Goal: Task Accomplishment & Management: Use online tool/utility

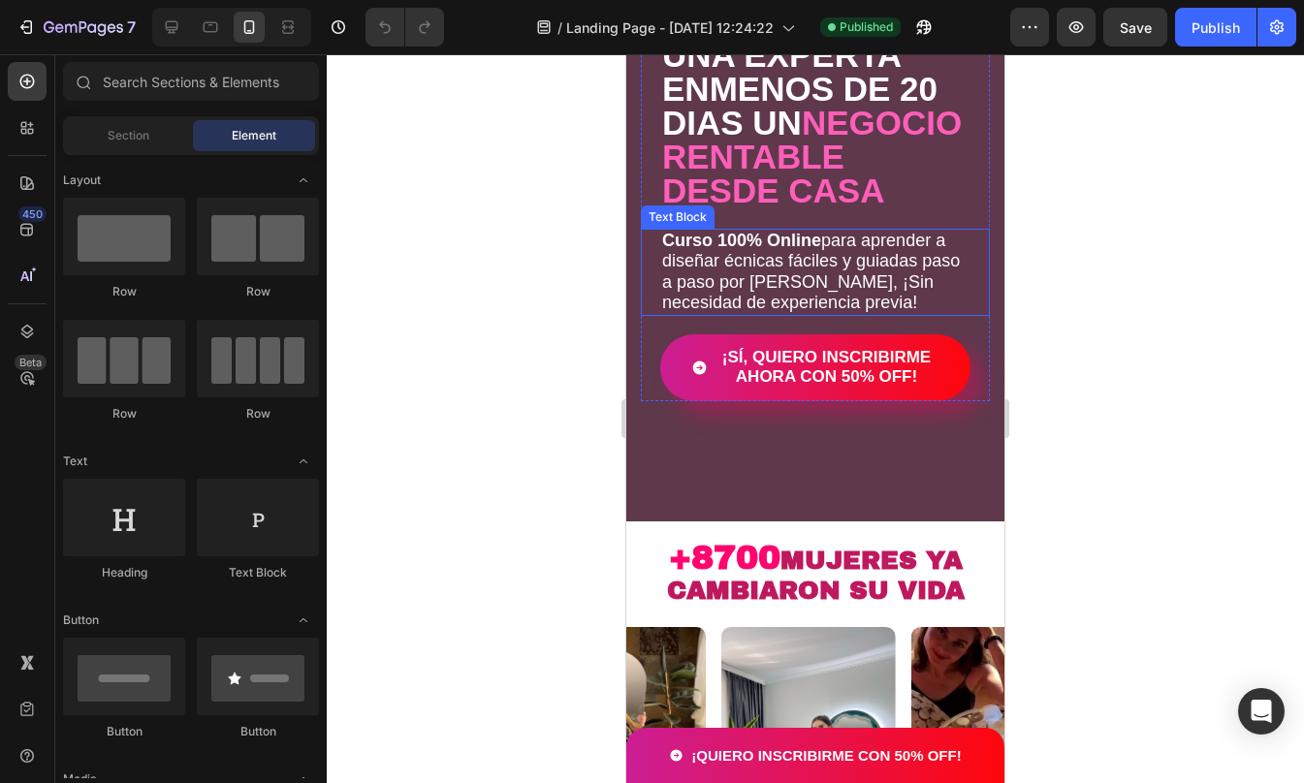
scroll to position [254, 0]
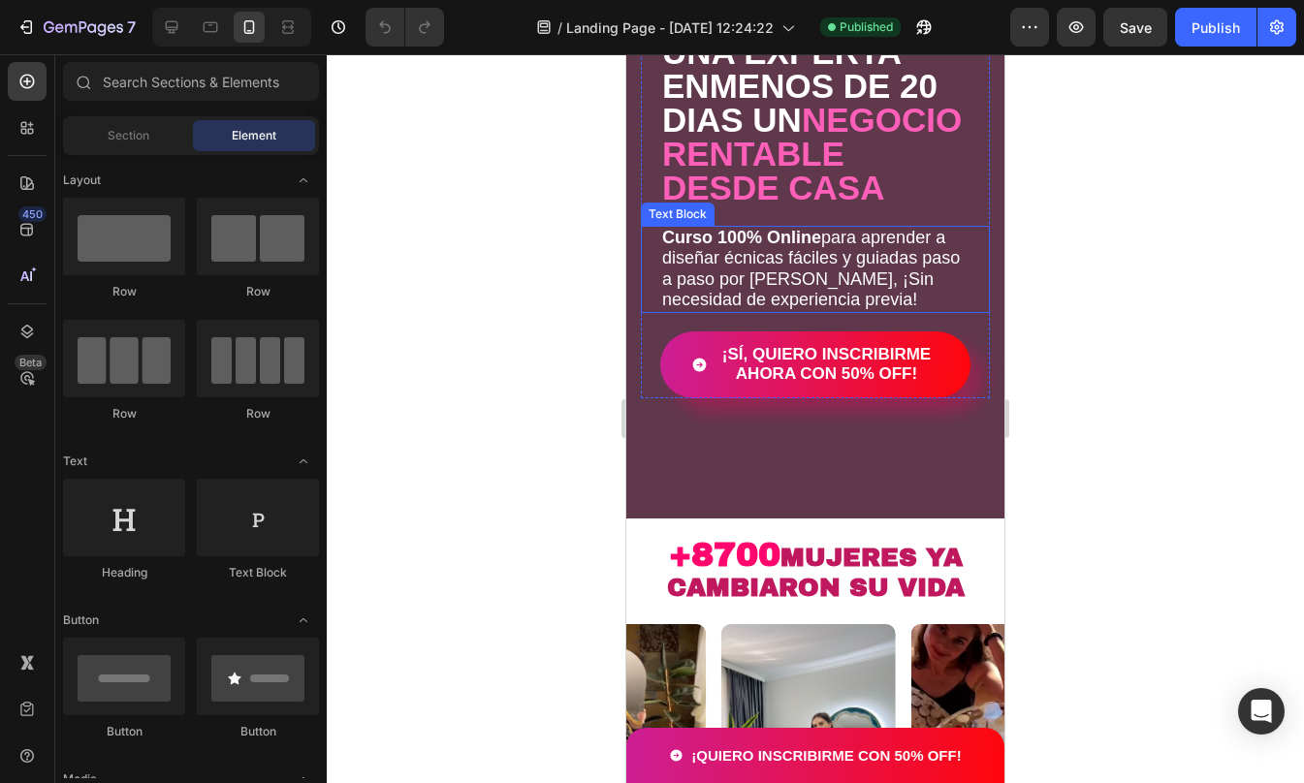
click at [728, 296] on p "Curso 100% Online para aprender a diseñar écnicas fáciles y guiadas paso a paso…" at bounding box center [815, 269] width 306 height 83
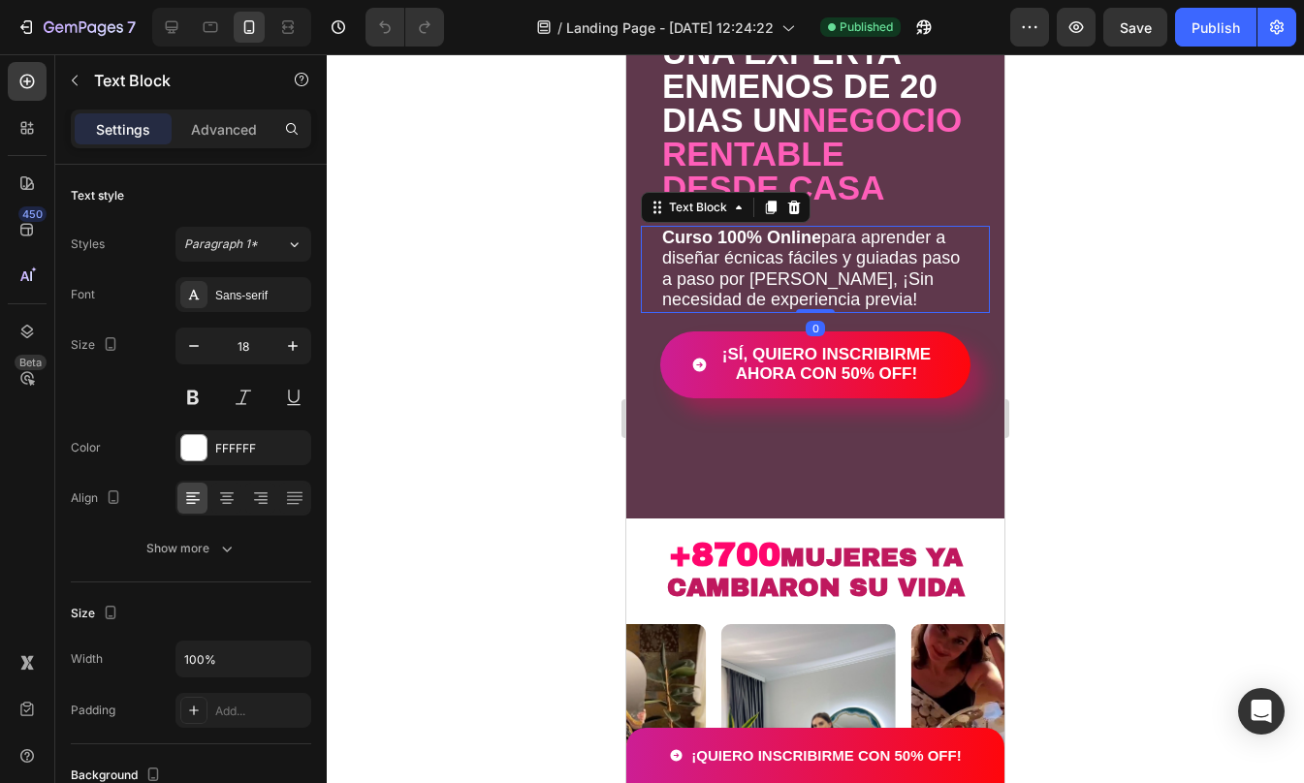
click at [724, 219] on div "Text Block" at bounding box center [698, 207] width 105 height 23
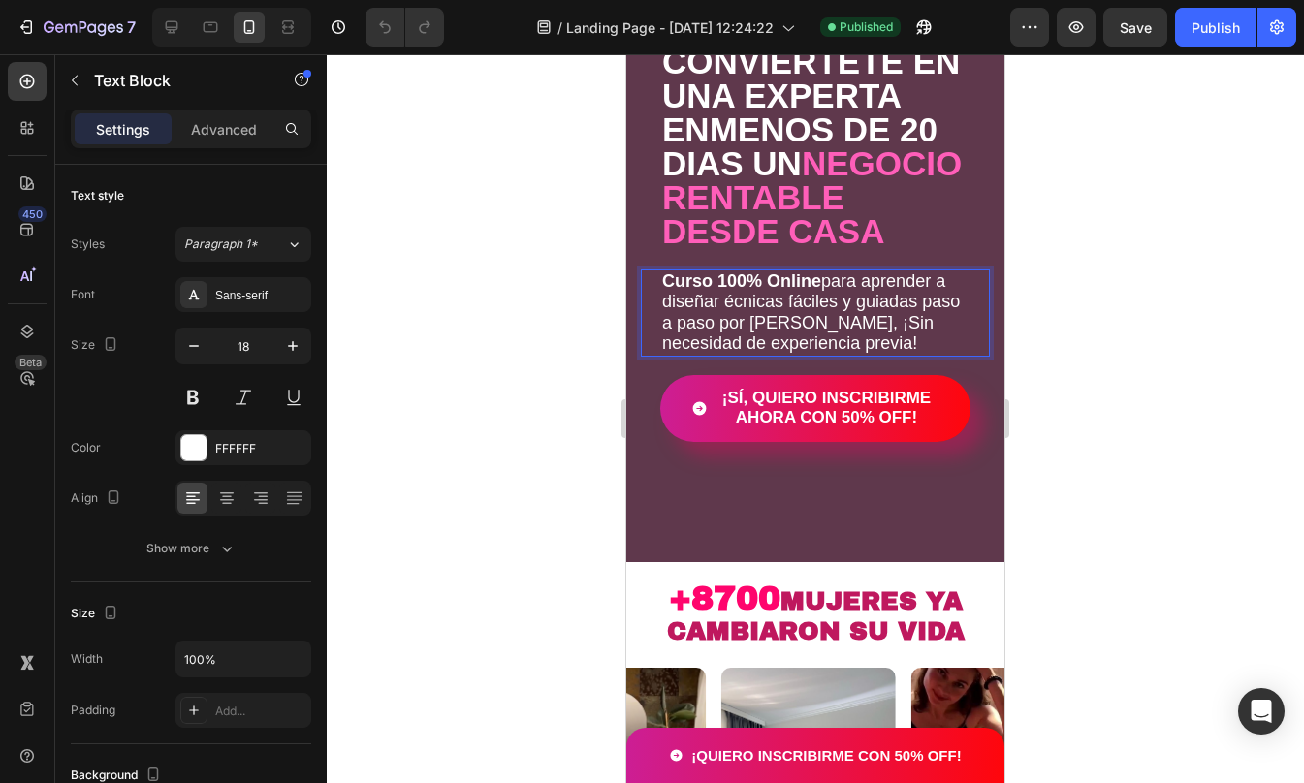
click at [727, 337] on p "Curso 100% Online para aprender a diseñar écnicas fáciles y guiadas paso a paso…" at bounding box center [815, 312] width 306 height 83
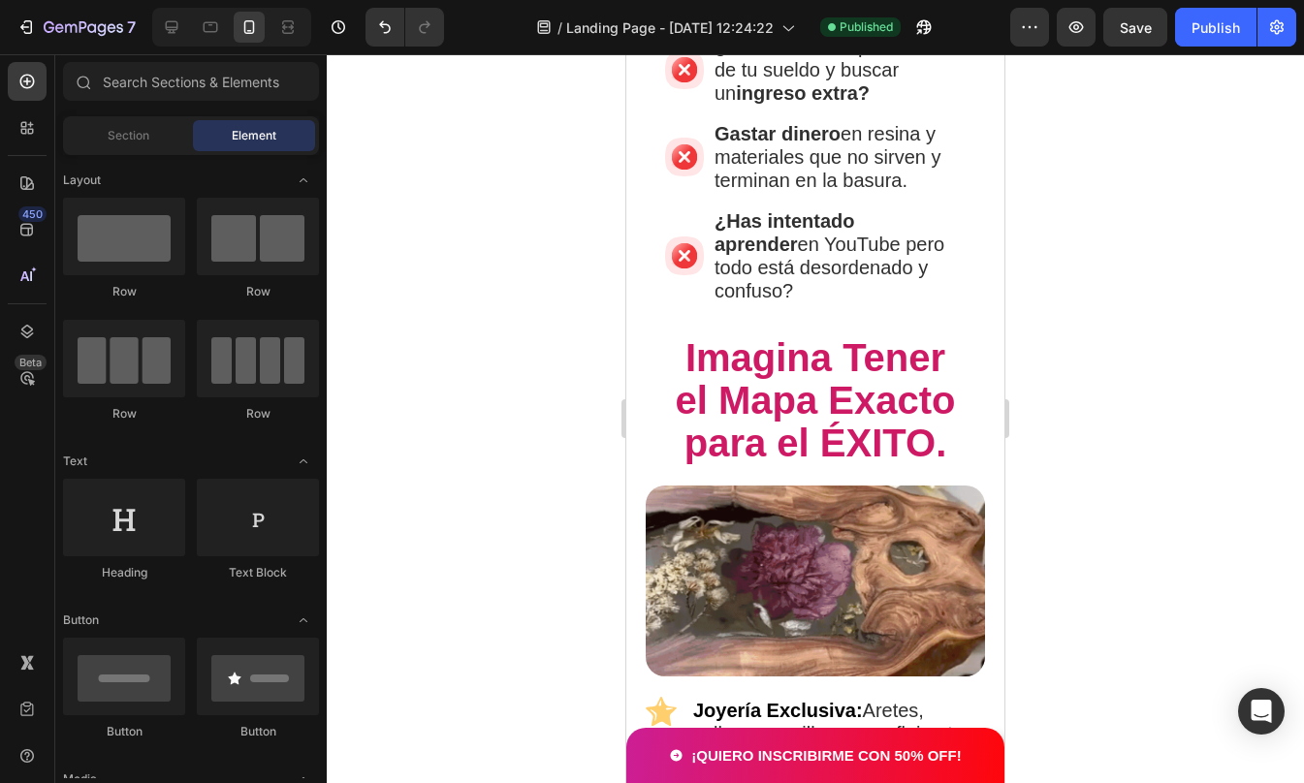
scroll to position [1616, 0]
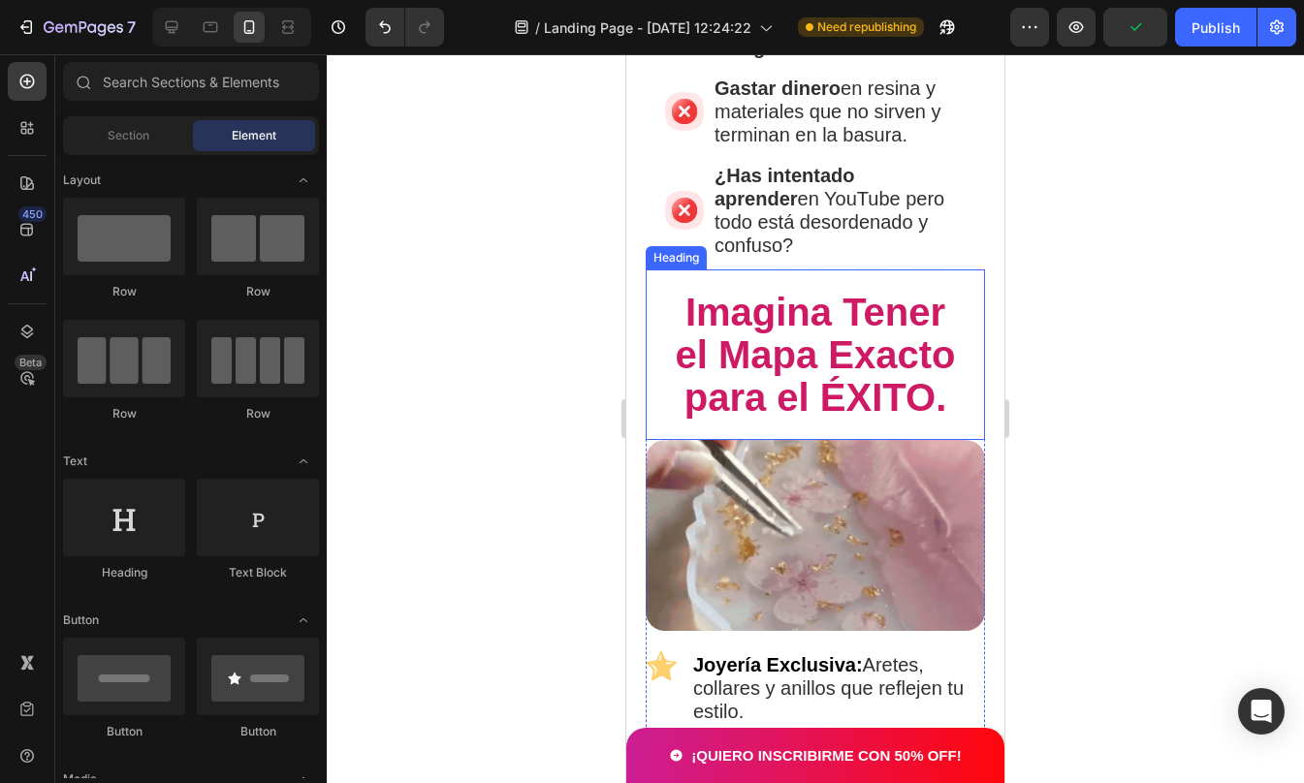
click at [897, 329] on span "Imagina Tener el Mapa Exacto para el ÉXITO." at bounding box center [815, 355] width 280 height 128
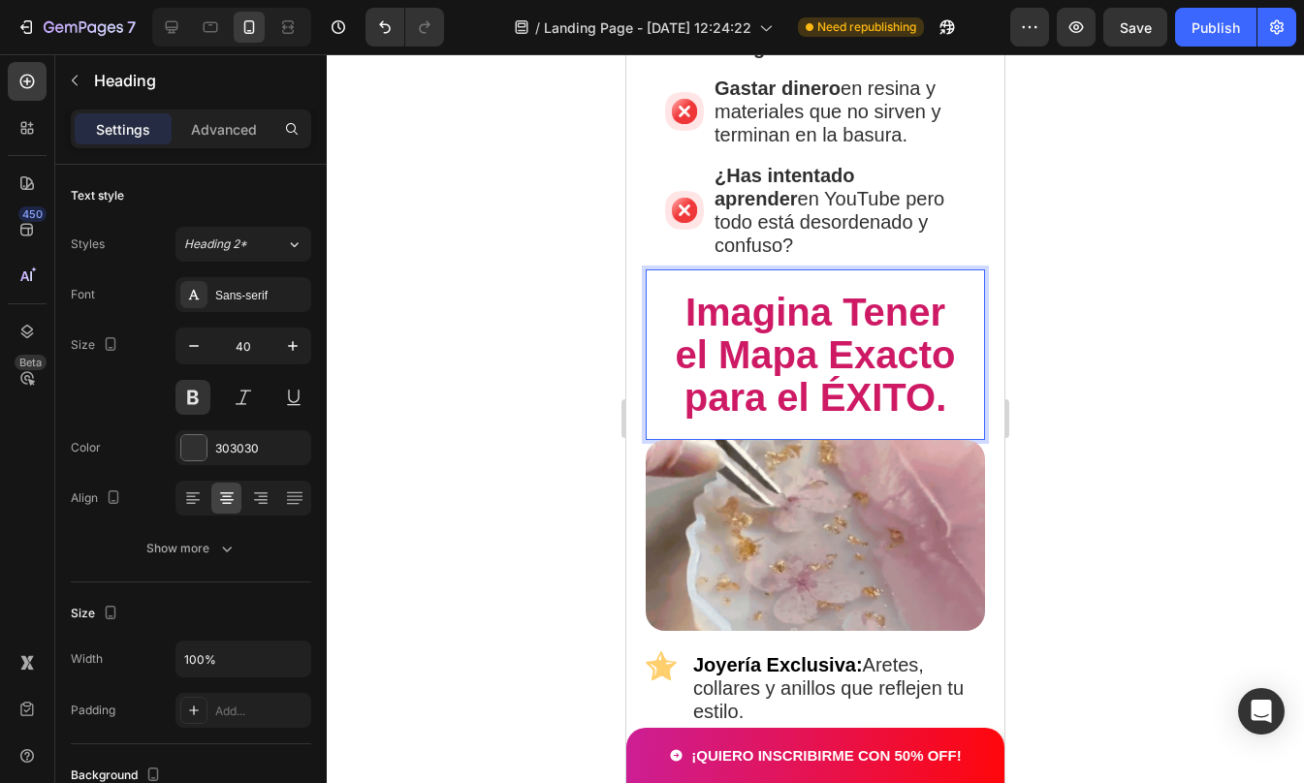
click at [736, 302] on span "Imagina Tener el Mapa Exacto para el ÉXITO." at bounding box center [815, 355] width 280 height 128
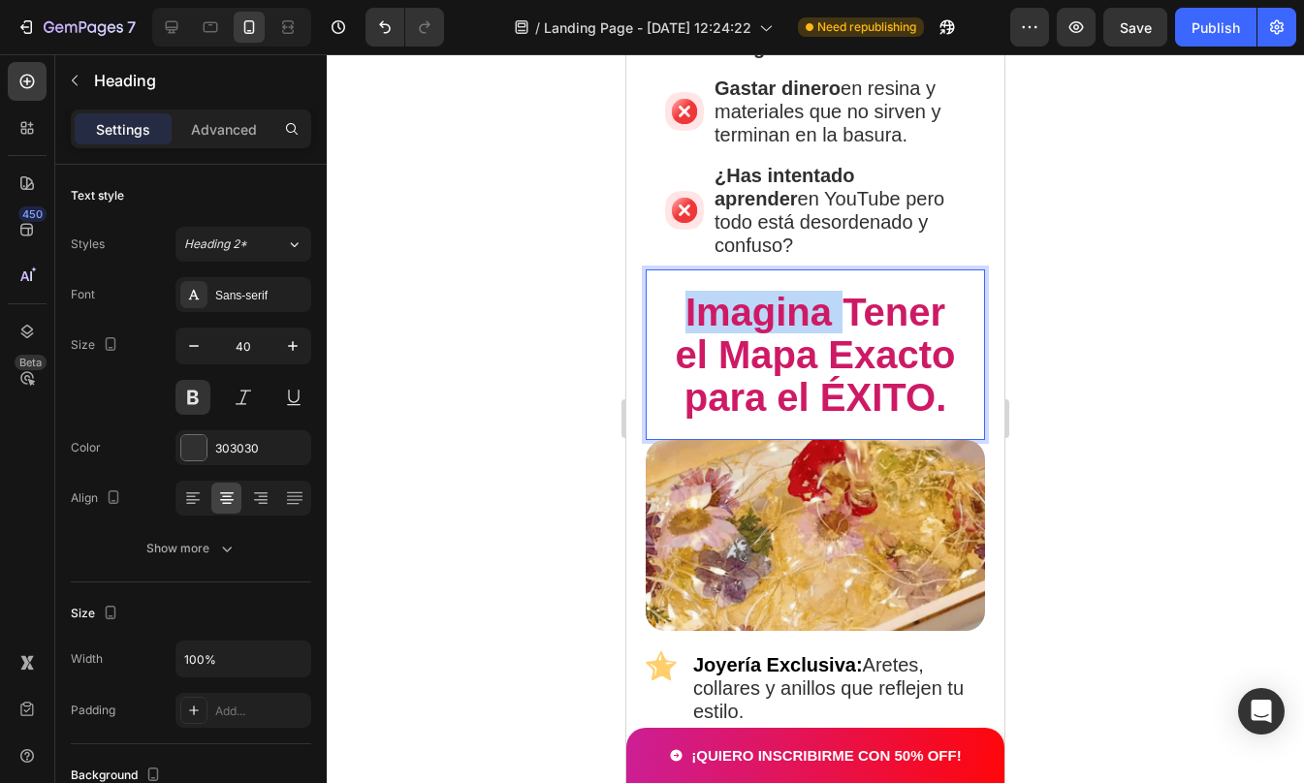
click at [736, 302] on span "Imagina Tener el Mapa Exacto para el ÉXITO." at bounding box center [815, 355] width 280 height 128
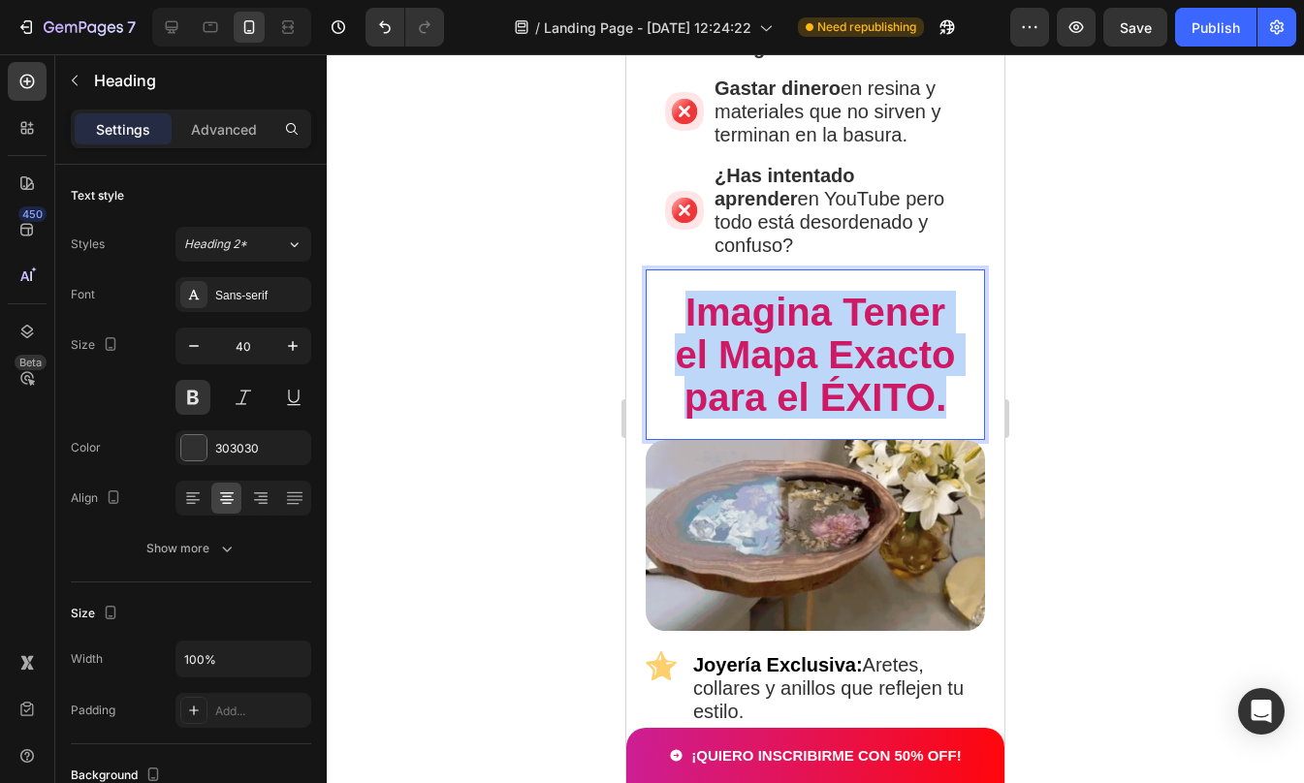
click at [736, 302] on span "Imagina Tener el Mapa Exacto para el ÉXITO." at bounding box center [815, 355] width 280 height 128
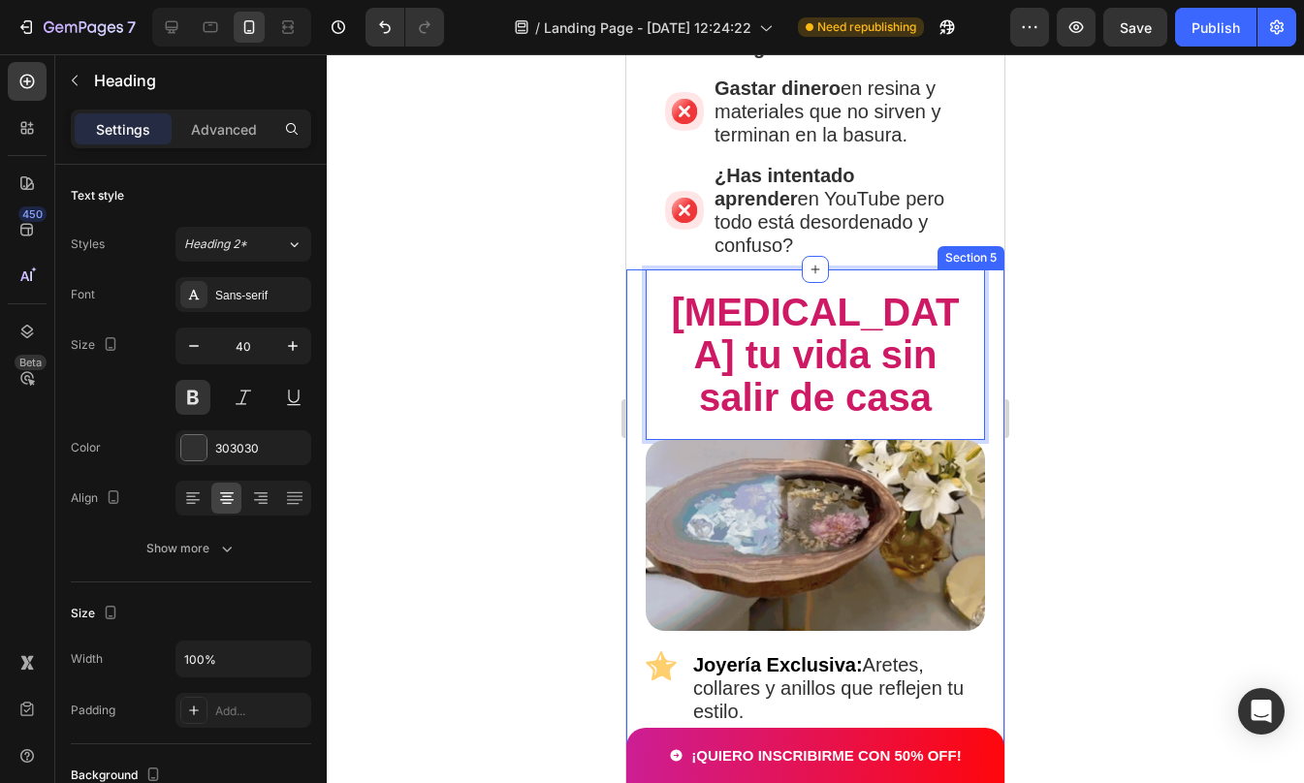
click at [1169, 321] on div at bounding box center [815, 418] width 977 height 729
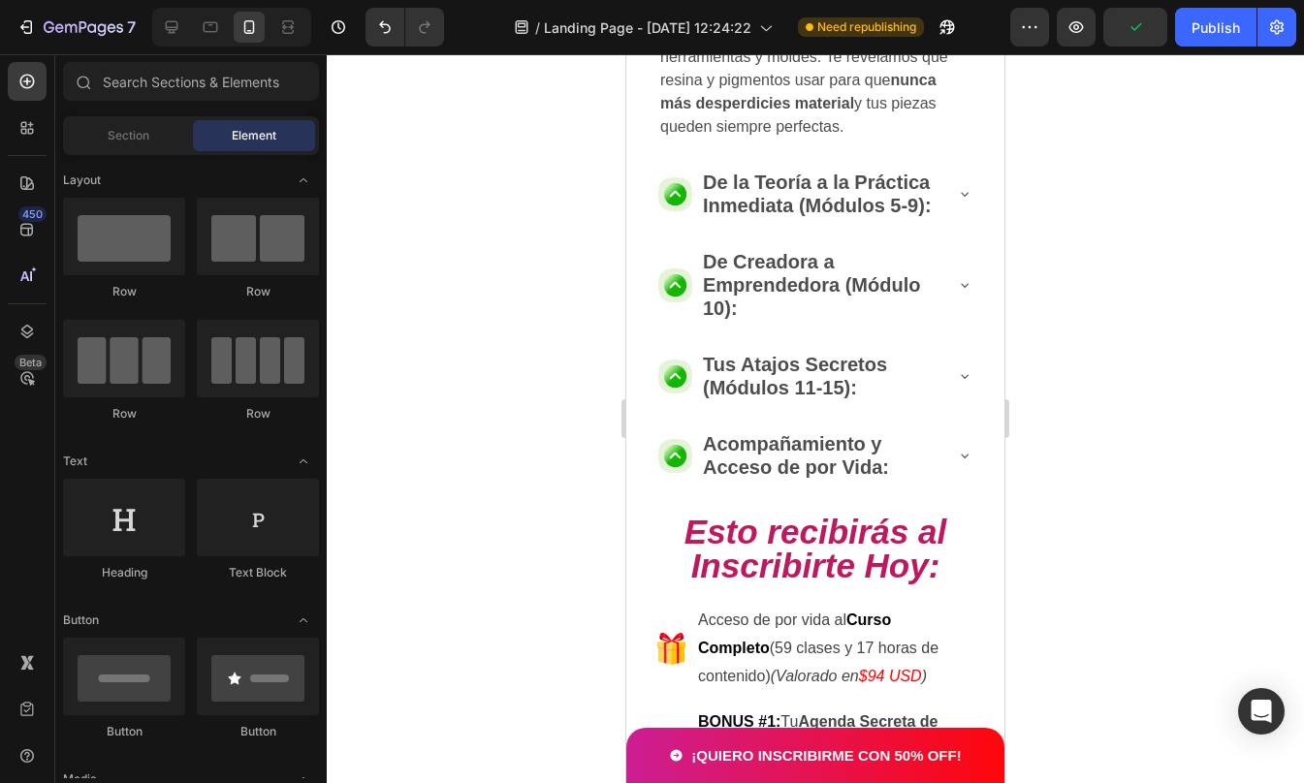
scroll to position [2766, 0]
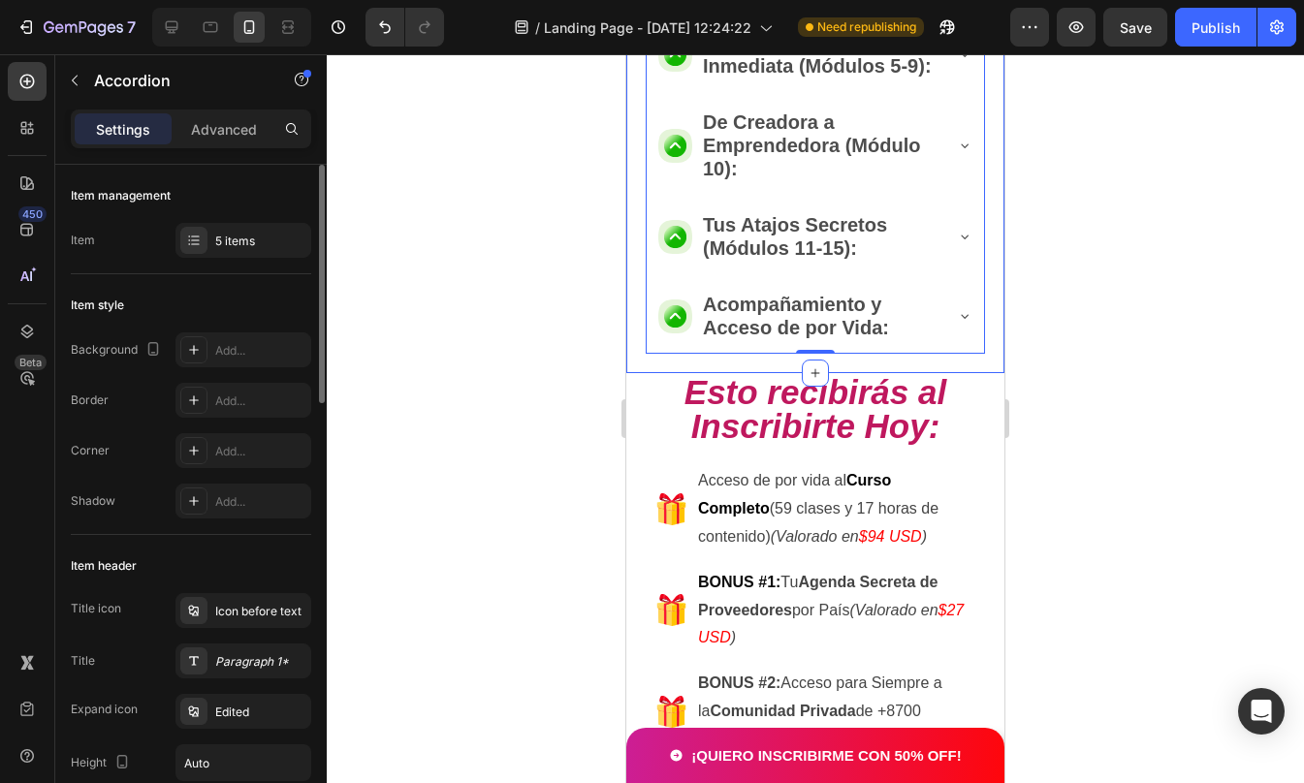
scroll to position [1222, 0]
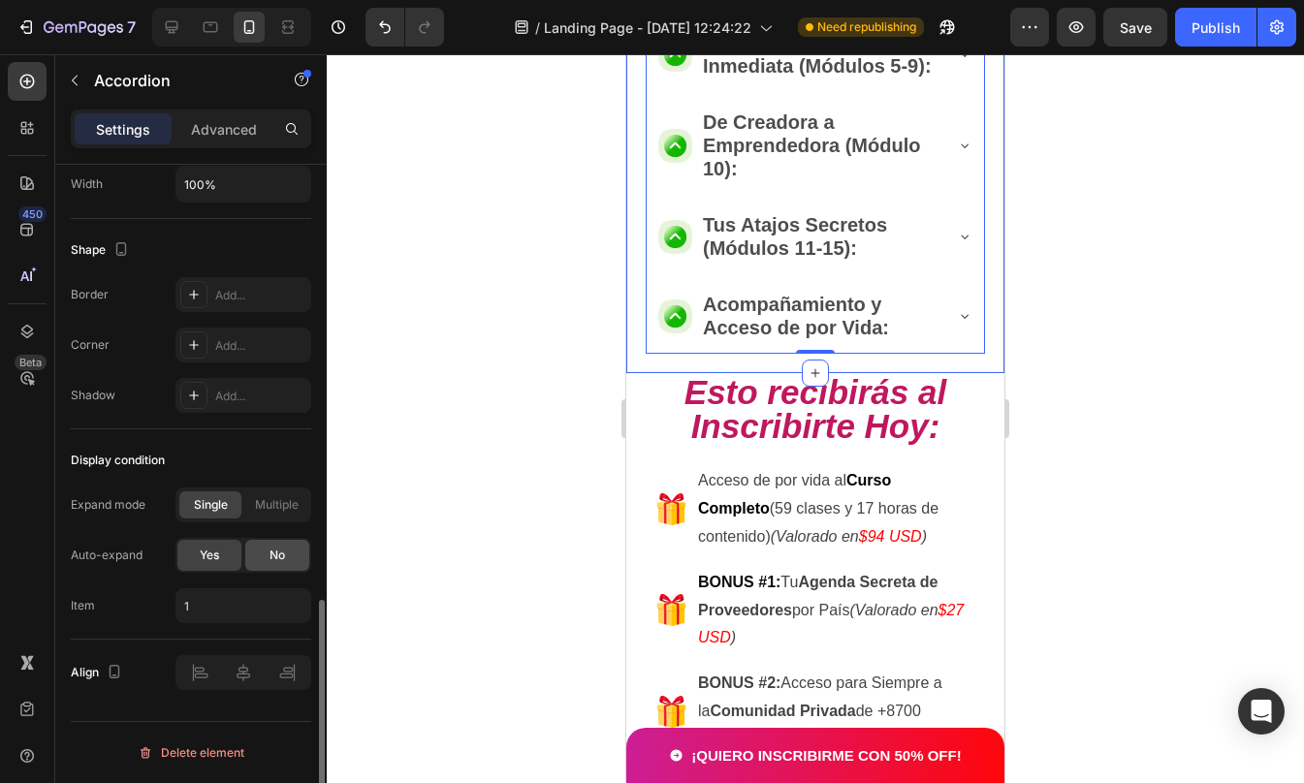
click at [285, 556] on div "No" at bounding box center [277, 555] width 64 height 31
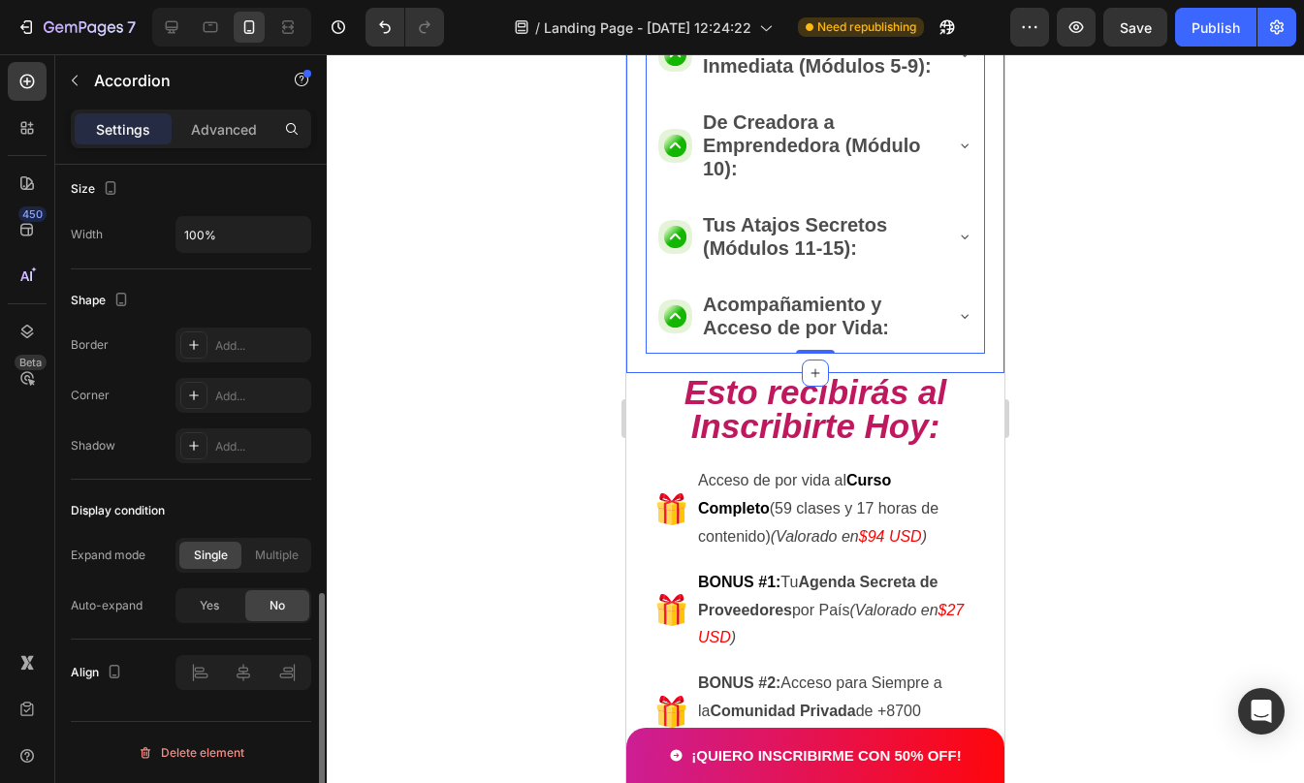
scroll to position [1172, 0]
click at [1061, 253] on div at bounding box center [815, 418] width 977 height 729
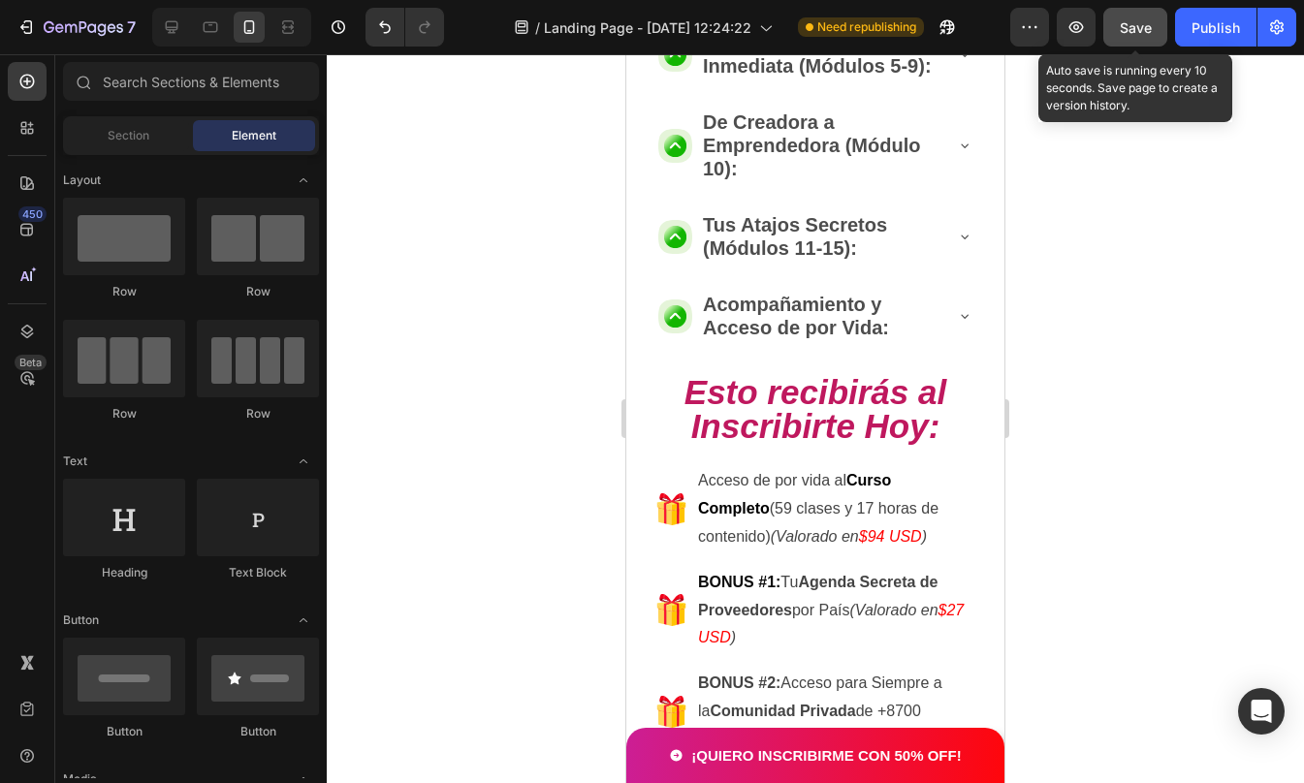
click at [1122, 24] on span "Save" at bounding box center [1136, 27] width 32 height 16
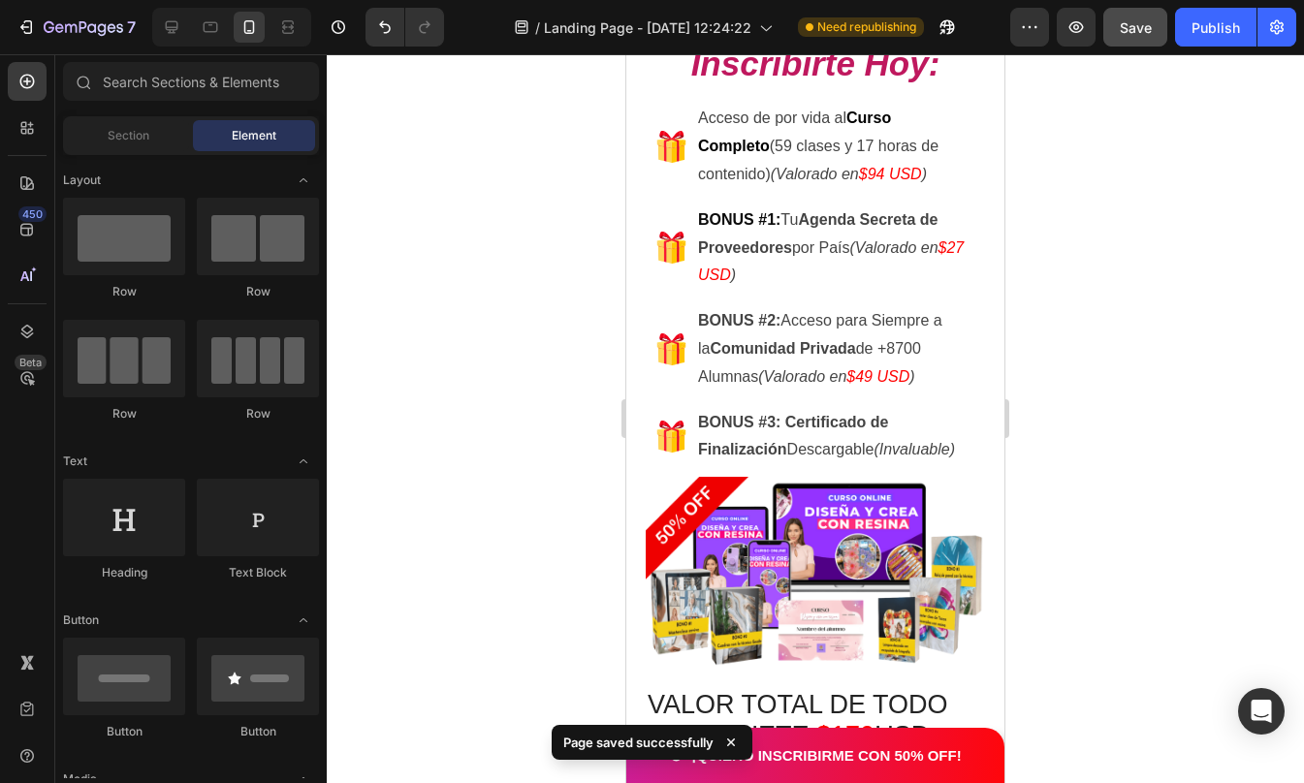
scroll to position [3355, 0]
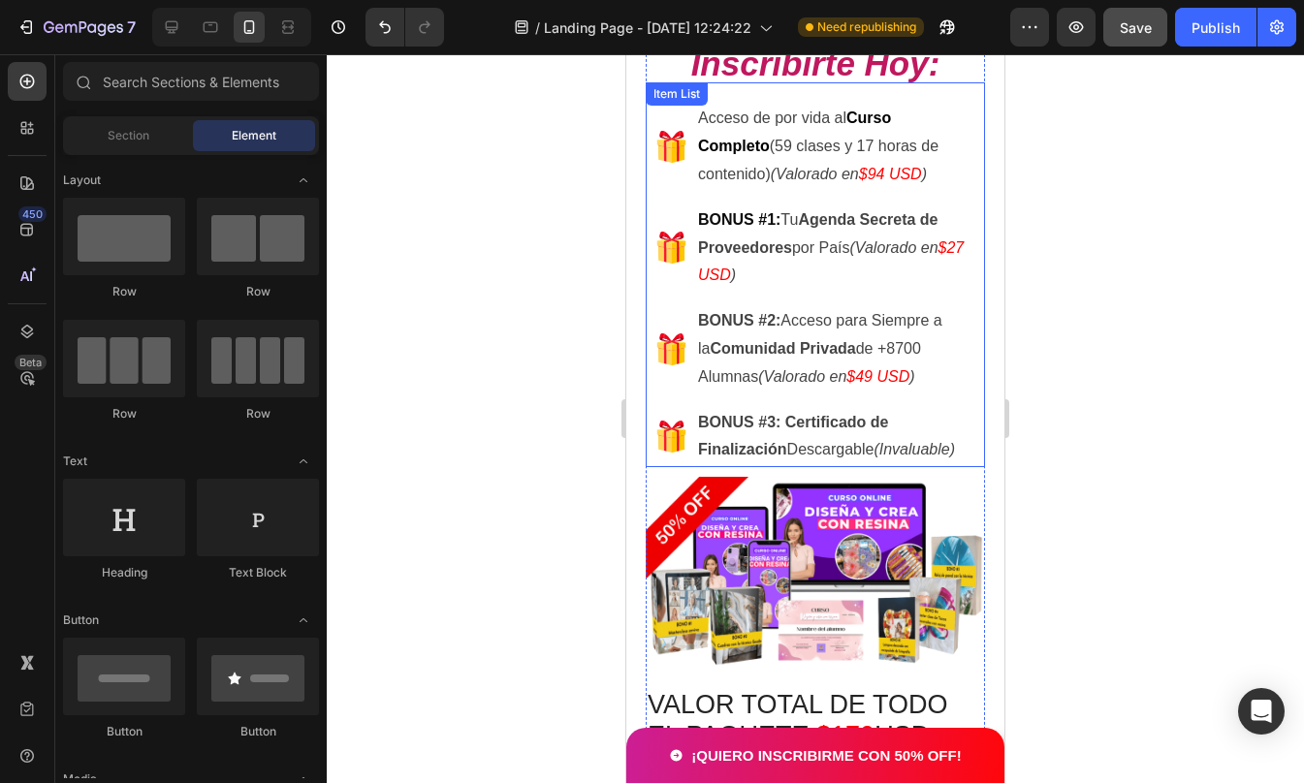
click at [730, 119] on p "Acceso de por vida al Curso Completo (59 clases y 17 horas de contenido) (Valor…" at bounding box center [835, 146] width 274 height 83
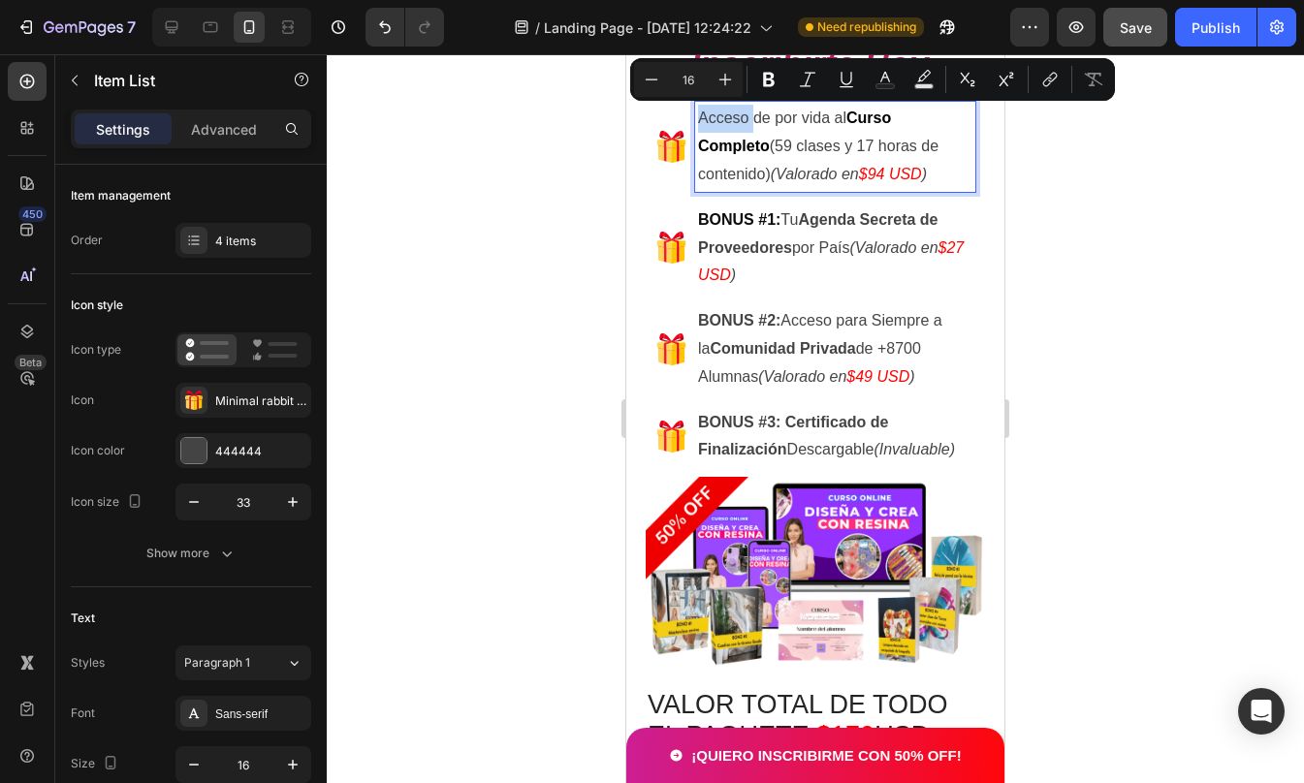
click at [711, 119] on p "Acceso de por vida al Curso Completo (59 clases y 17 horas de contenido) (Valor…" at bounding box center [835, 146] width 274 height 83
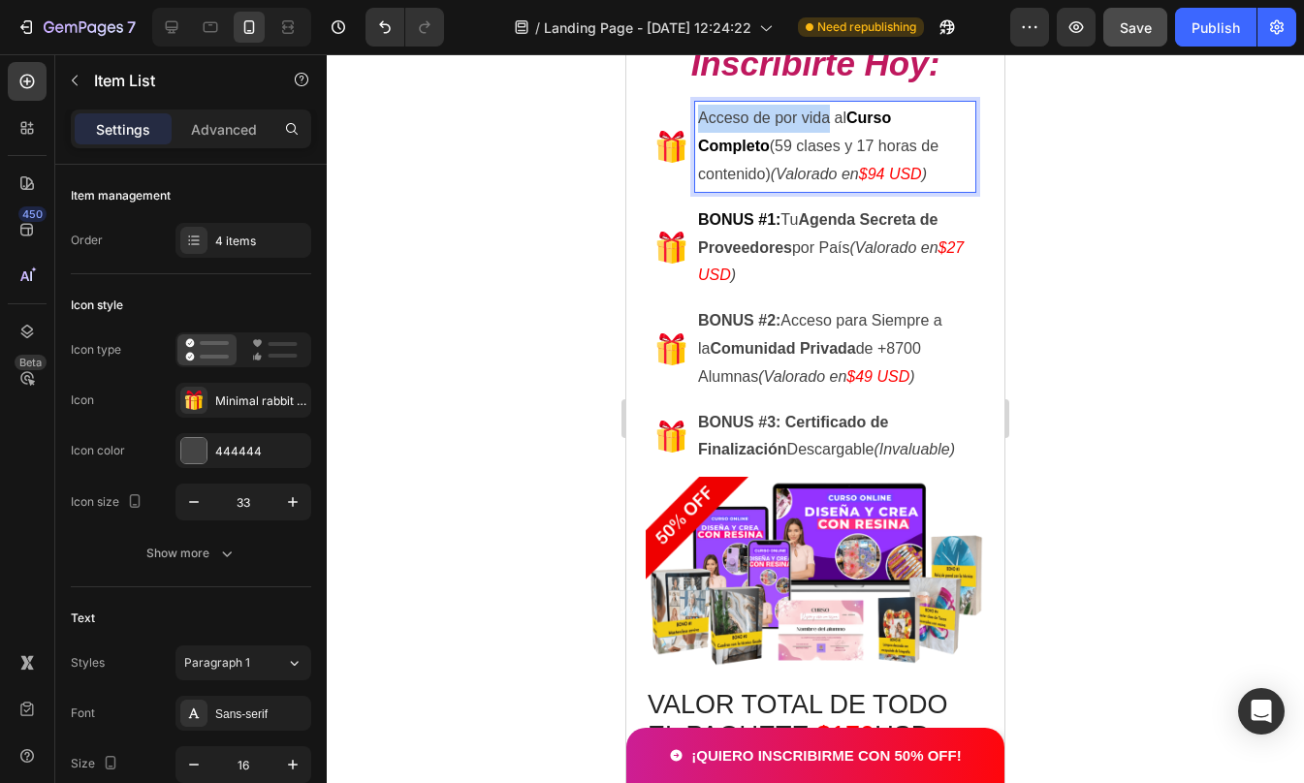
drag, startPoint x: 698, startPoint y: 112, endPoint x: 828, endPoint y: 115, distance: 129.9
click at [828, 115] on p "Acceso de por vida al Curso Completo (59 clases y 17 horas de contenido) (Valor…" at bounding box center [835, 146] width 274 height 83
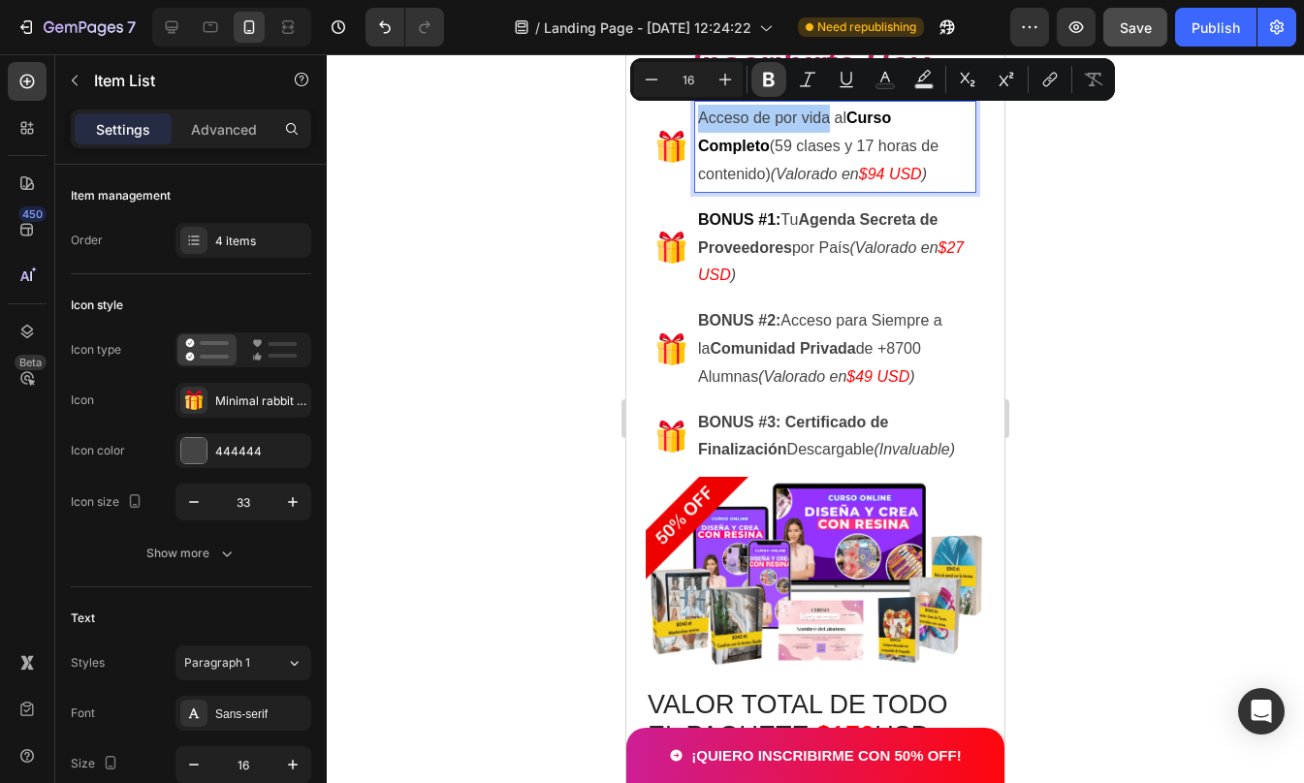
click at [766, 70] on icon "Editor contextual toolbar" at bounding box center [768, 79] width 19 height 19
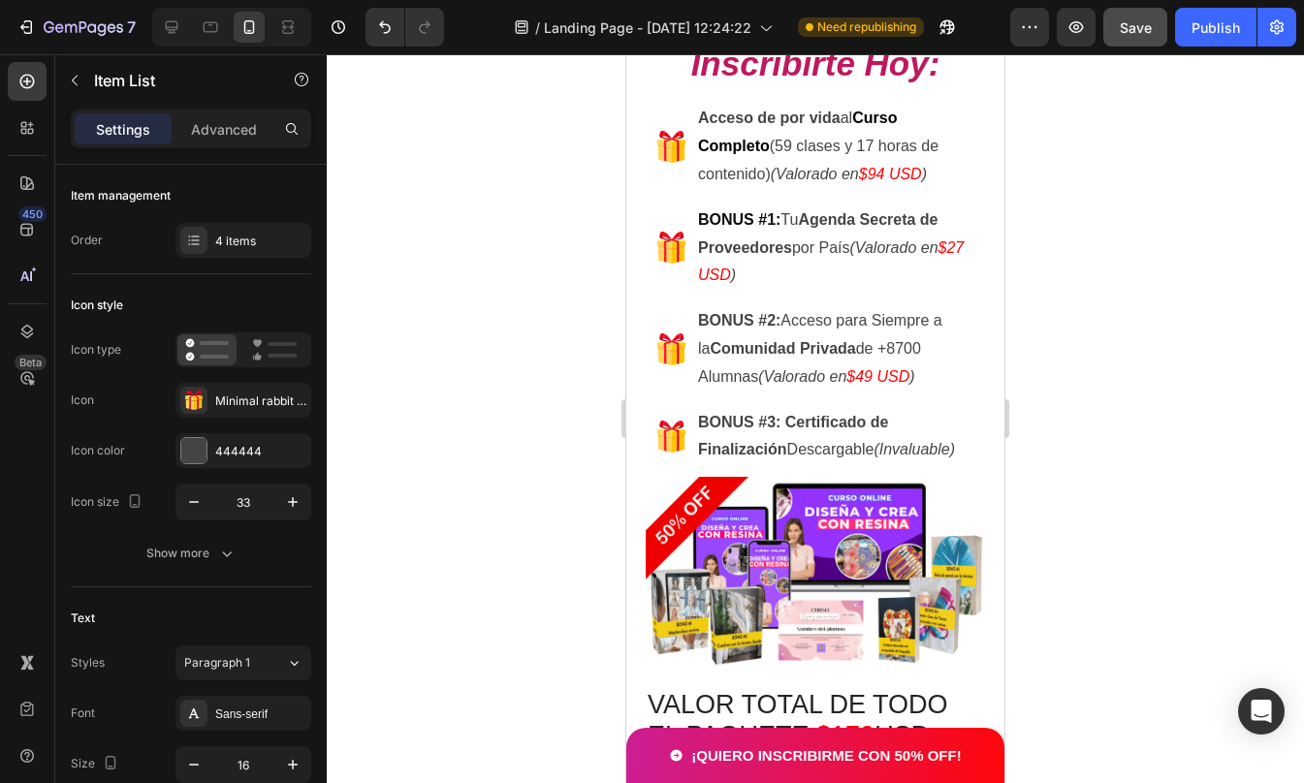
click at [1040, 141] on div at bounding box center [815, 418] width 977 height 729
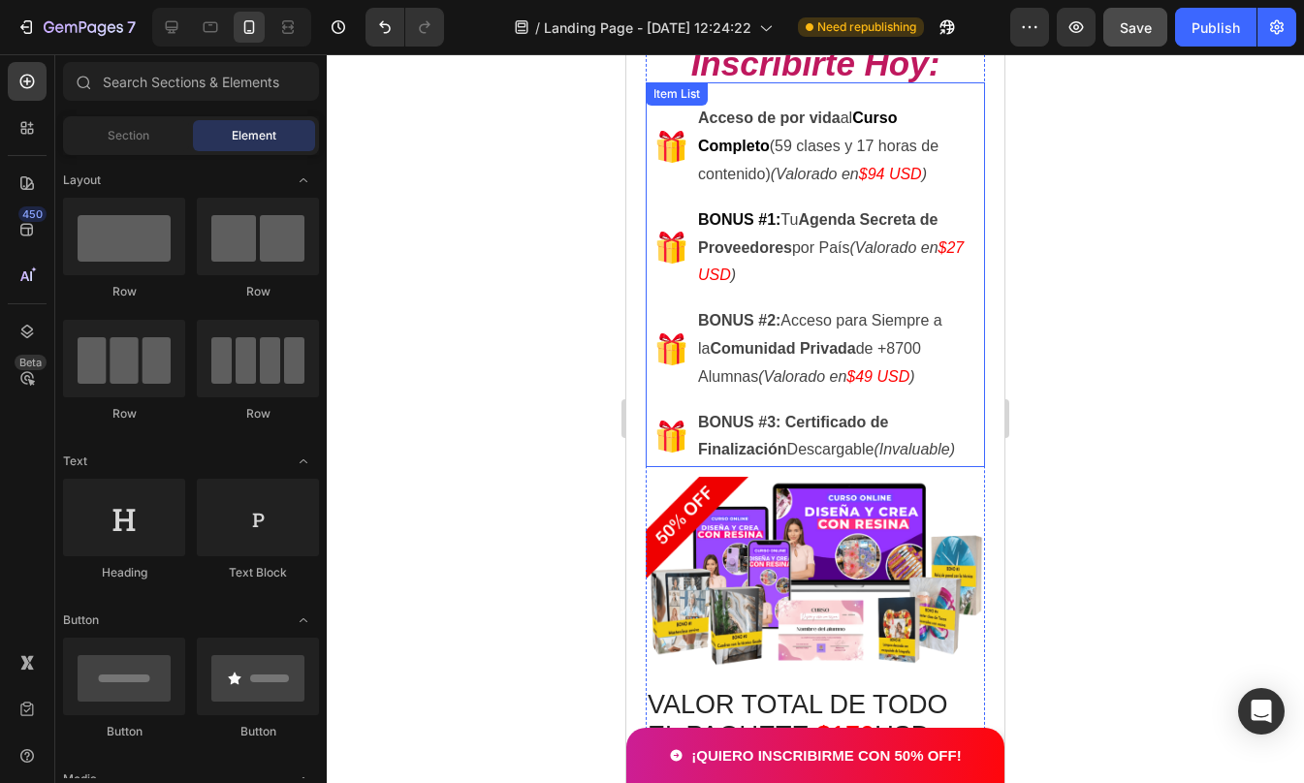
click at [714, 121] on strong "Acceso de por vida" at bounding box center [769, 118] width 142 height 16
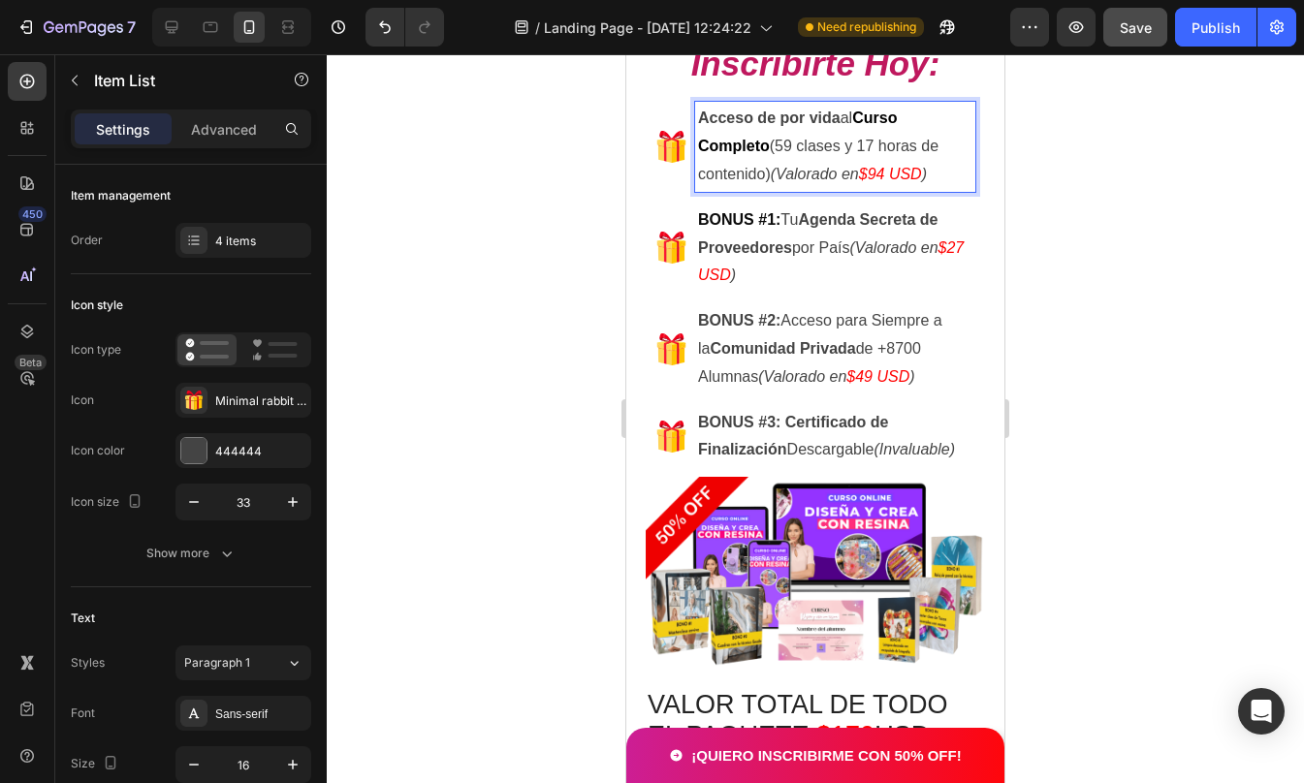
click at [709, 119] on strong "Acceso de por vida" at bounding box center [769, 118] width 142 height 16
drag, startPoint x: 695, startPoint y: 115, endPoint x: 838, endPoint y: 118, distance: 142.5
click at [838, 118] on div "Acceso de por vida al Curso Completo (59 clases y 17 horas de contenido) (Valor…" at bounding box center [835, 146] width 280 height 89
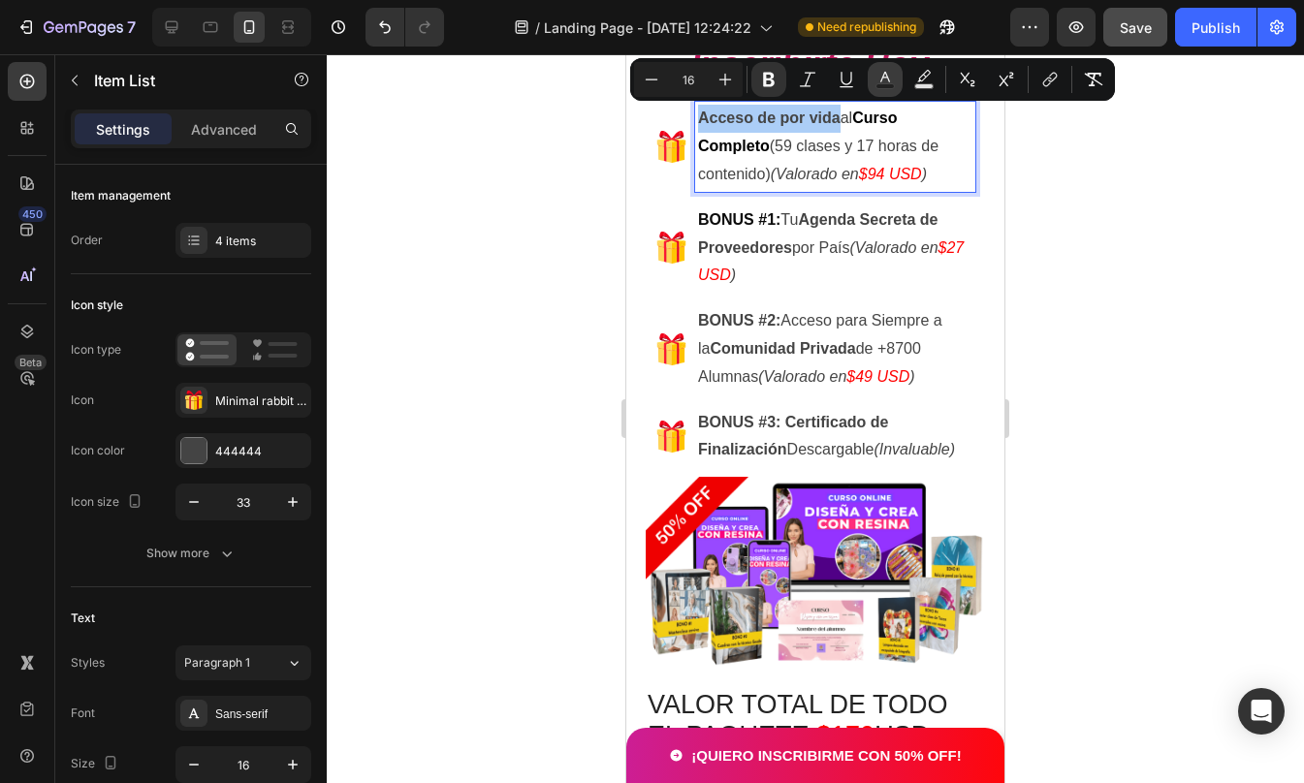
click at [884, 69] on button "Text Color" at bounding box center [885, 79] width 35 height 35
type input "444444"
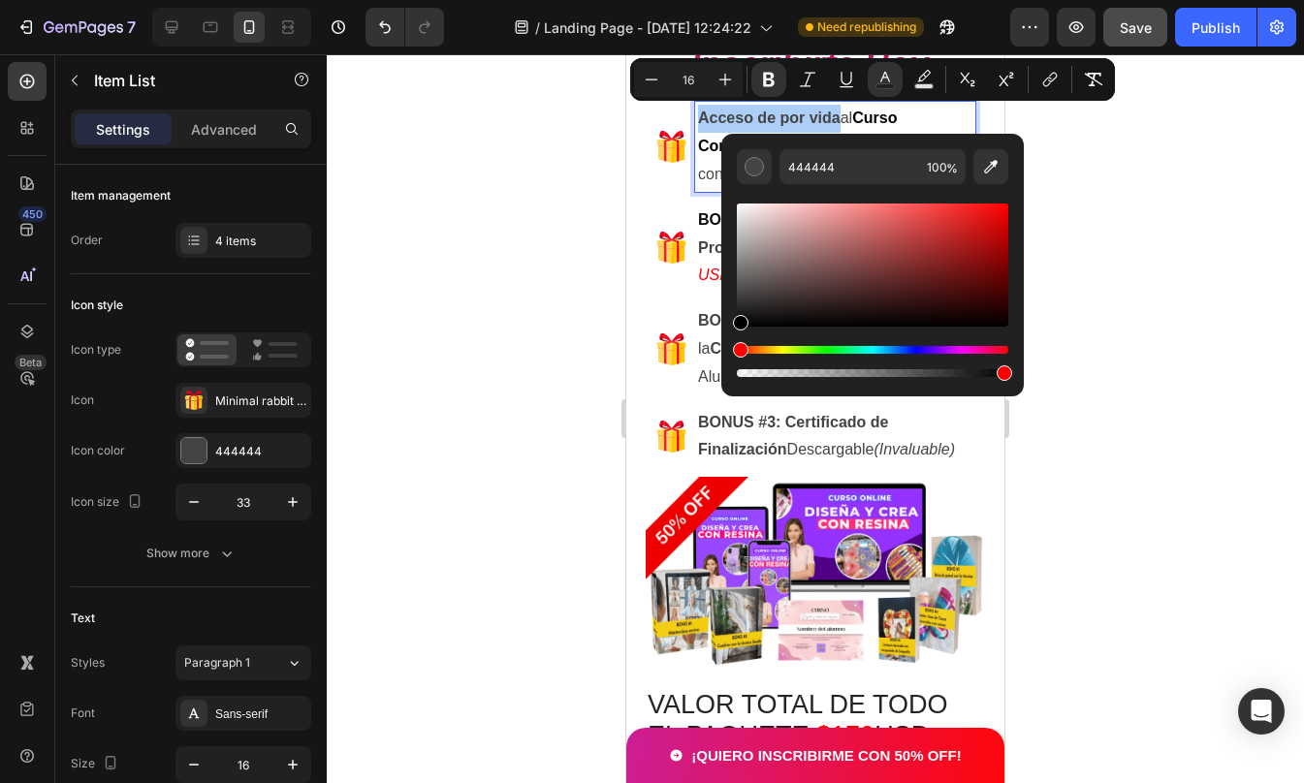
drag, startPoint x: 1395, startPoint y: 332, endPoint x: 699, endPoint y: 368, distance: 697.0
type input "000000"
click at [1070, 292] on div at bounding box center [815, 418] width 977 height 729
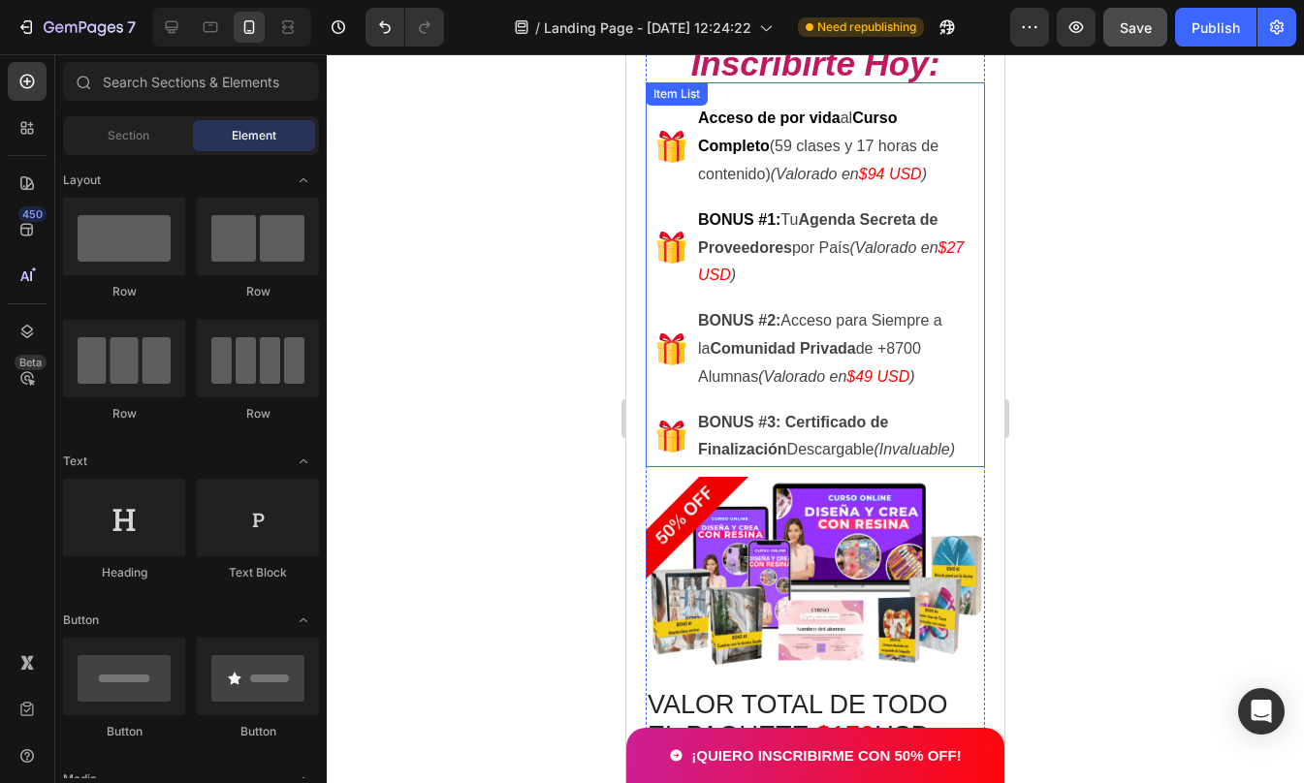
click at [870, 116] on strong "Curso Completo" at bounding box center [797, 132] width 199 height 45
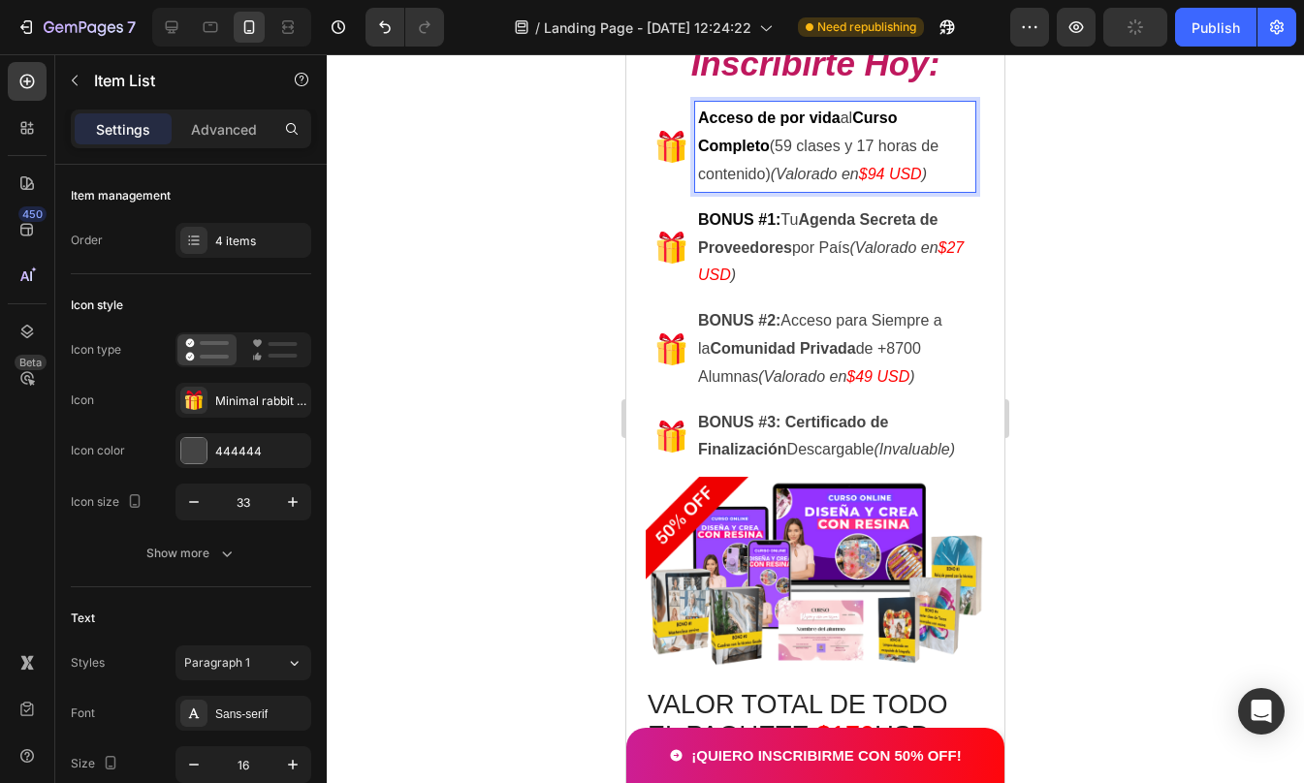
click at [860, 118] on p "Acceso de por vida al Curso Completo (59 clases y 17 horas de contenido) (Valor…" at bounding box center [835, 146] width 274 height 83
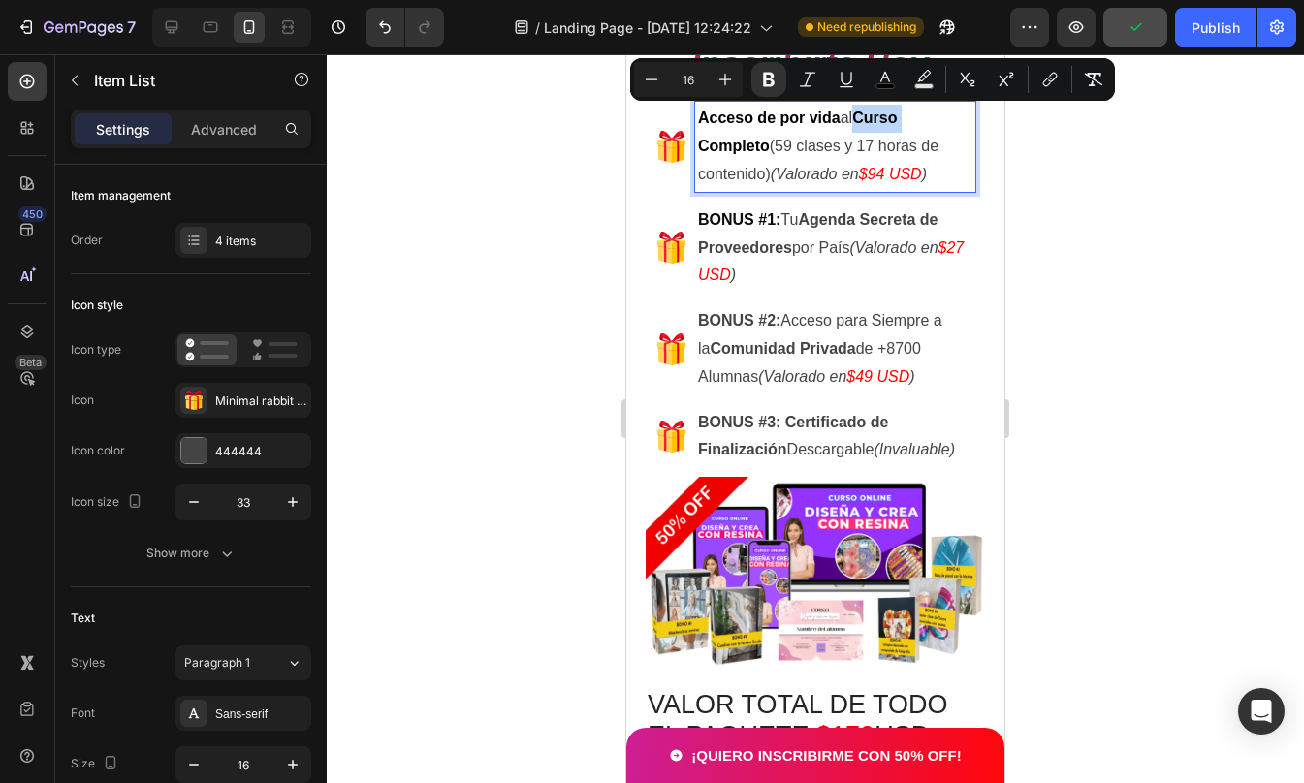
click at [866, 112] on strong "Curso Completo" at bounding box center [797, 132] width 199 height 45
drag, startPoint x: 864, startPoint y: 112, endPoint x: 768, endPoint y: 147, distance: 102.1
click at [768, 147] on strong "Curso Completo" at bounding box center [797, 132] width 199 height 45
click at [777, 80] on icon "Editor contextual toolbar" at bounding box center [768, 79] width 19 height 19
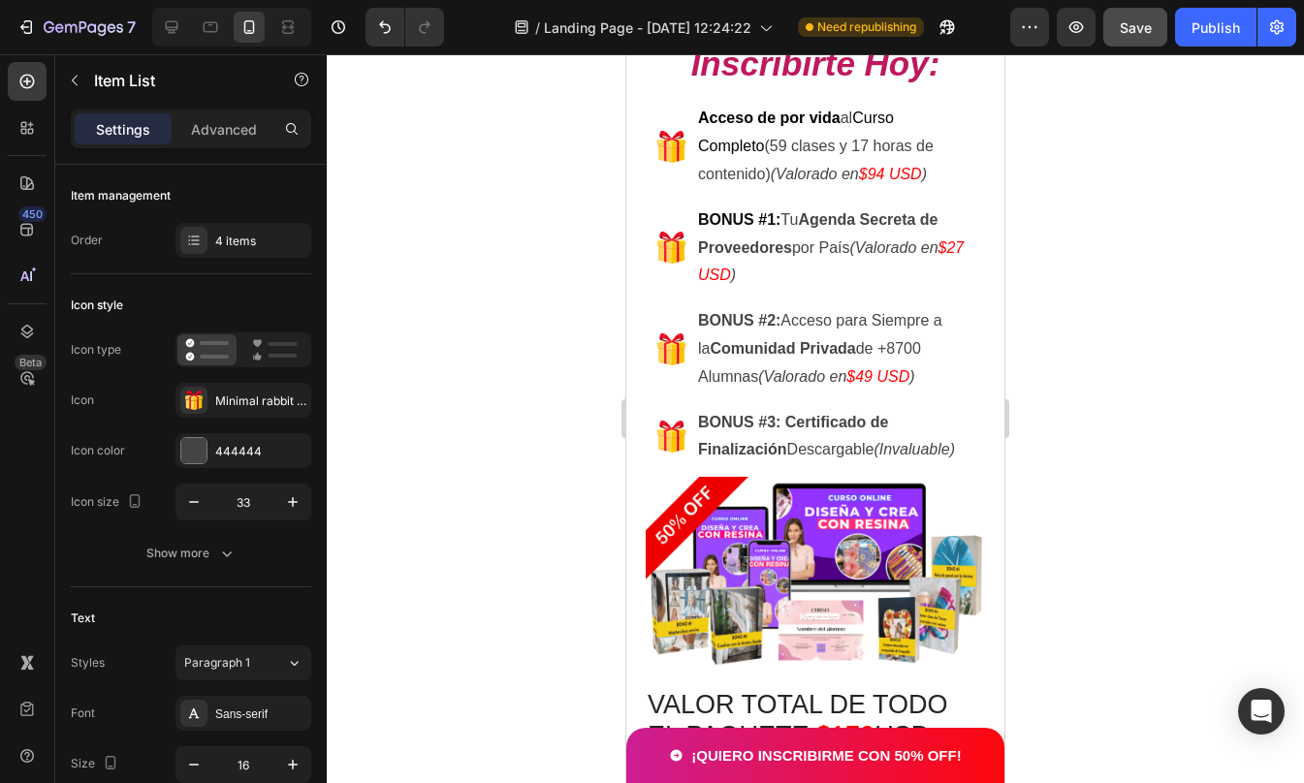
click at [1231, 318] on div at bounding box center [815, 418] width 977 height 729
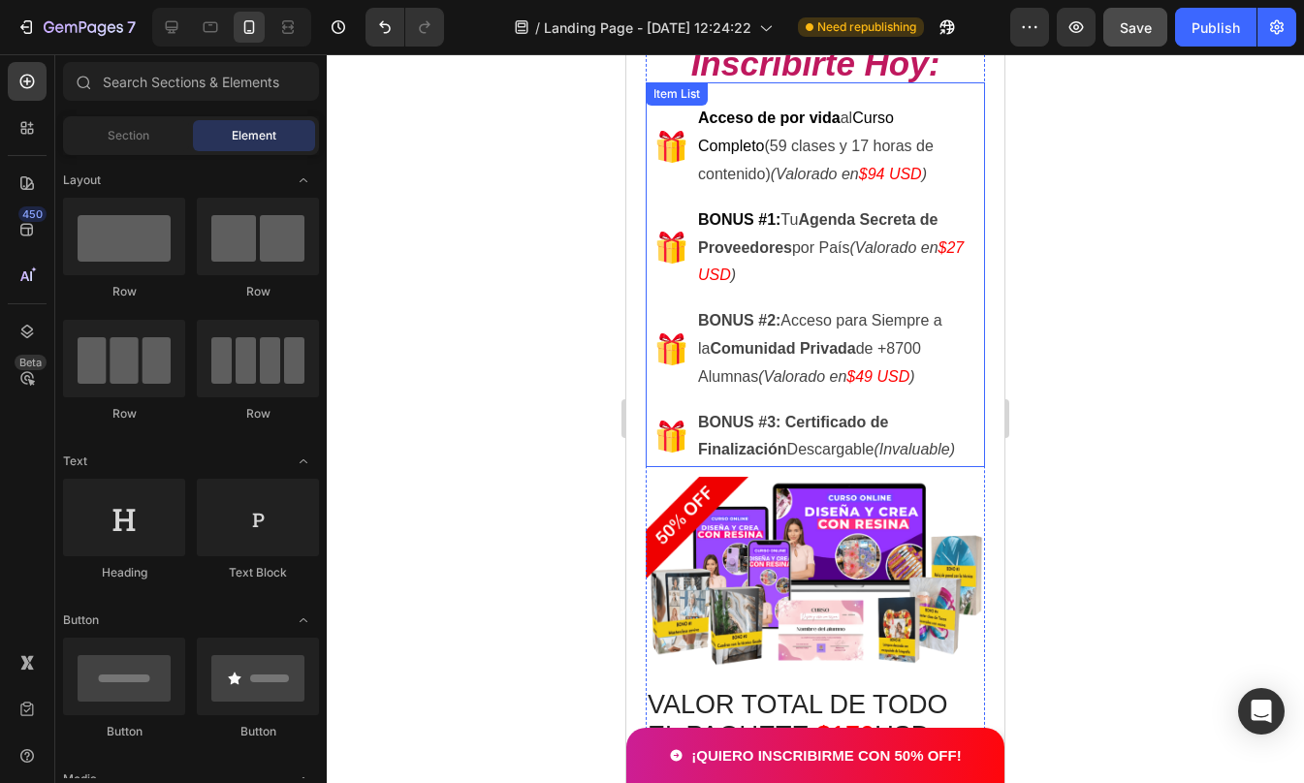
click at [875, 120] on span "Curso Completo" at bounding box center [796, 132] width 196 height 45
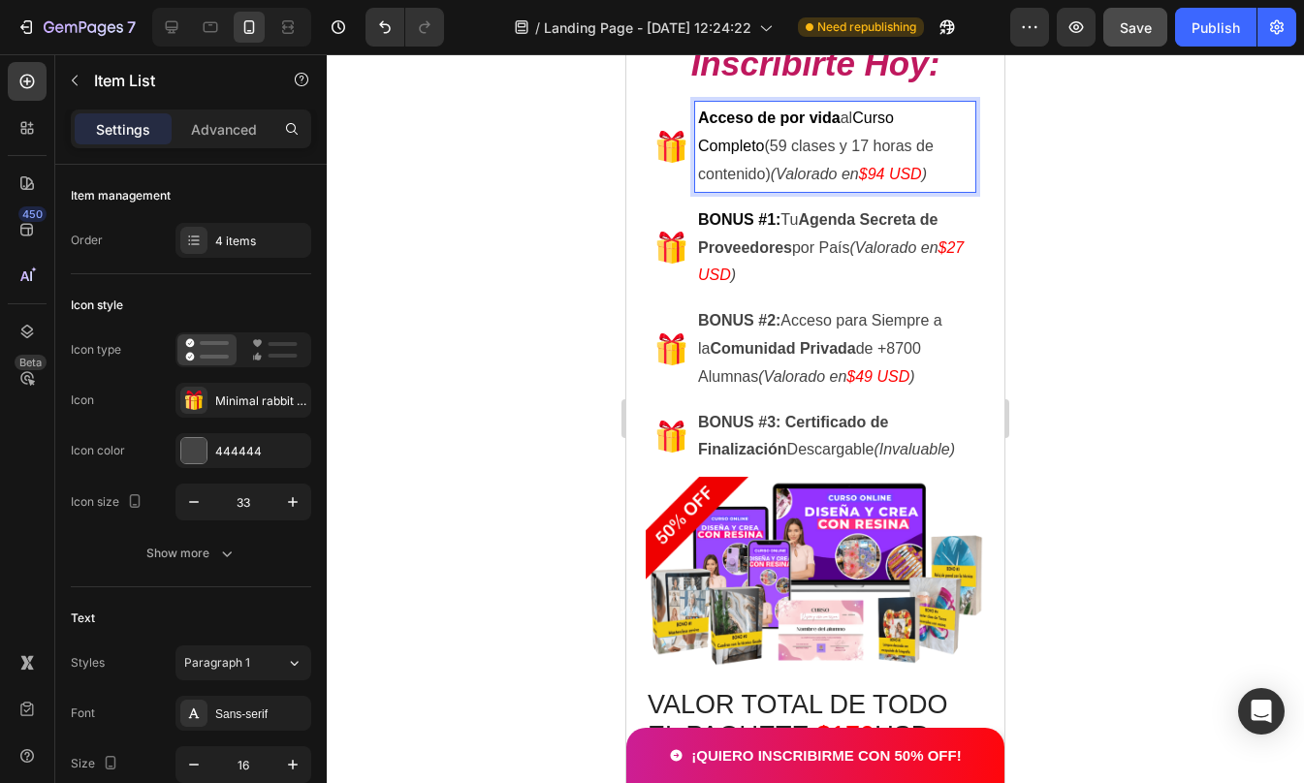
click at [841, 119] on p "Acceso de por vida al Curso Completo (59 clases y 17 horas de contenido) (Valor…" at bounding box center [835, 146] width 274 height 83
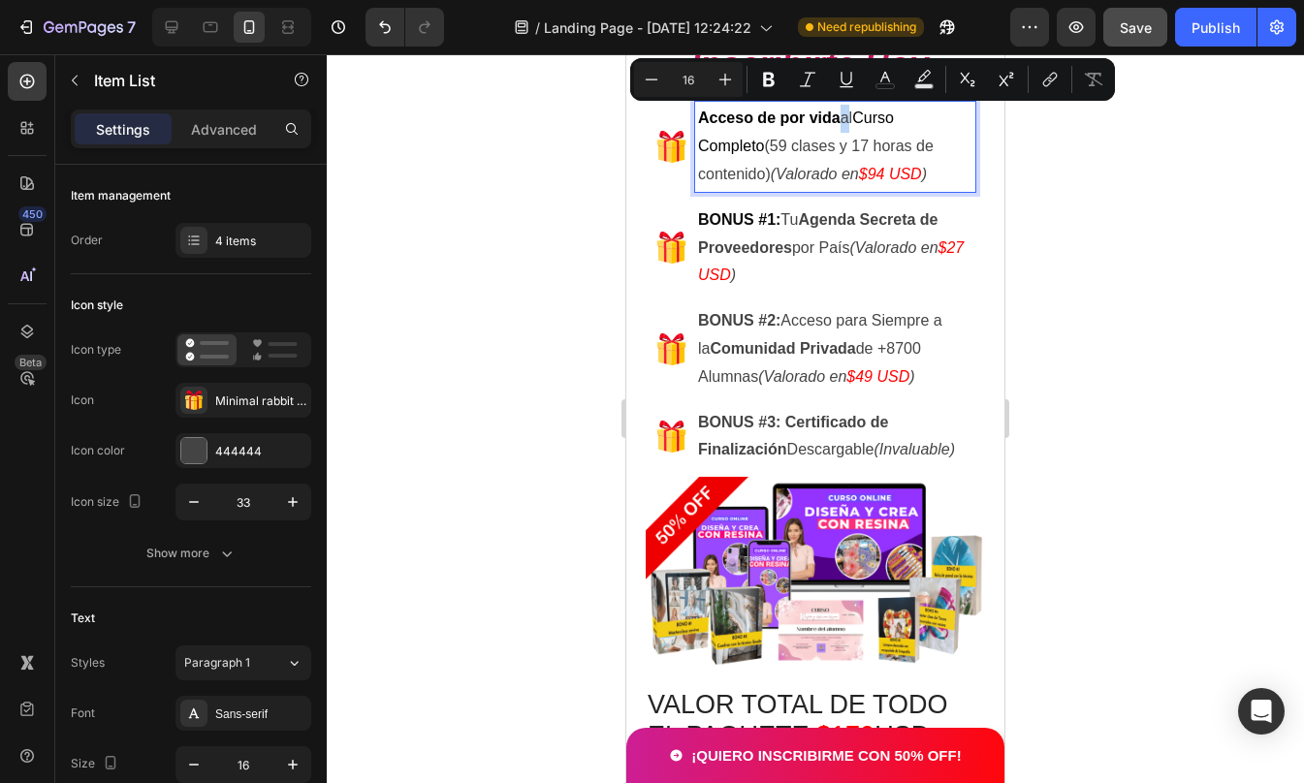
click at [840, 114] on p "Acceso de por vida al Curso Completo (59 clases y 17 horas de contenido) (Valor…" at bounding box center [835, 146] width 274 height 83
drag, startPoint x: 842, startPoint y: 112, endPoint x: 694, endPoint y: 115, distance: 148.3
click at [694, 115] on div "Acceso de por vida al Curso Completo (59 clases y 17 horas de contenido) (Valor…" at bounding box center [815, 146] width 320 height 89
click at [731, 73] on icon "Editor contextual toolbar" at bounding box center [724, 79] width 19 height 19
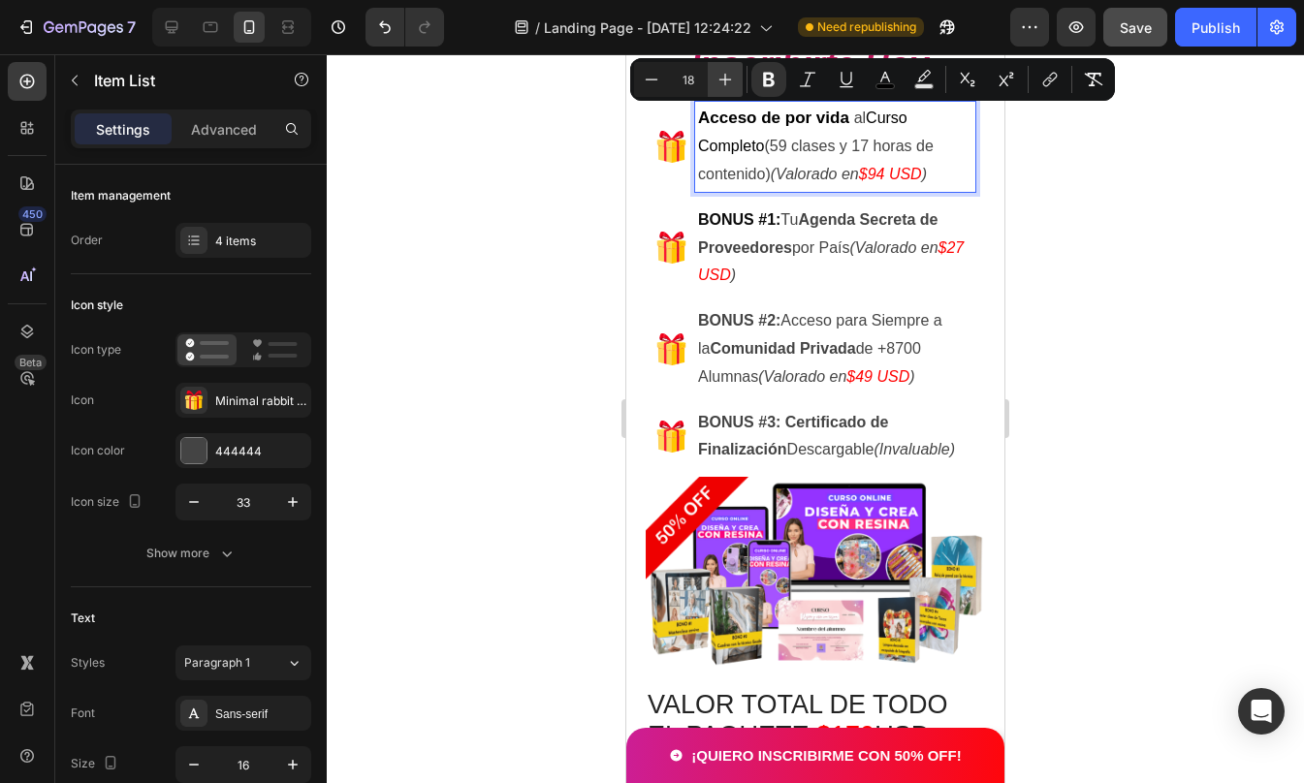
click at [731, 73] on icon "Editor contextual toolbar" at bounding box center [724, 79] width 19 height 19
type input "19"
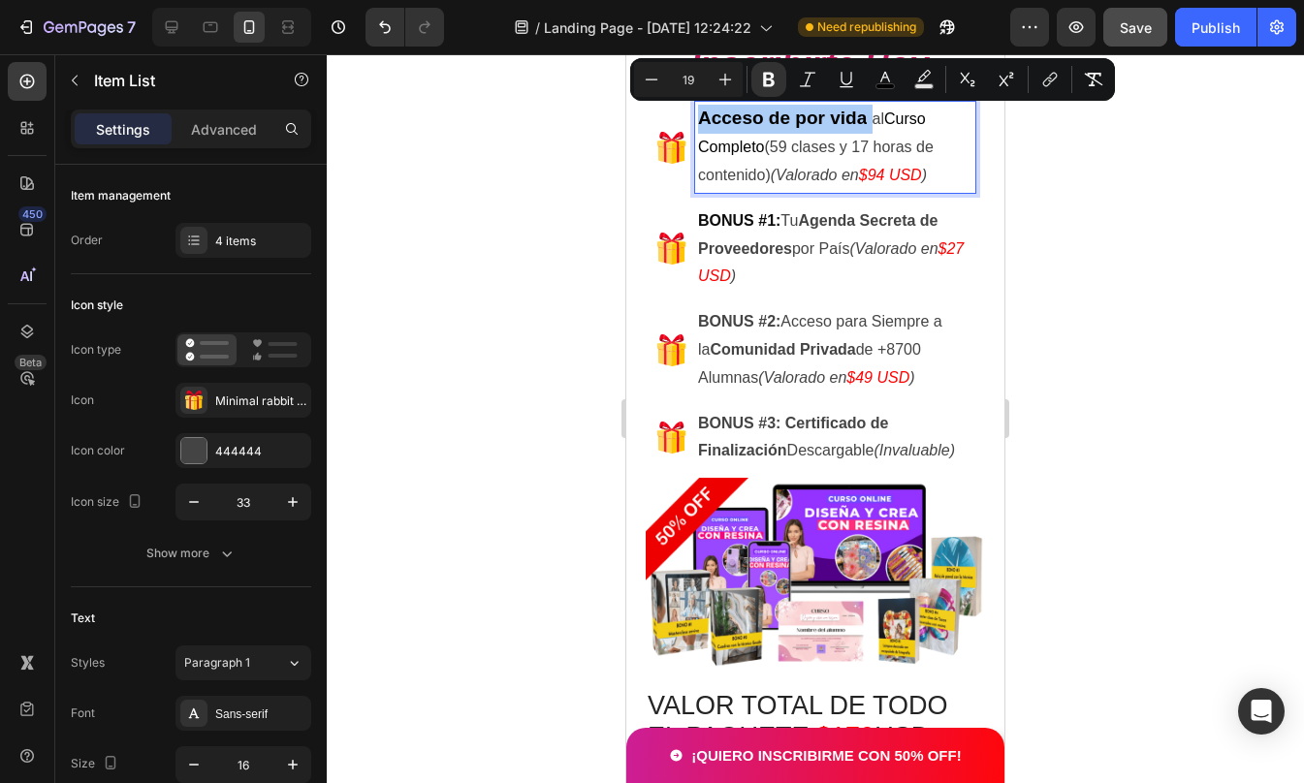
click at [1065, 233] on div at bounding box center [815, 418] width 977 height 729
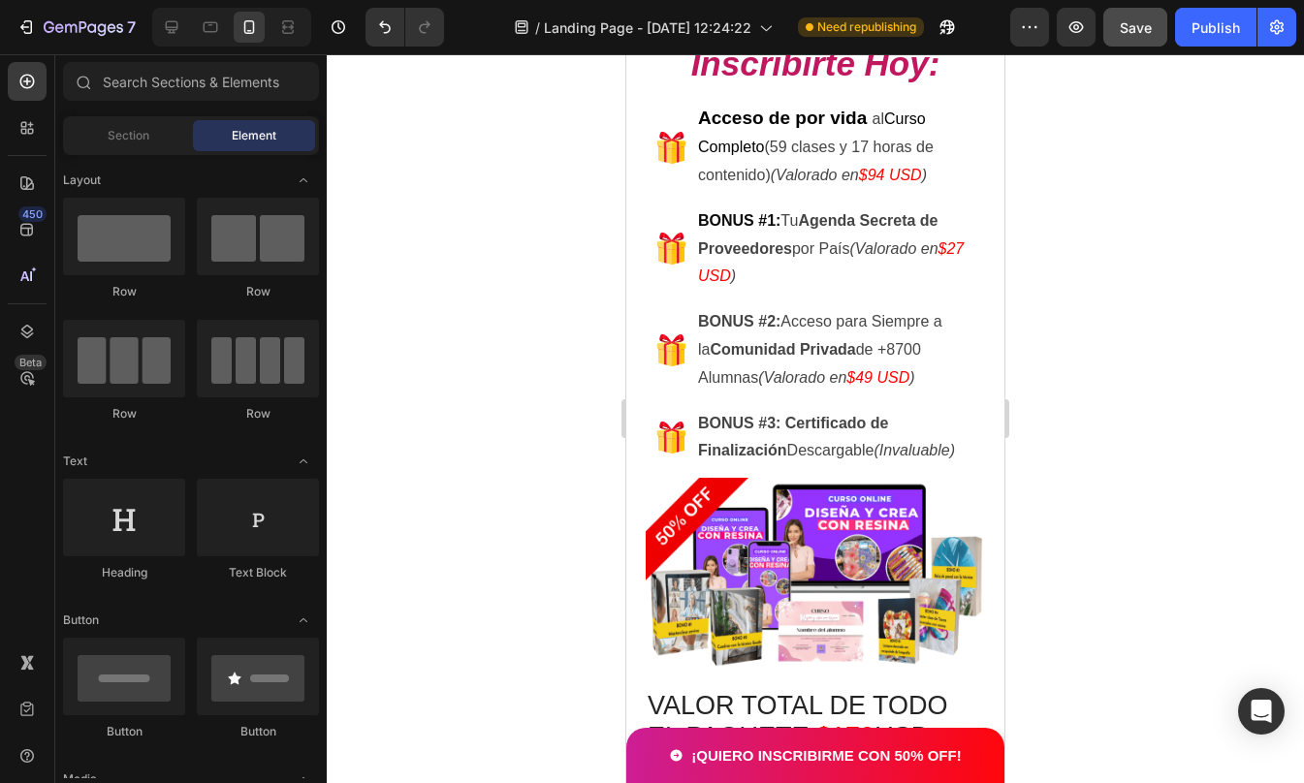
click at [1065, 233] on div at bounding box center [815, 418] width 977 height 729
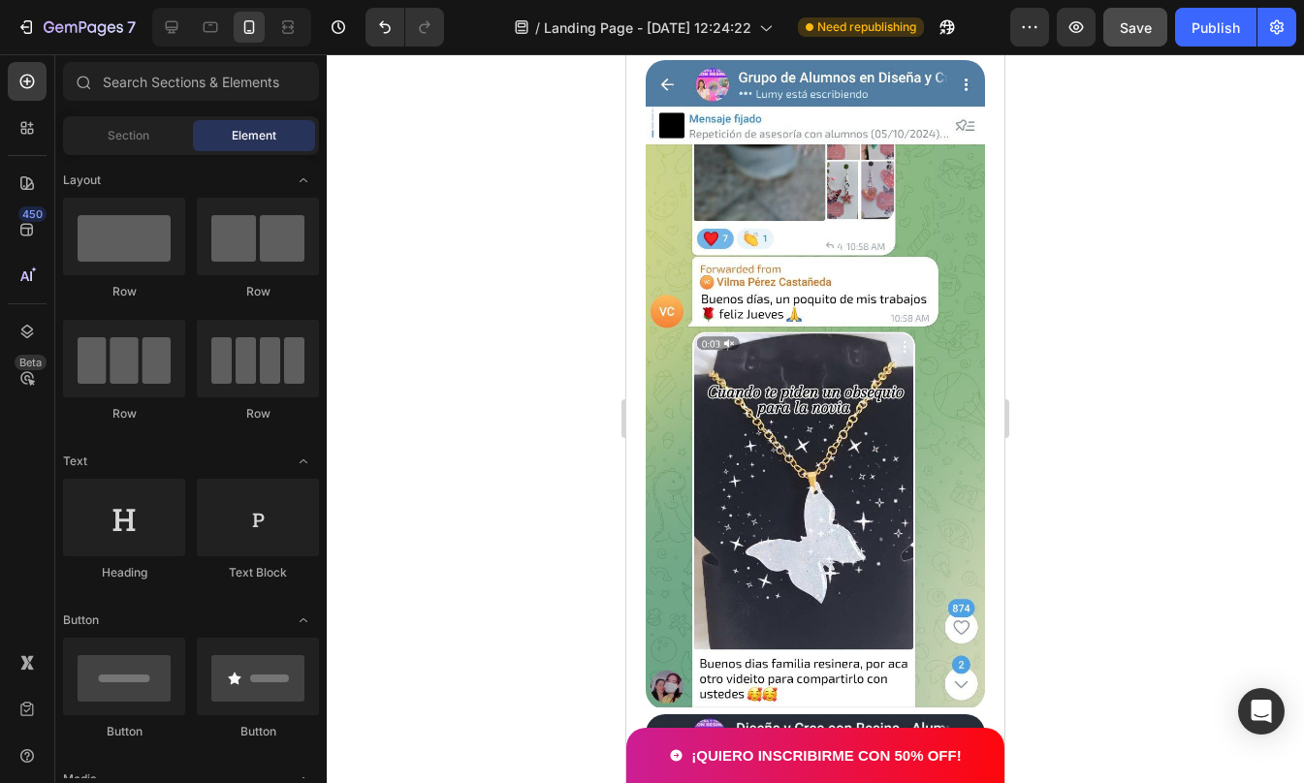
scroll to position [5964, 0]
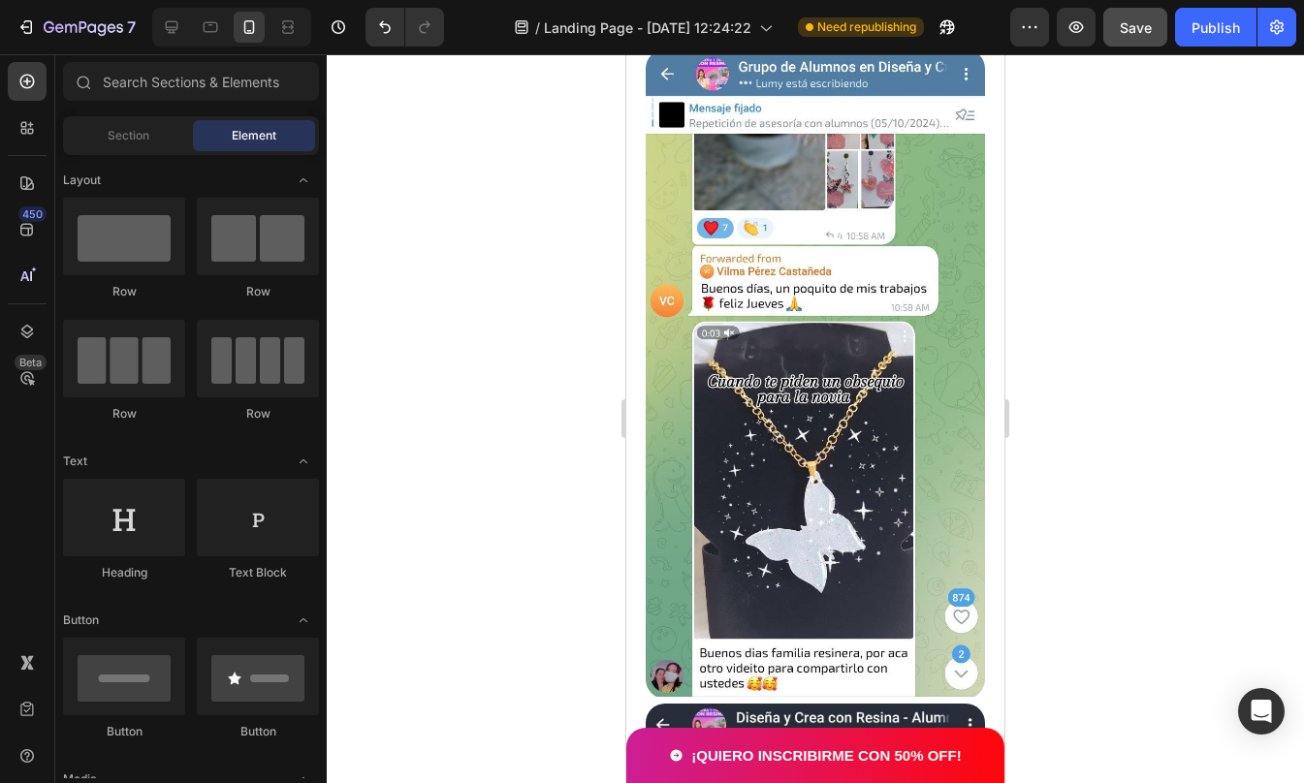
drag, startPoint x: 992, startPoint y: 376, endPoint x: 1649, endPoint y: 629, distance: 704.3
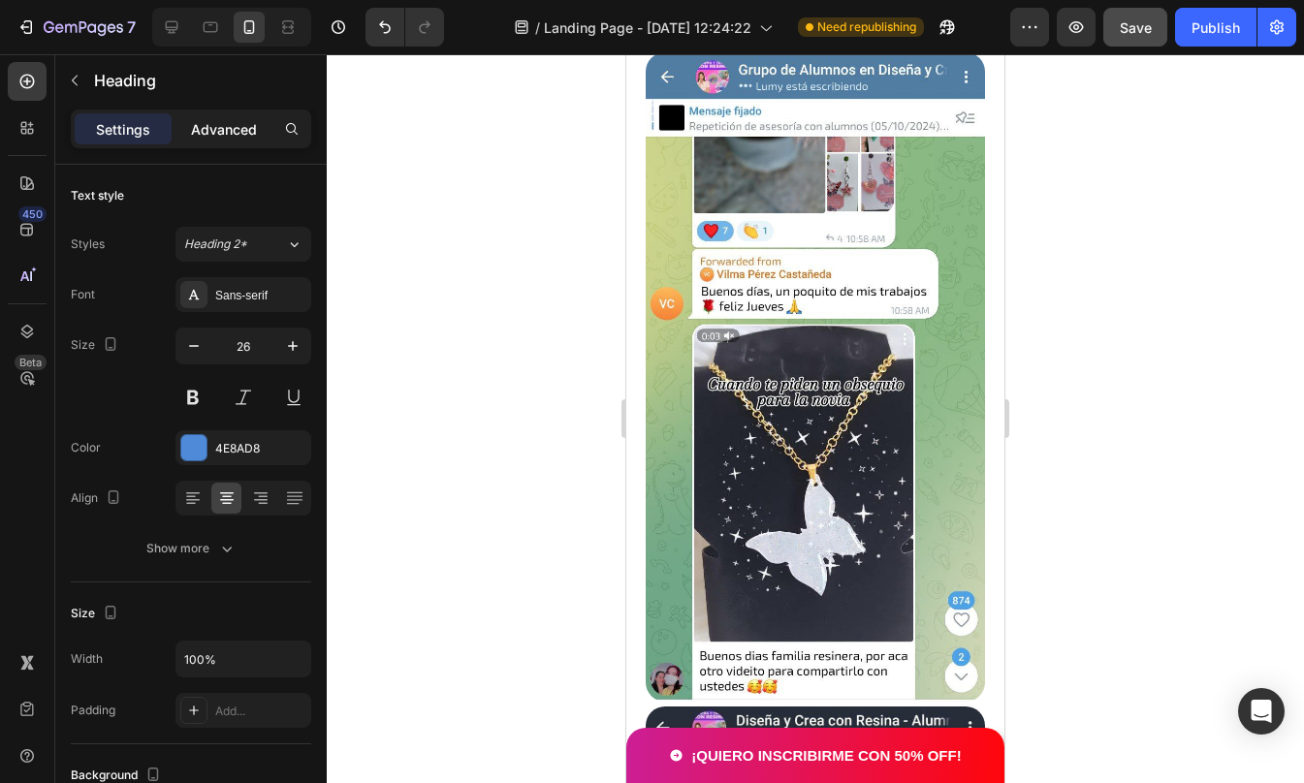
click at [241, 137] on p "Advanced" at bounding box center [224, 129] width 66 height 20
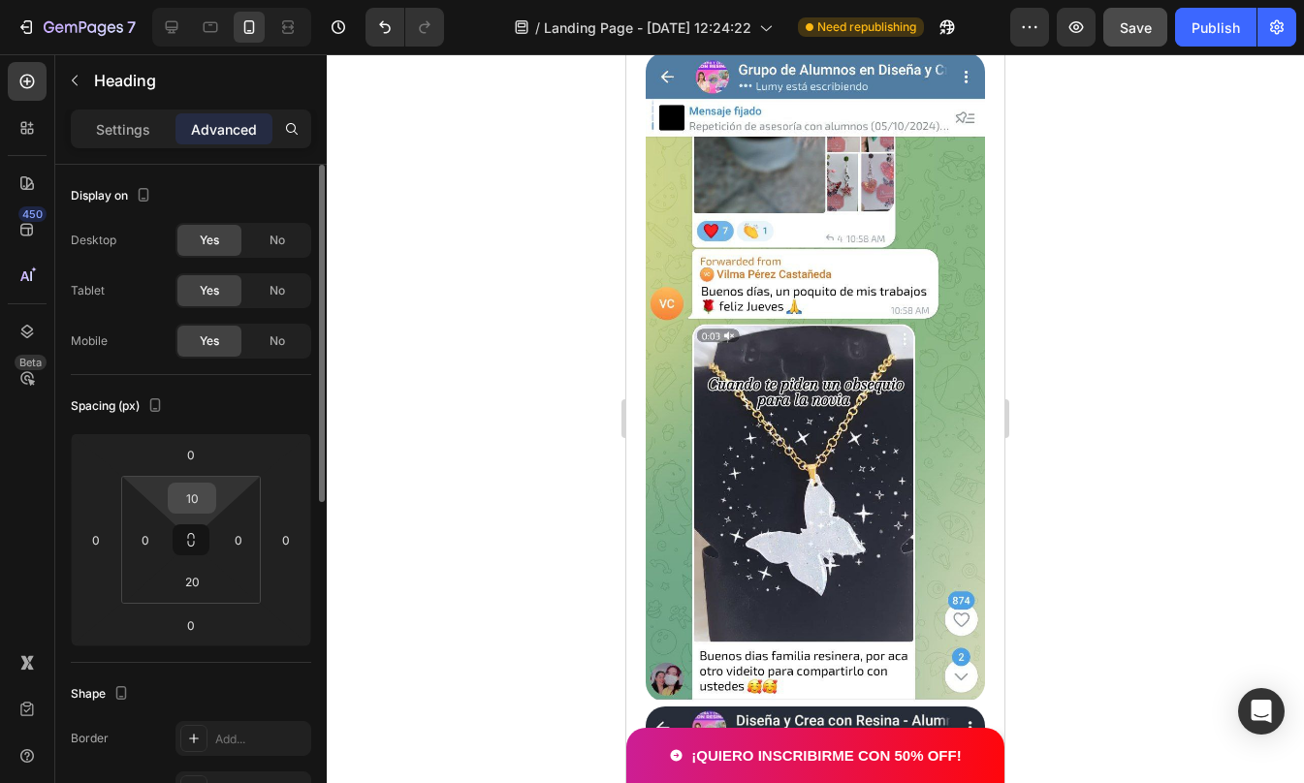
click at [190, 506] on input "10" at bounding box center [192, 498] width 39 height 29
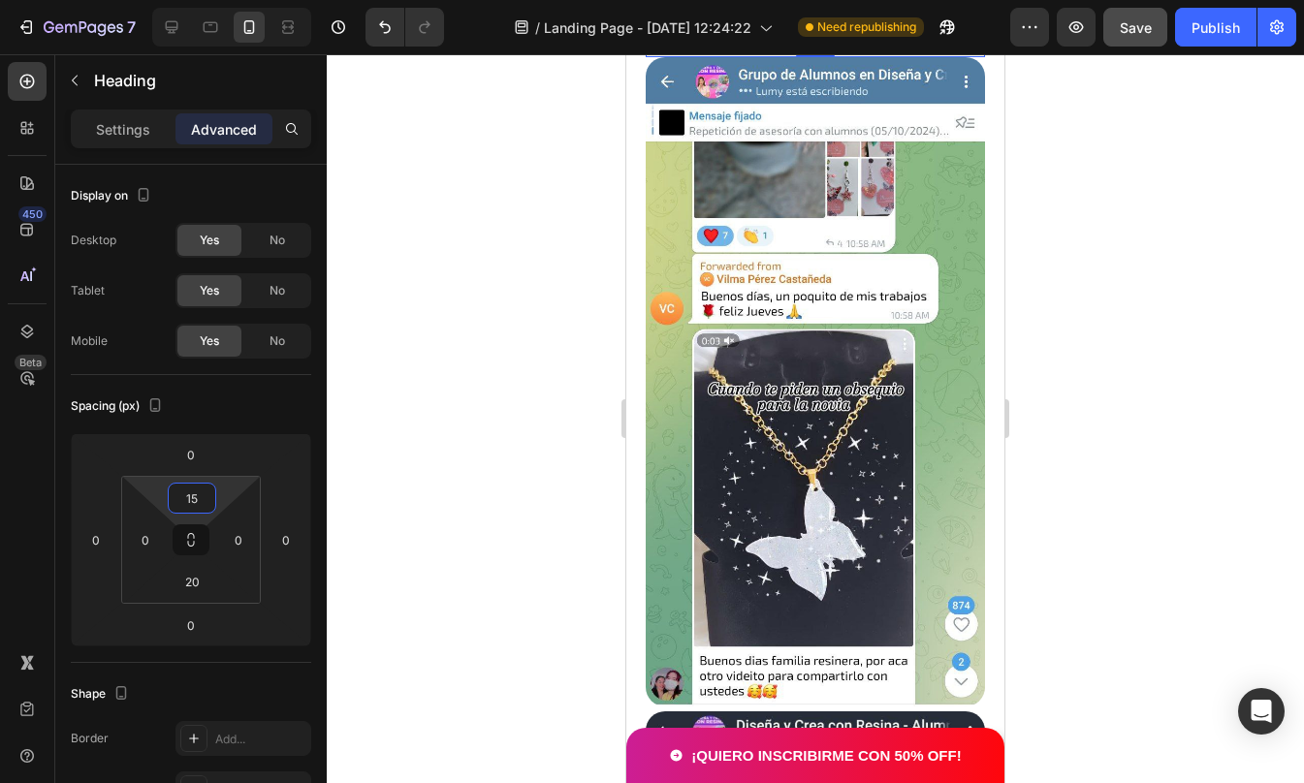
type input "15"
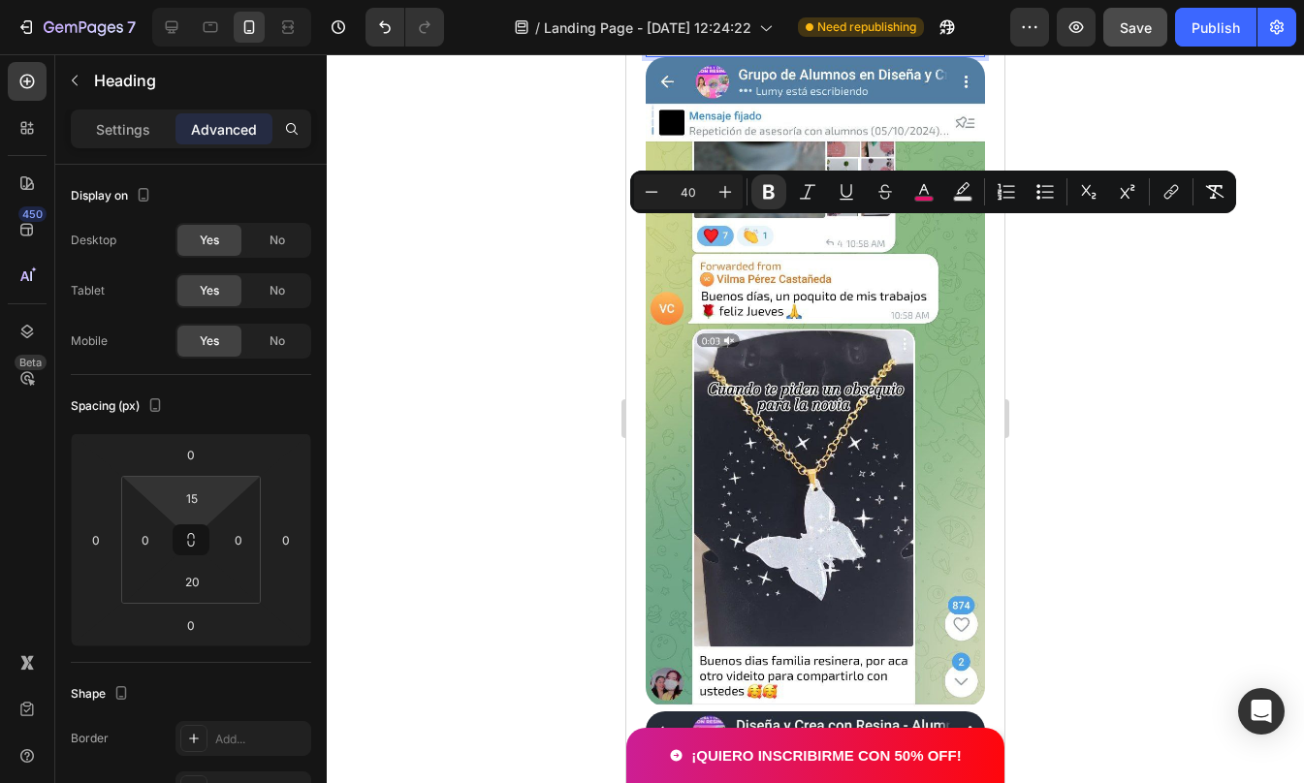
type input "26"
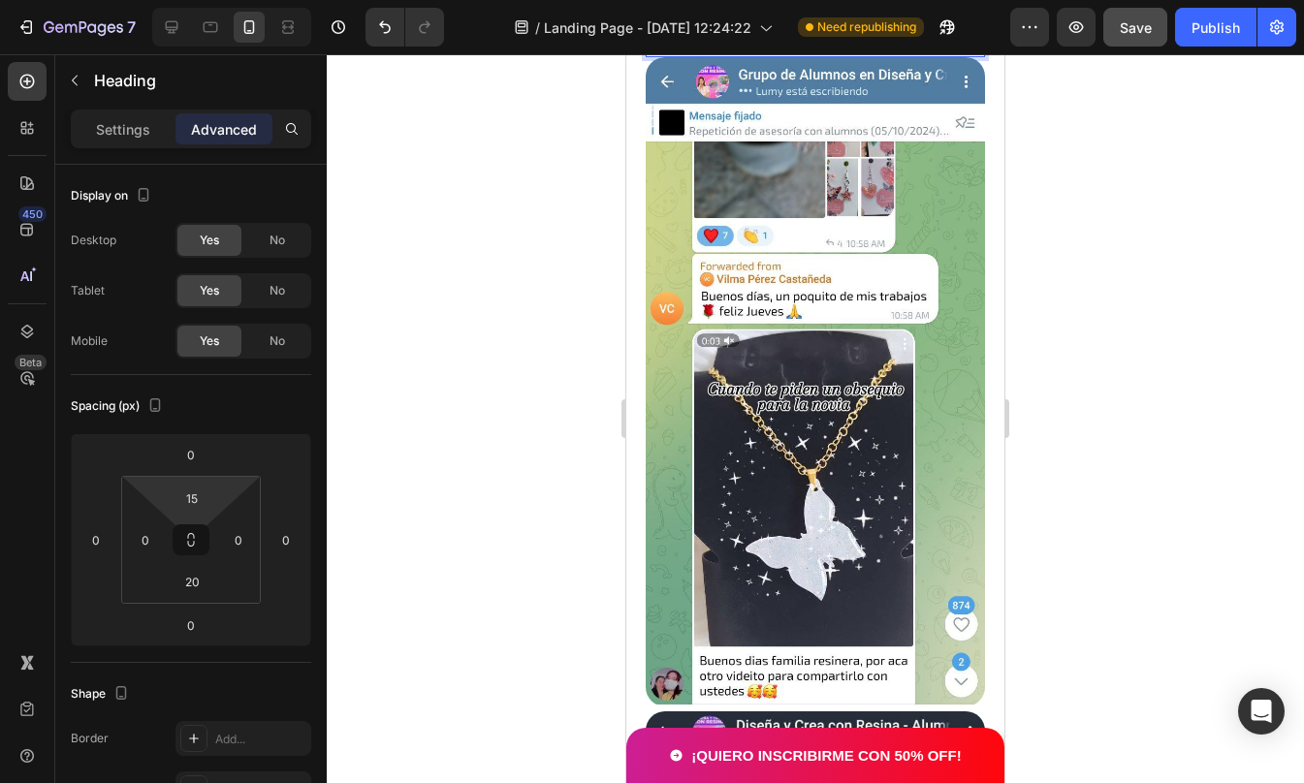
drag, startPoint x: 829, startPoint y: 240, endPoint x: 920, endPoint y: 242, distance: 91.1
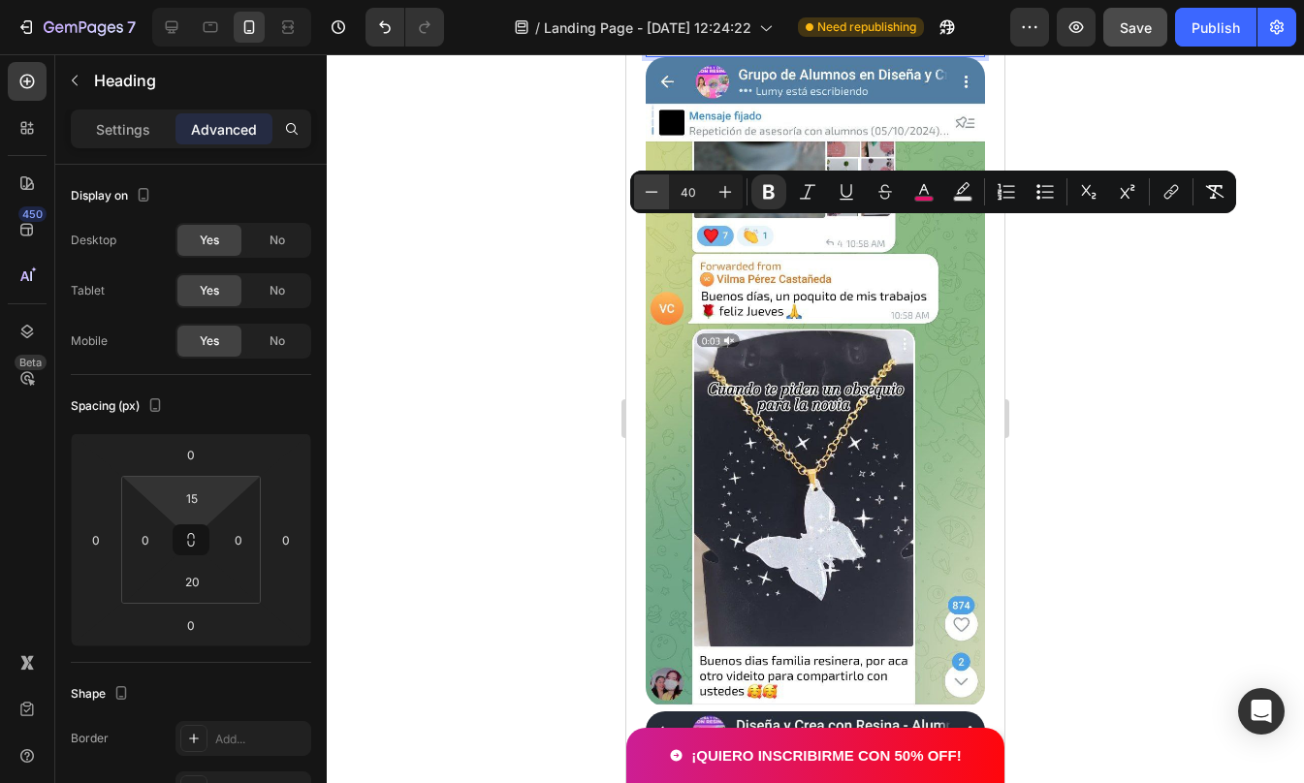
click at [661, 190] on button "Minus" at bounding box center [651, 191] width 35 height 35
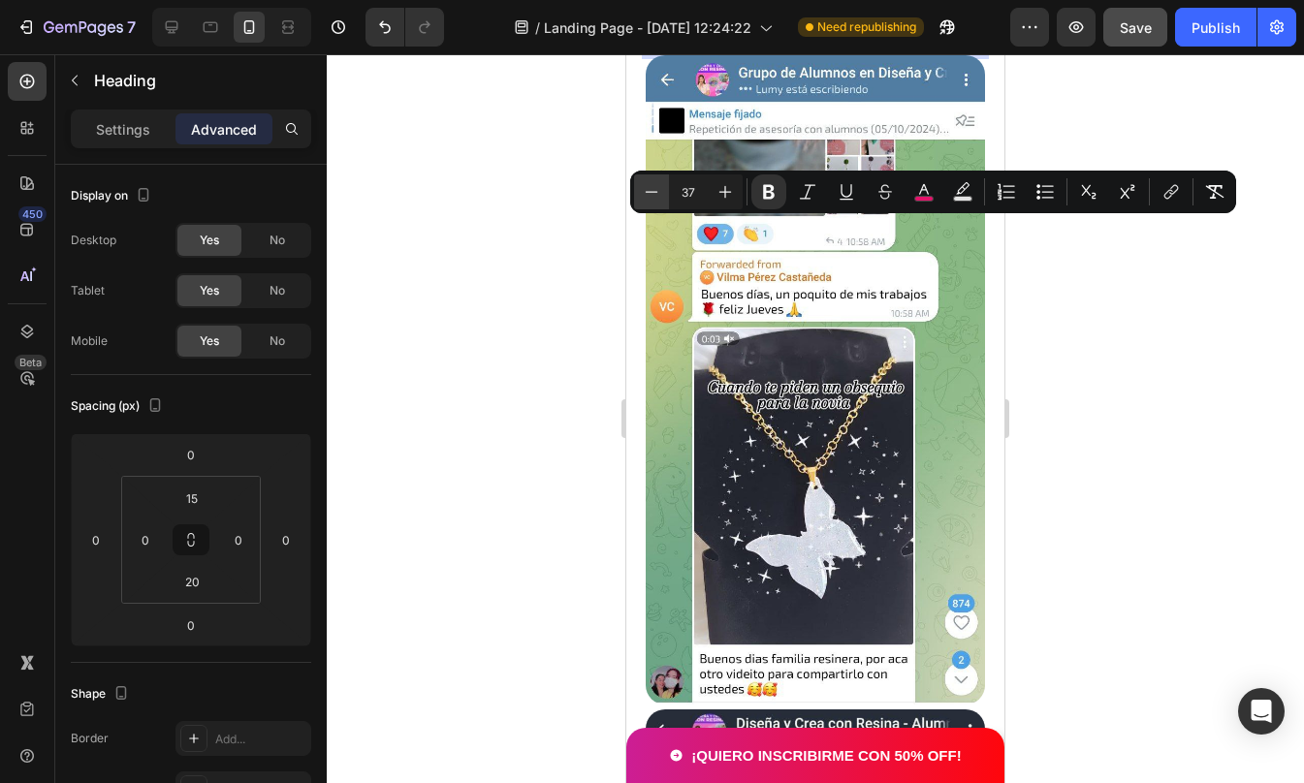
click at [661, 190] on button "Minus" at bounding box center [651, 191] width 35 height 35
type input "36"
click at [1199, 341] on div at bounding box center [815, 418] width 977 height 729
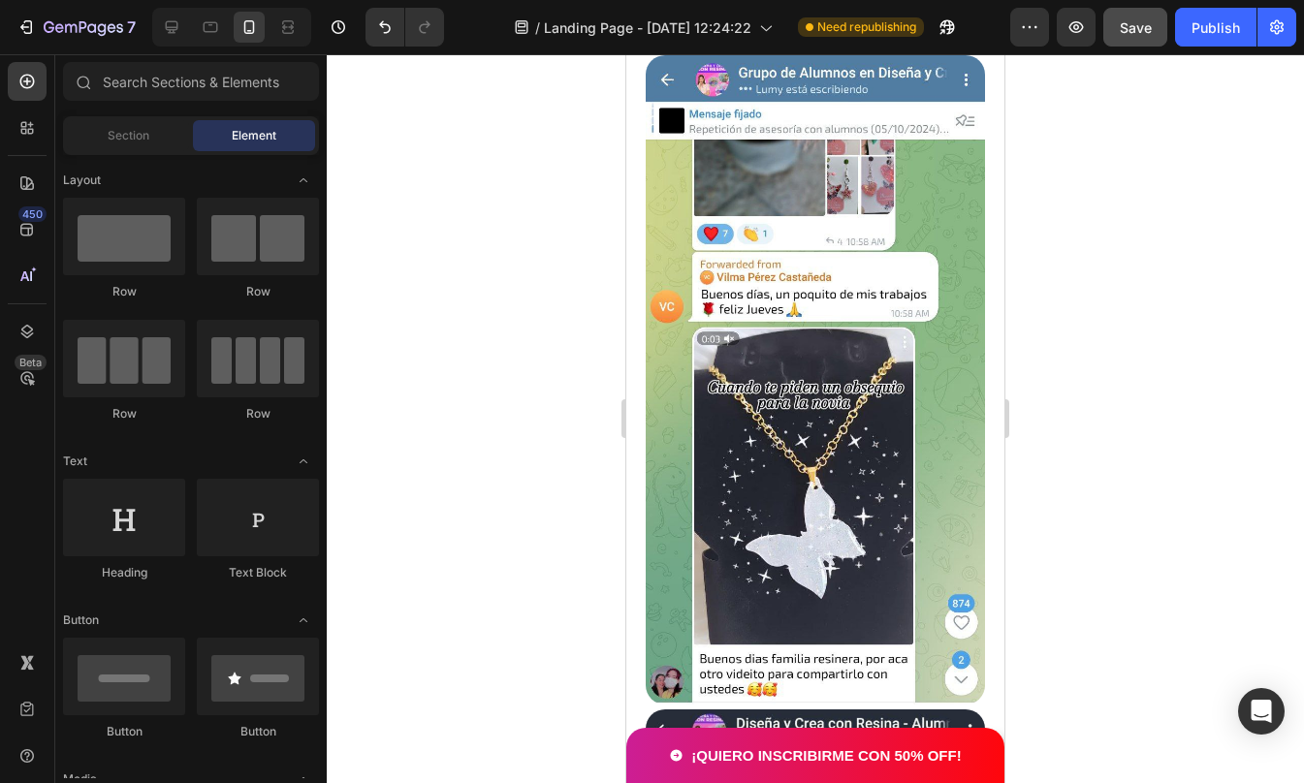
click at [1199, 341] on div at bounding box center [815, 418] width 977 height 729
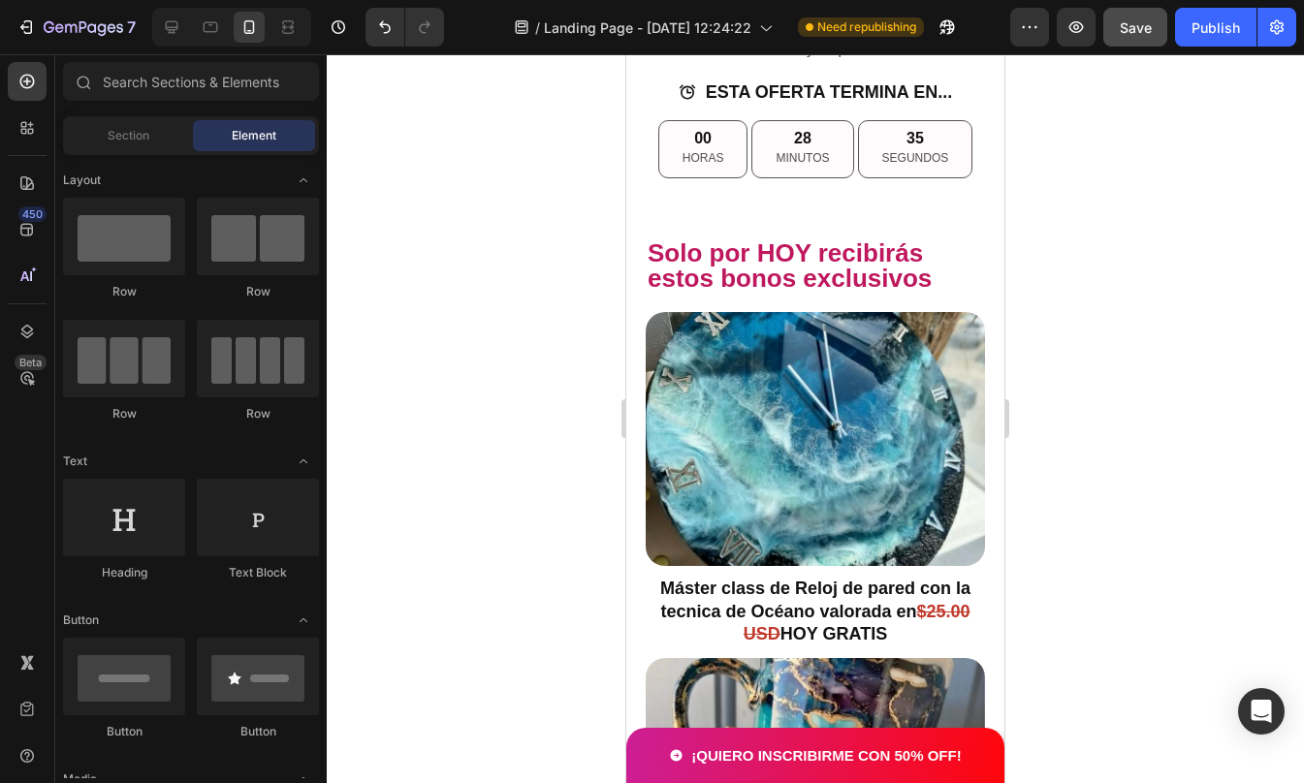
scroll to position [4469, 0]
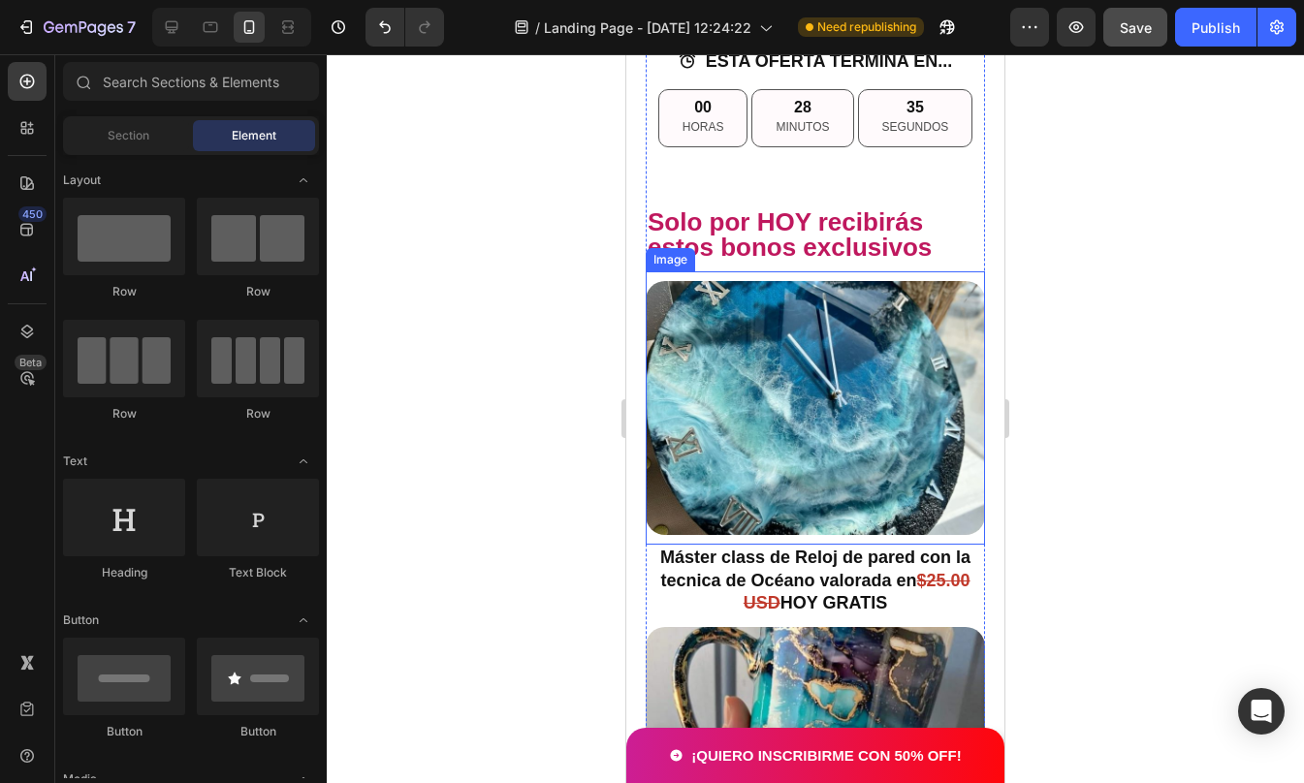
click at [829, 488] on img at bounding box center [815, 408] width 339 height 255
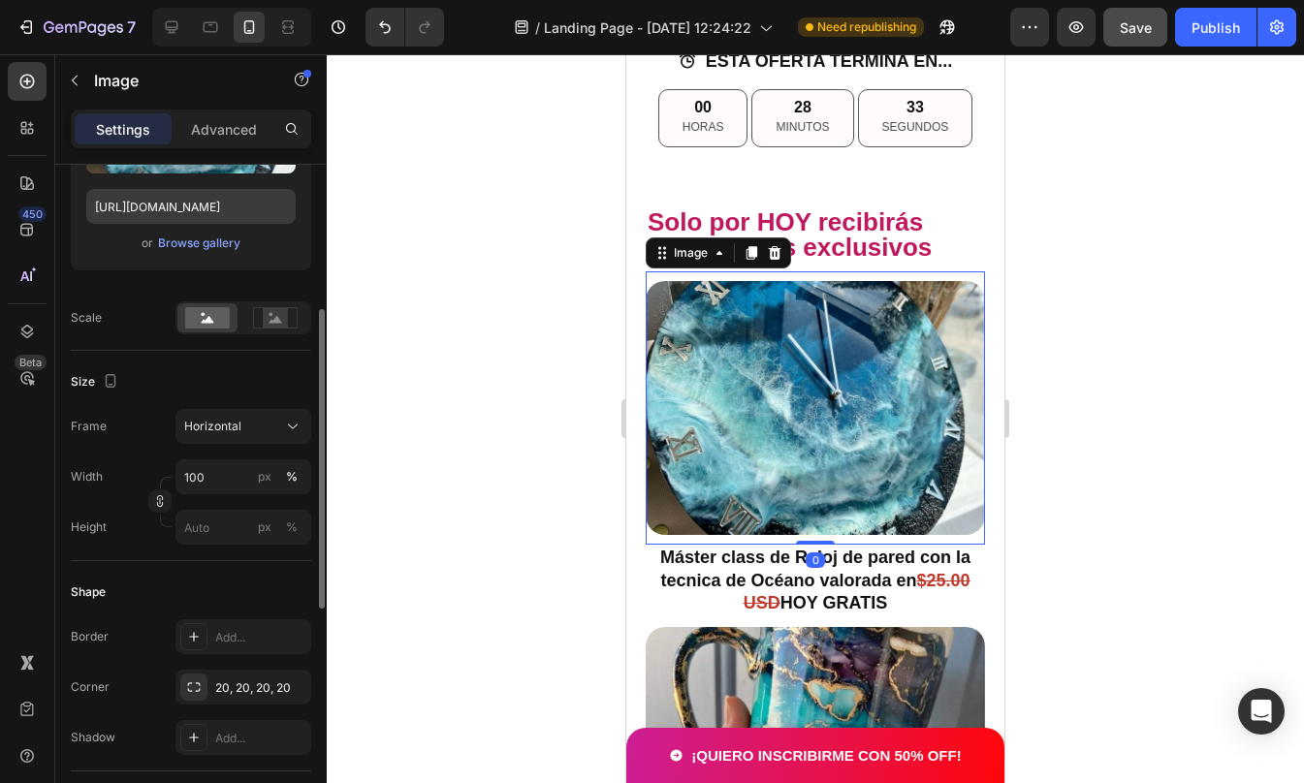
scroll to position [325, 0]
click at [262, 427] on div "Horizontal" at bounding box center [231, 425] width 95 height 17
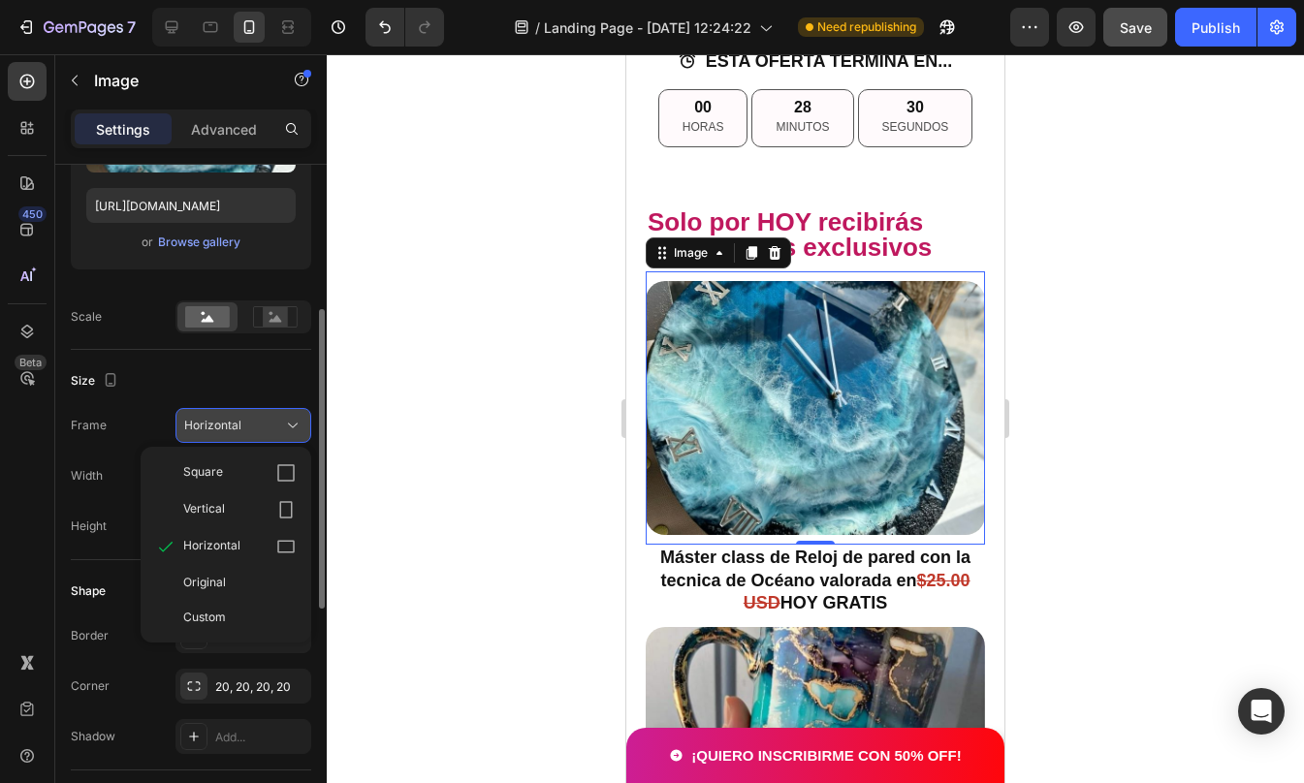
click at [262, 427] on div "Horizontal" at bounding box center [231, 425] width 95 height 17
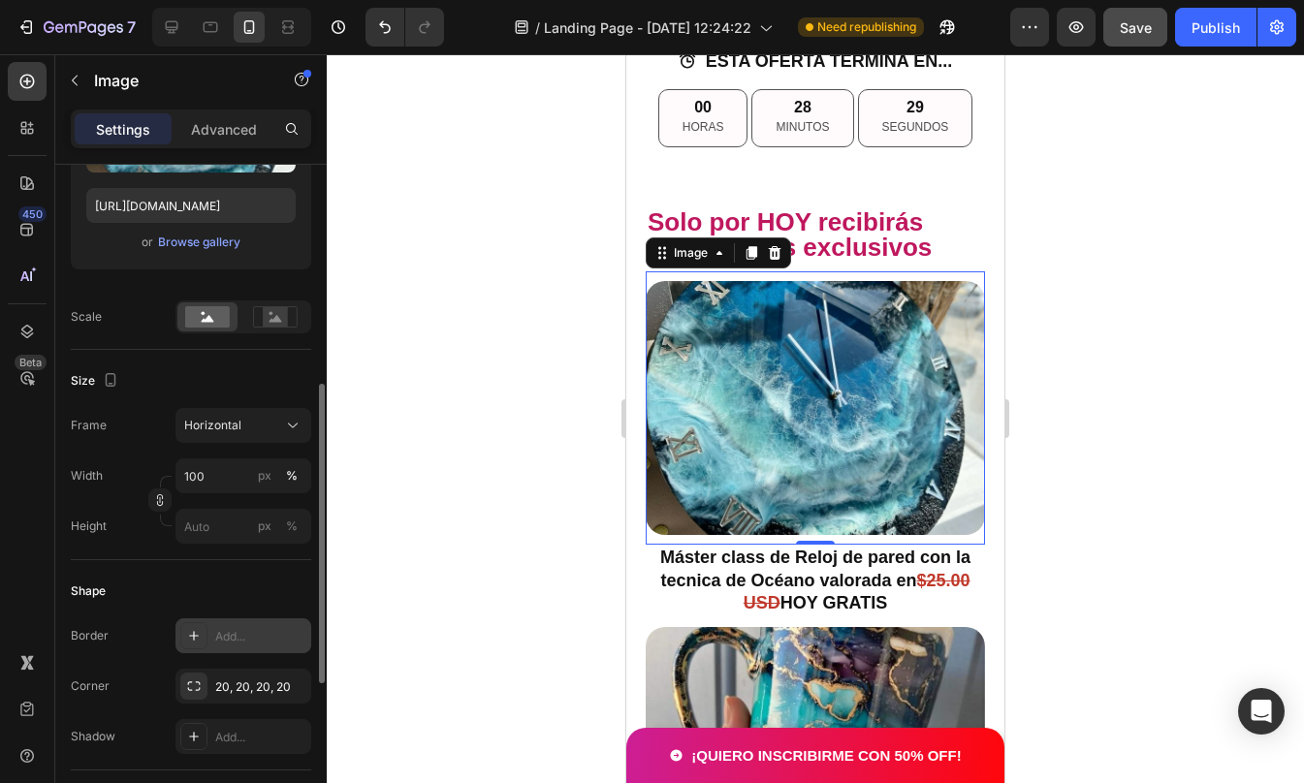
scroll to position [376, 0]
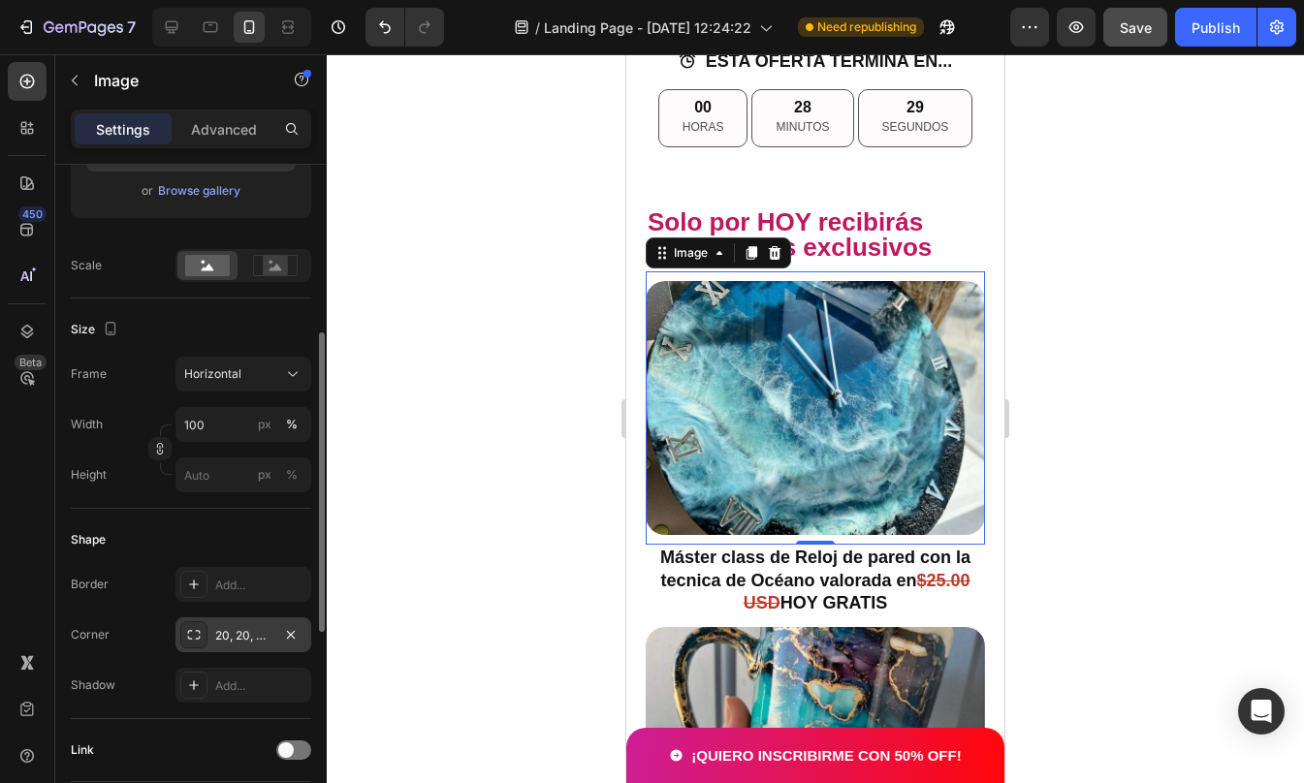
click at [198, 631] on icon at bounding box center [194, 635] width 16 height 16
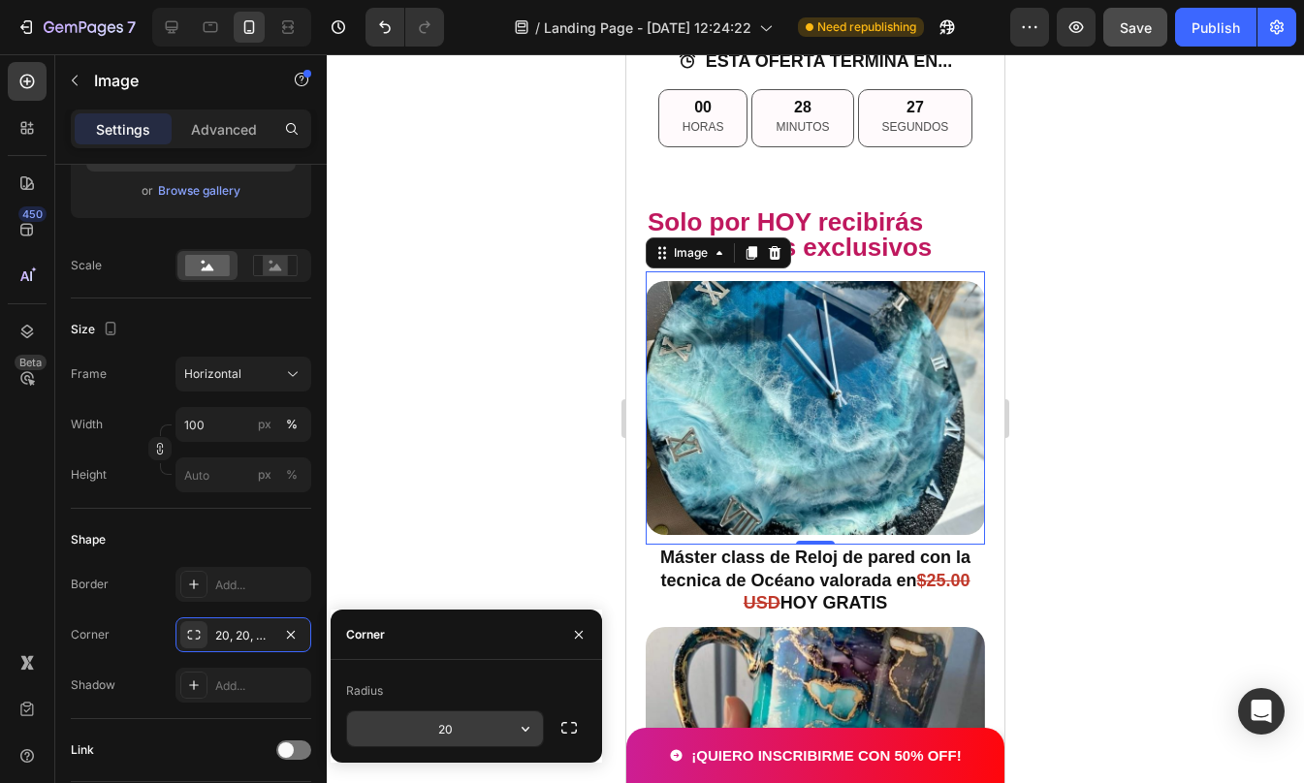
click at [427, 716] on input "20" at bounding box center [445, 729] width 196 height 35
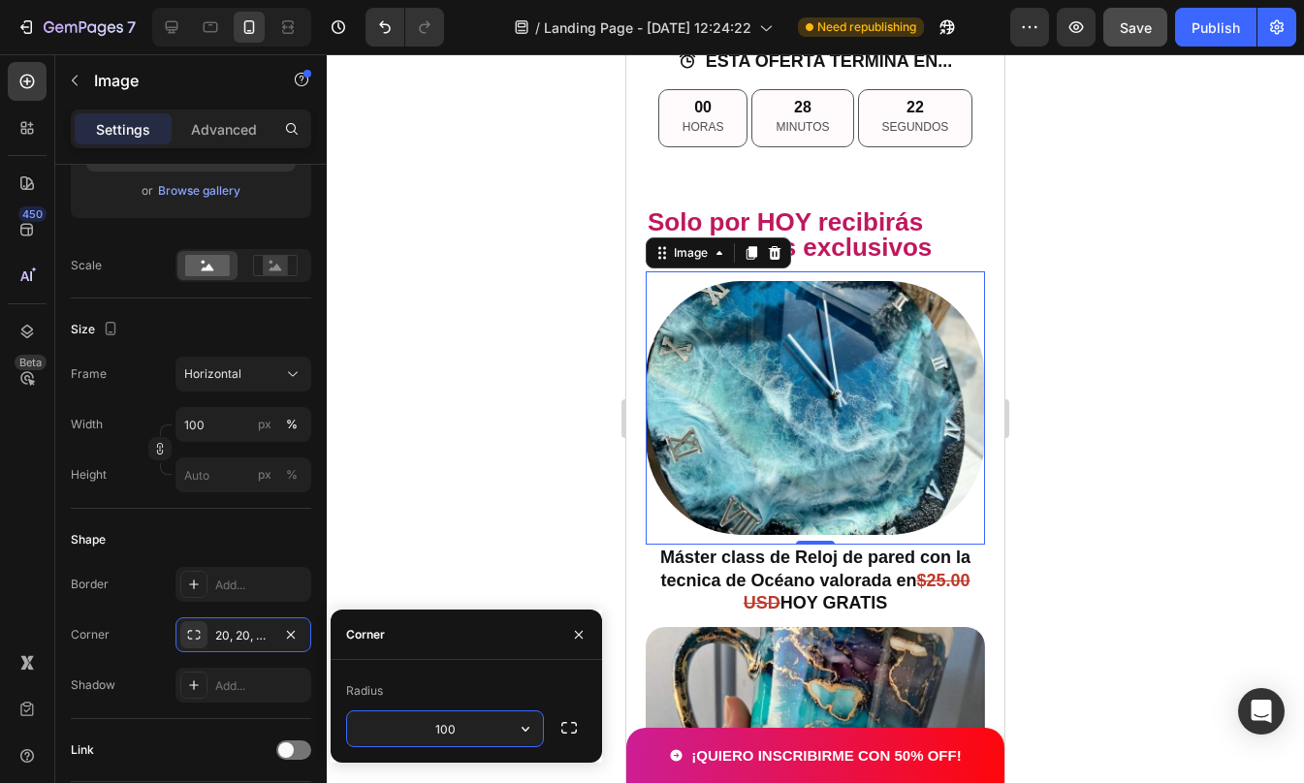
click at [445, 724] on input "100" at bounding box center [445, 729] width 196 height 35
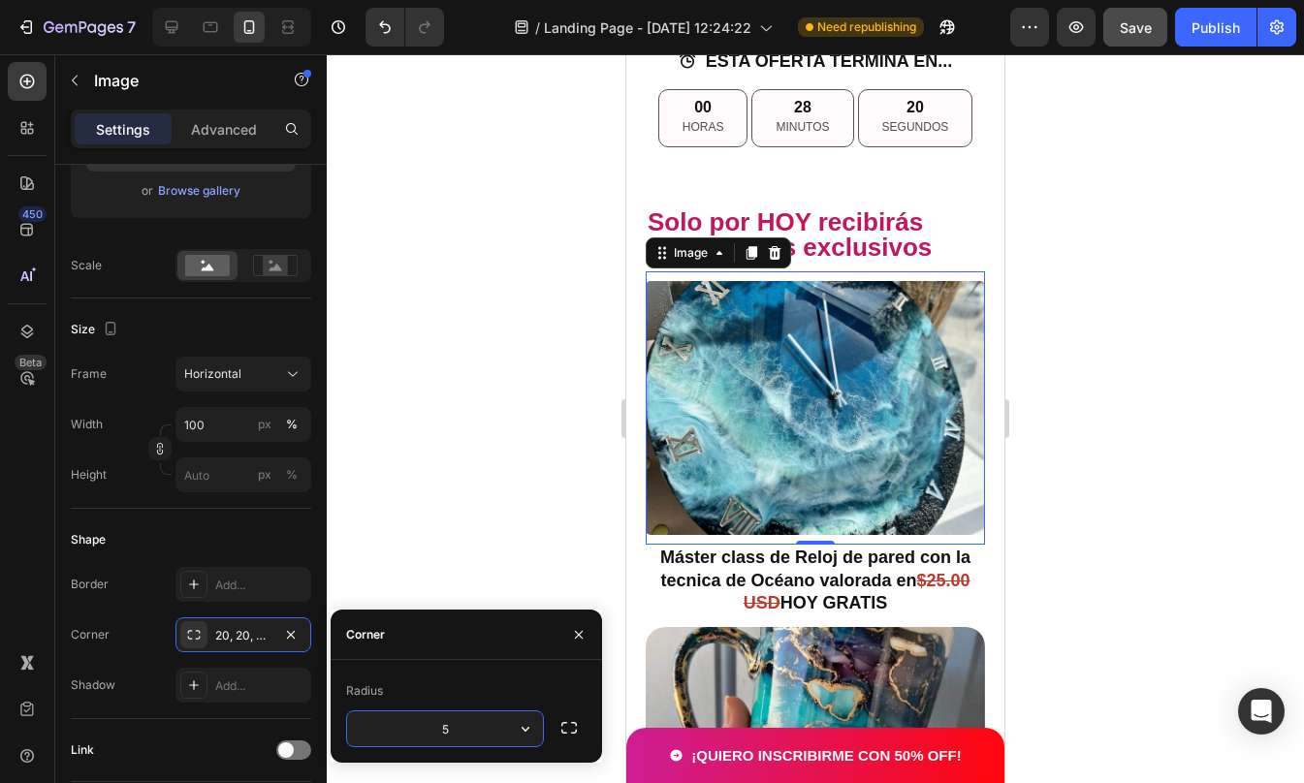
type input "50"
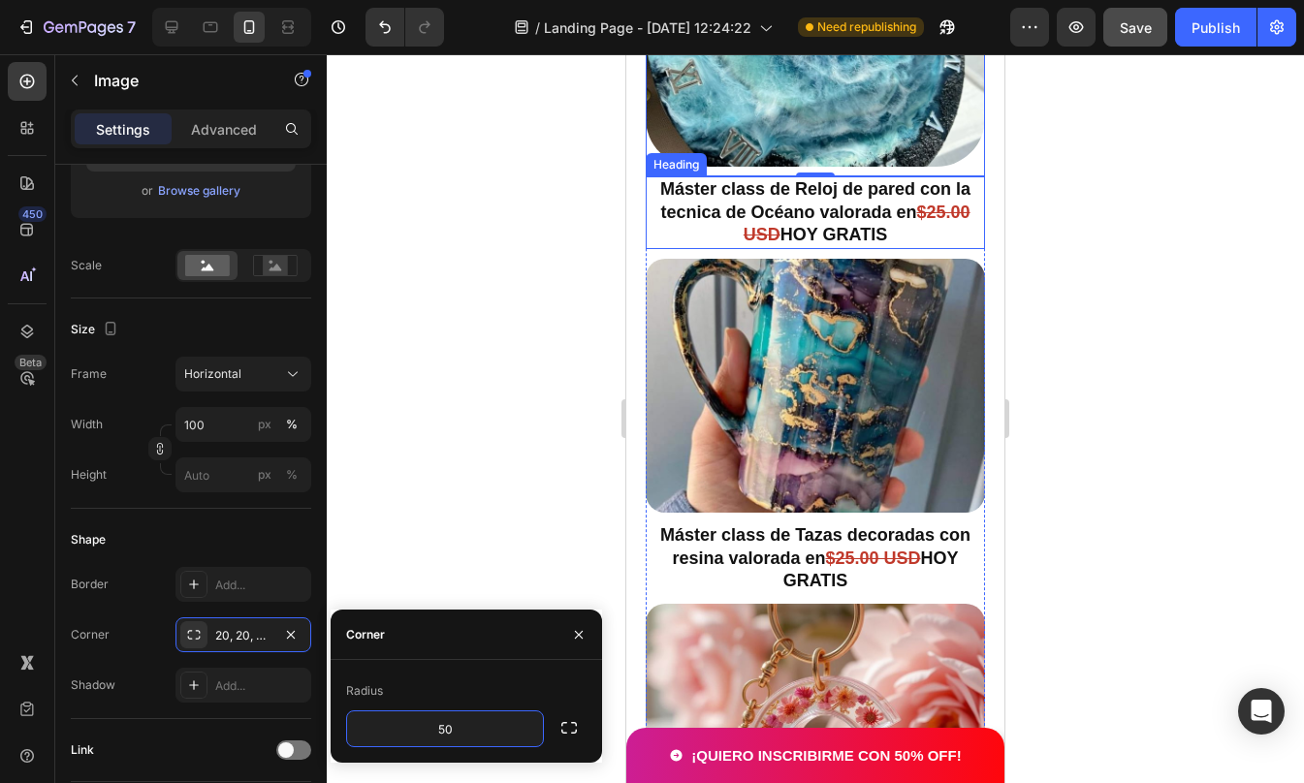
scroll to position [4839, 0]
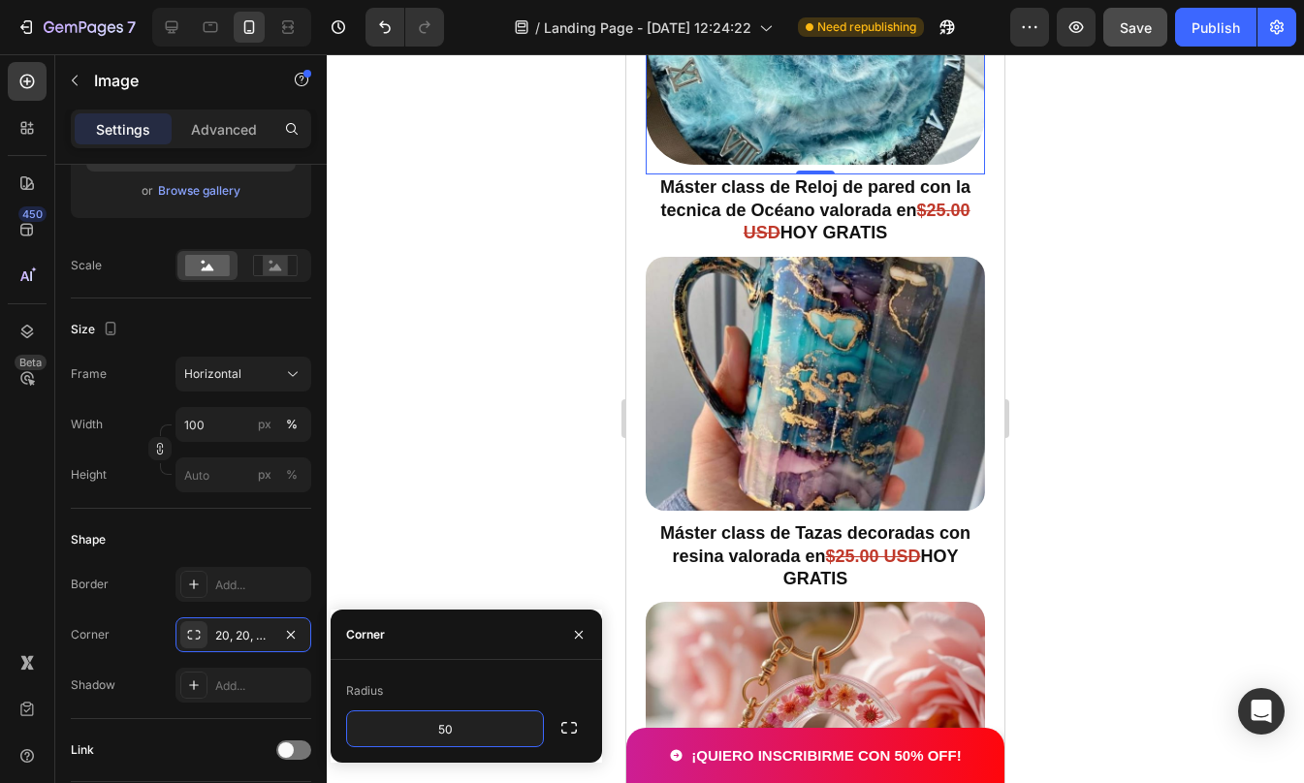
click at [1093, 383] on div at bounding box center [815, 418] width 977 height 729
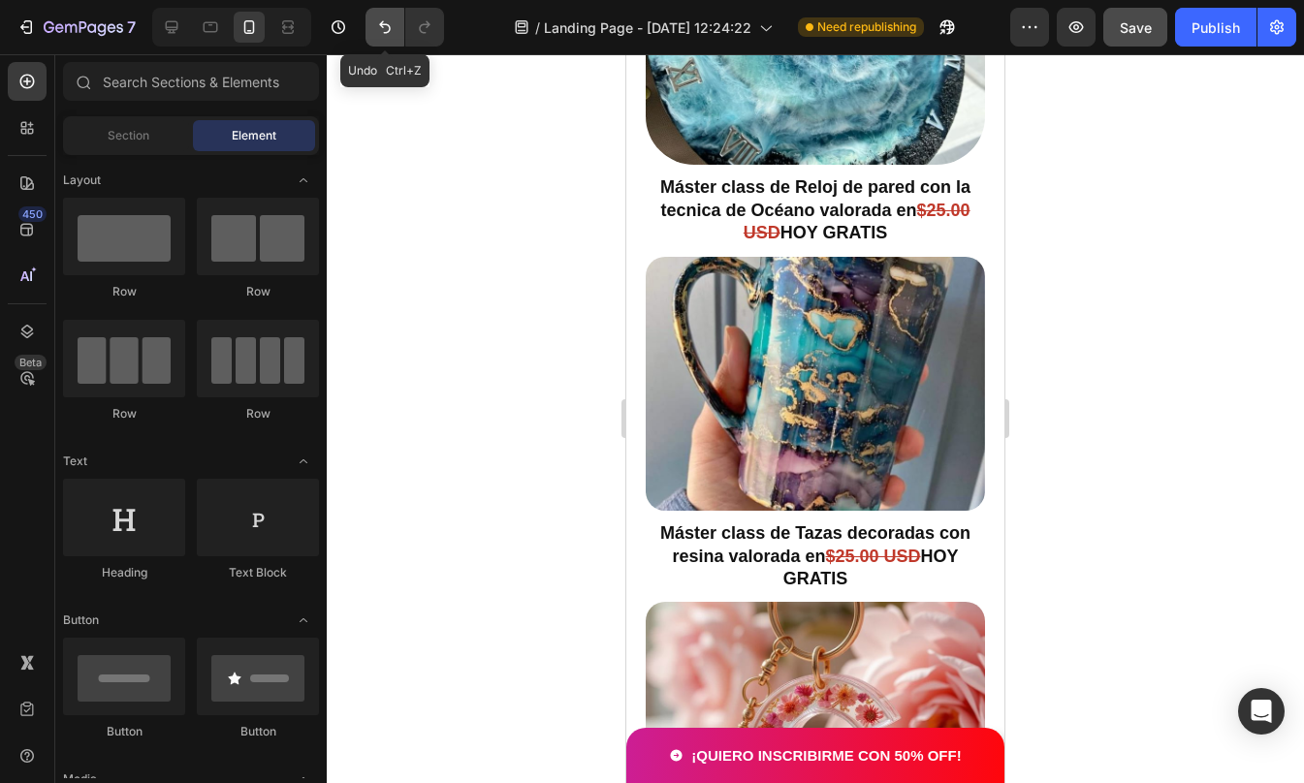
click at [380, 36] on icon "Undo/Redo" at bounding box center [384, 26] width 19 height 19
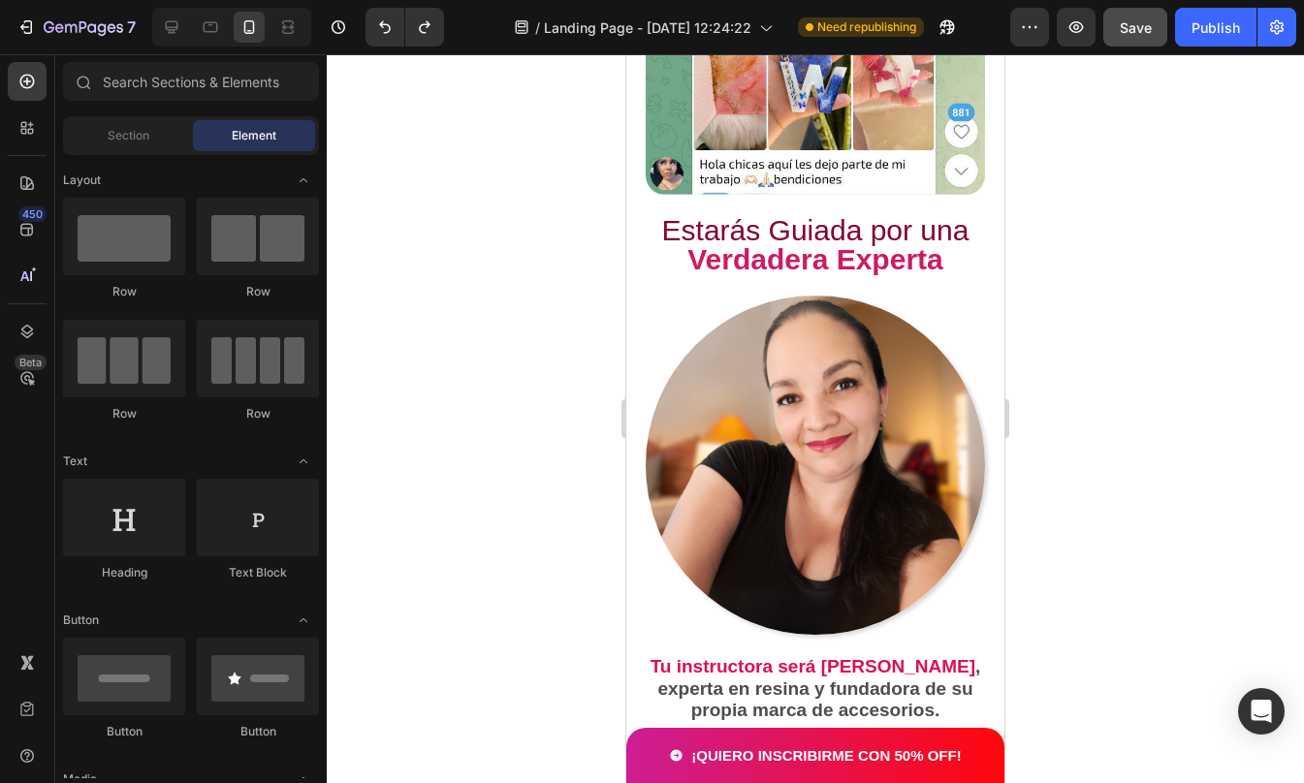
scroll to position [8075, 0]
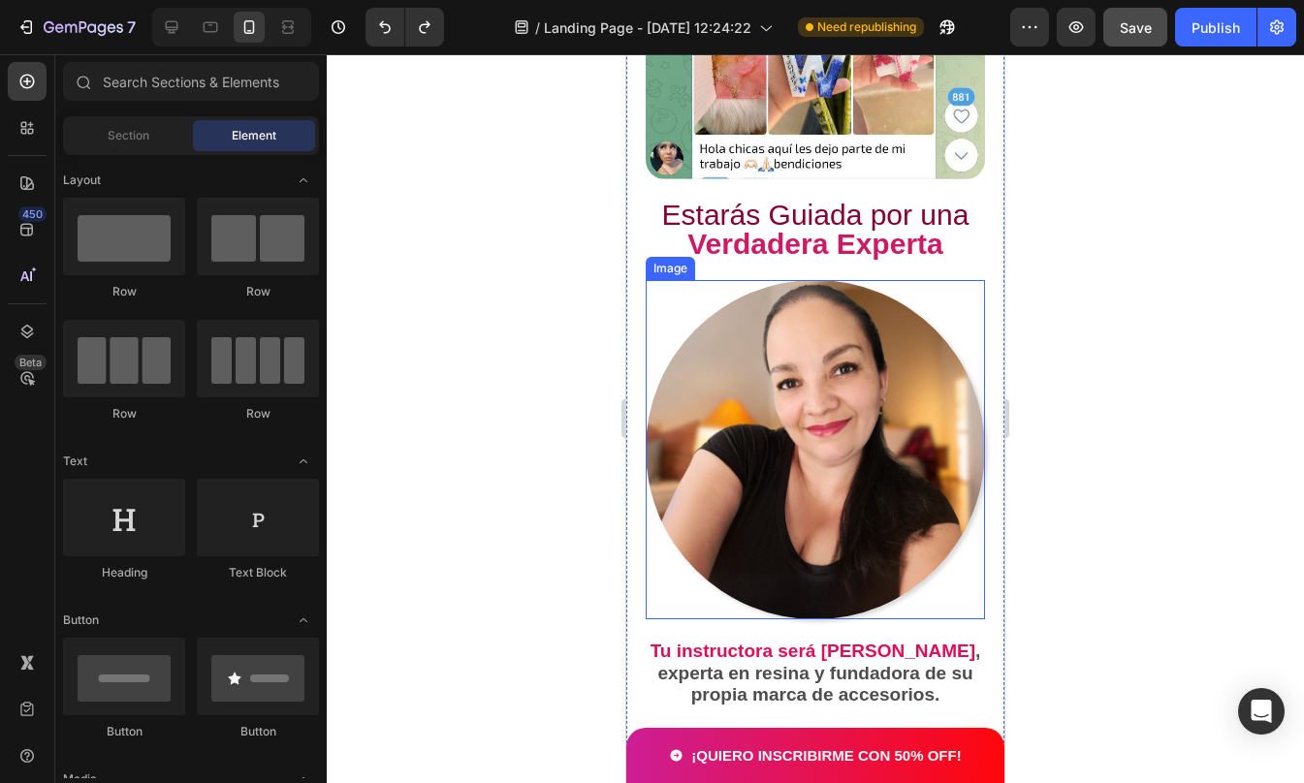
click at [827, 429] on img at bounding box center [815, 449] width 339 height 339
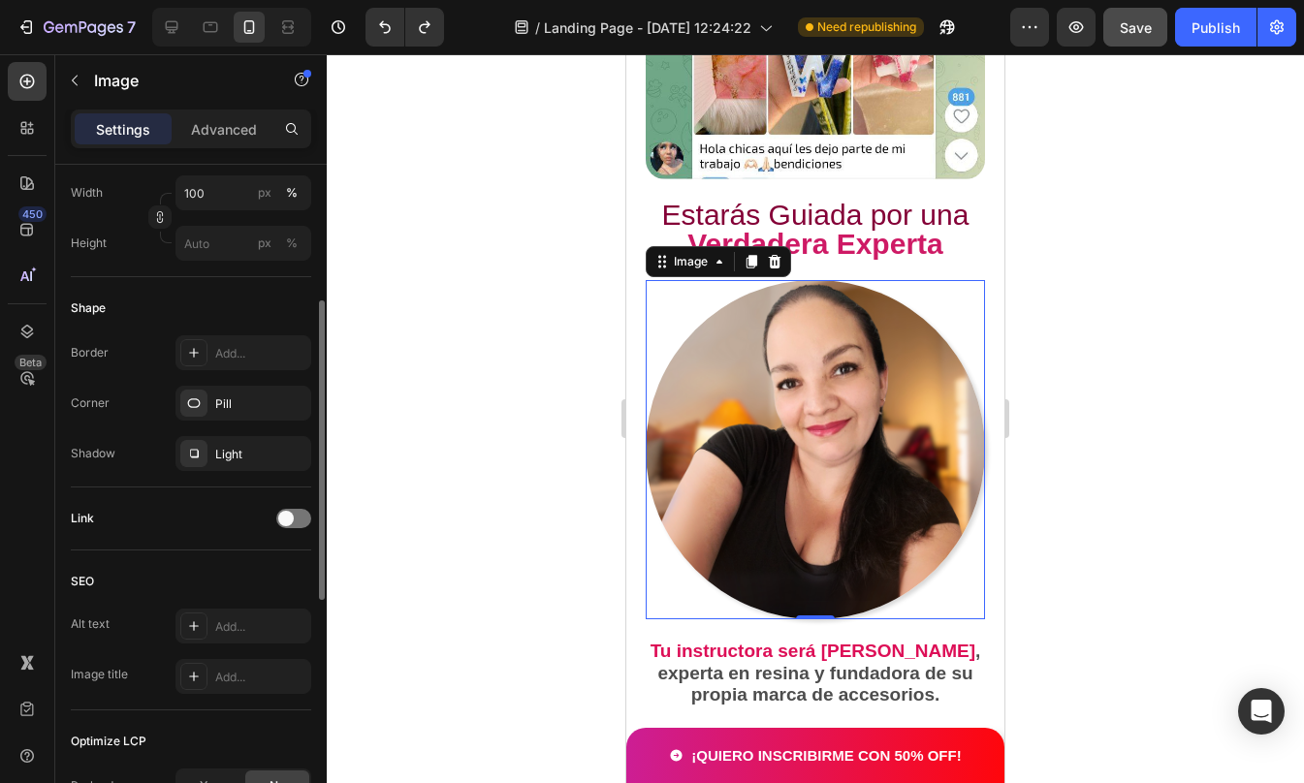
scroll to position [515, 0]
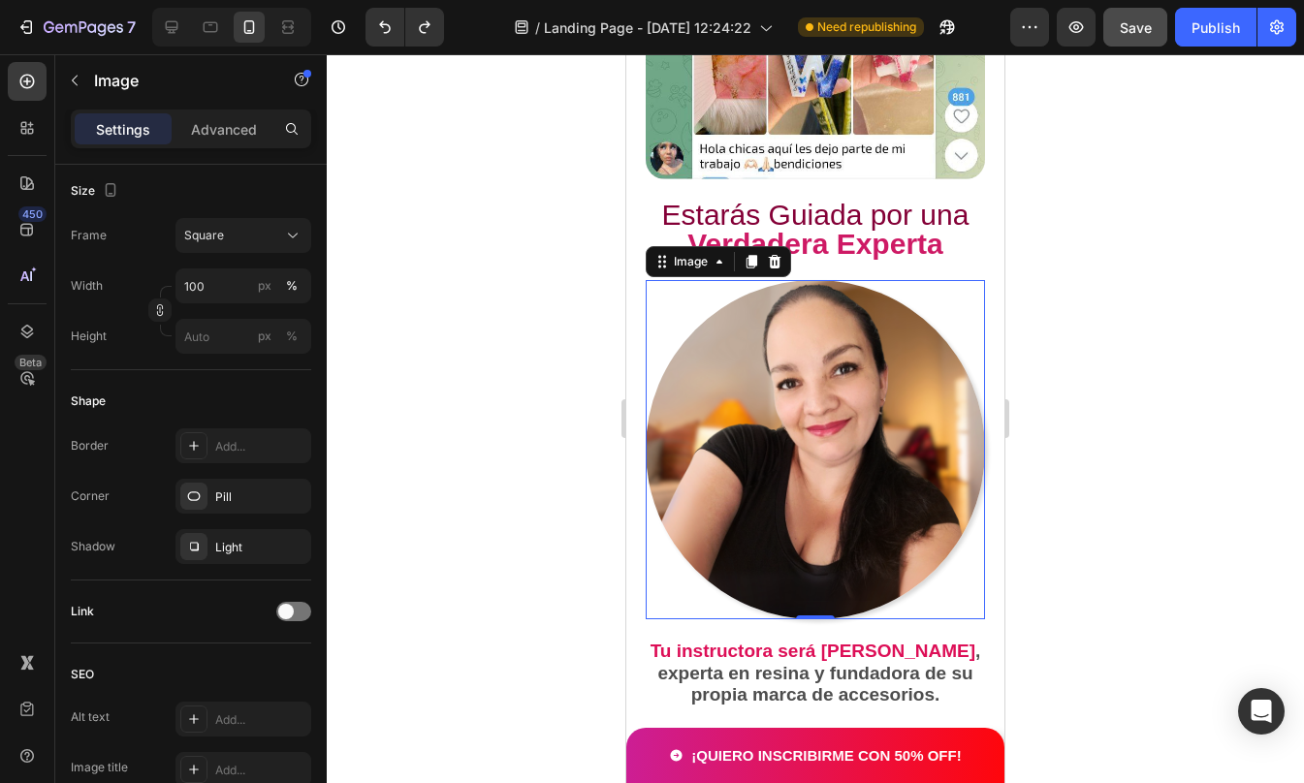
click at [1145, 640] on div at bounding box center [815, 418] width 977 height 729
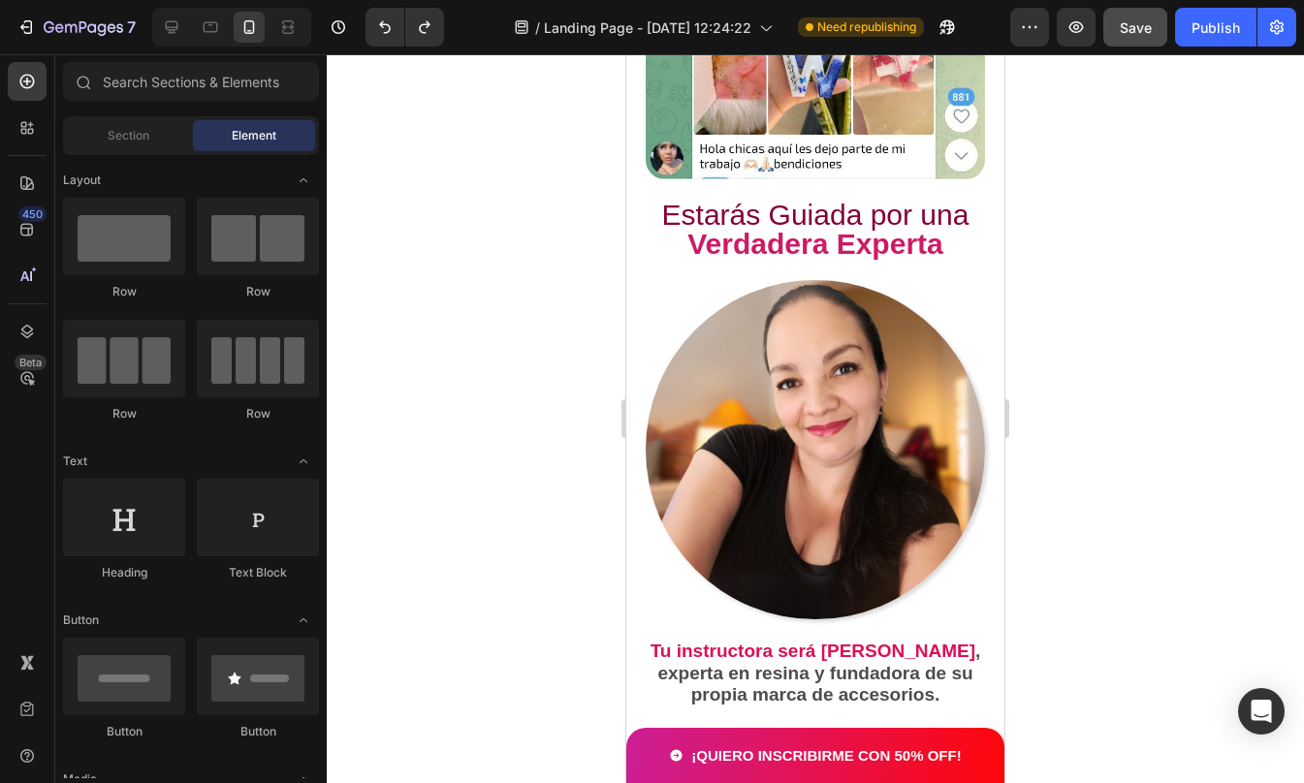
click at [1145, 640] on div at bounding box center [815, 418] width 977 height 729
click at [847, 641] on strong "Tu instructora será [PERSON_NAME]" at bounding box center [812, 651] width 325 height 20
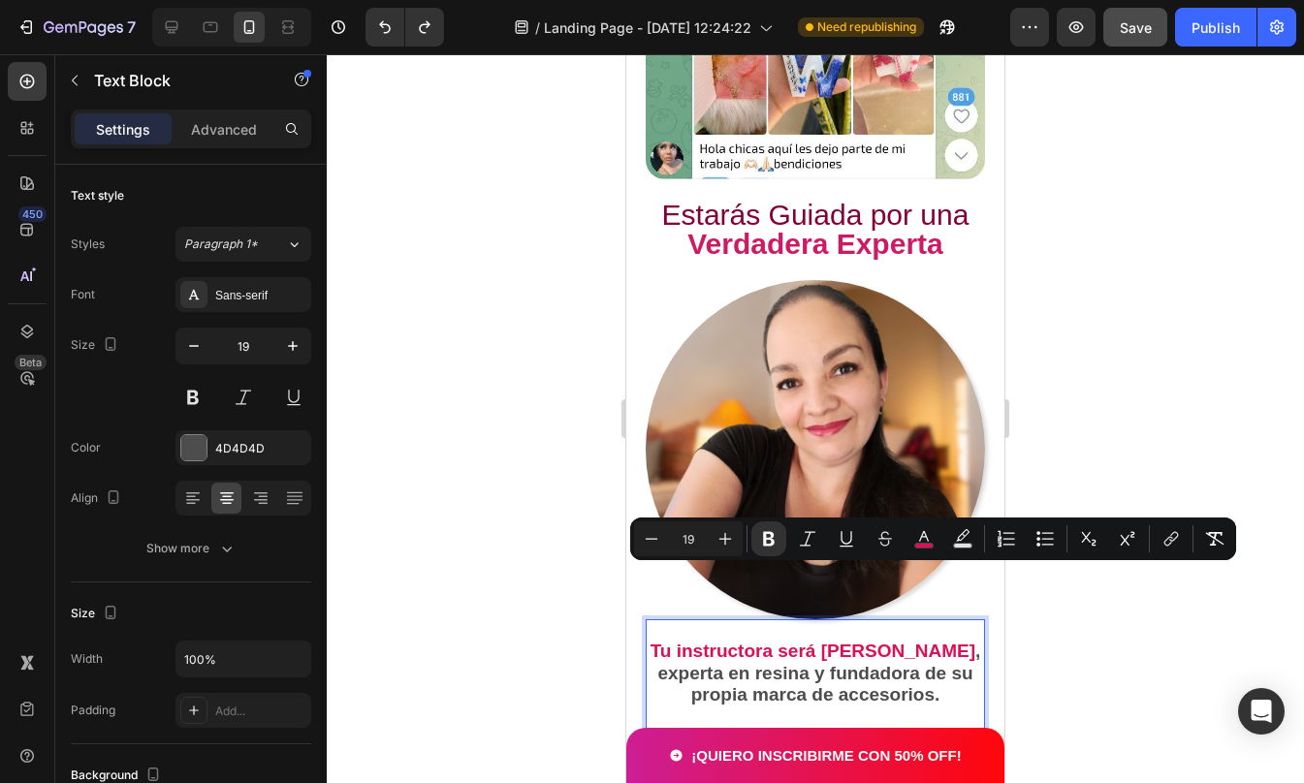
click at [660, 641] on strong "Tu instructora será [PERSON_NAME]" at bounding box center [812, 651] width 325 height 20
drag, startPoint x: 659, startPoint y: 577, endPoint x: 859, endPoint y: 573, distance: 199.7
click at [859, 641] on p "Tu instructora será [PERSON_NAME] , experta en resina y fundadora de su propia …" at bounding box center [815, 674] width 335 height 66
click at [721, 538] on icon "Editor contextual toolbar" at bounding box center [724, 538] width 19 height 19
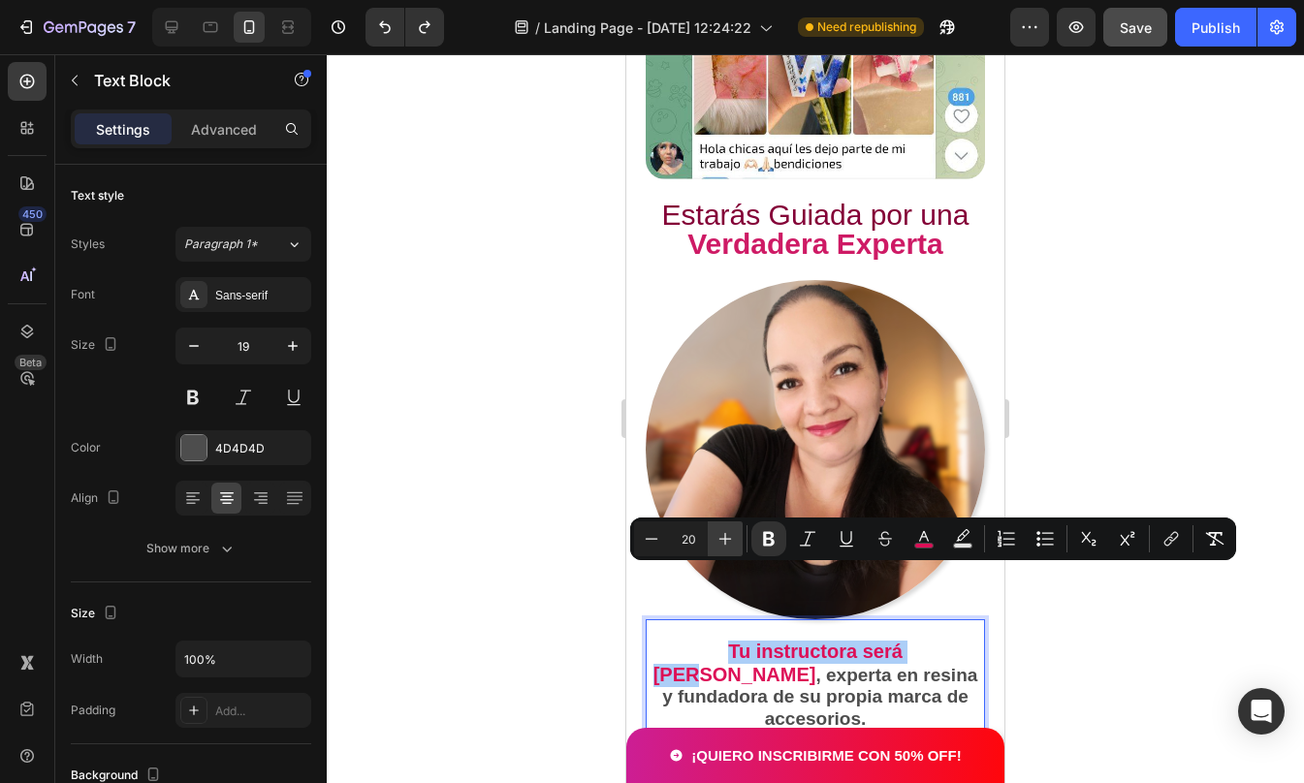
click at [721, 538] on icon "Editor contextual toolbar" at bounding box center [724, 538] width 19 height 19
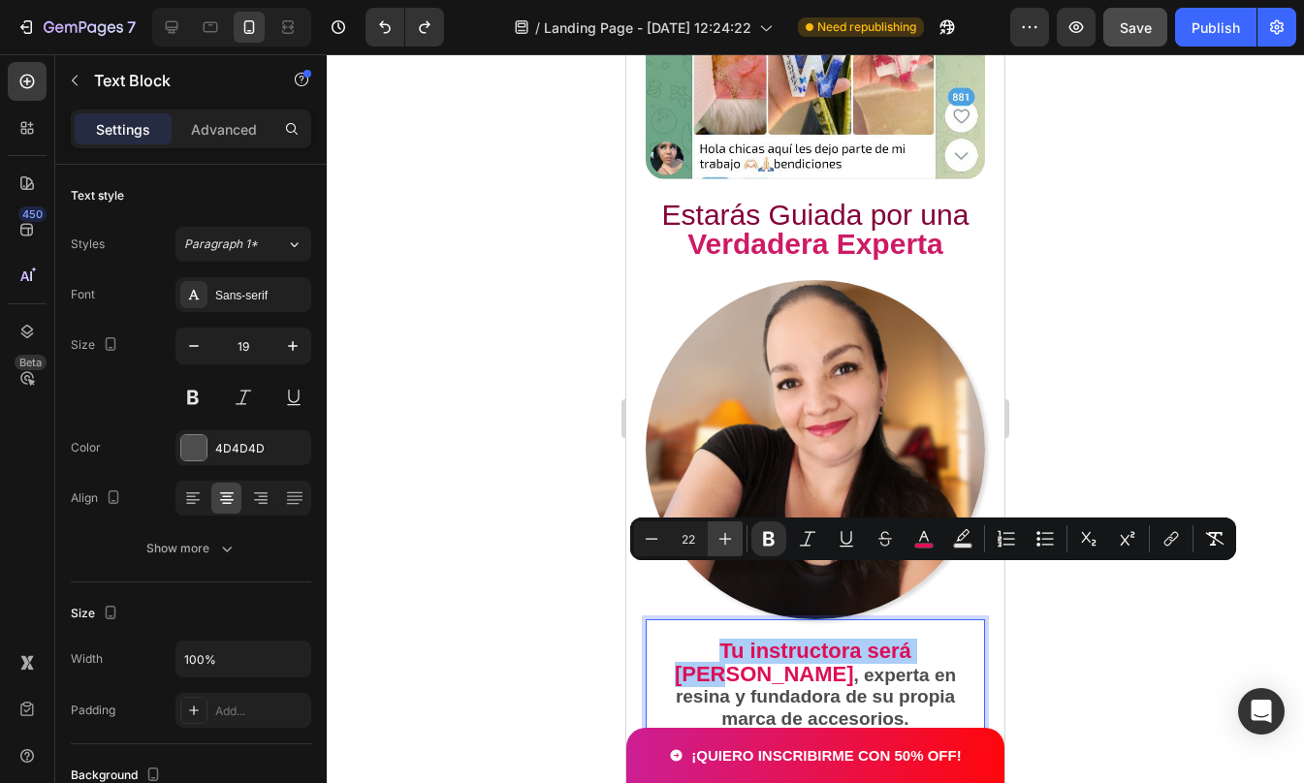
click at [721, 538] on icon "Editor contextual toolbar" at bounding box center [724, 538] width 19 height 19
type input "25"
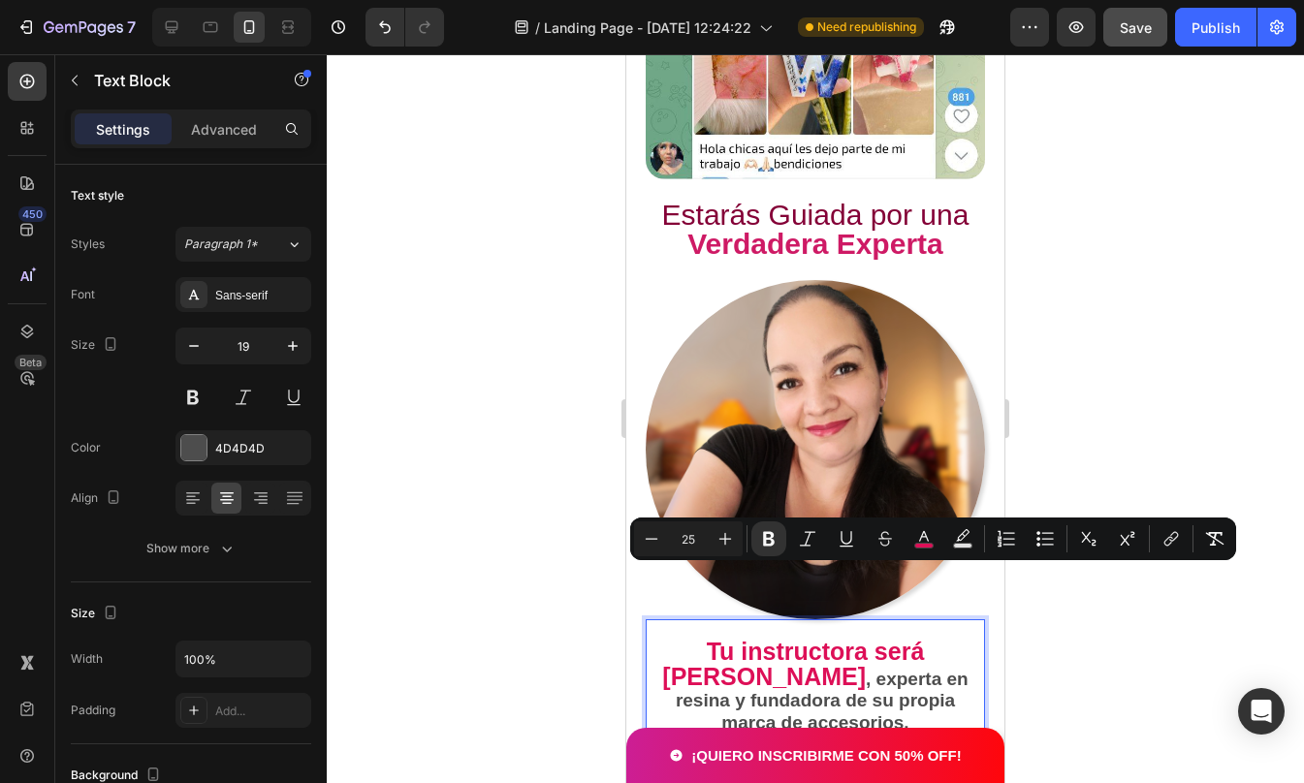
click at [1202, 652] on div at bounding box center [815, 418] width 977 height 729
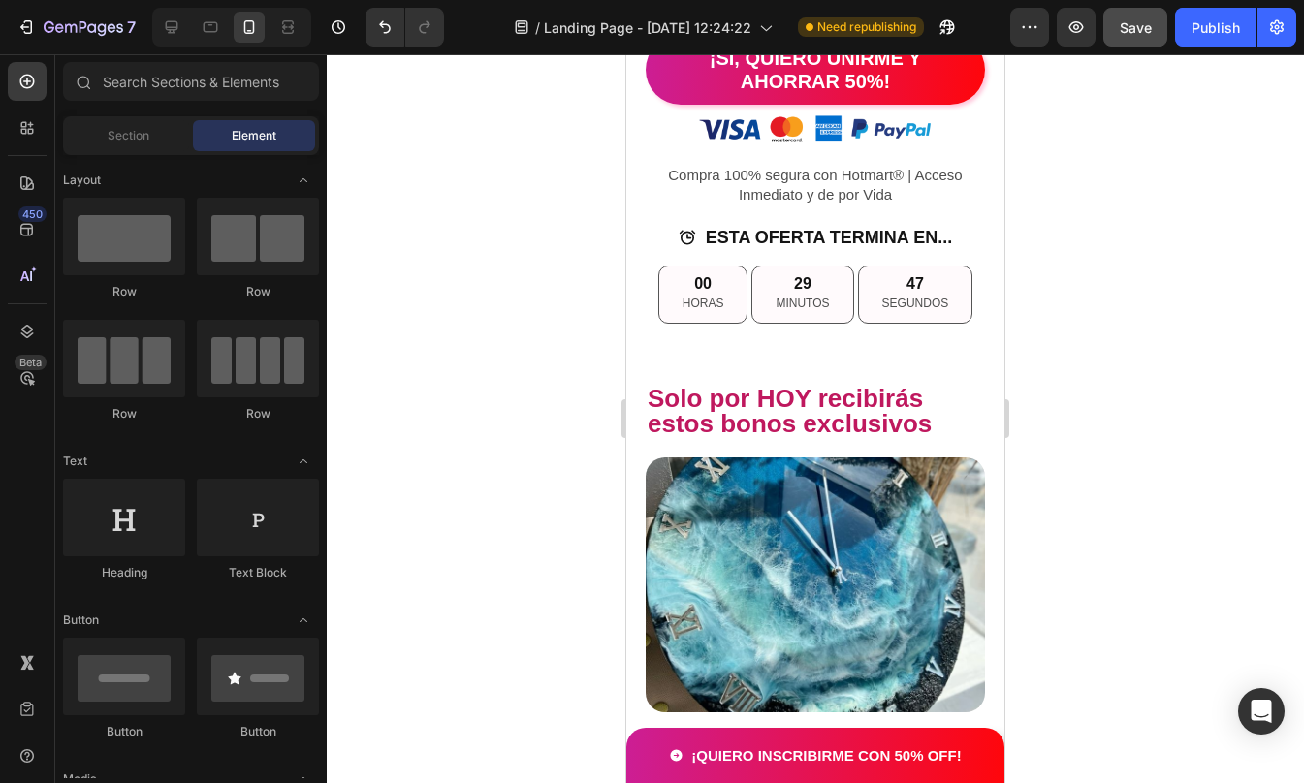
scroll to position [4350, 0]
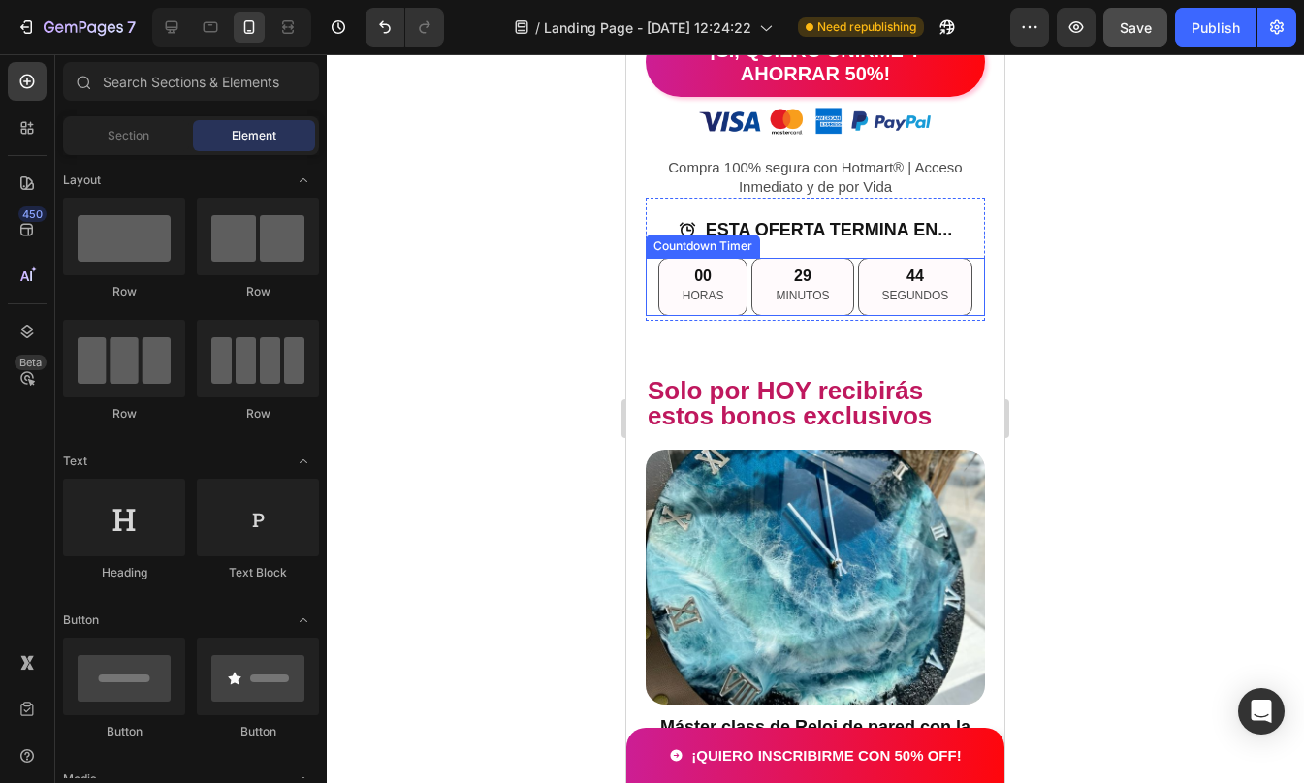
click at [737, 281] on div "00 HORAS" at bounding box center [703, 287] width 90 height 58
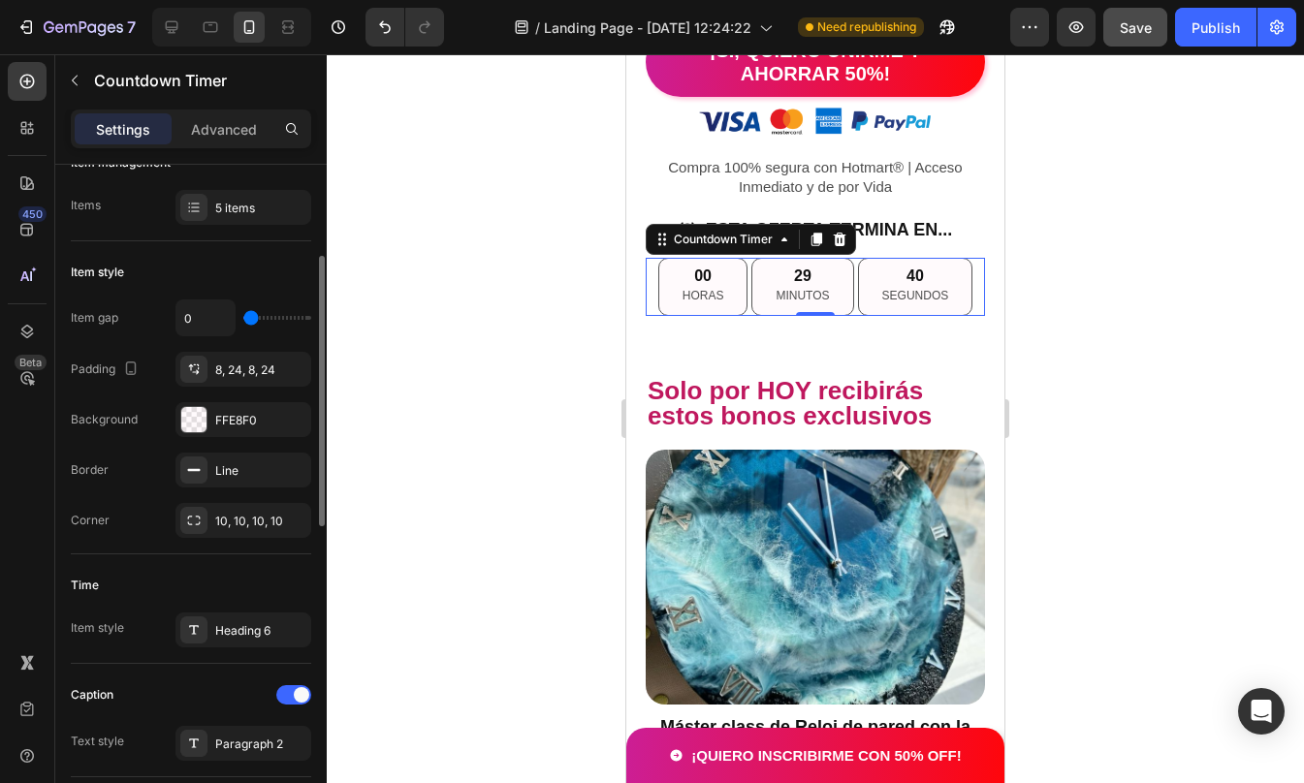
scroll to position [225, 0]
click at [248, 622] on div "Heading 6" at bounding box center [260, 629] width 91 height 17
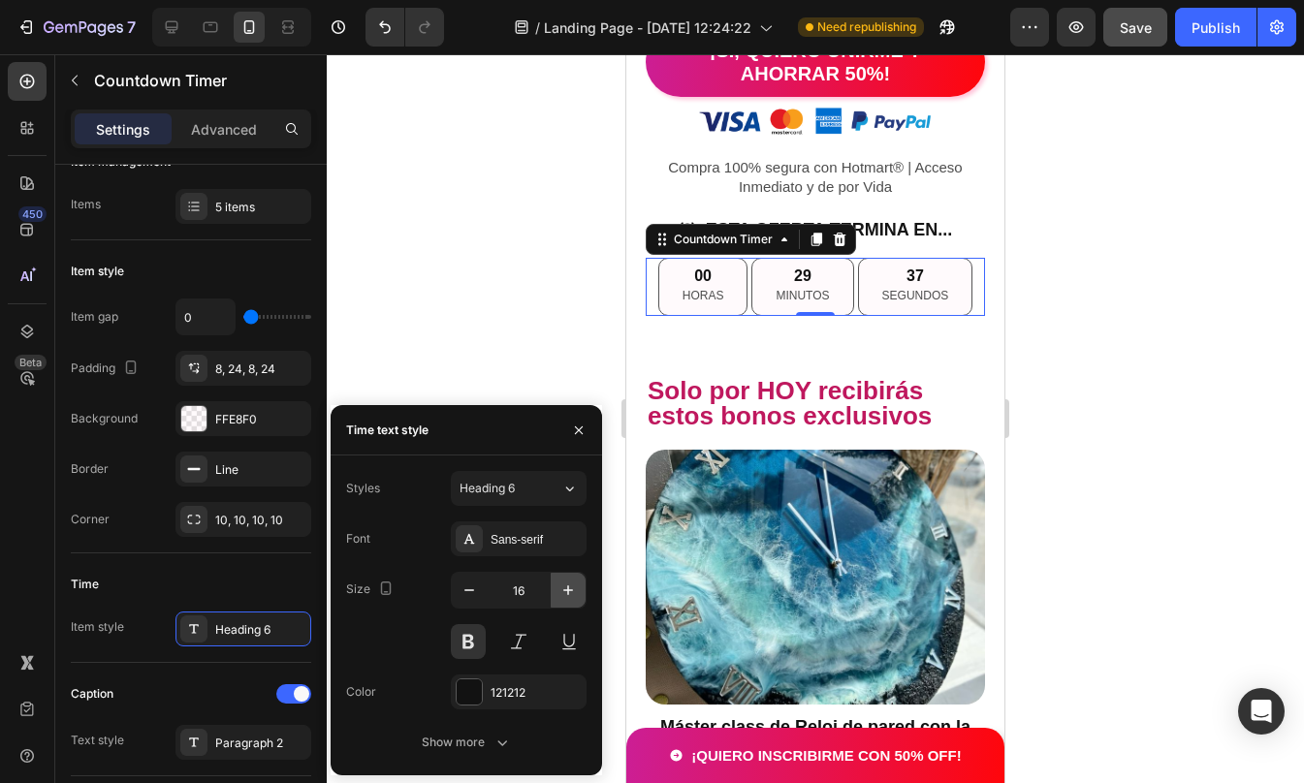
click at [554, 578] on button "button" at bounding box center [568, 590] width 35 height 35
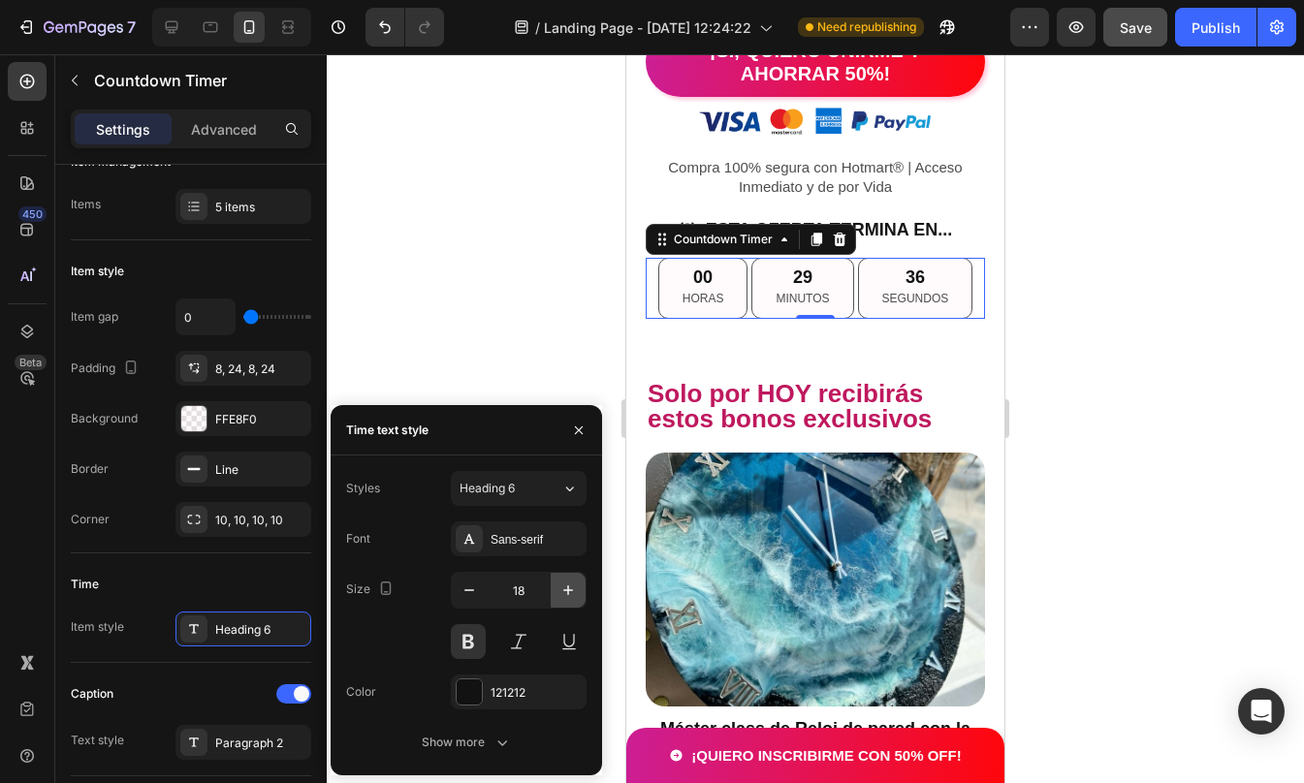
click at [566, 596] on icon "button" at bounding box center [567, 590] width 19 height 19
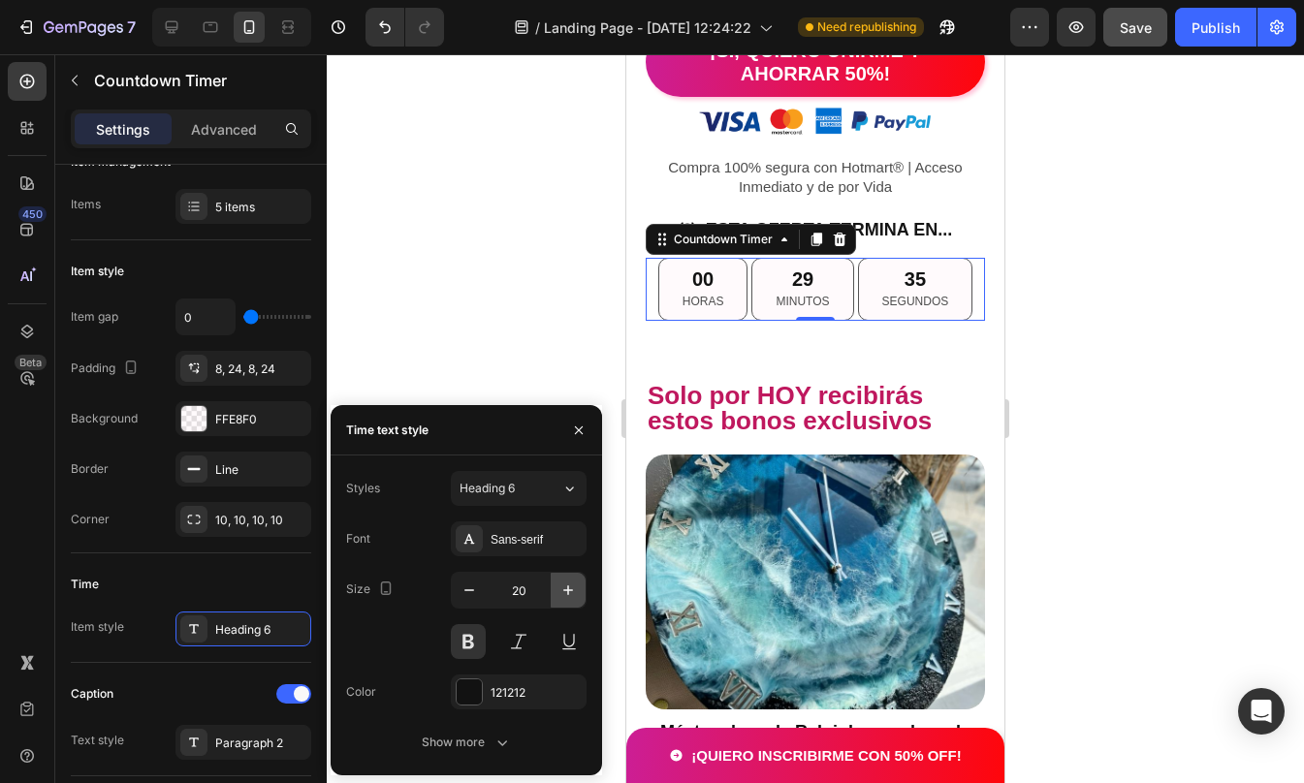
click at [566, 596] on icon "button" at bounding box center [567, 590] width 19 height 19
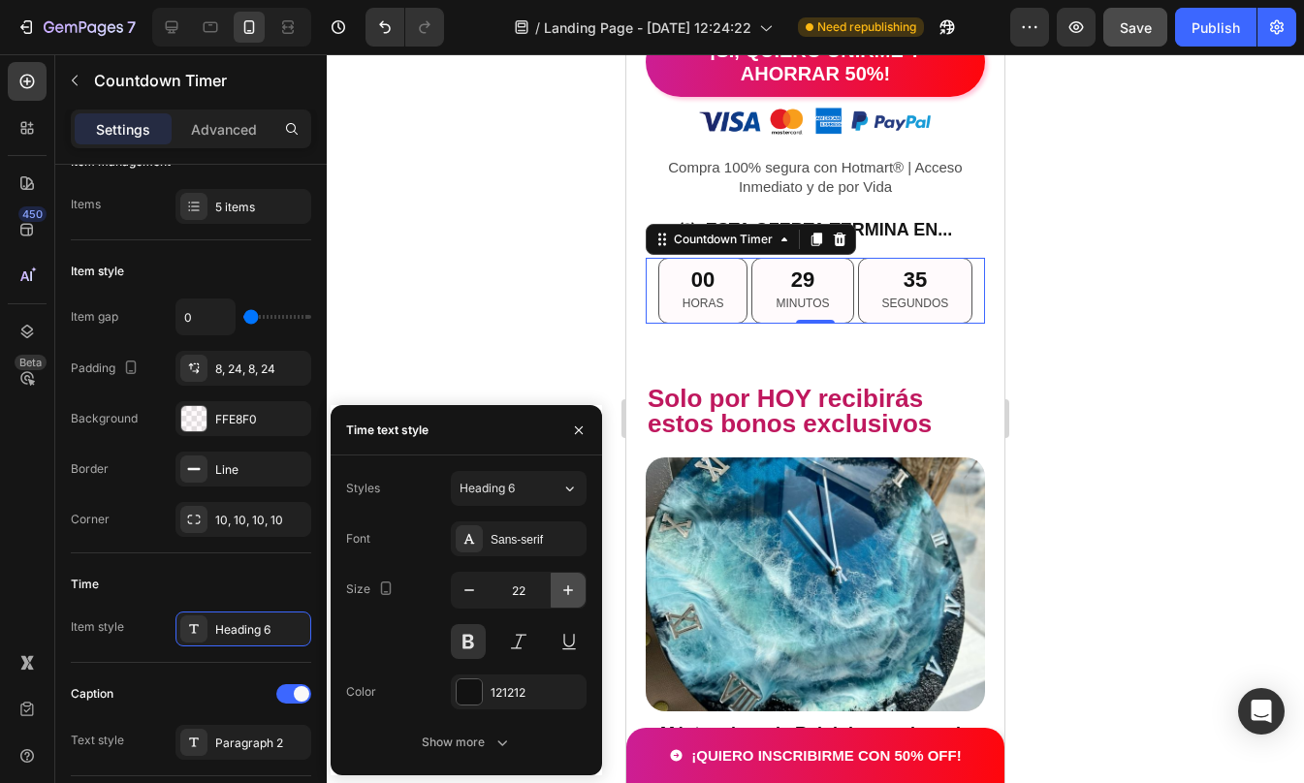
click at [566, 596] on icon "button" at bounding box center [567, 590] width 19 height 19
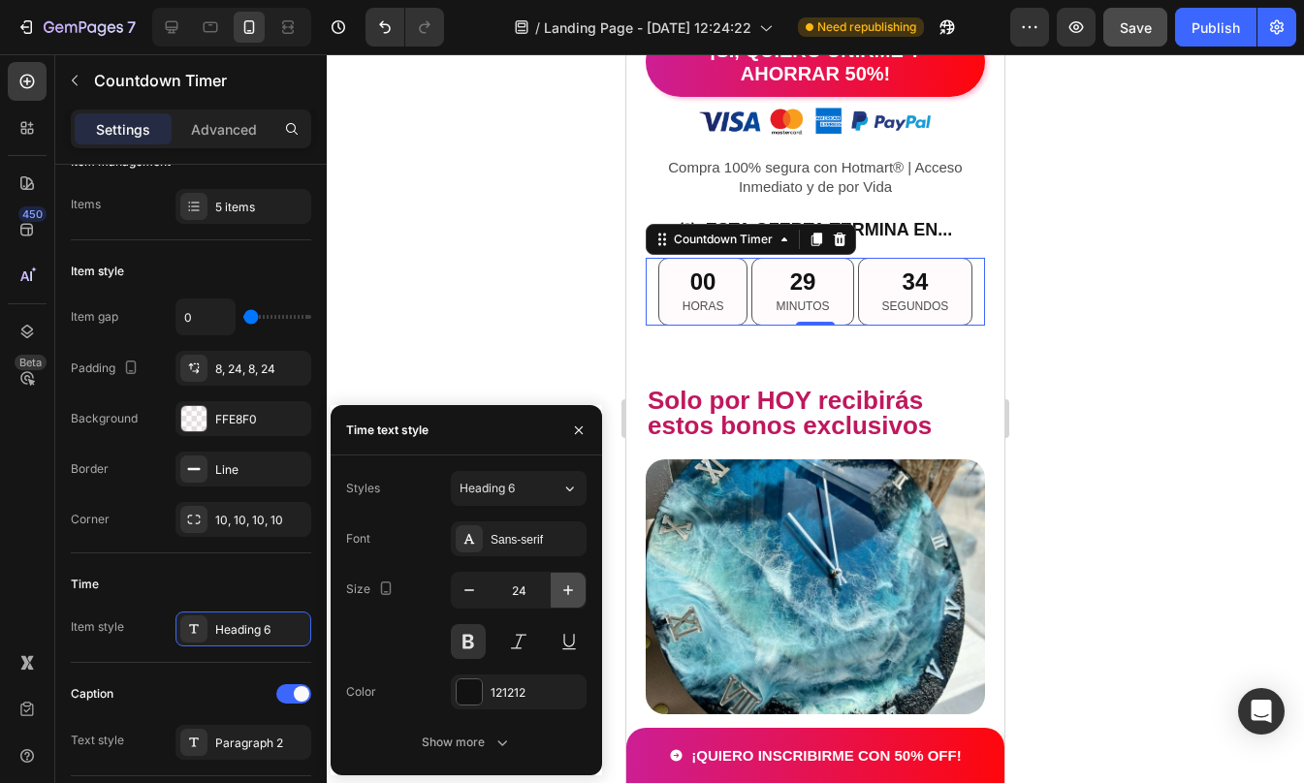
click at [566, 596] on icon "button" at bounding box center [567, 590] width 19 height 19
type input "25"
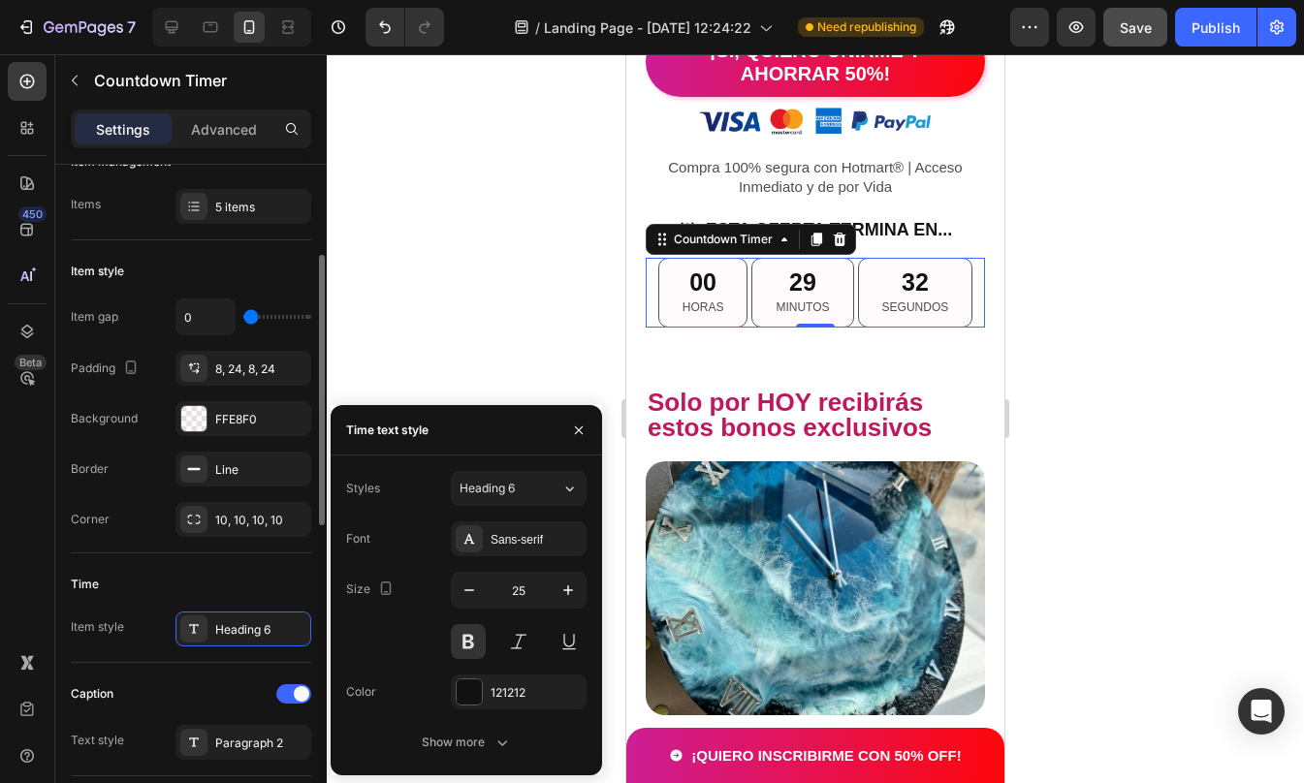
click at [250, 585] on div "Time" at bounding box center [191, 584] width 240 height 31
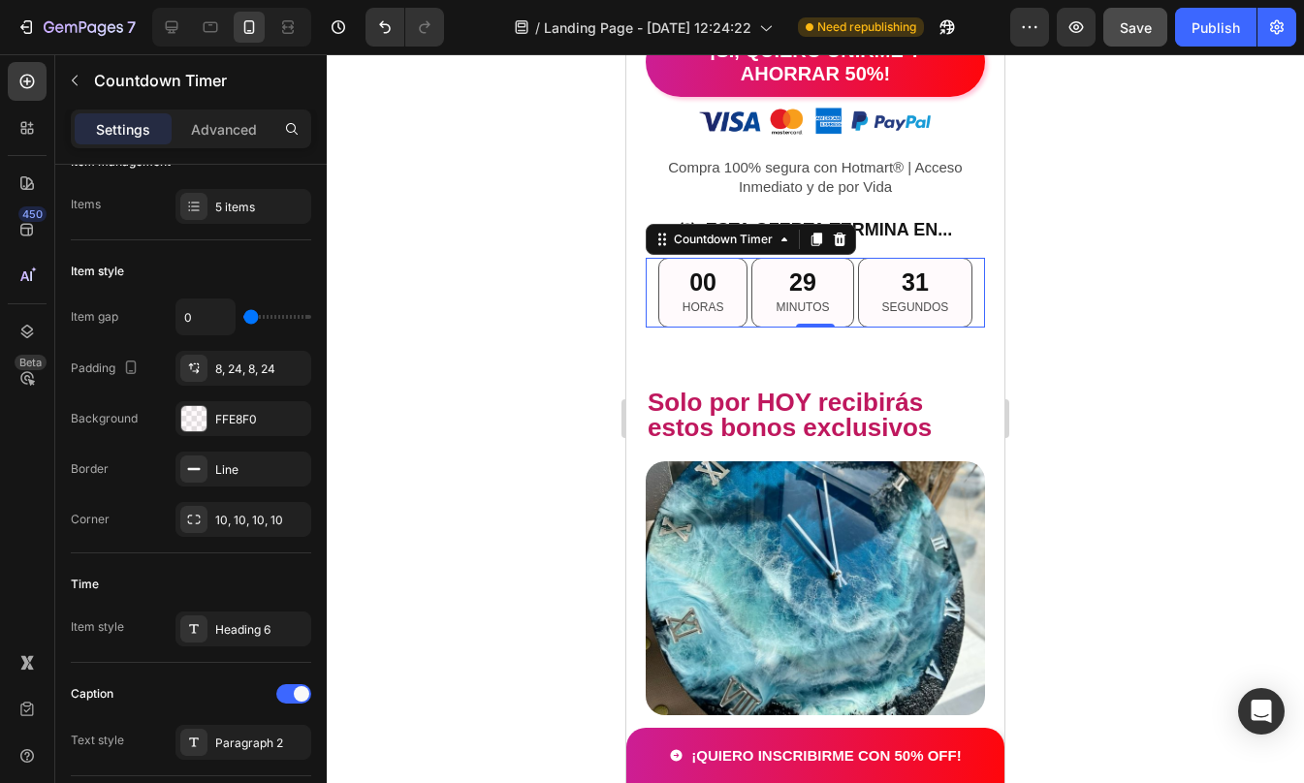
click at [1103, 354] on div at bounding box center [815, 418] width 977 height 729
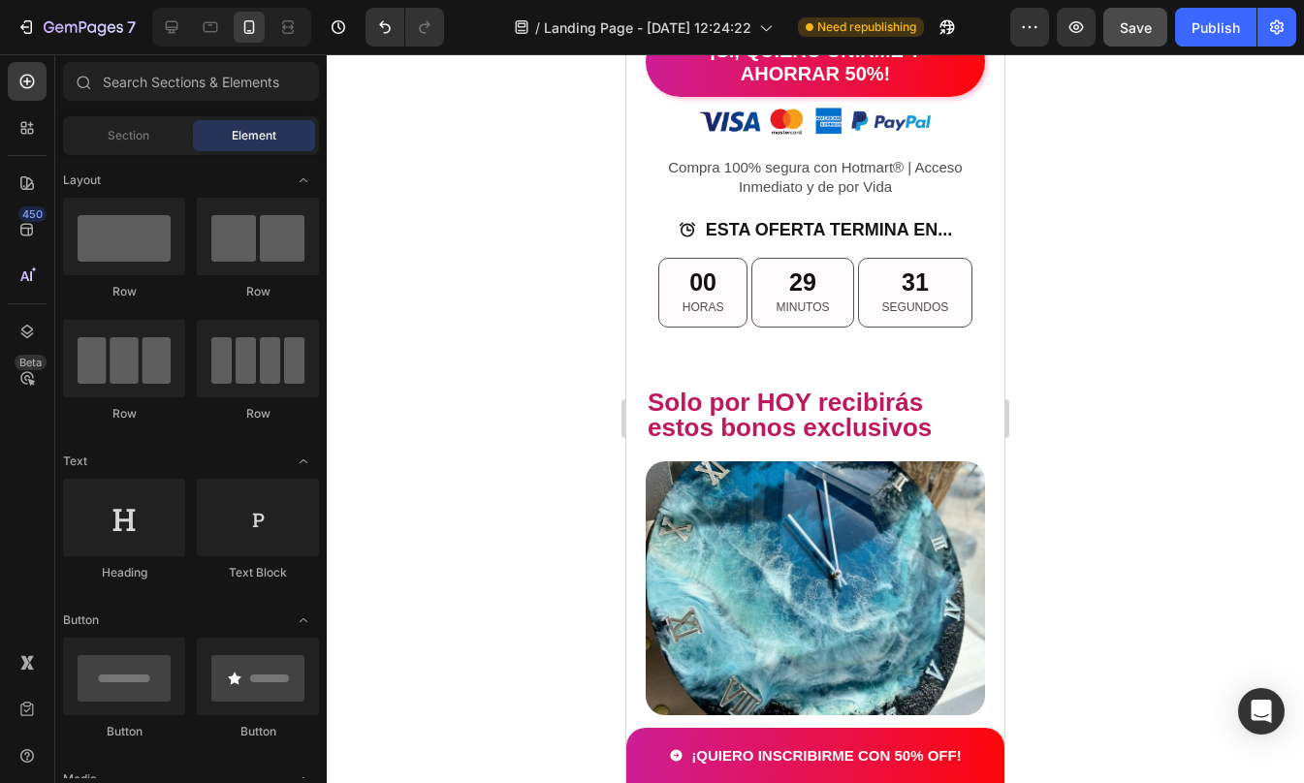
click at [1103, 354] on div at bounding box center [815, 418] width 977 height 729
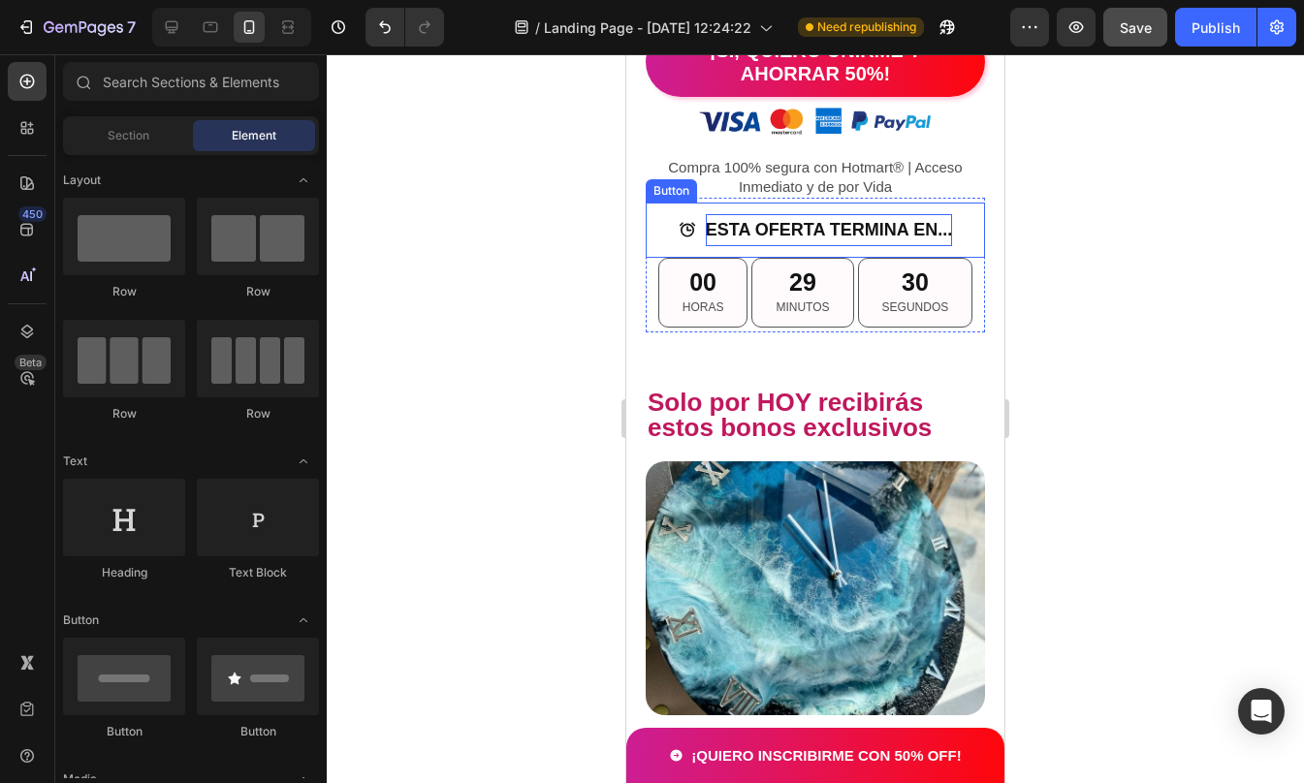
click at [856, 245] on p "ESTA OFERTA TERMINA EN..." at bounding box center [829, 229] width 246 height 31
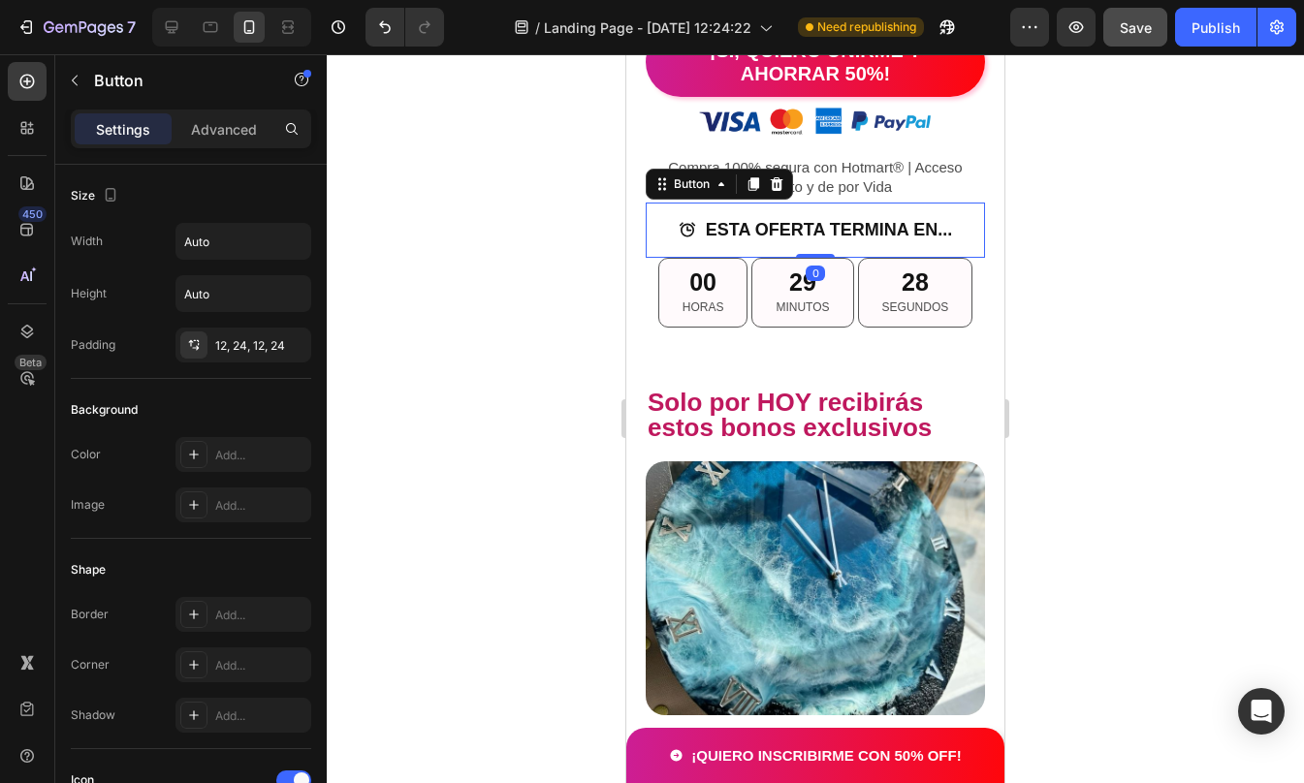
click at [1146, 320] on div at bounding box center [815, 418] width 977 height 729
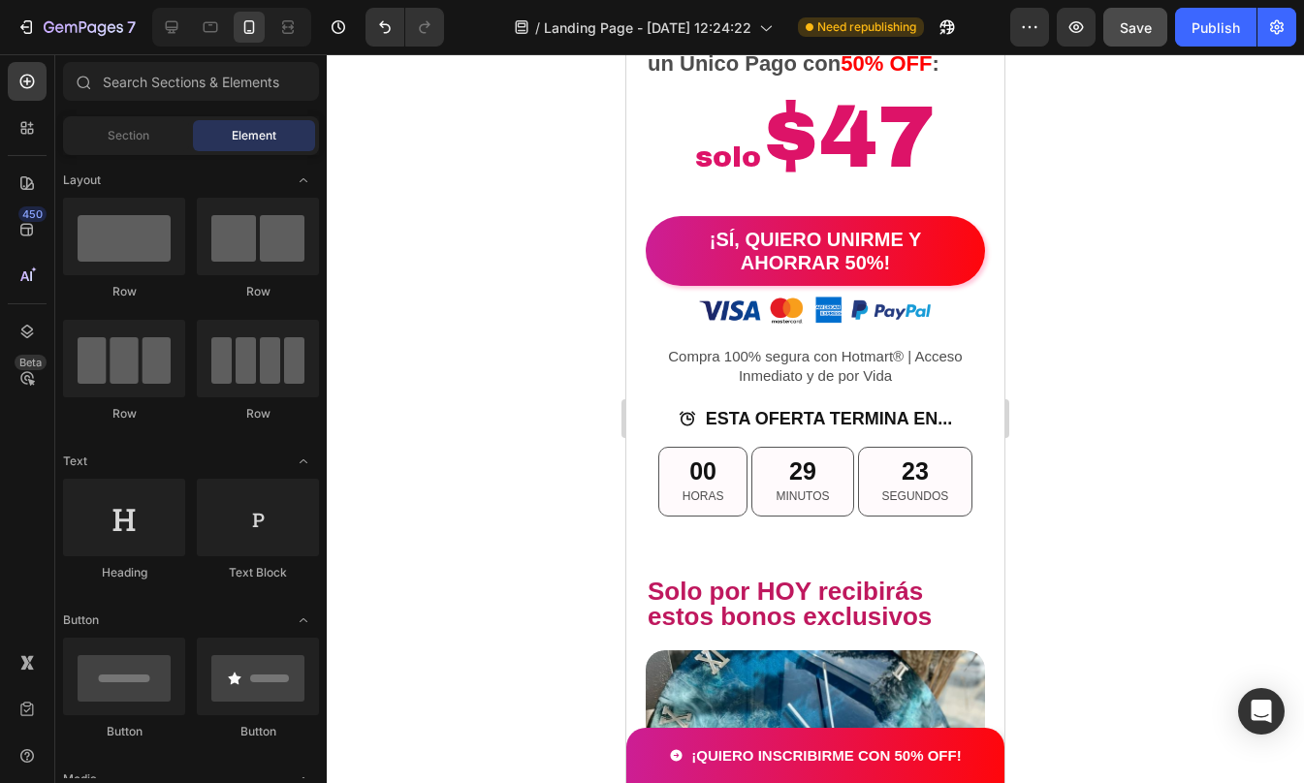
scroll to position [4216, 0]
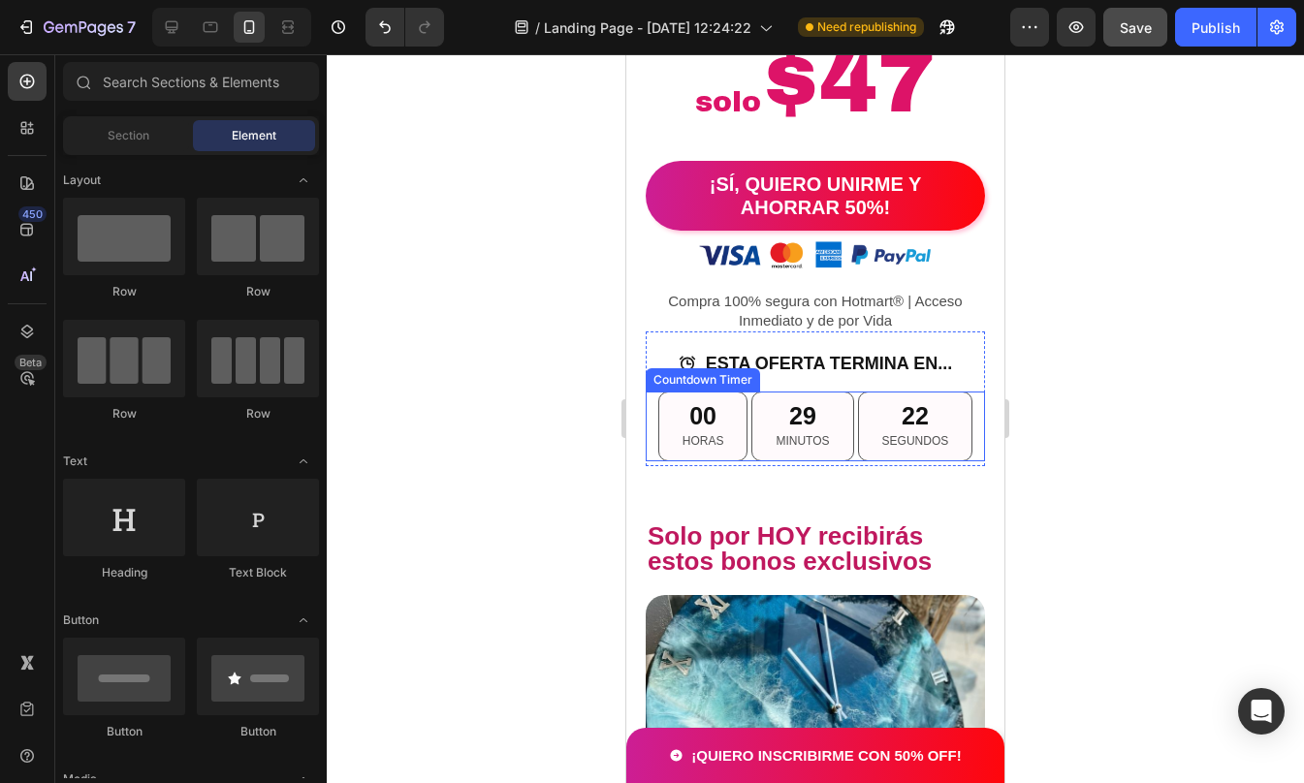
click at [663, 414] on div "00 HORAS" at bounding box center [703, 427] width 90 height 70
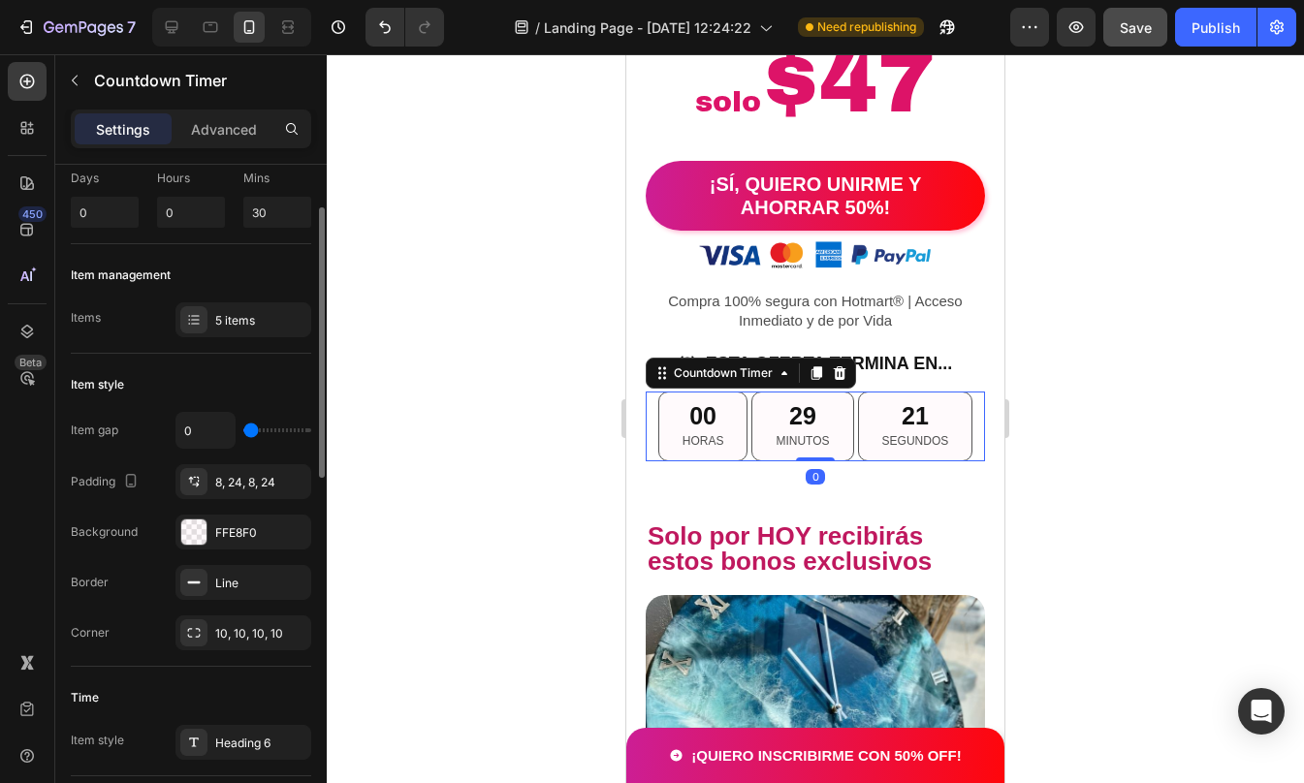
scroll to position [114, 0]
click at [238, 632] on div "10, 10, 10, 10" at bounding box center [243, 630] width 56 height 17
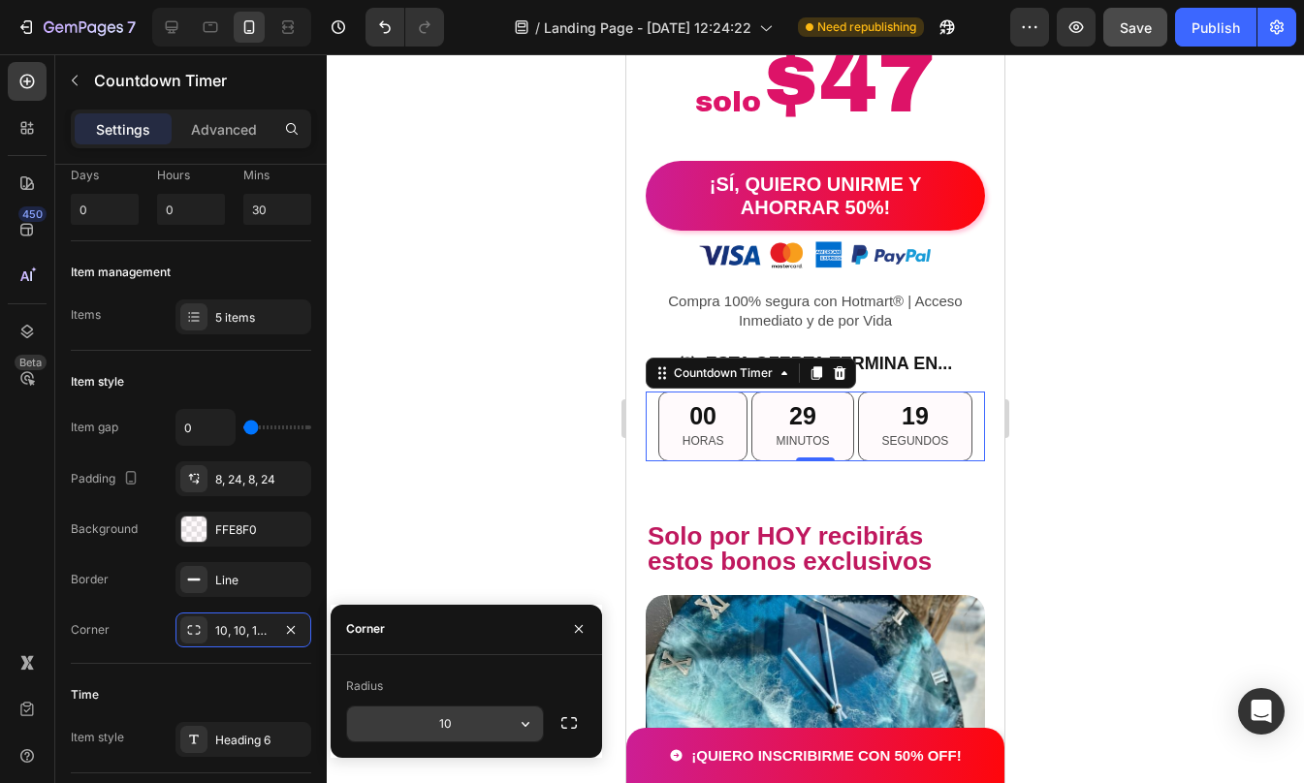
click at [457, 736] on input "10" at bounding box center [445, 724] width 196 height 35
type input "100"
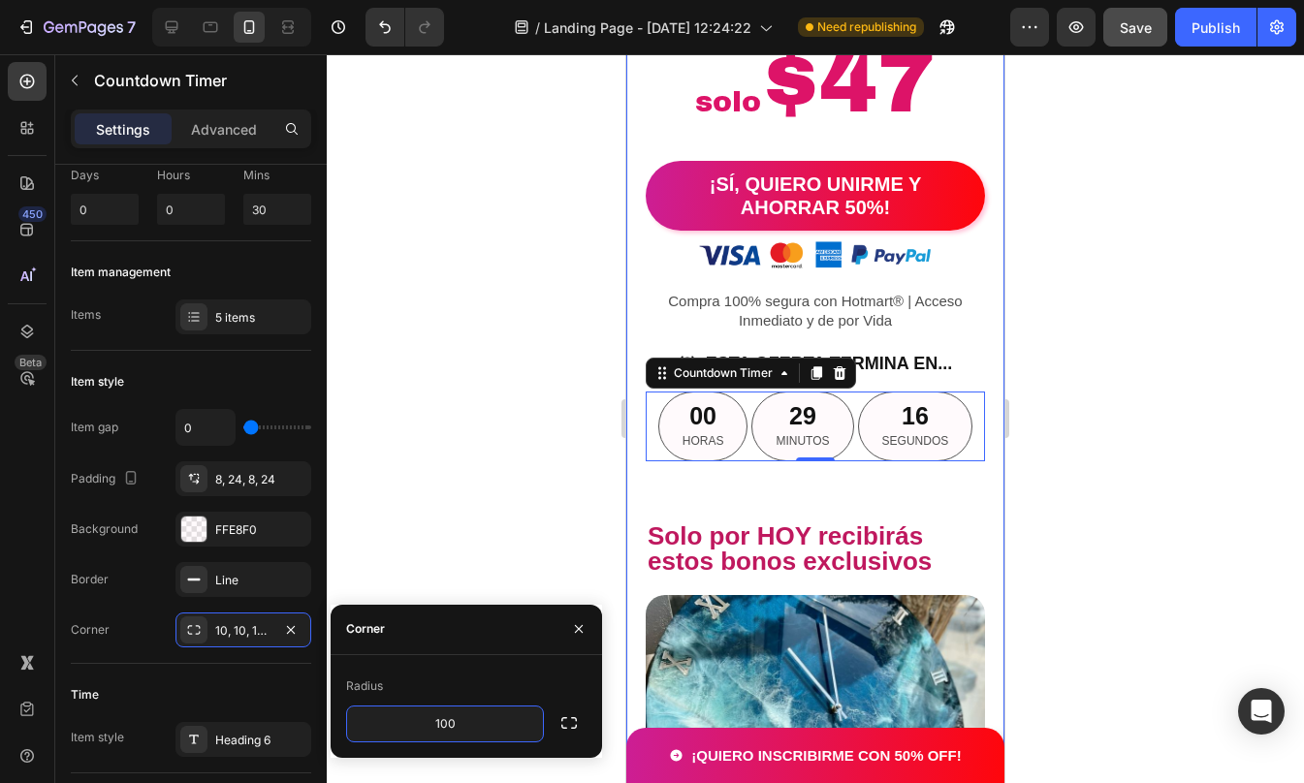
click at [1114, 495] on div at bounding box center [815, 418] width 977 height 729
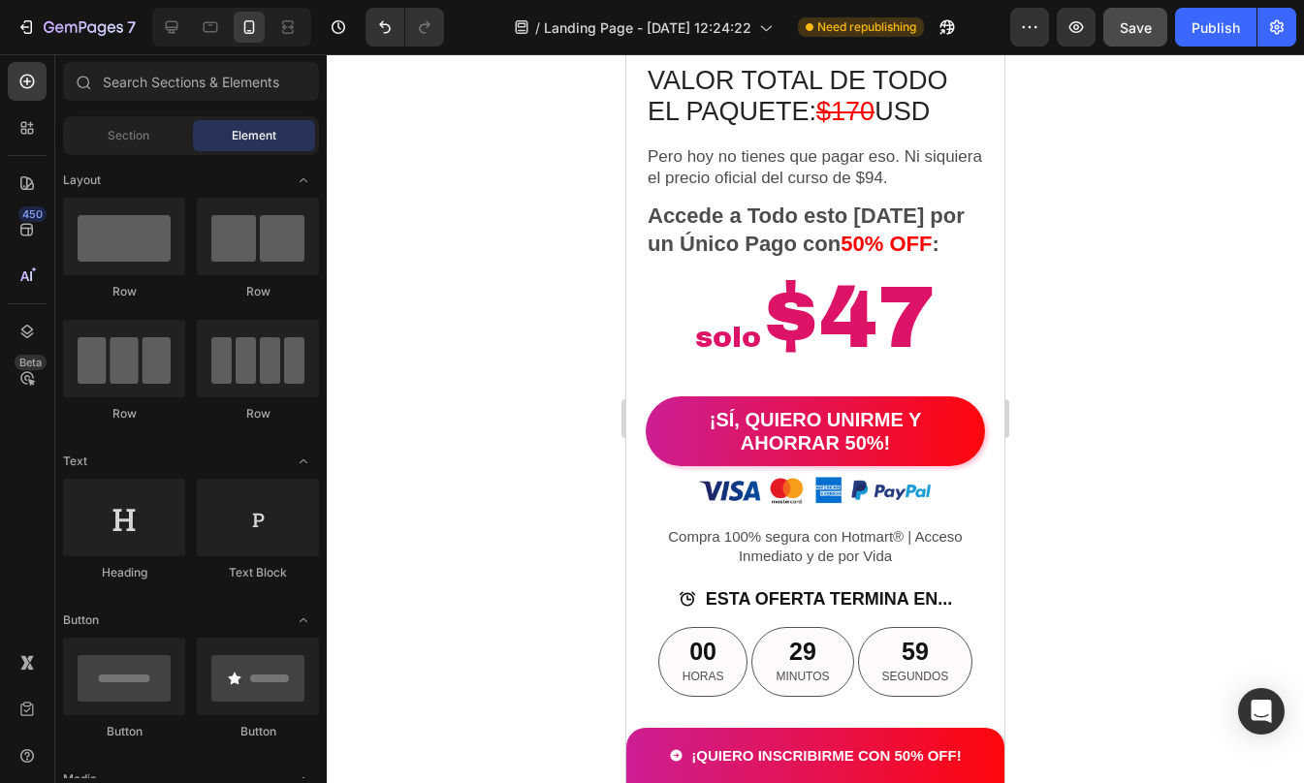
scroll to position [3996, 0]
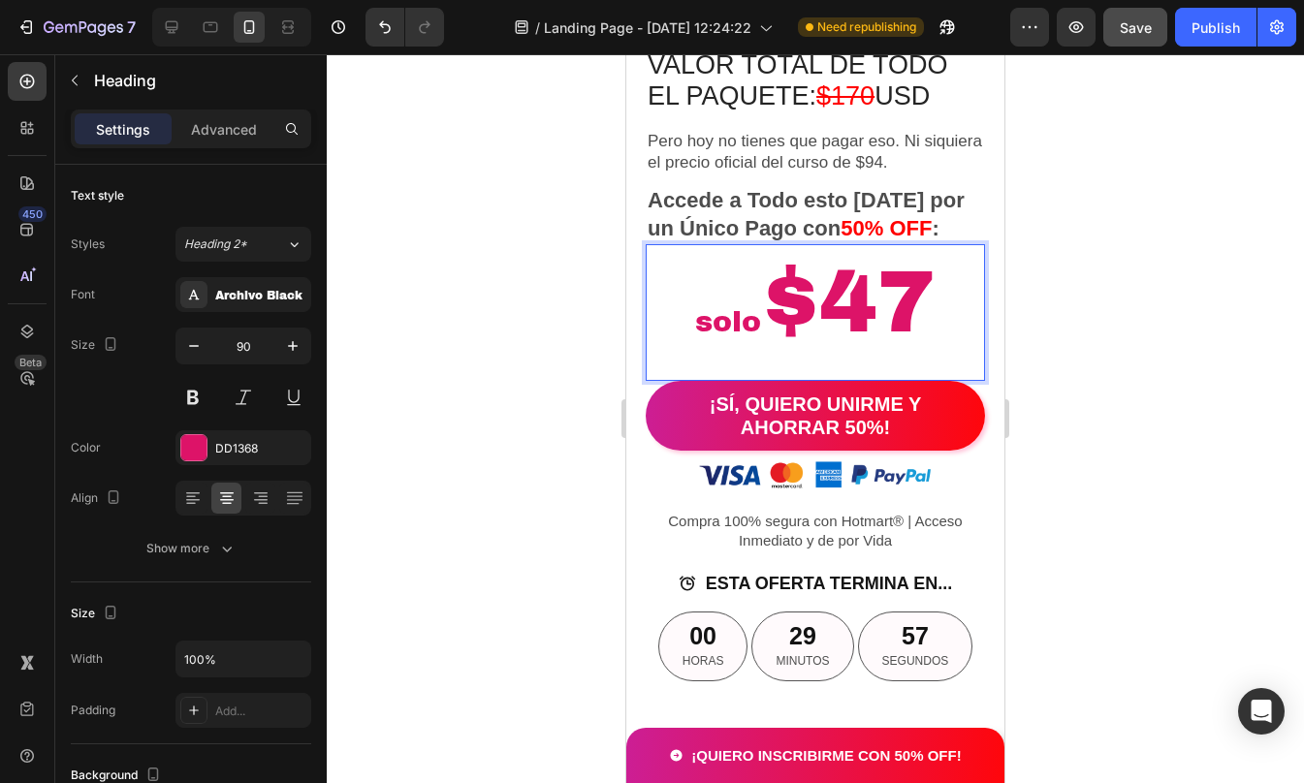
click at [749, 337] on span "solo" at bounding box center [728, 321] width 66 height 31
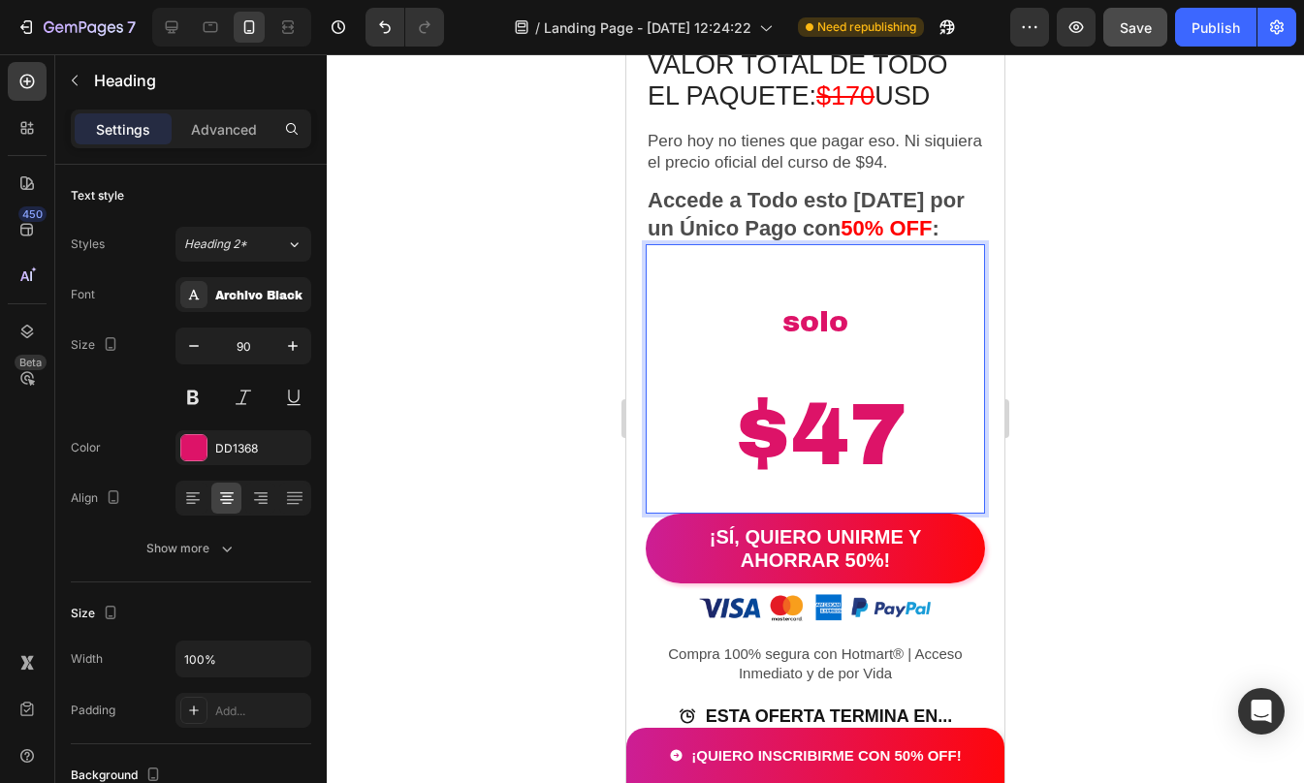
click at [791, 384] on p "solo $47" at bounding box center [815, 379] width 335 height 266
click at [1117, 396] on div at bounding box center [815, 418] width 977 height 729
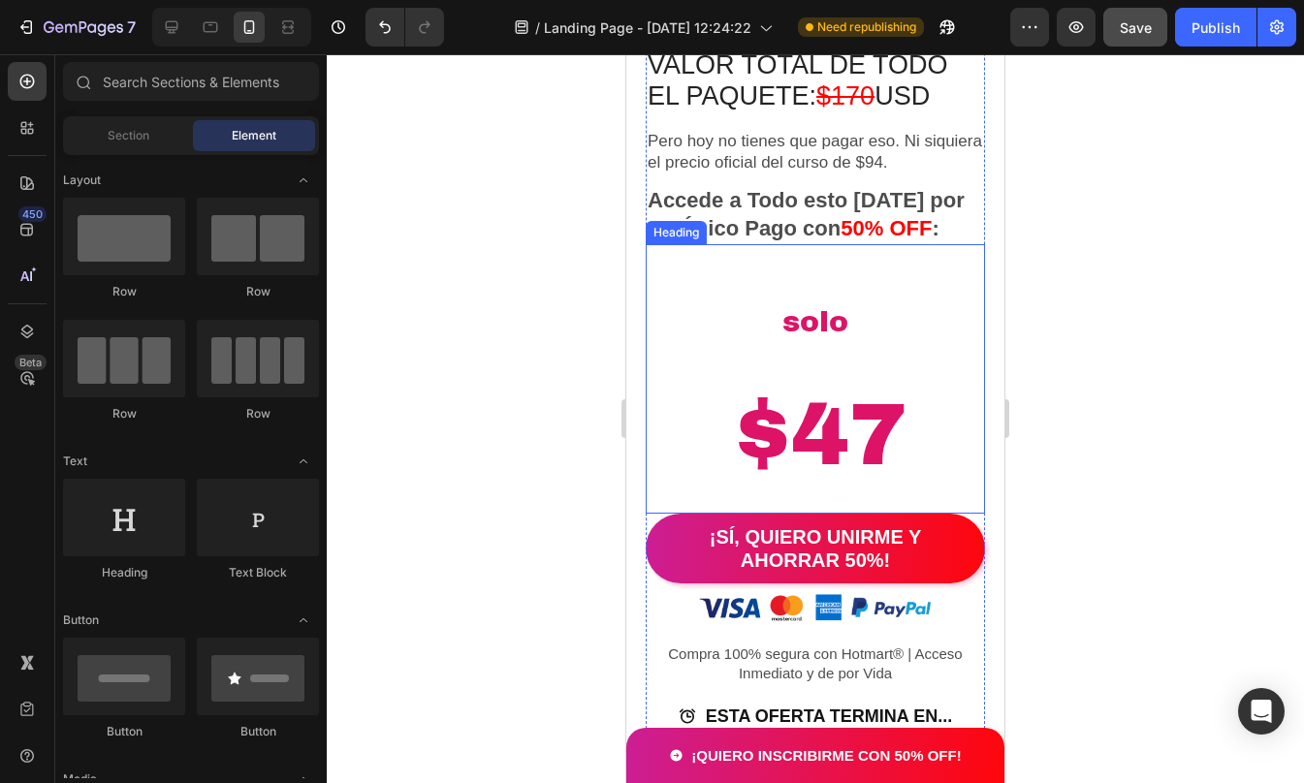
click at [805, 396] on p "⁠⁠⁠⁠⁠⁠⁠ solo $47" at bounding box center [815, 379] width 335 height 266
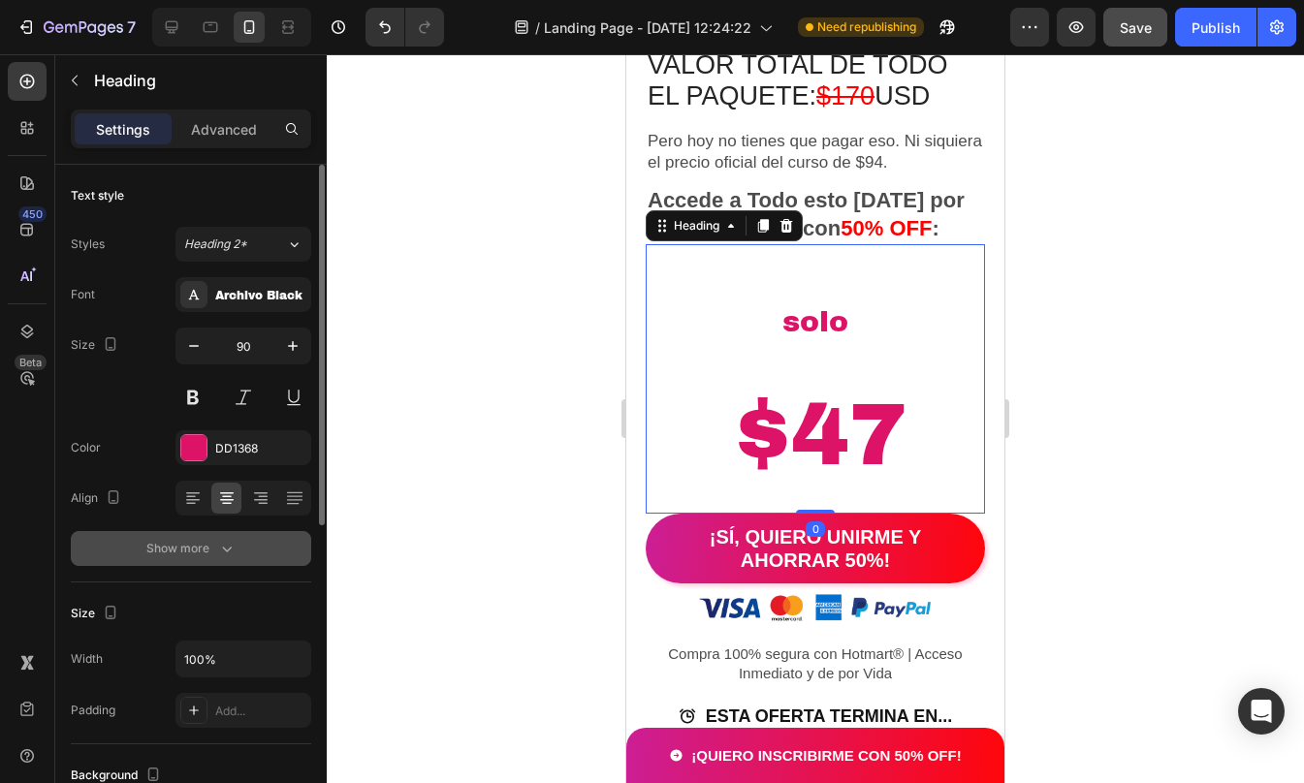
click at [216, 561] on button "Show more" at bounding box center [191, 548] width 240 height 35
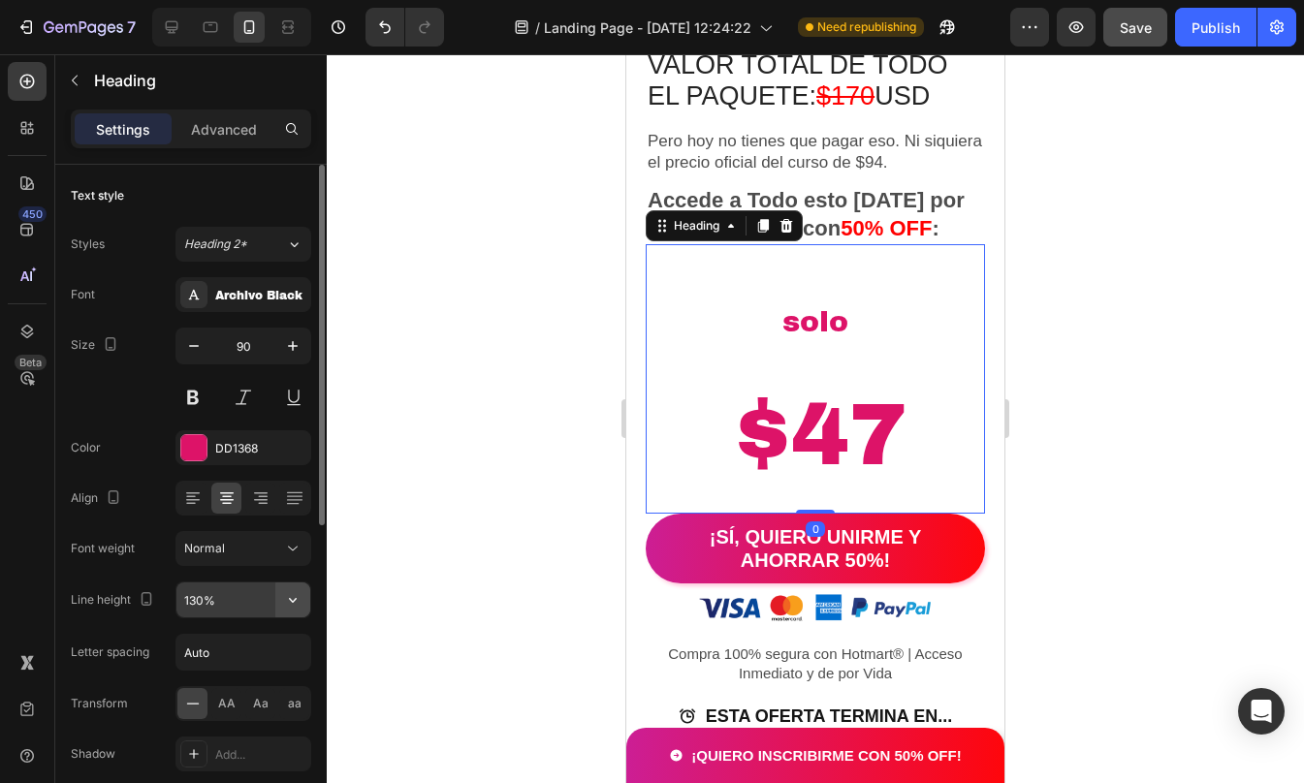
click at [296, 602] on icon "button" at bounding box center [292, 599] width 19 height 19
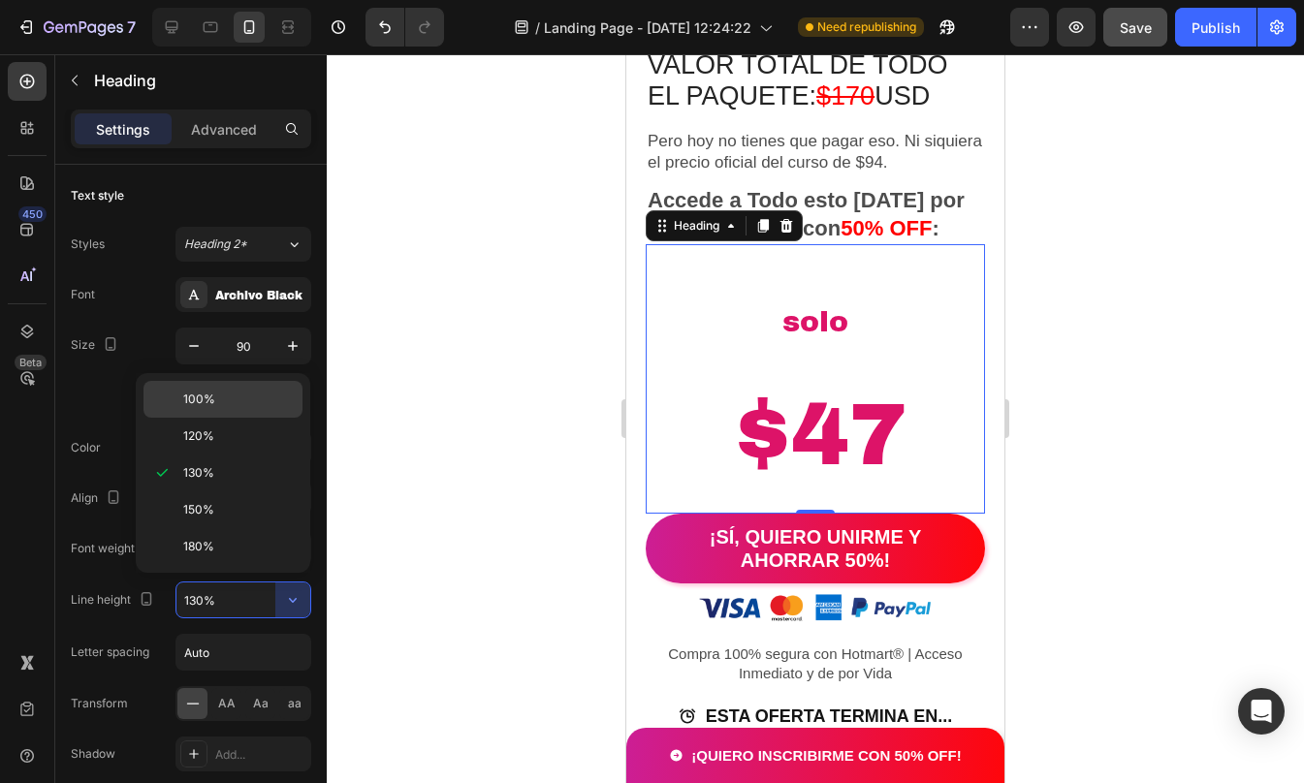
click at [207, 418] on div "100%" at bounding box center [222, 436] width 159 height 37
type input "100%"
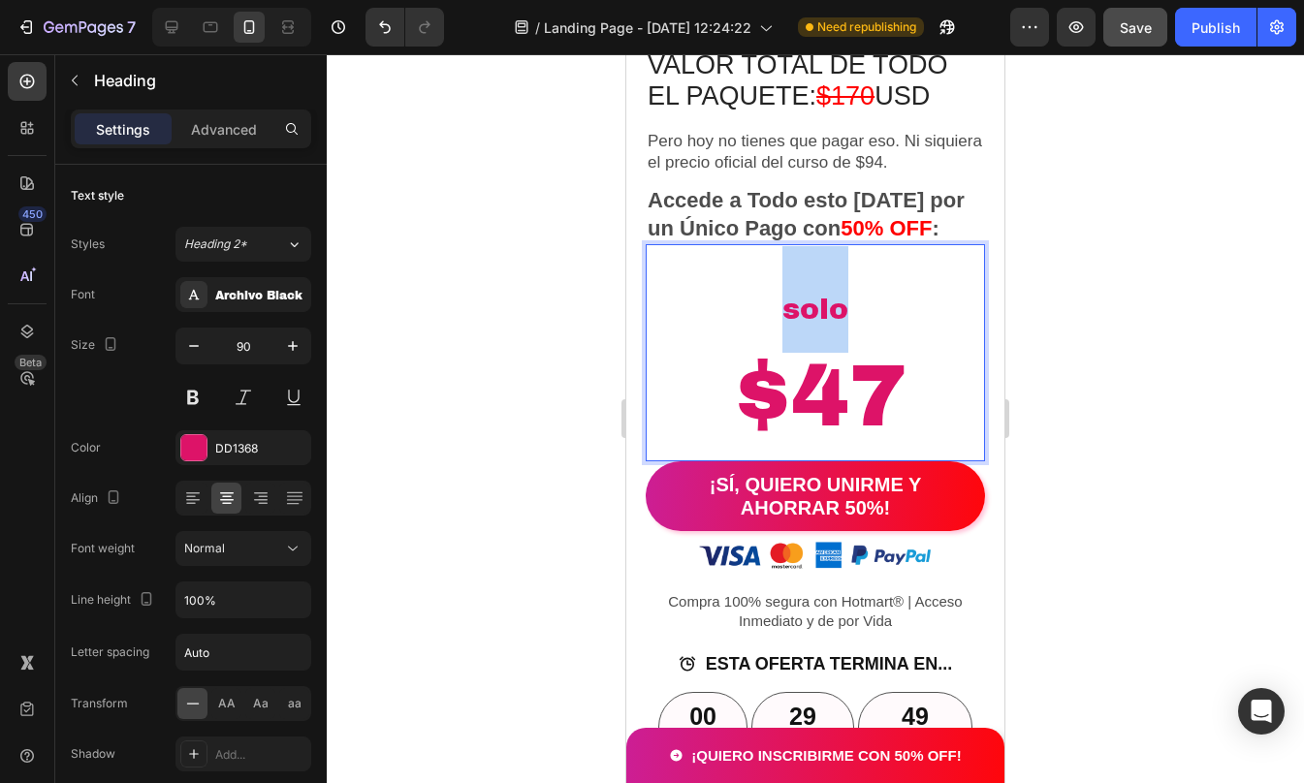
click at [817, 356] on p "solo $47" at bounding box center [815, 352] width 335 height 213
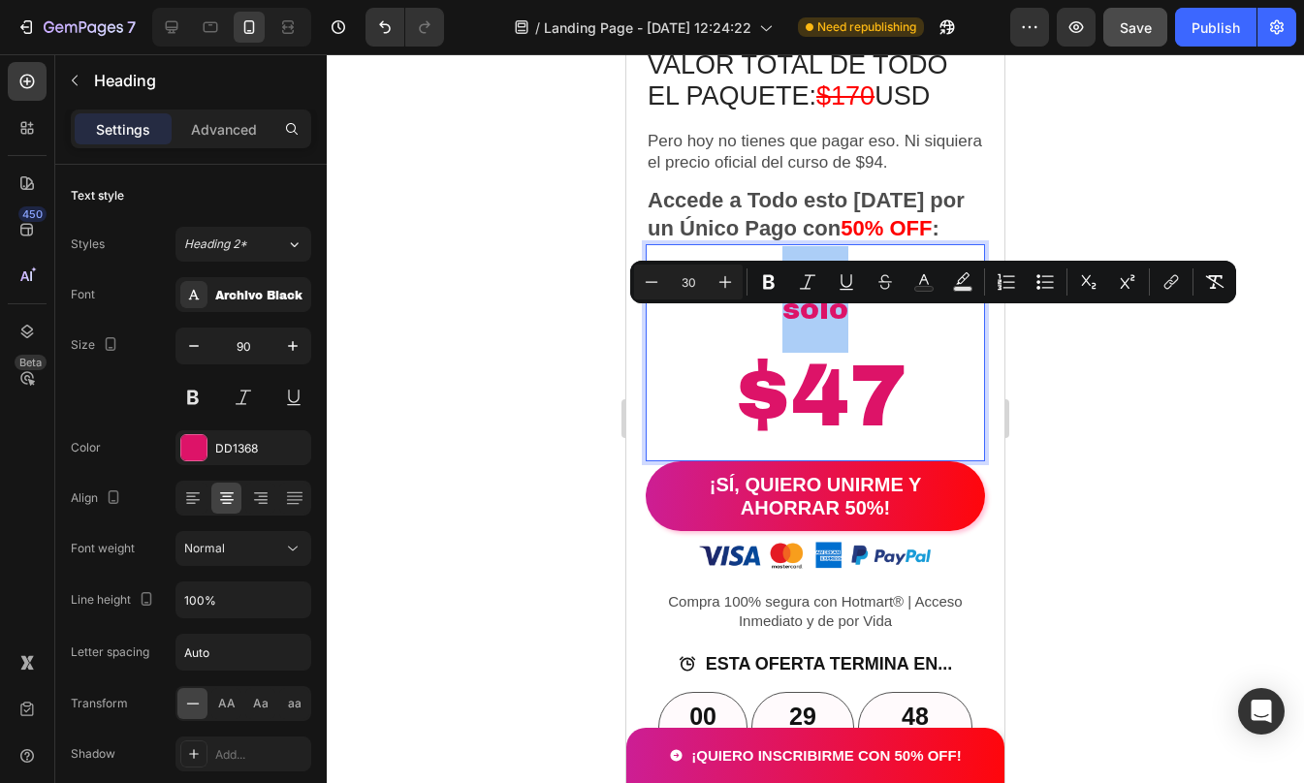
click at [1063, 406] on div at bounding box center [815, 418] width 977 height 729
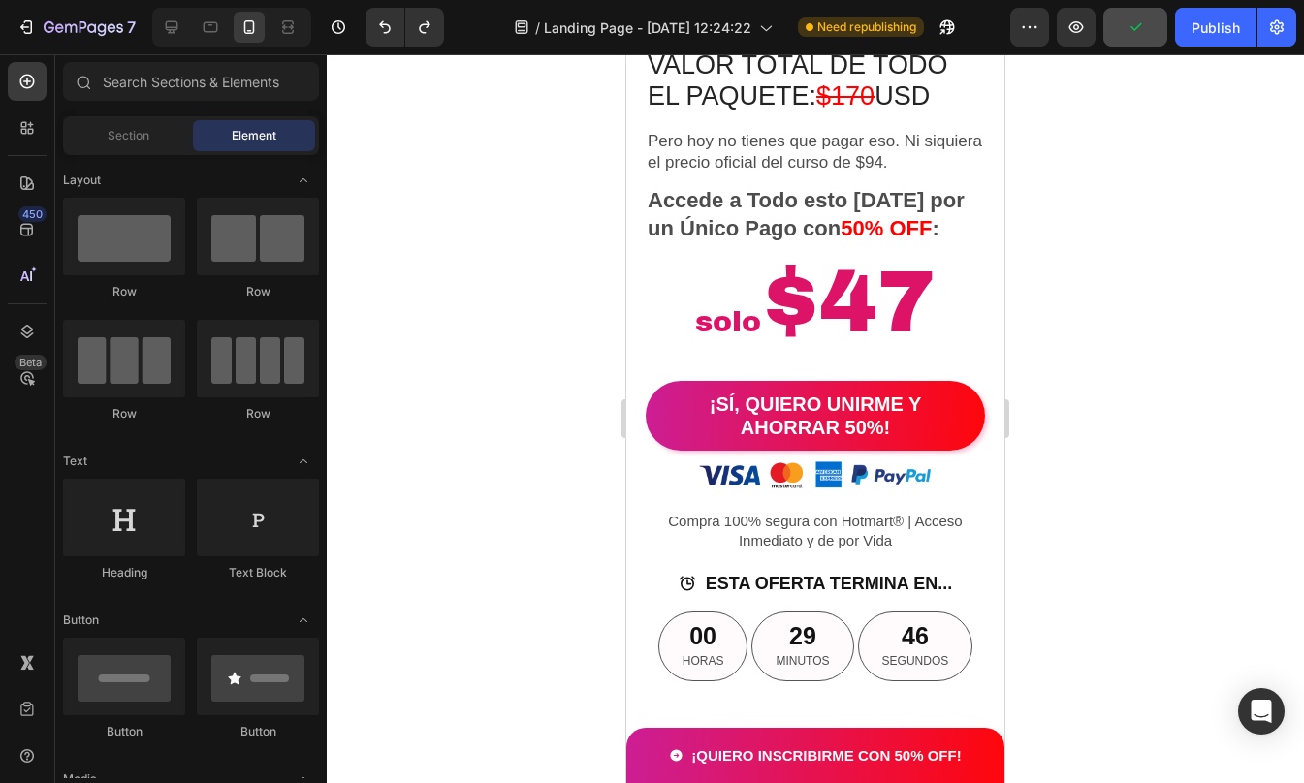
click at [1042, 381] on div at bounding box center [815, 418] width 977 height 729
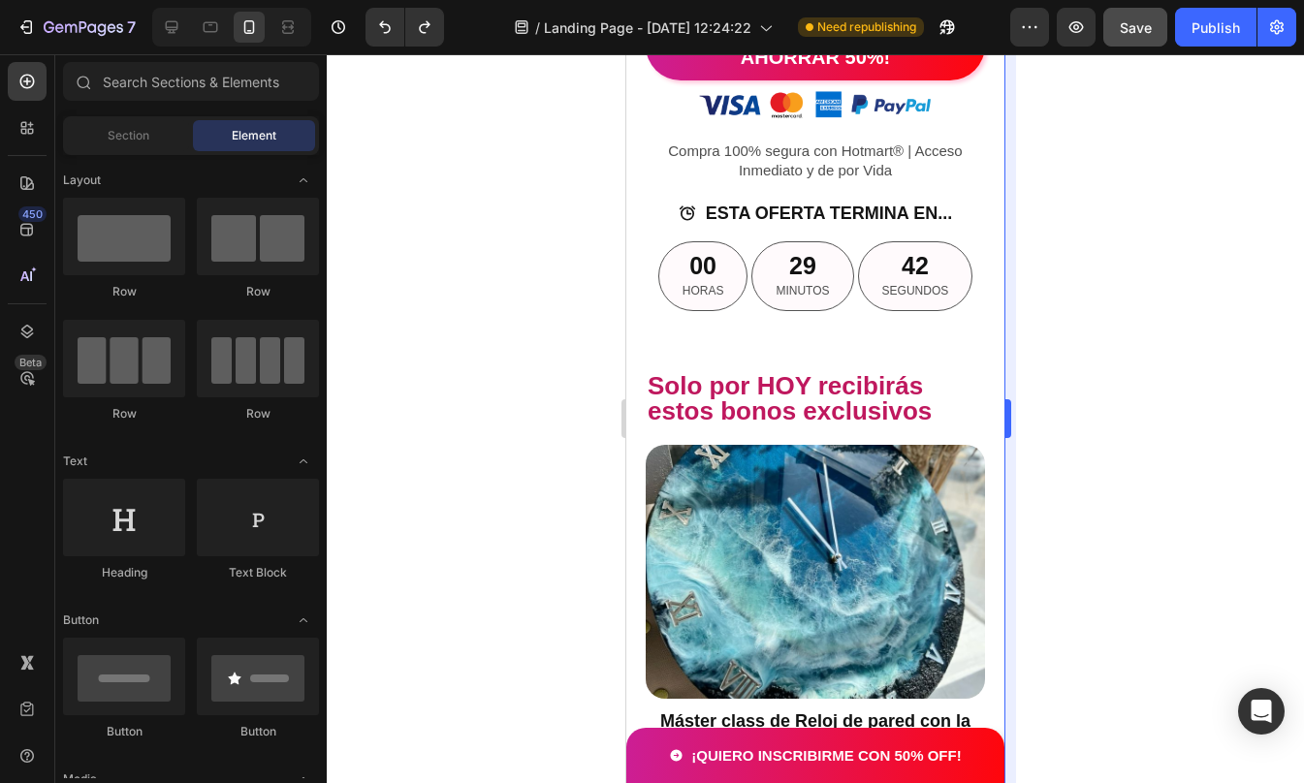
scroll to position [4130, 0]
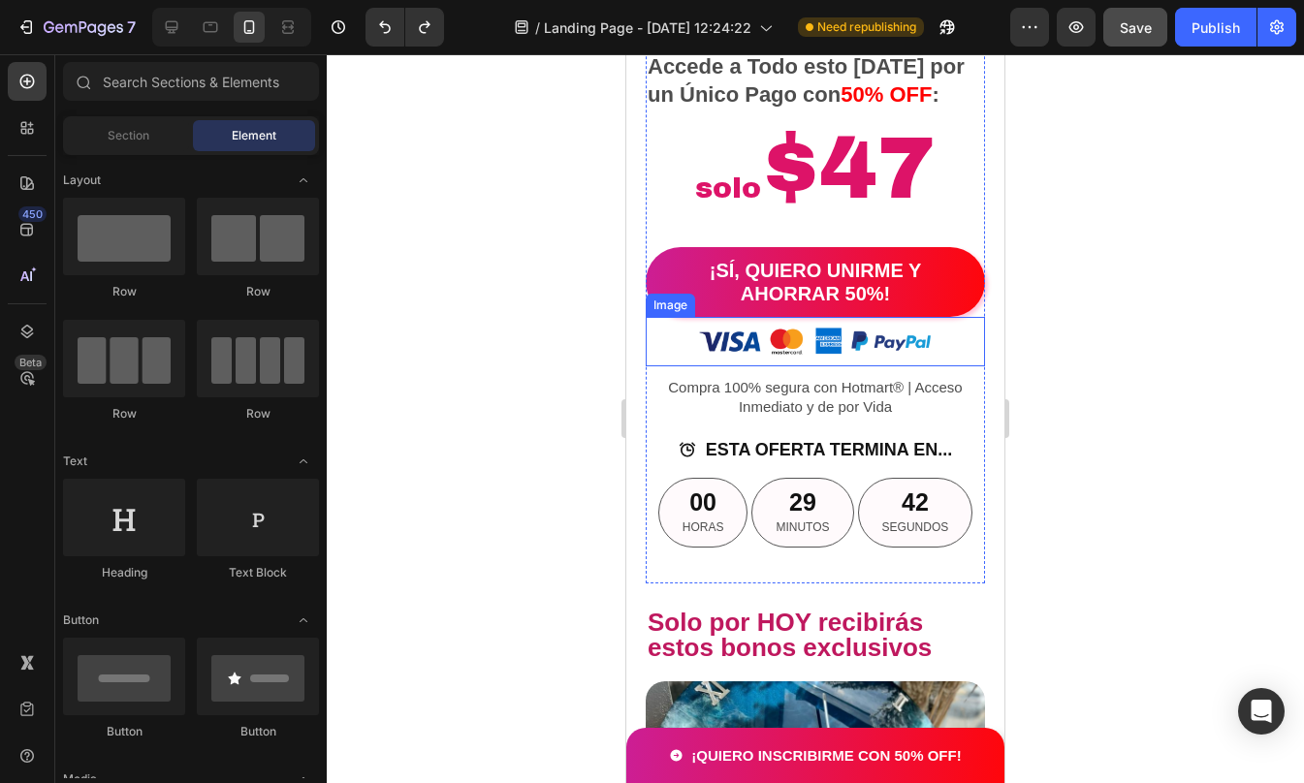
click at [839, 357] on img at bounding box center [815, 341] width 237 height 49
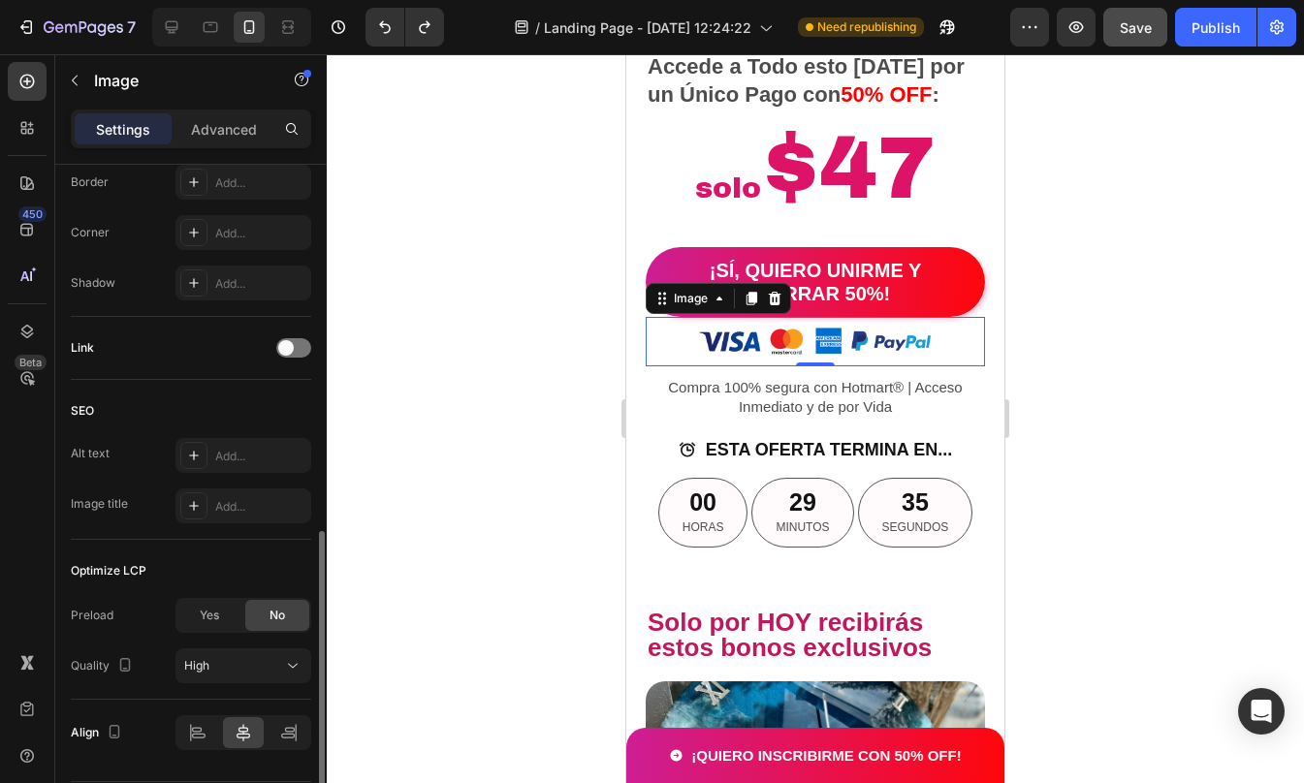
scroll to position [750, 0]
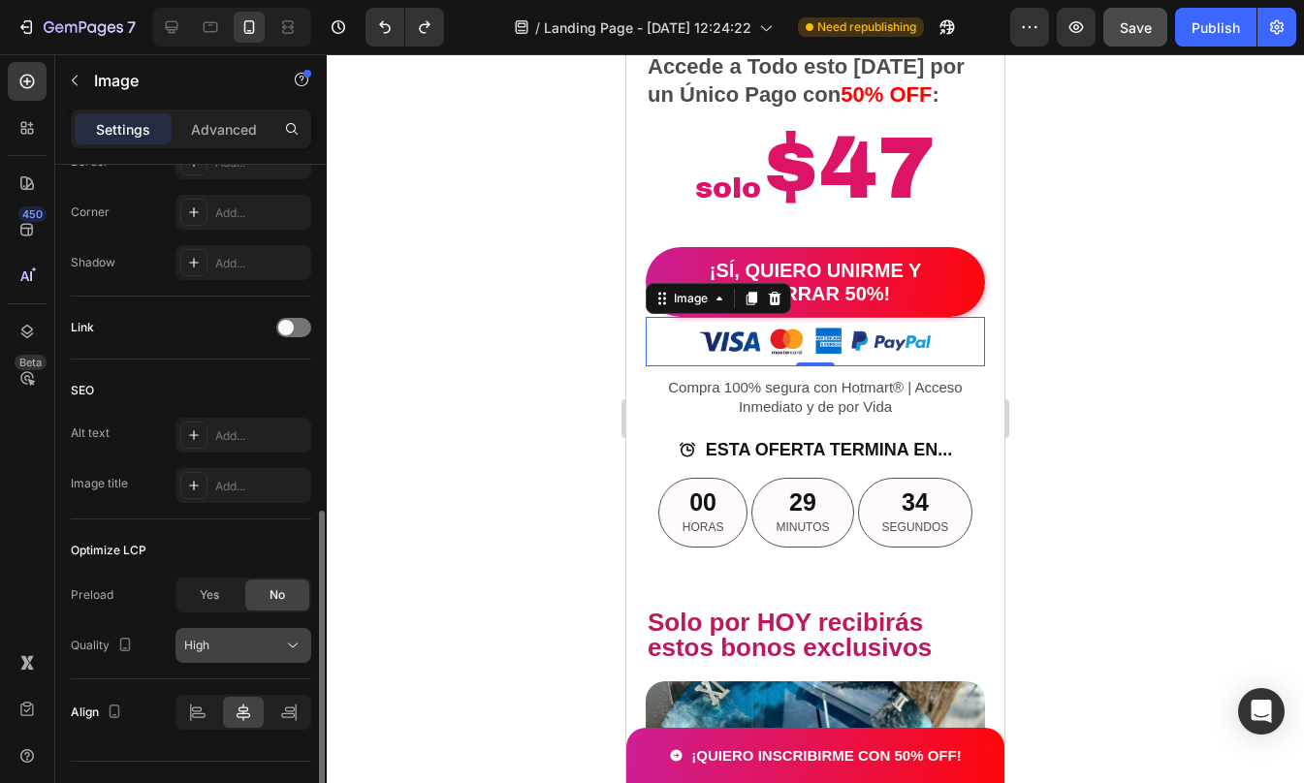
click at [226, 636] on div "High" at bounding box center [243, 645] width 118 height 19
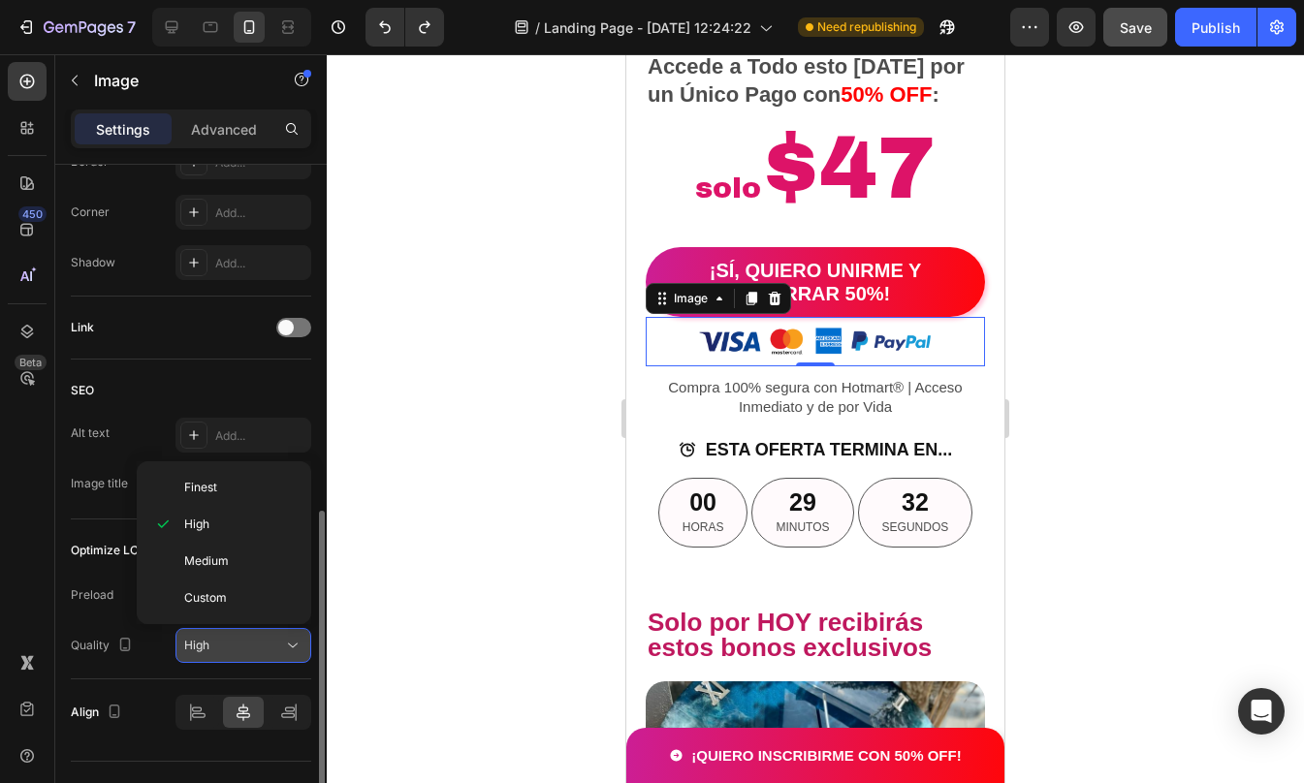
click at [226, 636] on div "High" at bounding box center [243, 645] width 118 height 19
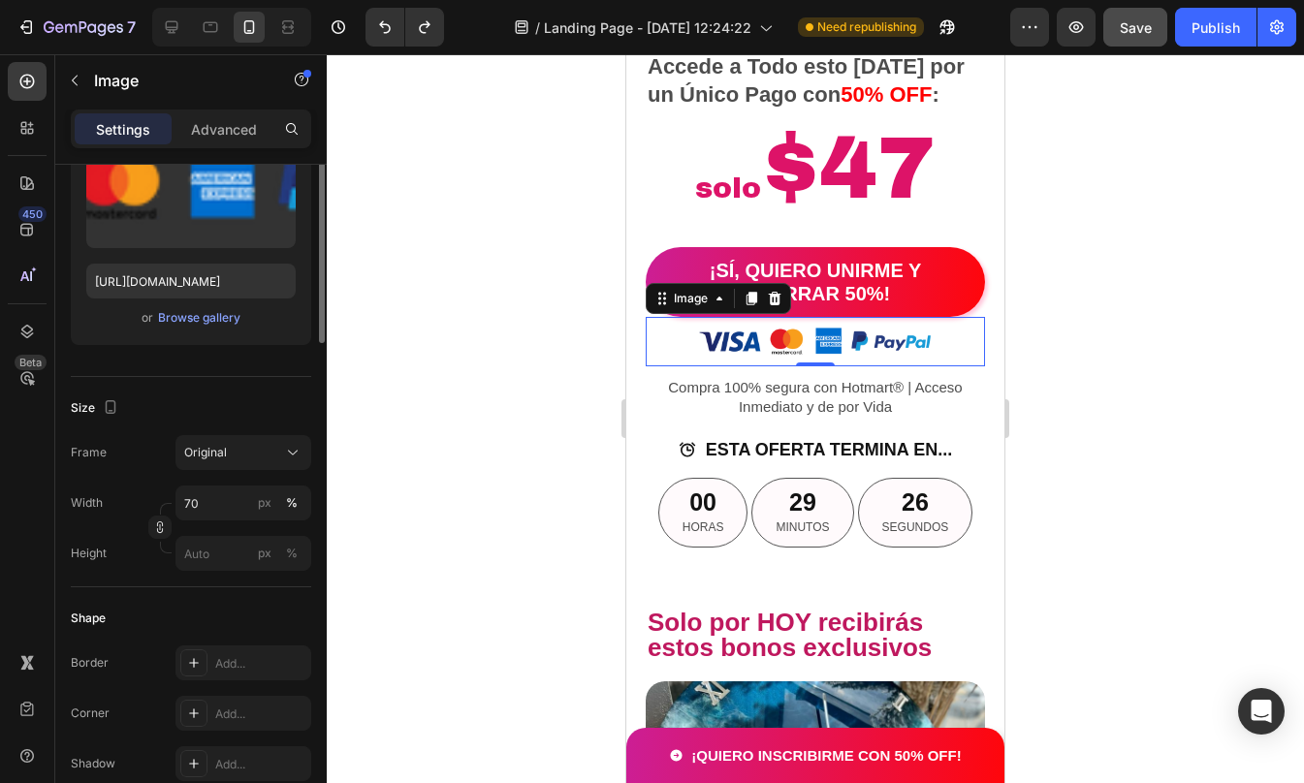
scroll to position [59, 0]
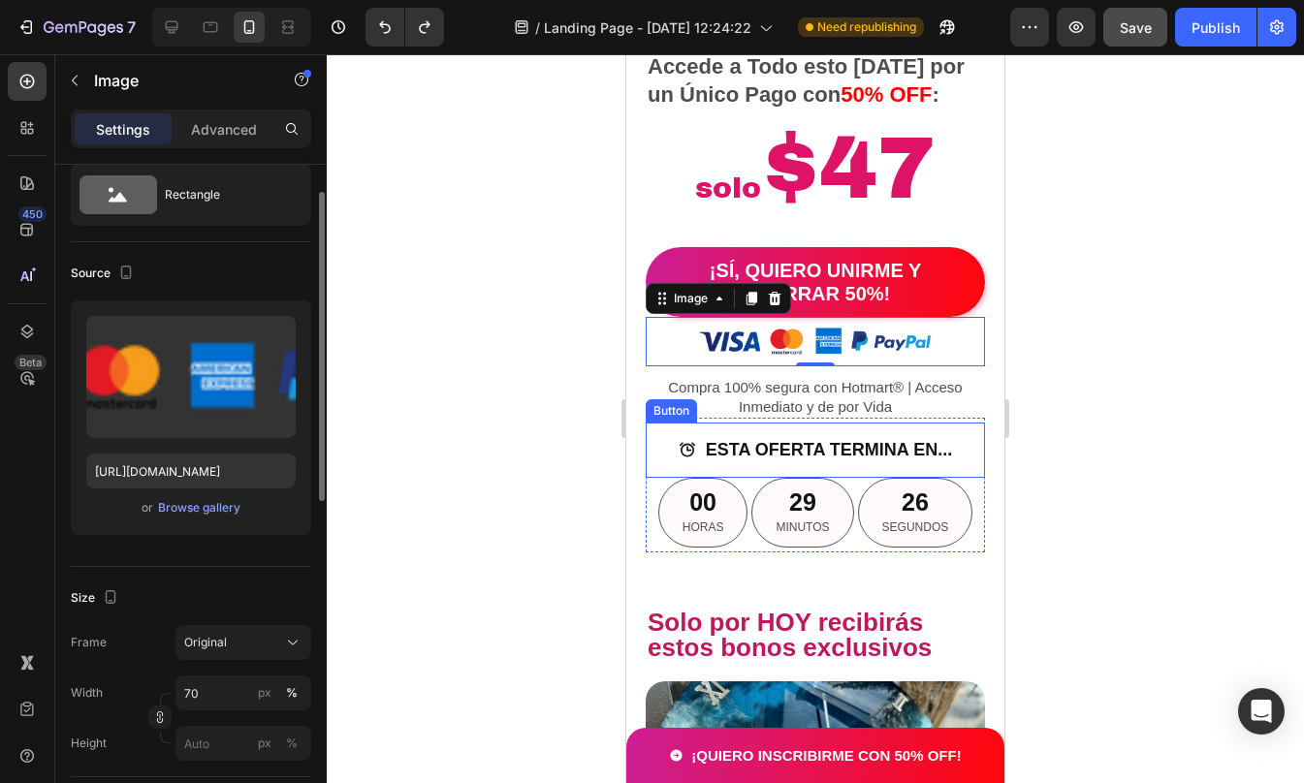
click at [1200, 445] on div at bounding box center [815, 418] width 977 height 729
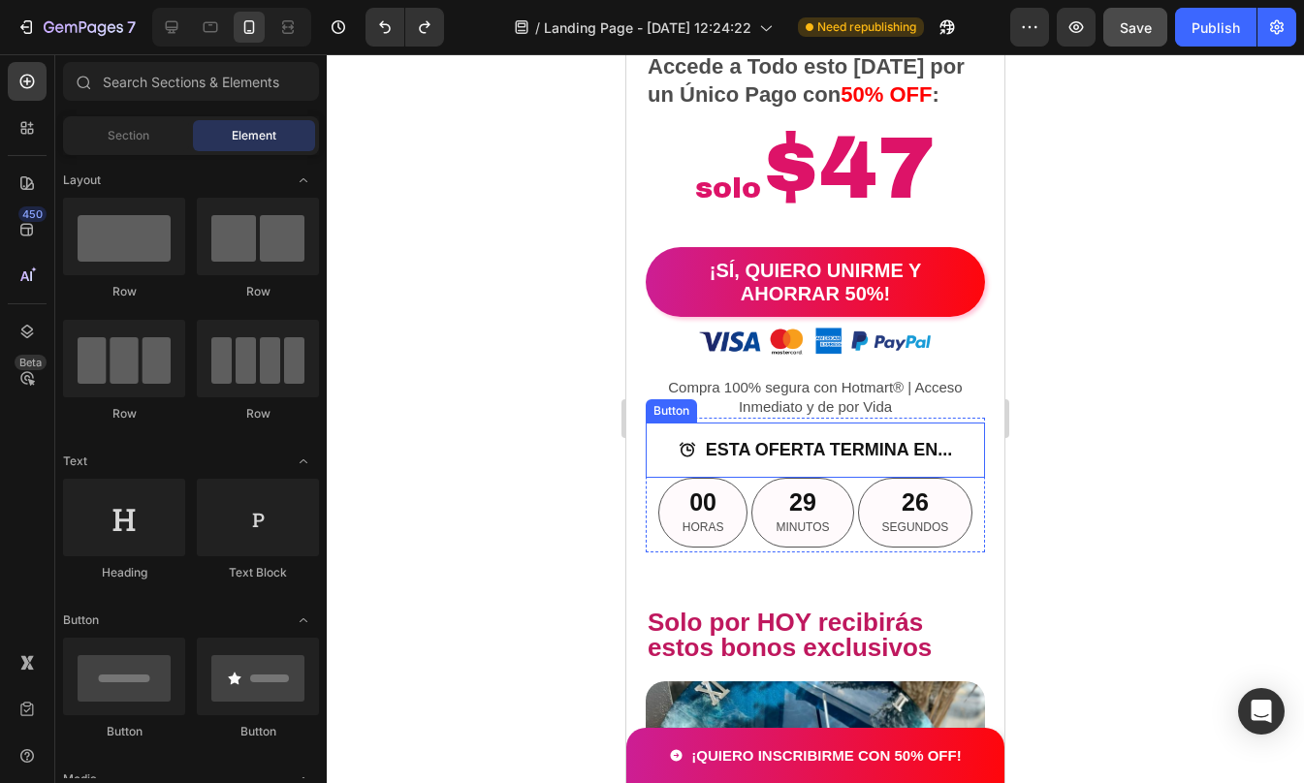
click at [1200, 445] on div at bounding box center [815, 418] width 977 height 729
click at [1088, 421] on div at bounding box center [815, 418] width 977 height 729
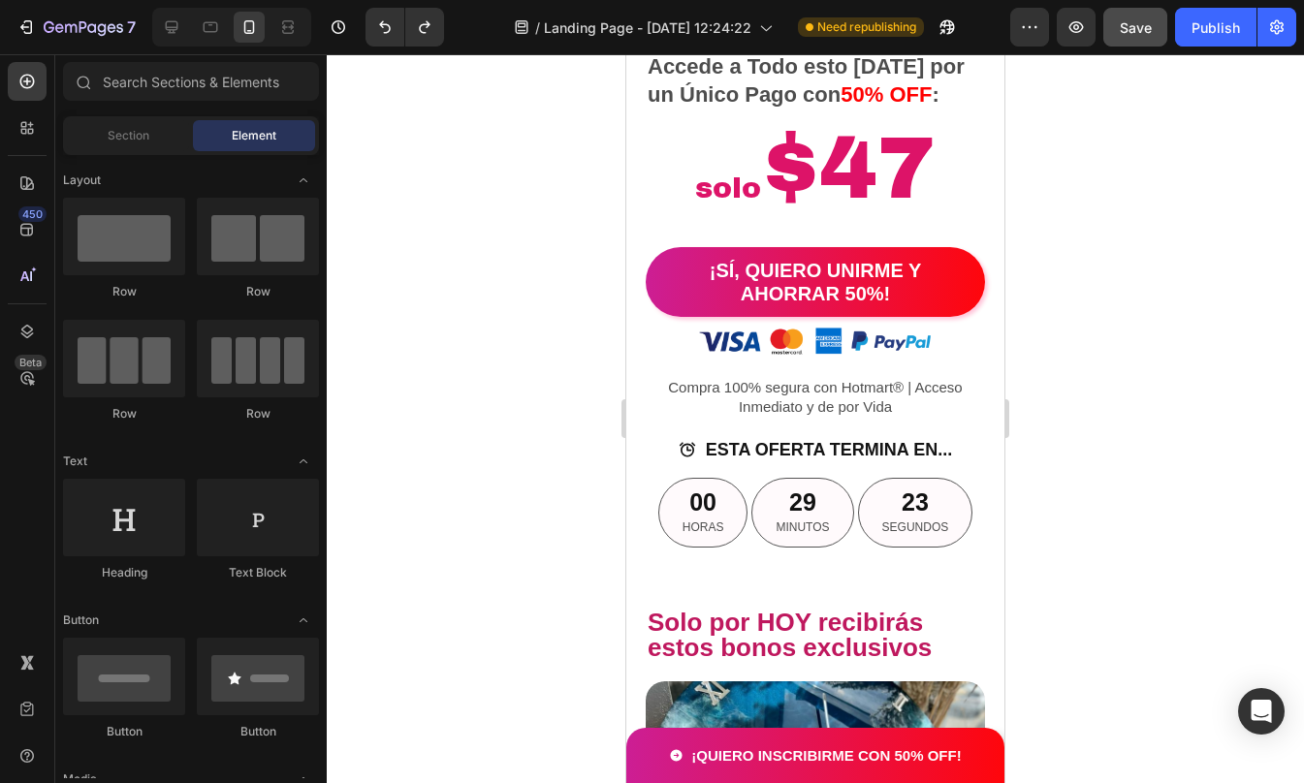
click at [1048, 409] on div at bounding box center [815, 418] width 977 height 729
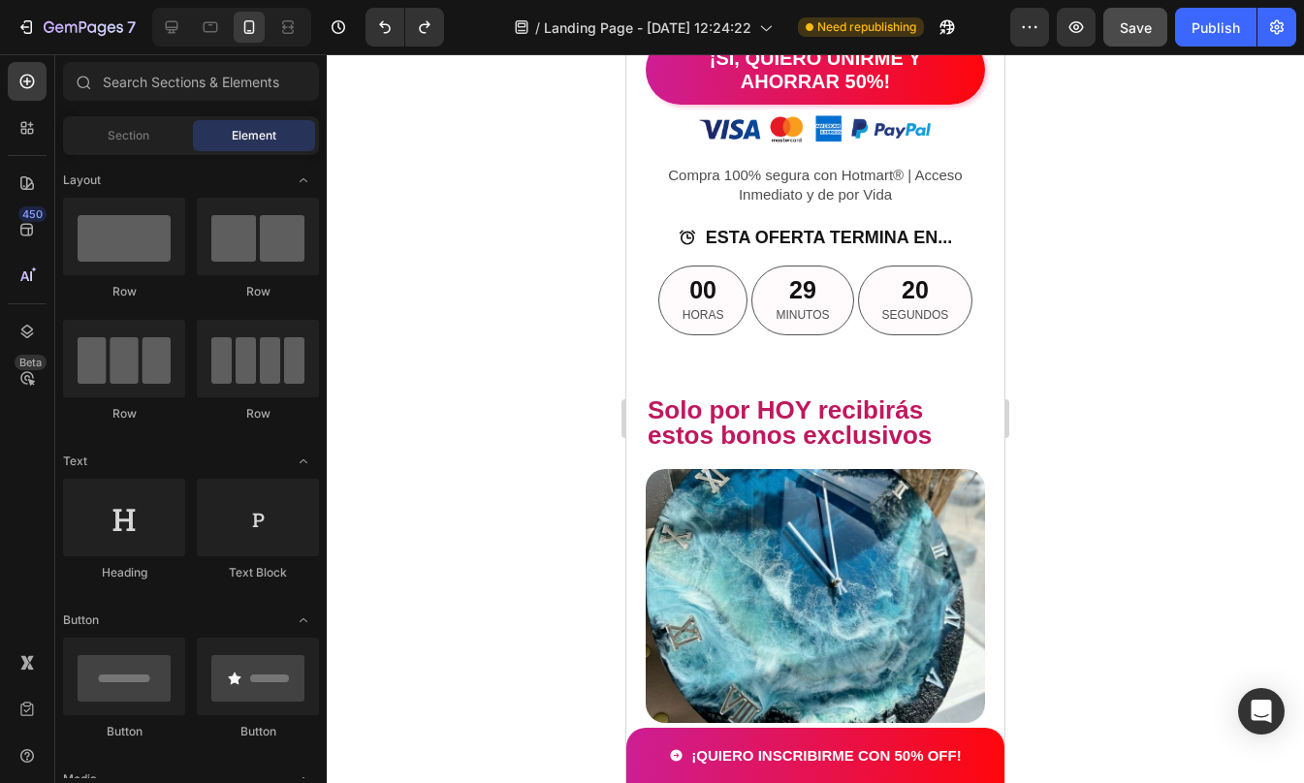
scroll to position [4334, 0]
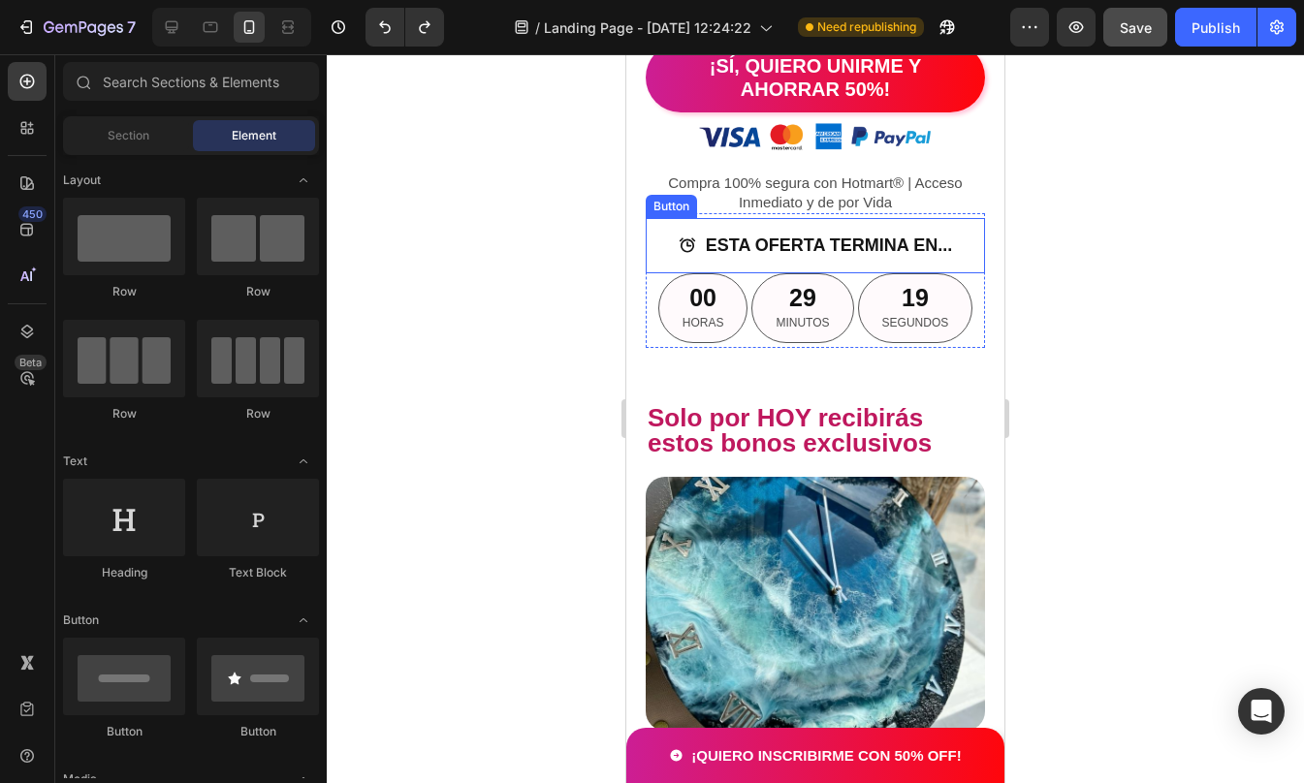
click at [667, 265] on button "ESTA OFERTA TERMINA EN..." at bounding box center [815, 245] width 320 height 54
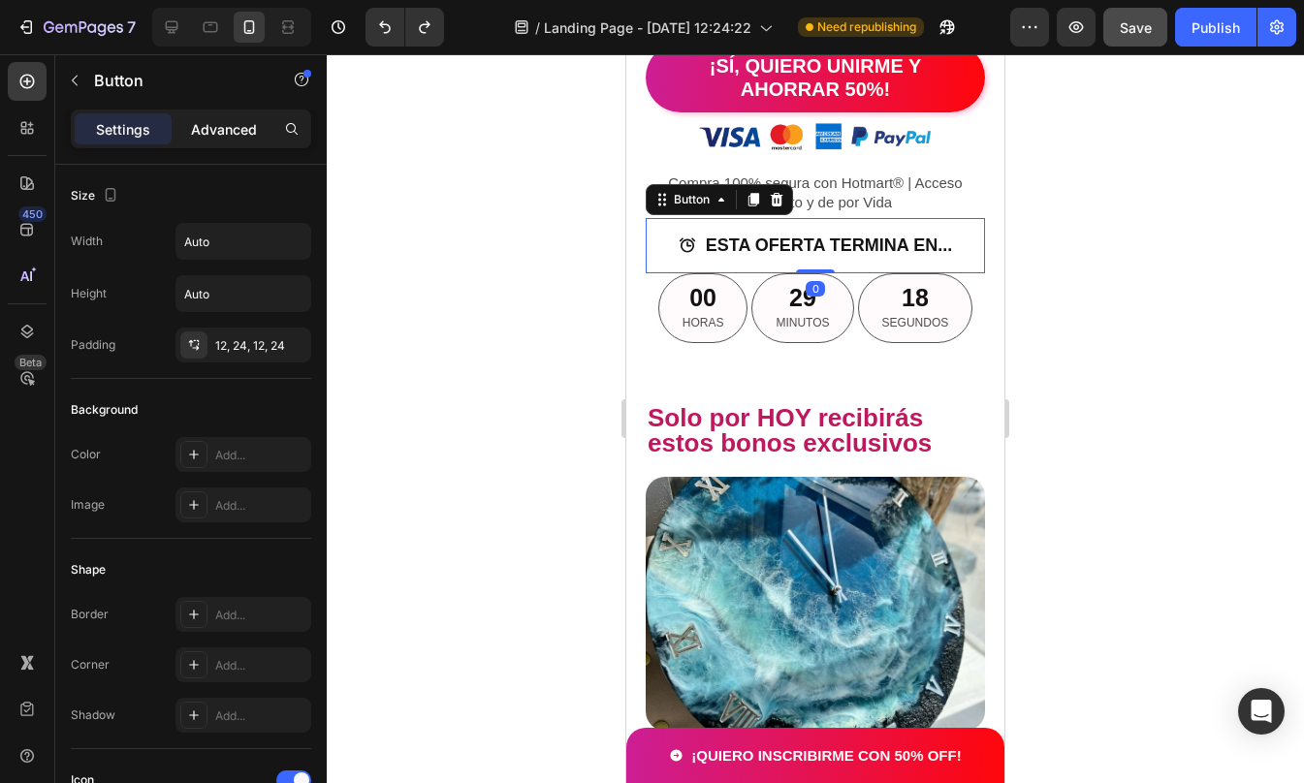
click at [206, 132] on p "Advanced" at bounding box center [224, 129] width 66 height 20
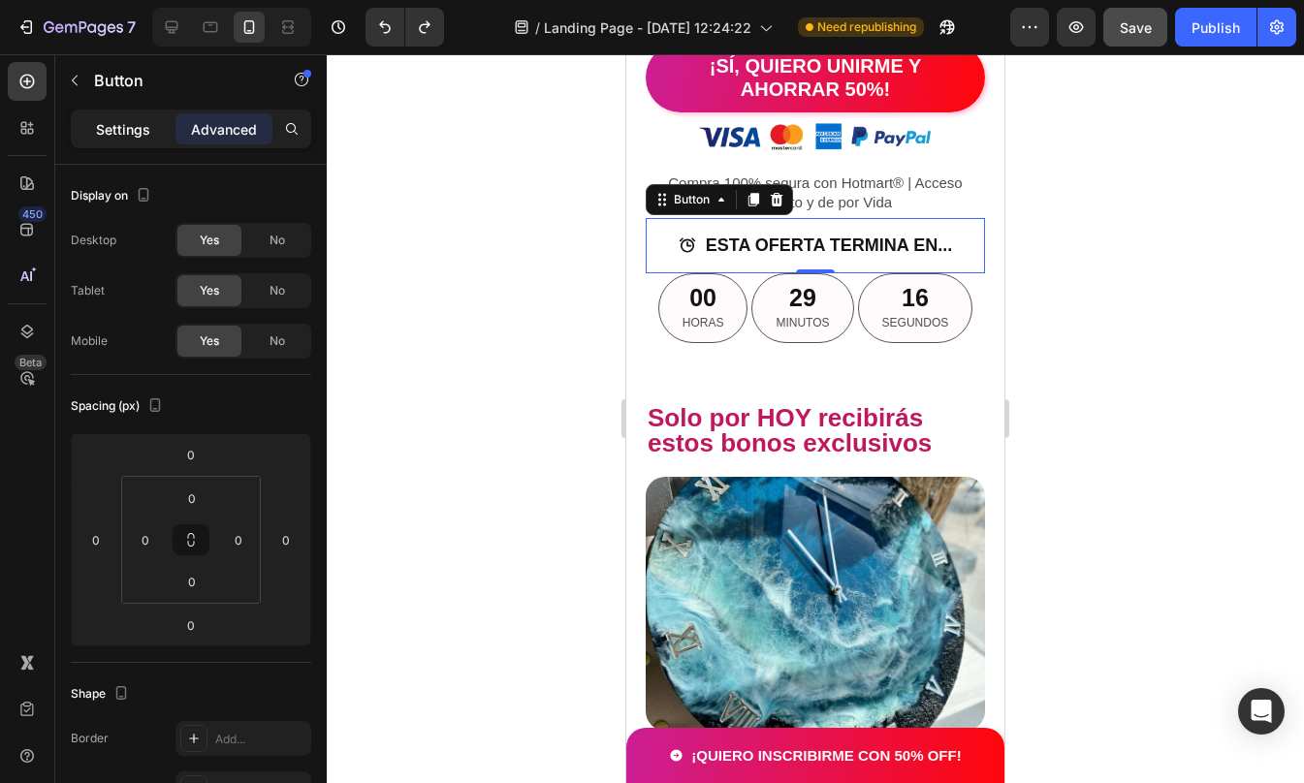
click at [121, 140] on div "Settings" at bounding box center [123, 128] width 97 height 31
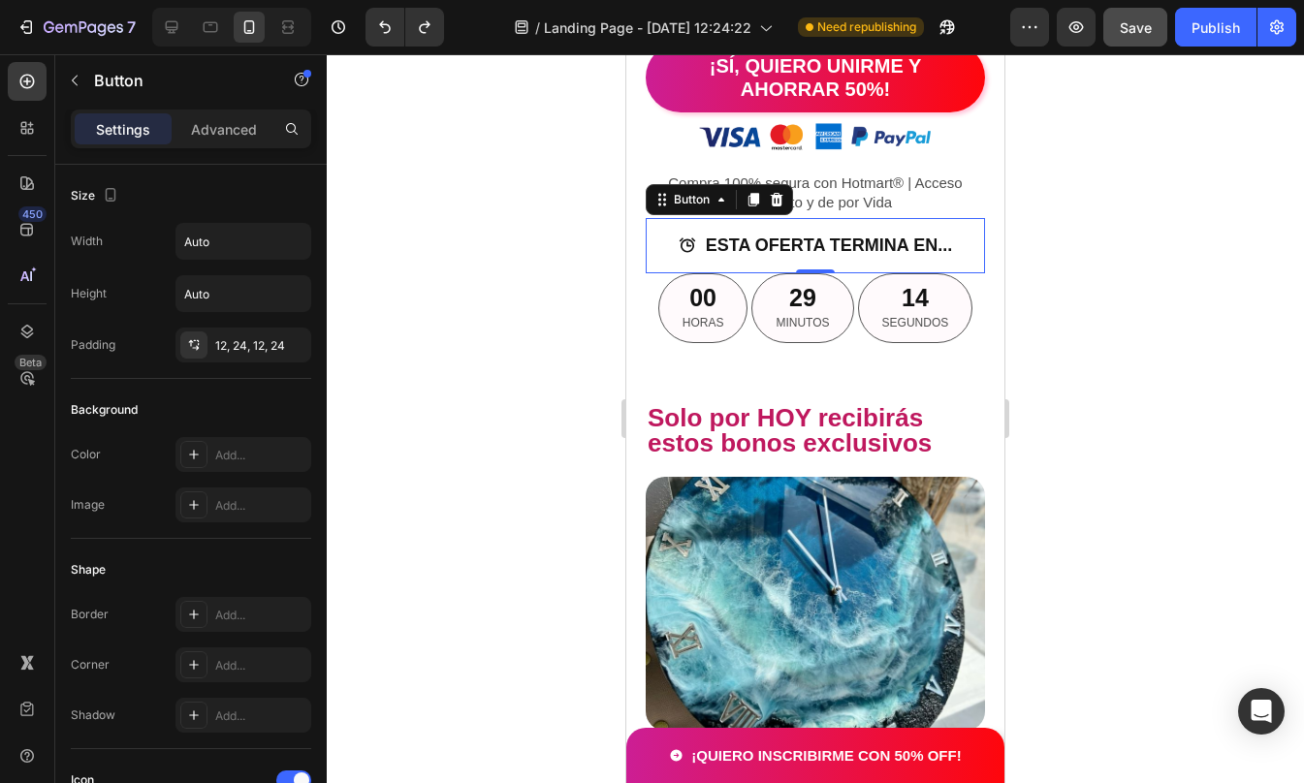
click at [1082, 458] on div at bounding box center [815, 418] width 977 height 729
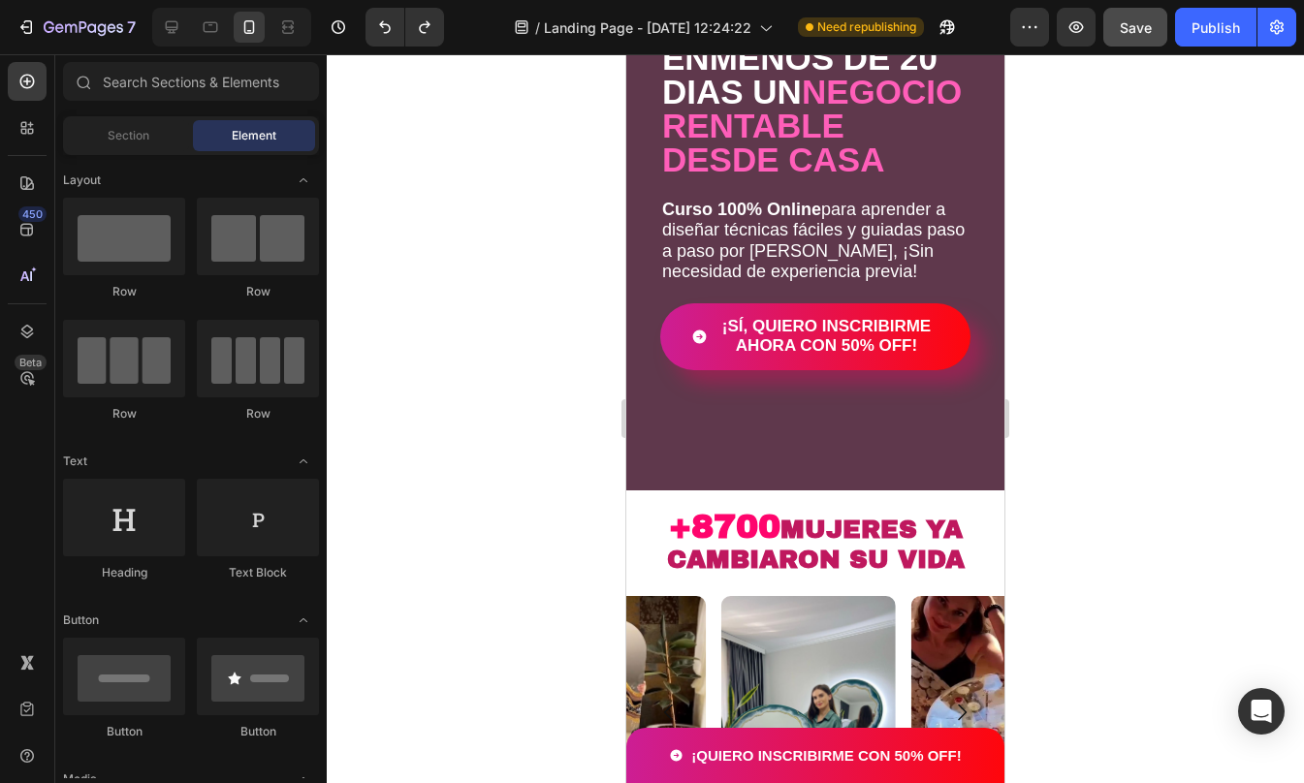
scroll to position [300, 0]
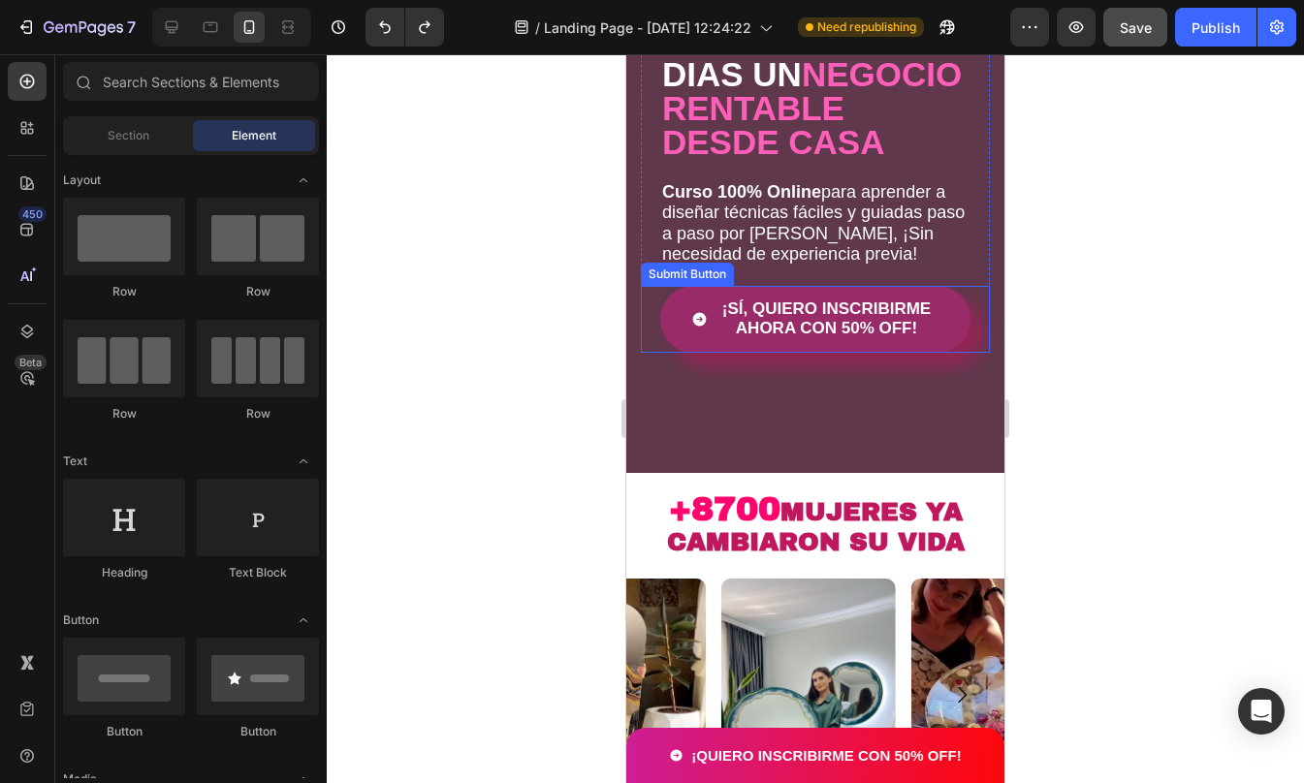
click at [696, 335] on span "¡SÍ, QUIERO INSCRIBIRME AHORA CON 50% OFF!" at bounding box center [699, 320] width 16 height 40
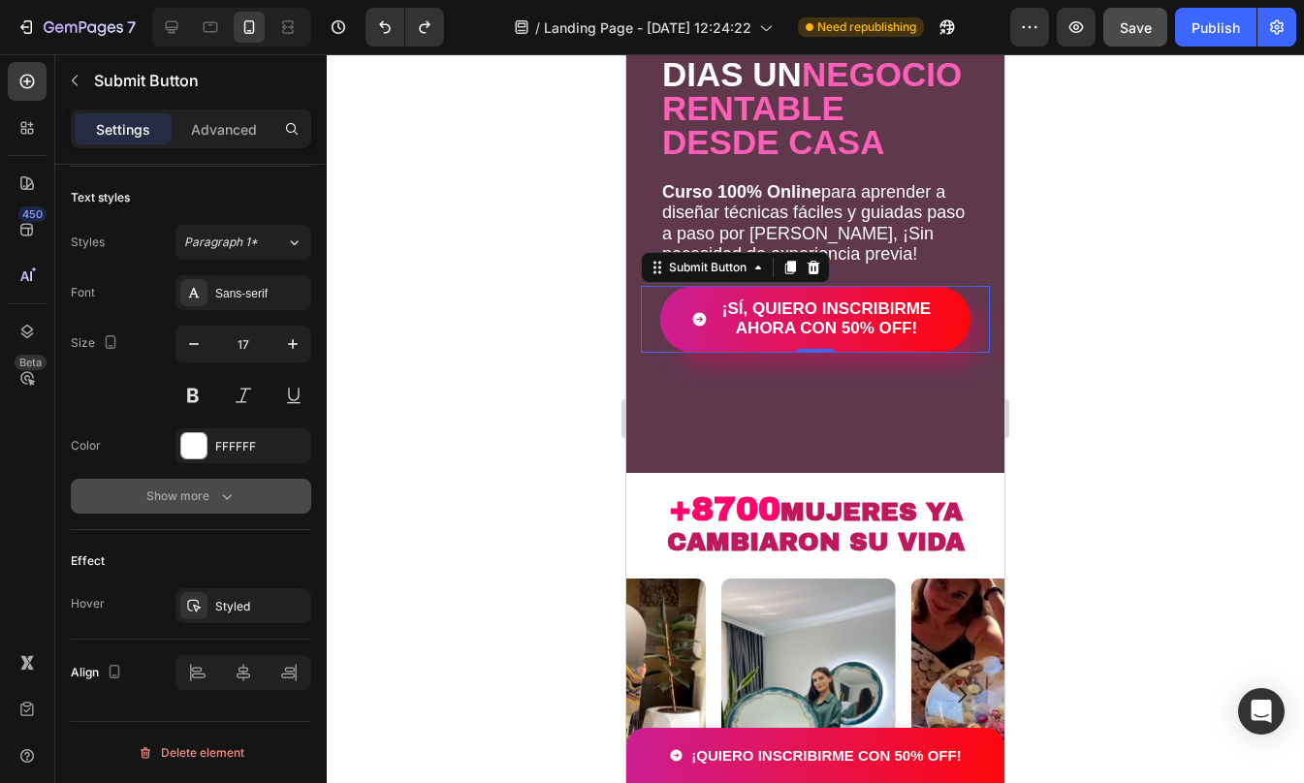
scroll to position [0, 0]
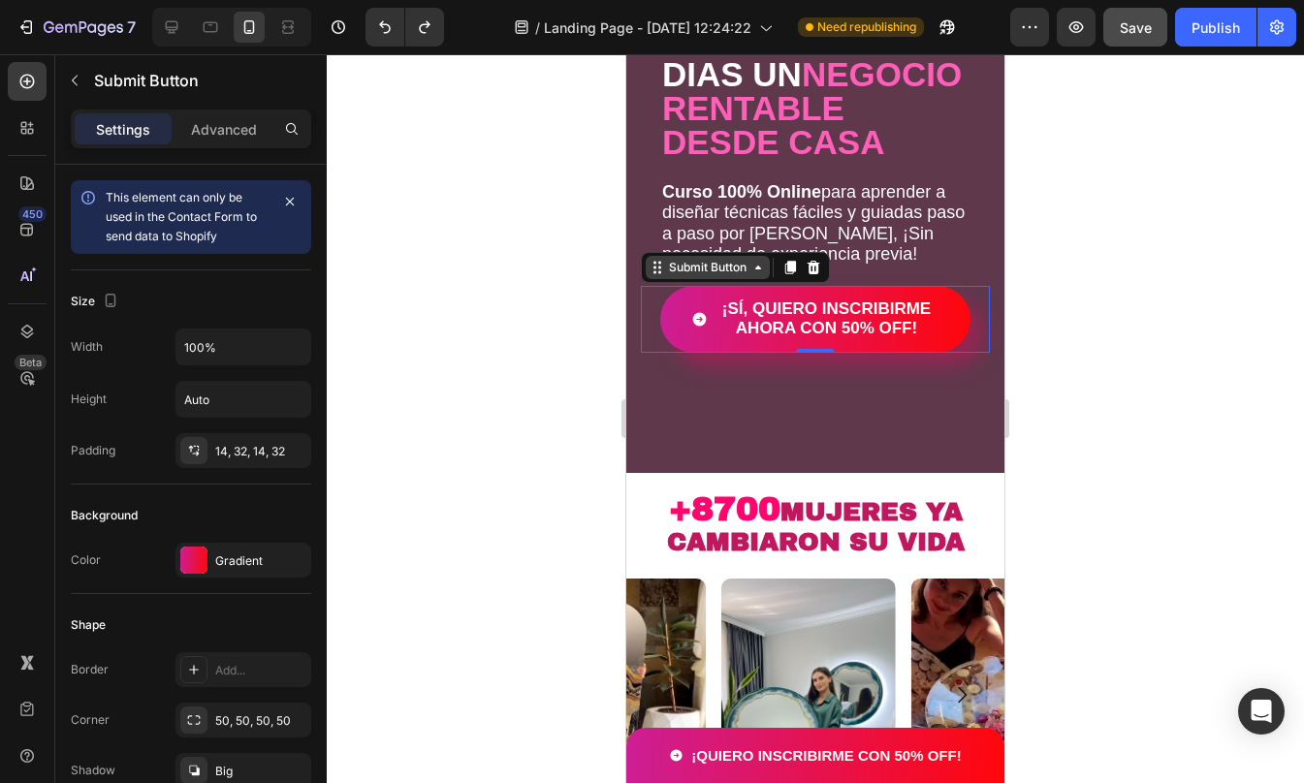
click at [728, 276] on div "Submit Button" at bounding box center [707, 267] width 85 height 17
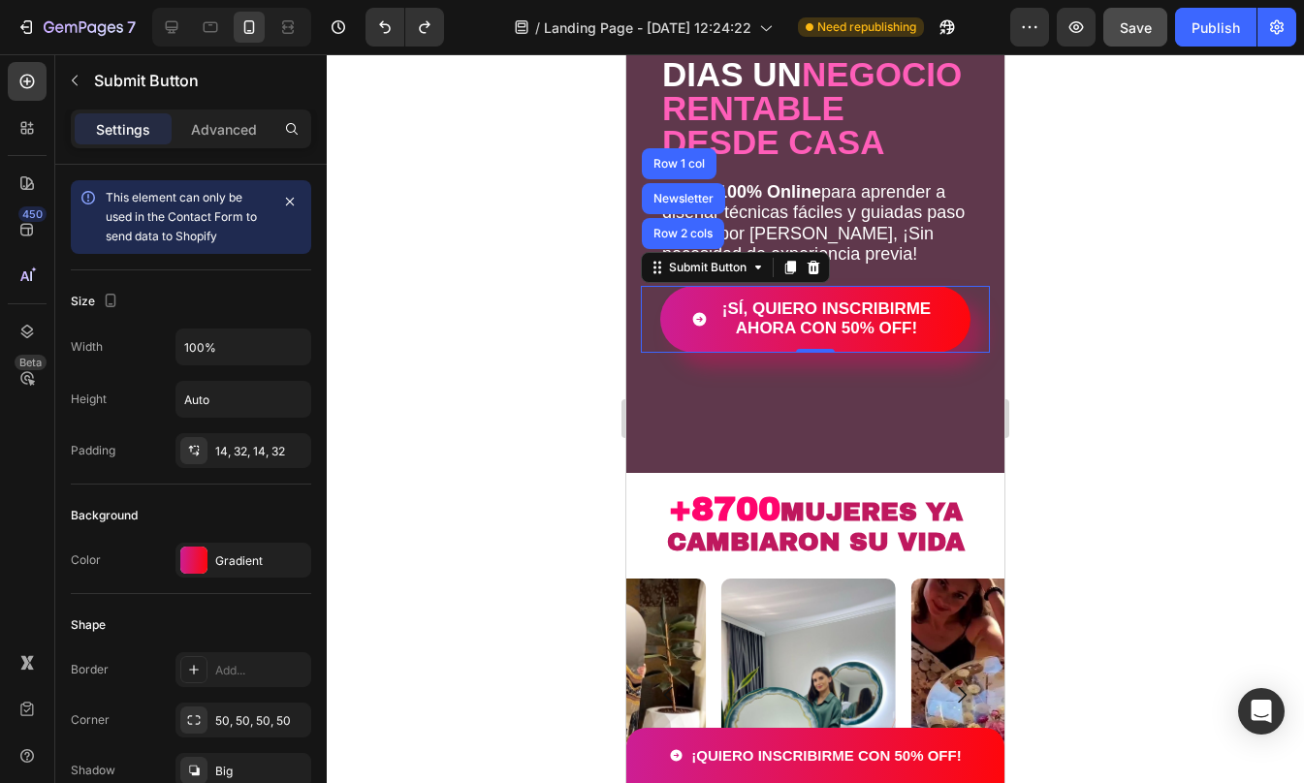
click at [1160, 434] on div at bounding box center [815, 418] width 977 height 729
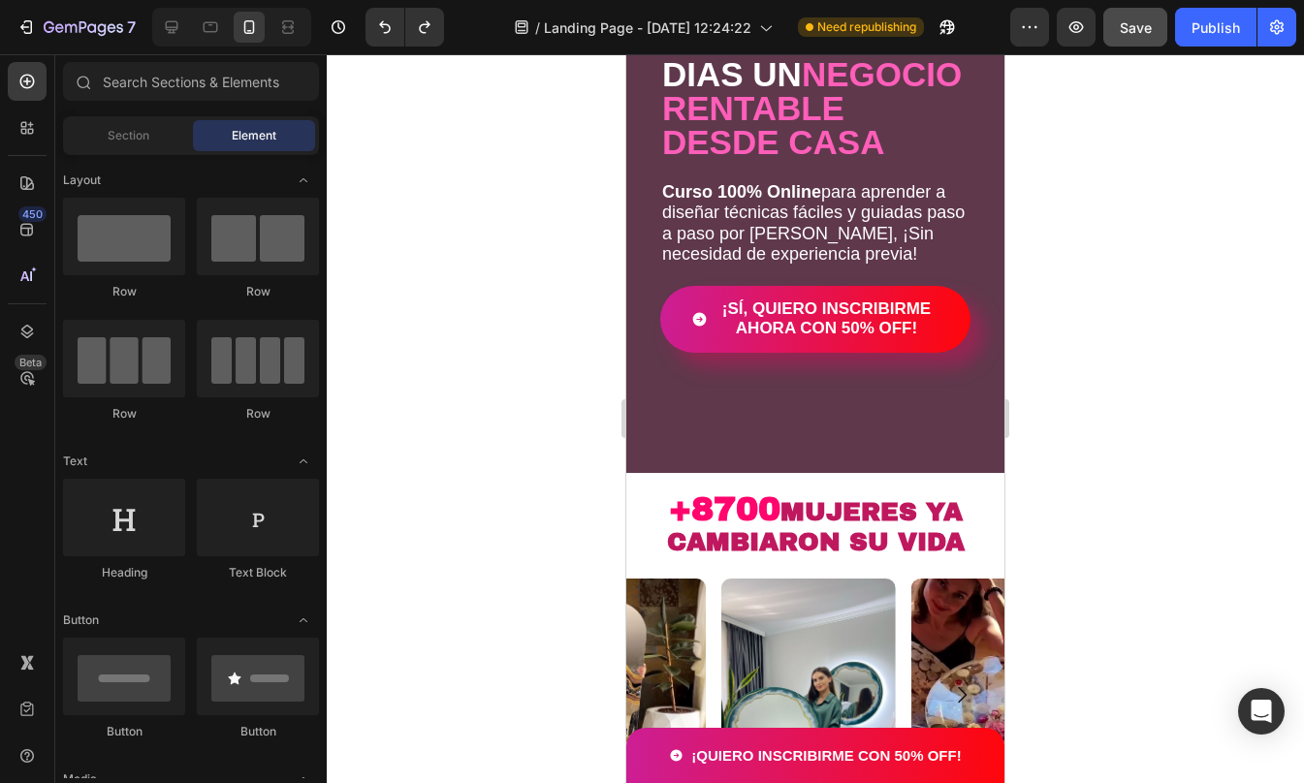
click at [1160, 434] on div at bounding box center [815, 418] width 977 height 729
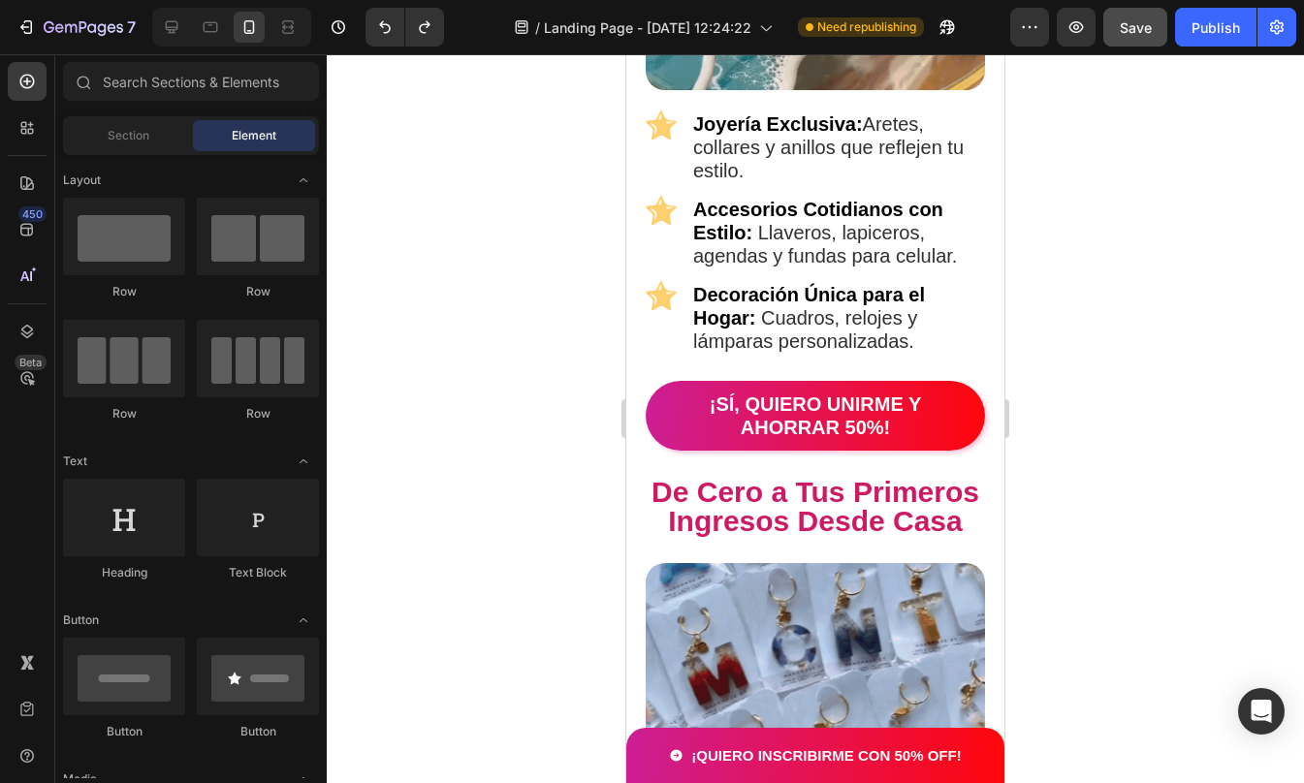
scroll to position [2133, 0]
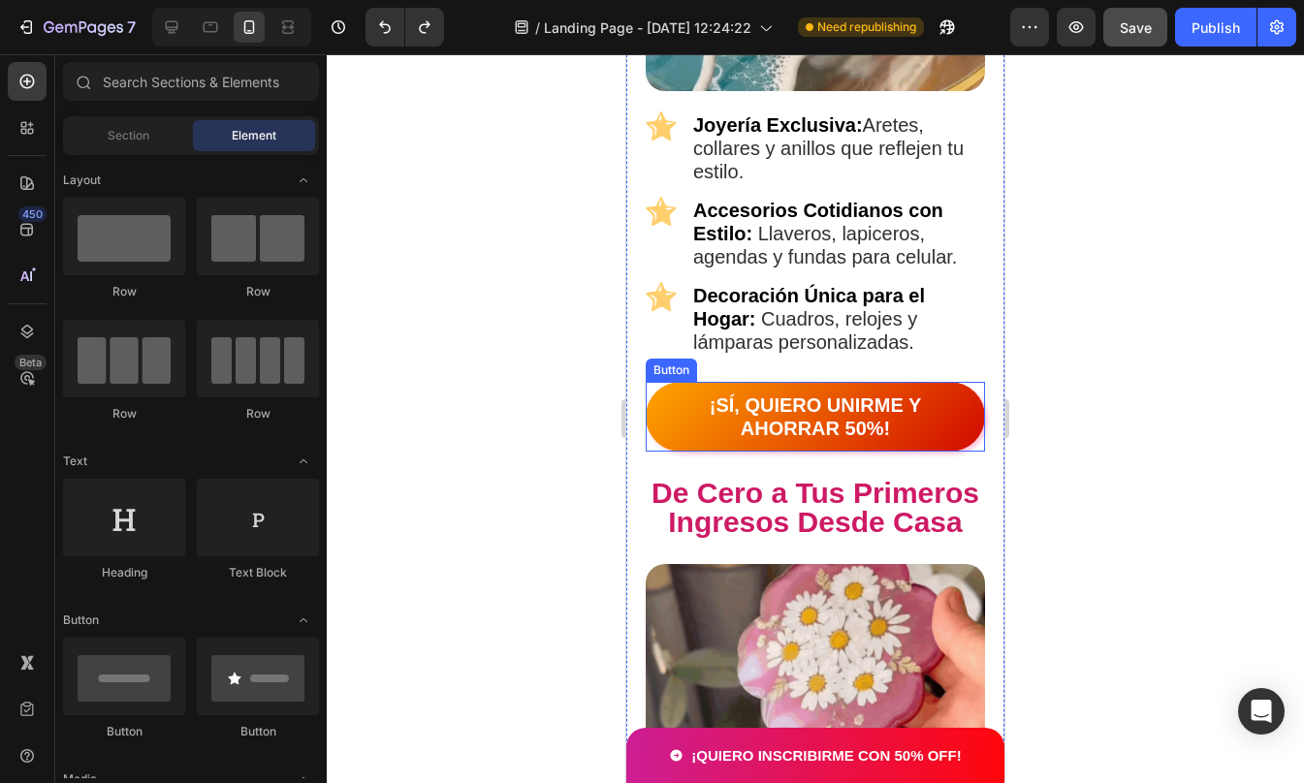
click at [659, 408] on button "¡SÍ, QUIERO UNIRME Y AHORRAR 50%!" at bounding box center [815, 417] width 339 height 70
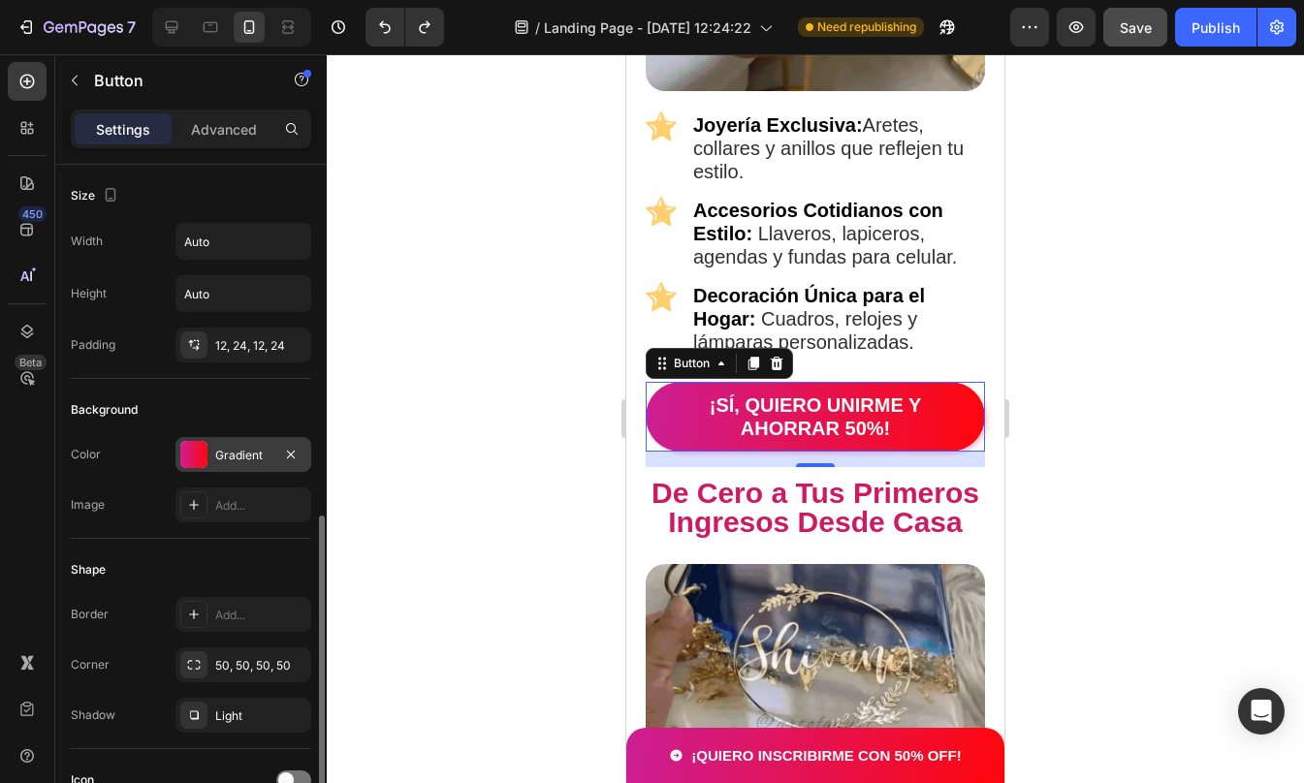
scroll to position [239, 0]
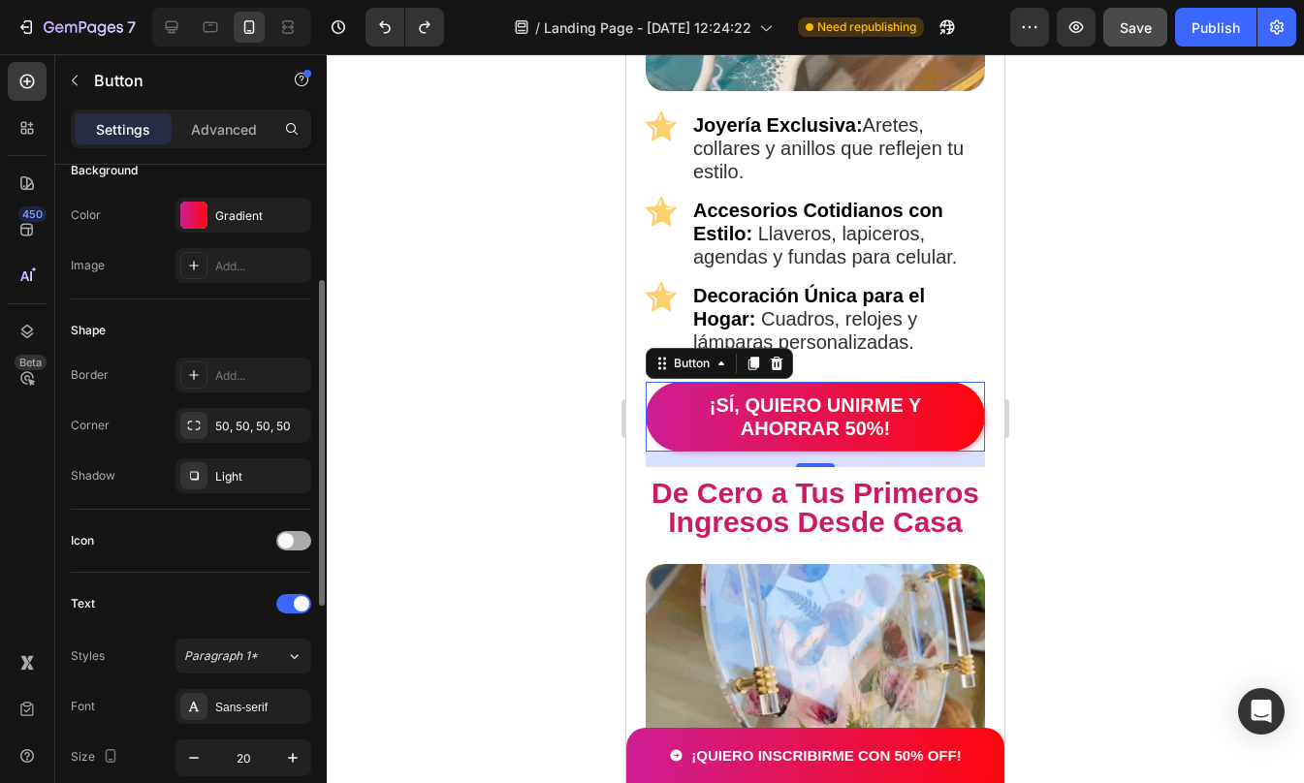
click at [296, 538] on div at bounding box center [293, 540] width 35 height 19
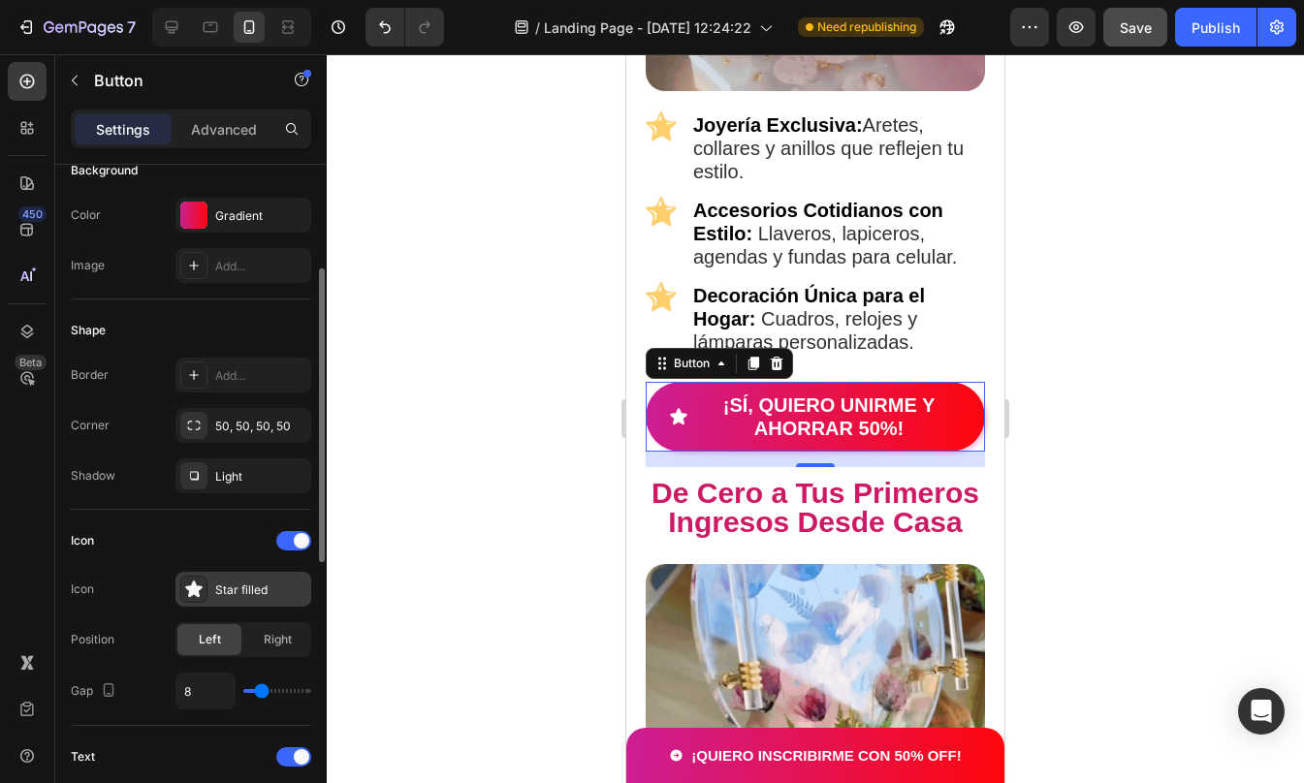
click at [221, 591] on div "Star filled" at bounding box center [260, 590] width 91 height 17
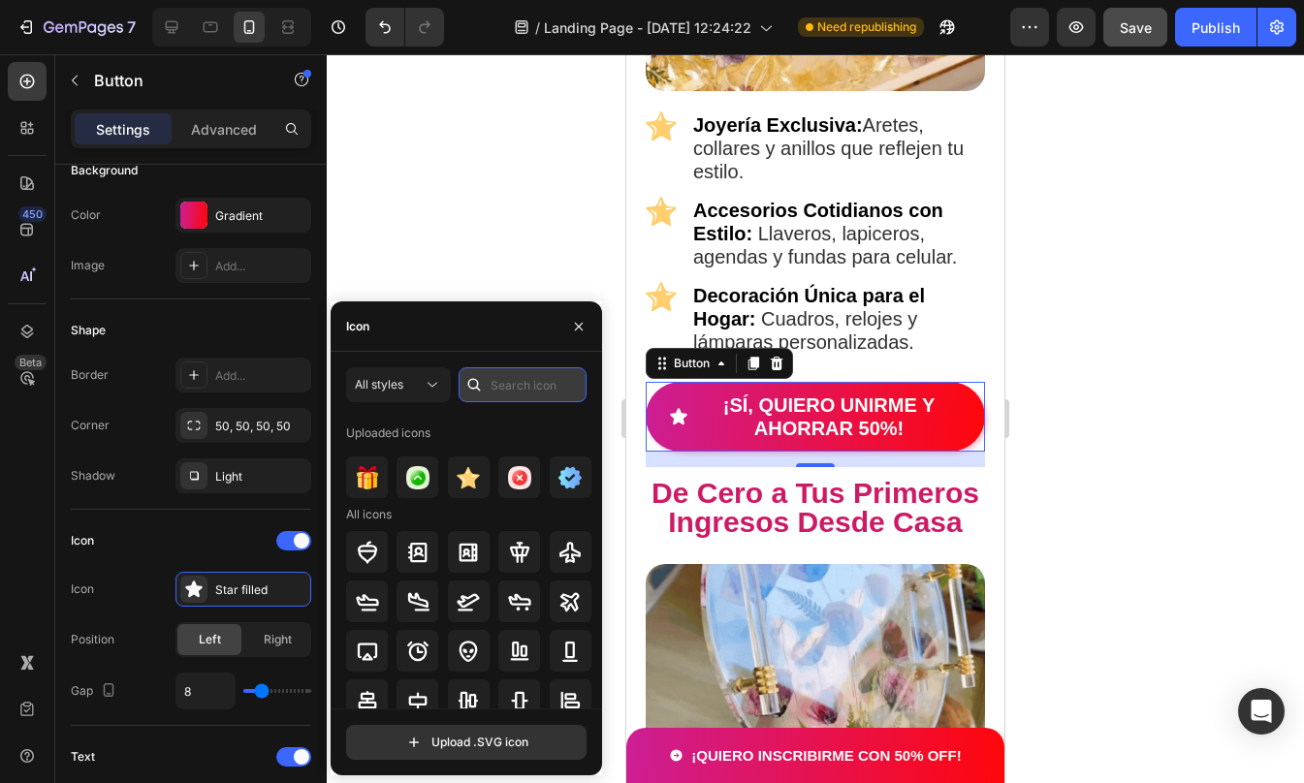
click at [503, 380] on input "text" at bounding box center [523, 384] width 128 height 35
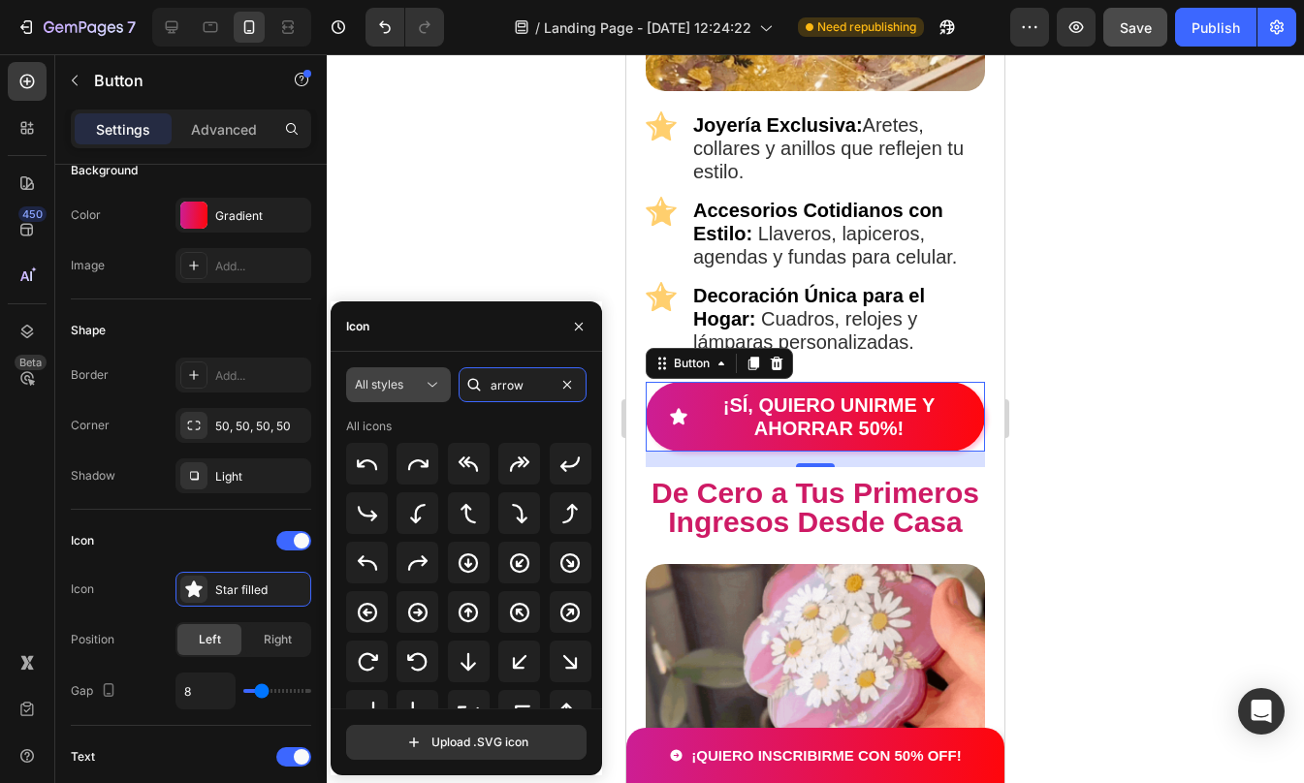
type input "arrow"
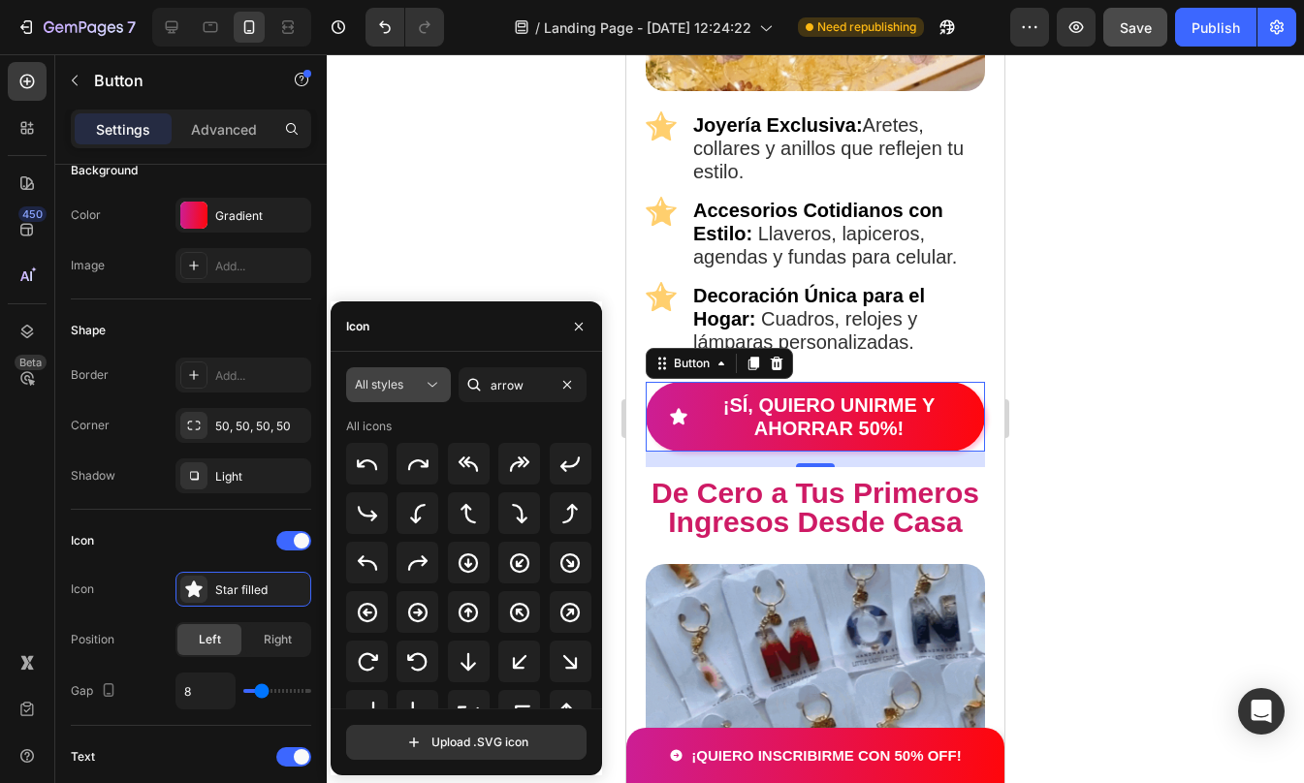
click at [400, 392] on span "All styles" at bounding box center [379, 384] width 48 height 17
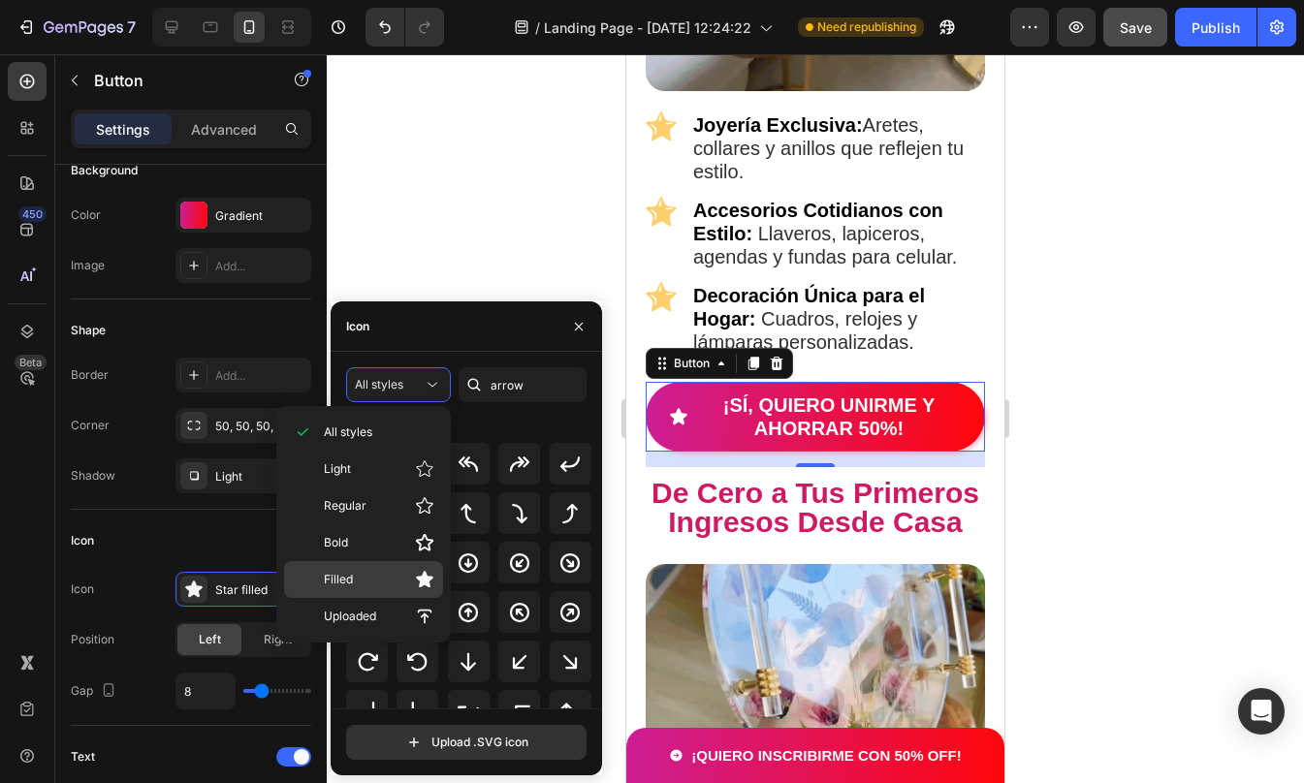
click at [361, 577] on p "Filled" at bounding box center [379, 579] width 111 height 19
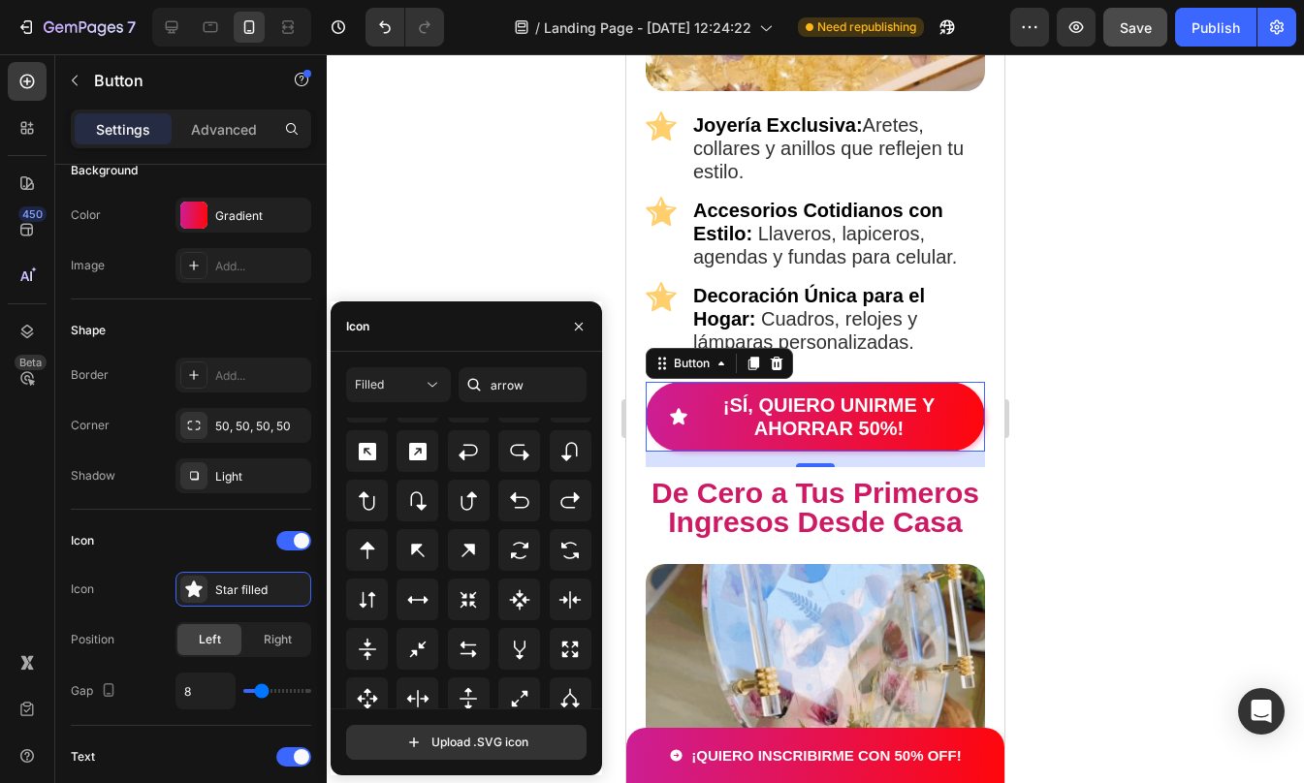
scroll to position [0, 0]
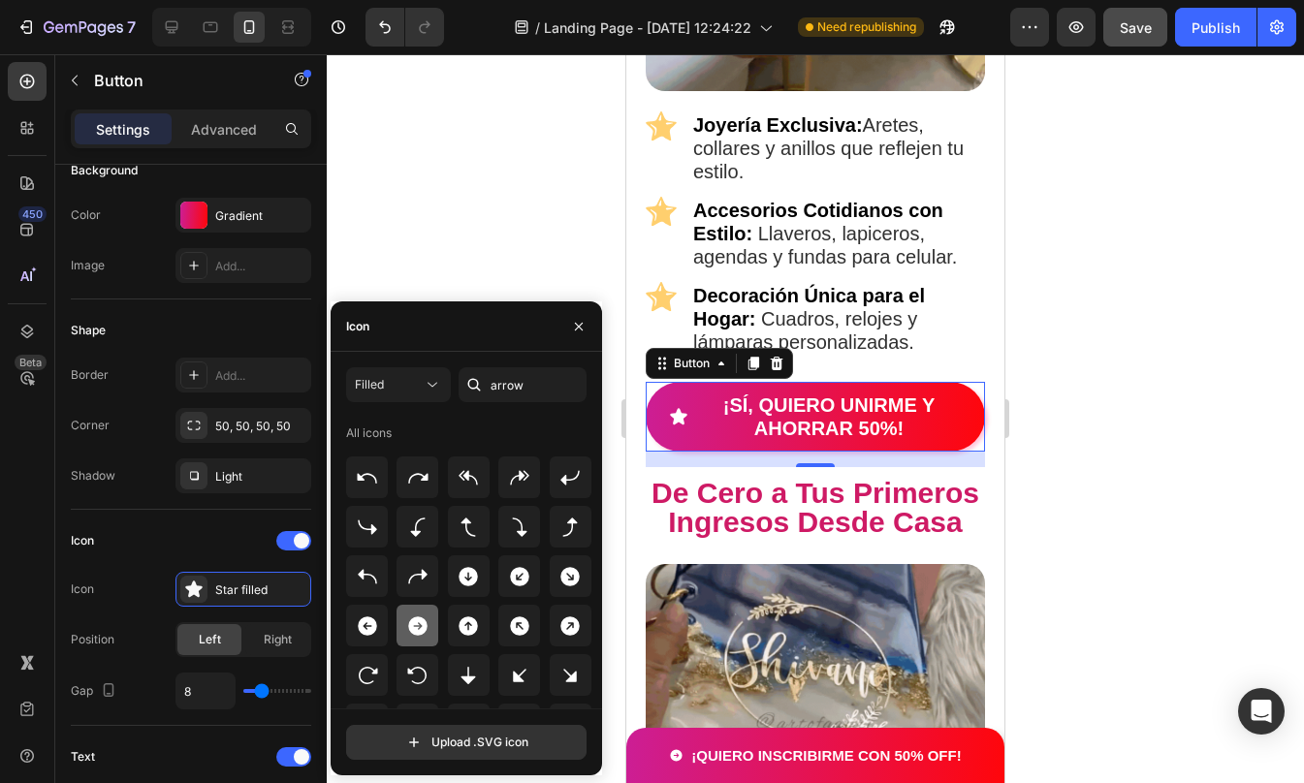
click at [424, 627] on icon at bounding box center [417, 626] width 19 height 19
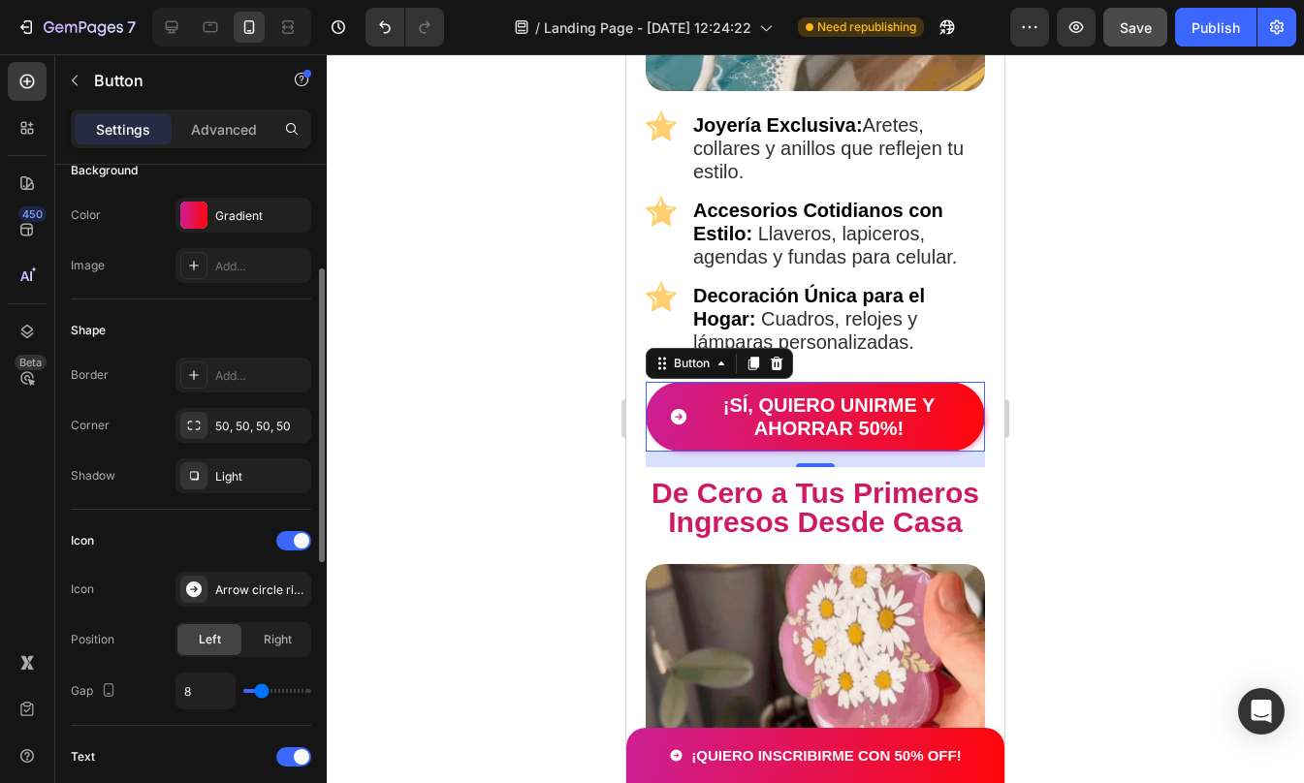
click at [221, 546] on div "Icon" at bounding box center [191, 540] width 240 height 31
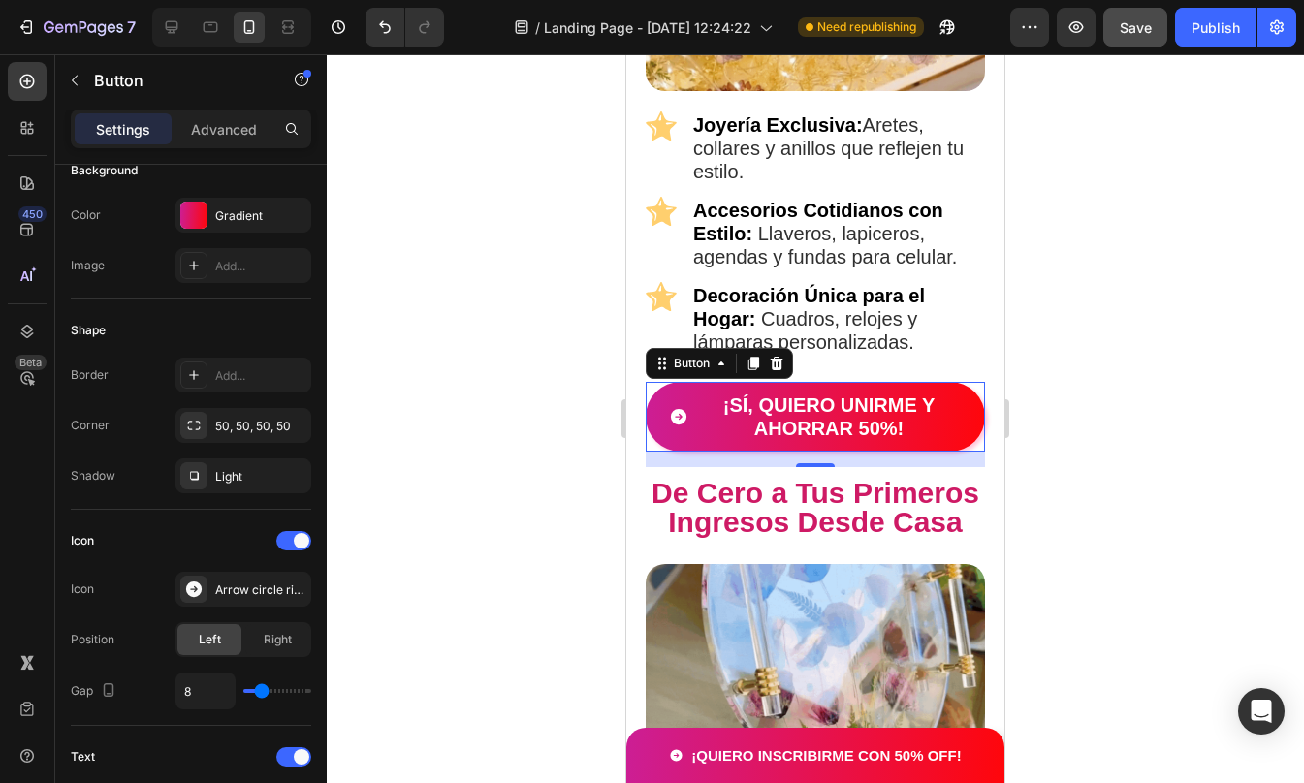
click at [1111, 432] on div at bounding box center [815, 418] width 977 height 729
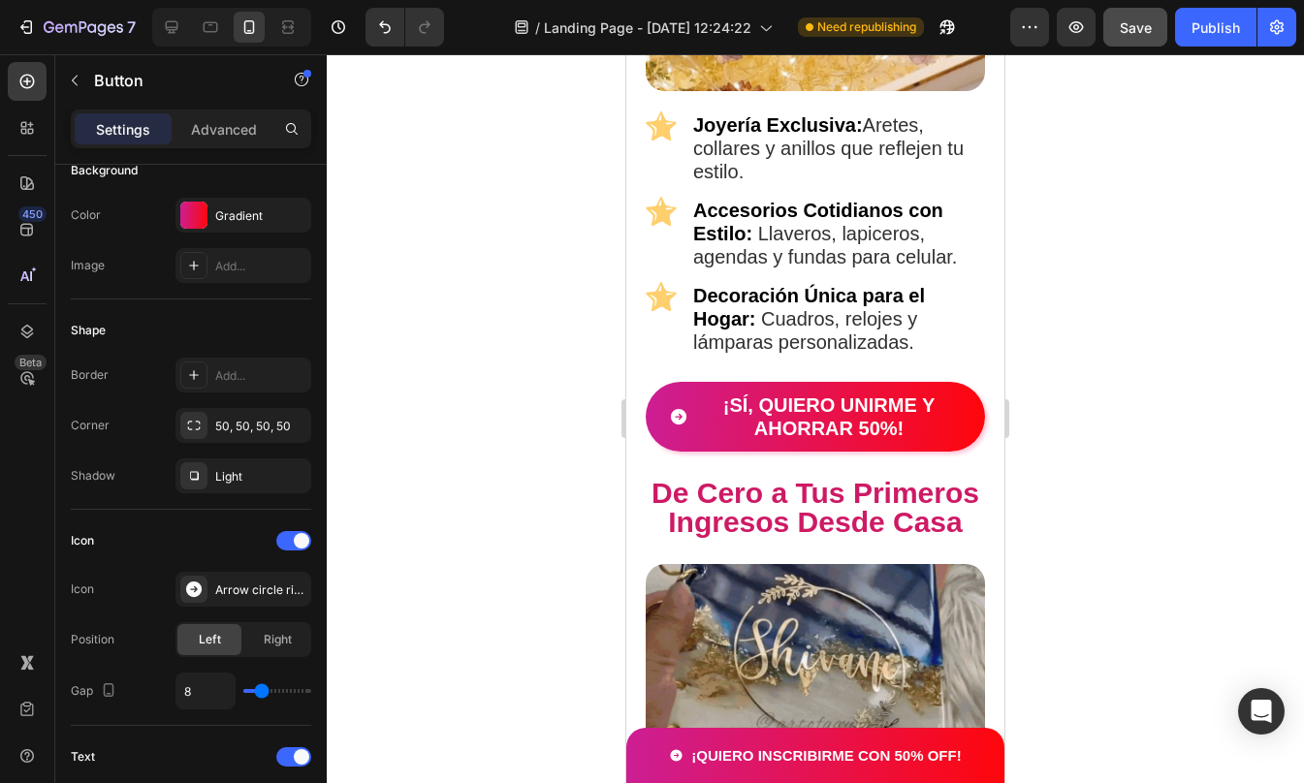
click at [1111, 432] on div at bounding box center [815, 418] width 977 height 729
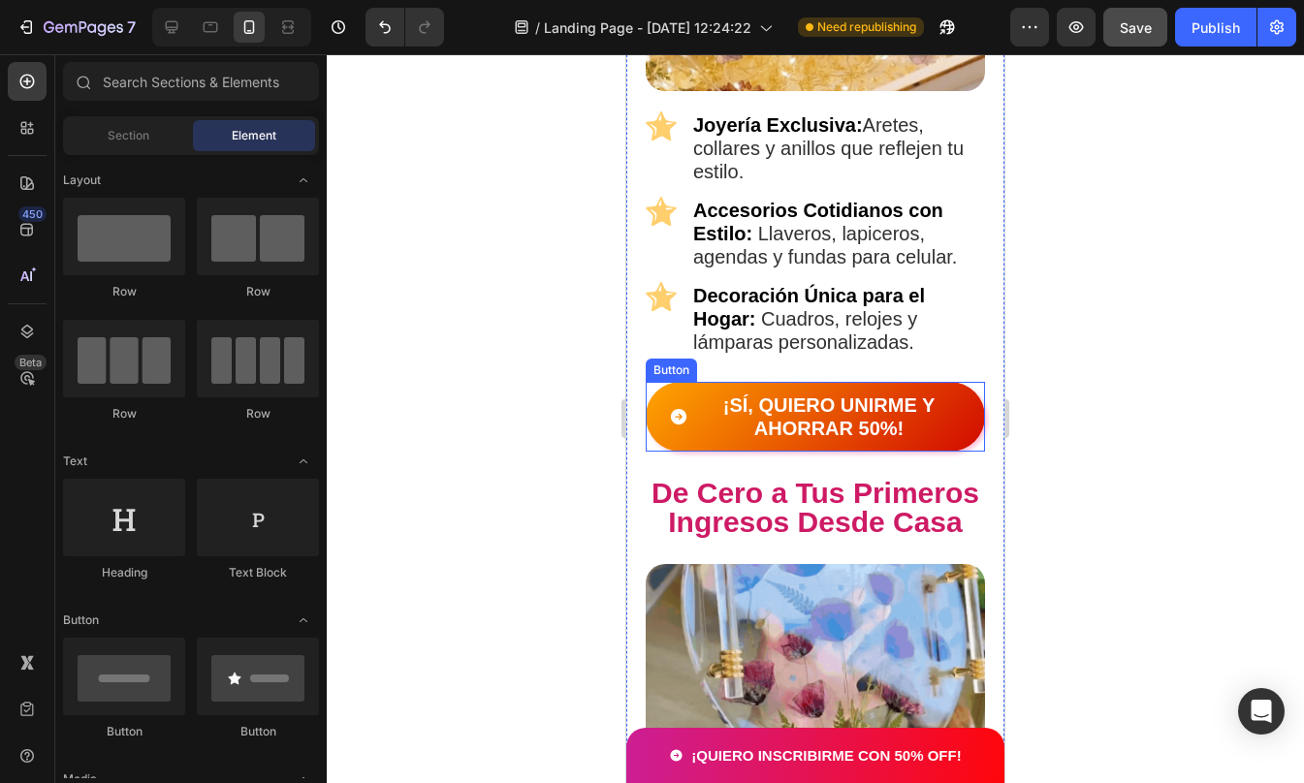
click at [696, 382] on button "¡SÍ, QUIERO UNIRME Y AHORRAR 50%!" at bounding box center [815, 417] width 339 height 70
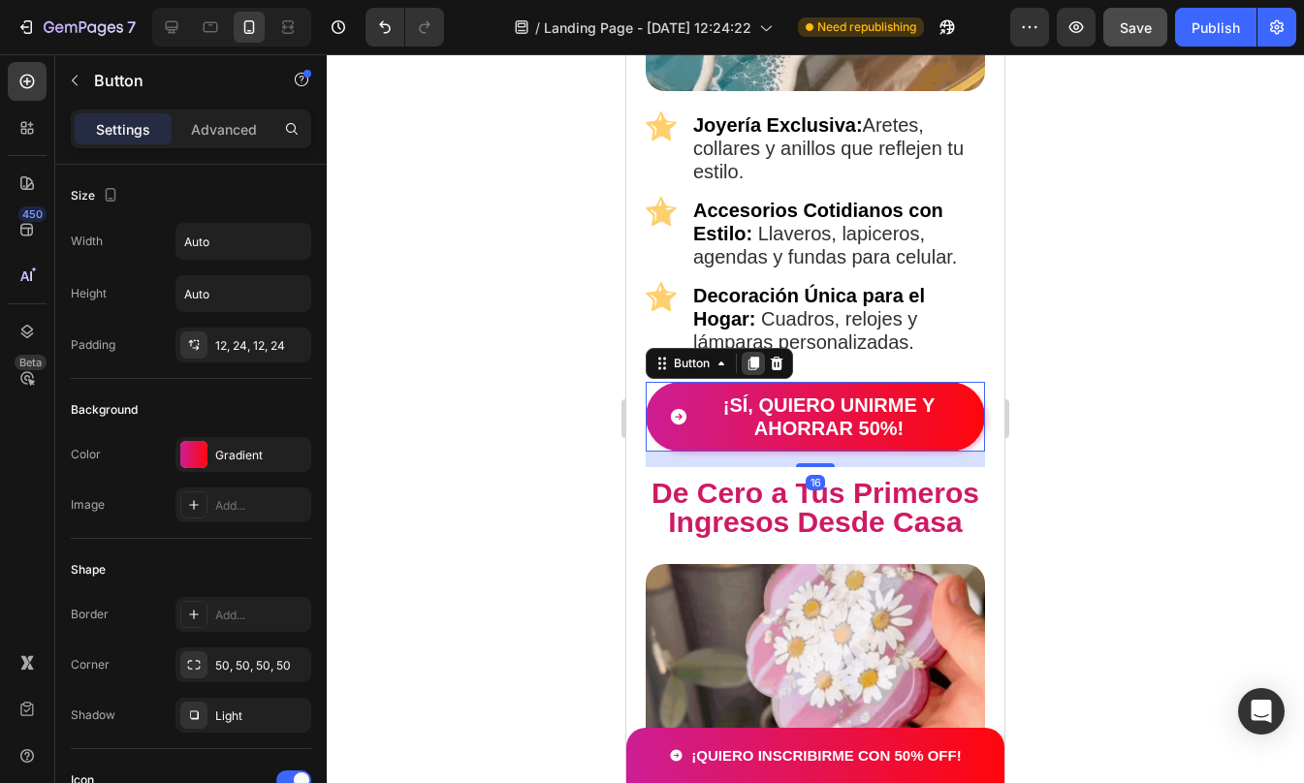
click at [756, 359] on icon at bounding box center [753, 365] width 11 height 14
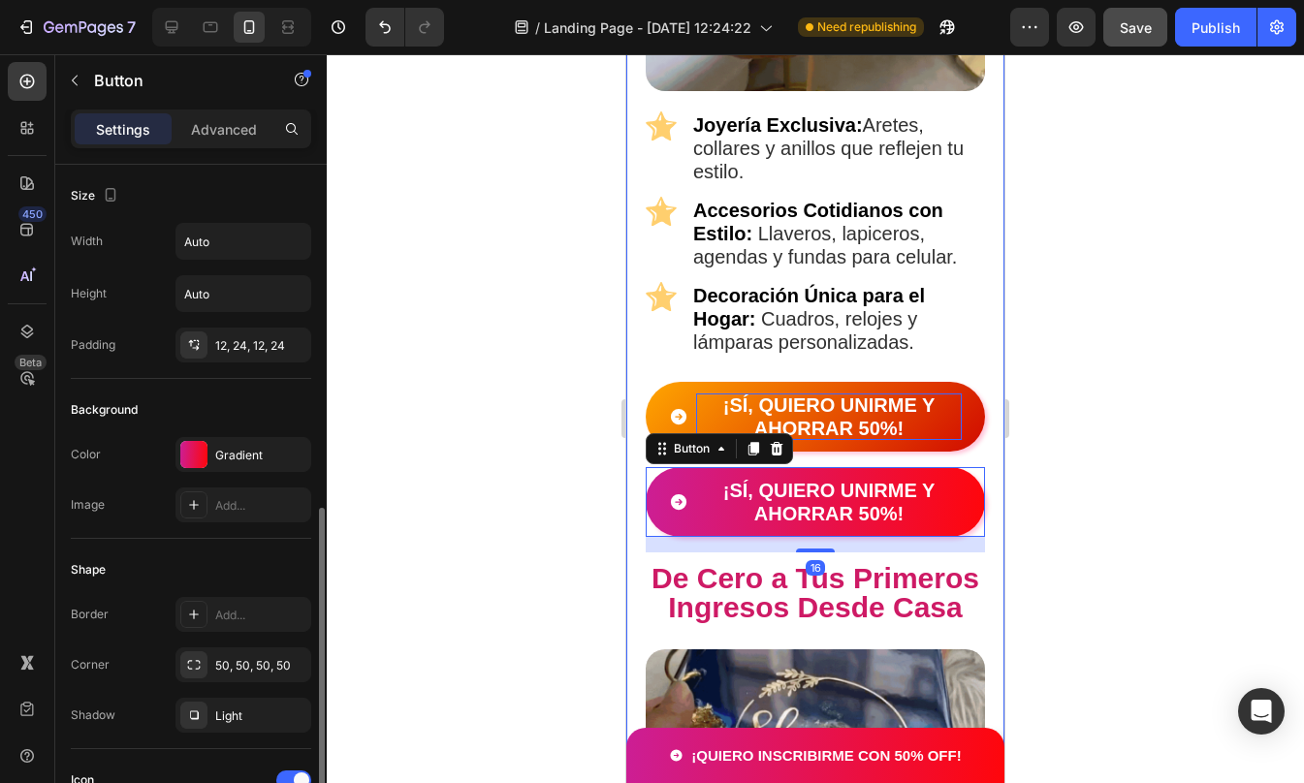
scroll to position [239, 0]
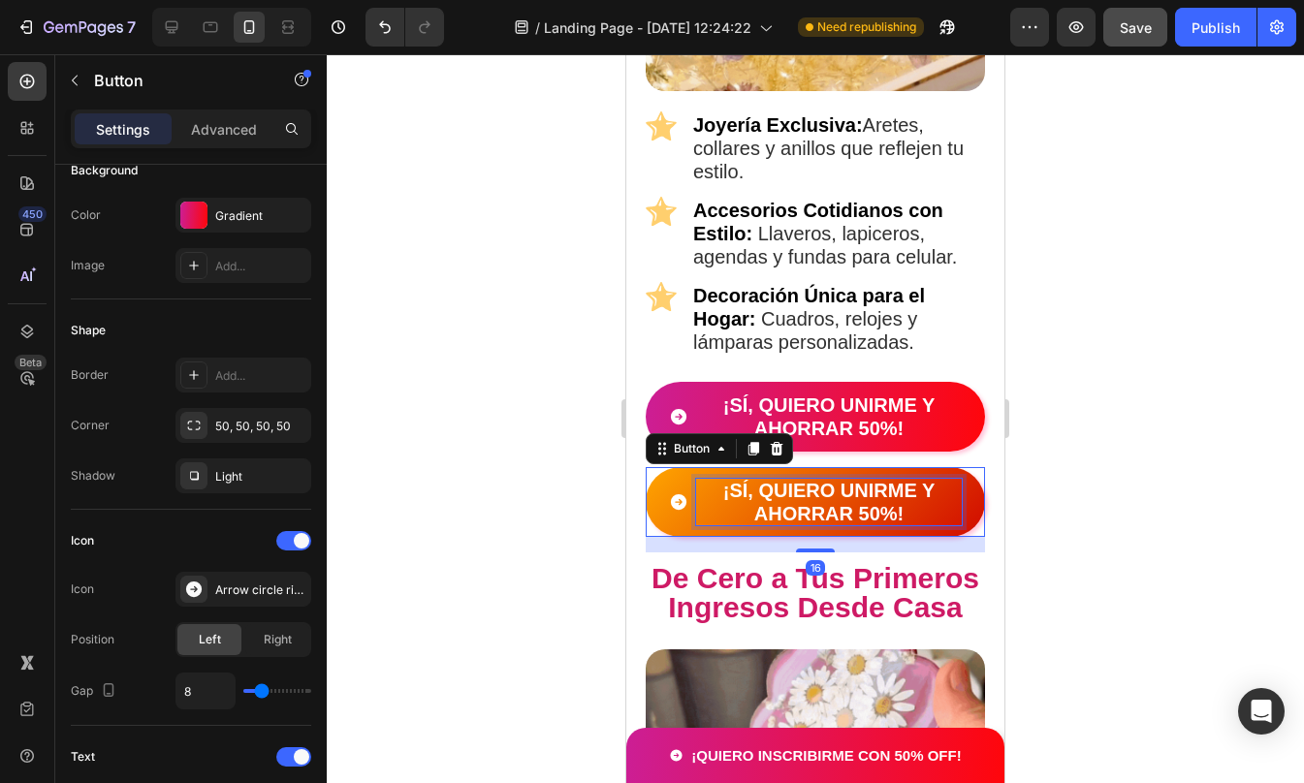
click at [676, 479] on span "<p>¡SÍ, QUIERO UNIRME Y AHORRAR 50%!</p>" at bounding box center [678, 502] width 19 height 47
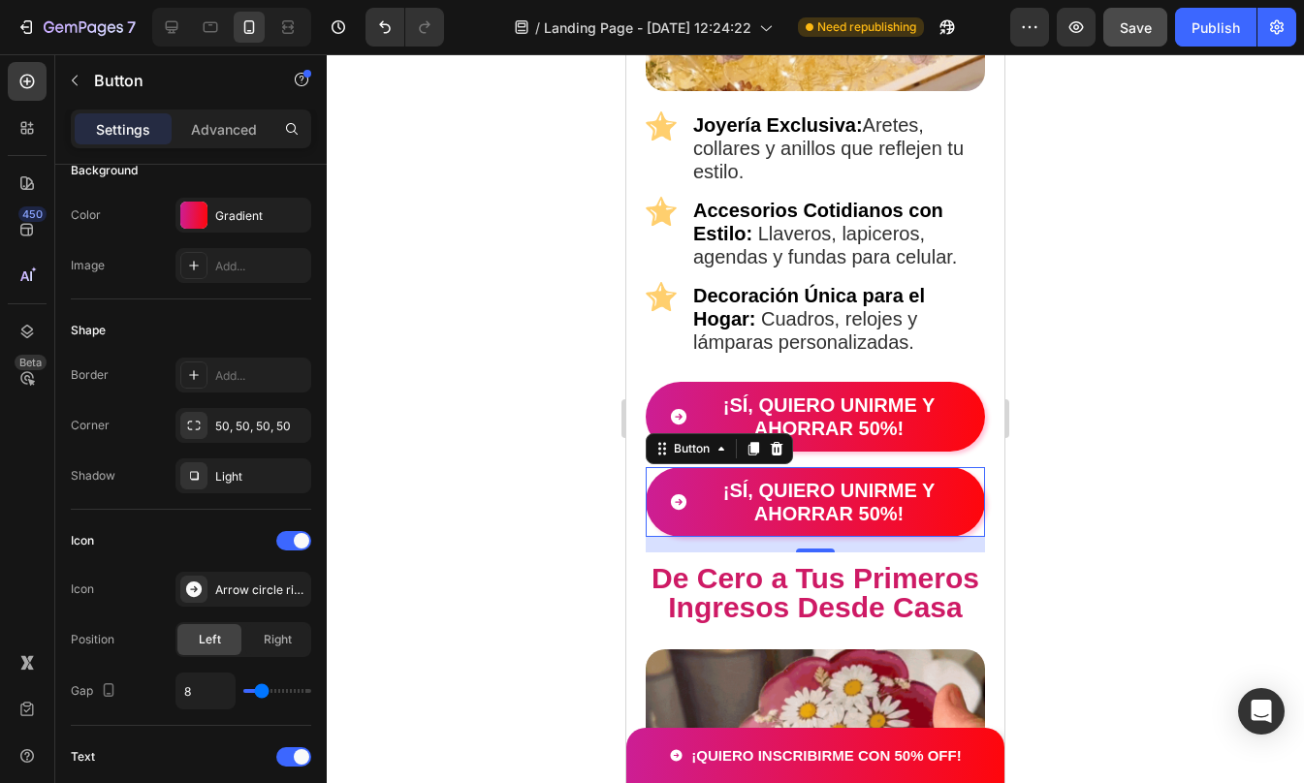
drag, startPoint x: 676, startPoint y: 472, endPoint x: 707, endPoint y: 16, distance: 456.7
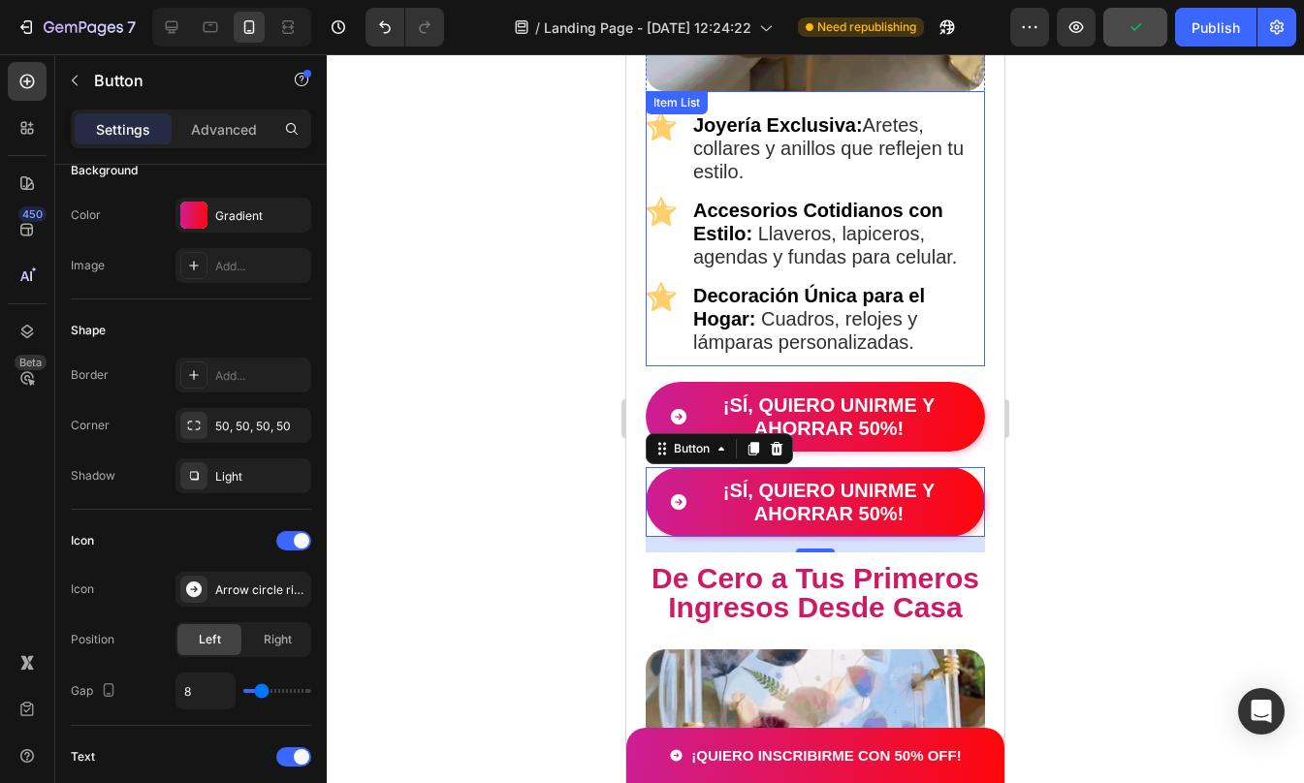
drag, startPoint x: 653, startPoint y: 463, endPoint x: 665, endPoint y: 205, distance: 259.1
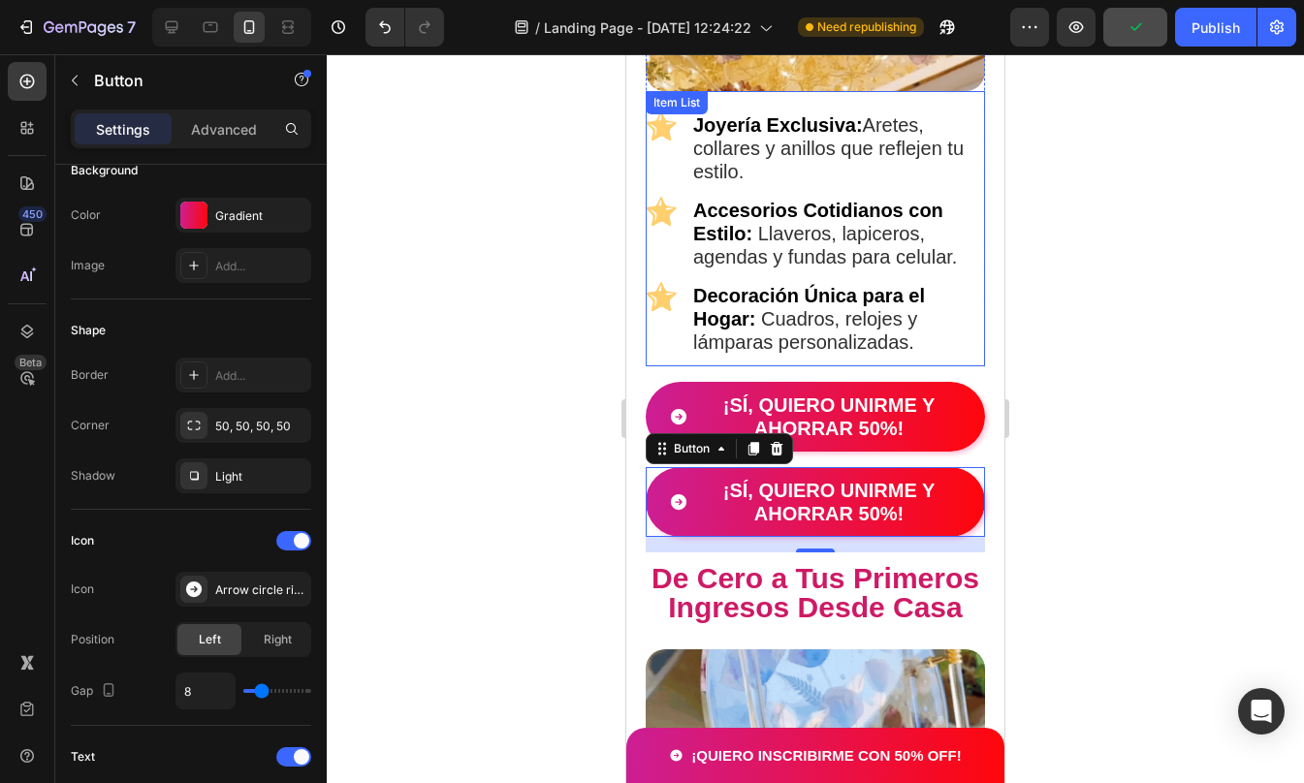
click at [665, 205] on div "[MEDICAL_DATA] tu vida sin salir de casa Heading Image Joyería Exclusiva: Arete…" at bounding box center [815, 497] width 339 height 1534
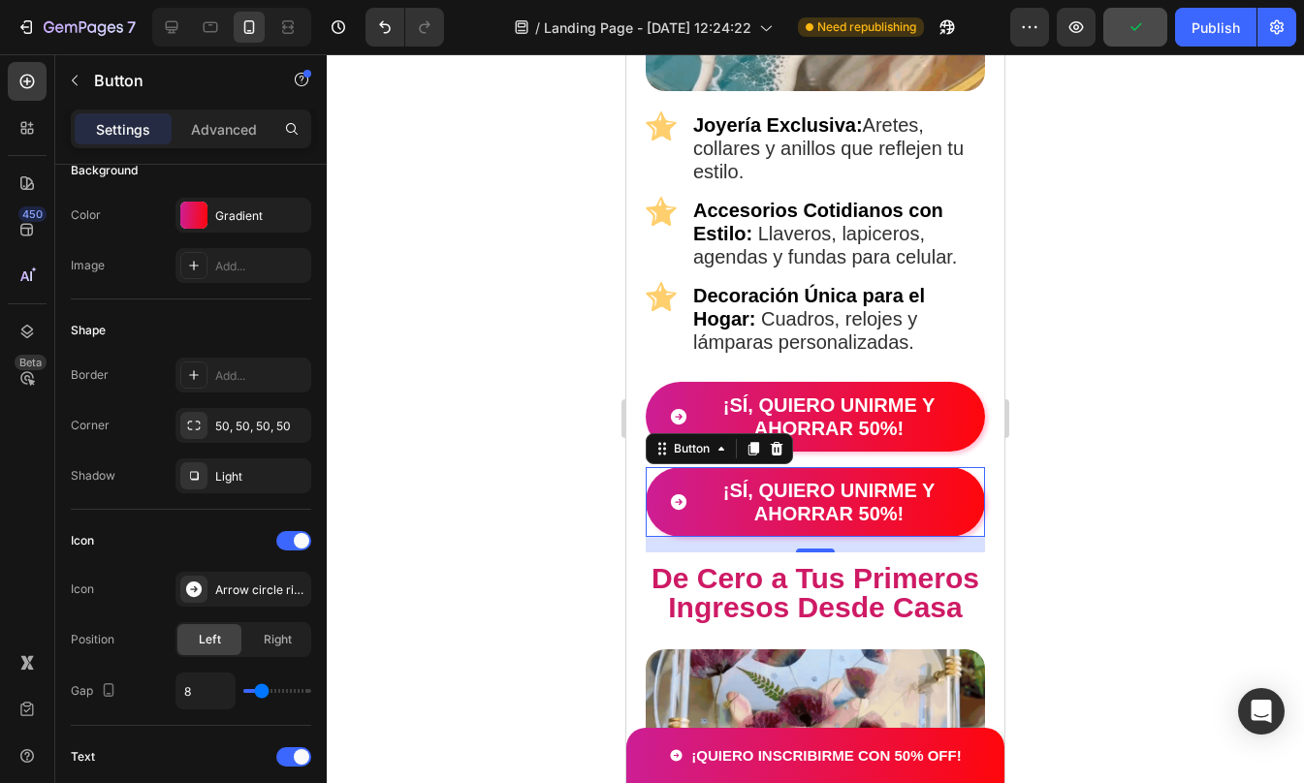
click at [1118, 460] on div at bounding box center [815, 418] width 977 height 729
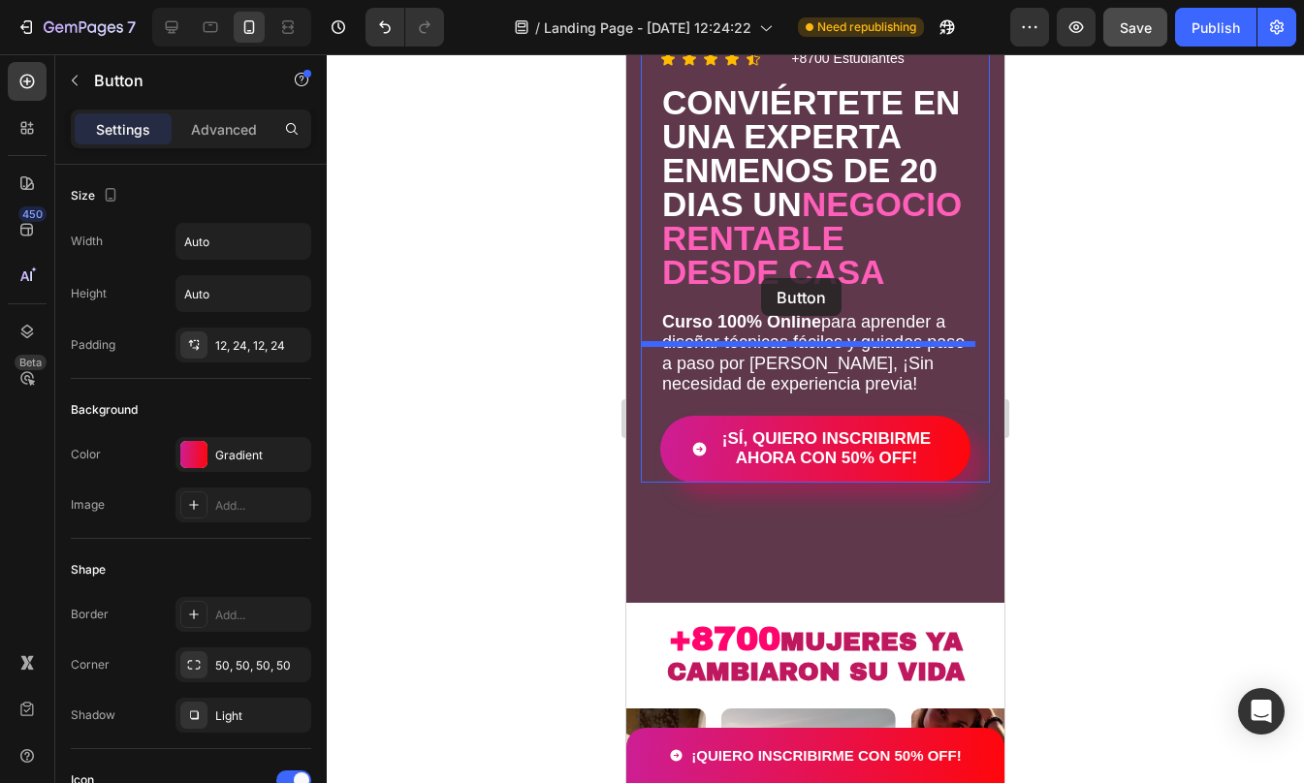
scroll to position [0, 0]
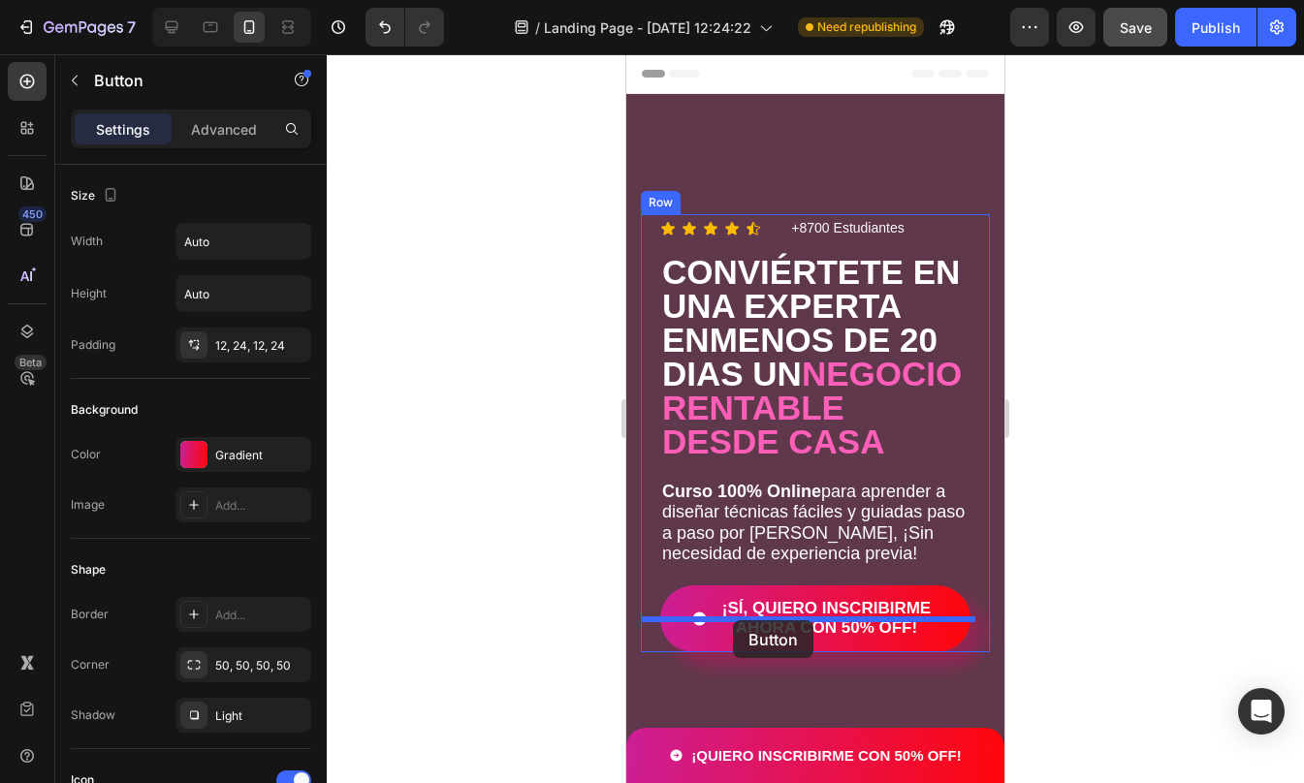
drag, startPoint x: 674, startPoint y: 472, endPoint x: 733, endPoint y: 620, distance: 159.7
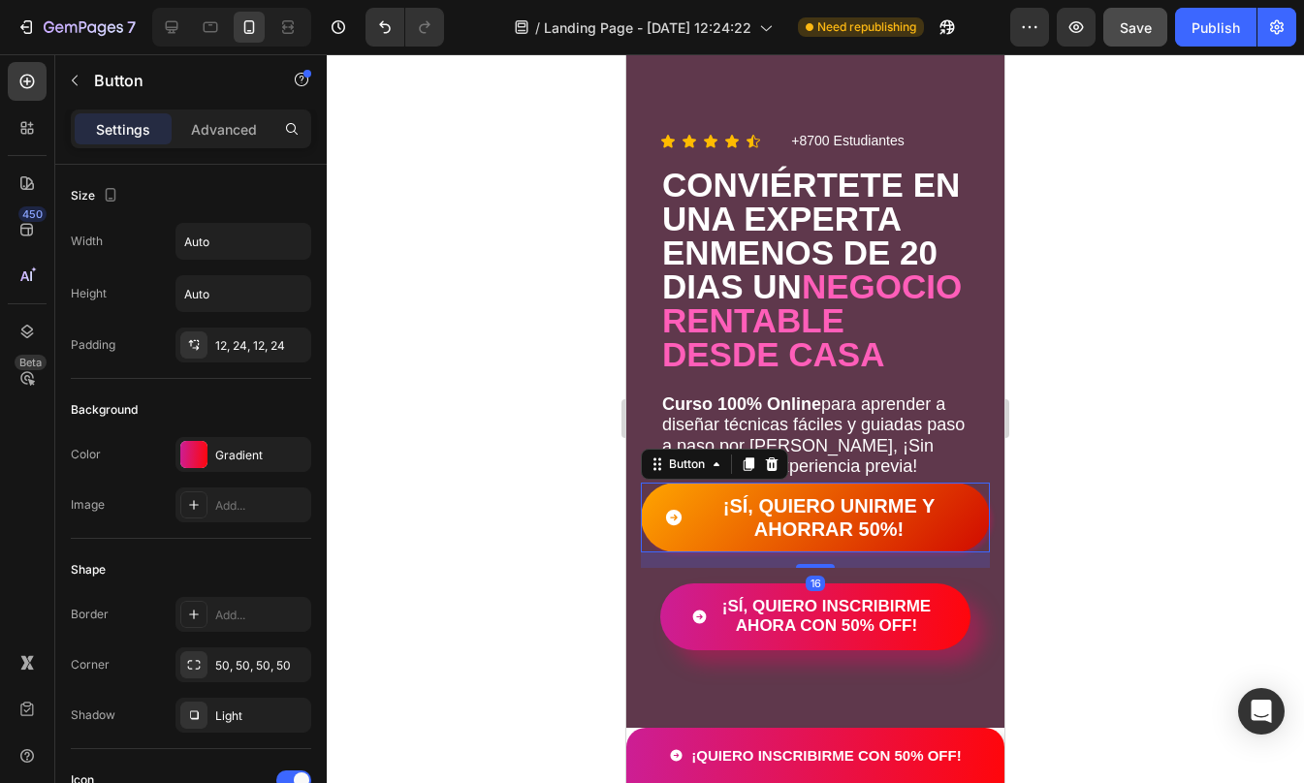
scroll to position [174, 0]
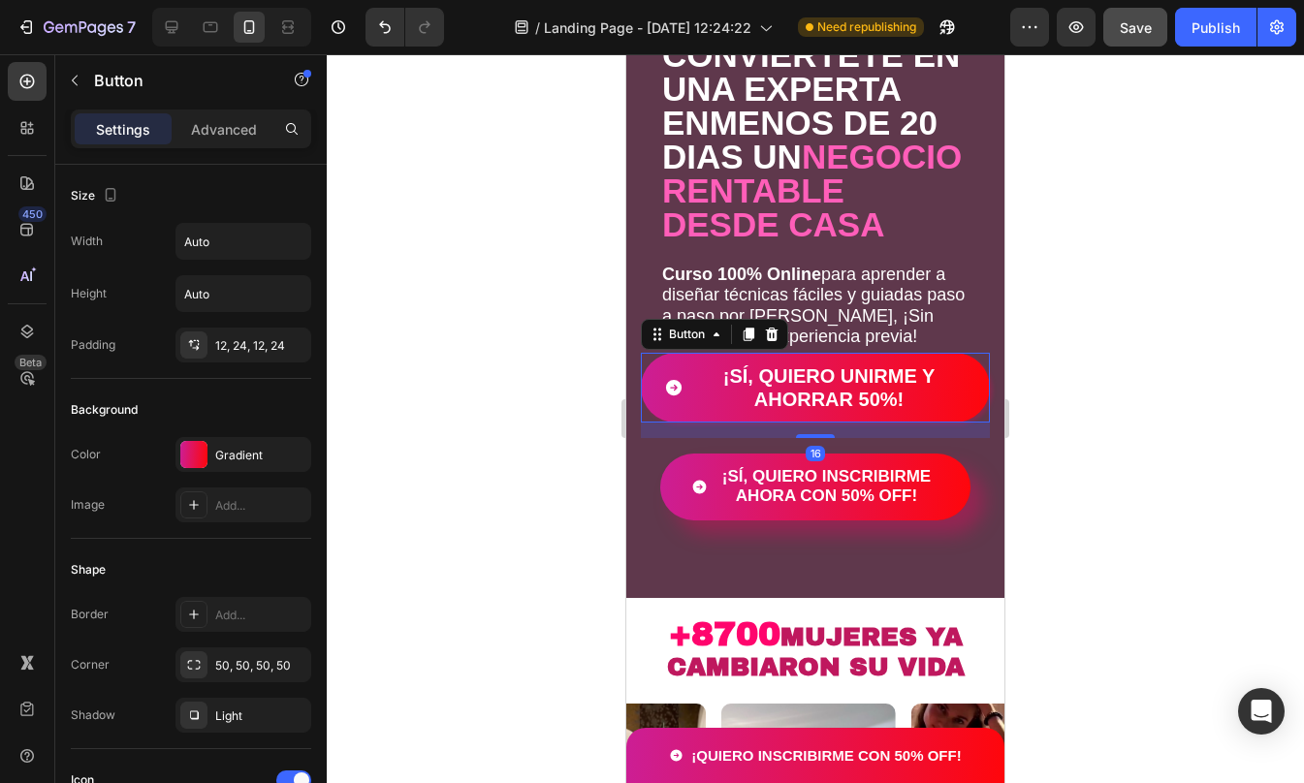
click at [1059, 554] on div at bounding box center [815, 418] width 977 height 729
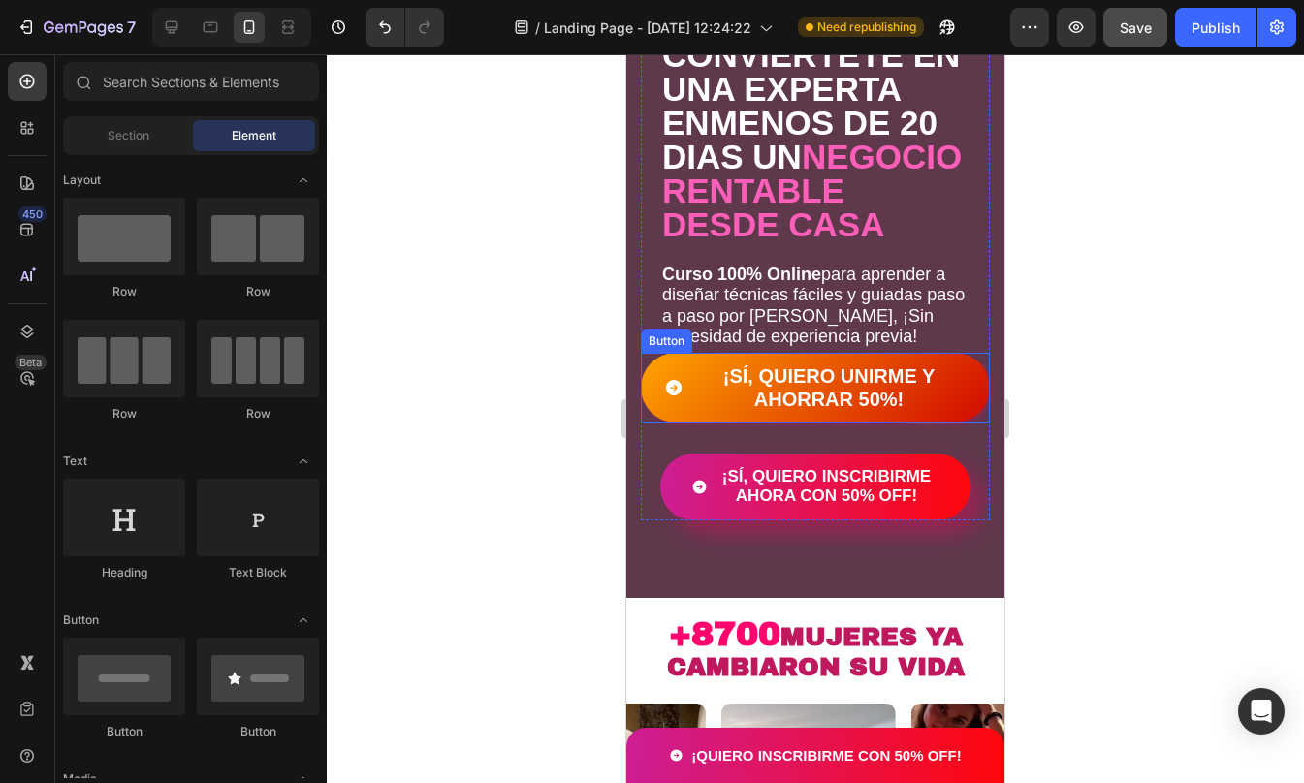
click at [670, 396] on button "¡SÍ, QUIERO UNIRME Y AHORRAR 50%!" at bounding box center [815, 388] width 349 height 70
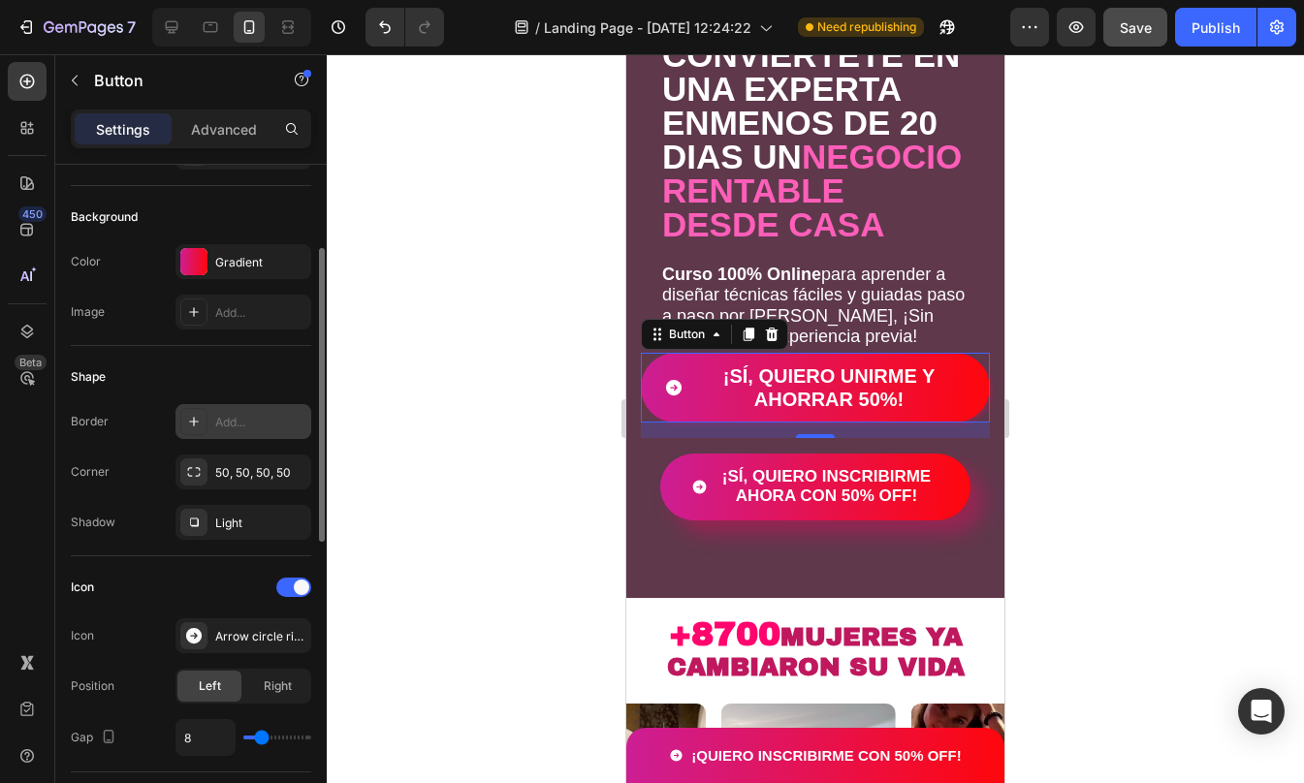
scroll to position [194, 0]
click at [206, 531] on div at bounding box center [193, 521] width 27 height 27
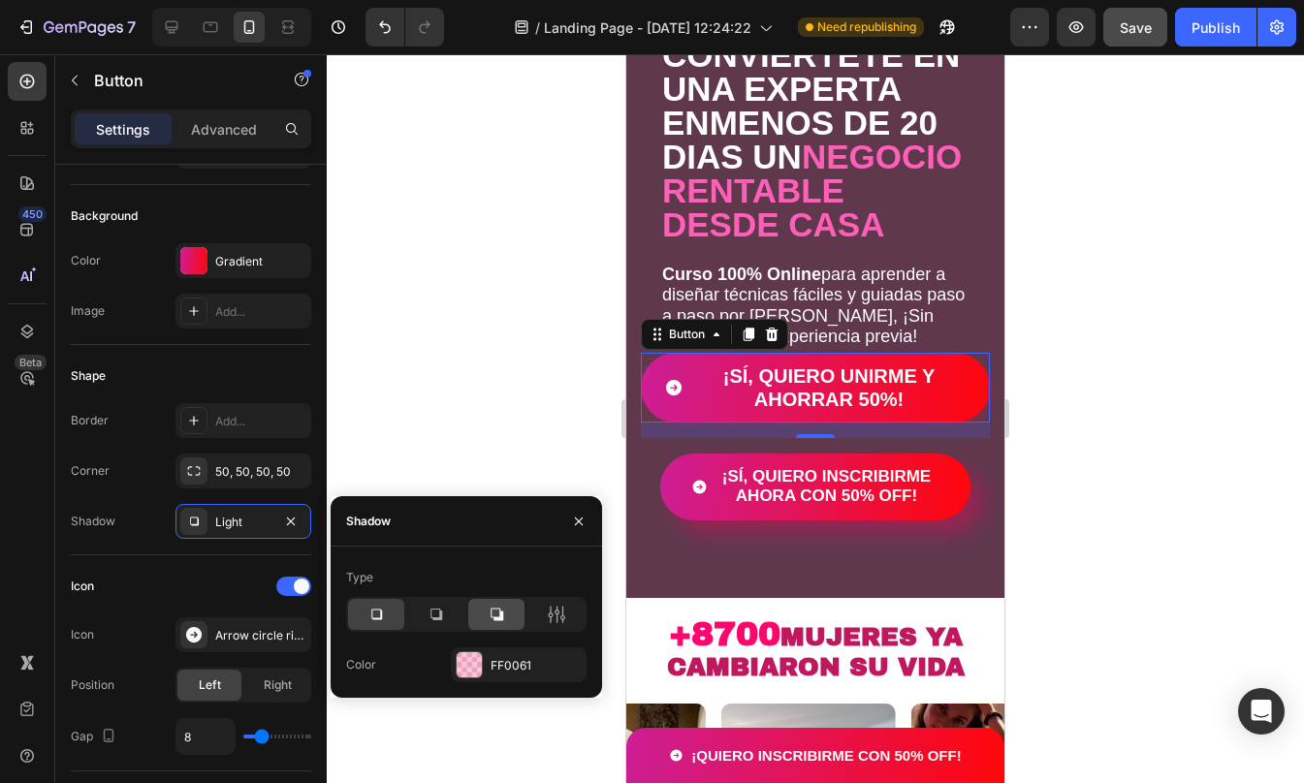
click at [505, 617] on icon at bounding box center [496, 614] width 19 height 19
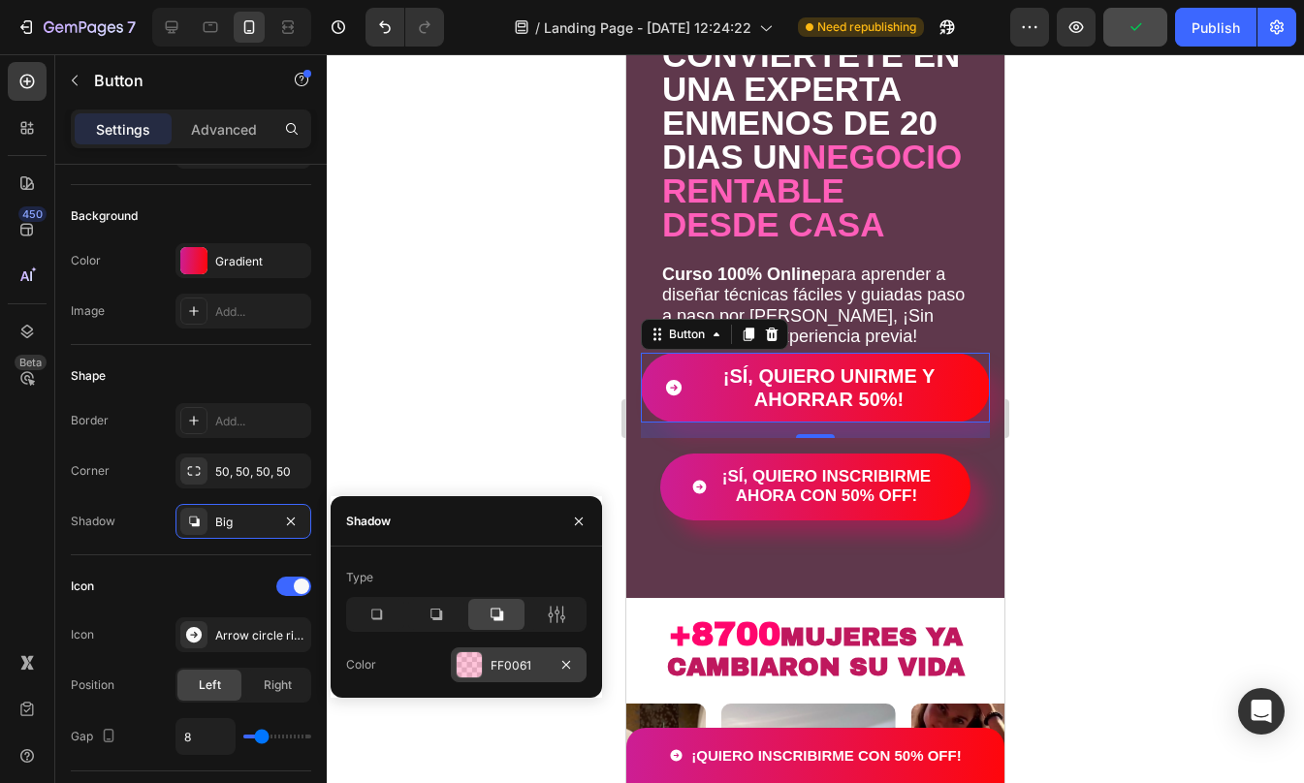
click at [487, 662] on div "FF0061" at bounding box center [519, 665] width 136 height 35
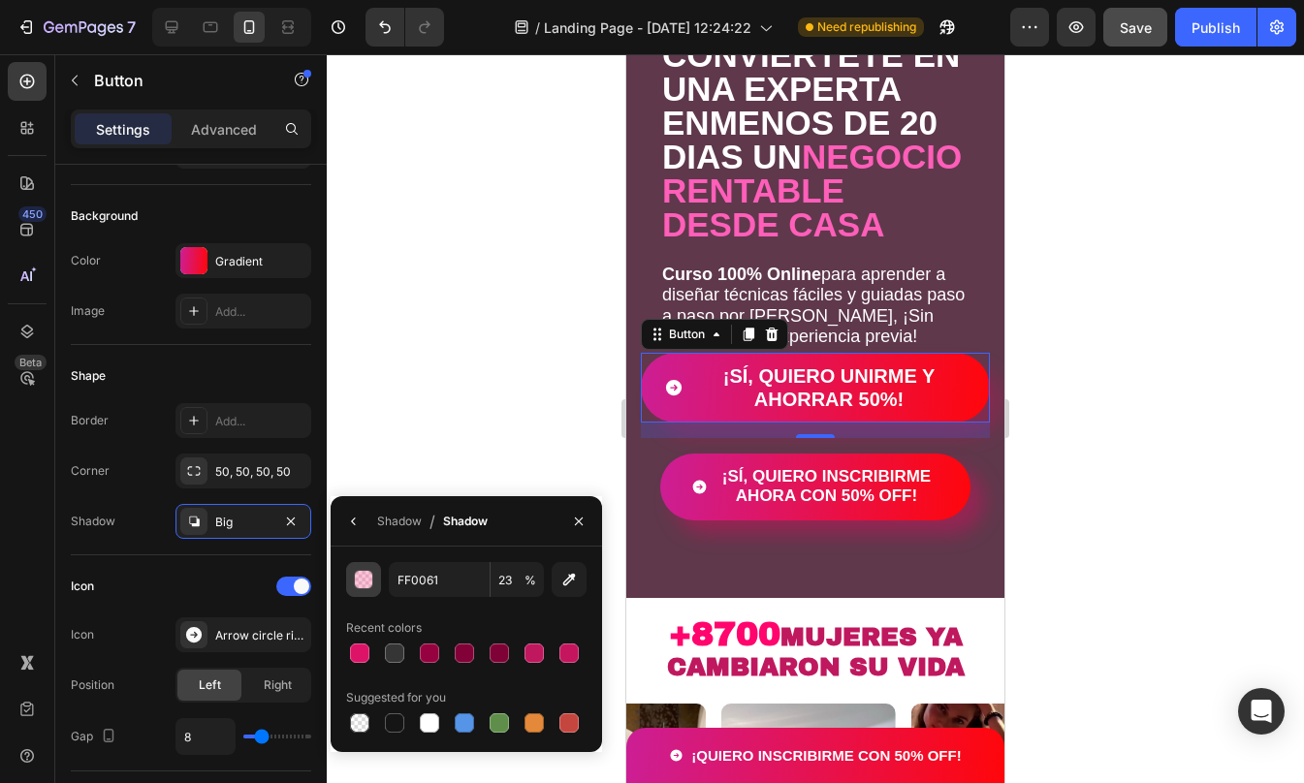
click at [371, 582] on div "button" at bounding box center [364, 580] width 19 height 19
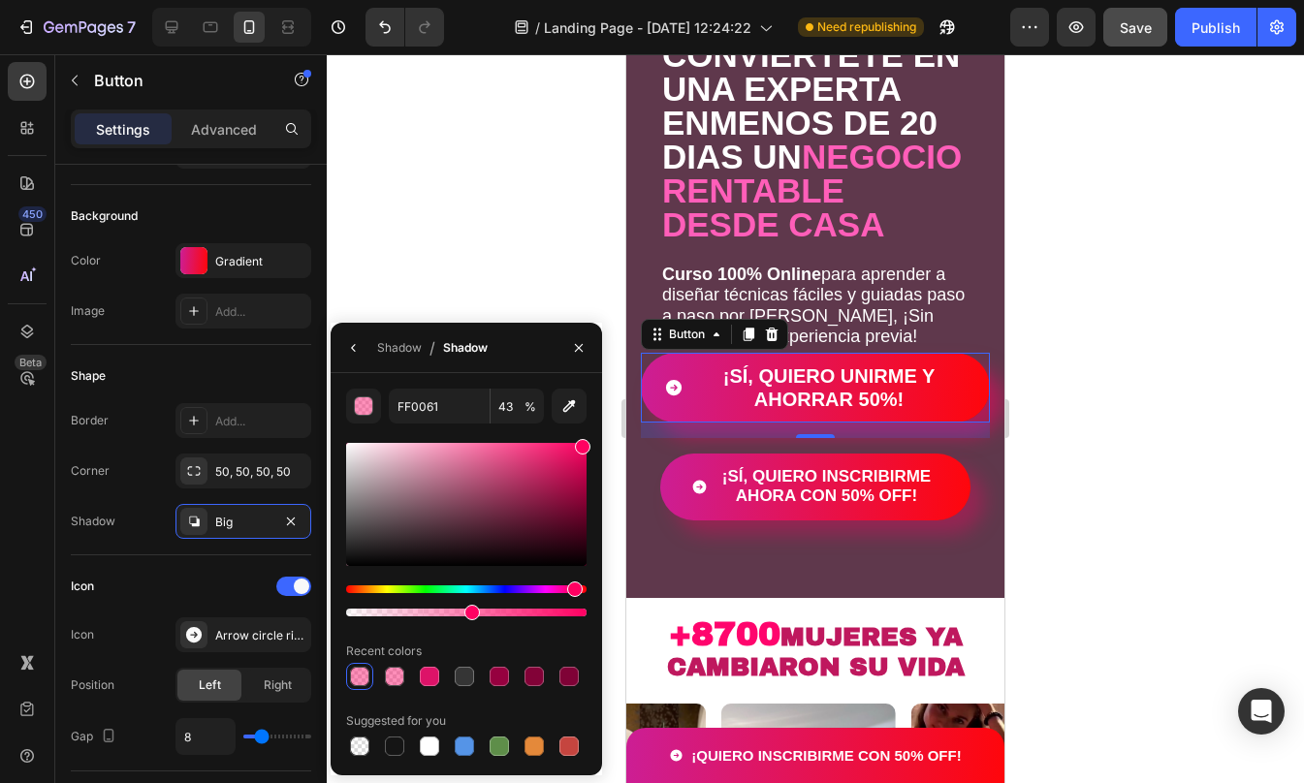
drag, startPoint x: 404, startPoint y: 612, endPoint x: 469, endPoint y: 605, distance: 65.3
click at [469, 605] on div at bounding box center [472, 613] width 16 height 16
type input "51"
click at [176, 575] on div "Icon" at bounding box center [191, 586] width 240 height 31
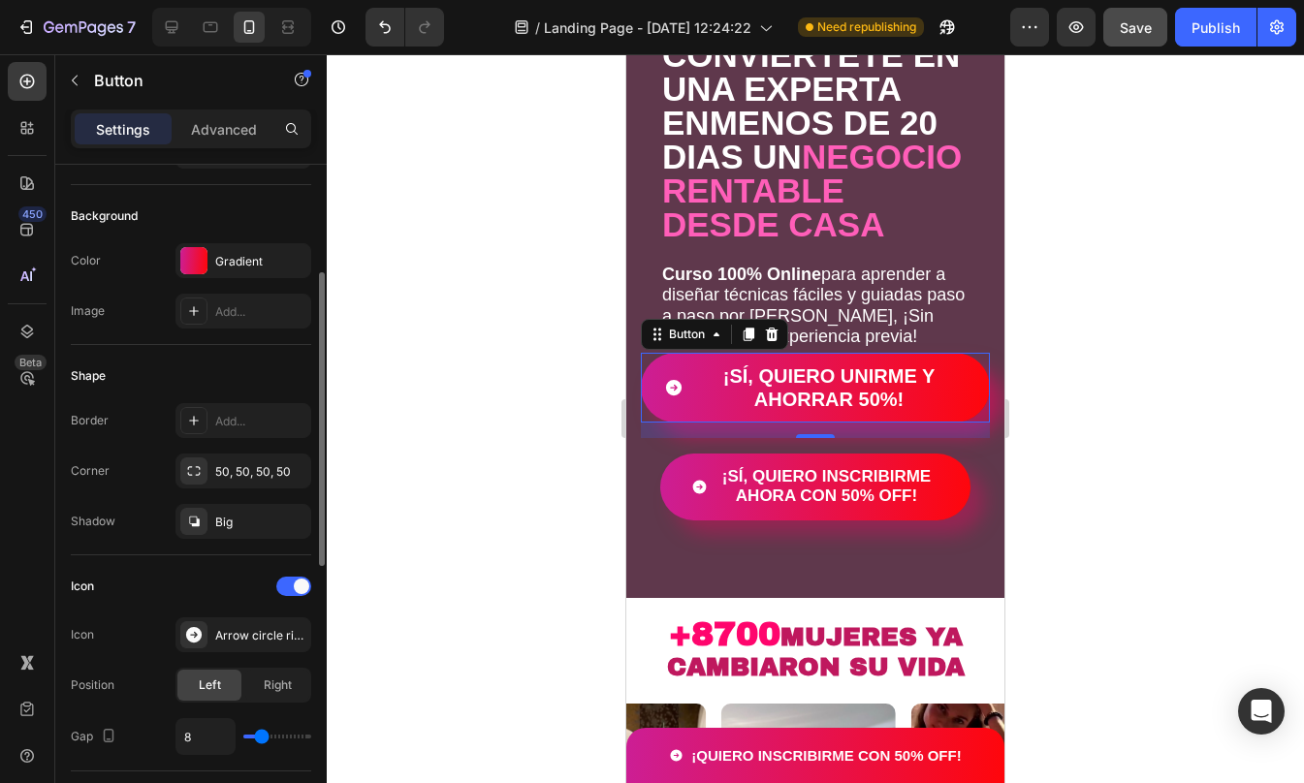
scroll to position [220, 0]
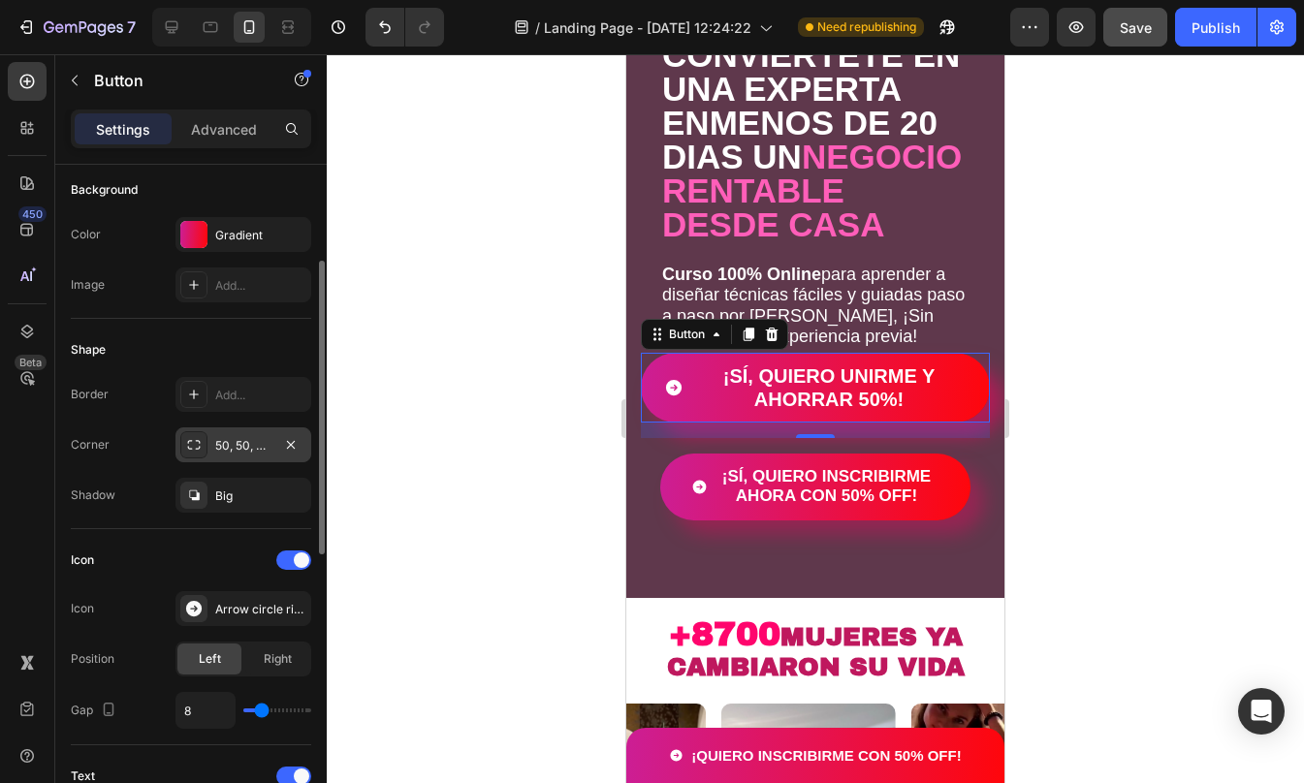
click at [205, 444] on div at bounding box center [193, 444] width 27 height 27
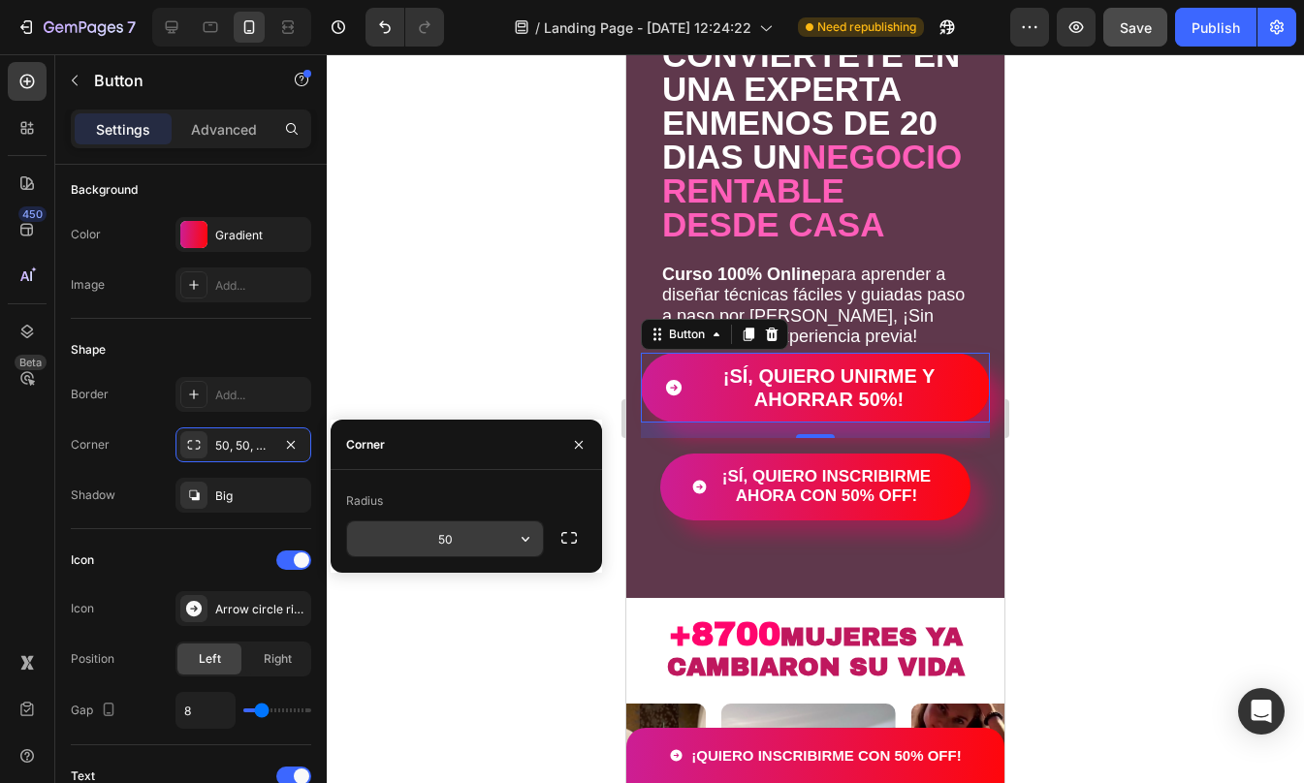
click at [446, 535] on input "50" at bounding box center [445, 539] width 196 height 35
type input "100"
click at [200, 534] on div "Icon Icon Arrow circle right filled Position Left Right Gap 8" at bounding box center [191, 637] width 240 height 216
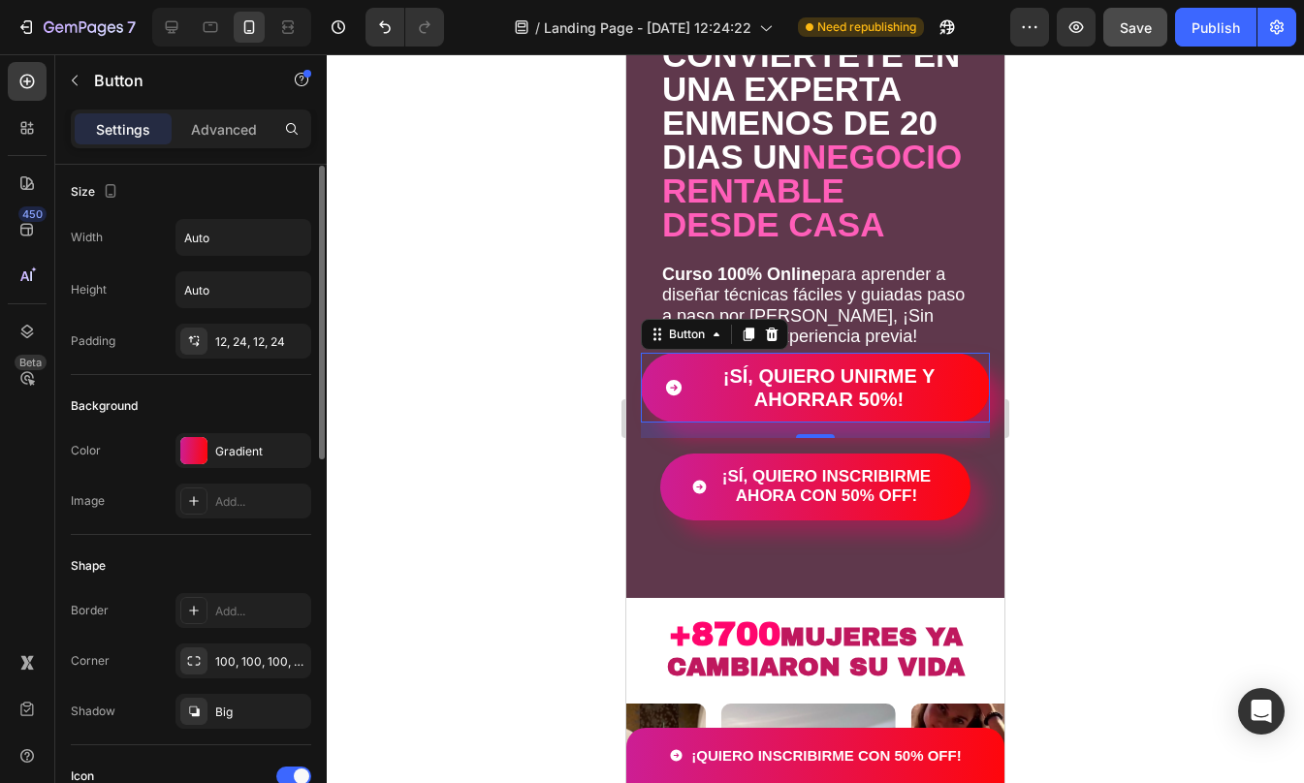
scroll to position [0, 0]
click at [218, 346] on div "12, 24, 12, 24" at bounding box center [243, 345] width 56 height 17
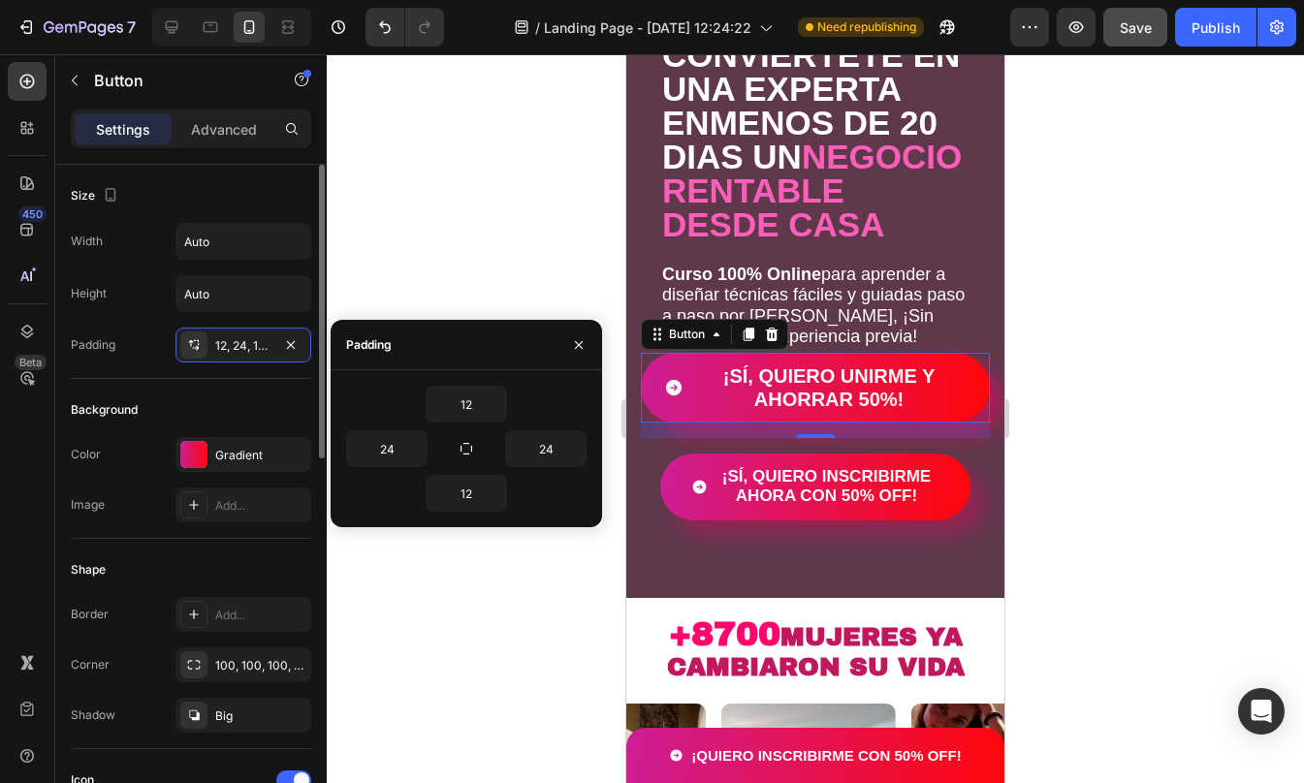
click at [203, 414] on div "Background" at bounding box center [191, 410] width 240 height 31
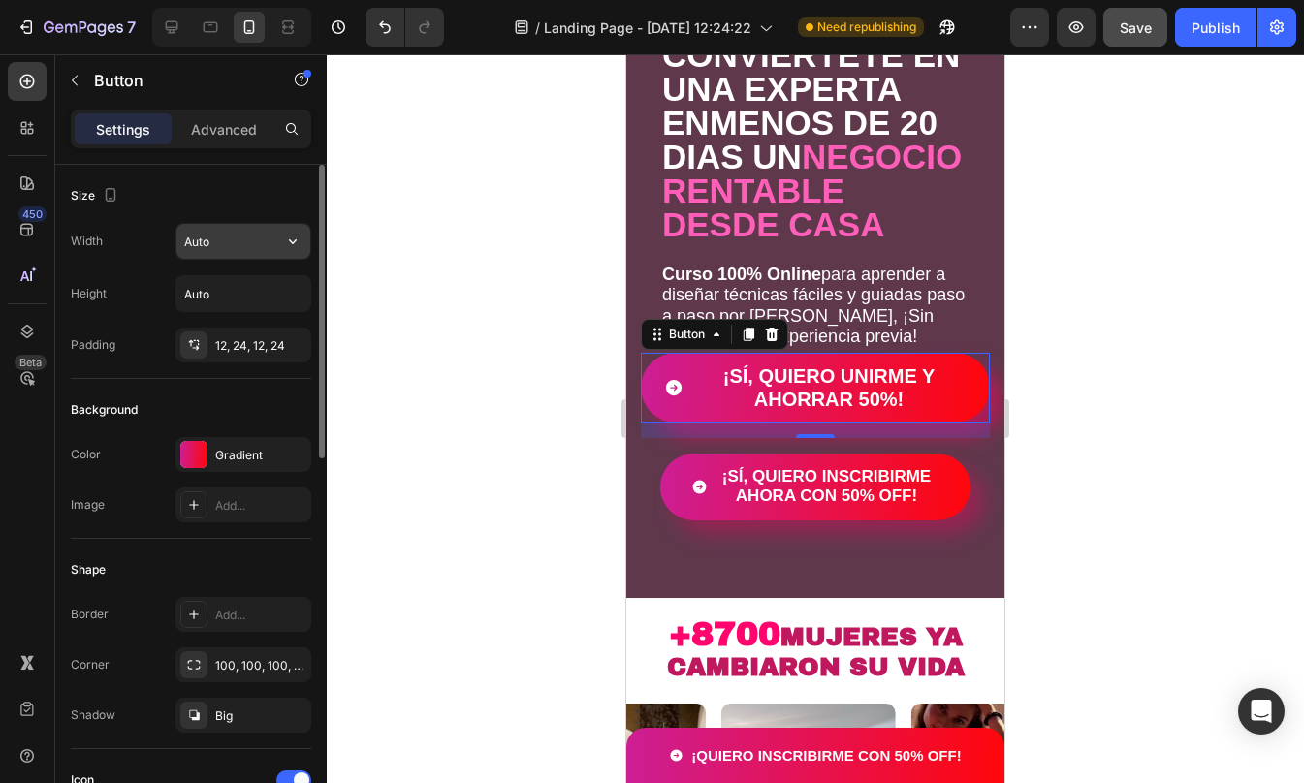
click at [216, 243] on input "Auto" at bounding box center [243, 241] width 134 height 35
click at [270, 237] on input "Auto" at bounding box center [243, 241] width 134 height 35
click at [296, 240] on icon "button" at bounding box center [293, 241] width 8 height 5
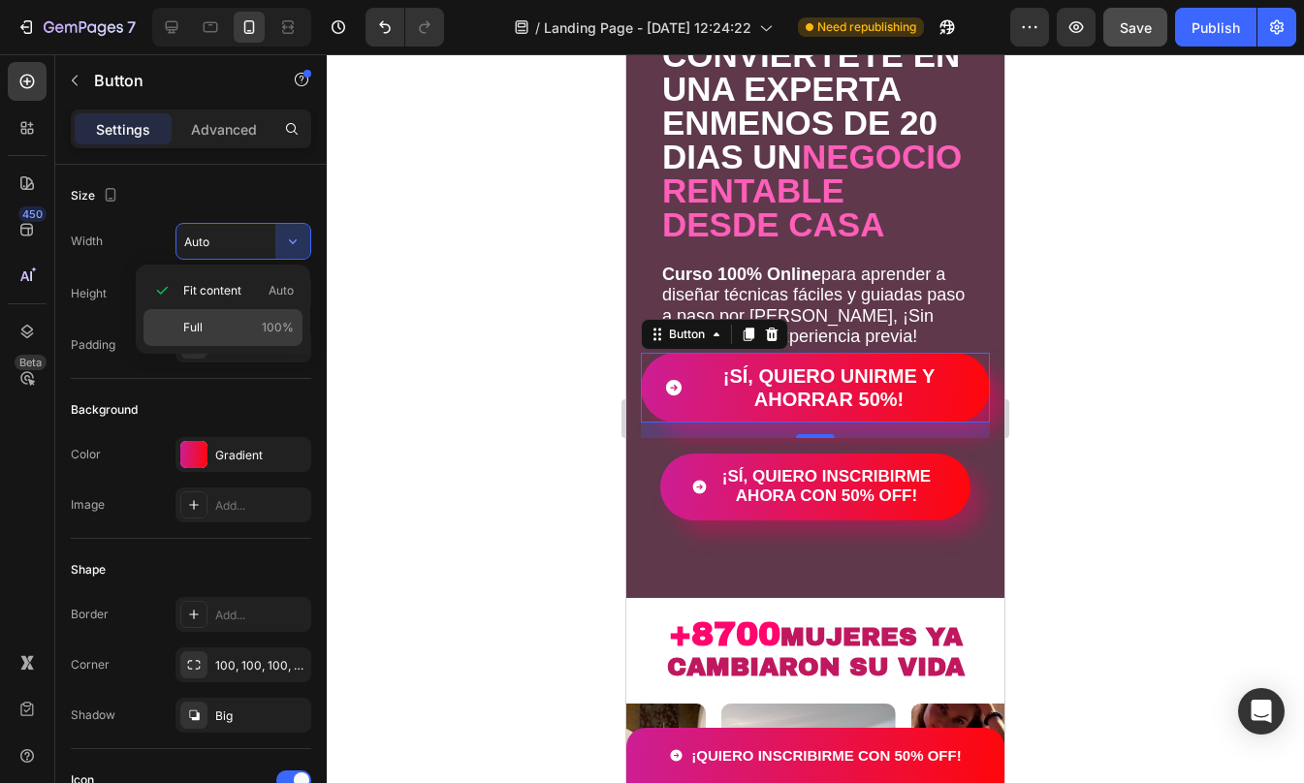
click at [271, 319] on span "100%" at bounding box center [278, 327] width 32 height 17
type input "100%"
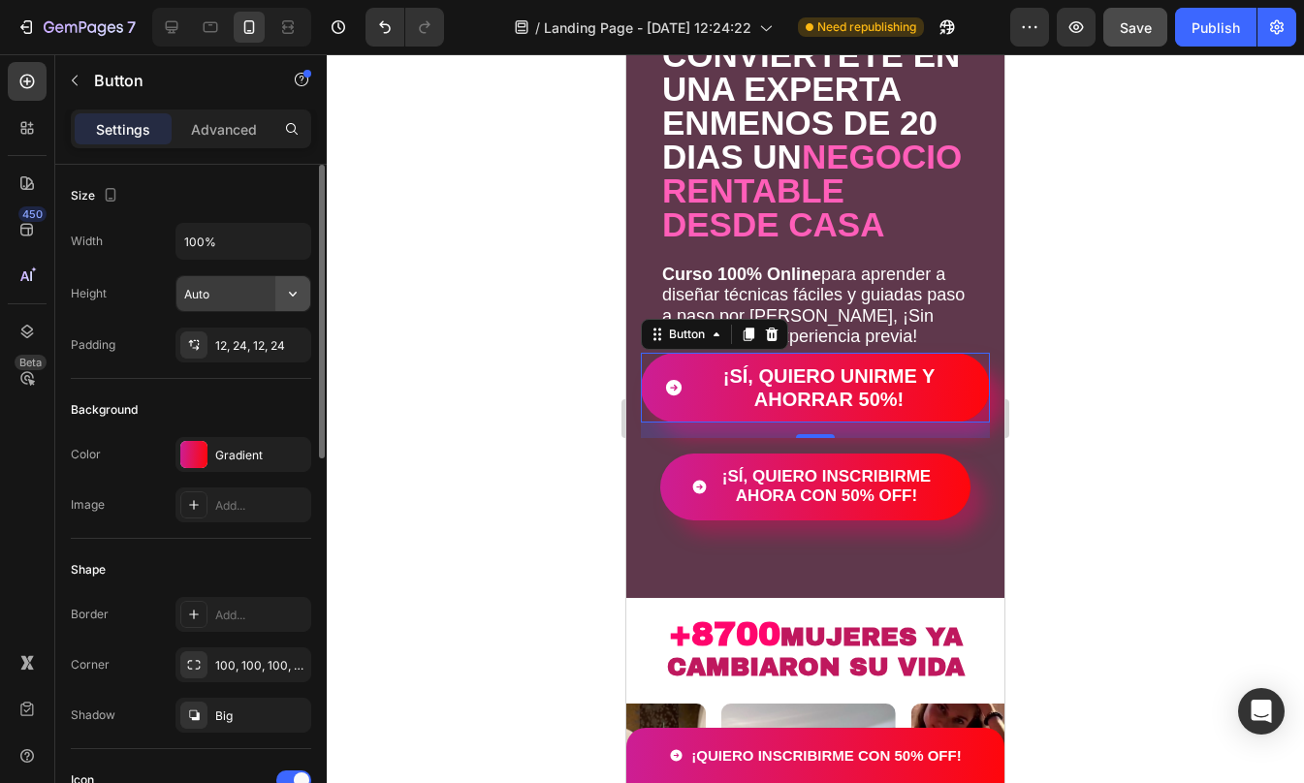
click at [293, 288] on icon "button" at bounding box center [292, 293] width 19 height 19
click at [206, 408] on div "Background" at bounding box center [191, 410] width 240 height 31
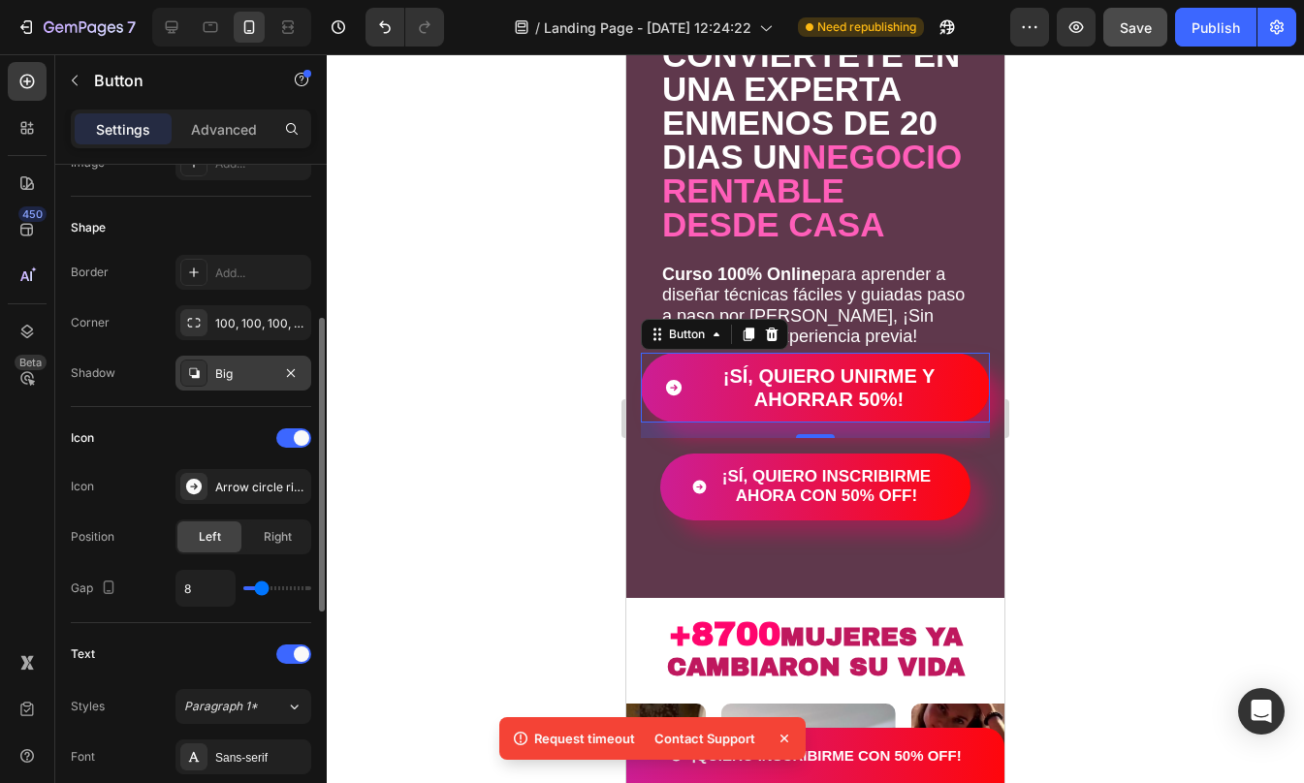
scroll to position [348, 0]
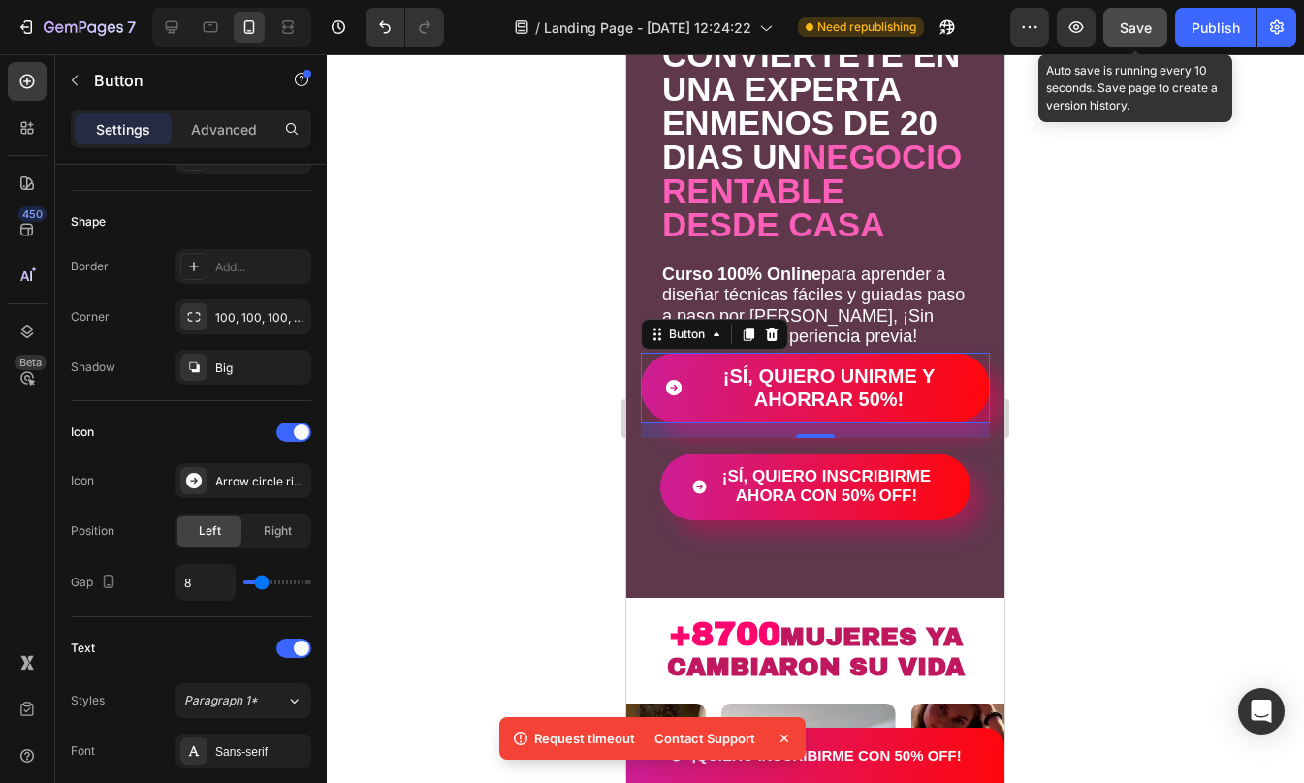
click at [1137, 34] on span "Save" at bounding box center [1136, 27] width 32 height 16
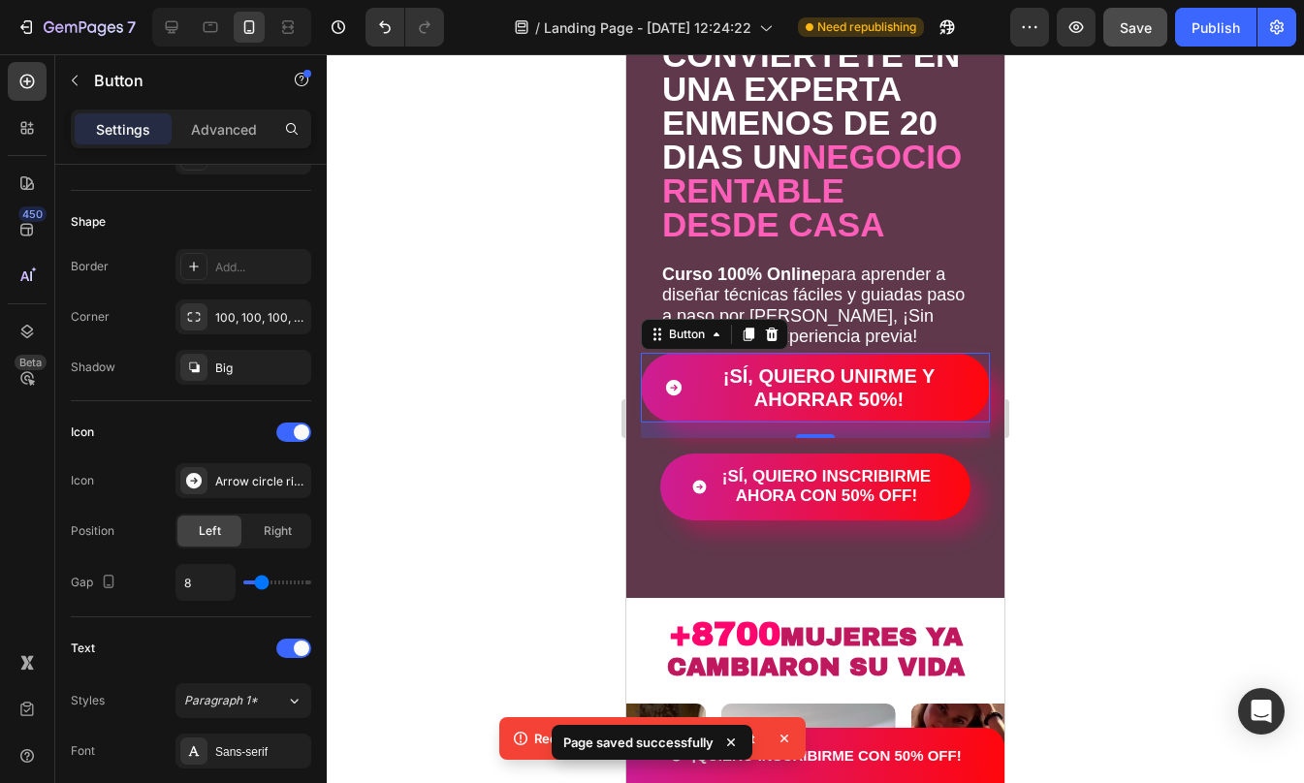
click at [785, 740] on icon at bounding box center [784, 738] width 19 height 19
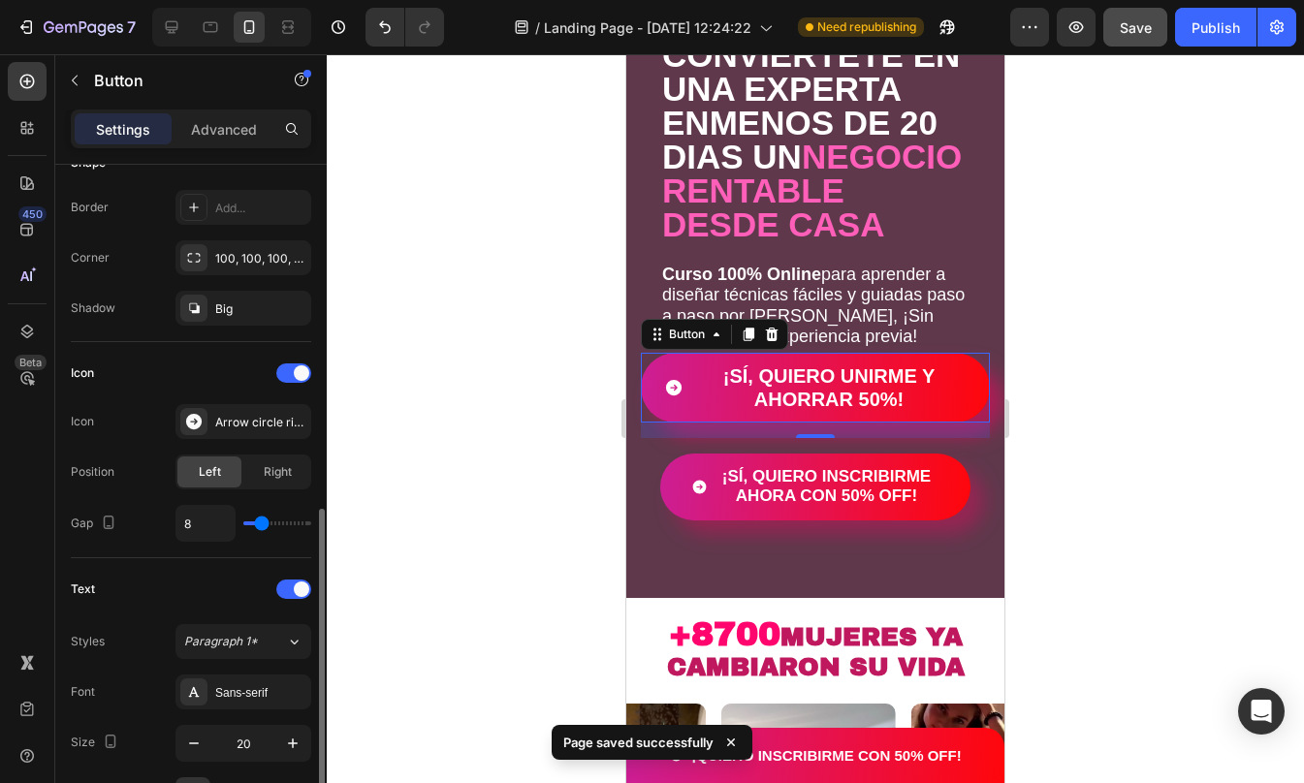
scroll to position [548, 0]
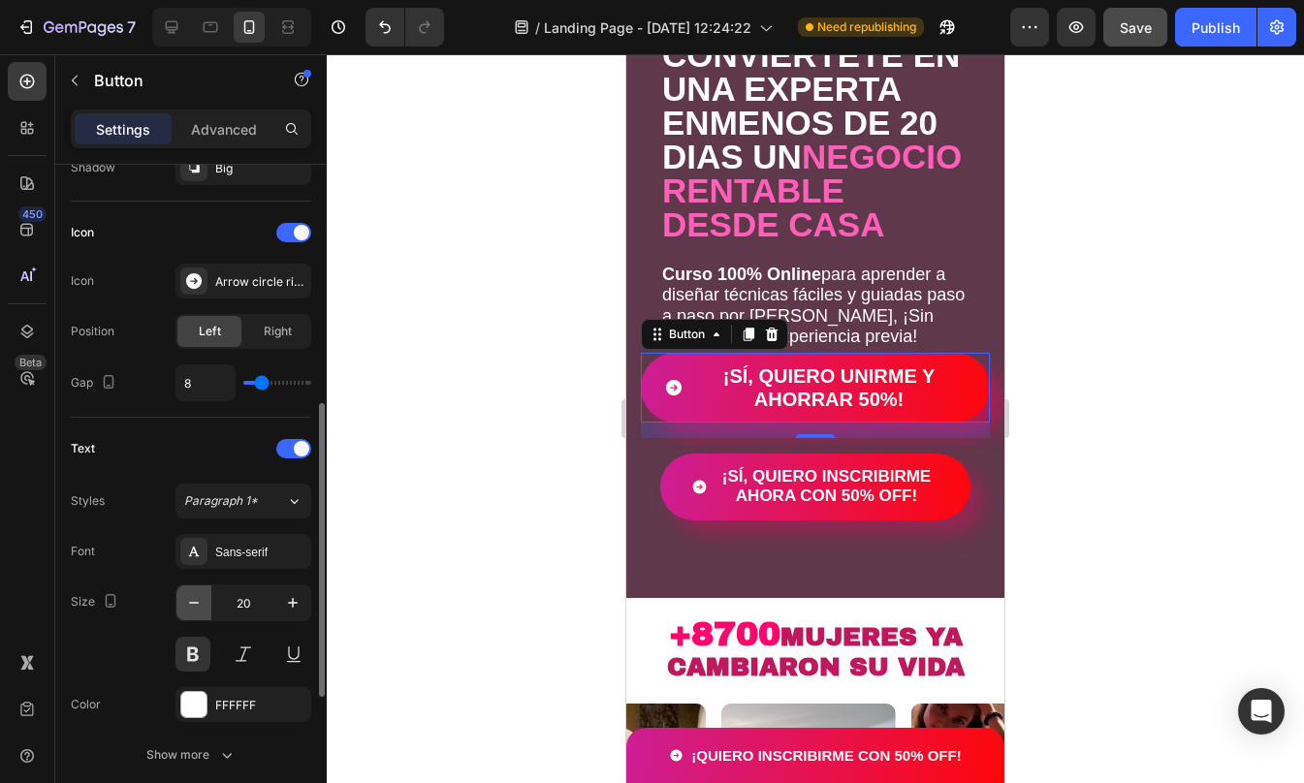
click at [196, 593] on icon "button" at bounding box center [193, 602] width 19 height 19
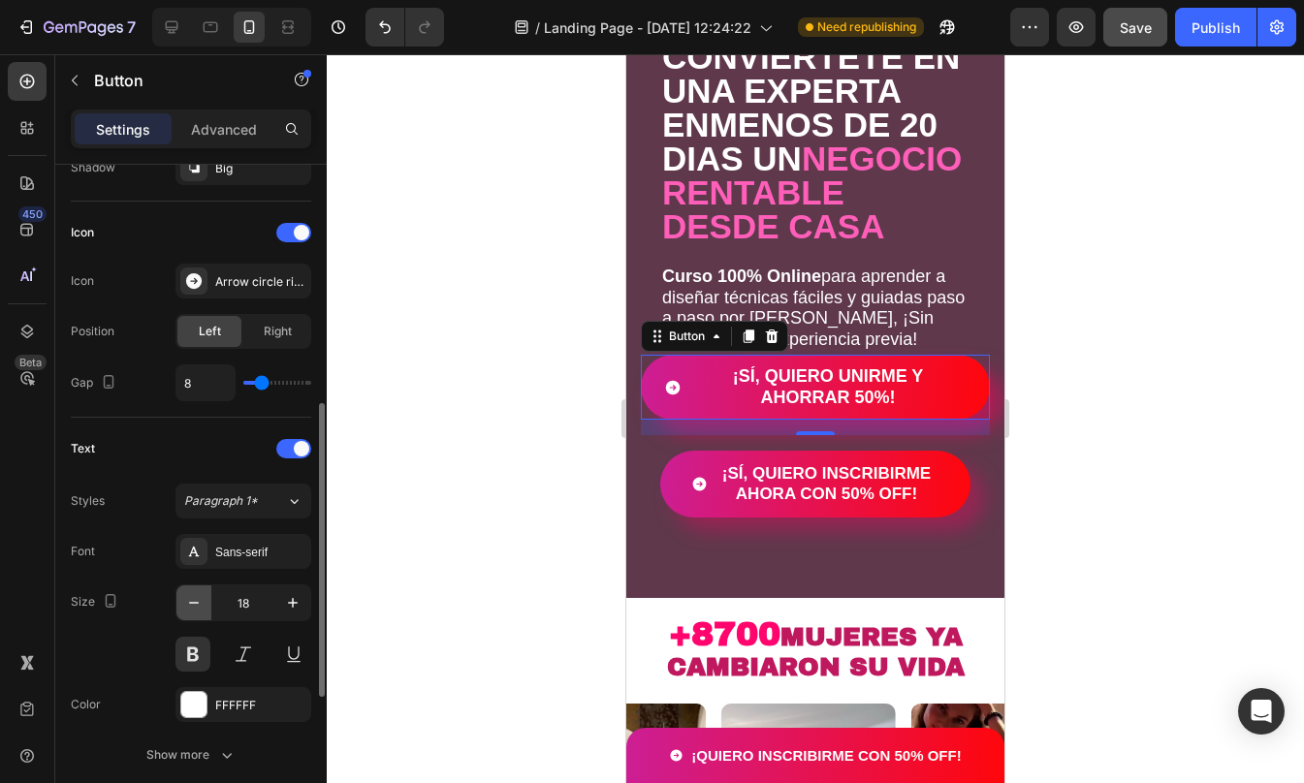
click at [196, 593] on icon "button" at bounding box center [193, 602] width 19 height 19
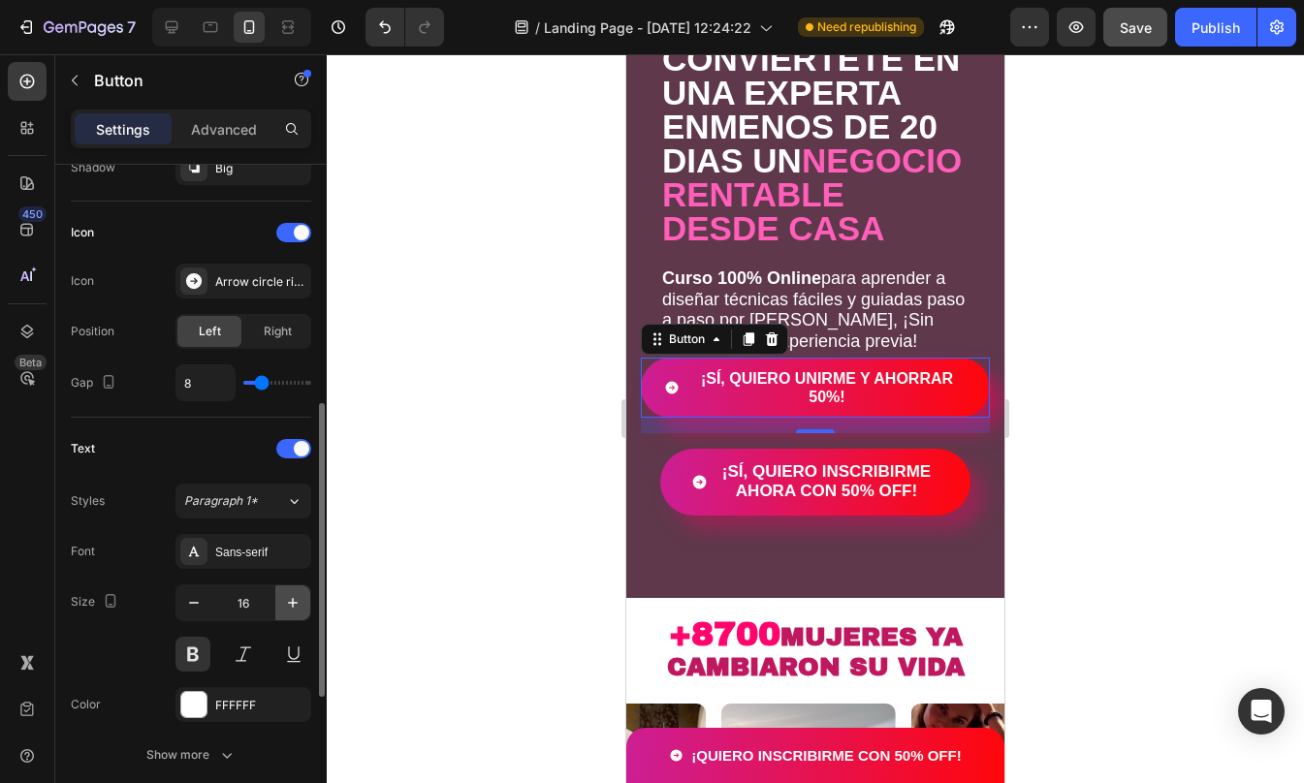
click at [295, 606] on icon "button" at bounding box center [292, 602] width 19 height 19
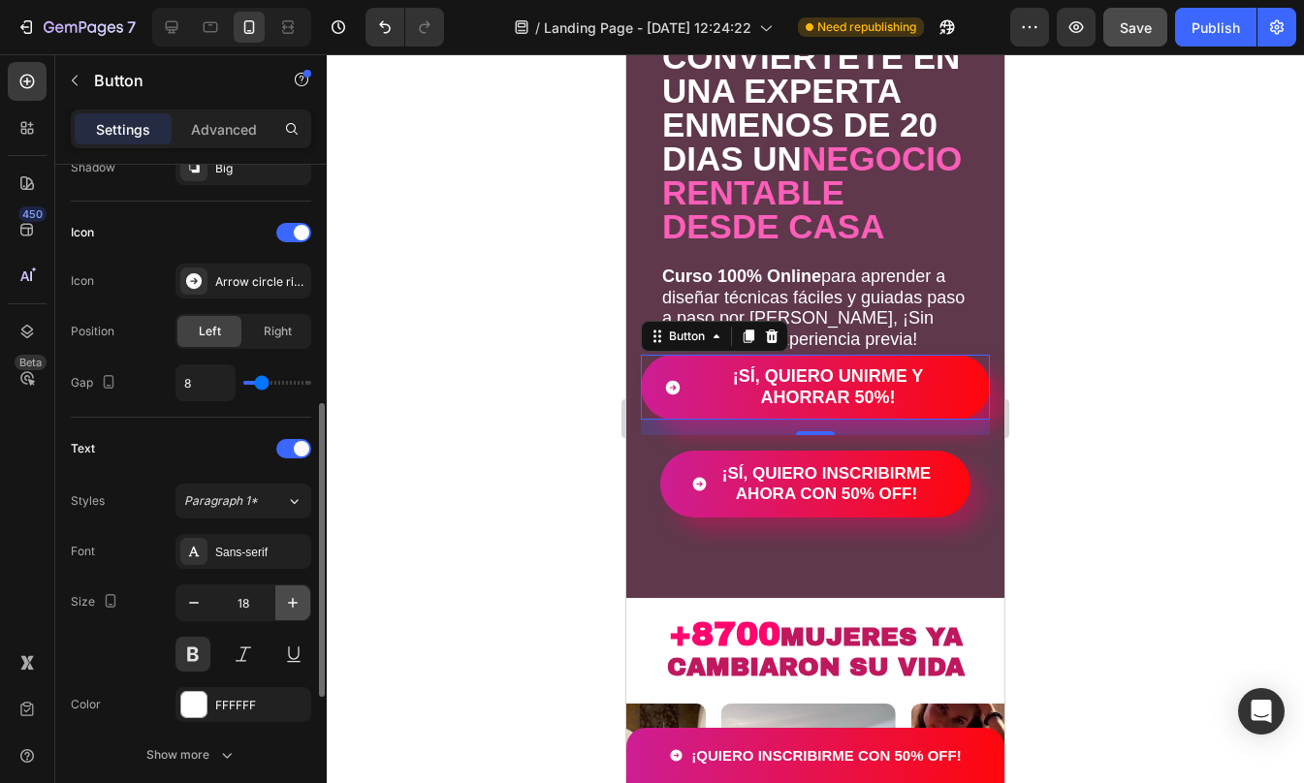
click at [295, 606] on icon "button" at bounding box center [292, 602] width 19 height 19
type input "19"
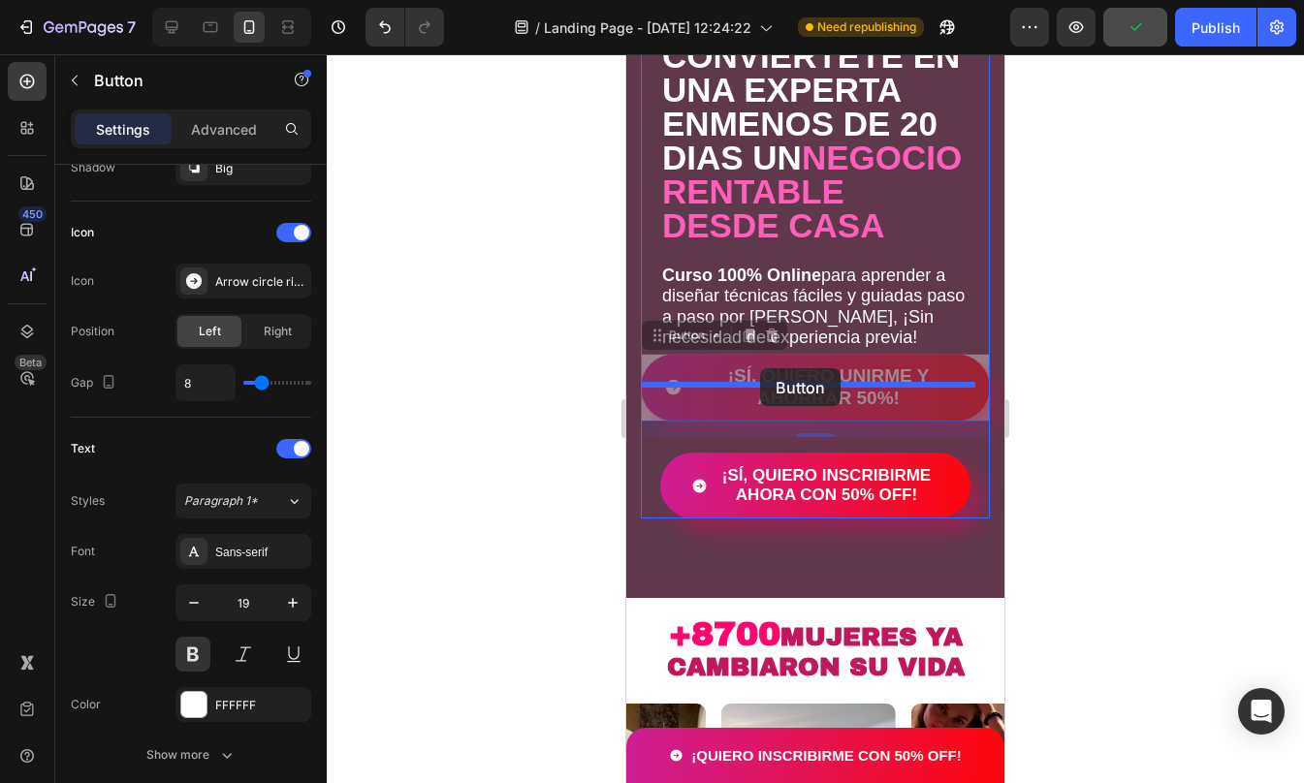
drag, startPoint x: 664, startPoint y: 391, endPoint x: 760, endPoint y: 368, distance: 98.5
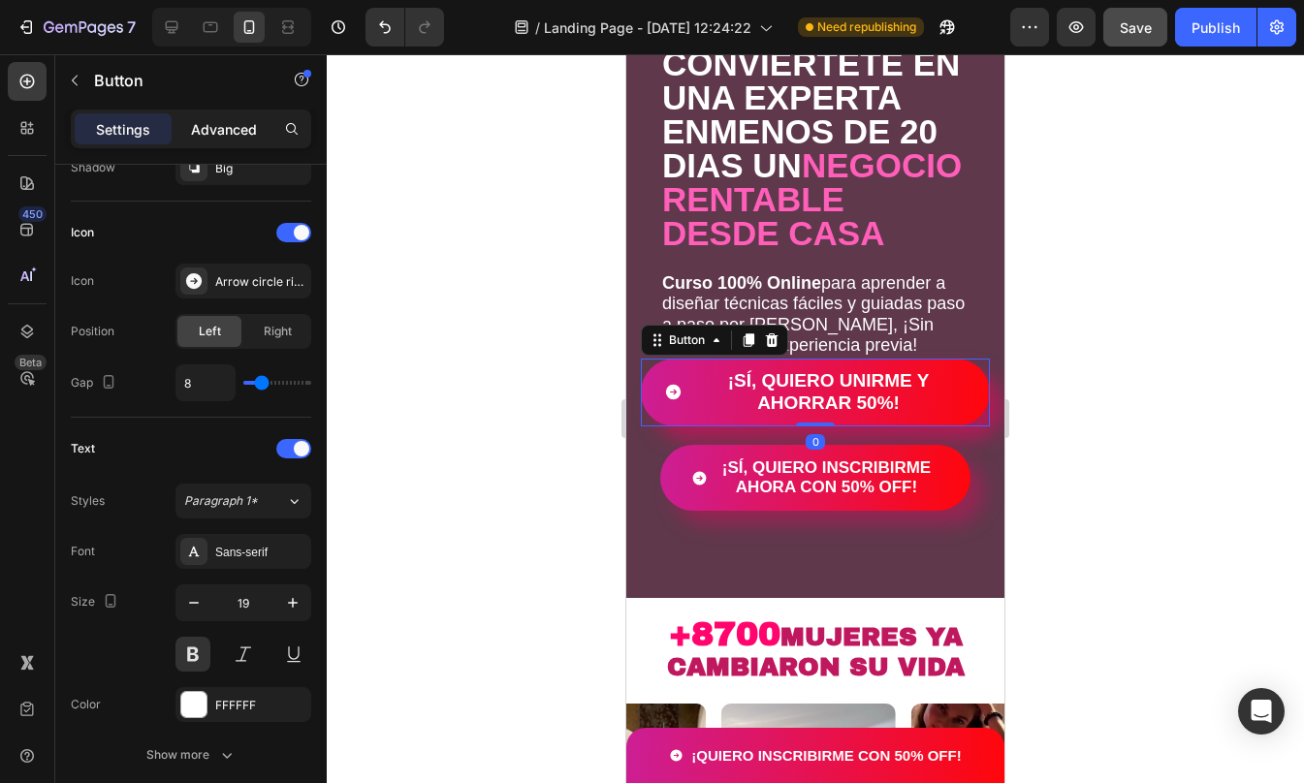
click at [217, 124] on p "Advanced" at bounding box center [224, 129] width 66 height 20
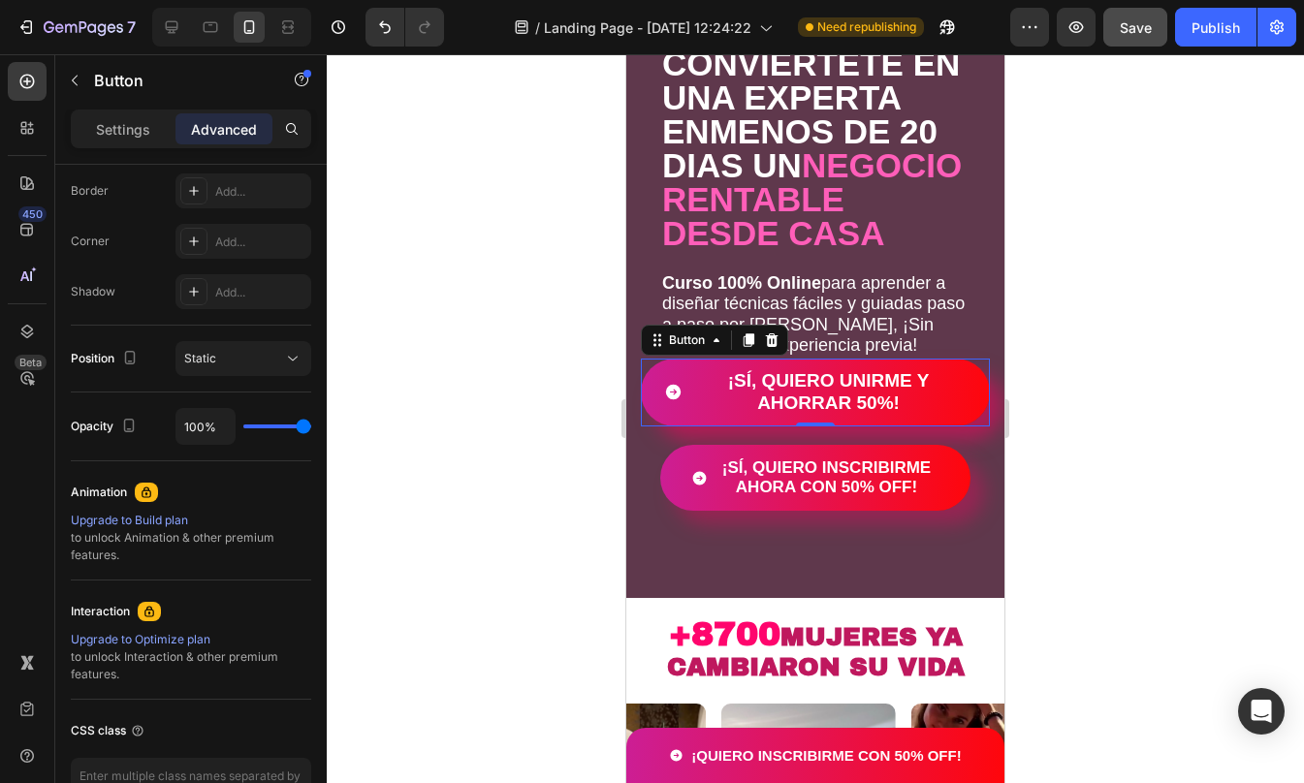
scroll to position [0, 0]
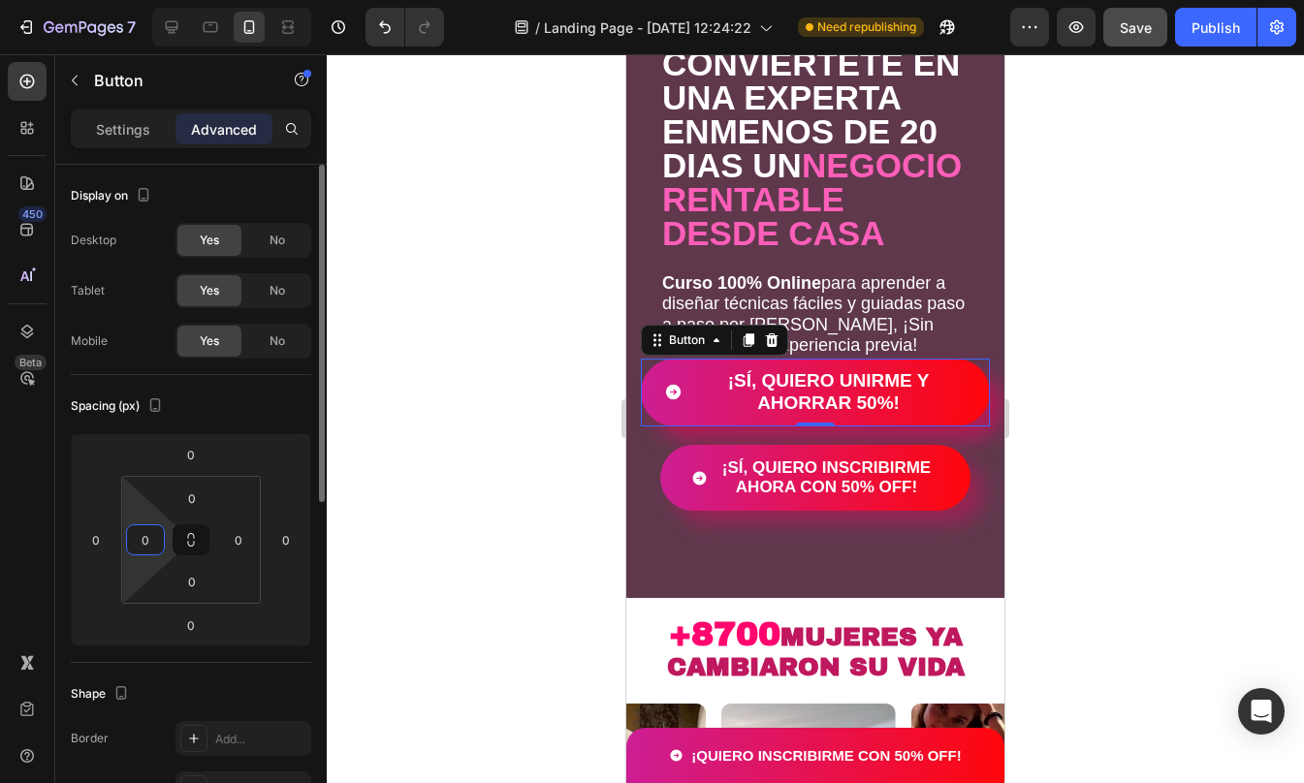
click at [144, 545] on input "0" at bounding box center [145, 539] width 29 height 29
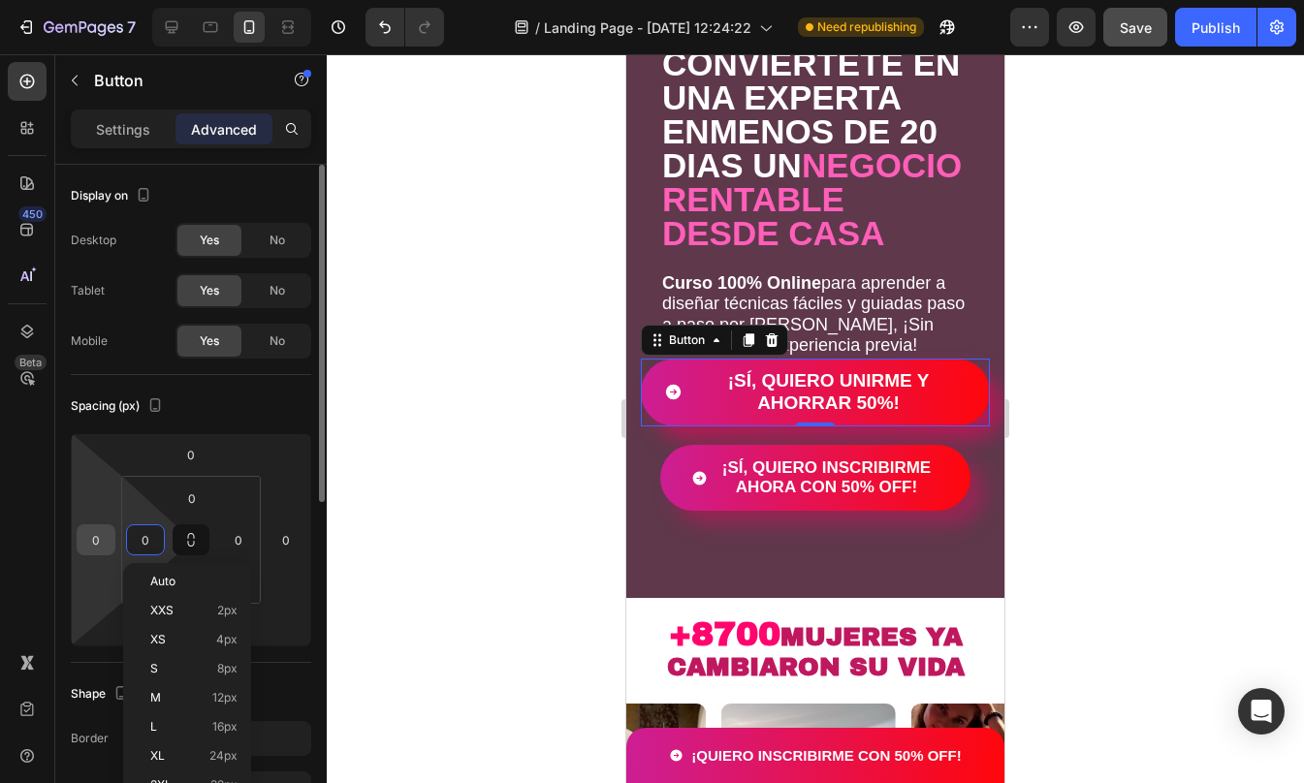
click at [100, 544] on input "0" at bounding box center [95, 539] width 29 height 29
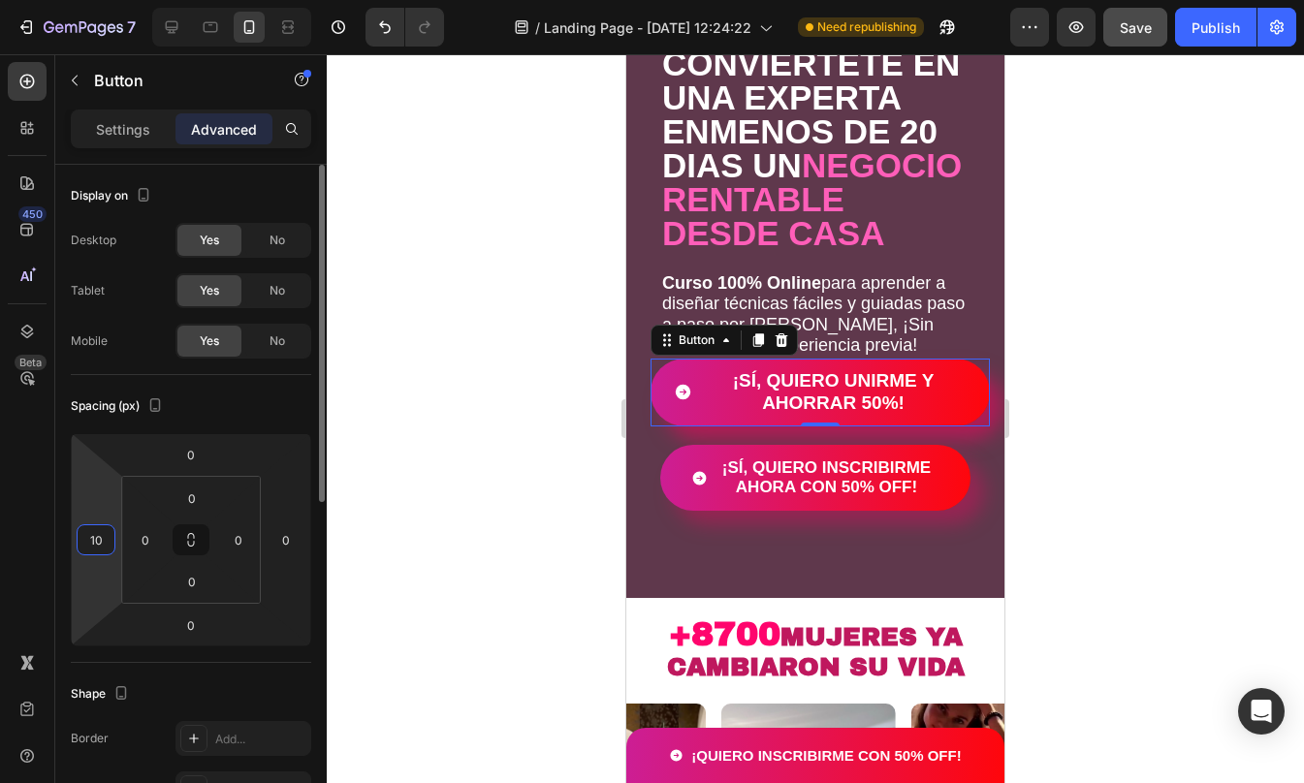
type input "1"
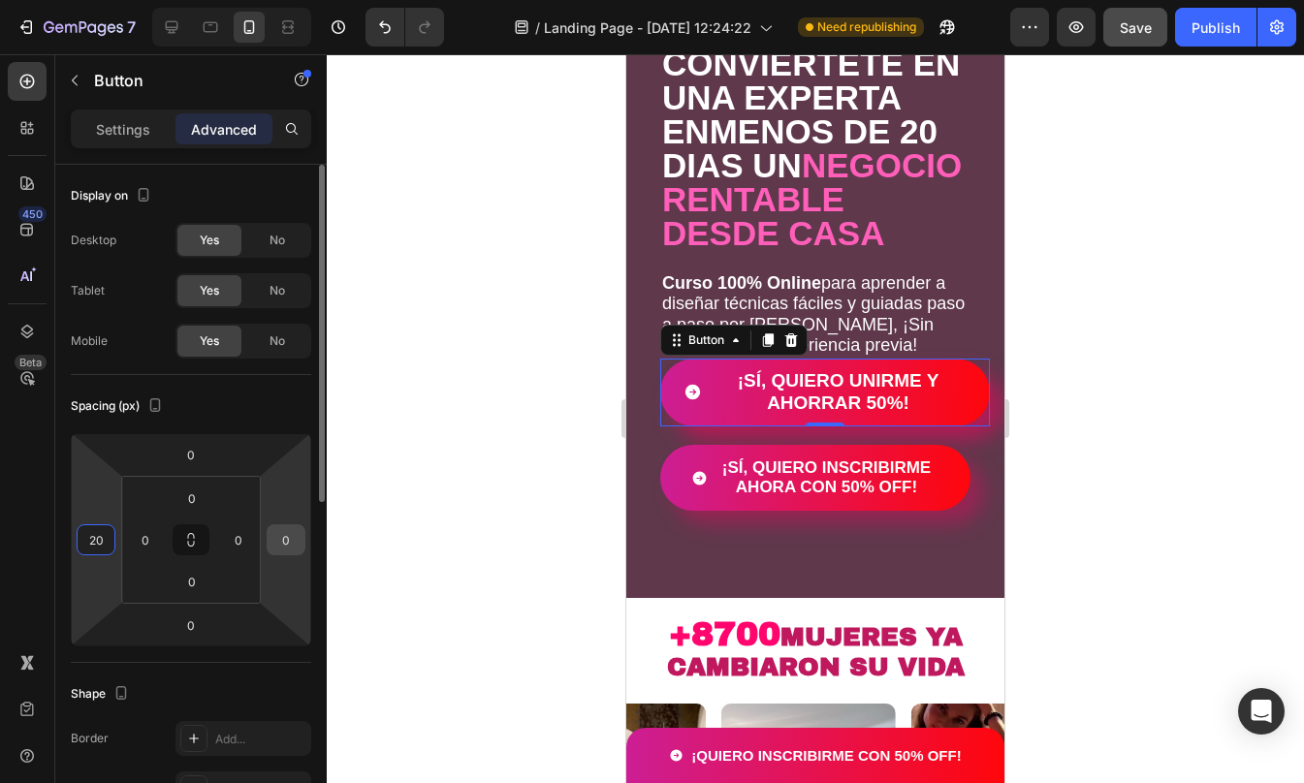
type input "20"
click at [284, 543] on input "0" at bounding box center [285, 539] width 29 height 29
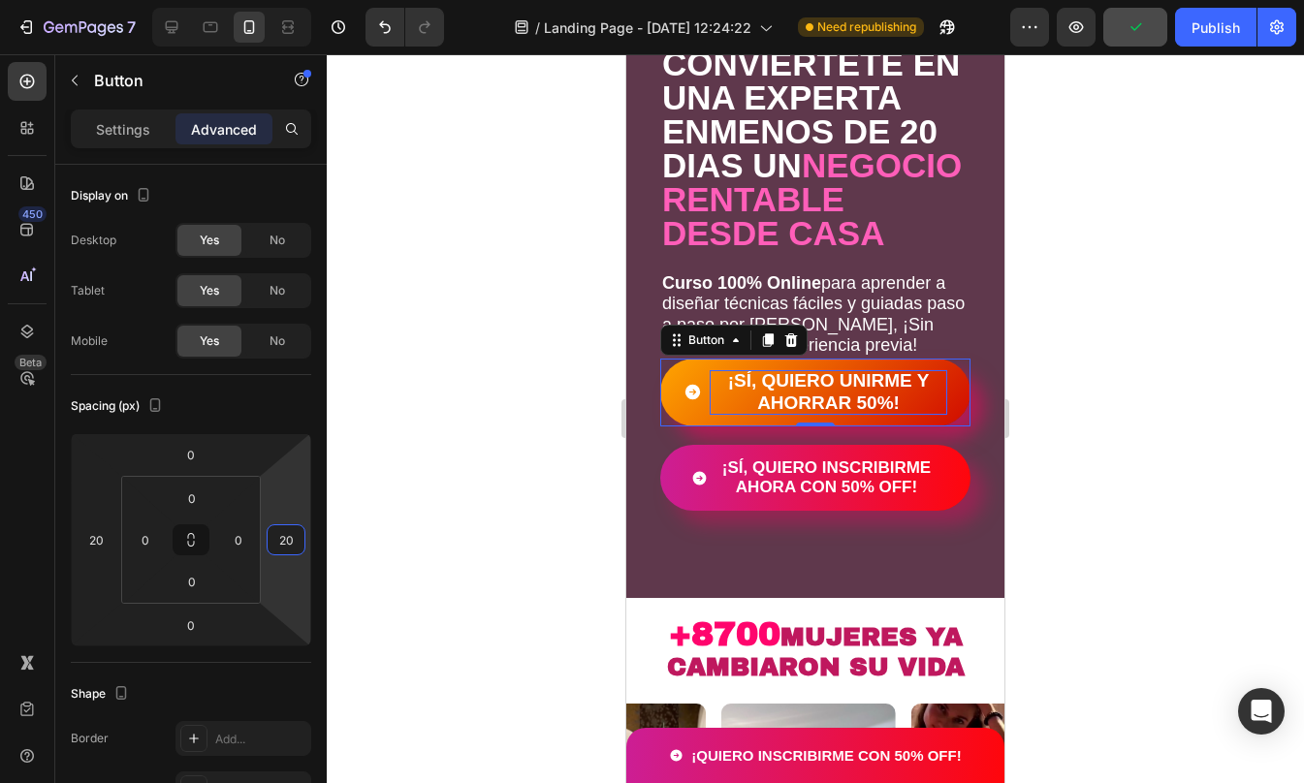
type input "20"
click at [874, 415] on p "¡SÍ, QUIERO UNIRME Y AHORRAR 50%!" at bounding box center [828, 392] width 237 height 45
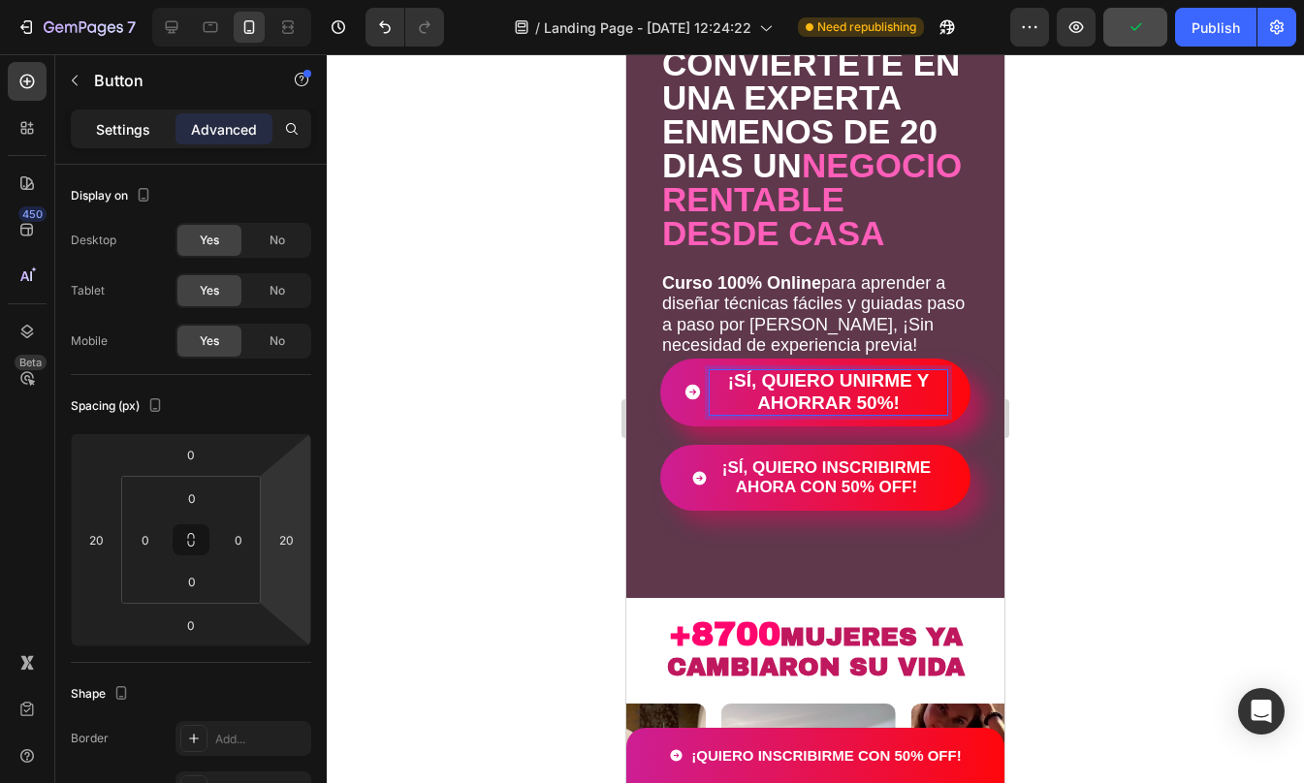
click at [106, 127] on p "Settings" at bounding box center [123, 129] width 54 height 20
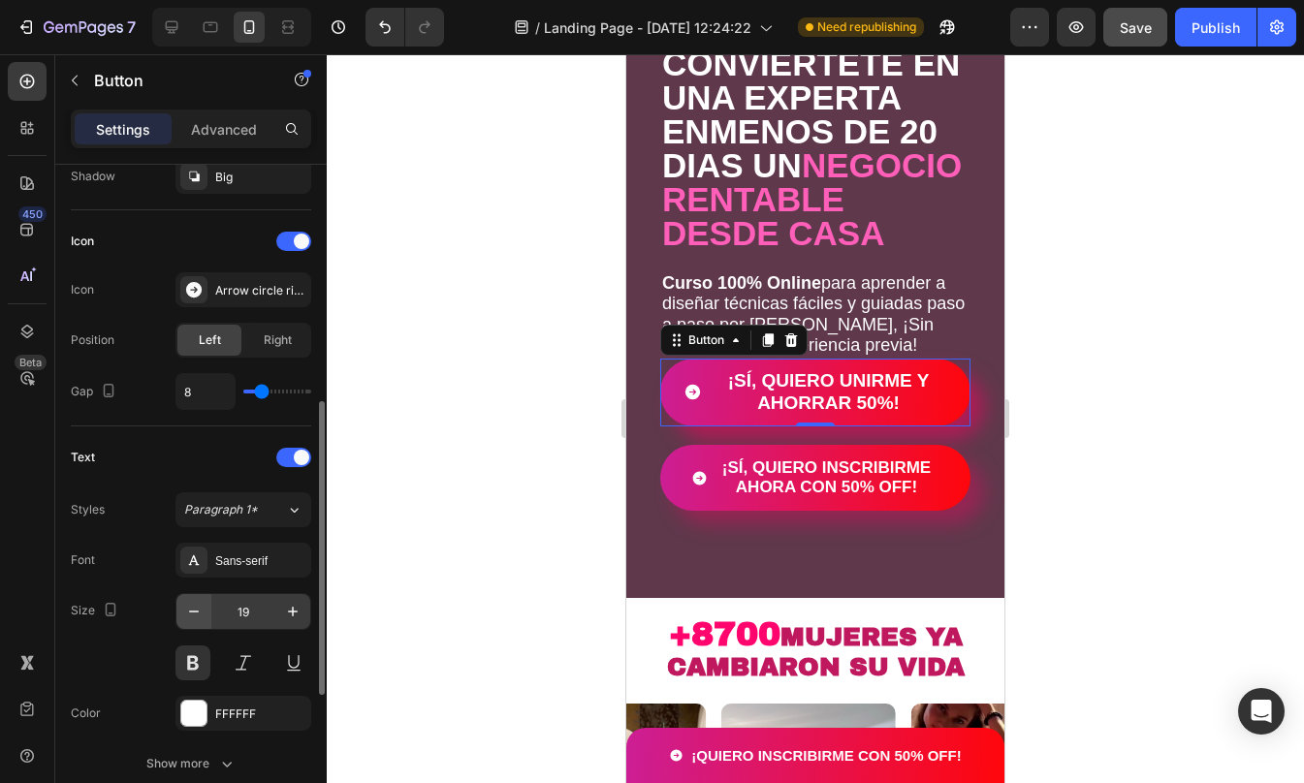
scroll to position [540, 0]
click at [197, 601] on icon "button" at bounding box center [193, 610] width 19 height 19
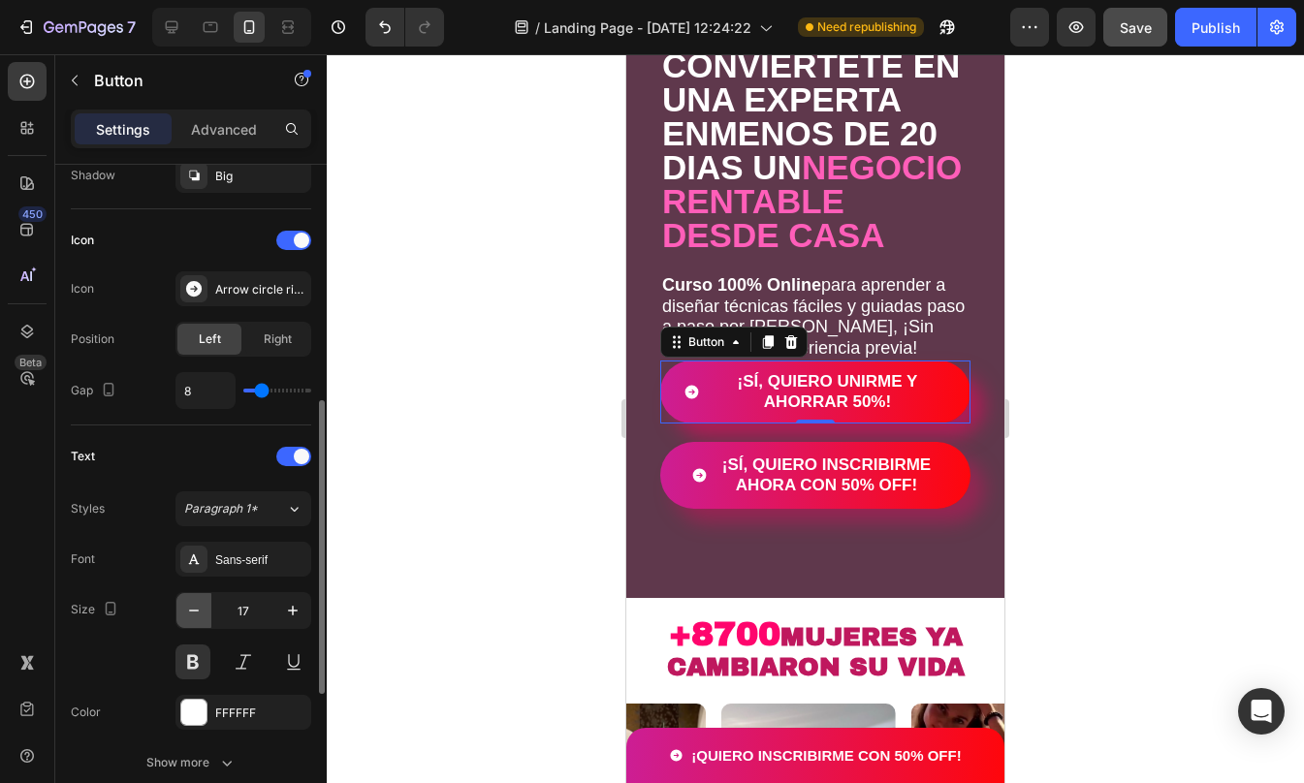
click at [197, 601] on icon "button" at bounding box center [193, 610] width 19 height 19
type input "16"
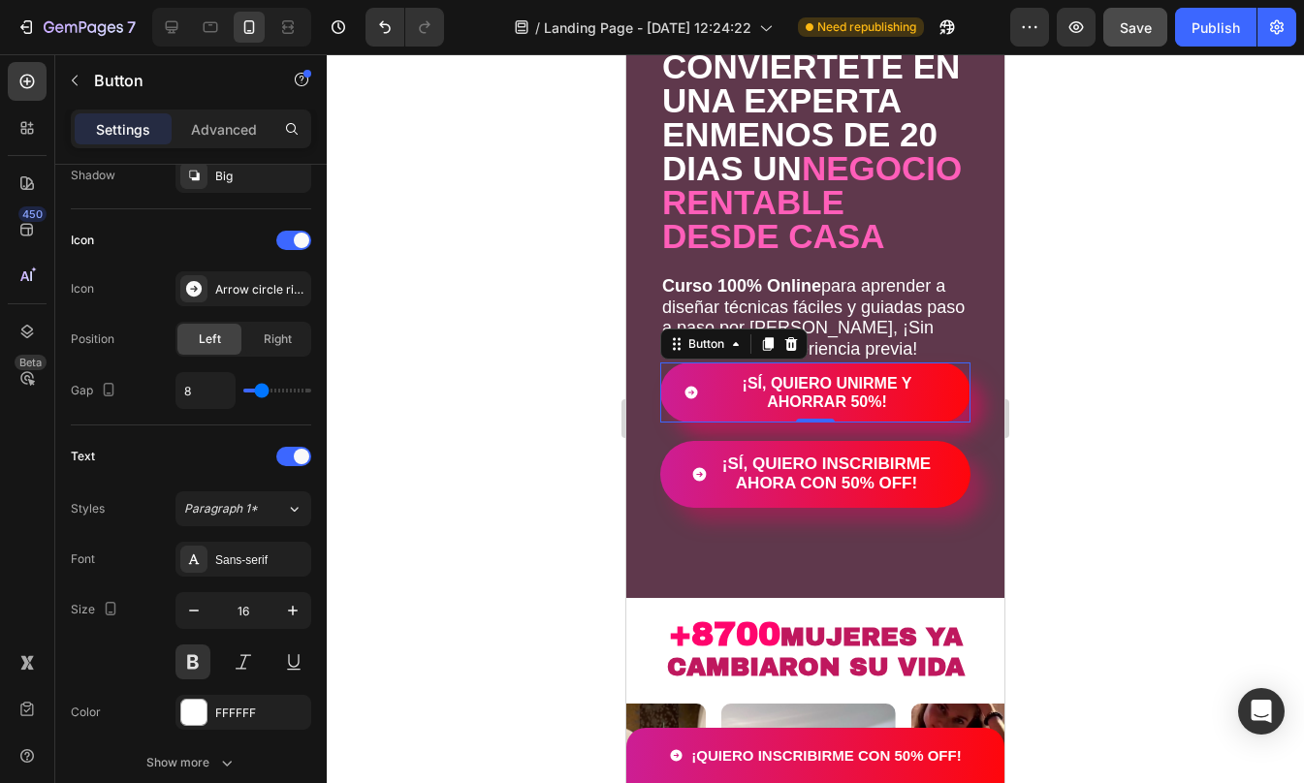
click at [1164, 510] on div at bounding box center [815, 418] width 977 height 729
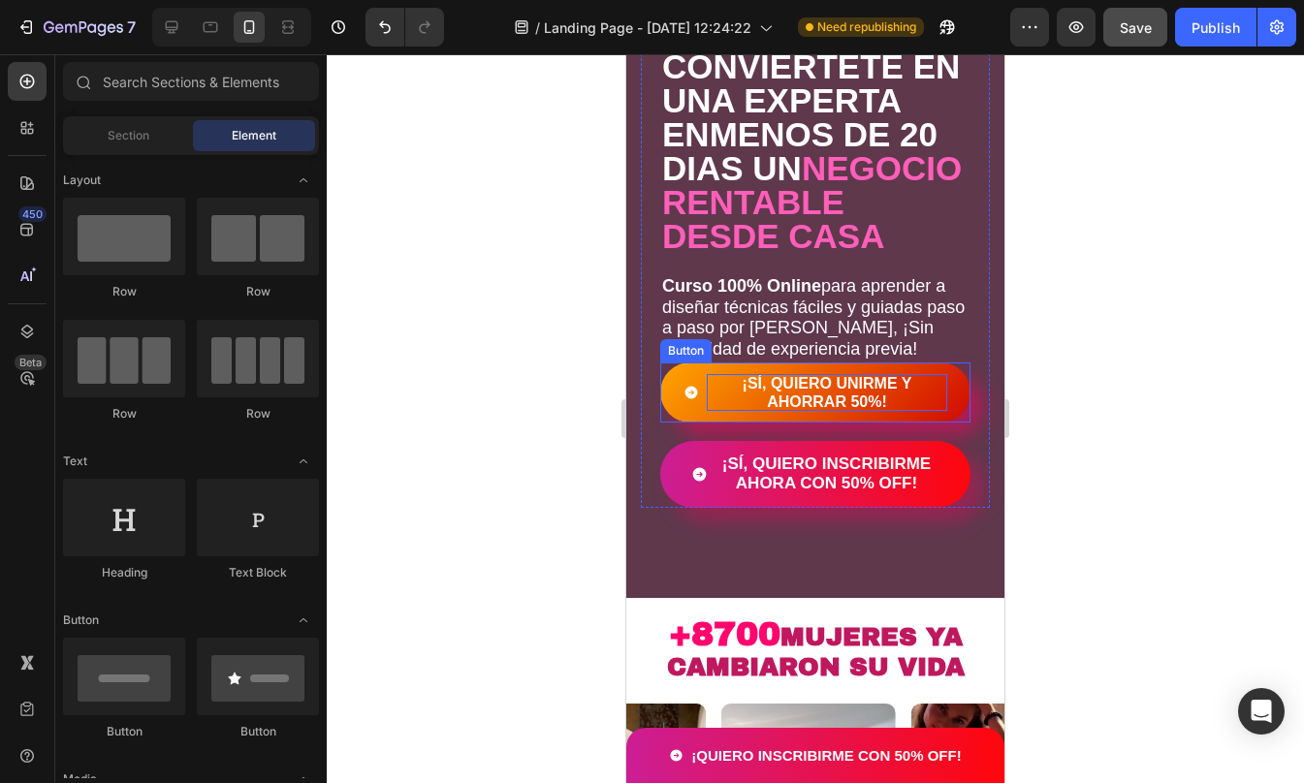
click at [870, 411] on p "¡SÍ, QUIERO UNIRME Y AHORRAR 50%!" at bounding box center [827, 392] width 240 height 37
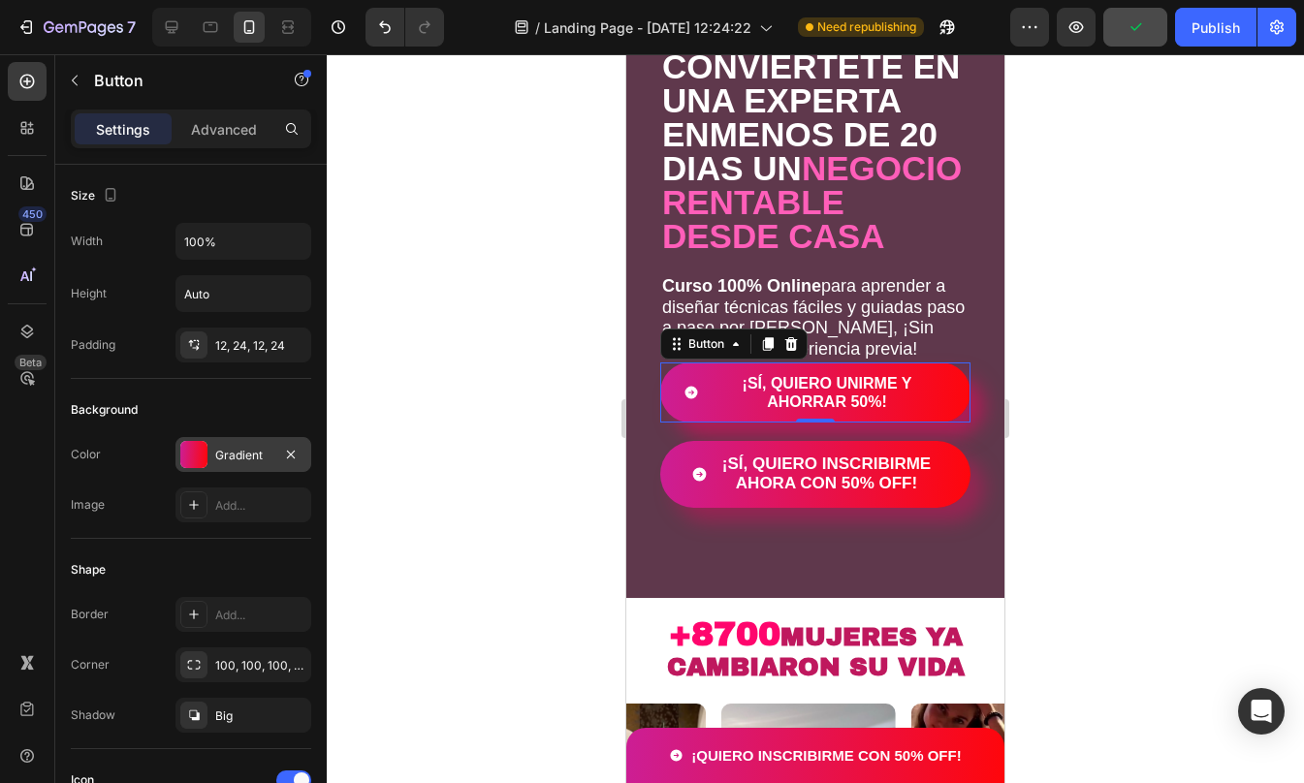
scroll to position [488, 0]
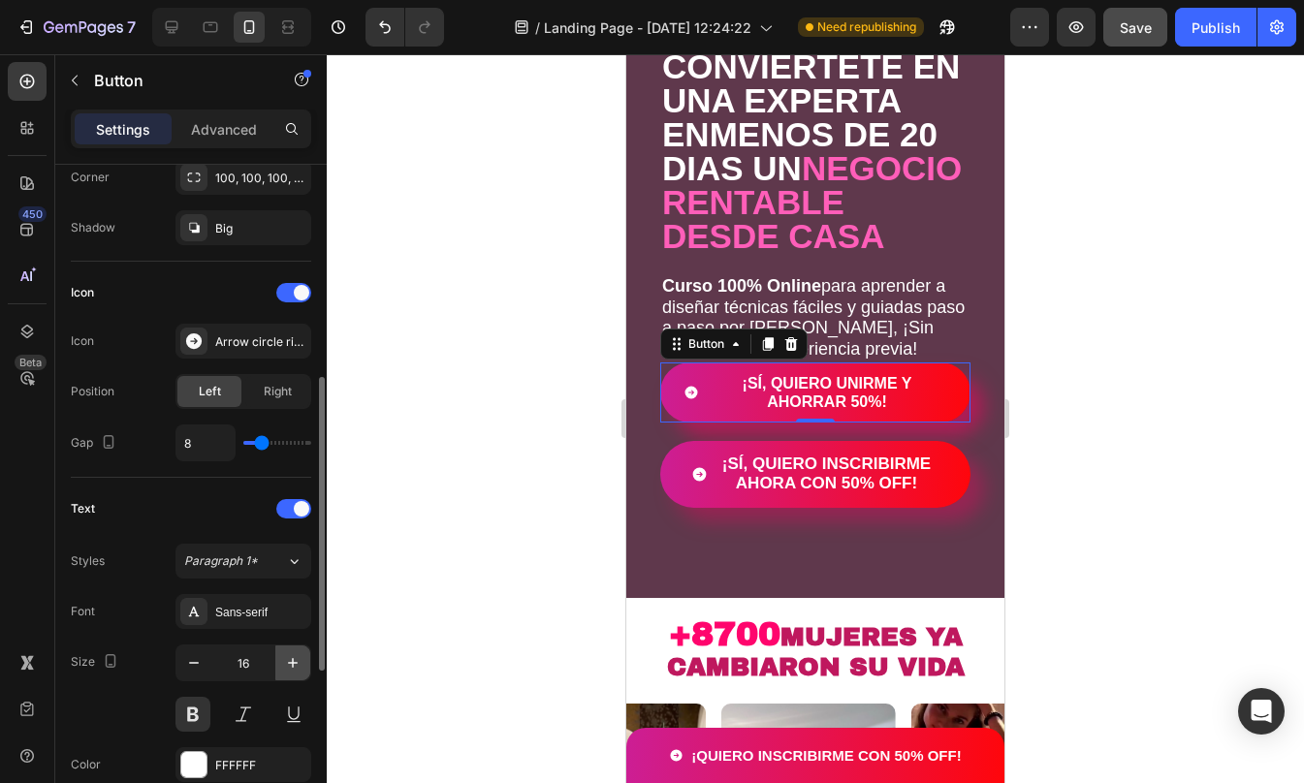
click at [293, 663] on icon "button" at bounding box center [293, 663] width 10 height 10
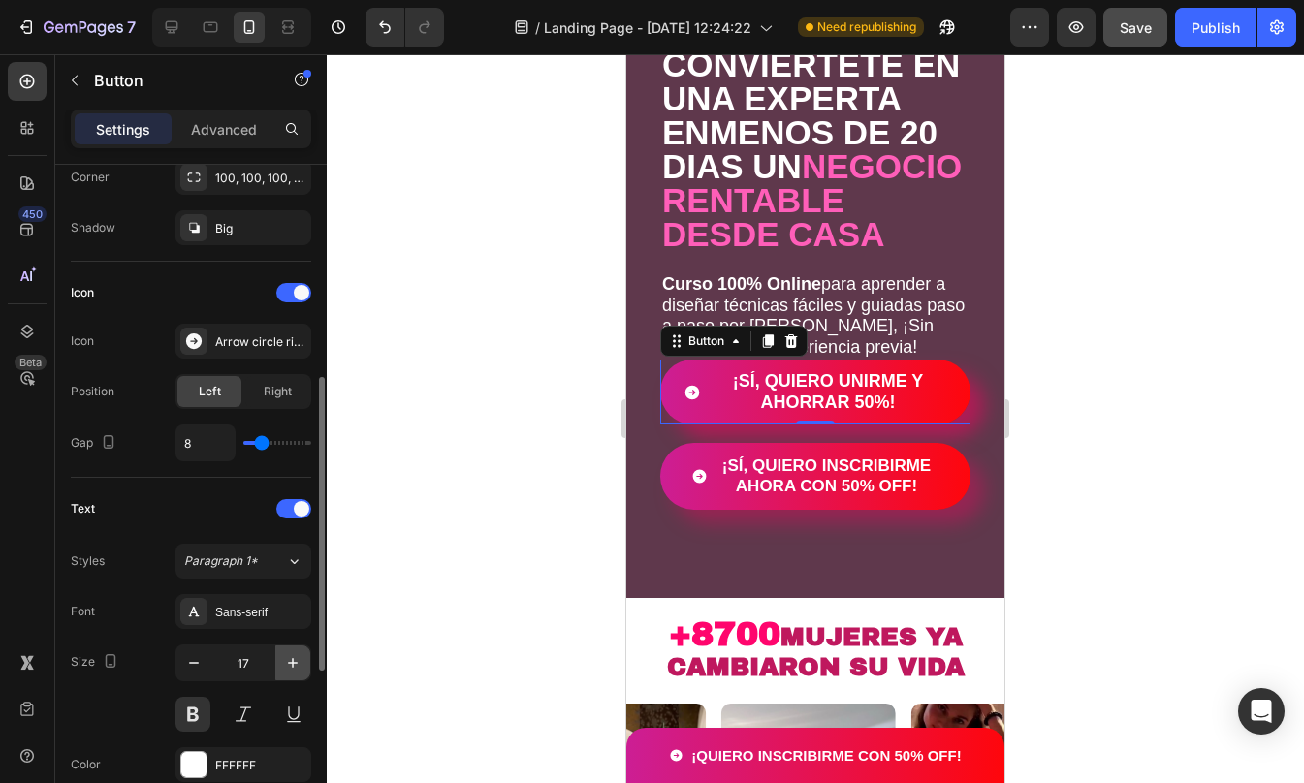
type input "18"
click at [1178, 513] on div at bounding box center [815, 418] width 977 height 729
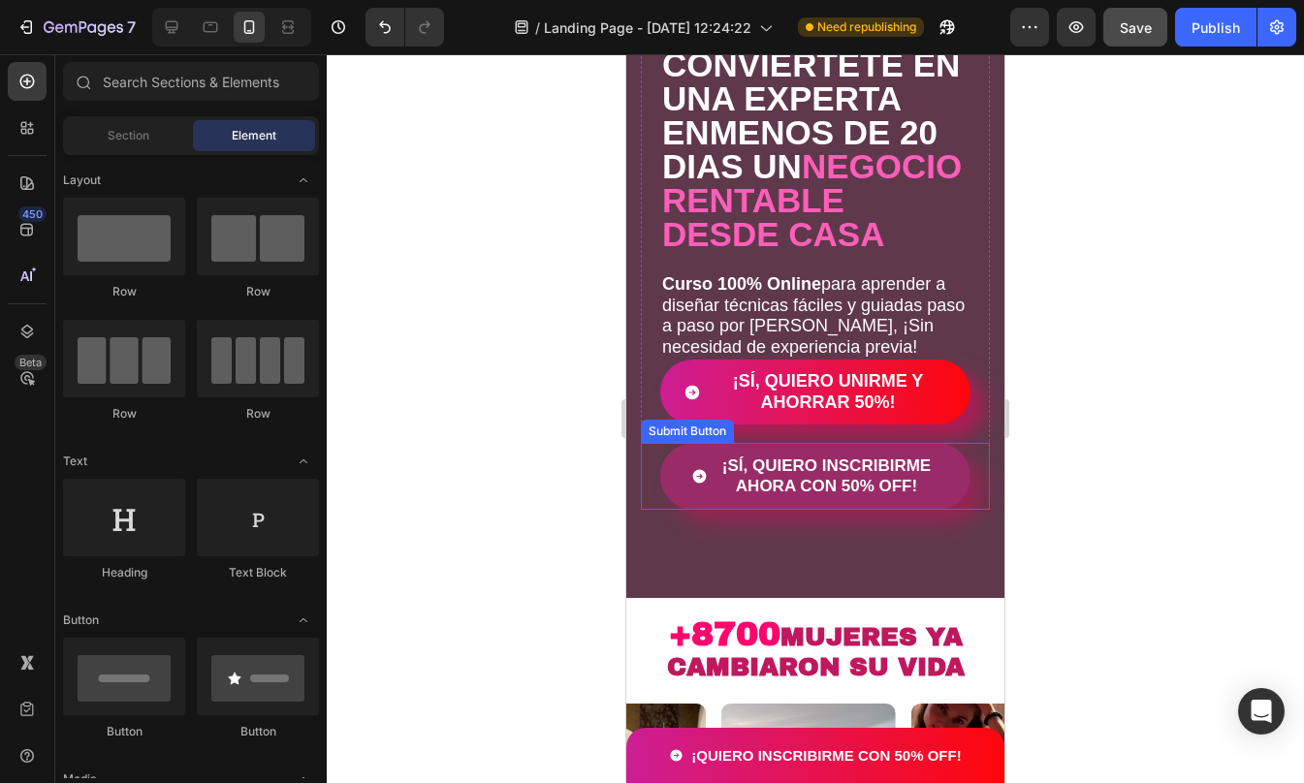
click at [686, 491] on button "¡SÍ, QUIERO INSCRIBIRME AHORA CON 50% OFF!" at bounding box center [815, 476] width 310 height 67
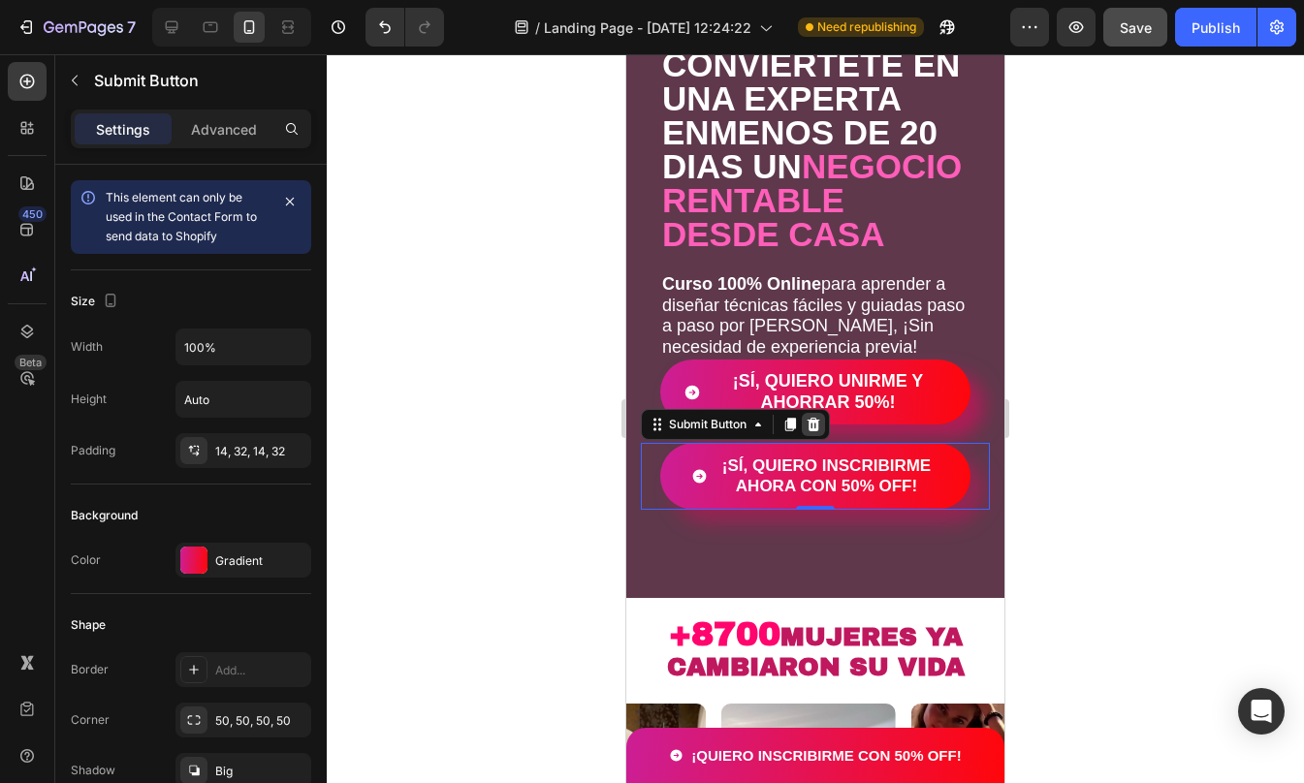
click at [817, 431] on icon at bounding box center [813, 425] width 13 height 14
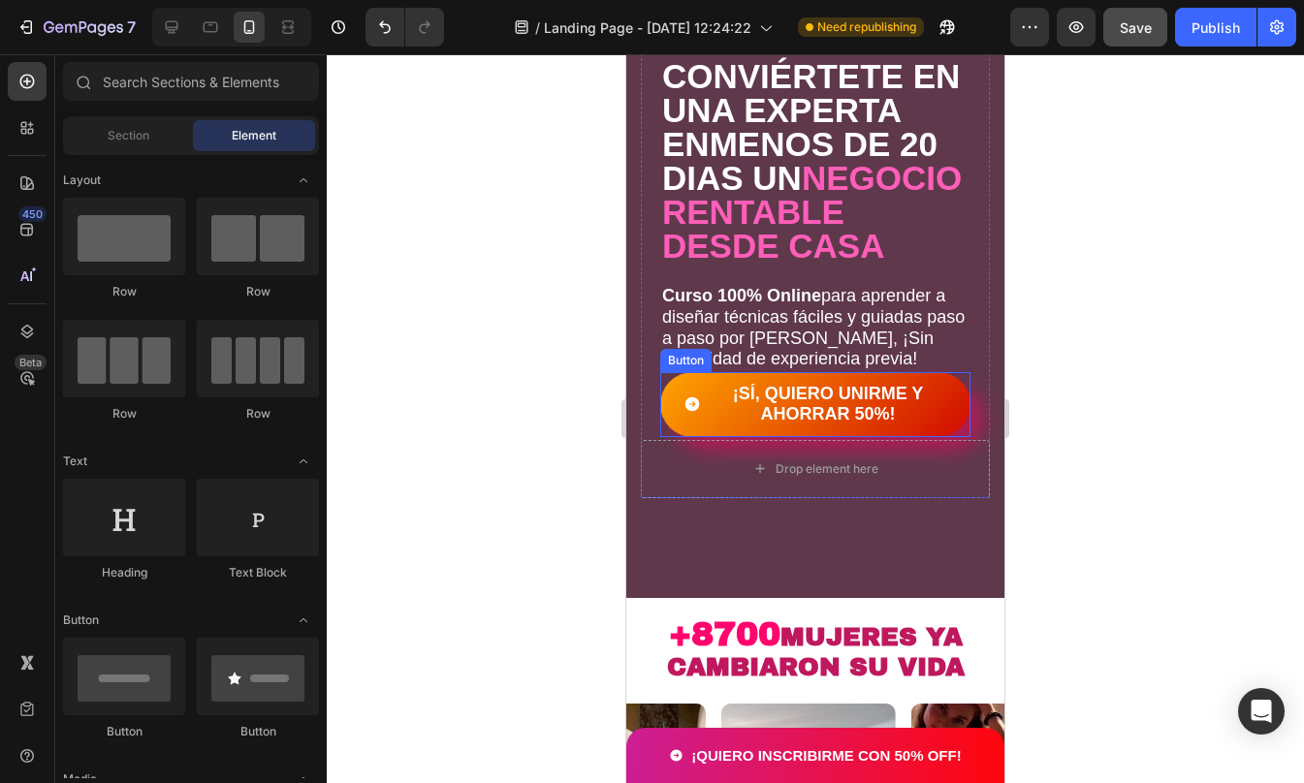
click at [857, 406] on button "¡SÍ, QUIERO UNIRME Y AHORRAR 50%!" at bounding box center [815, 404] width 310 height 65
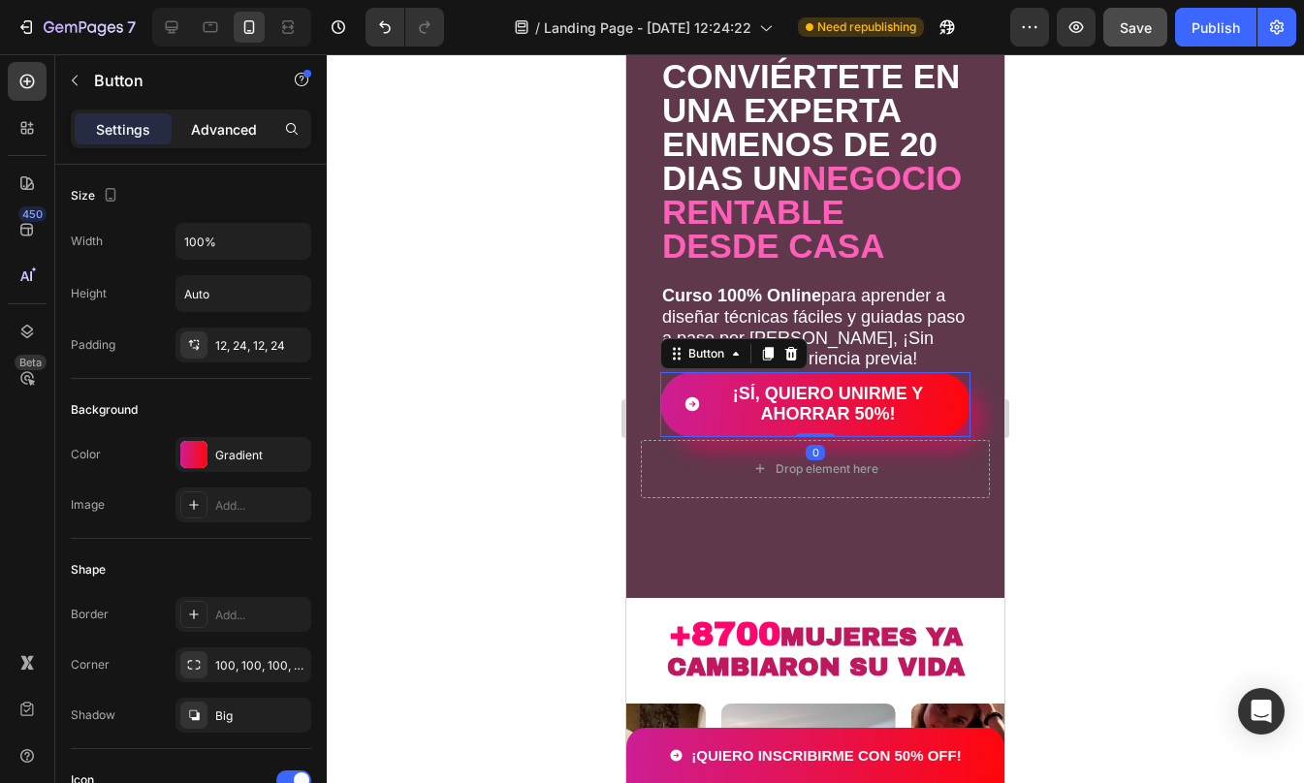
click at [218, 124] on p "Advanced" at bounding box center [224, 129] width 66 height 20
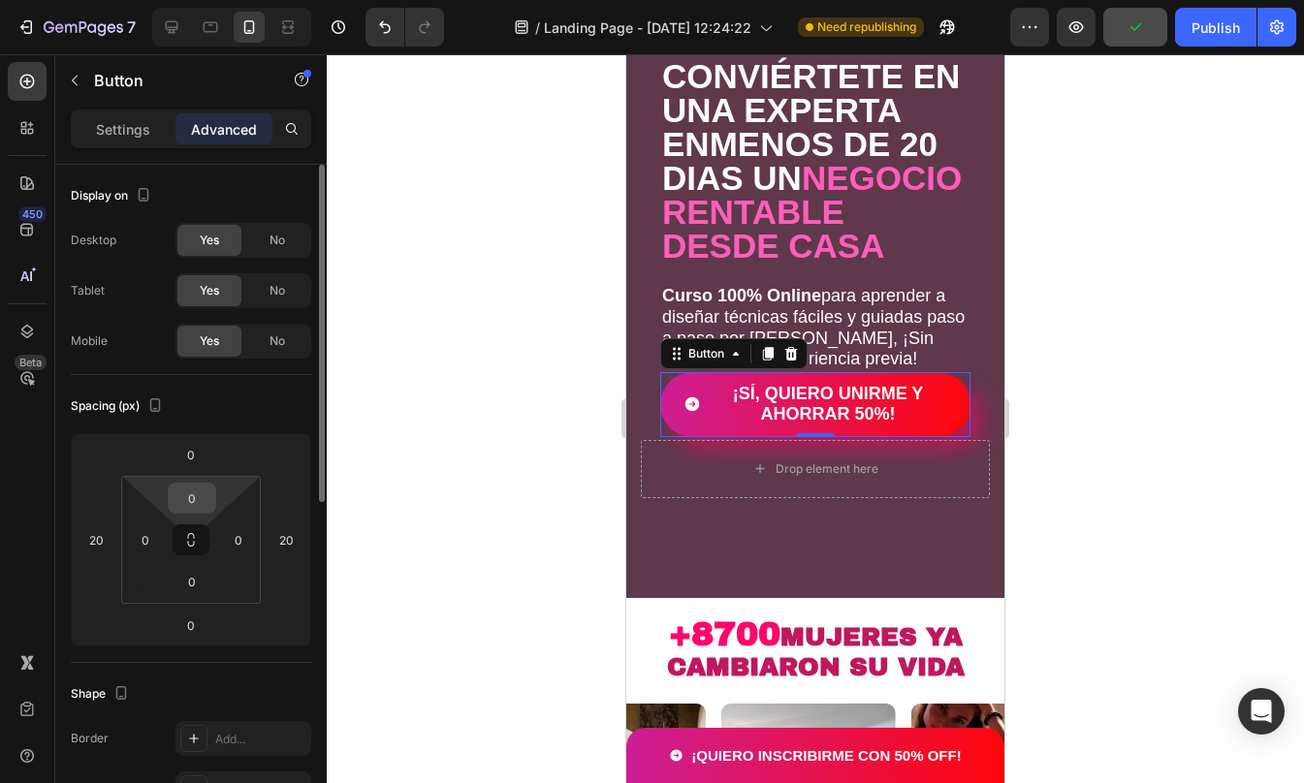
click at [197, 502] on input "0" at bounding box center [192, 498] width 39 height 29
type input "20"
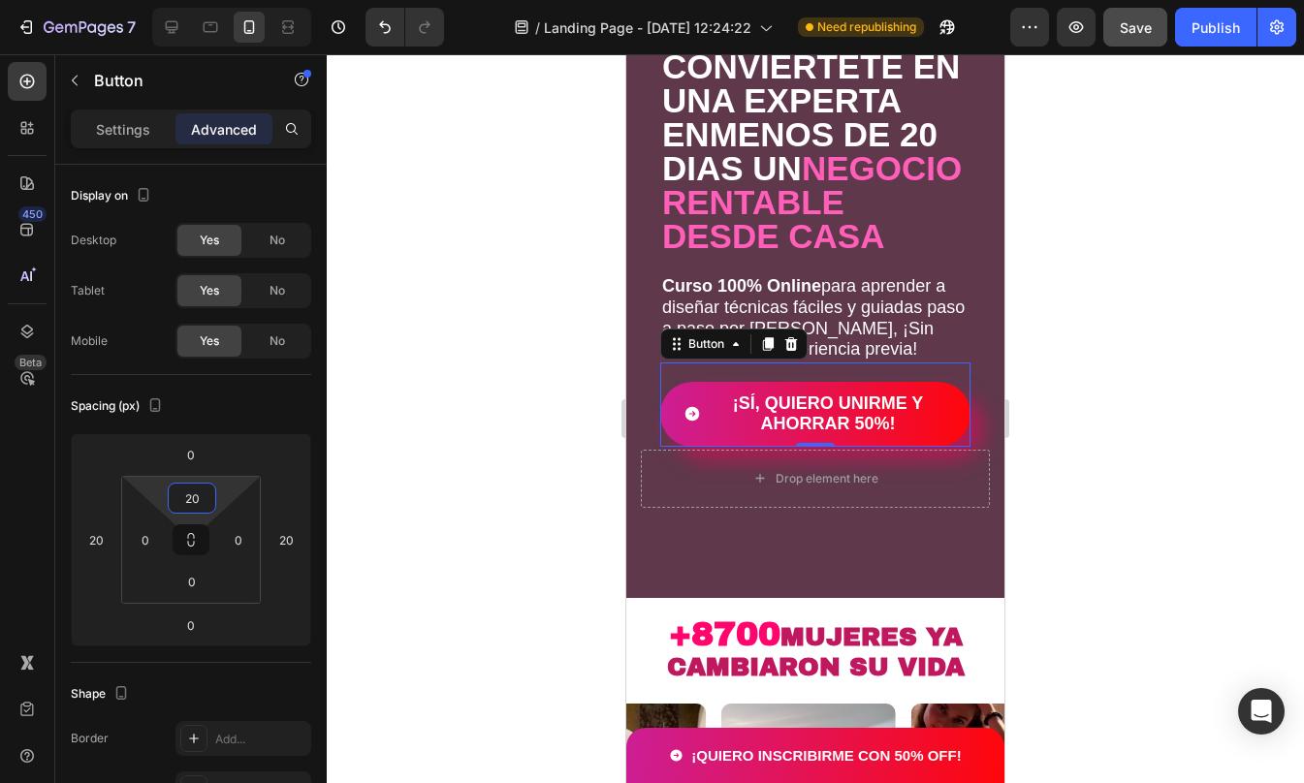
click at [1149, 382] on div at bounding box center [815, 418] width 977 height 729
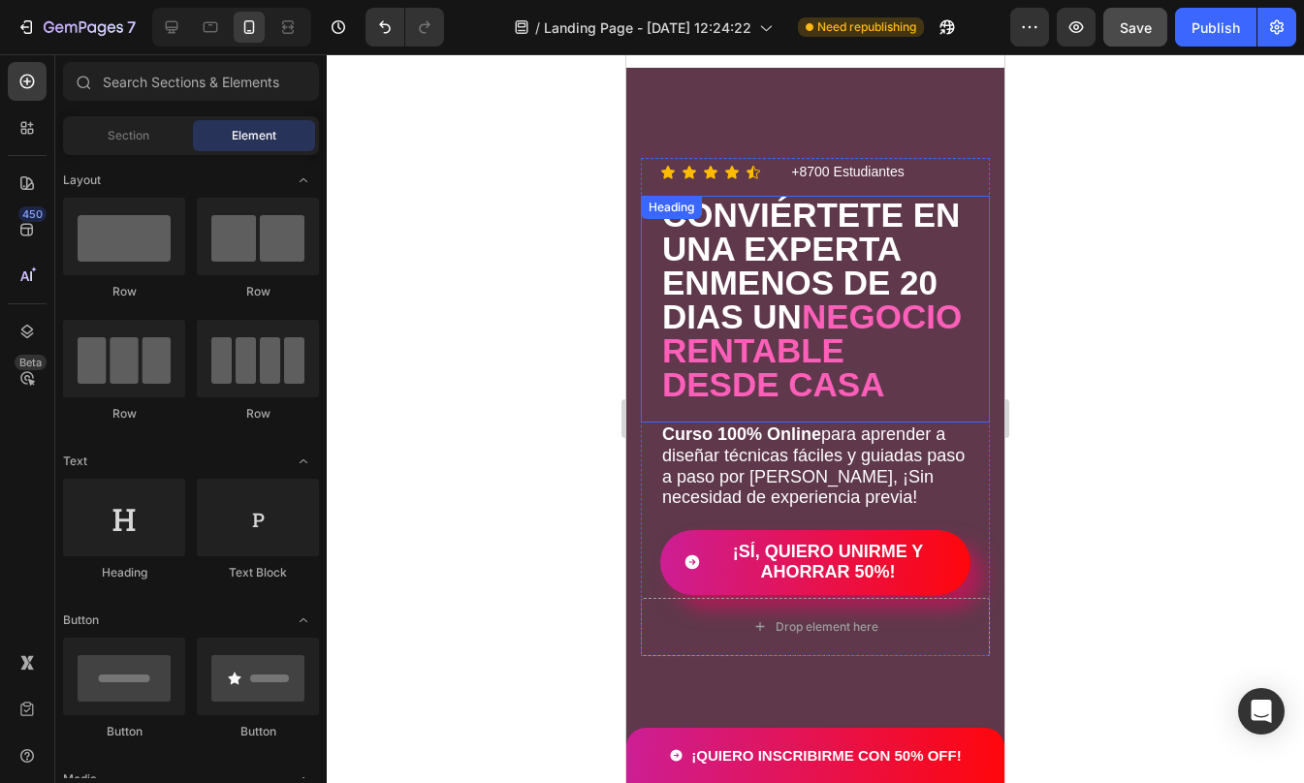
scroll to position [0, 0]
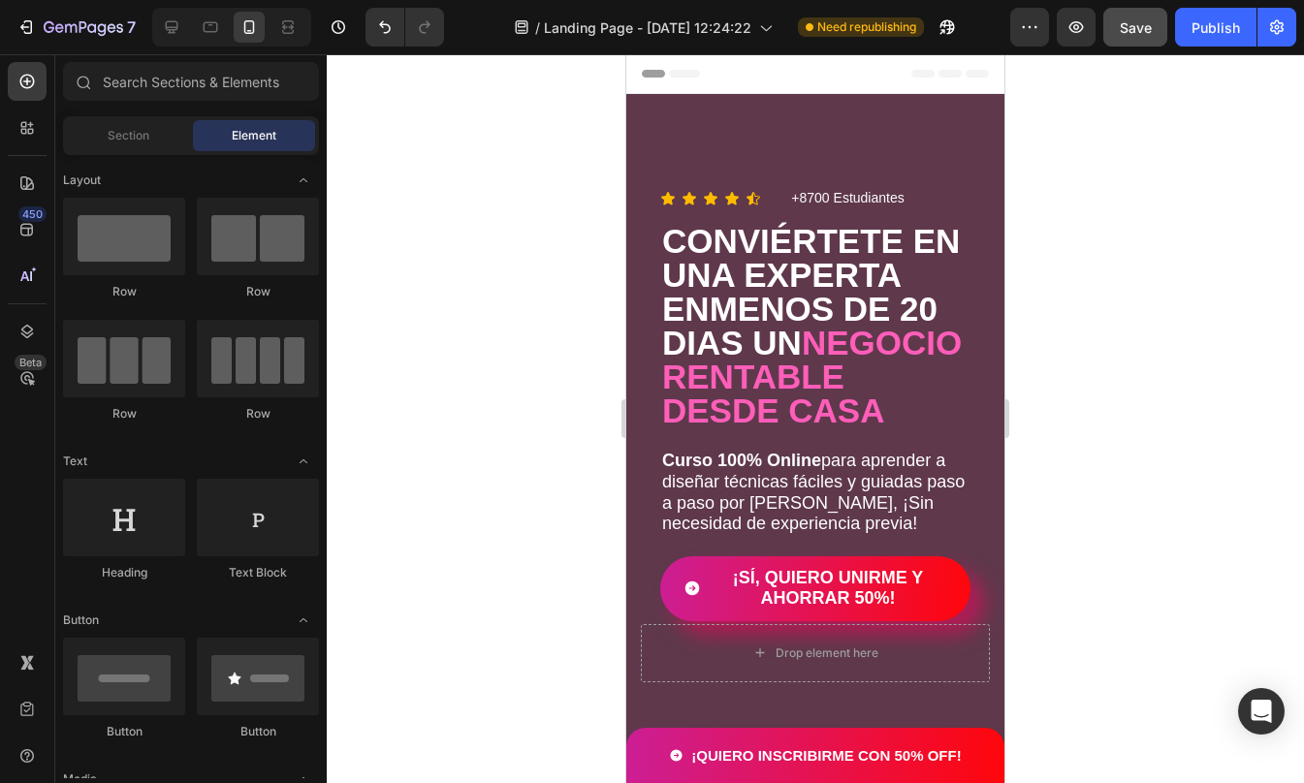
click at [1248, 288] on div at bounding box center [815, 418] width 977 height 729
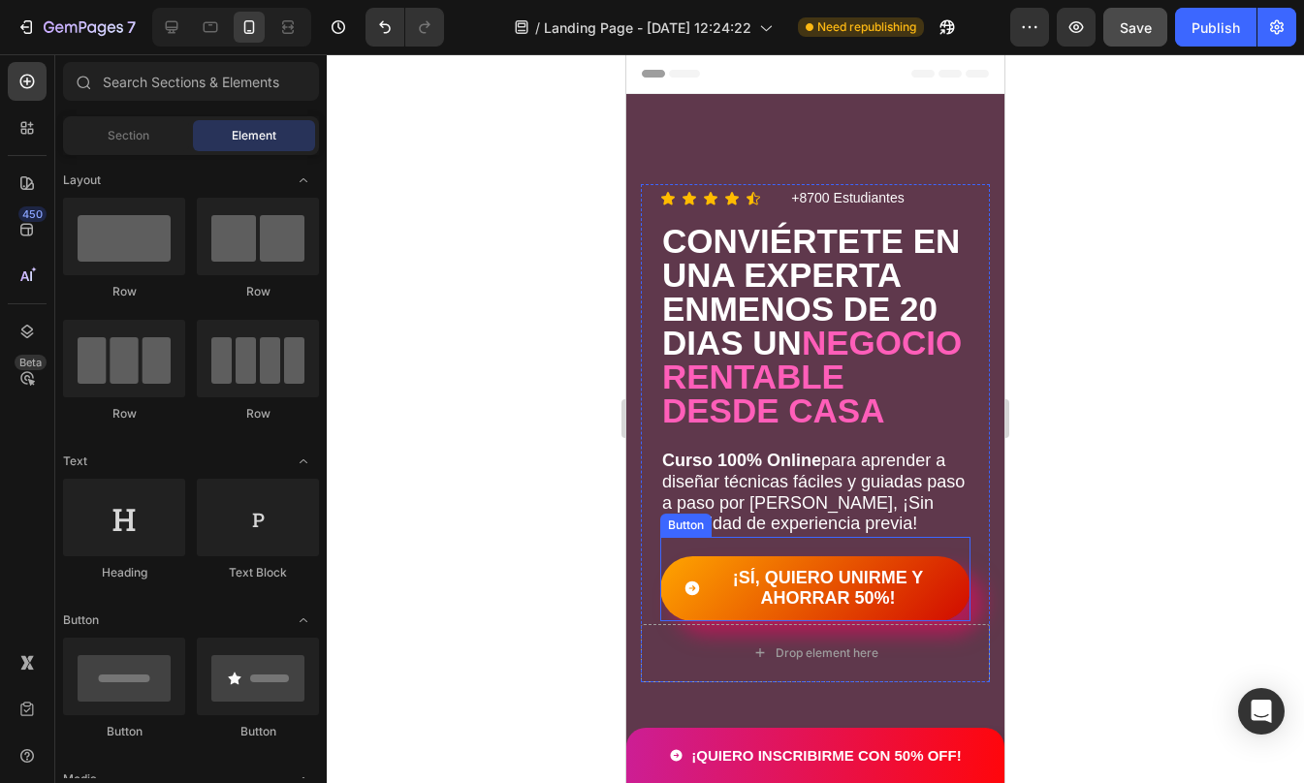
click at [692, 595] on button "¡SÍ, QUIERO UNIRME Y AHORRAR 50%!" at bounding box center [815, 588] width 310 height 65
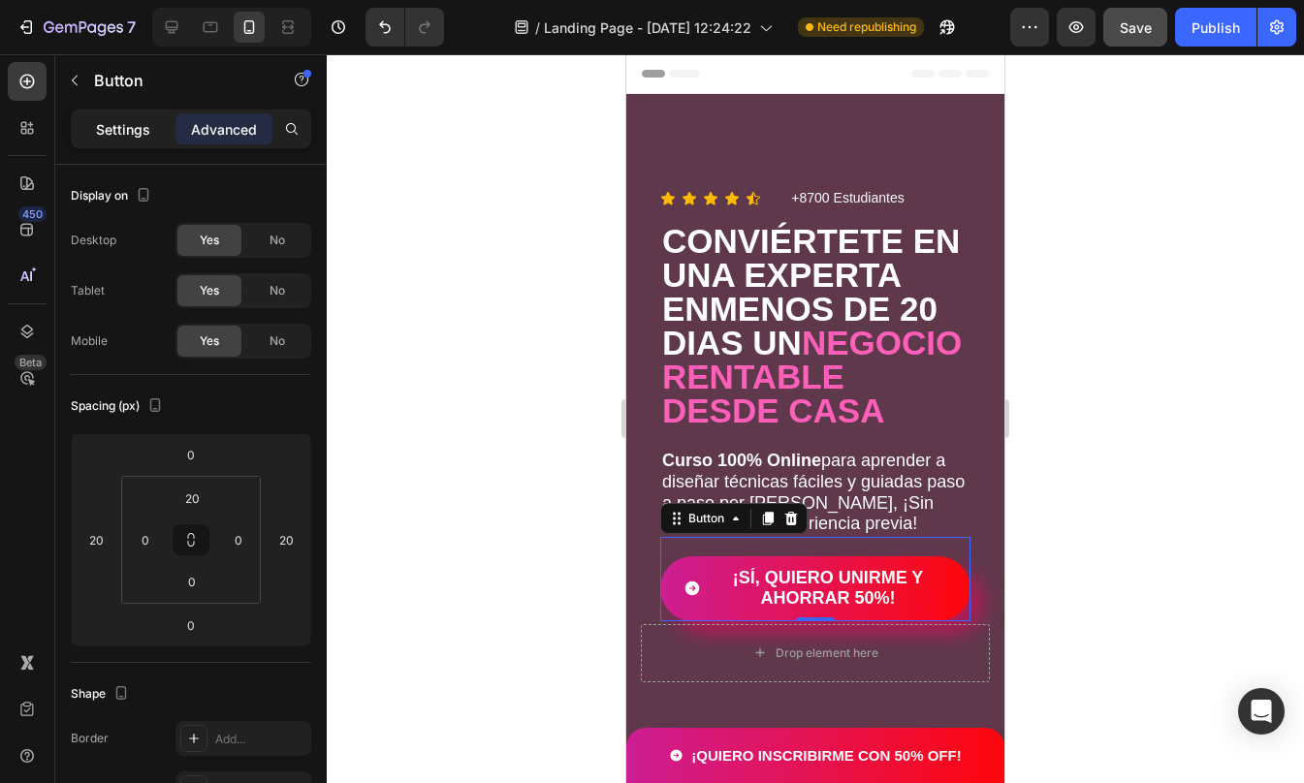
click at [100, 128] on p "Settings" at bounding box center [123, 129] width 54 height 20
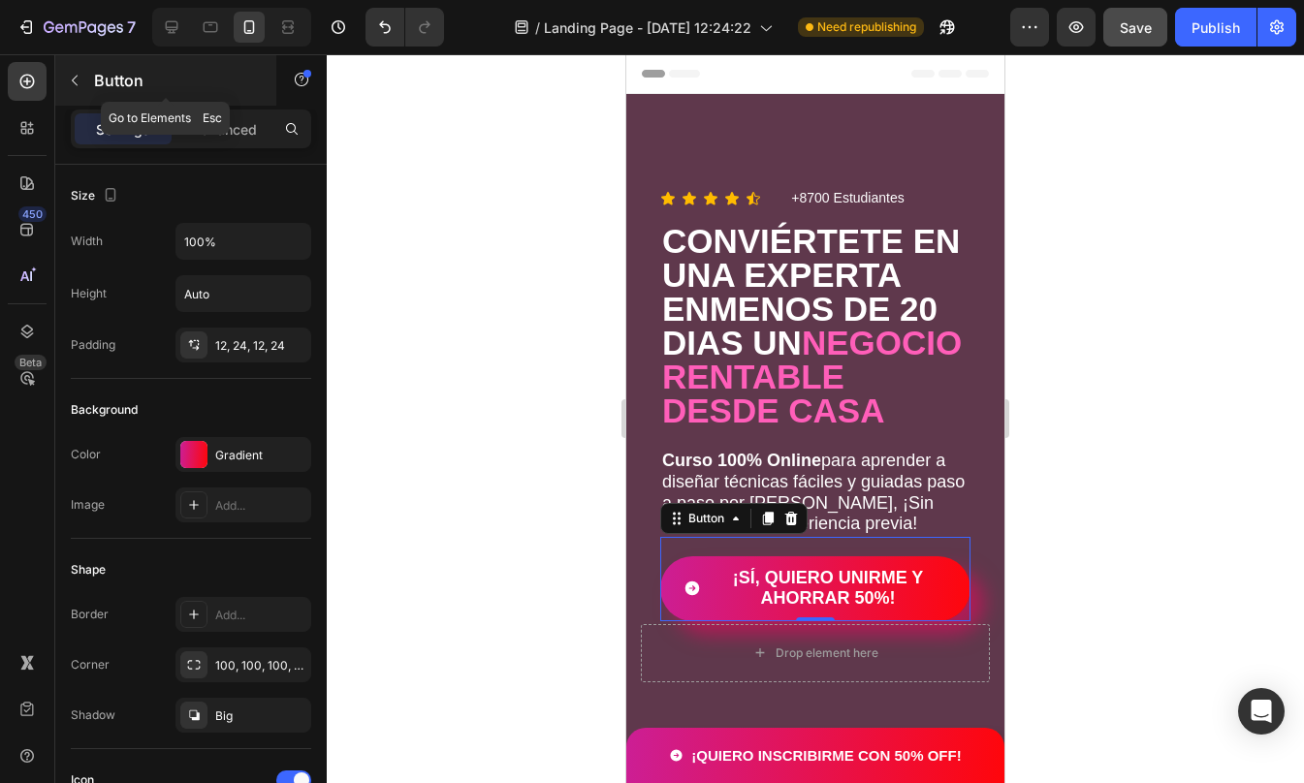
click at [79, 80] on icon "button" at bounding box center [75, 81] width 16 height 16
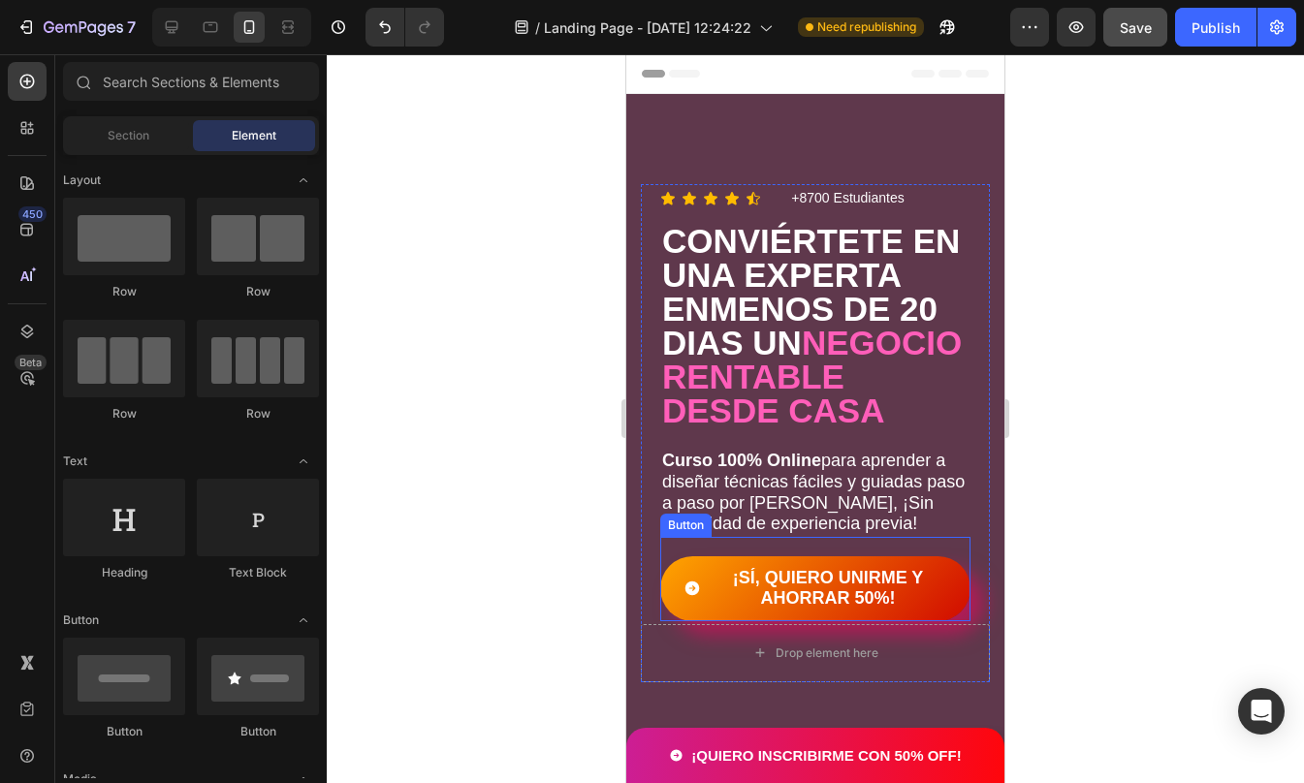
click at [701, 597] on button "¡SÍ, QUIERO UNIRME Y AHORRAR 50%!" at bounding box center [815, 588] width 310 height 65
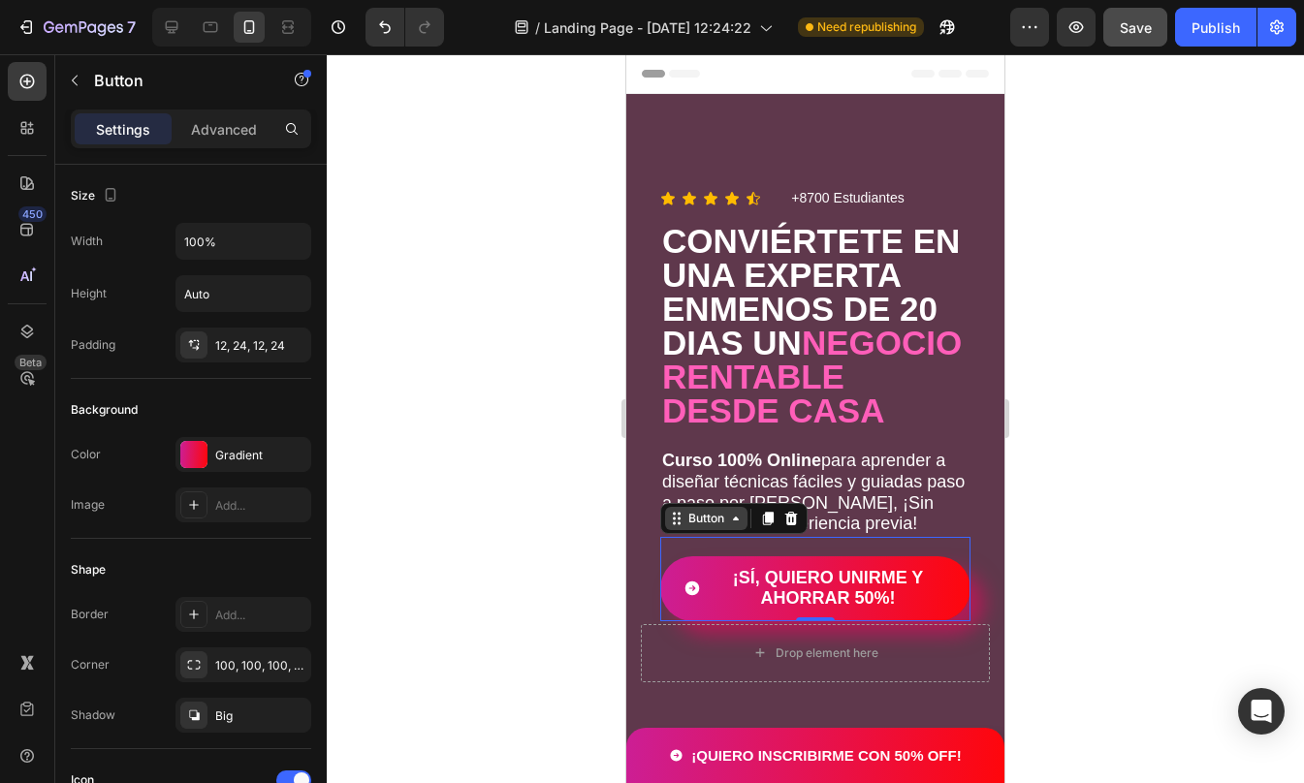
click at [715, 527] on div "Button" at bounding box center [706, 518] width 44 height 17
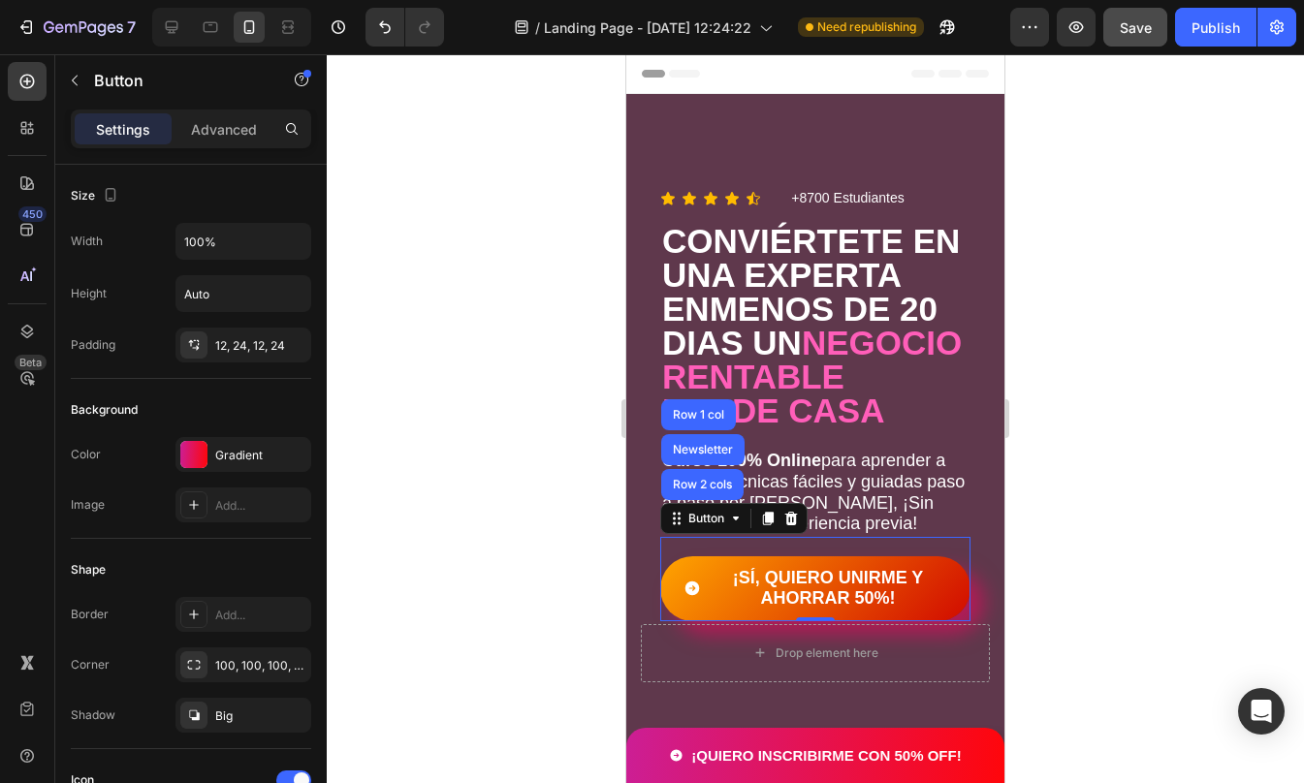
click at [696, 589] on button "¡SÍ, QUIERO UNIRME Y AHORRAR 50%!" at bounding box center [815, 588] width 310 height 65
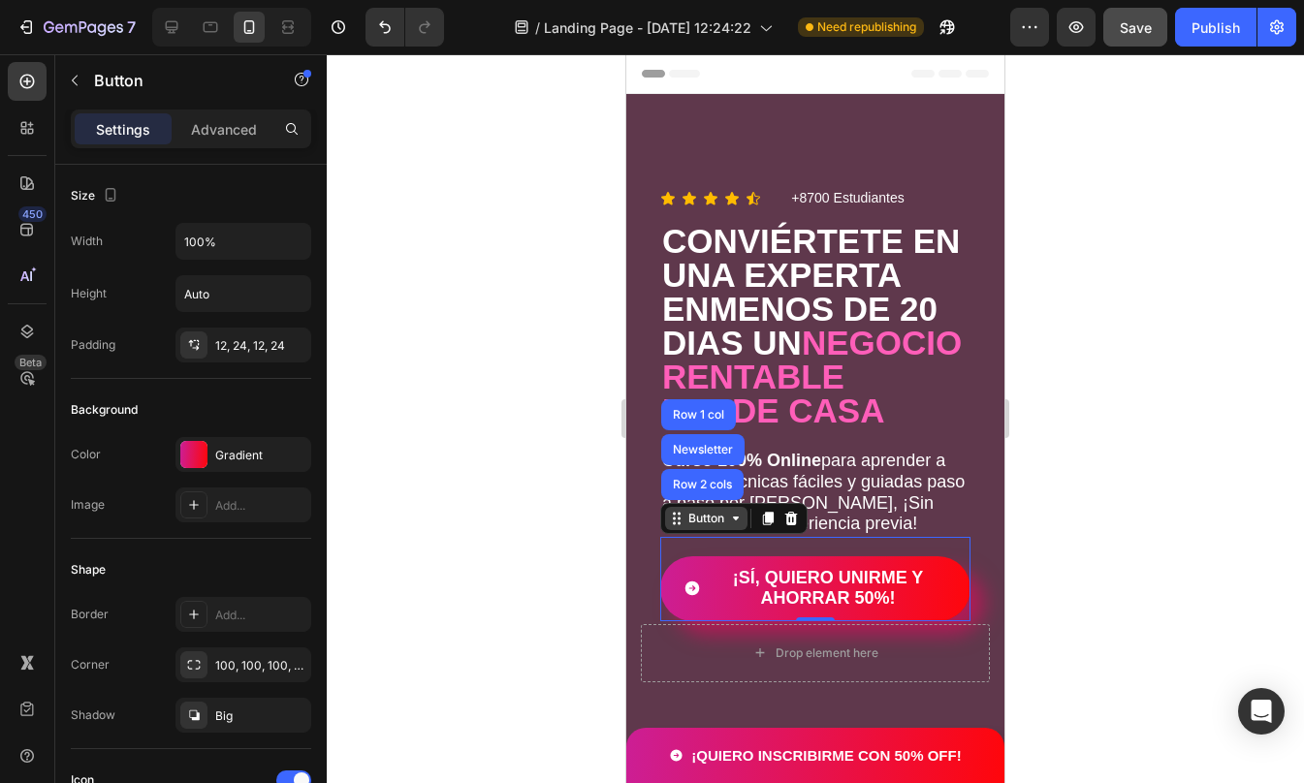
click at [707, 527] on div "Button" at bounding box center [706, 518] width 44 height 17
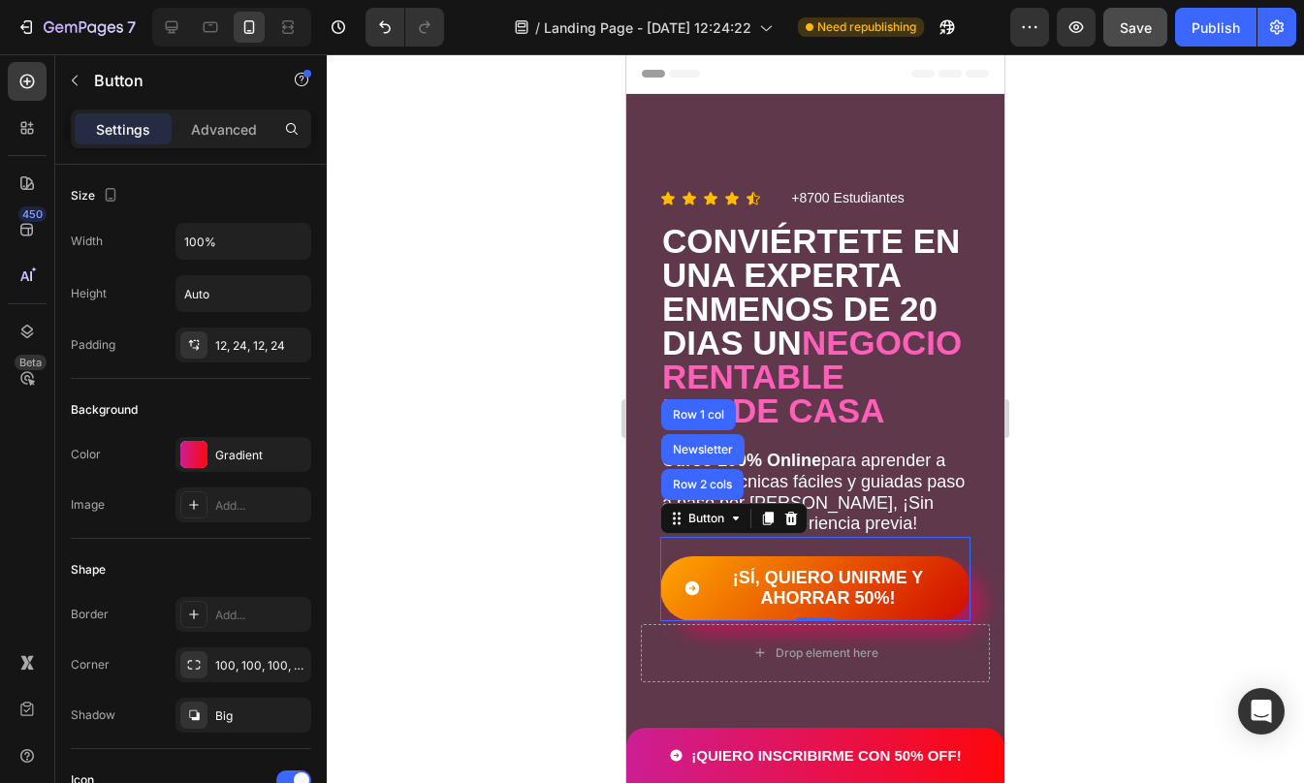
click at [688, 609] on span "<p>¡SÍ, QUIERO UNIRME Y AHORRAR 50%!</p>" at bounding box center [691, 589] width 17 height 42
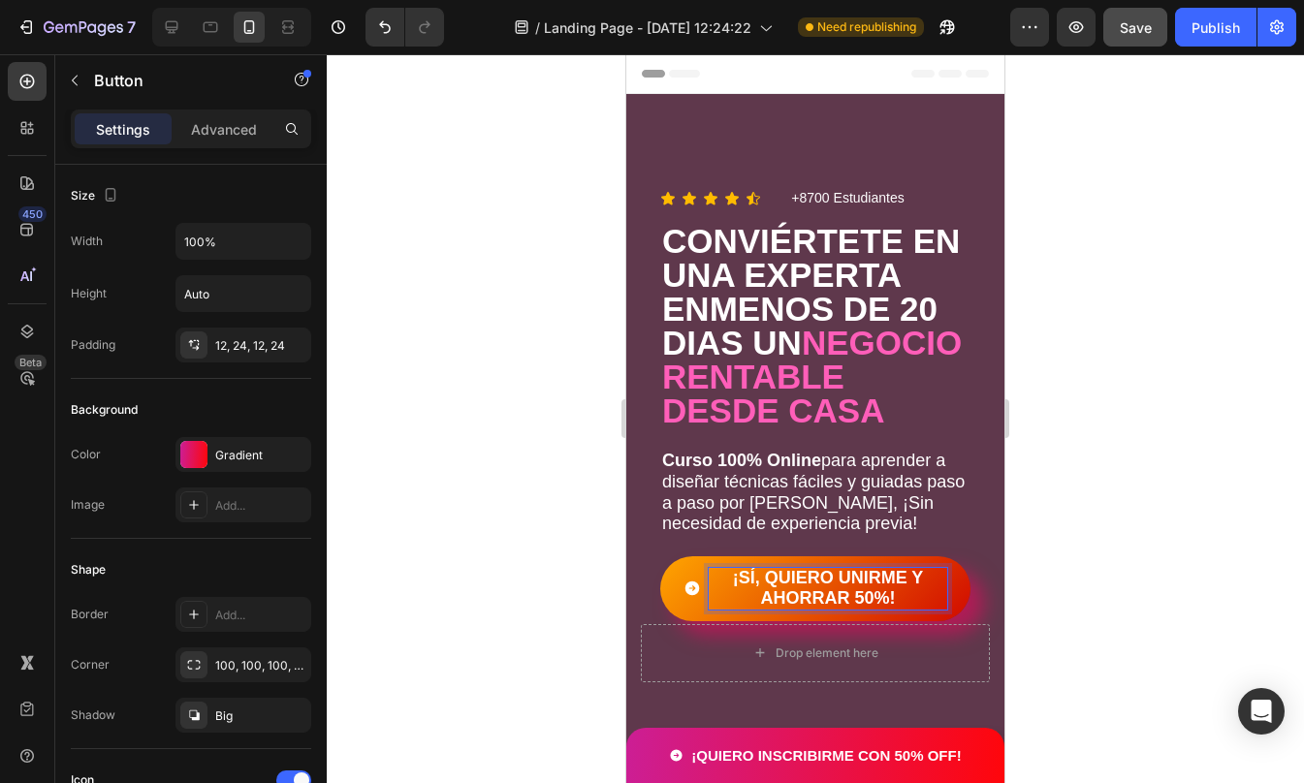
click at [688, 605] on span "<p>¡SÍ, QUIERO UNIRME Y AHORRAR 50%!</p>" at bounding box center [691, 589] width 17 height 42
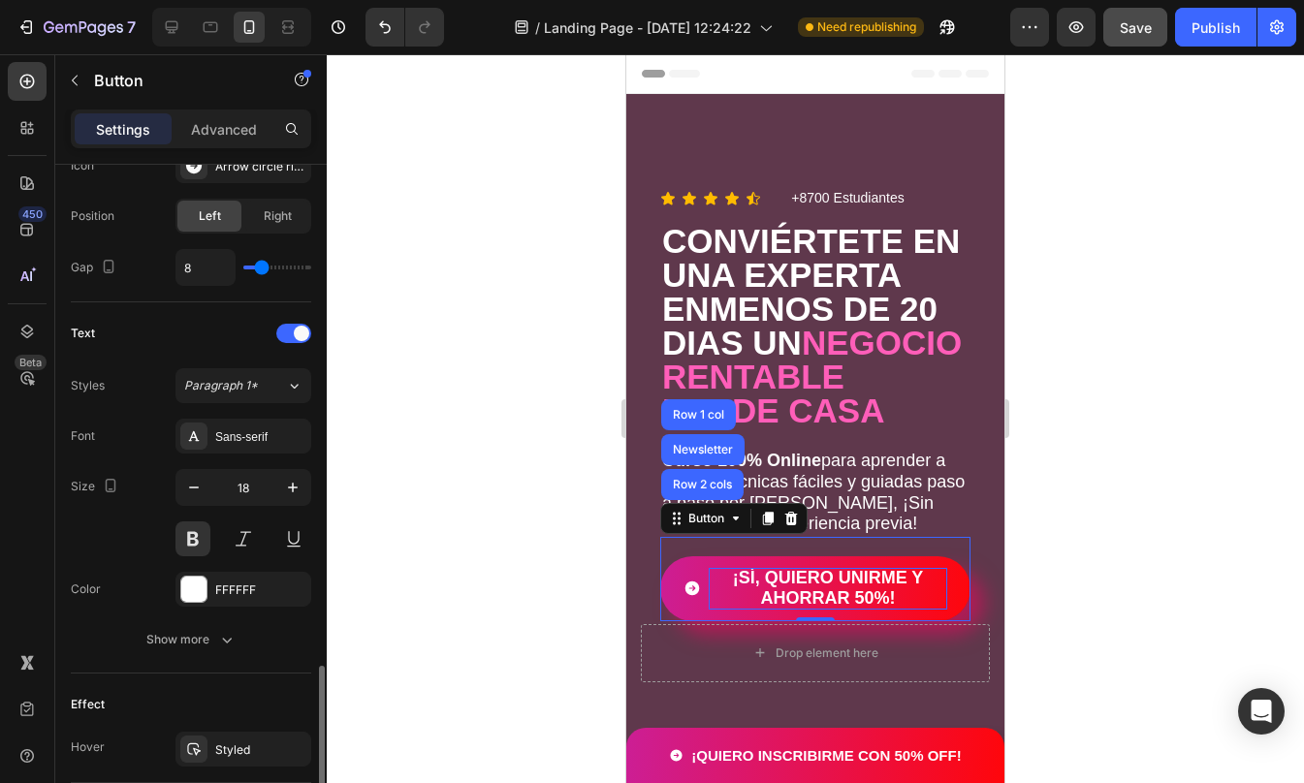
scroll to position [870, 0]
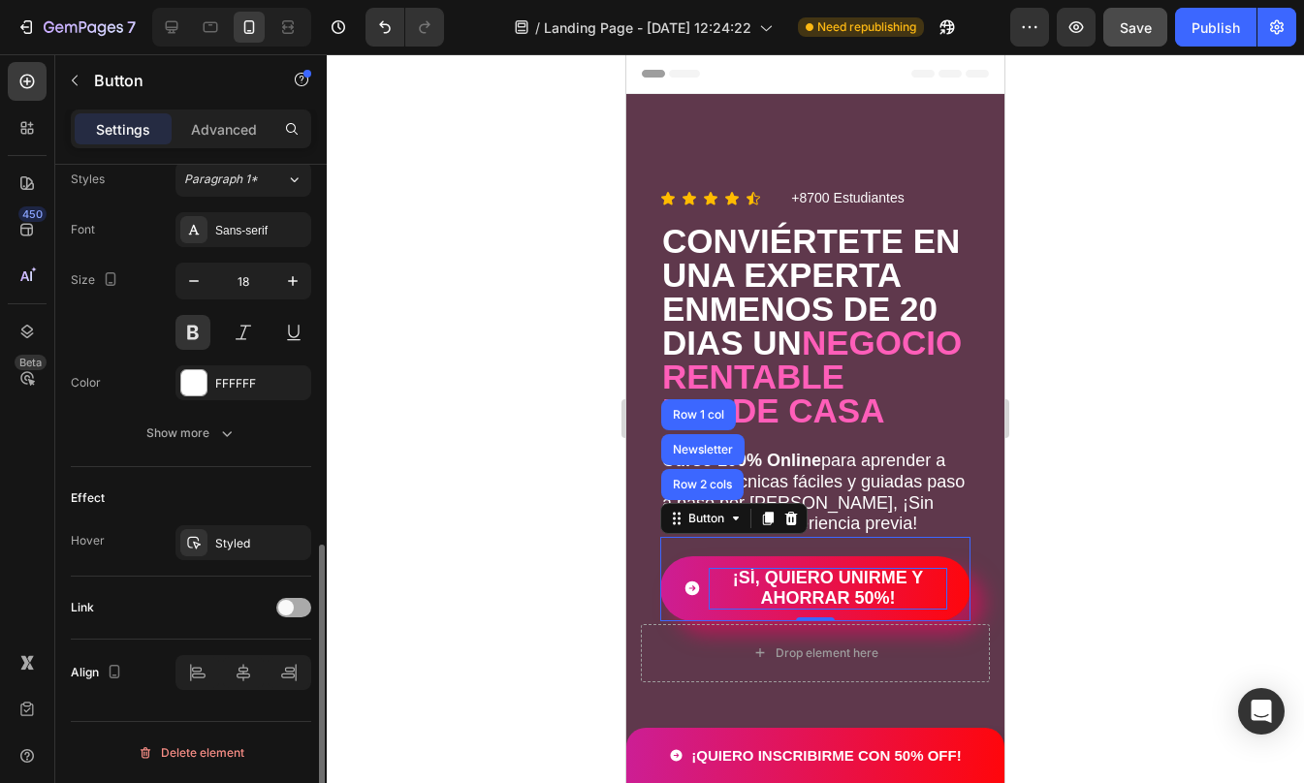
click at [294, 610] on div at bounding box center [293, 607] width 35 height 19
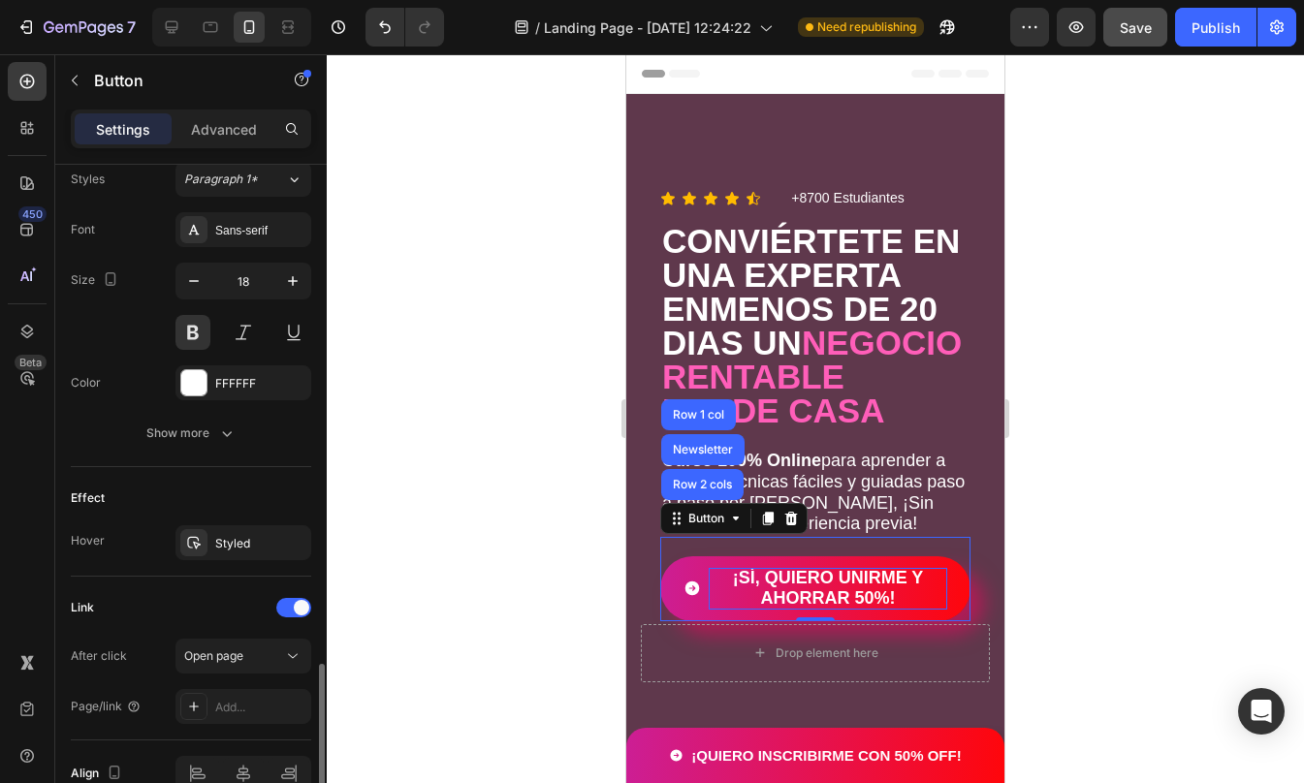
scroll to position [970, 0]
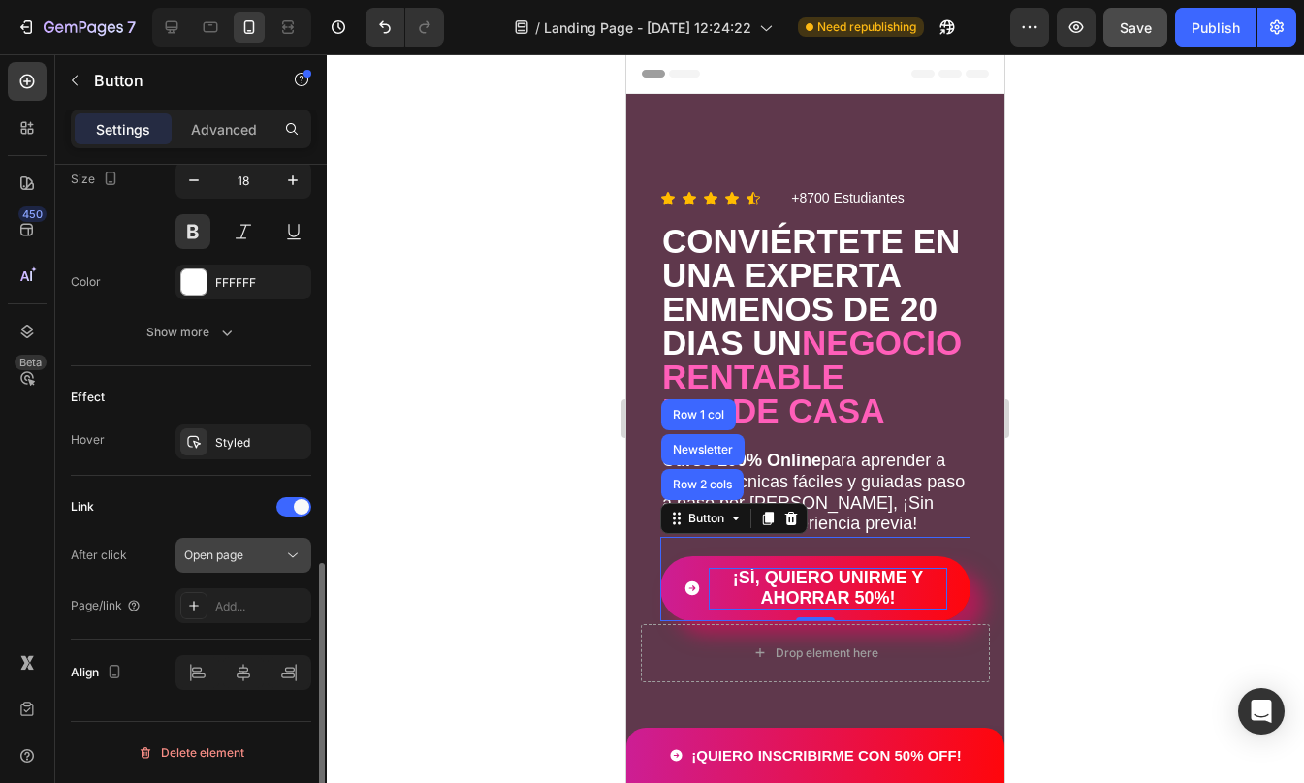
click at [243, 552] on span "Open page" at bounding box center [213, 555] width 59 height 15
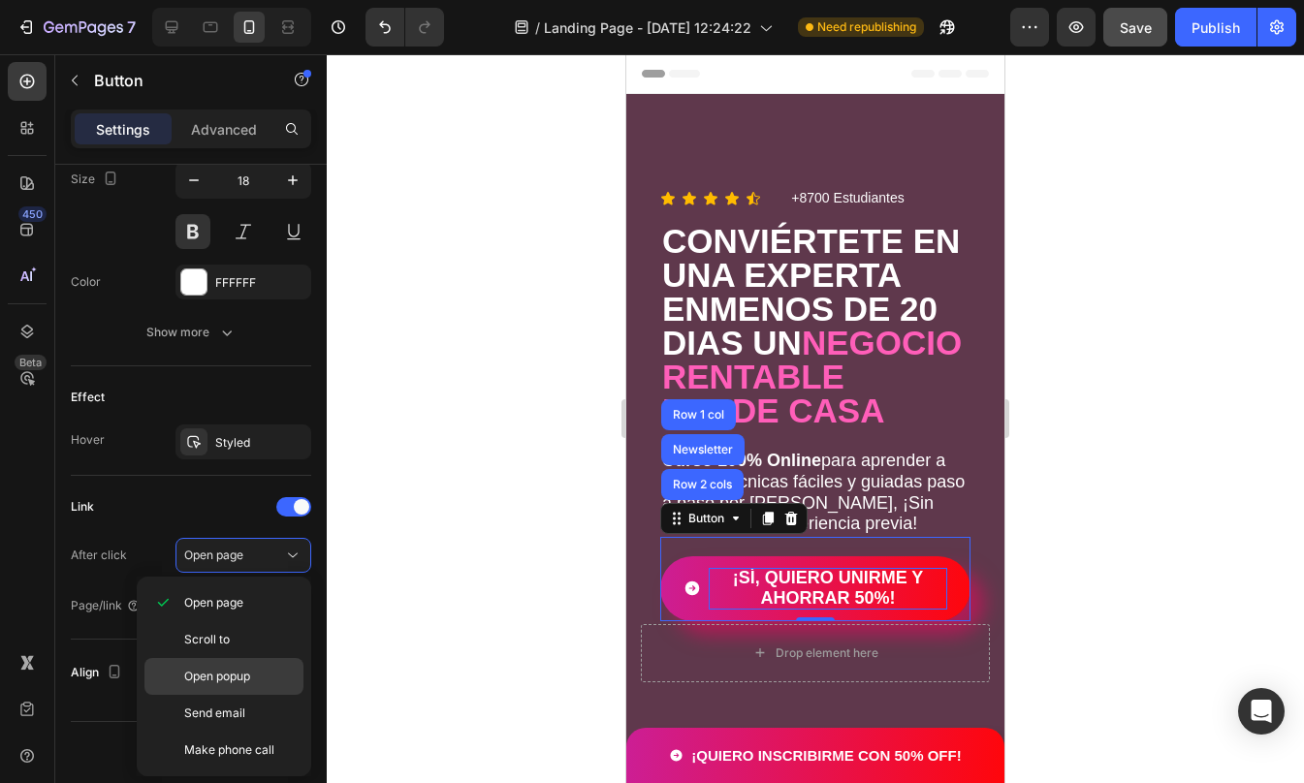
click at [252, 682] on p "Open popup" at bounding box center [239, 676] width 111 height 17
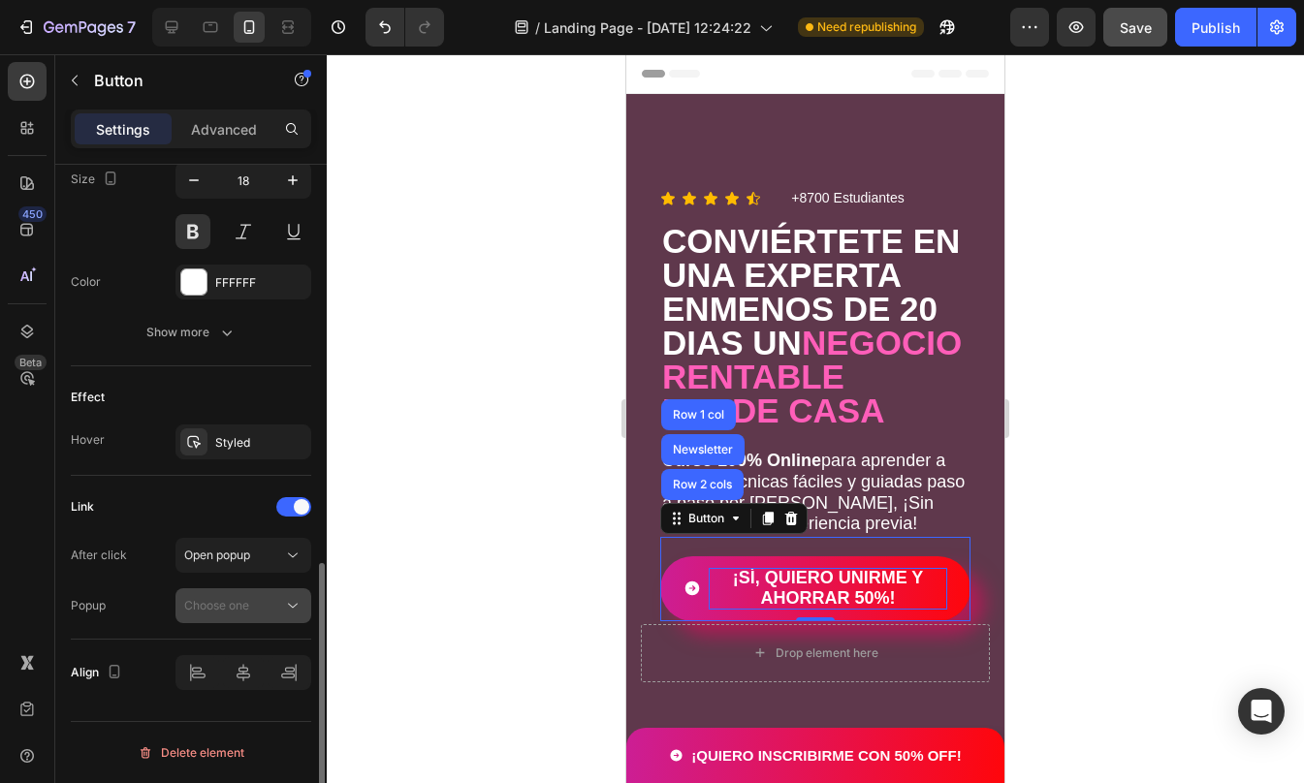
click at [236, 604] on span "Choose one" at bounding box center [216, 605] width 65 height 15
click at [254, 551] on div "Open popup" at bounding box center [233, 555] width 99 height 17
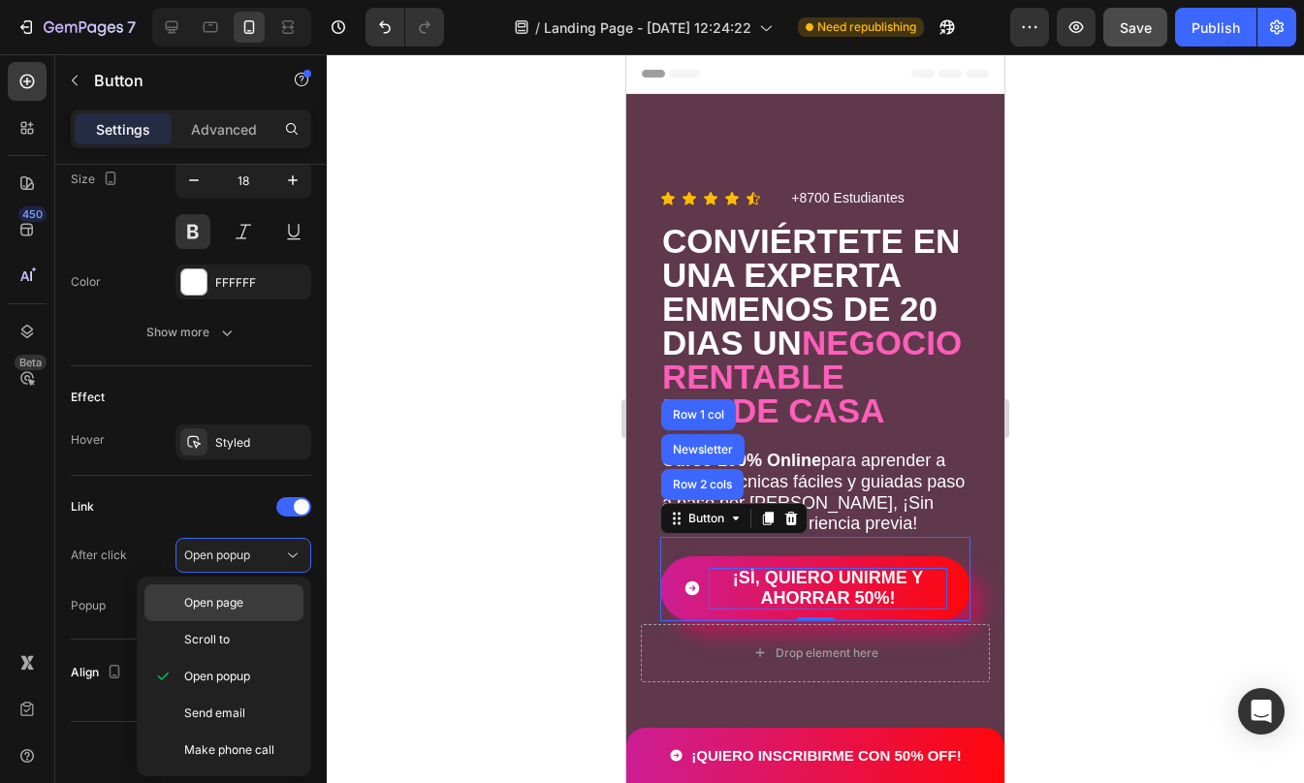
click at [257, 621] on div "Open page" at bounding box center [223, 639] width 159 height 37
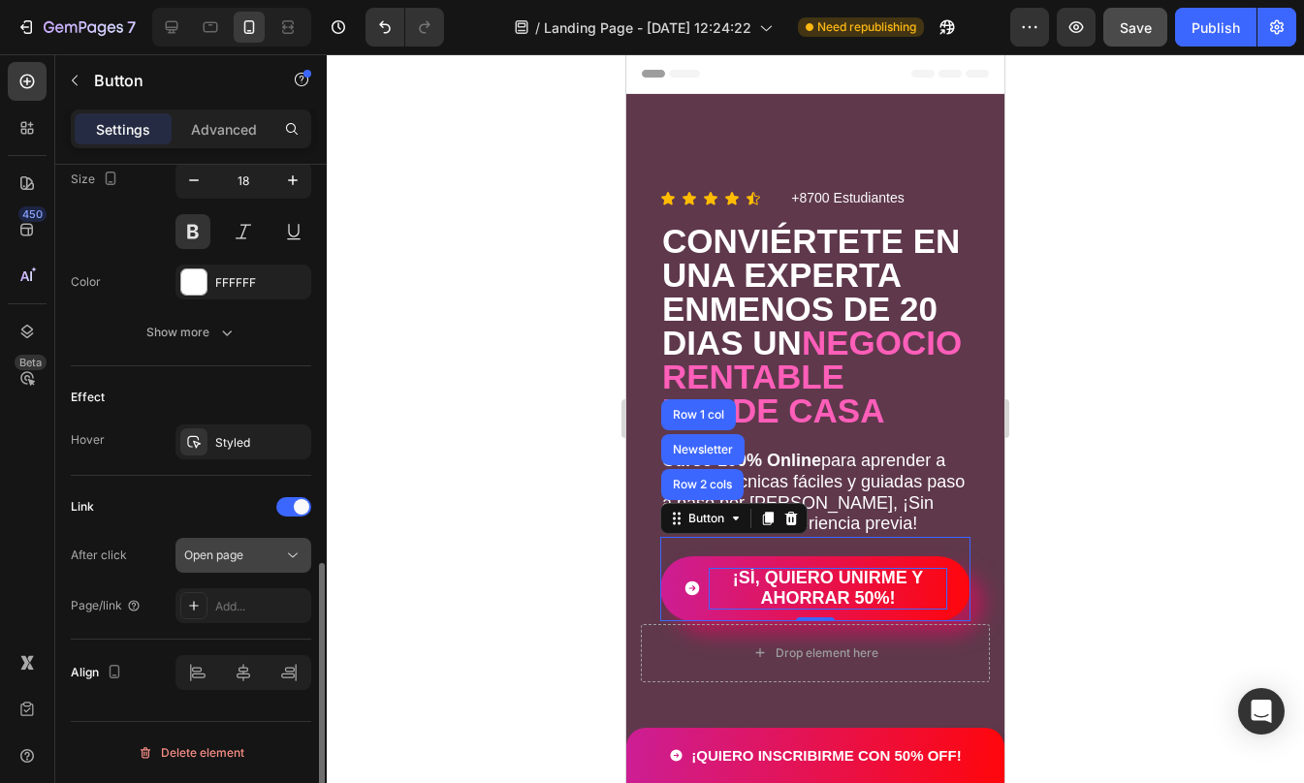
click at [249, 557] on div "Open page" at bounding box center [233, 555] width 99 height 17
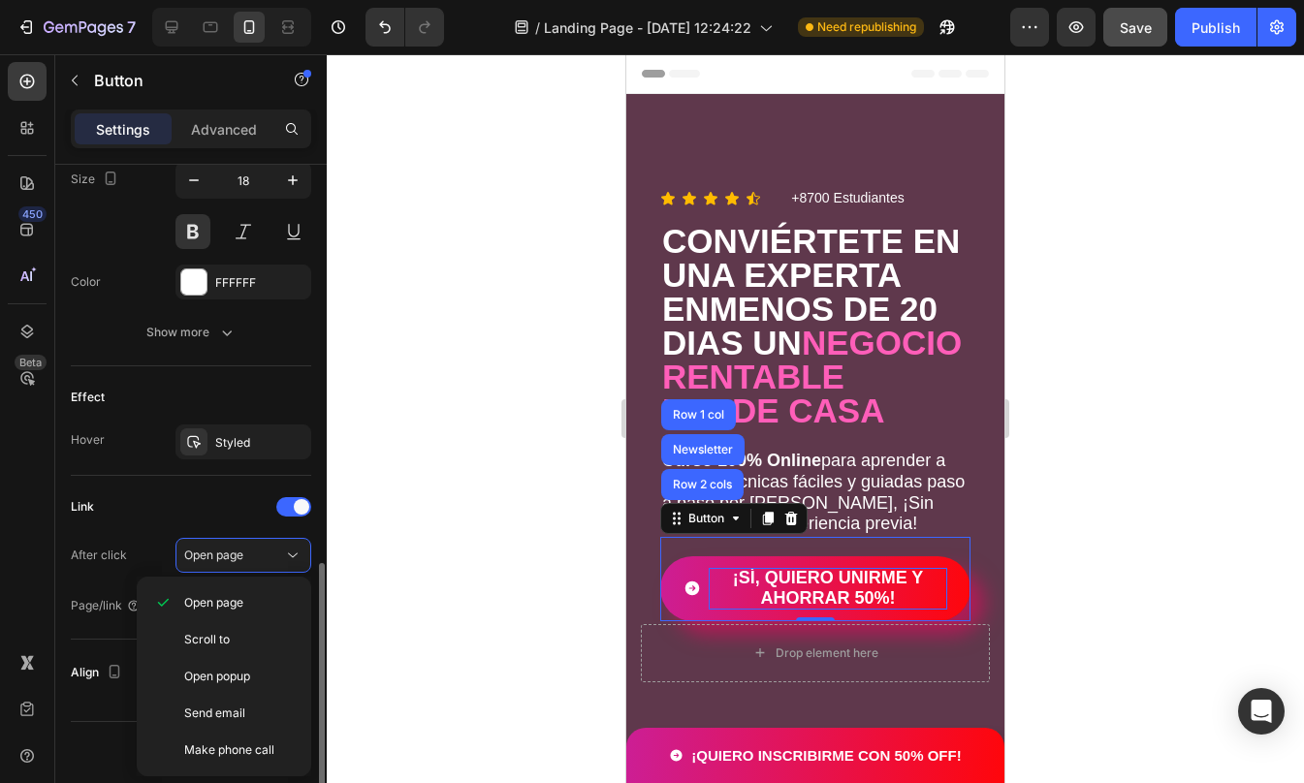
click at [159, 517] on div "Link" at bounding box center [191, 506] width 240 height 31
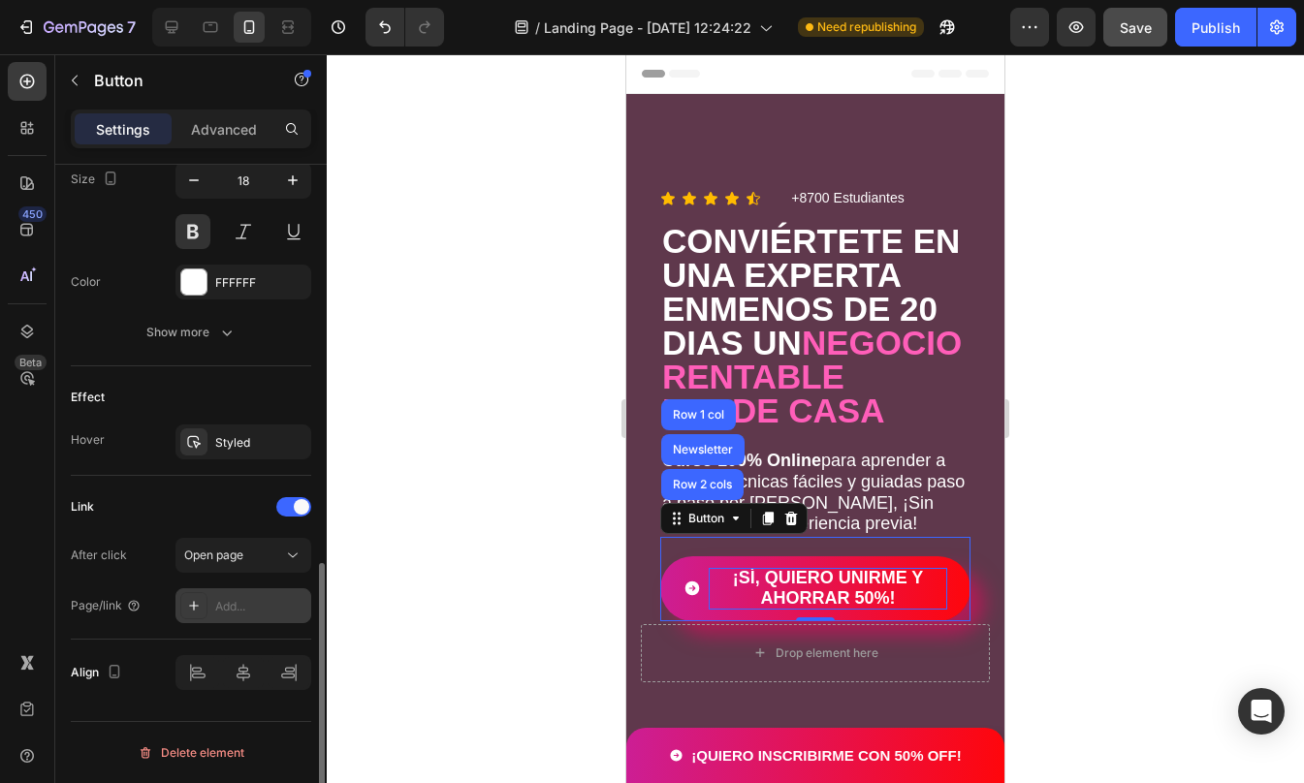
click at [237, 619] on div "Add..." at bounding box center [243, 605] width 136 height 35
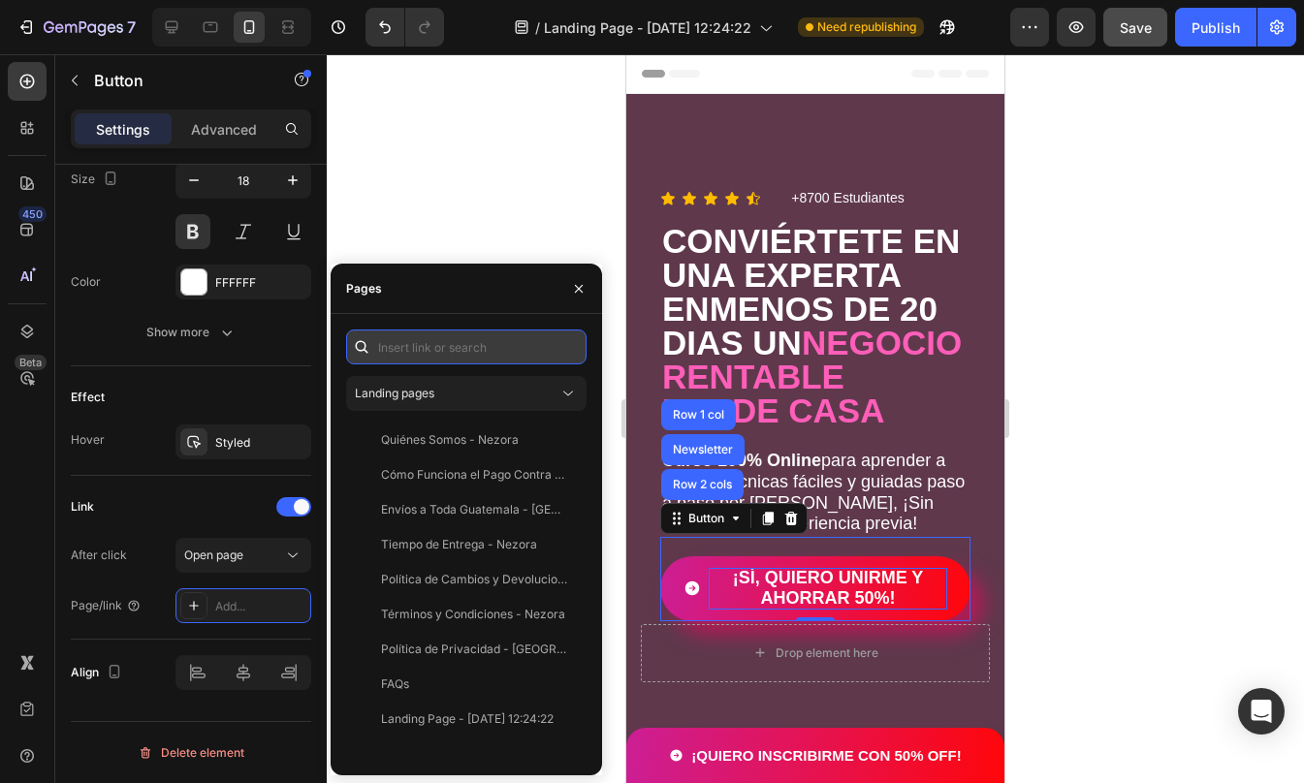
click at [477, 344] on input "text" at bounding box center [466, 347] width 240 height 35
paste input "[URL][DOMAIN_NAME]"
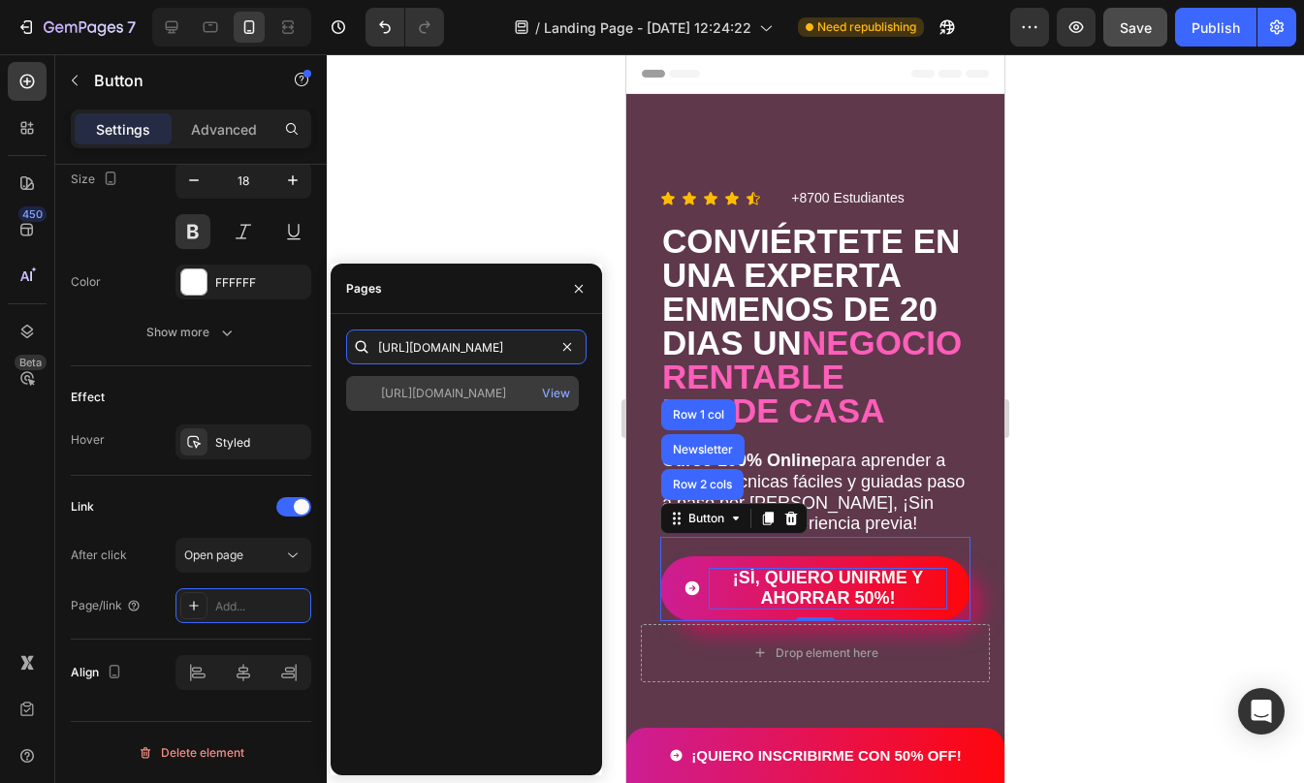
type input "[URL][DOMAIN_NAME]"
click at [475, 390] on div "[URL][DOMAIN_NAME]" at bounding box center [443, 393] width 125 height 17
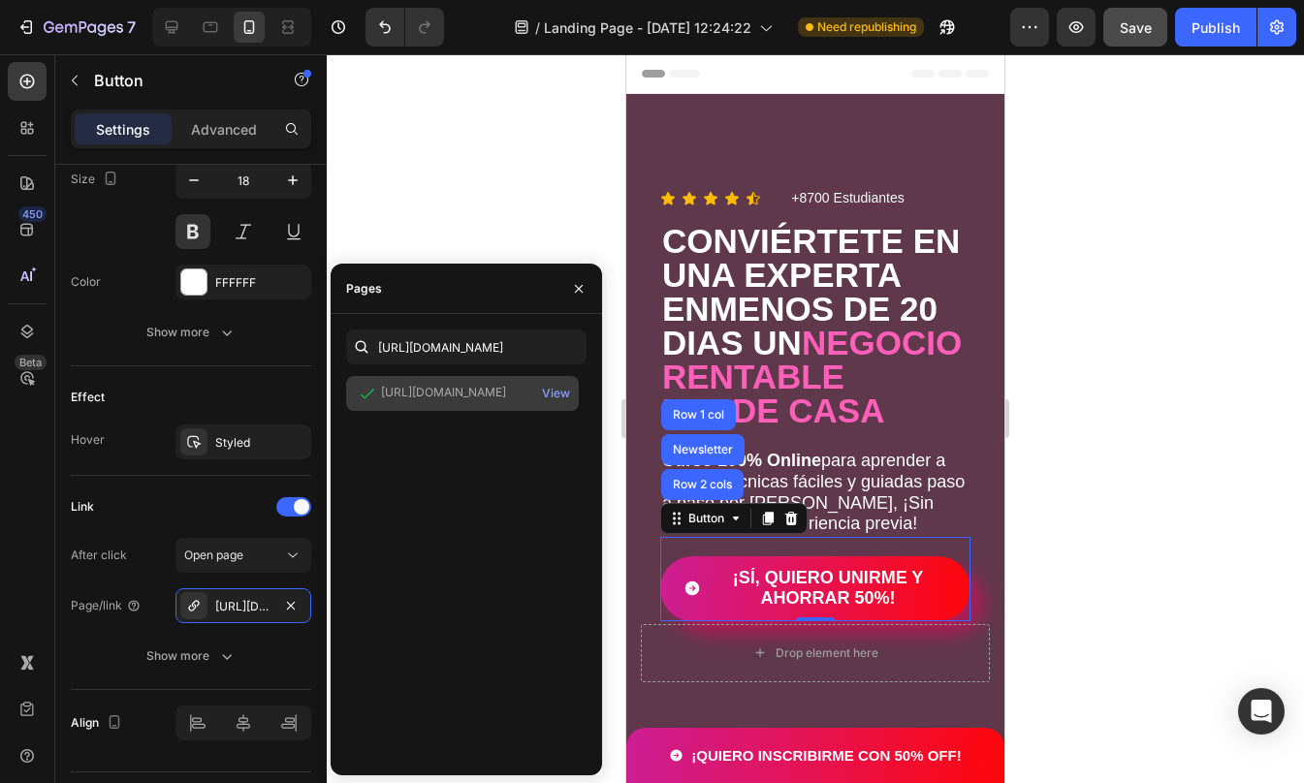
scroll to position [0, 0]
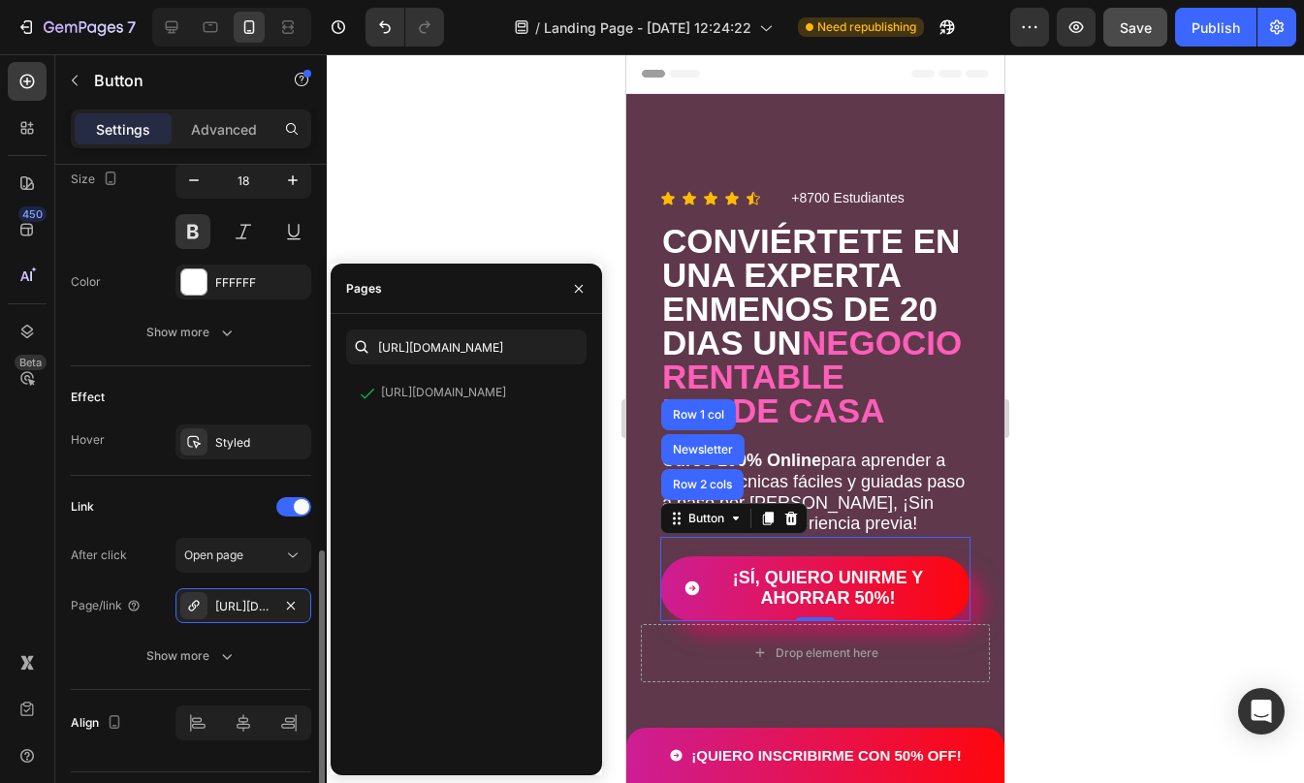
click at [130, 589] on div "Page/link [URL][DOMAIN_NAME]" at bounding box center [191, 605] width 240 height 35
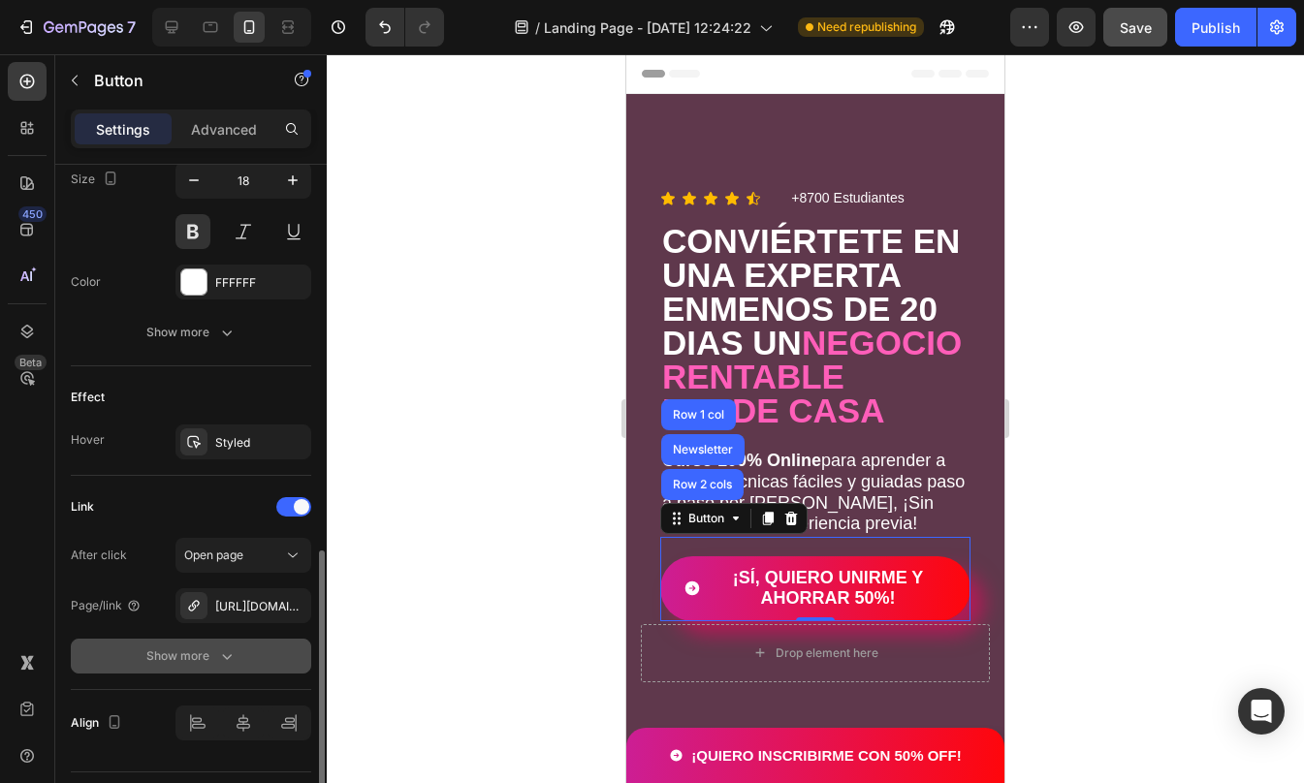
click at [175, 662] on div "Show more" at bounding box center [191, 656] width 90 height 19
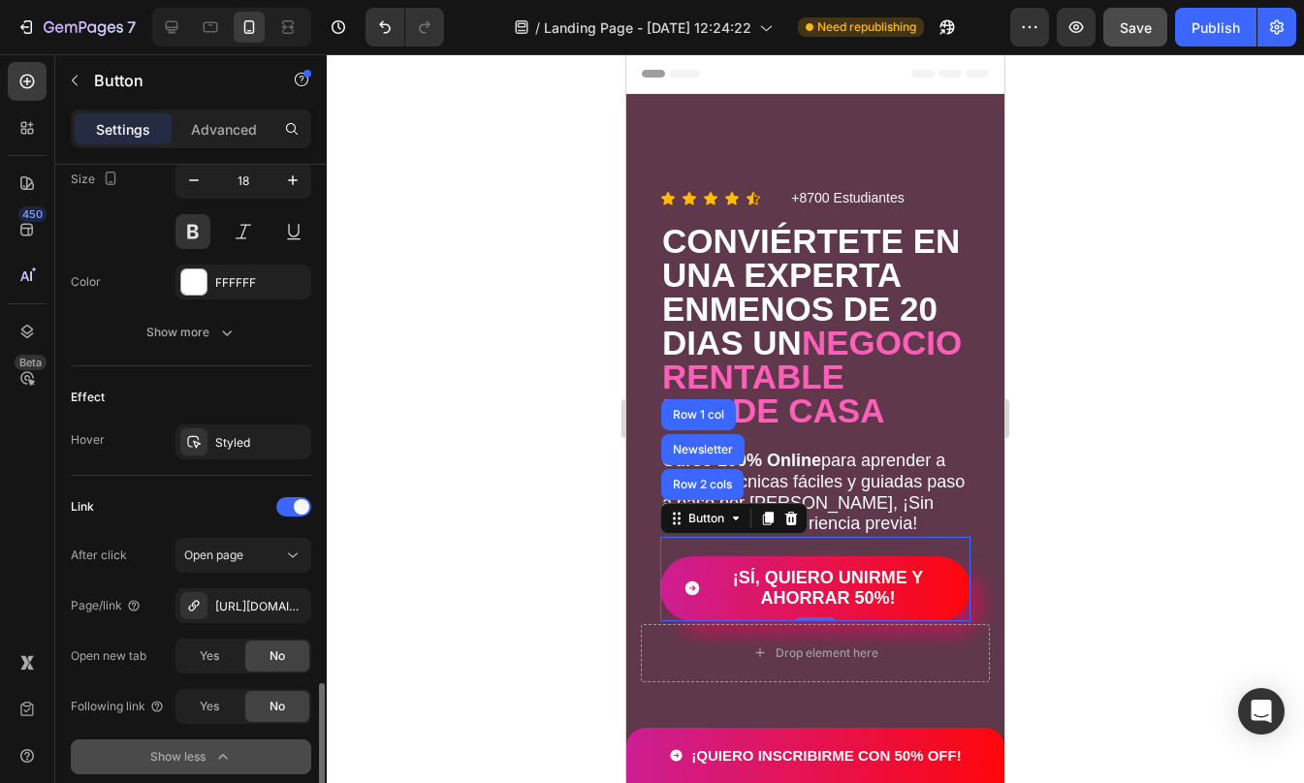
scroll to position [1088, 0]
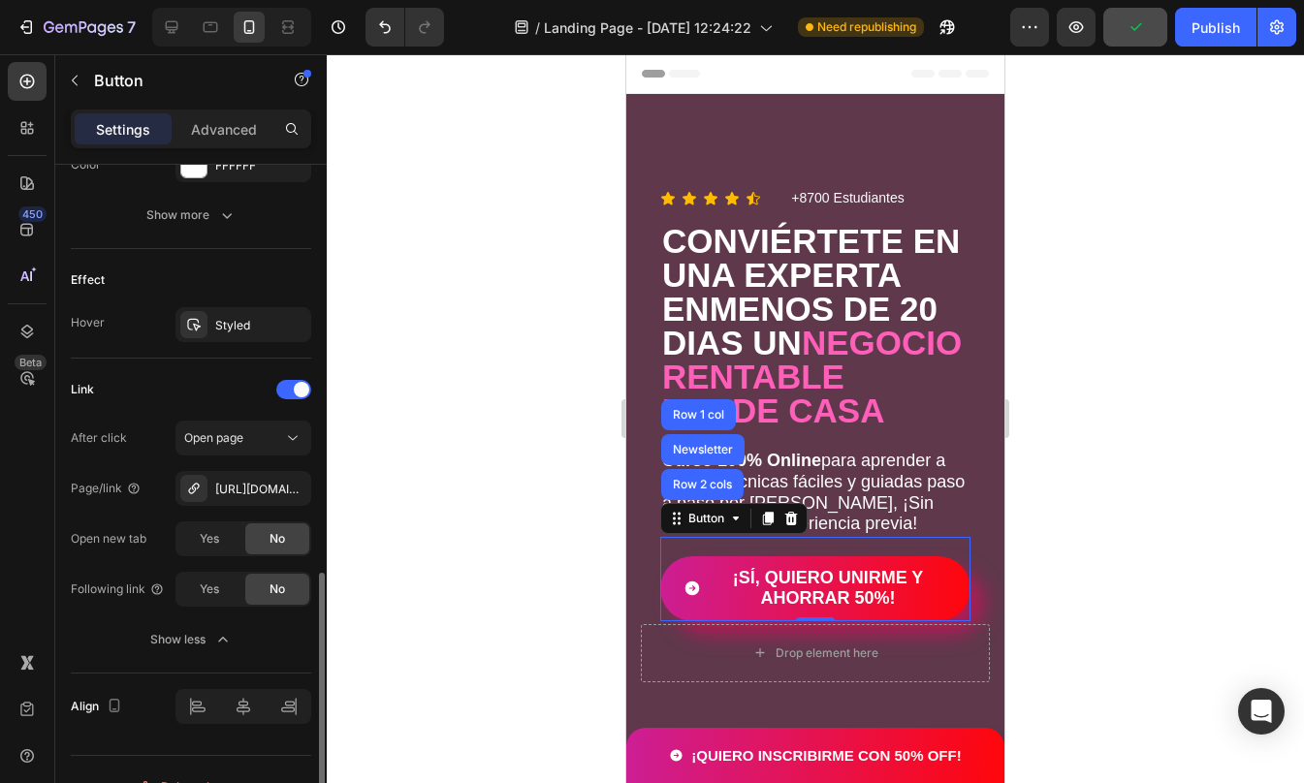
click at [252, 671] on div "Link After click Open page Page/link [URL][DOMAIN_NAME] Open new tab Yes No Fol…" at bounding box center [191, 516] width 240 height 315
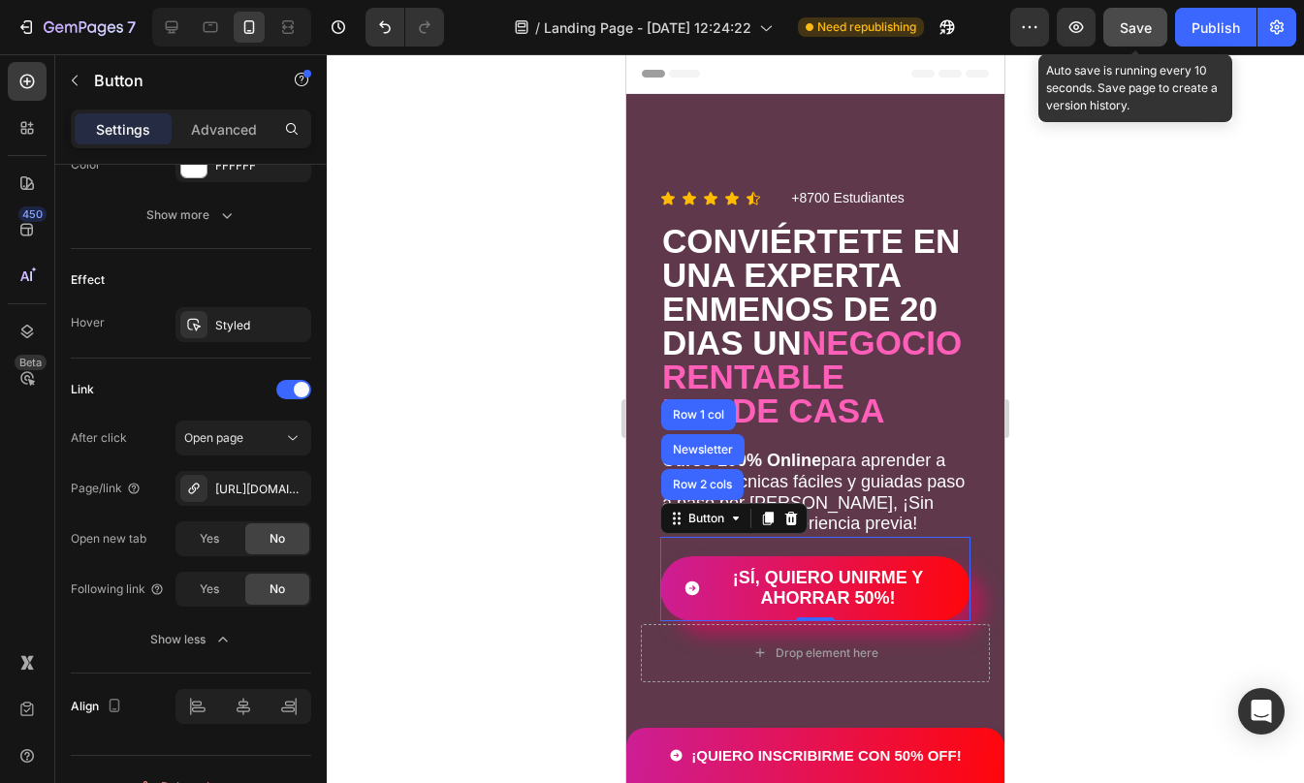
click at [1155, 32] on button "Save" at bounding box center [1135, 27] width 64 height 39
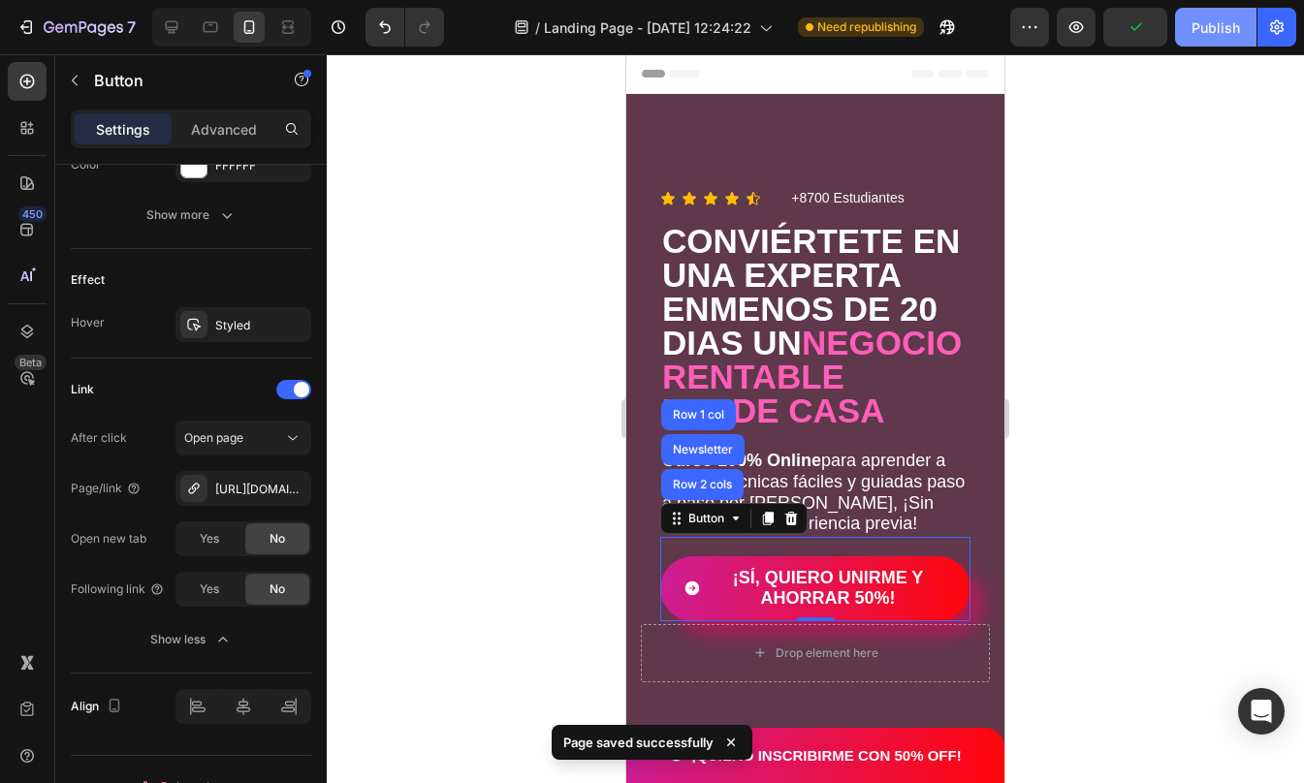
click at [1215, 25] on div "Publish" at bounding box center [1215, 27] width 48 height 20
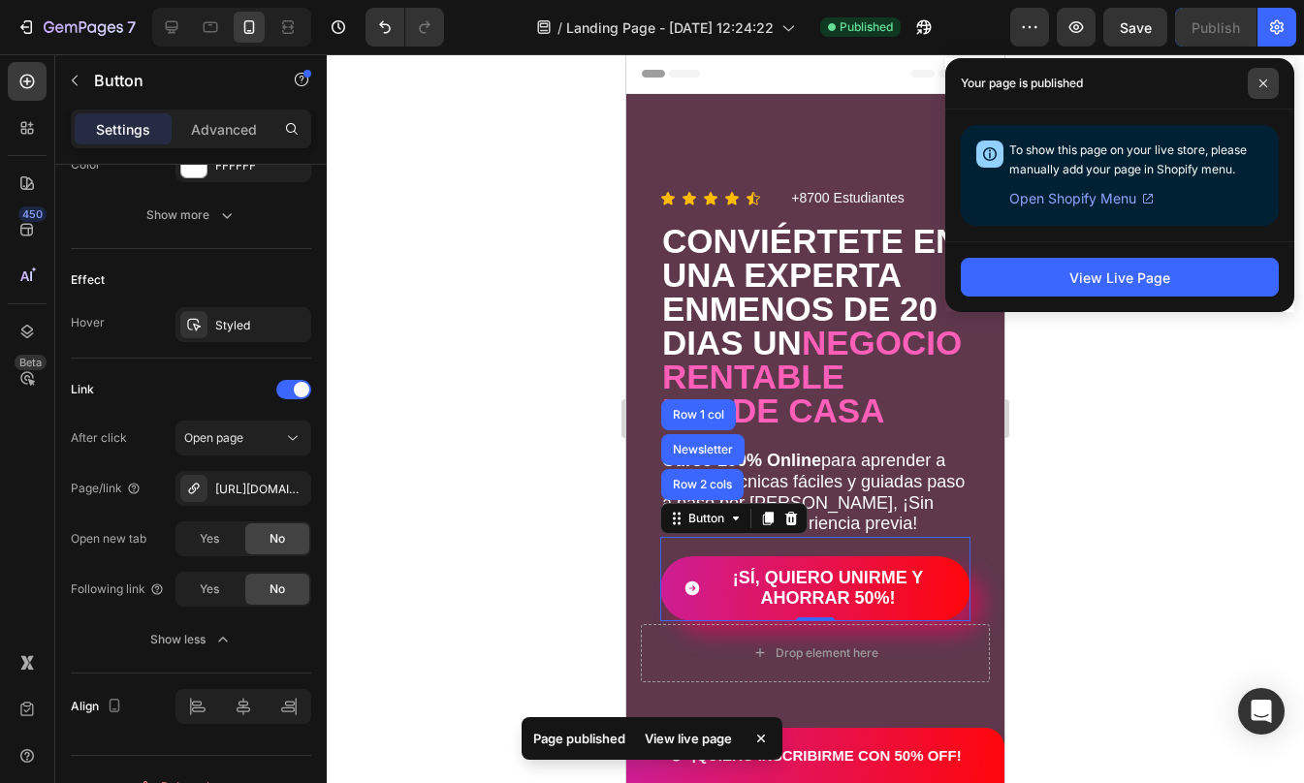
click at [1259, 94] on span at bounding box center [1263, 83] width 31 height 31
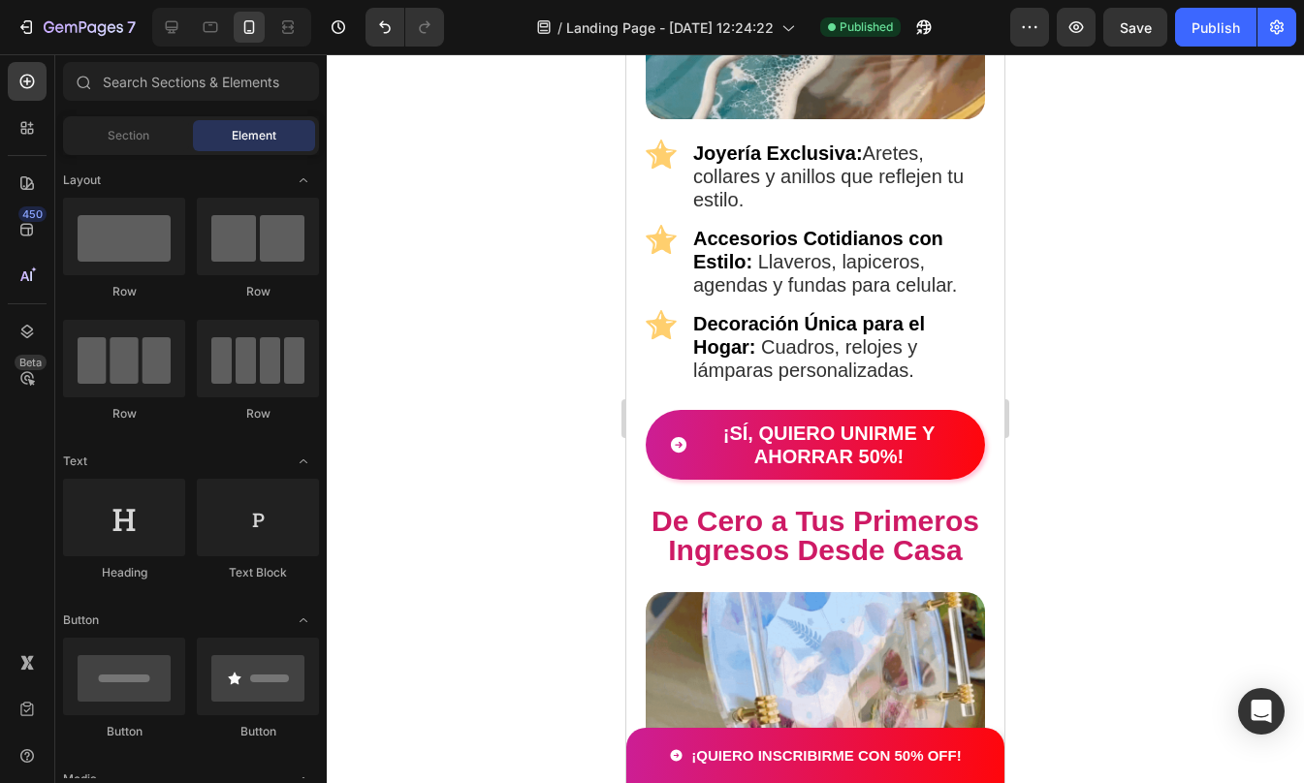
scroll to position [2231, 0]
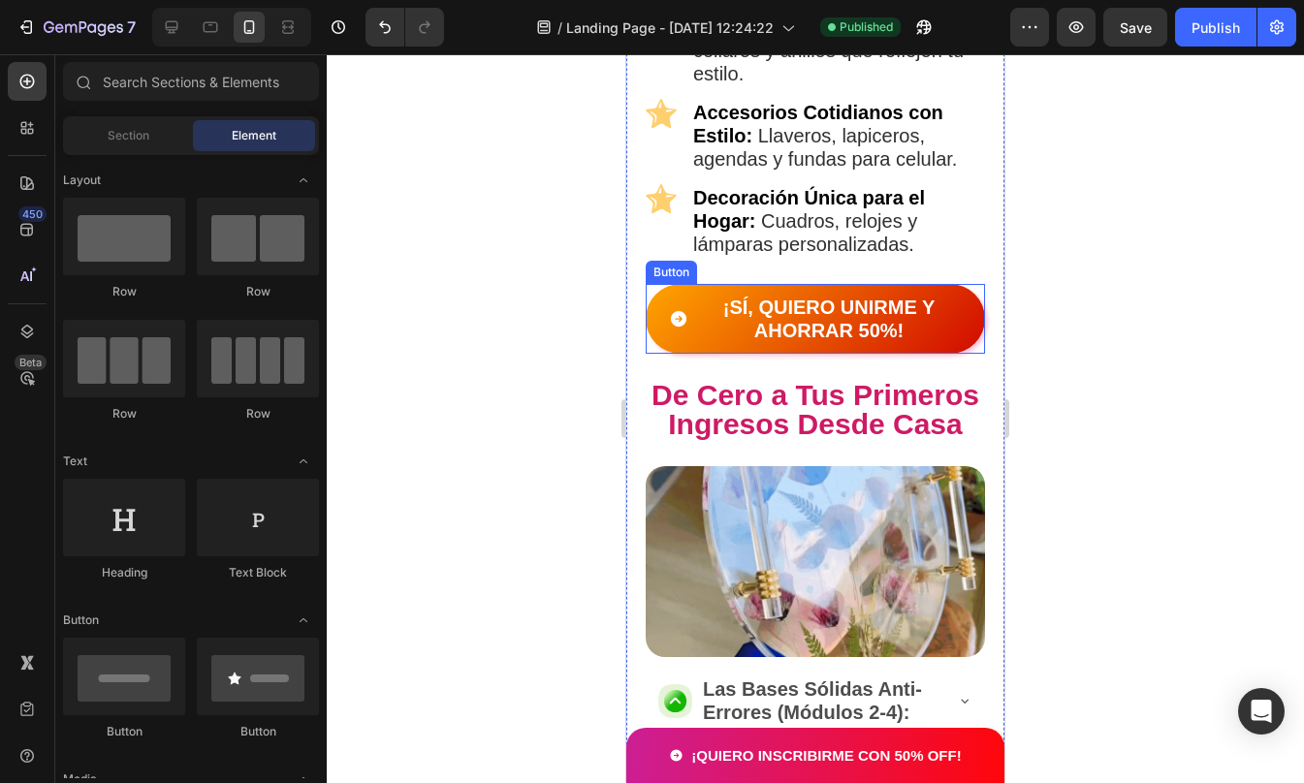
click at [674, 284] on button "¡SÍ, QUIERO UNIRME Y AHORRAR 50%!" at bounding box center [815, 319] width 339 height 70
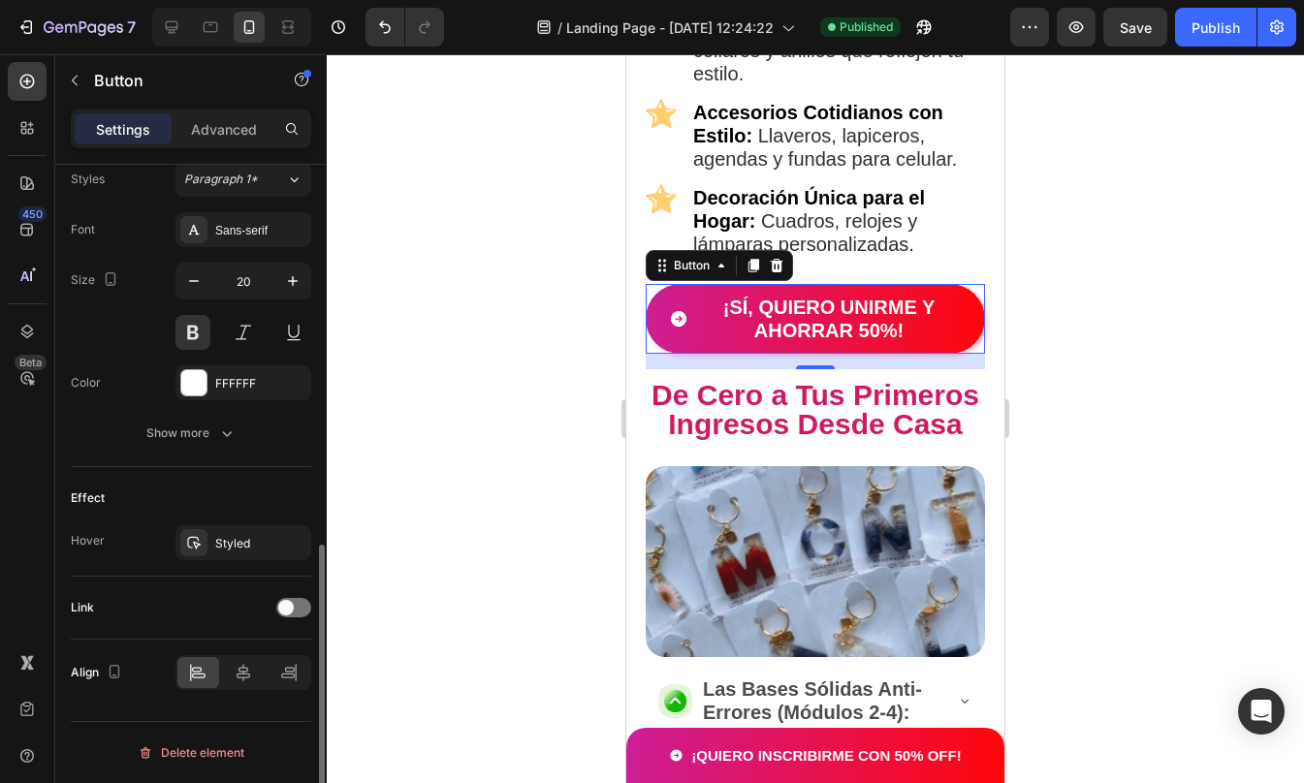
scroll to position [868, 0]
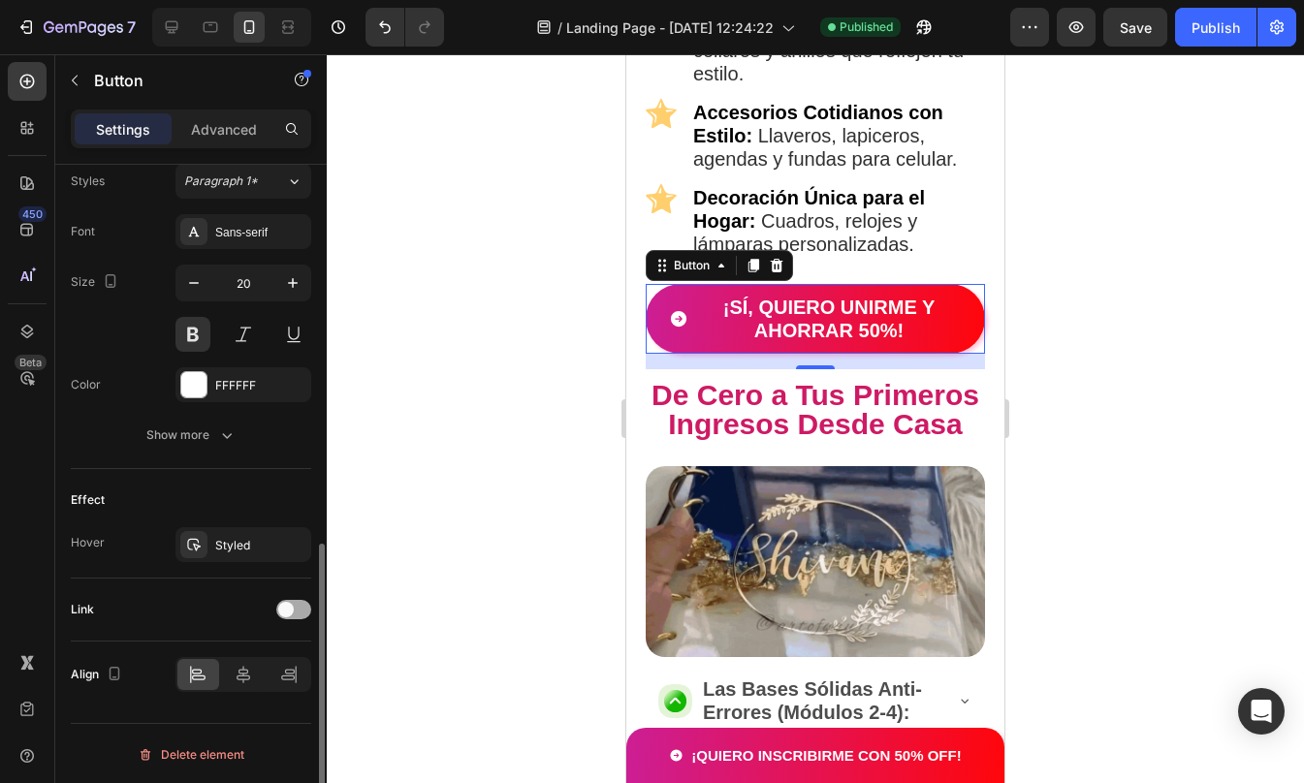
click at [291, 607] on span at bounding box center [286, 610] width 16 height 16
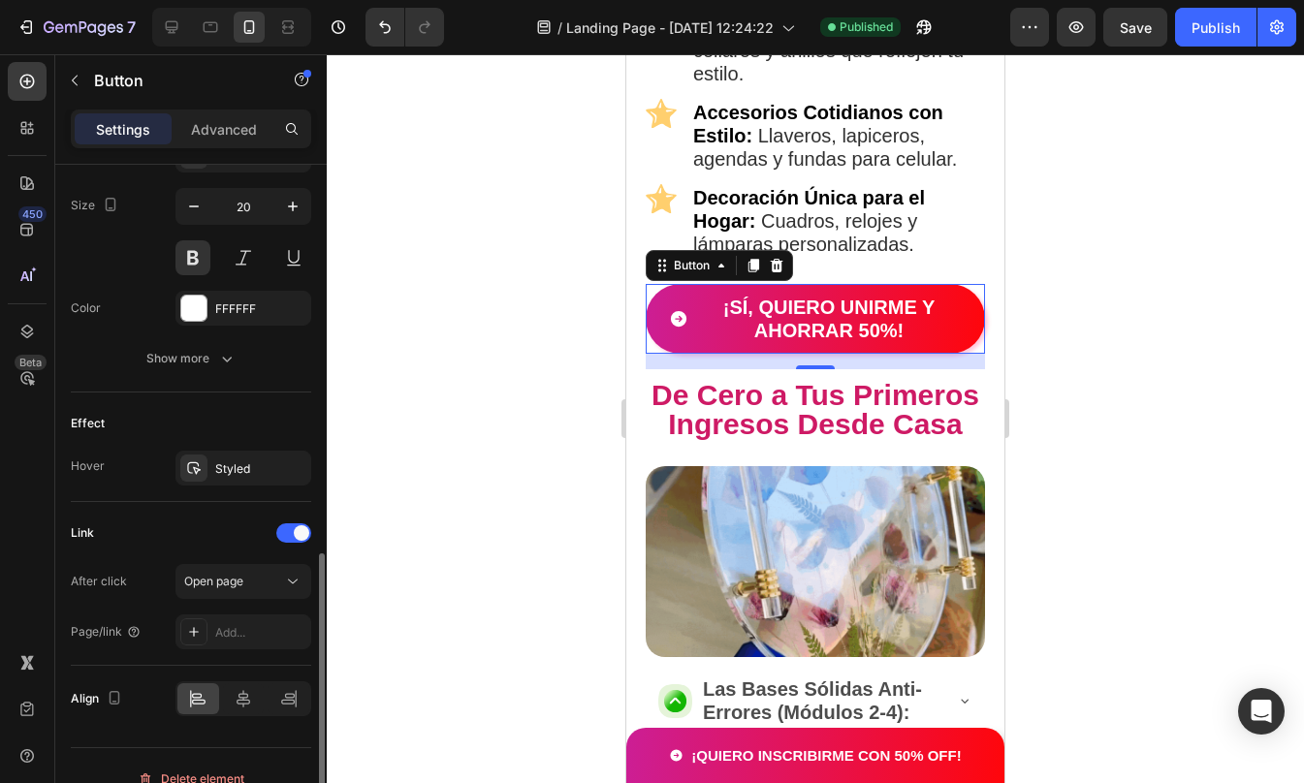
scroll to position [945, 0]
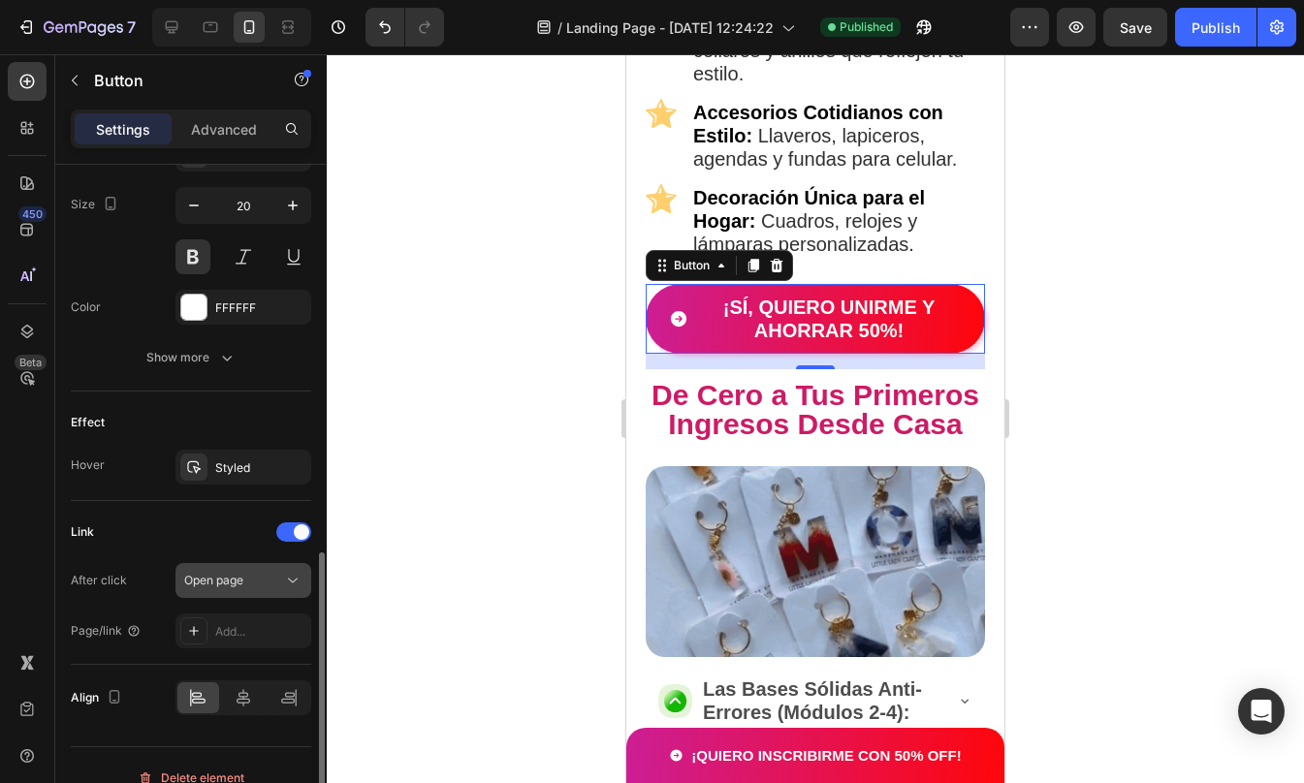
click at [211, 596] on button "Open page" at bounding box center [243, 580] width 136 height 35
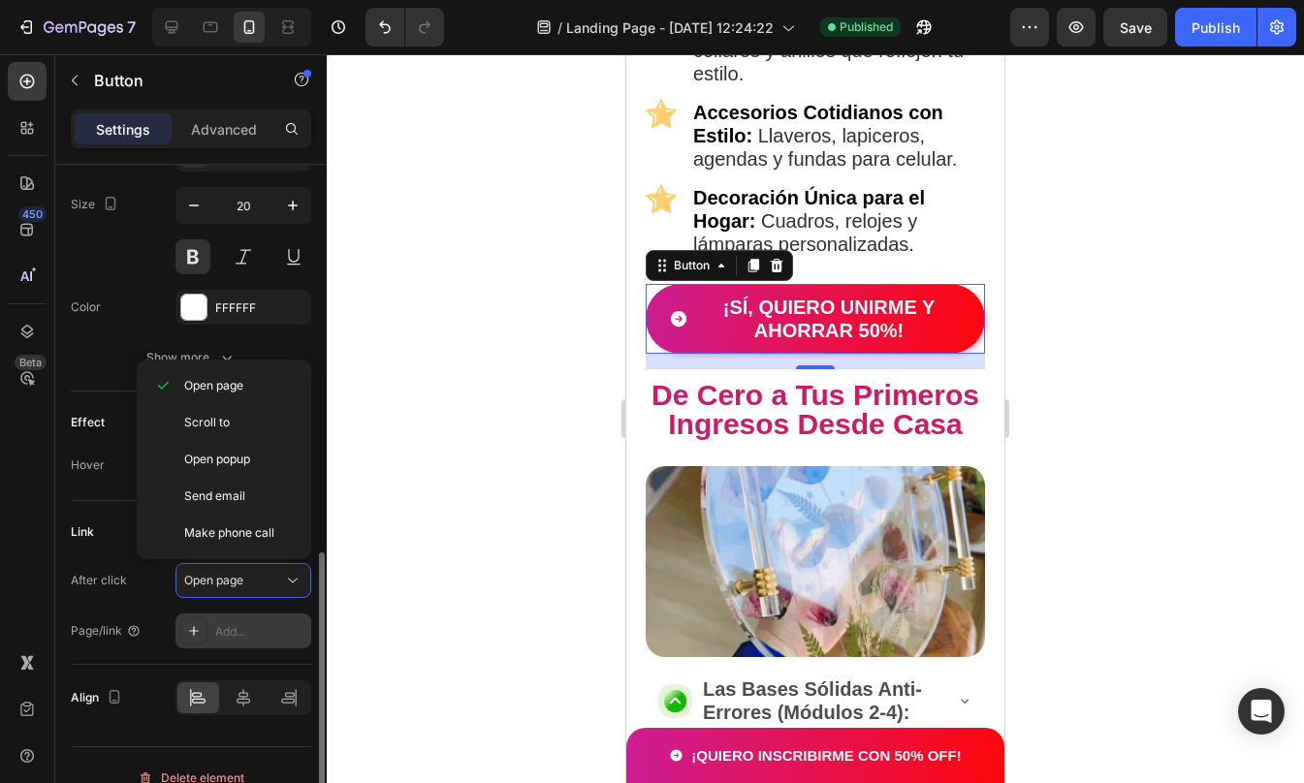
click at [204, 628] on div at bounding box center [193, 630] width 27 height 27
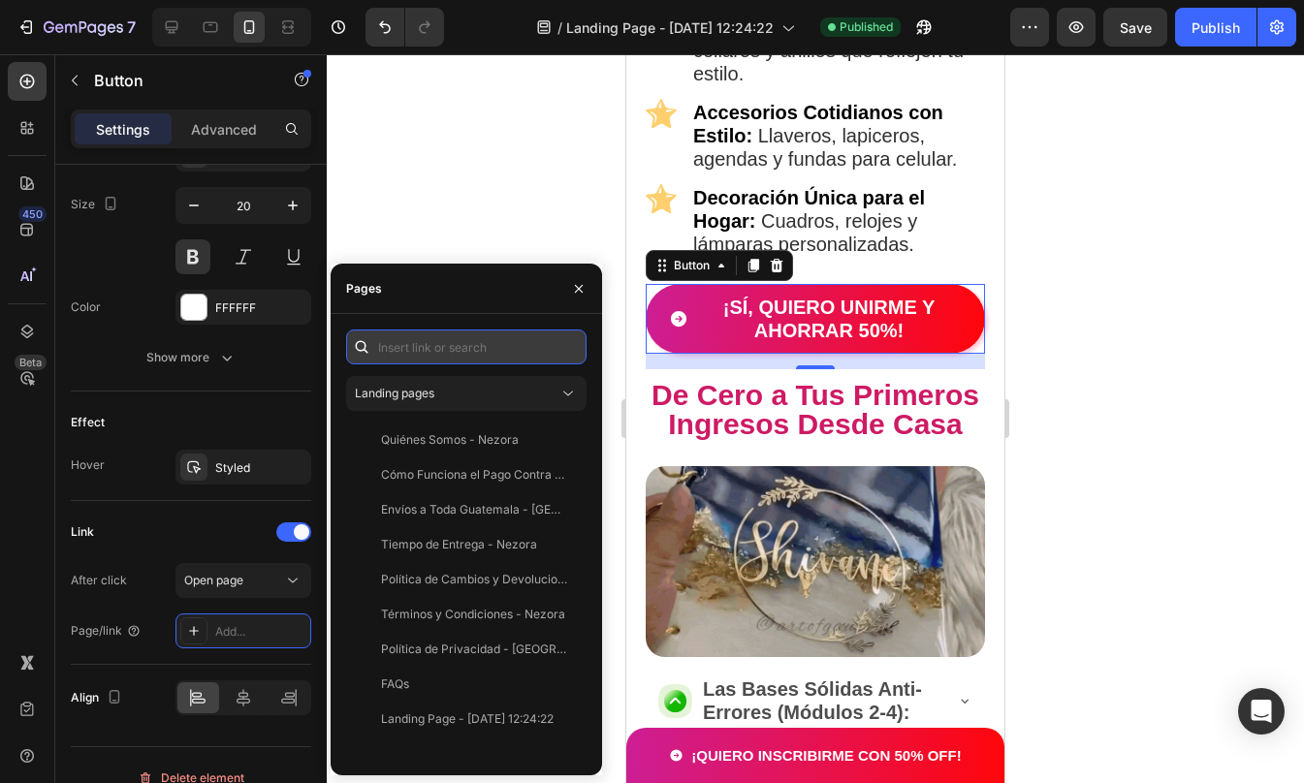
click at [477, 345] on input "text" at bounding box center [466, 347] width 240 height 35
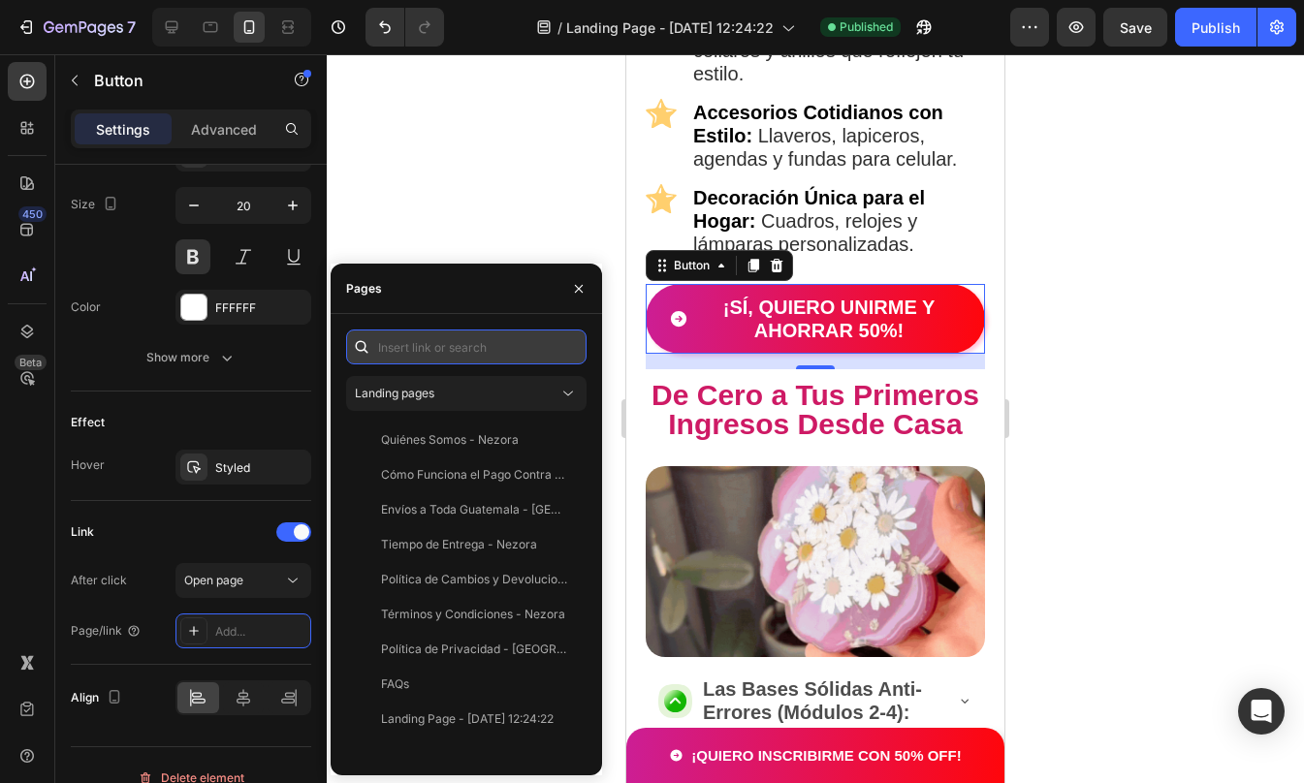
paste input "[URL][DOMAIN_NAME]"
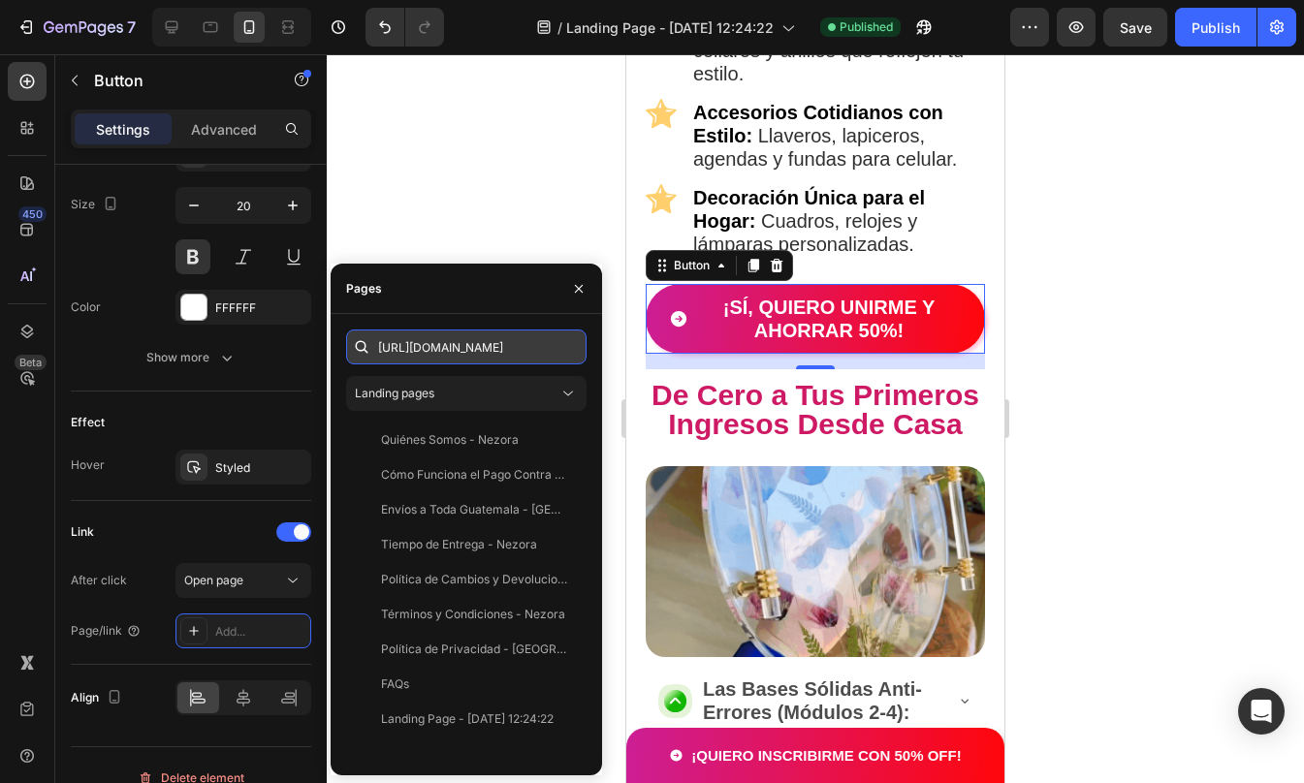
scroll to position [0, 90]
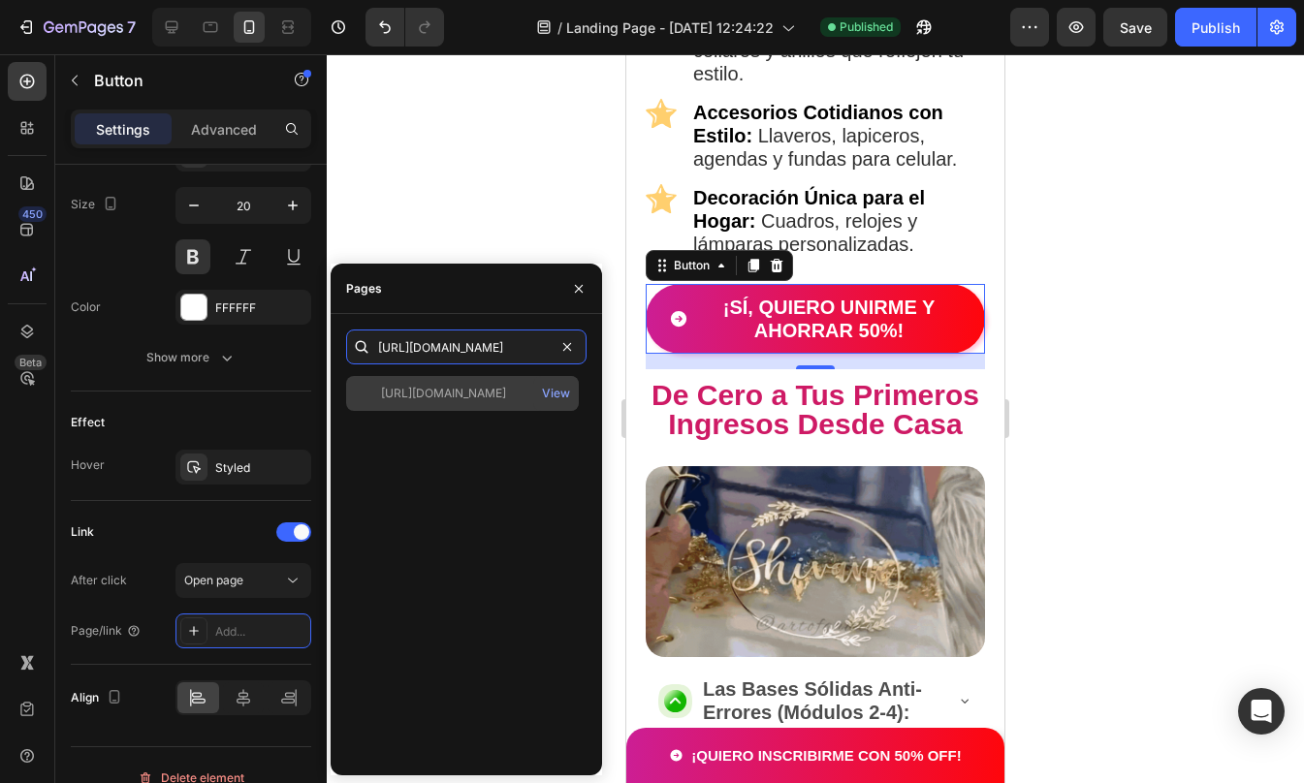
type input "[URL][DOMAIN_NAME]"
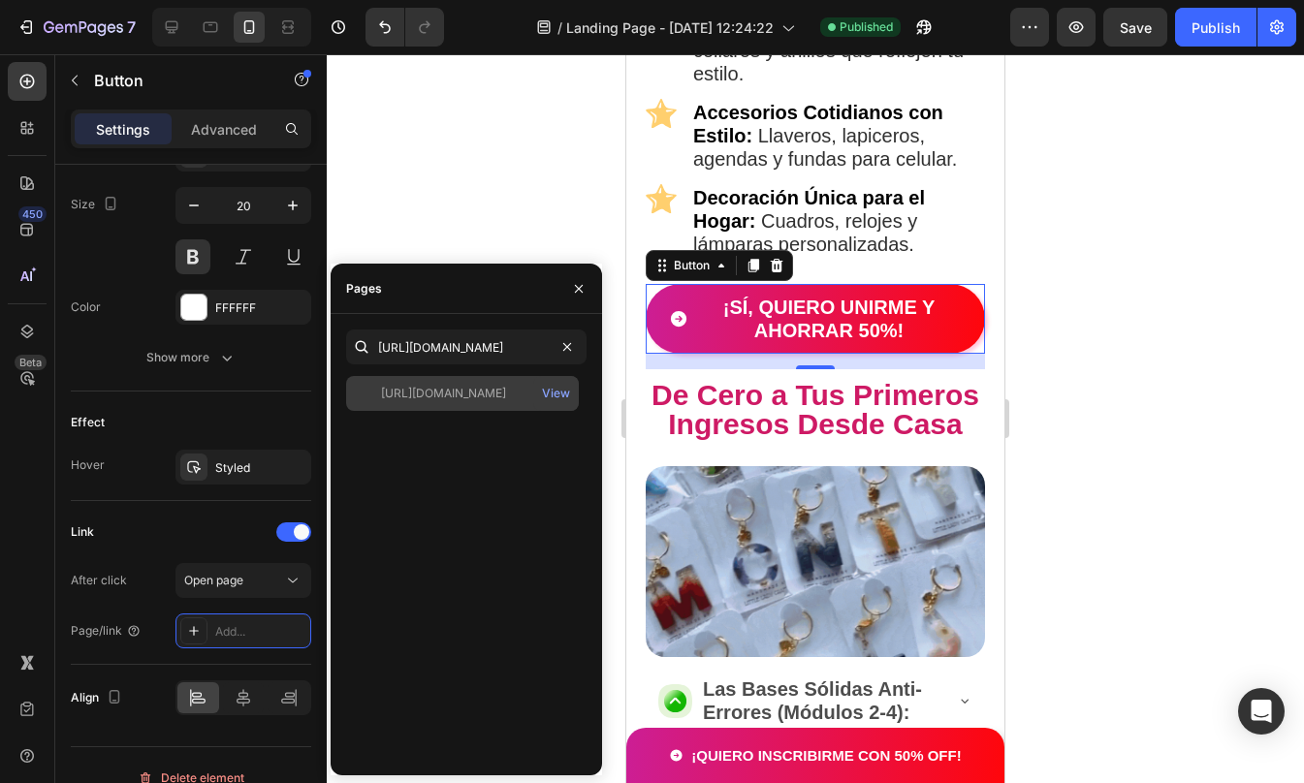
click at [468, 384] on div "[URL][DOMAIN_NAME] View" at bounding box center [462, 393] width 233 height 35
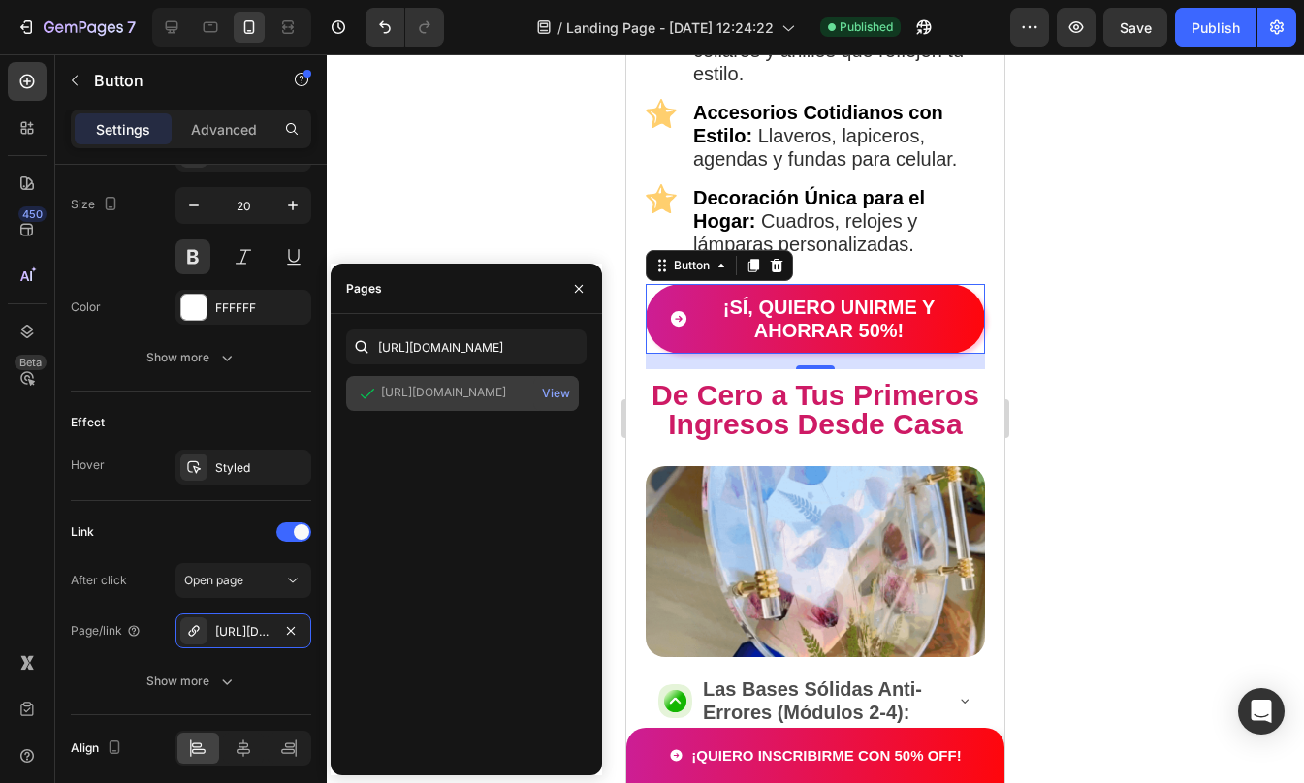
scroll to position [0, 0]
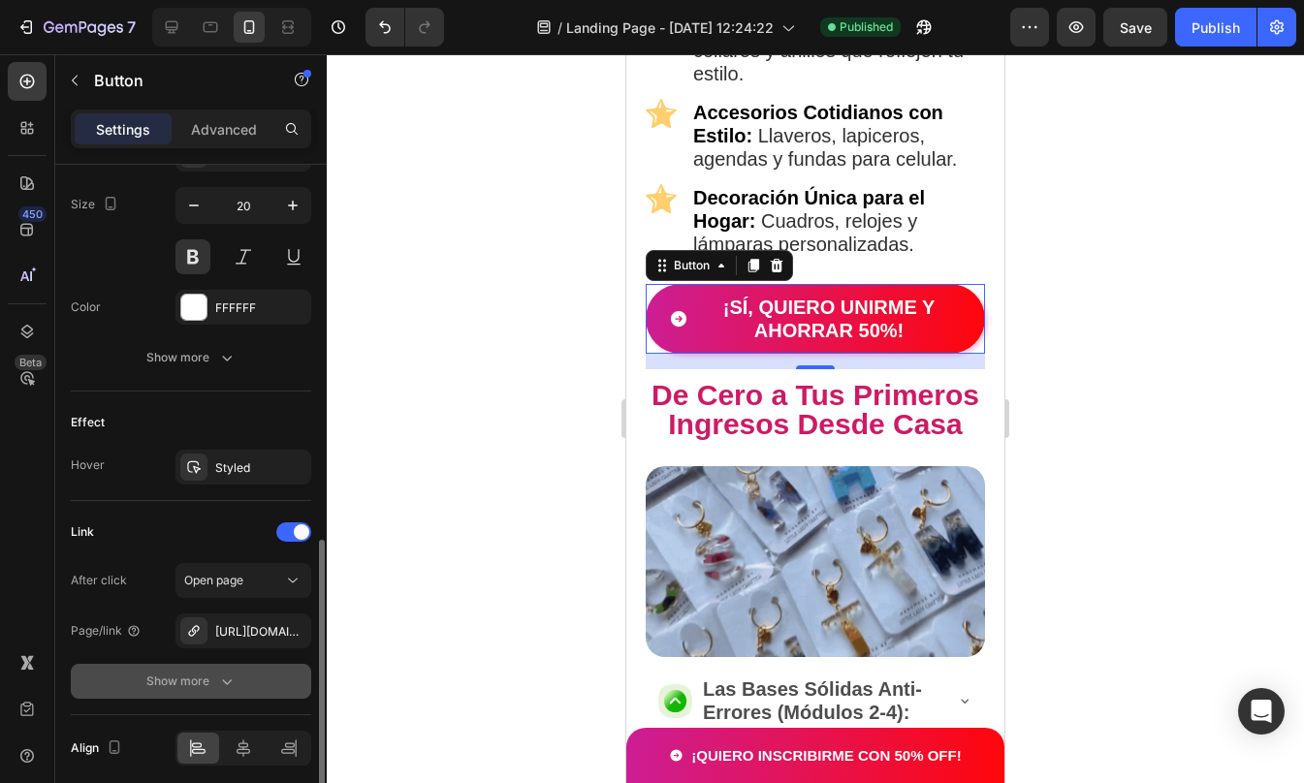
click at [210, 678] on div "Show more" at bounding box center [191, 681] width 90 height 19
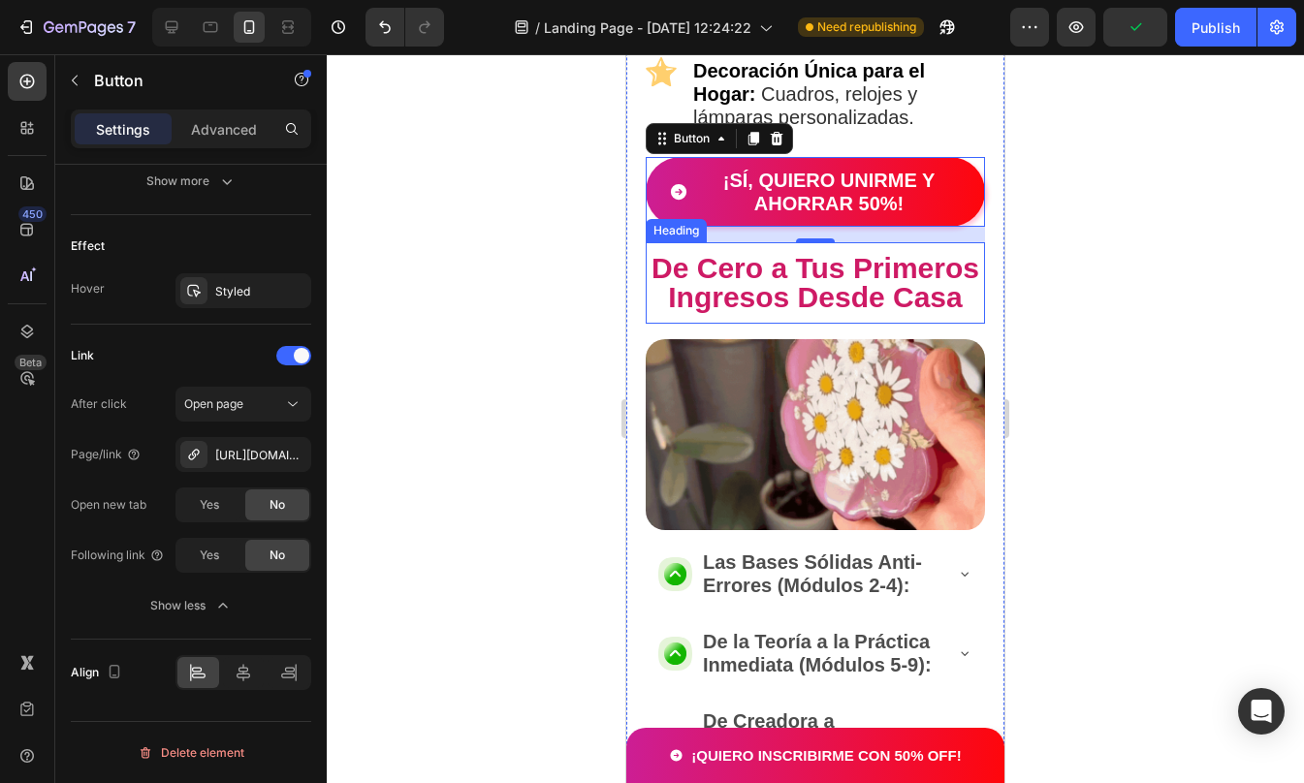
scroll to position [2359, 0]
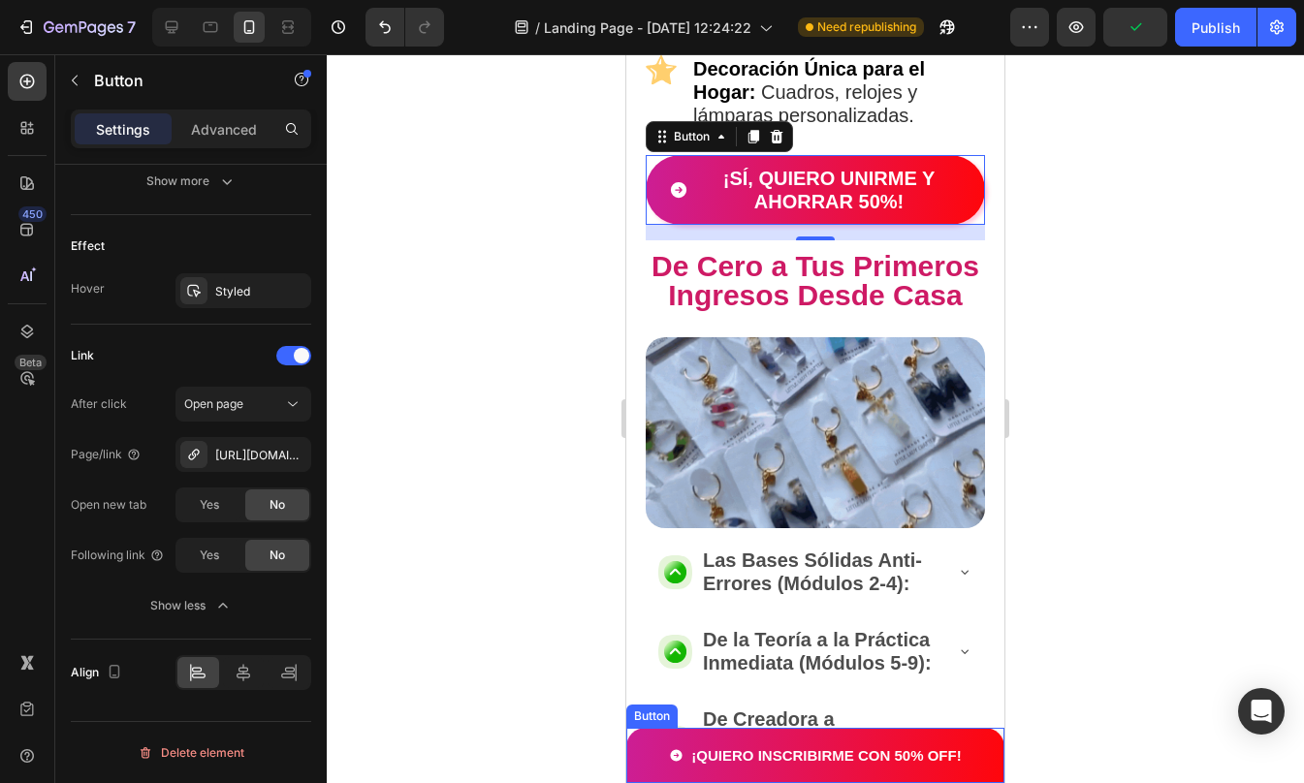
click at [650, 743] on button "¡QUIERO INSCRIBIRME CON 50% OFF!" at bounding box center [815, 755] width 338 height 55
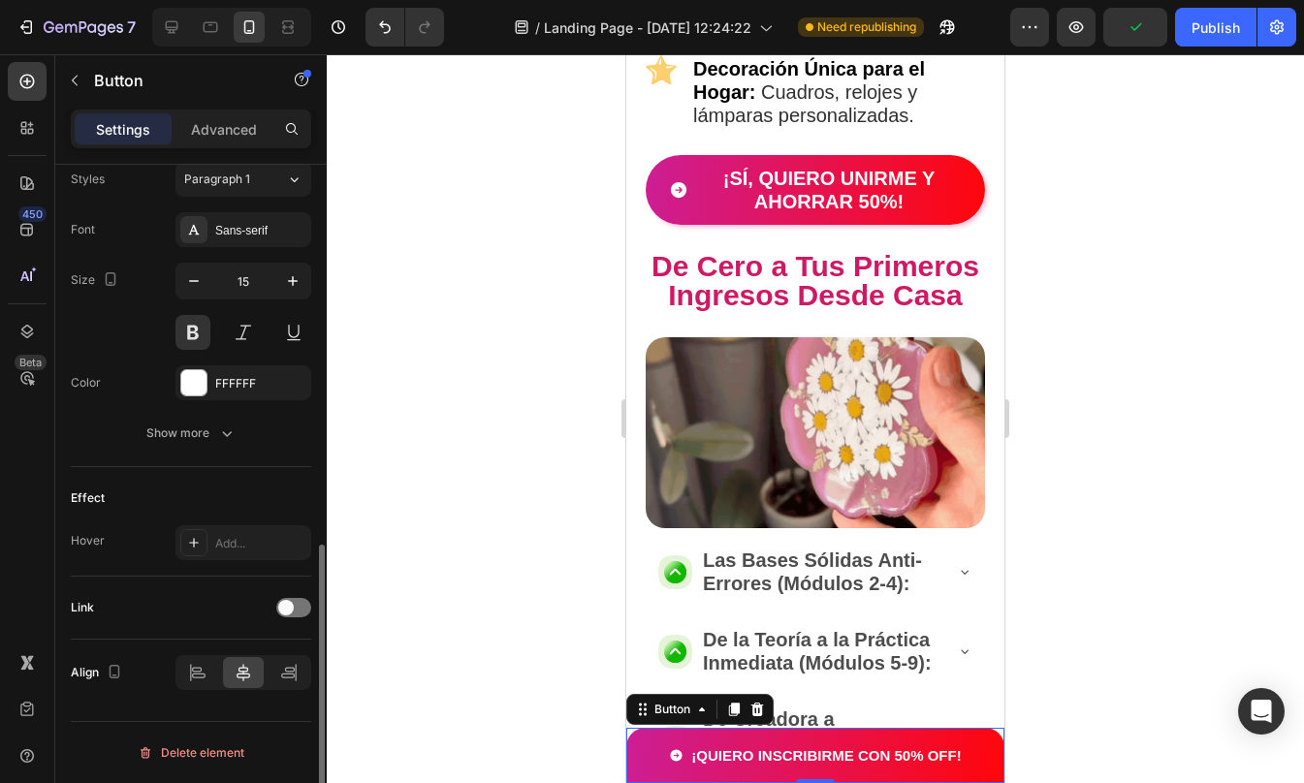
scroll to position [870, 0]
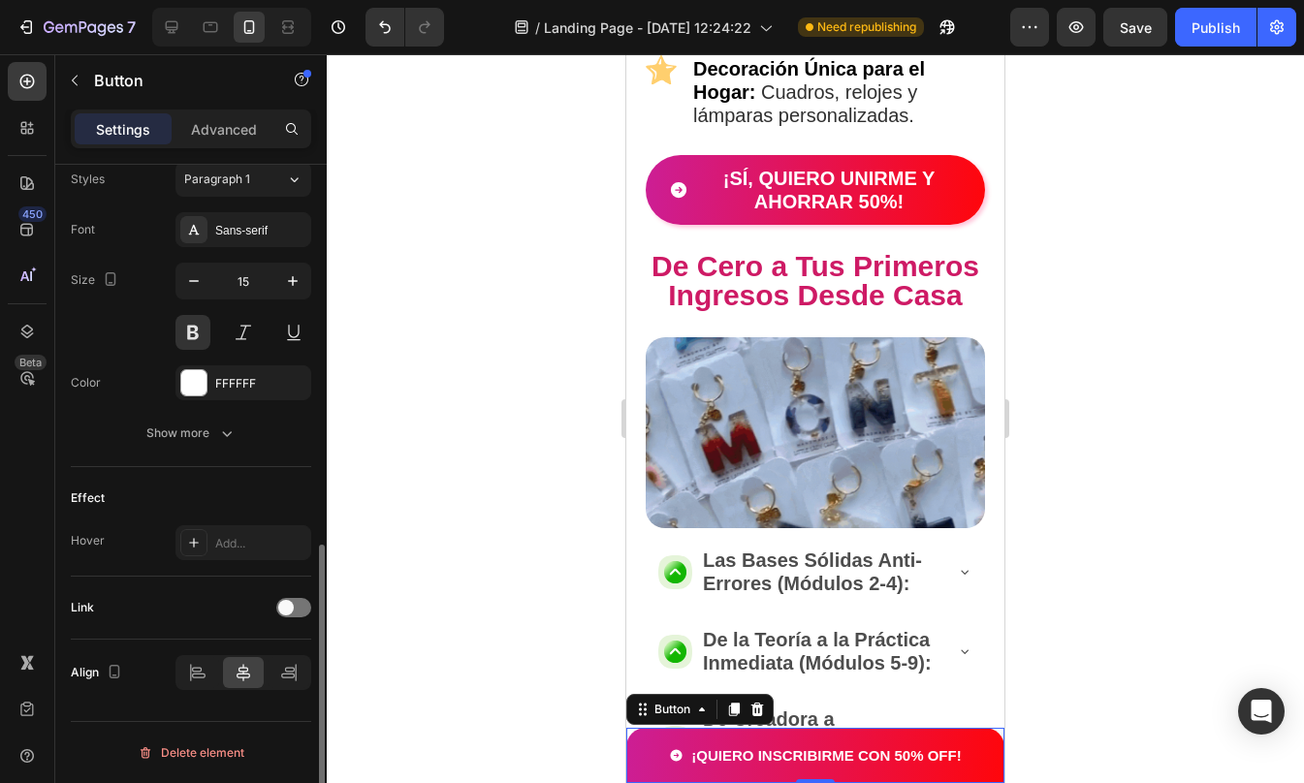
click at [293, 619] on div "Link" at bounding box center [191, 607] width 240 height 31
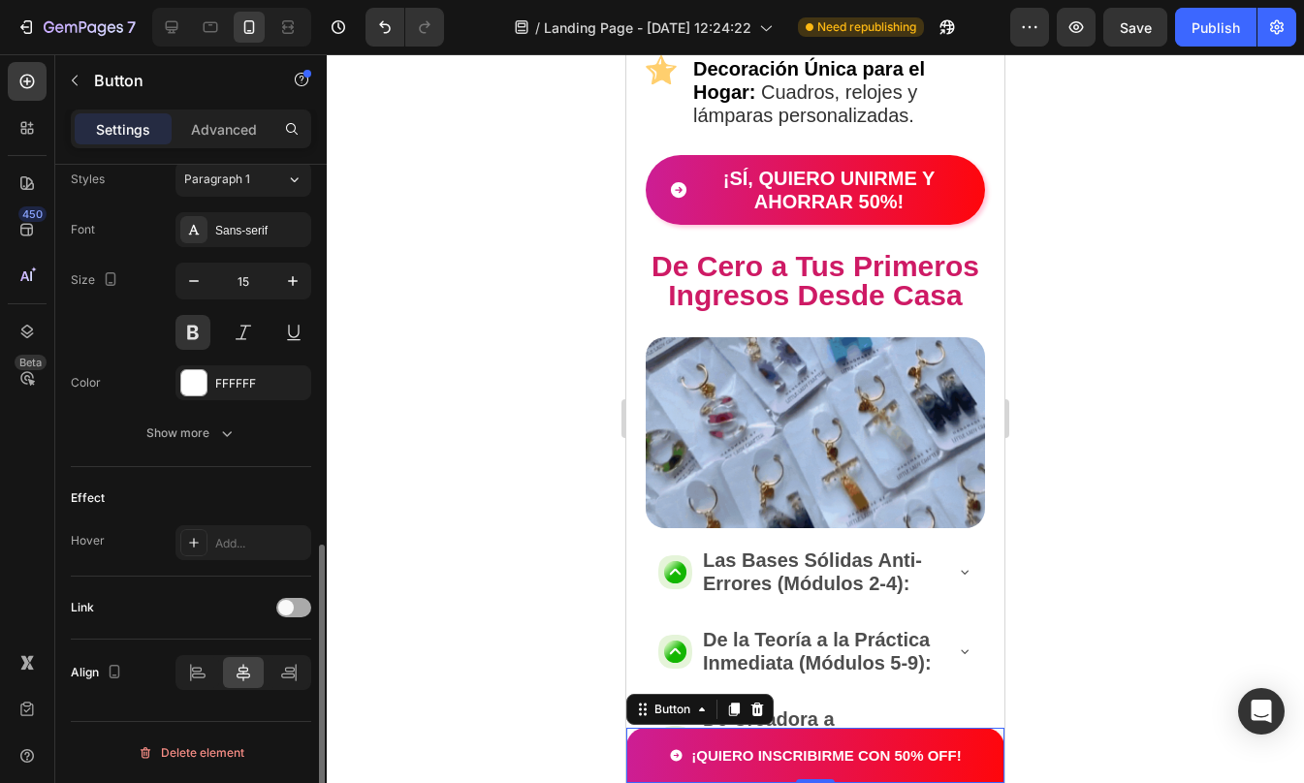
click at [294, 609] on div at bounding box center [293, 607] width 35 height 19
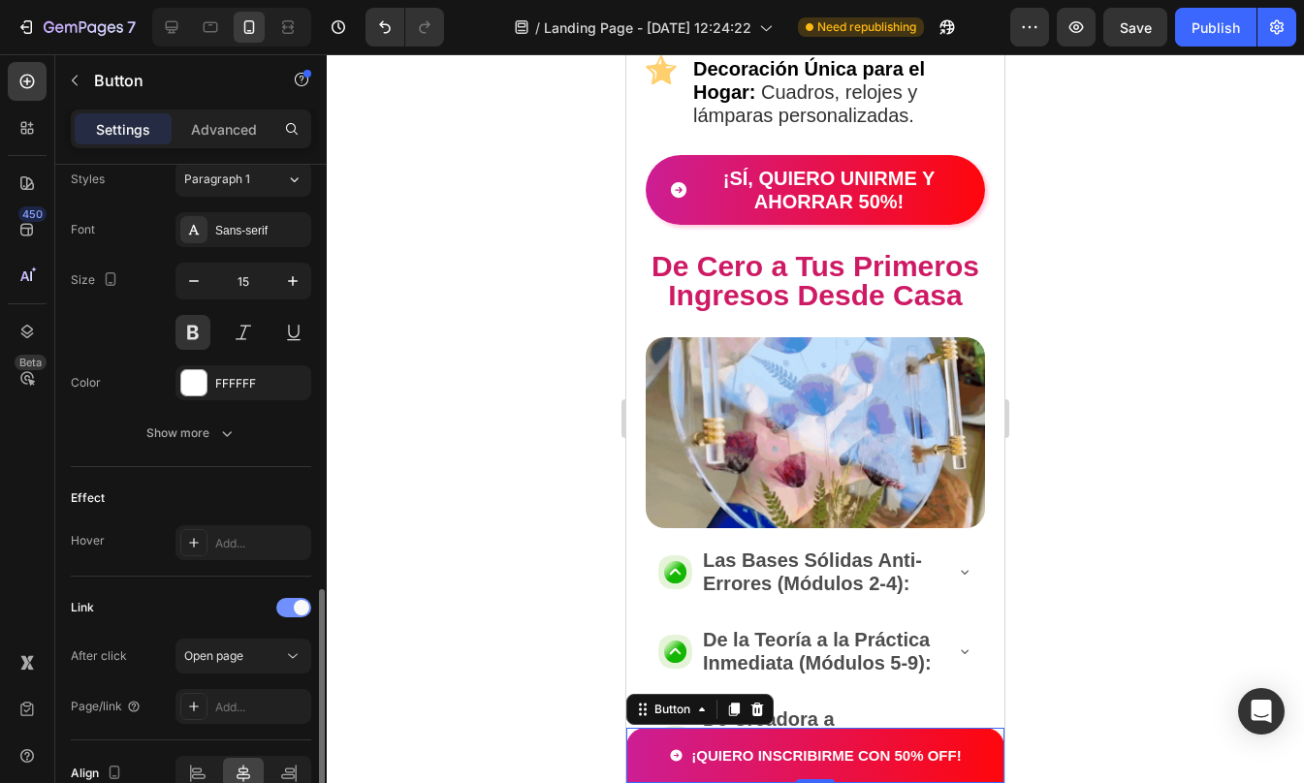
scroll to position [970, 0]
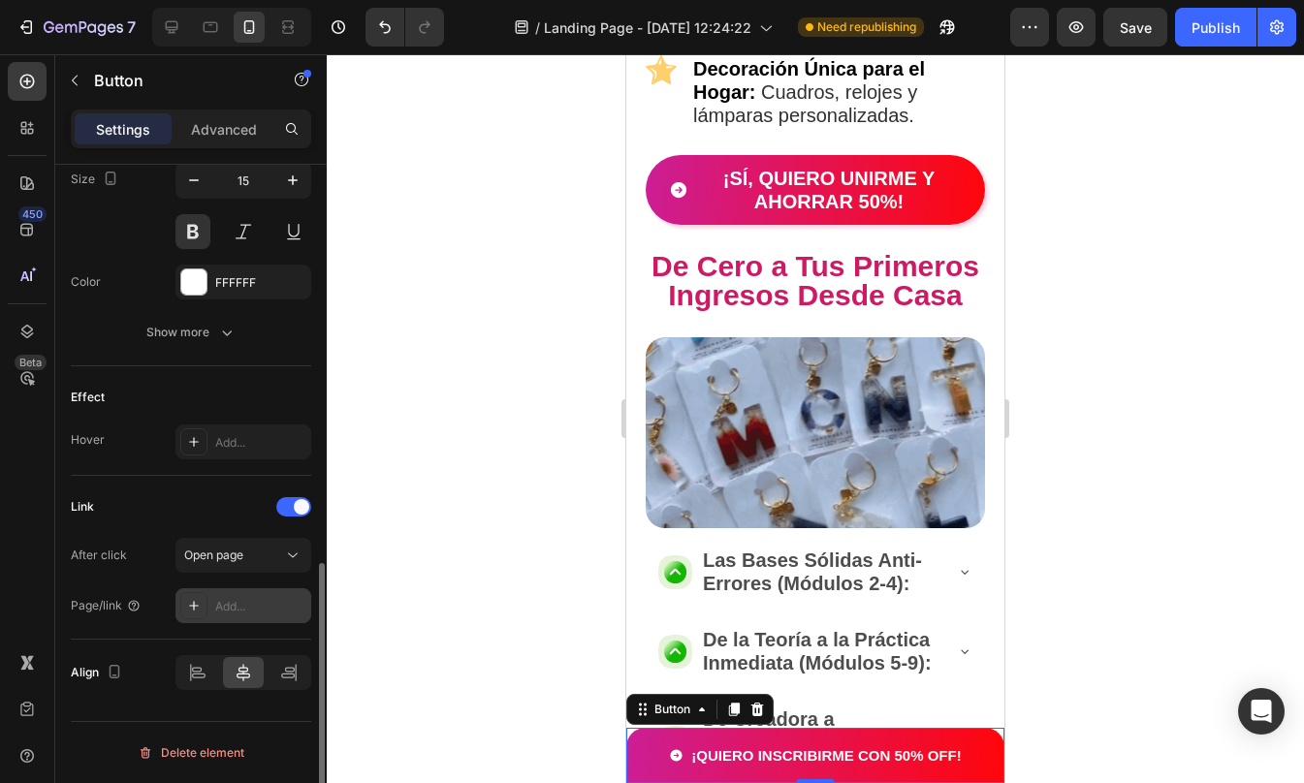
click at [240, 613] on div "Add..." at bounding box center [260, 606] width 91 height 17
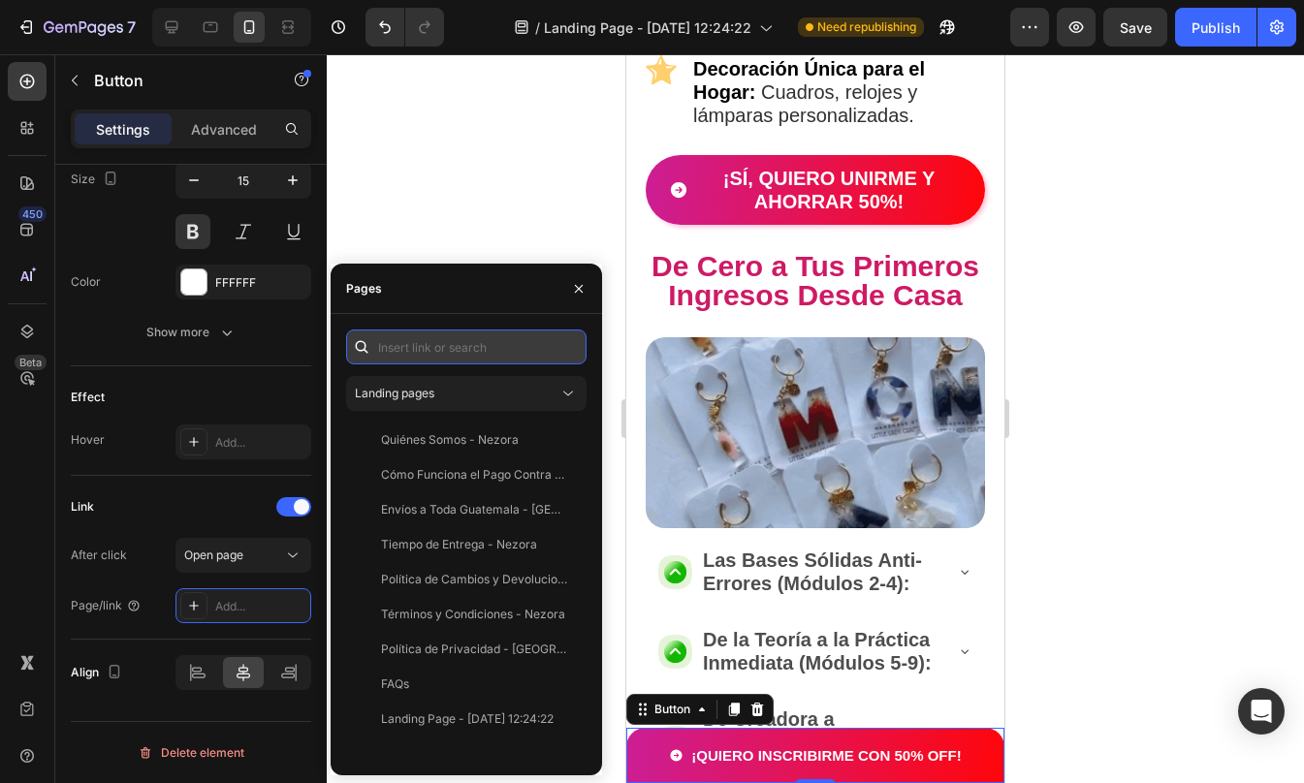
click at [429, 336] on input "text" at bounding box center [466, 347] width 240 height 35
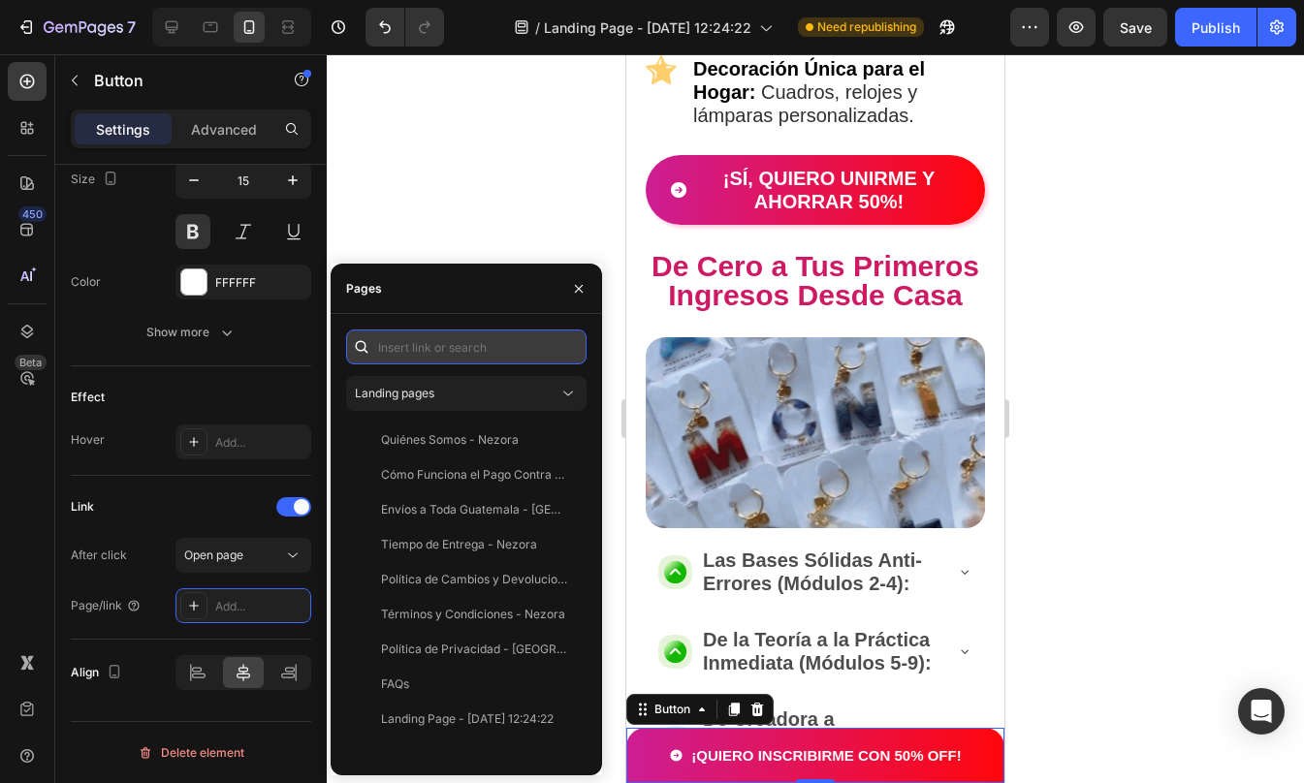
paste input "[URL][DOMAIN_NAME]"
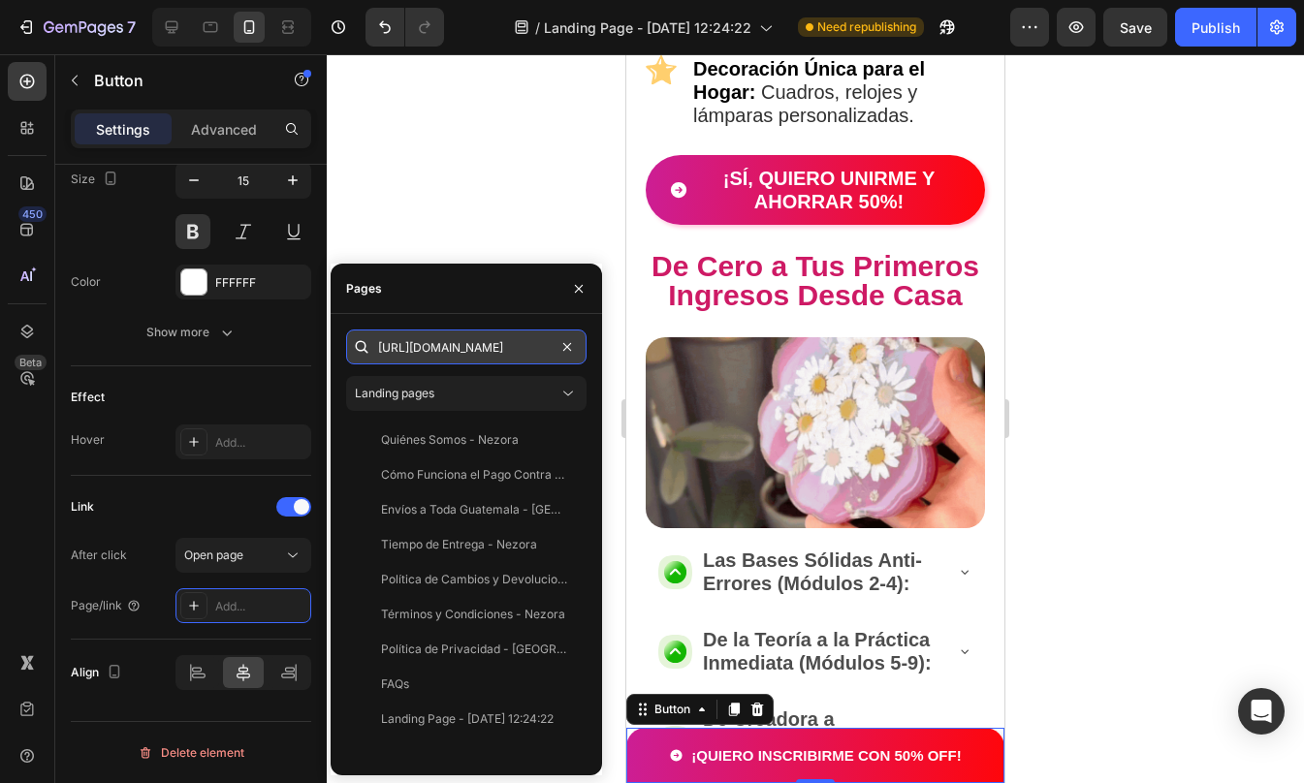
scroll to position [0, 90]
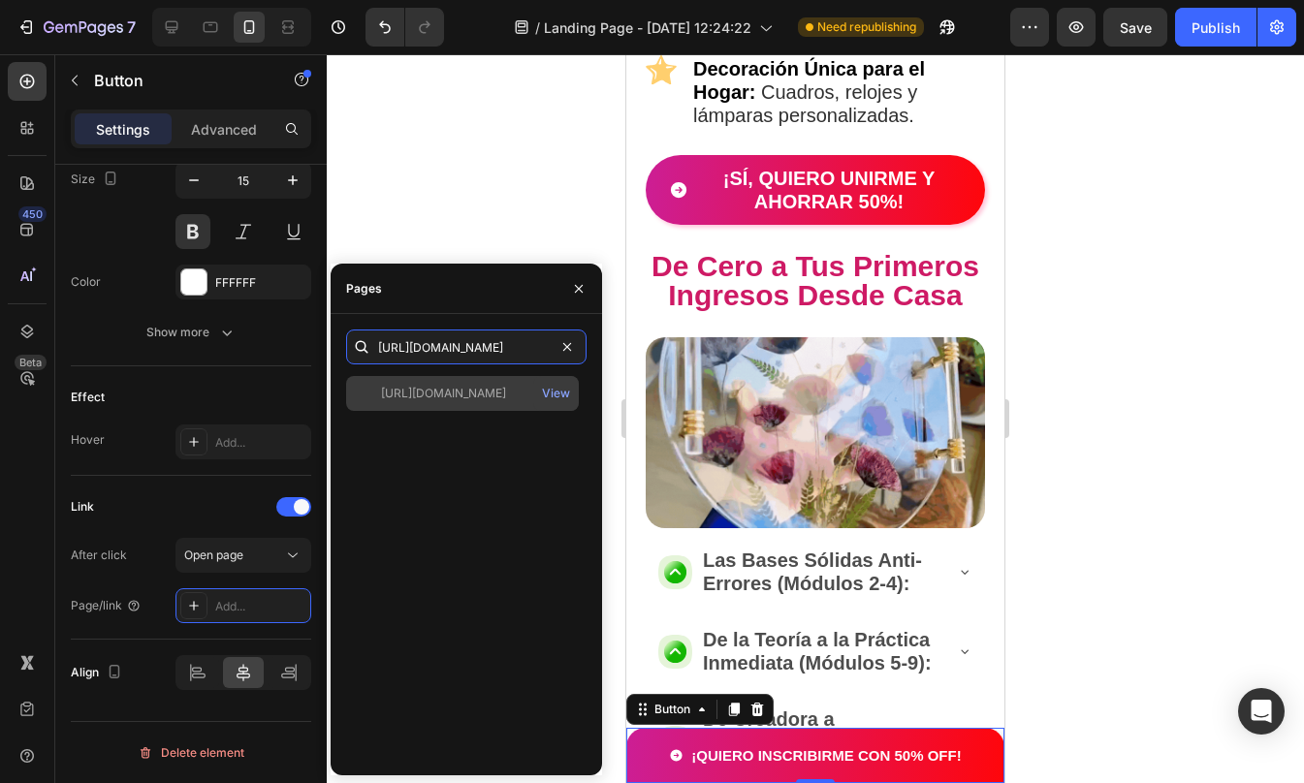
type input "[URL][DOMAIN_NAME]"
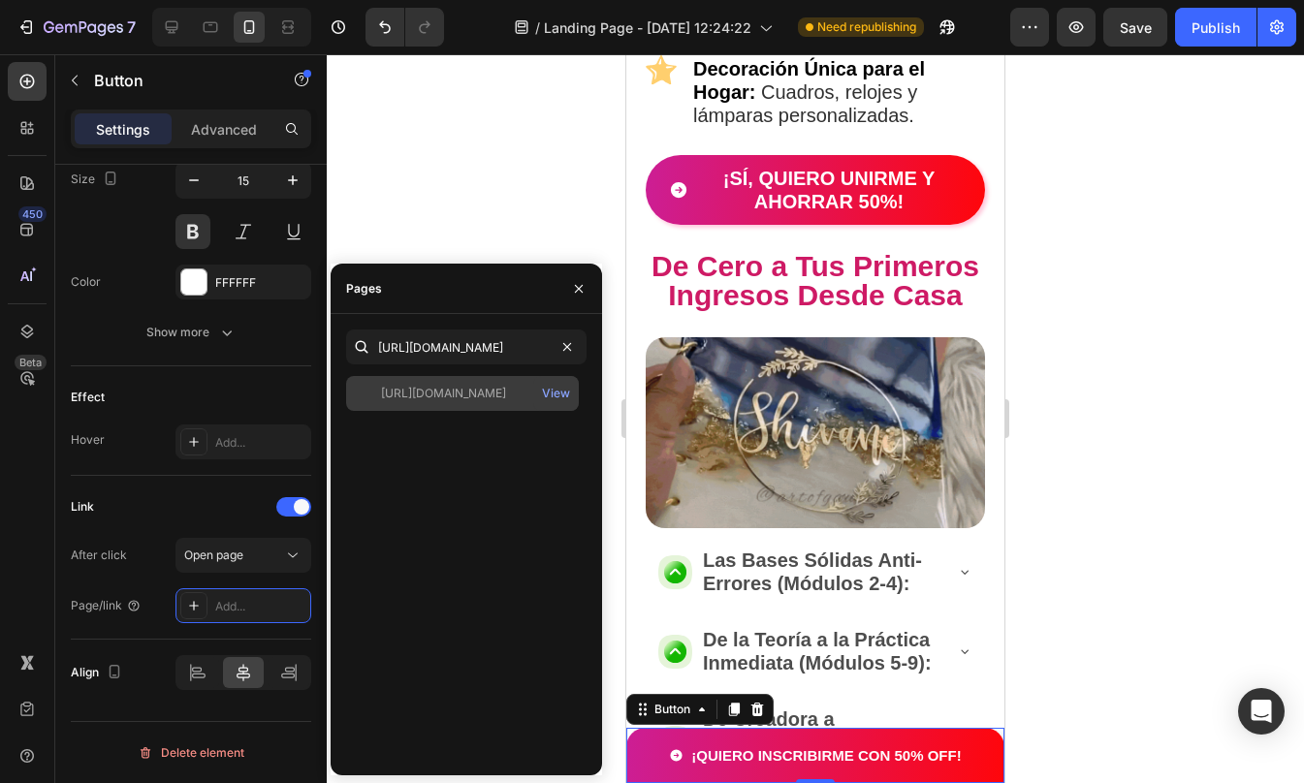
click at [436, 400] on div "[URL][DOMAIN_NAME]" at bounding box center [443, 393] width 125 height 17
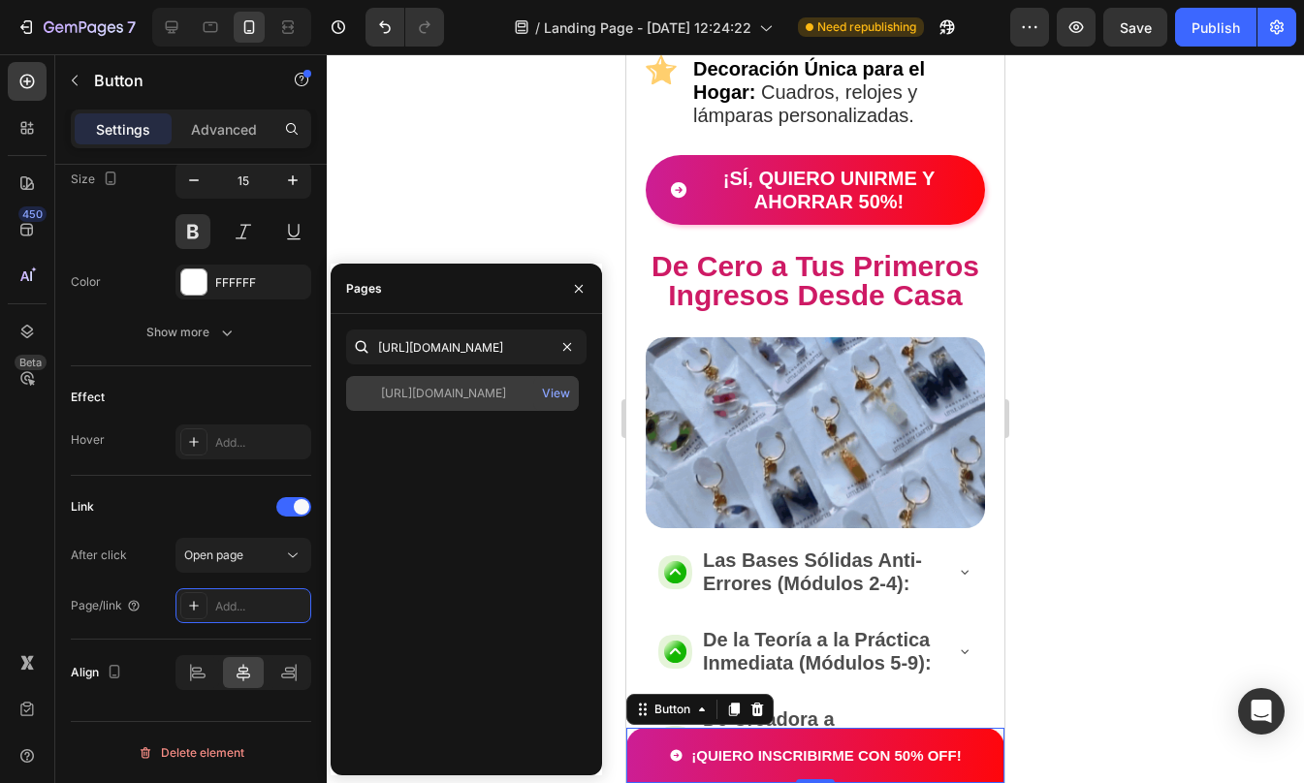
scroll to position [0, 0]
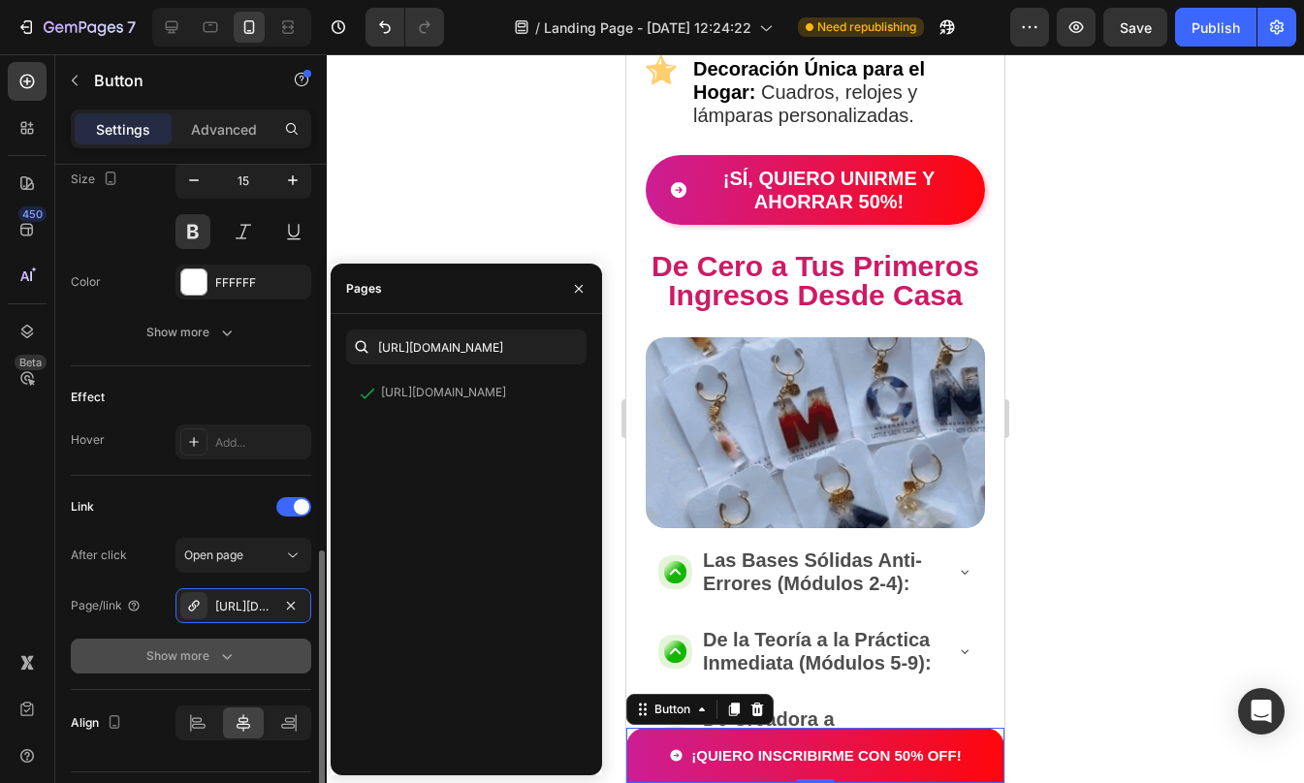
click at [163, 661] on div "Show more" at bounding box center [191, 656] width 90 height 19
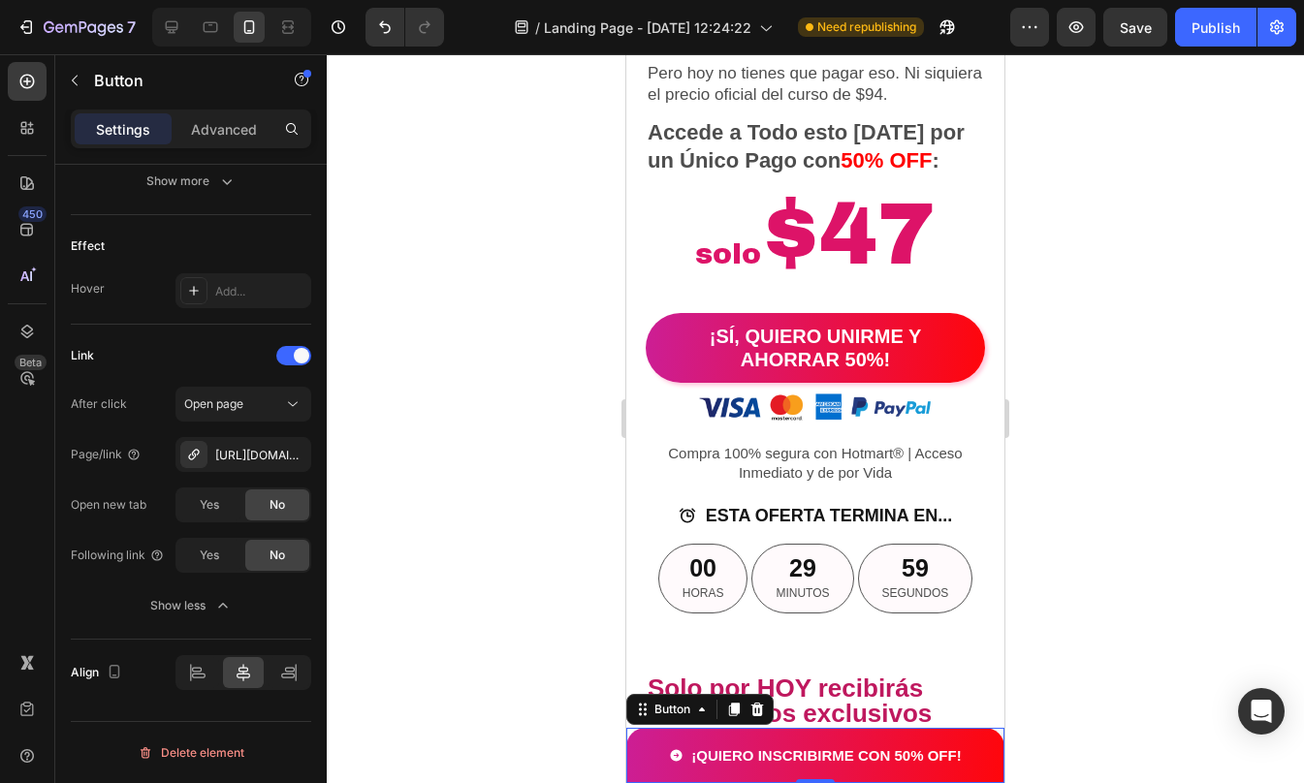
scroll to position [4157, 0]
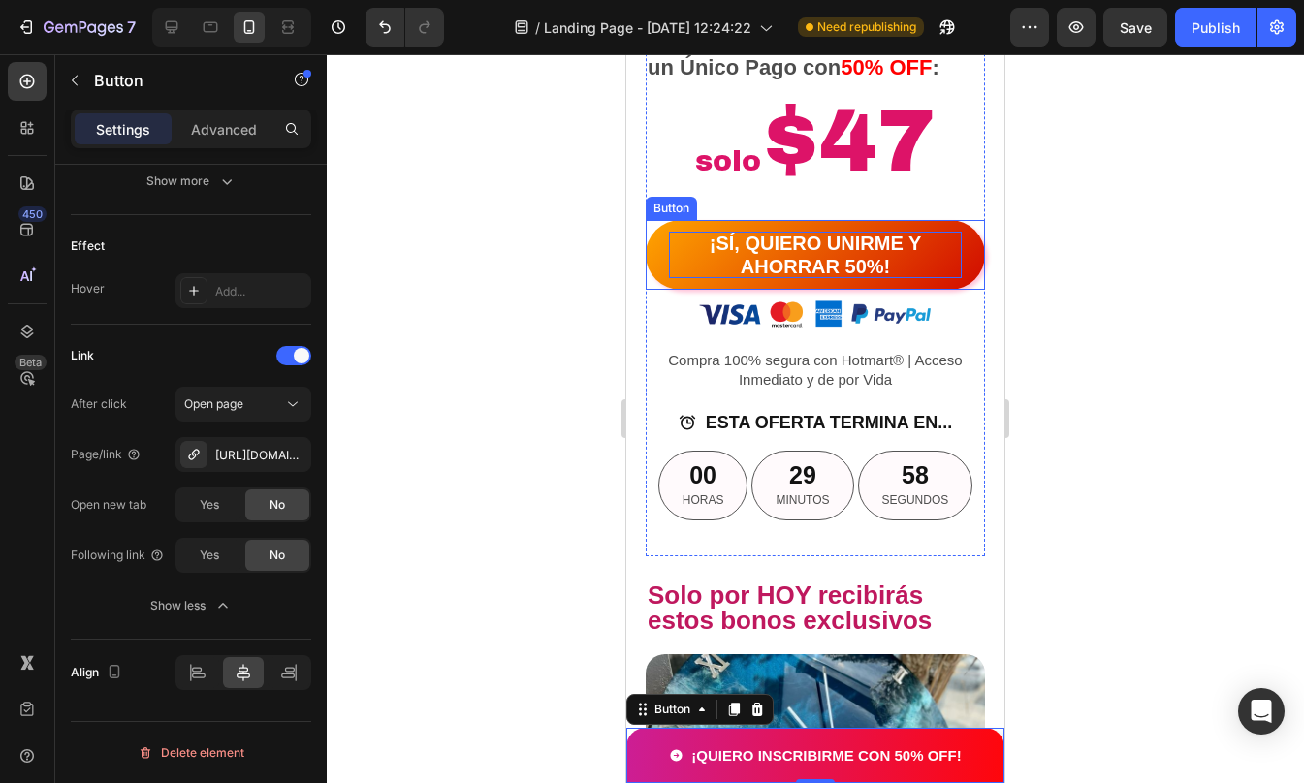
click at [671, 256] on p "¡SÍ, QUIERO UNIRME Y AHORRAR 50%!" at bounding box center [815, 255] width 293 height 47
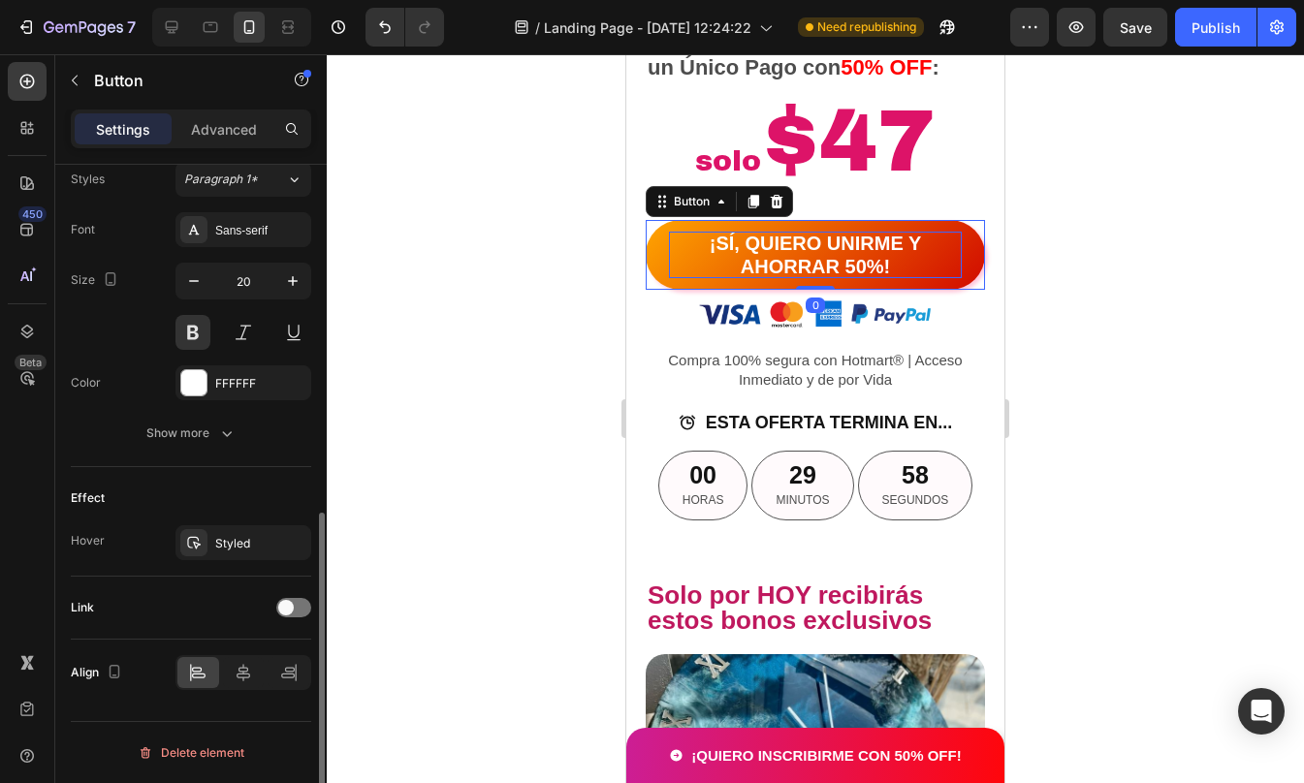
scroll to position [716, 0]
click at [654, 272] on button "¡SÍ, QUIERO UNIRME Y AHORRAR 50%!" at bounding box center [815, 255] width 339 height 70
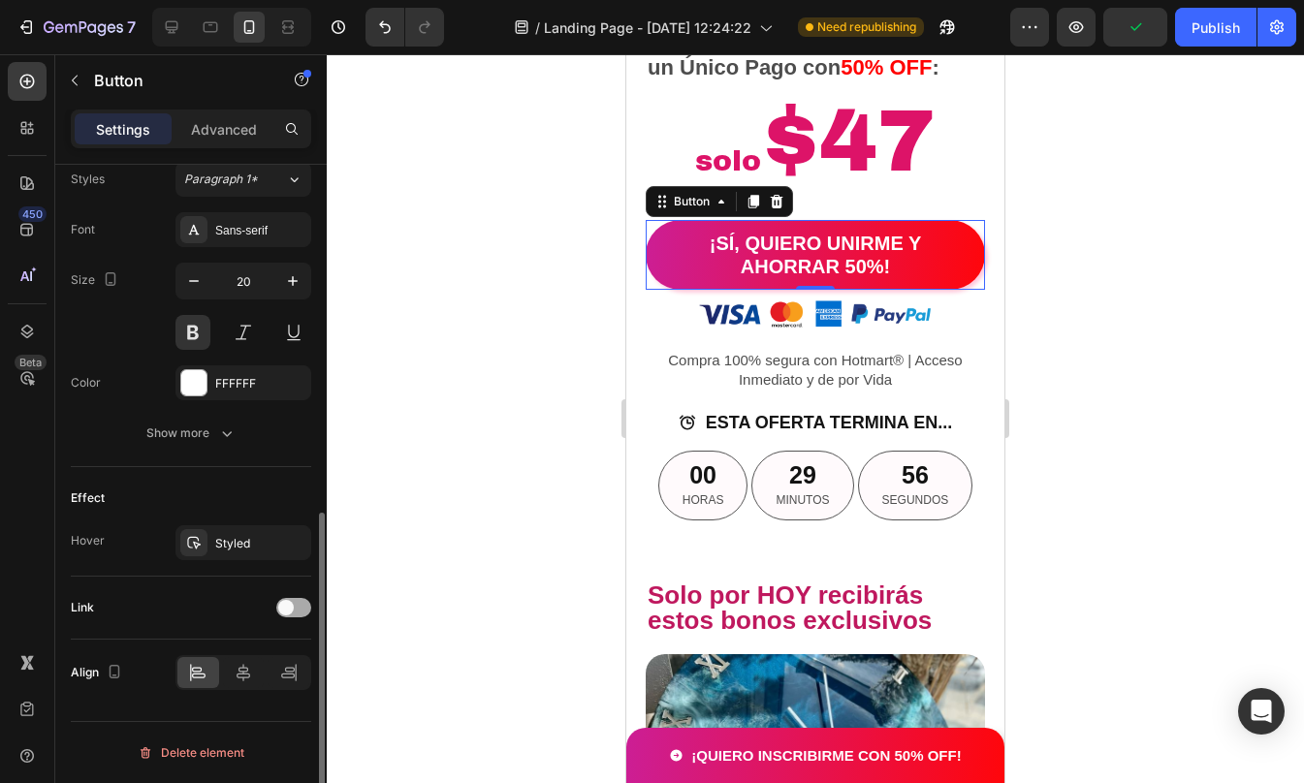
click at [295, 603] on div at bounding box center [293, 607] width 35 height 19
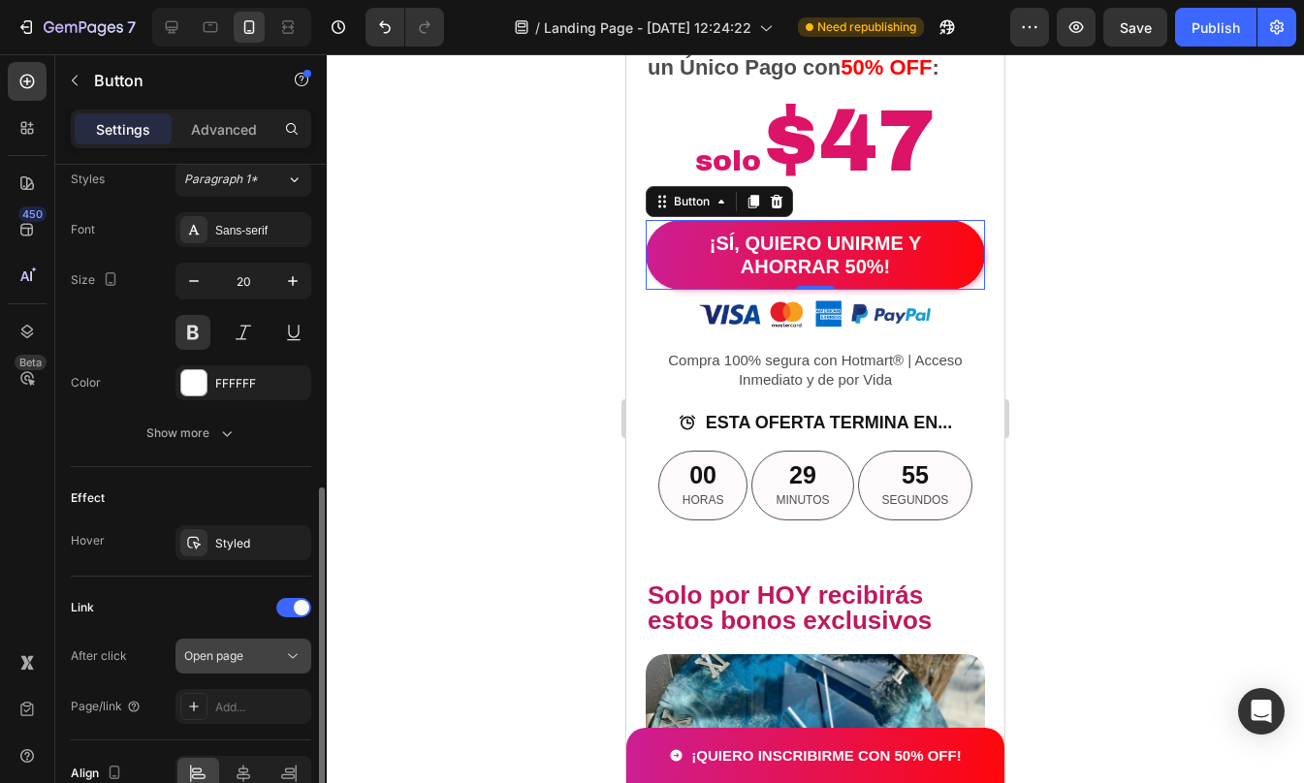
click at [250, 658] on div "Open page" at bounding box center [233, 656] width 99 height 17
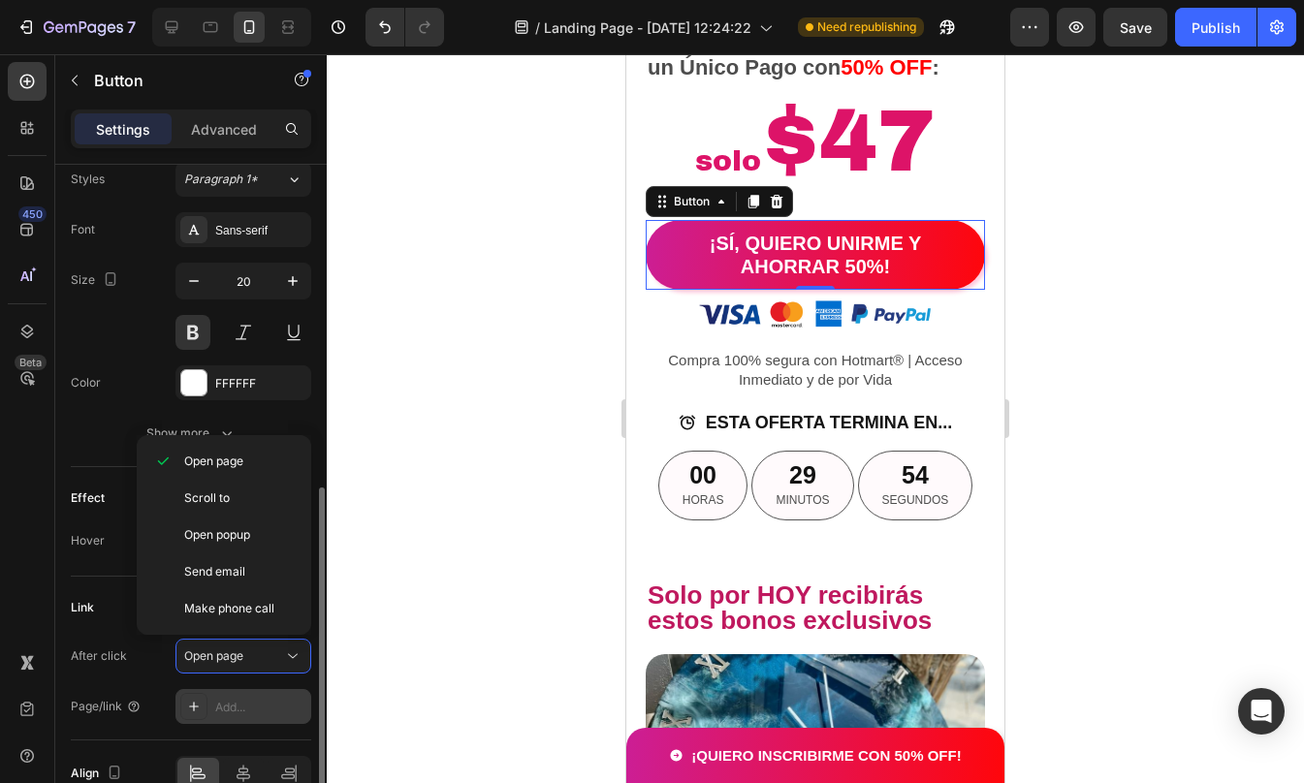
click at [231, 710] on div "Add..." at bounding box center [260, 707] width 91 height 17
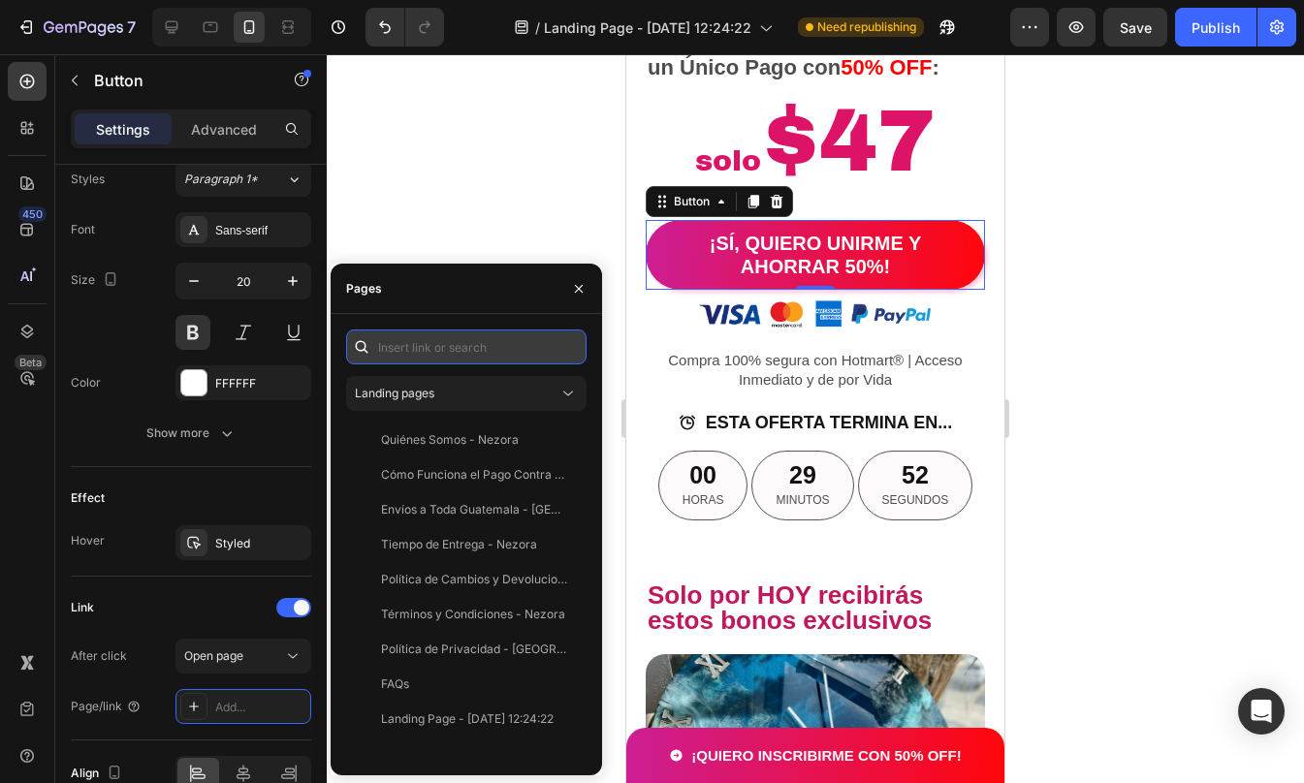
click at [485, 344] on input "text" at bounding box center [466, 347] width 240 height 35
paste input "[URL][DOMAIN_NAME]"
type input "[URL][DOMAIN_NAME]"
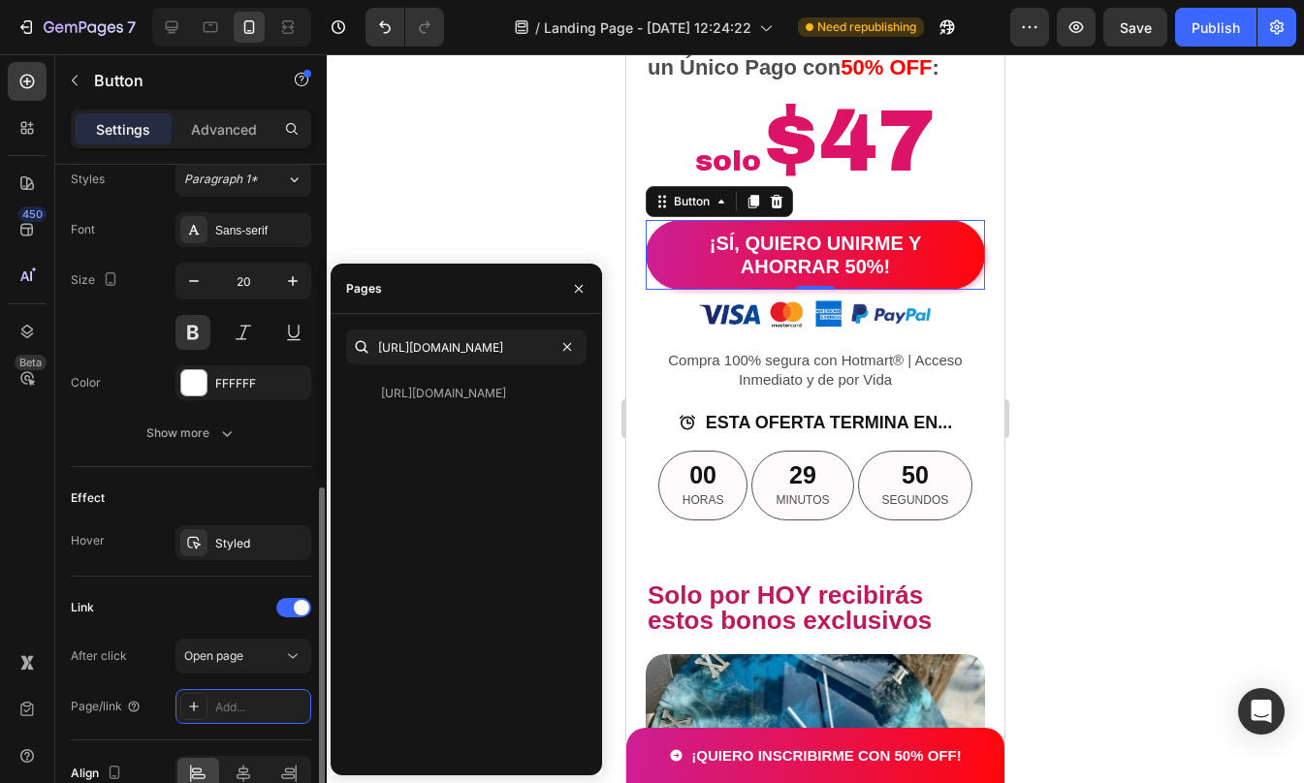
click at [149, 619] on div "Link" at bounding box center [191, 607] width 240 height 31
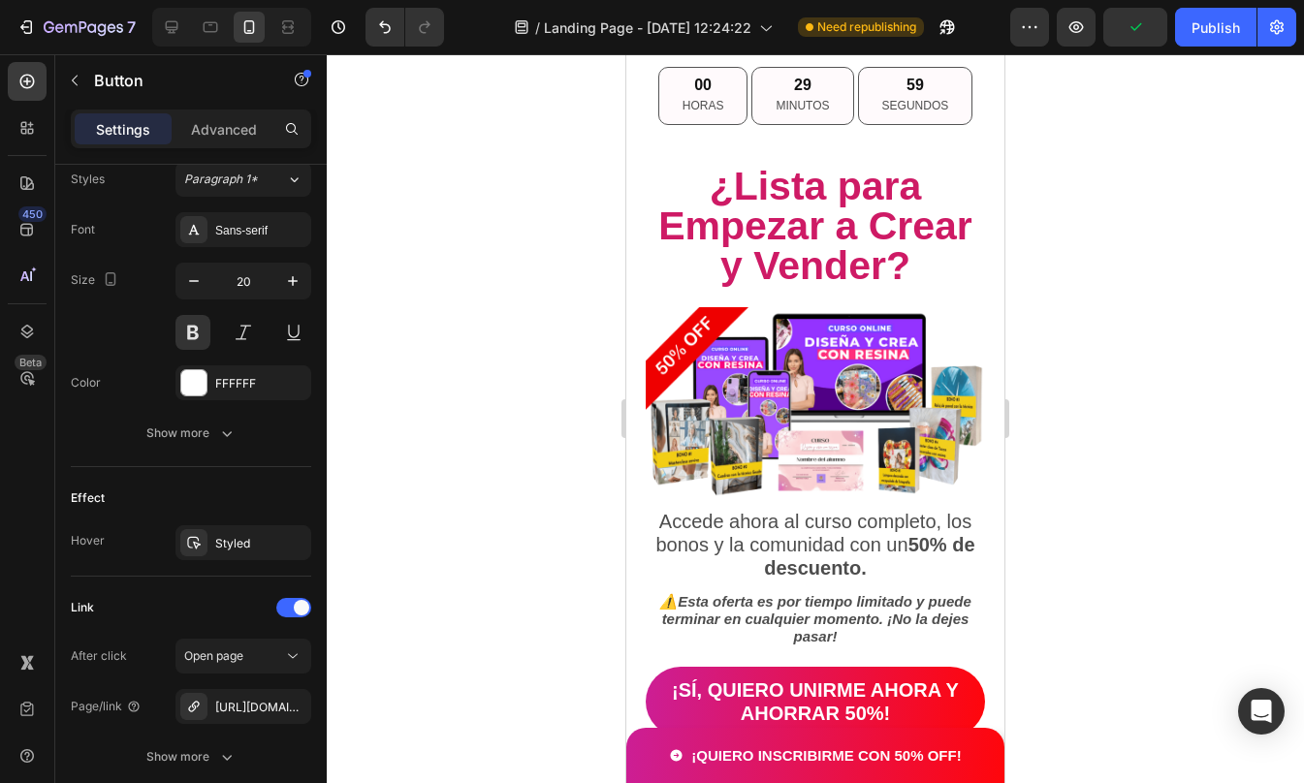
scroll to position [10534, 0]
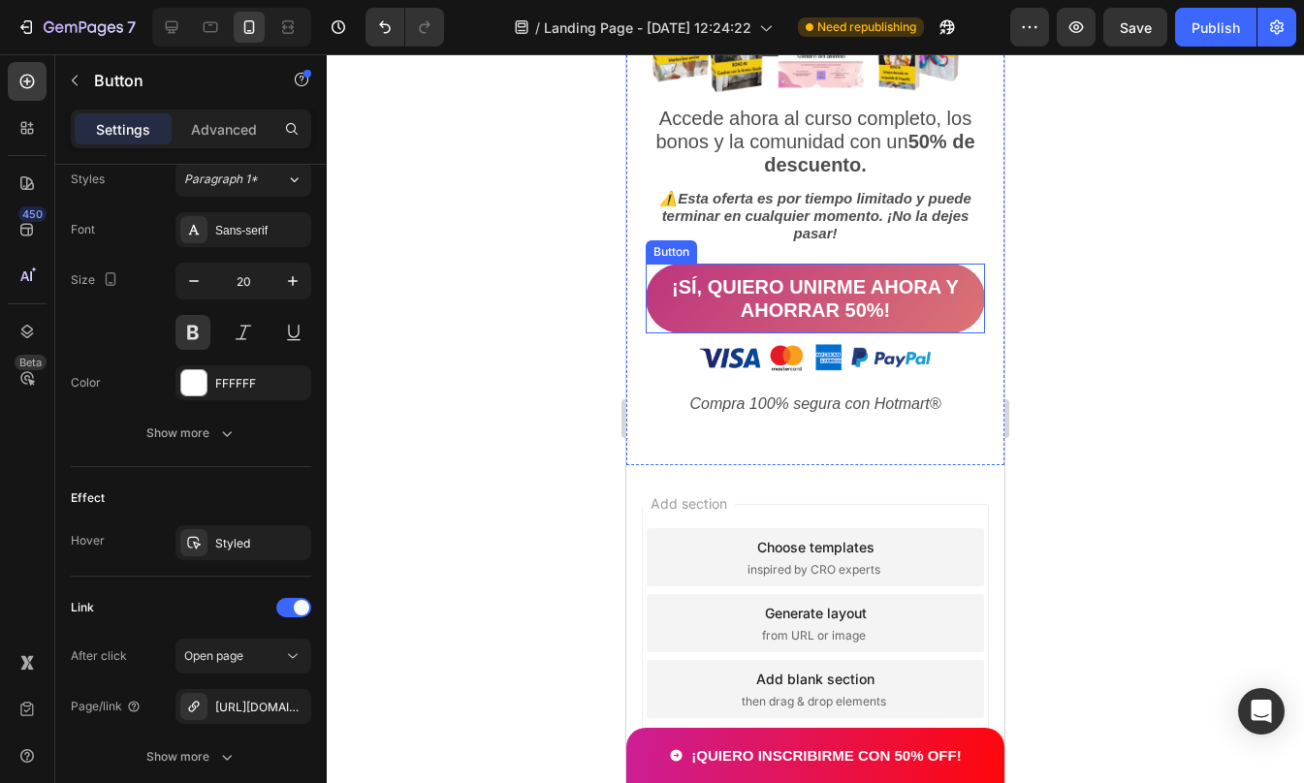
click at [654, 269] on button "¡SÍ, QUIERO UNIRME AHORA Y AHORRAR 50%!" at bounding box center [815, 299] width 339 height 70
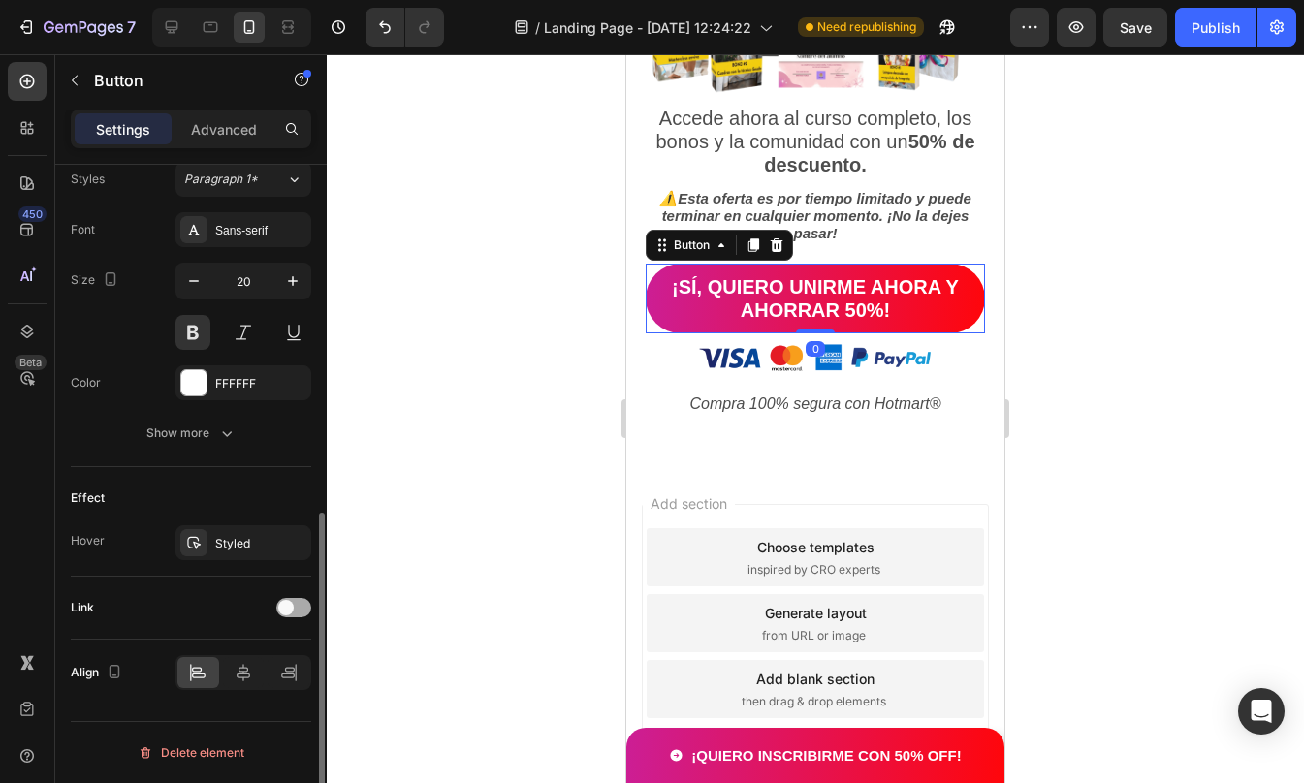
click at [289, 603] on span at bounding box center [286, 608] width 16 height 16
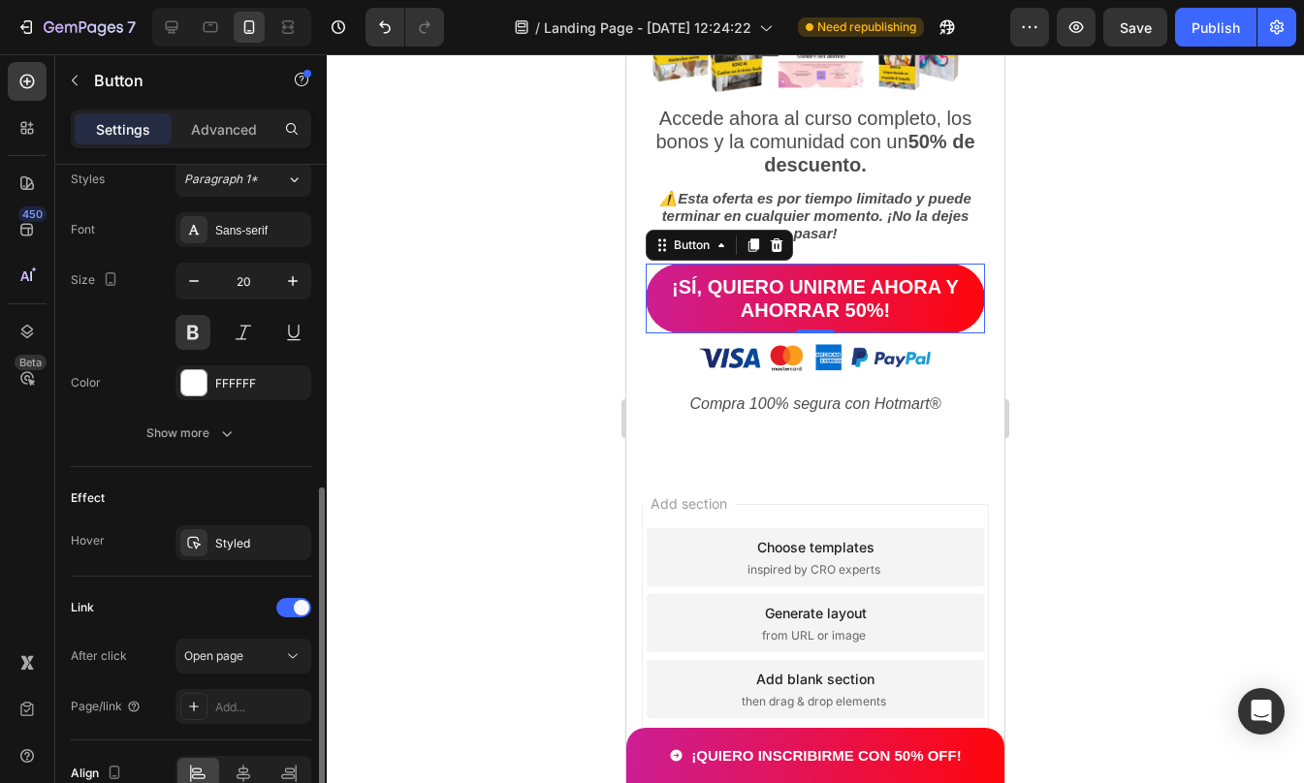
click at [236, 724] on div "Link After click Open page Page/link Add..." at bounding box center [191, 659] width 240 height 164
click at [231, 712] on div "Add..." at bounding box center [260, 707] width 91 height 17
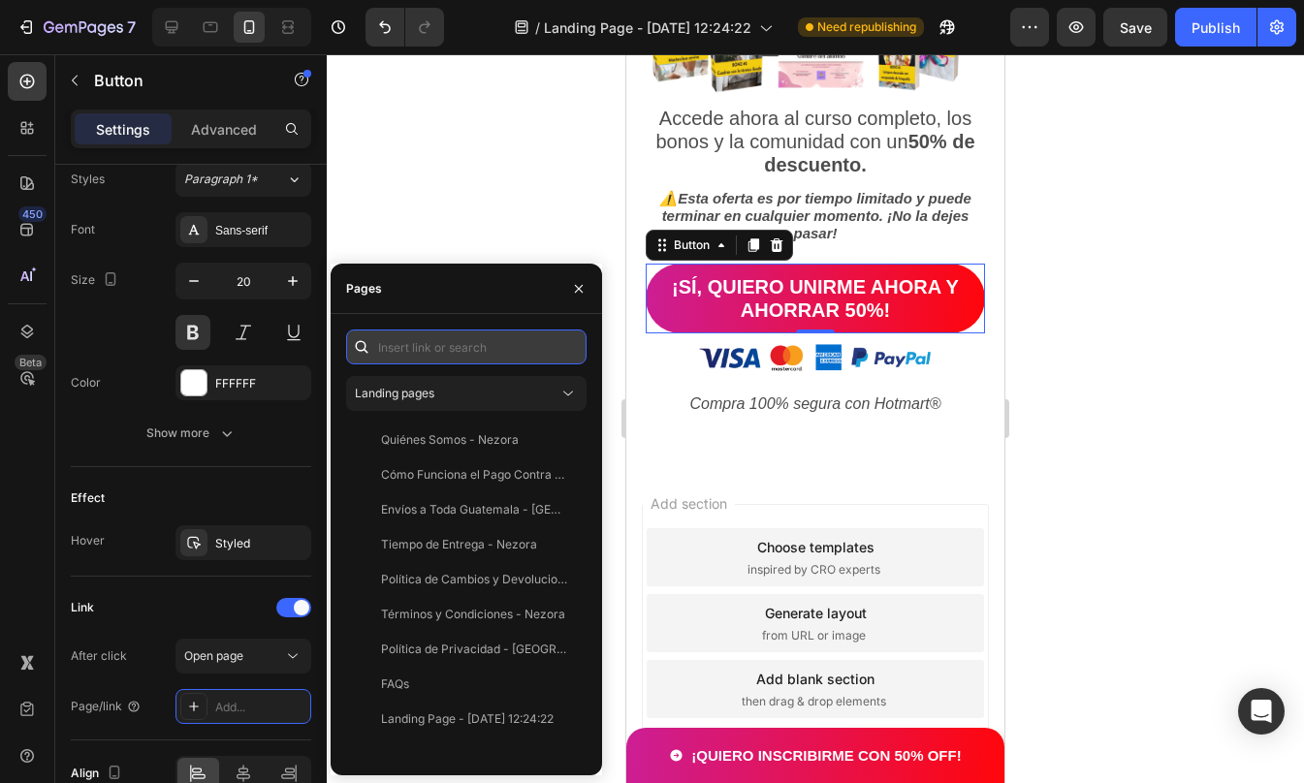
click at [451, 350] on input "text" at bounding box center [466, 347] width 240 height 35
paste input "[URL][DOMAIN_NAME]"
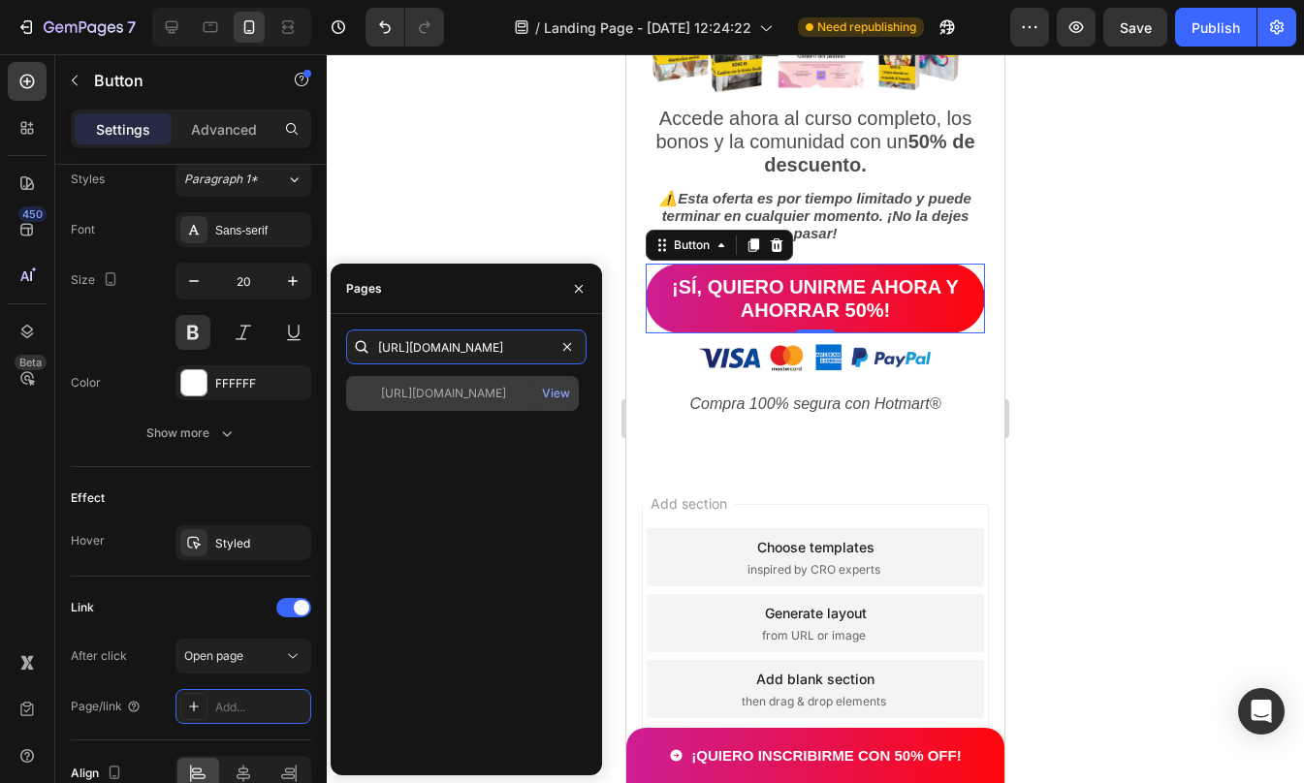
type input "[URL][DOMAIN_NAME]"
click at [515, 384] on div "[URL][DOMAIN_NAME] View" at bounding box center [462, 393] width 233 height 35
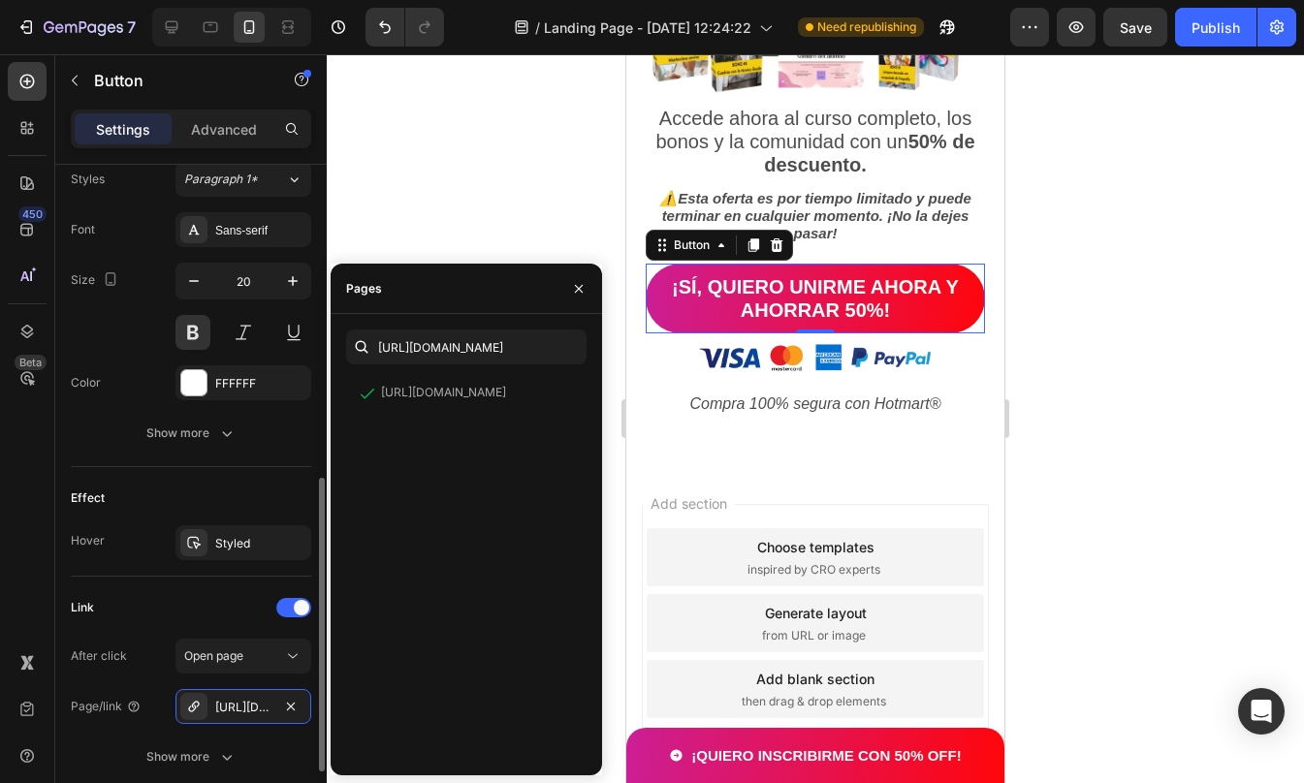
click at [208, 607] on div "Link" at bounding box center [191, 607] width 240 height 31
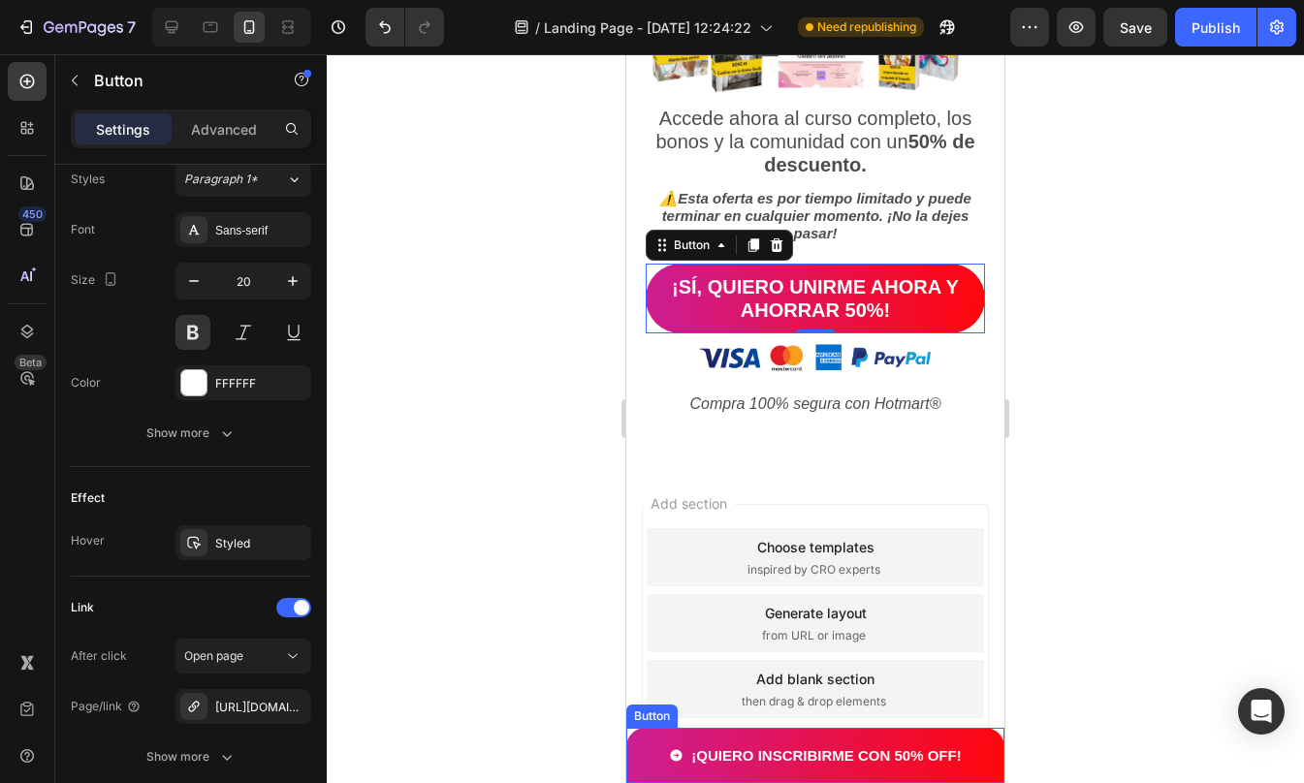
click at [647, 748] on link "¡QUIERO INSCRIBIRME CON 50% OFF!" at bounding box center [815, 755] width 338 height 55
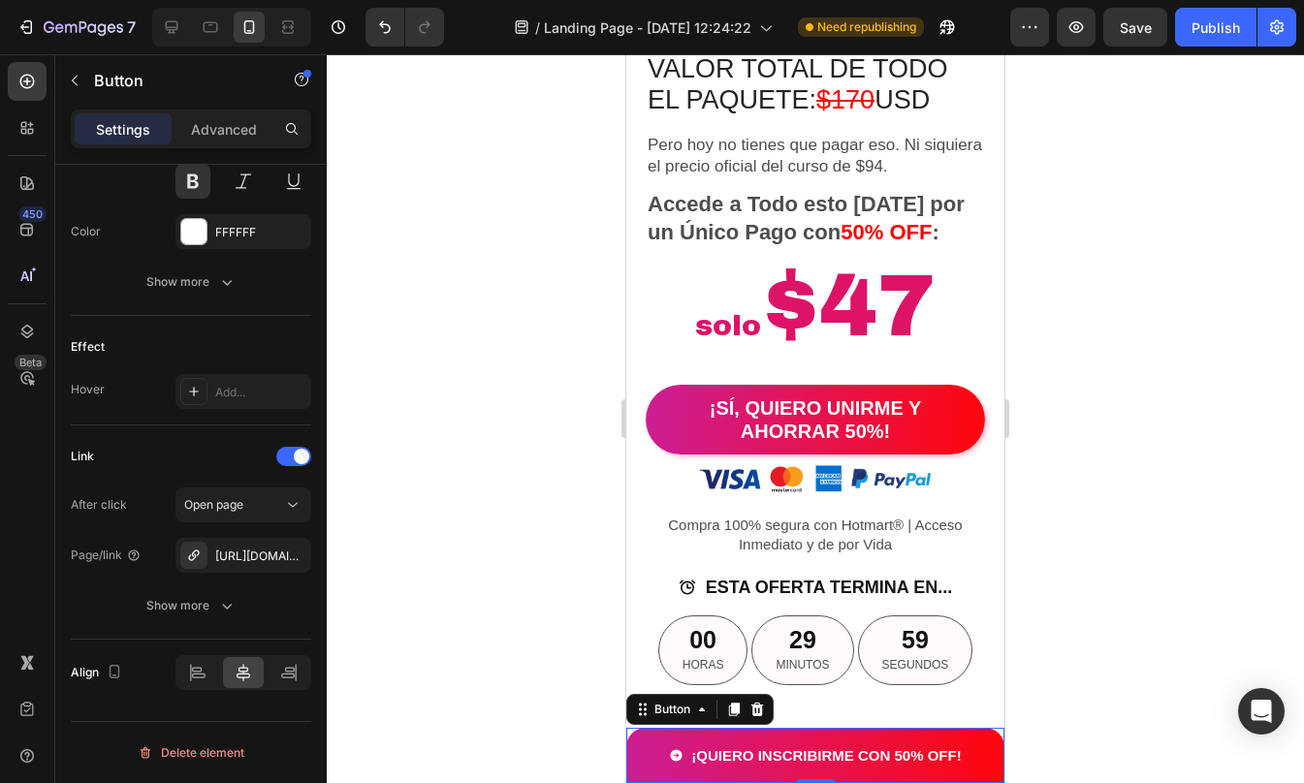
scroll to position [4266, 0]
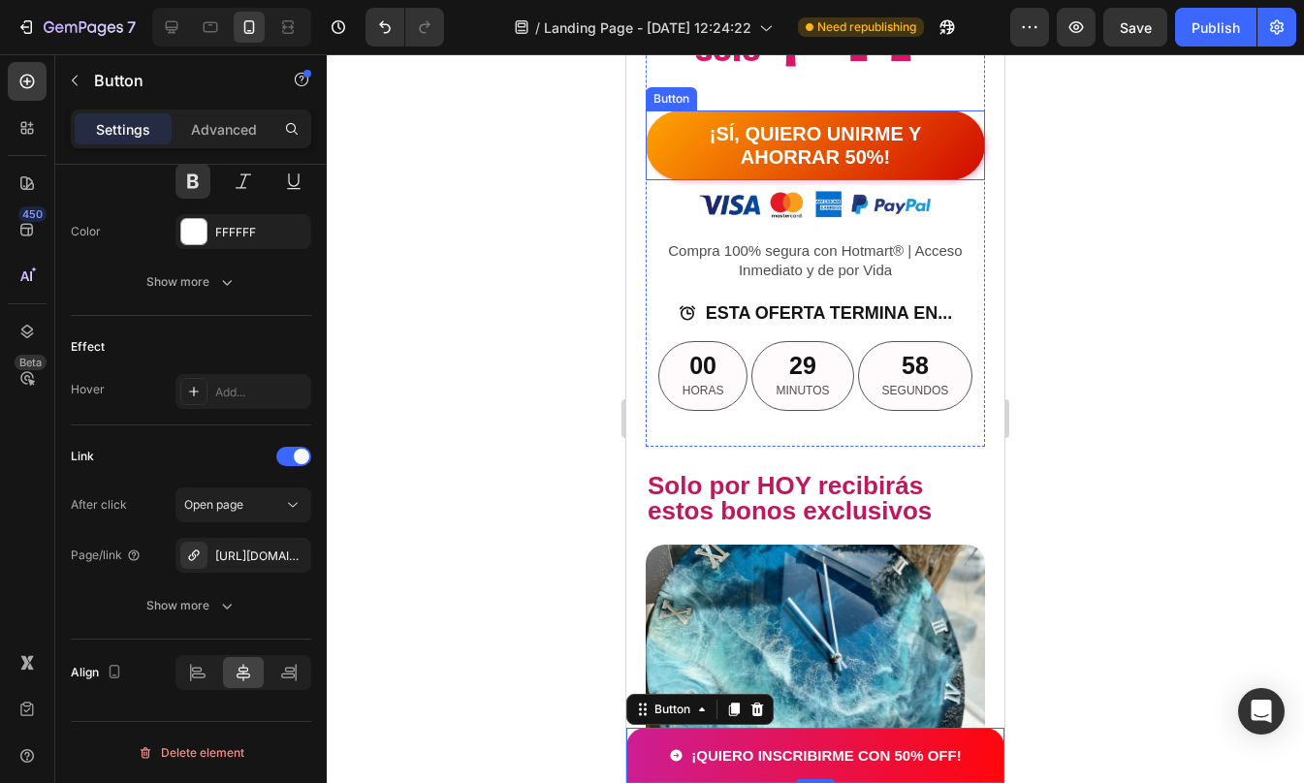
click at [656, 153] on link "¡SÍ, QUIERO UNIRME Y AHORRAR 50%!" at bounding box center [815, 146] width 339 height 70
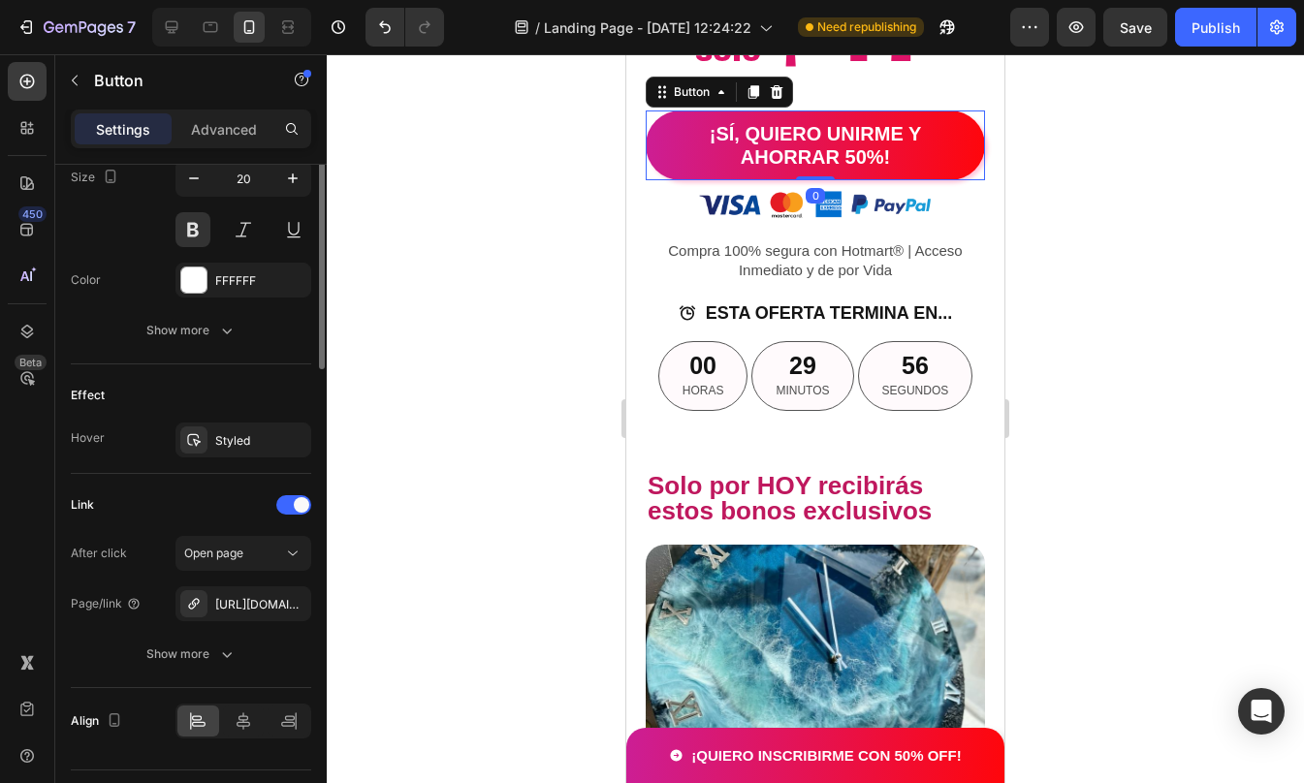
scroll to position [498, 0]
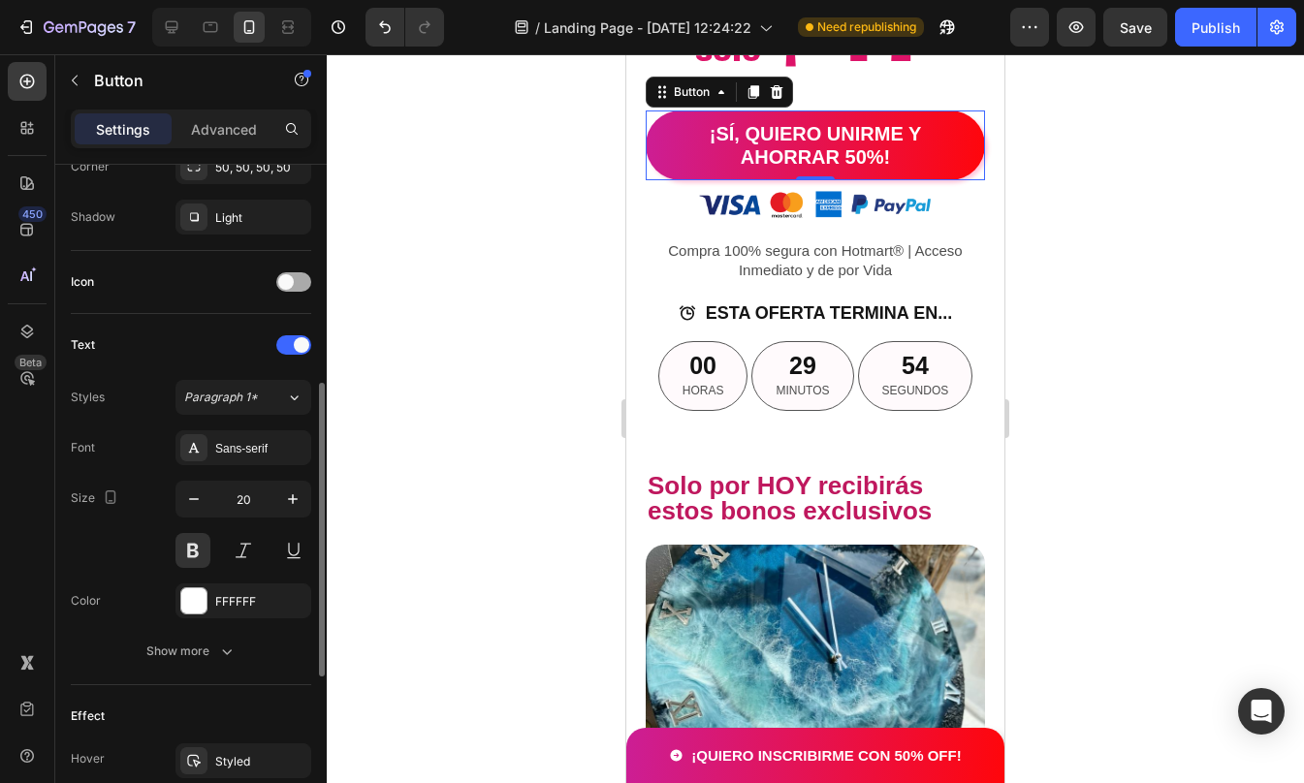
click at [301, 273] on div at bounding box center [293, 281] width 35 height 19
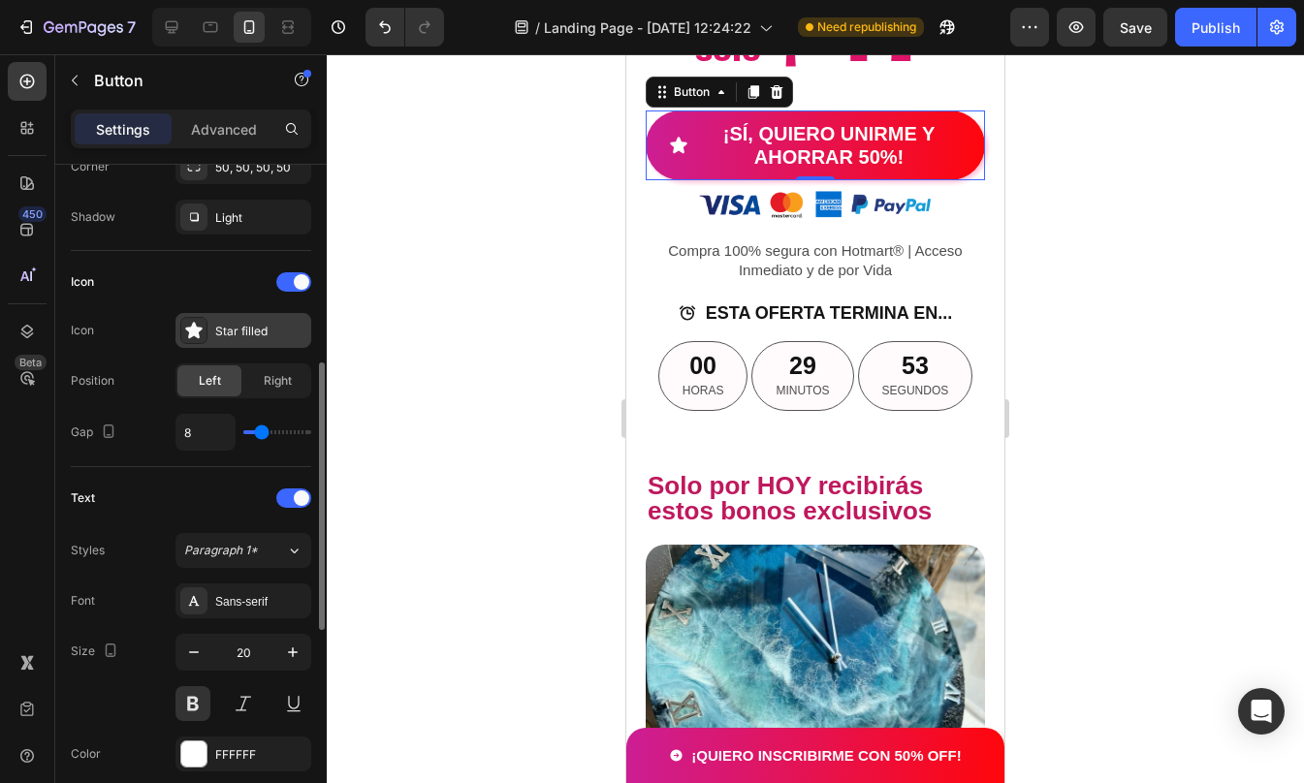
click at [225, 330] on div "Star filled" at bounding box center [260, 331] width 91 height 17
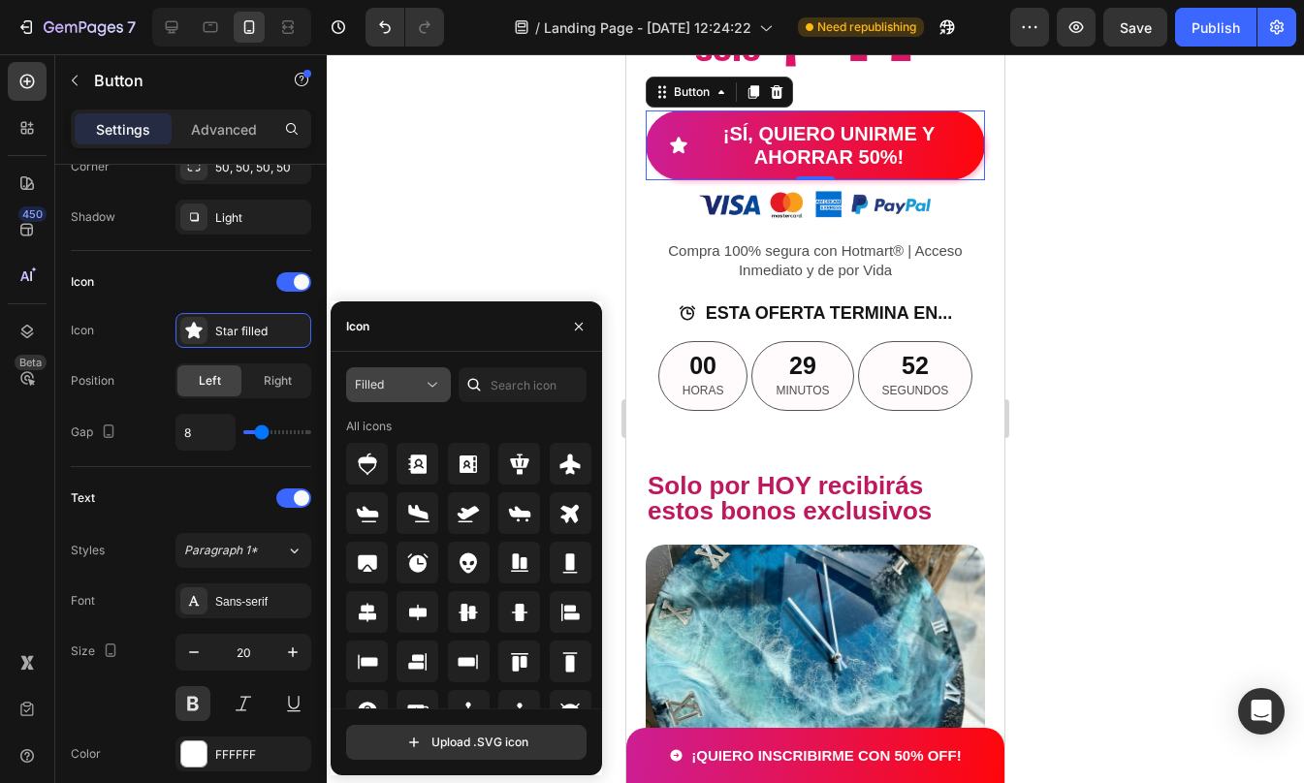
click at [419, 388] on div "Filled" at bounding box center [389, 384] width 68 height 17
click at [504, 391] on input "text" at bounding box center [523, 384] width 128 height 35
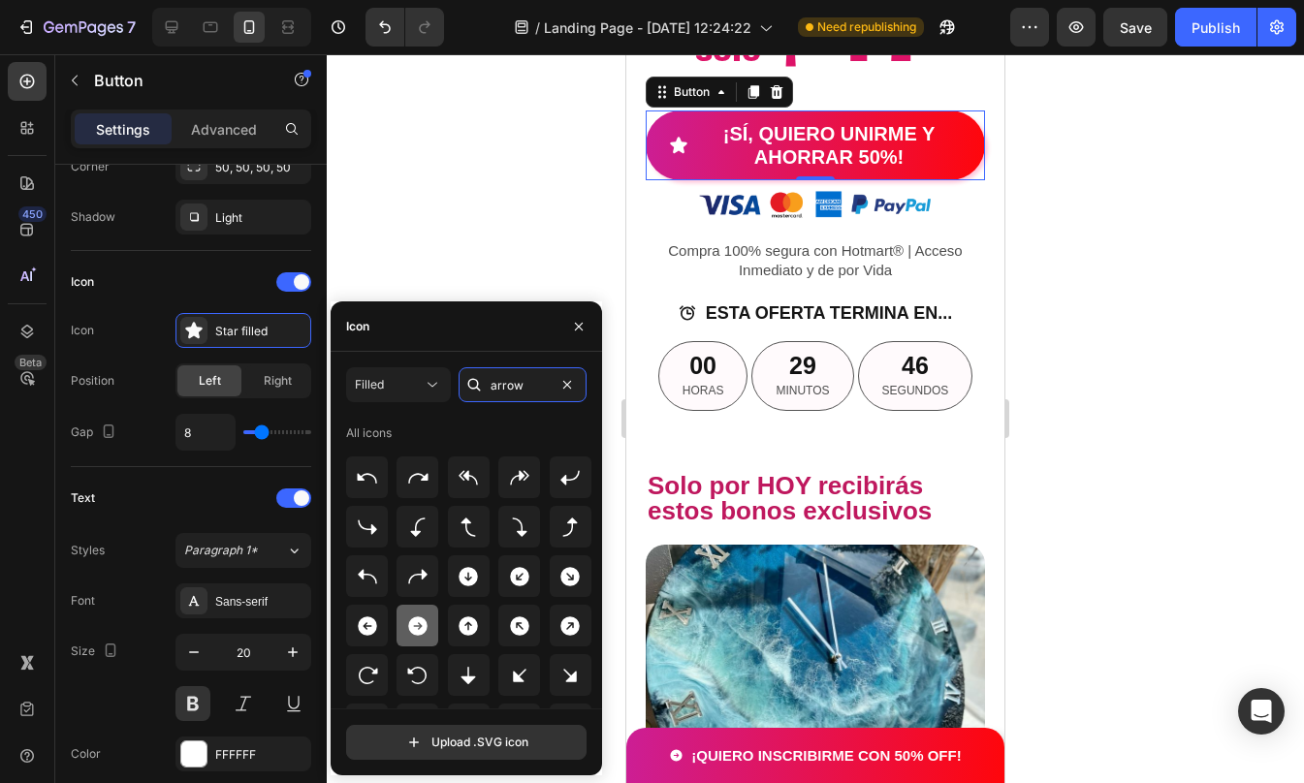
type input "arrow"
click at [424, 617] on icon at bounding box center [417, 626] width 23 height 23
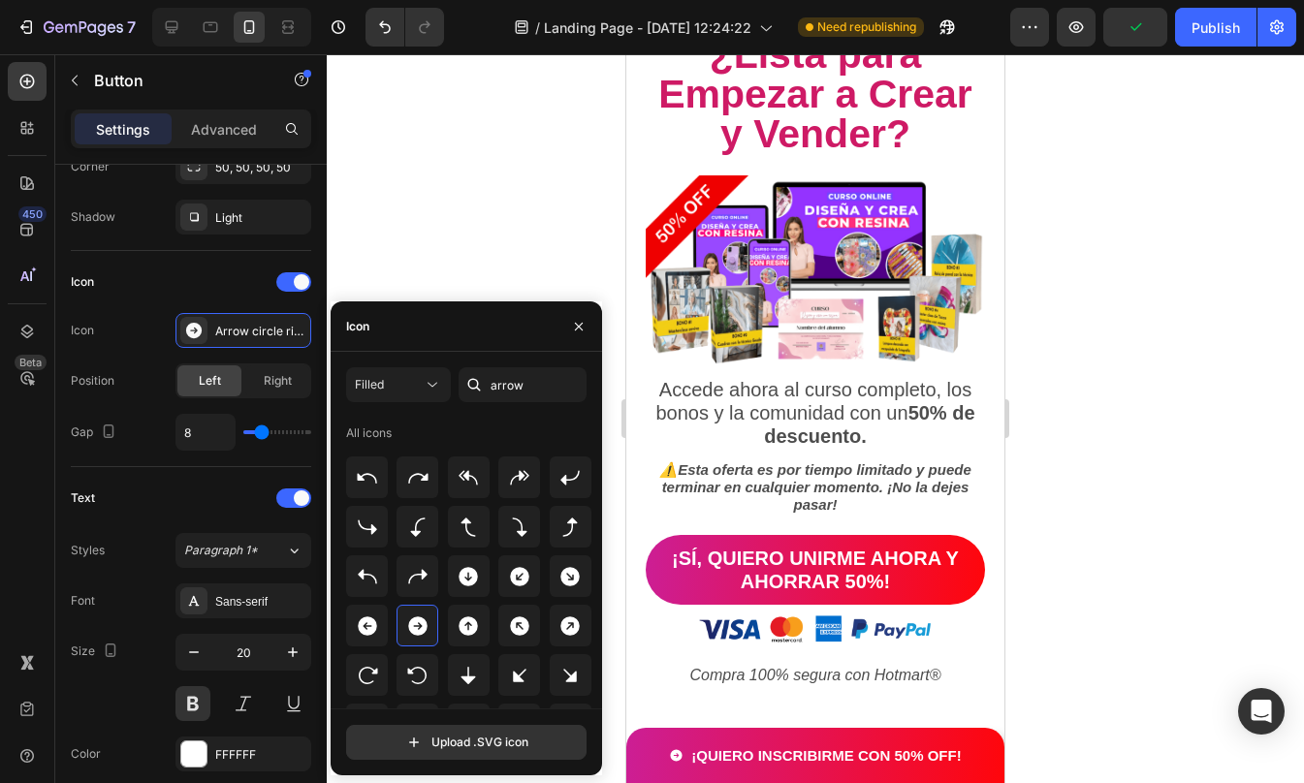
scroll to position [10478, 0]
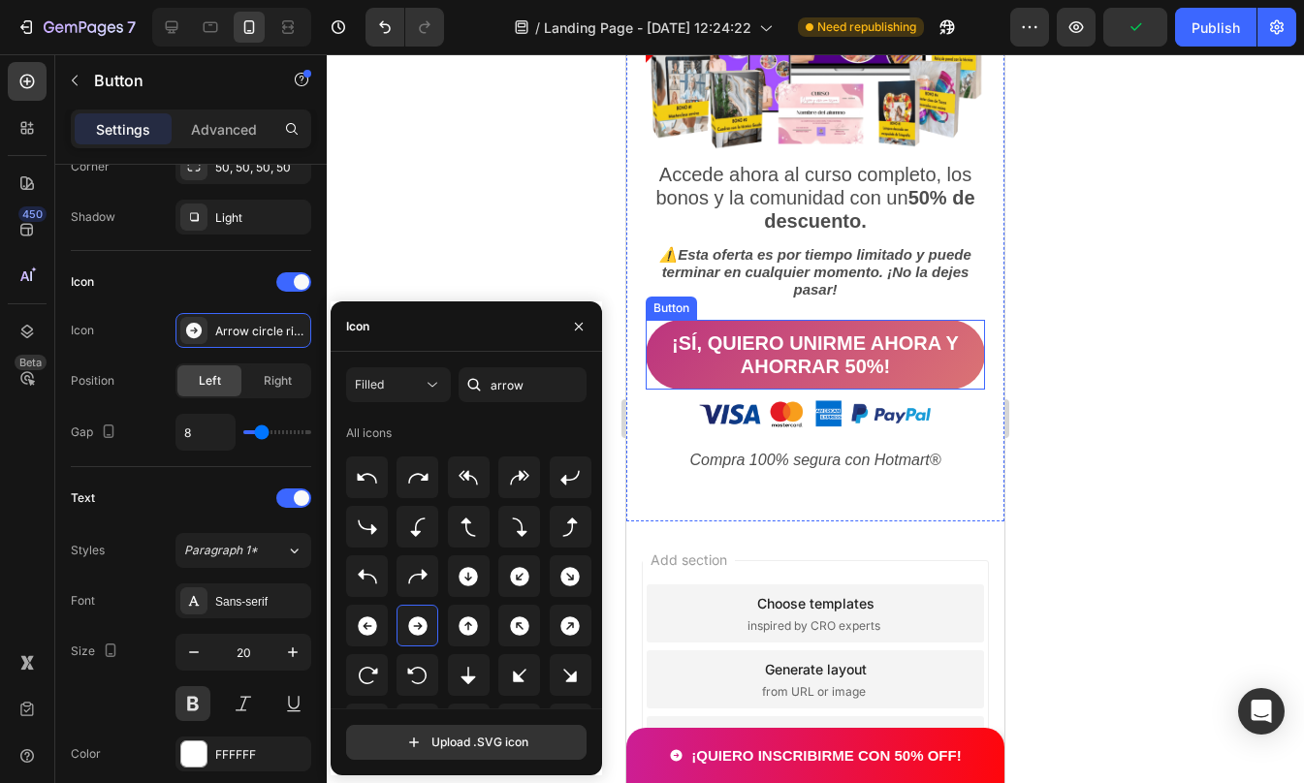
click at [658, 339] on link "¡SÍ, QUIERO UNIRME AHORA Y AHORRAR 50%!" at bounding box center [815, 355] width 339 height 70
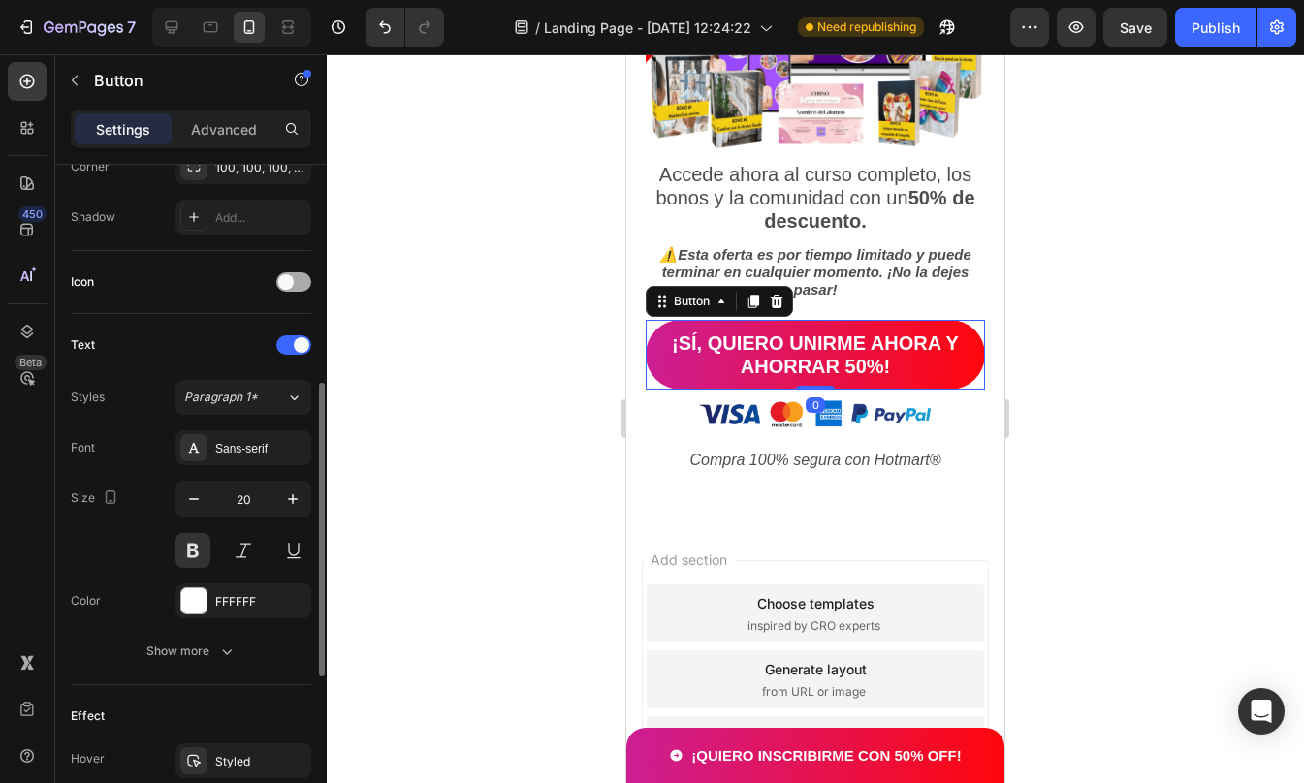
click at [280, 280] on span at bounding box center [286, 282] width 16 height 16
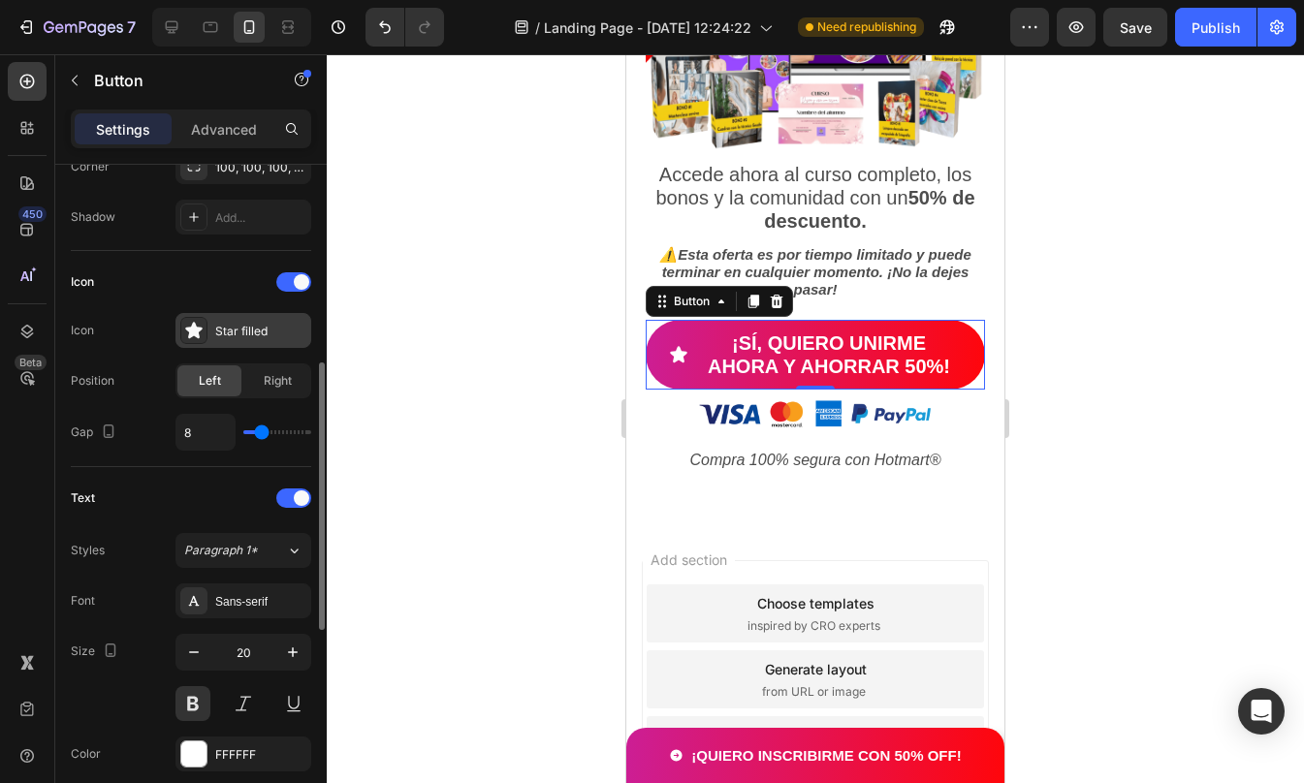
click at [243, 340] on div "Star filled" at bounding box center [243, 330] width 136 height 35
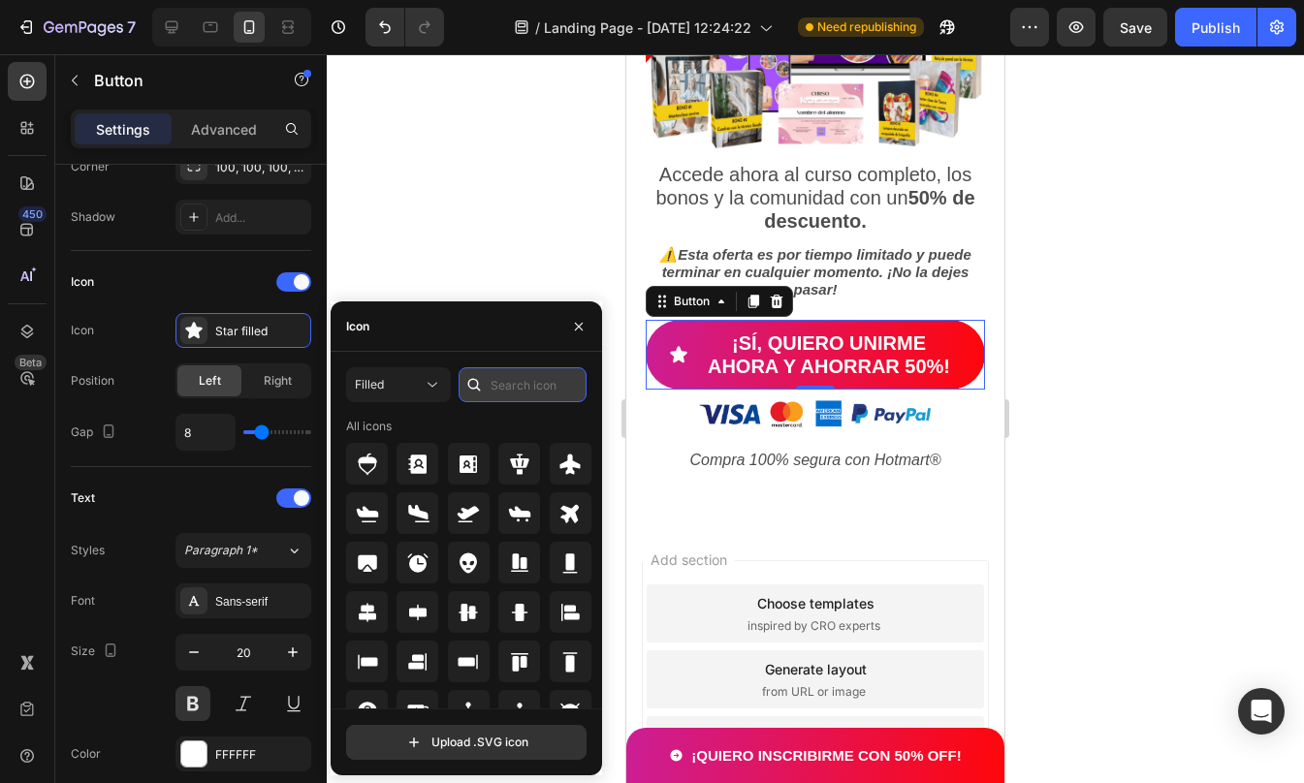
click at [497, 380] on input "text" at bounding box center [523, 384] width 128 height 35
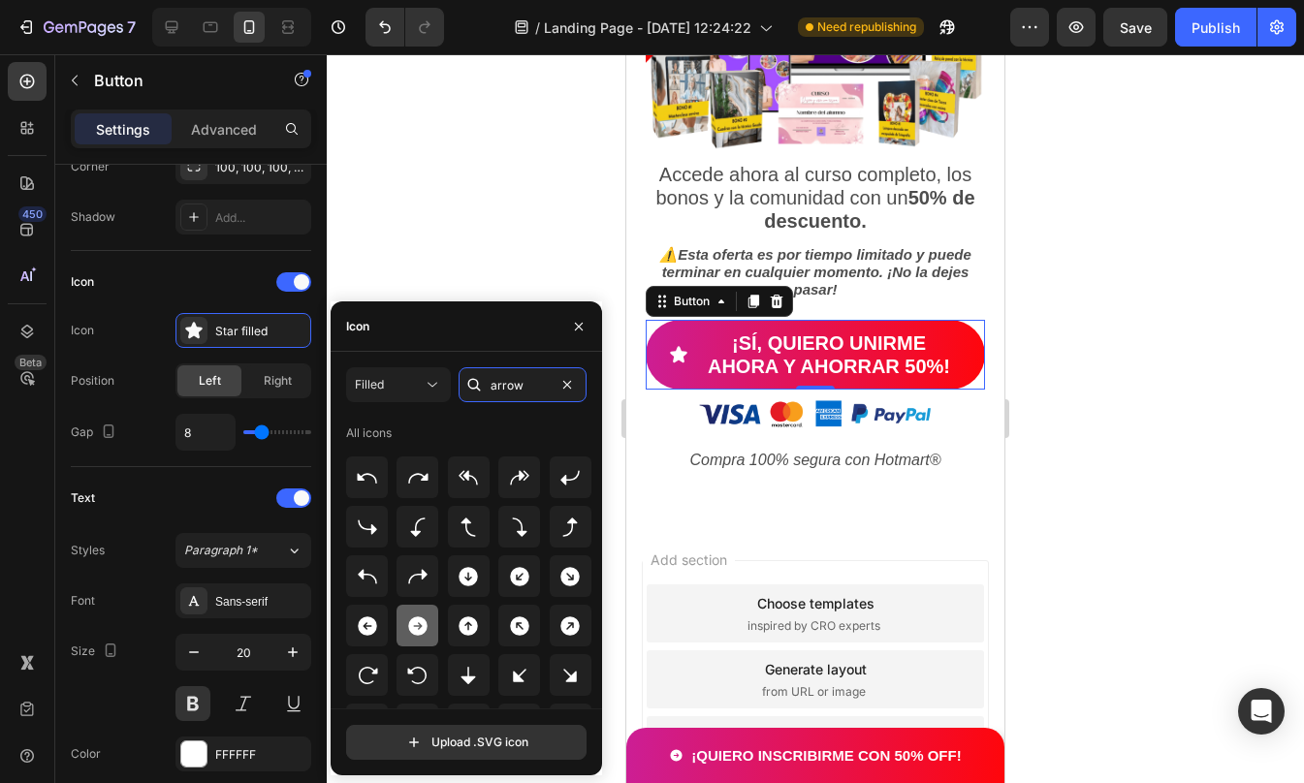
type input "arrow"
click at [411, 629] on icon at bounding box center [417, 626] width 19 height 19
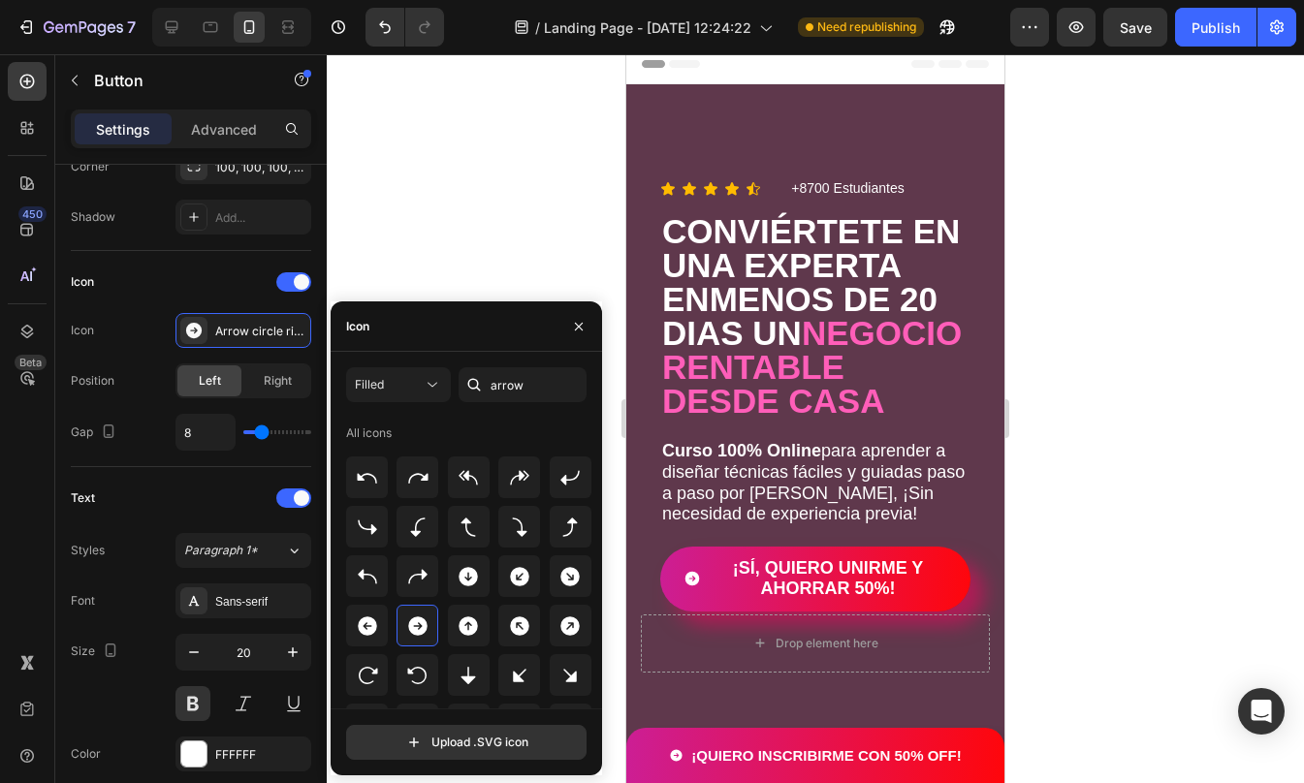
scroll to position [0, 0]
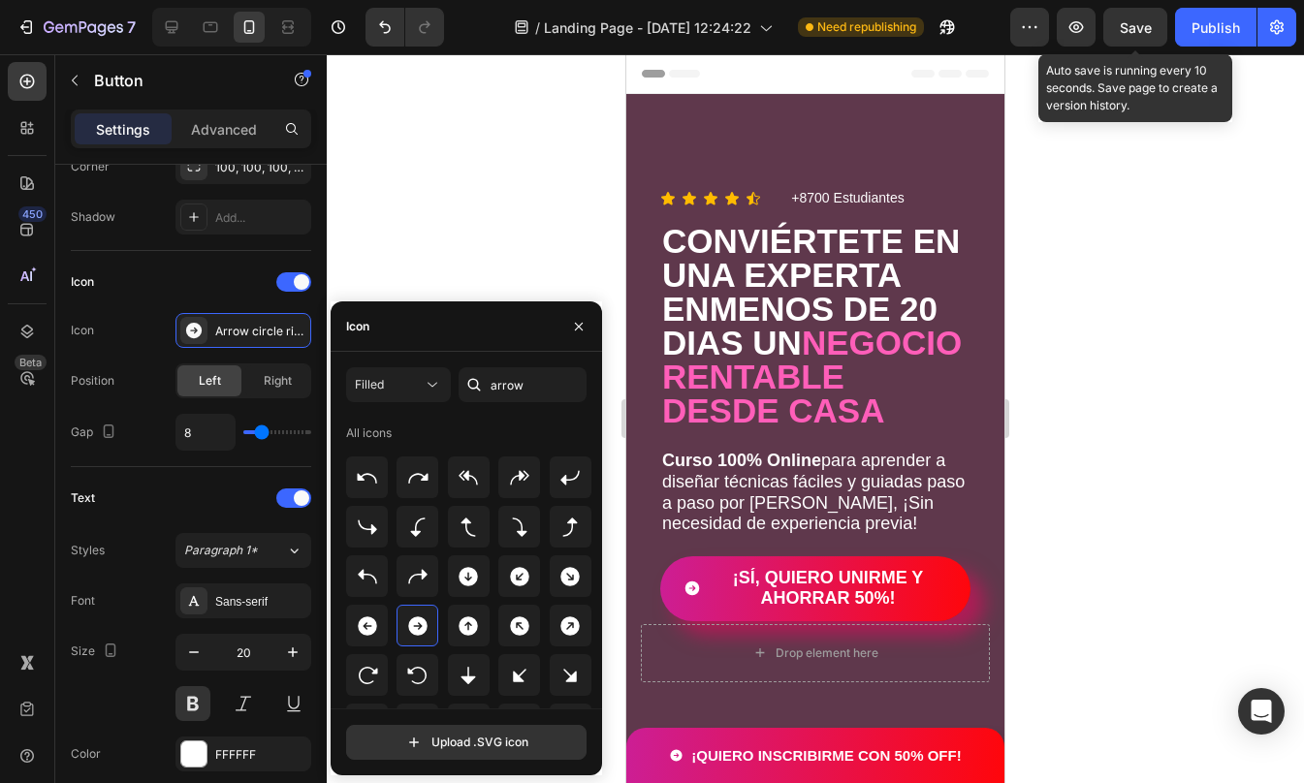
click at [1140, 37] on div "Save" at bounding box center [1136, 27] width 32 height 20
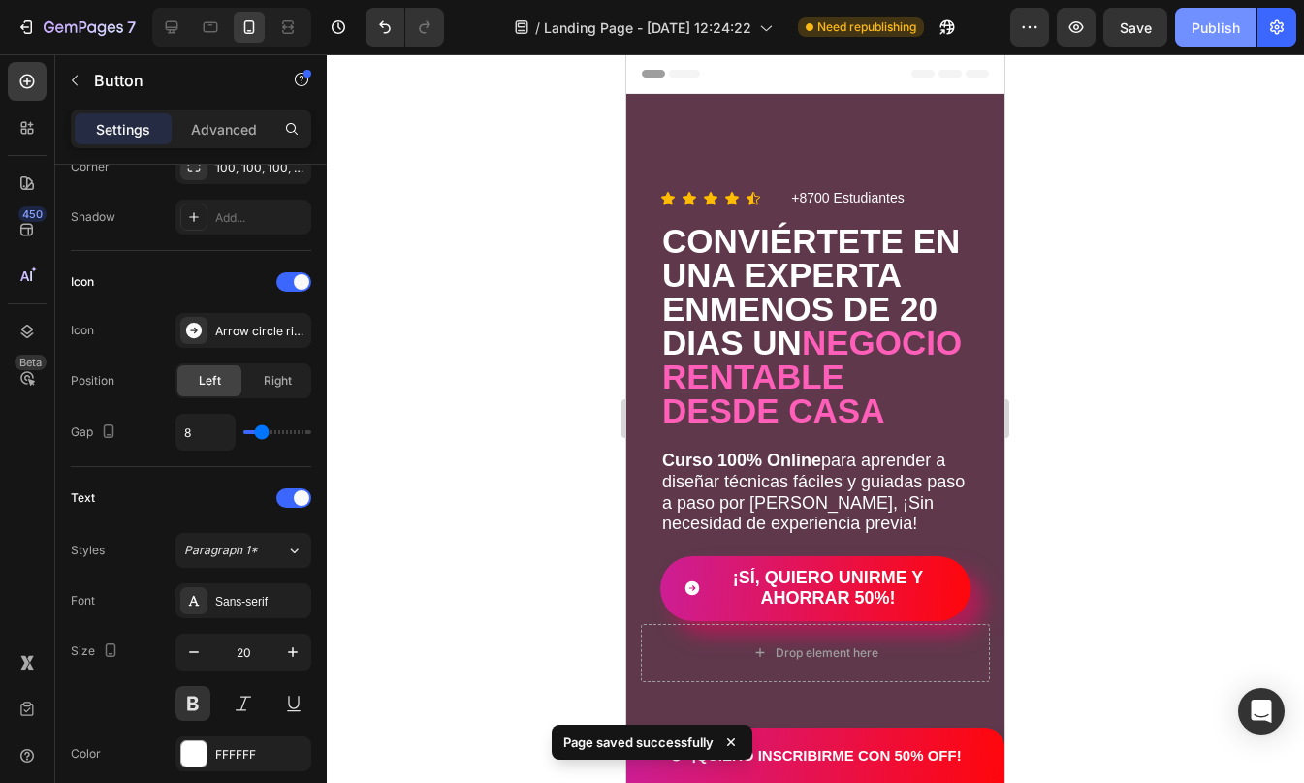
click at [1218, 28] on div "Publish" at bounding box center [1215, 27] width 48 height 20
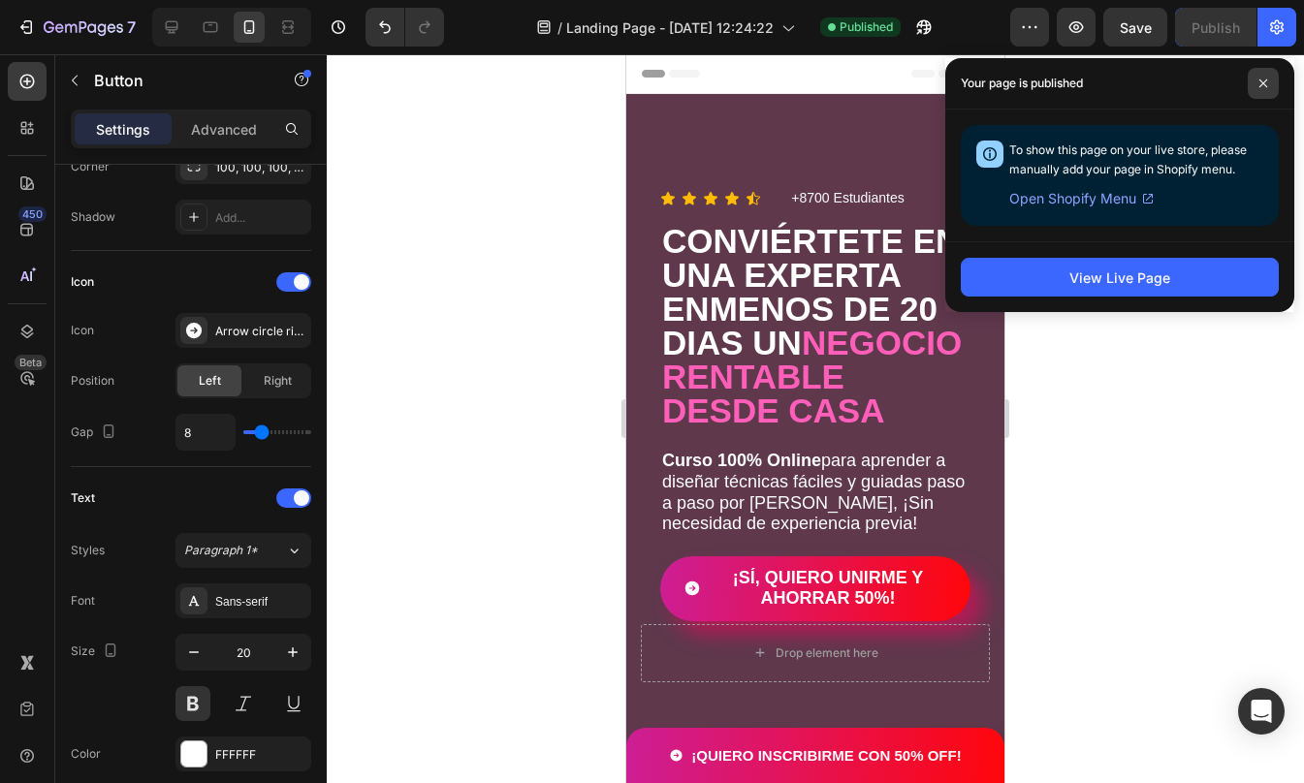
click at [1262, 88] on span at bounding box center [1263, 83] width 31 height 31
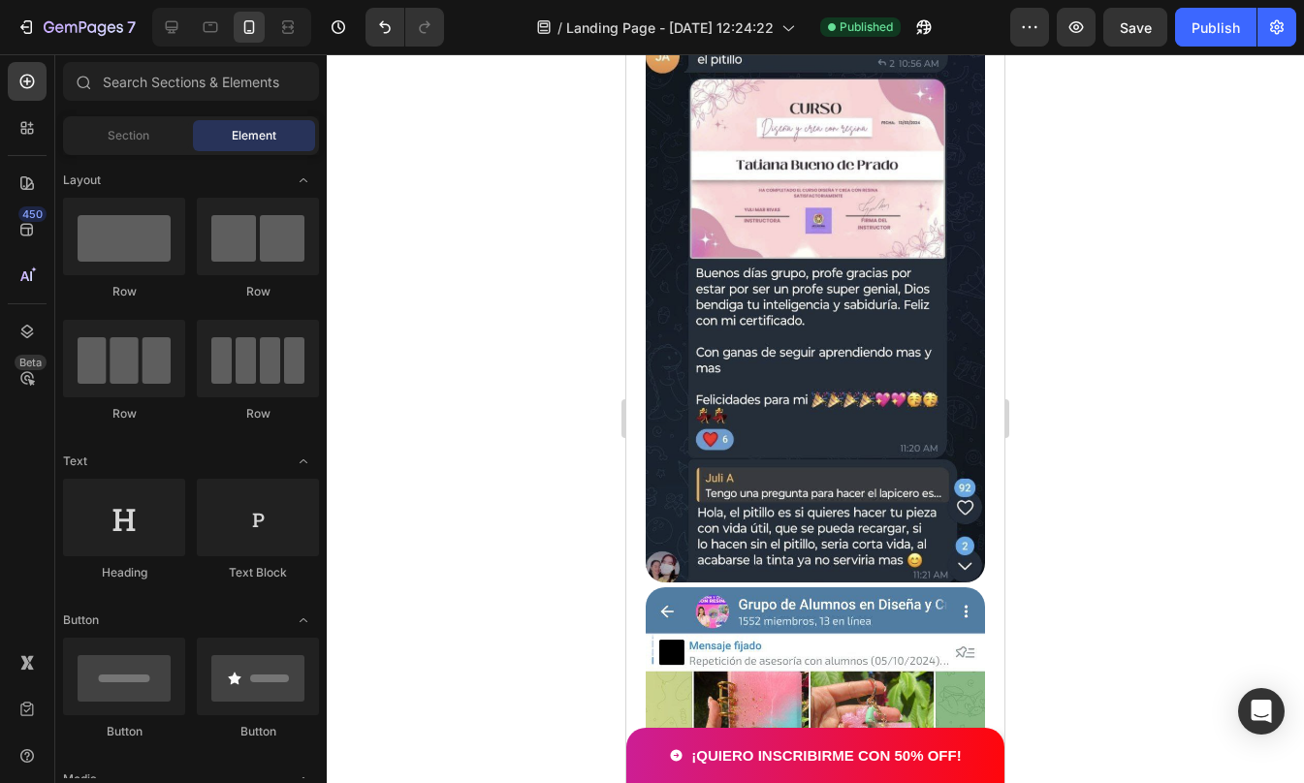
scroll to position [5117, 0]
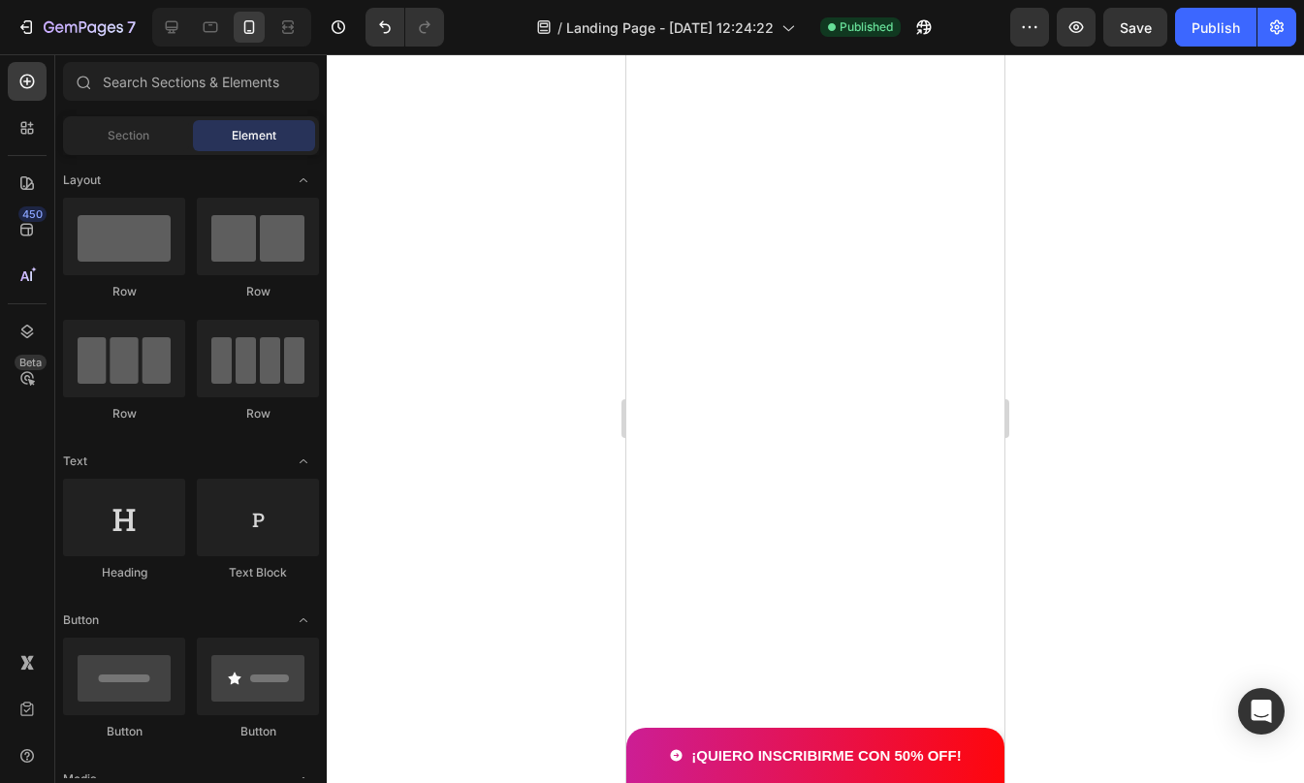
drag, startPoint x: 999, startPoint y: 512, endPoint x: 1655, endPoint y: 113, distance: 766.9
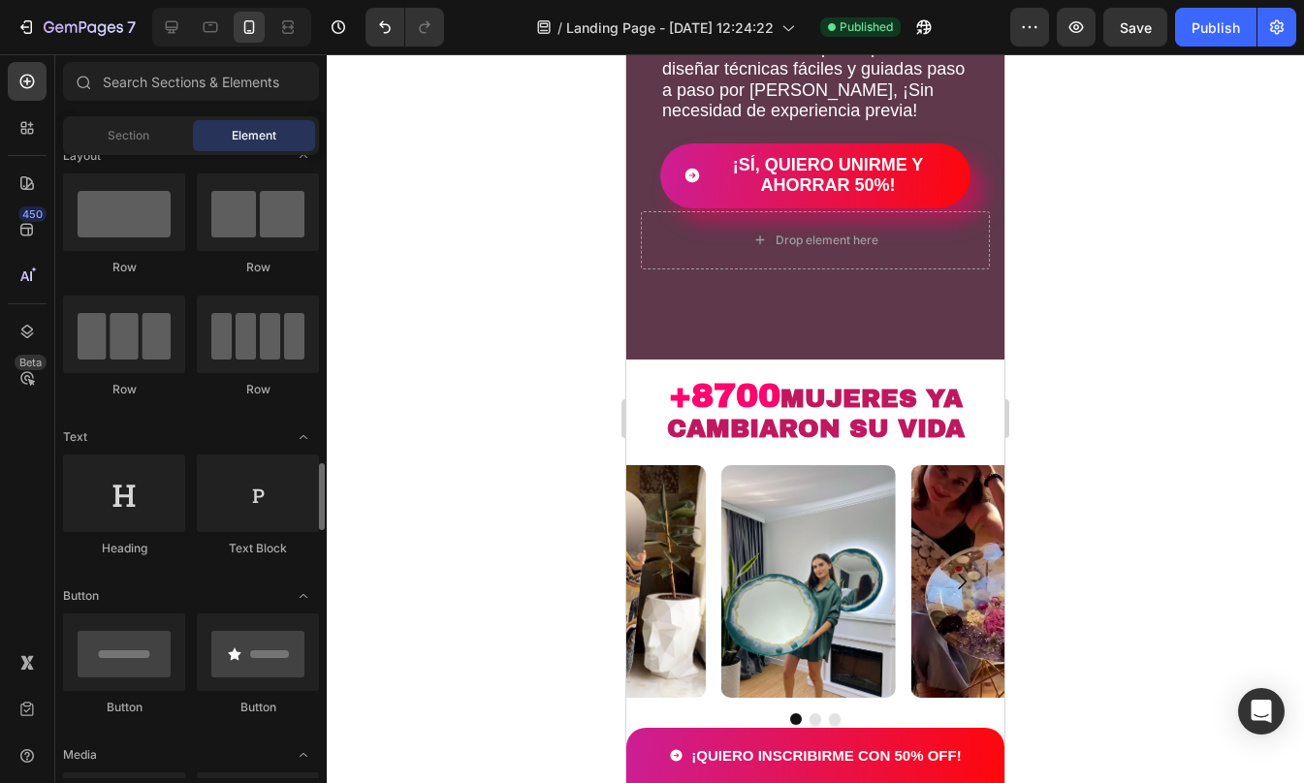
scroll to position [301, 0]
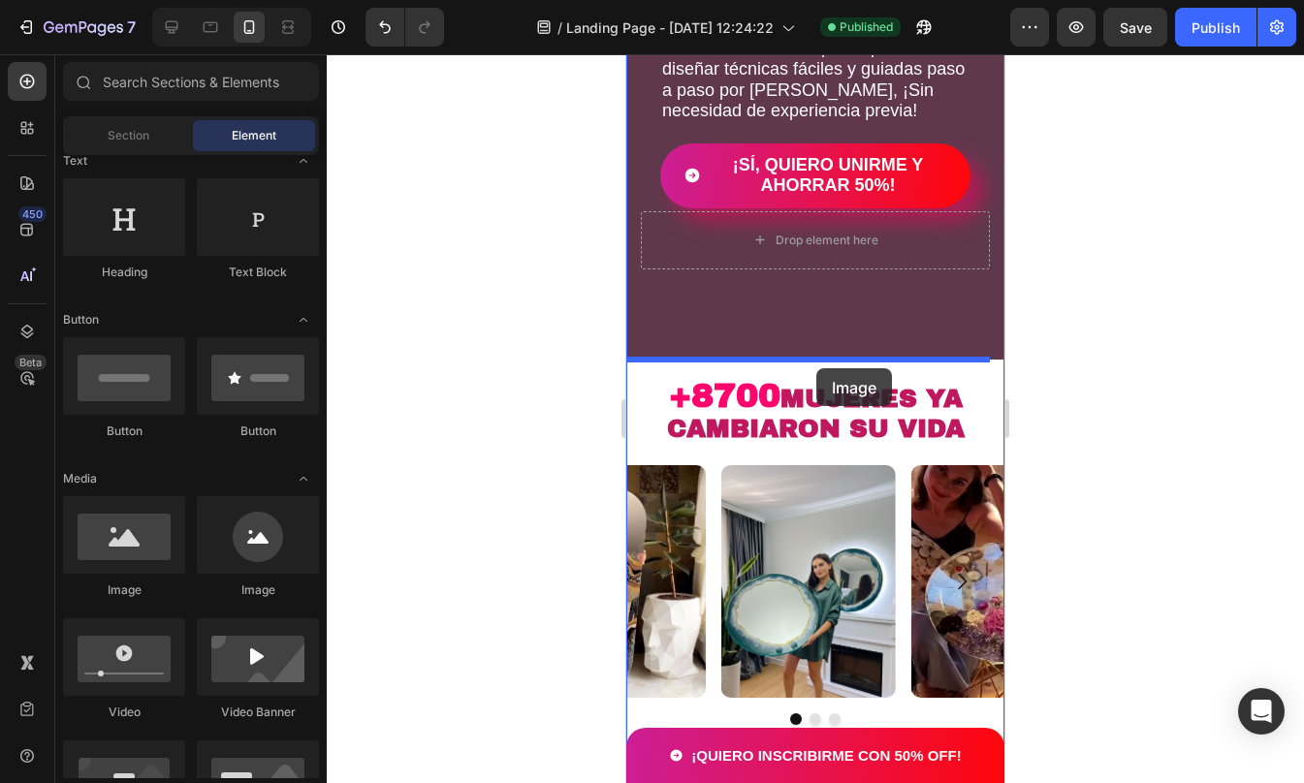
drag, startPoint x: 757, startPoint y: 593, endPoint x: 816, endPoint y: 368, distance: 232.5
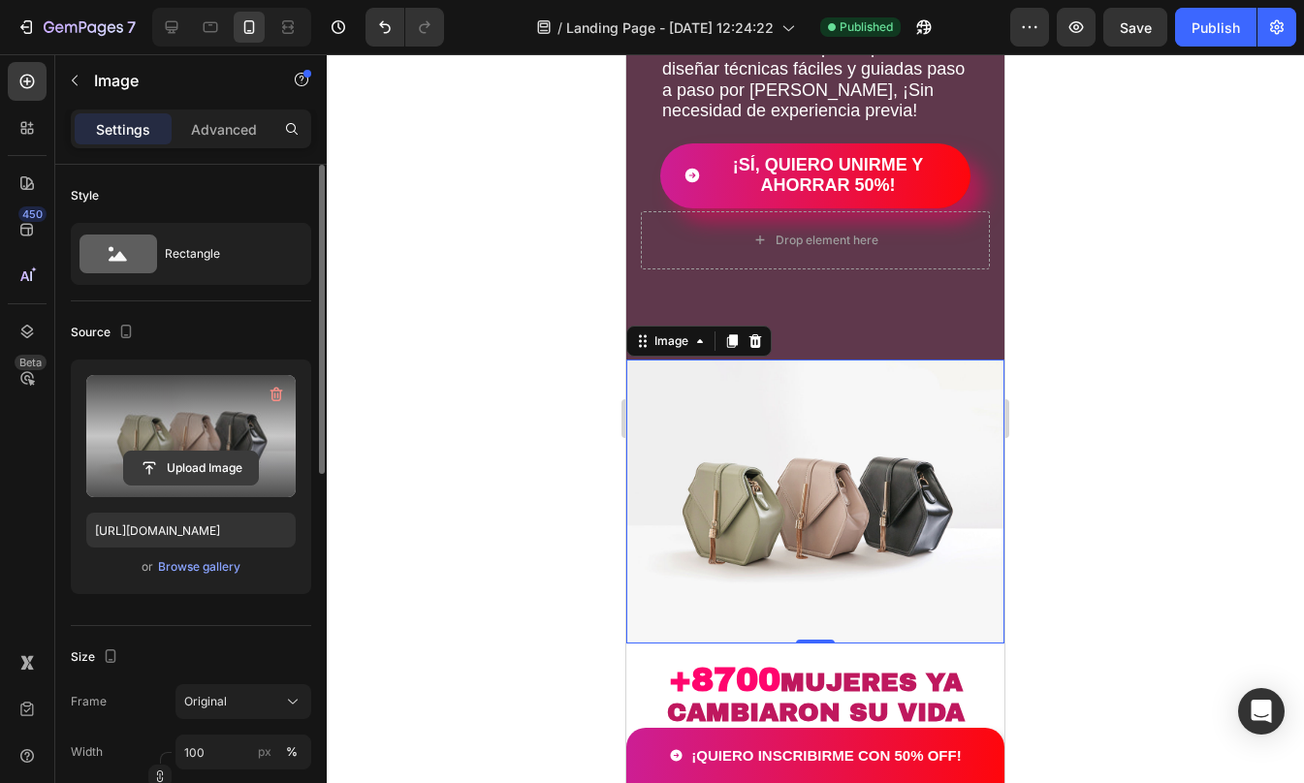
click at [189, 453] on input "file" at bounding box center [191, 468] width 134 height 33
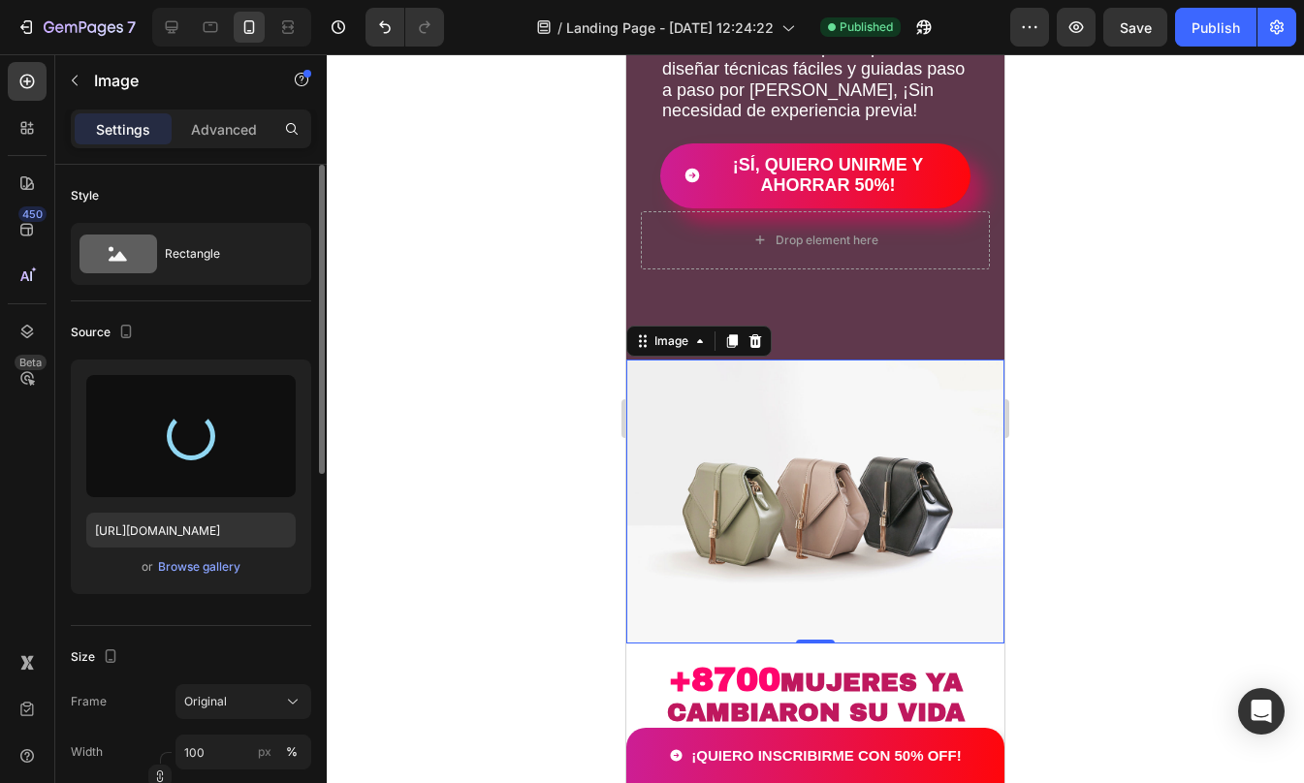
type input "[URL][DOMAIN_NAME]"
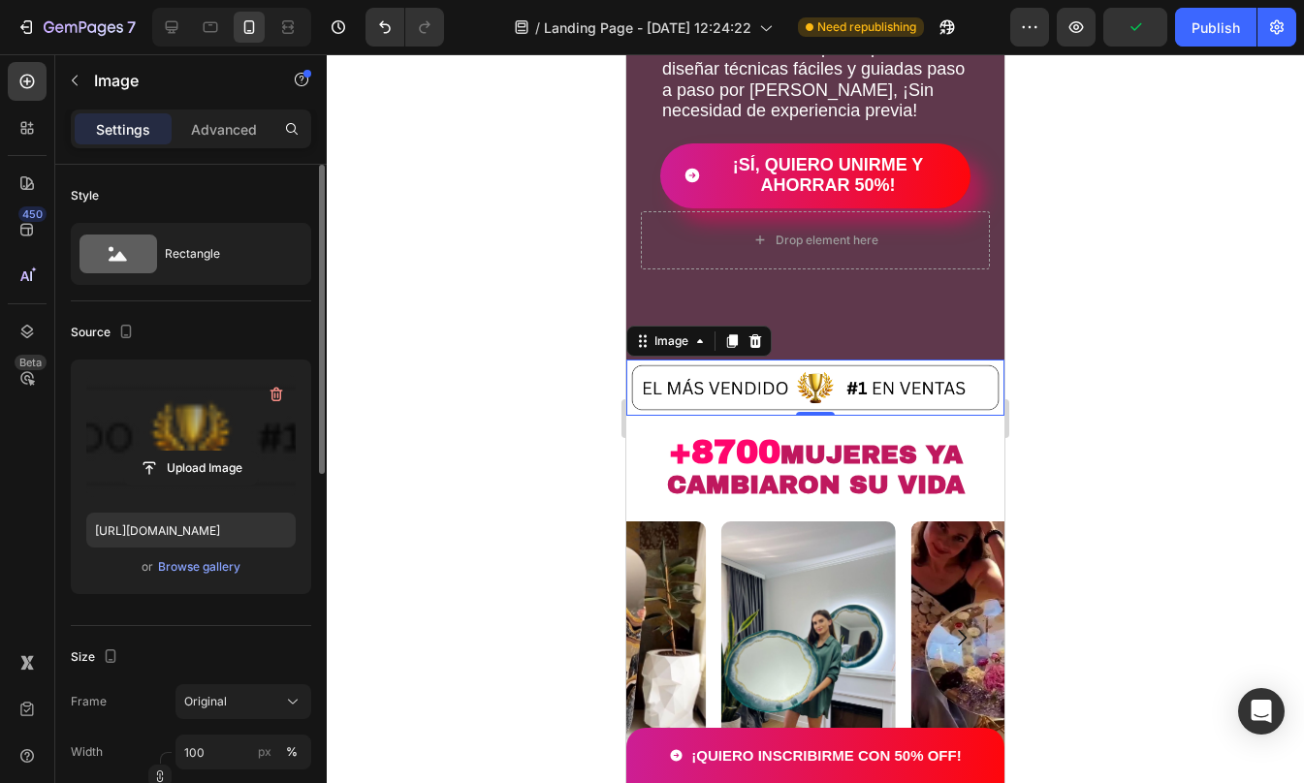
click at [1104, 510] on div at bounding box center [815, 418] width 977 height 729
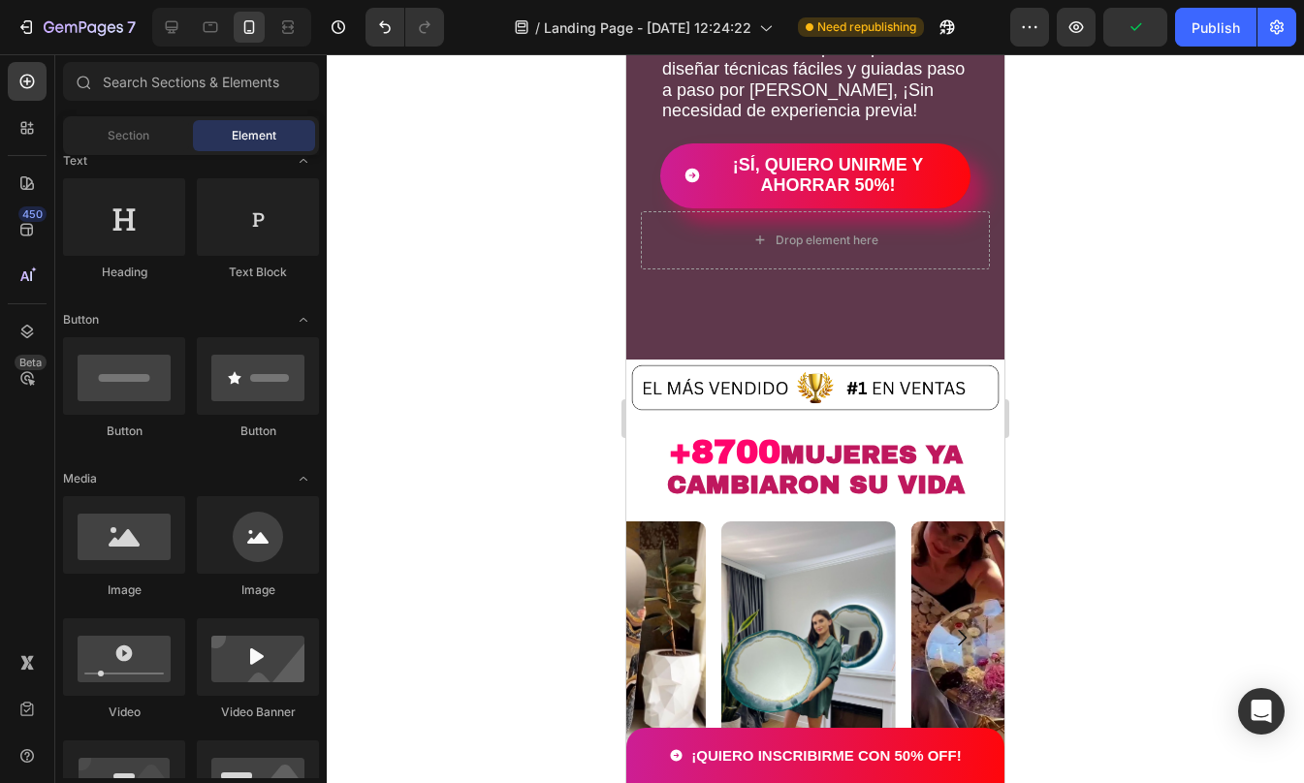
click at [1104, 510] on div at bounding box center [815, 418] width 977 height 729
click at [1056, 187] on div at bounding box center [815, 418] width 977 height 729
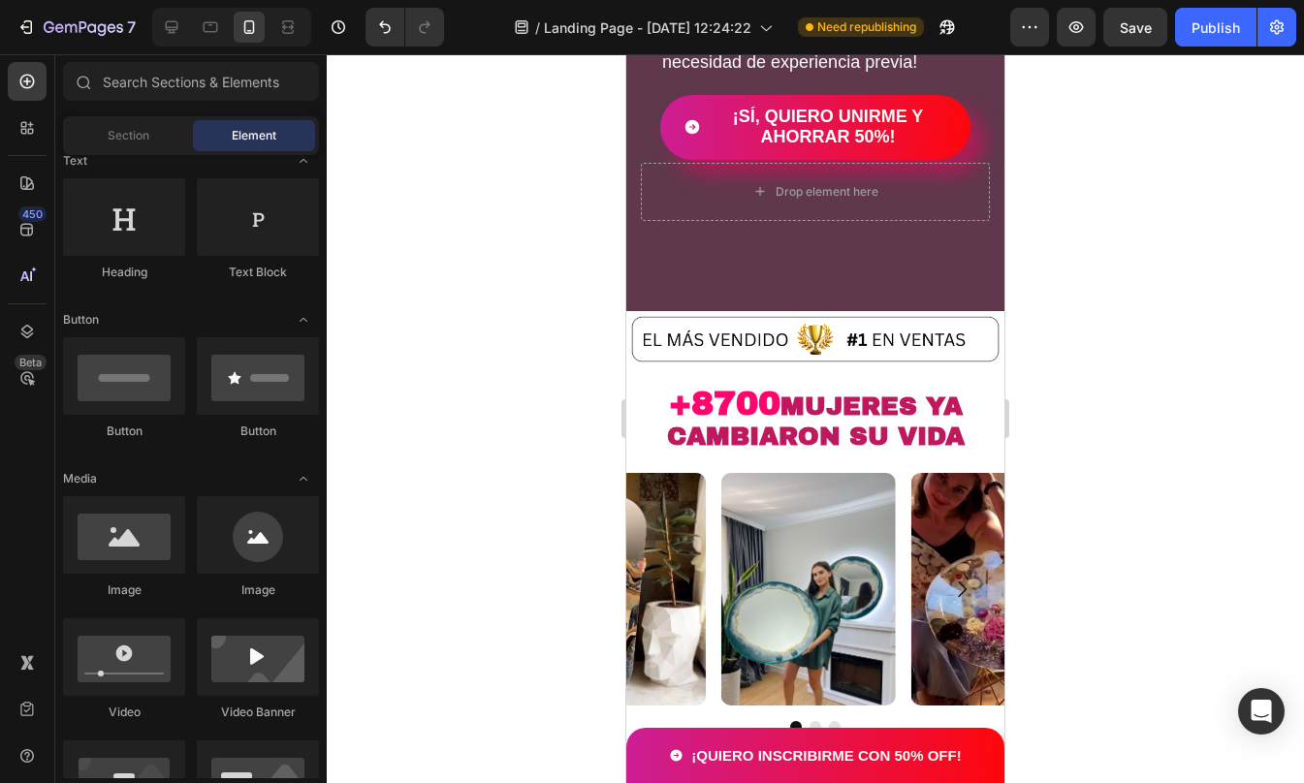
scroll to position [445, 0]
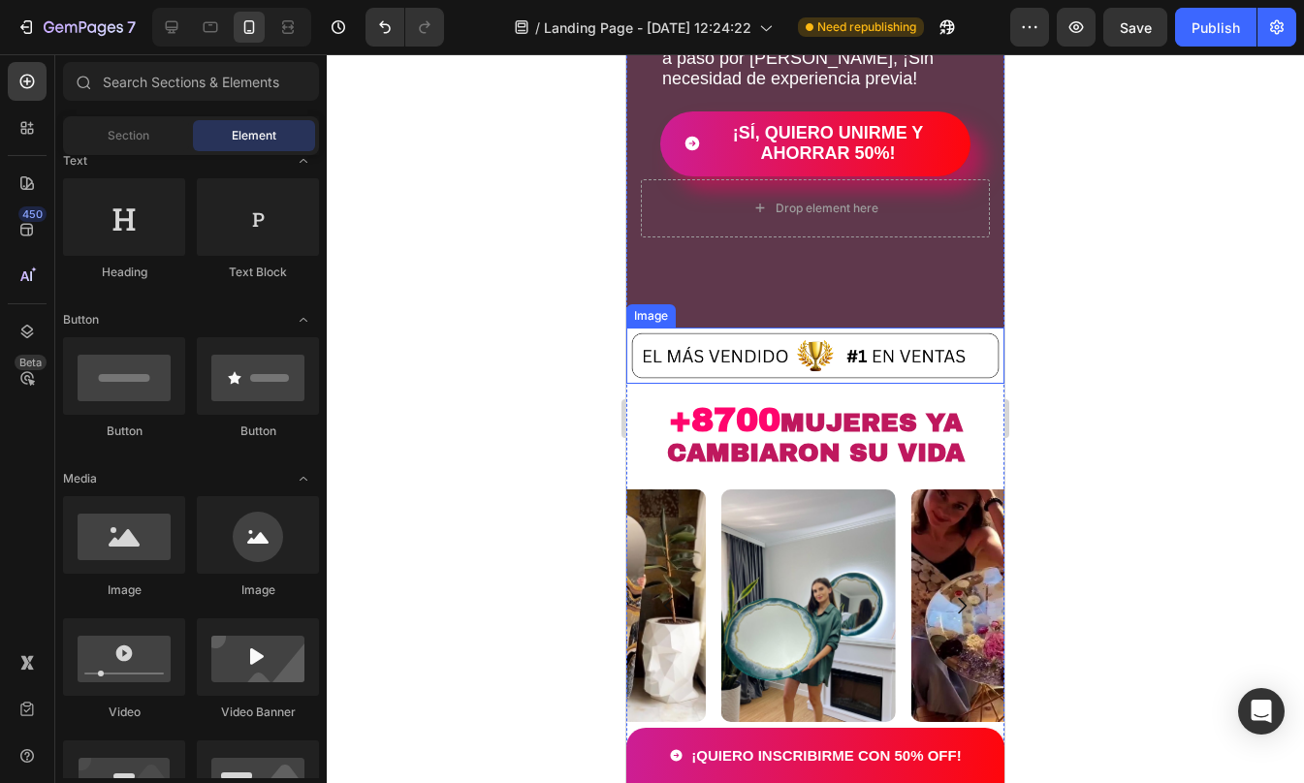
click at [712, 373] on img at bounding box center [815, 356] width 378 height 56
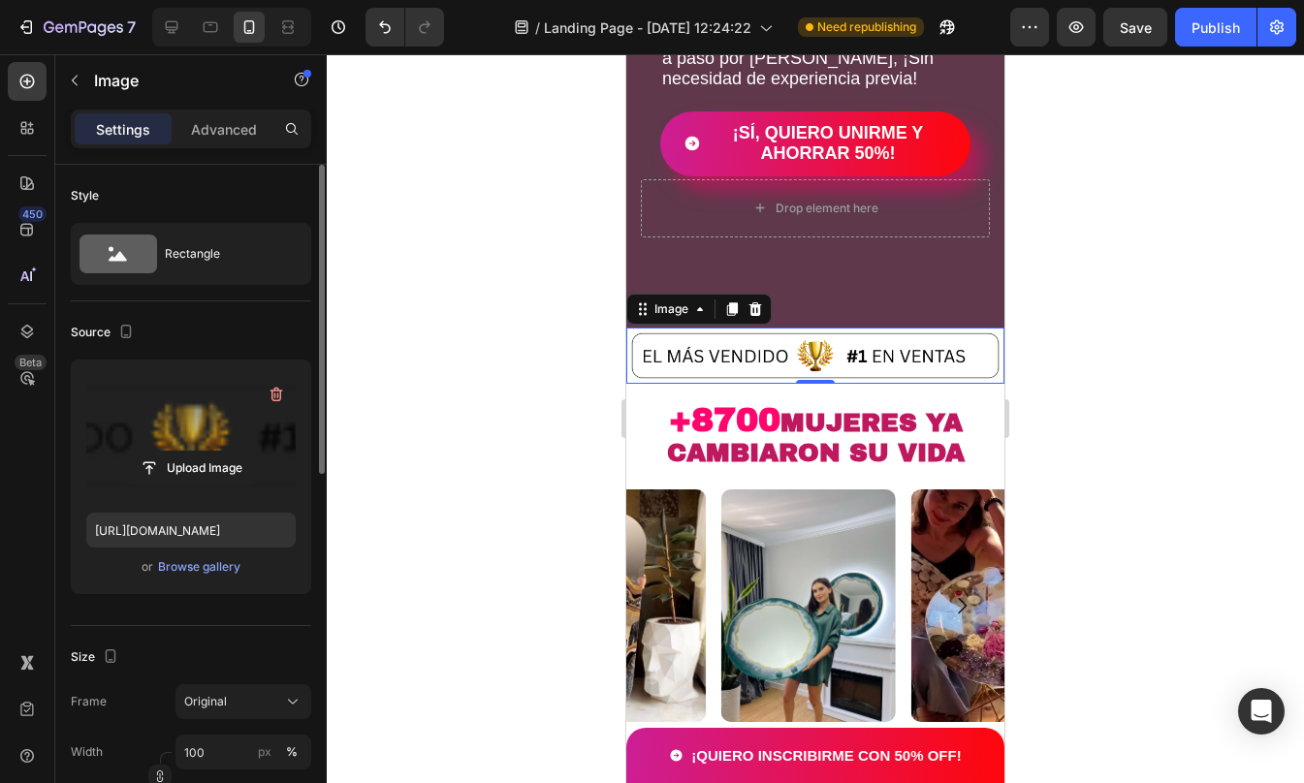
click at [219, 420] on label at bounding box center [190, 436] width 209 height 122
click at [219, 452] on input "file" at bounding box center [191, 468] width 134 height 33
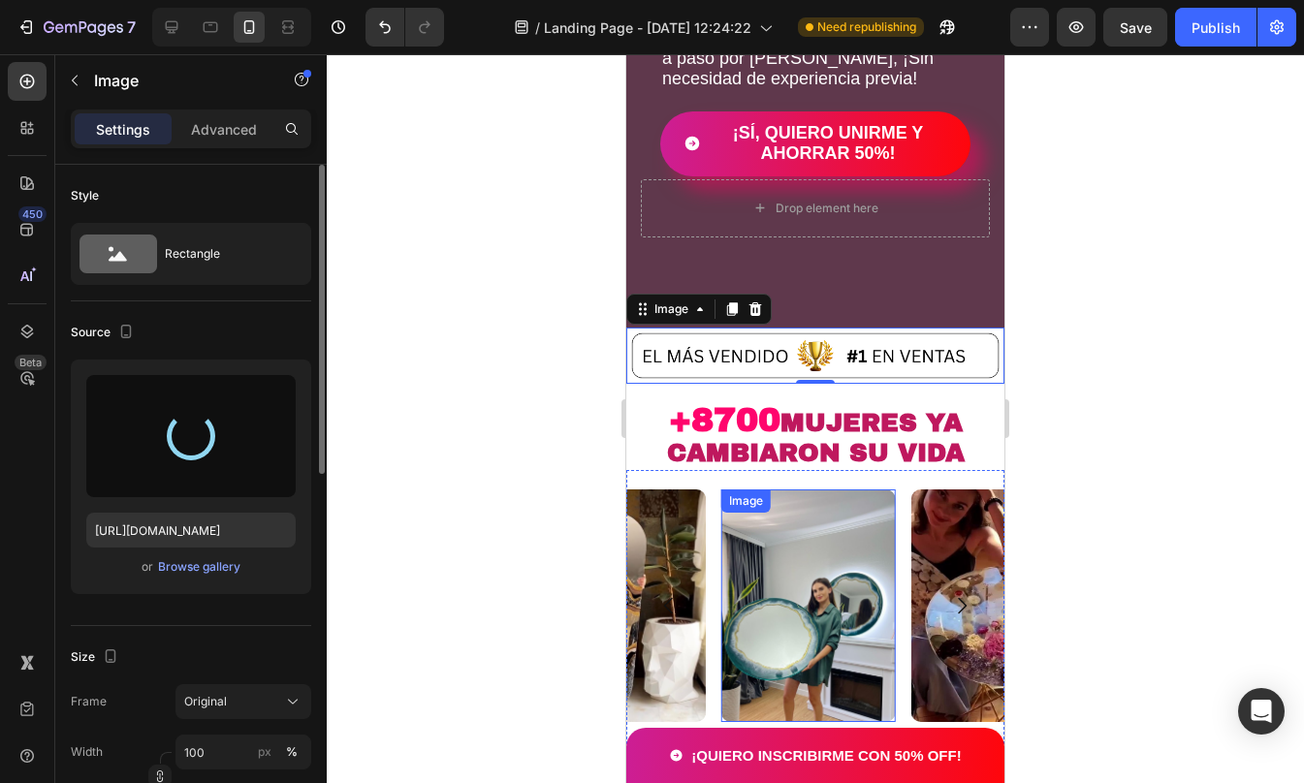
type input "[URL][DOMAIN_NAME]"
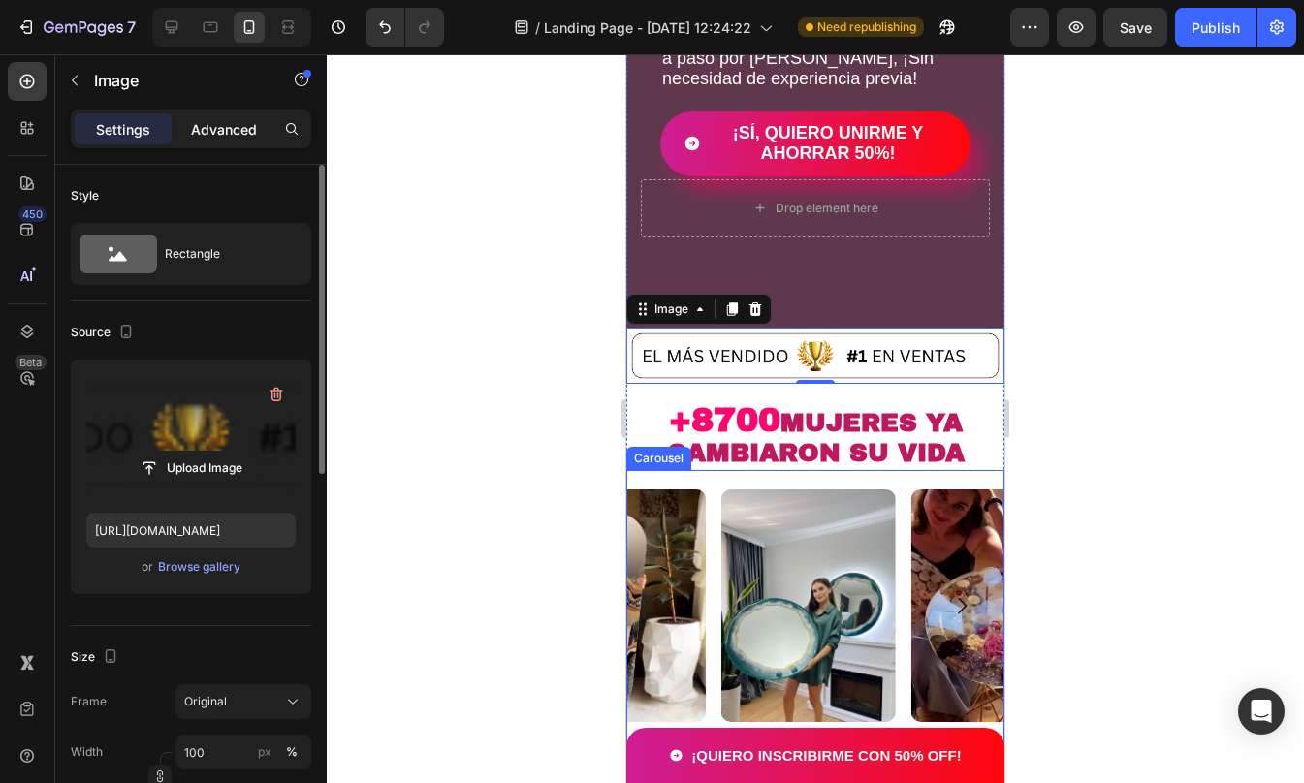
click at [231, 126] on p "Advanced" at bounding box center [224, 129] width 66 height 20
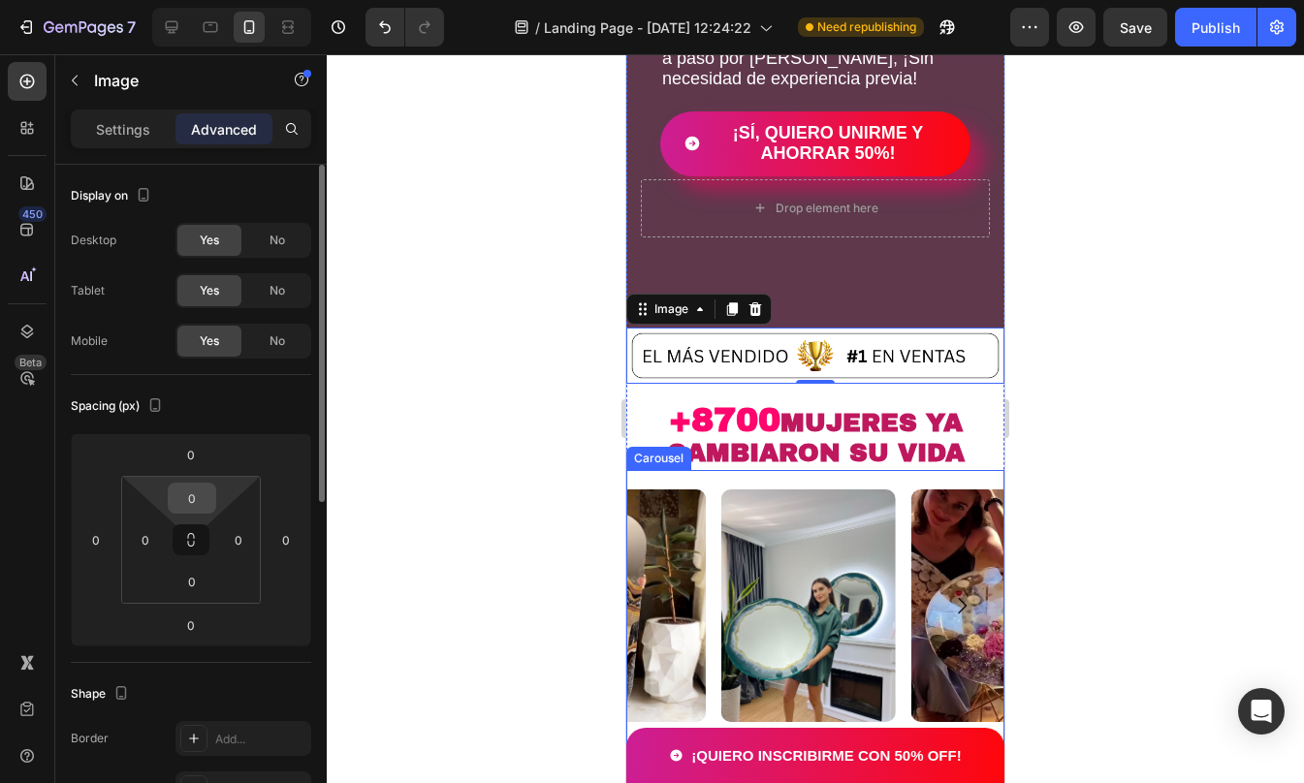
click at [192, 501] on input "0" at bounding box center [192, 498] width 39 height 29
type input "0"
type input "10"
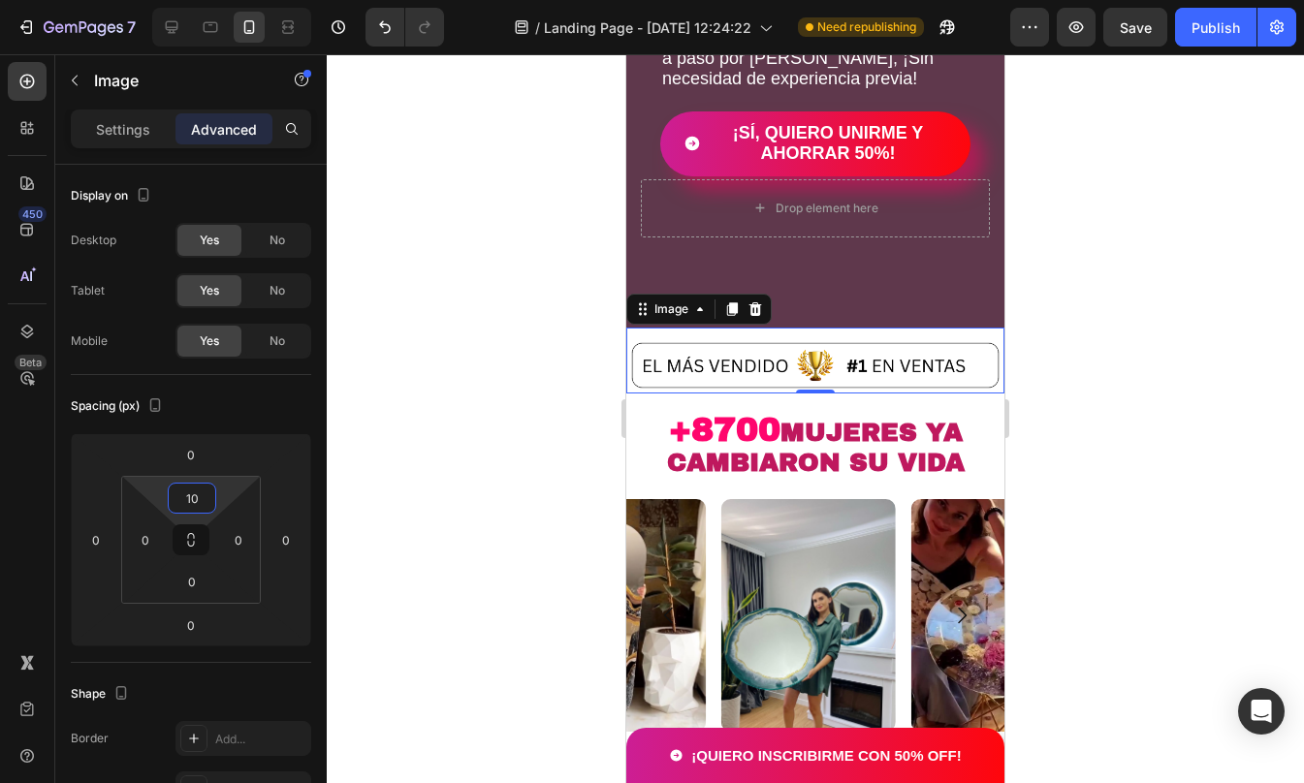
click at [1209, 397] on div at bounding box center [815, 418] width 977 height 729
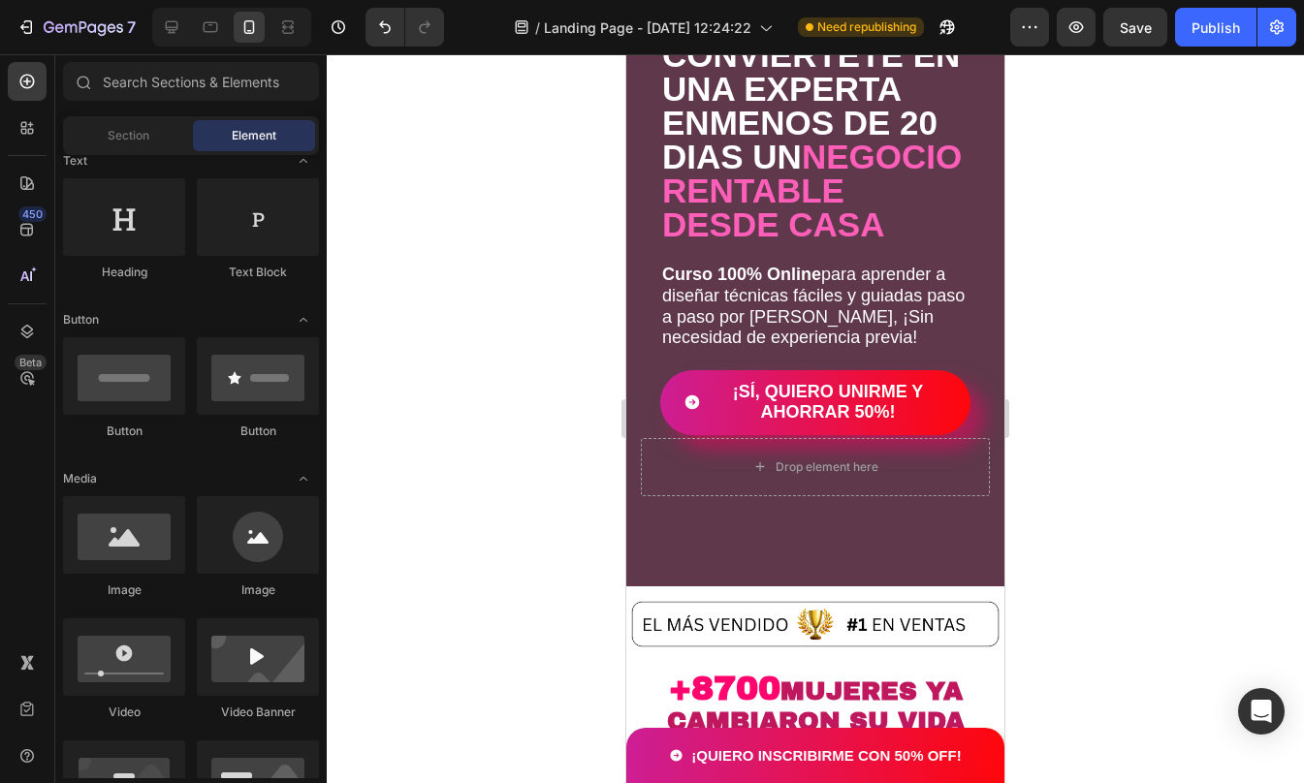
scroll to position [162, 0]
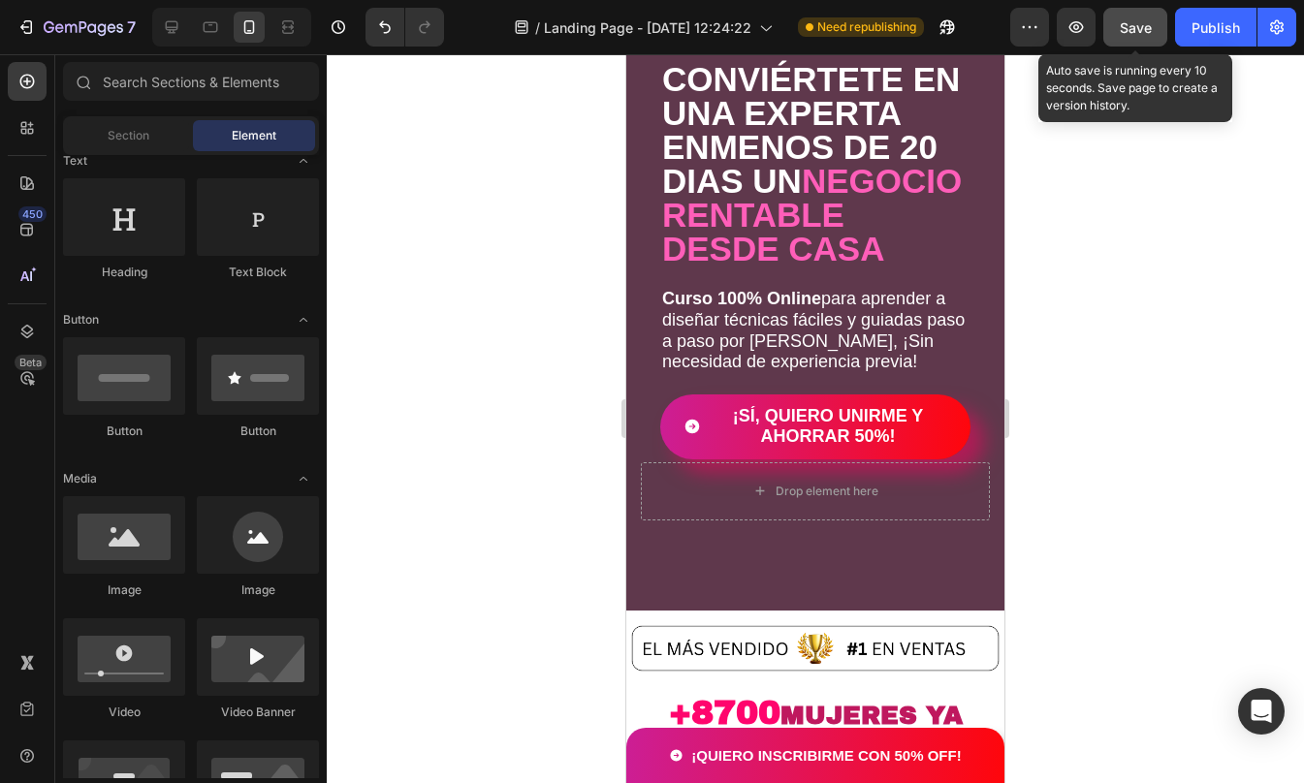
click at [1147, 11] on button "Save" at bounding box center [1135, 27] width 64 height 39
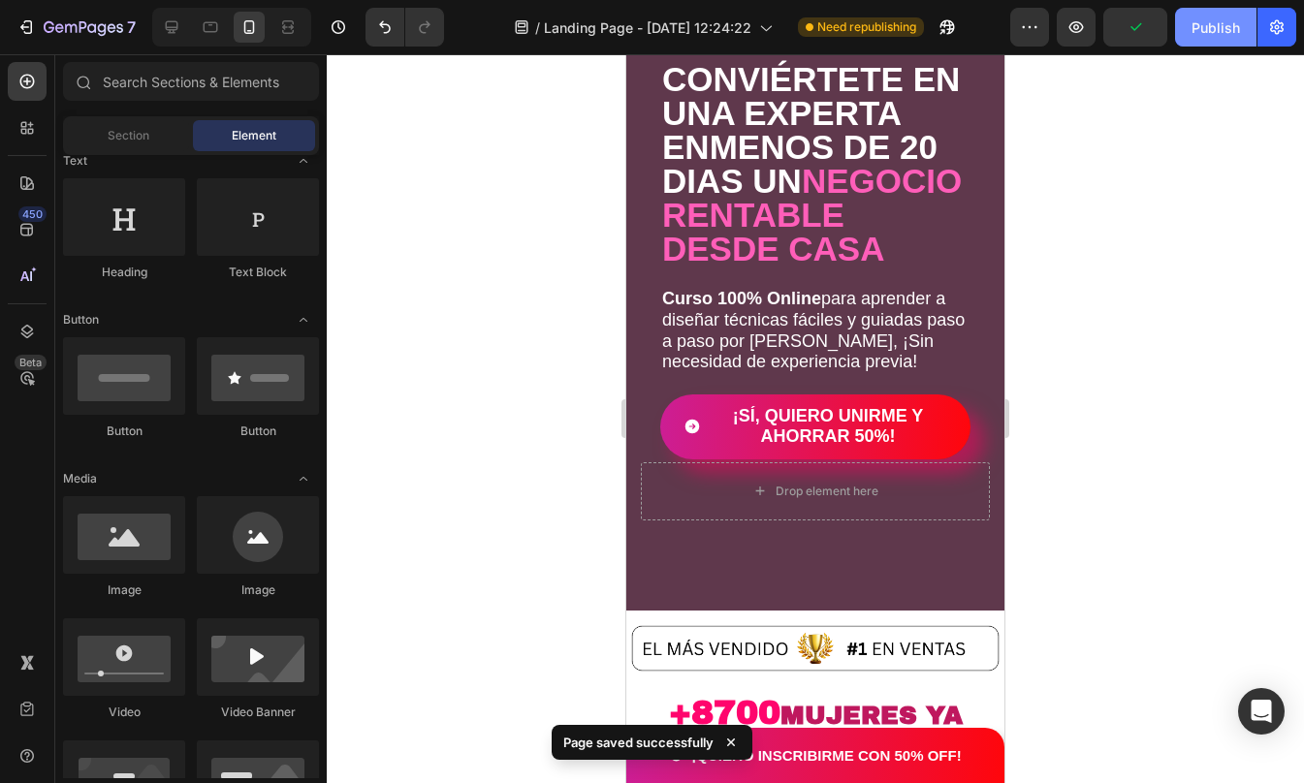
click at [1229, 35] on div "Publish" at bounding box center [1215, 27] width 48 height 20
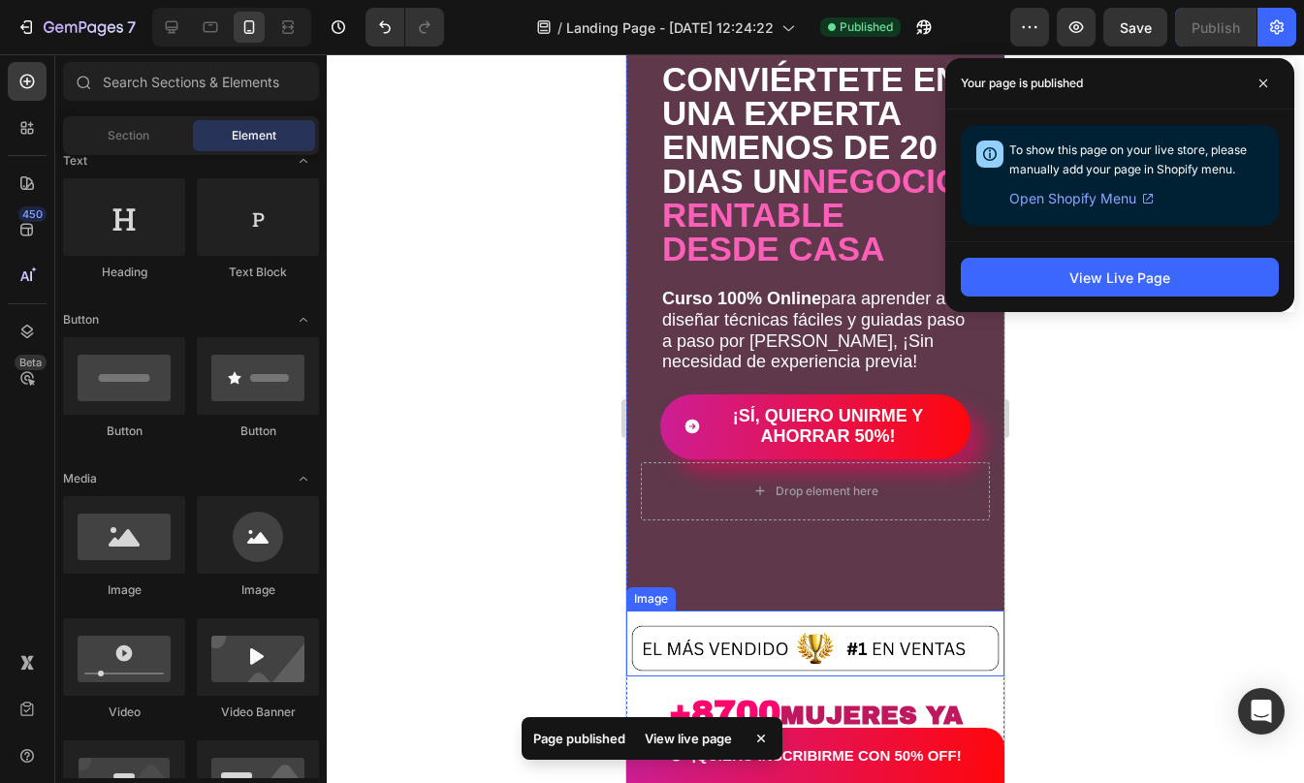
click at [638, 622] on img at bounding box center [815, 648] width 378 height 56
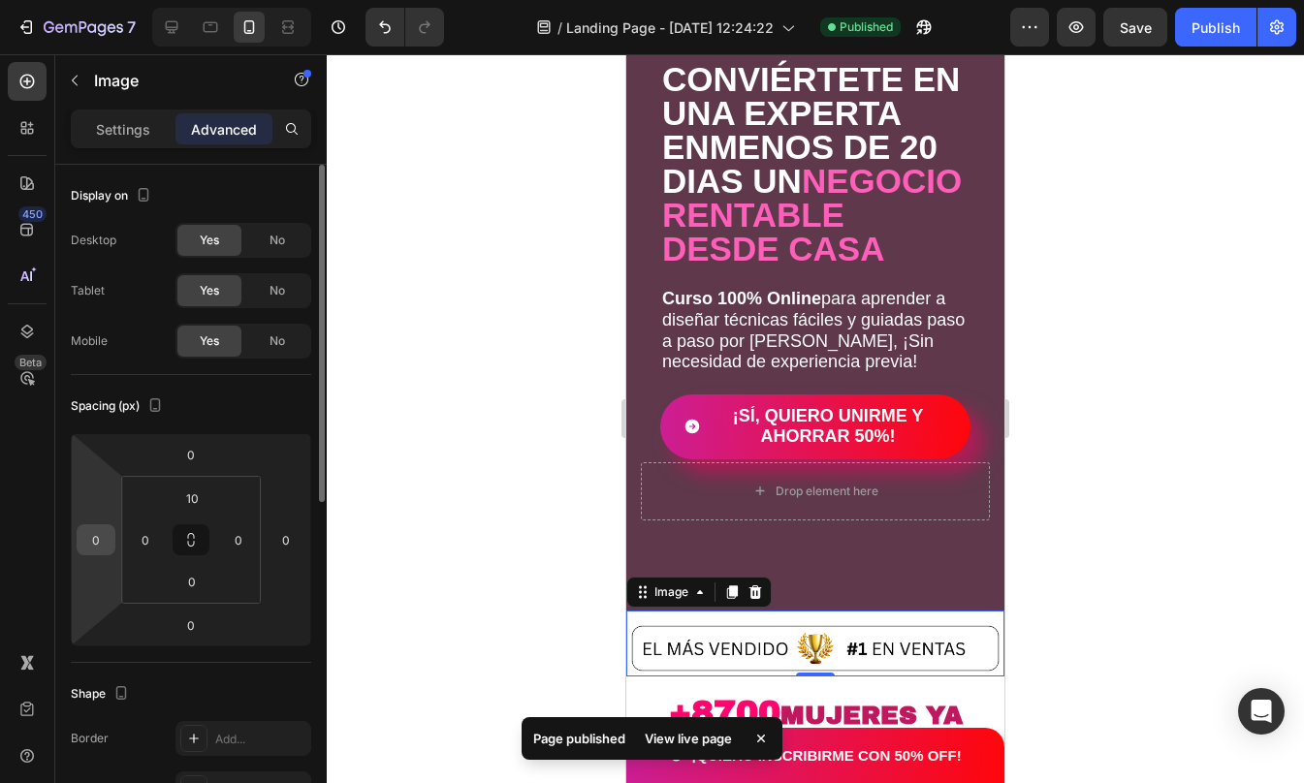
click at [102, 543] on input "0" at bounding box center [95, 539] width 29 height 29
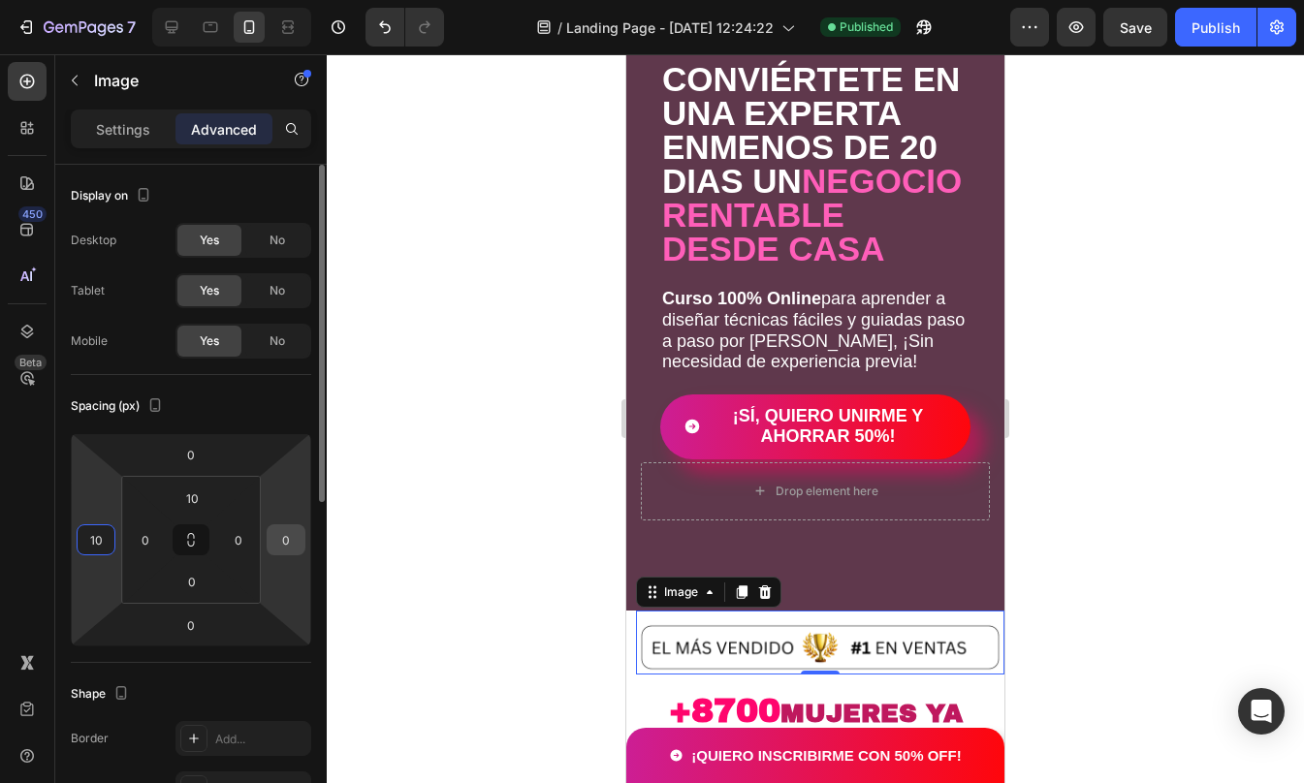
type input "10"
click at [281, 541] on input "0" at bounding box center [285, 539] width 29 height 29
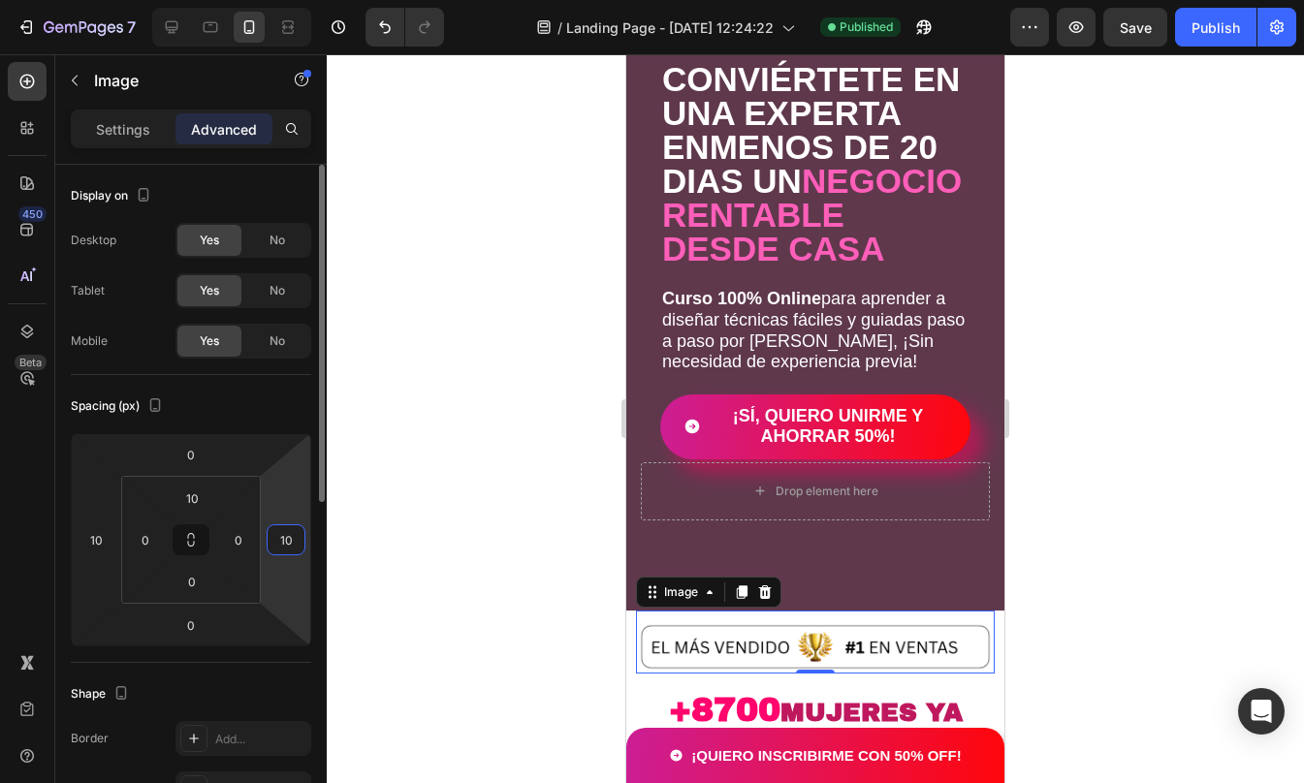
type input "0"
type input "10"
click at [1142, 535] on div at bounding box center [815, 418] width 977 height 729
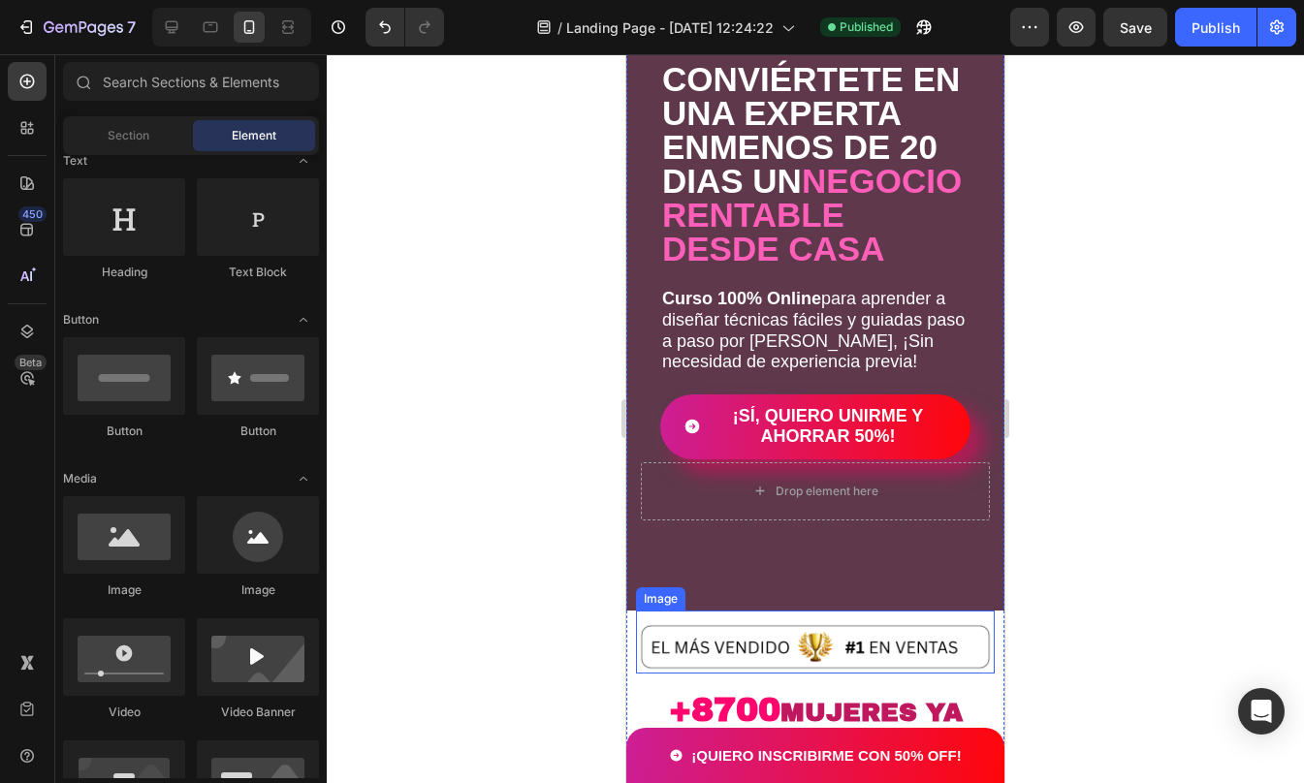
click at [640, 630] on img at bounding box center [815, 646] width 359 height 53
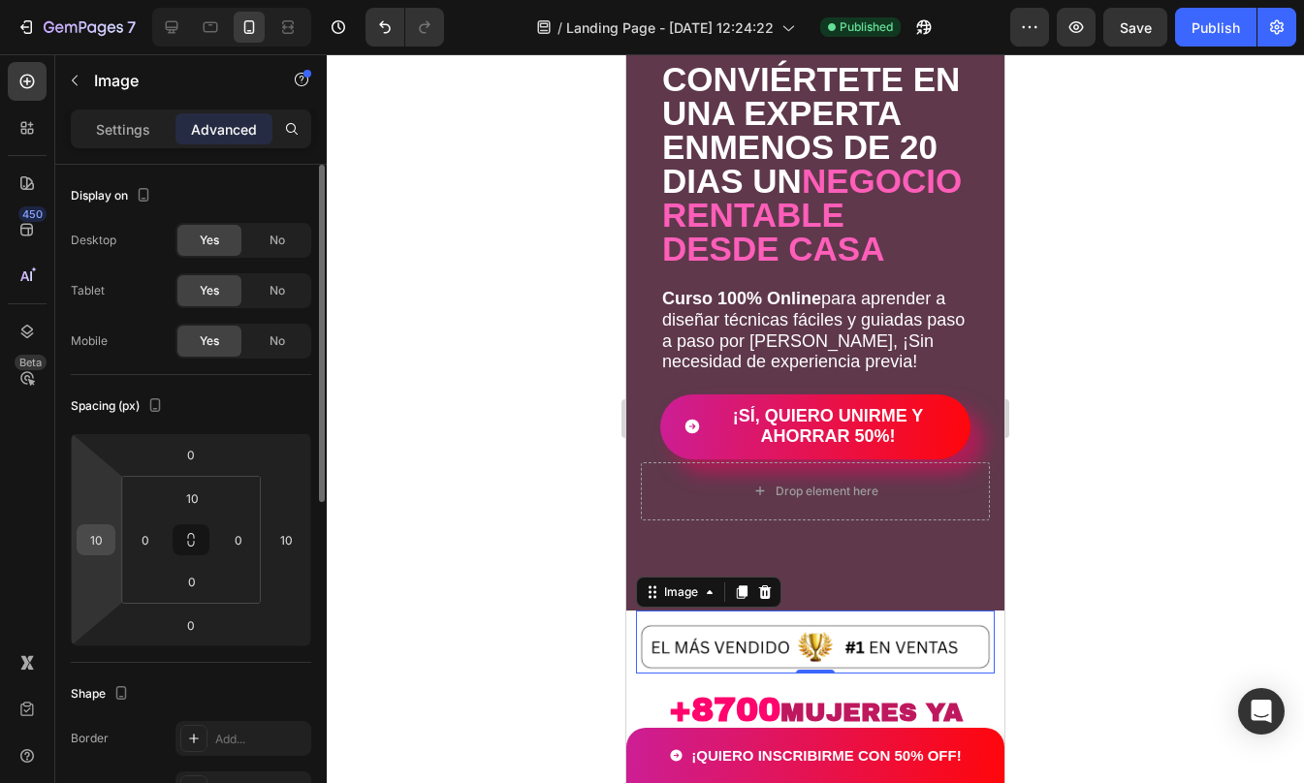
click at [93, 541] on input "10" at bounding box center [95, 539] width 29 height 29
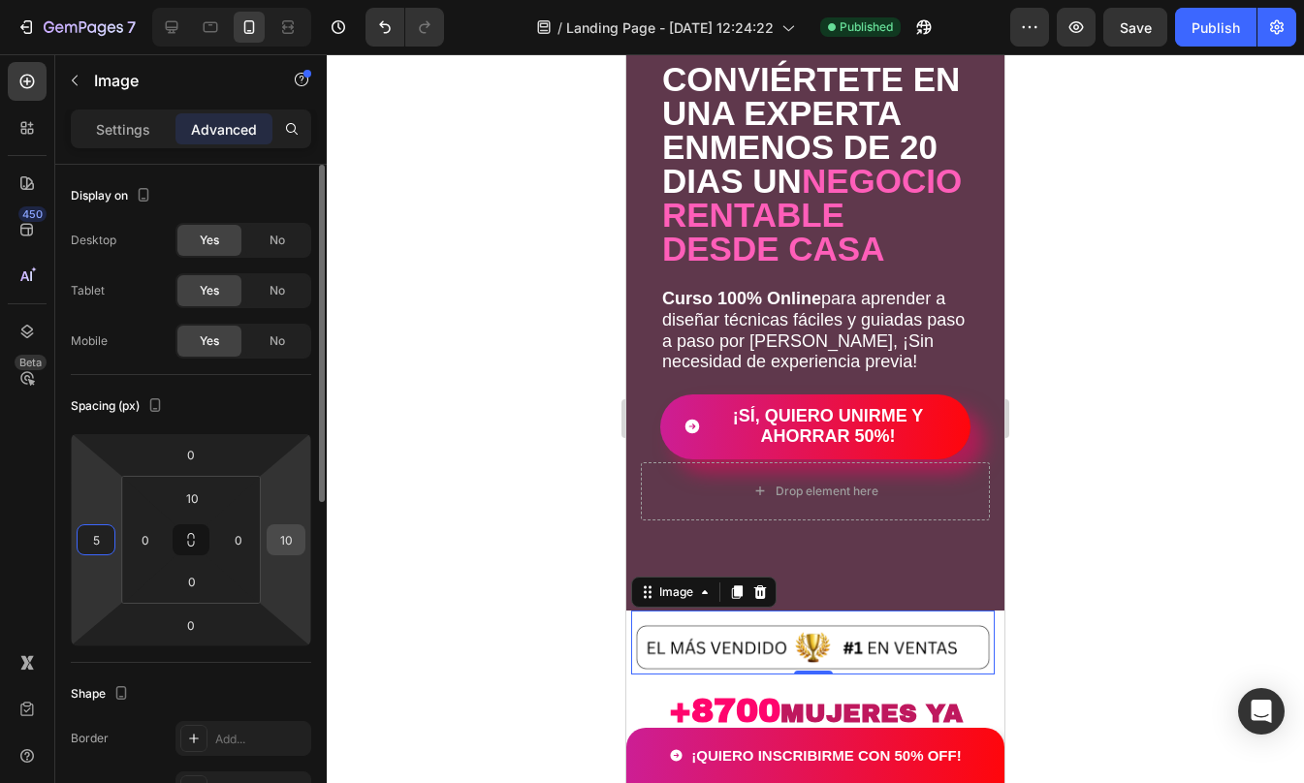
type input "5"
click at [292, 538] on input "10" at bounding box center [285, 539] width 29 height 29
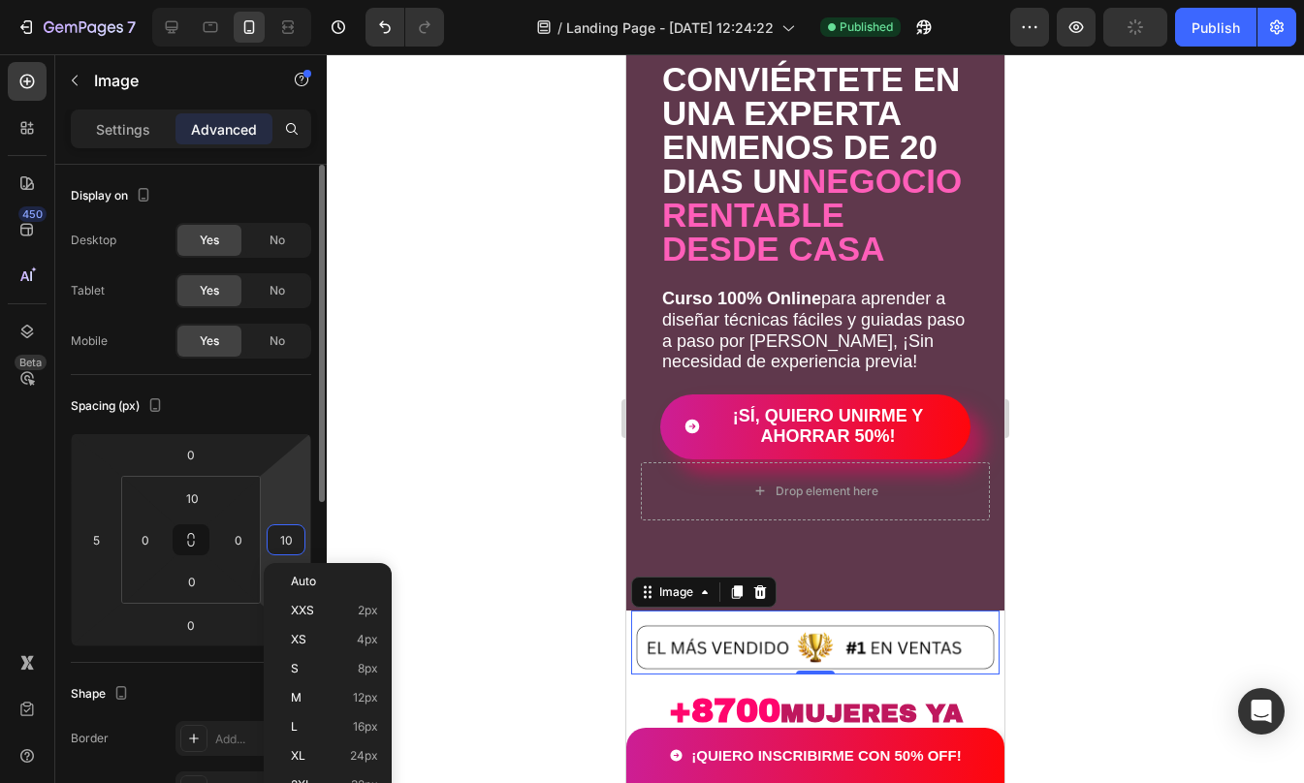
type input "5"
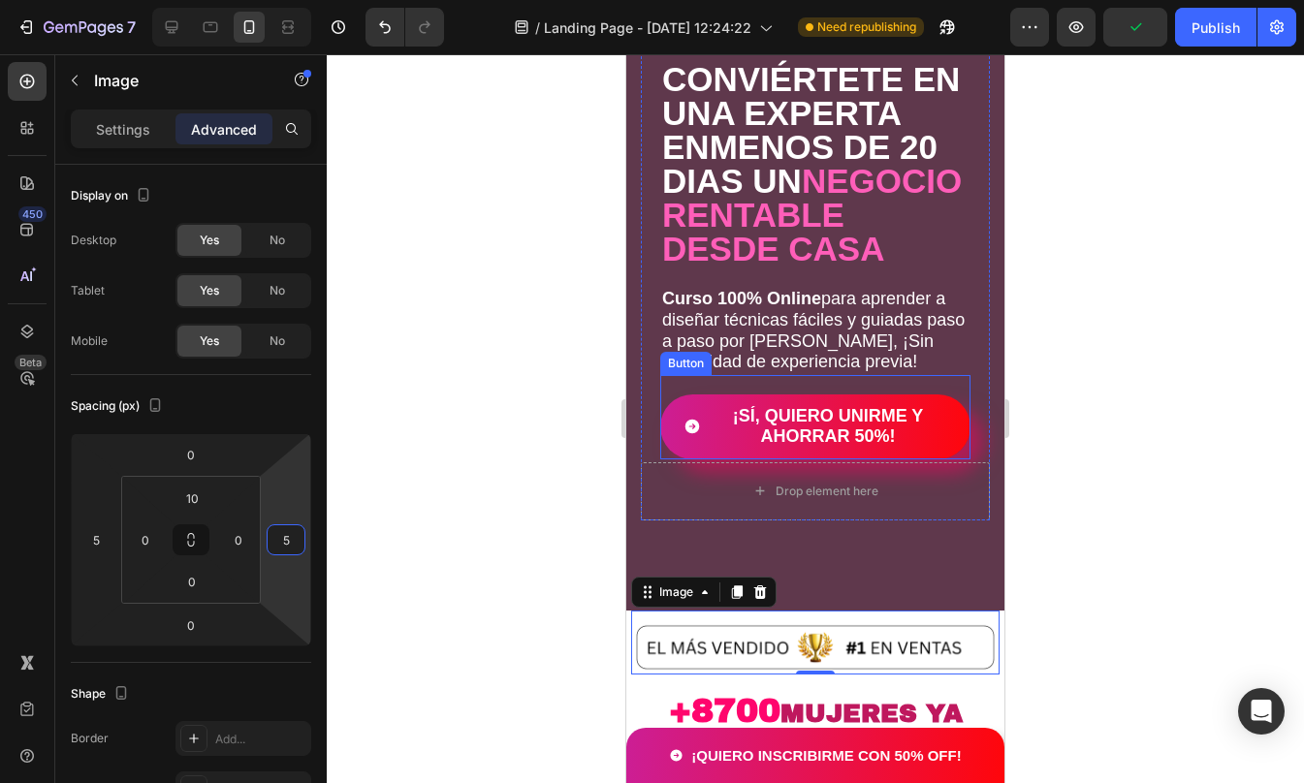
click at [1174, 468] on div at bounding box center [815, 418] width 977 height 729
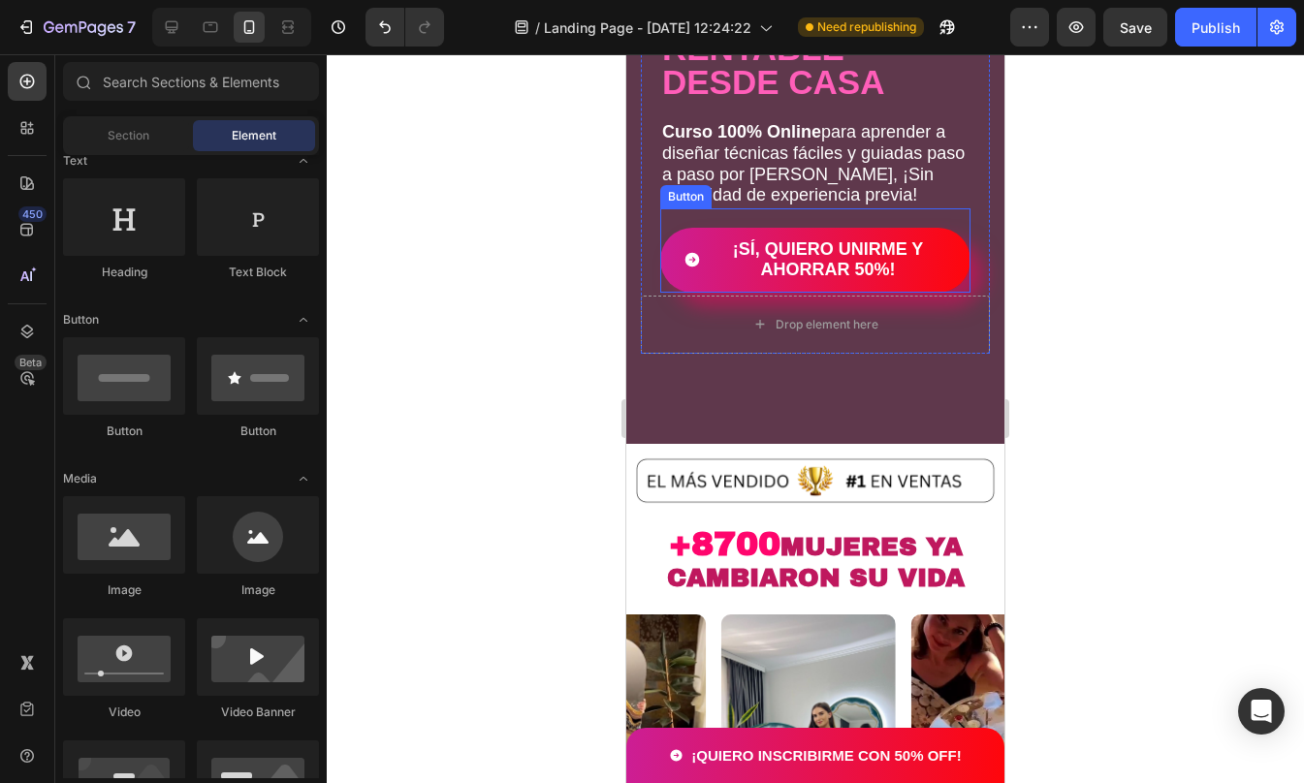
scroll to position [407, 0]
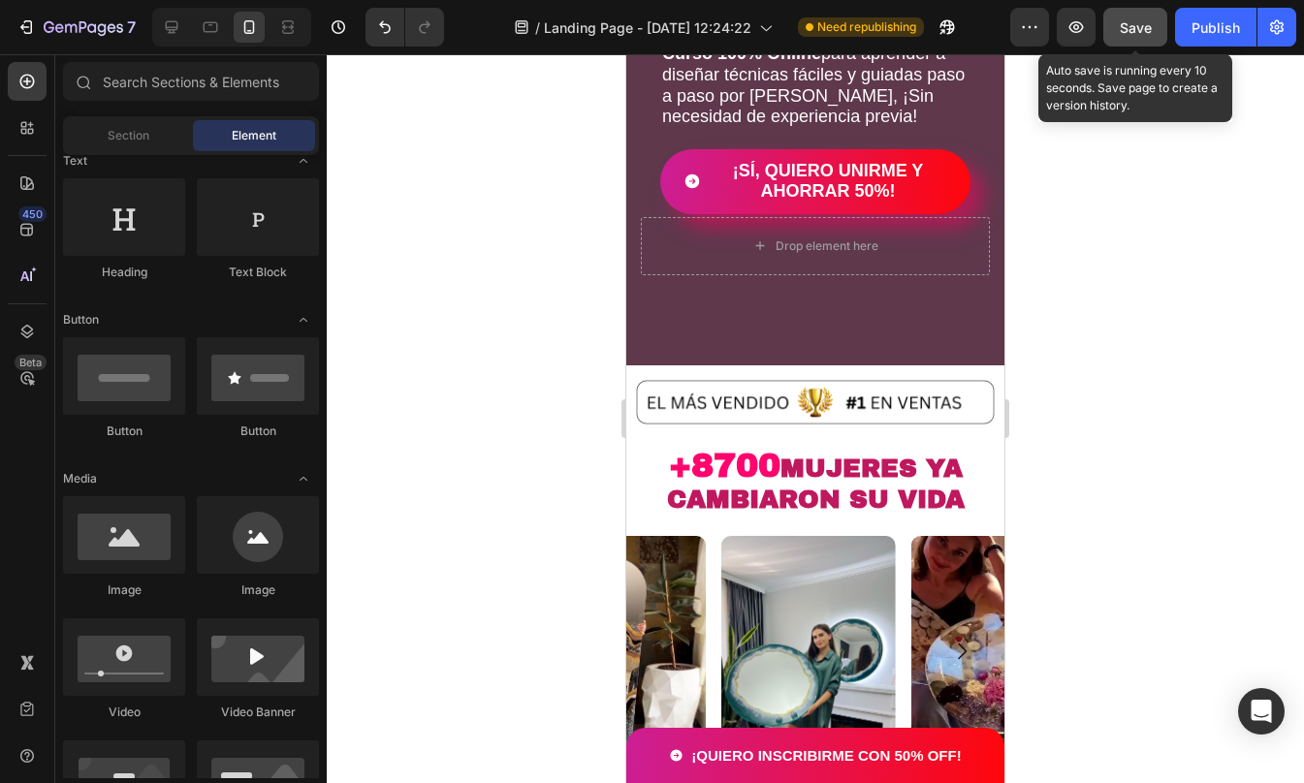
click at [1121, 26] on span "Save" at bounding box center [1136, 27] width 32 height 16
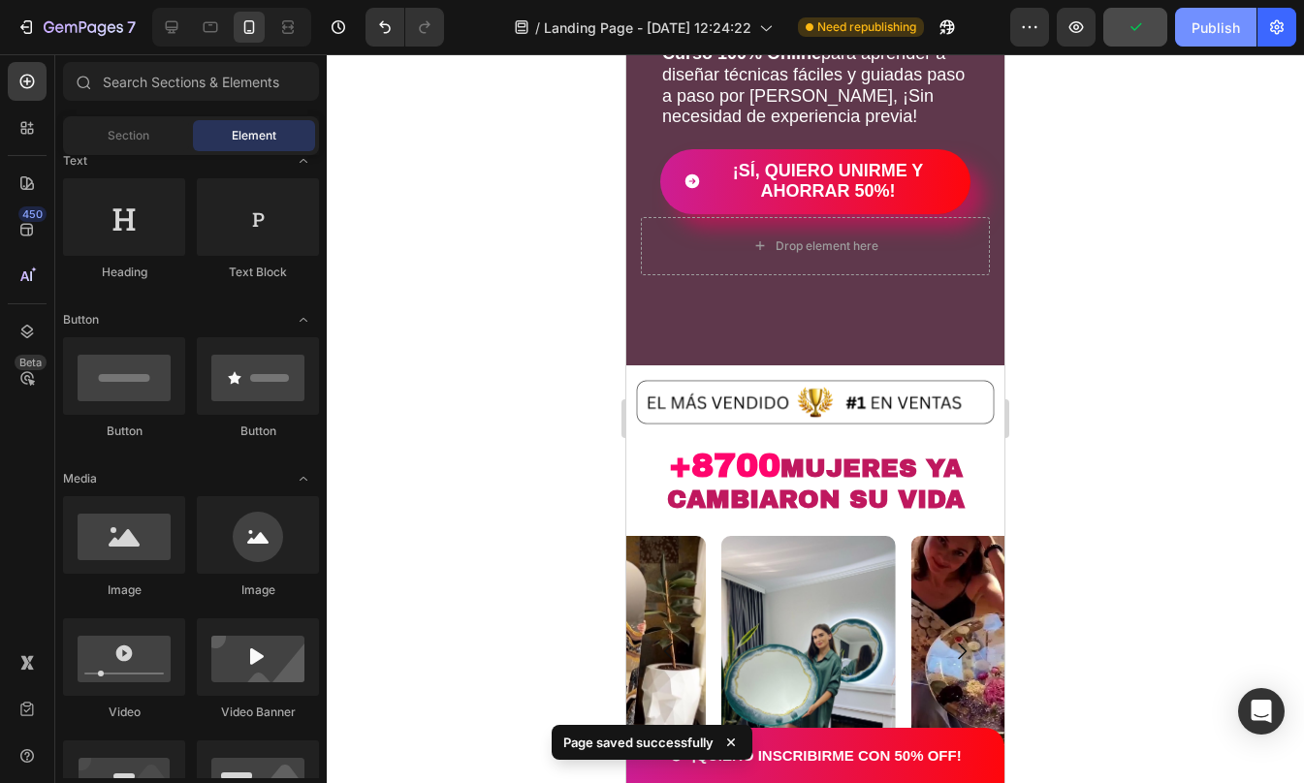
click at [1234, 32] on div "Publish" at bounding box center [1215, 27] width 48 height 20
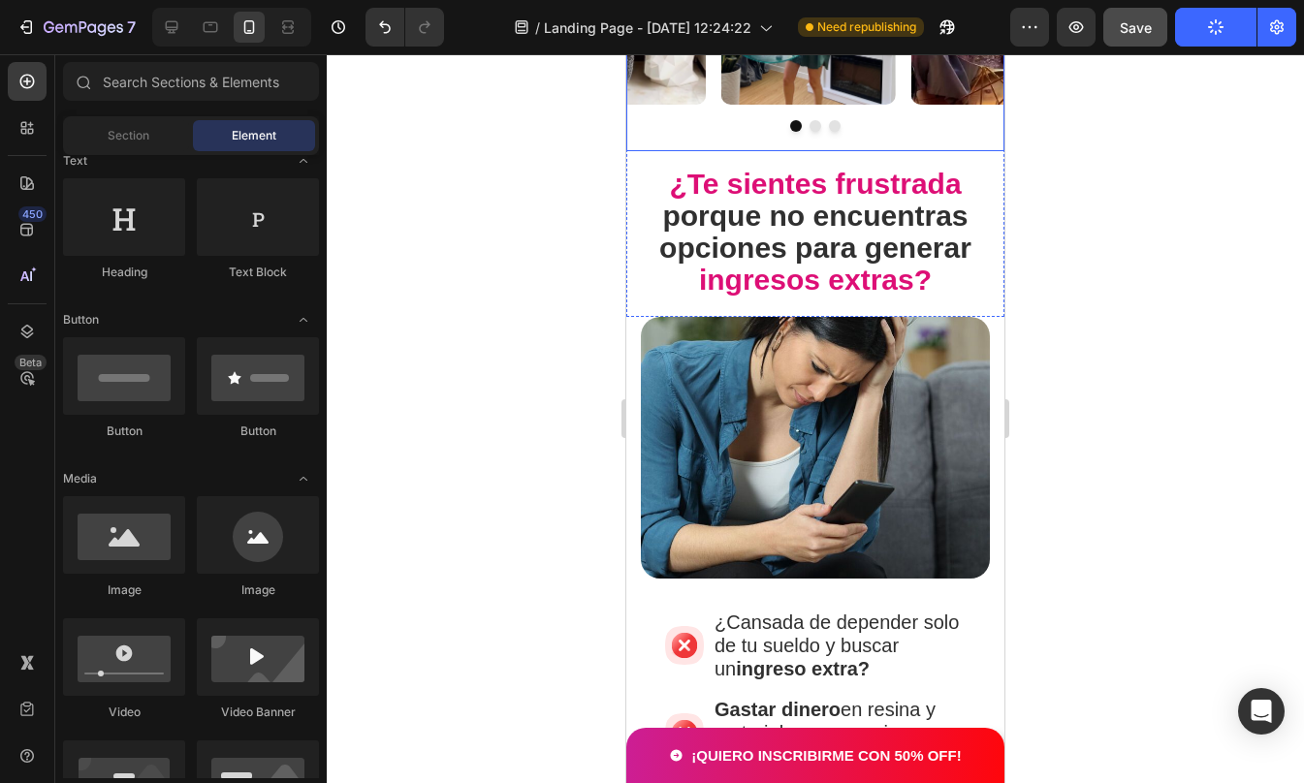
scroll to position [1061, 0]
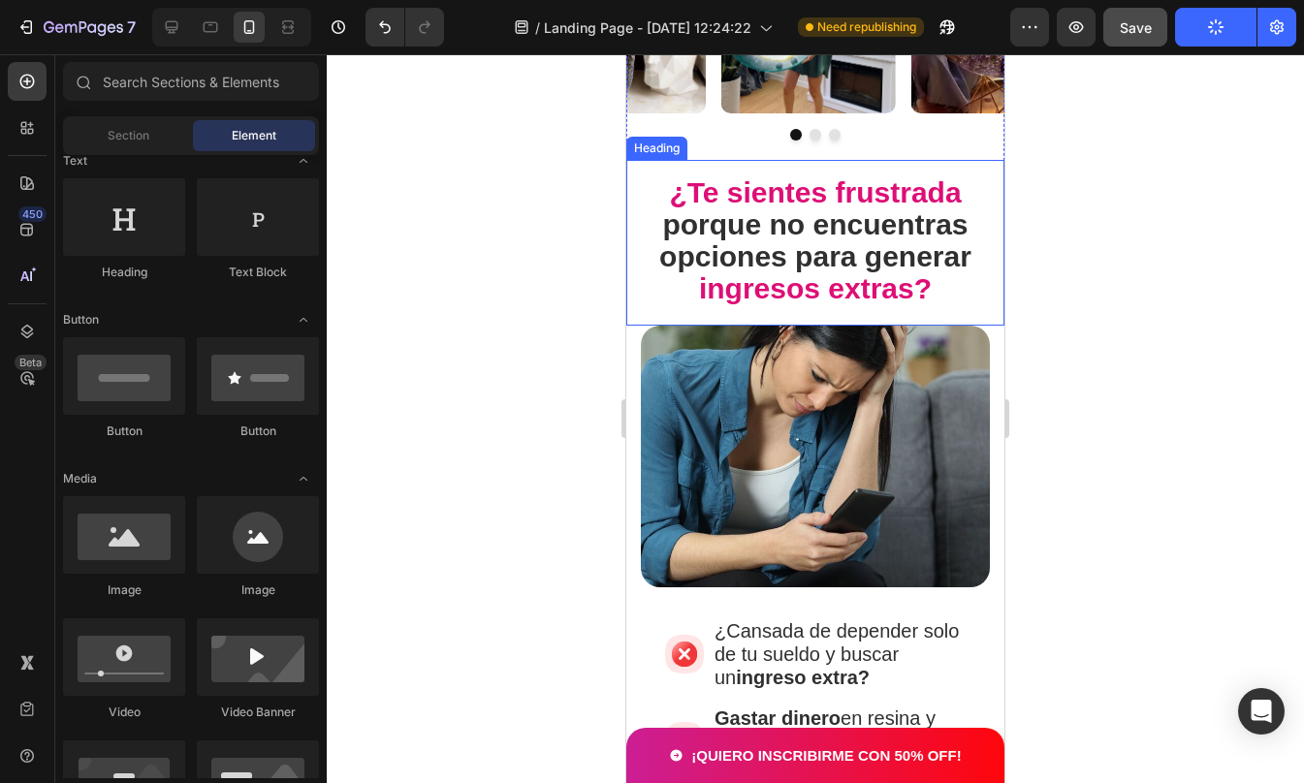
click at [852, 169] on div "¿Te sientes frustrada porque no encuentras opciones para generar ingresos extra…" at bounding box center [815, 243] width 378 height 166
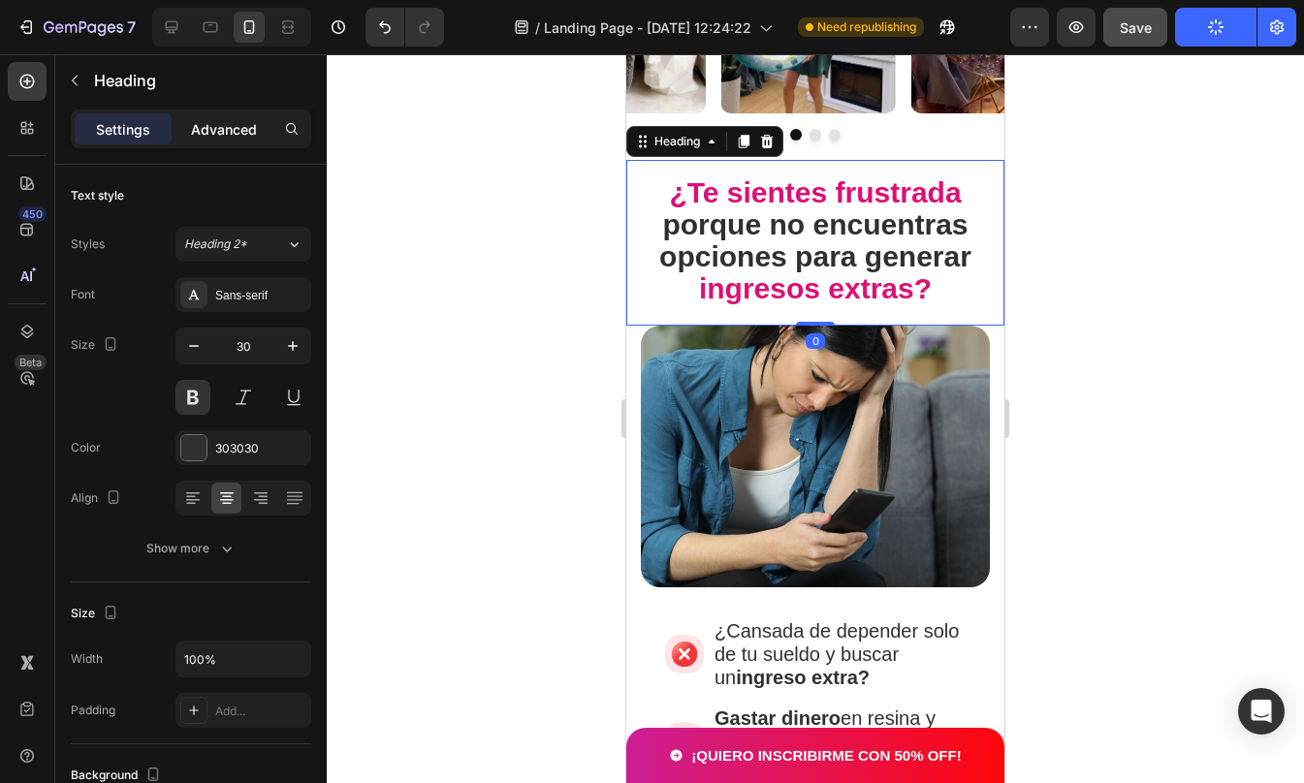
click at [234, 117] on div "Advanced" at bounding box center [223, 128] width 97 height 31
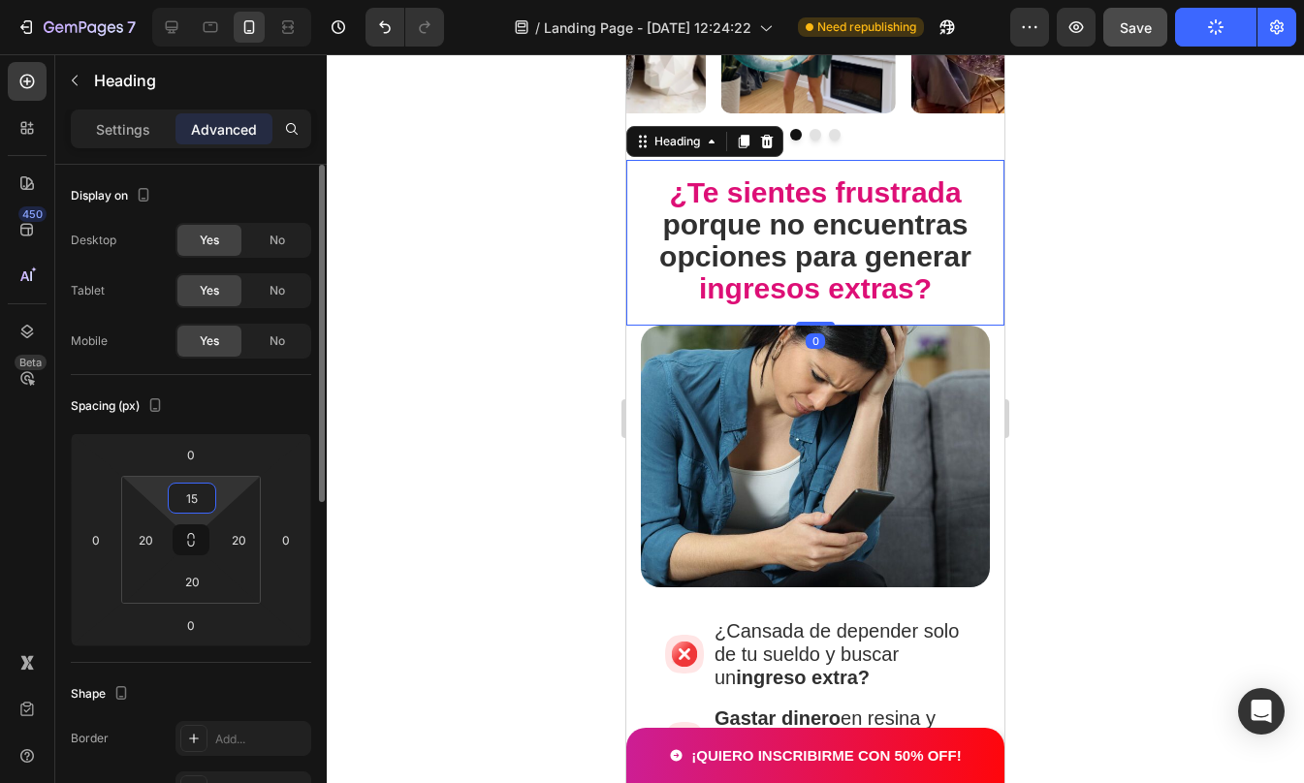
click at [202, 497] on input "15" at bounding box center [192, 498] width 39 height 29
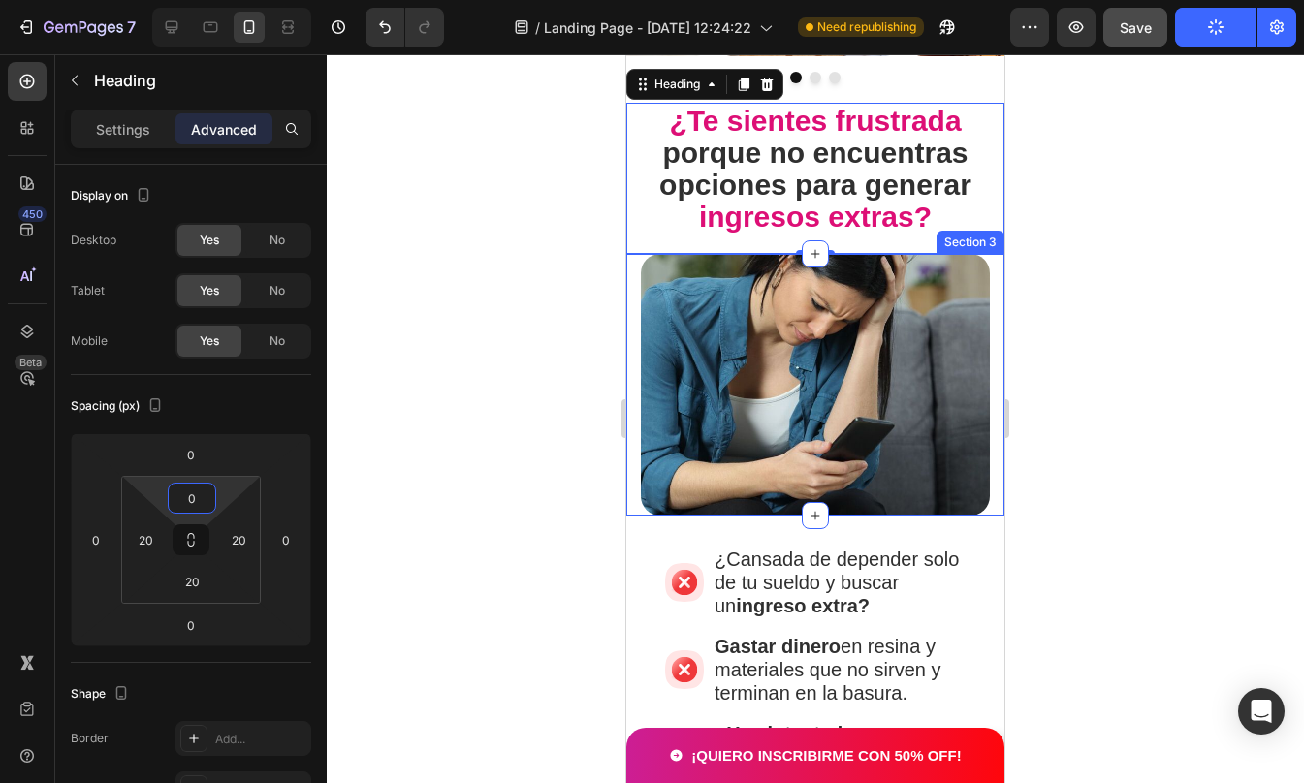
scroll to position [1120, 0]
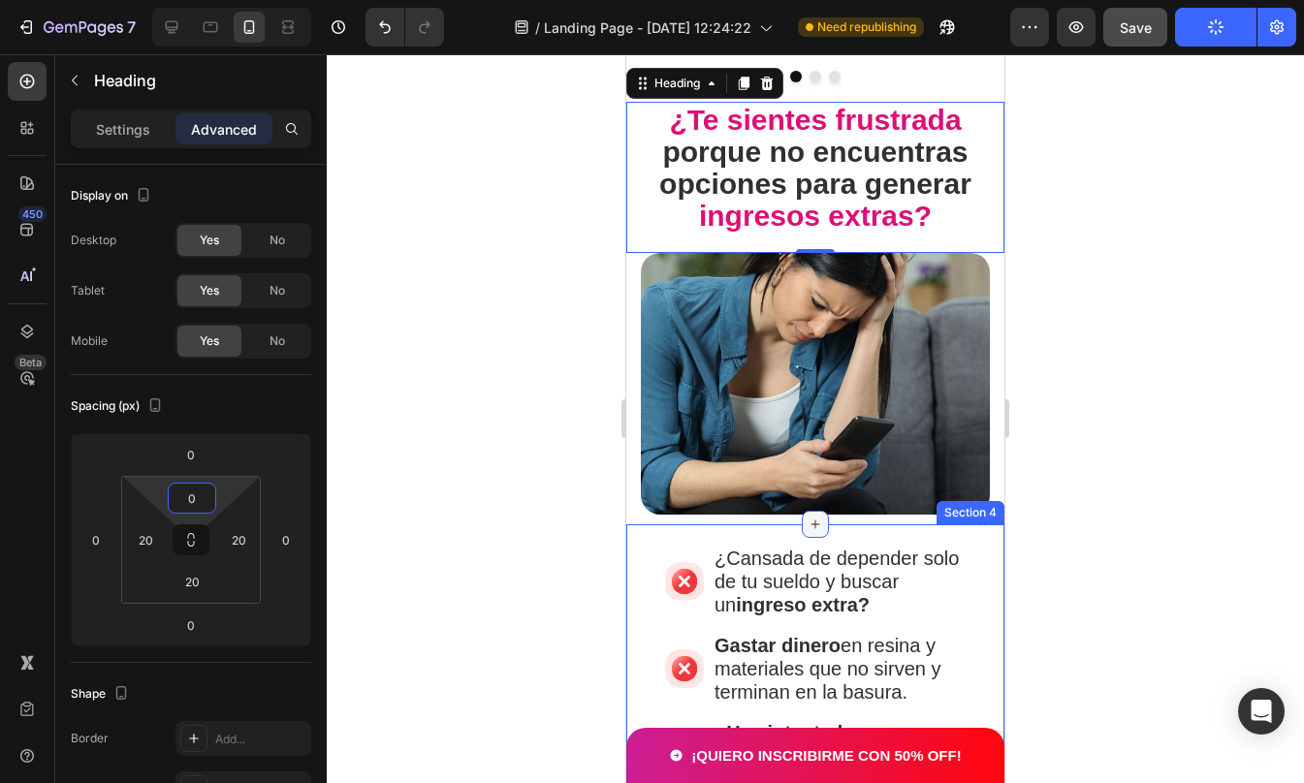
type input "0"
click at [818, 522] on div at bounding box center [815, 524] width 27 height 27
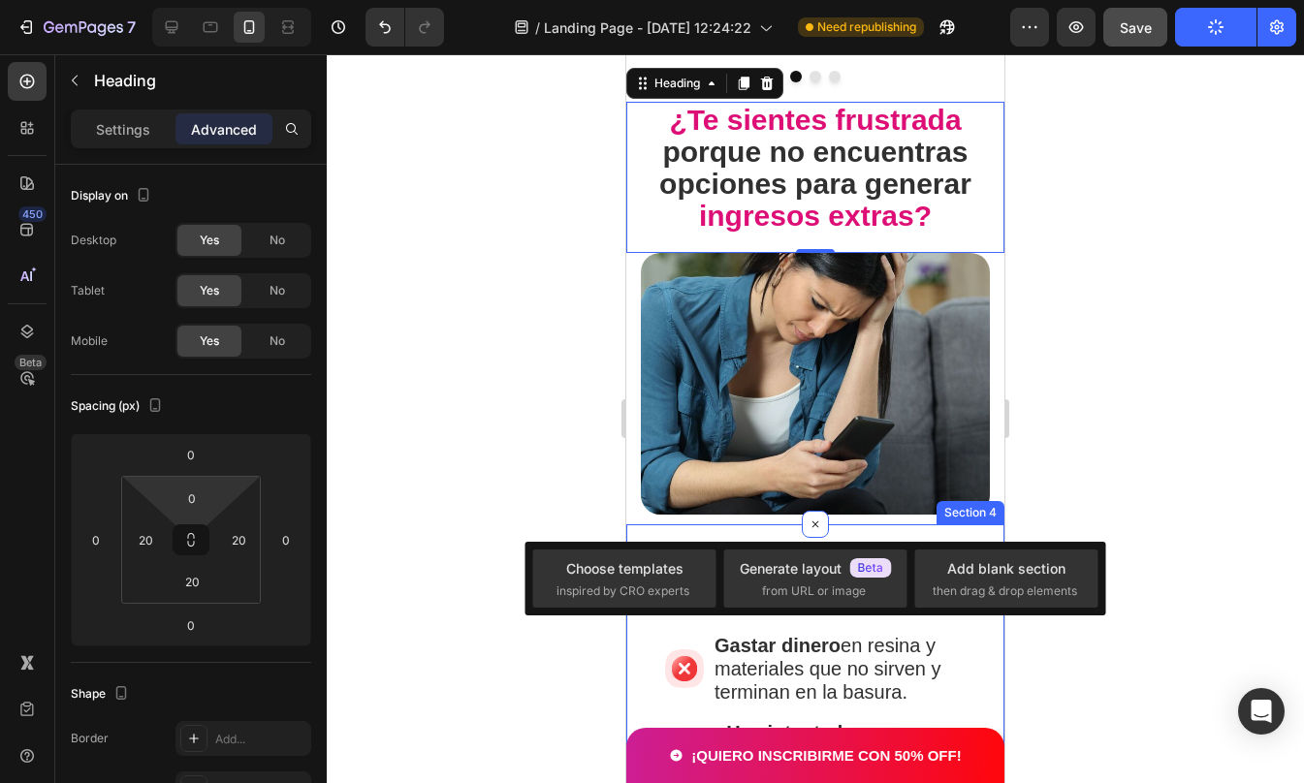
click at [878, 524] on div "¿Cansada de depender solo de tu sueldo y buscar un ingreso extra? Gastar dinero…" at bounding box center [815, 670] width 378 height 293
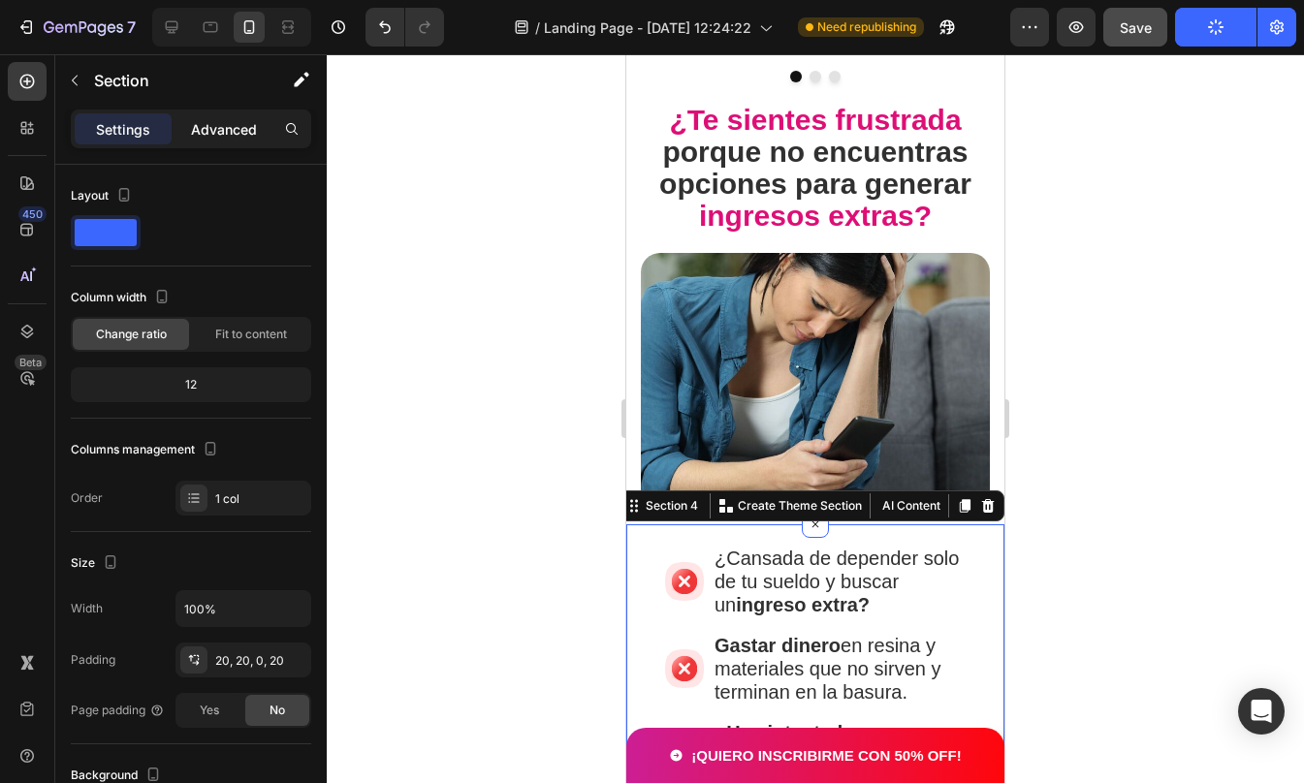
click at [237, 128] on p "Advanced" at bounding box center [224, 129] width 66 height 20
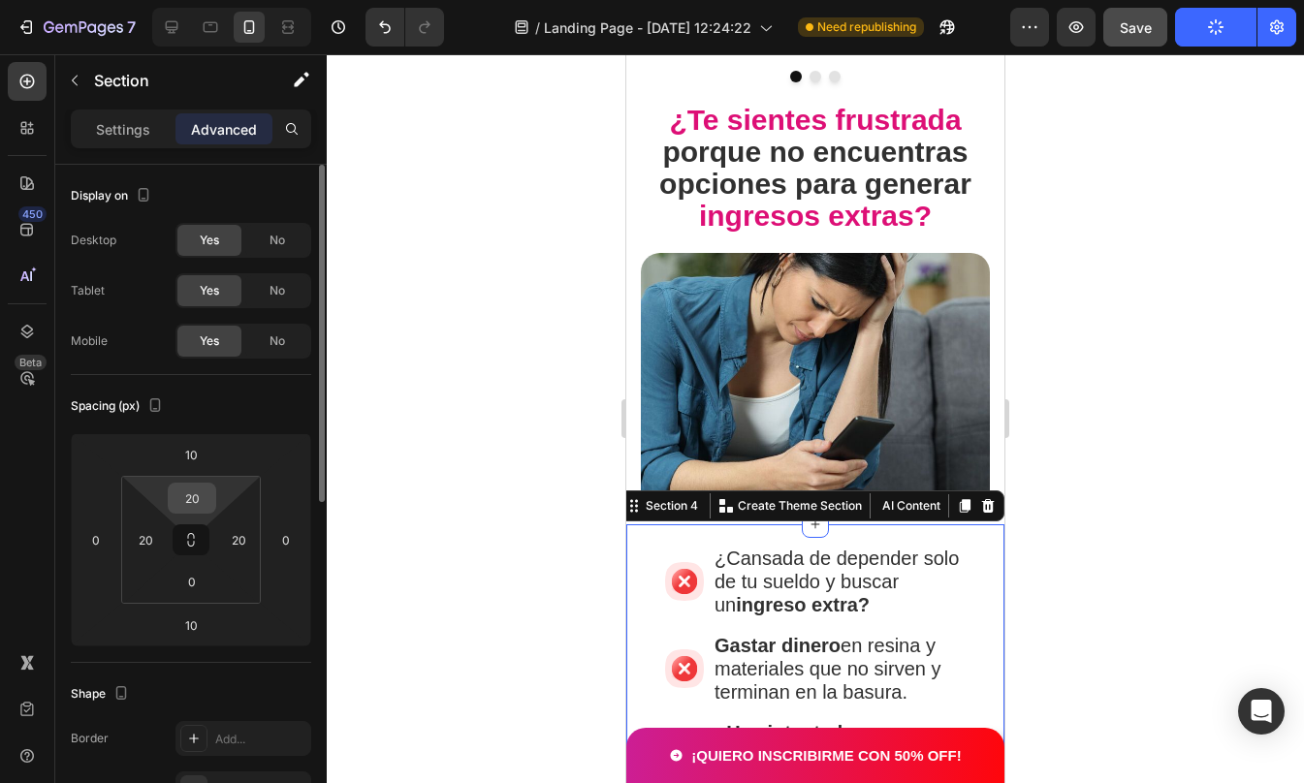
click at [198, 498] on input "20" at bounding box center [192, 498] width 39 height 29
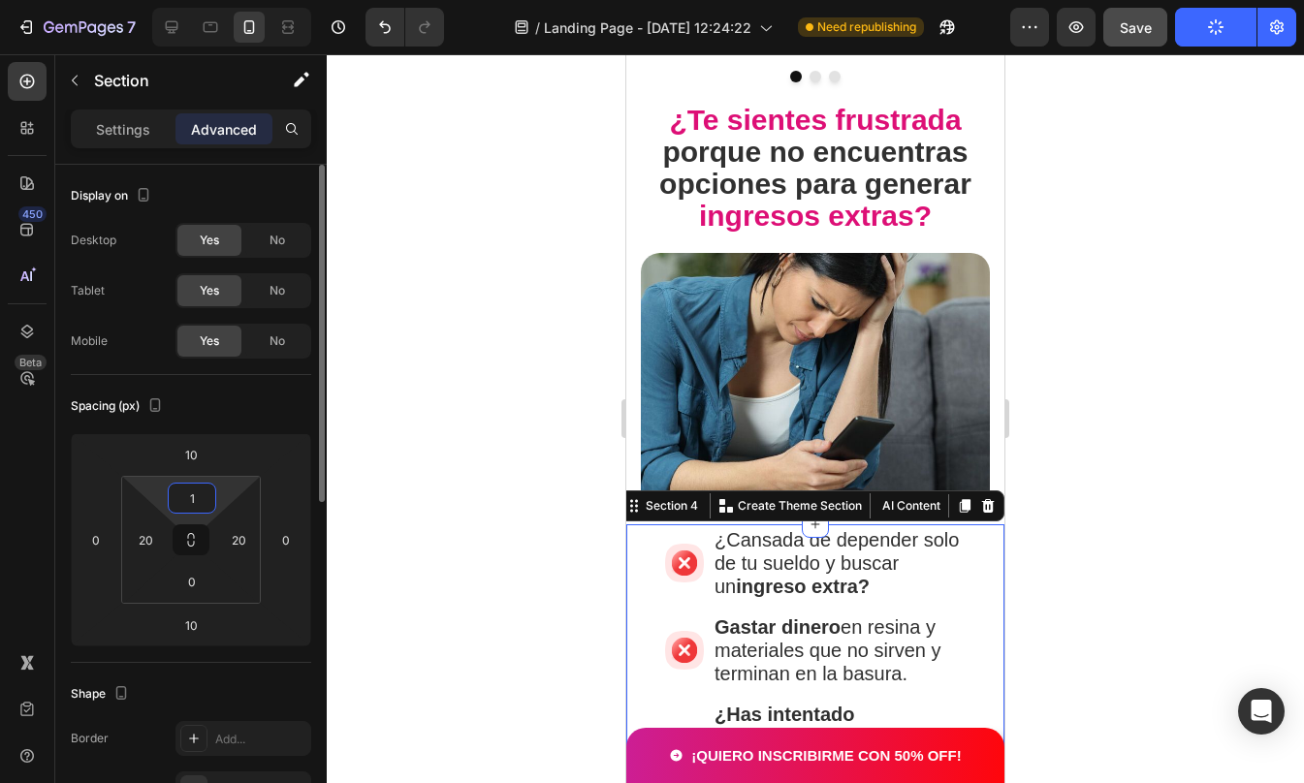
type input "10"
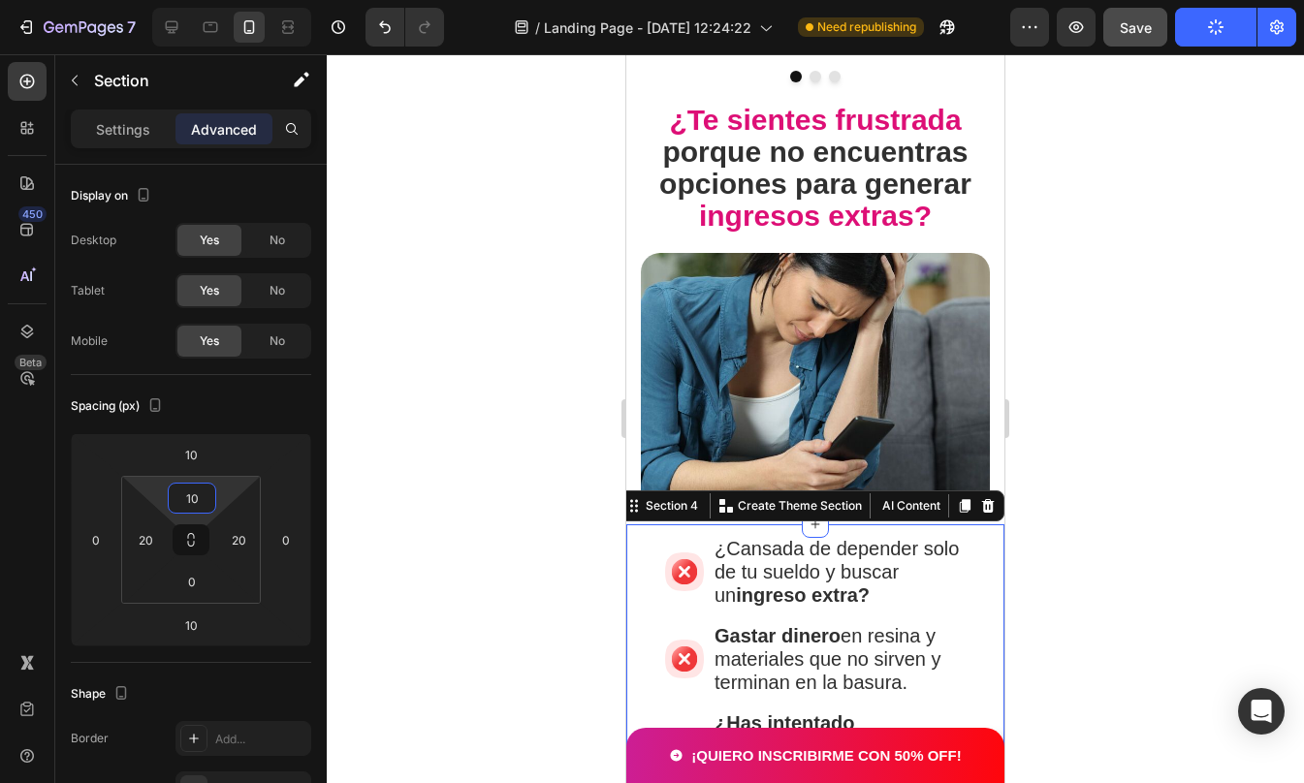
click at [1106, 517] on div at bounding box center [815, 418] width 977 height 729
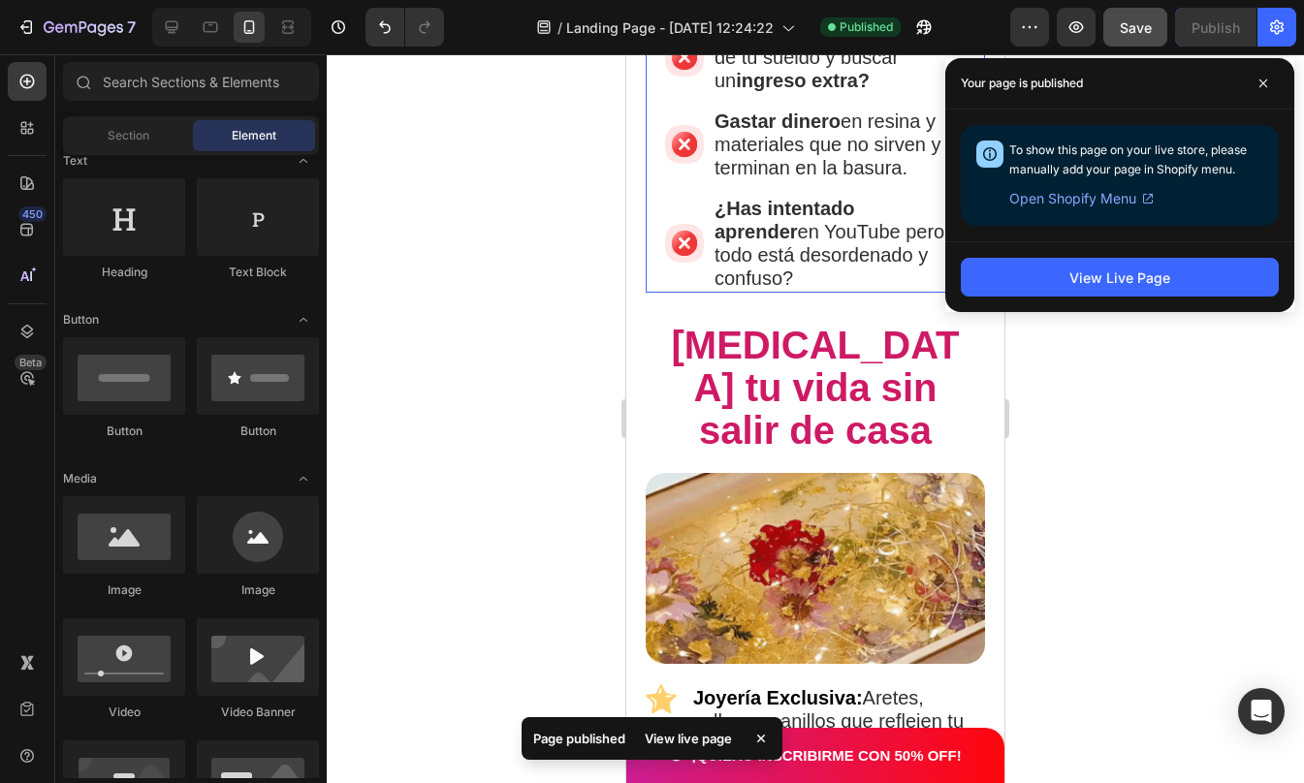
scroll to position [1636, 0]
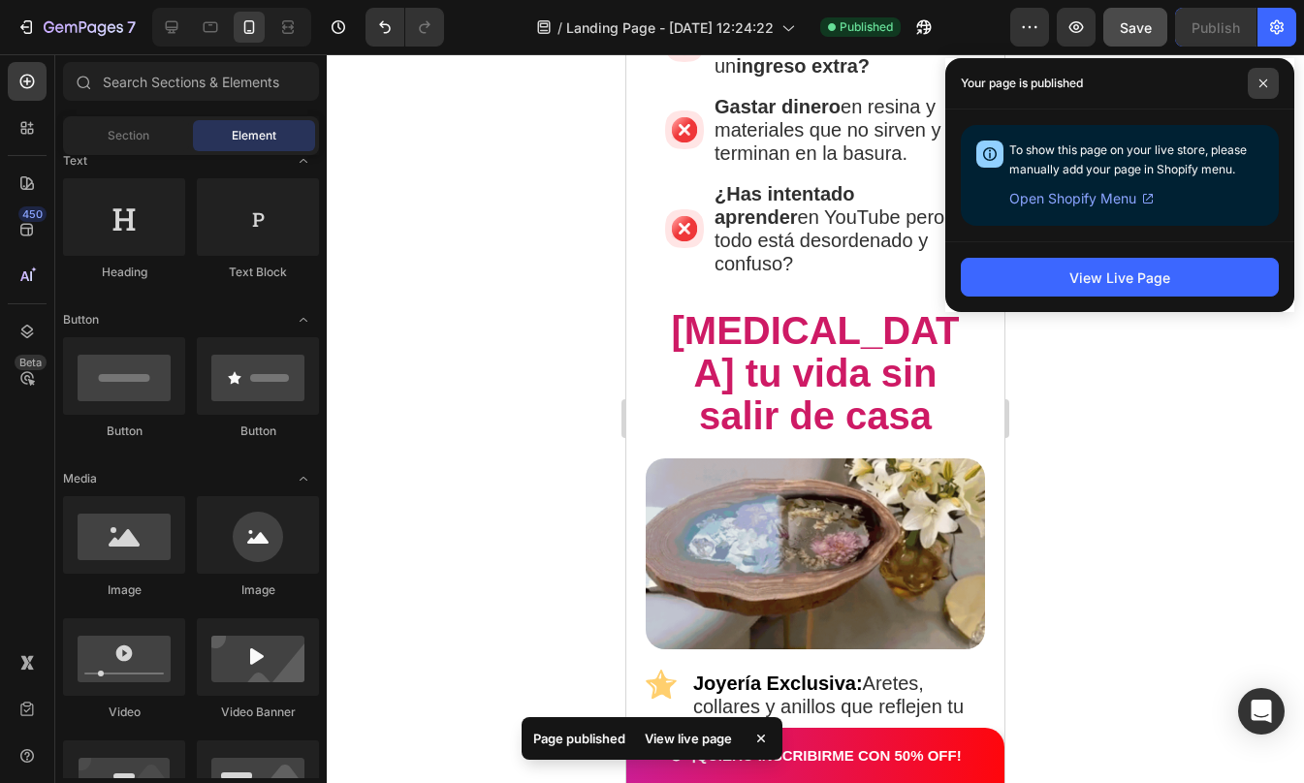
click at [1261, 85] on icon at bounding box center [1263, 84] width 10 height 10
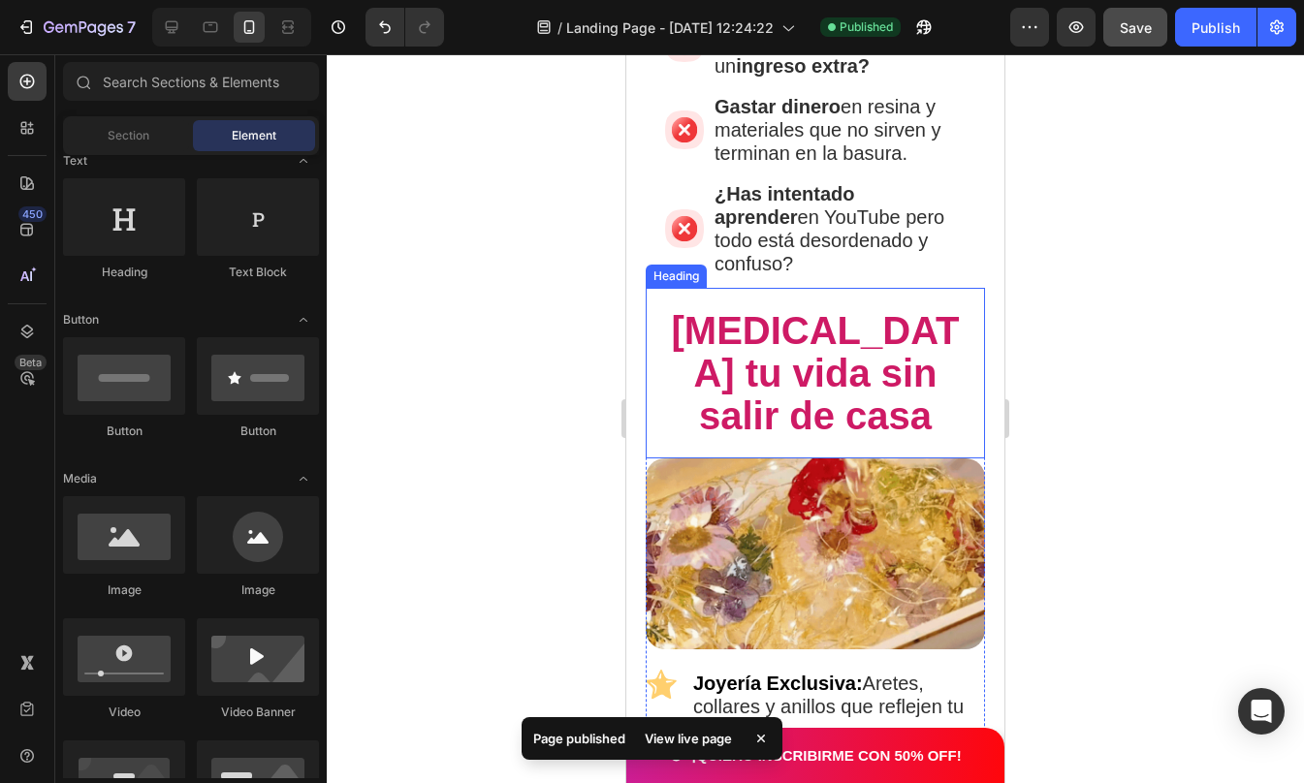
click at [822, 345] on span "[MEDICAL_DATA] tu vida sin salir de casa" at bounding box center [815, 373] width 288 height 128
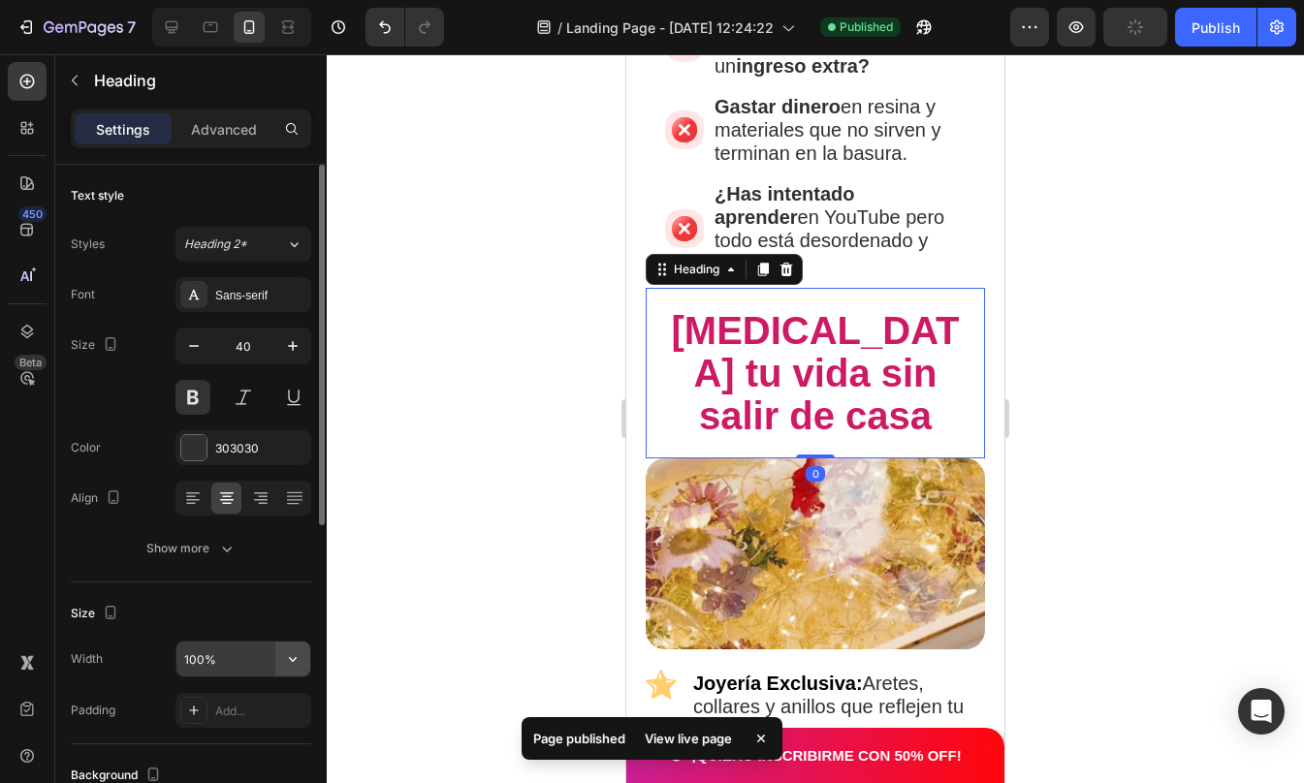
click at [288, 659] on icon "button" at bounding box center [292, 658] width 19 height 19
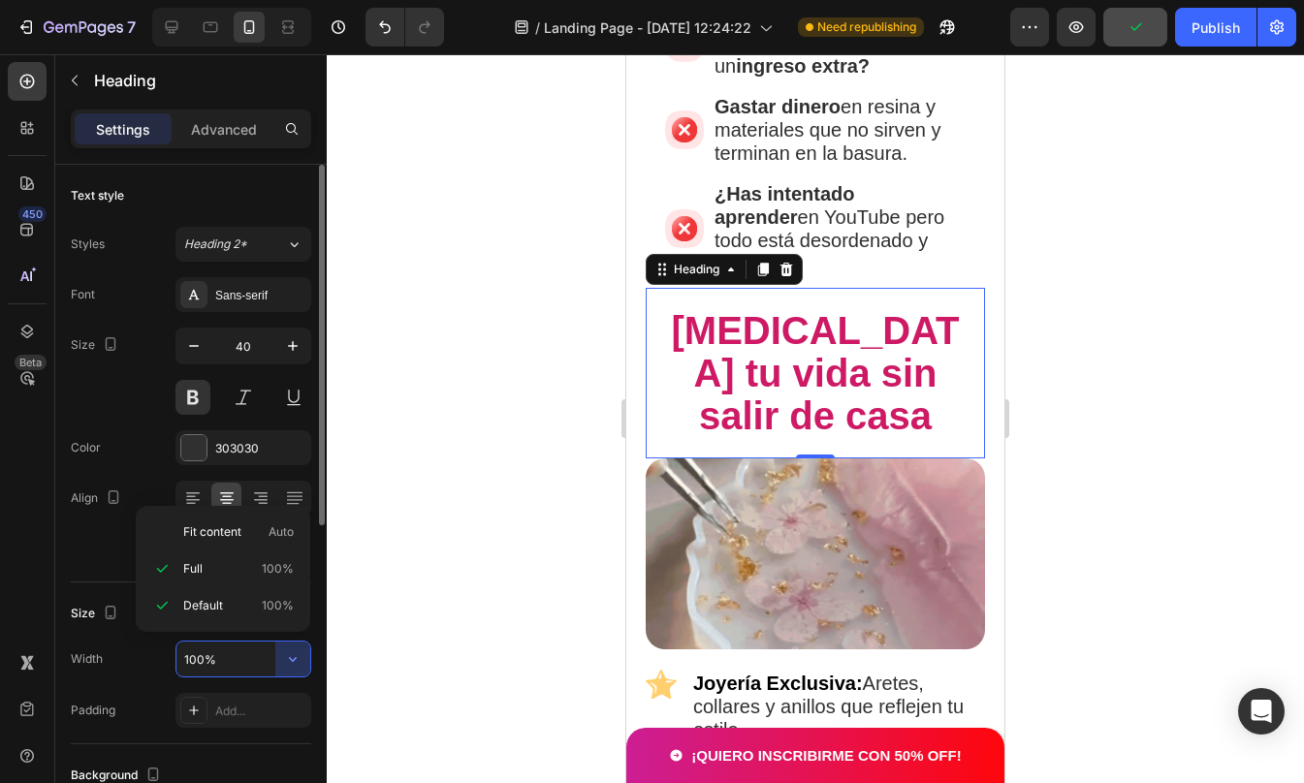
click at [141, 672] on div "Width 100%" at bounding box center [191, 659] width 240 height 37
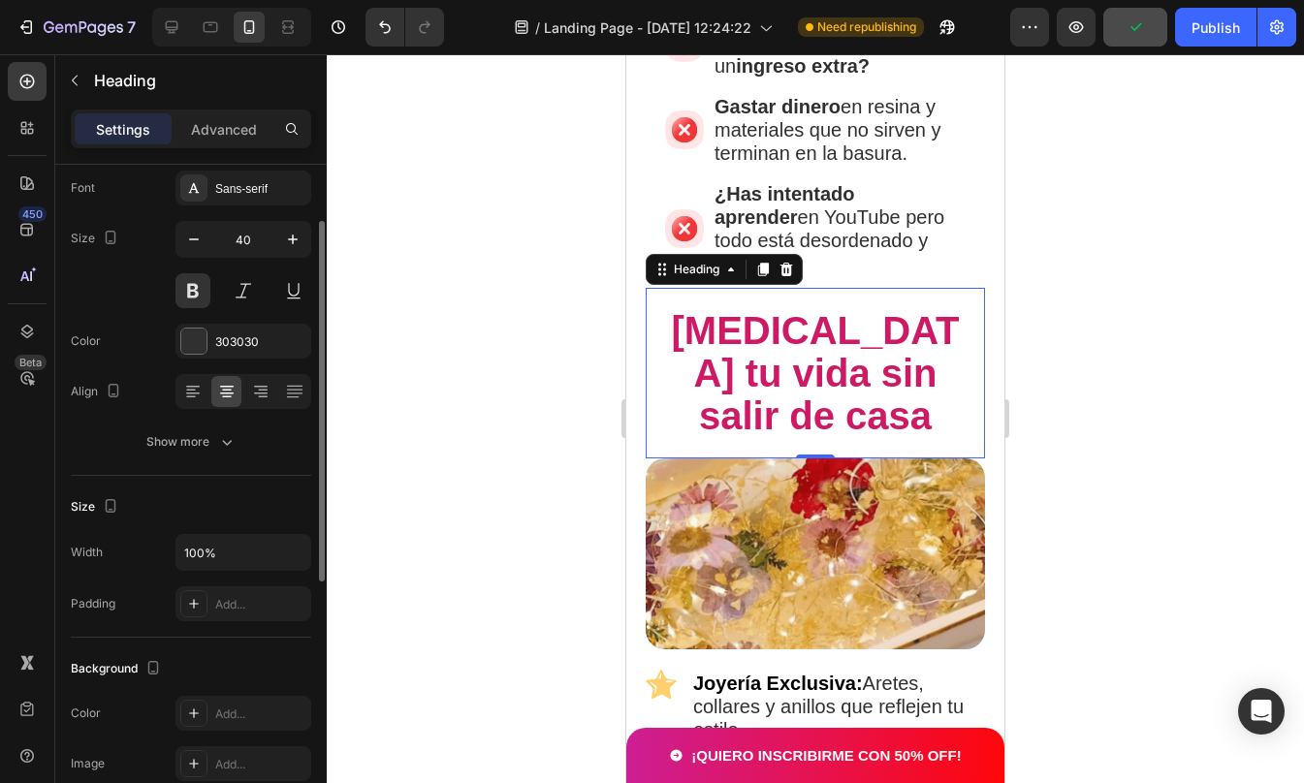
scroll to position [108, 0]
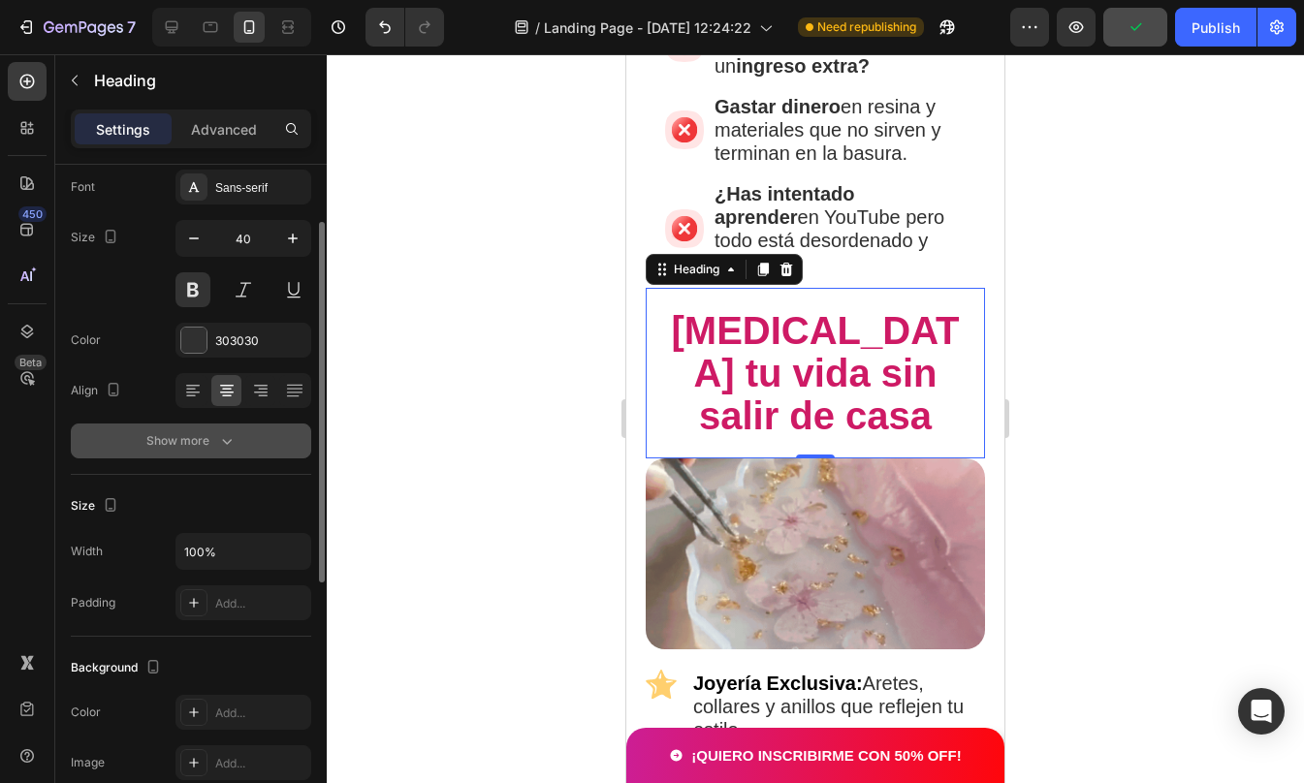
click at [219, 434] on icon "button" at bounding box center [226, 440] width 19 height 19
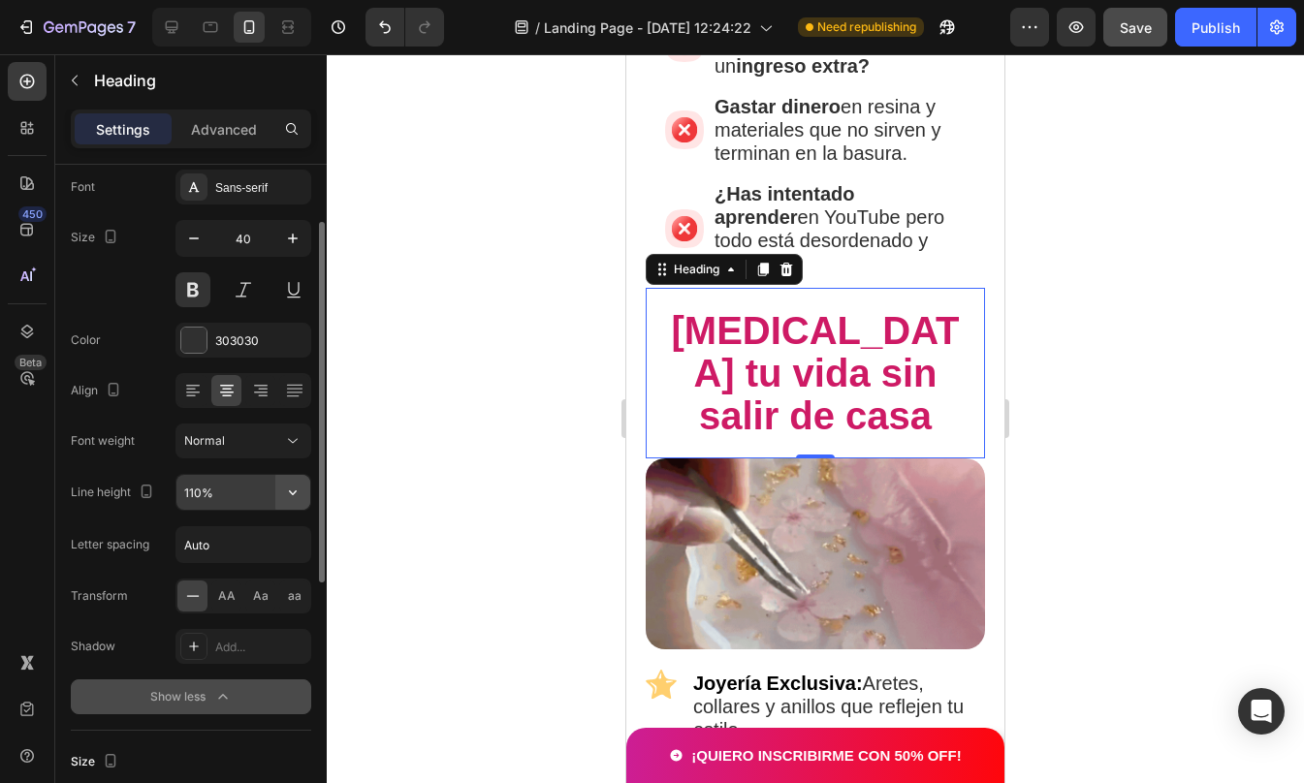
click at [297, 493] on icon "button" at bounding box center [292, 492] width 19 height 19
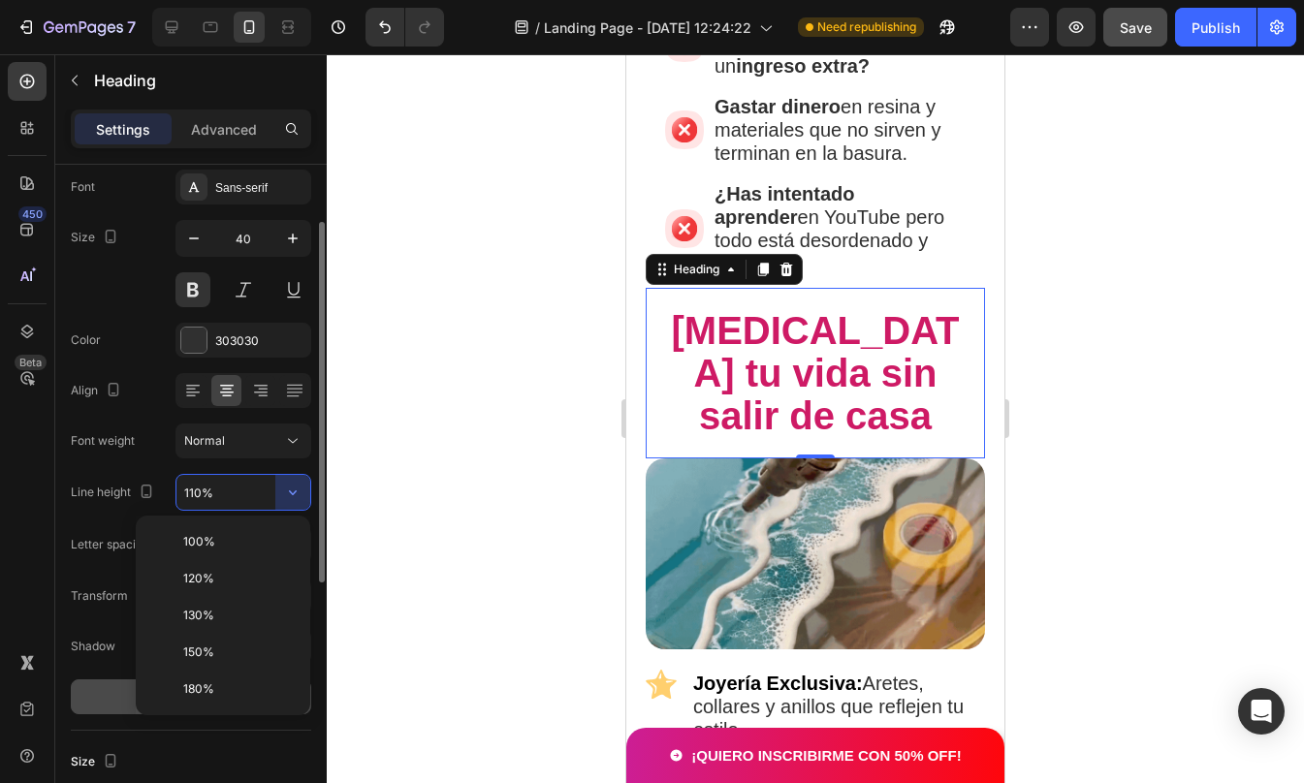
click at [206, 544] on span "100%" at bounding box center [199, 541] width 32 height 17
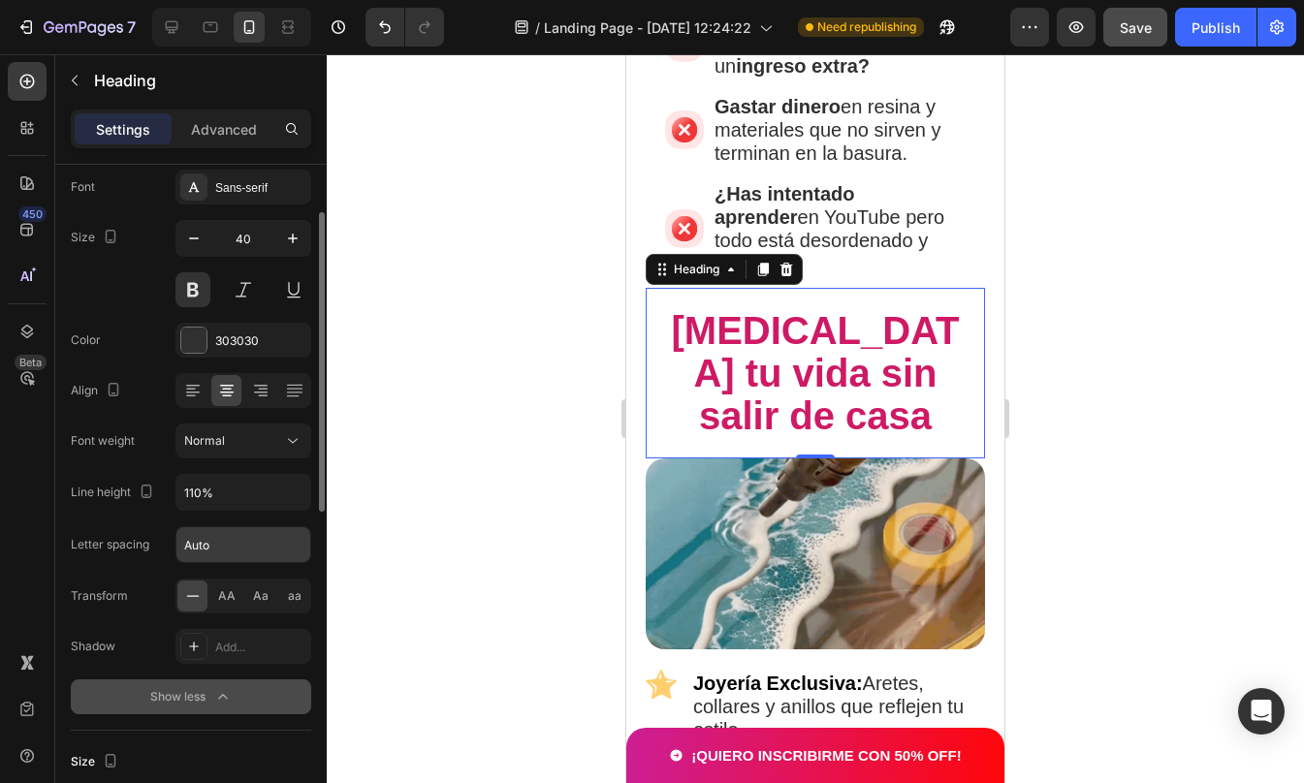
type input "100%"
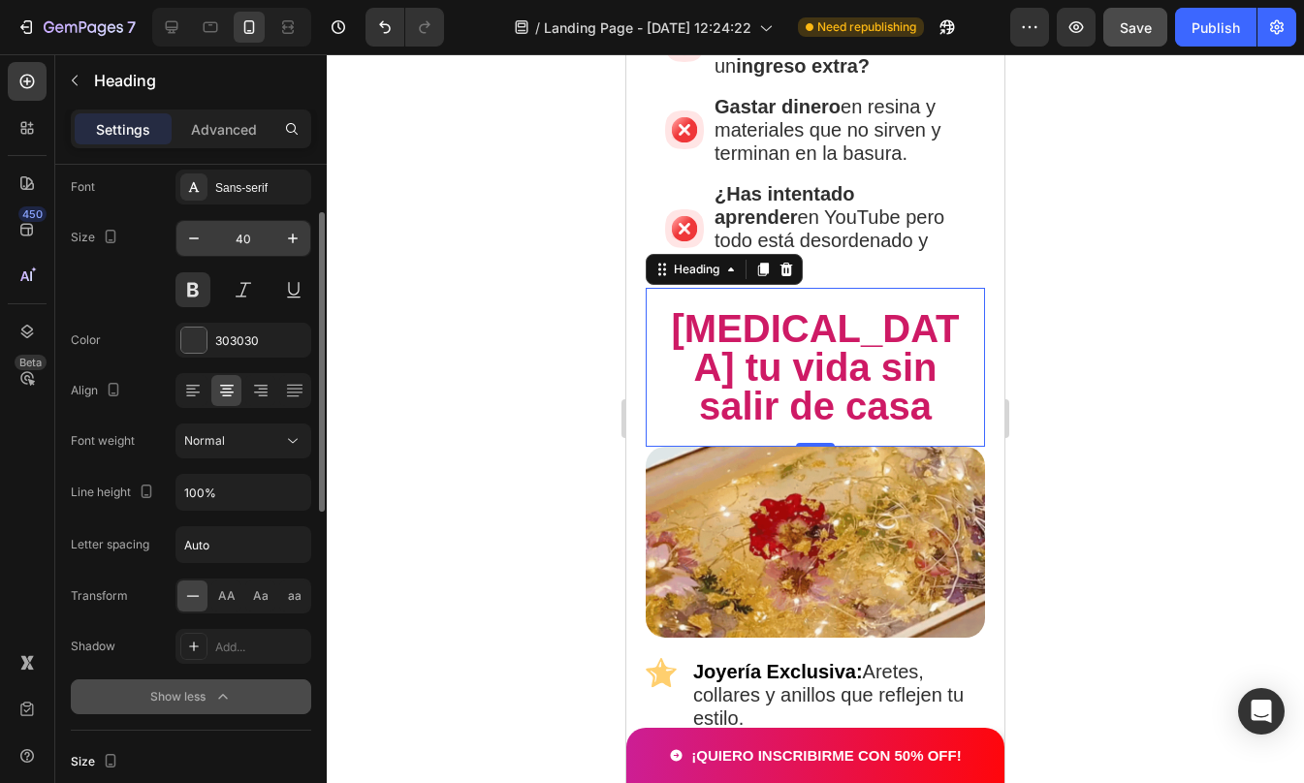
click at [248, 228] on input "40" at bounding box center [243, 238] width 64 height 35
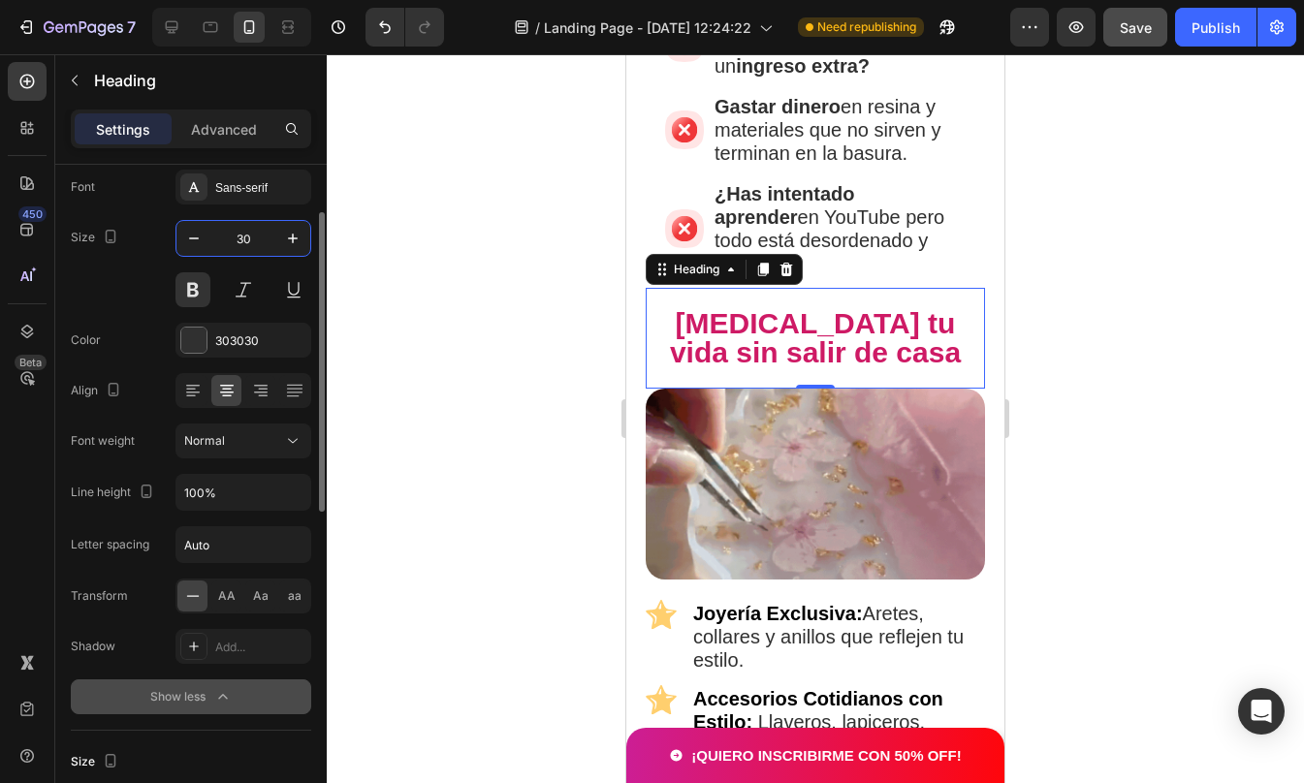
click at [248, 228] on input "30" at bounding box center [243, 238] width 64 height 35
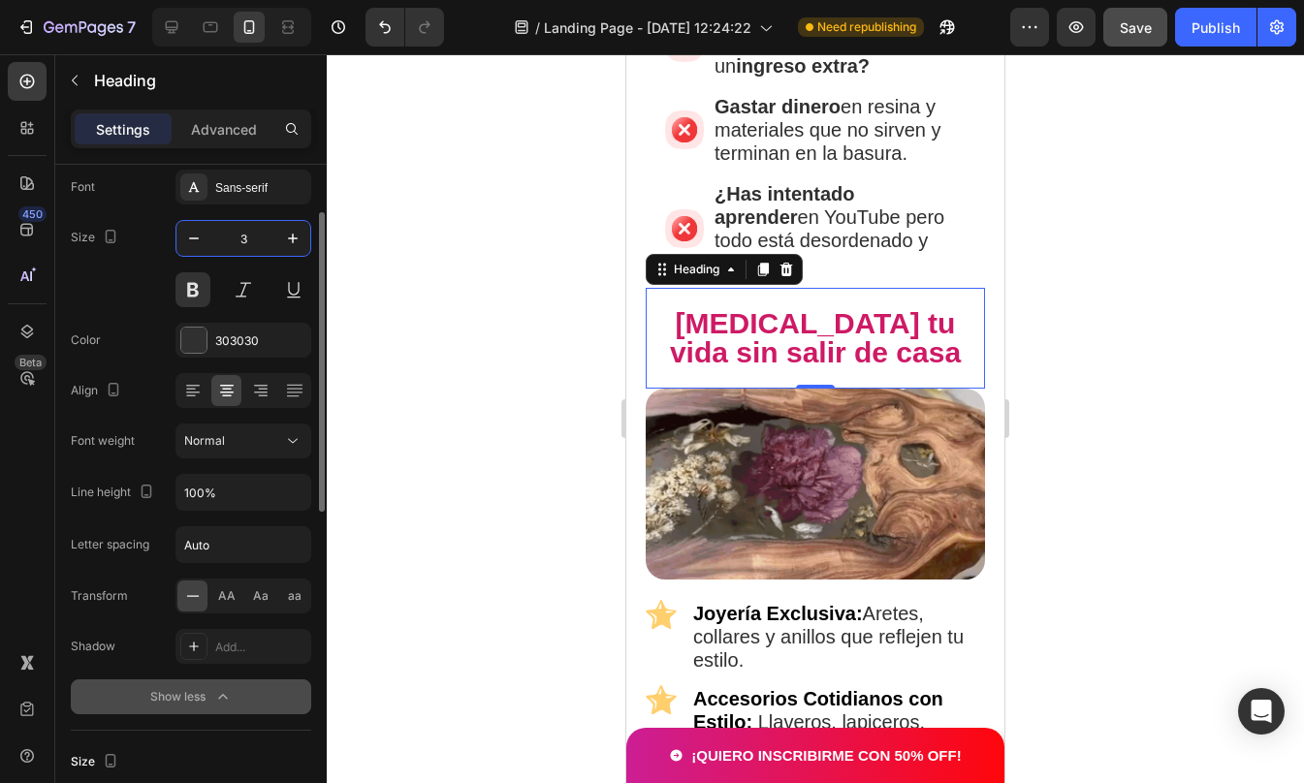
type input "35"
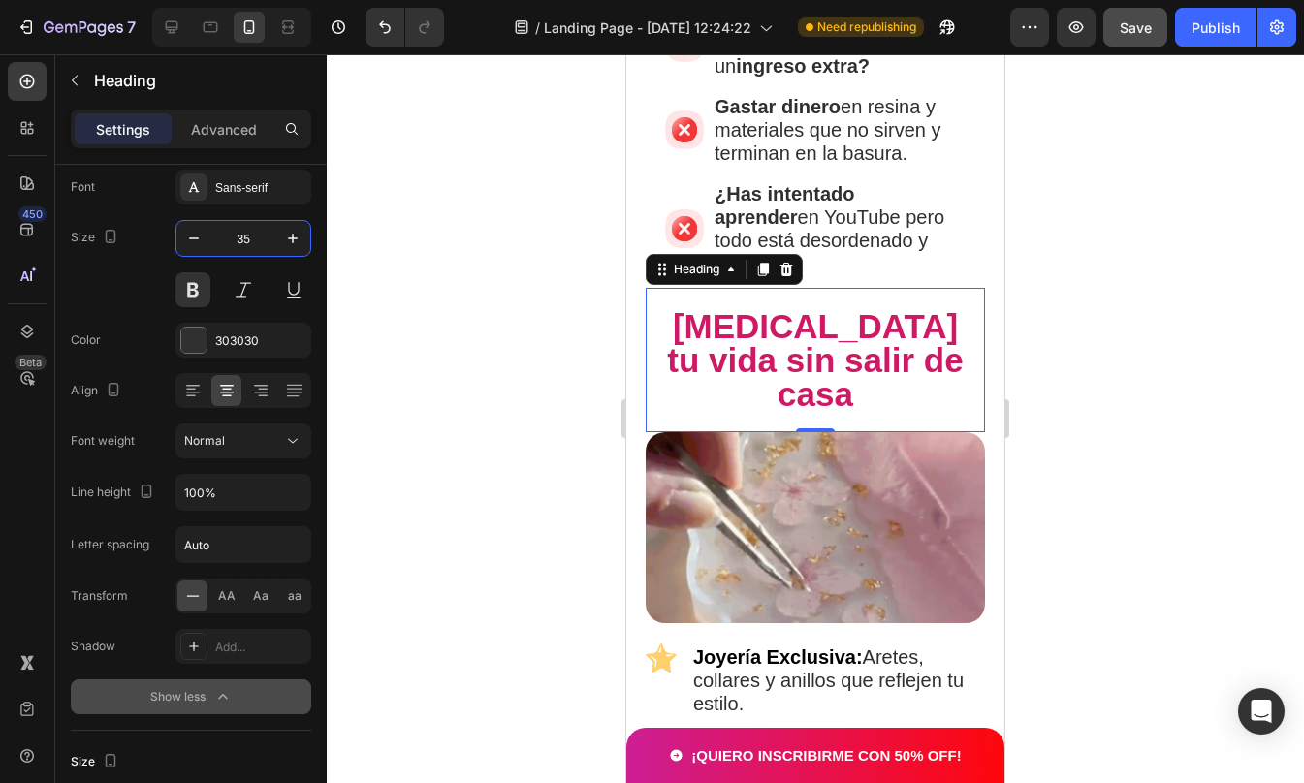
click at [1155, 238] on div at bounding box center [815, 418] width 977 height 729
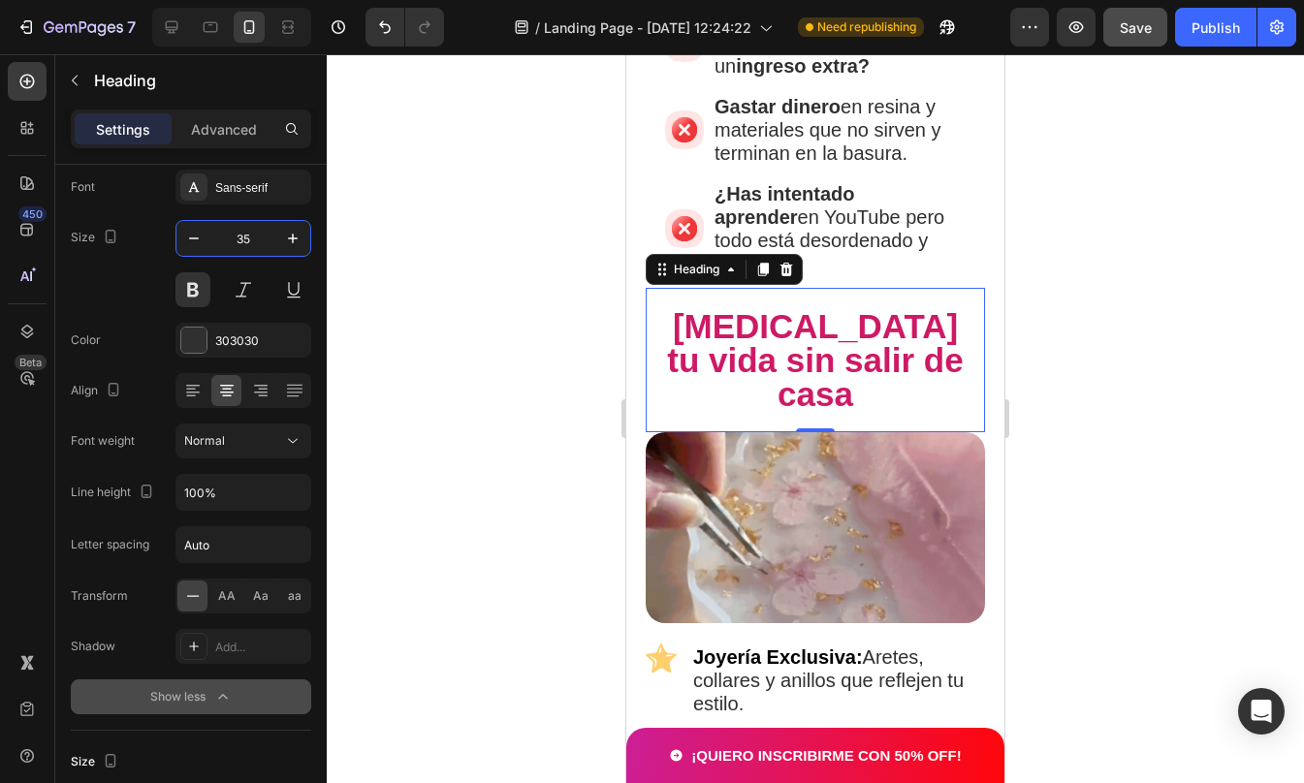
click at [1155, 238] on div at bounding box center [815, 418] width 977 height 729
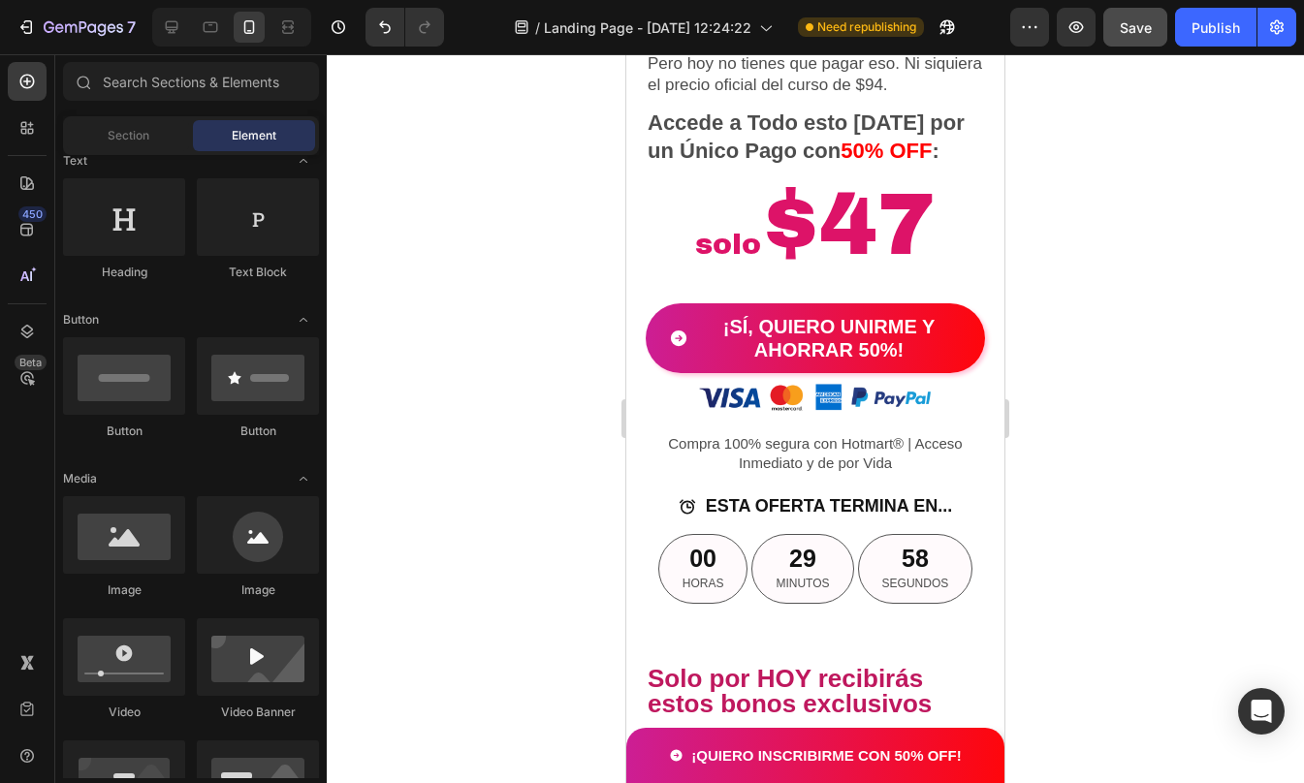
scroll to position [3987, 0]
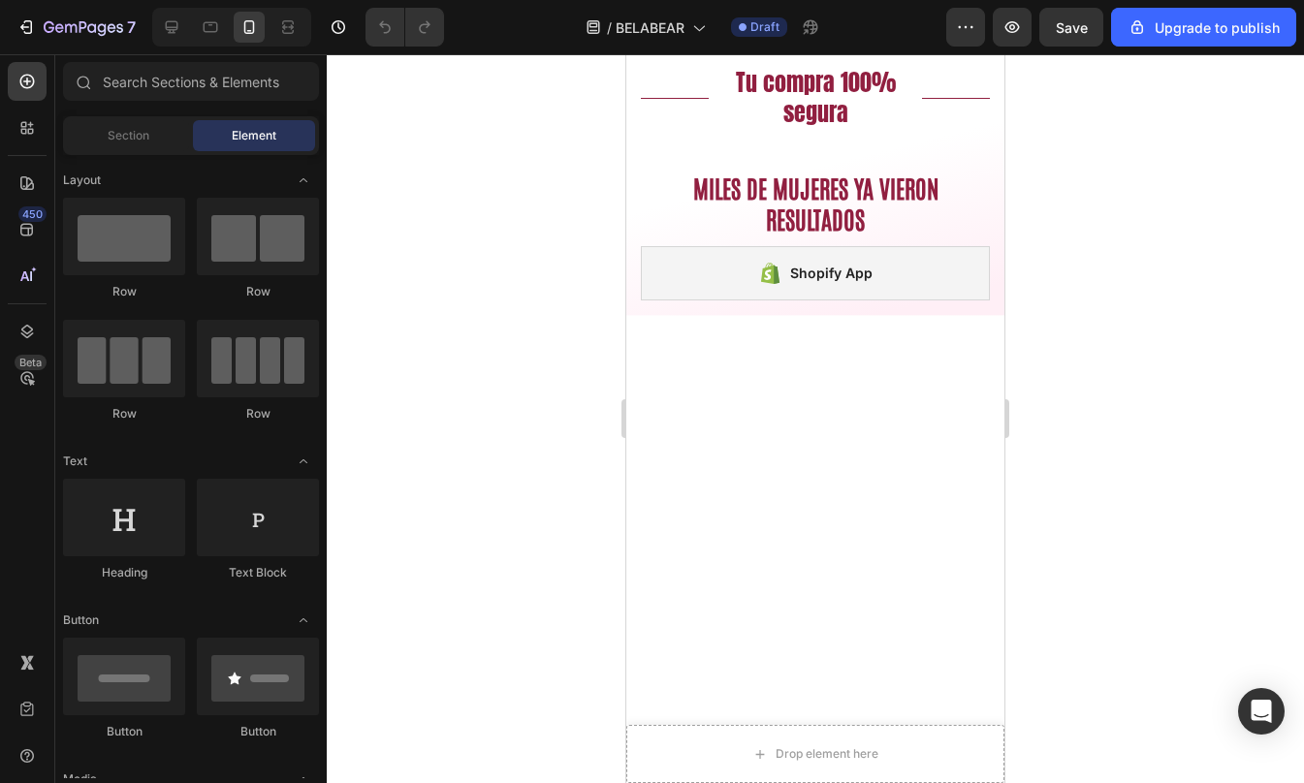
scroll to position [682, 0]
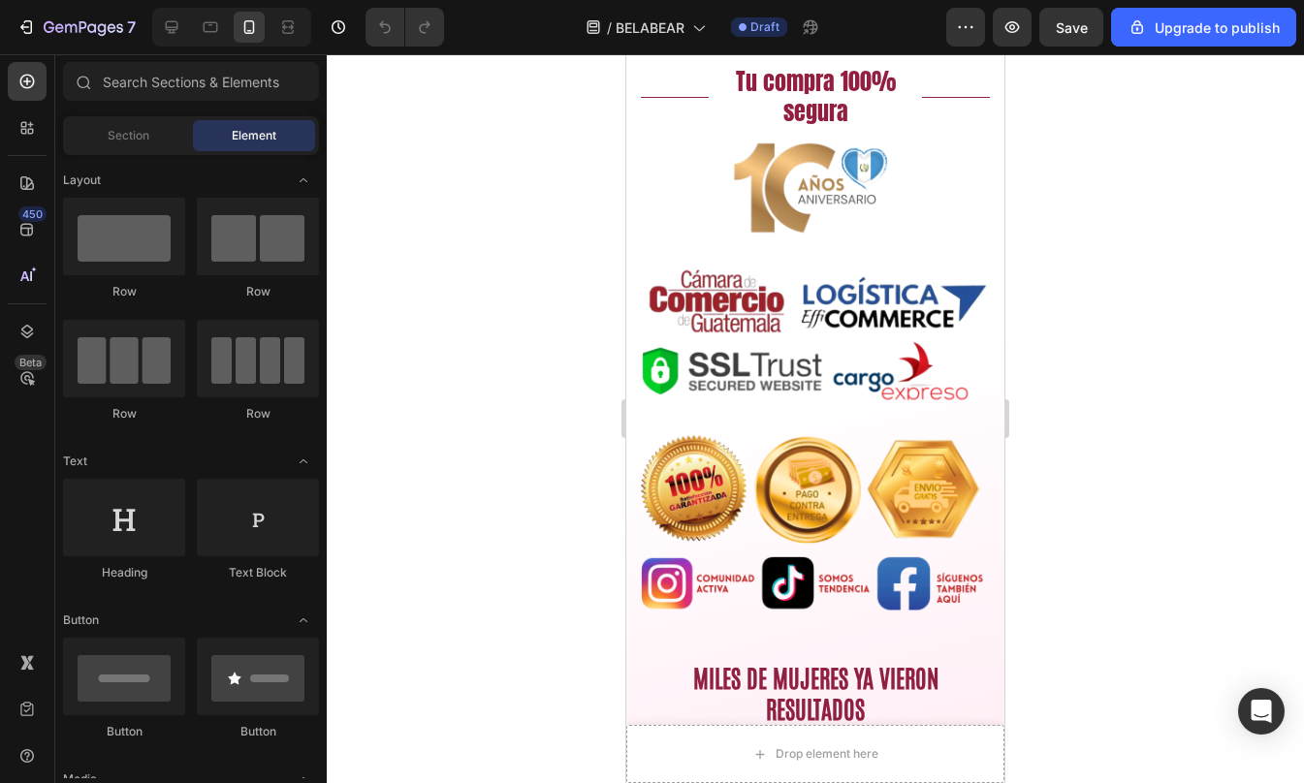
click at [1184, 279] on div at bounding box center [815, 418] width 977 height 729
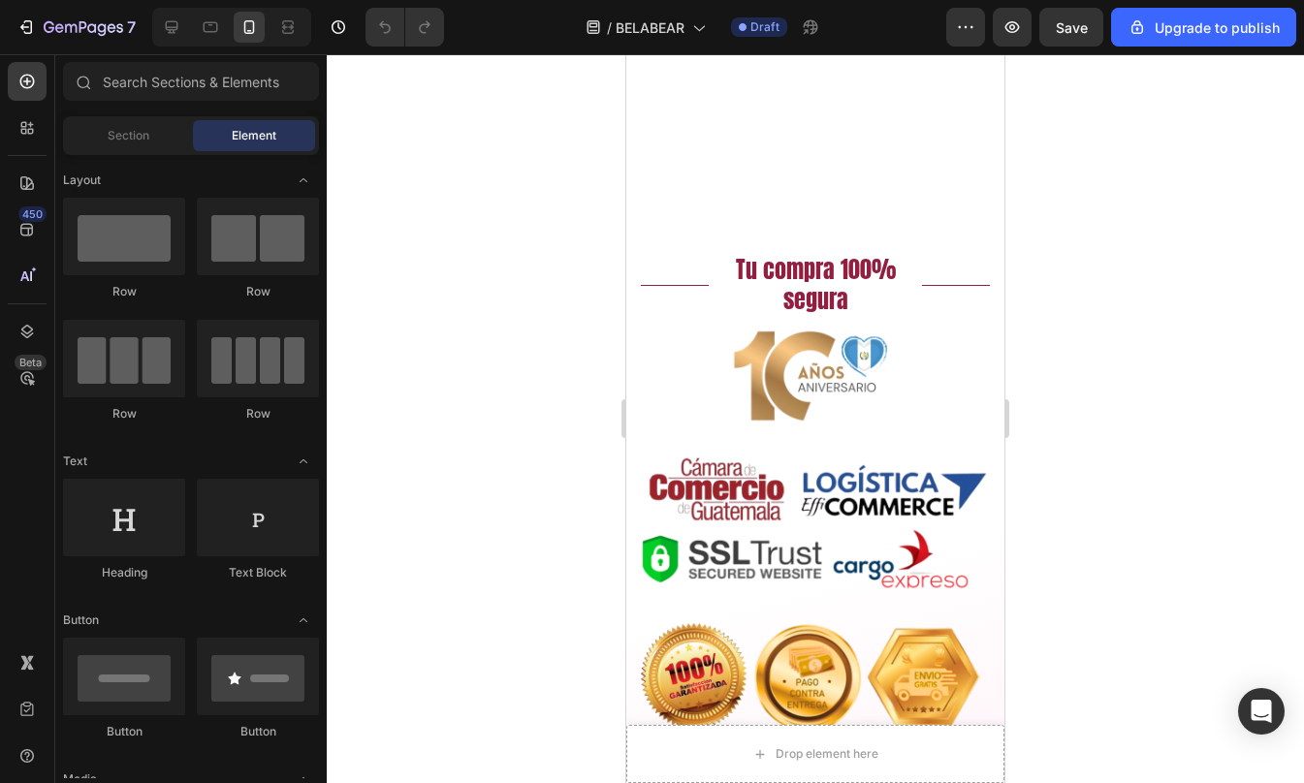
scroll to position [791, 0]
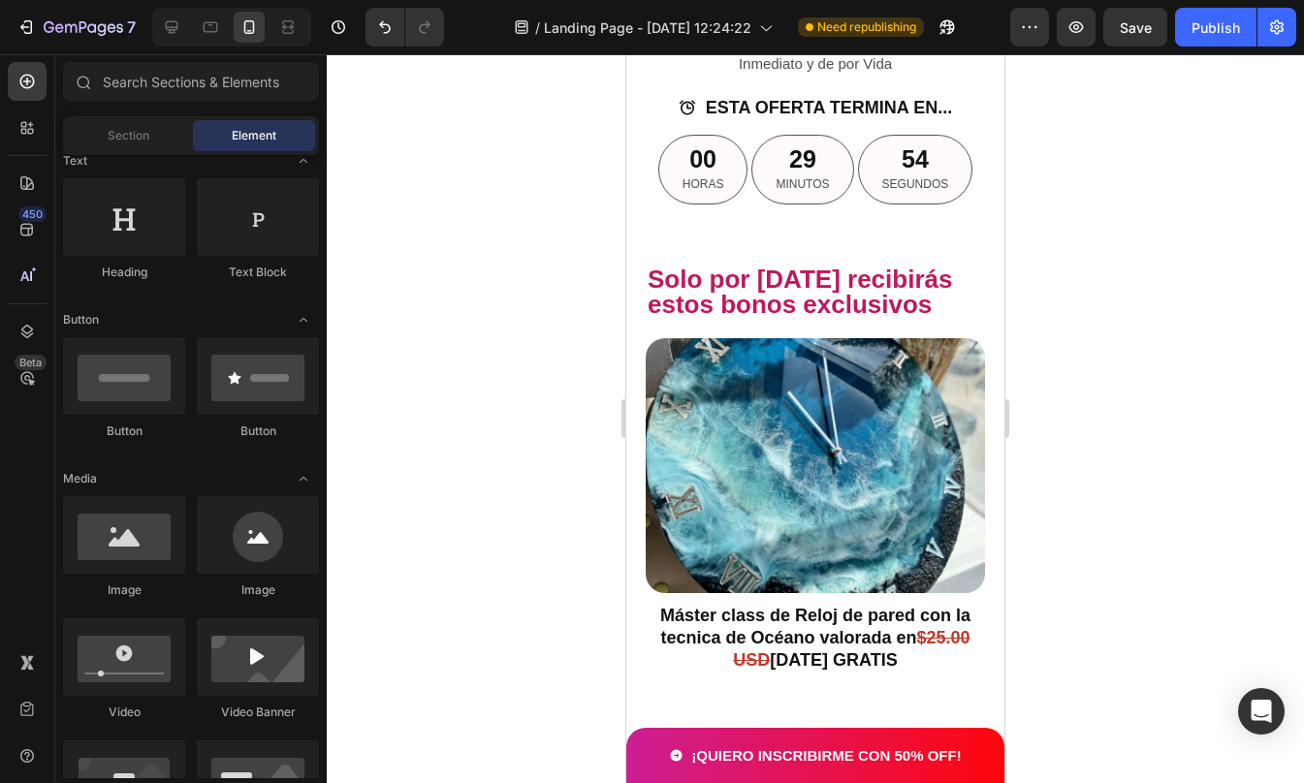
scroll to position [4276, 0]
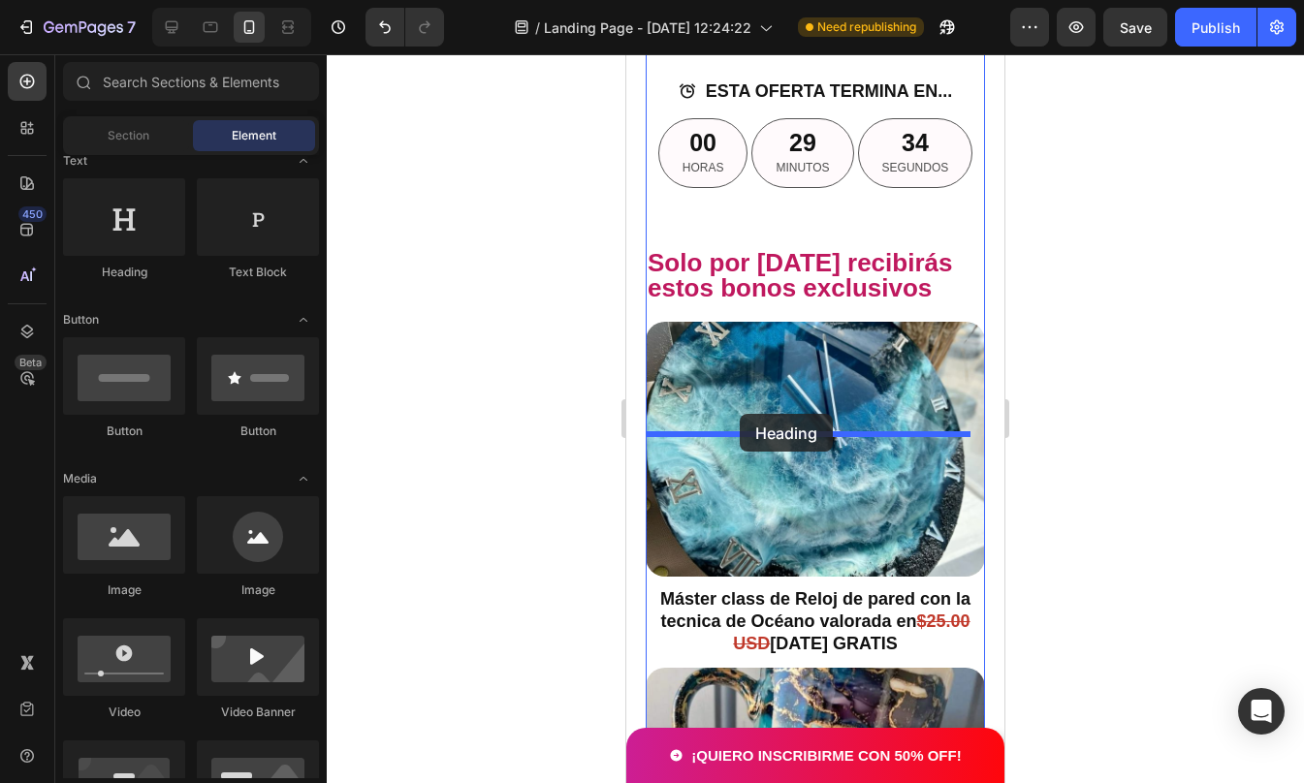
drag, startPoint x: 735, startPoint y: 280, endPoint x: 740, endPoint y: 415, distance: 134.8
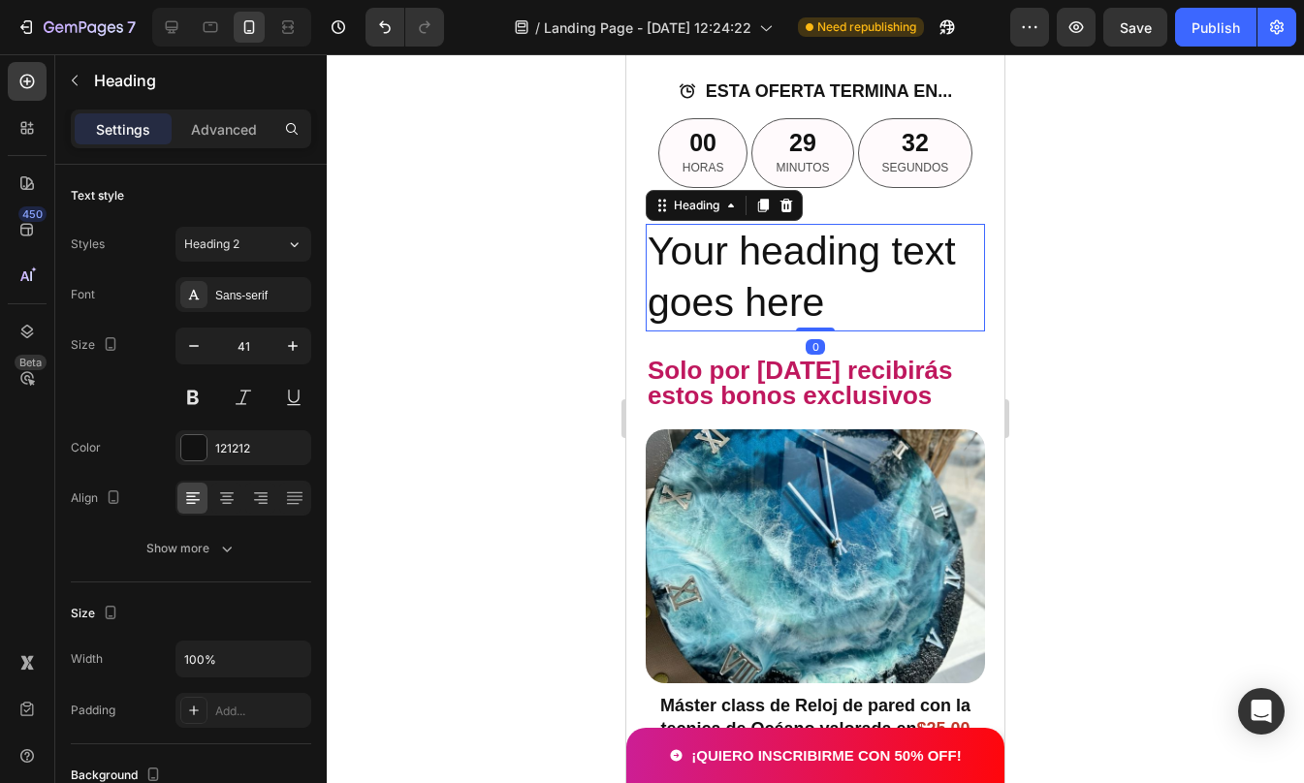
click at [774, 332] on h2 "Your heading text goes here" at bounding box center [815, 278] width 339 height 108
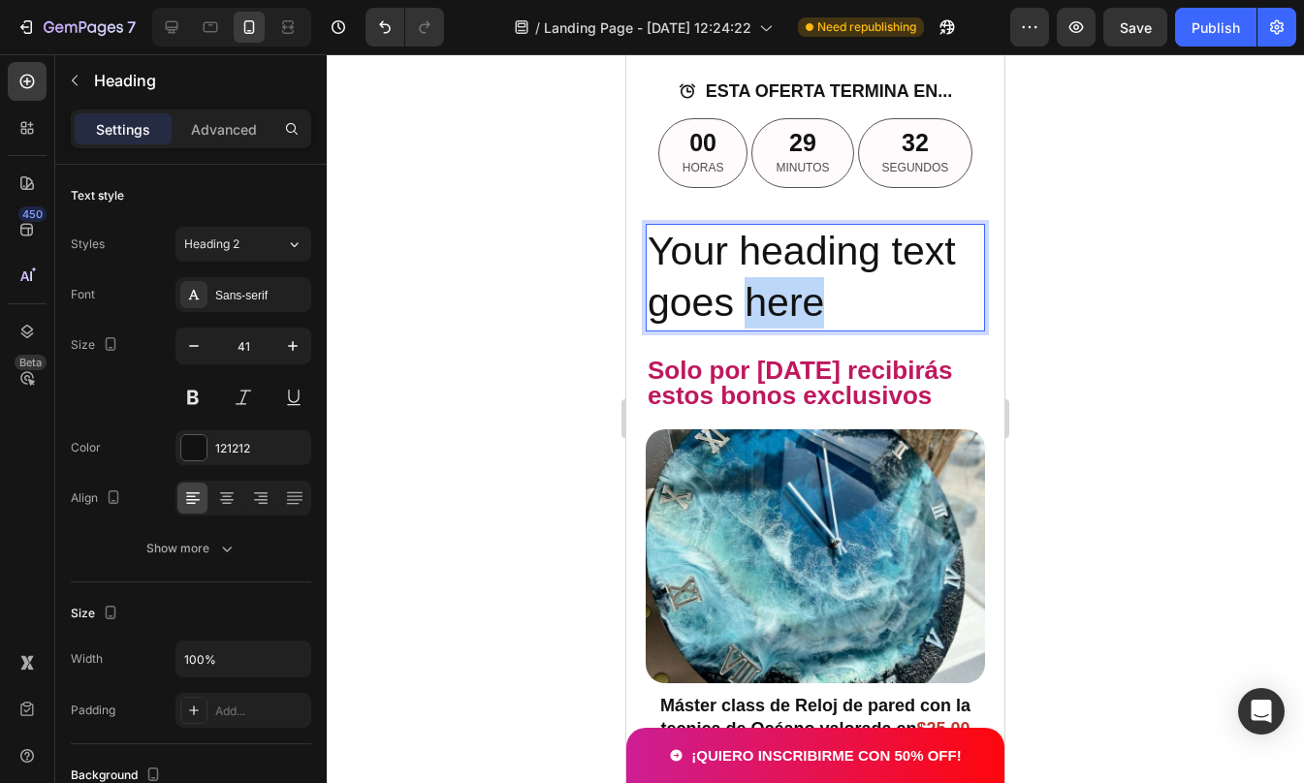
click at [774, 330] on p "Your heading text goes here" at bounding box center [815, 278] width 335 height 104
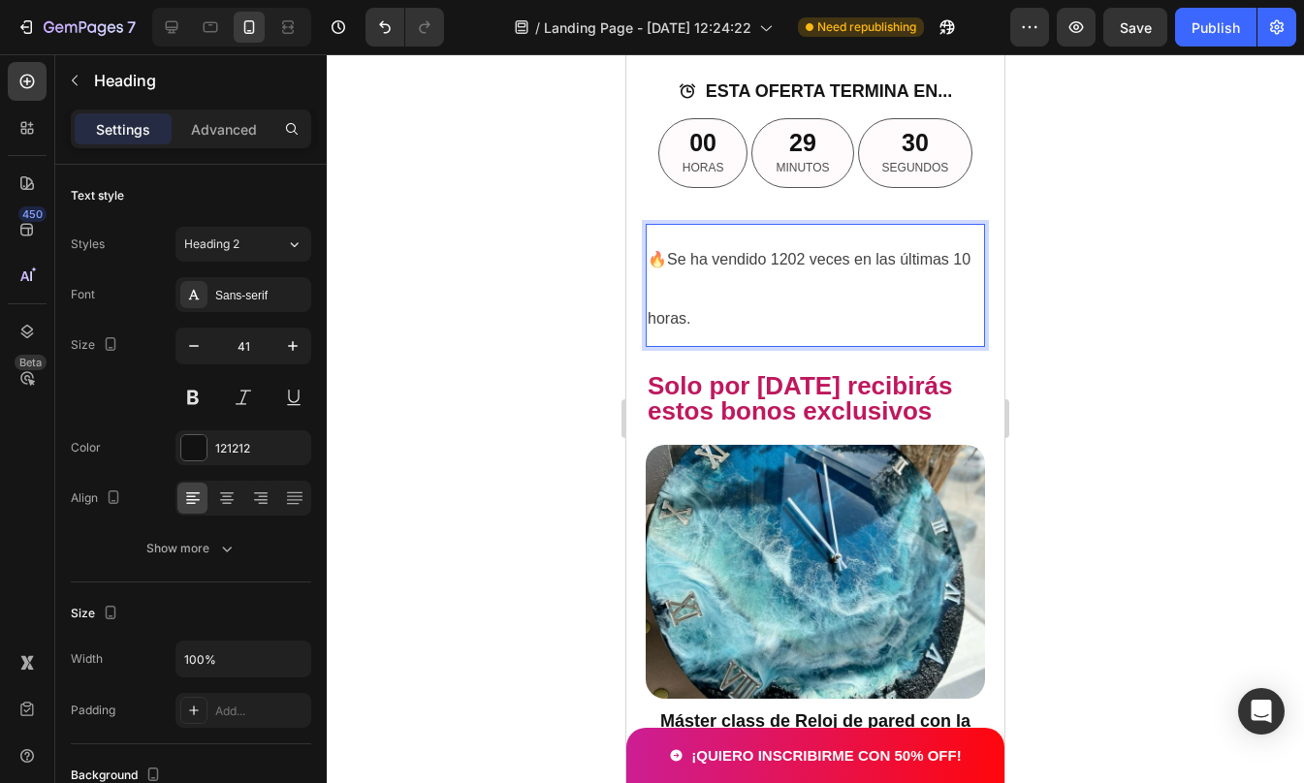
click at [803, 345] on p "🔥Se ha vendido 1202 veces en las últimas 10 horas." at bounding box center [815, 285] width 335 height 119
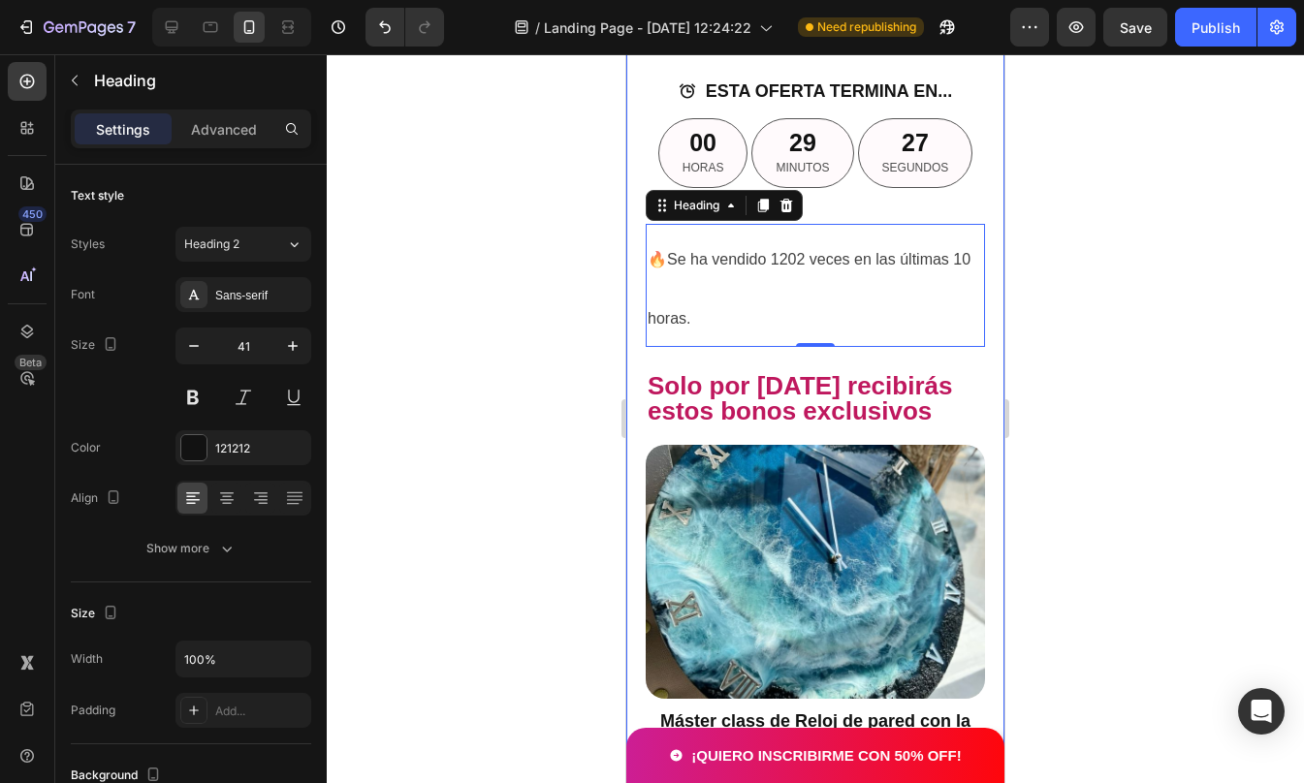
click at [1130, 471] on div at bounding box center [815, 418] width 977 height 729
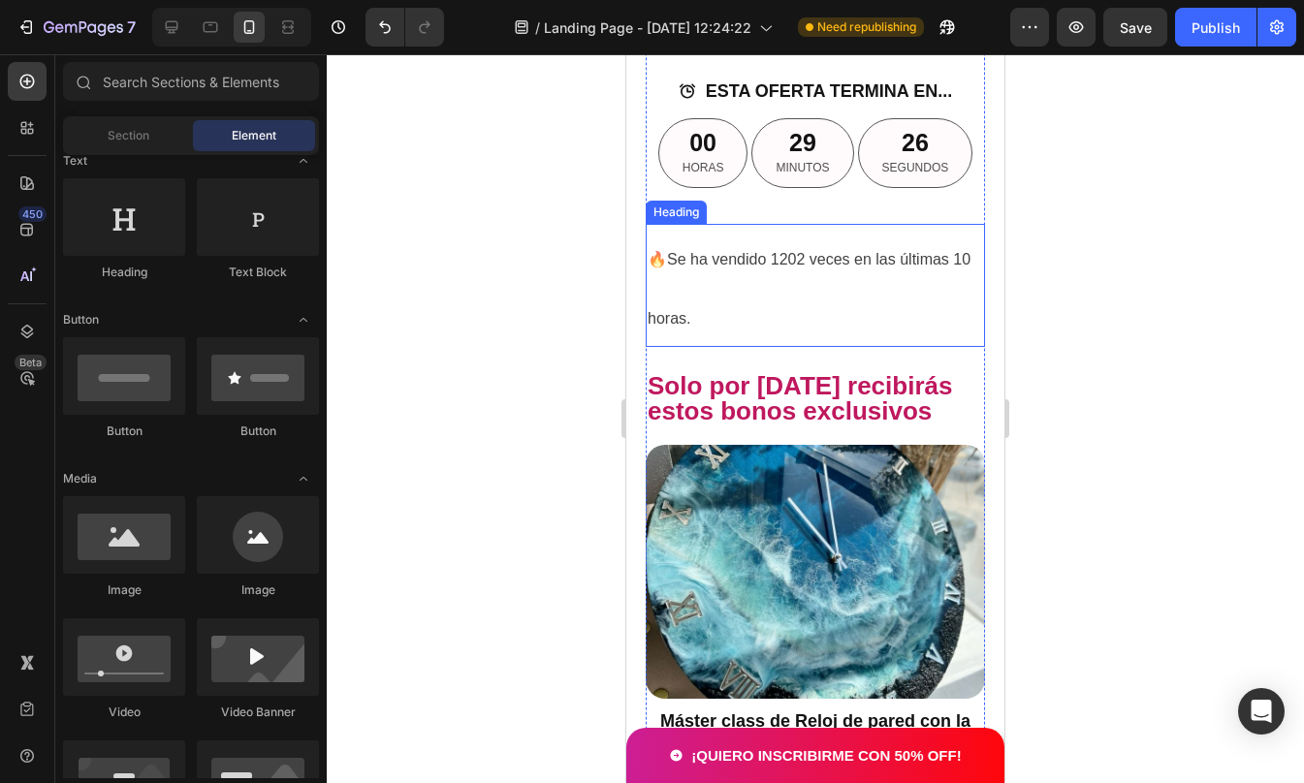
click at [813, 345] on p "⁠⁠⁠⁠⁠⁠⁠ 🔥Se ha vendido 1202 veces en las últimas 10 horas." at bounding box center [815, 285] width 335 height 119
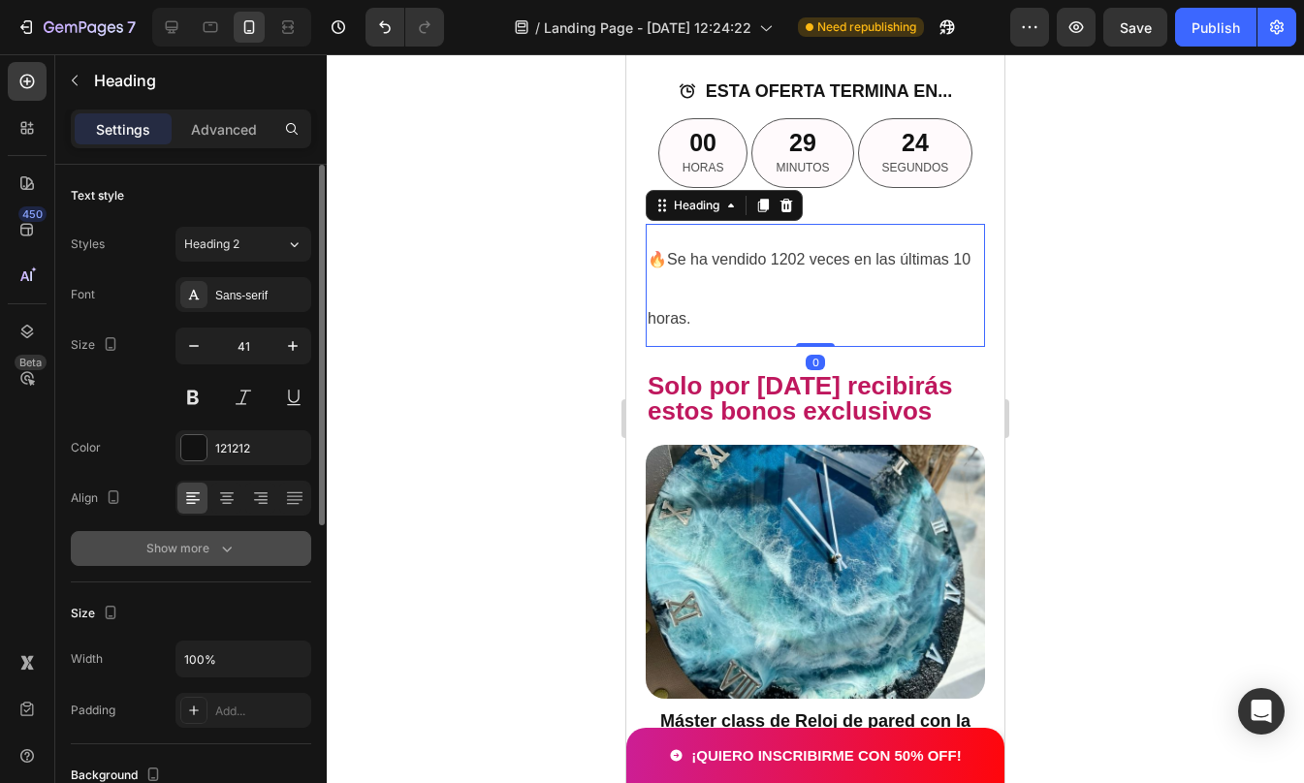
click at [251, 565] on button "Show more" at bounding box center [191, 548] width 240 height 35
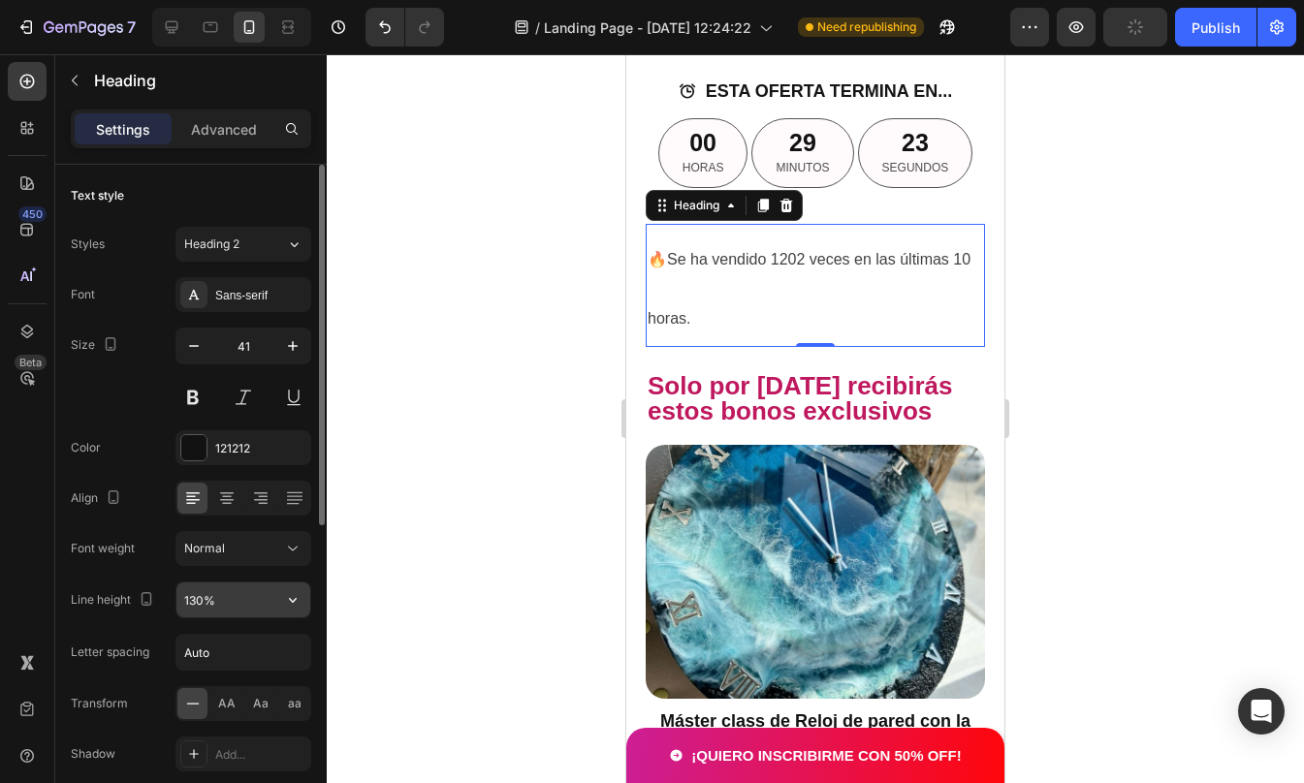
click at [301, 605] on icon "button" at bounding box center [292, 599] width 19 height 19
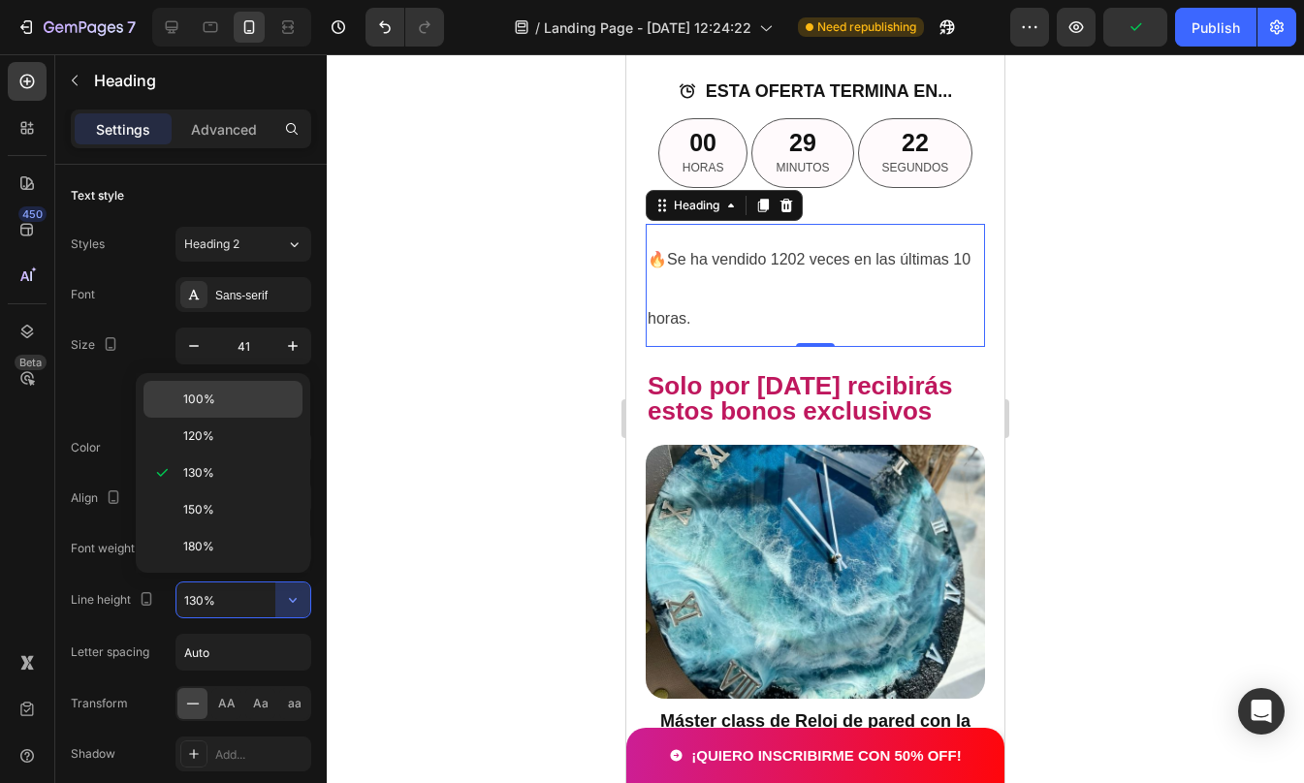
click at [218, 403] on p "100%" at bounding box center [238, 399] width 111 height 17
type input "100%"
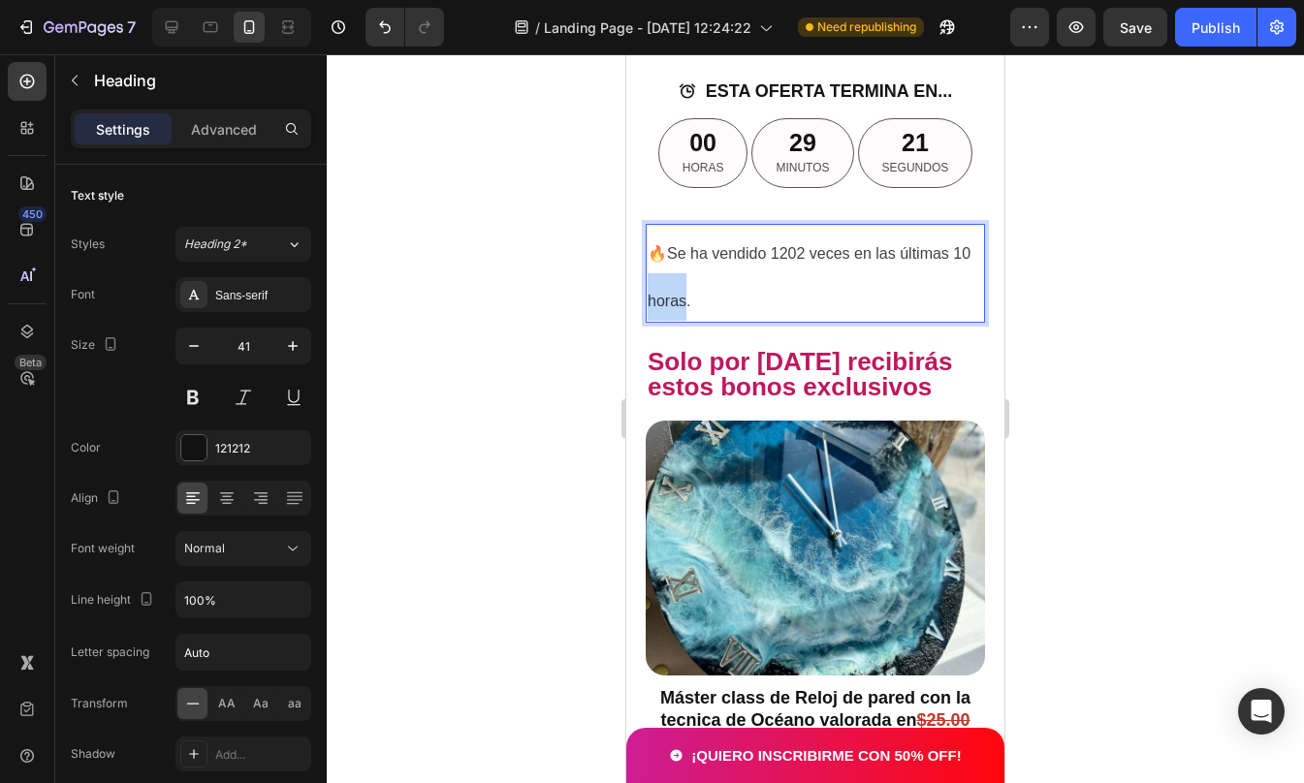
click at [697, 321] on p "🔥Se ha vendido 1202 veces en las últimas 10 horas." at bounding box center [815, 273] width 335 height 95
click at [649, 309] on span "🔥Se ha vendido 1202 veces en las últimas 10 horas." at bounding box center [809, 277] width 323 height 64
click at [1153, 448] on div at bounding box center [815, 418] width 977 height 729
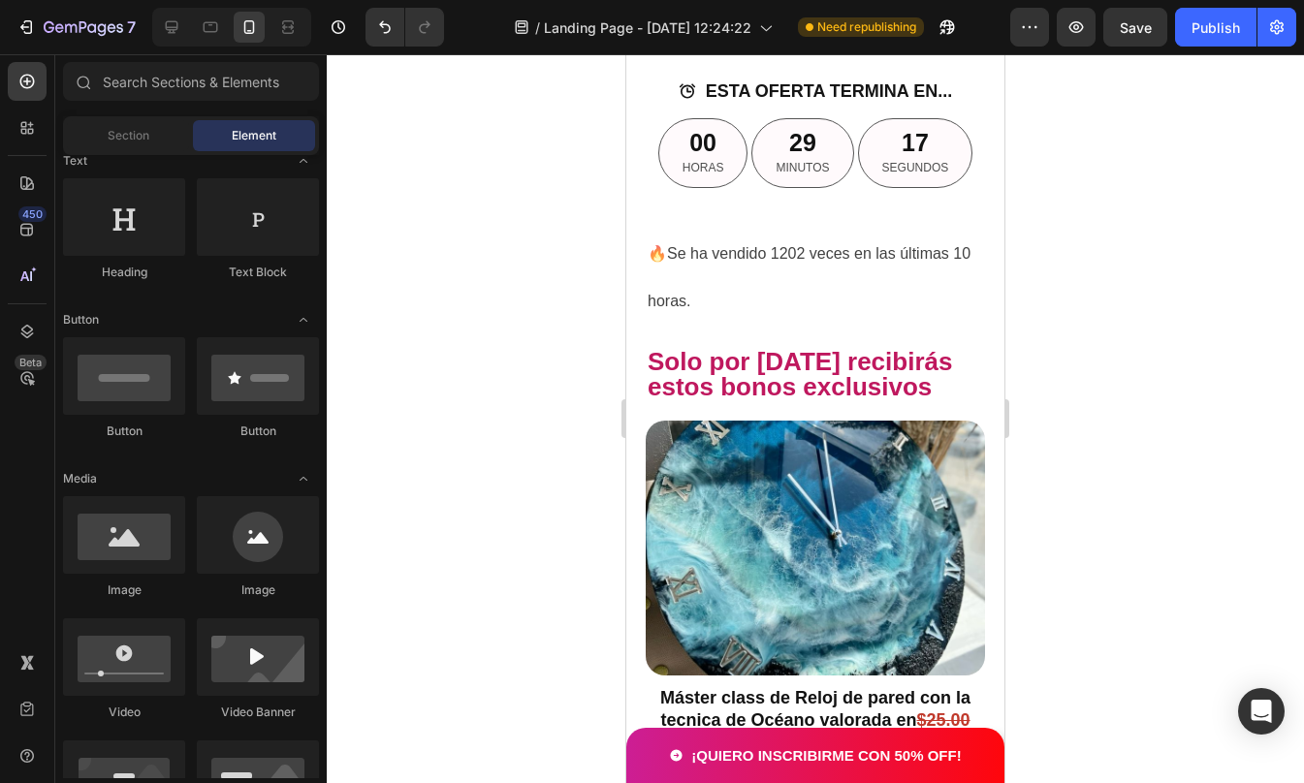
click at [1153, 448] on div at bounding box center [815, 418] width 977 height 729
click at [758, 321] on p "⁠⁠⁠⁠⁠⁠⁠ 🔥Se ha vendido 1202 veces en las últimas 10 horas." at bounding box center [815, 273] width 335 height 95
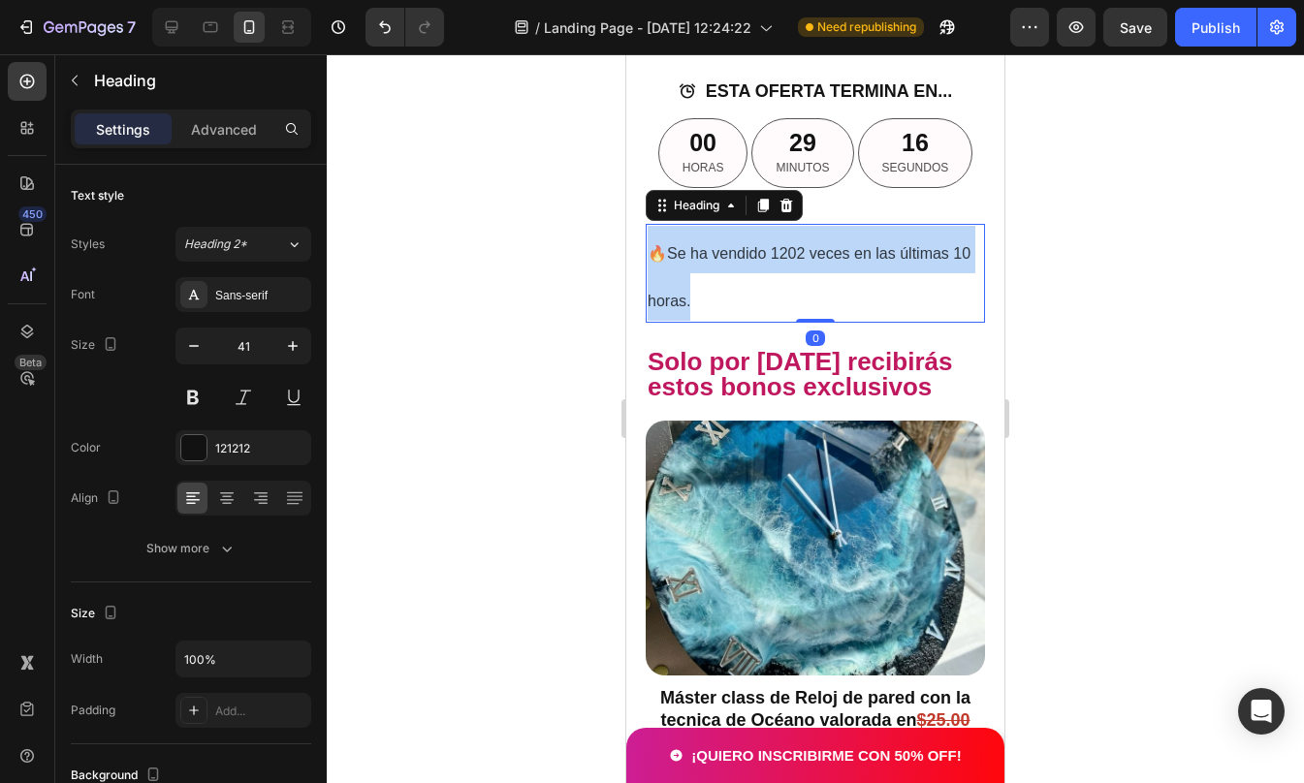
click at [758, 321] on p "🔥Se ha vendido 1202 veces en las últimas 10 horas." at bounding box center [815, 273] width 335 height 95
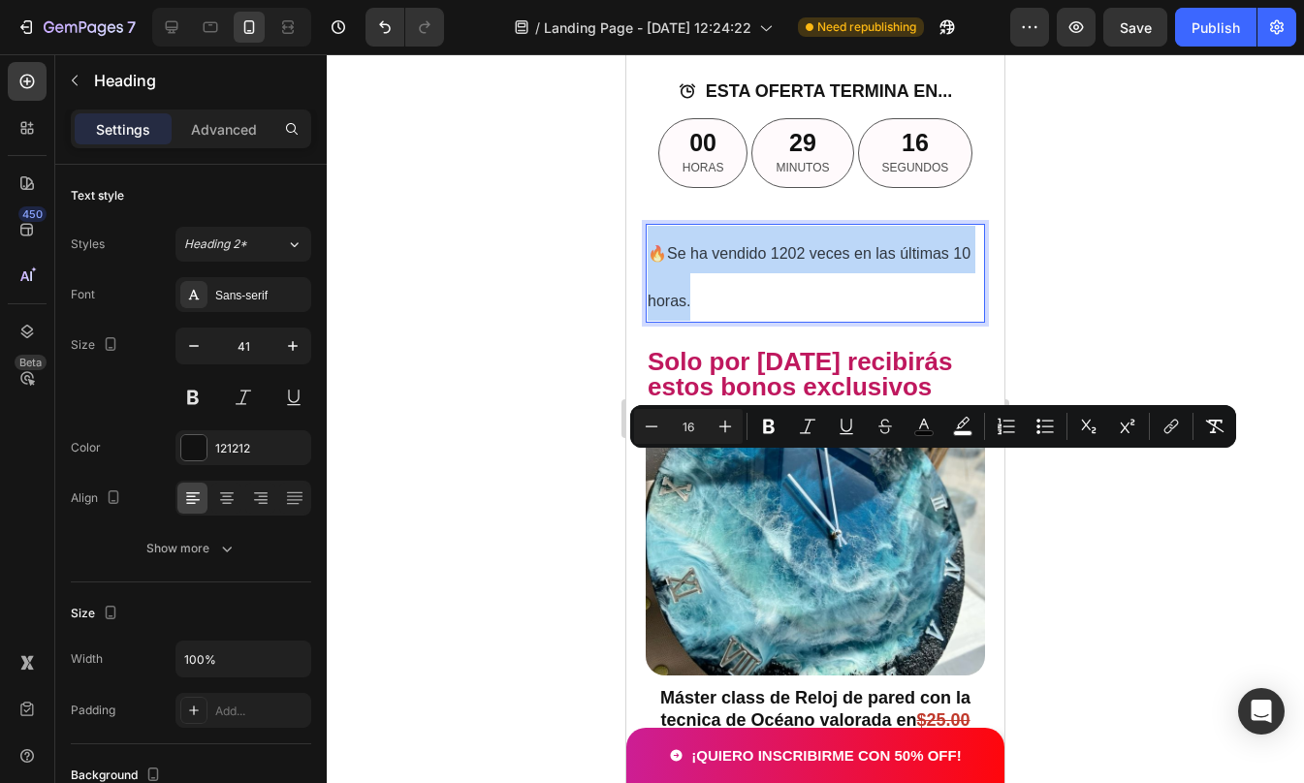
copy span "🔥Se ha vendido 1202 veces en las últimas 10 horas."
click at [732, 321] on p "🔥Se ha vendido 1202 veces en las últimas 10 horas." at bounding box center [815, 273] width 335 height 95
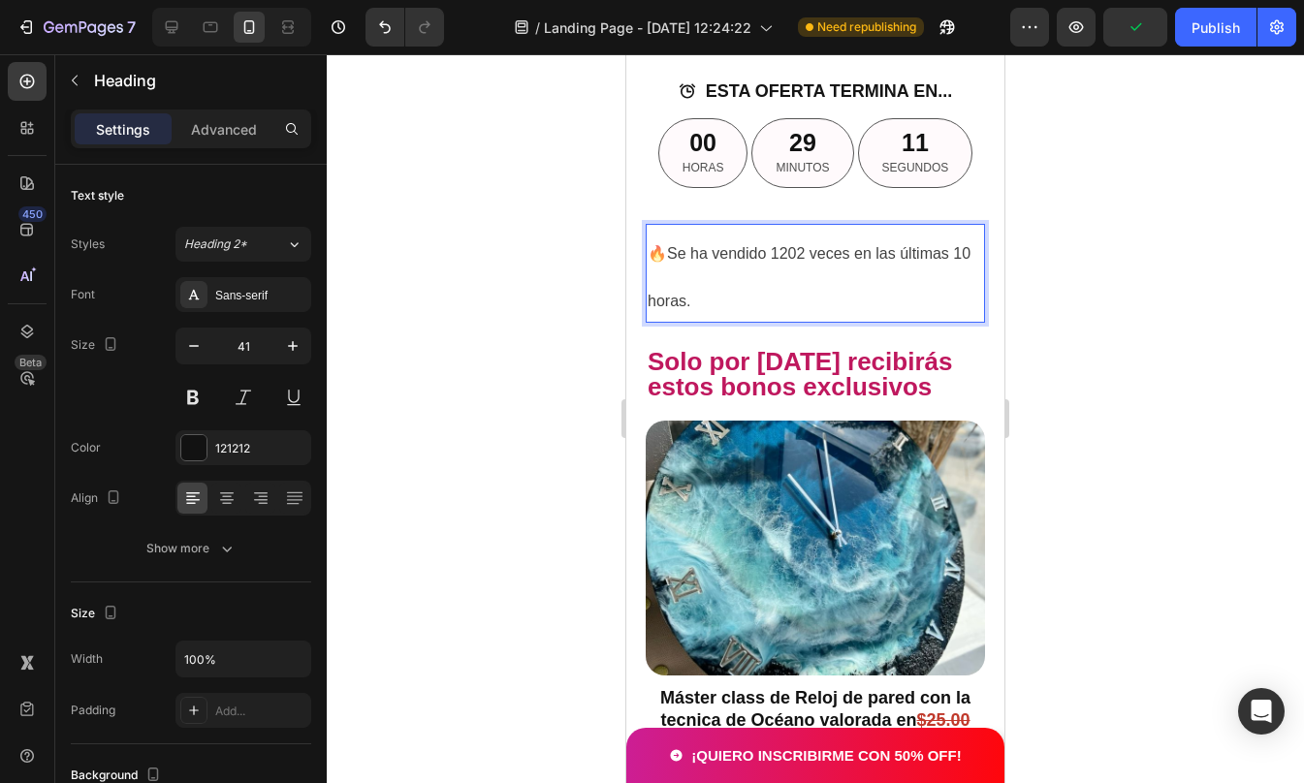
click at [732, 321] on p "🔥Se ha vendido 1202 veces en las últimas 10 horas." at bounding box center [815, 273] width 335 height 95
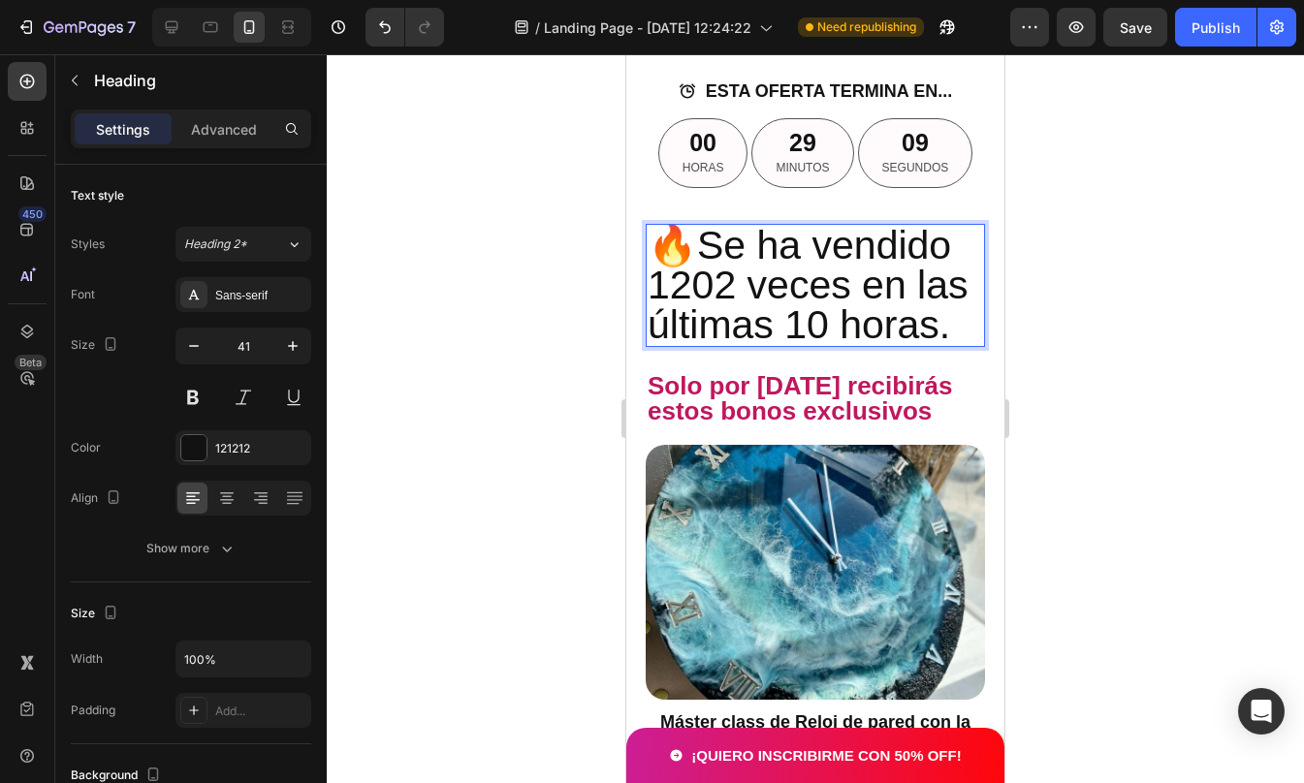
click at [1180, 520] on div at bounding box center [815, 418] width 977 height 729
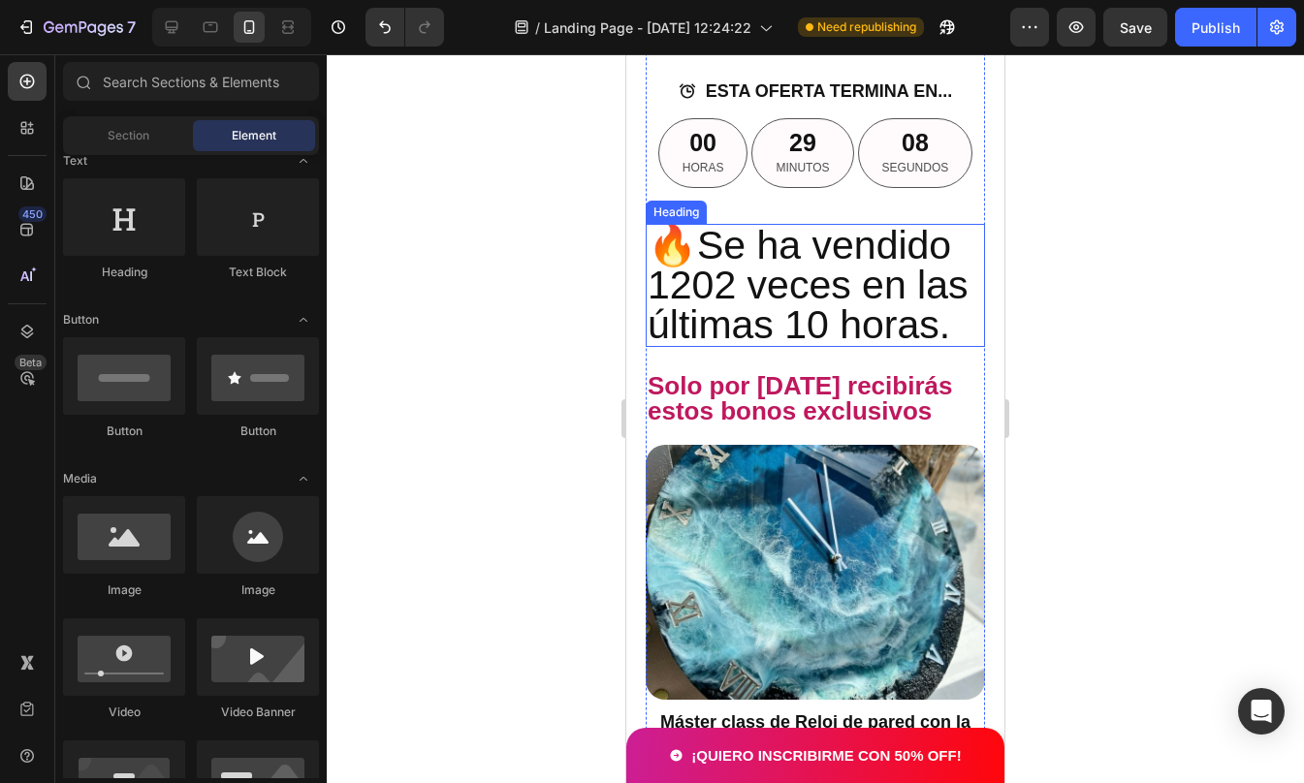
click at [820, 345] on p "🔥Se ha vendido 1202 veces en las últimas 10 horas." at bounding box center [815, 285] width 335 height 119
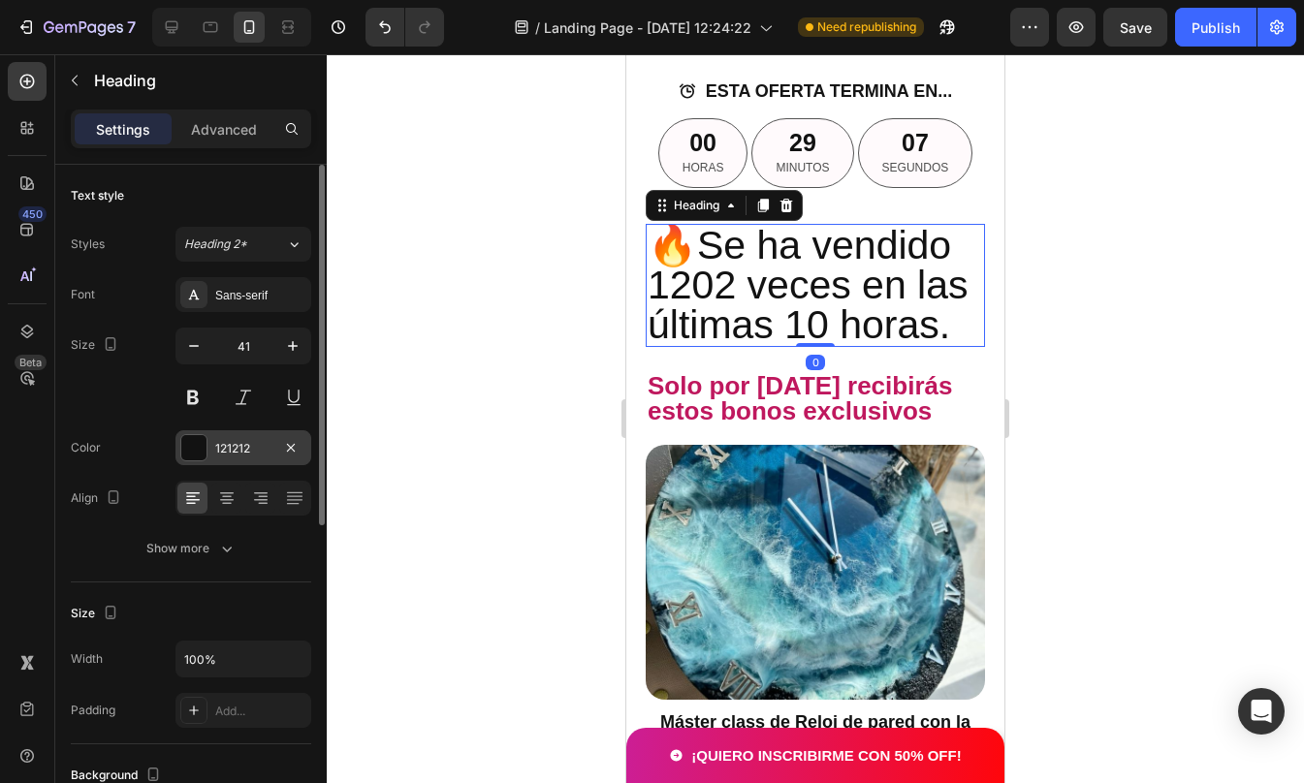
click at [193, 447] on div at bounding box center [193, 447] width 25 height 25
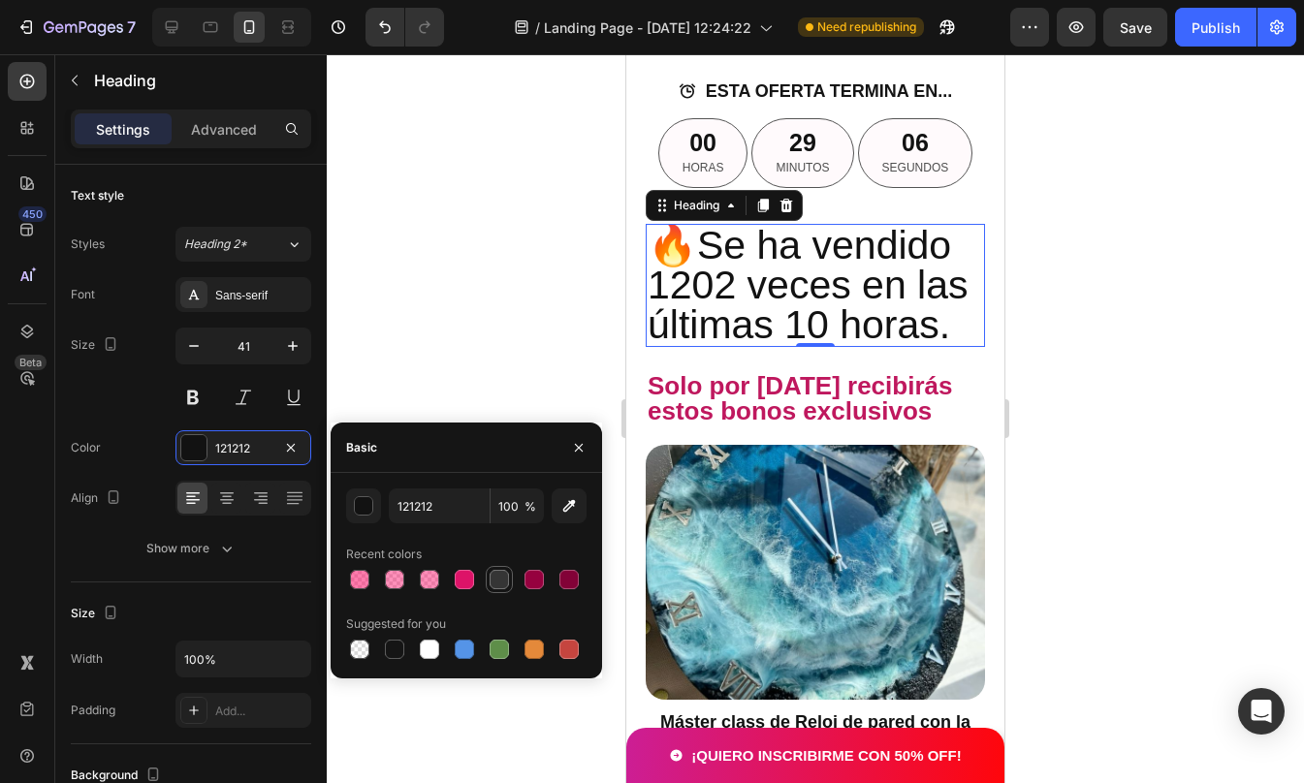
click at [500, 585] on div at bounding box center [499, 579] width 19 height 19
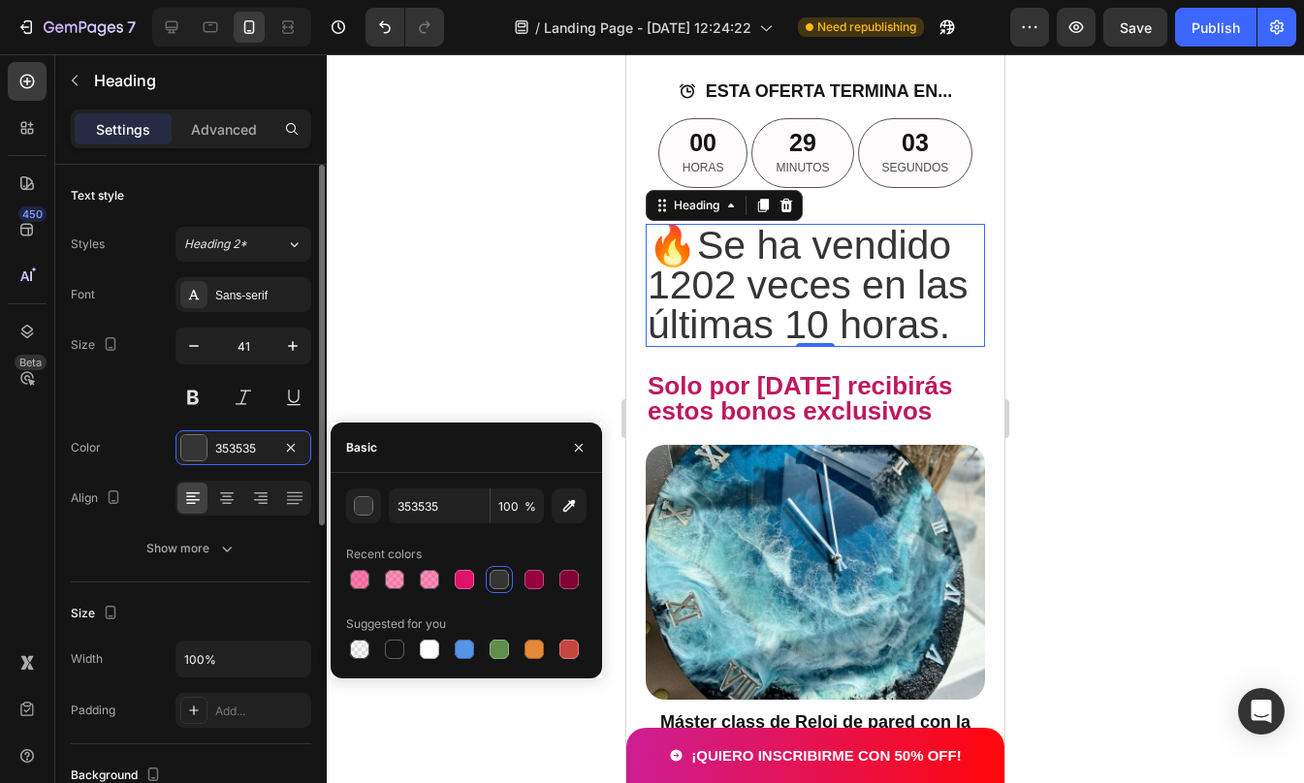
click at [150, 452] on div "Color 353535" at bounding box center [191, 447] width 240 height 35
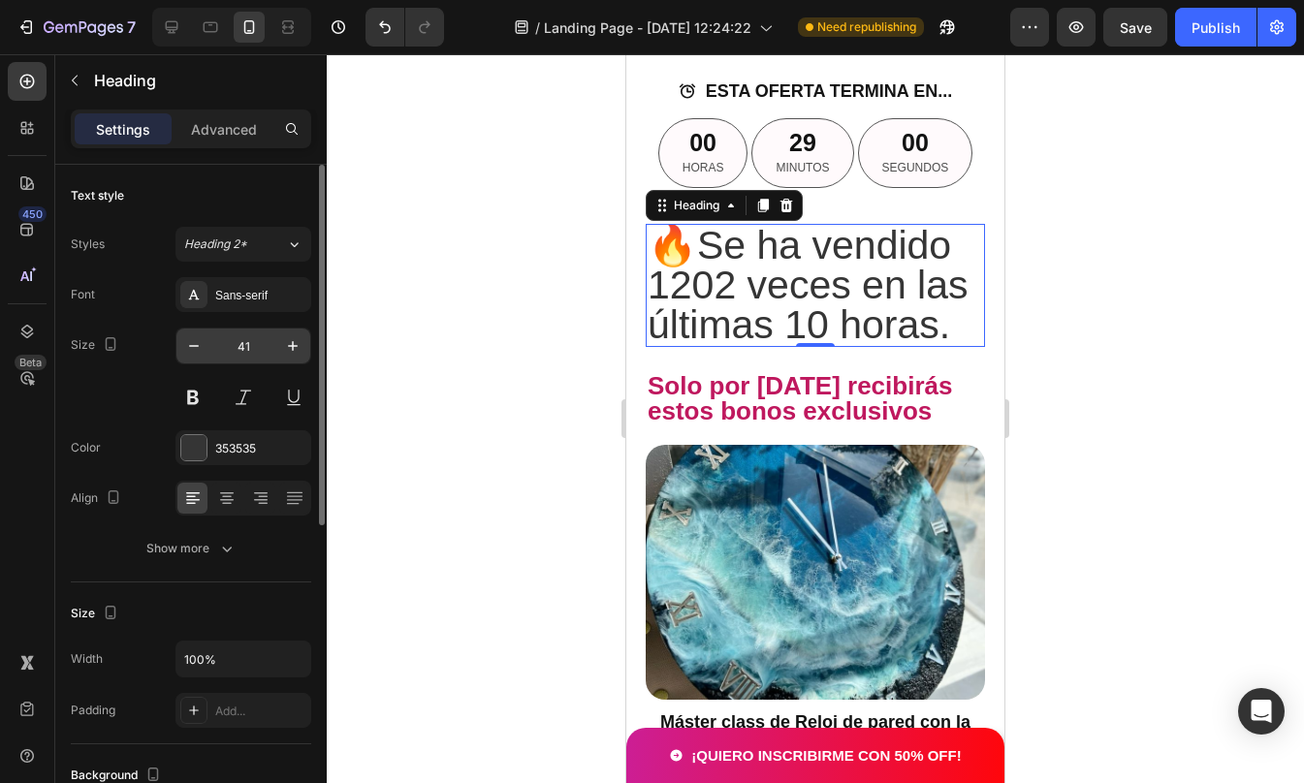
click at [259, 348] on input "41" at bounding box center [243, 346] width 64 height 35
click at [196, 455] on div at bounding box center [193, 447] width 25 height 25
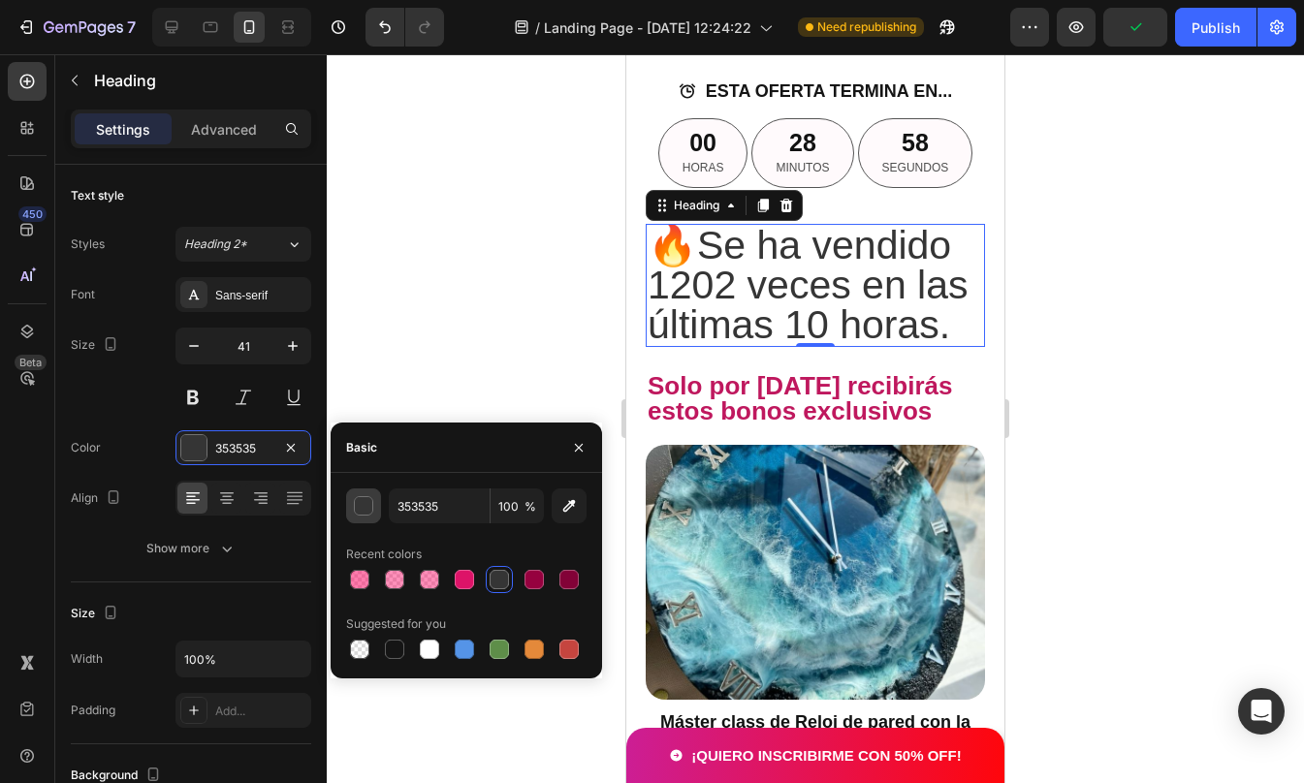
click at [360, 509] on div "button" at bounding box center [364, 506] width 19 height 19
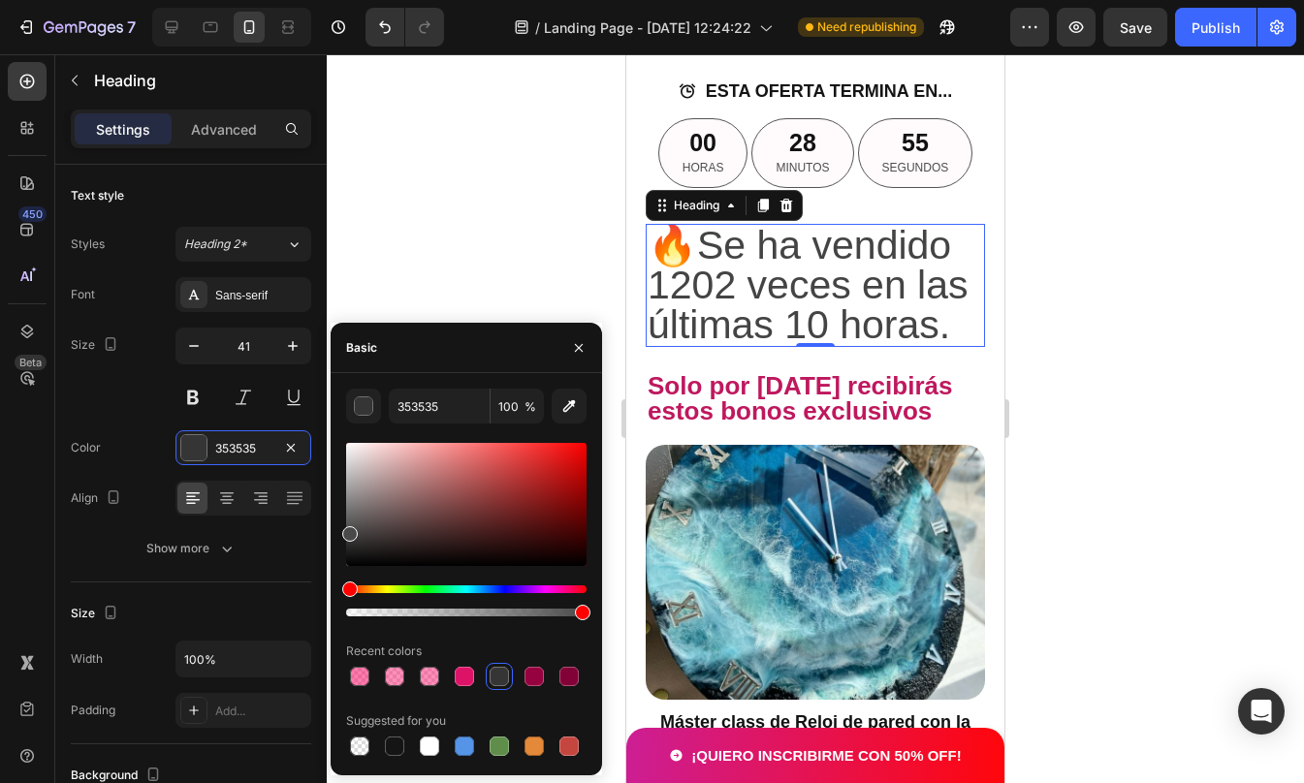
drag, startPoint x: 346, startPoint y: 547, endPoint x: 332, endPoint y: 532, distance: 20.6
click at [332, 532] on div "353535 100 % Recent colors Suggested for you" at bounding box center [466, 574] width 271 height 371
type input "444444"
click at [138, 485] on div "Align" at bounding box center [191, 498] width 240 height 35
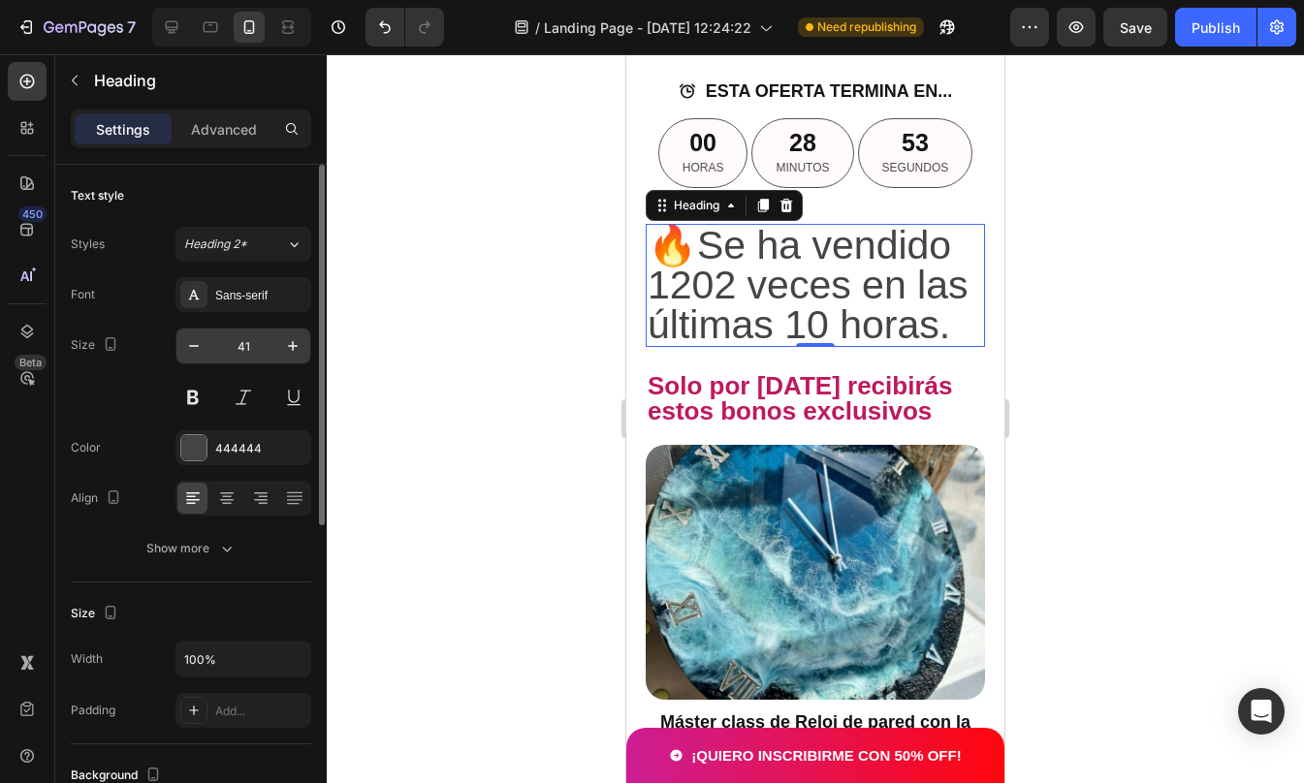
click at [253, 346] on input "41" at bounding box center [243, 346] width 64 height 35
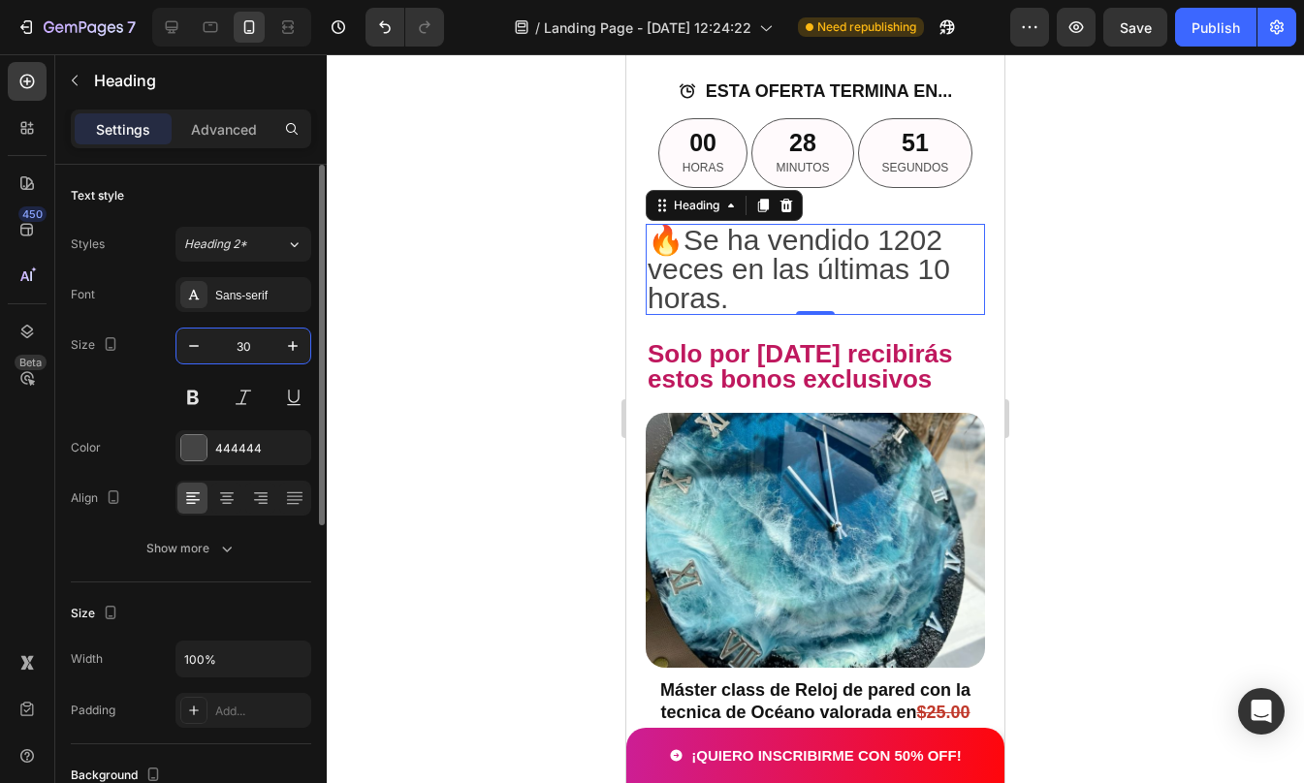
click at [253, 346] on input "30" at bounding box center [243, 346] width 64 height 35
click at [246, 347] on input "30" at bounding box center [243, 346] width 64 height 35
type input "20"
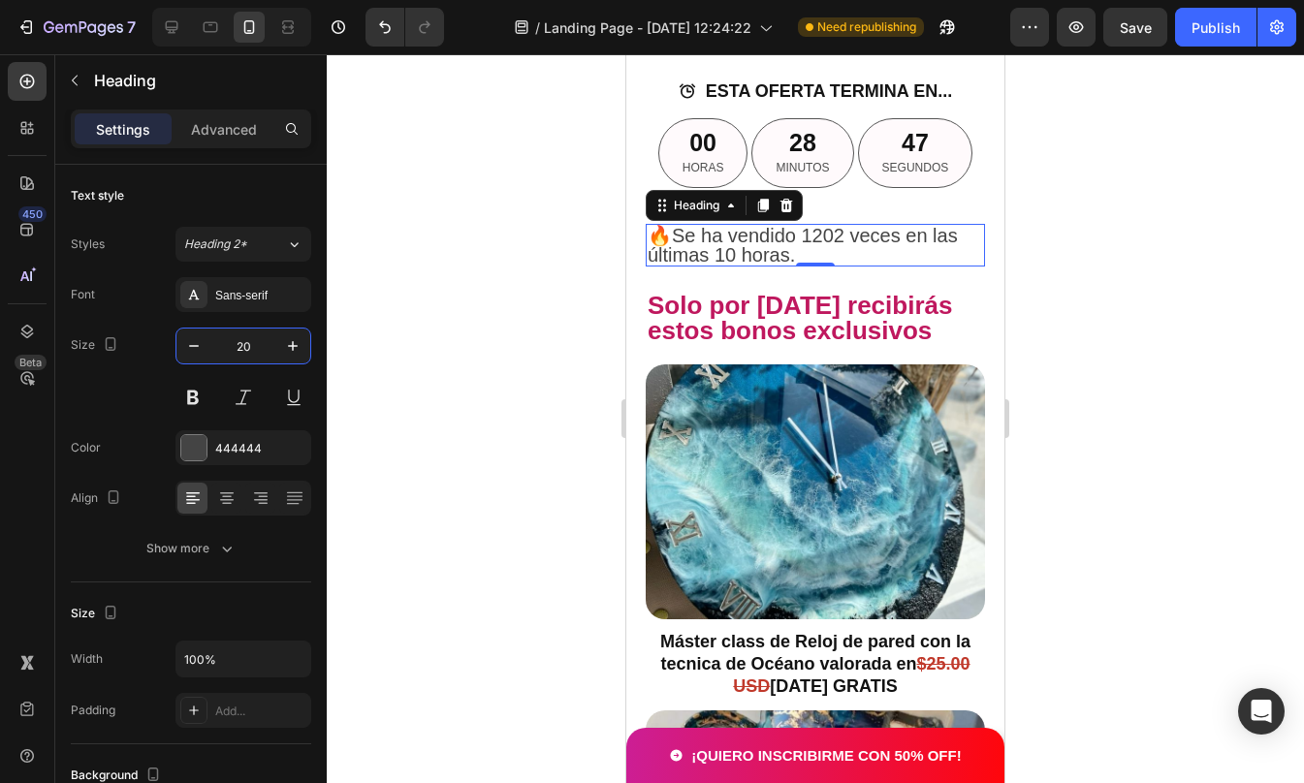
click at [1092, 408] on div at bounding box center [815, 418] width 977 height 729
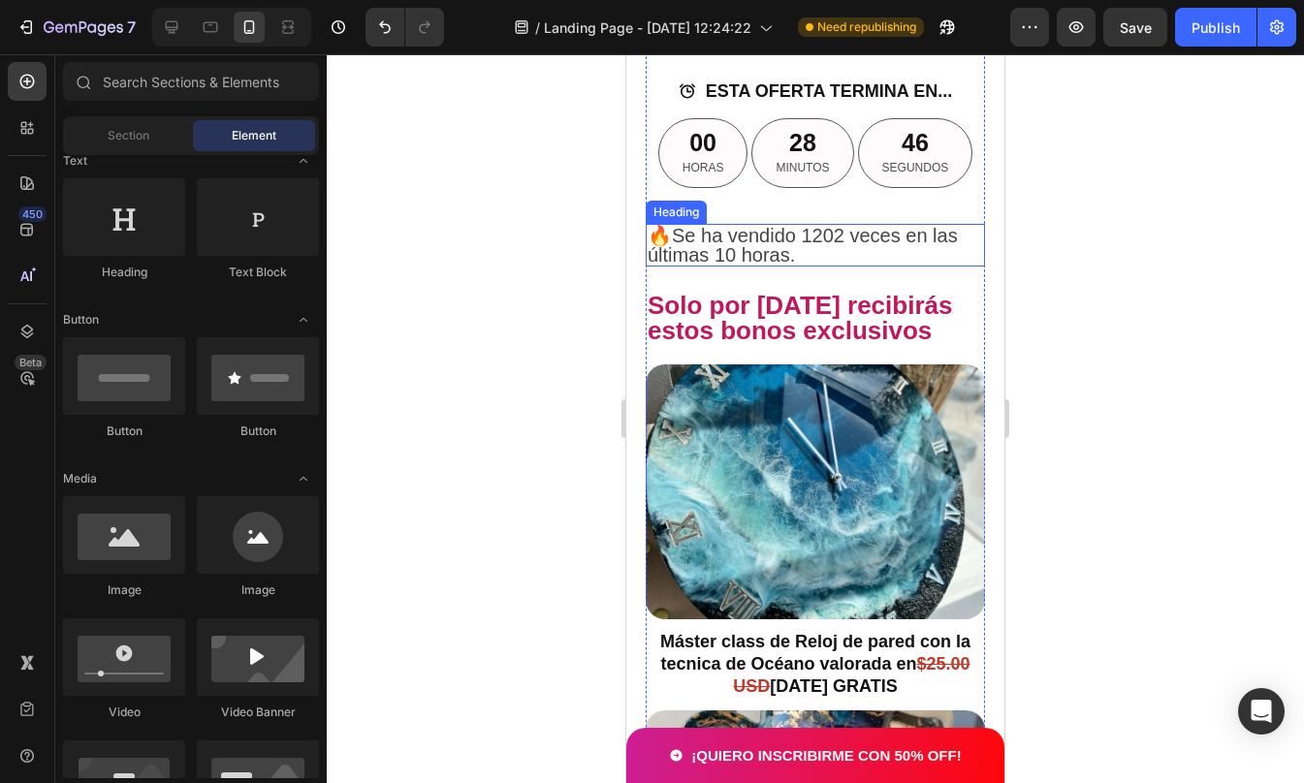
click at [887, 265] on p "🔥Se ha vendido 1202 veces en las últimas 10 horas." at bounding box center [815, 245] width 335 height 39
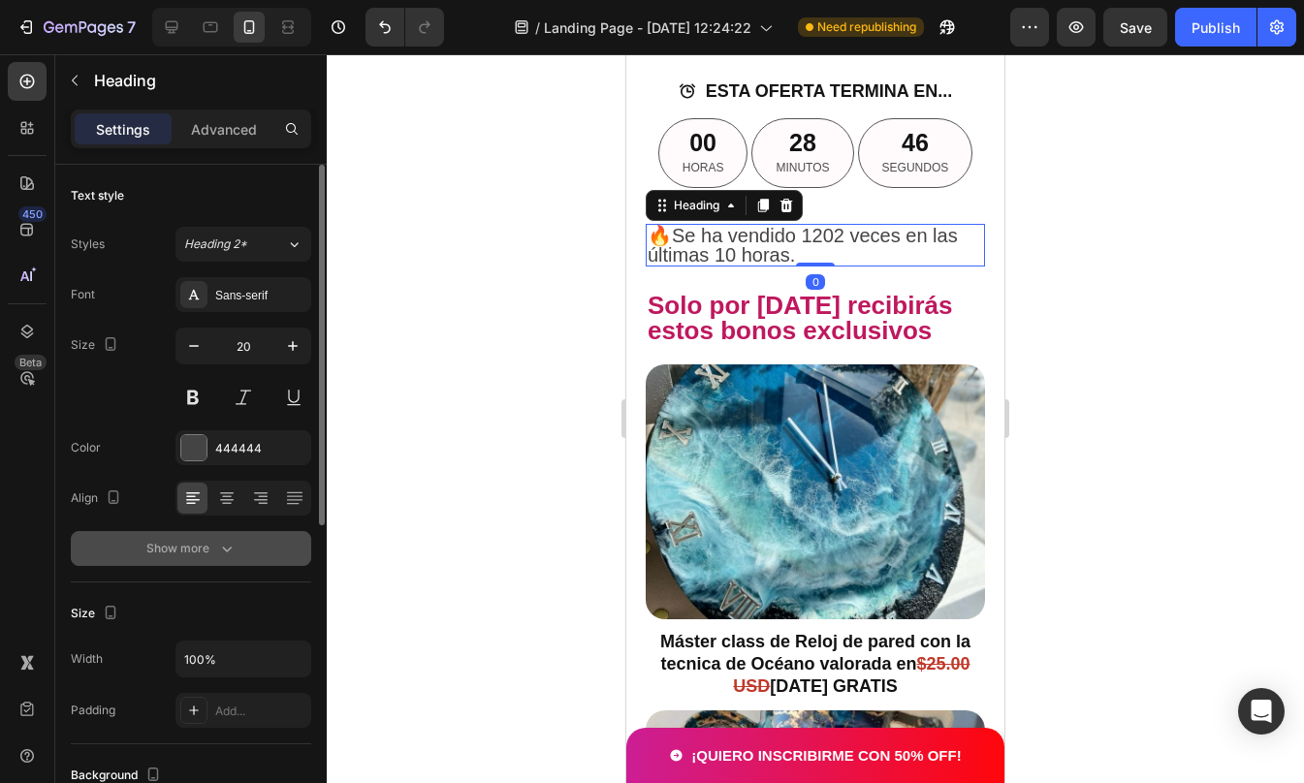
click at [246, 543] on button "Show more" at bounding box center [191, 548] width 240 height 35
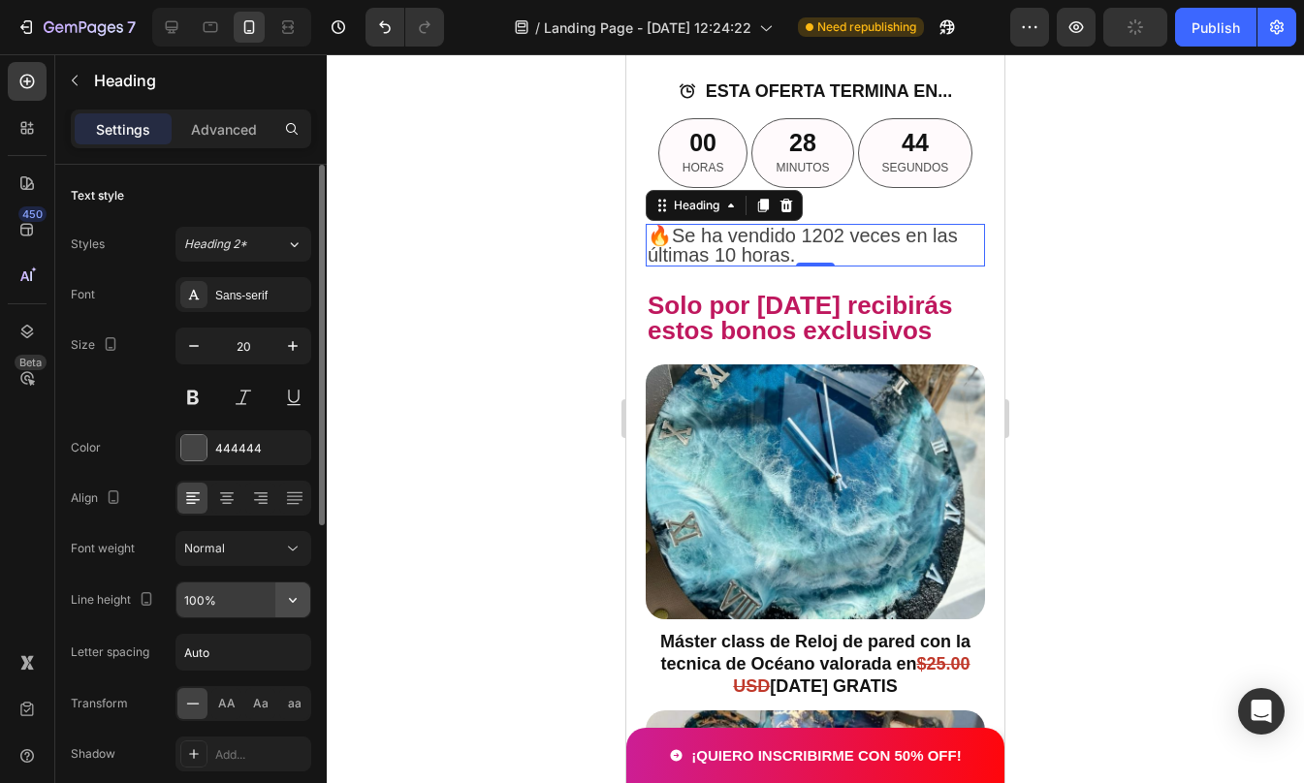
click at [298, 600] on icon "button" at bounding box center [292, 599] width 19 height 19
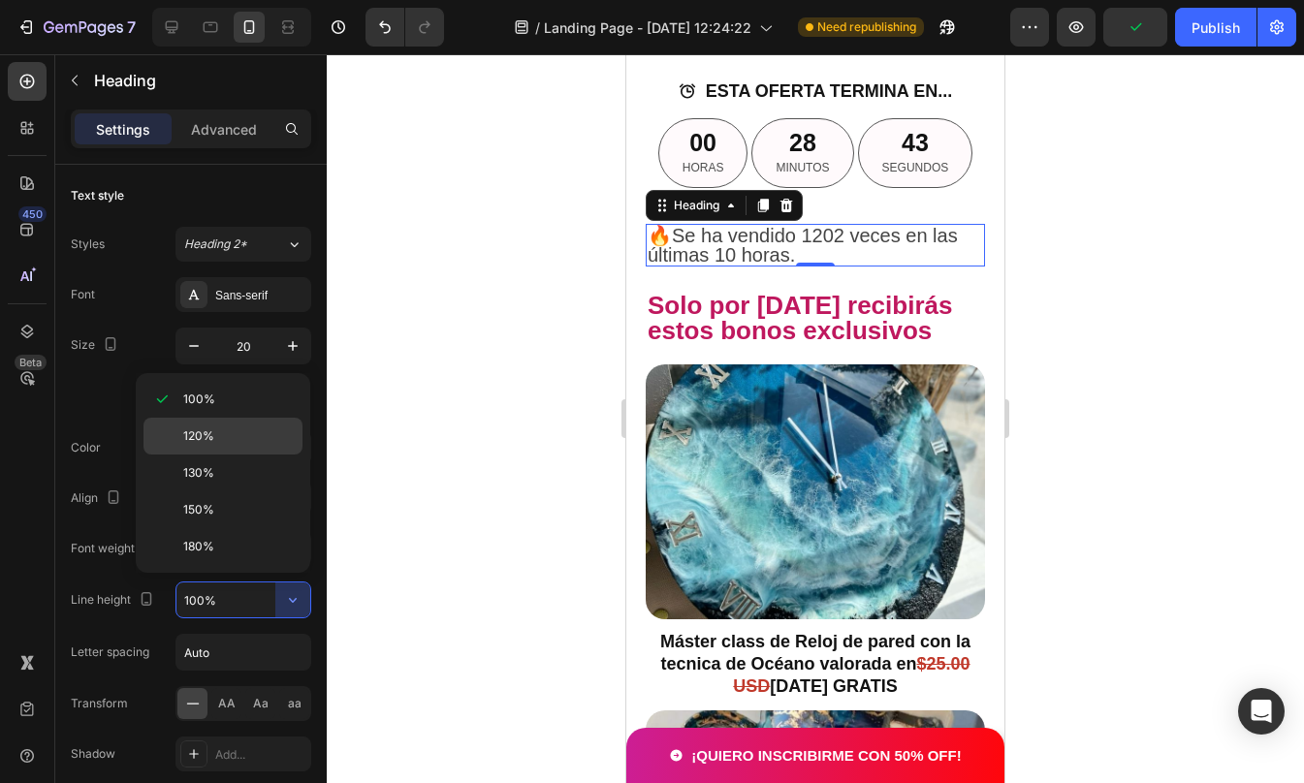
click at [212, 434] on span "120%" at bounding box center [198, 435] width 31 height 17
type input "120%"
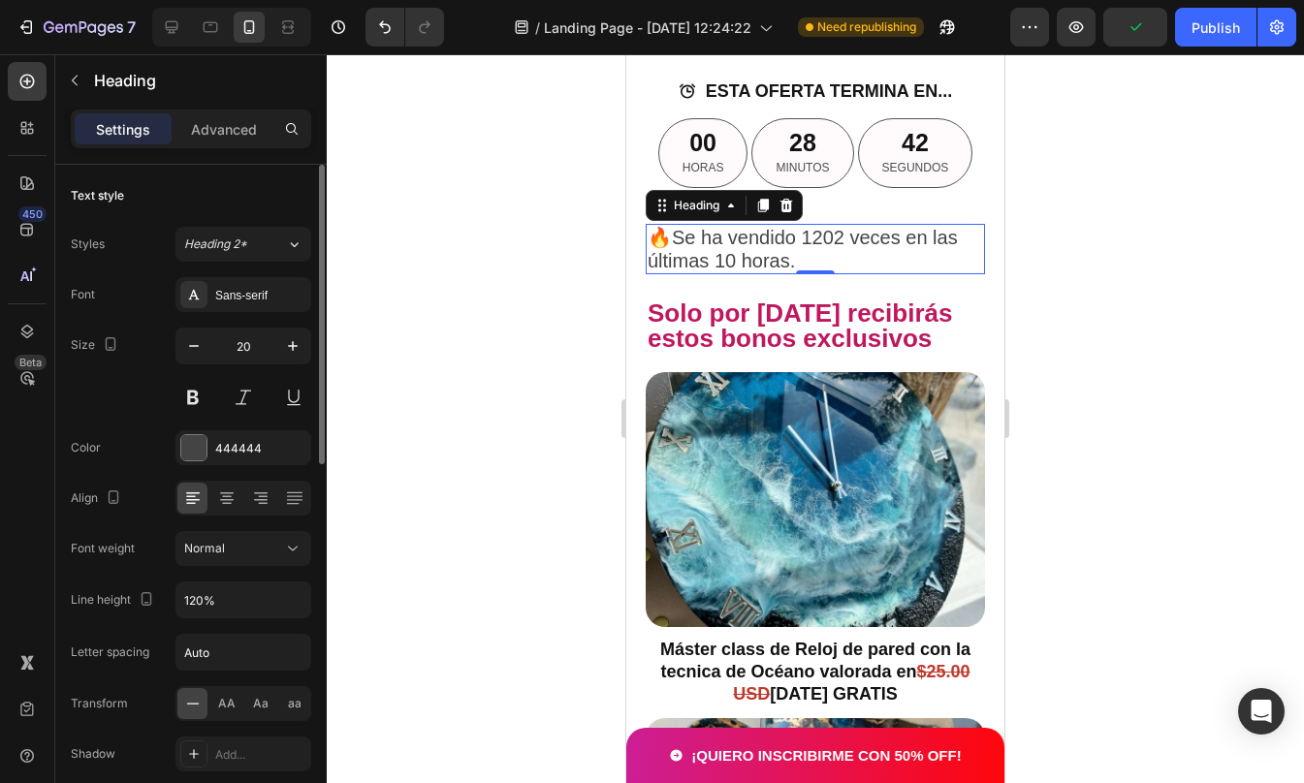
click at [147, 624] on div "Font Sans-serif Size 20 Color 444444 Align Font weight Normal Line height 120% …" at bounding box center [191, 549] width 240 height 545
click at [232, 505] on icon at bounding box center [226, 498] width 19 height 19
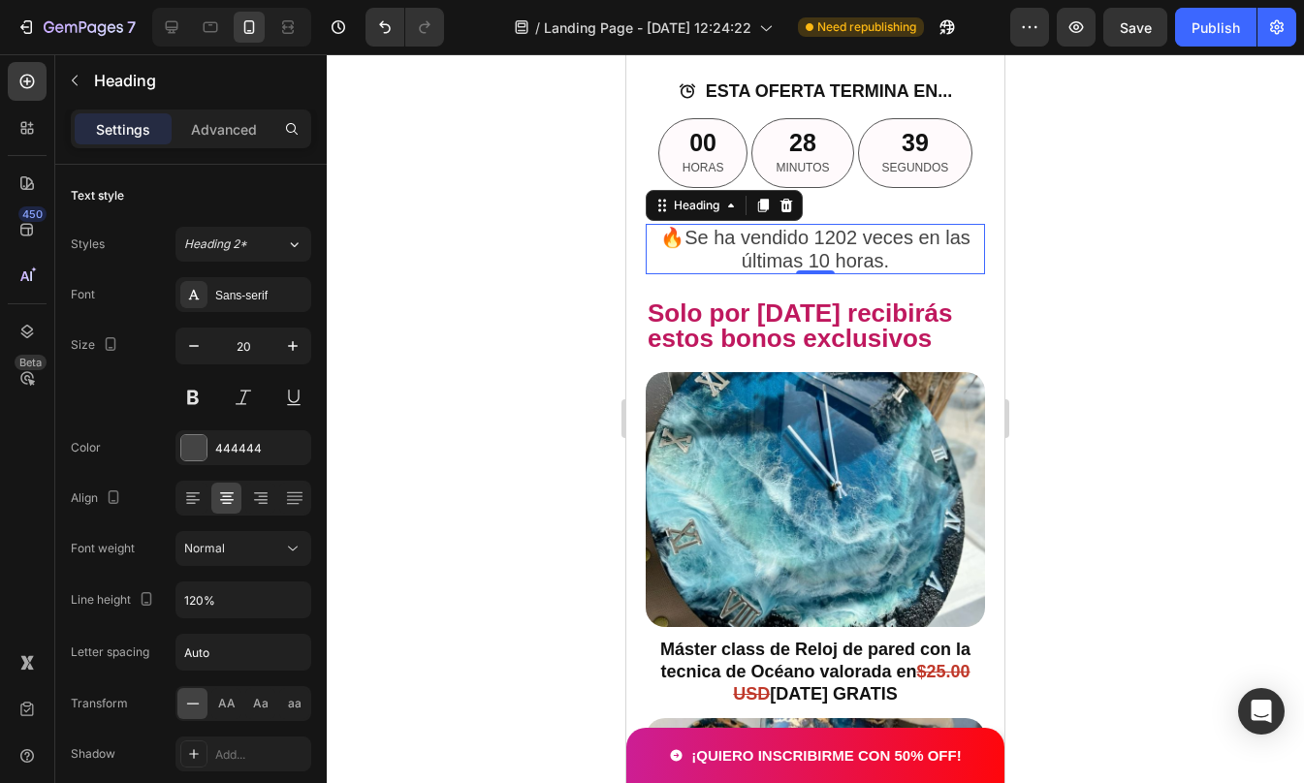
click at [1158, 375] on div at bounding box center [815, 418] width 977 height 729
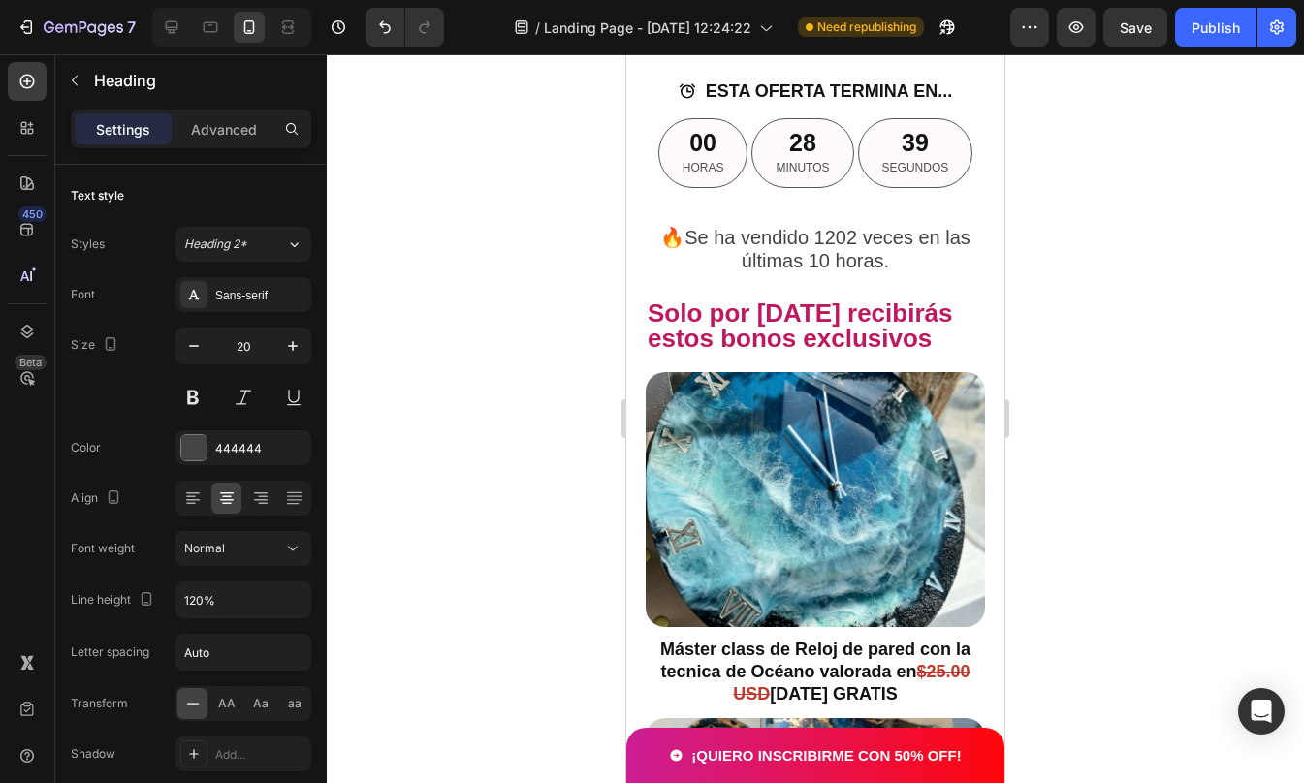
click at [1158, 375] on div at bounding box center [815, 418] width 977 height 729
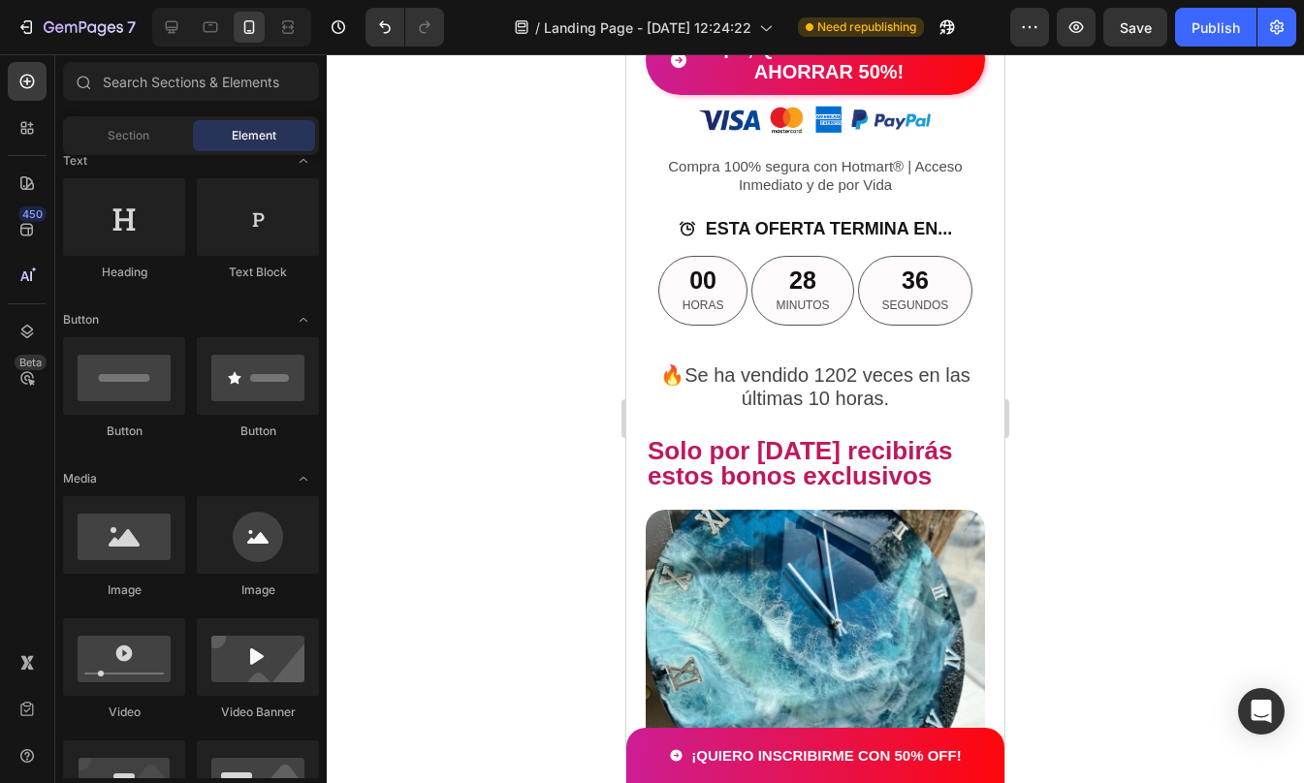
scroll to position [4155, 0]
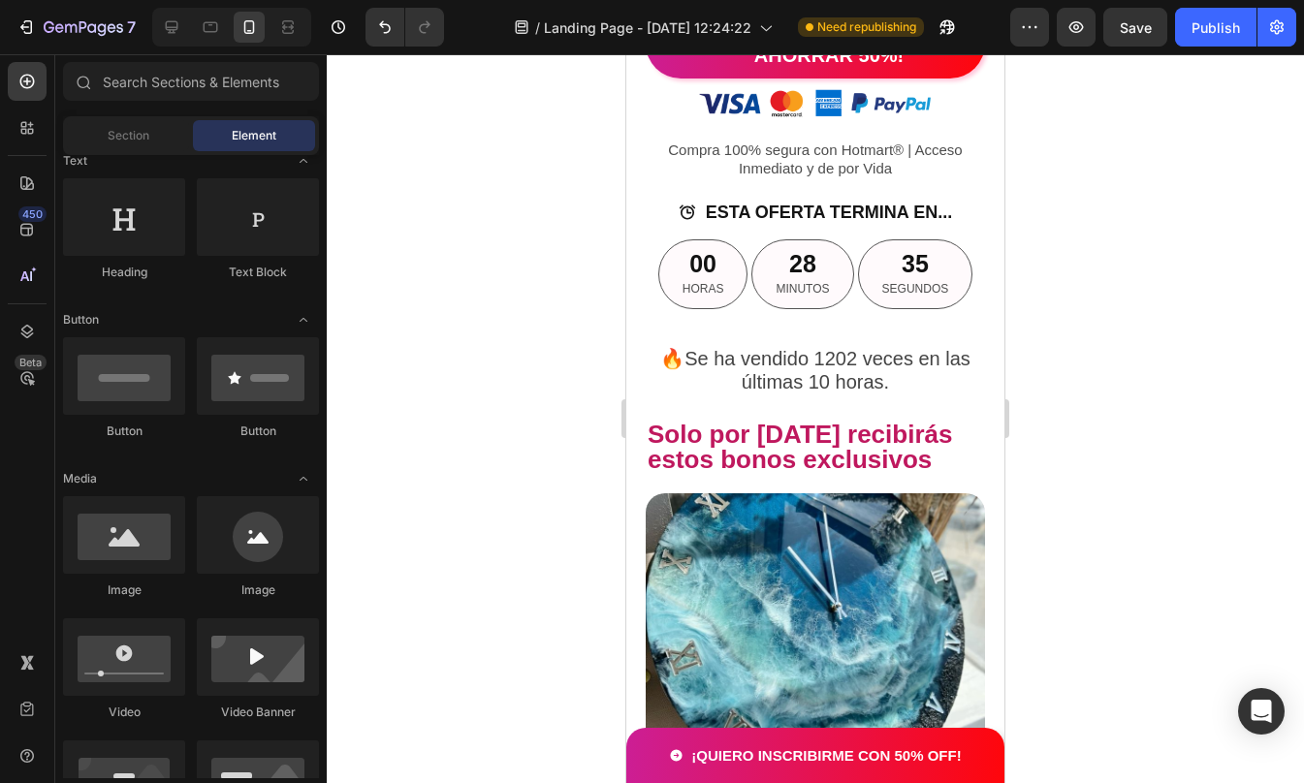
click at [1135, 342] on div at bounding box center [815, 418] width 977 height 729
click at [822, 394] on p "🔥Se ha vendido 1202 veces en las últimas 10 horas." at bounding box center [815, 370] width 335 height 47
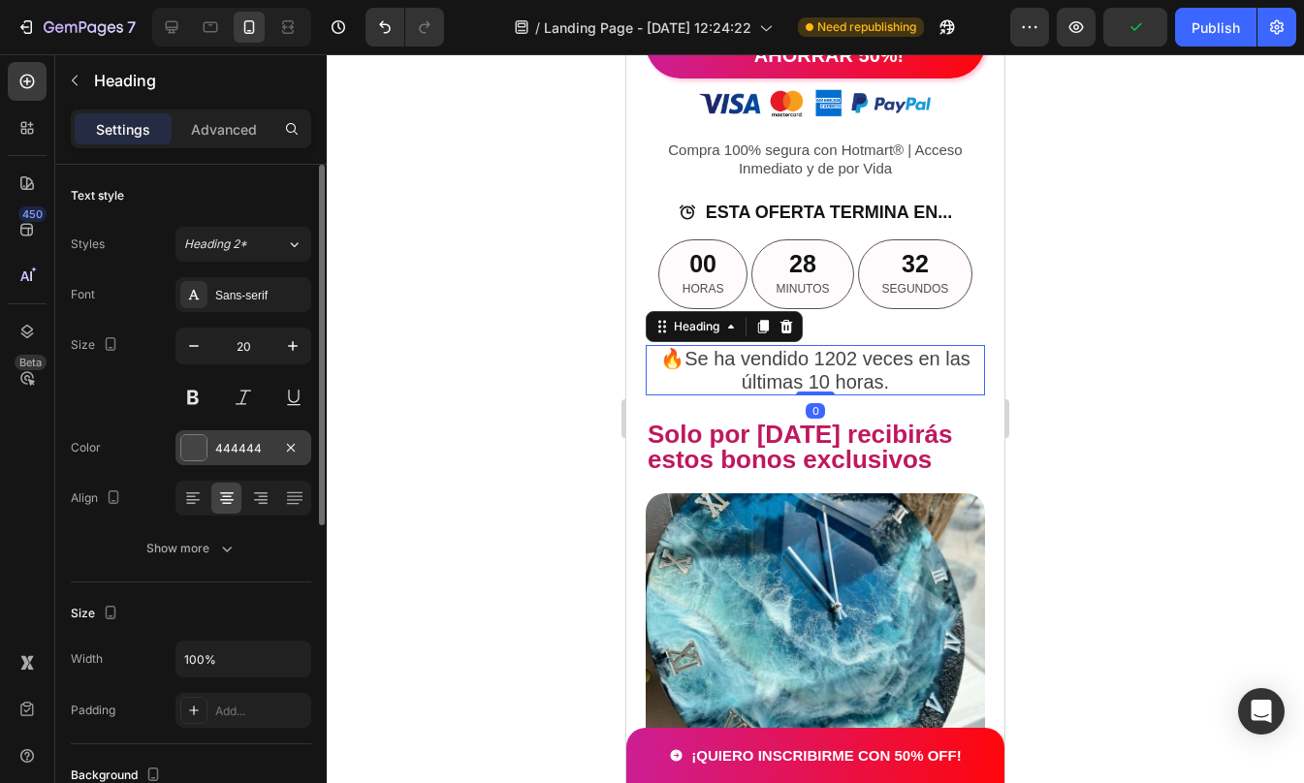
click at [207, 448] on div "444444" at bounding box center [243, 447] width 136 height 35
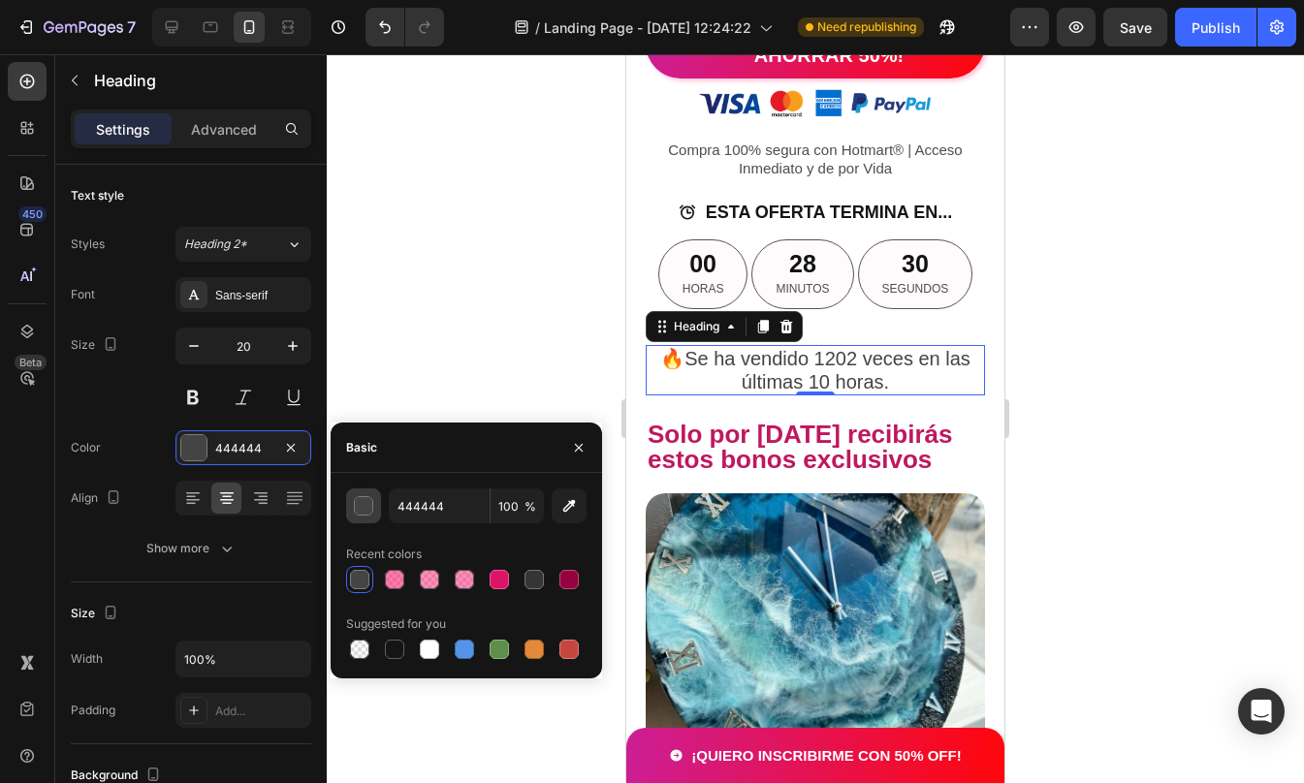
click at [352, 509] on button "button" at bounding box center [363, 506] width 35 height 35
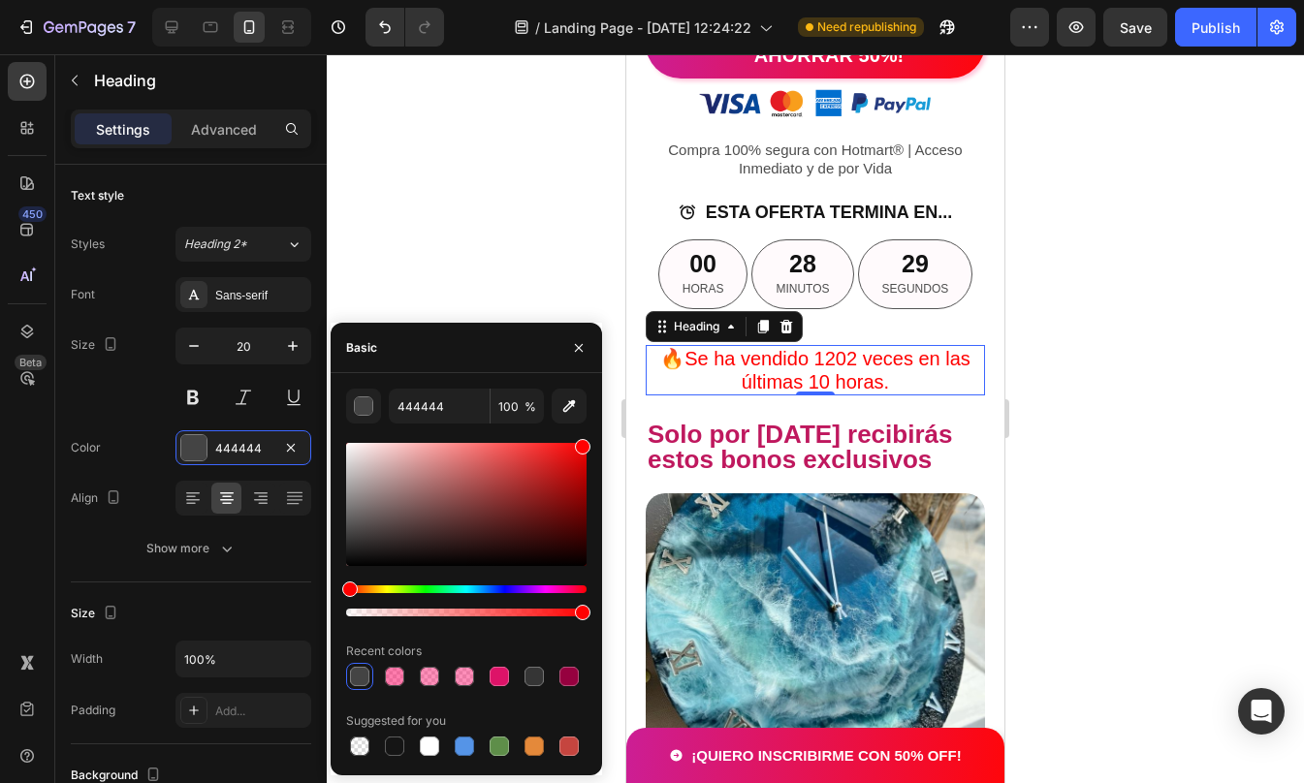
drag, startPoint x: 572, startPoint y: 462, endPoint x: 592, endPoint y: 426, distance: 42.1
click at [592, 426] on div "444444 100 % Recent colors Suggested for you" at bounding box center [466, 574] width 271 height 371
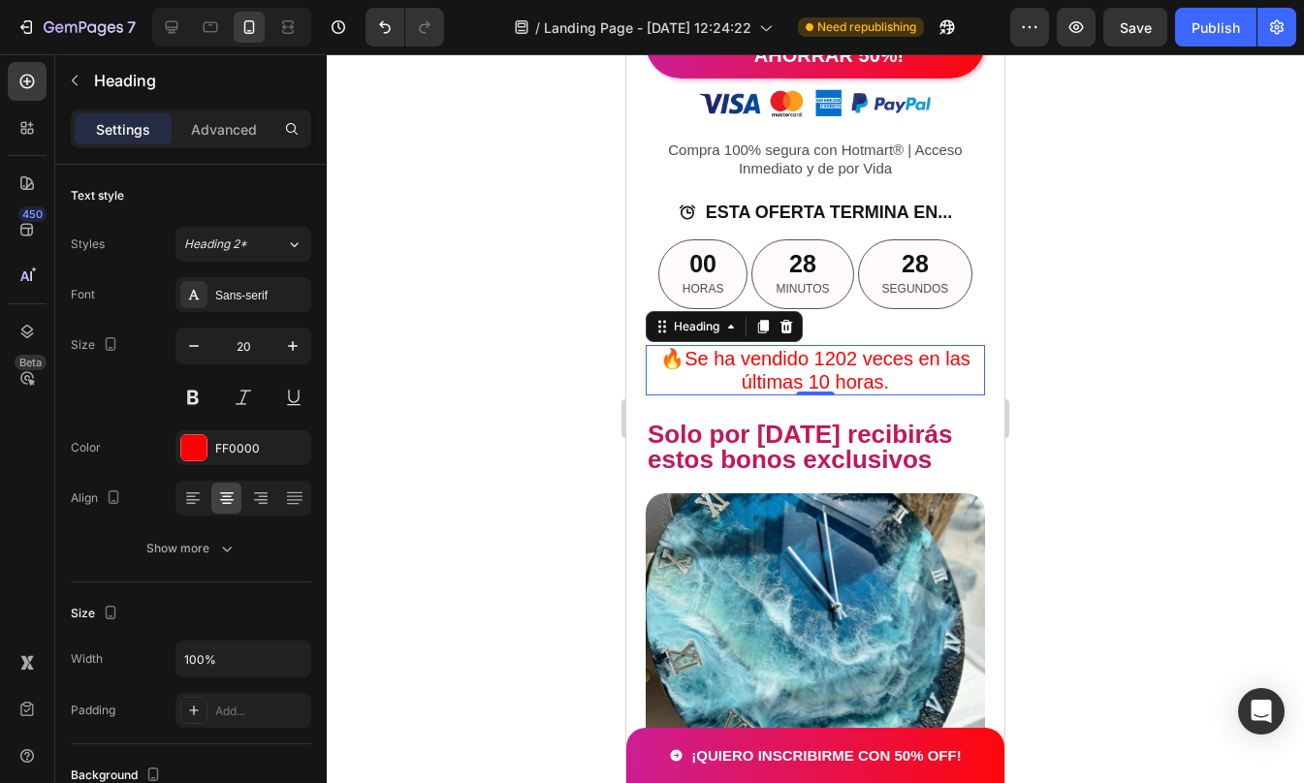
drag, startPoint x: 1066, startPoint y: 502, endPoint x: 358, endPoint y: 446, distance: 710.8
click at [1066, 502] on div at bounding box center [815, 418] width 977 height 729
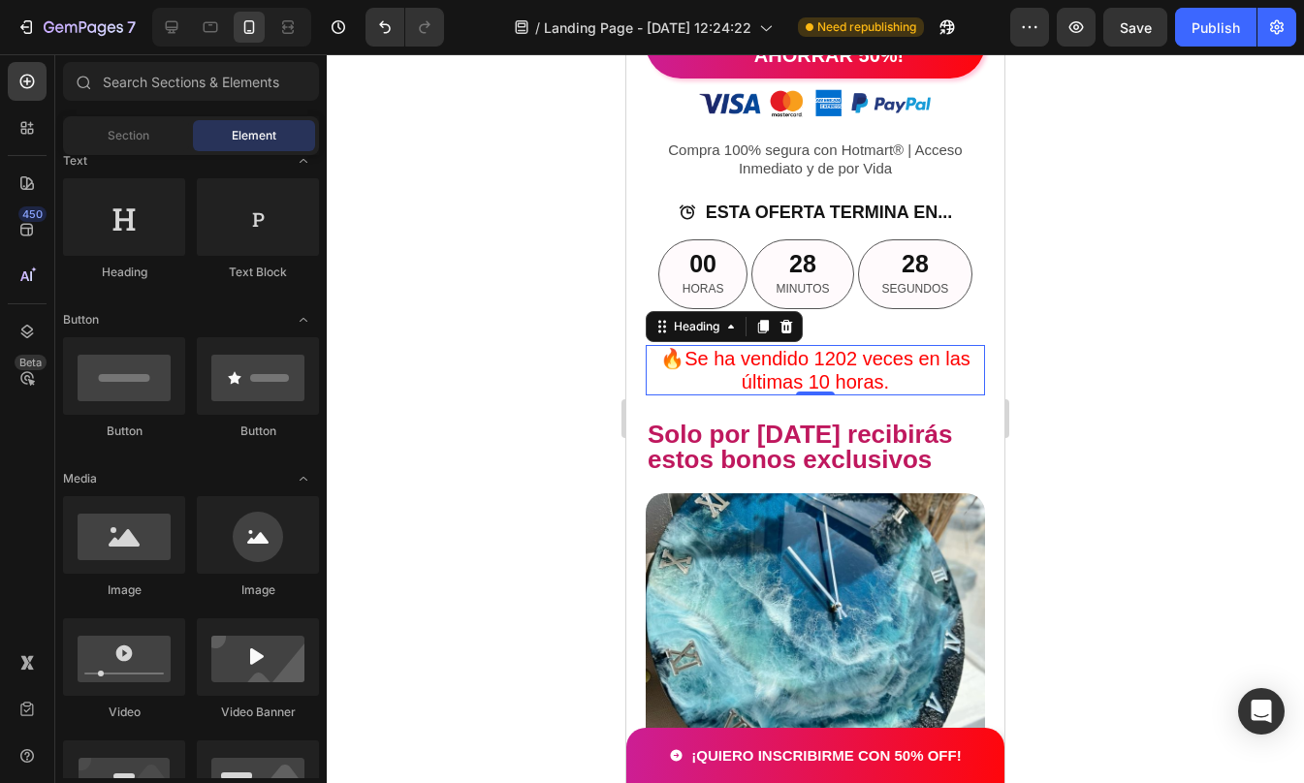
click at [1066, 502] on div at bounding box center [815, 418] width 977 height 729
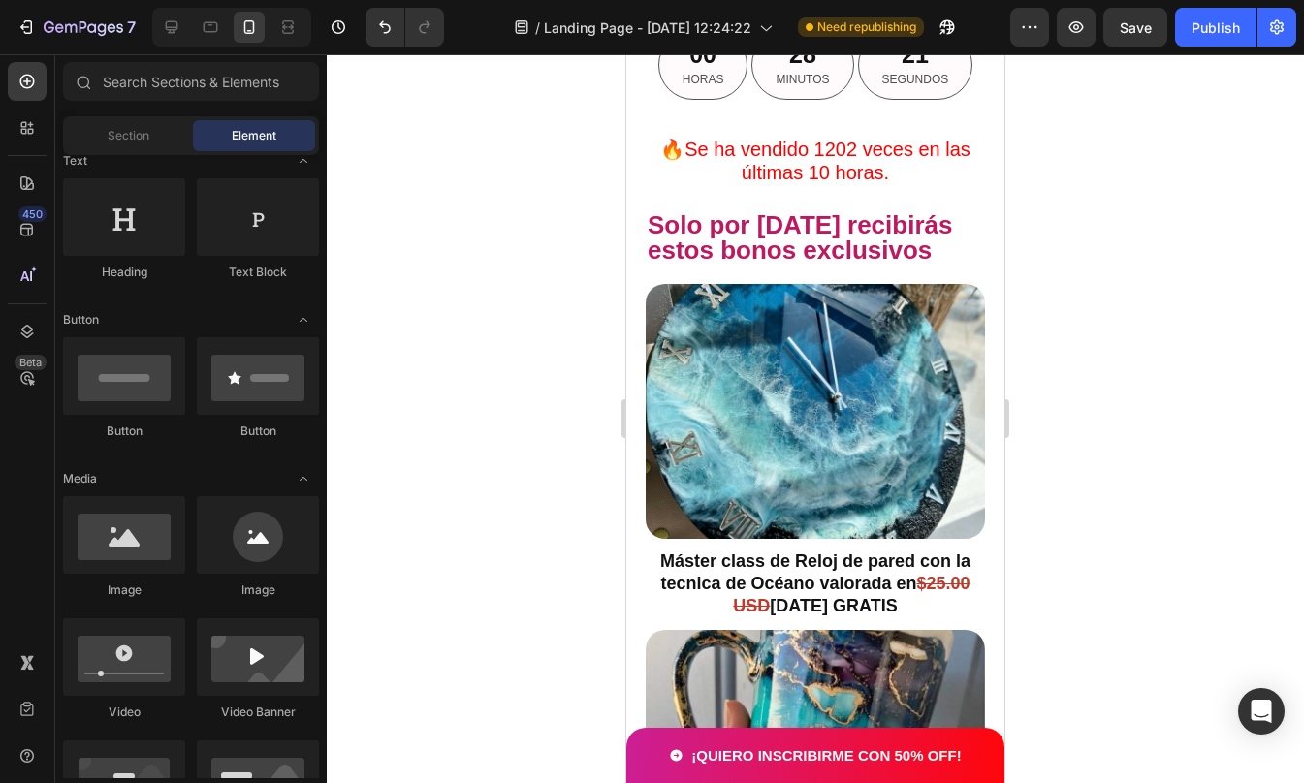
scroll to position [4396, 0]
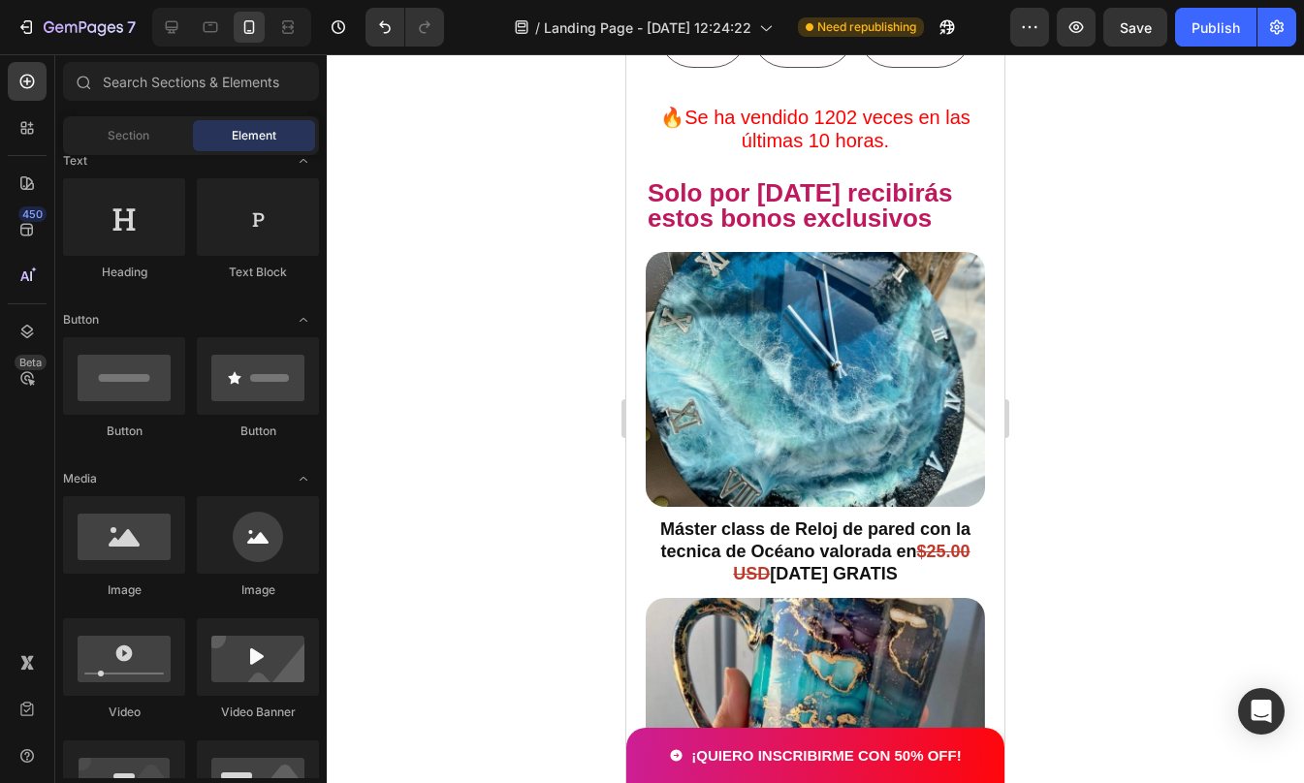
click at [1184, 367] on div at bounding box center [815, 418] width 977 height 729
click at [829, 233] on h2 "Solo por HOY recibirás estos bonos exclusivos" at bounding box center [815, 205] width 339 height 54
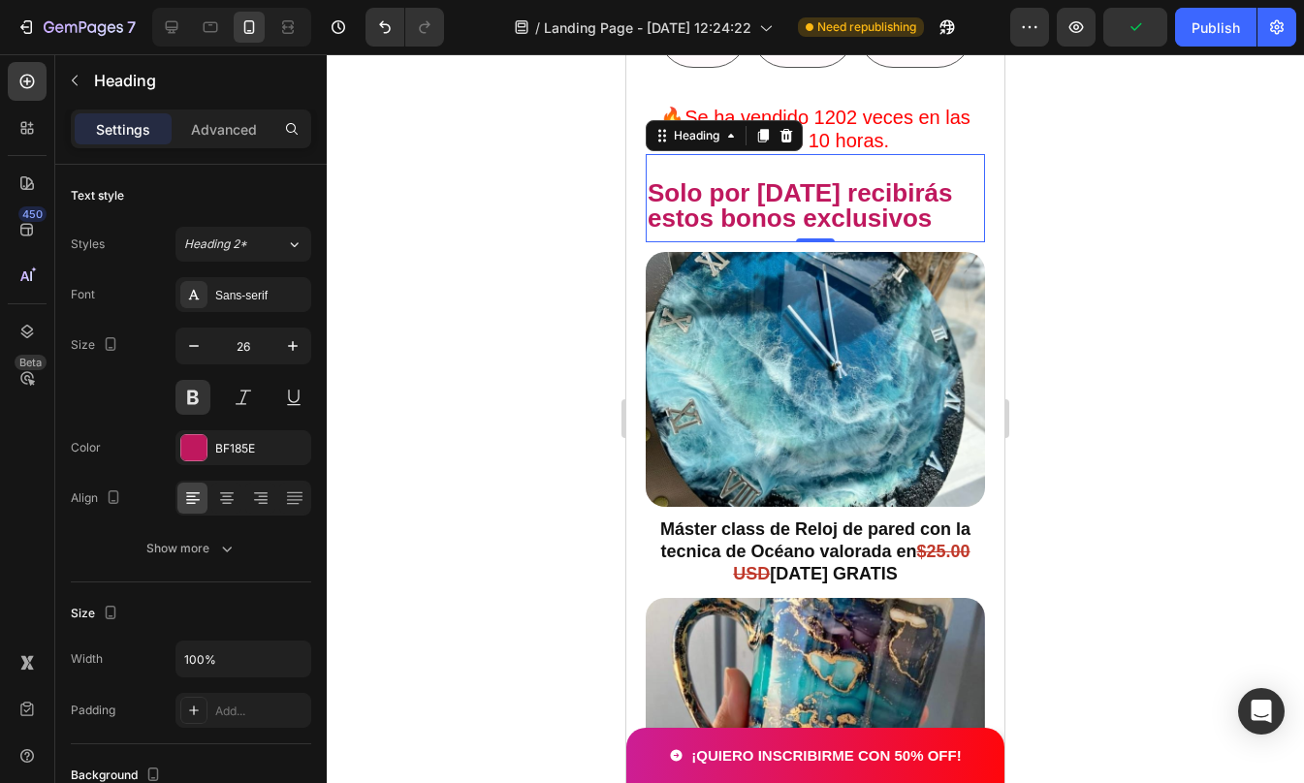
click at [1090, 426] on div at bounding box center [815, 418] width 977 height 729
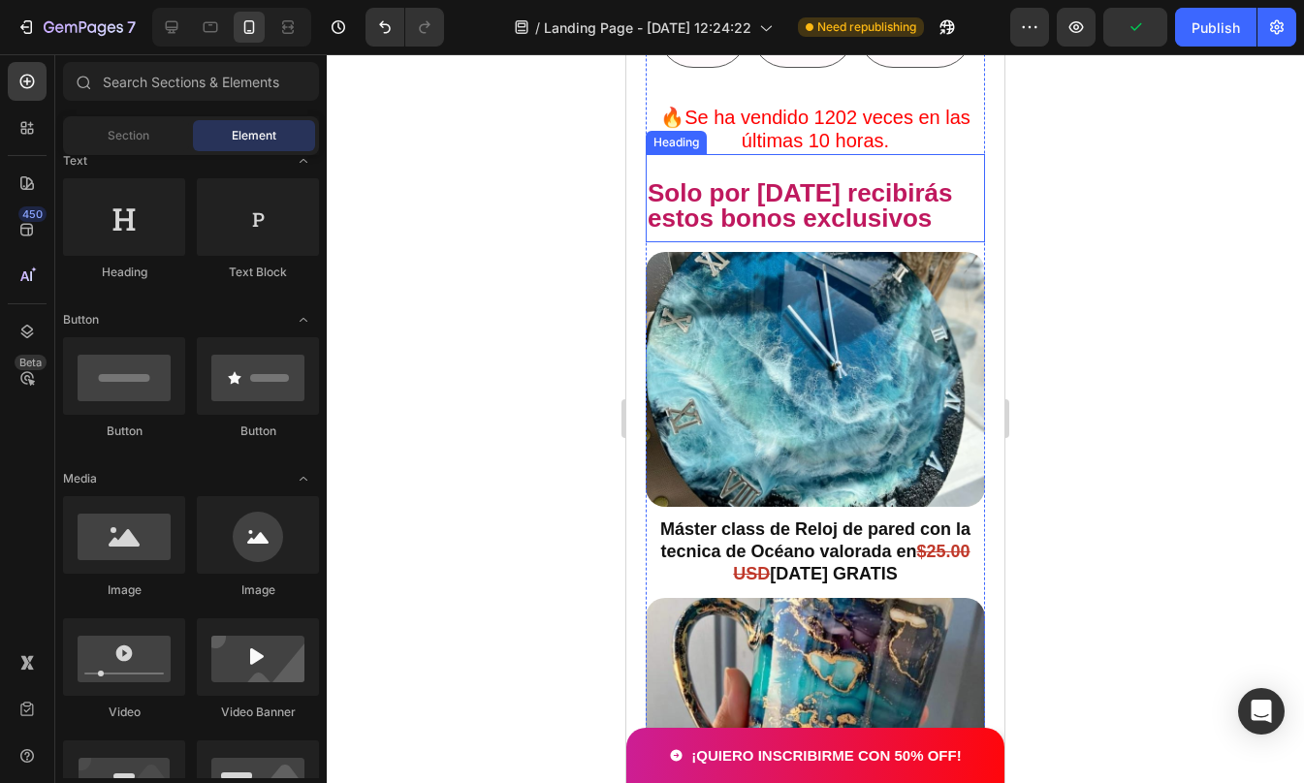
click at [796, 233] on h2 "Solo por HOY recibirás estos bonos exclusivos" at bounding box center [815, 205] width 339 height 54
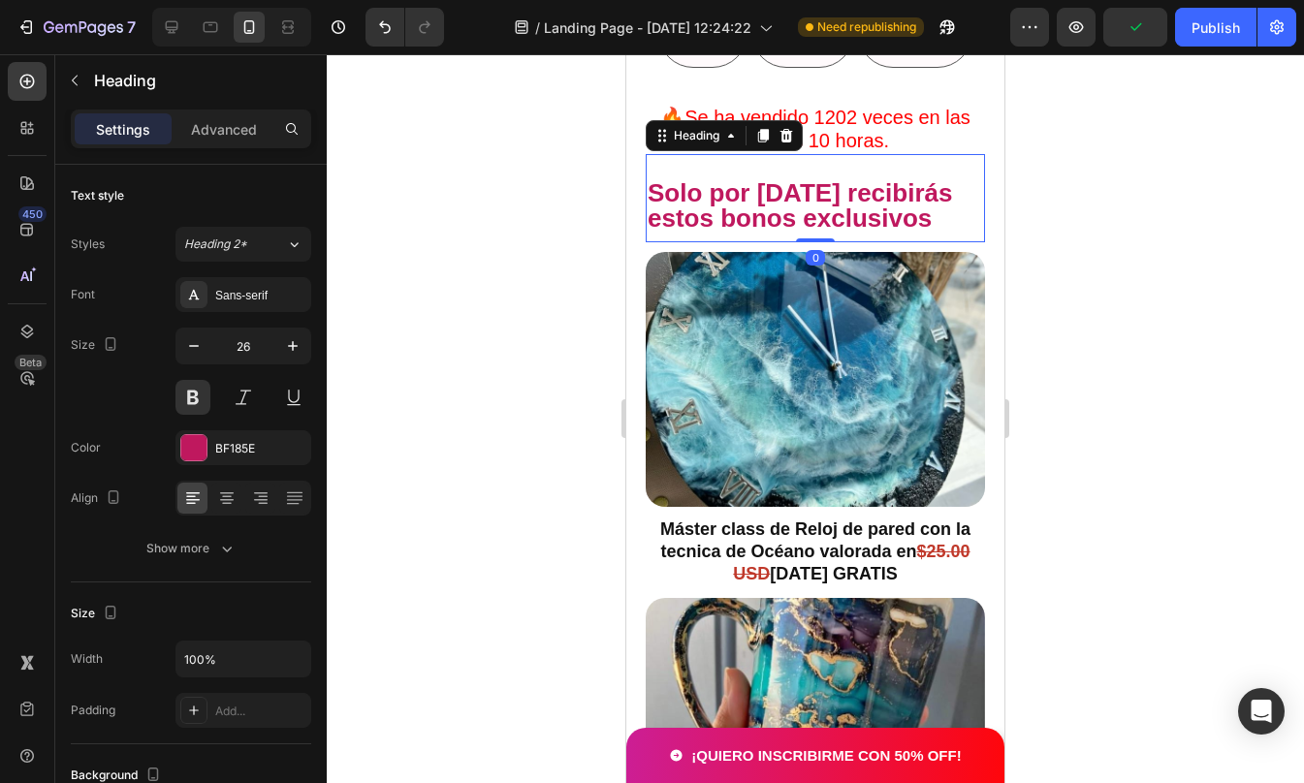
click at [1165, 462] on div at bounding box center [815, 418] width 977 height 729
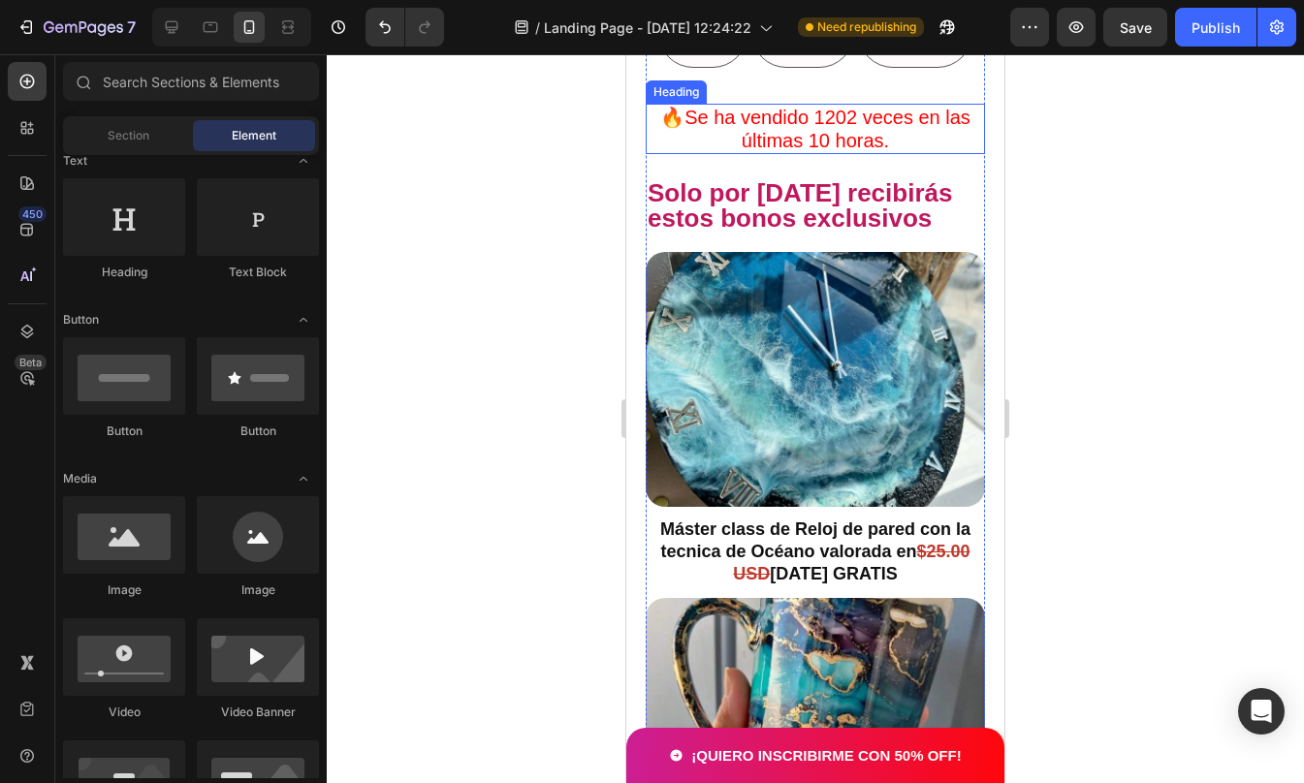
click at [919, 152] on p "🔥Se ha vendido 1202 veces en las últimas 10 horas." at bounding box center [815, 129] width 335 height 47
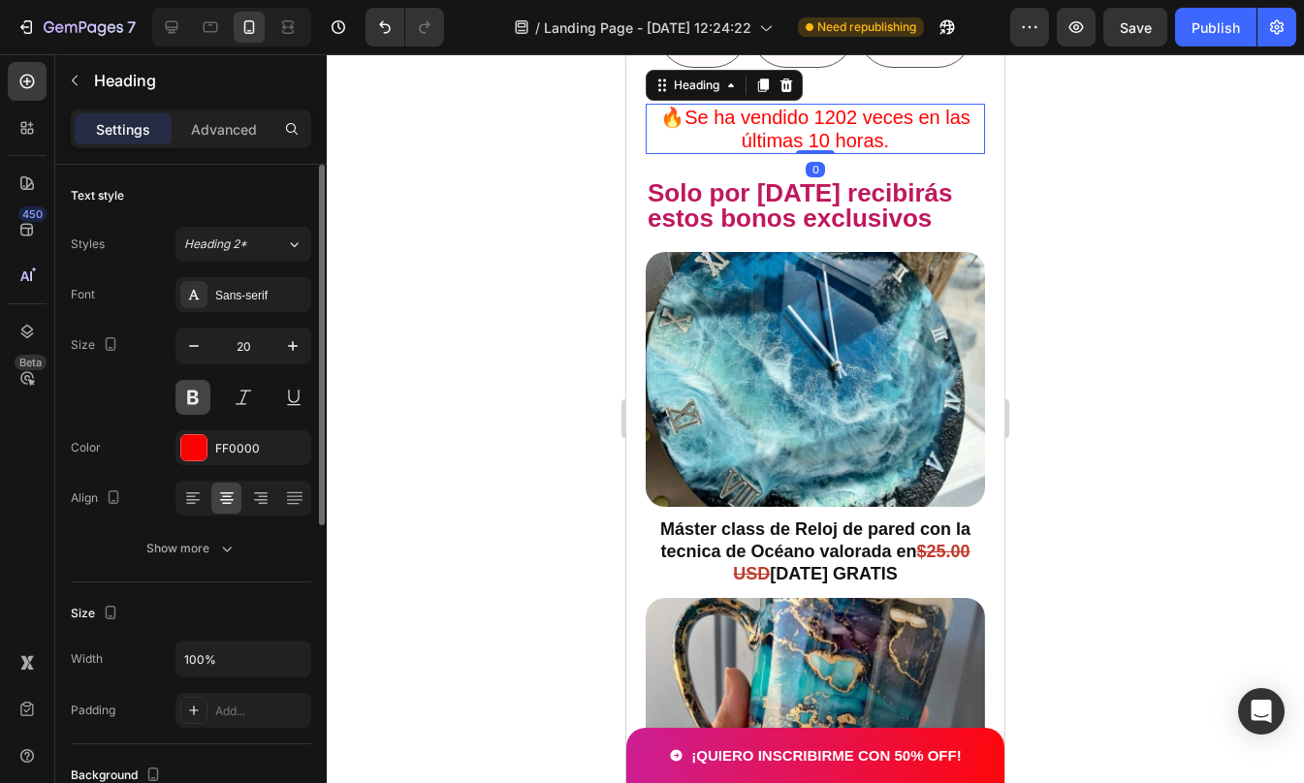
click at [197, 399] on button at bounding box center [192, 397] width 35 height 35
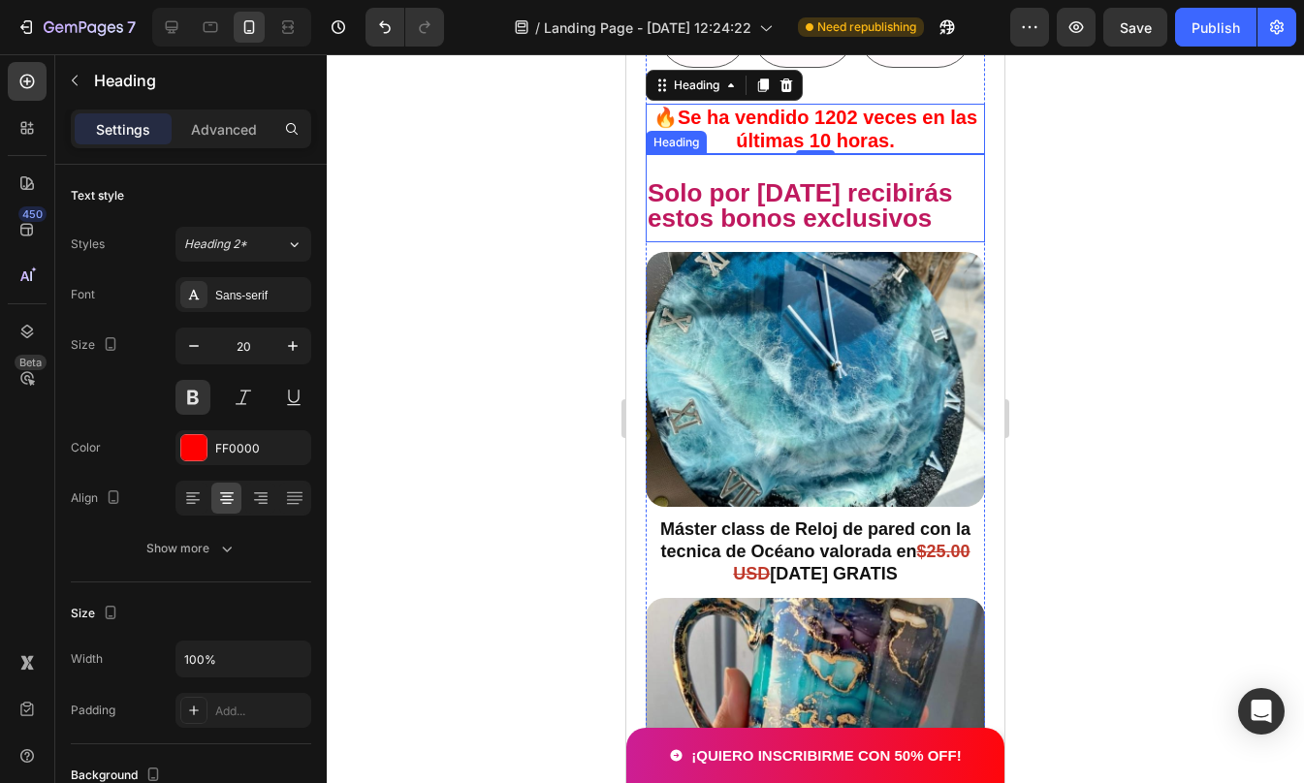
click at [1107, 399] on div at bounding box center [815, 418] width 977 height 729
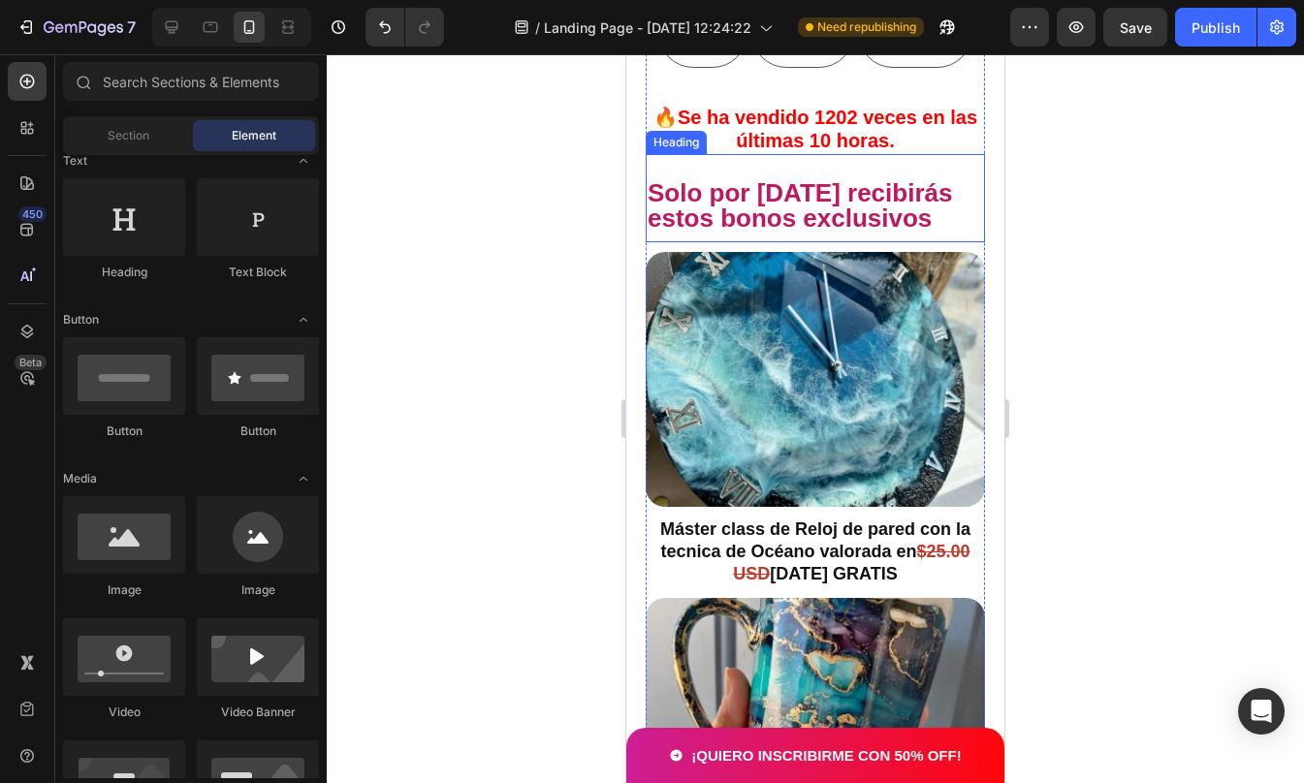
click at [1107, 399] on div at bounding box center [815, 418] width 977 height 729
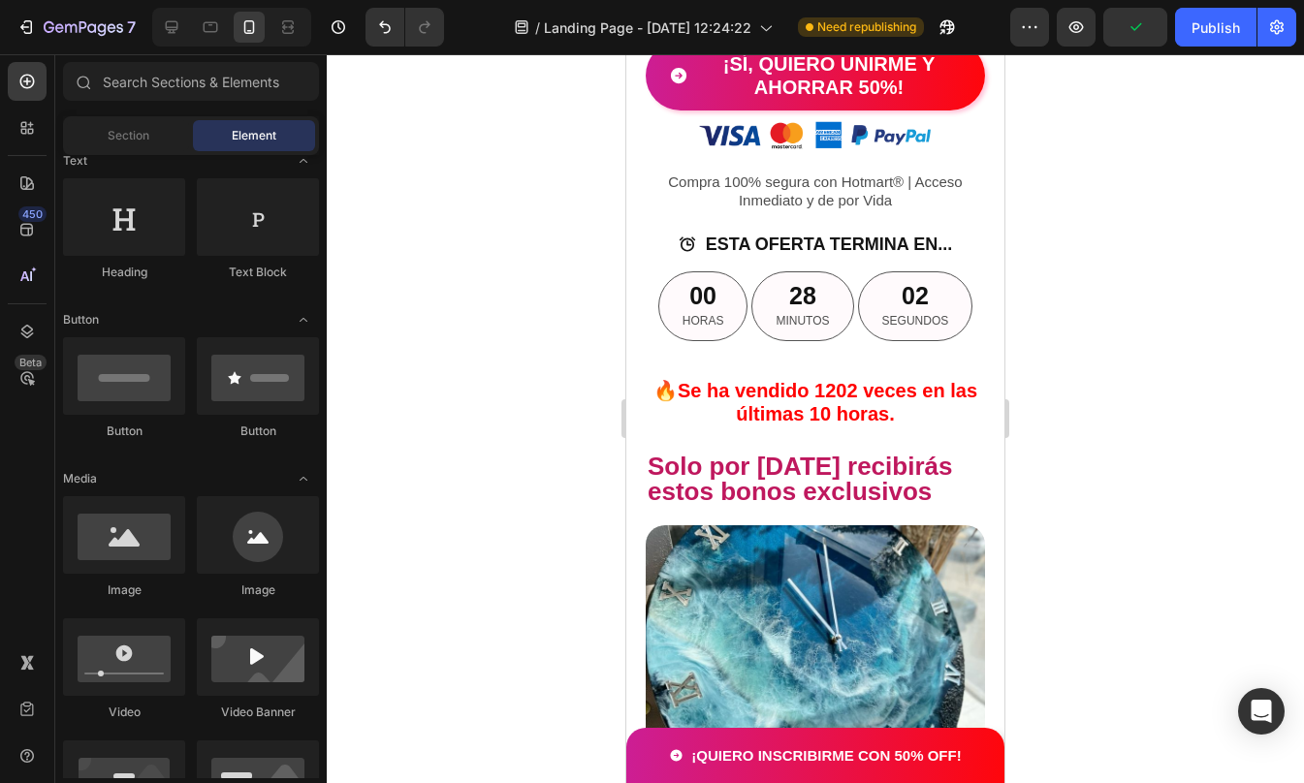
scroll to position [4106, 0]
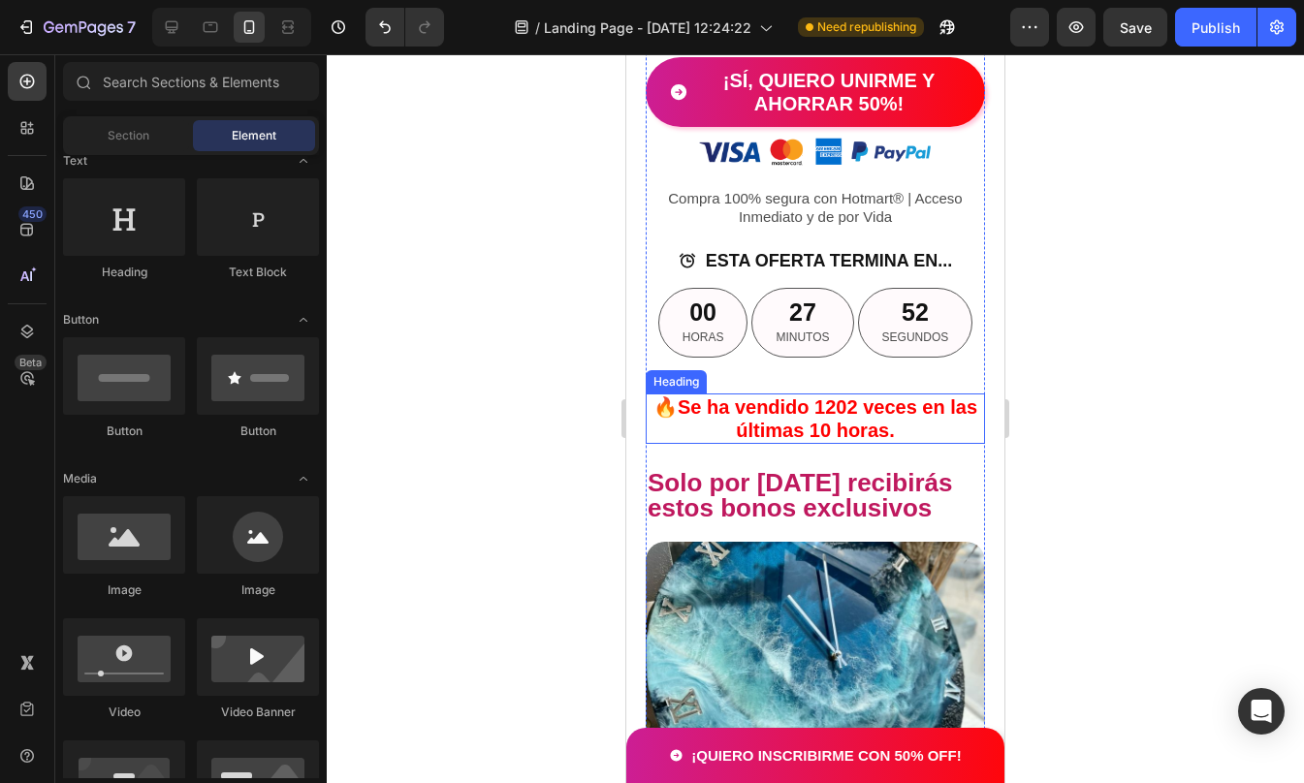
click at [864, 442] on p "🔥Se ha vendido 1202 veces en las últimas 10 horas." at bounding box center [815, 419] width 335 height 47
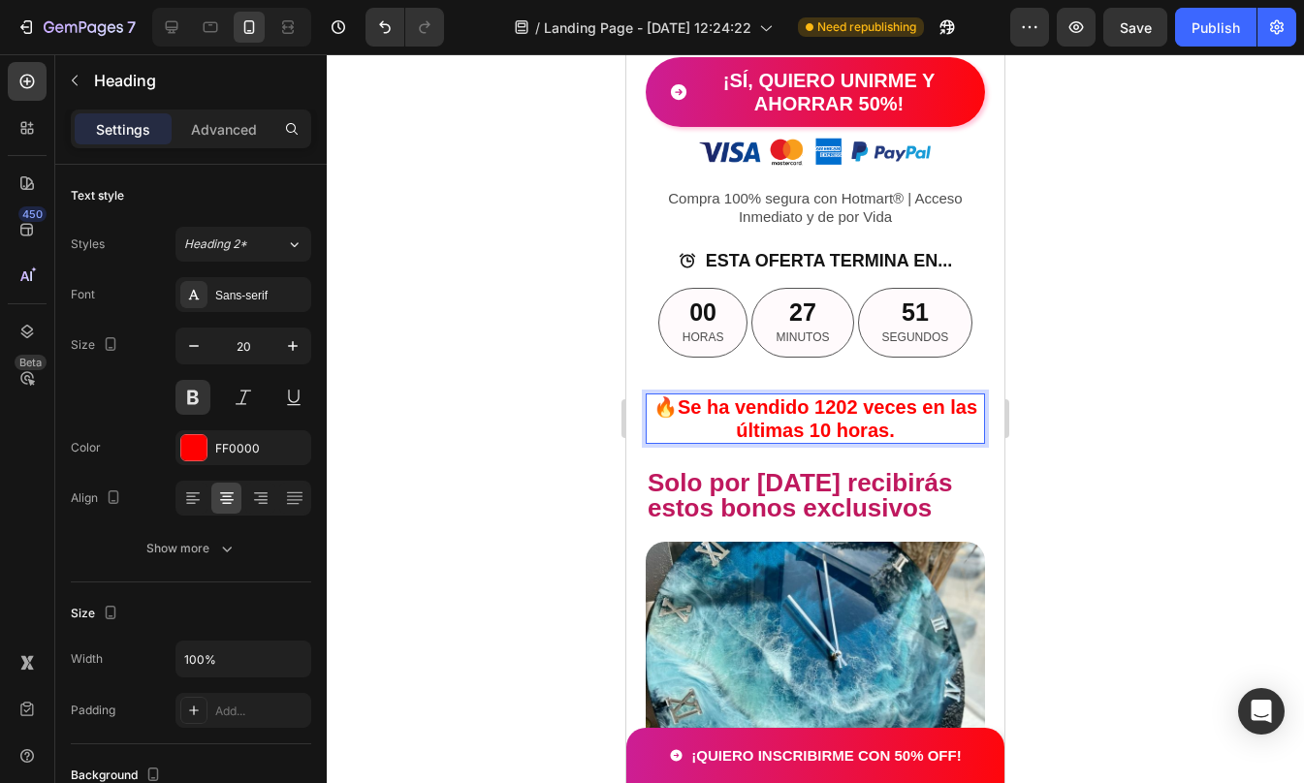
click at [869, 442] on p "🔥Se ha vendido 1202 veces en las últimas 10 horas." at bounding box center [815, 419] width 335 height 47
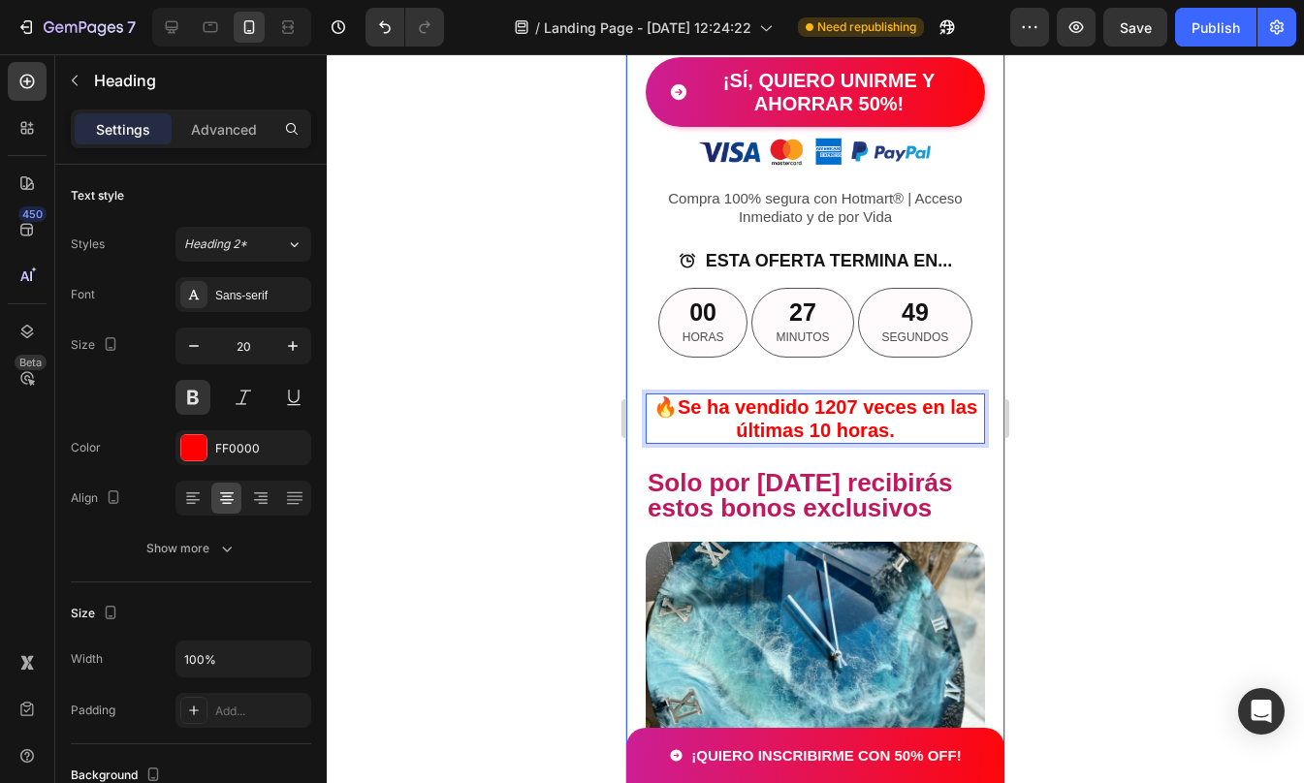
click at [1088, 557] on div at bounding box center [815, 418] width 977 height 729
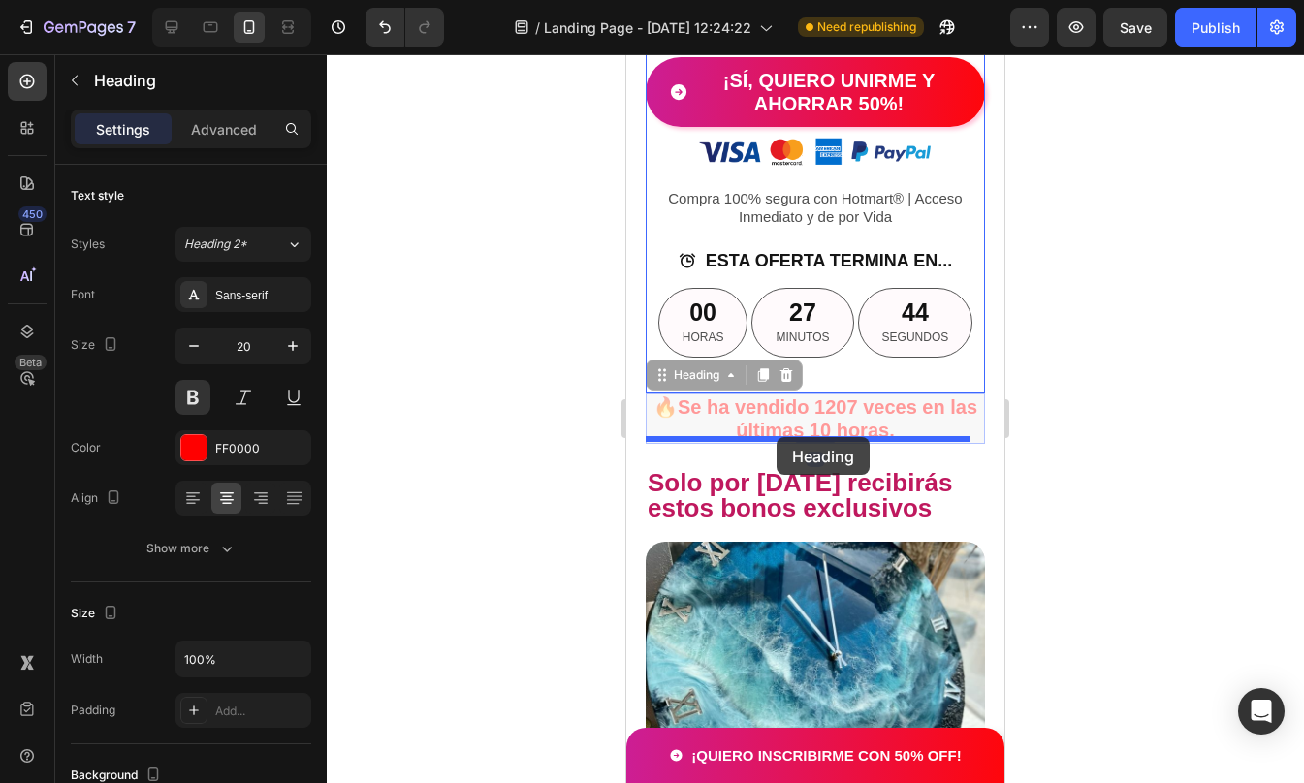
drag, startPoint x: 765, startPoint y: 625, endPoint x: 776, endPoint y: 438, distance: 187.5
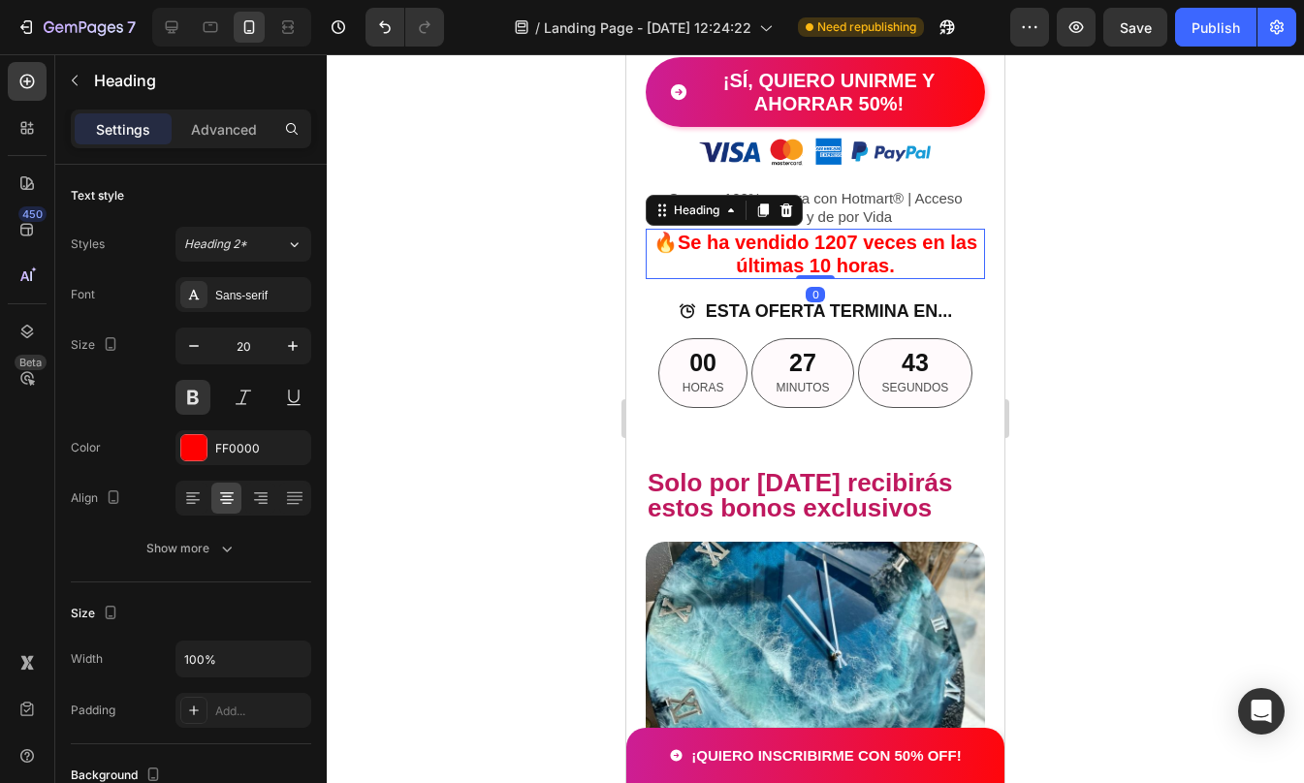
click at [1122, 522] on div at bounding box center [815, 418] width 977 height 729
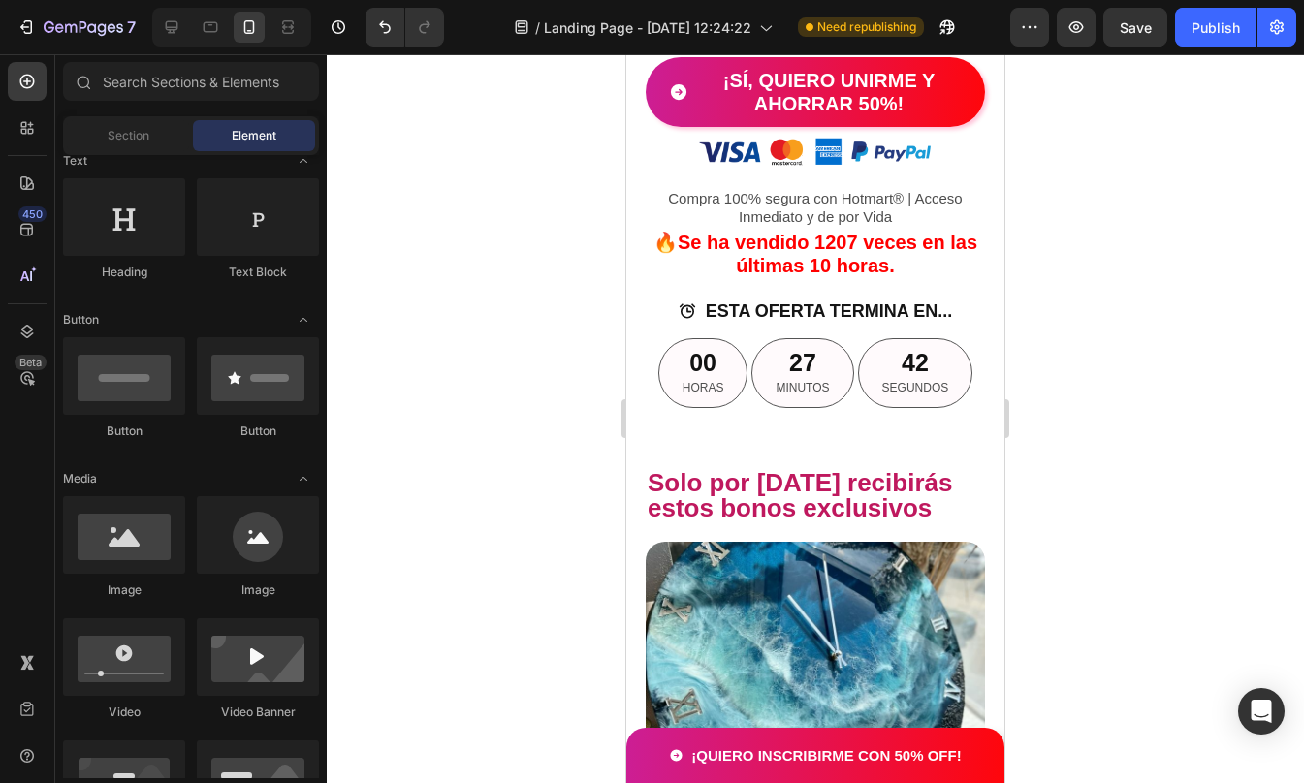
click at [1124, 472] on div at bounding box center [815, 418] width 977 height 729
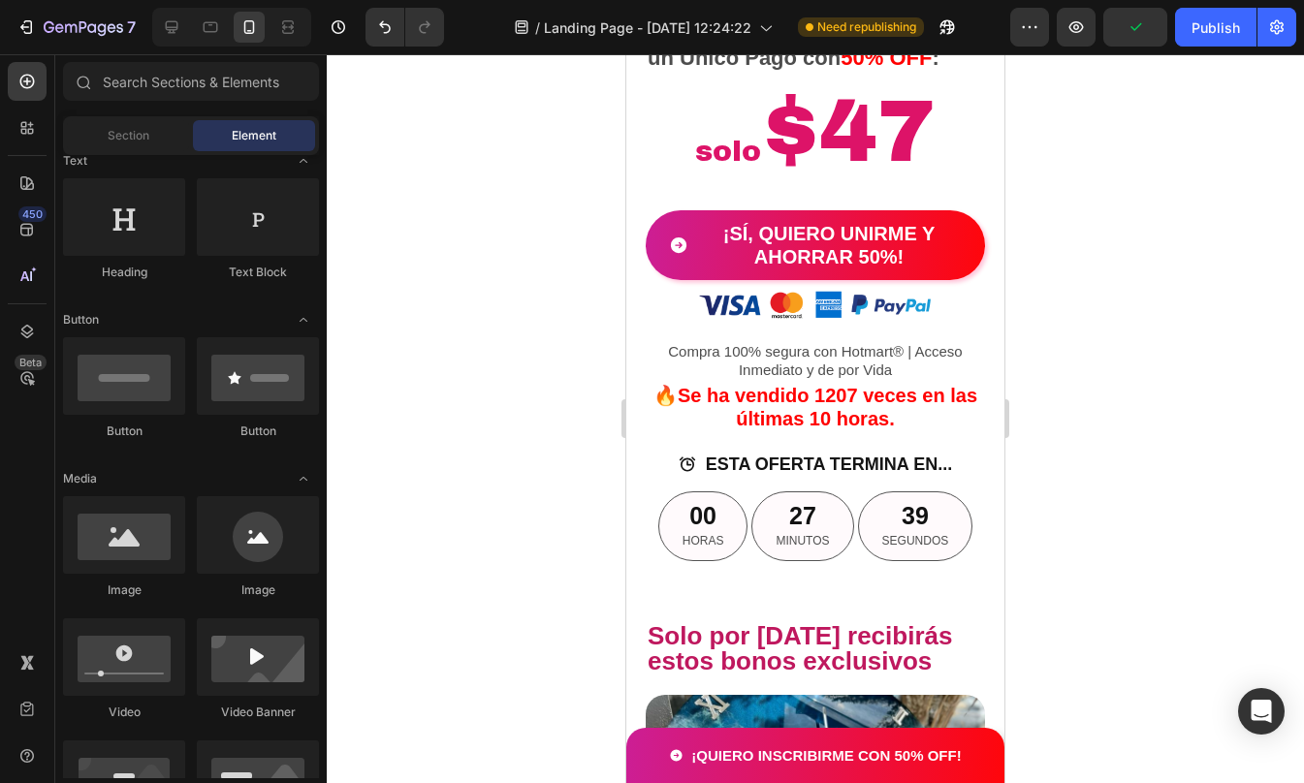
scroll to position [3962, 0]
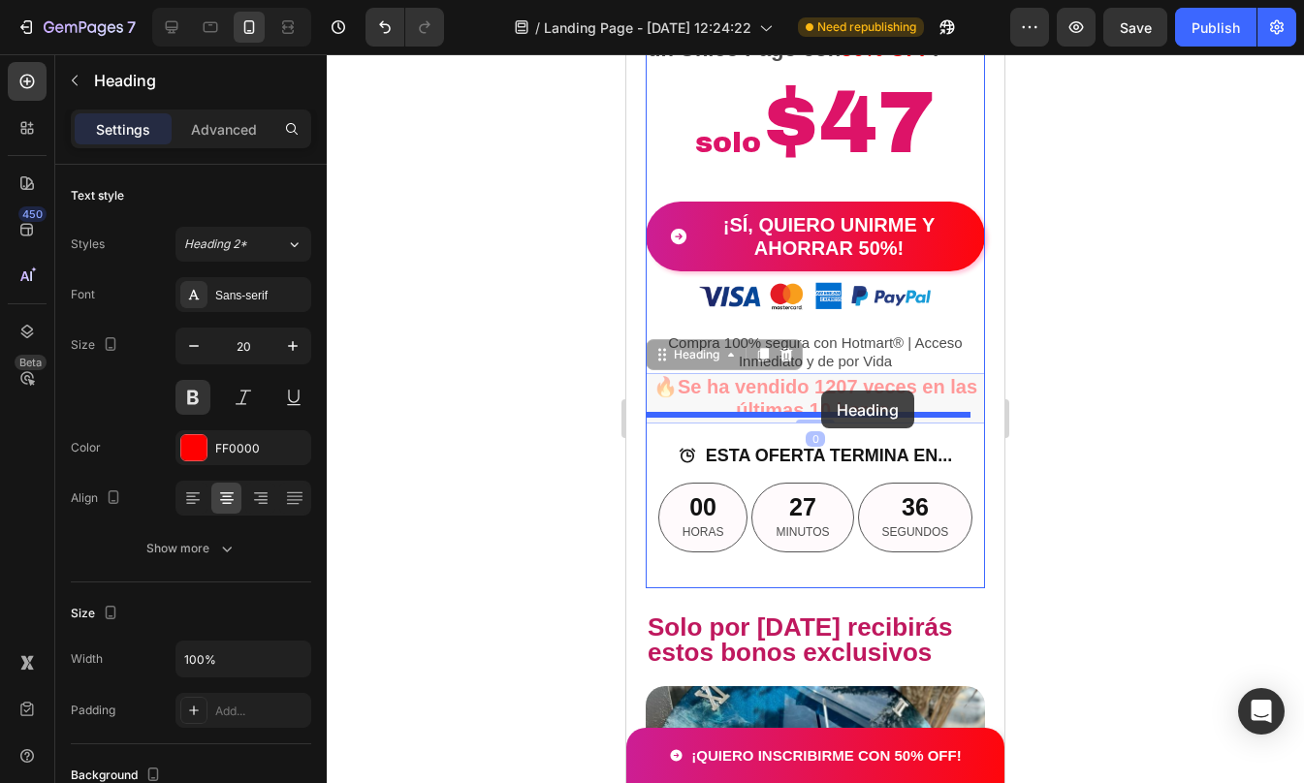
drag, startPoint x: 813, startPoint y: 601, endPoint x: 821, endPoint y: 391, distance: 210.5
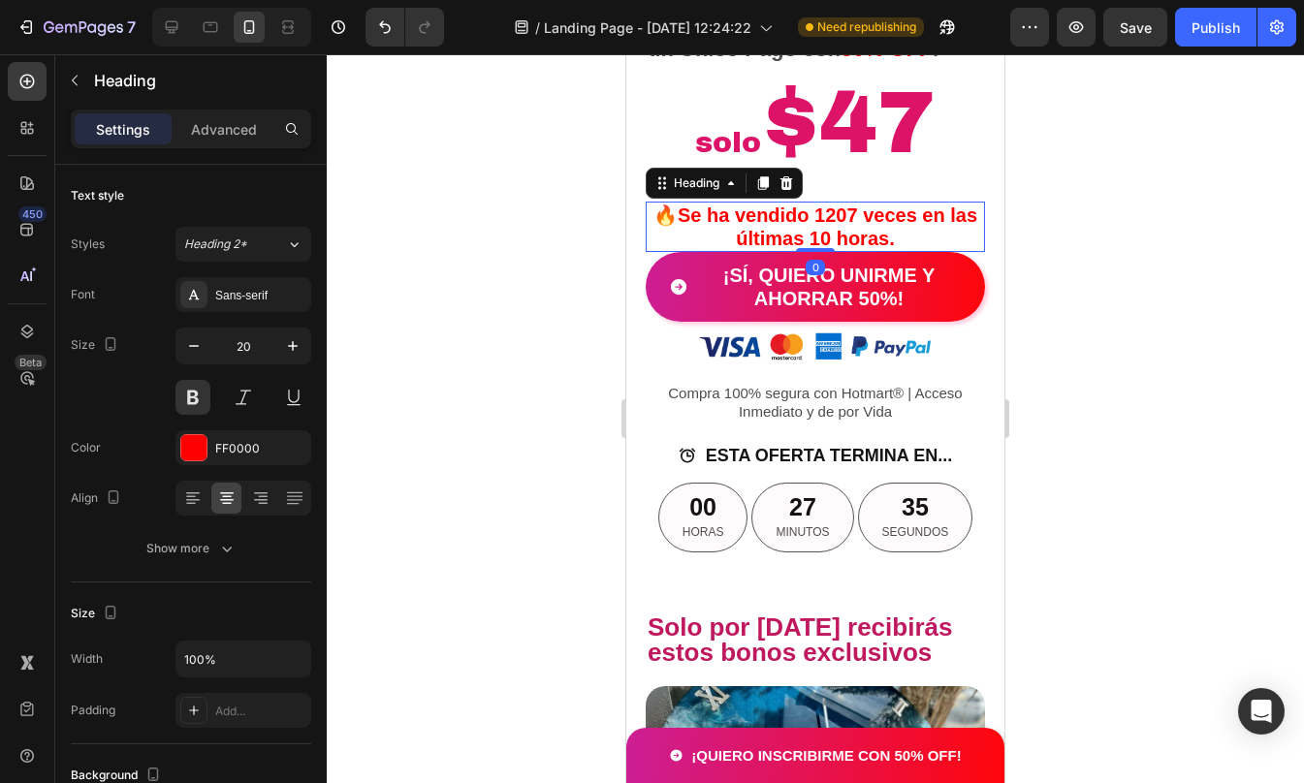
click at [1083, 410] on div at bounding box center [815, 418] width 977 height 729
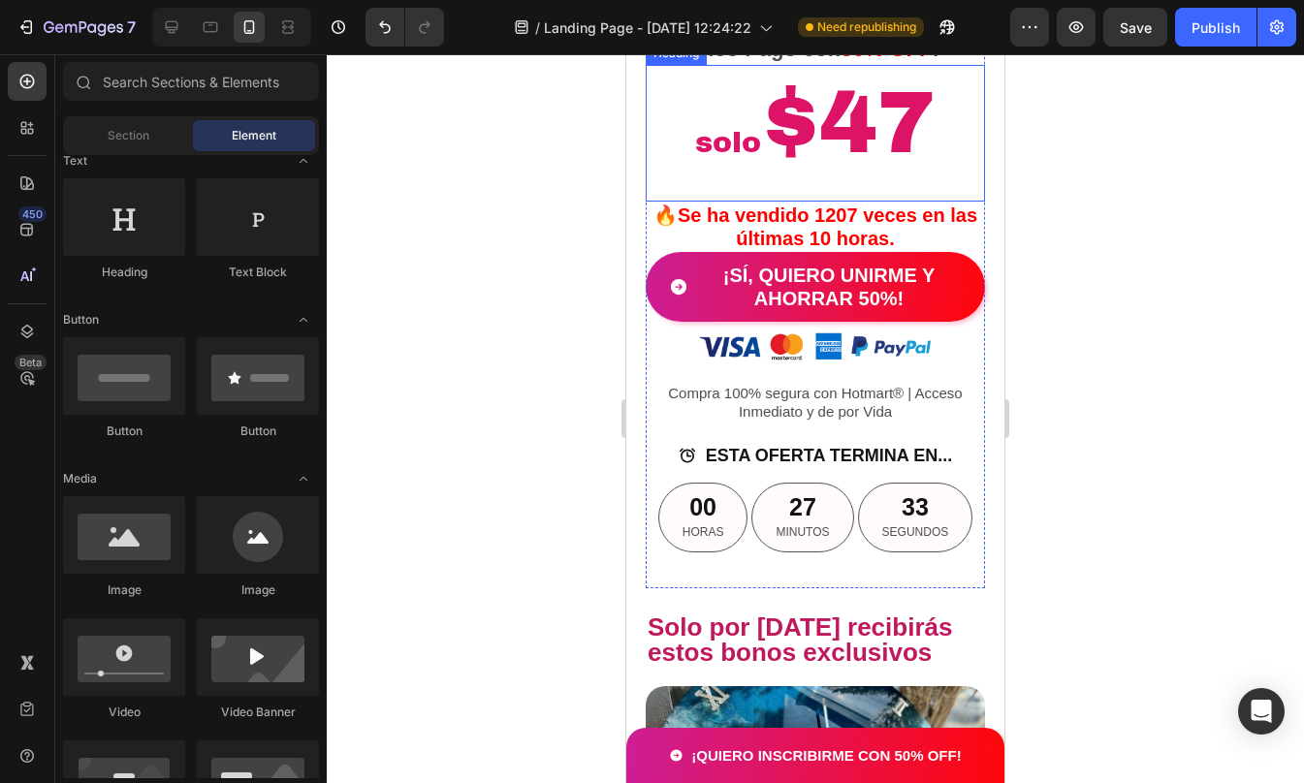
click at [894, 202] on h2 "solo $47" at bounding box center [815, 133] width 339 height 137
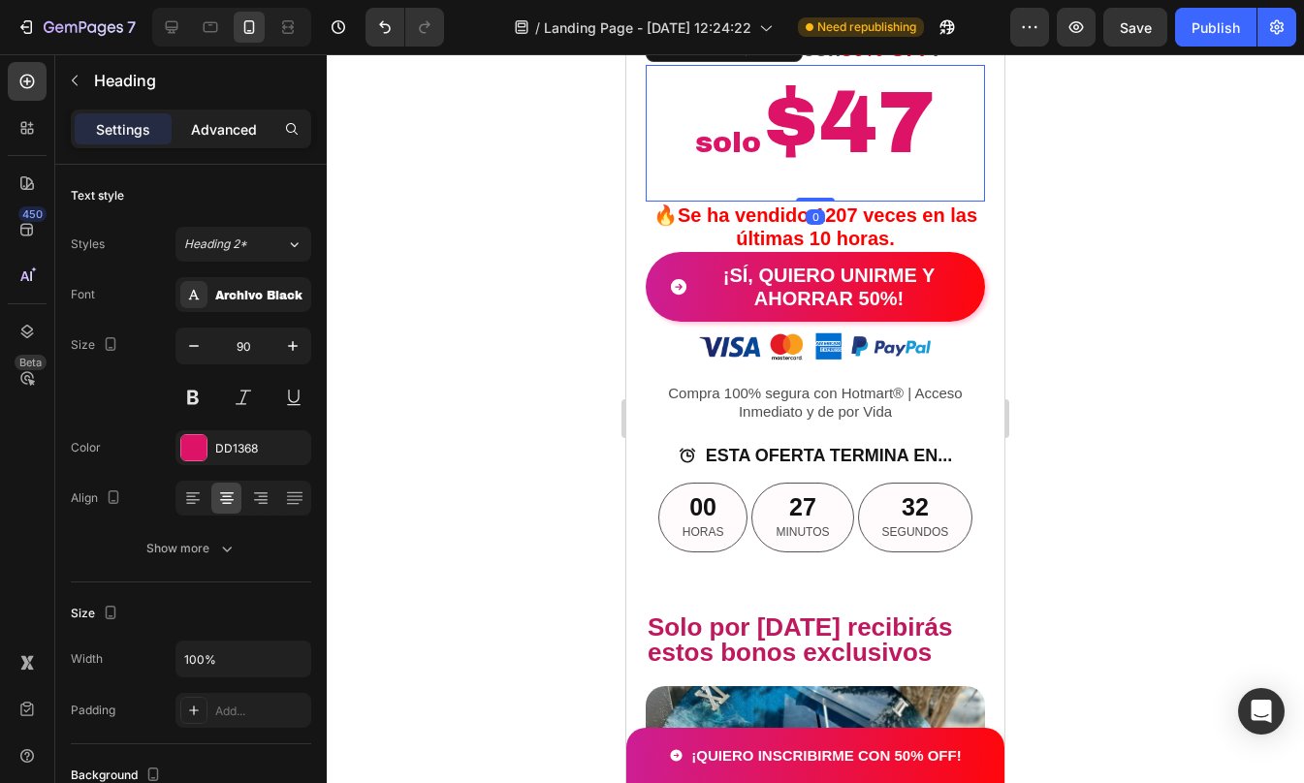
click at [215, 121] on p "Advanced" at bounding box center [224, 129] width 66 height 20
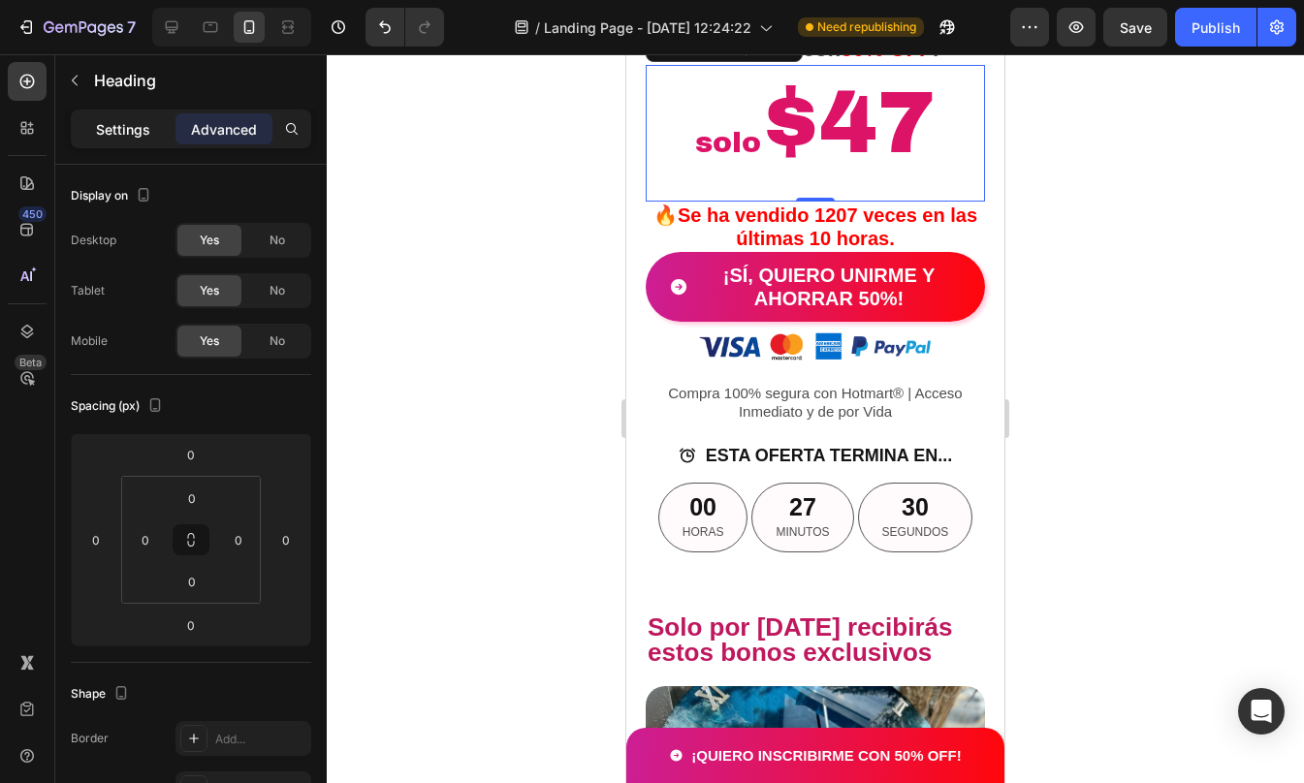
click at [113, 126] on p "Settings" at bounding box center [123, 129] width 54 height 20
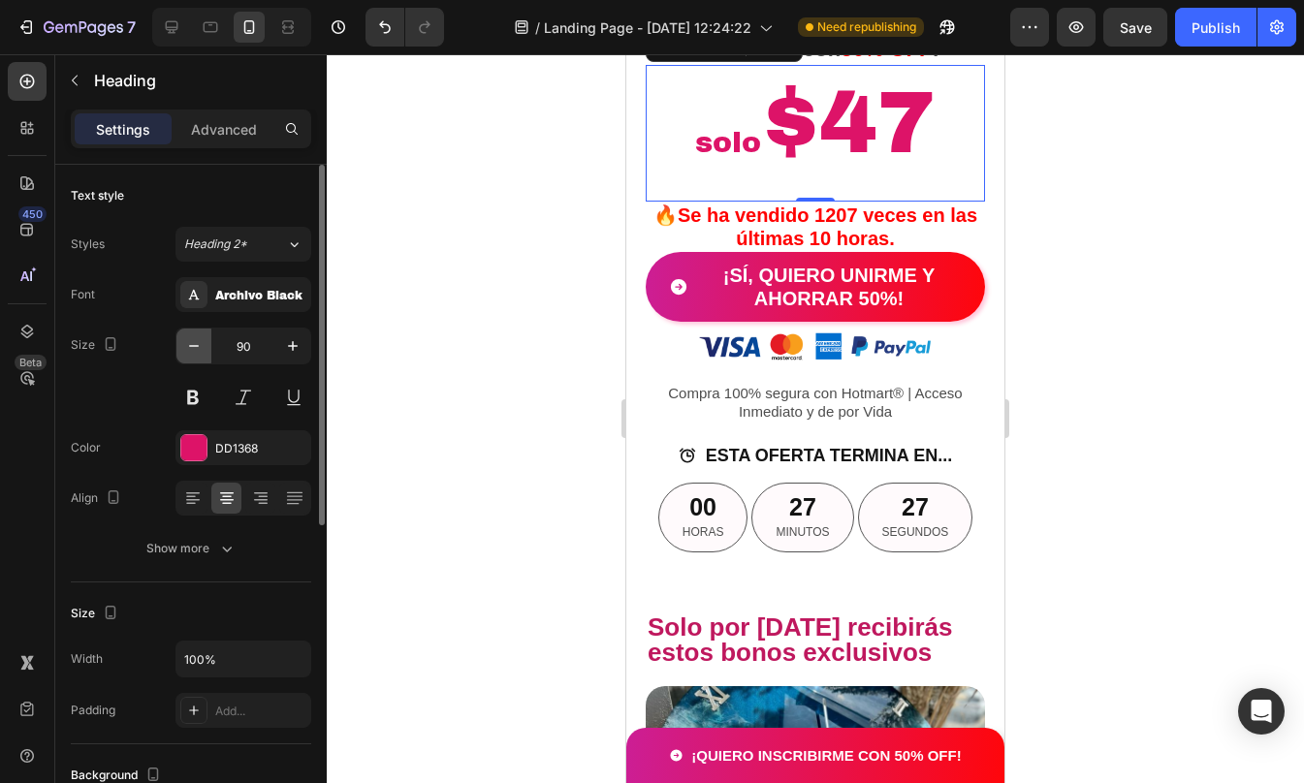
click at [197, 343] on icon "button" at bounding box center [193, 345] width 19 height 19
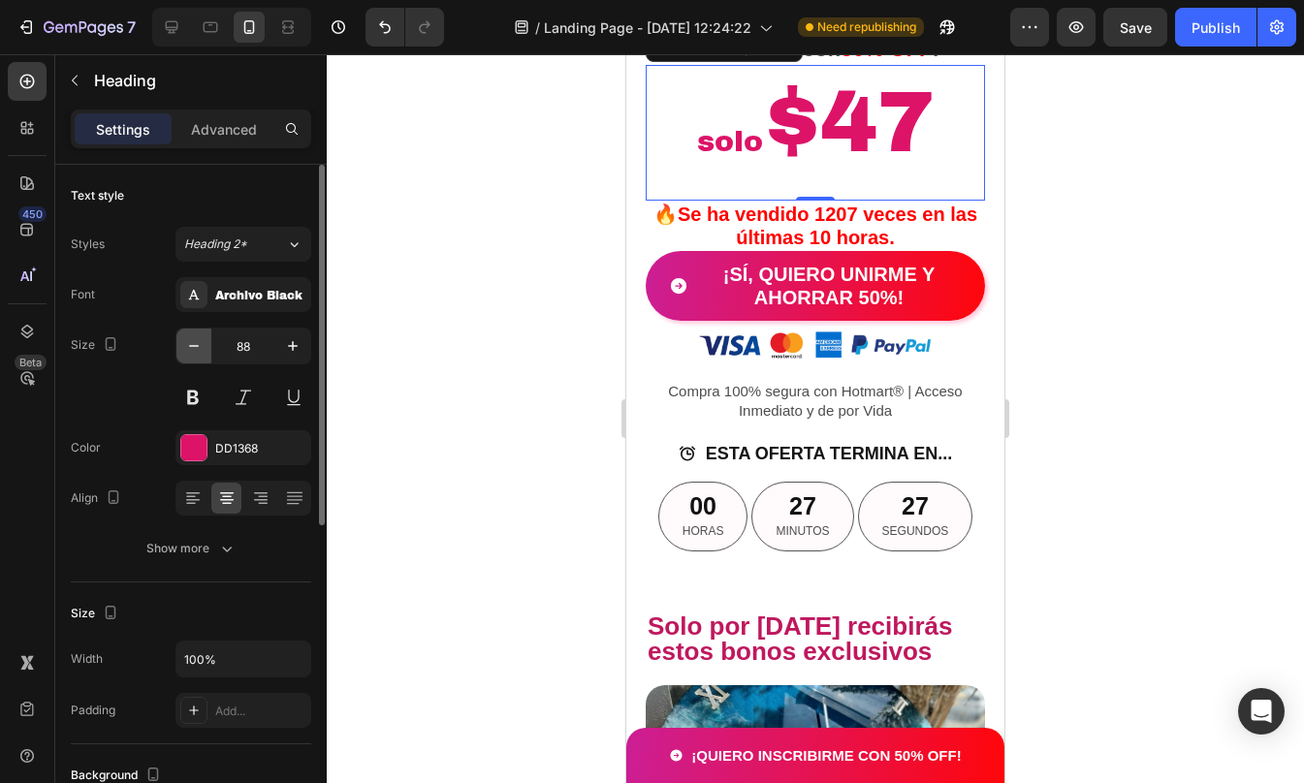
click at [197, 343] on icon "button" at bounding box center [193, 345] width 19 height 19
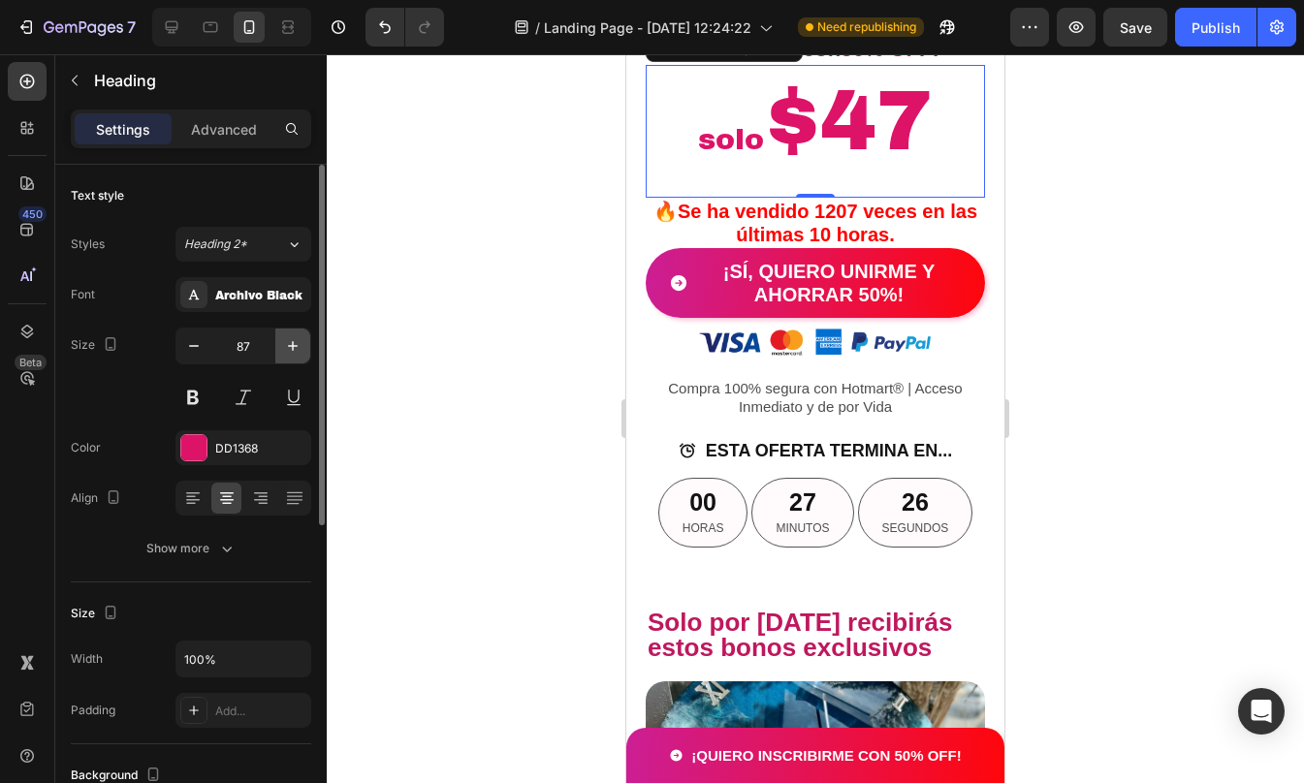
click at [303, 343] on button "button" at bounding box center [292, 346] width 35 height 35
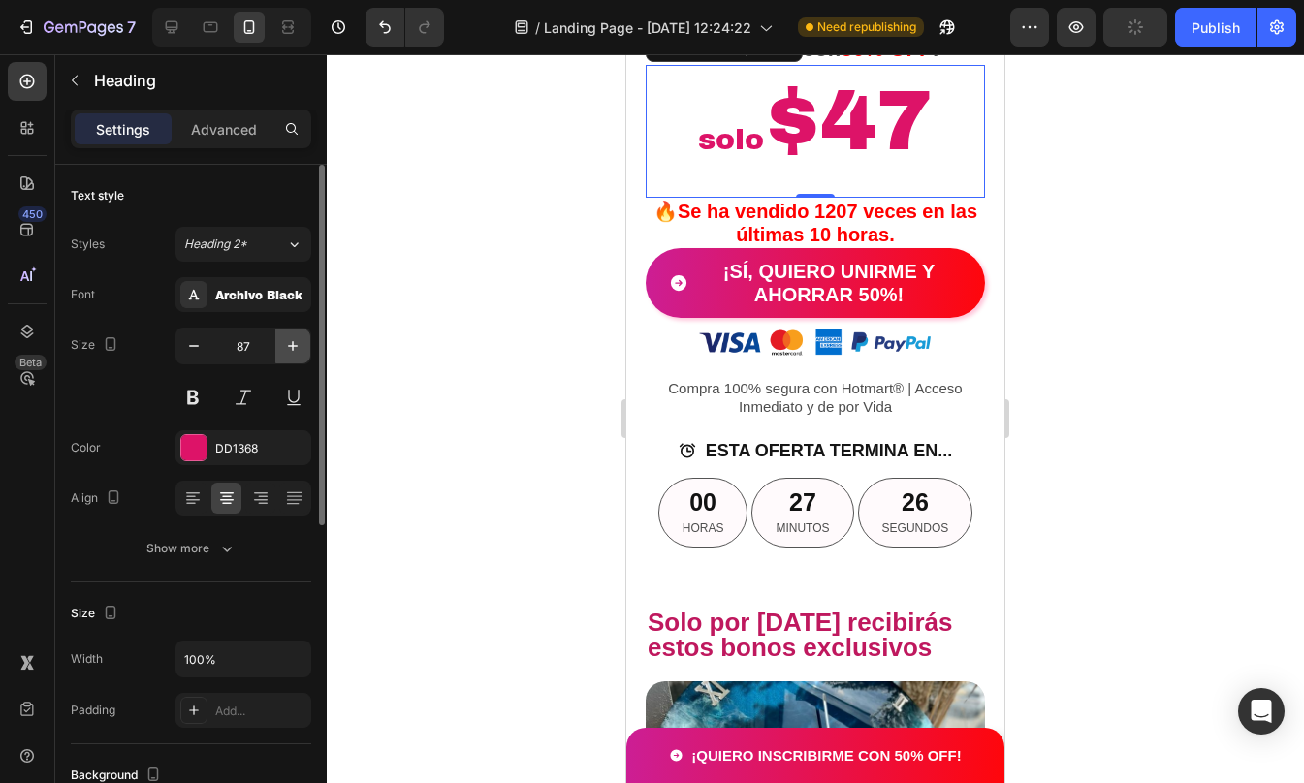
click at [303, 343] on button "button" at bounding box center [292, 346] width 35 height 35
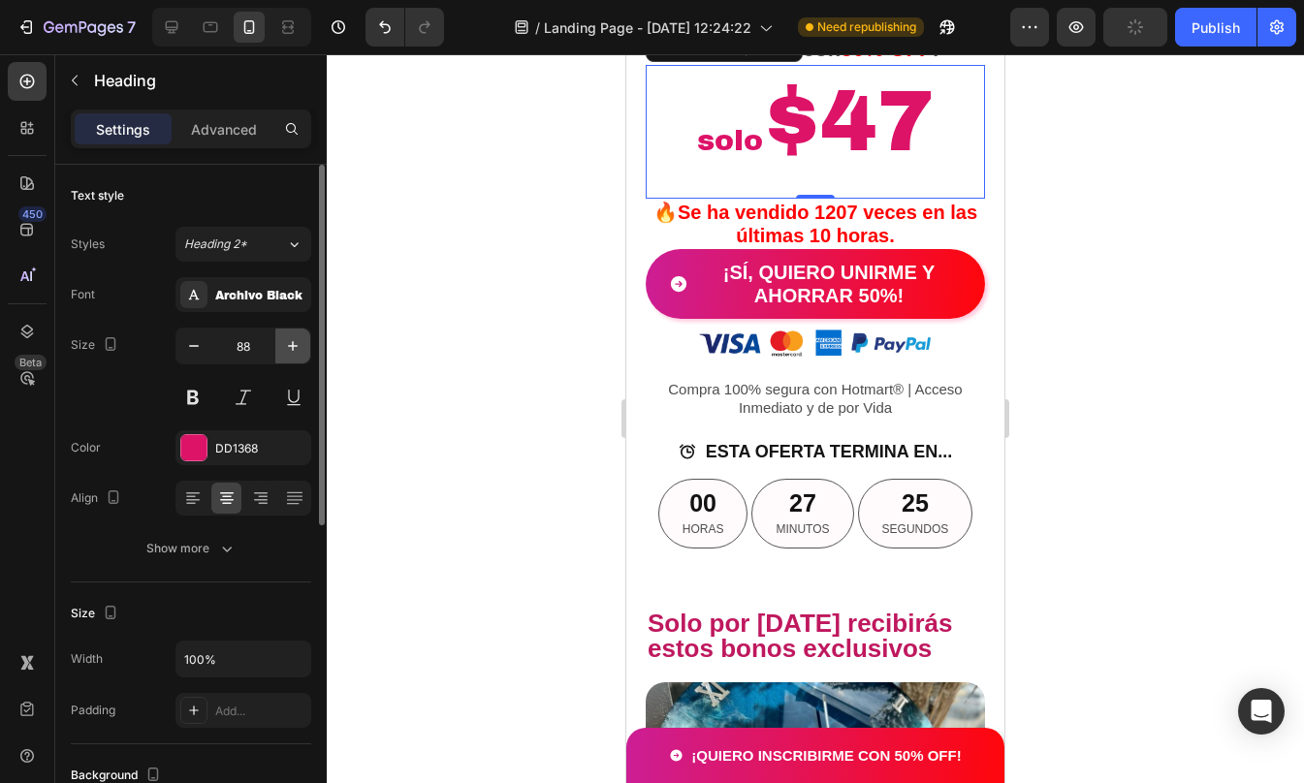
click at [303, 343] on button "button" at bounding box center [292, 346] width 35 height 35
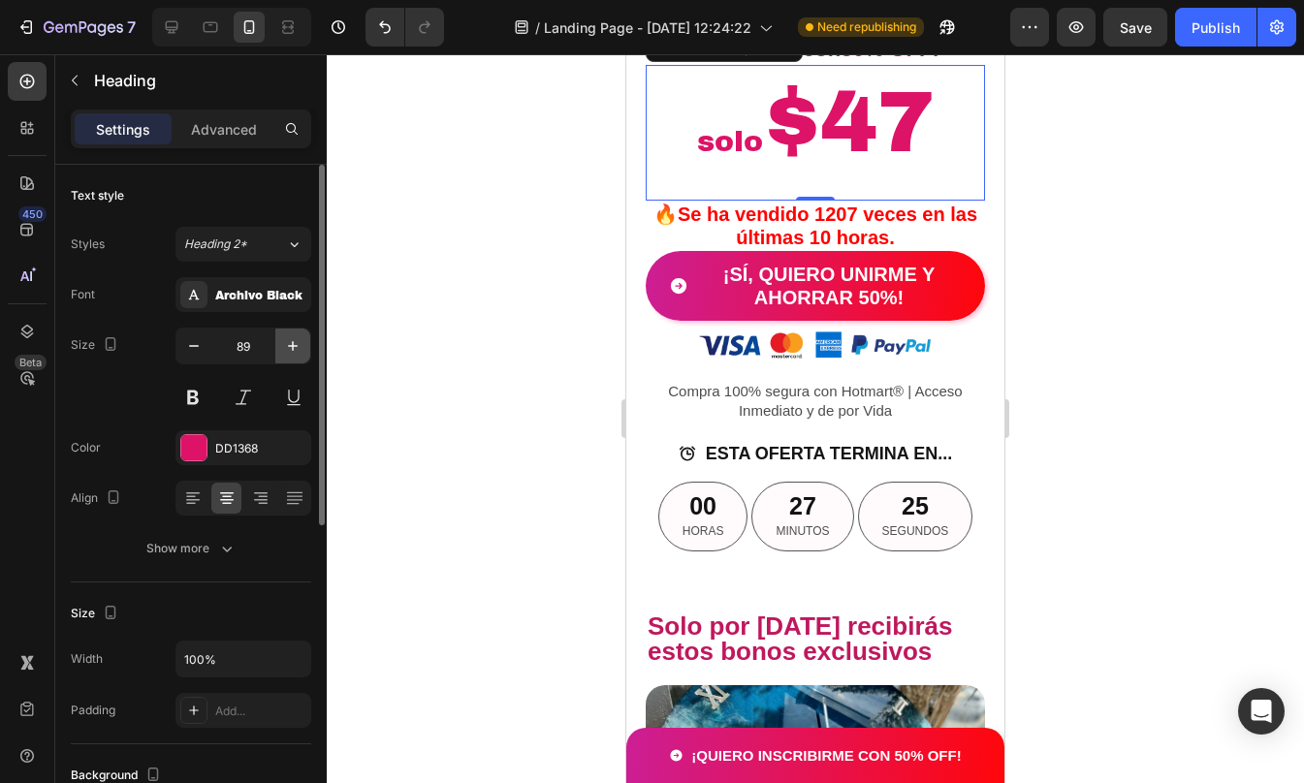
click at [303, 343] on button "button" at bounding box center [292, 346] width 35 height 35
type input "90"
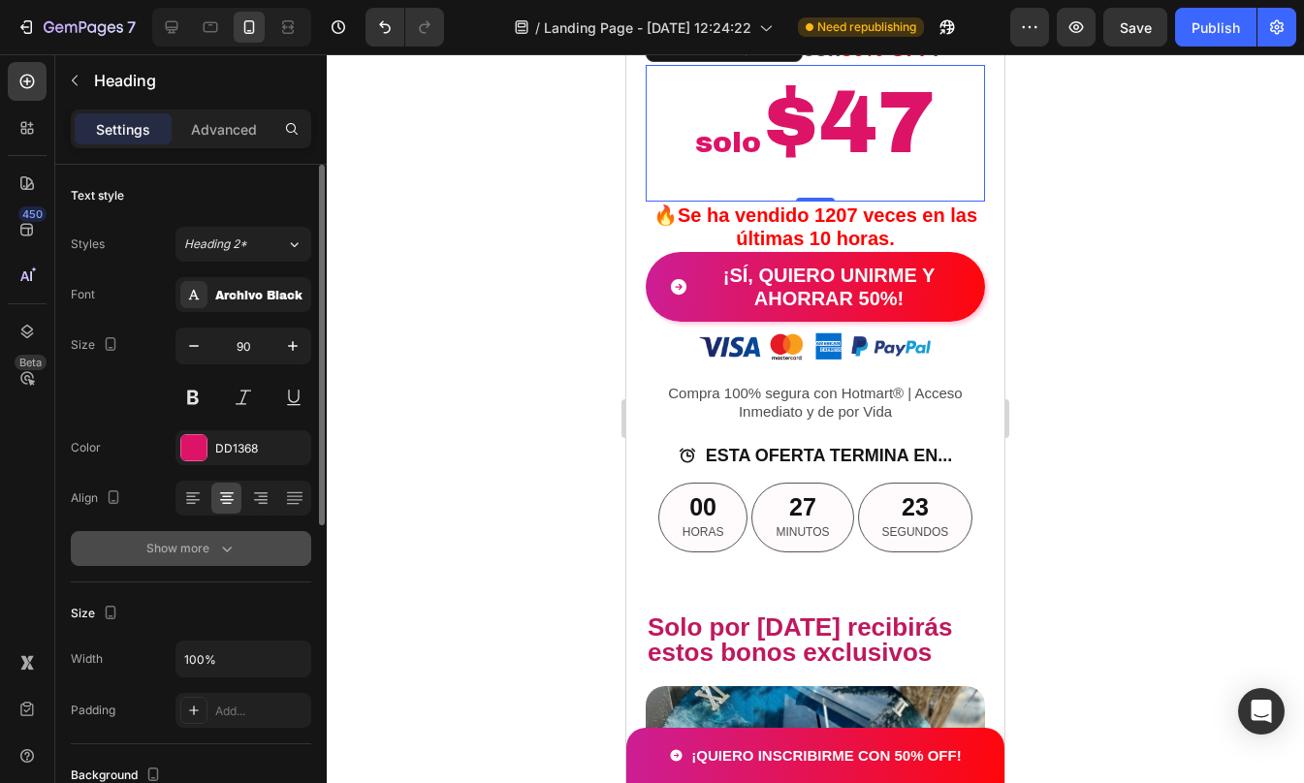
click at [201, 547] on div "Show more" at bounding box center [191, 548] width 90 height 19
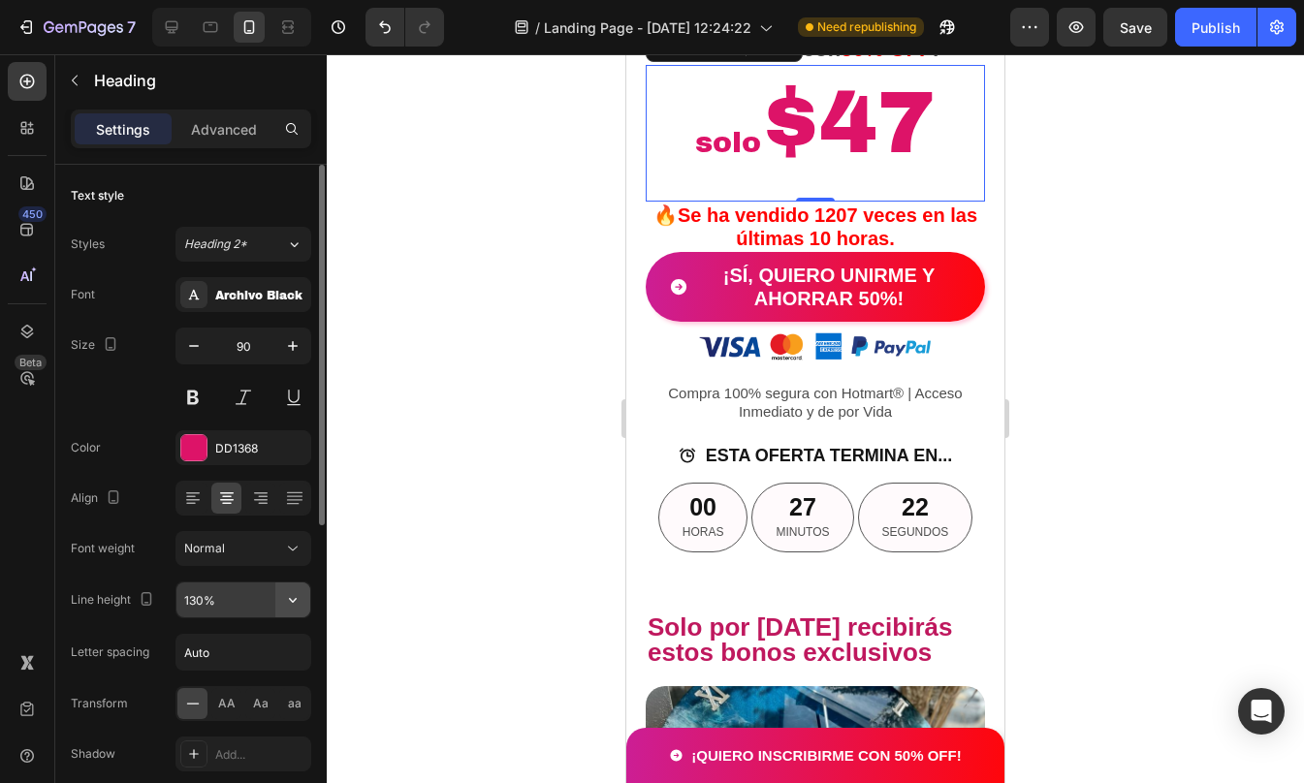
click at [298, 603] on icon "button" at bounding box center [292, 599] width 19 height 19
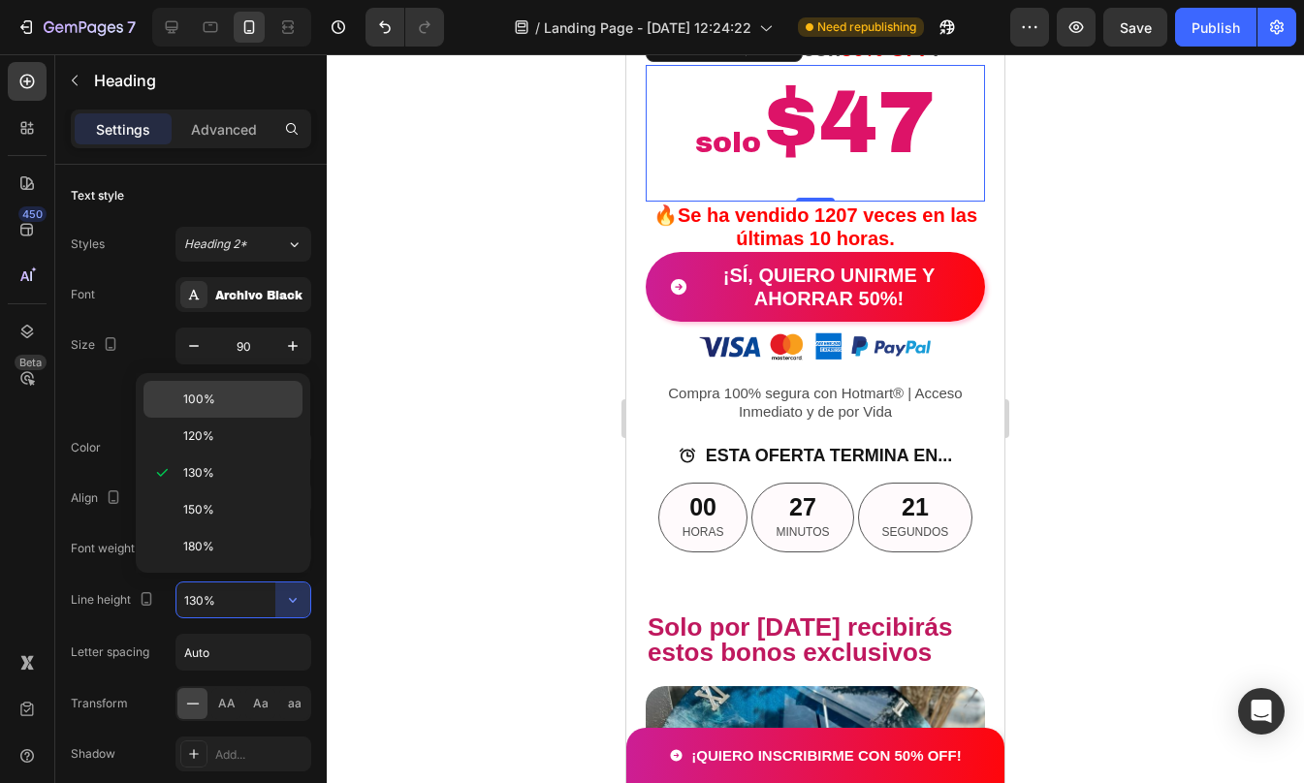
click at [217, 402] on p "100%" at bounding box center [238, 399] width 111 height 17
type input "100%"
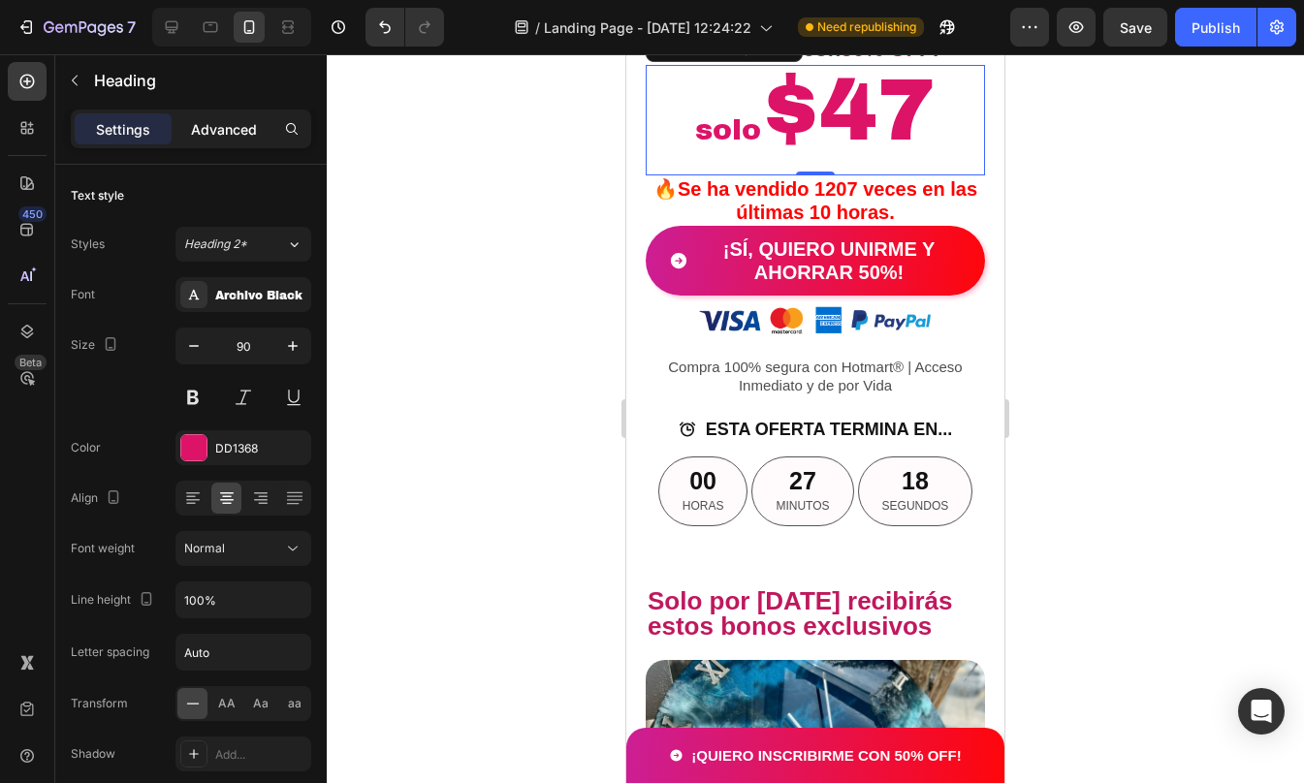
click at [224, 124] on p "Advanced" at bounding box center [224, 129] width 66 height 20
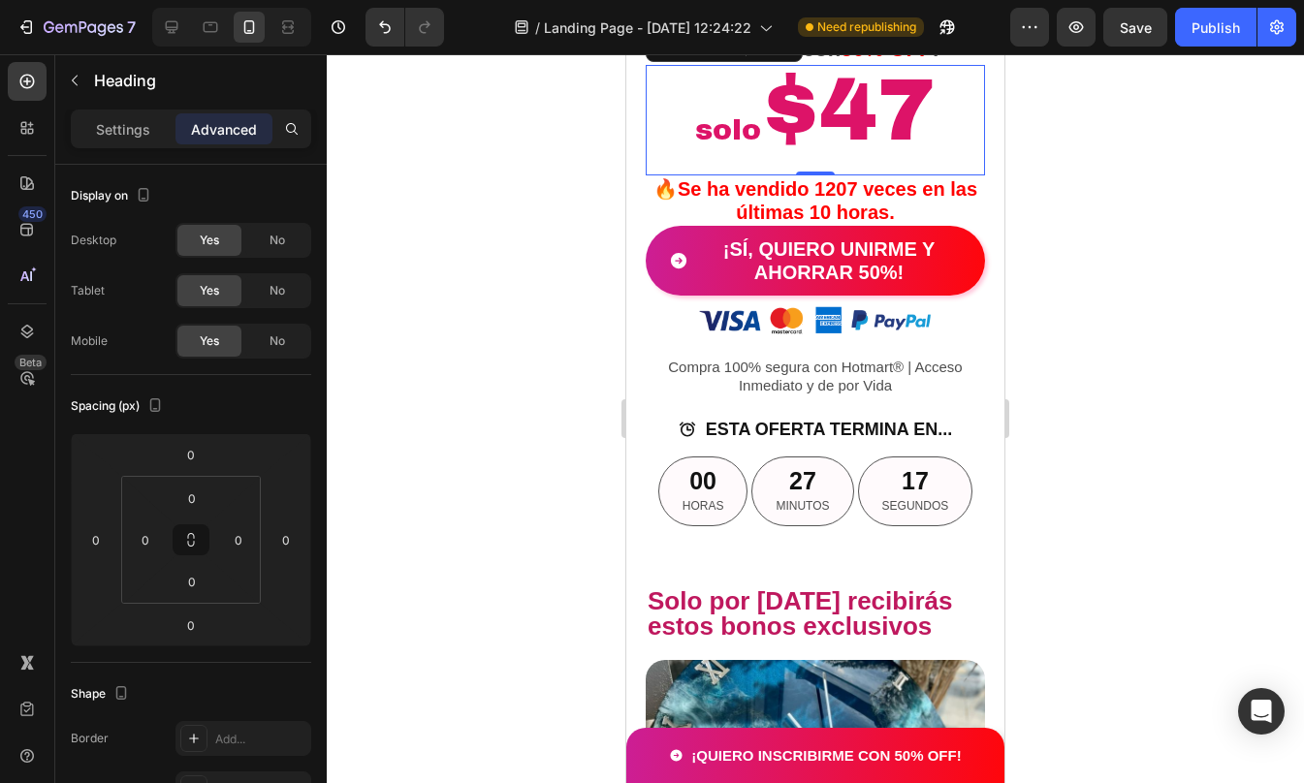
click at [1143, 399] on div at bounding box center [815, 418] width 977 height 729
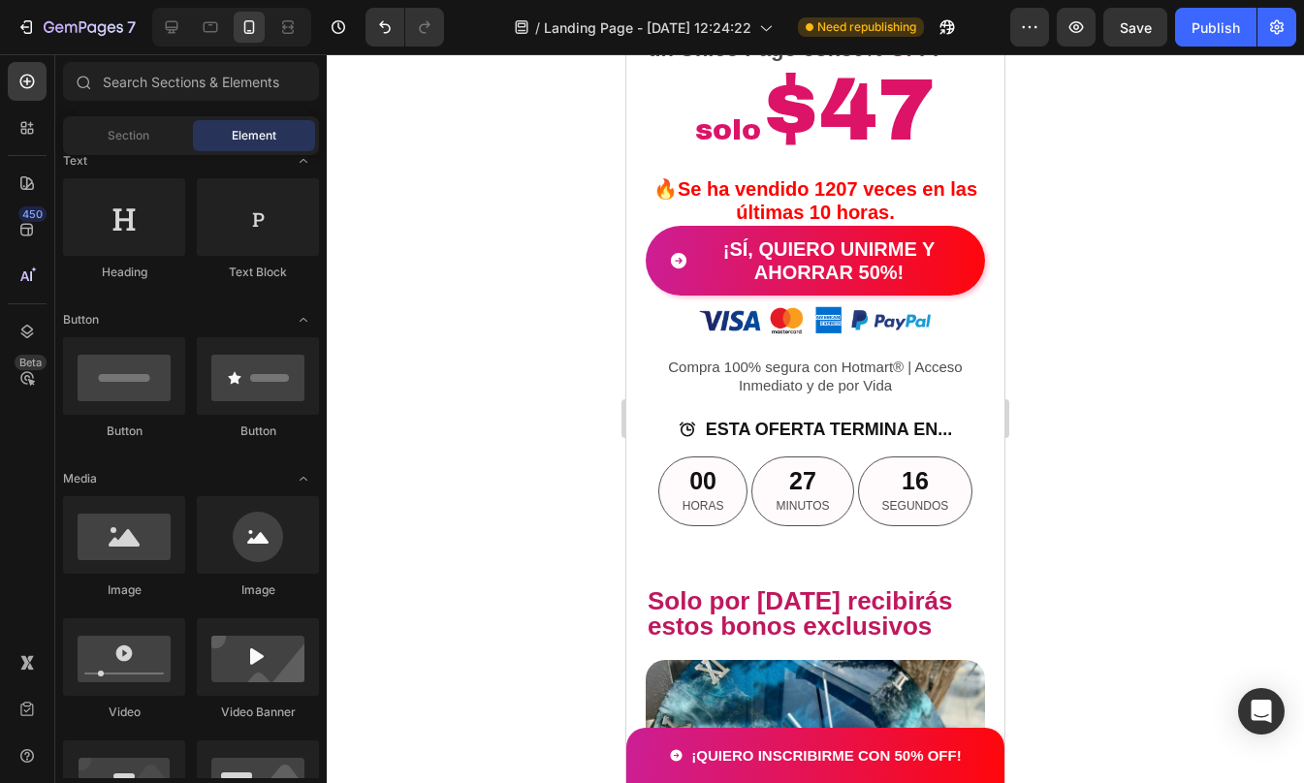
click at [1143, 399] on div at bounding box center [815, 418] width 977 height 729
click at [924, 226] on h2 "🔥Se ha vendido 1207 veces en las últimas 10 horas." at bounding box center [815, 200] width 339 height 50
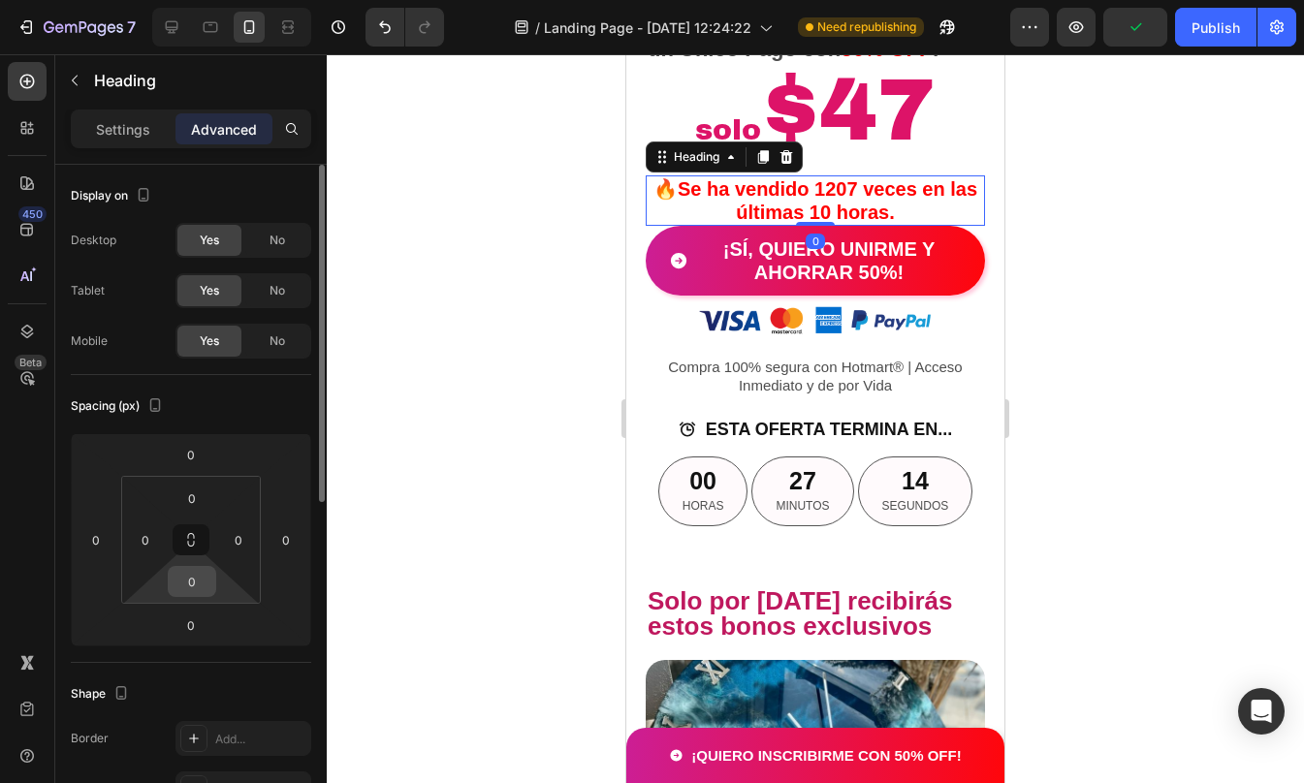
click at [199, 581] on input "0" at bounding box center [192, 581] width 39 height 29
type input "5"
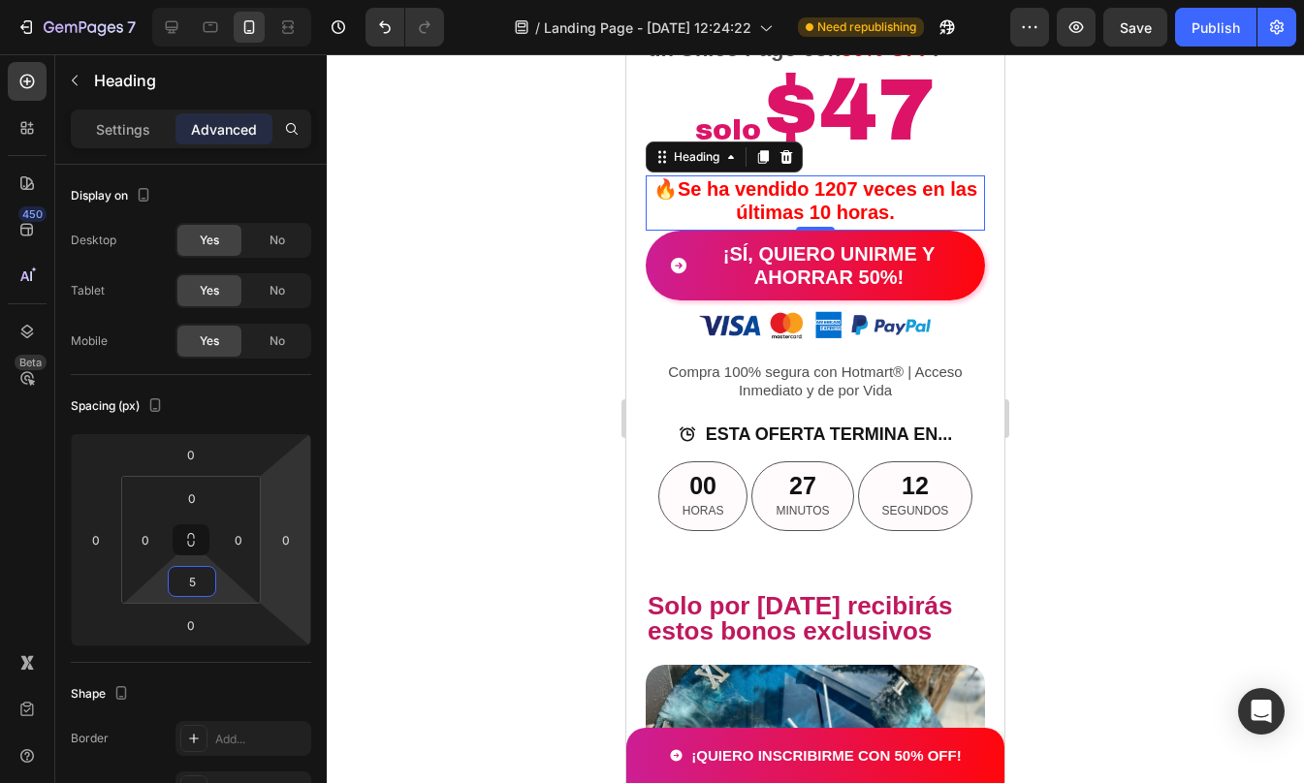
click at [1221, 392] on div at bounding box center [815, 418] width 977 height 729
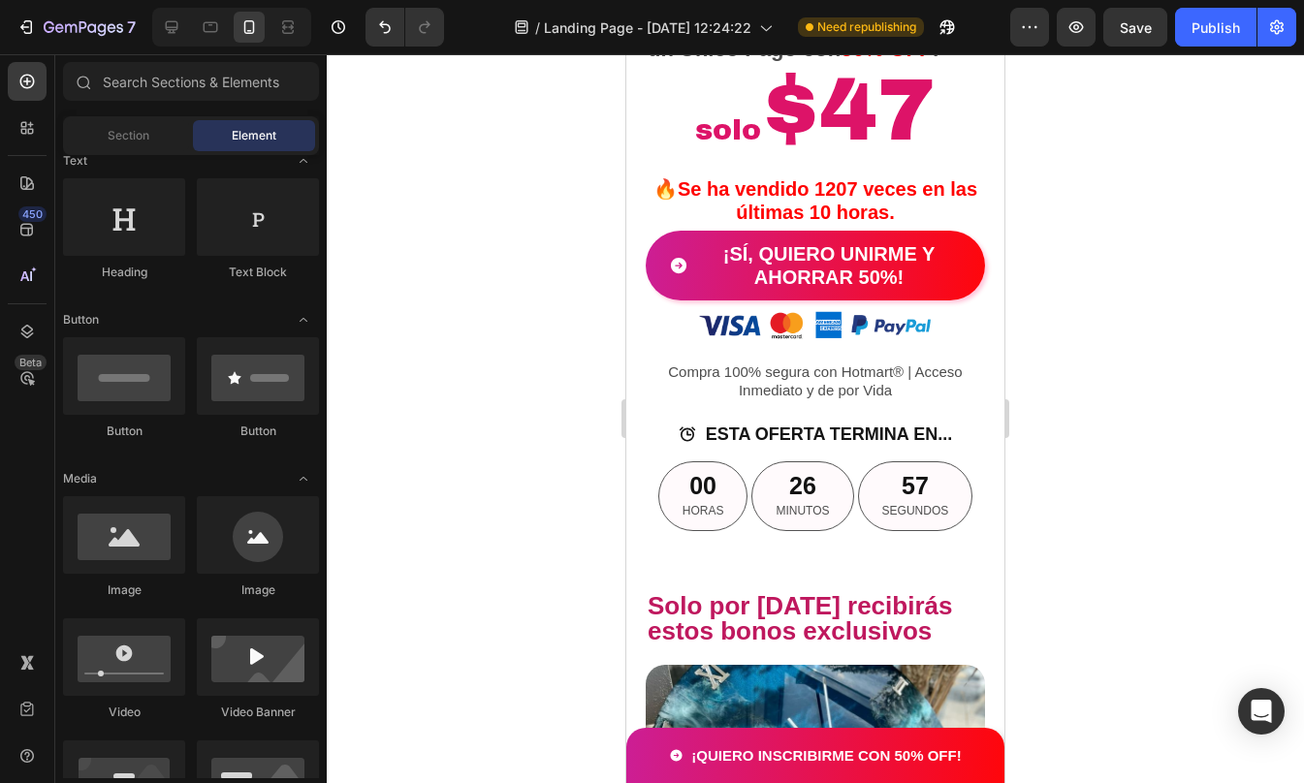
click at [1124, 359] on div at bounding box center [815, 418] width 977 height 729
click at [889, 226] on h2 "🔥Se ha vendido 1207 veces en las últimas 10 horas." at bounding box center [815, 200] width 339 height 50
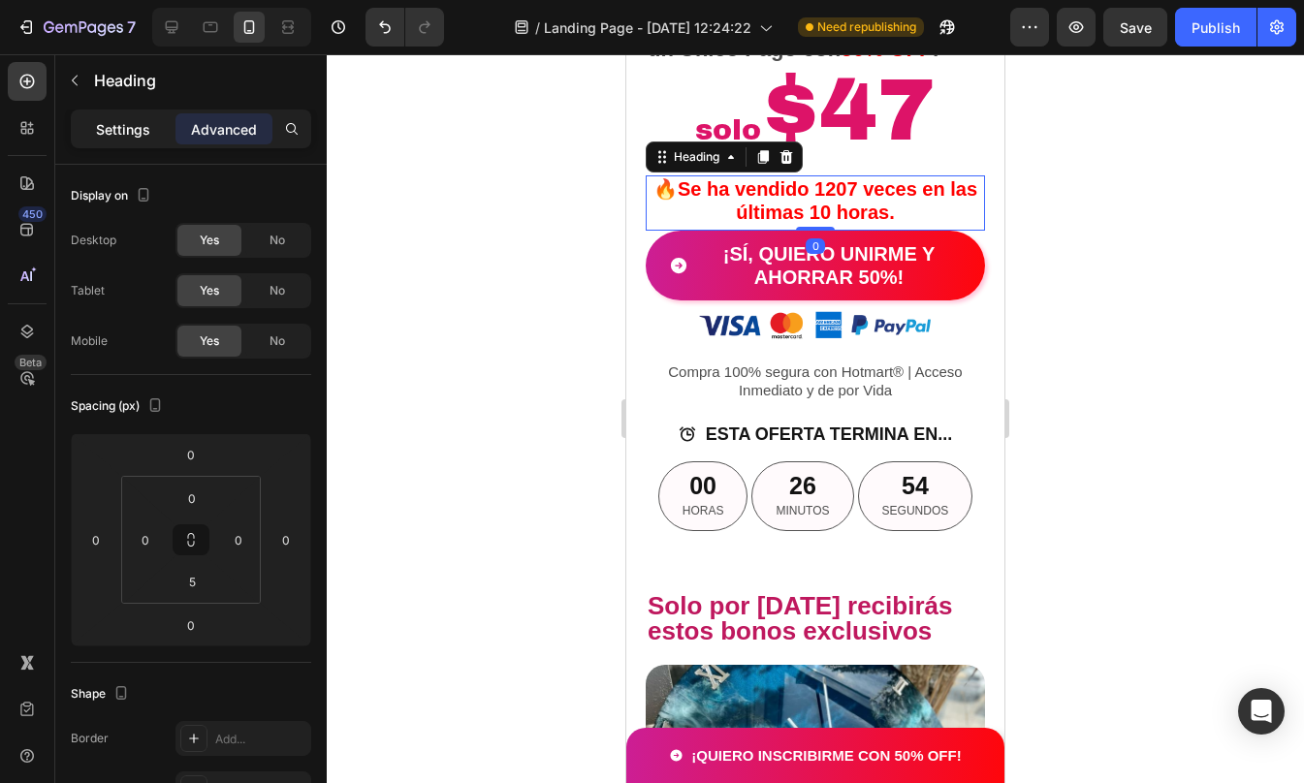
click at [114, 121] on p "Settings" at bounding box center [123, 129] width 54 height 20
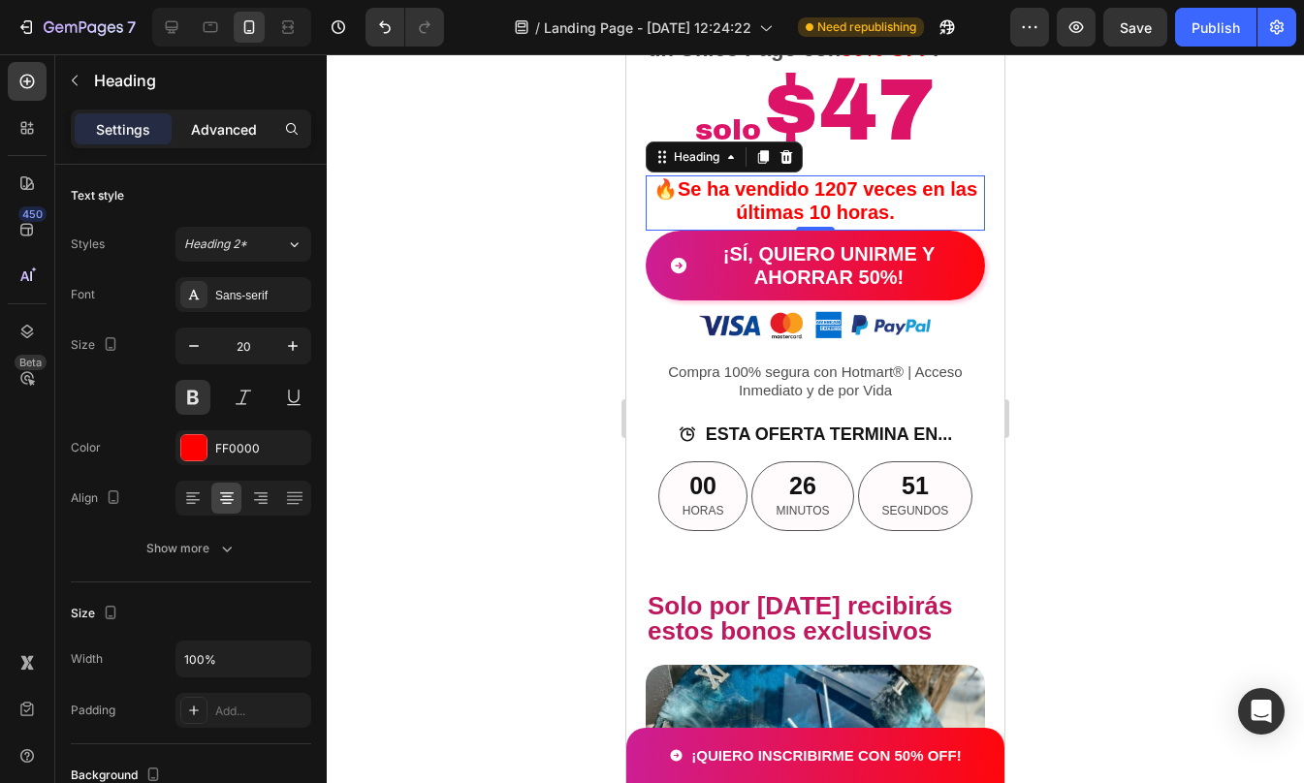
click at [218, 143] on div "Advanced" at bounding box center [223, 128] width 97 height 31
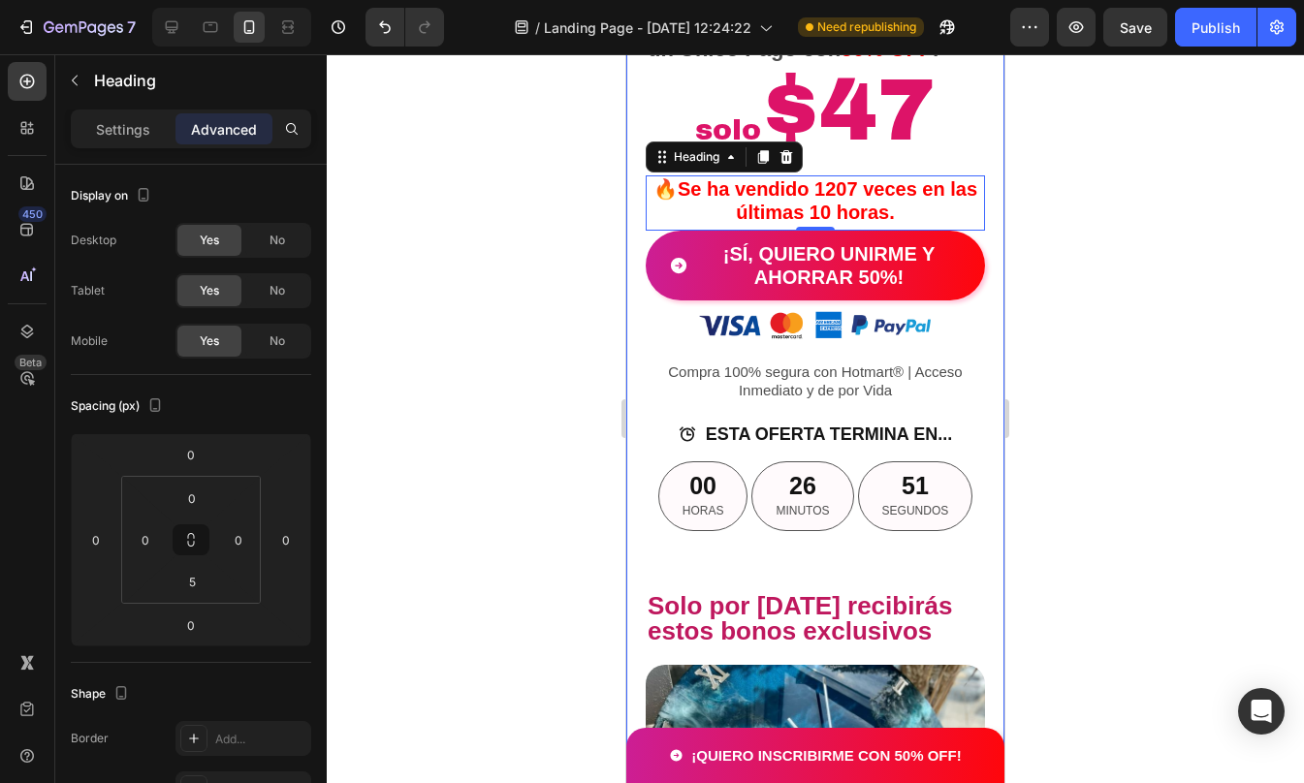
click at [1067, 378] on div at bounding box center [815, 418] width 977 height 729
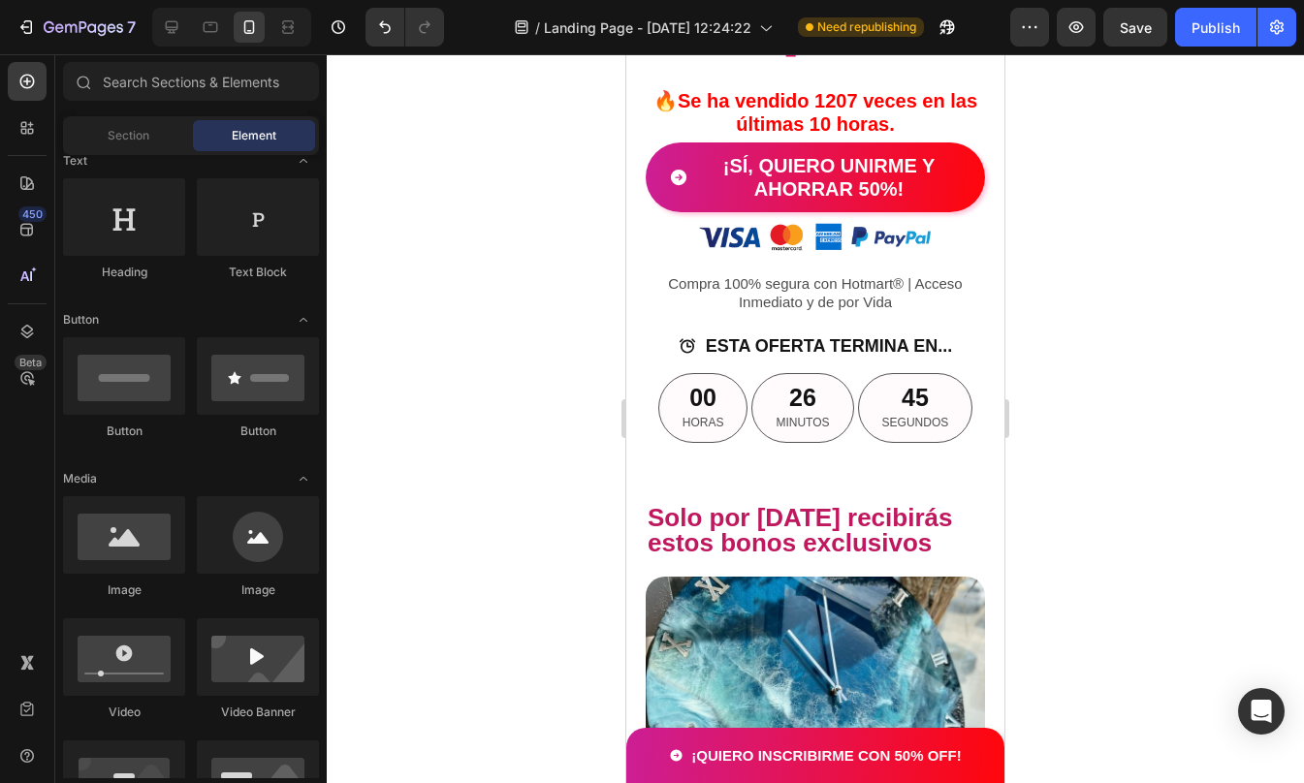
scroll to position [4018, 0]
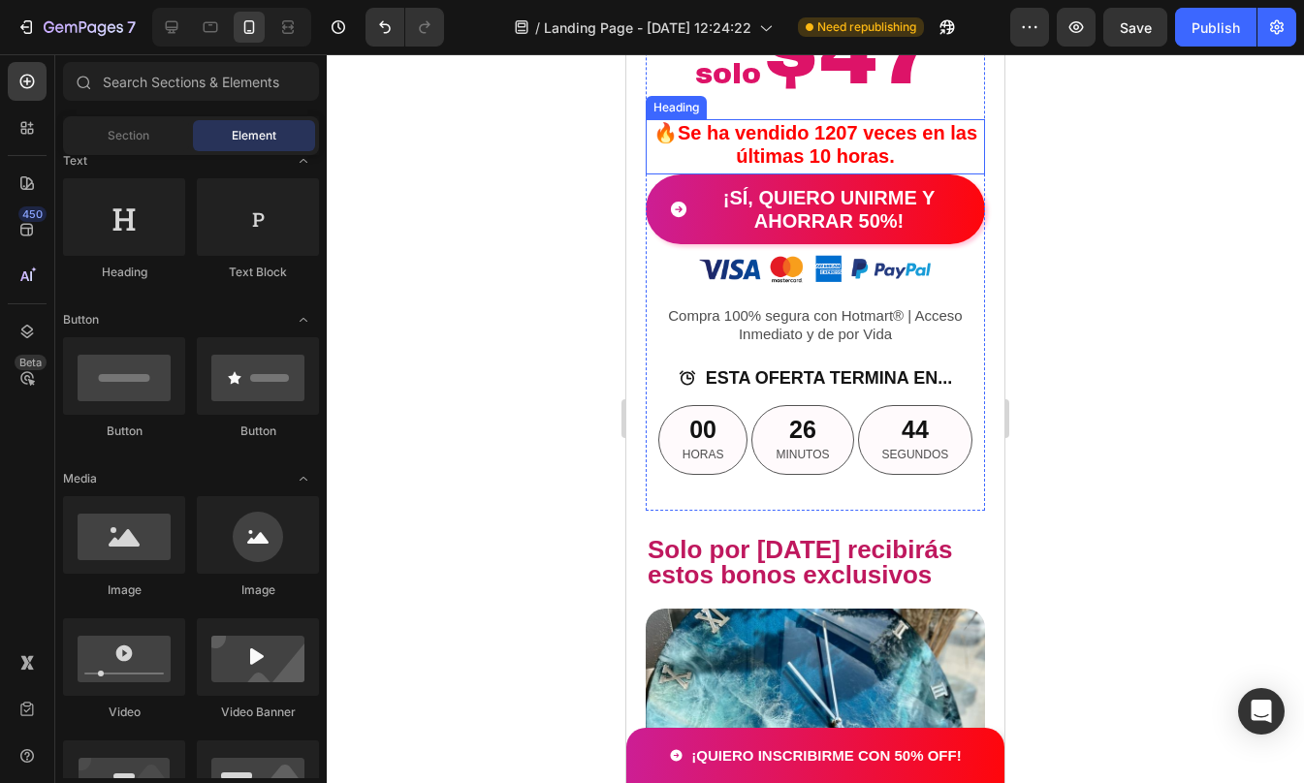
click at [860, 170] on h2 "🔥Se ha vendido 1207 veces en las últimas 10 horas." at bounding box center [815, 144] width 339 height 50
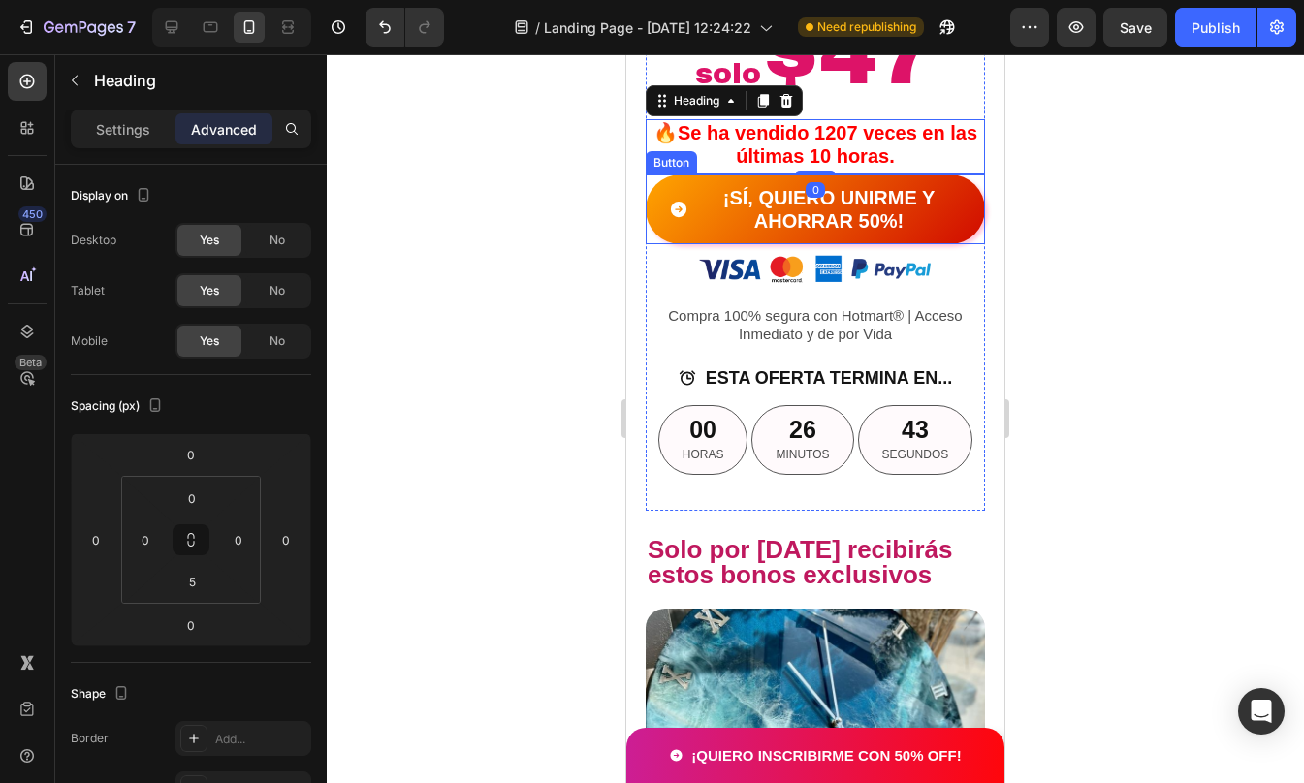
click at [691, 244] on link "¡SÍ, QUIERO UNIRME Y AHORRAR 50%!" at bounding box center [815, 209] width 339 height 70
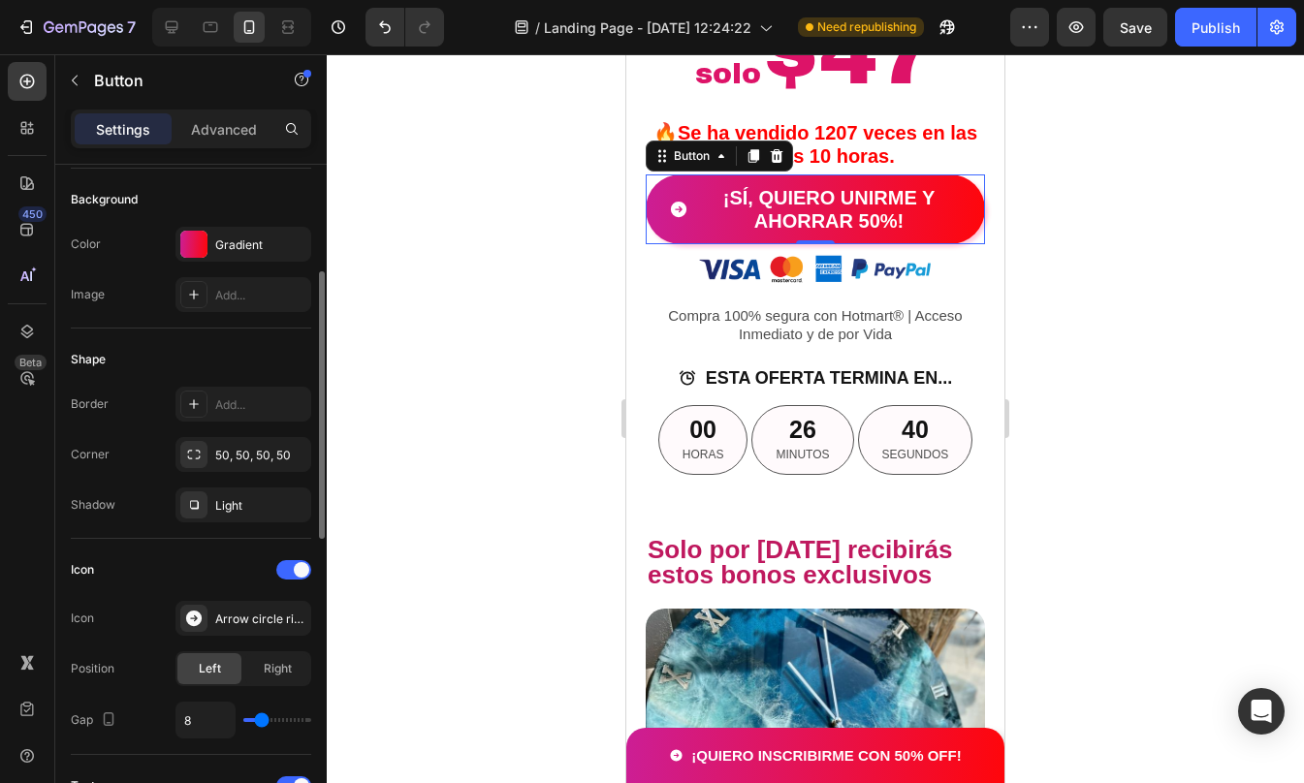
scroll to position [227, 0]
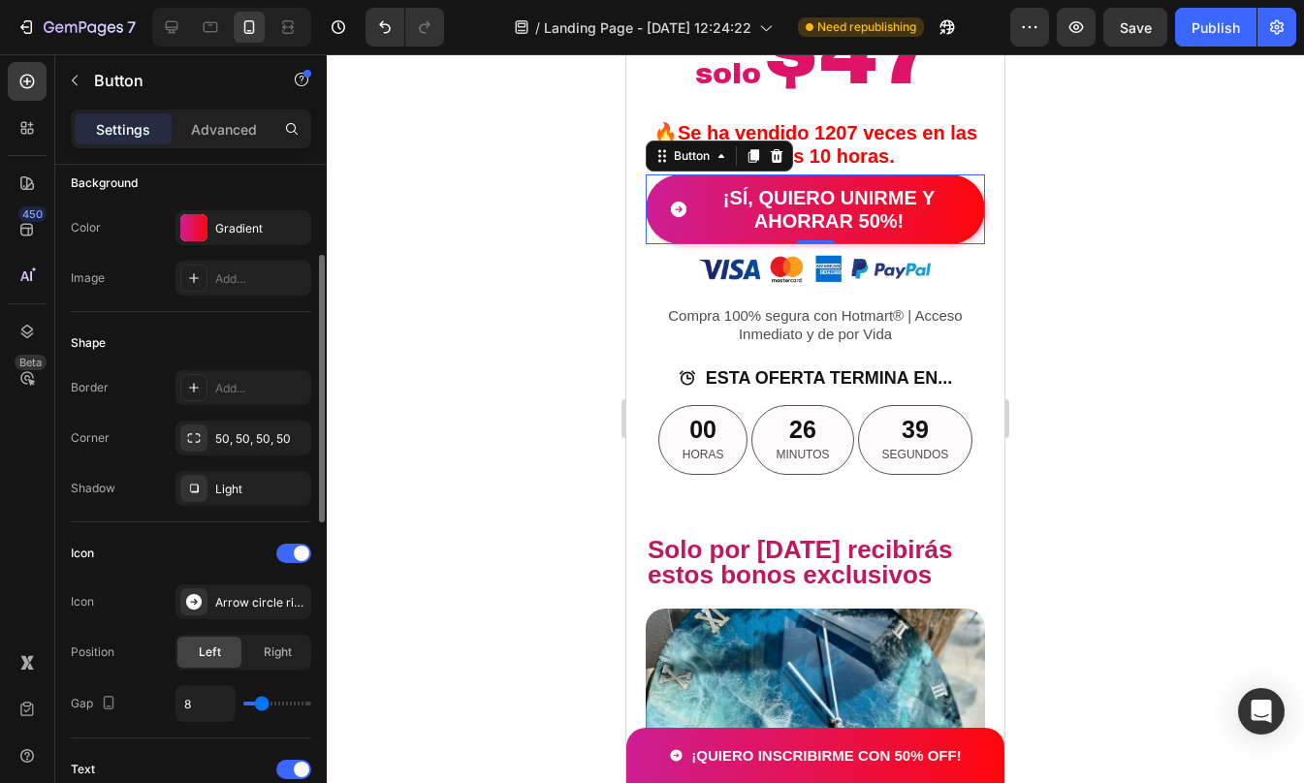
click at [1108, 370] on div at bounding box center [815, 418] width 977 height 729
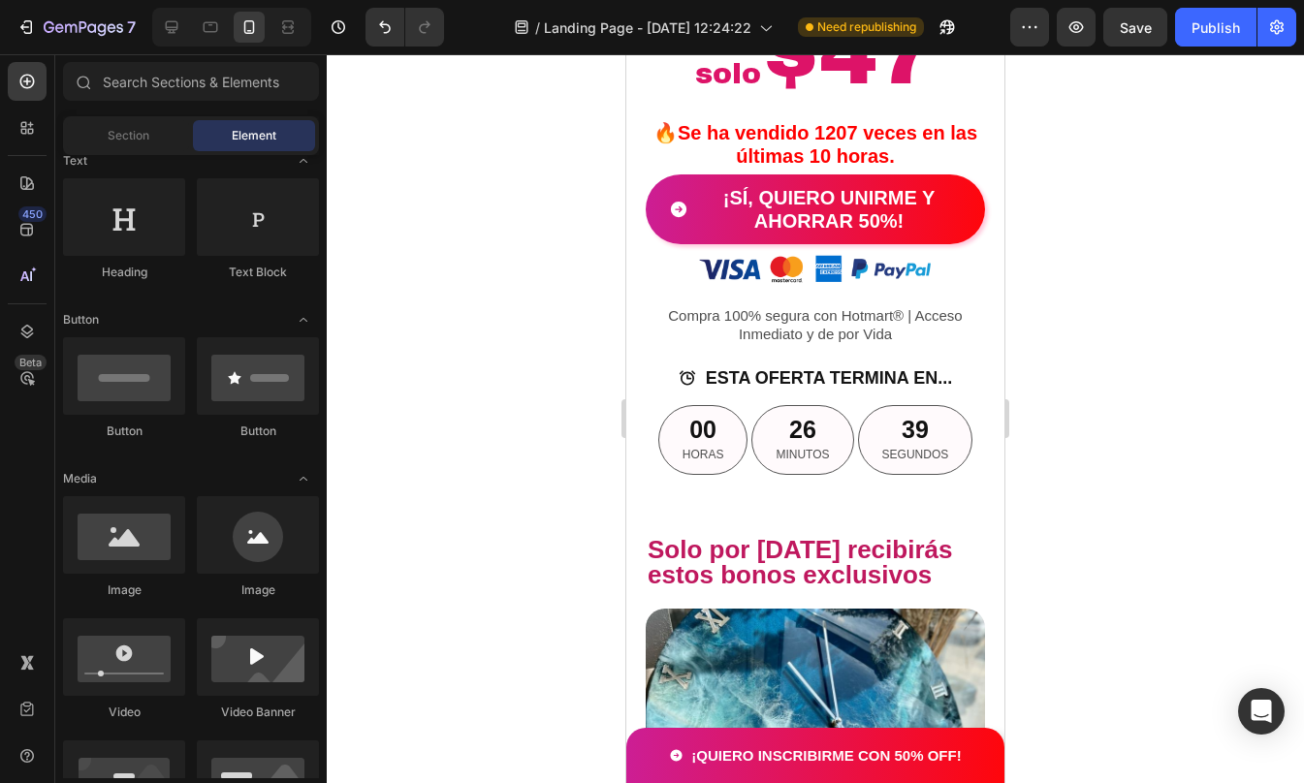
click at [1108, 370] on div at bounding box center [815, 418] width 977 height 729
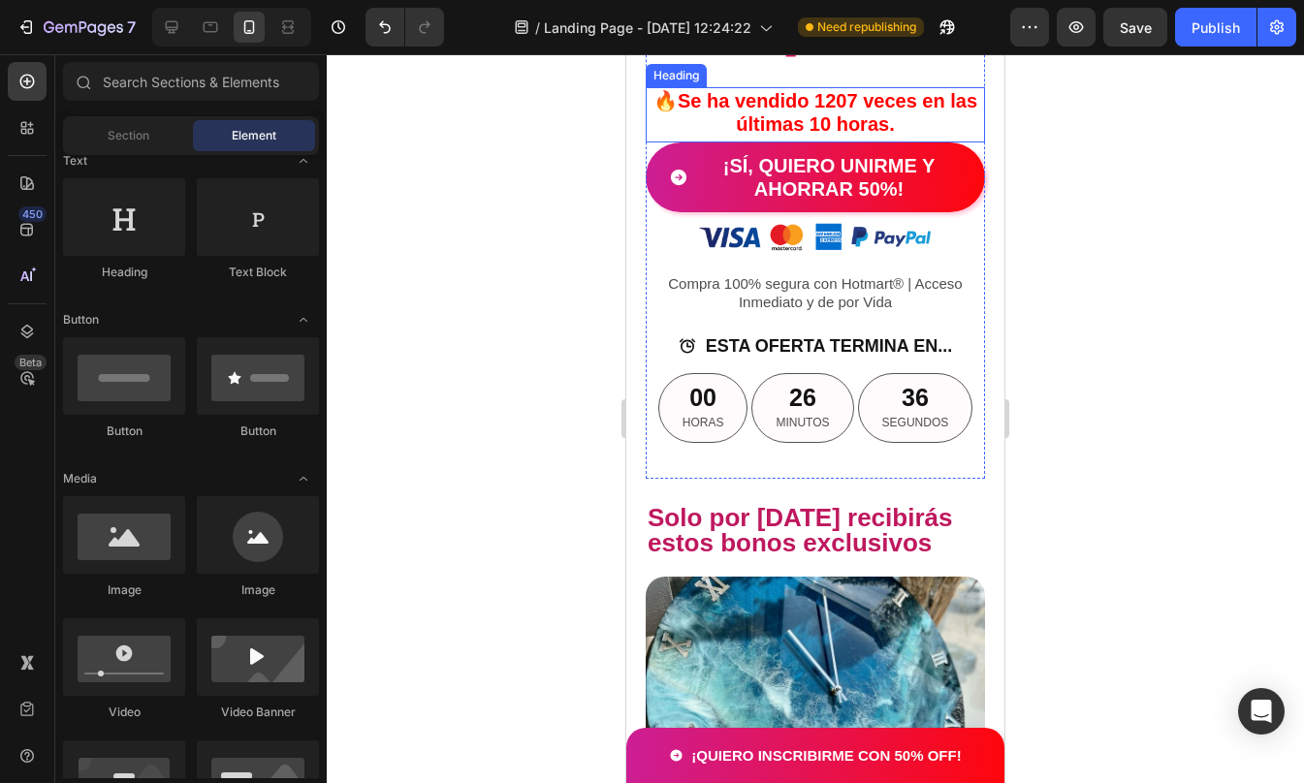
click at [885, 138] on h2 "🔥Se ha vendido 1207 veces en las últimas 10 horas." at bounding box center [815, 112] width 339 height 50
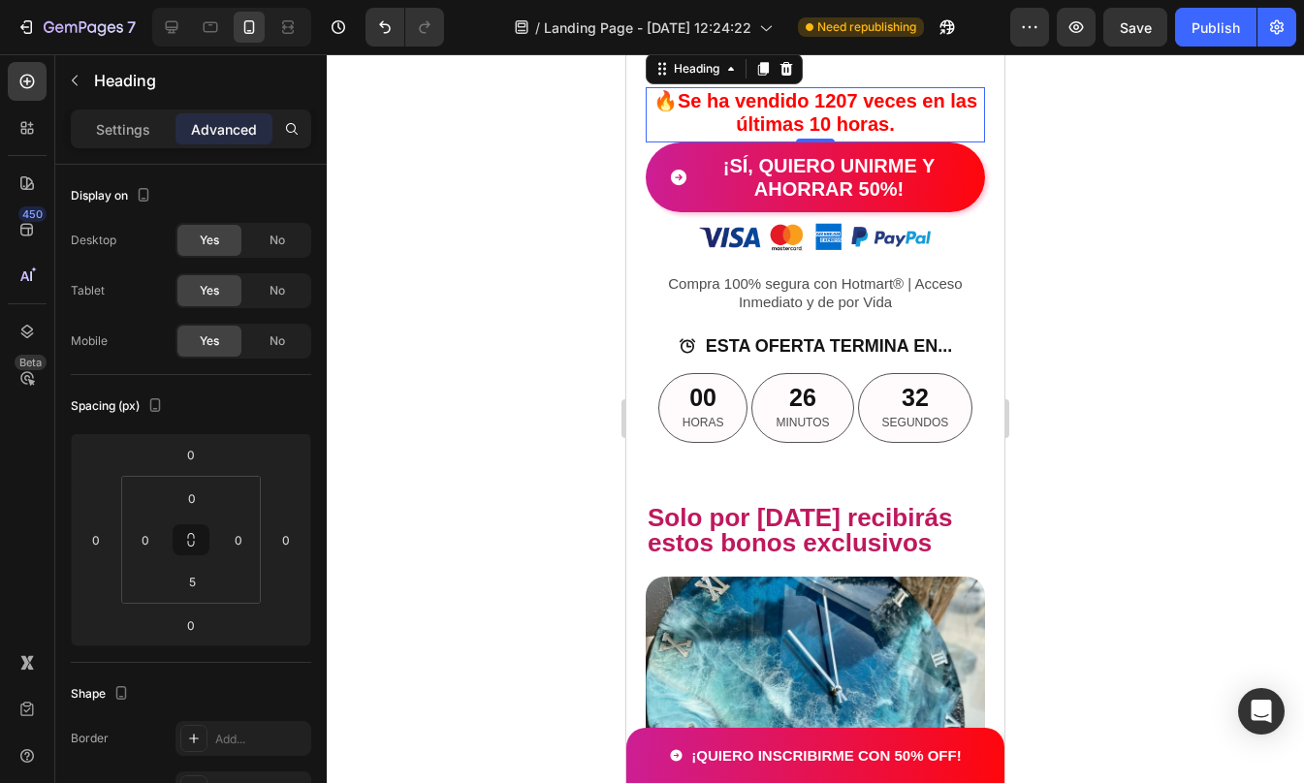
click at [1159, 311] on div at bounding box center [815, 418] width 977 height 729
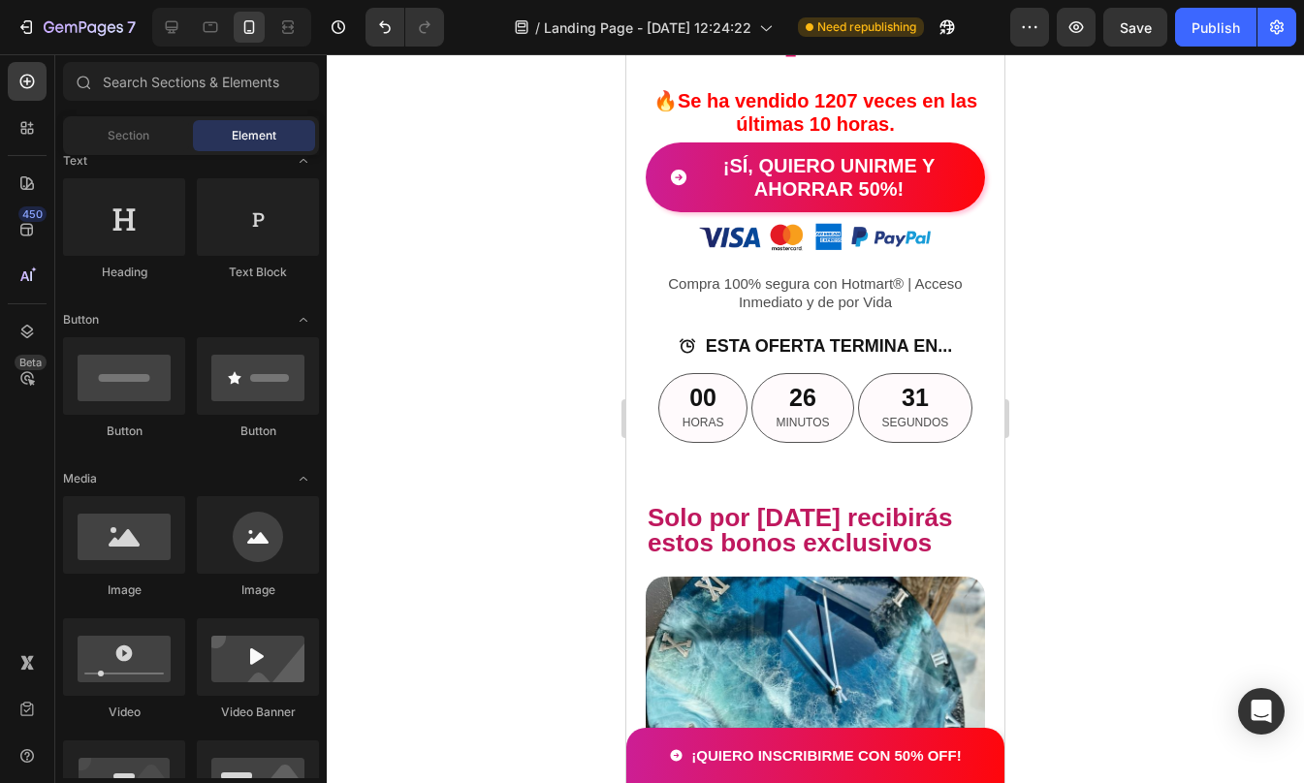
click at [1159, 311] on div at bounding box center [815, 418] width 977 height 729
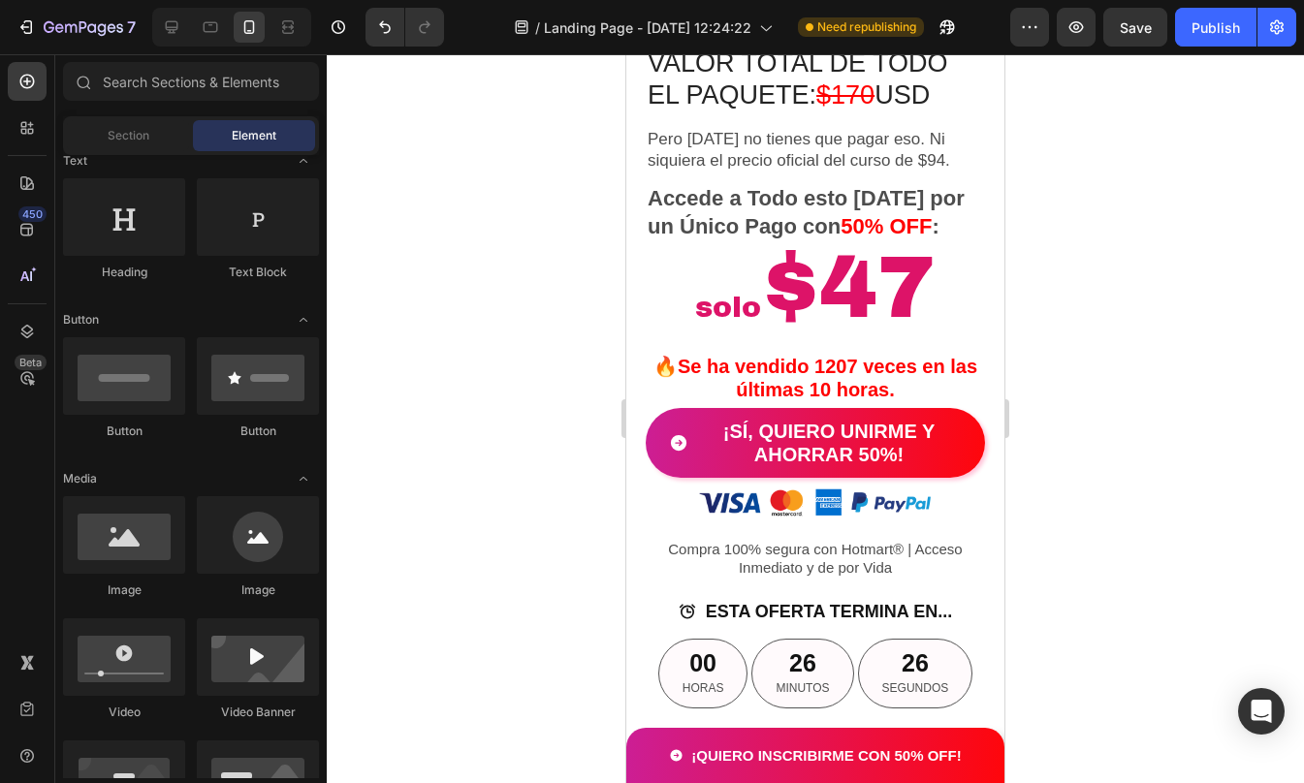
scroll to position [3889, 0]
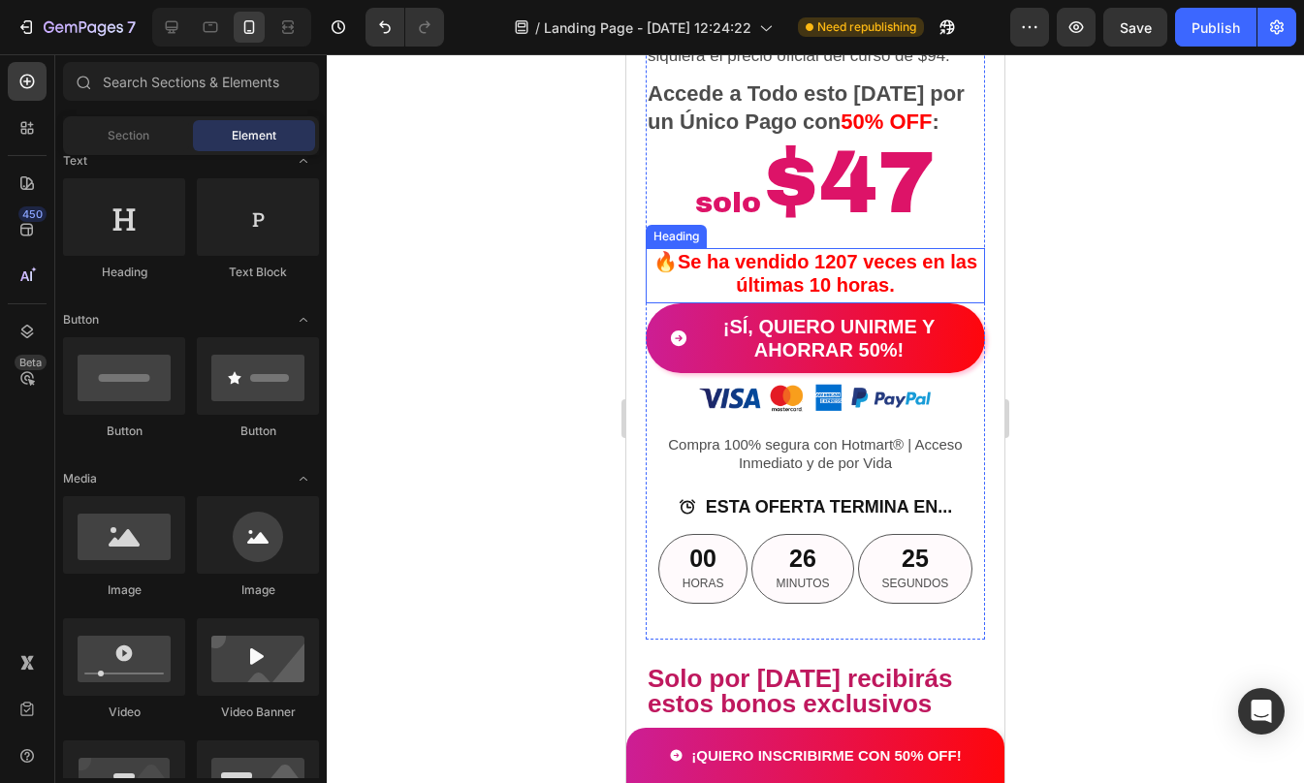
click at [811, 299] on h2 "🔥Se ha vendido 1207 veces en las últimas 10 horas." at bounding box center [815, 273] width 339 height 50
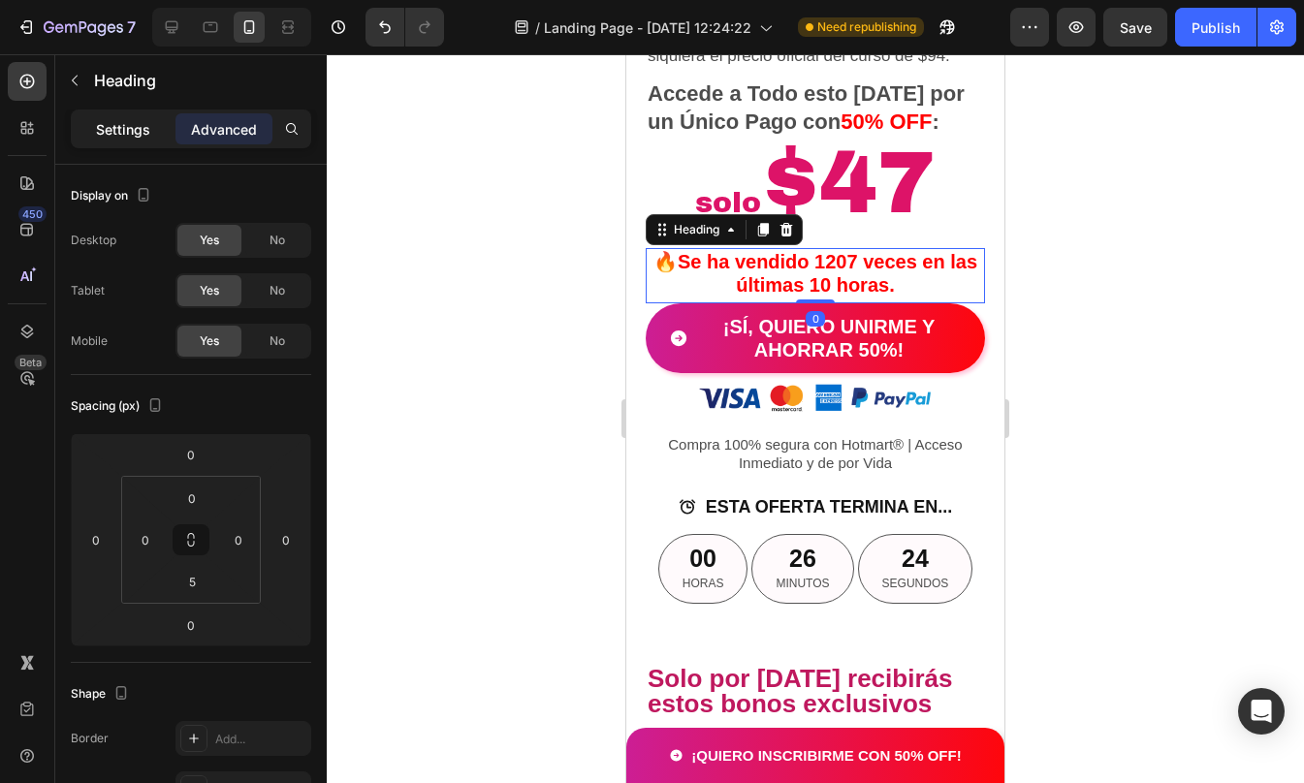
click at [121, 129] on p "Settings" at bounding box center [123, 129] width 54 height 20
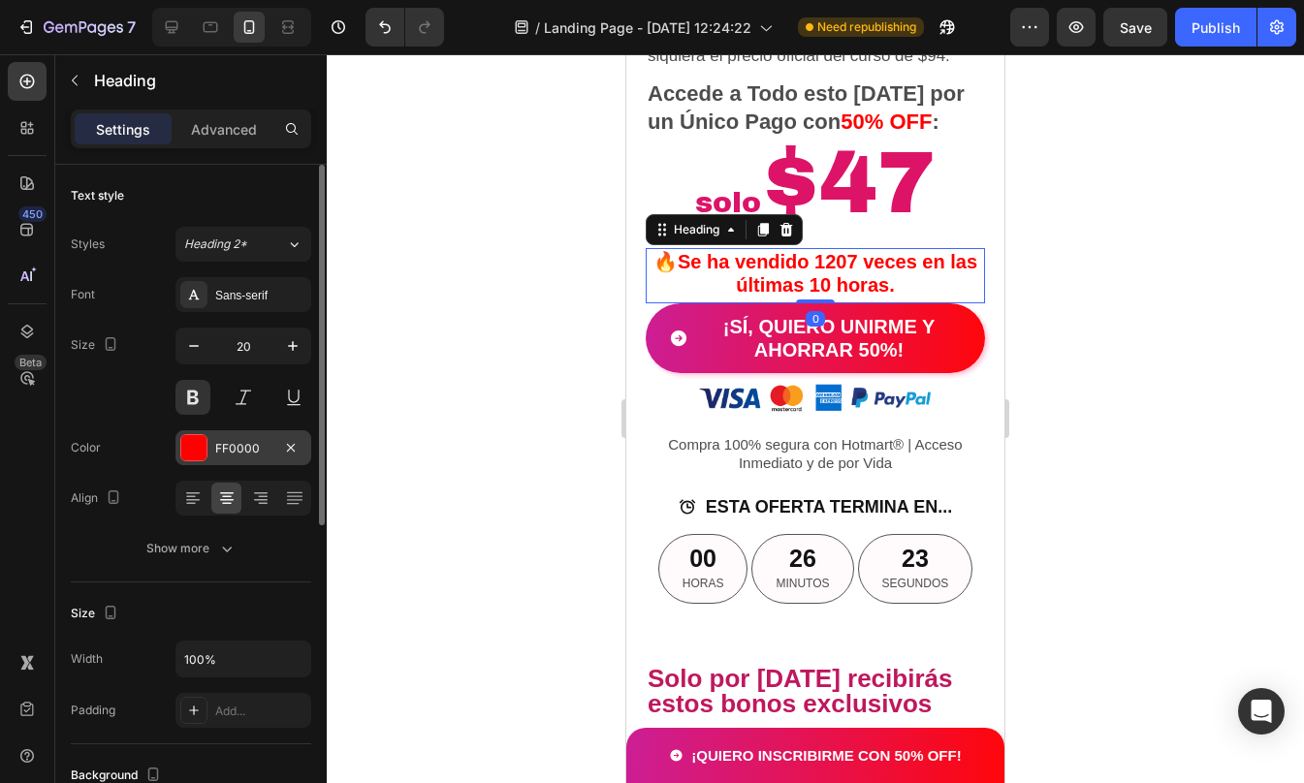
click at [199, 449] on div at bounding box center [193, 447] width 25 height 25
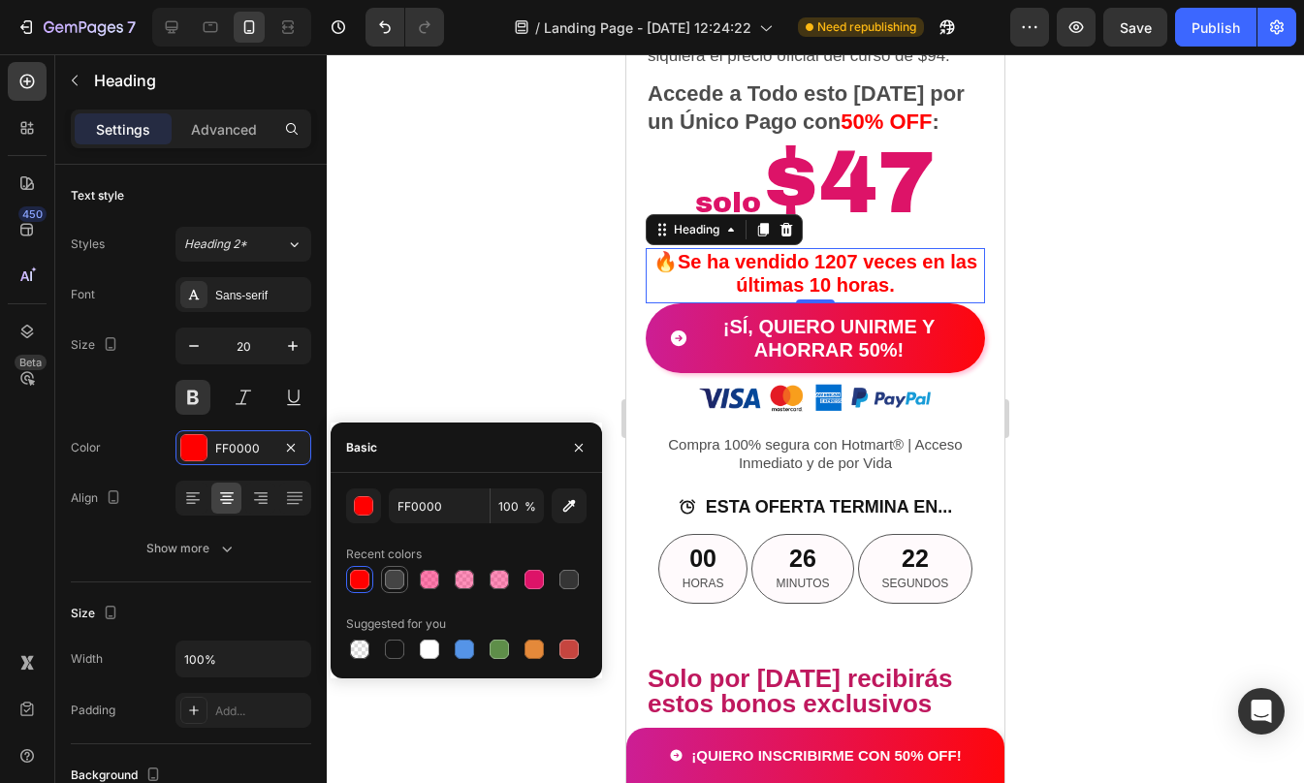
click at [391, 583] on div at bounding box center [394, 579] width 19 height 19
type input "444444"
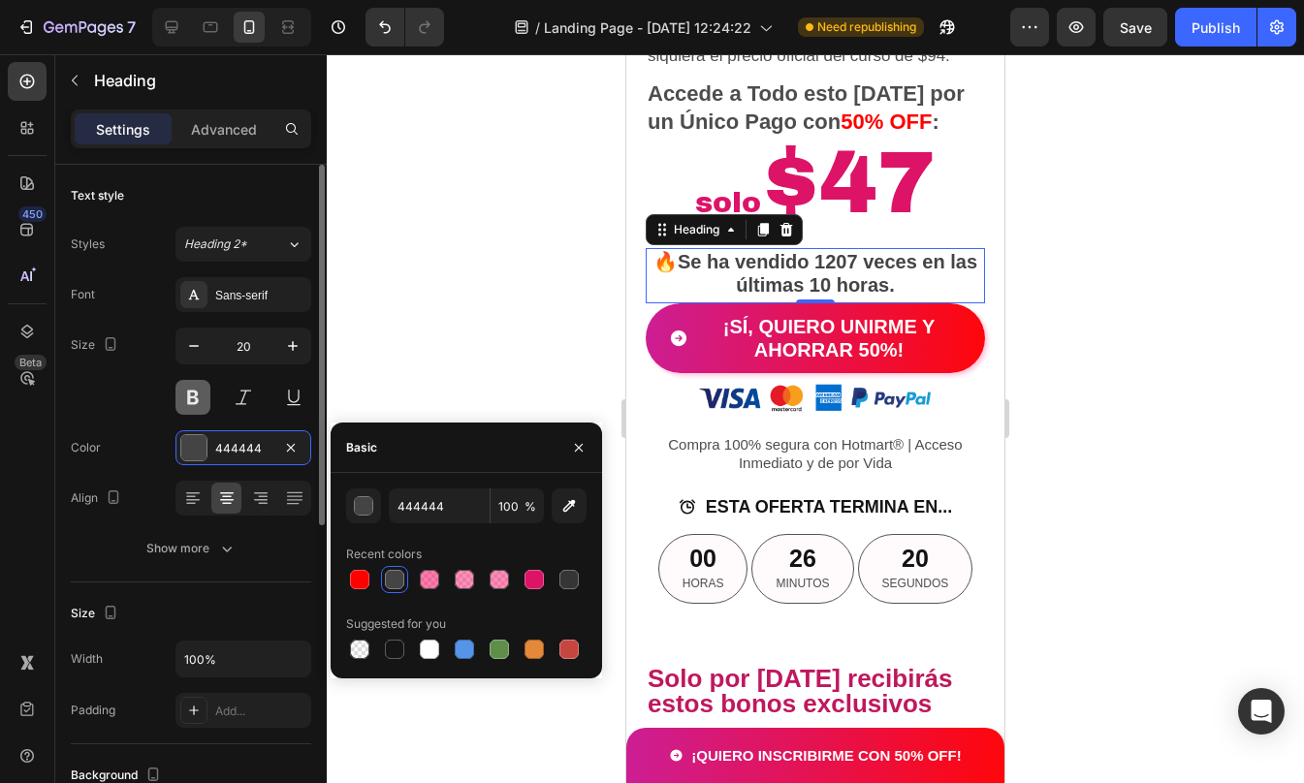
click at [192, 401] on button at bounding box center [192, 397] width 35 height 35
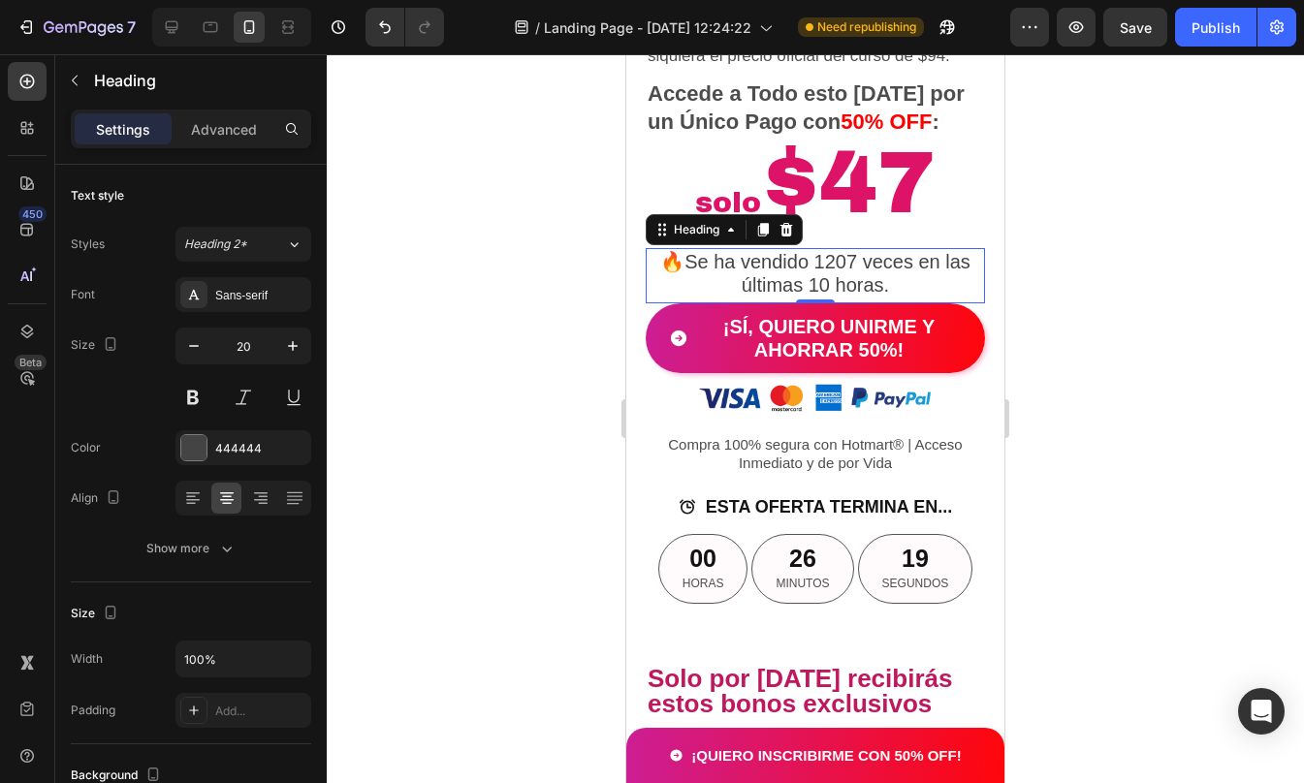
click at [1086, 418] on div at bounding box center [815, 418] width 977 height 729
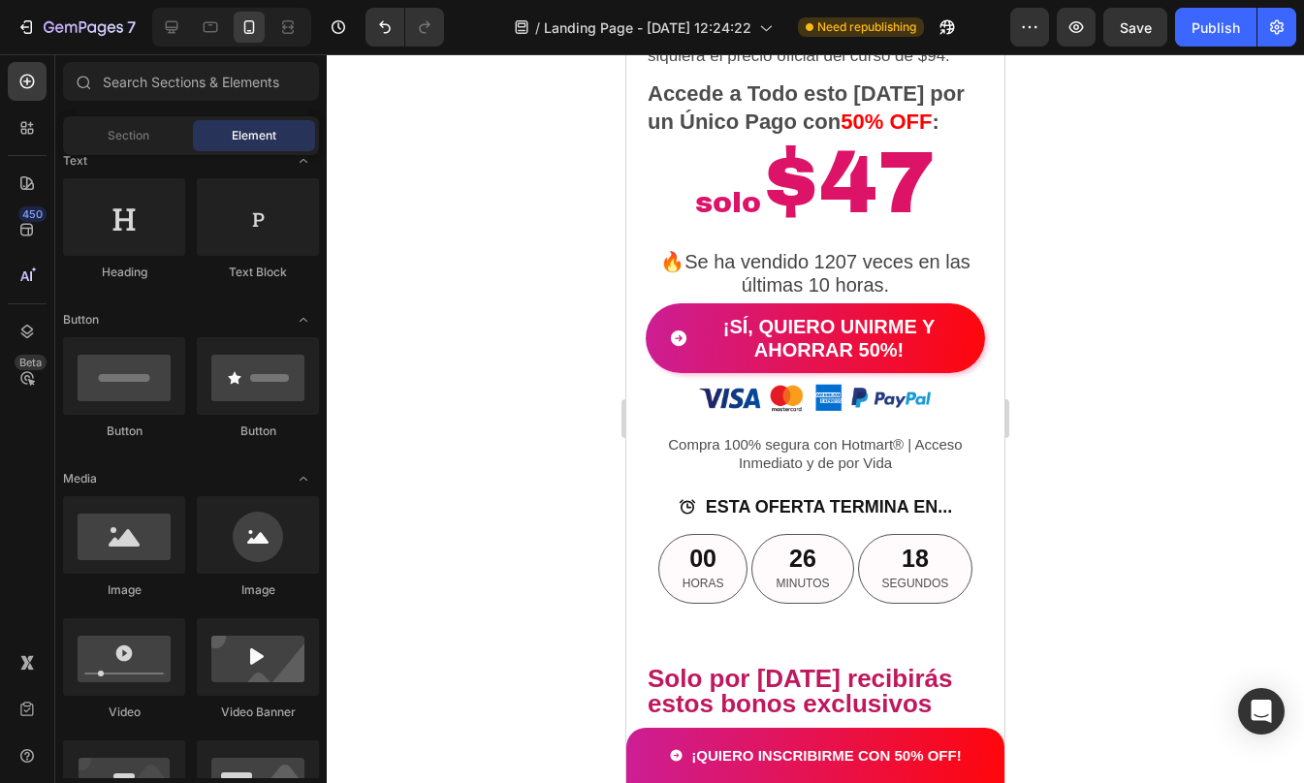
click at [1086, 418] on div at bounding box center [815, 418] width 977 height 729
click at [1035, 378] on div at bounding box center [815, 418] width 977 height 729
click at [1136, 389] on div at bounding box center [815, 418] width 977 height 729
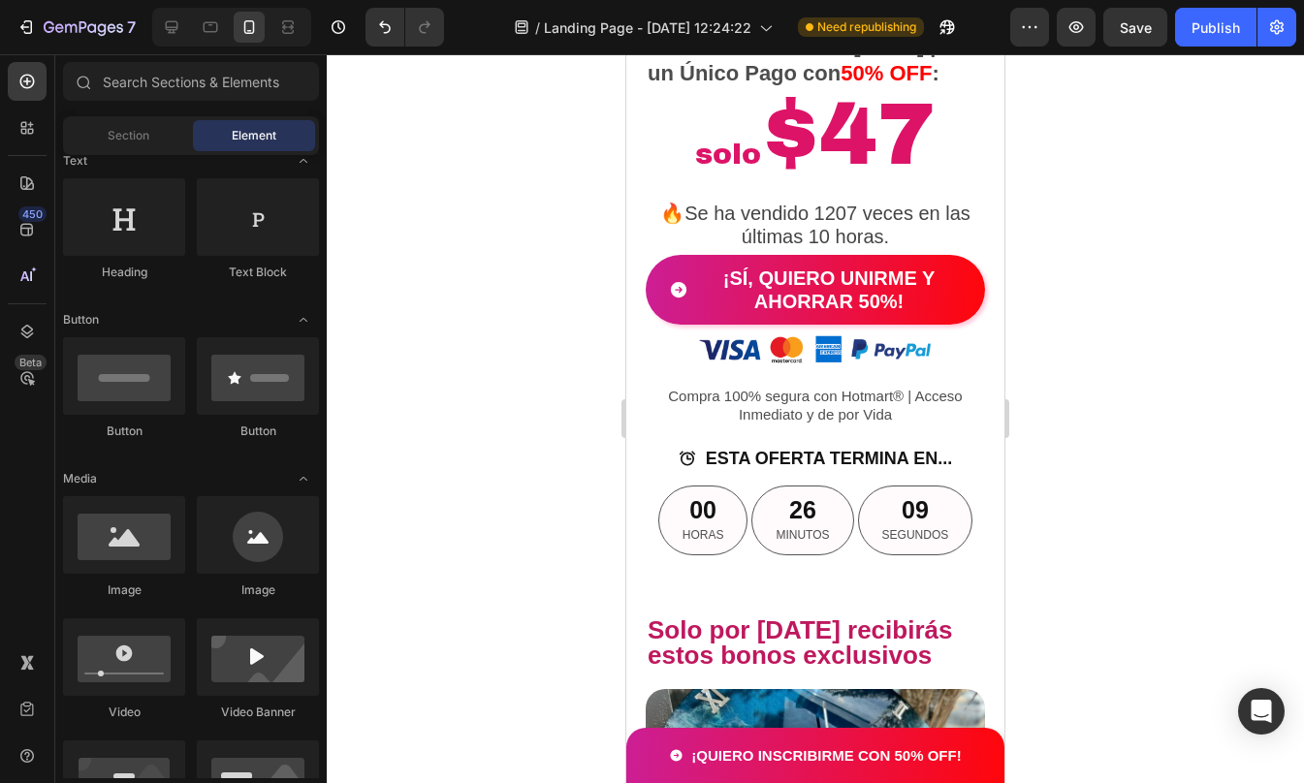
scroll to position [3962, 0]
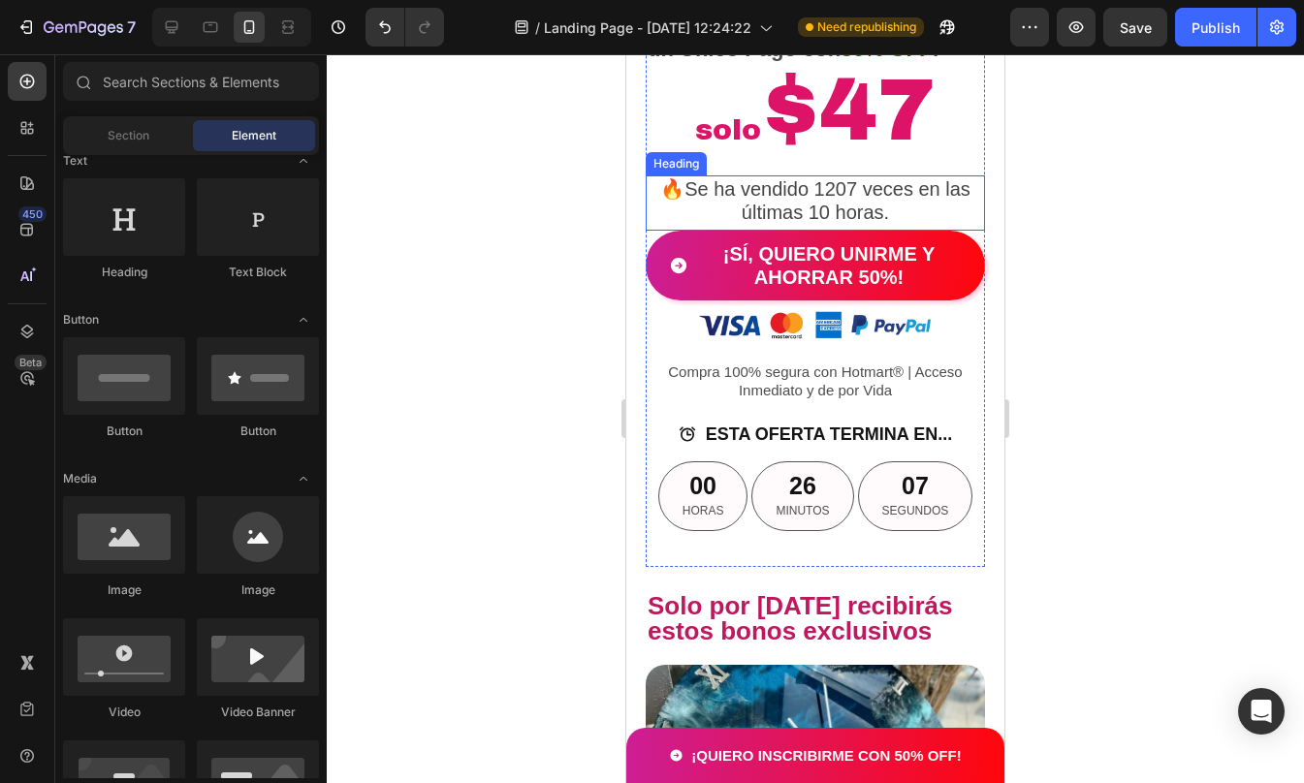
click at [829, 226] on h2 "🔥Se ha vendido 1207 veces en las últimas 10 horas." at bounding box center [815, 200] width 339 height 50
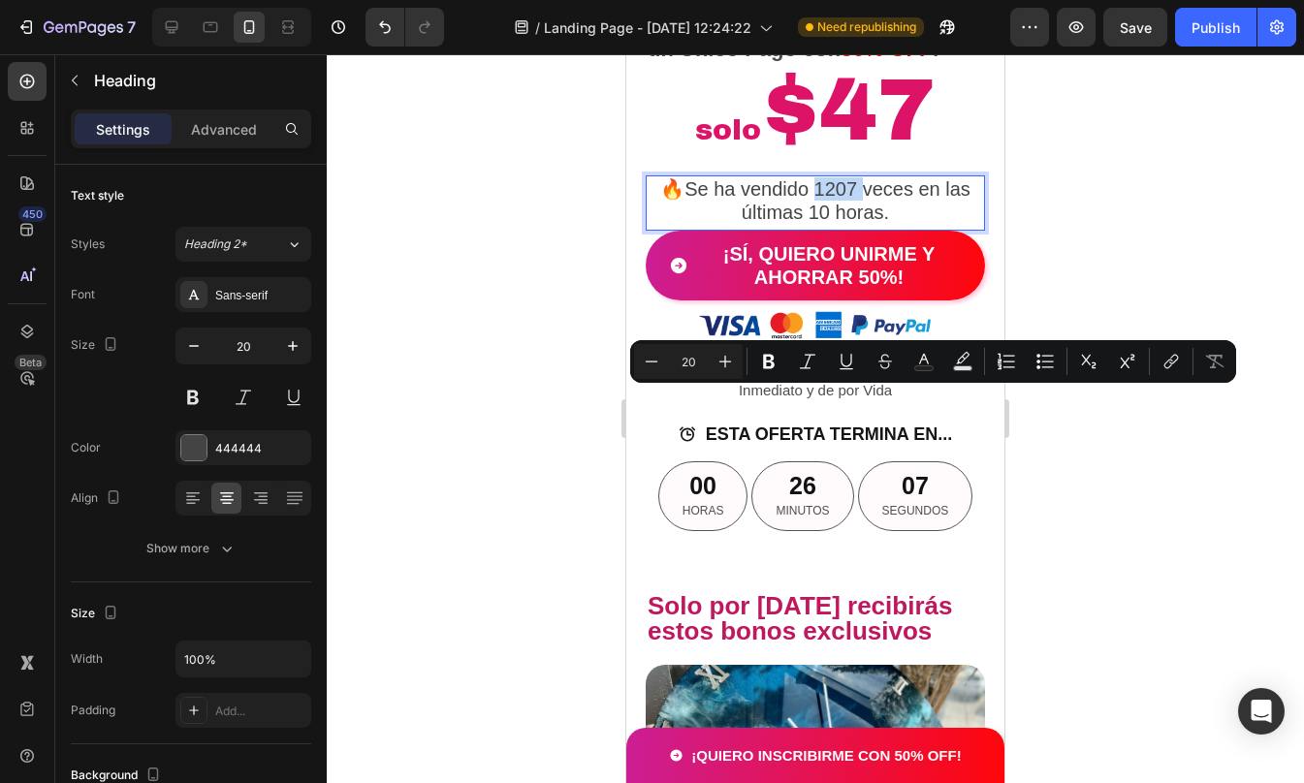
click at [835, 224] on p "🔥Se ha vendido 1207 veces en las últimas 10 horas." at bounding box center [815, 200] width 335 height 47
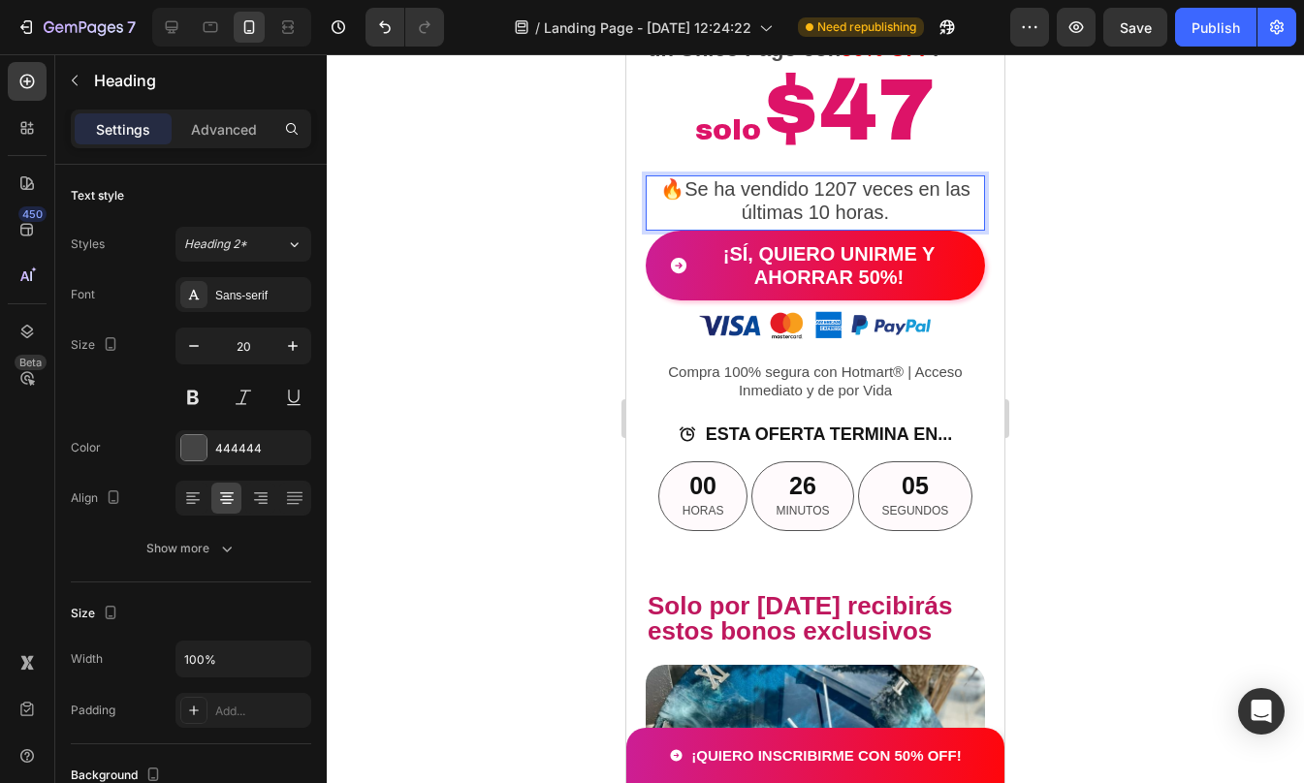
click at [1108, 392] on div at bounding box center [815, 418] width 977 height 729
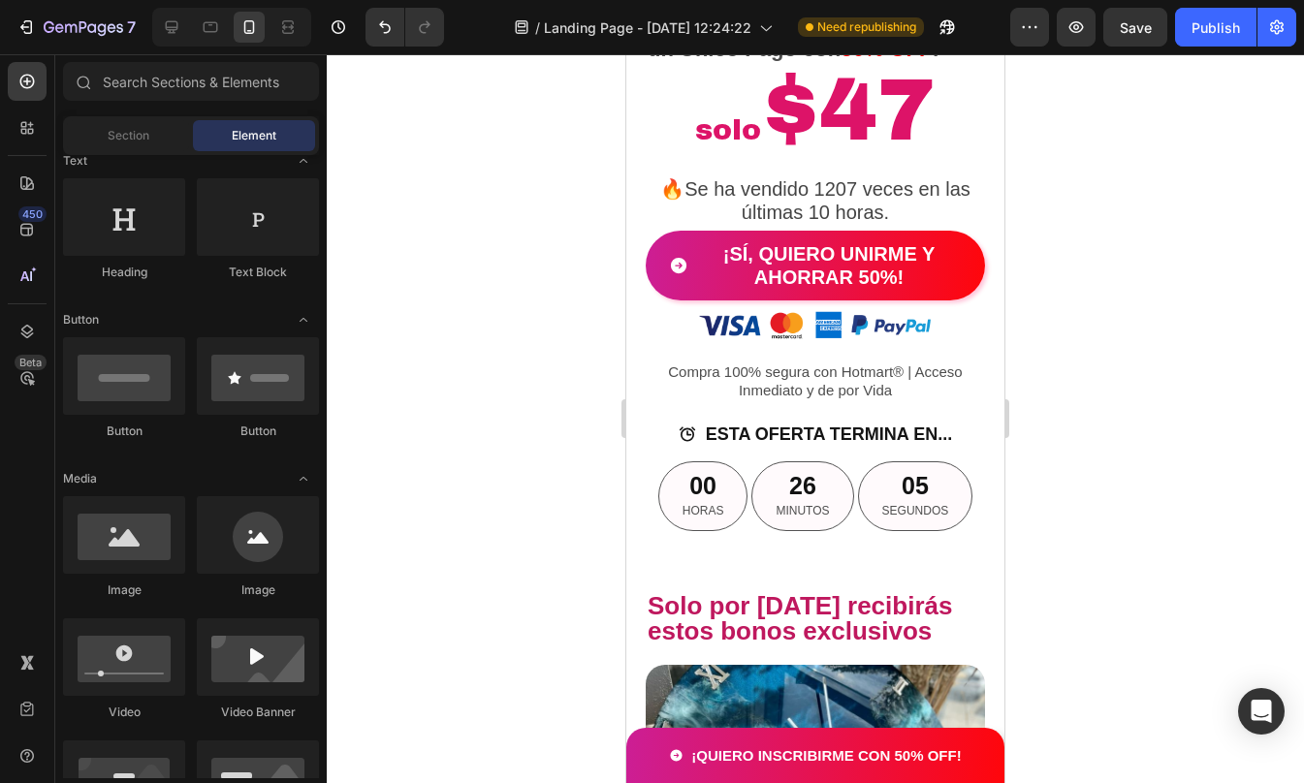
click at [1108, 392] on div at bounding box center [815, 418] width 977 height 729
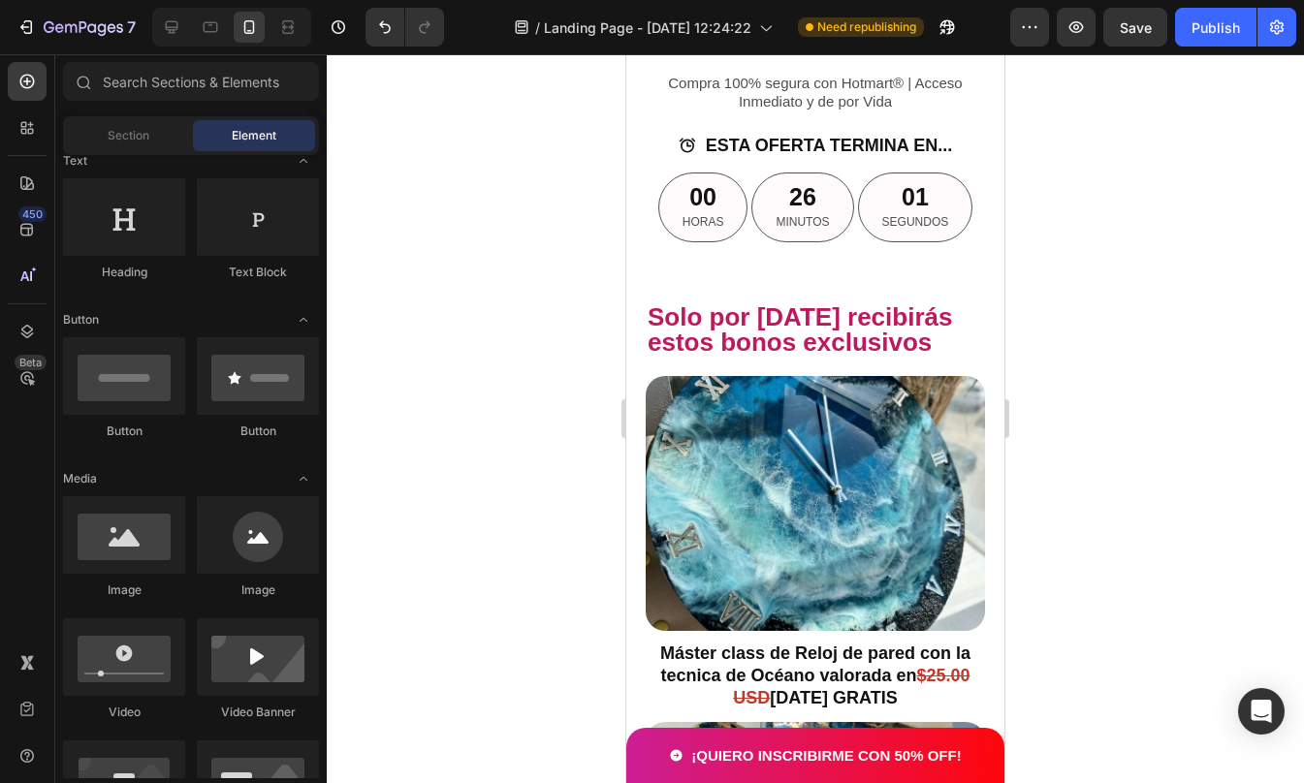
scroll to position [4267, 0]
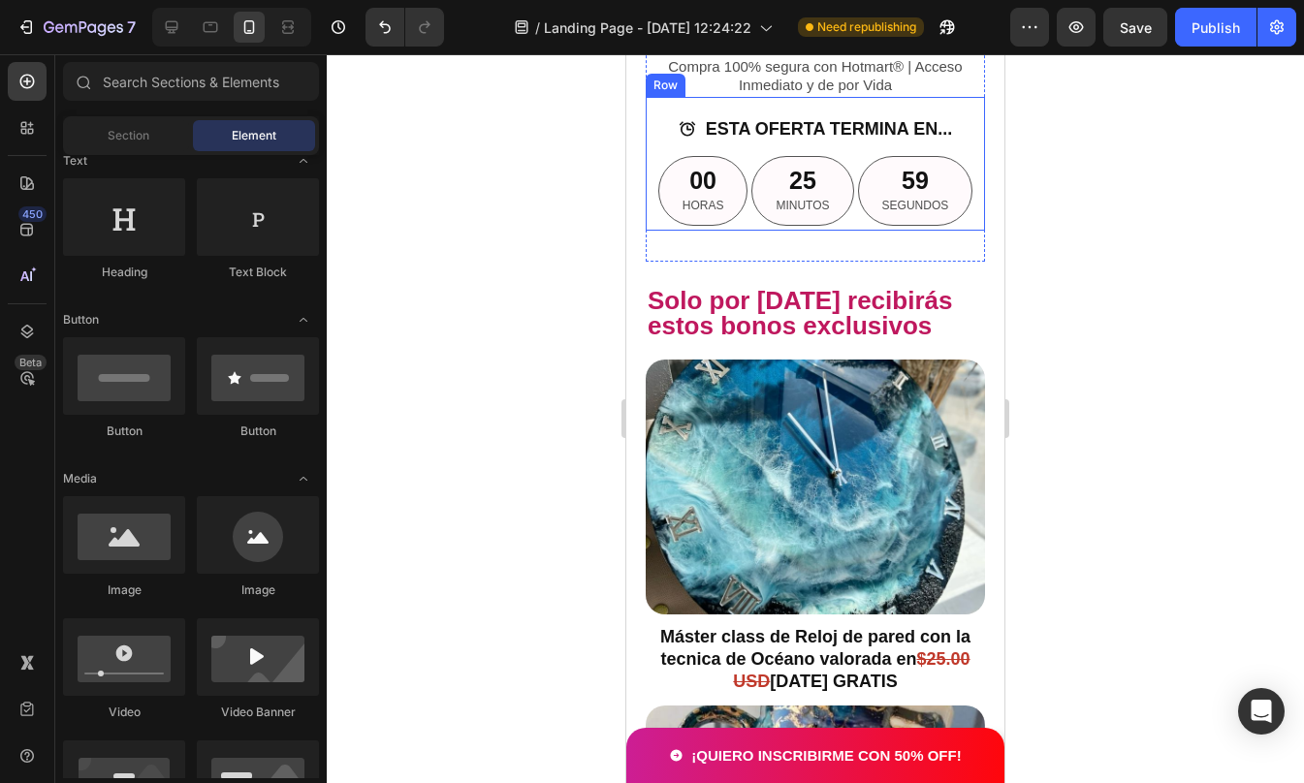
click at [957, 232] on div "ESTA OFERTA TERMINA EN... Button 00 HORAS 25 MINUTOS 59 SEGUNDOS Countdown Time…" at bounding box center [815, 164] width 339 height 135
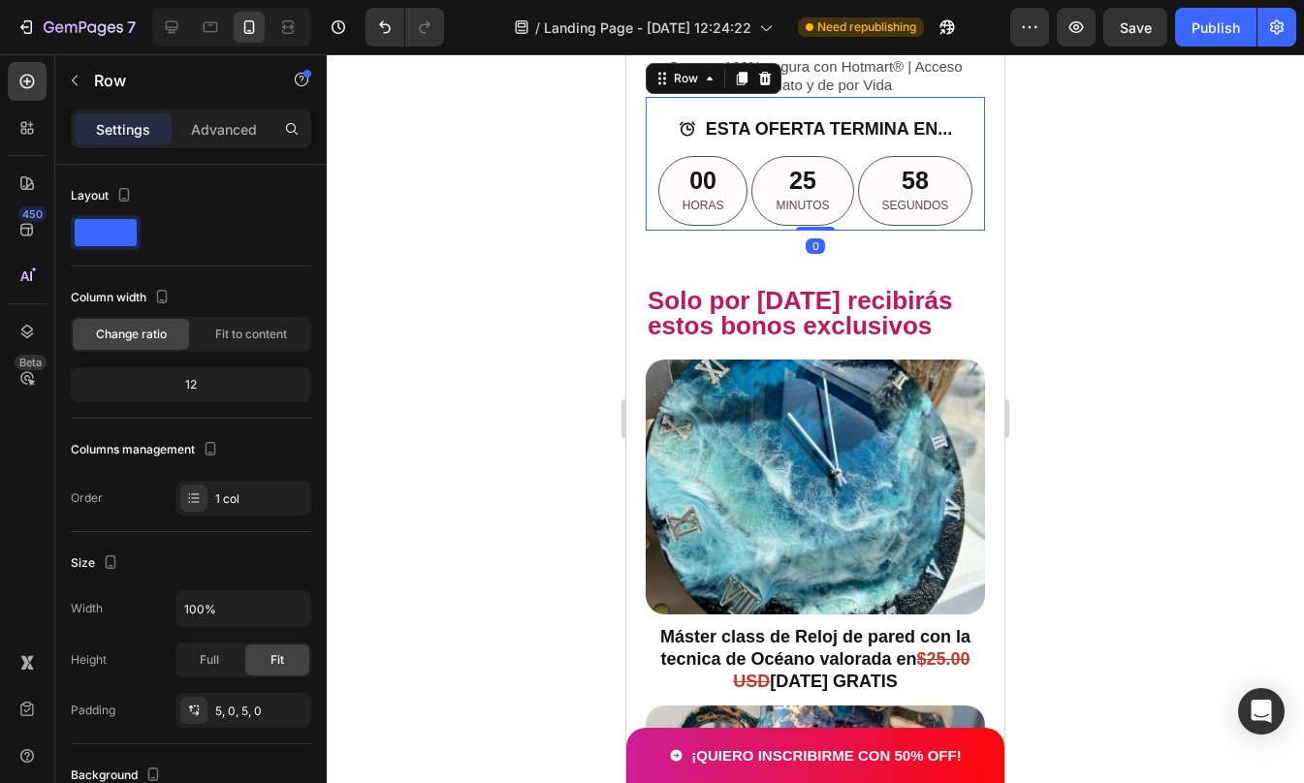
click at [1102, 356] on div at bounding box center [815, 418] width 977 height 729
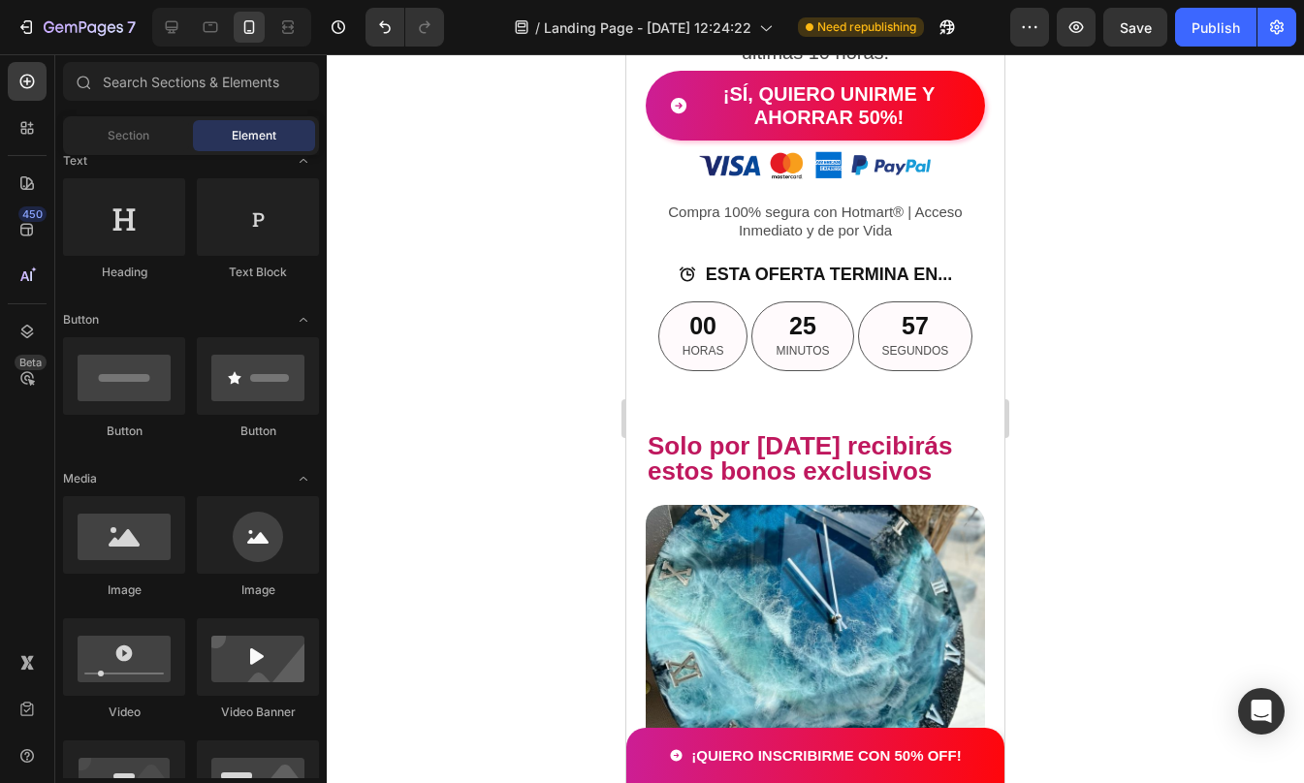
scroll to position [4099, 0]
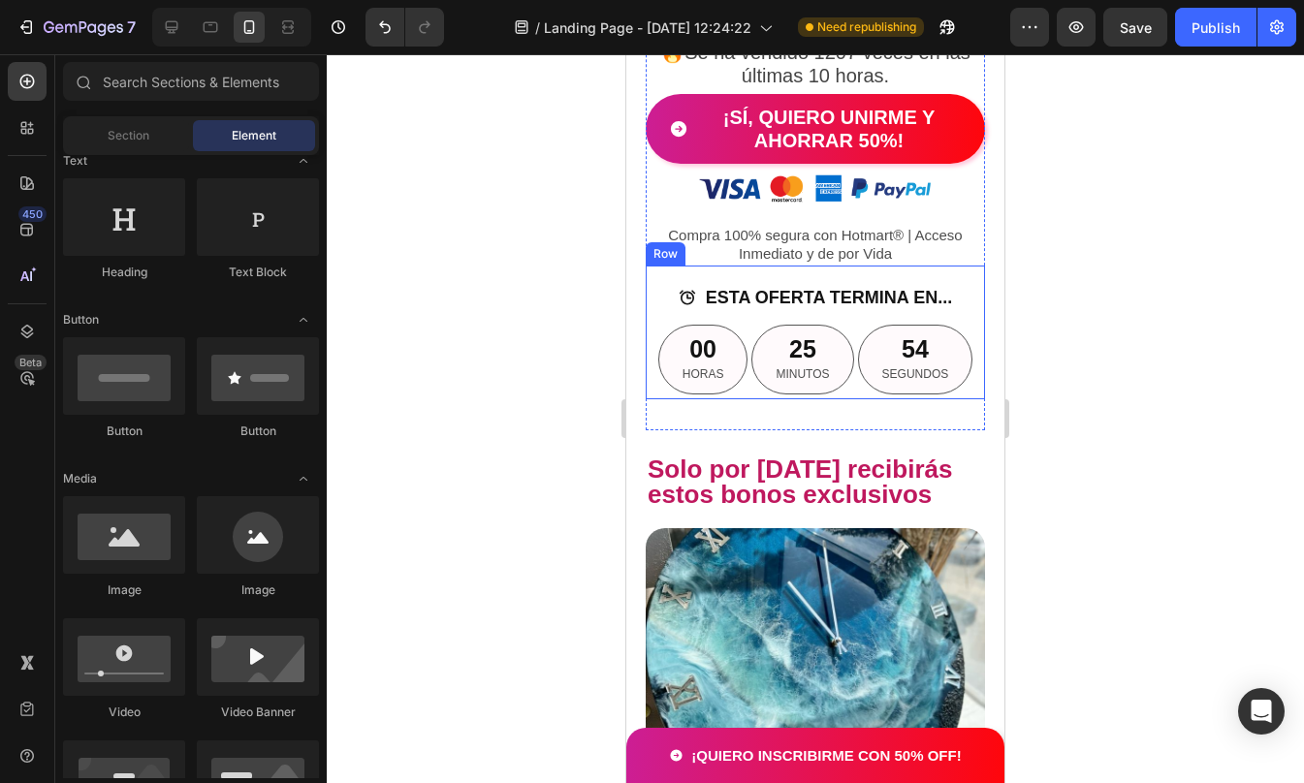
click at [952, 400] on div "ESTA OFERTA TERMINA EN... Button 00 HORAS 25 MINUTOS 54 SEGUNDOS Countdown Time…" at bounding box center [815, 333] width 339 height 135
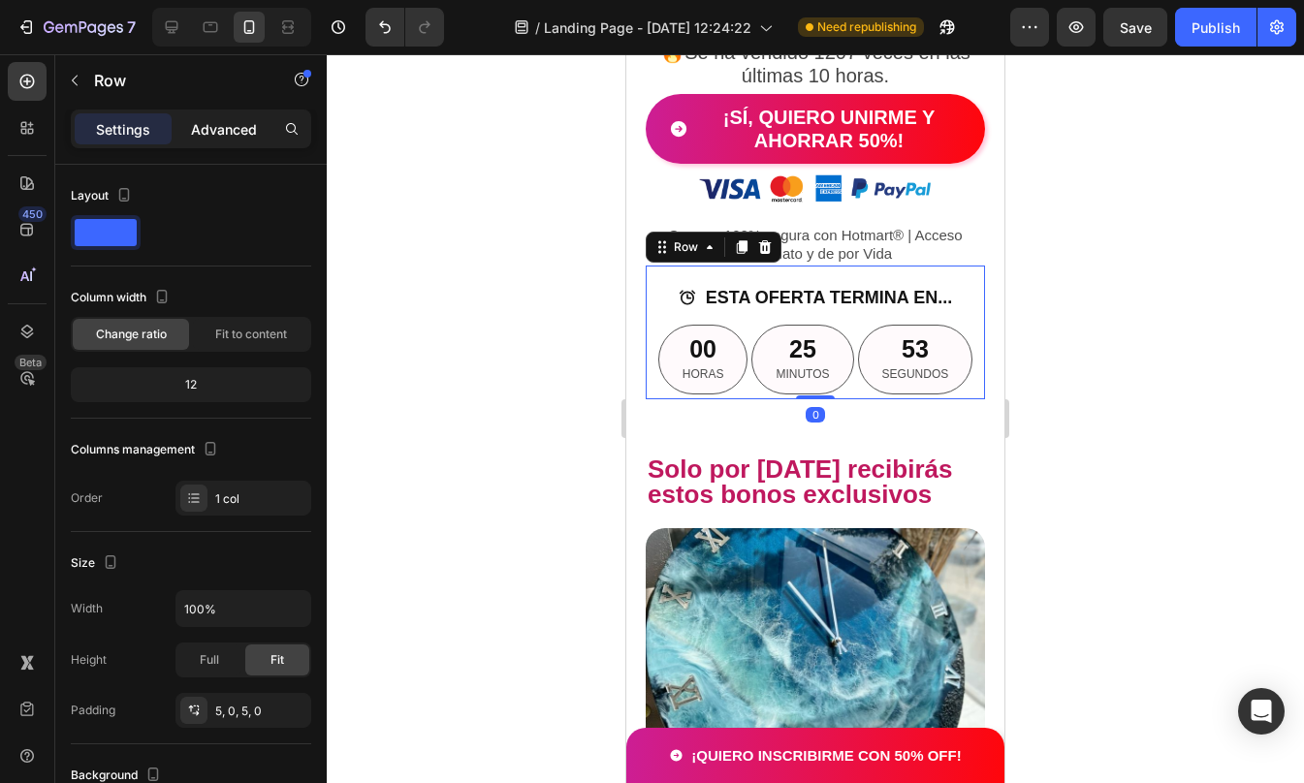
click at [232, 135] on p "Advanced" at bounding box center [224, 129] width 66 height 20
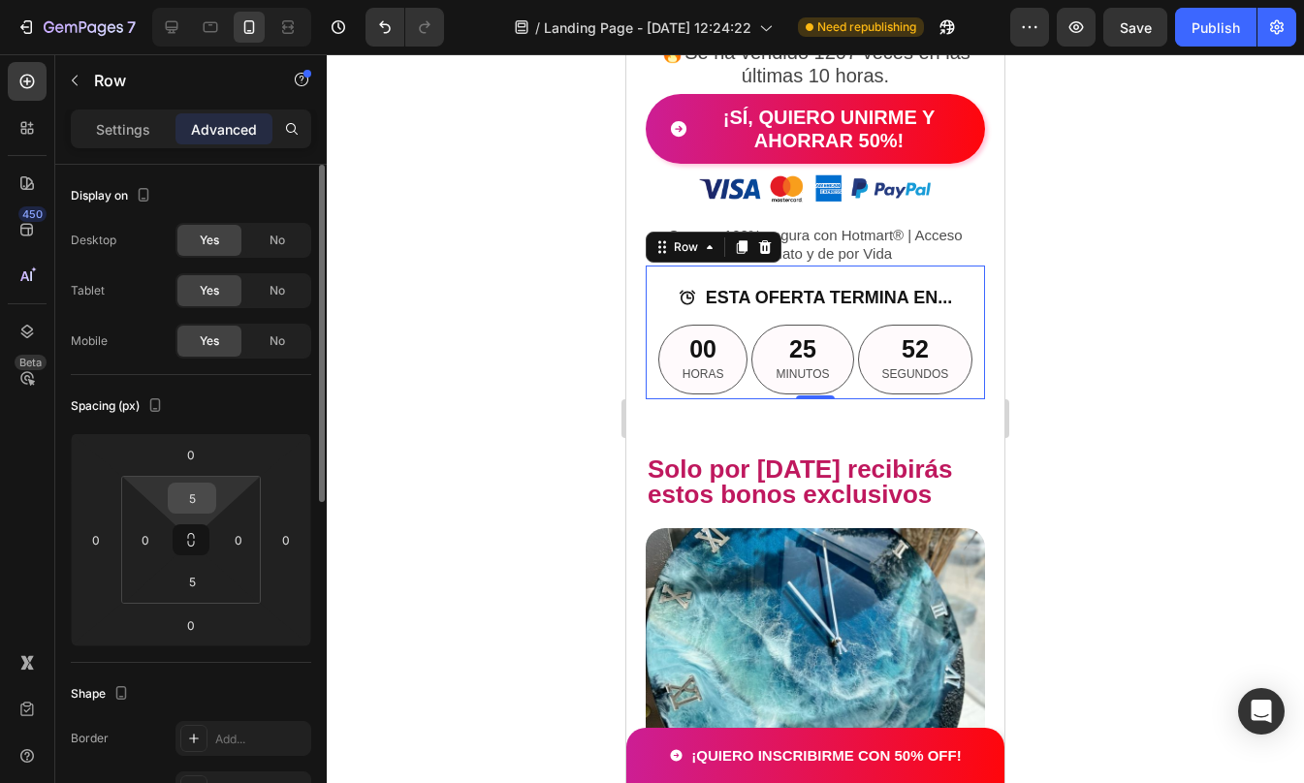
click at [196, 498] on input "5" at bounding box center [192, 498] width 39 height 29
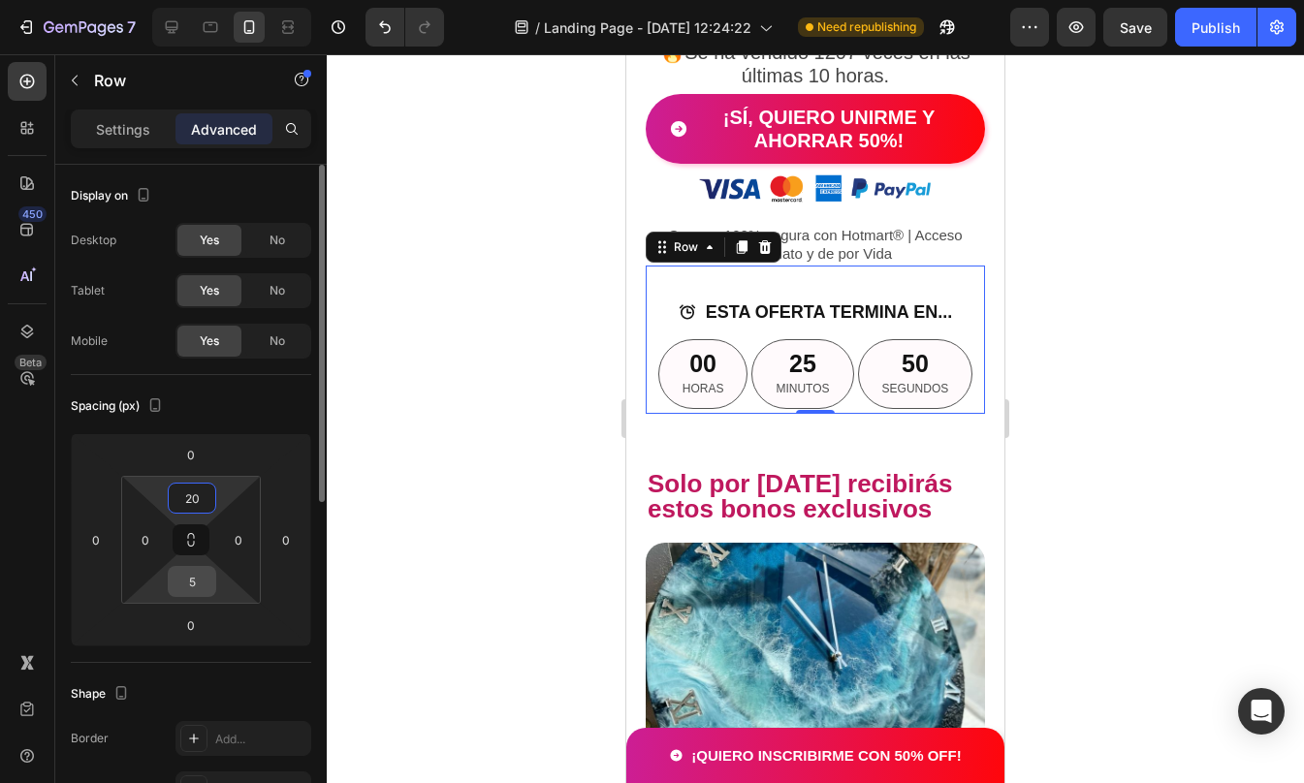
type input "20"
click at [193, 585] on input "5" at bounding box center [192, 581] width 39 height 29
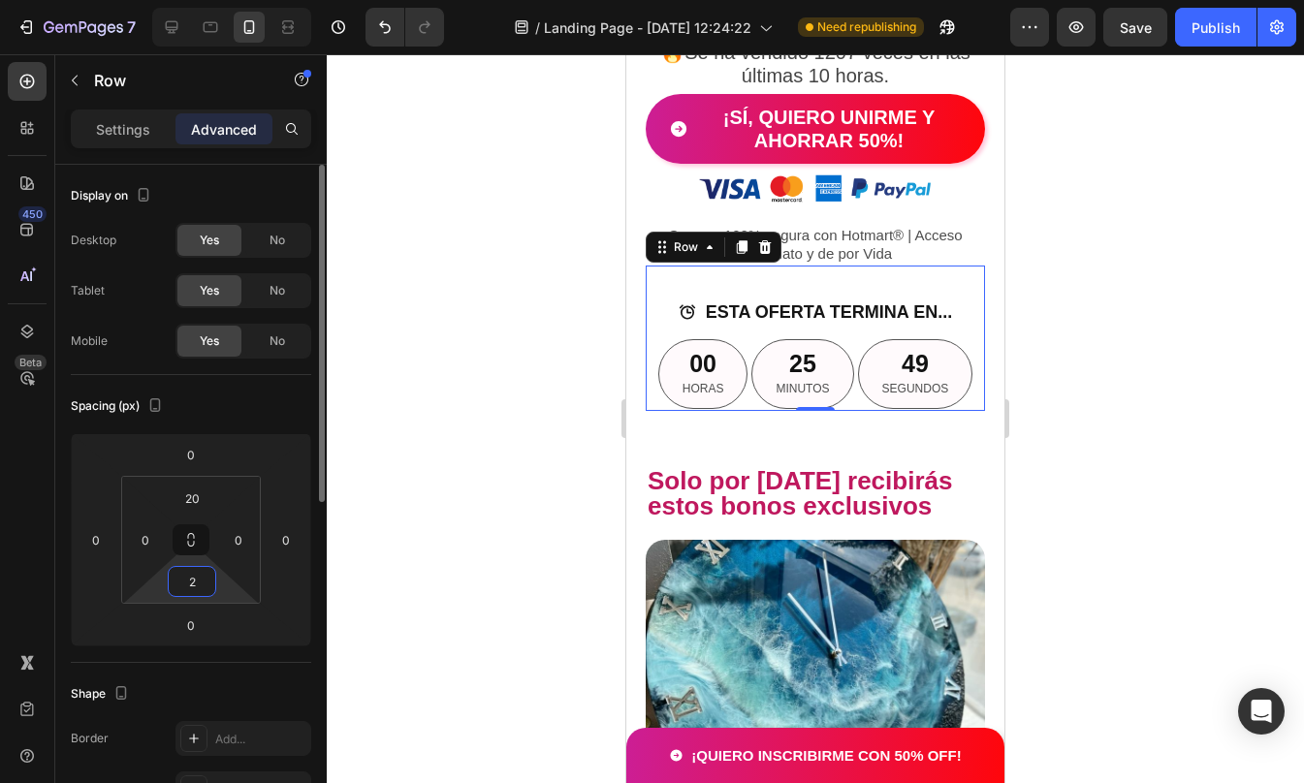
type input "20"
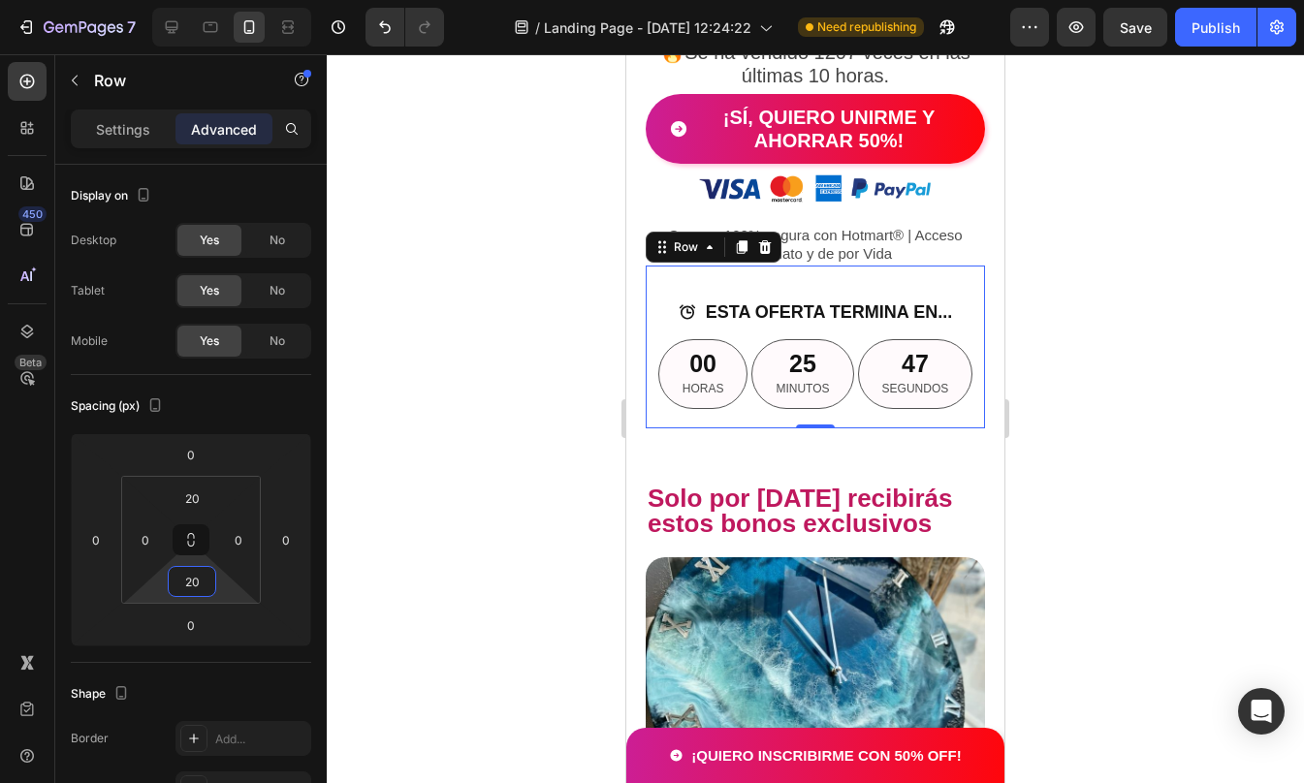
click at [1229, 533] on div at bounding box center [815, 418] width 977 height 729
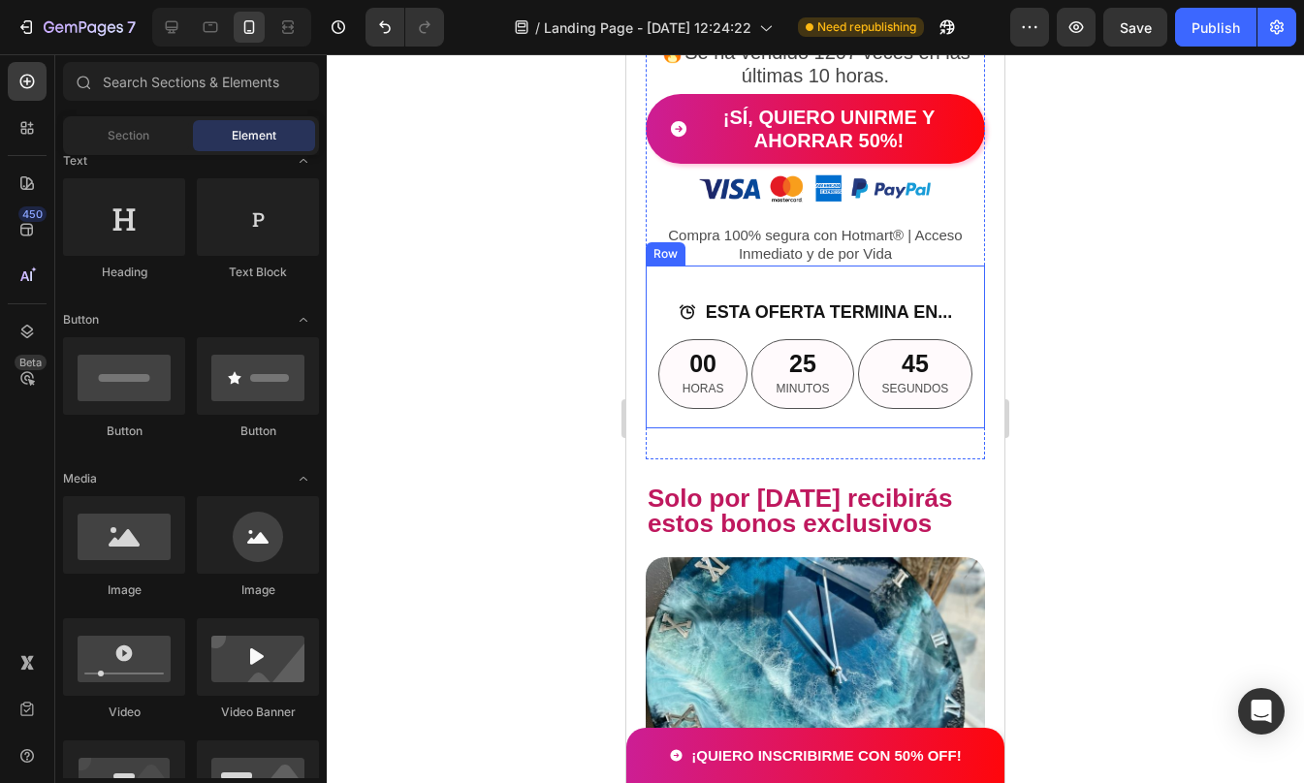
click at [904, 429] on div "ESTA OFERTA TERMINA EN... Button 00 HORAS 25 MINUTOS 45 SEGUNDOS Countdown Time…" at bounding box center [815, 348] width 339 height 164
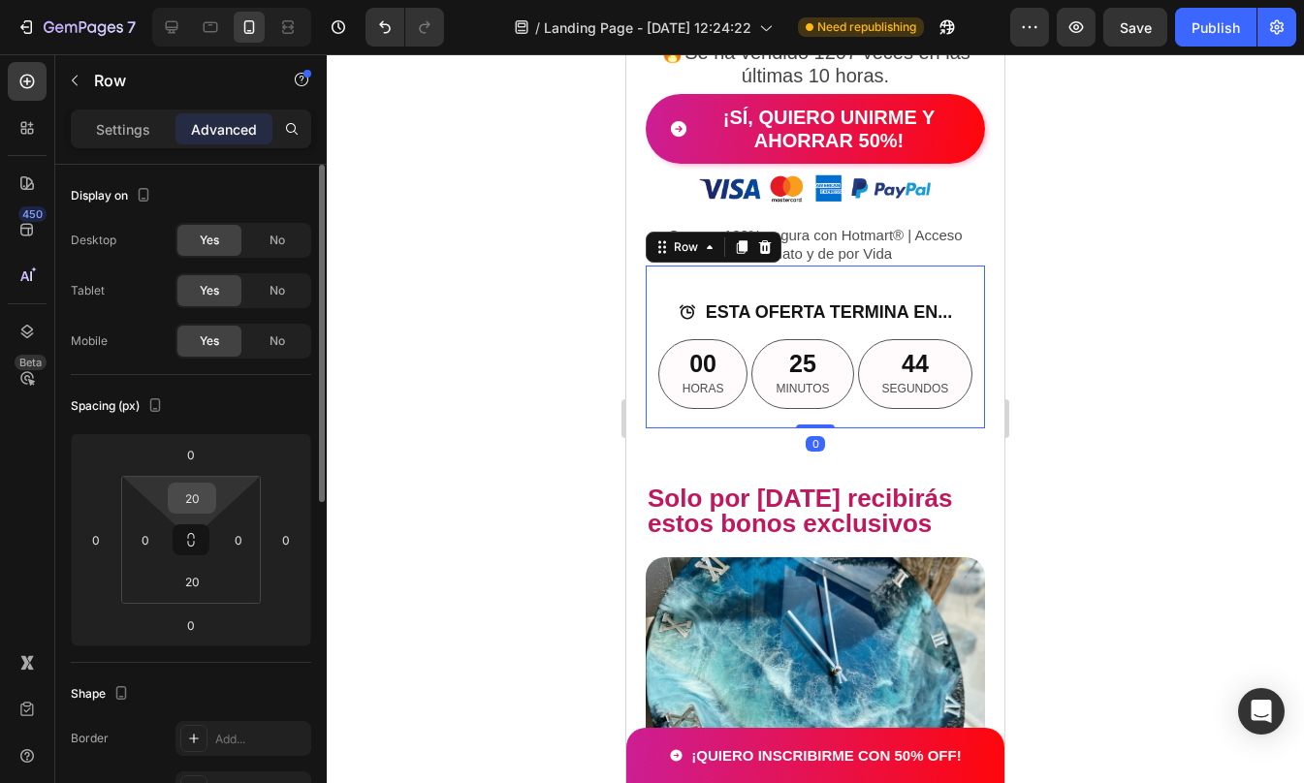
click at [189, 502] on input "20" at bounding box center [192, 498] width 39 height 29
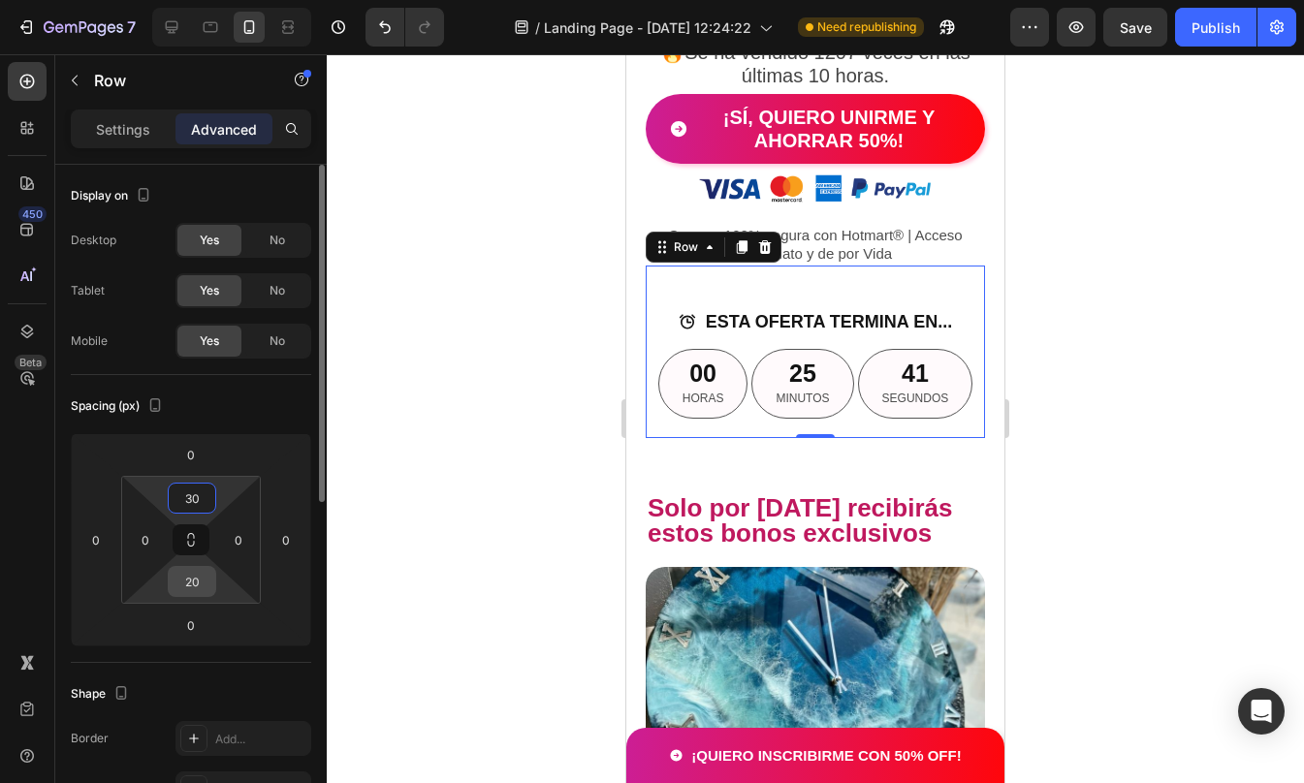
type input "30"
click at [199, 585] on input "20" at bounding box center [192, 581] width 39 height 29
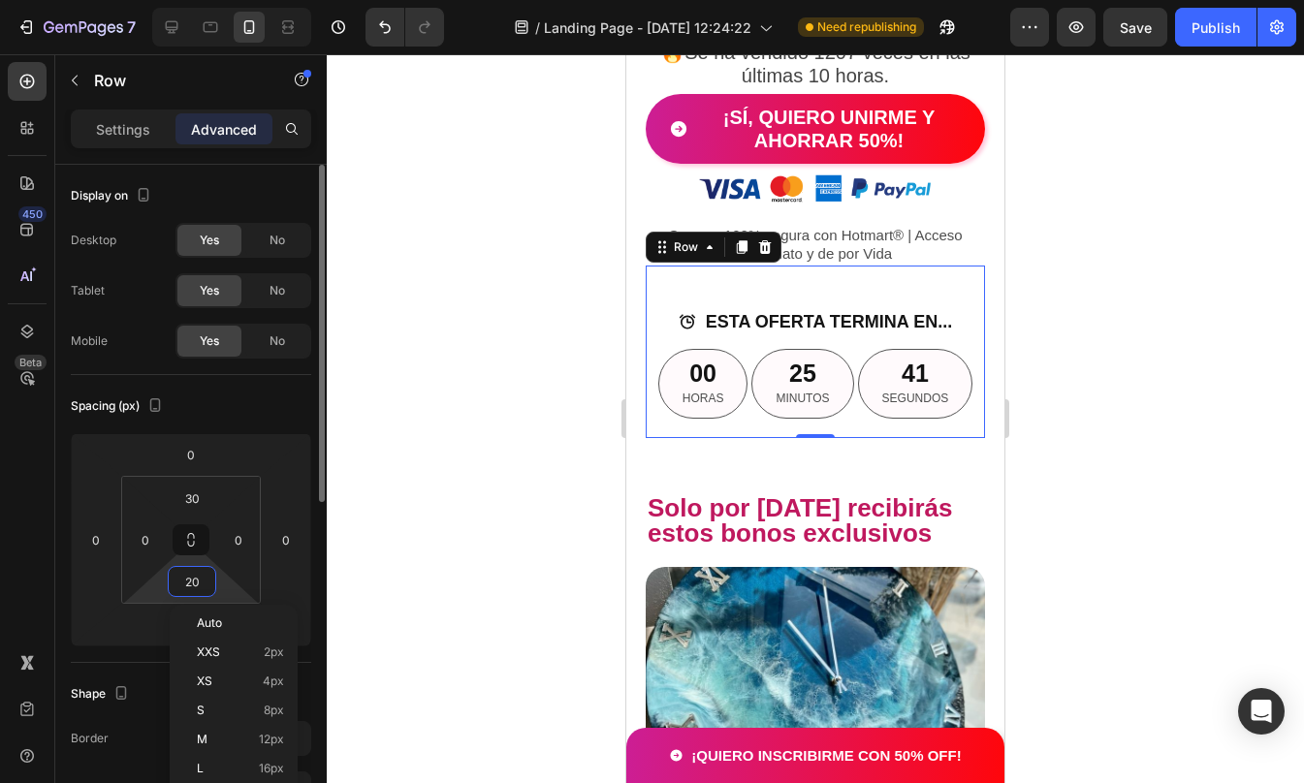
type input "0"
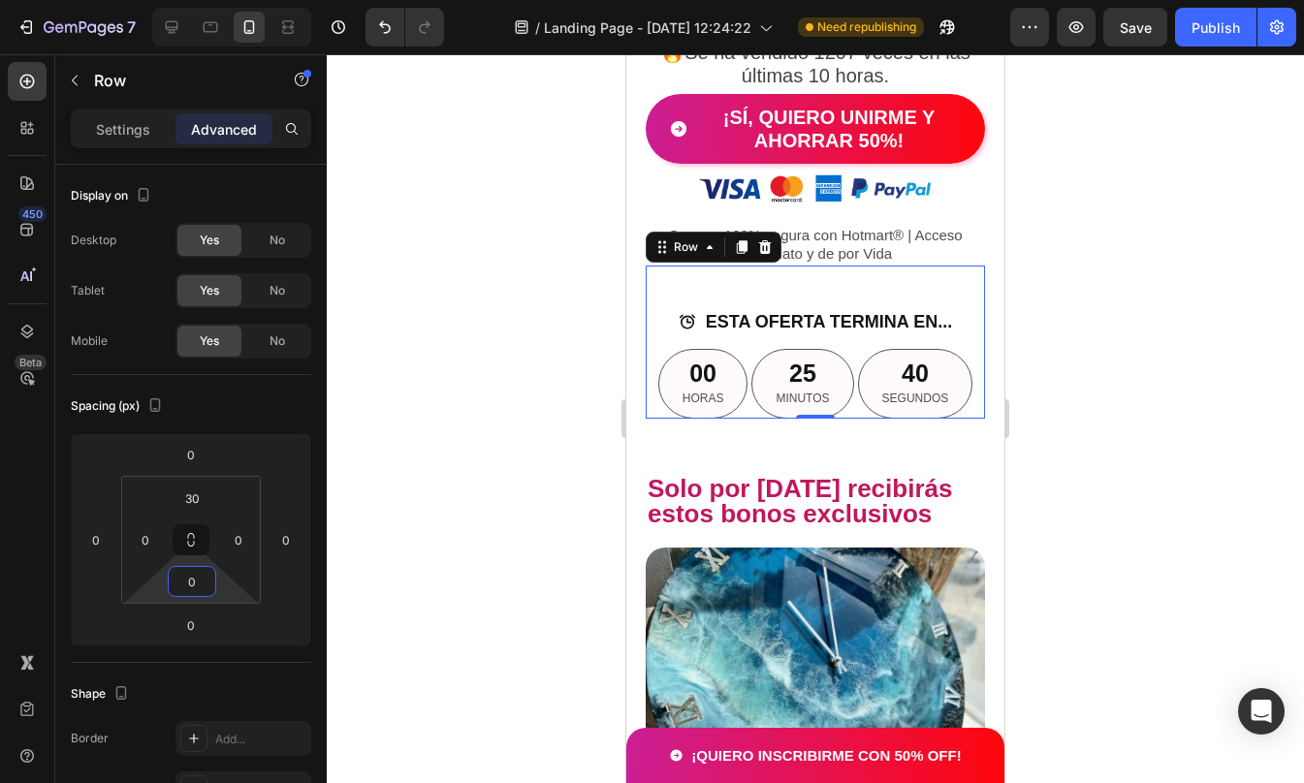
click at [1068, 493] on div at bounding box center [815, 418] width 977 height 729
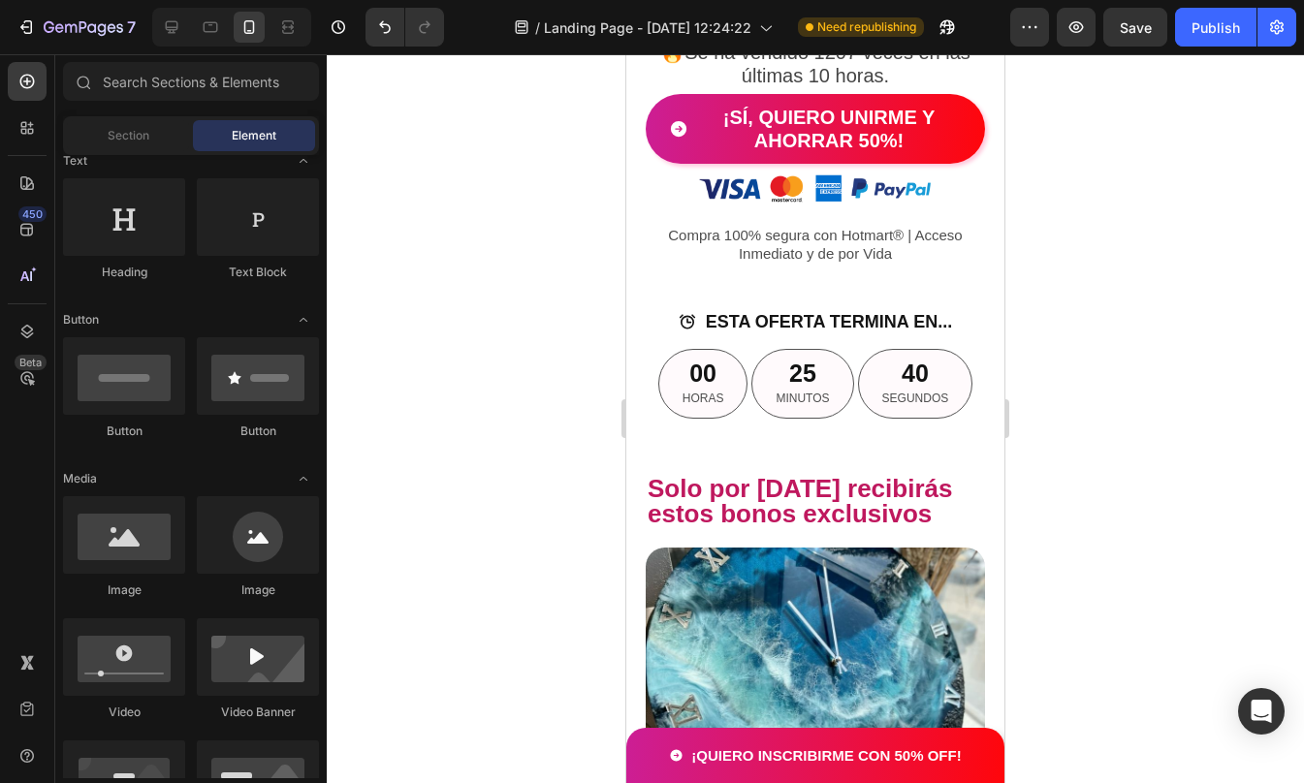
click at [1068, 493] on div at bounding box center [815, 418] width 977 height 729
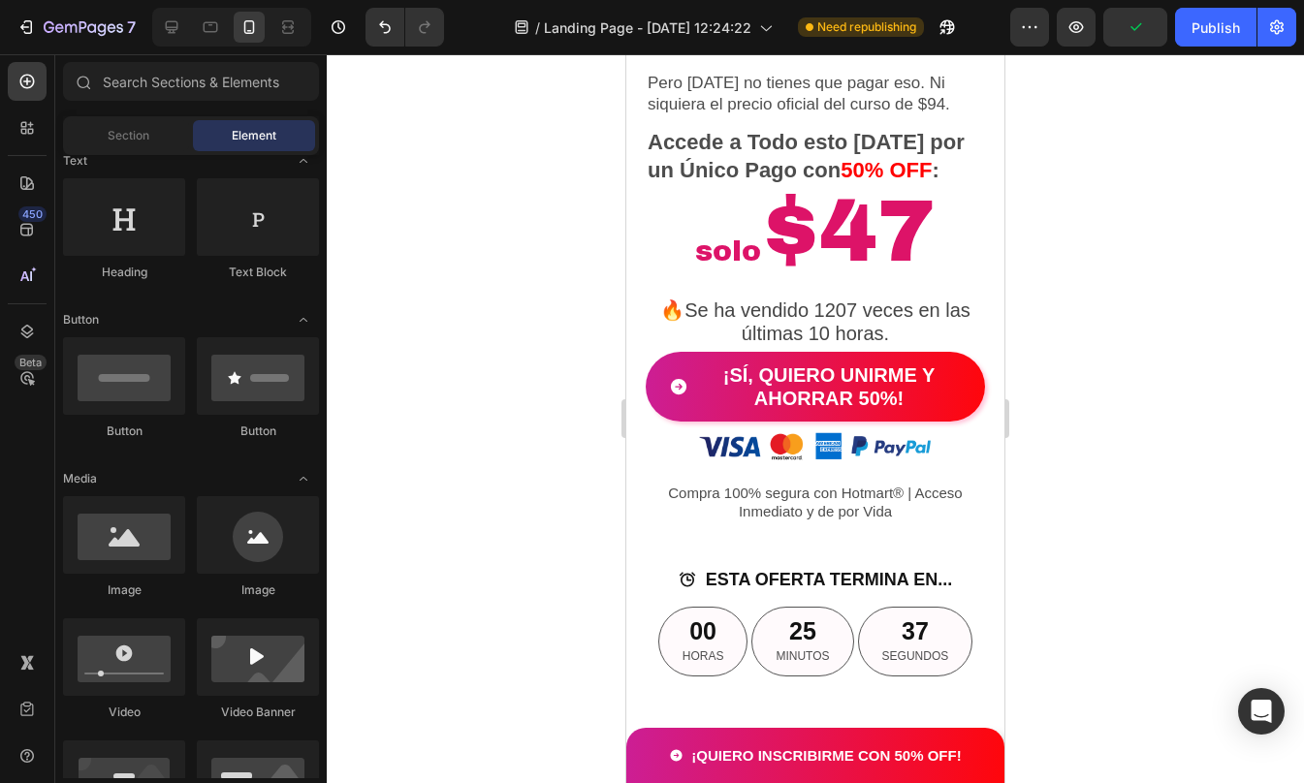
scroll to position [3832, 0]
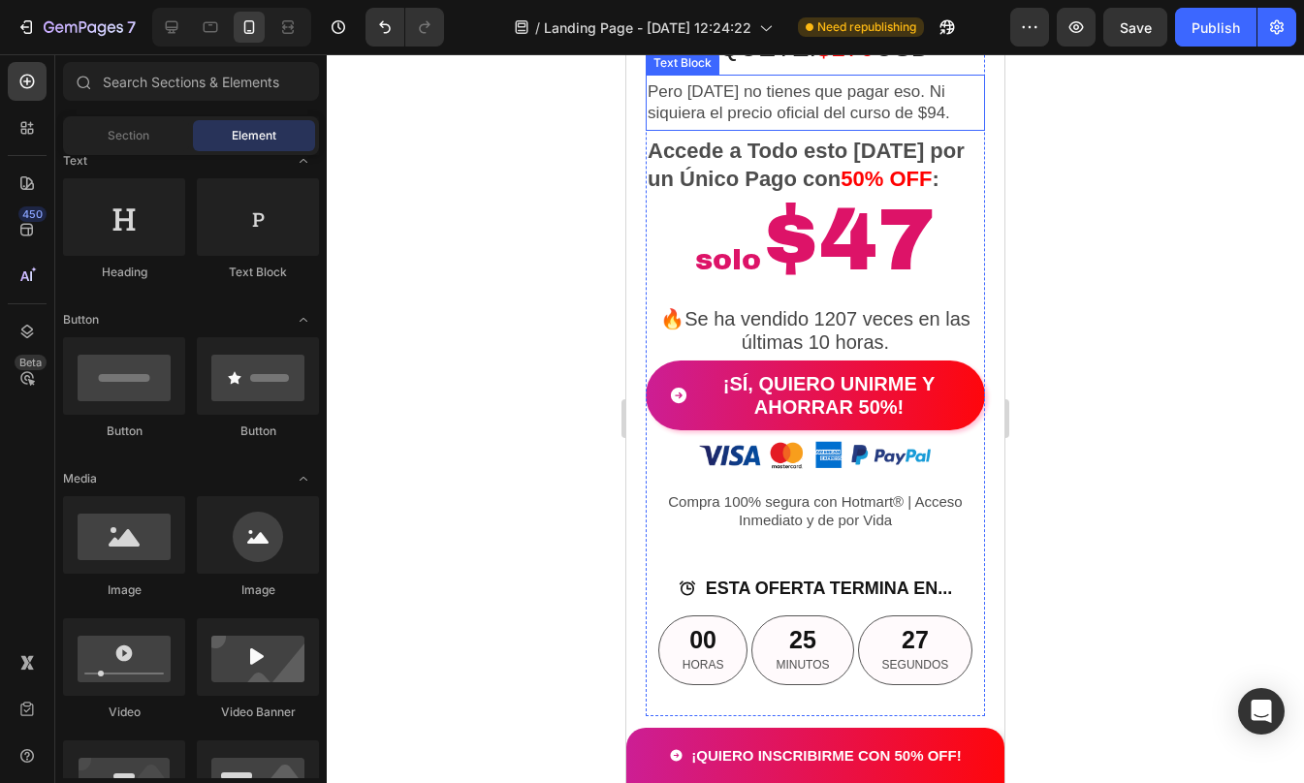
click at [896, 124] on p "Pero hoy no tienes que pagar eso. Ni siquiera el precio oficial del curso de $9…" at bounding box center [815, 102] width 335 height 43
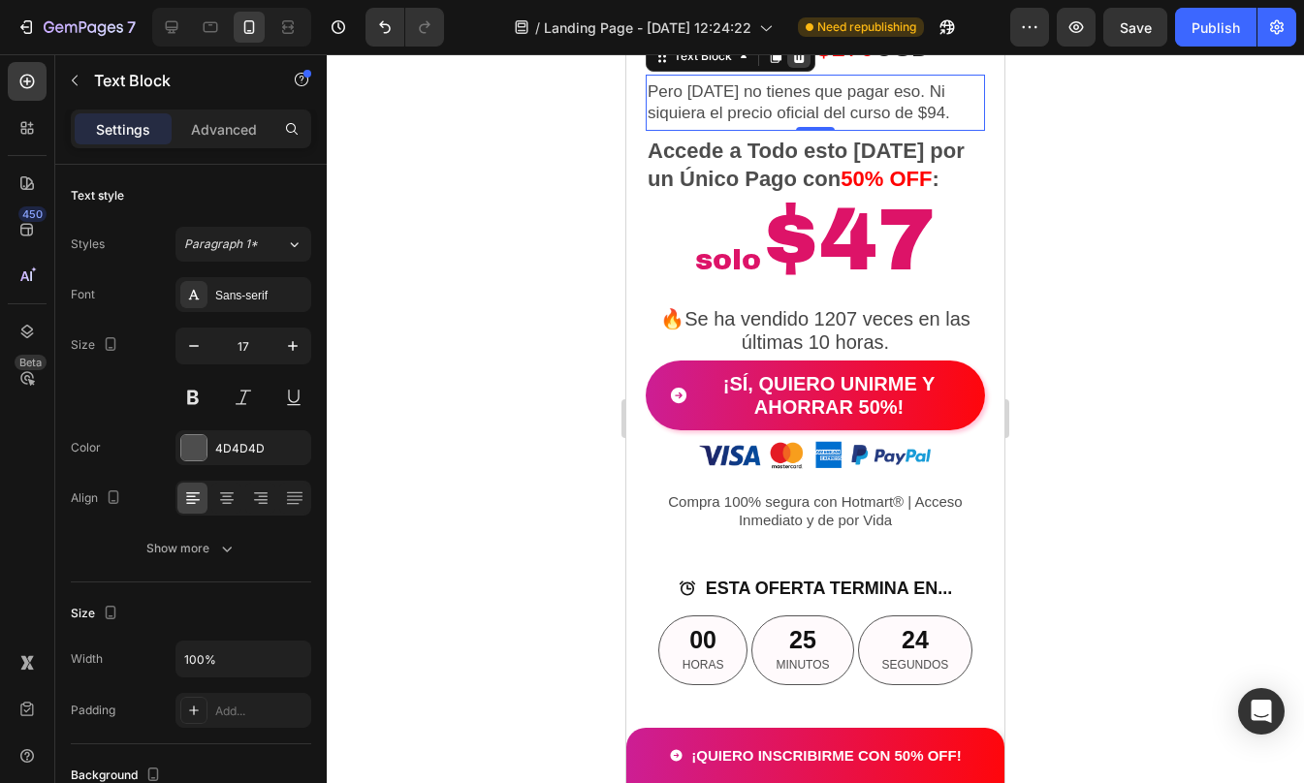
click at [798, 63] on icon at bounding box center [799, 56] width 13 height 14
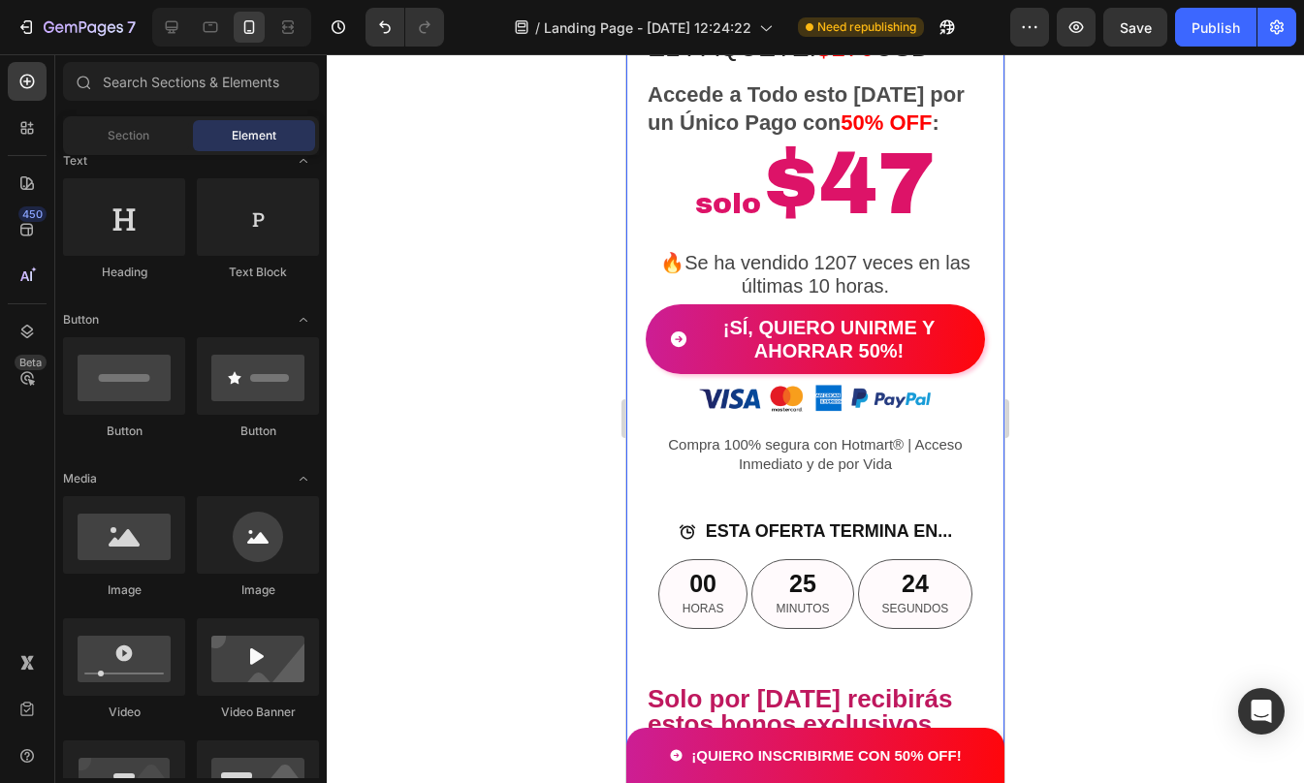
click at [1207, 332] on div at bounding box center [815, 418] width 977 height 729
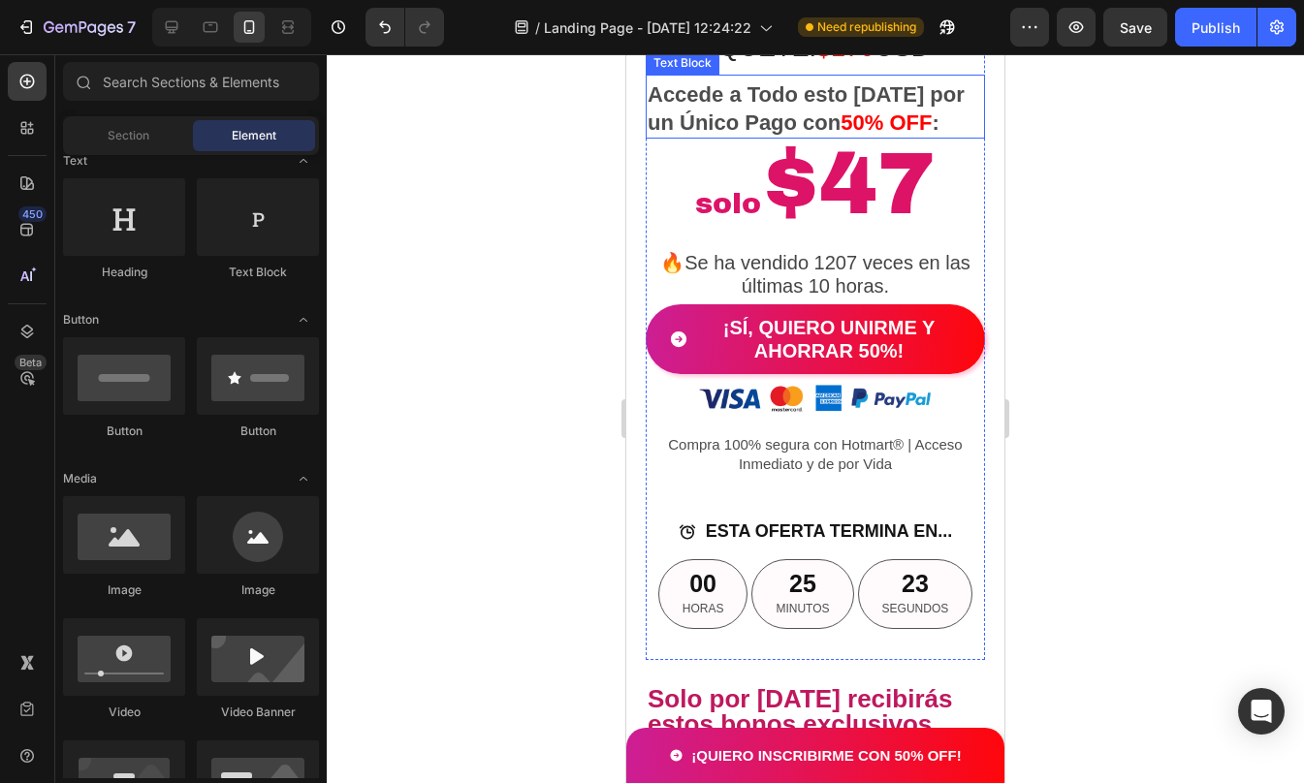
click at [942, 137] on p "Accede a Todo esto Hoy por un Único Pago con 50% OFF :" at bounding box center [815, 108] width 335 height 55
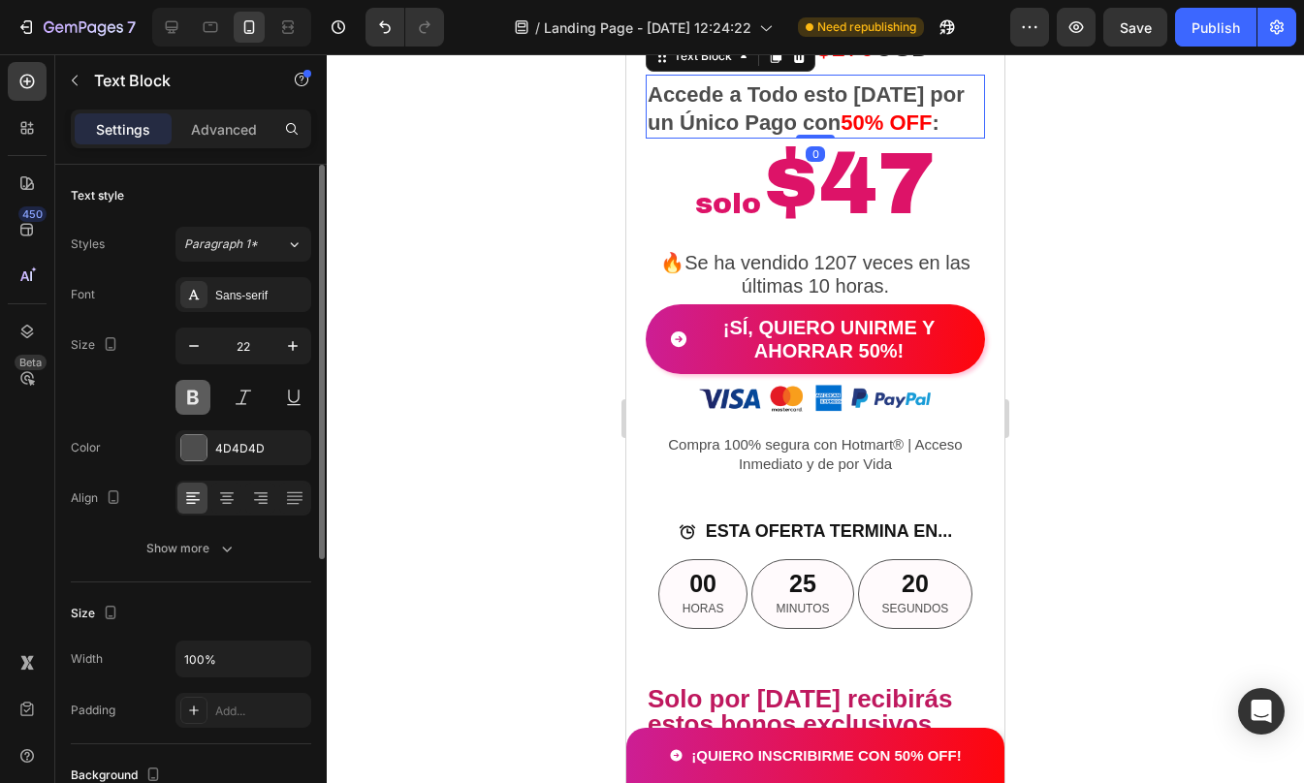
click at [195, 397] on button at bounding box center [192, 397] width 35 height 35
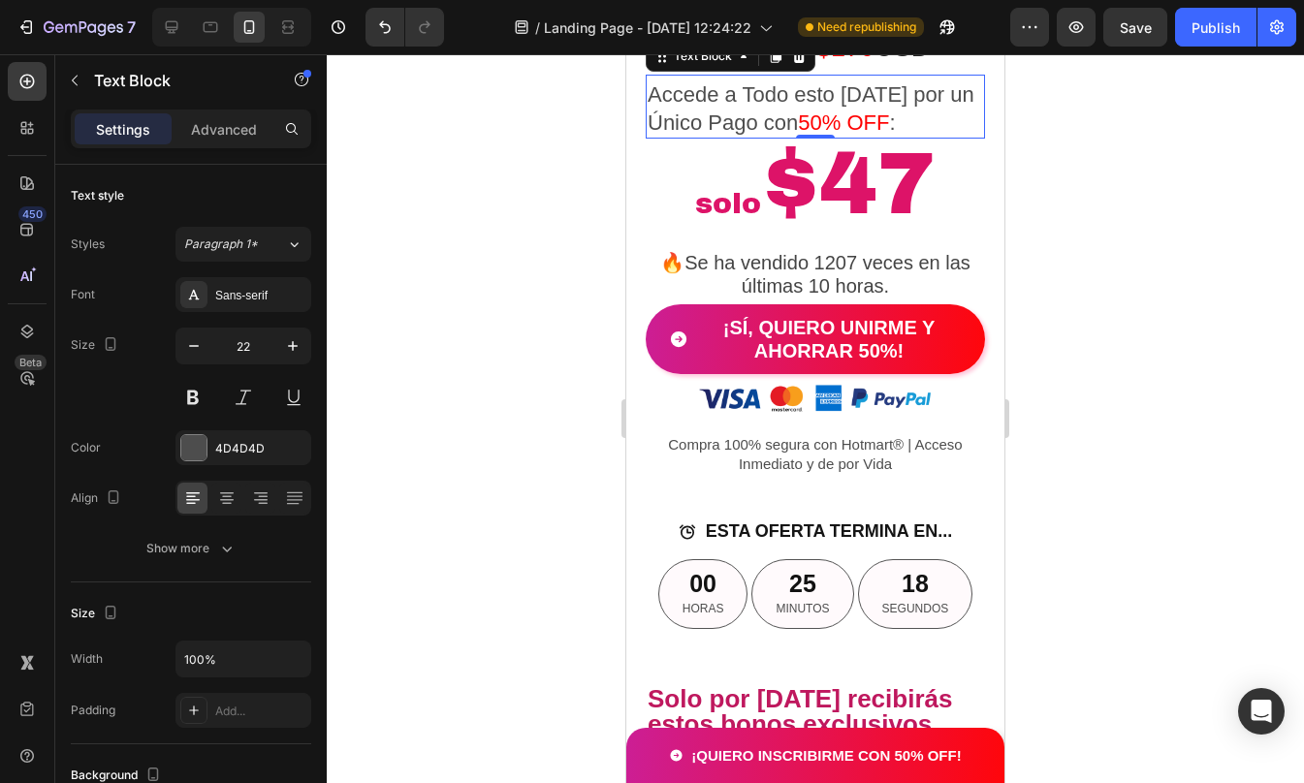
click at [804, 135] on span "50% OFF" at bounding box center [843, 123] width 91 height 24
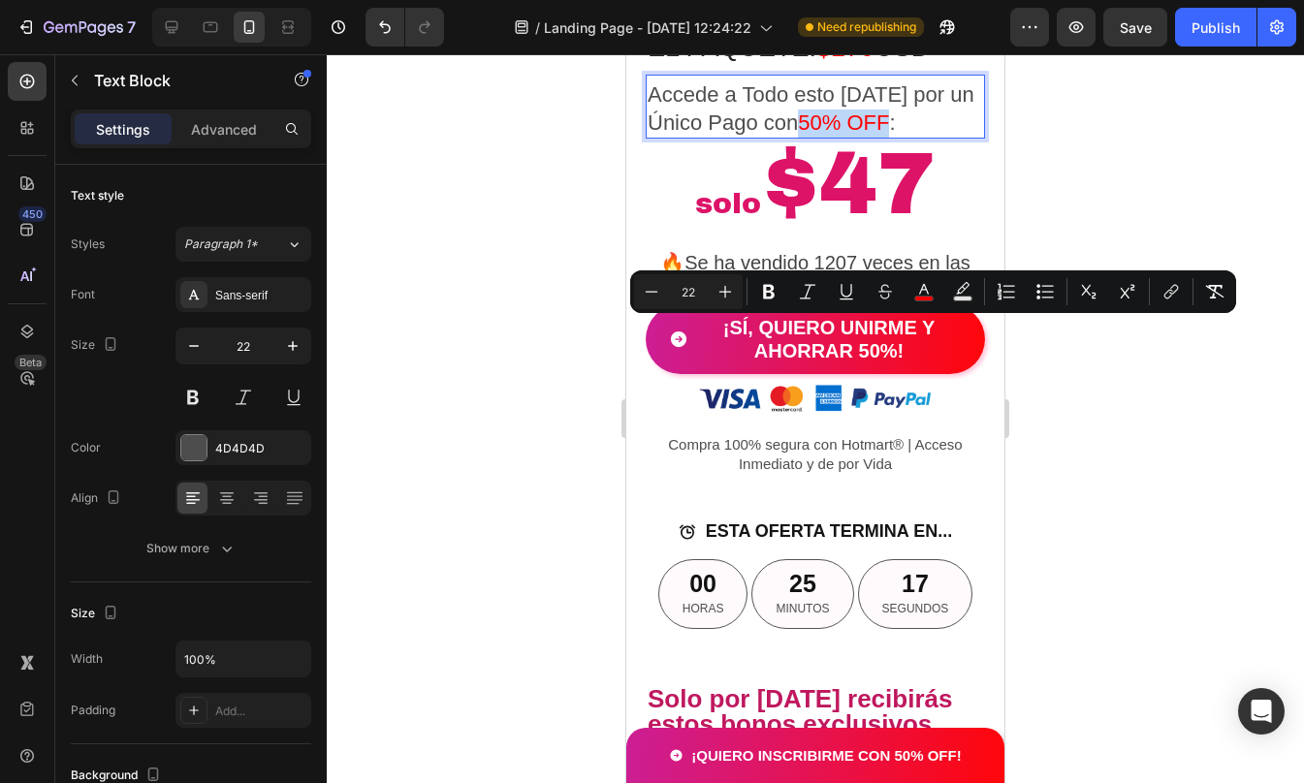
drag, startPoint x: 804, startPoint y: 329, endPoint x: 894, endPoint y: 331, distance: 90.2
click at [889, 135] on span "50% OFF" at bounding box center [843, 123] width 91 height 24
click at [195, 396] on button at bounding box center [192, 397] width 35 height 35
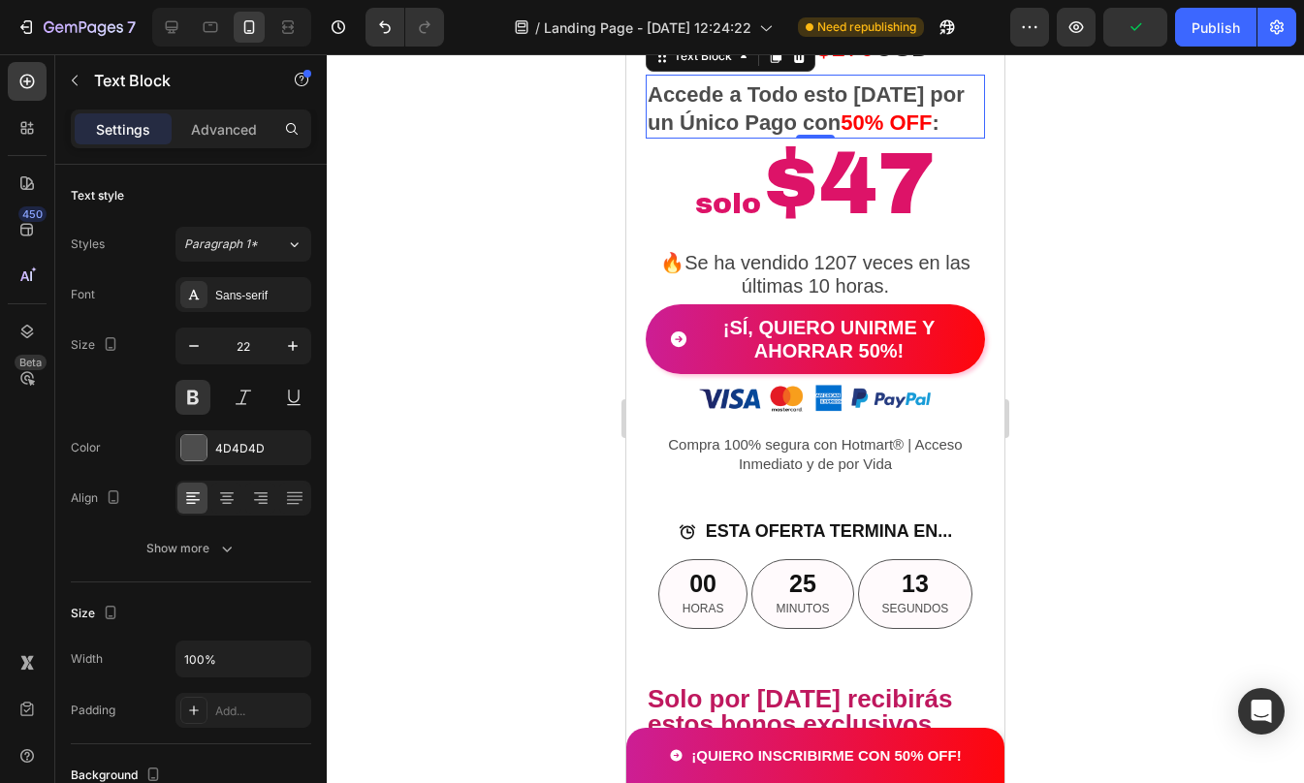
click at [1059, 328] on div at bounding box center [815, 418] width 977 height 729
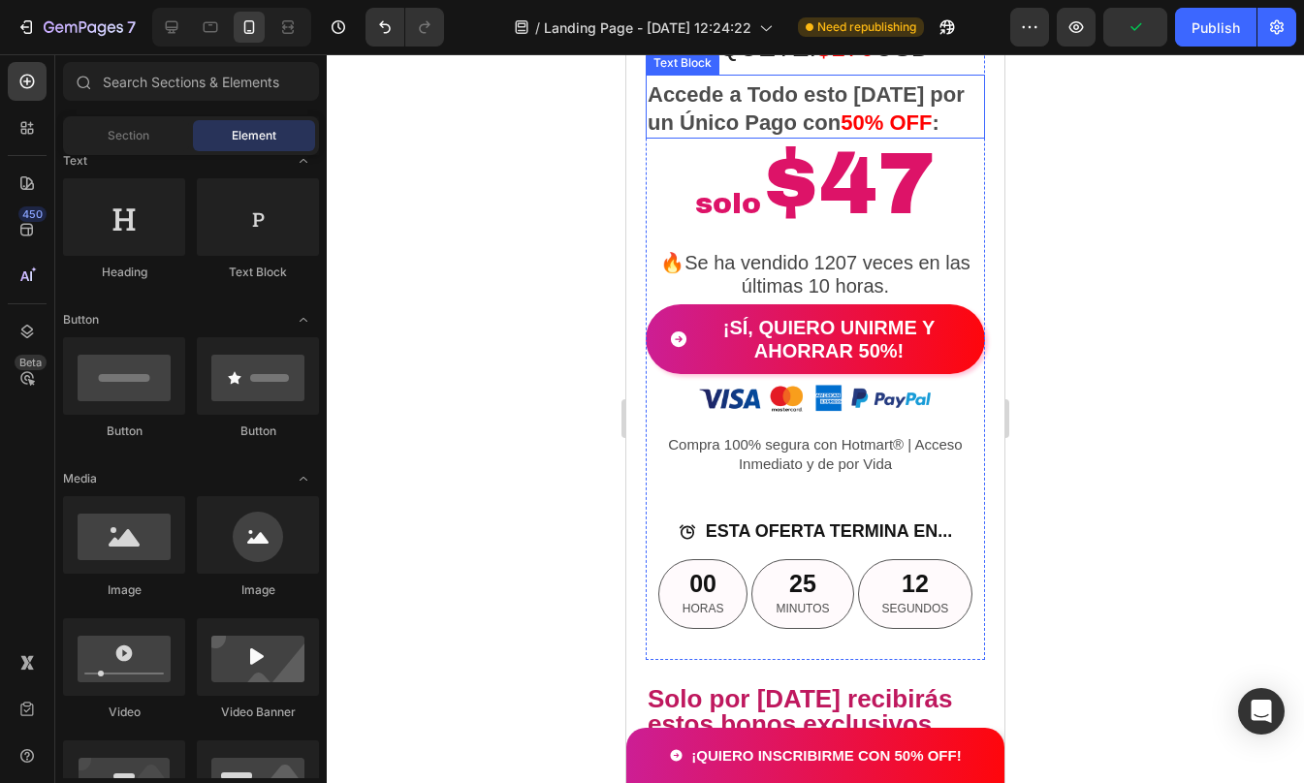
click at [911, 137] on p "Accede a Todo esto Hoy por un Único Pago con 50% OFF :" at bounding box center [815, 108] width 335 height 55
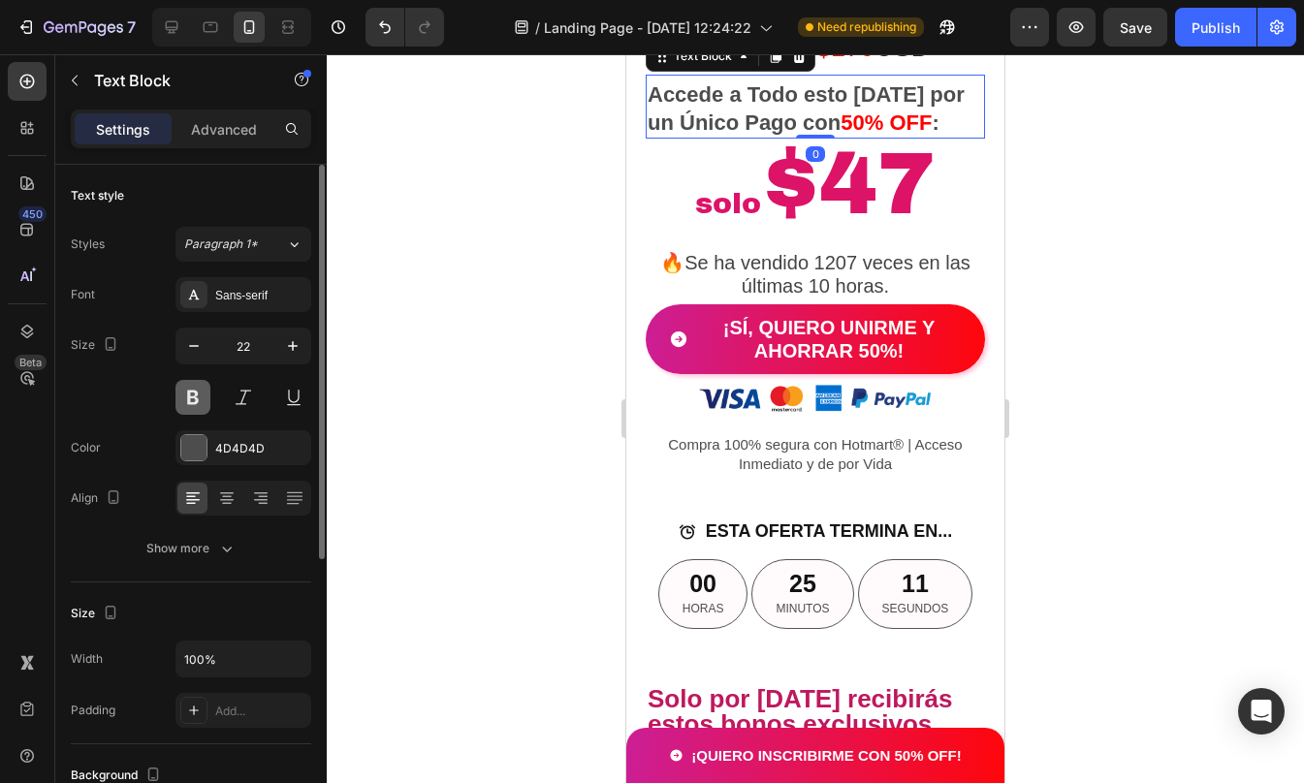
click at [196, 394] on button at bounding box center [192, 397] width 35 height 35
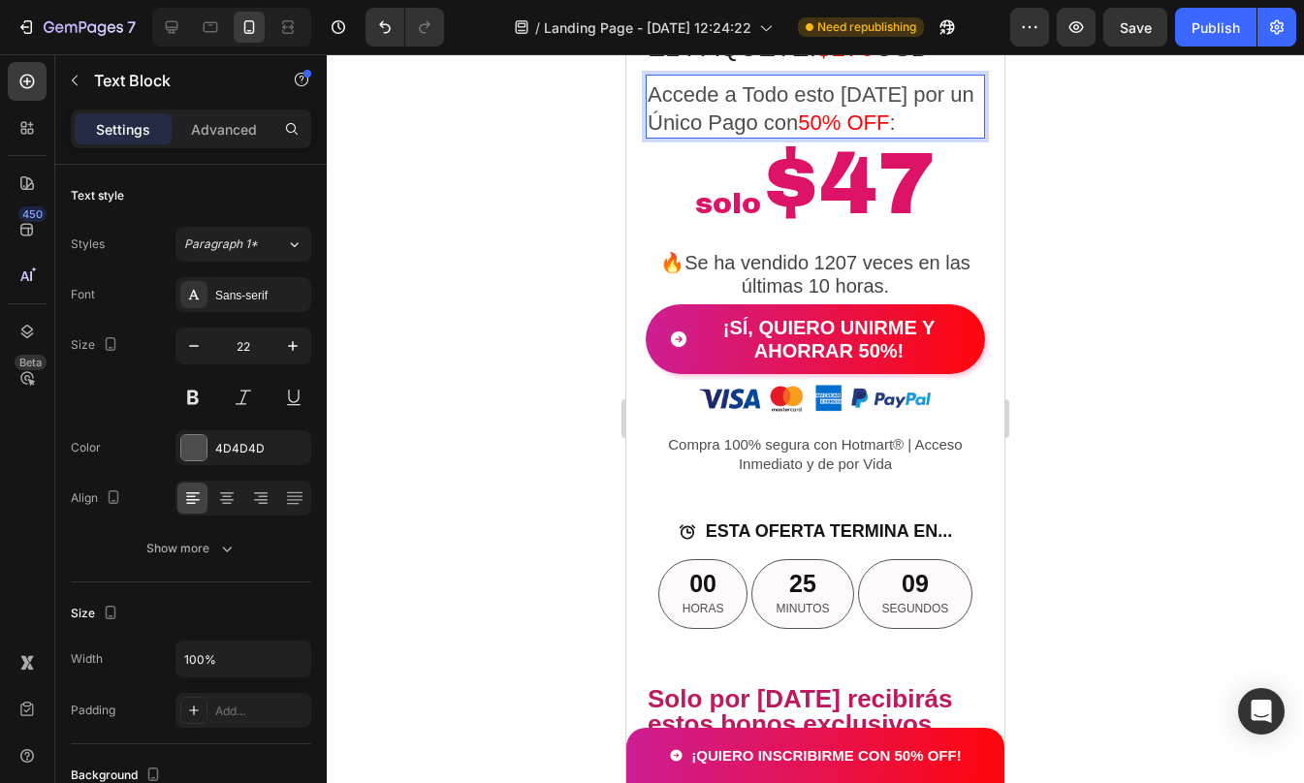
click at [810, 135] on span "50% OFF" at bounding box center [843, 123] width 91 height 24
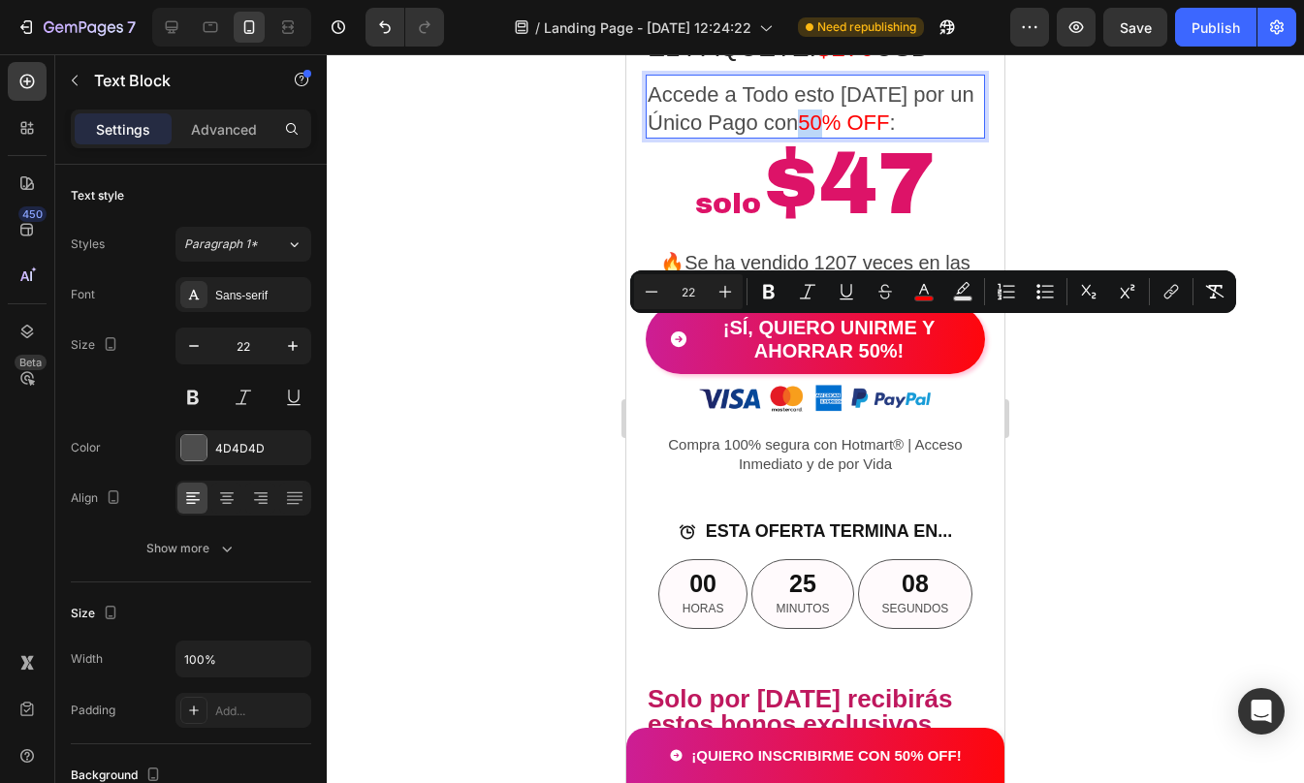
click at [809, 135] on span "50% OFF" at bounding box center [843, 123] width 91 height 24
drag, startPoint x: 804, startPoint y: 329, endPoint x: 894, endPoint y: 334, distance: 90.3
click at [889, 135] on span "50% OFF" at bounding box center [843, 123] width 91 height 24
click at [776, 296] on icon "Editor contextual toolbar" at bounding box center [768, 291] width 19 height 19
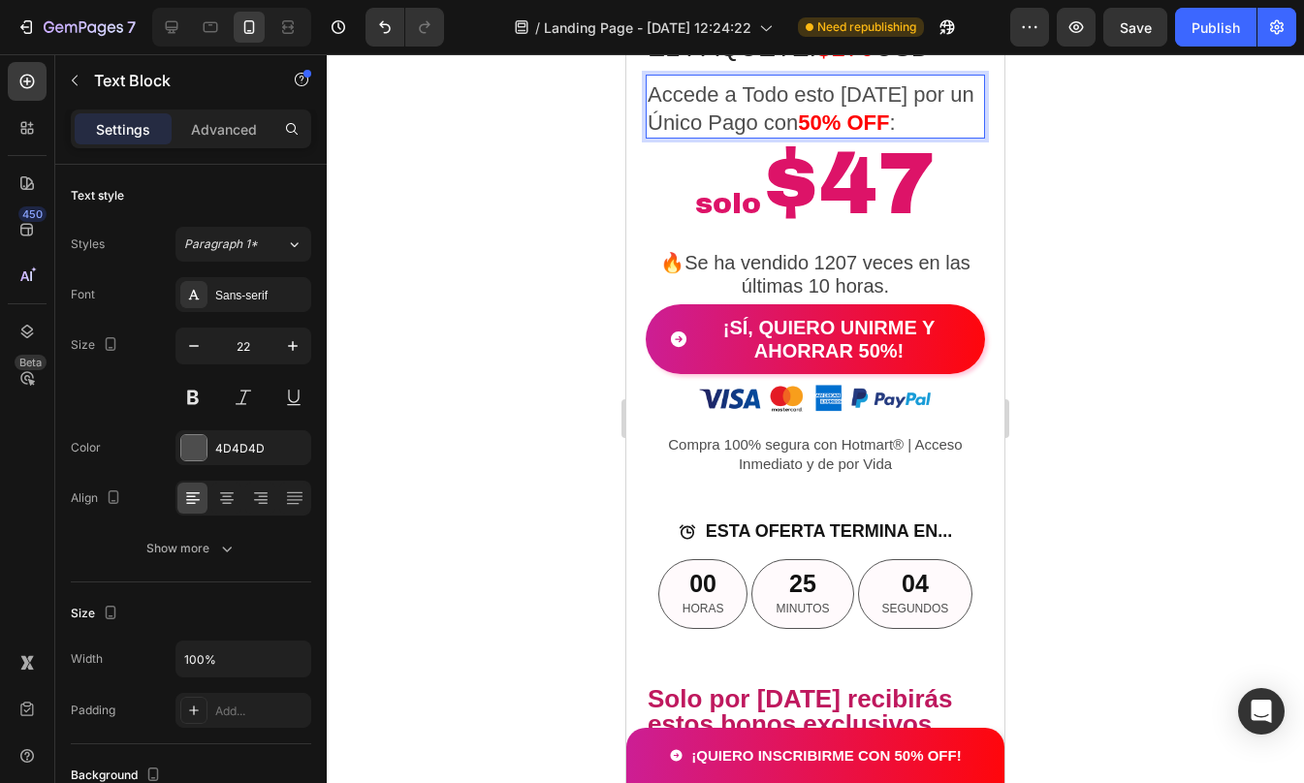
click at [1060, 395] on div at bounding box center [815, 418] width 977 height 729
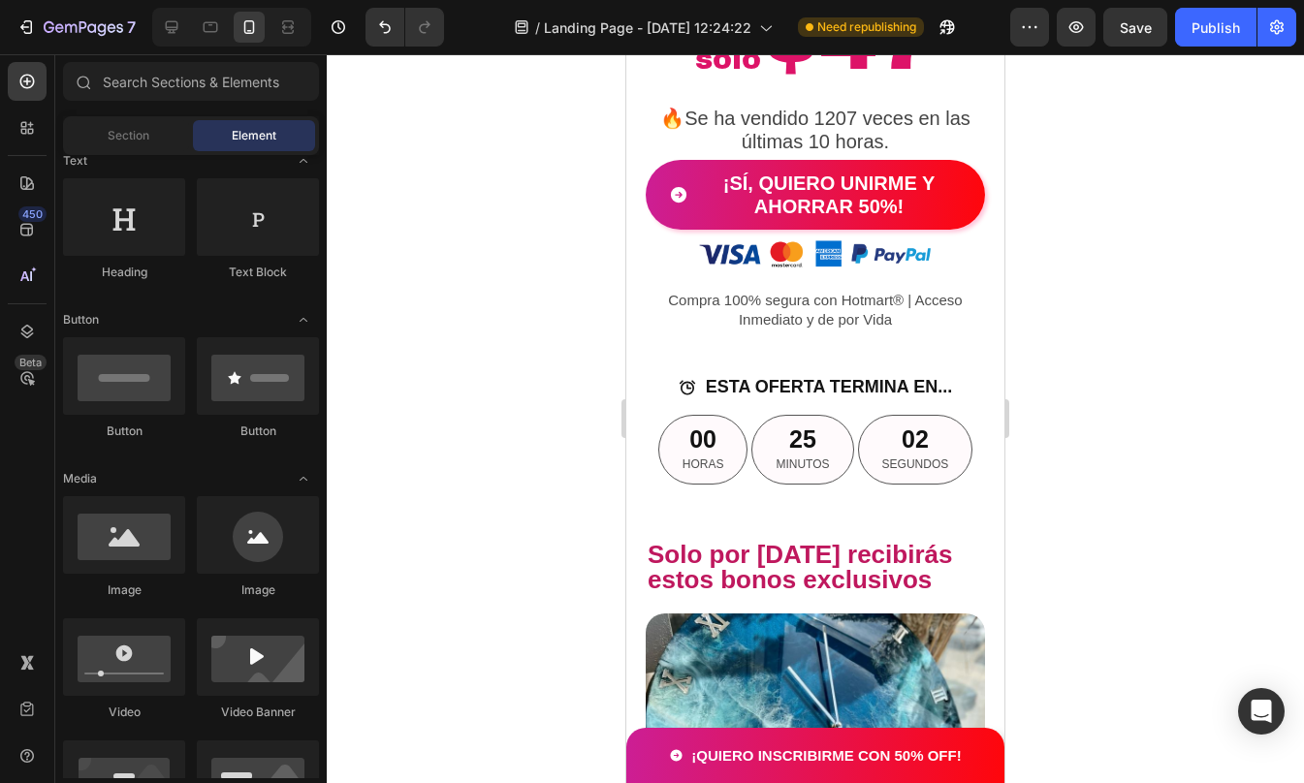
scroll to position [3993, 0]
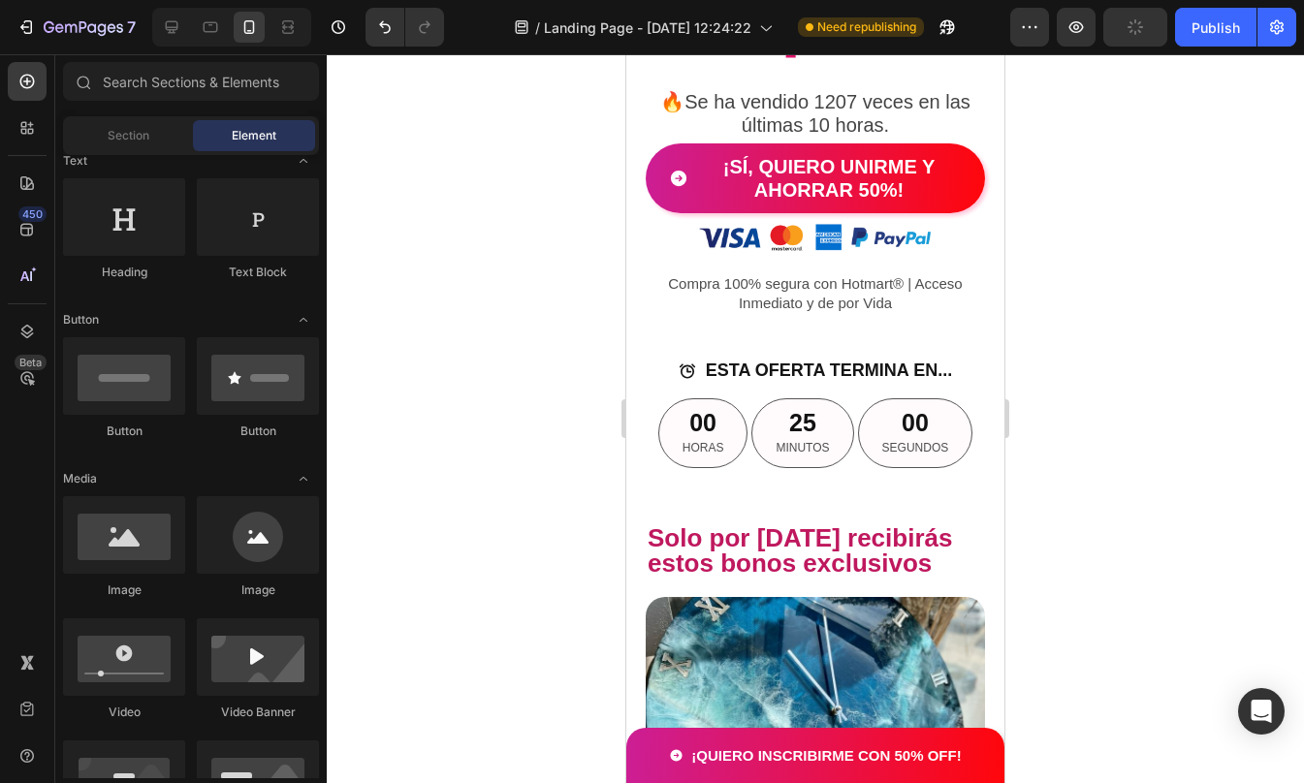
click at [1091, 442] on div at bounding box center [815, 418] width 977 height 729
click at [919, 137] on p "🔥Se ha vendido 1207 veces en las últimas 10 horas." at bounding box center [815, 113] width 335 height 47
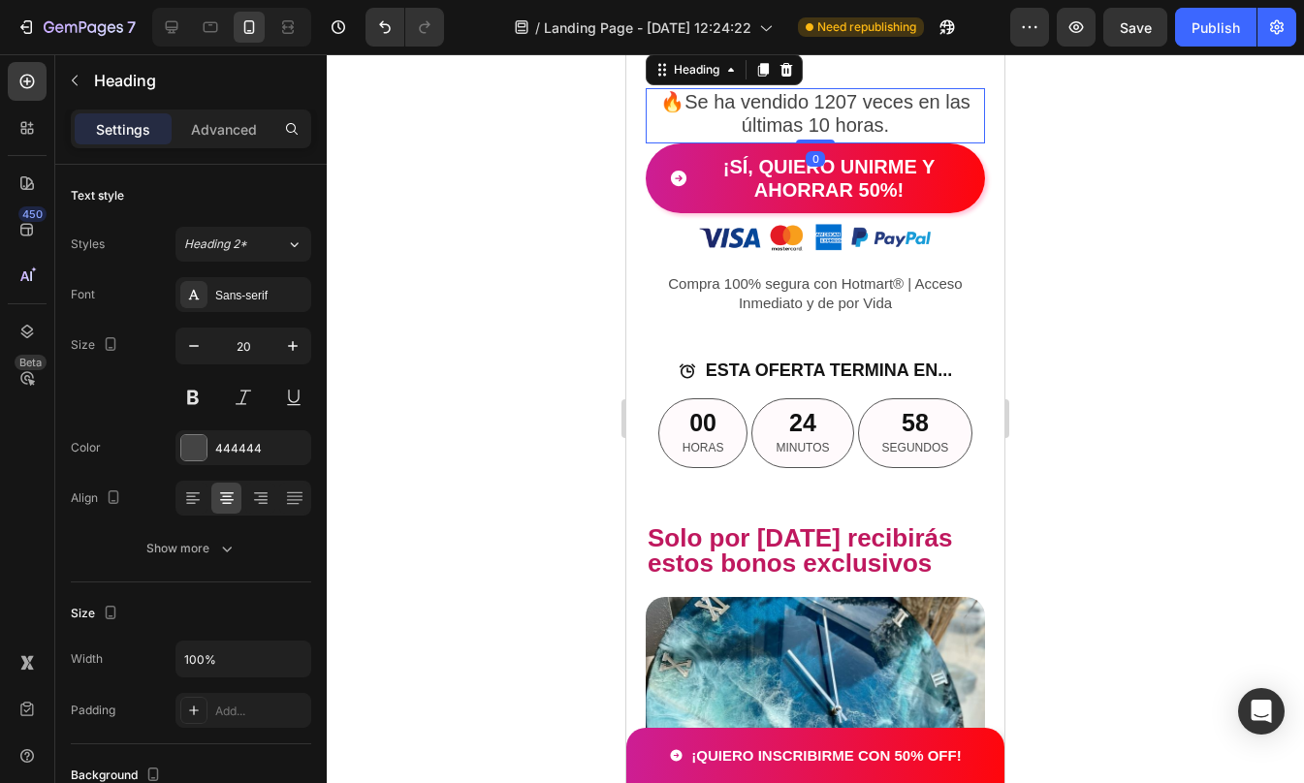
click at [210, 150] on div "Settings Advanced" at bounding box center [190, 137] width 271 height 55
click at [203, 129] on p "Advanced" at bounding box center [224, 129] width 66 height 20
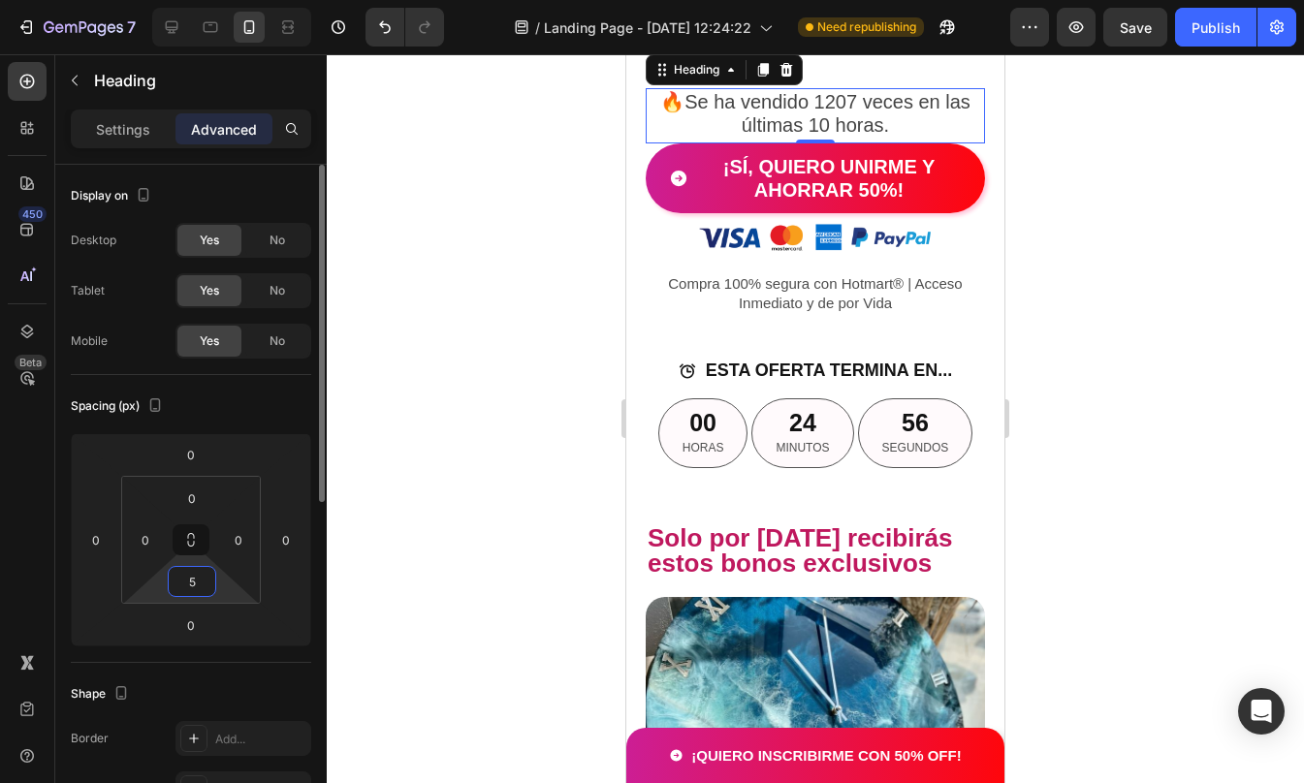
click at [196, 578] on input "5" at bounding box center [192, 581] width 39 height 29
type input "8"
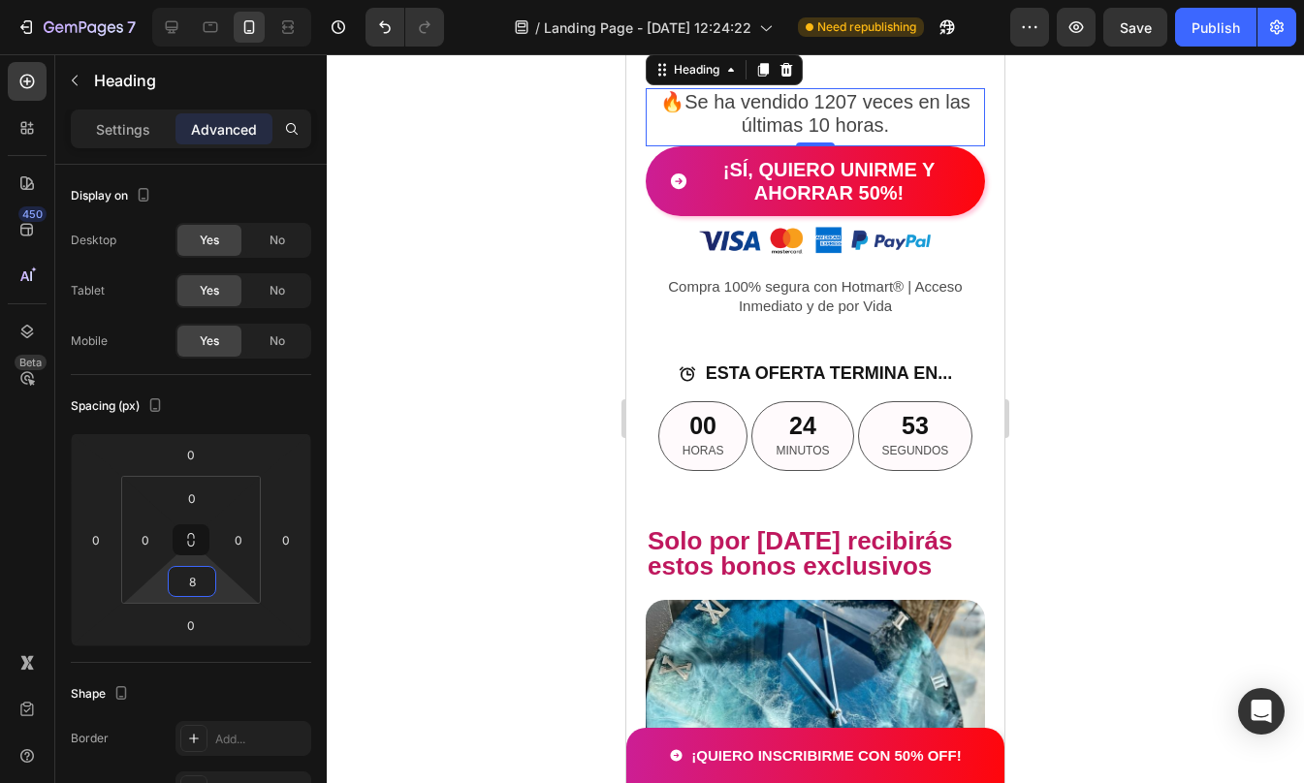
click at [1230, 380] on div at bounding box center [815, 418] width 977 height 729
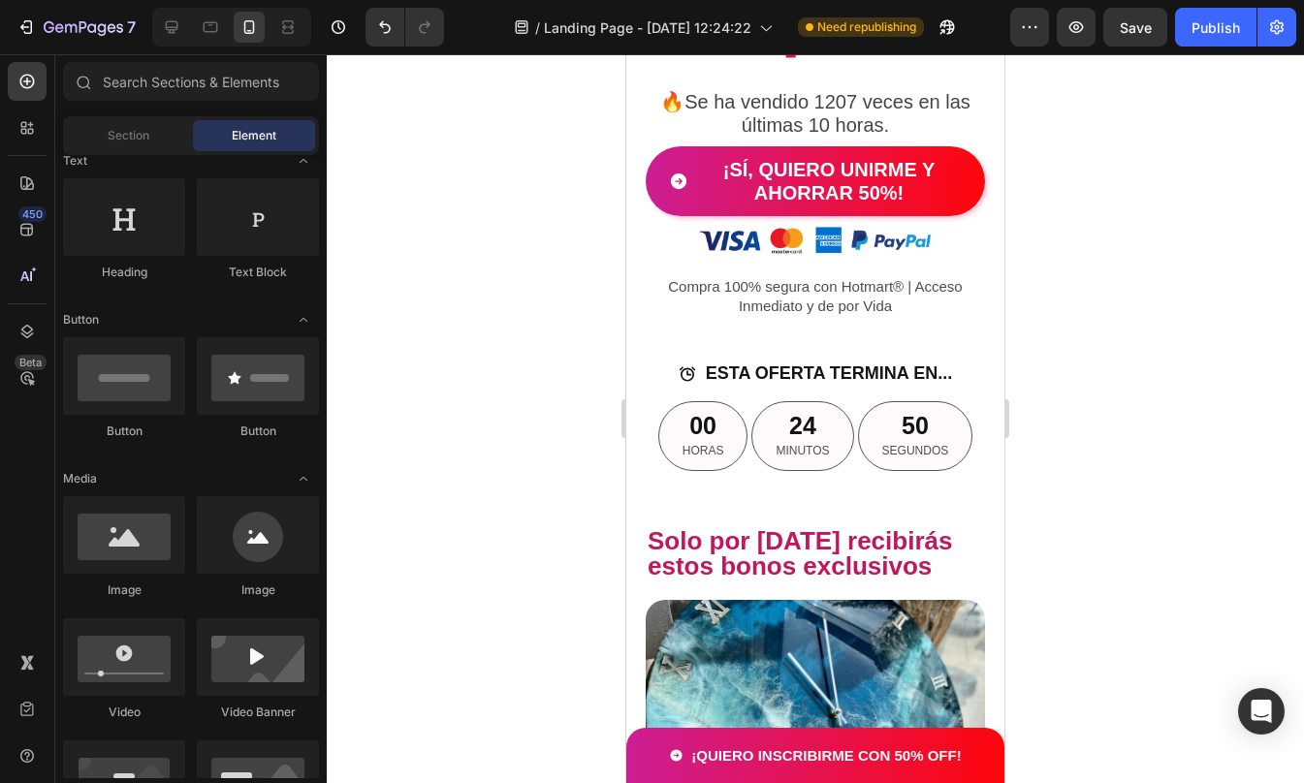
click at [1177, 398] on div at bounding box center [815, 418] width 977 height 729
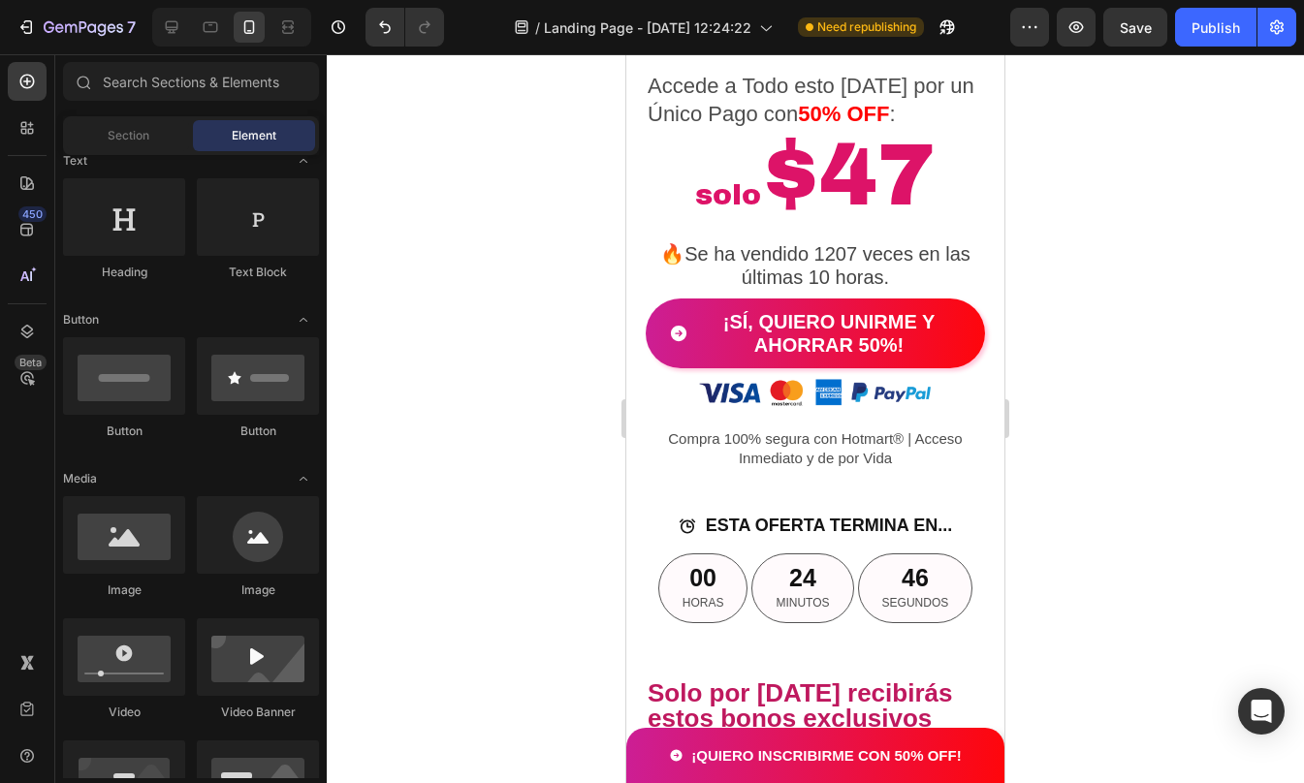
scroll to position [3848, 0]
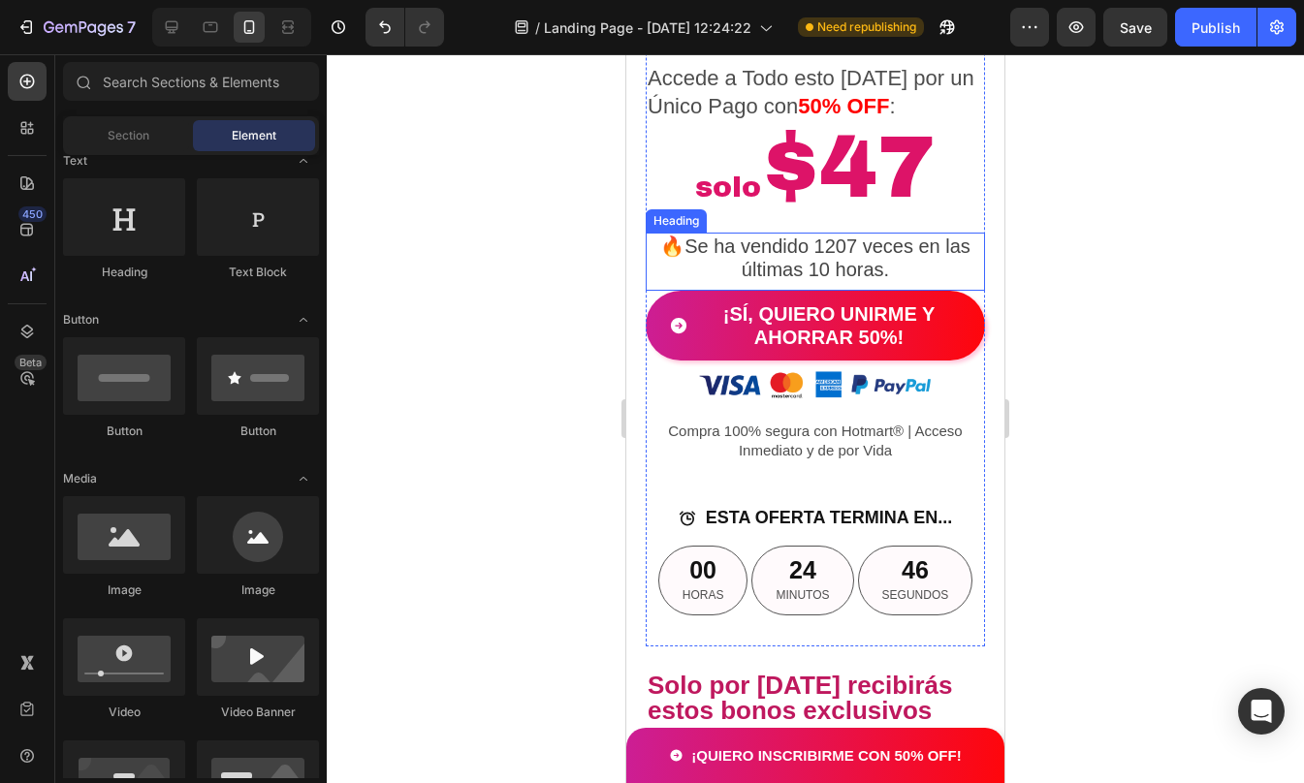
click at [833, 281] on p "🔥Se ha vendido 1207 veces en las últimas 10 horas." at bounding box center [815, 258] width 335 height 47
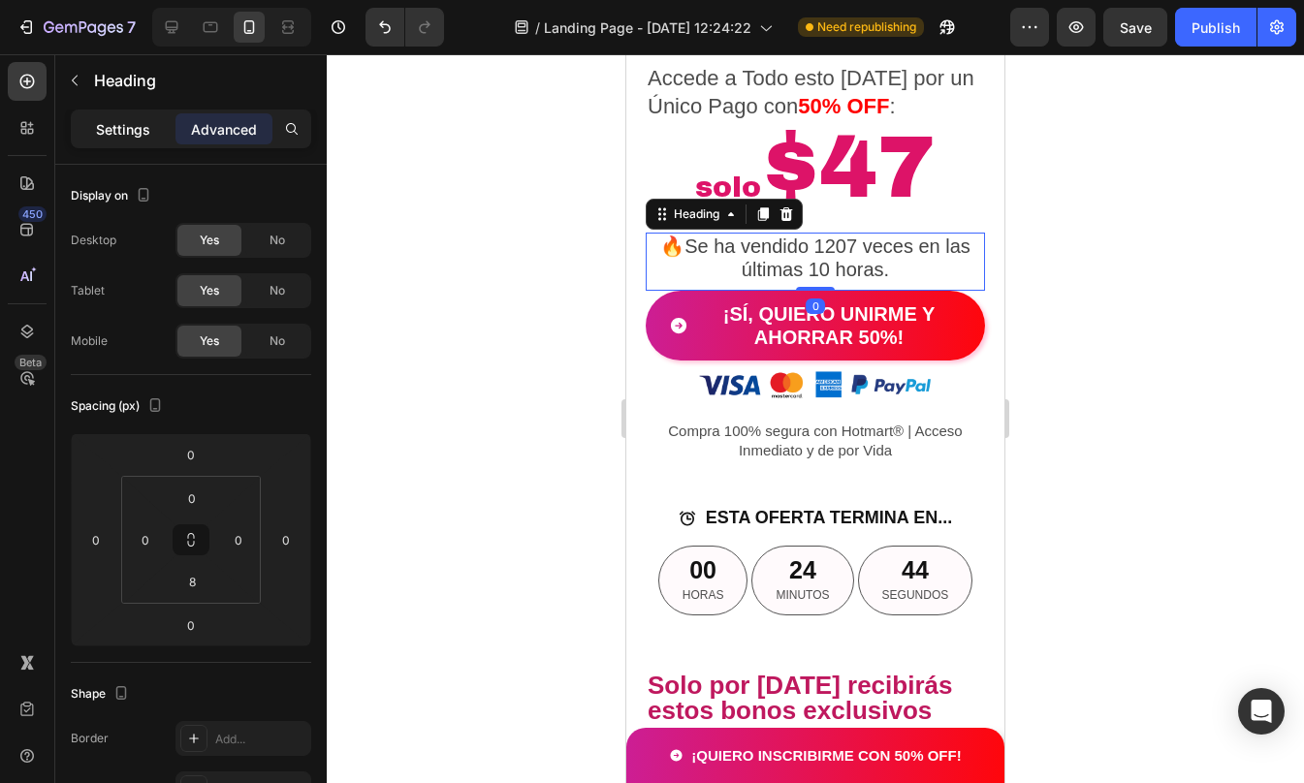
click at [135, 135] on p "Settings" at bounding box center [123, 129] width 54 height 20
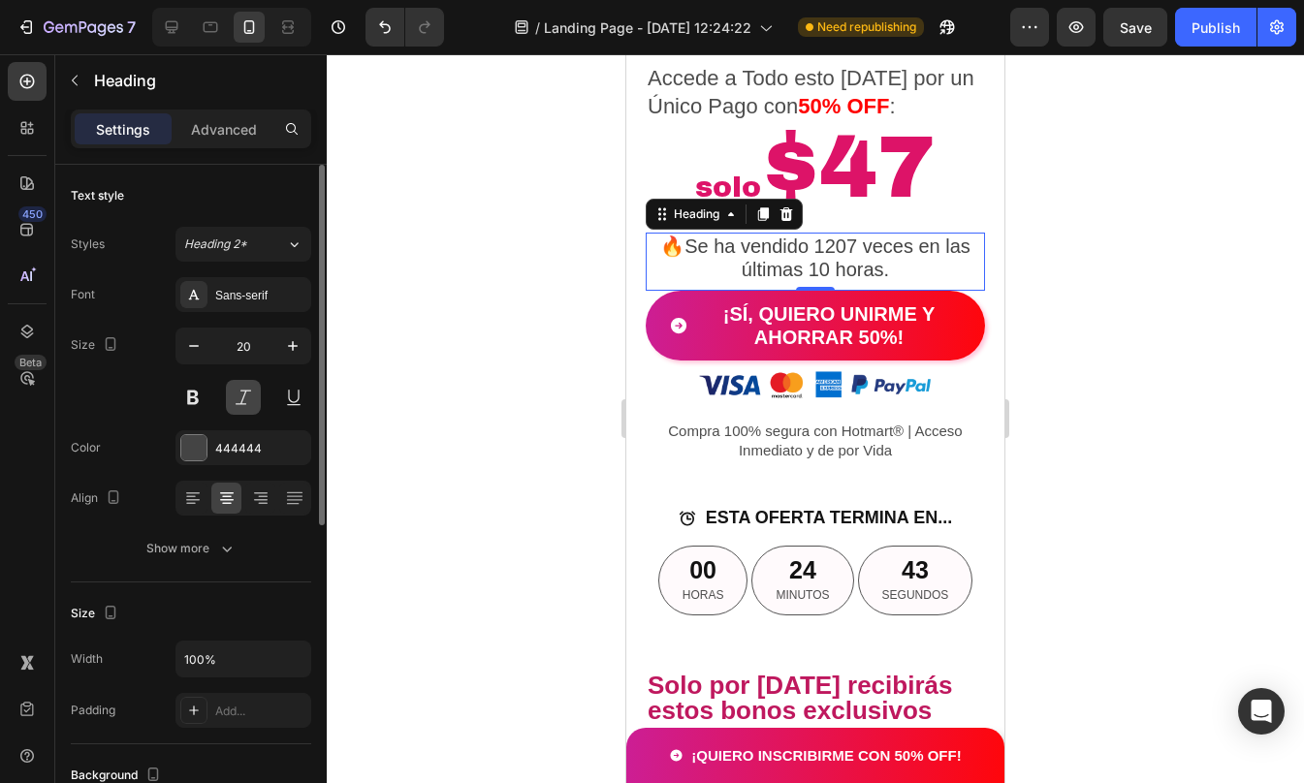
click at [233, 396] on button at bounding box center [243, 397] width 35 height 35
click at [1113, 388] on div at bounding box center [815, 418] width 977 height 729
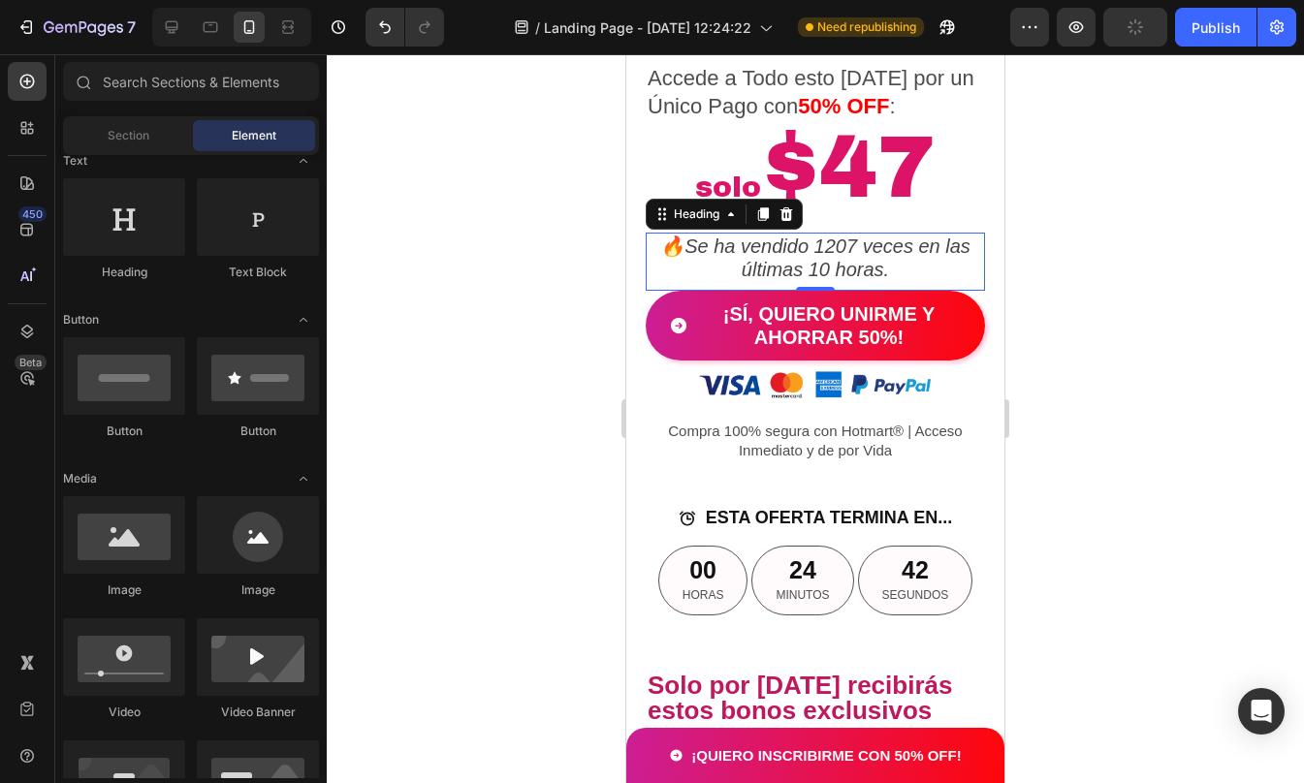
click at [1113, 388] on div at bounding box center [815, 418] width 977 height 729
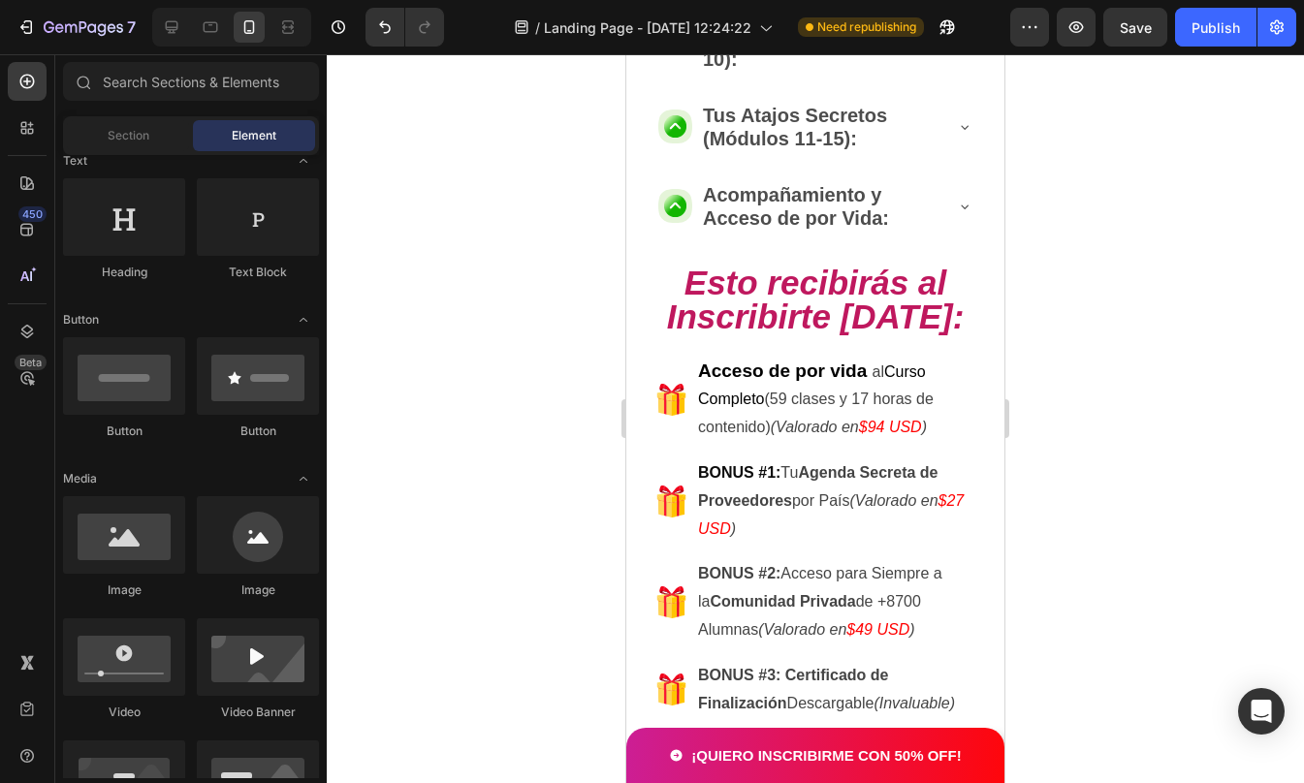
scroll to position [2734, 0]
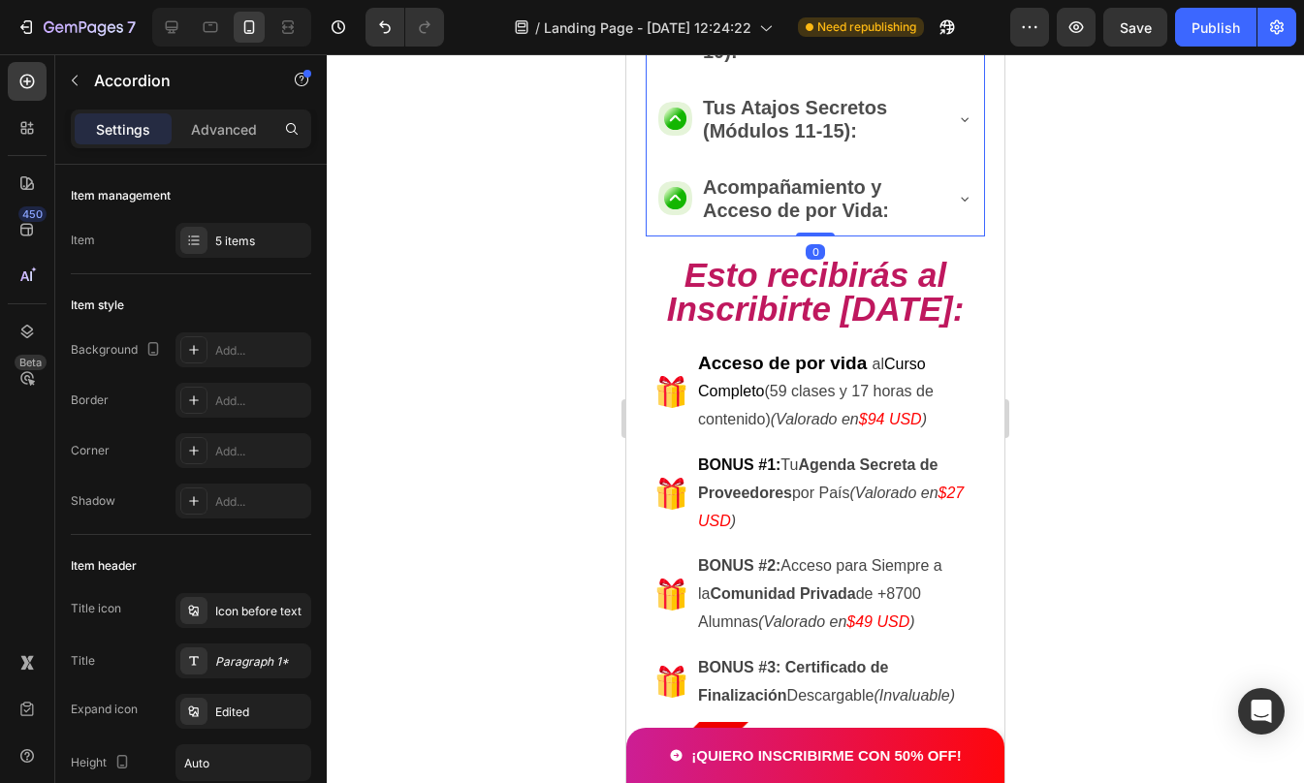
click at [1162, 314] on div at bounding box center [815, 418] width 977 height 729
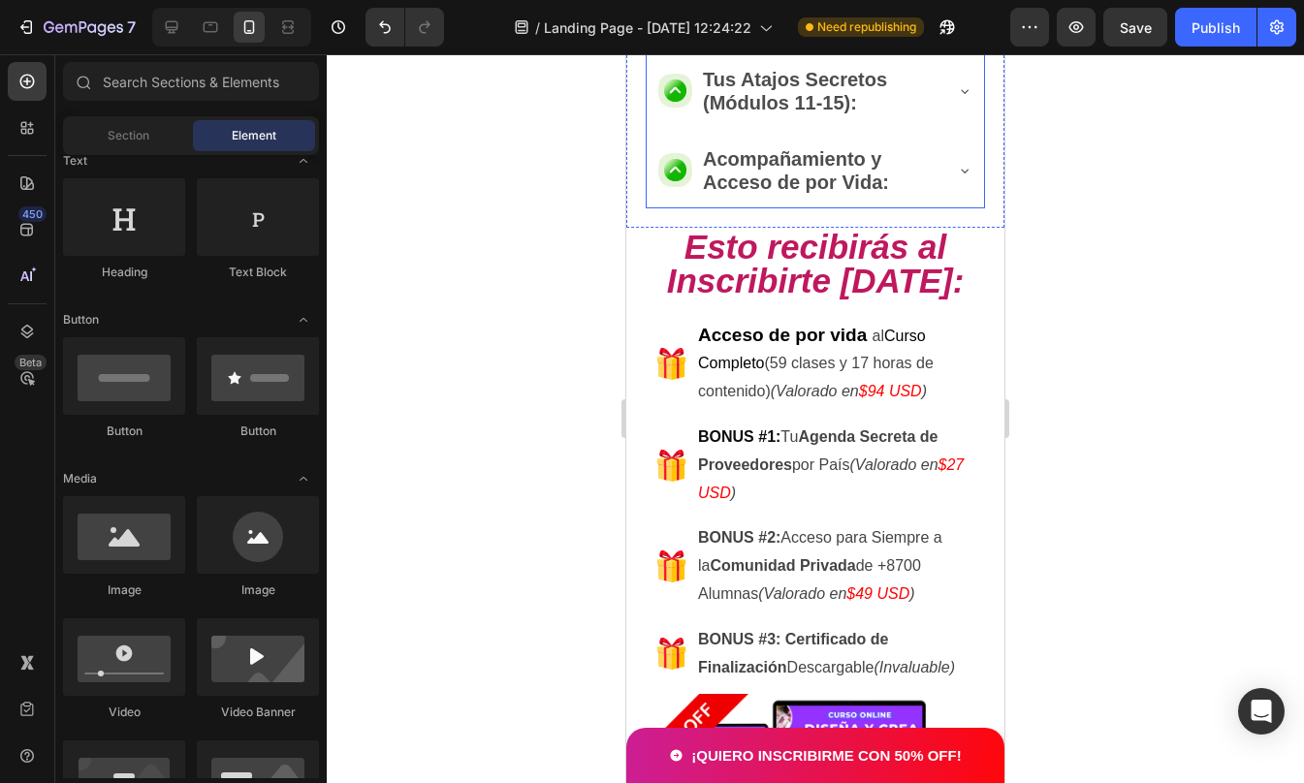
scroll to position [2547, 0]
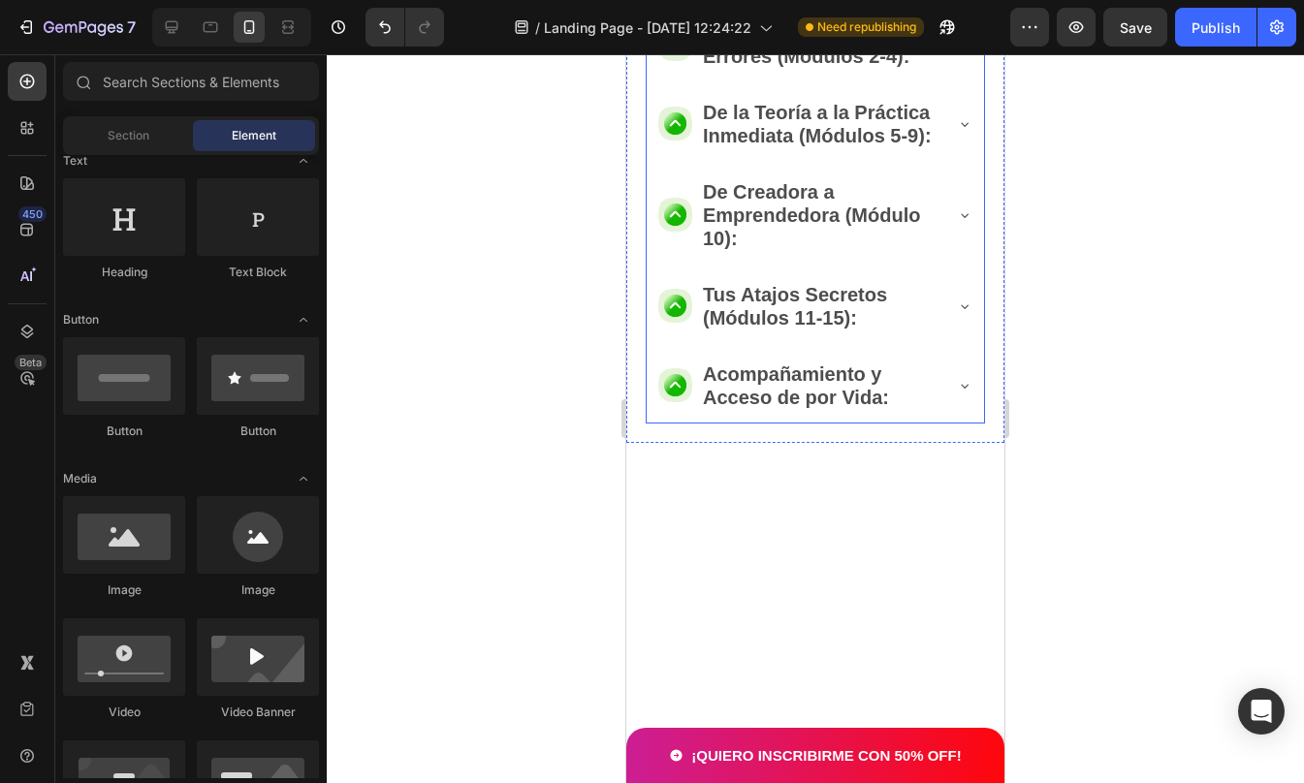
click at [752, 68] on p "Las Bases Sólidas Anti-Errores (Módulos 2-4):" at bounding box center [821, 44] width 236 height 47
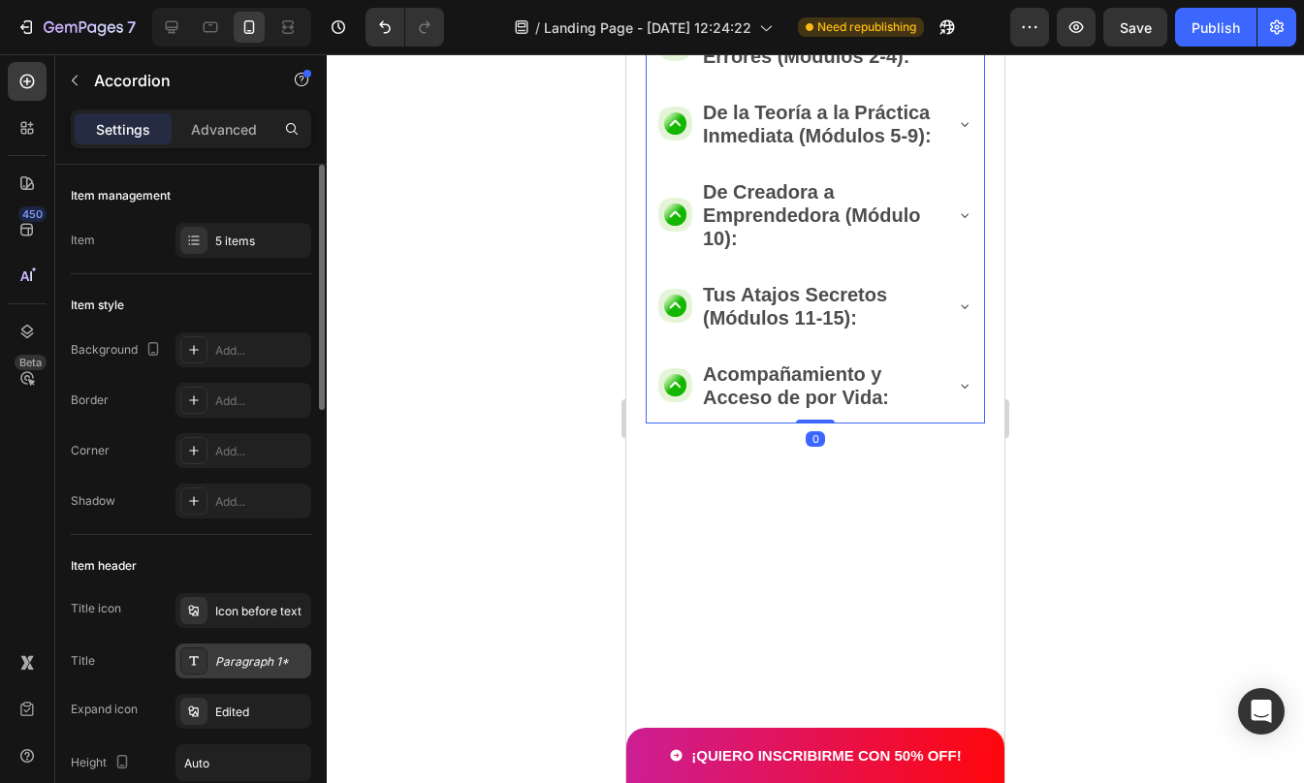
scroll to position [113, 0]
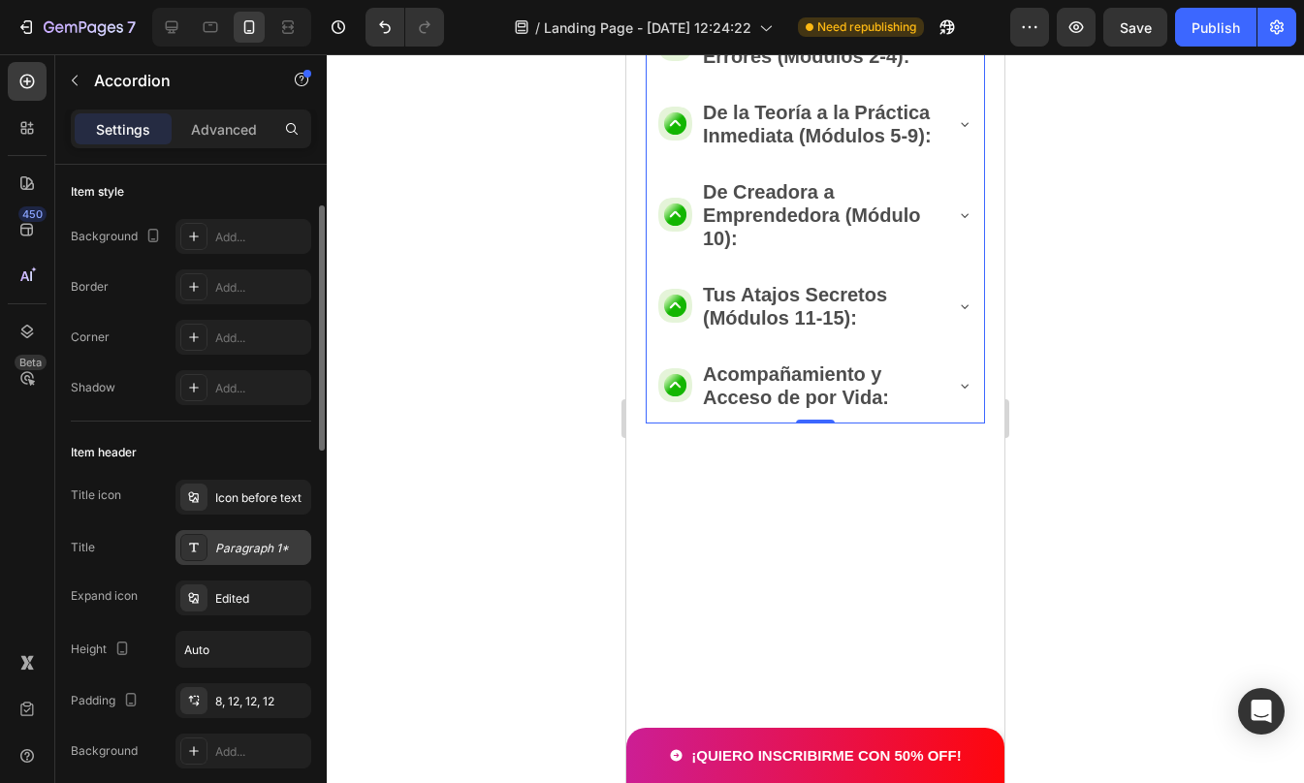
click at [233, 549] on div "Paragraph 1*" at bounding box center [260, 548] width 91 height 17
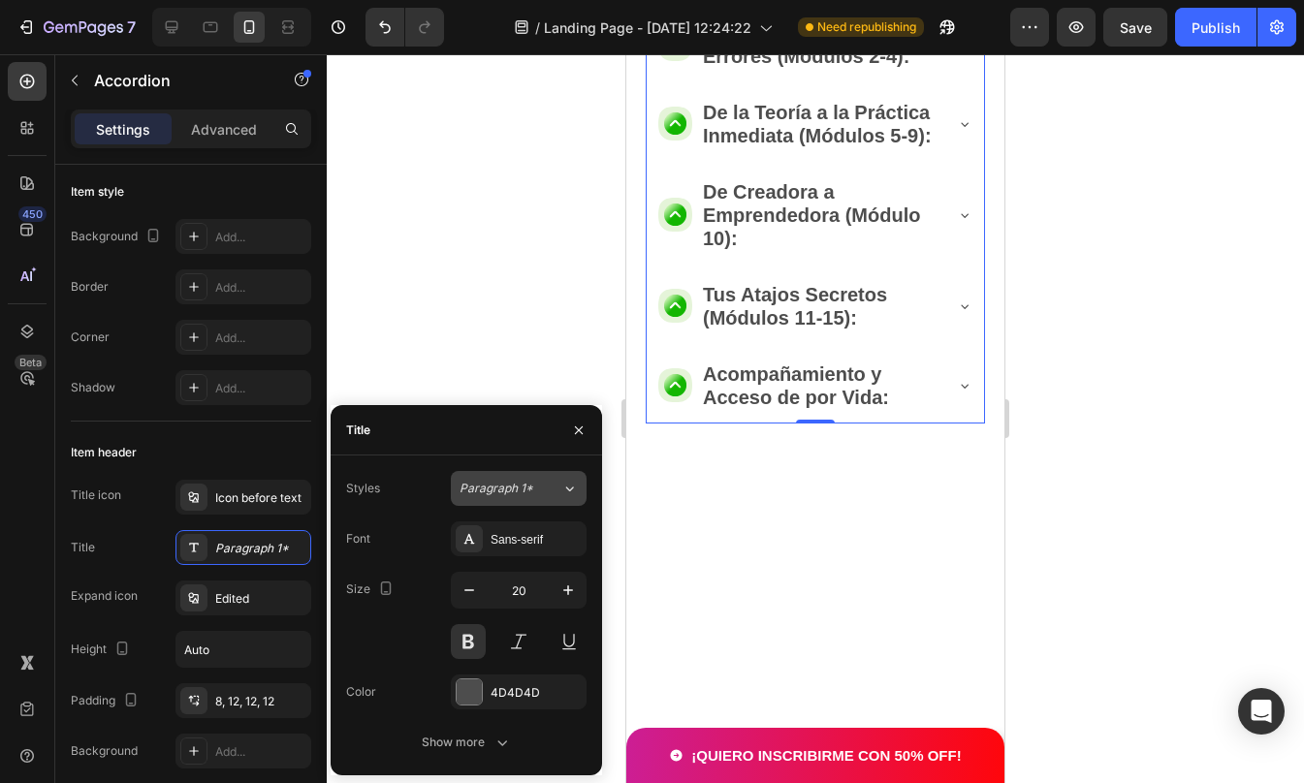
click at [512, 489] on span "Paragraph 1*" at bounding box center [496, 488] width 74 height 17
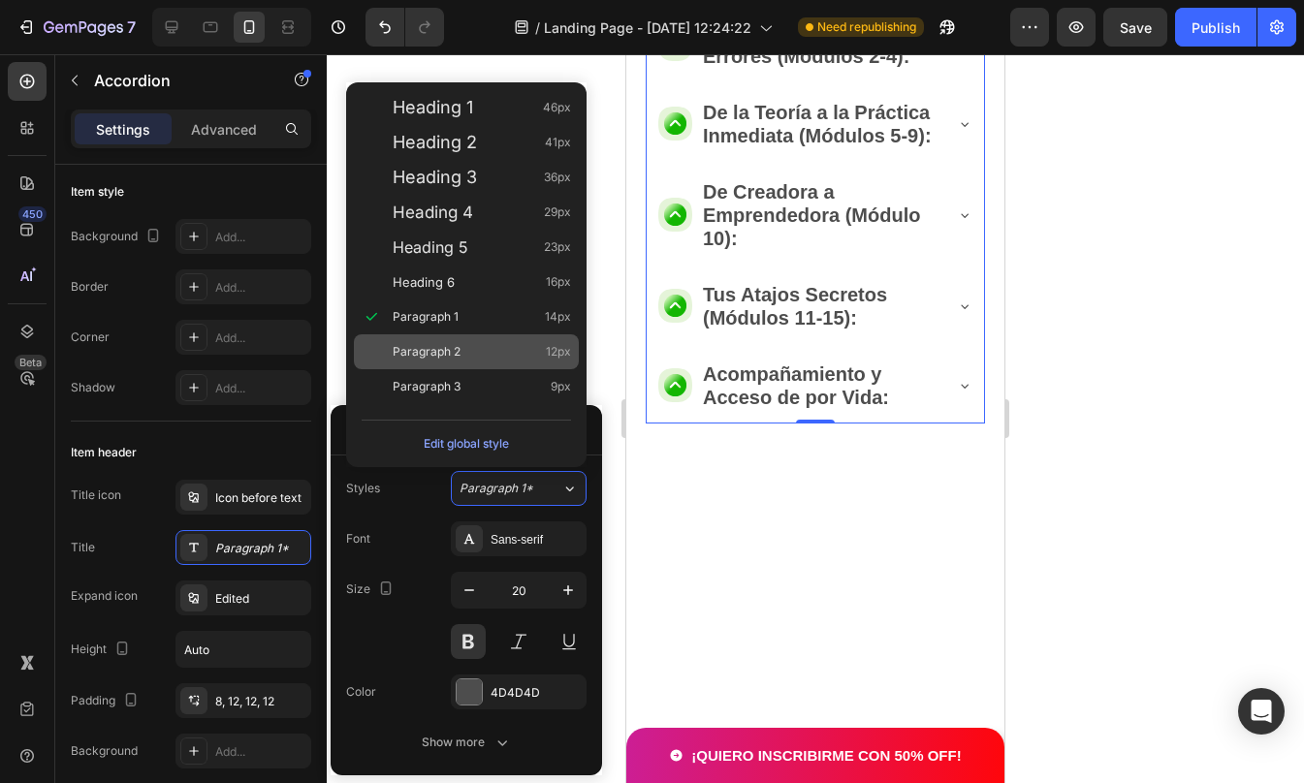
click at [465, 349] on div "Paragraph 2 12px" at bounding box center [482, 351] width 178 height 19
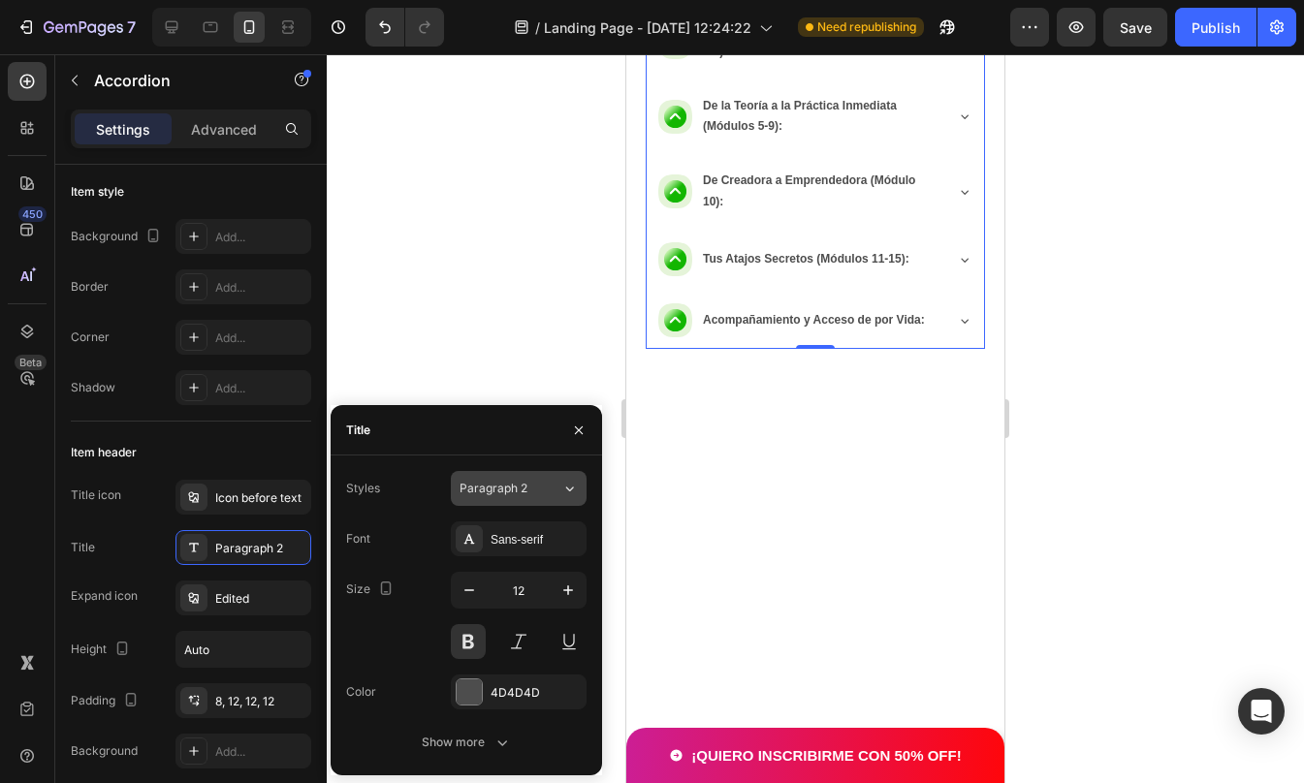
click at [547, 492] on div "Paragraph 2" at bounding box center [510, 488] width 102 height 17
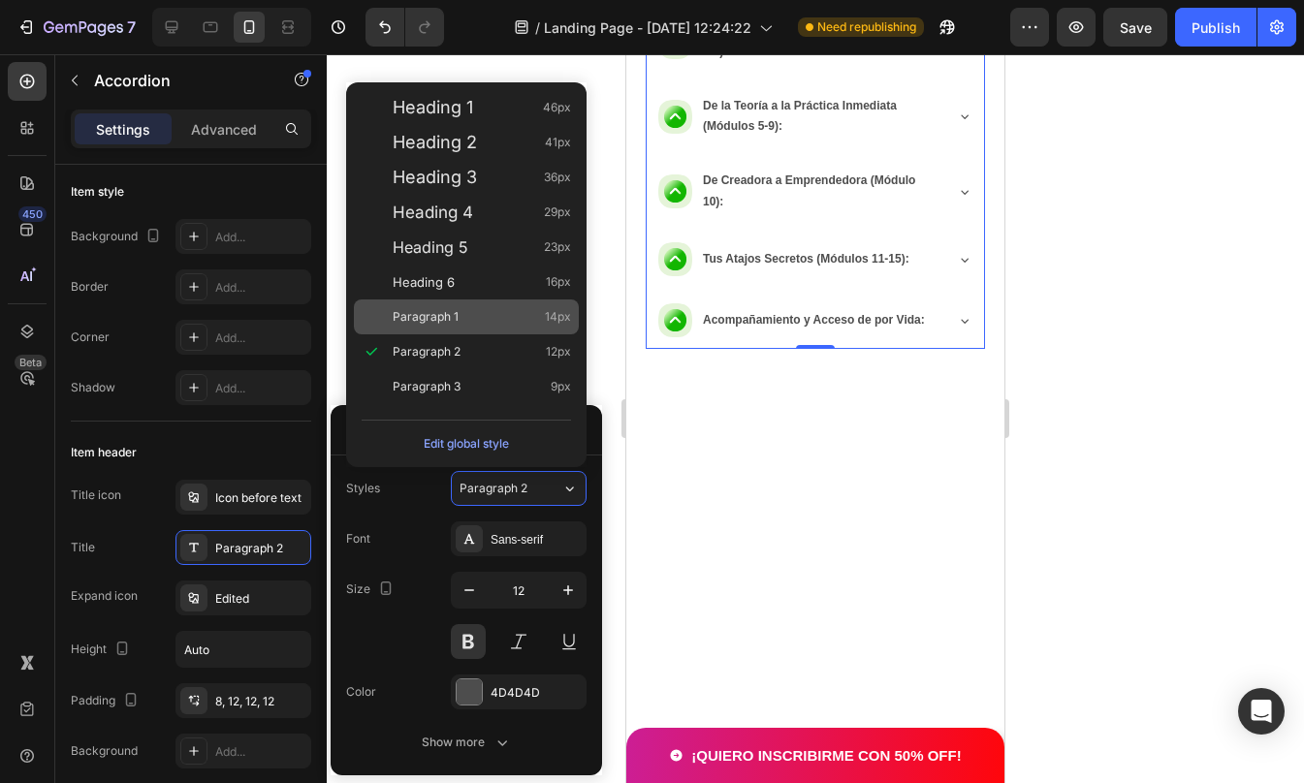
click at [456, 320] on span "Paragraph 1" at bounding box center [426, 316] width 66 height 19
type input "14"
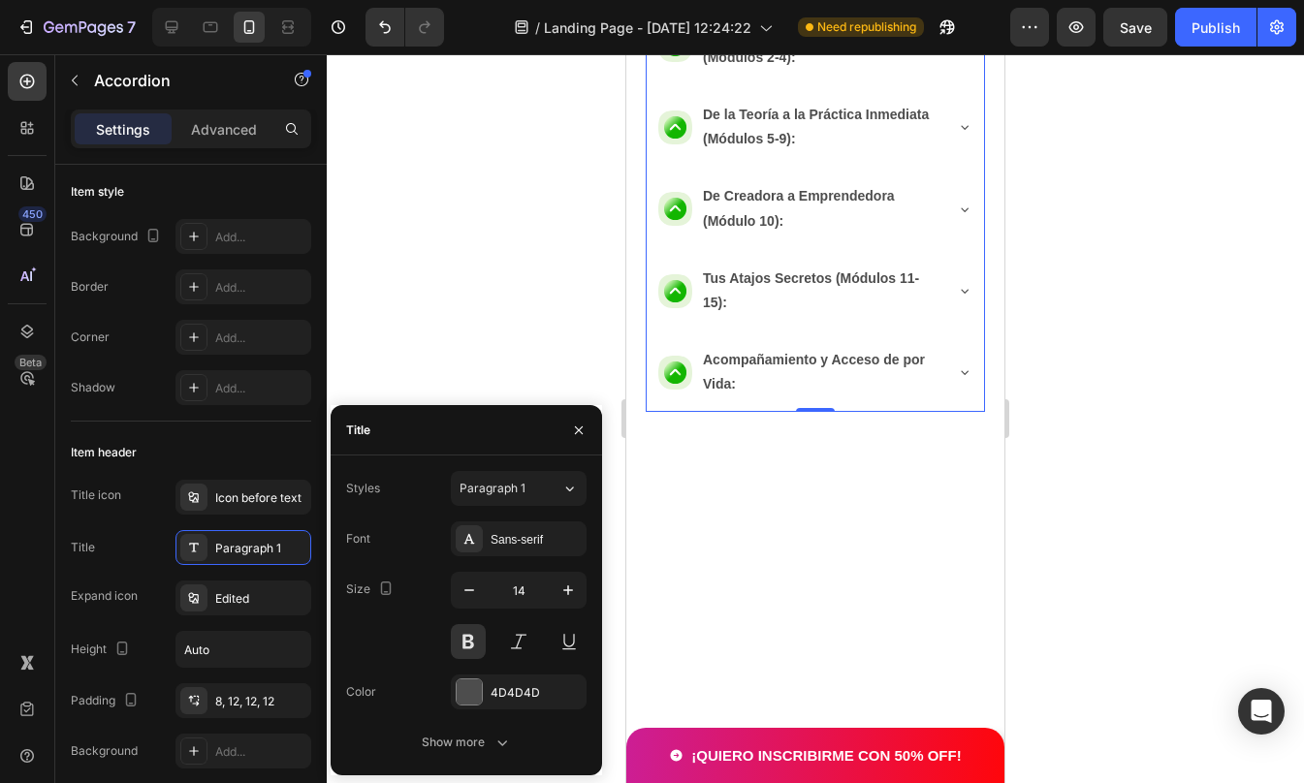
click at [1096, 543] on div at bounding box center [815, 418] width 977 height 729
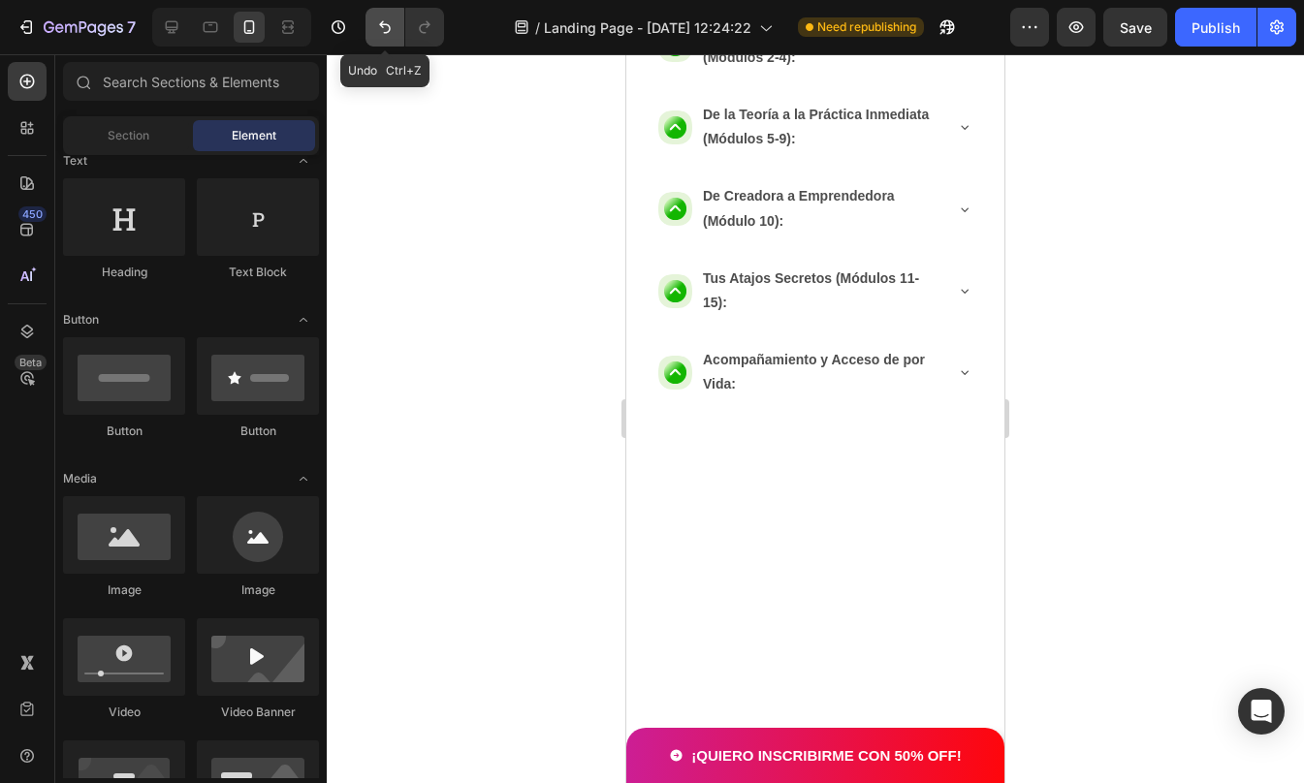
click at [389, 32] on icon "Undo/Redo" at bounding box center [385, 27] width 12 height 13
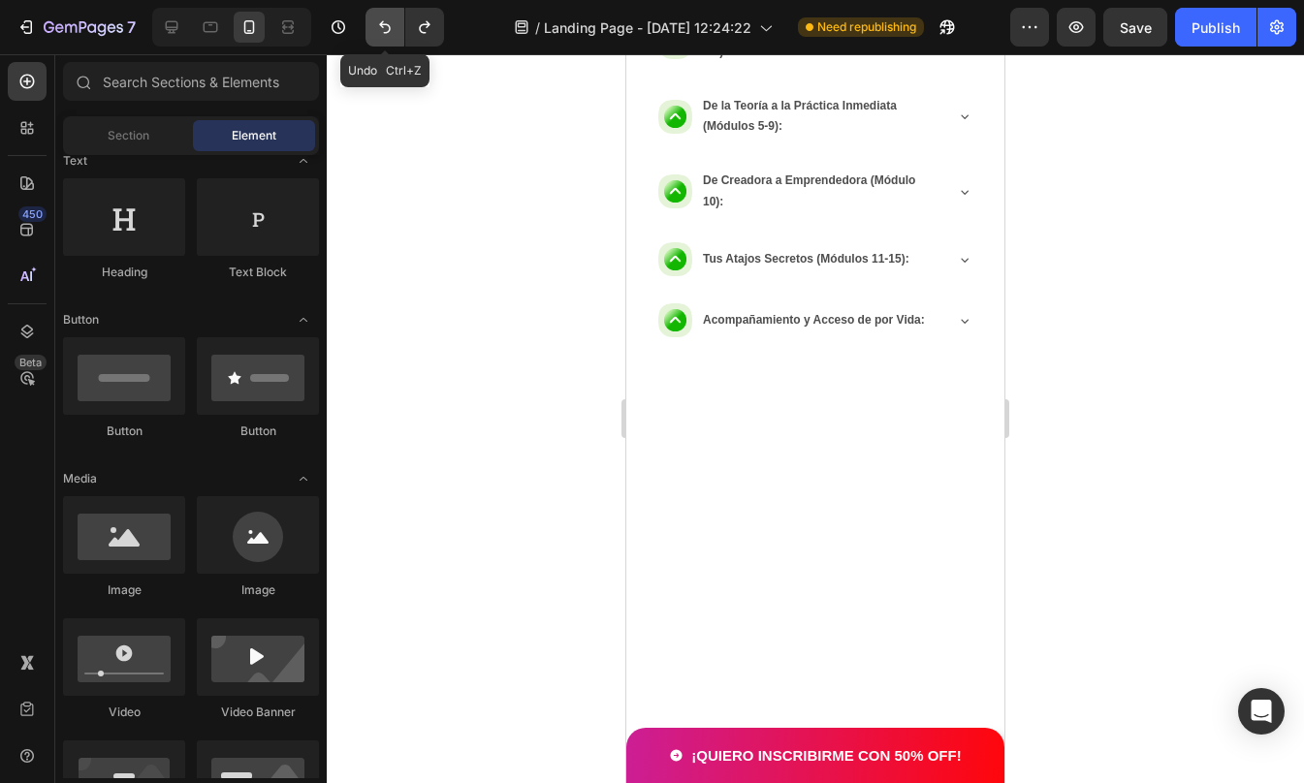
click at [379, 25] on icon "Undo/Redo" at bounding box center [384, 26] width 19 height 19
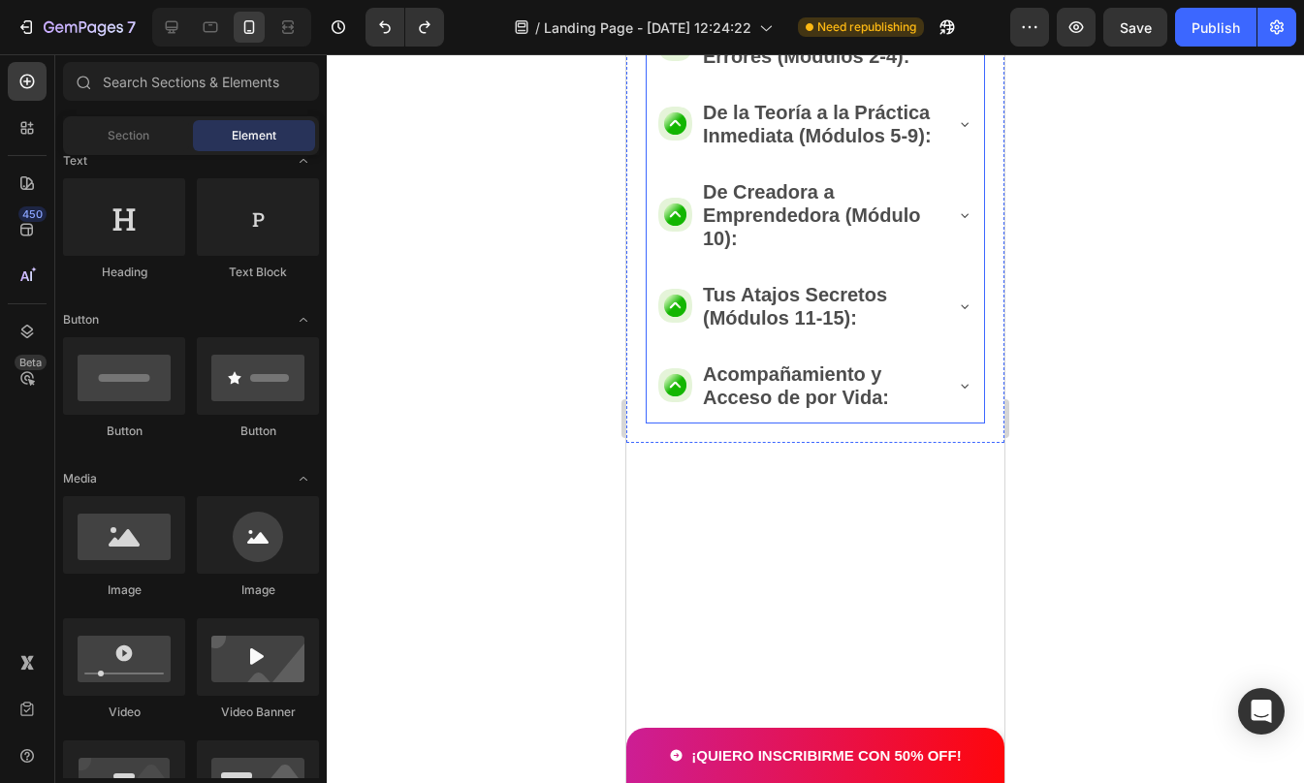
click at [809, 68] on p "Las Bases Sólidas Anti-Errores (Módulos 2-4):" at bounding box center [821, 44] width 236 height 47
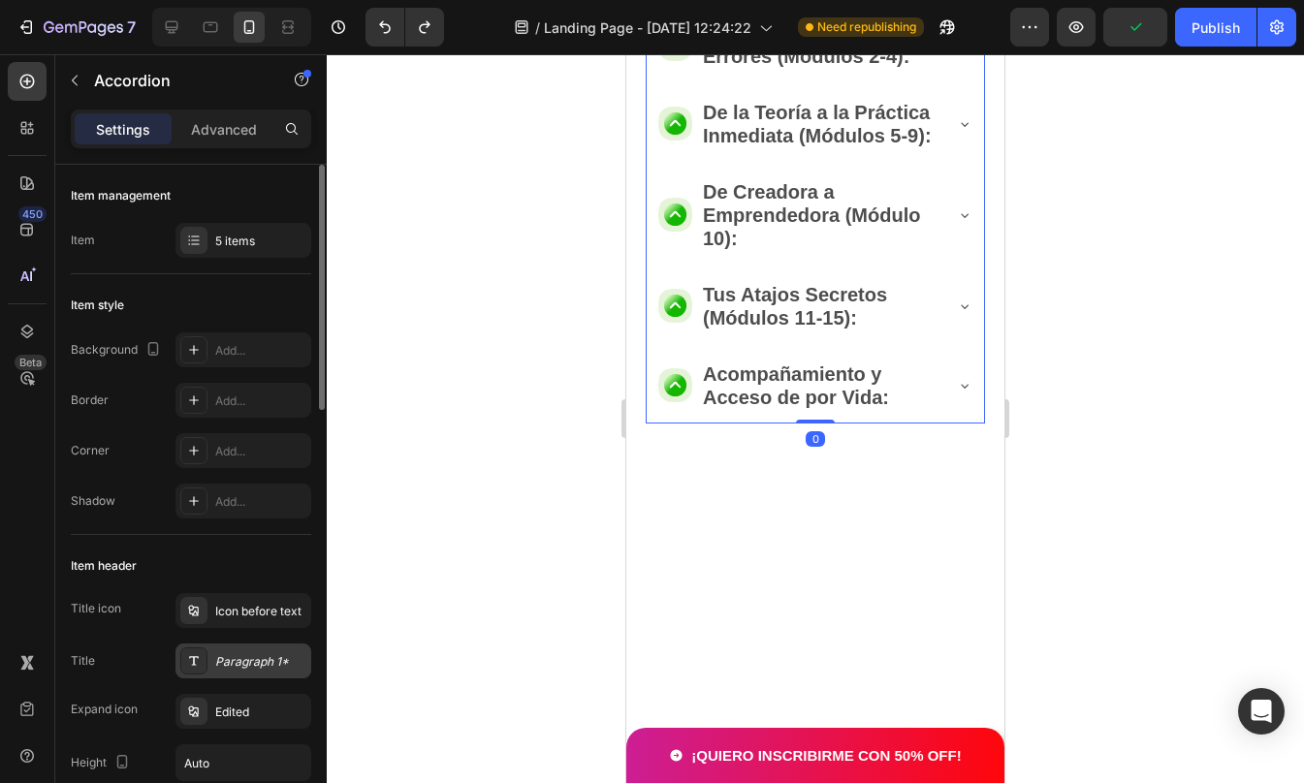
click at [232, 657] on div "Paragraph 1*" at bounding box center [260, 661] width 91 height 17
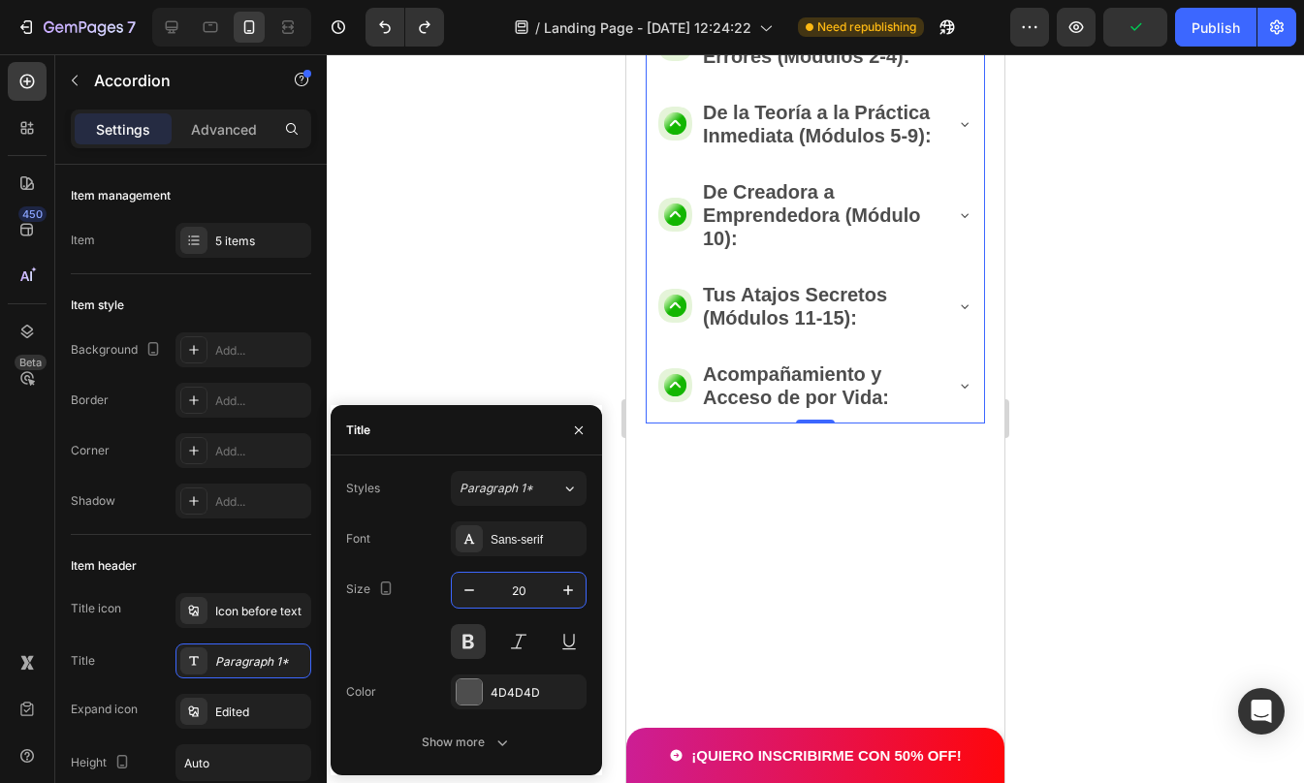
click at [517, 597] on input "20" at bounding box center [519, 590] width 64 height 35
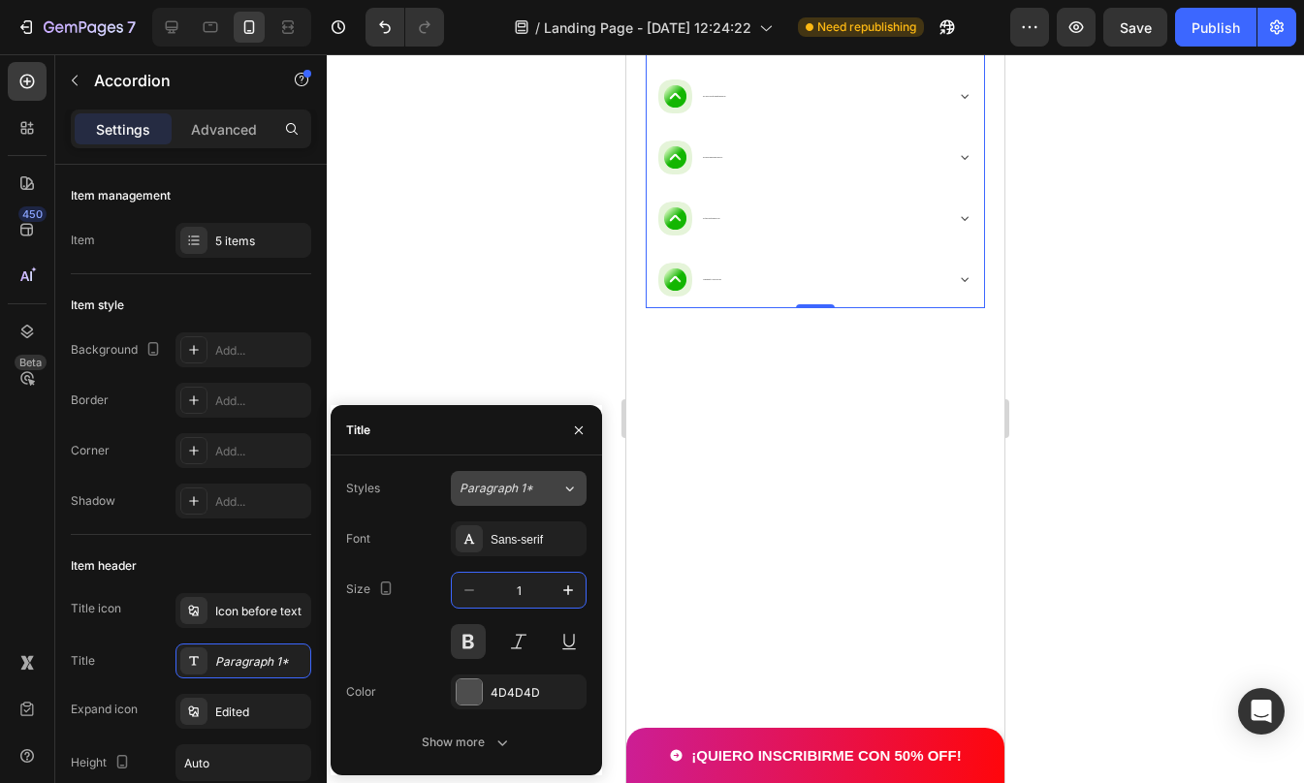
type input "16"
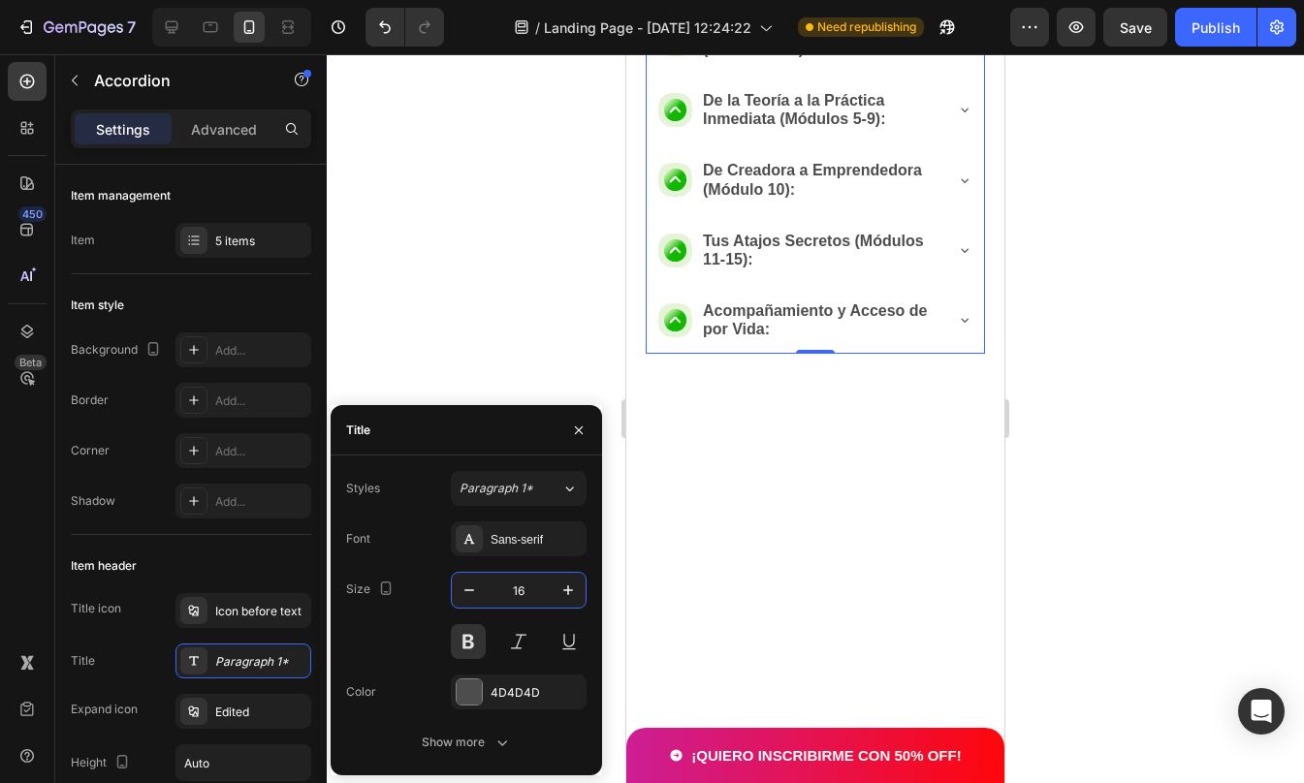
click at [1060, 520] on div at bounding box center [815, 418] width 977 height 729
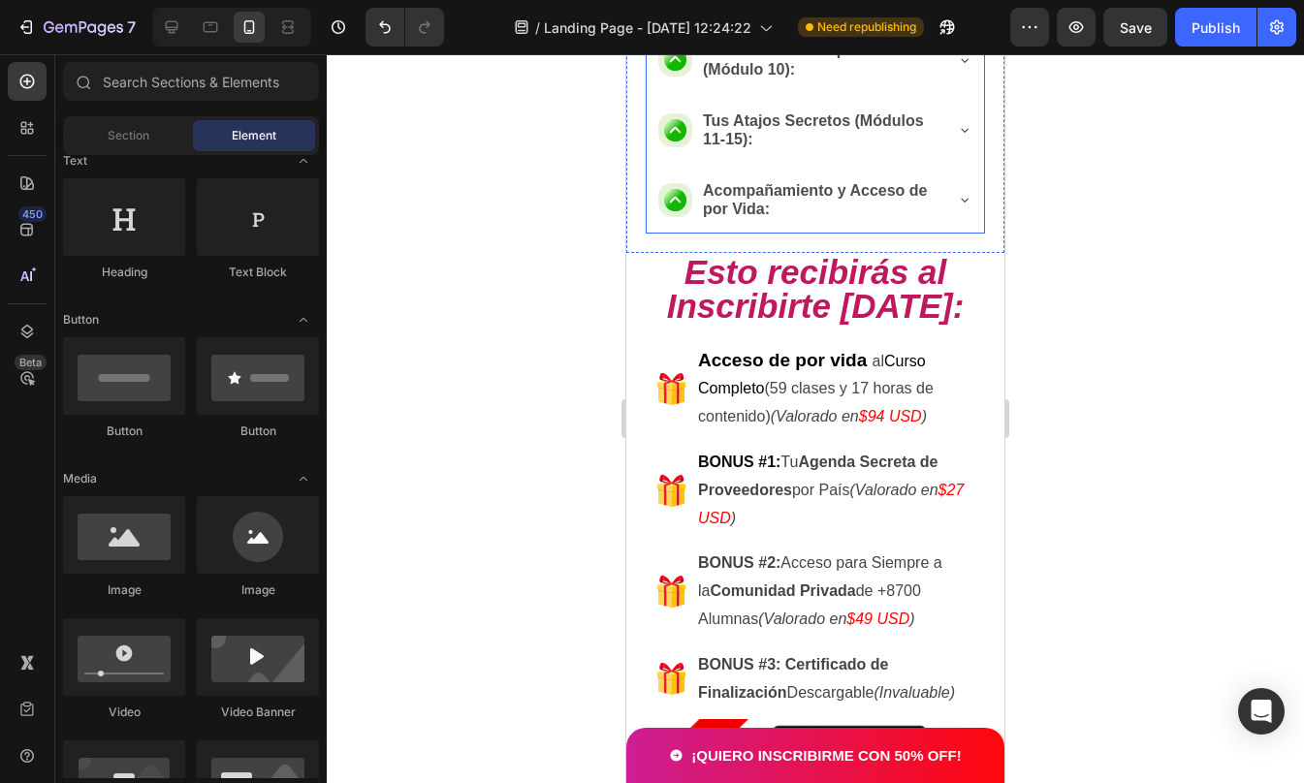
scroll to position [2782, 0]
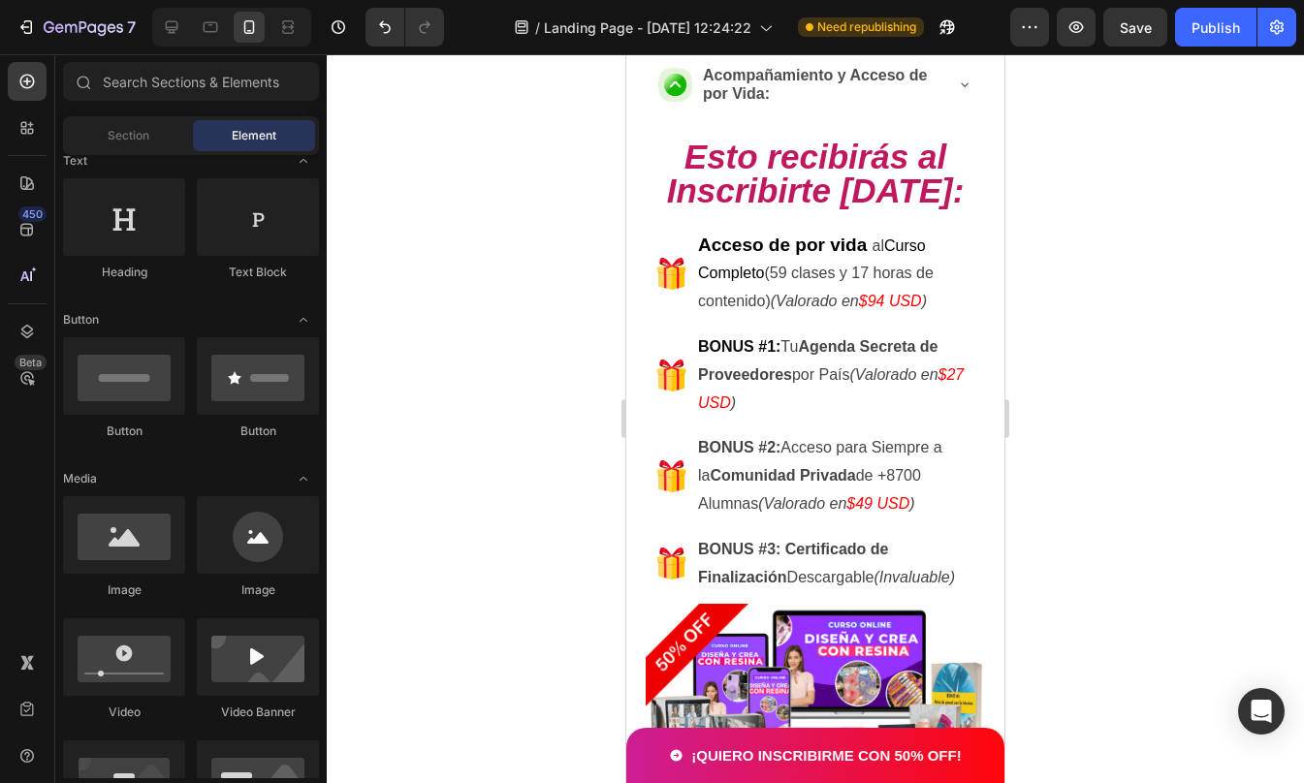
click at [1120, 379] on div at bounding box center [815, 418] width 977 height 729
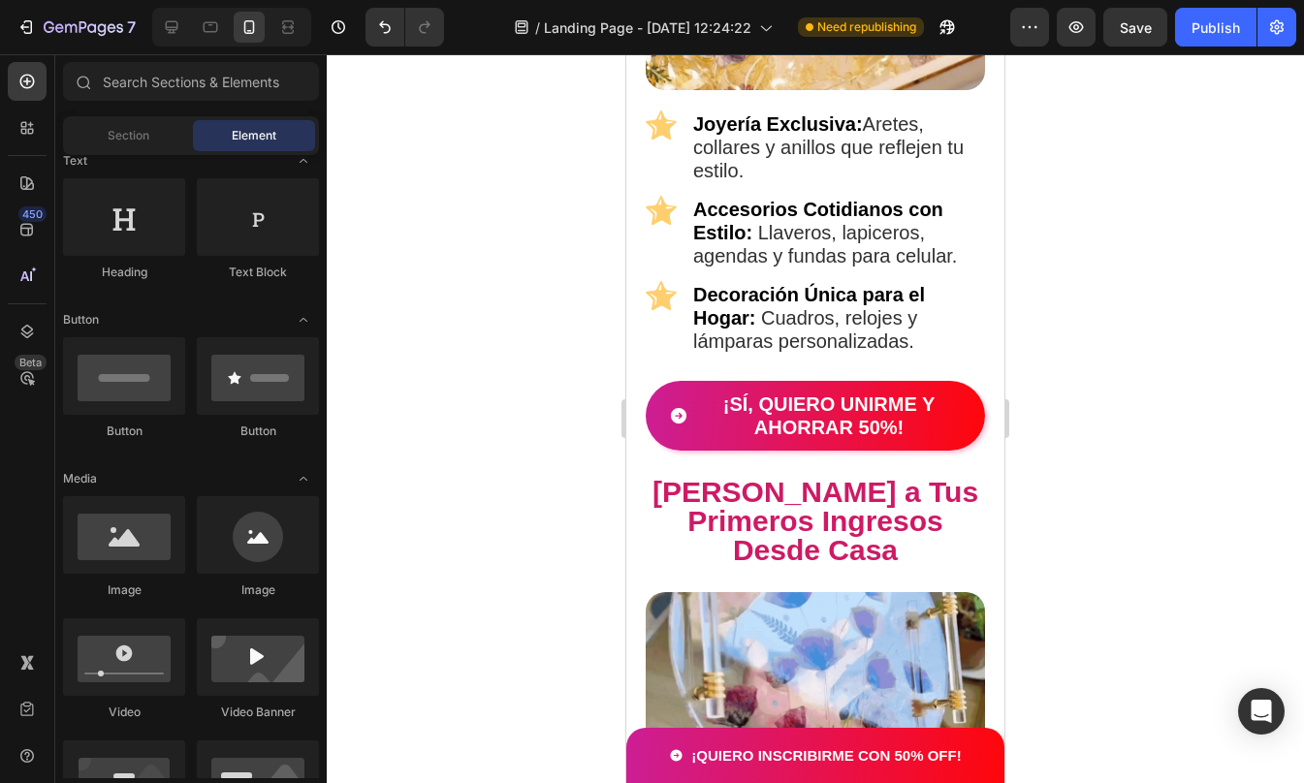
scroll to position [2162, 0]
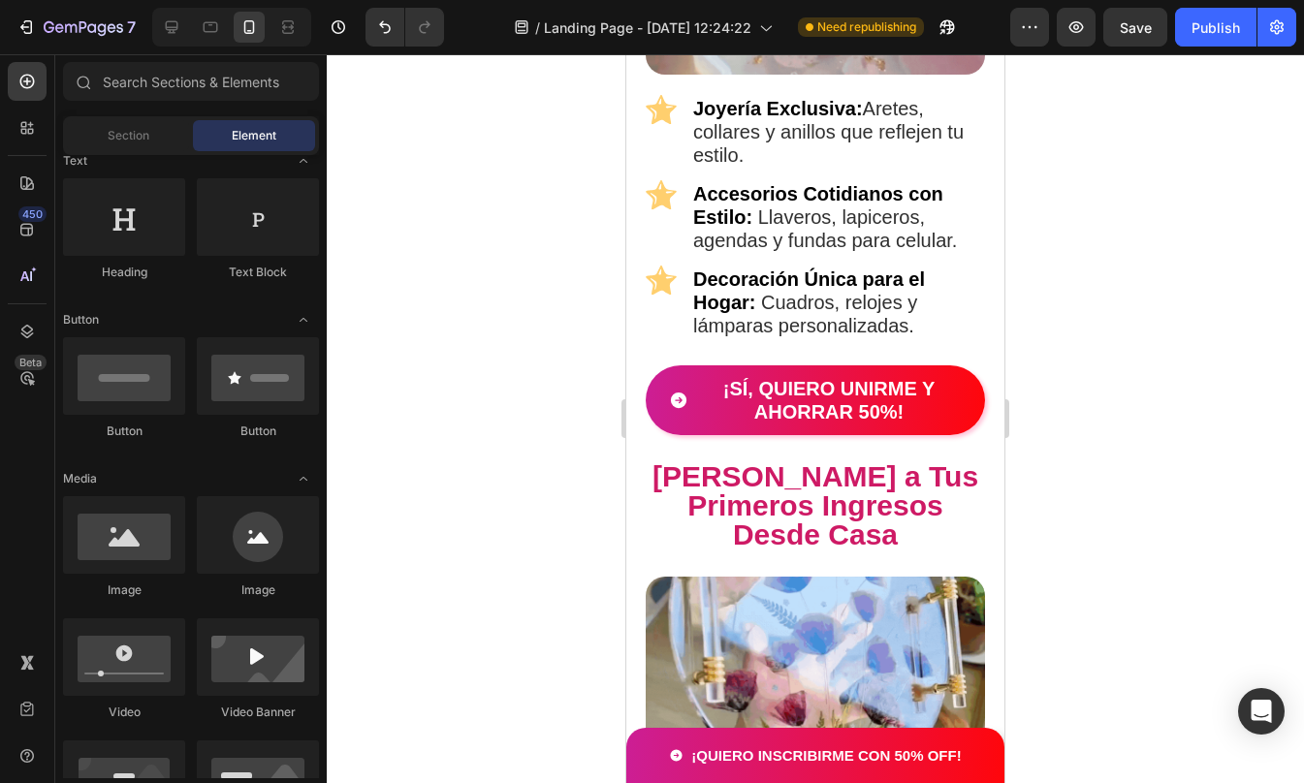
click at [1122, 408] on div at bounding box center [815, 418] width 977 height 729
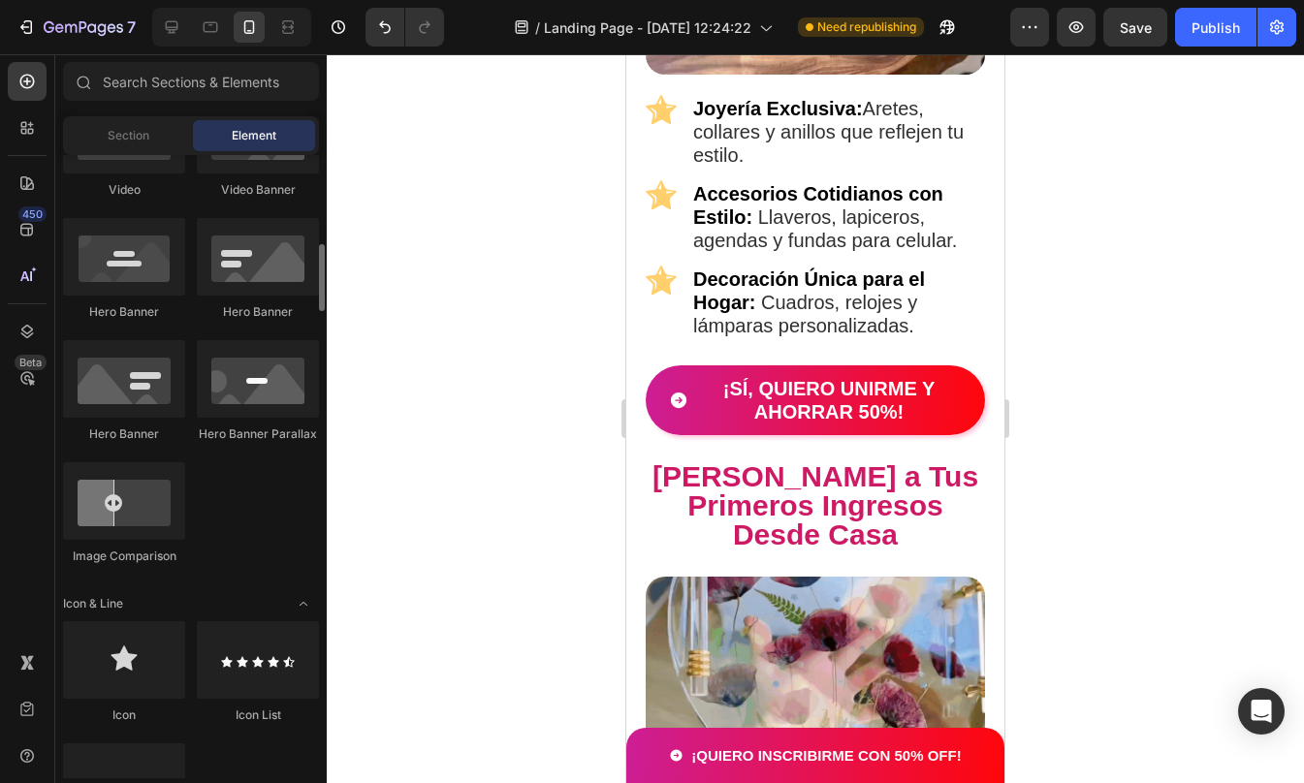
scroll to position [824, 0]
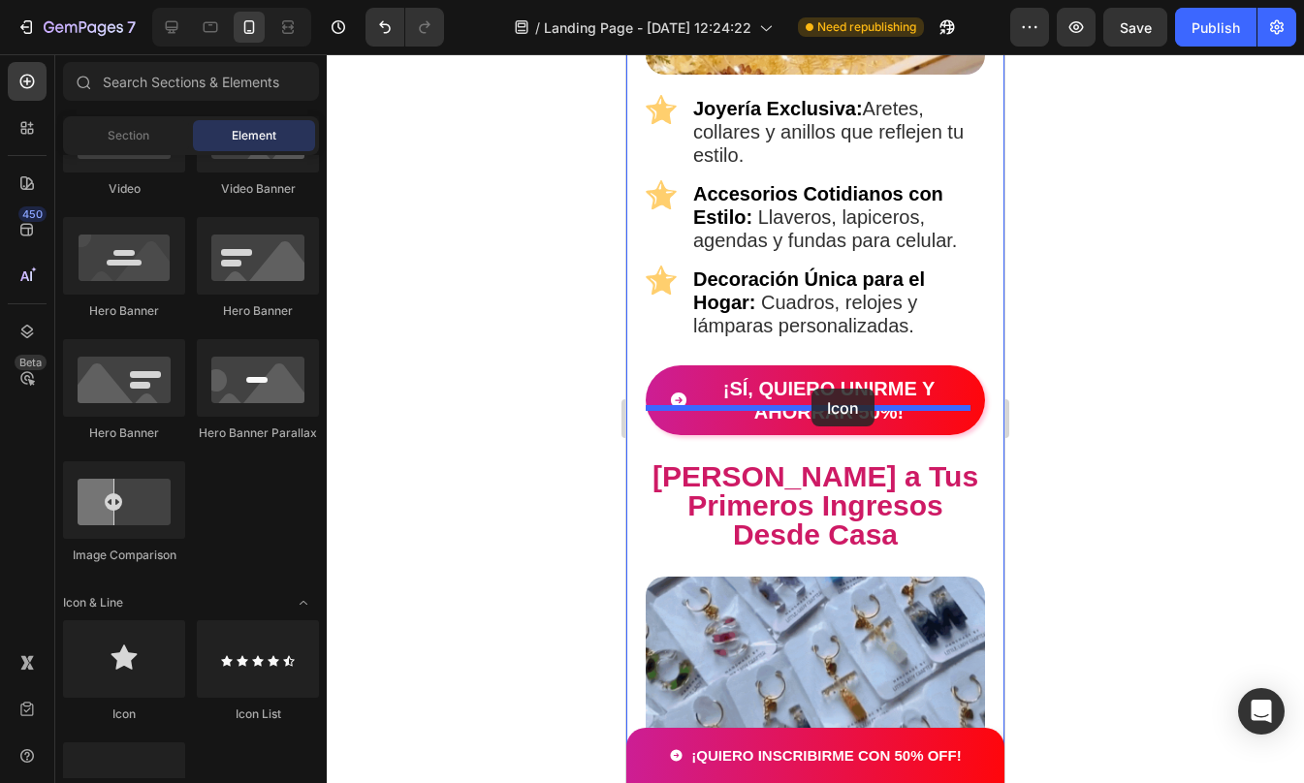
drag, startPoint x: 738, startPoint y: 742, endPoint x: 809, endPoint y: 392, distance: 357.2
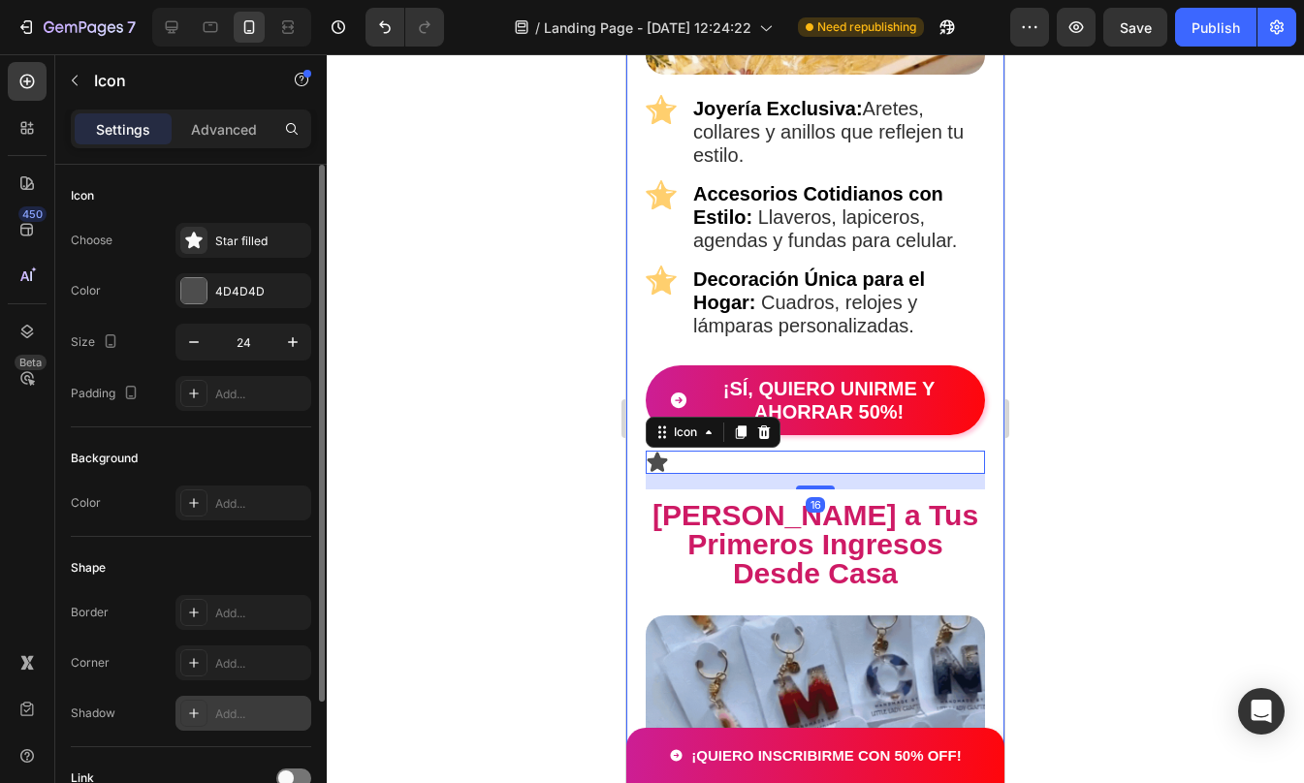
scroll to position [171, 0]
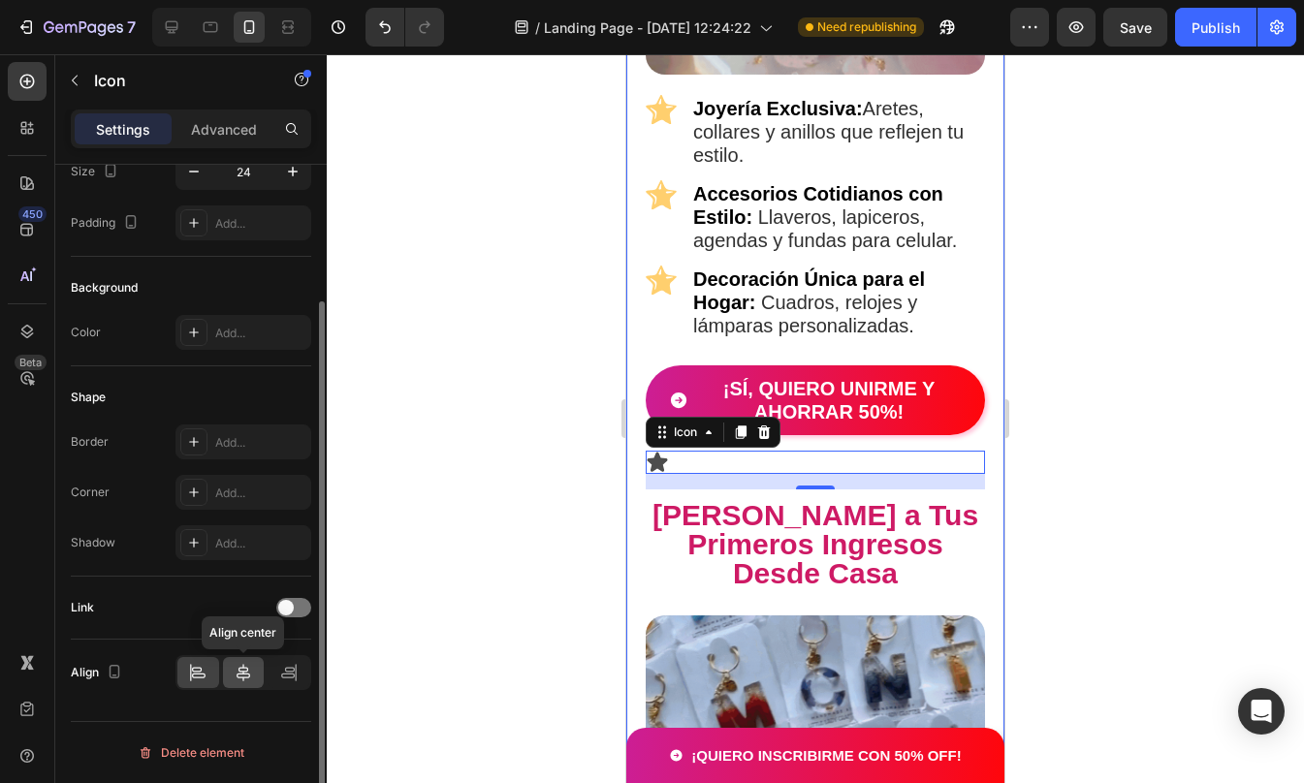
click at [250, 677] on icon at bounding box center [243, 672] width 19 height 19
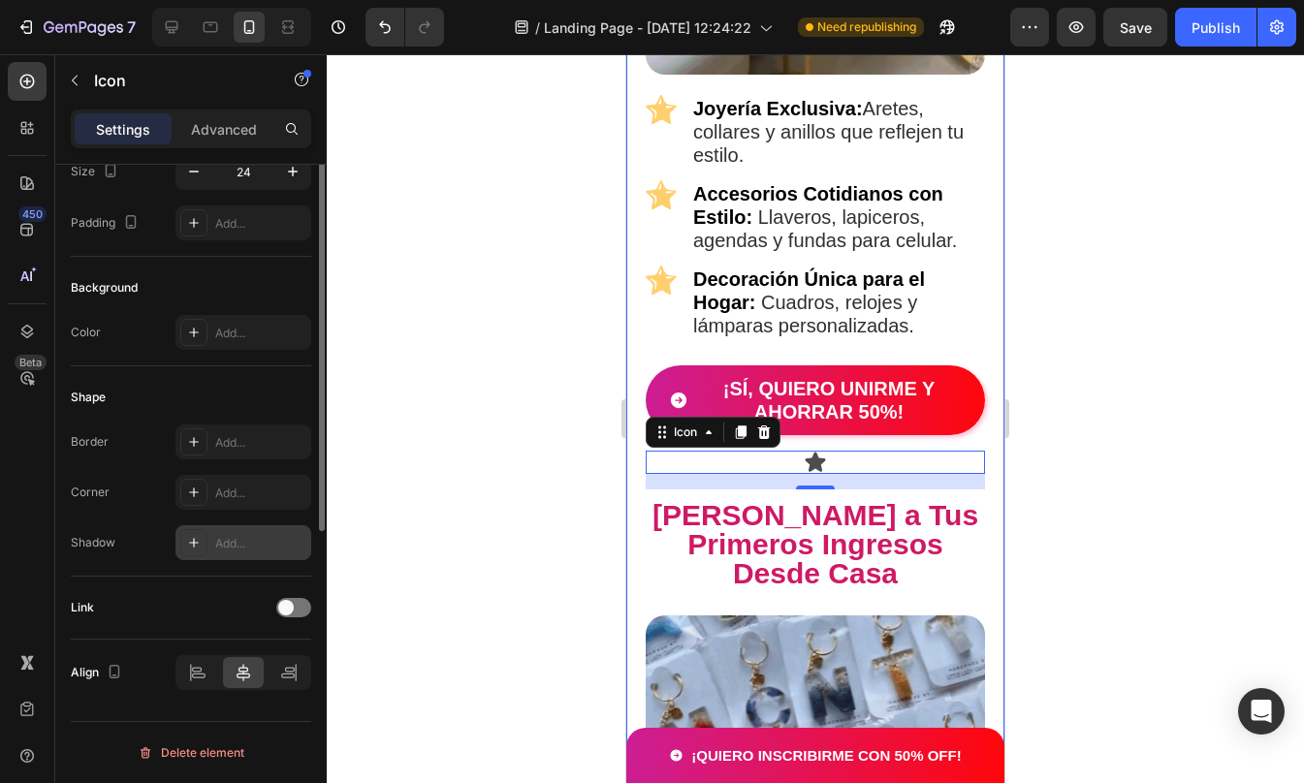
scroll to position [0, 0]
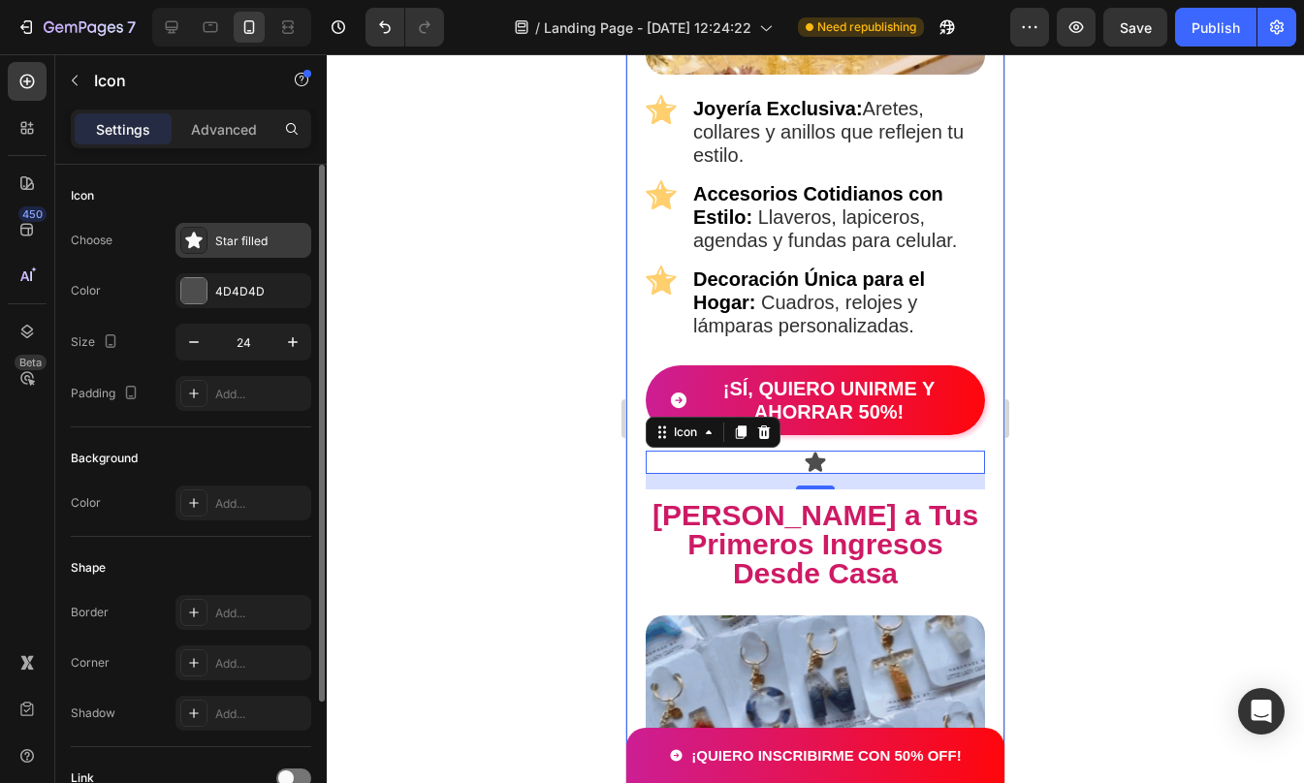
click at [203, 236] on icon at bounding box center [193, 240] width 19 height 19
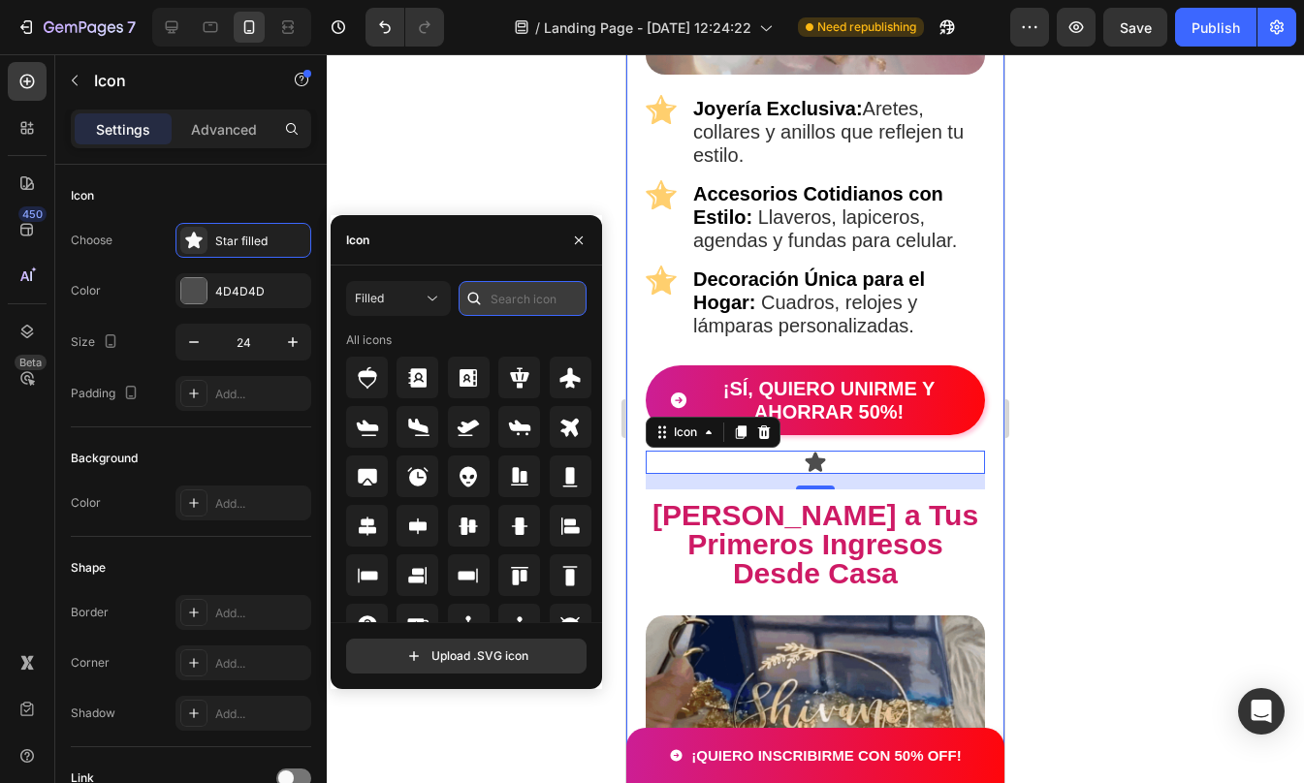
click at [493, 307] on input "text" at bounding box center [523, 298] width 128 height 35
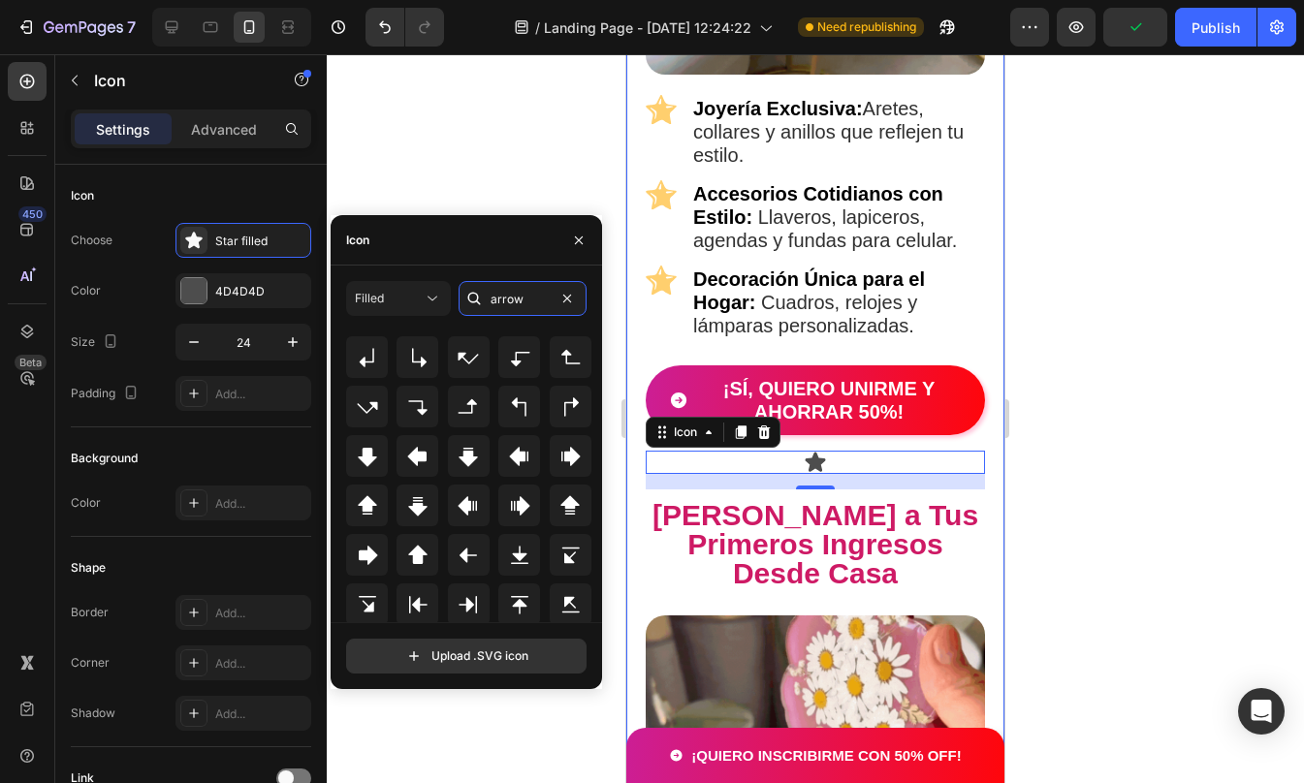
scroll to position [268, 0]
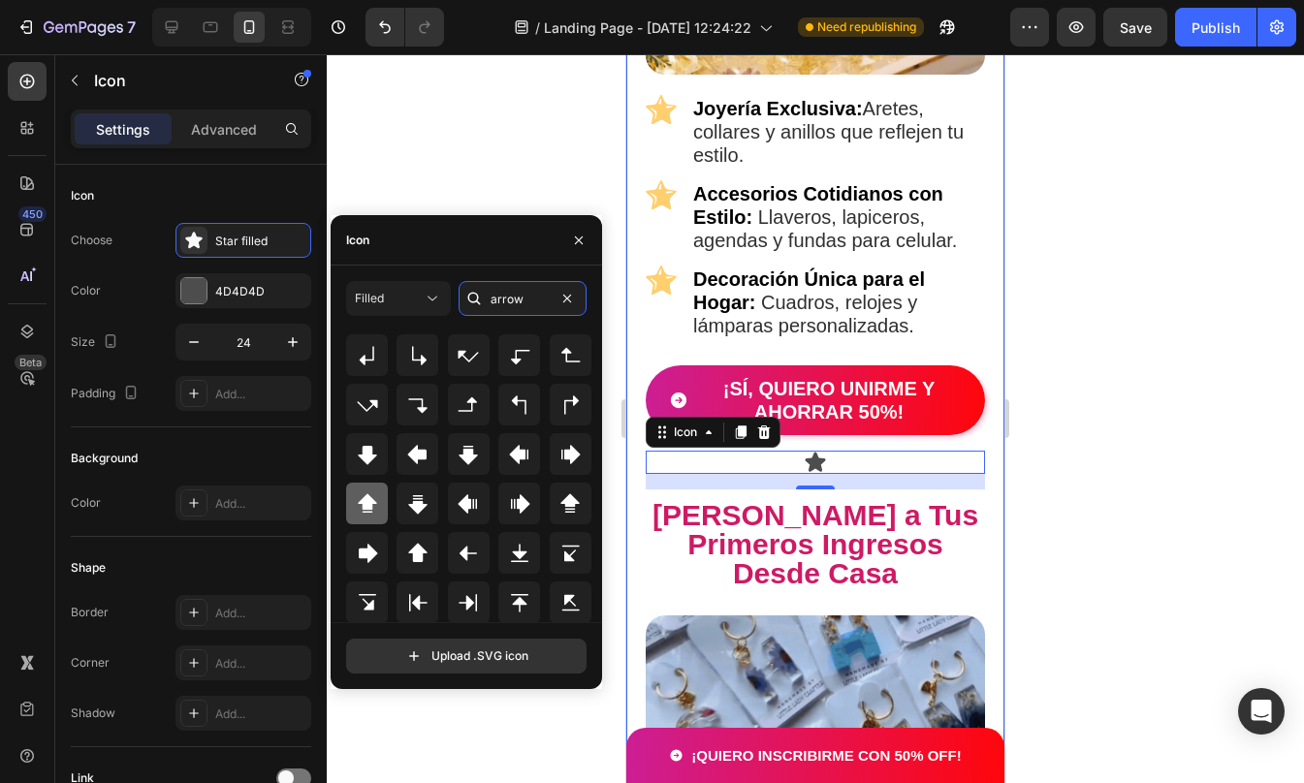
type input "arrow"
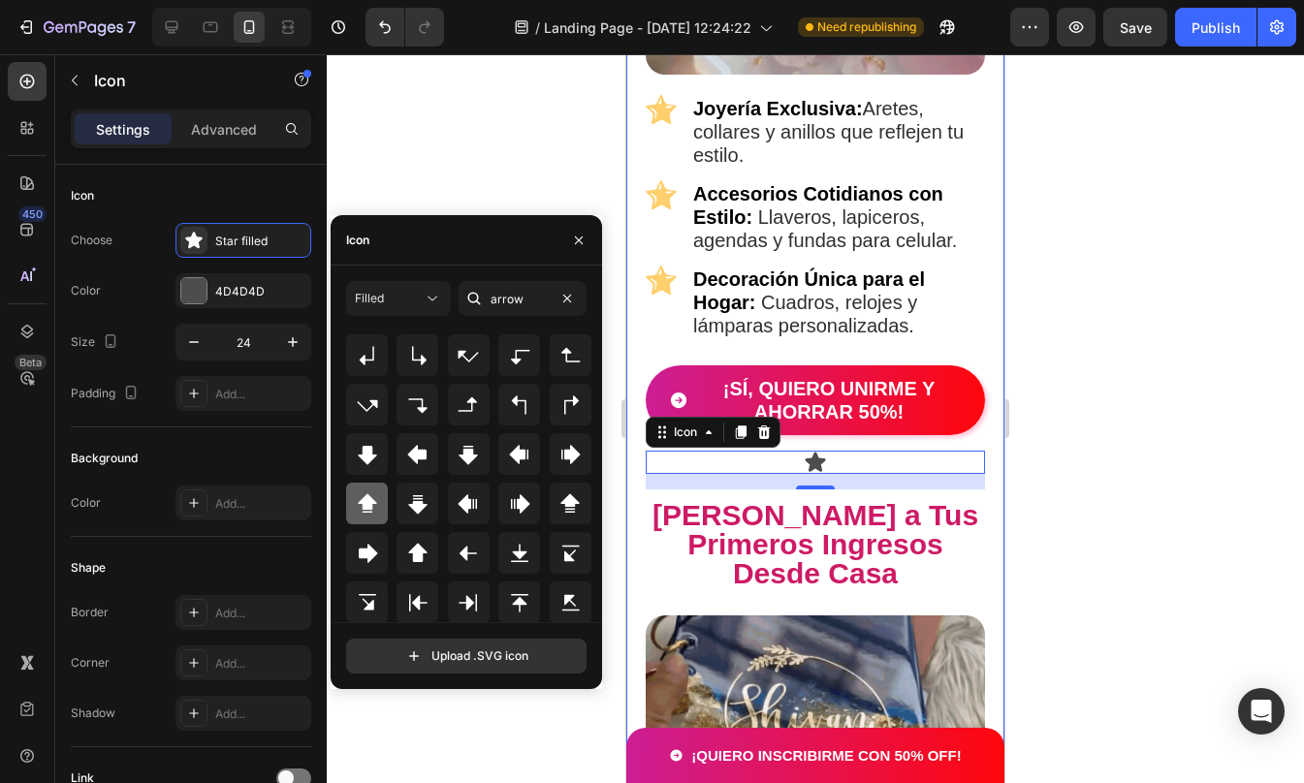
click at [370, 492] on icon at bounding box center [367, 503] width 23 height 23
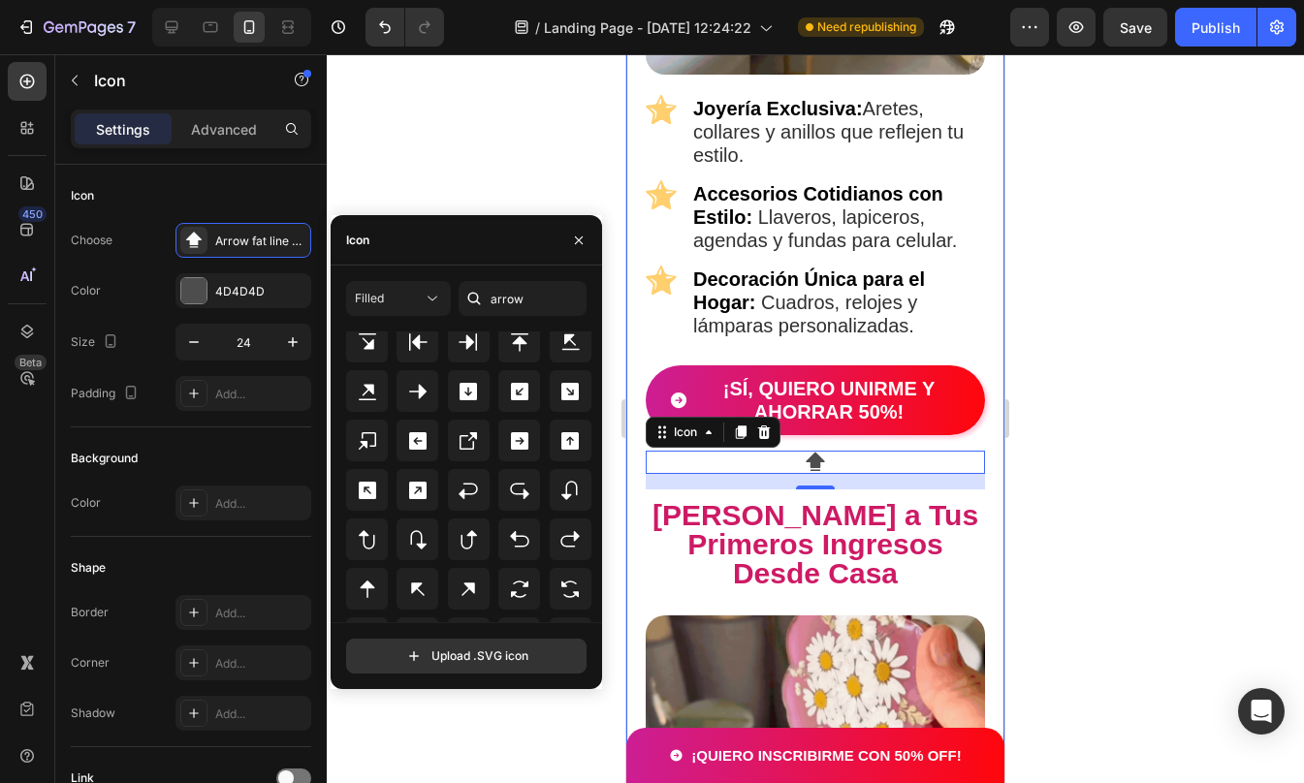
scroll to position [496, 0]
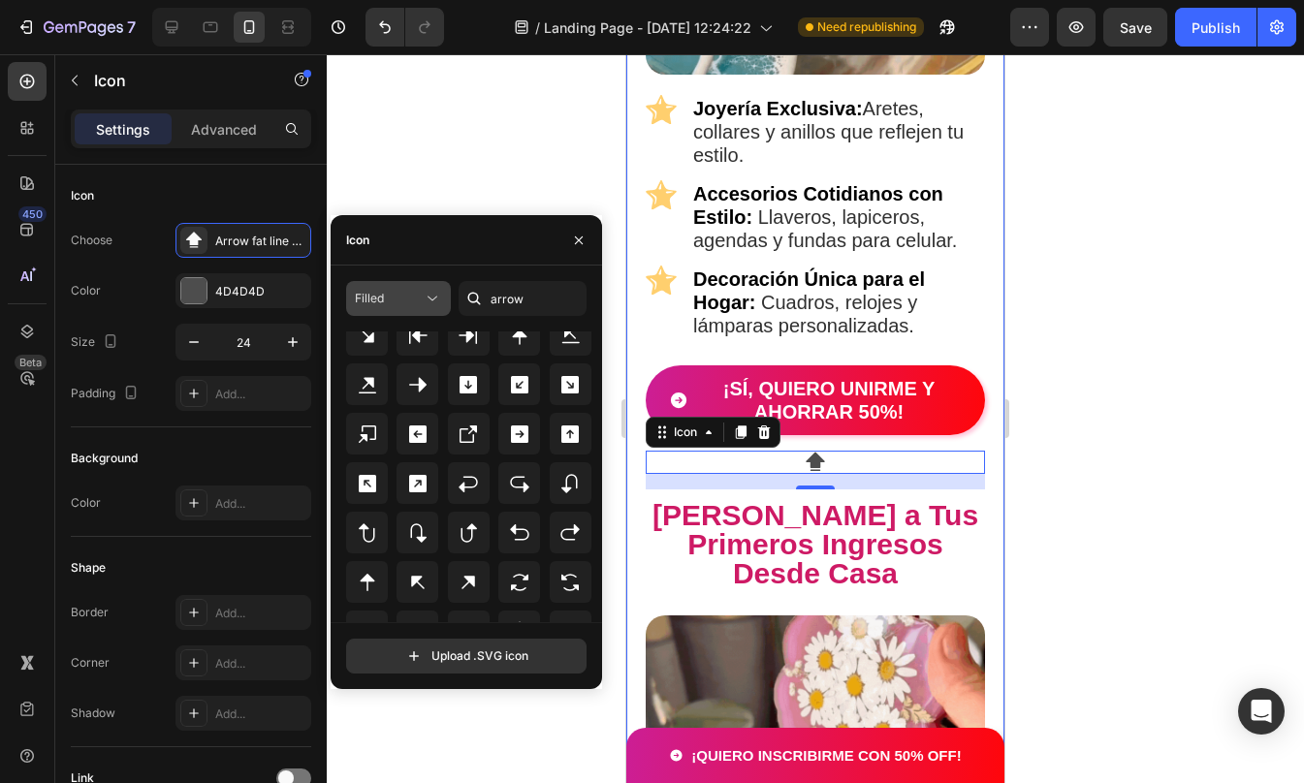
click at [403, 298] on div "Filled" at bounding box center [389, 298] width 68 height 17
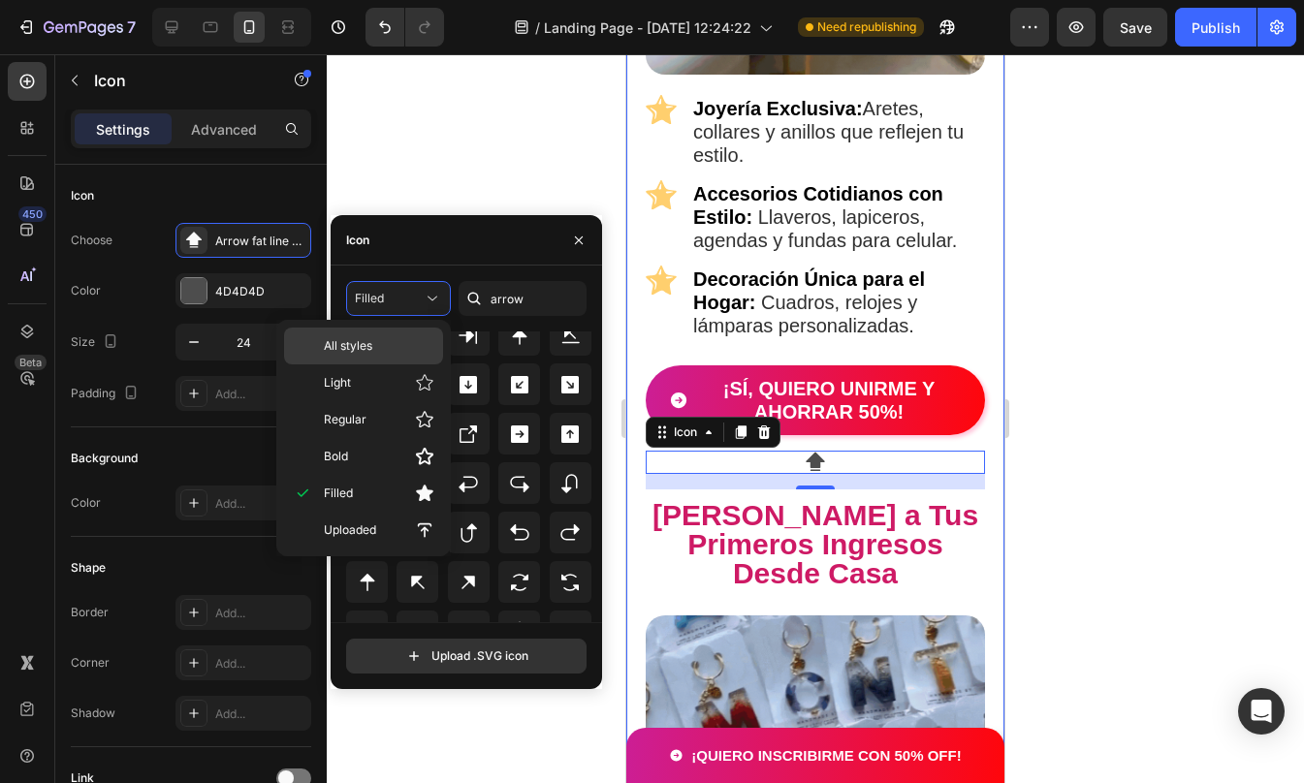
click at [390, 350] on p "All styles" at bounding box center [379, 345] width 111 height 17
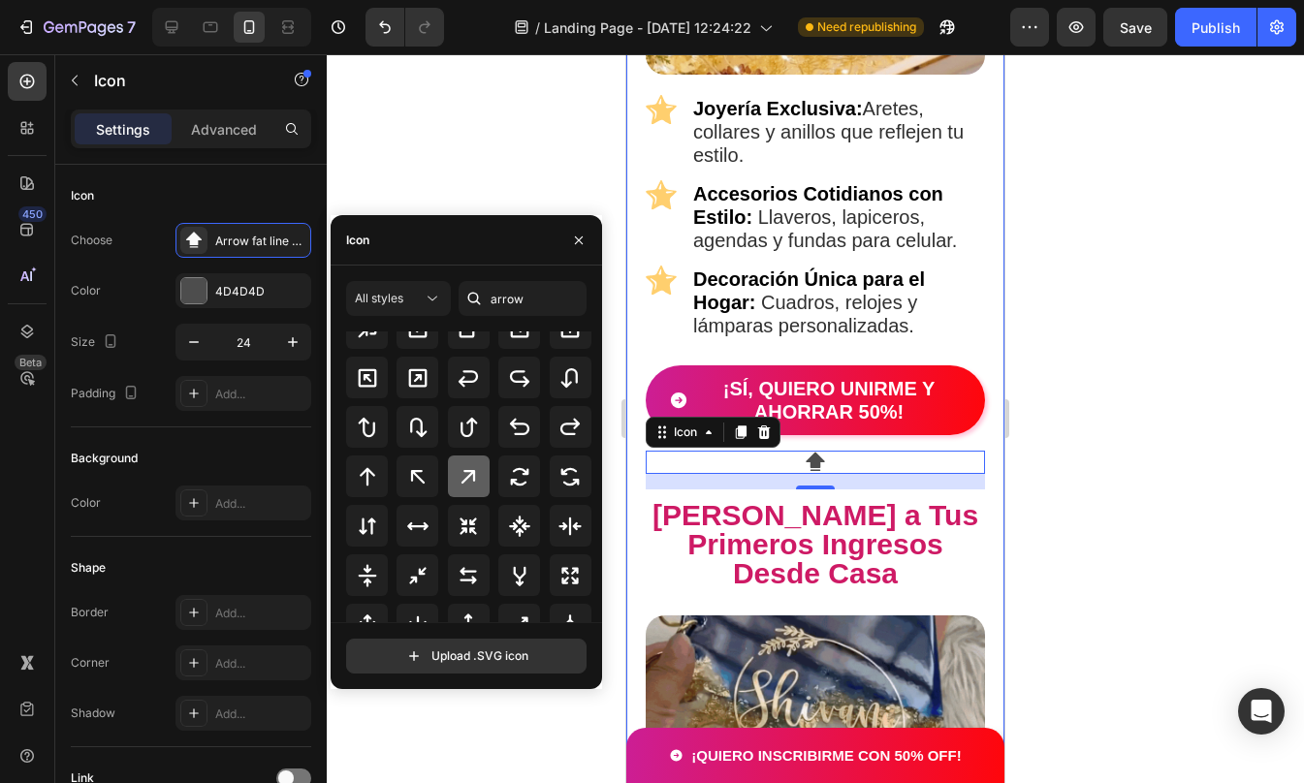
scroll to position [574, 0]
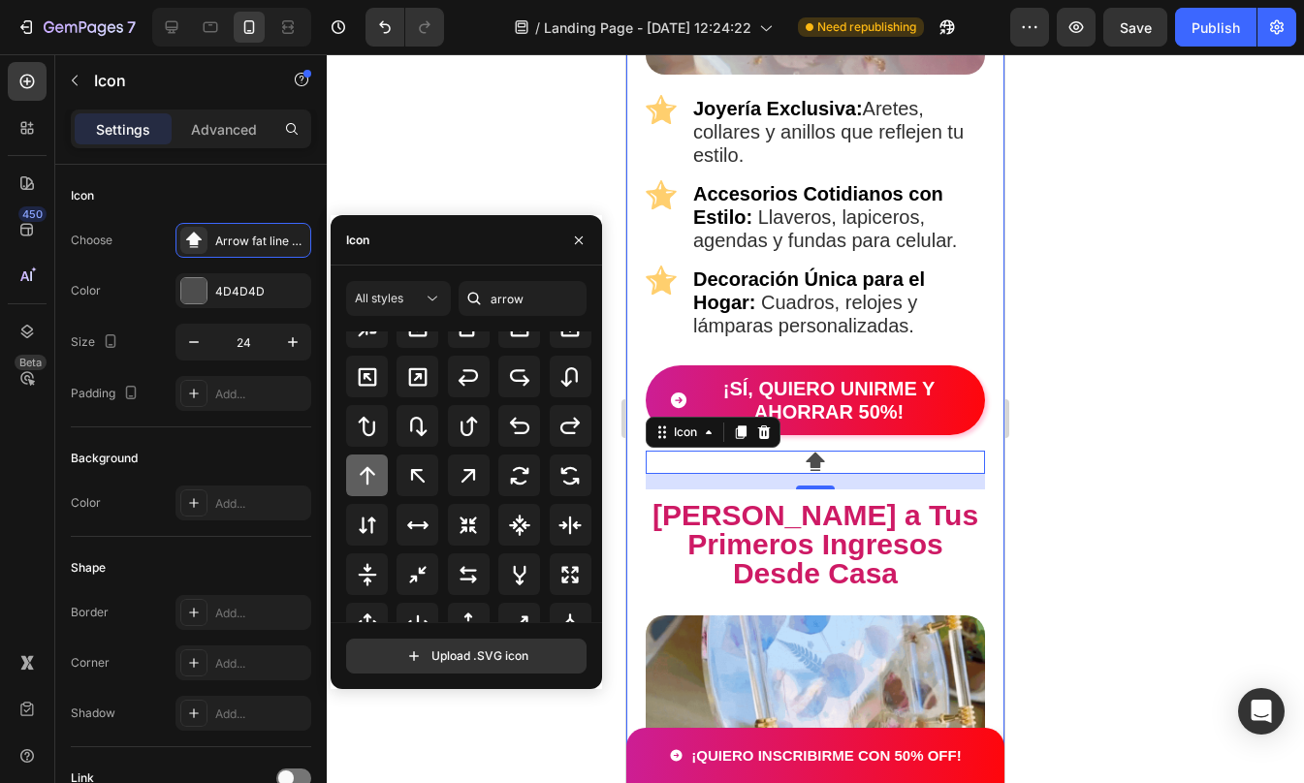
click at [380, 486] on div at bounding box center [367, 476] width 42 height 42
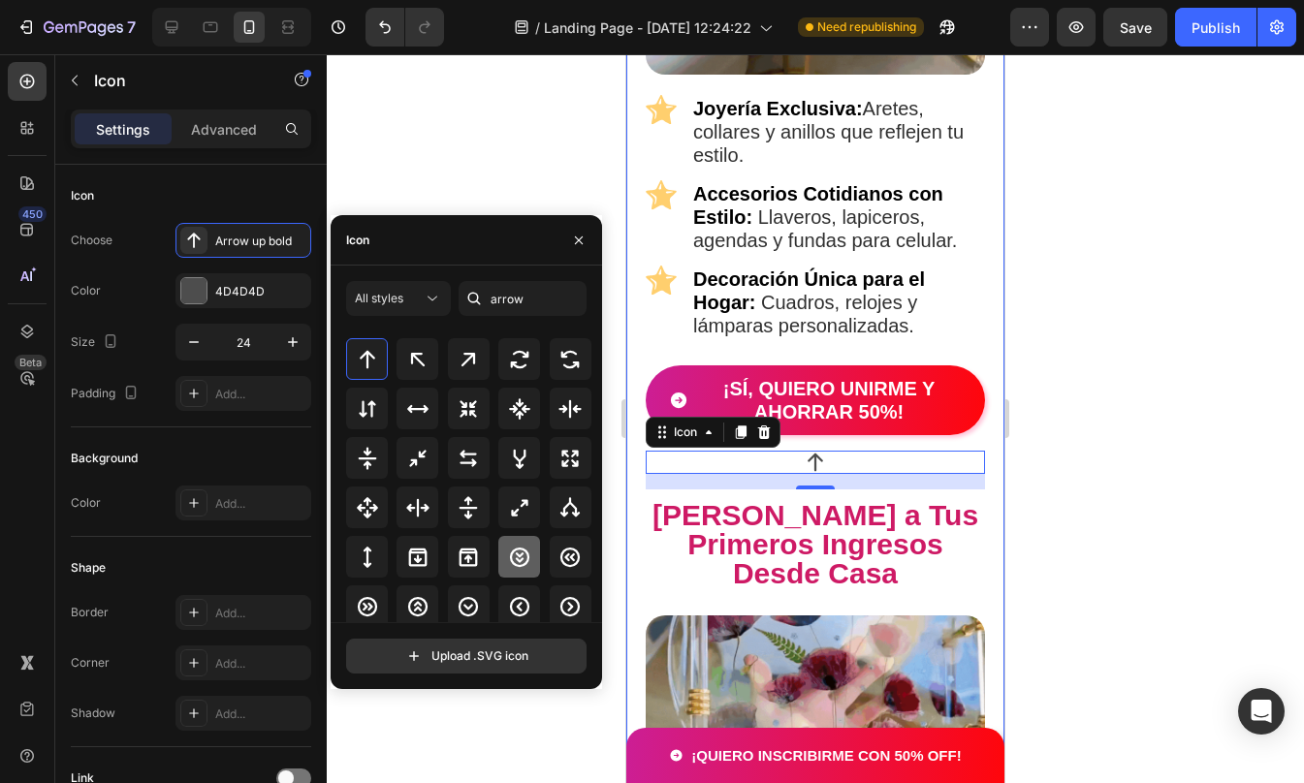
scroll to position [680, 0]
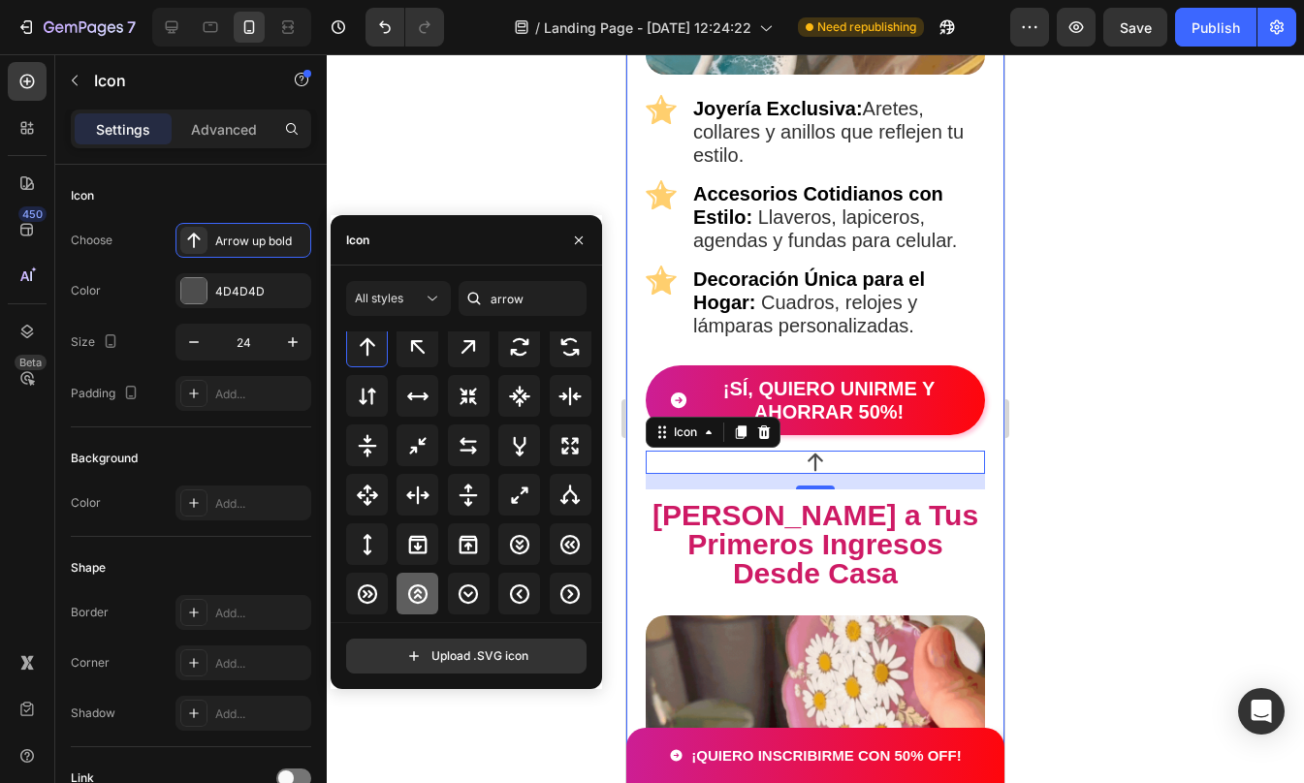
click at [404, 594] on div at bounding box center [417, 594] width 42 height 42
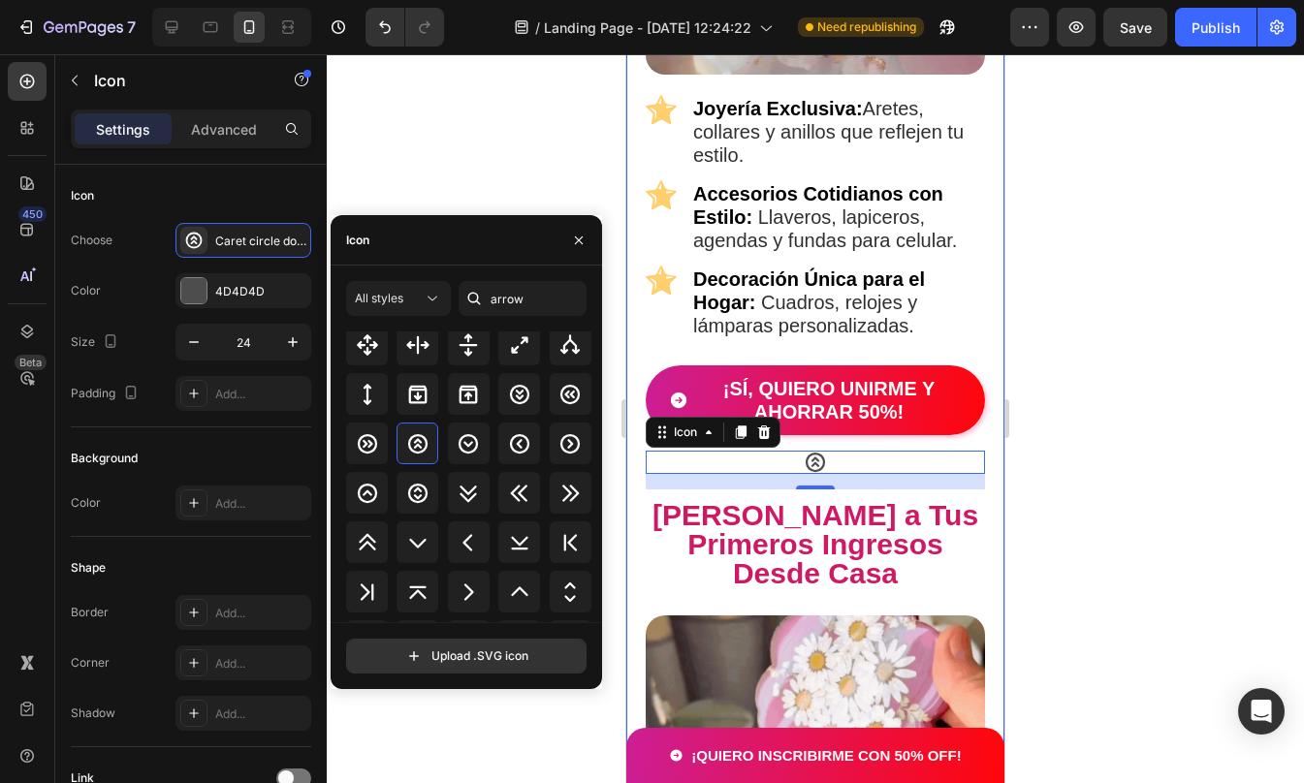
scroll to position [807, 0]
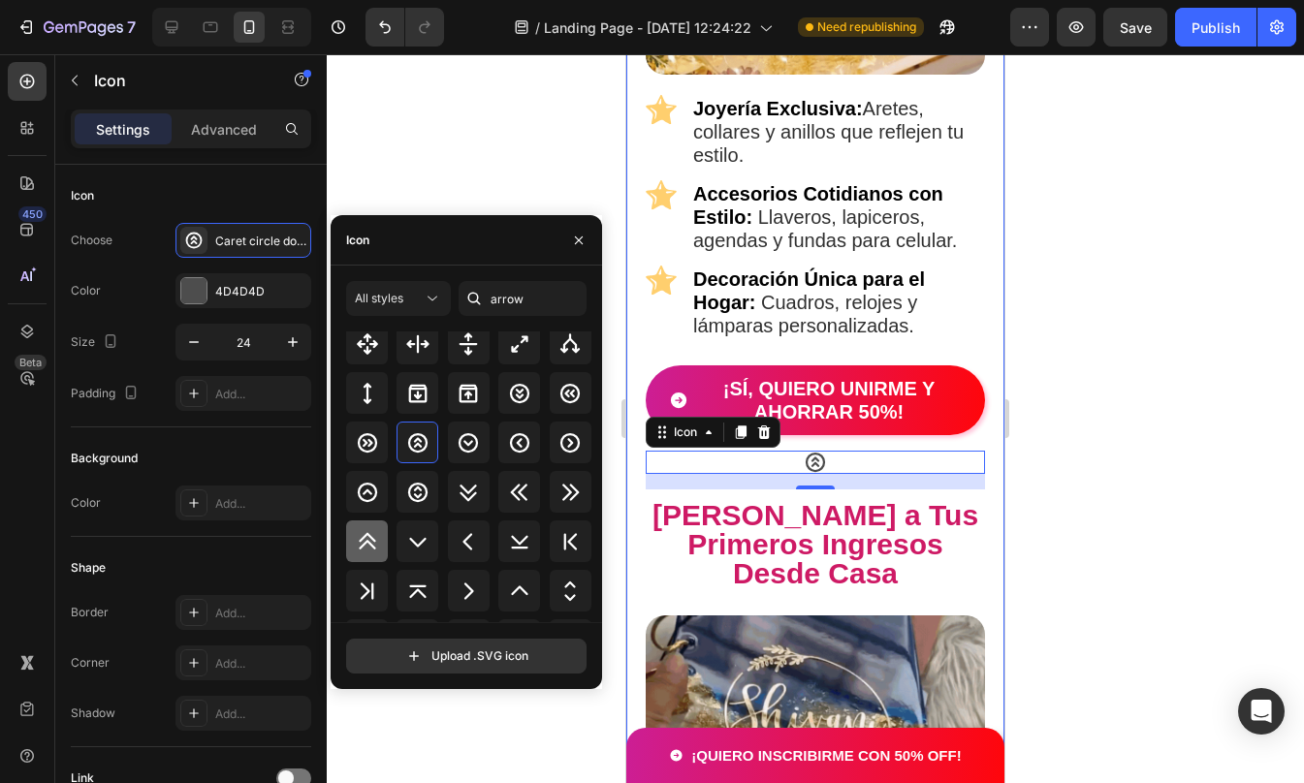
click at [374, 539] on icon at bounding box center [367, 541] width 23 height 23
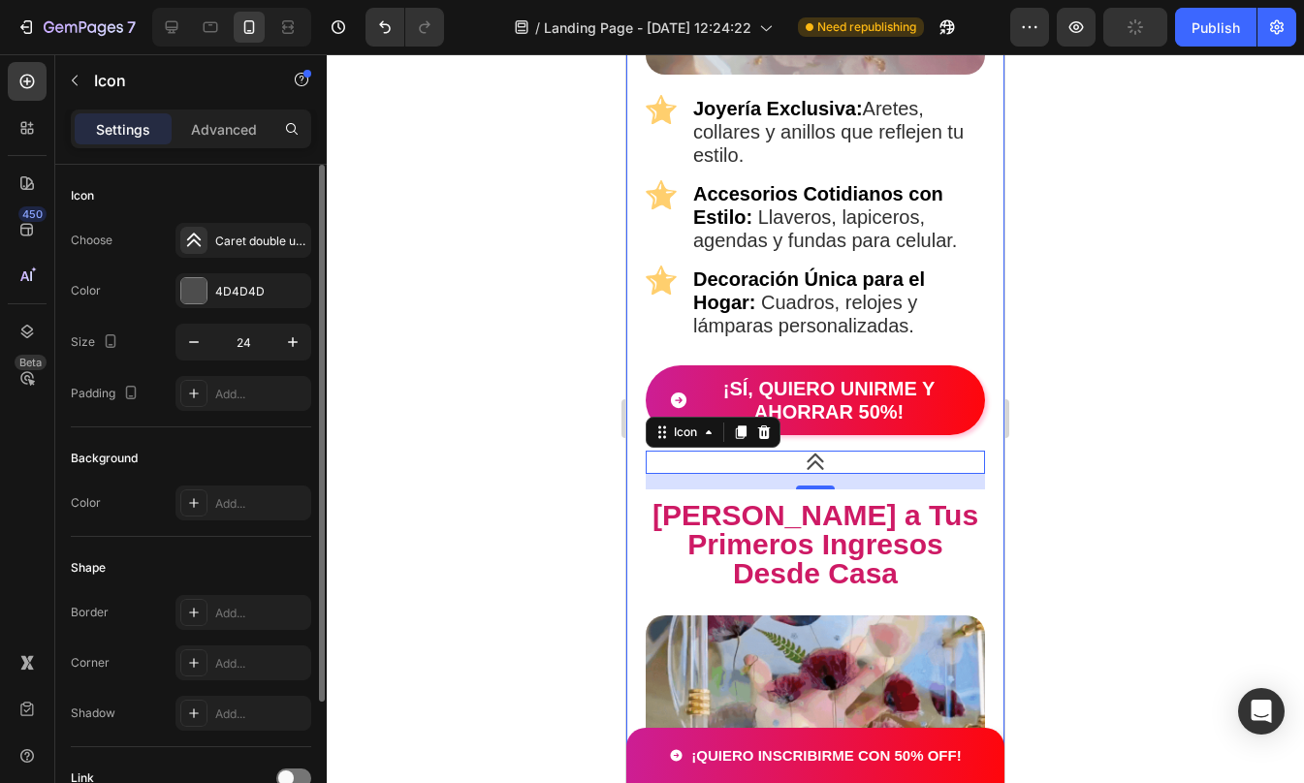
click at [220, 435] on div "Background Color Add..." at bounding box center [191, 482] width 240 height 110
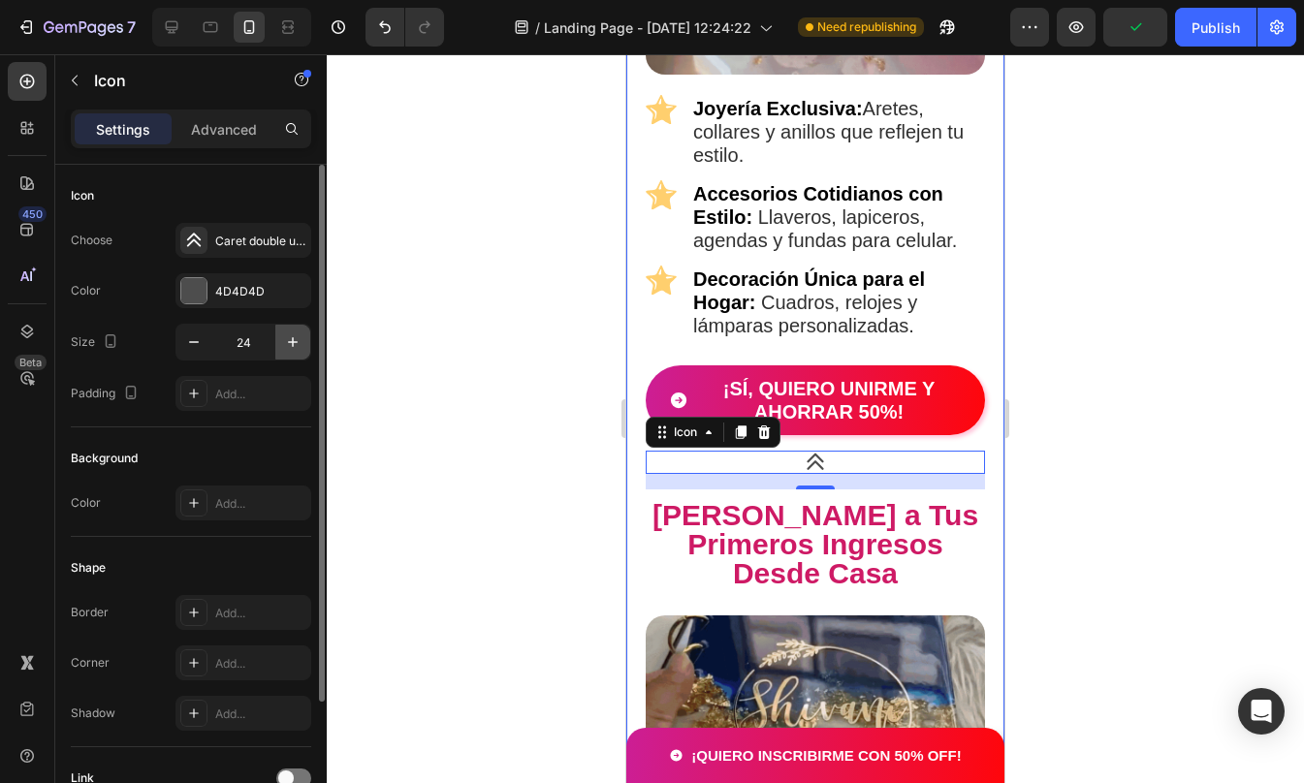
click at [288, 343] on icon "button" at bounding box center [292, 341] width 19 height 19
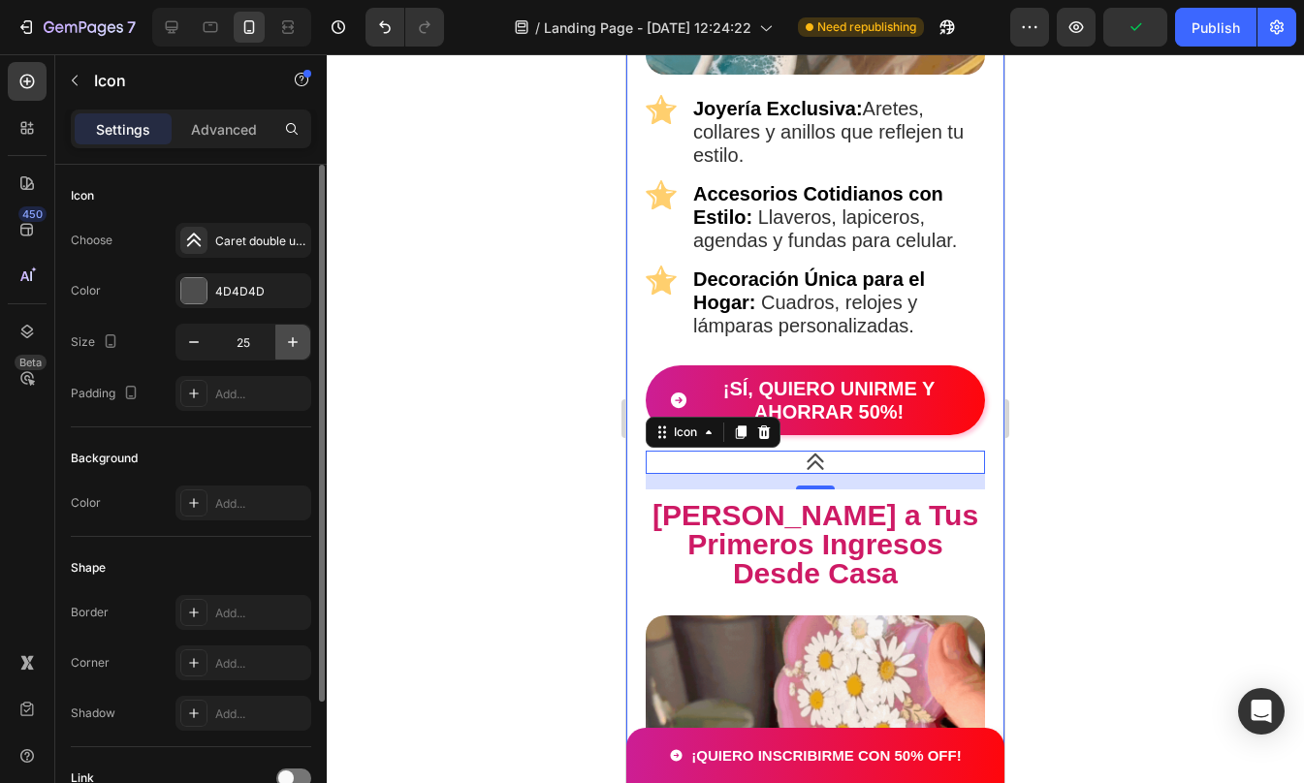
click at [288, 343] on icon "button" at bounding box center [292, 341] width 19 height 19
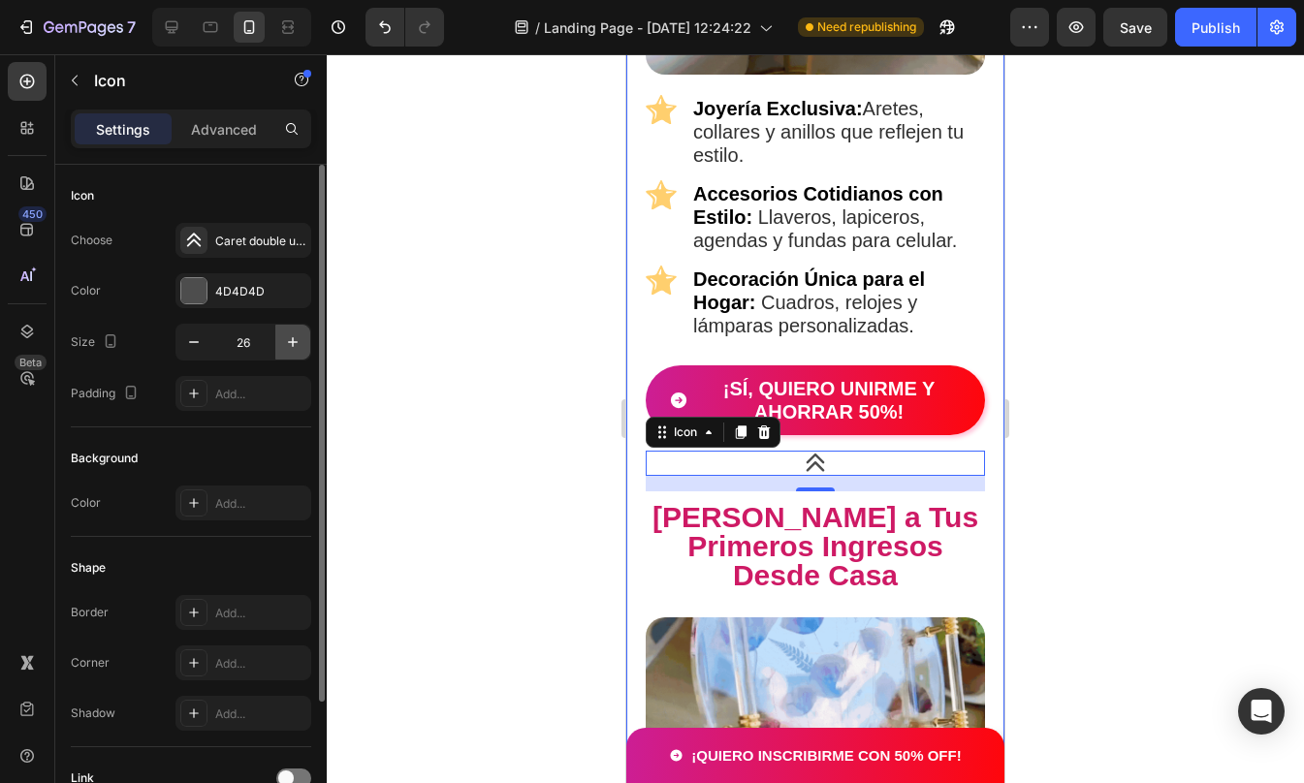
click at [288, 343] on icon "button" at bounding box center [292, 341] width 19 height 19
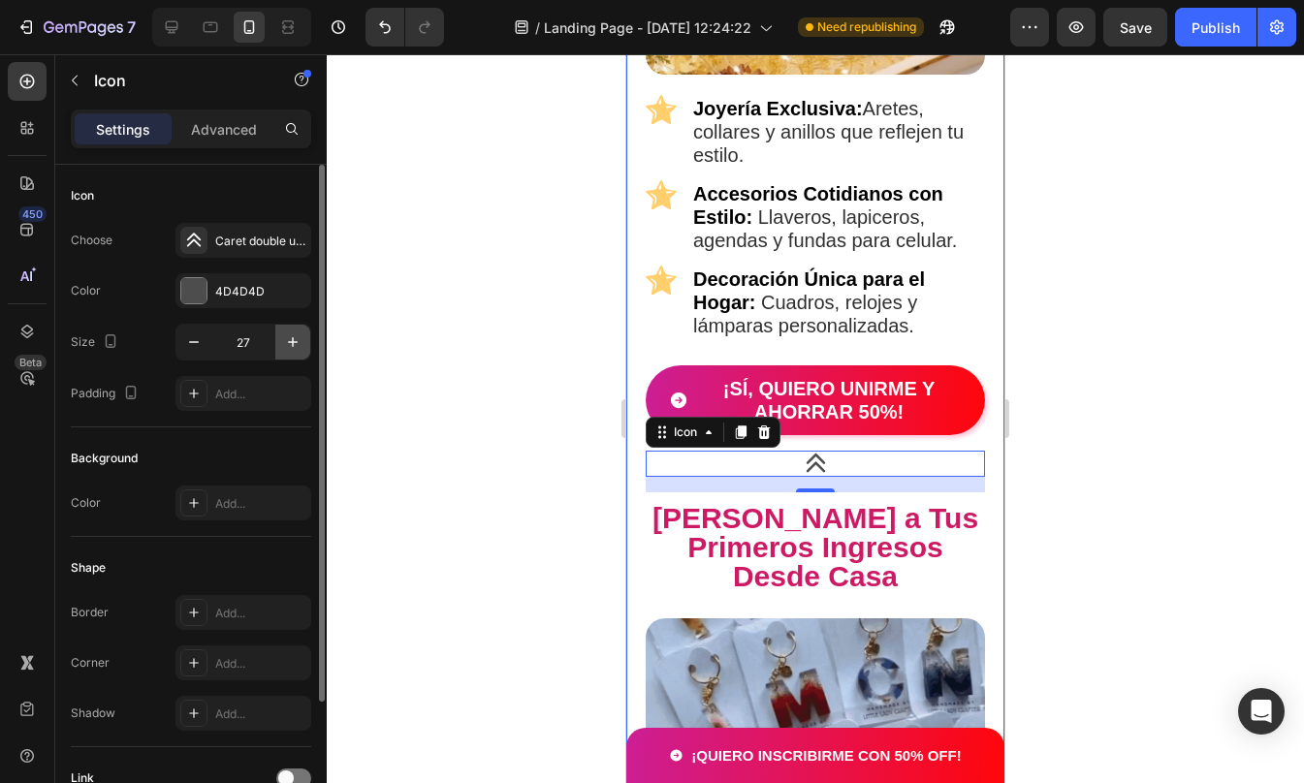
click at [288, 343] on icon "button" at bounding box center [292, 341] width 19 height 19
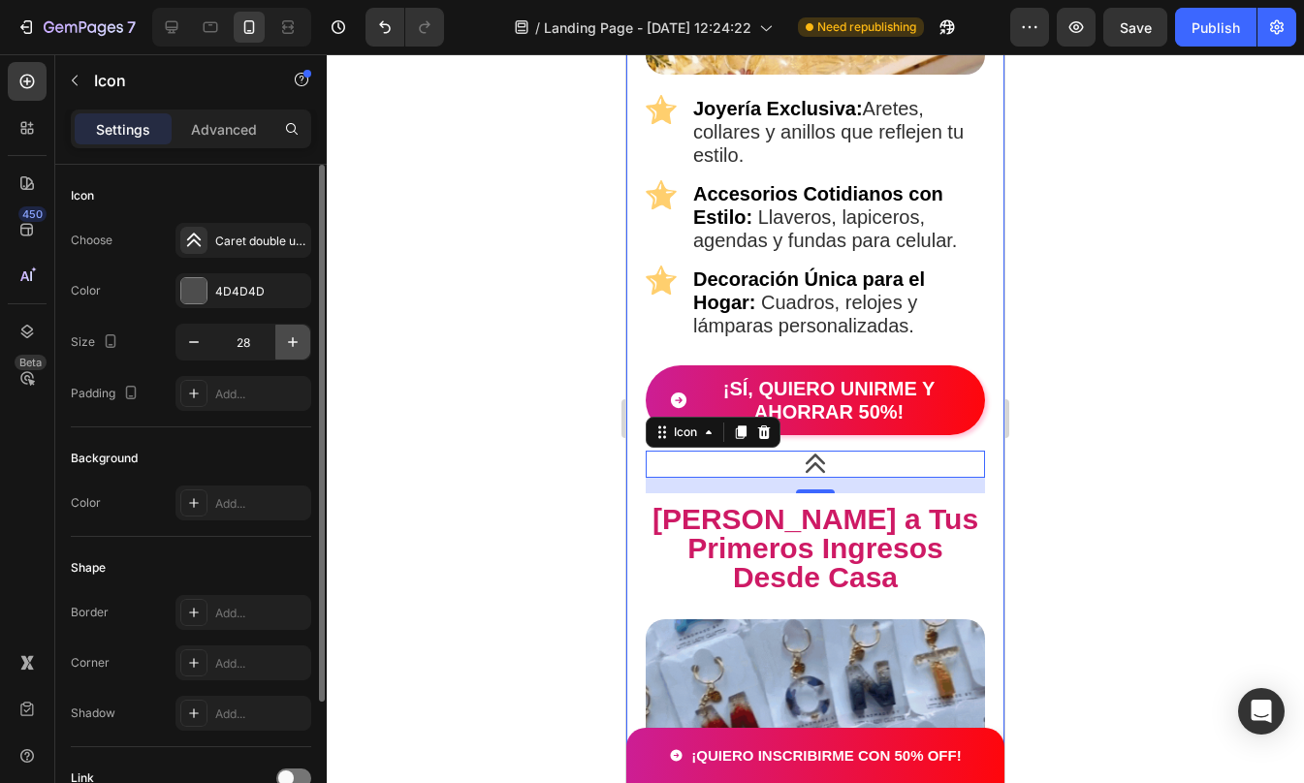
click at [288, 343] on icon "button" at bounding box center [292, 341] width 19 height 19
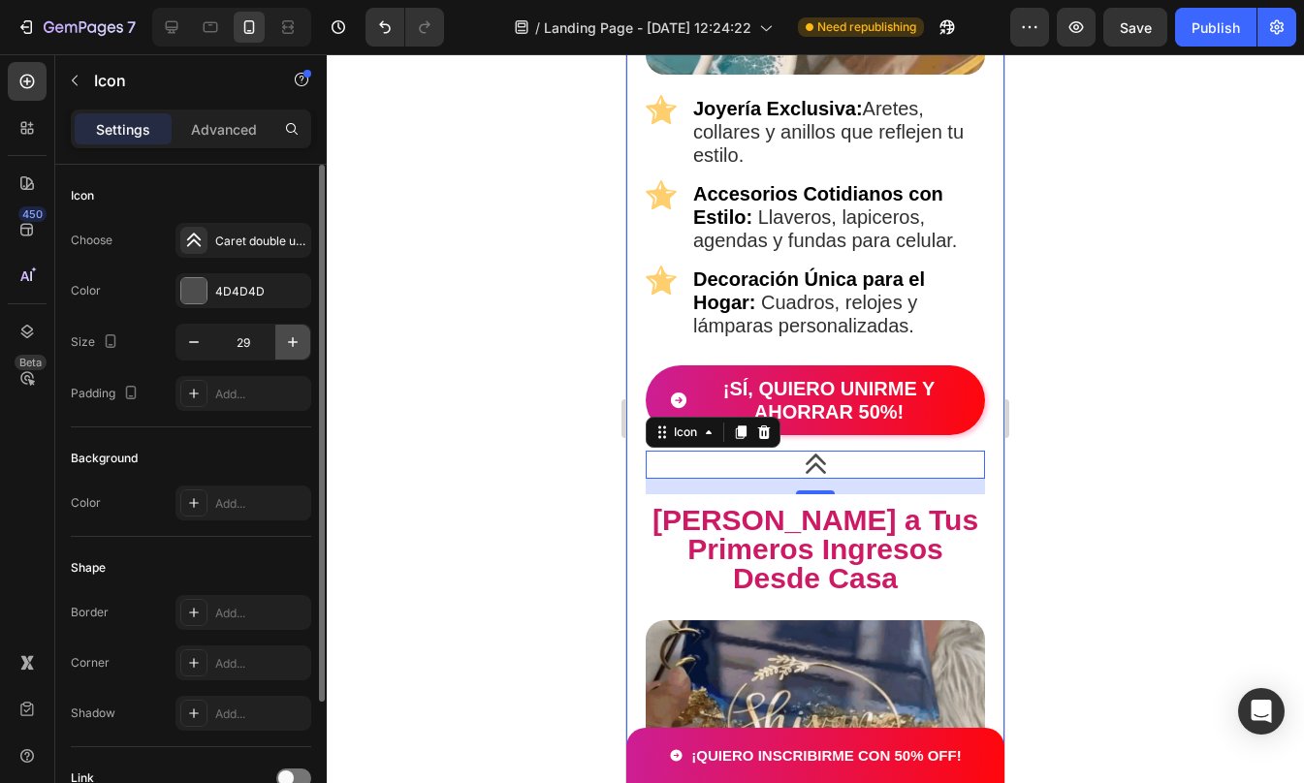
click at [288, 343] on icon "button" at bounding box center [292, 341] width 19 height 19
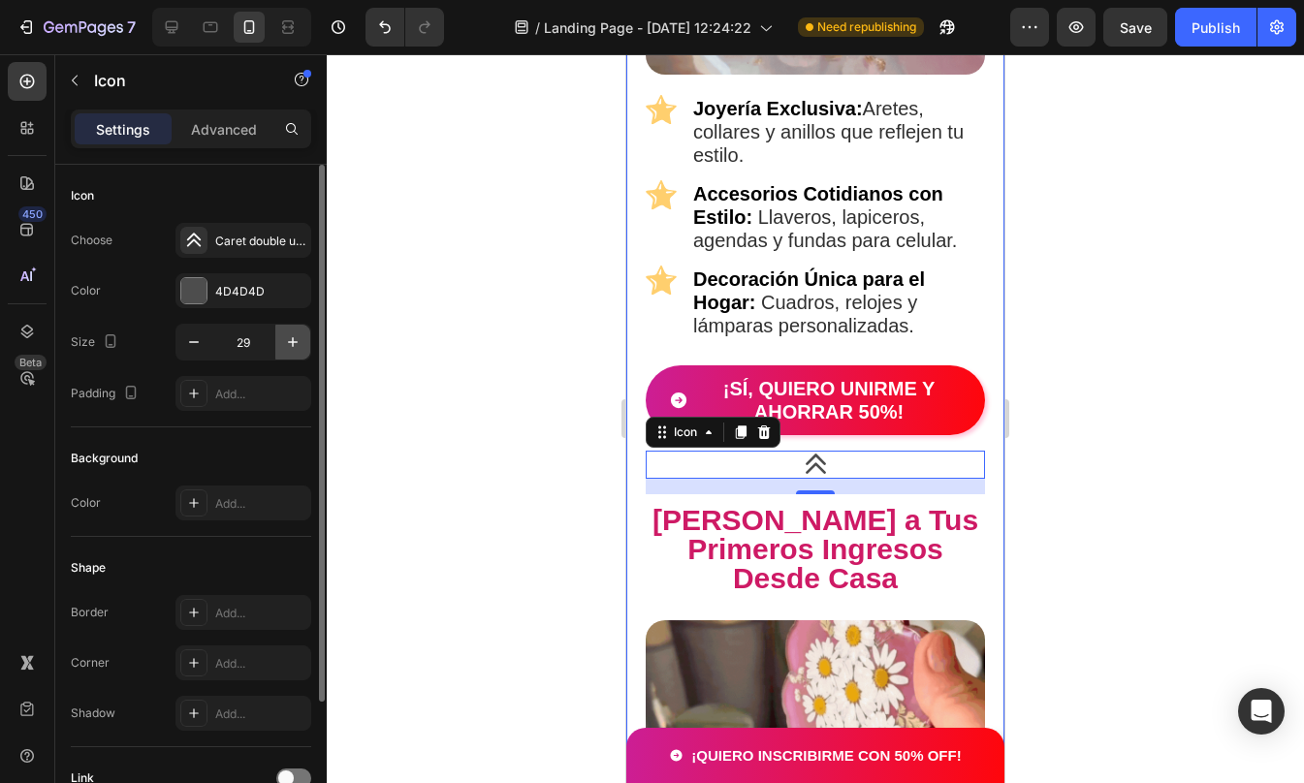
type input "30"
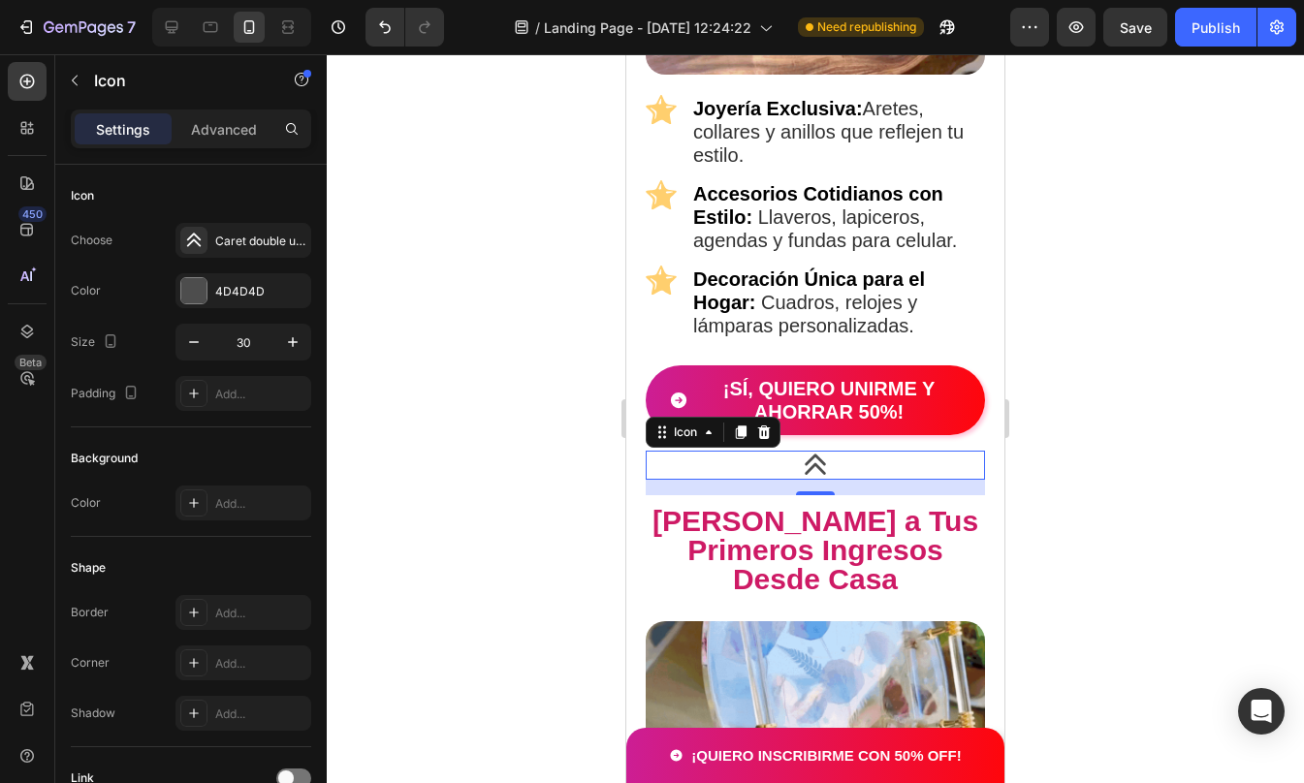
click at [1126, 468] on div at bounding box center [815, 418] width 977 height 729
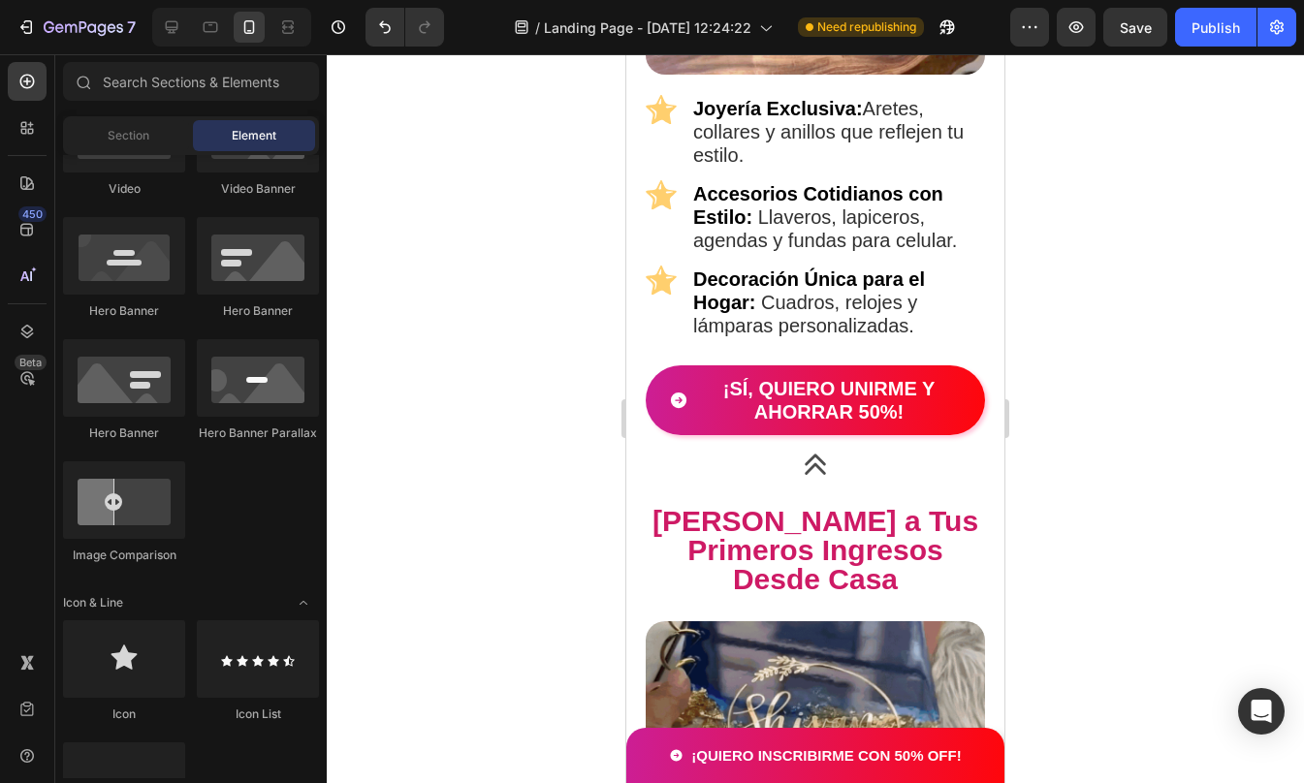
click at [1126, 468] on div at bounding box center [815, 418] width 977 height 729
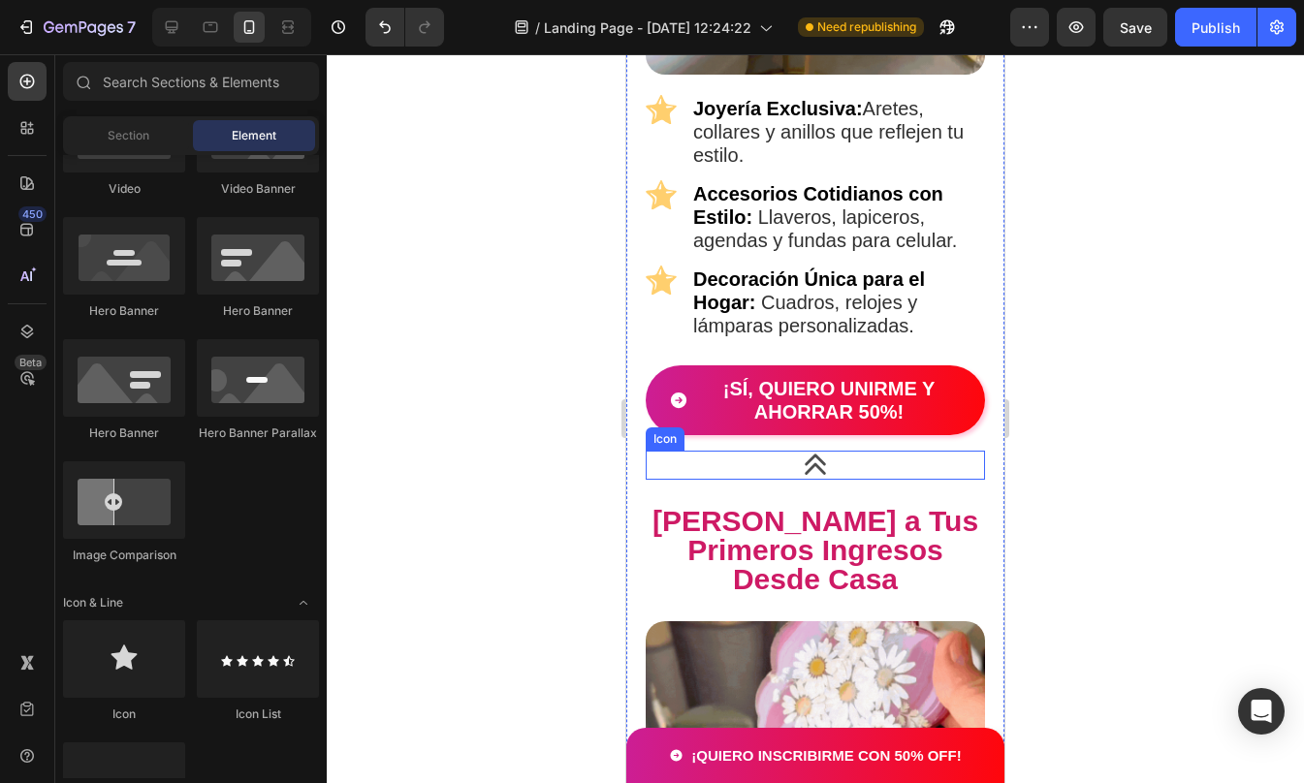
click at [854, 451] on div "Icon" at bounding box center [815, 465] width 339 height 29
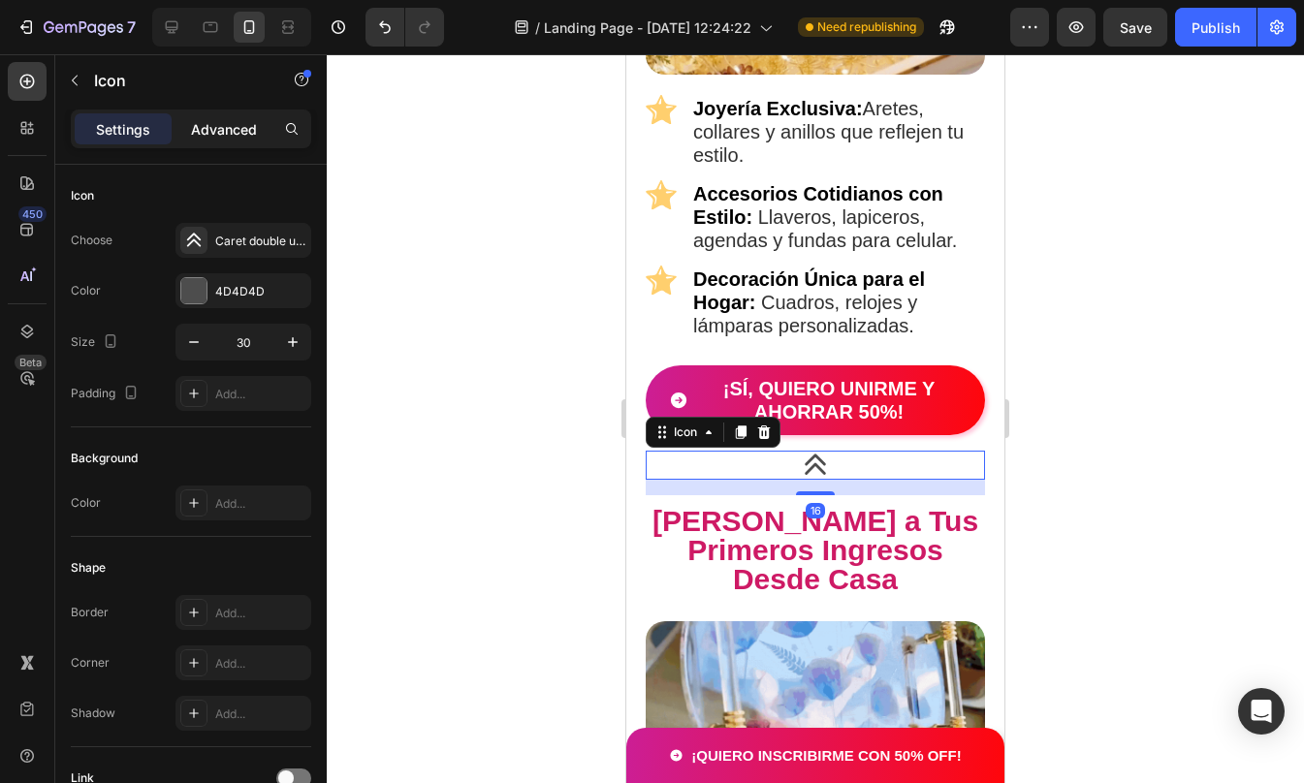
click at [237, 137] on p "Advanced" at bounding box center [224, 129] width 66 height 20
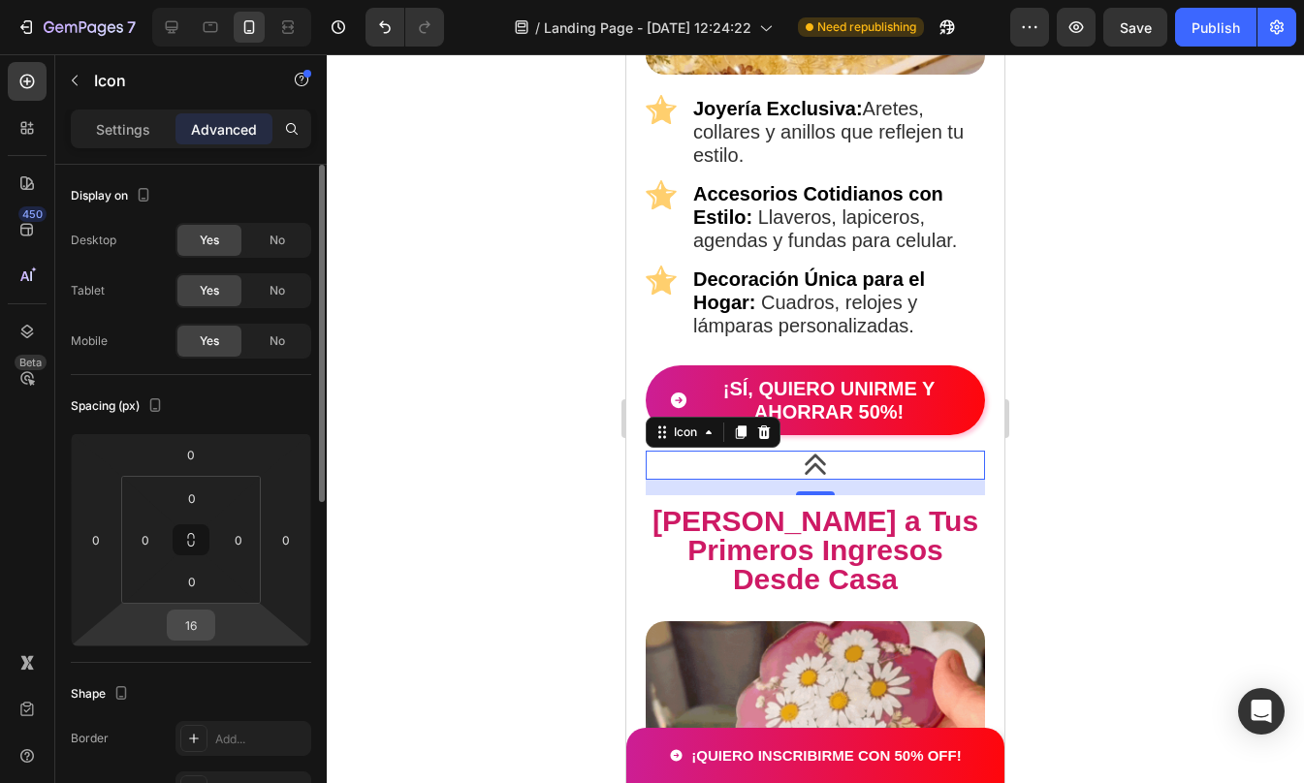
click at [191, 621] on input "16" at bounding box center [191, 625] width 39 height 29
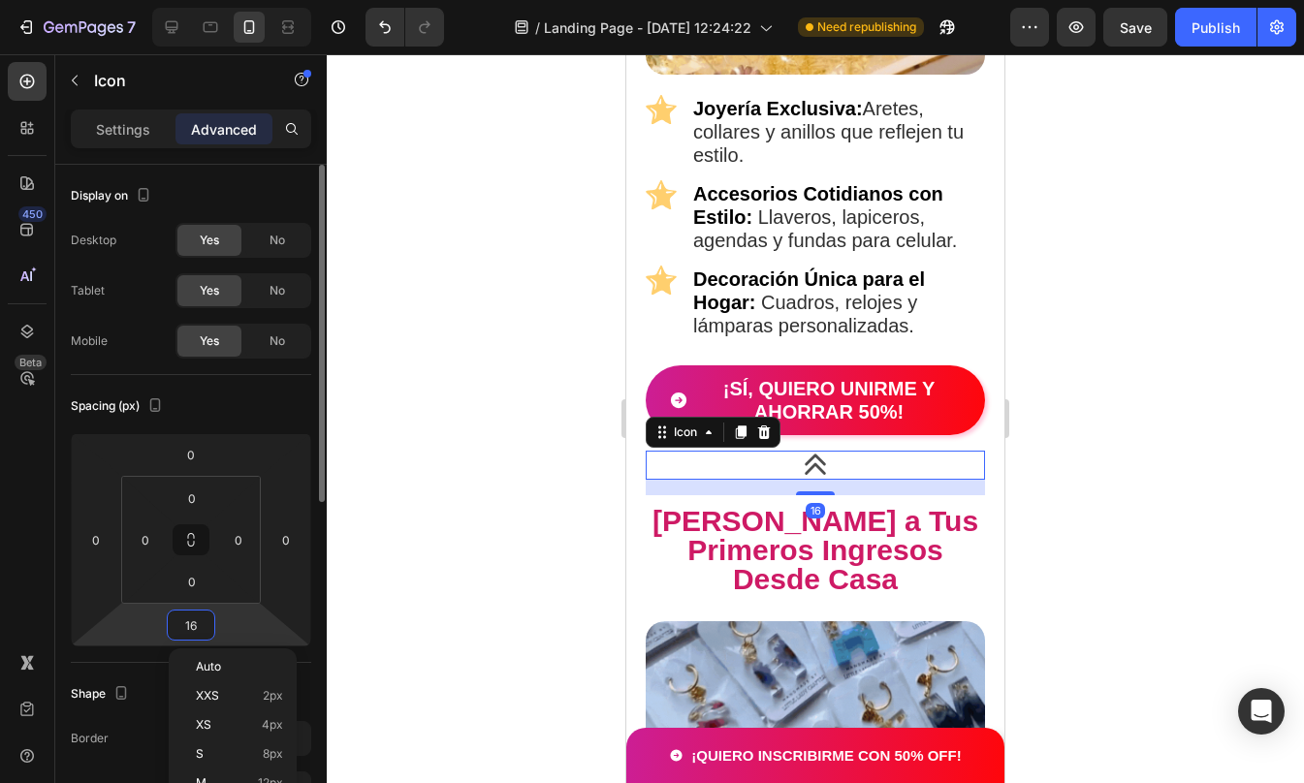
type input "0"
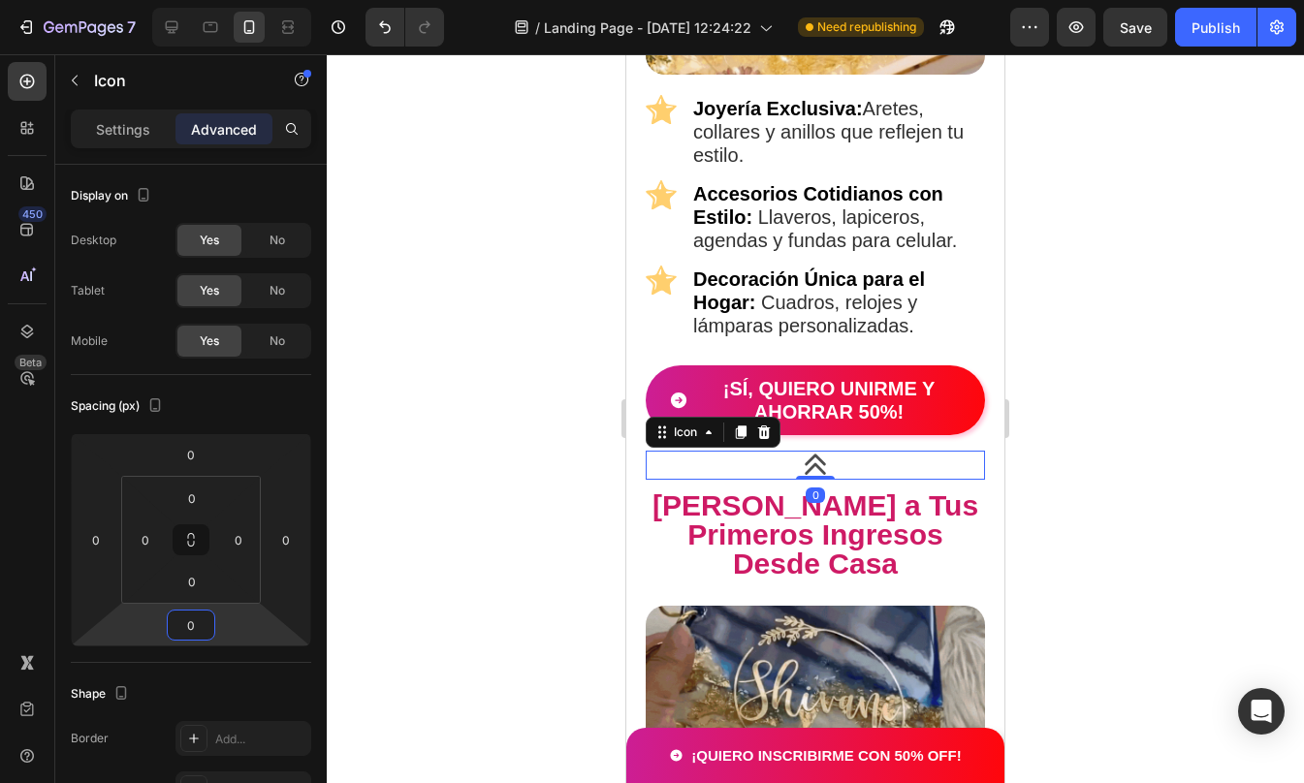
click at [1249, 381] on div at bounding box center [815, 418] width 977 height 729
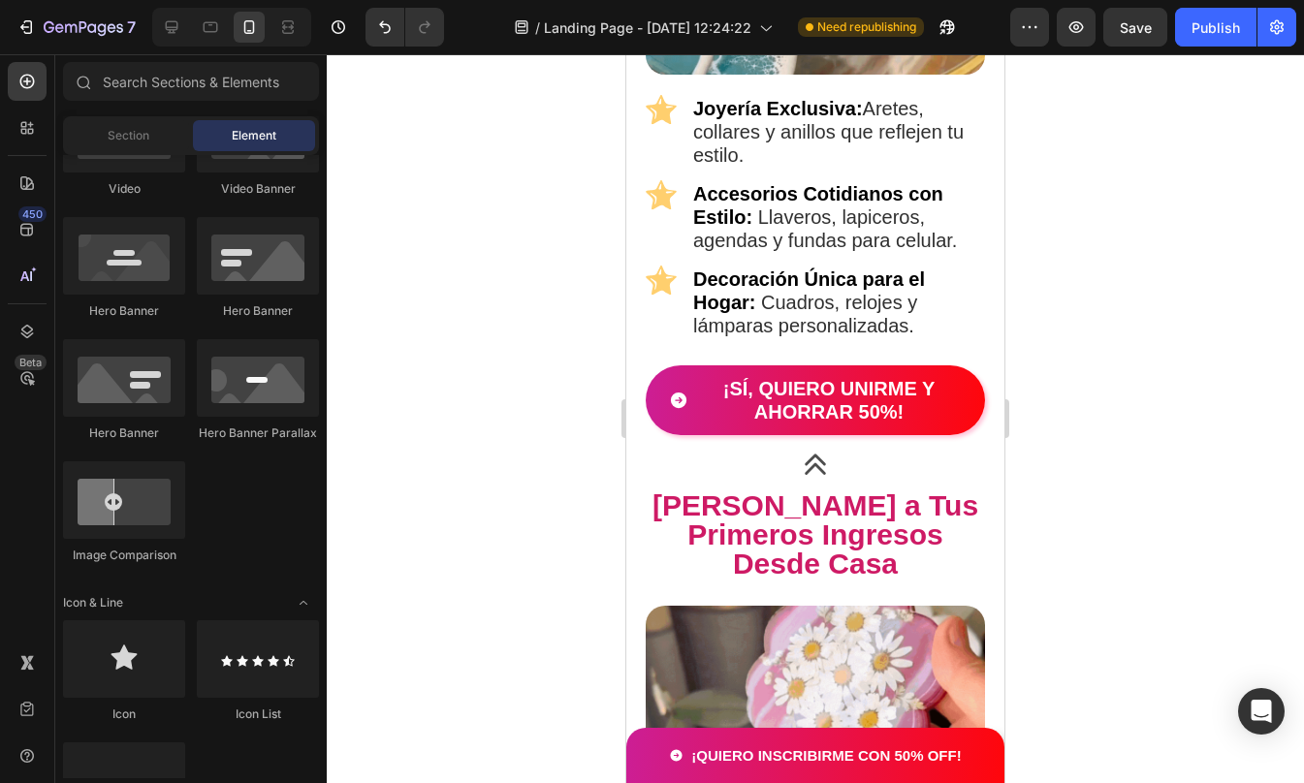
click at [1249, 381] on div at bounding box center [815, 418] width 977 height 729
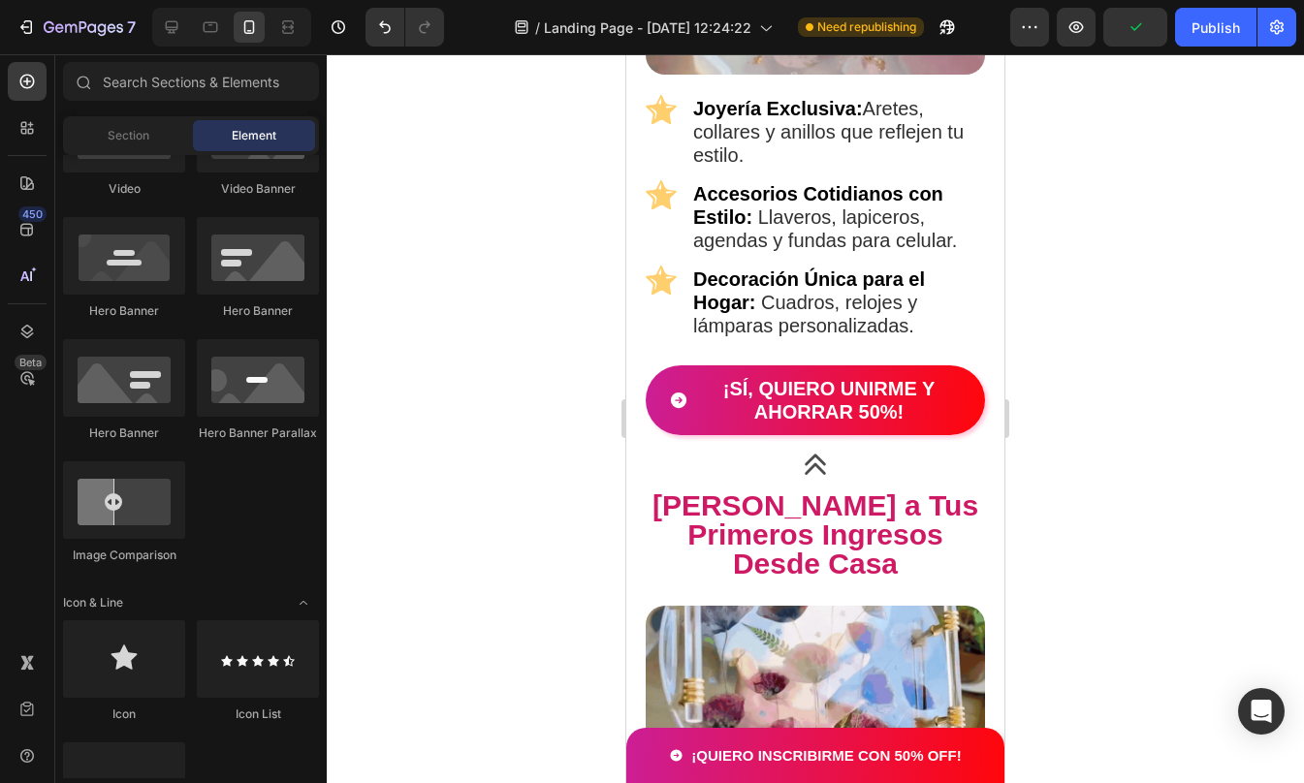
click at [1019, 259] on div at bounding box center [815, 418] width 977 height 729
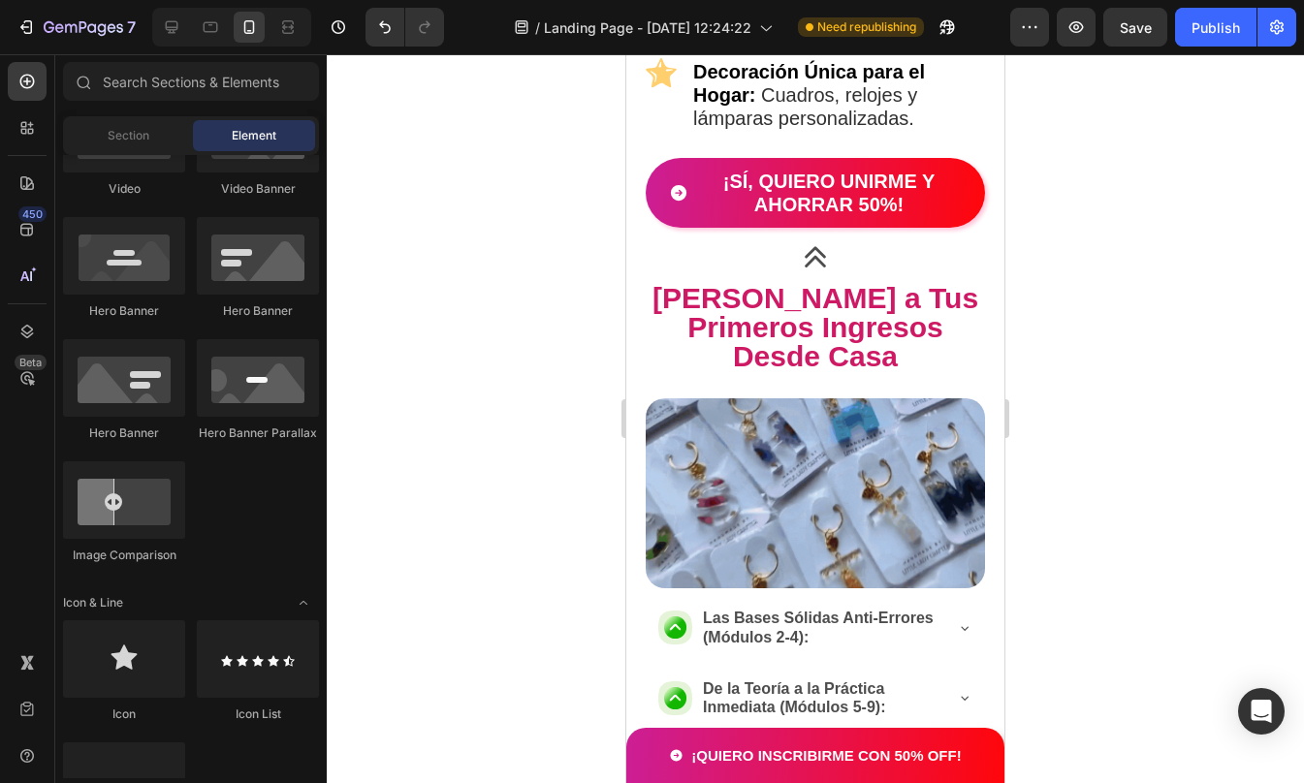
scroll to position [2401, 0]
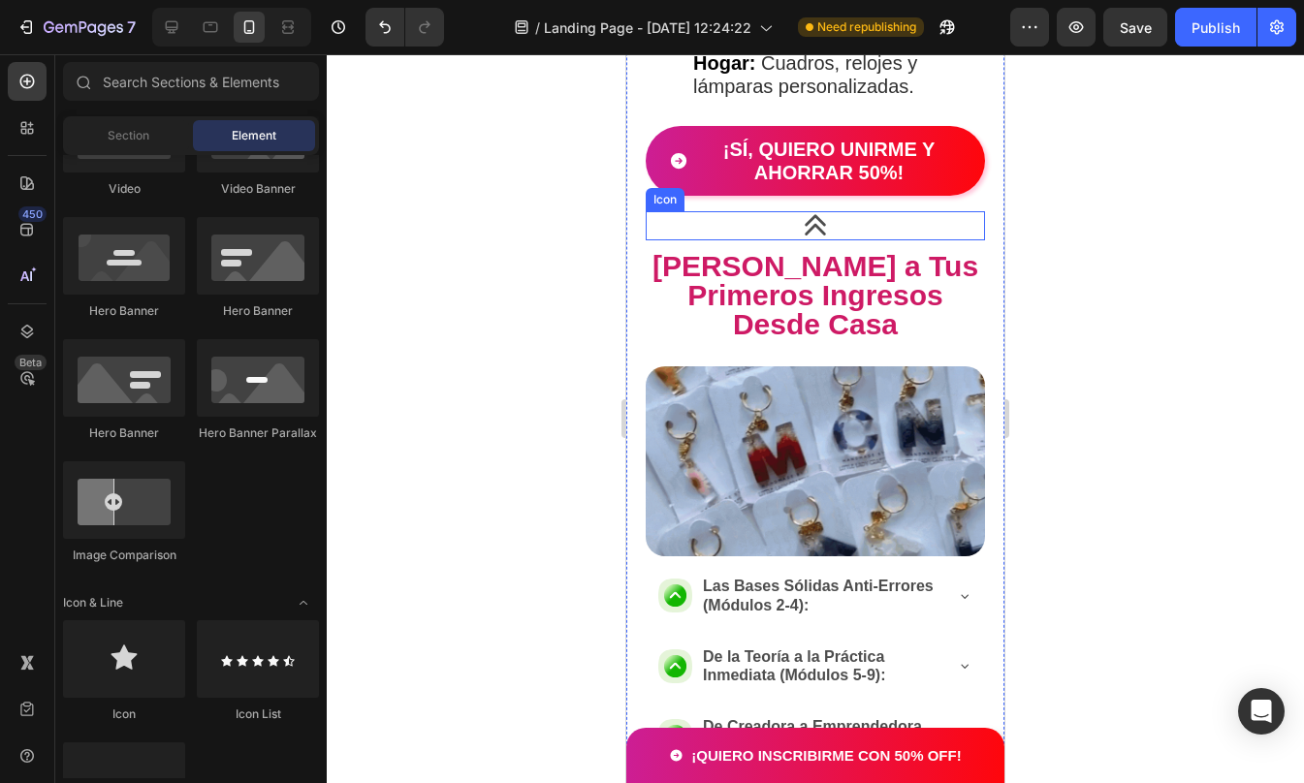
click at [1134, 213] on div at bounding box center [815, 418] width 977 height 729
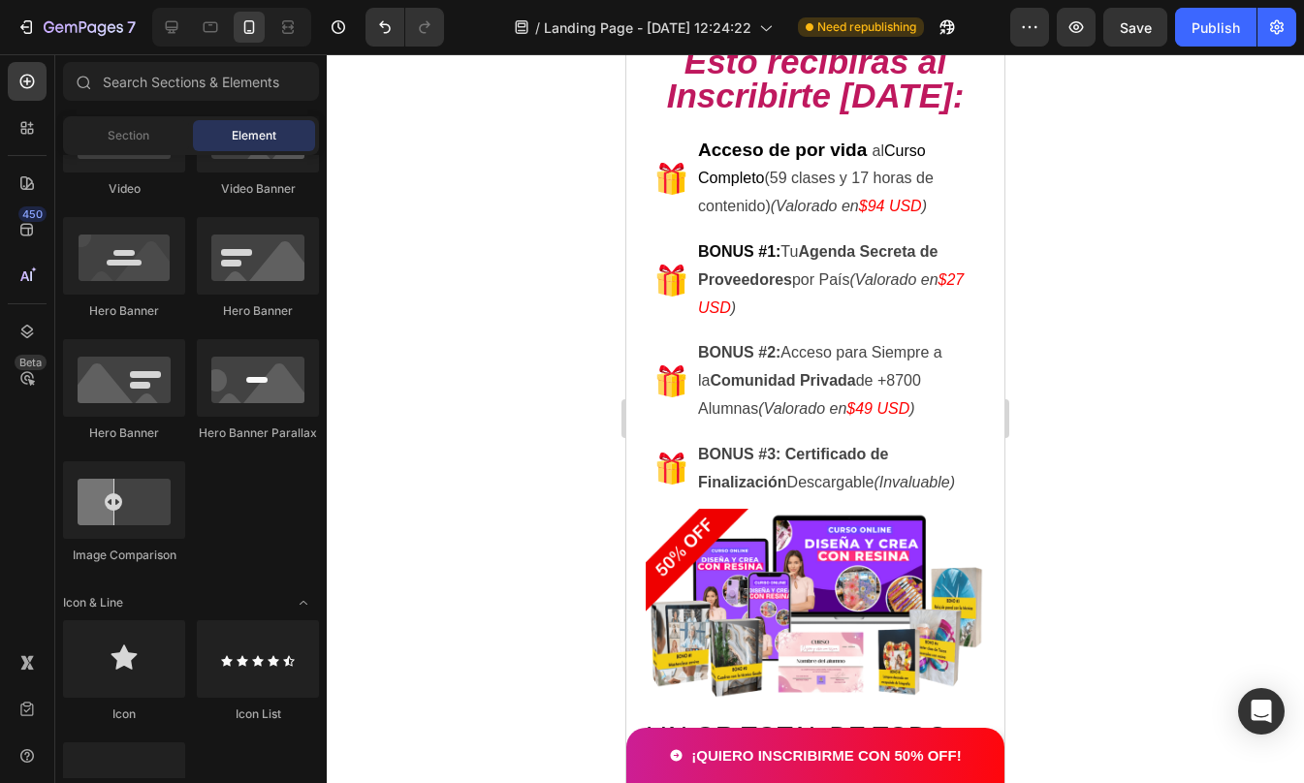
scroll to position [3245, 0]
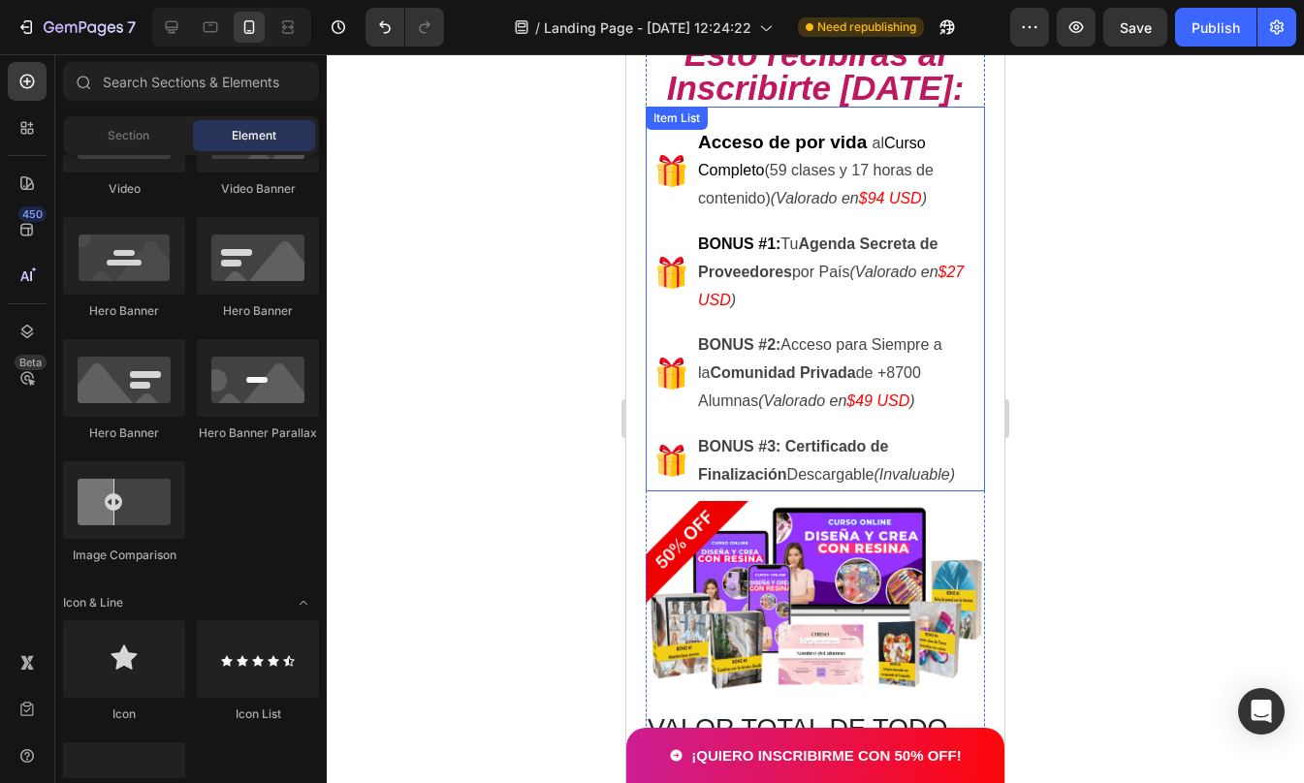
click at [840, 357] on p "BONUS #2: Acceso para Siempre a la Comunidad Privada de +8700 Alumnas (Valorado…" at bounding box center [835, 373] width 274 height 83
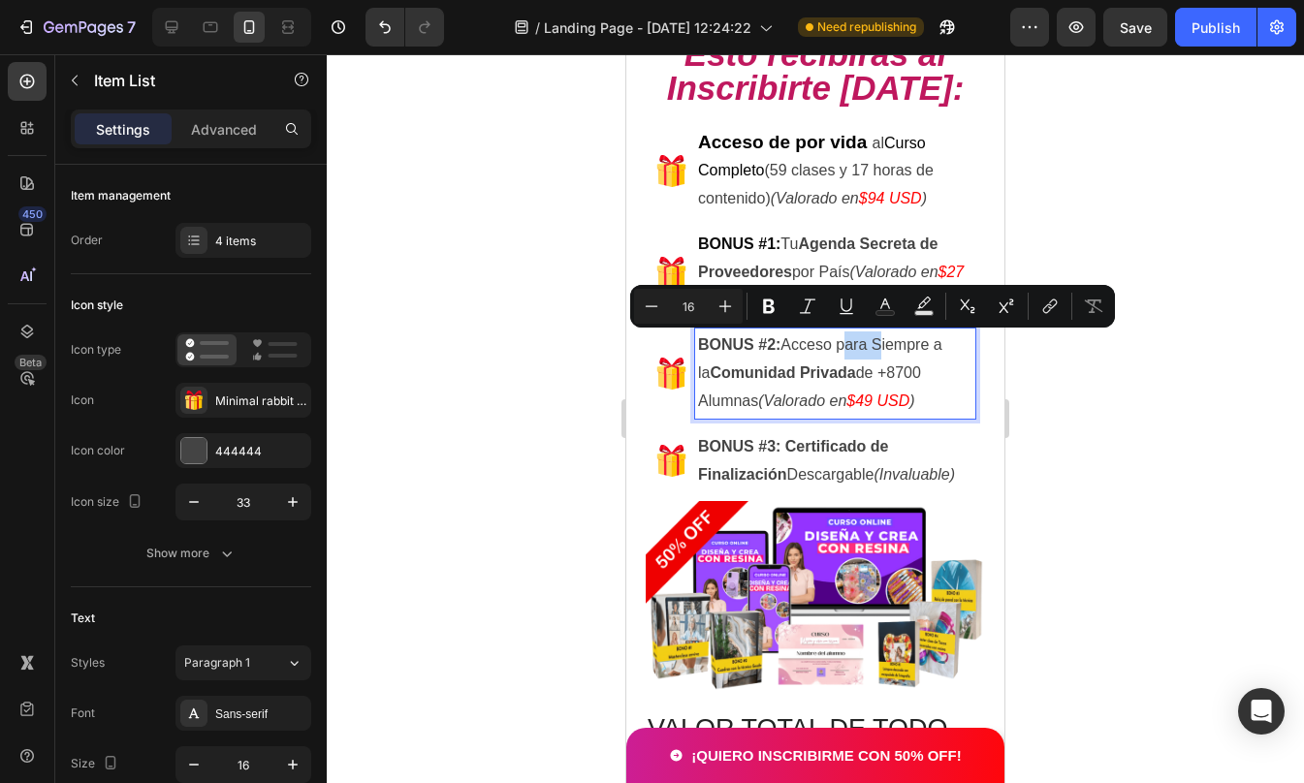
click at [866, 361] on p "BONUS #2: Acceso para Siempre a la Comunidad Privada de +8700 Alumnas (Valorado…" at bounding box center [835, 373] width 274 height 83
drag, startPoint x: 785, startPoint y: 343, endPoint x: 929, endPoint y: 342, distance: 143.5
click at [929, 342] on p "BONUS #2: Acceso para Siempre a la Comunidad Privada de +8700 Alumnas (Valorado…" at bounding box center [835, 373] width 274 height 83
click at [774, 310] on icon "Editor contextual toolbar" at bounding box center [769, 307] width 12 height 15
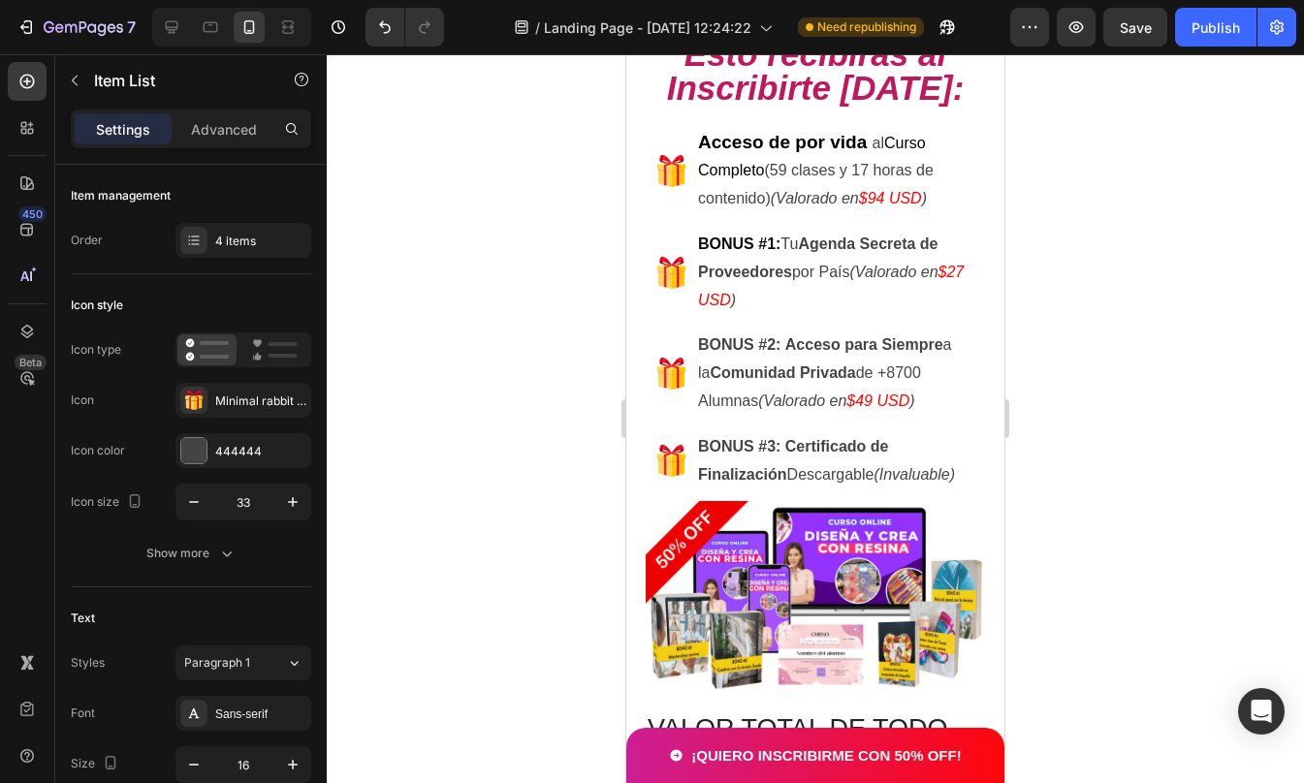
click at [1107, 440] on div at bounding box center [815, 418] width 977 height 729
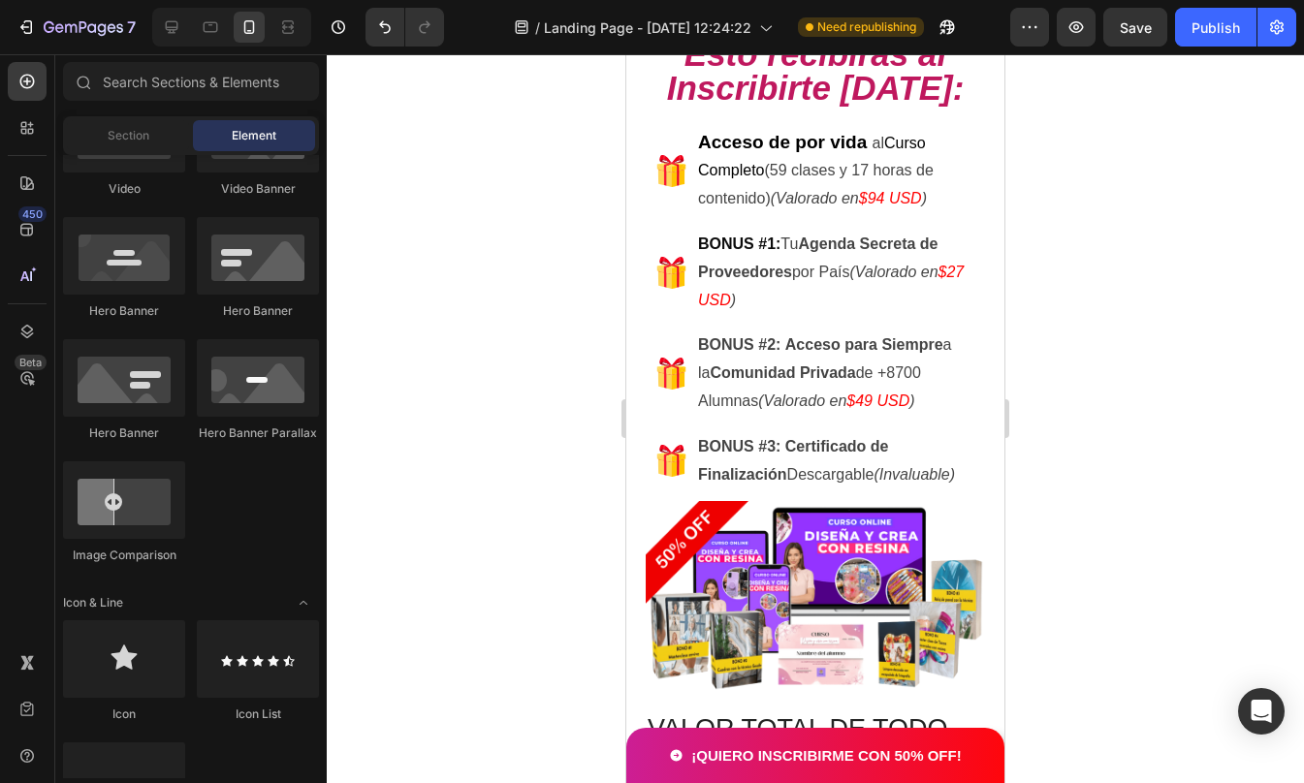
click at [1085, 350] on div at bounding box center [815, 418] width 977 height 729
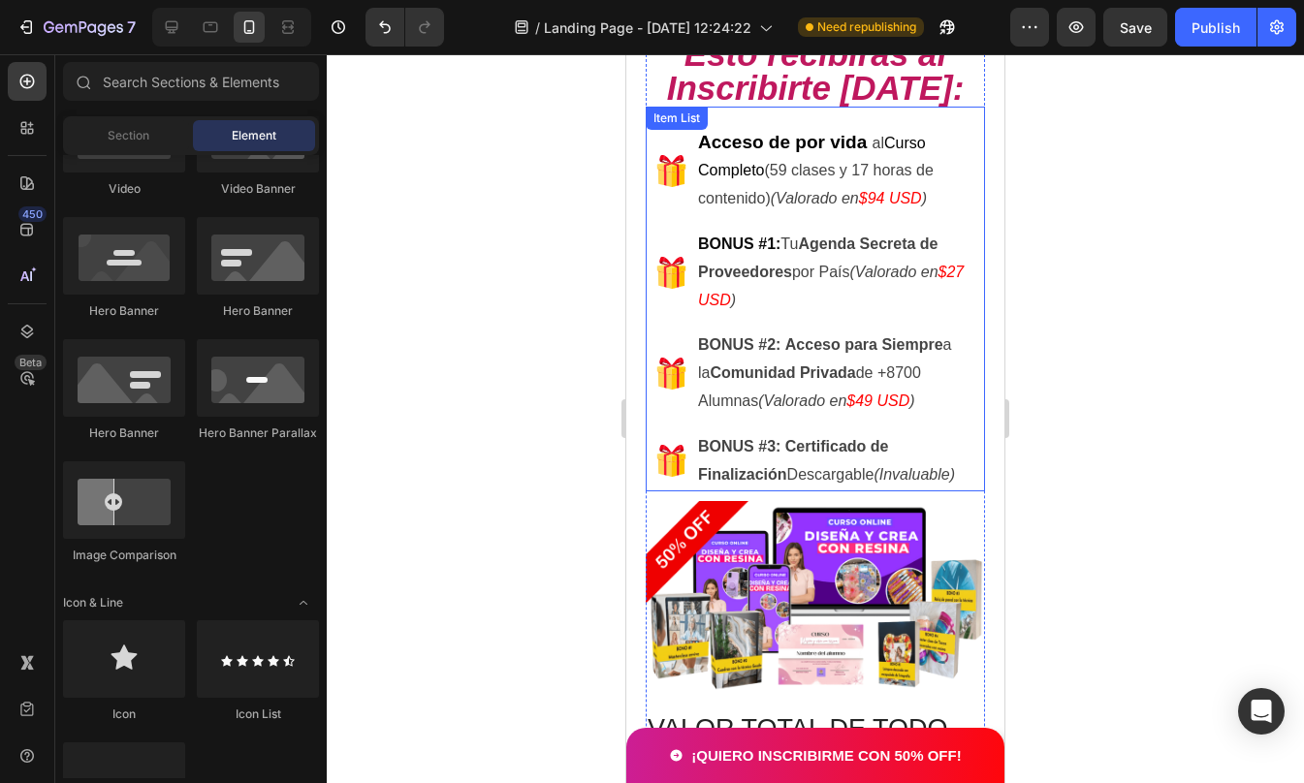
click at [853, 375] on strong "Comunidad Privada" at bounding box center [782, 372] width 145 height 16
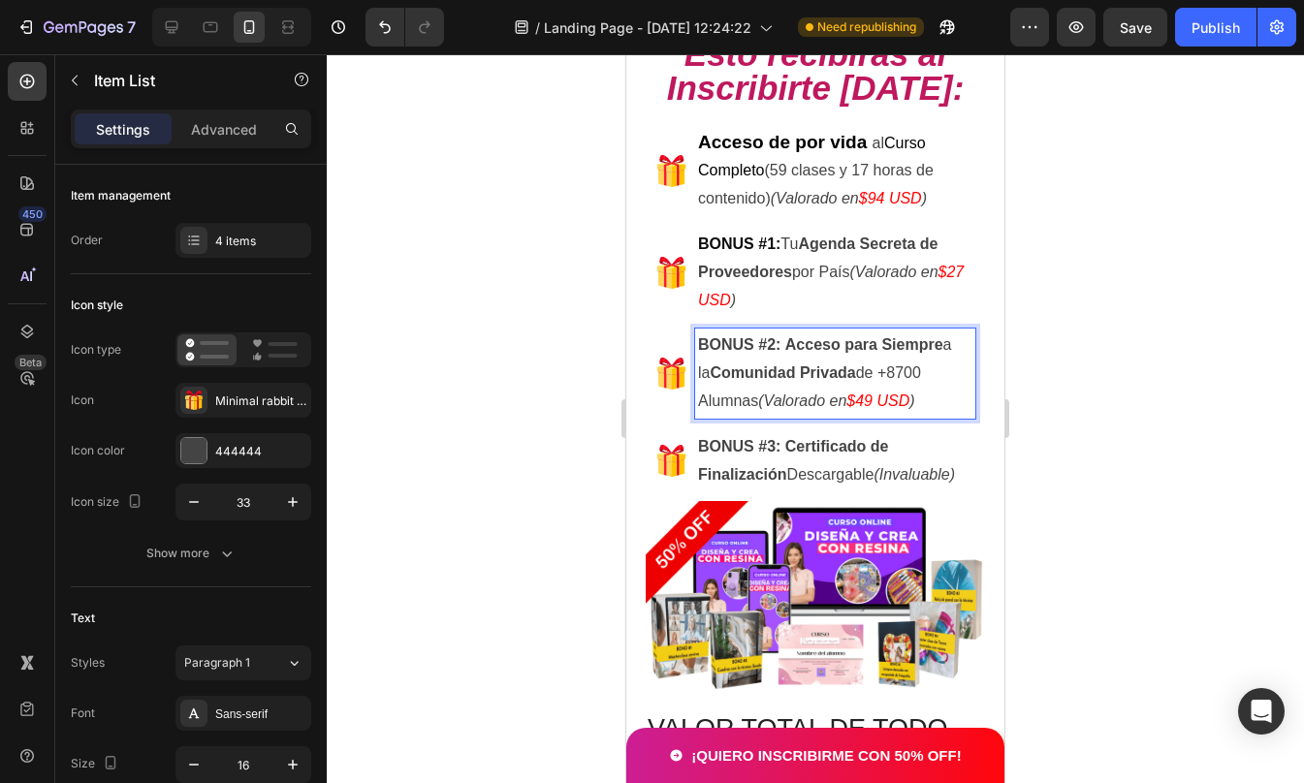
click at [860, 364] on p "BONUS #2: Acceso para Siempre a la Comunidad Privada de +8700 Alumnas (Valorado…" at bounding box center [835, 373] width 274 height 83
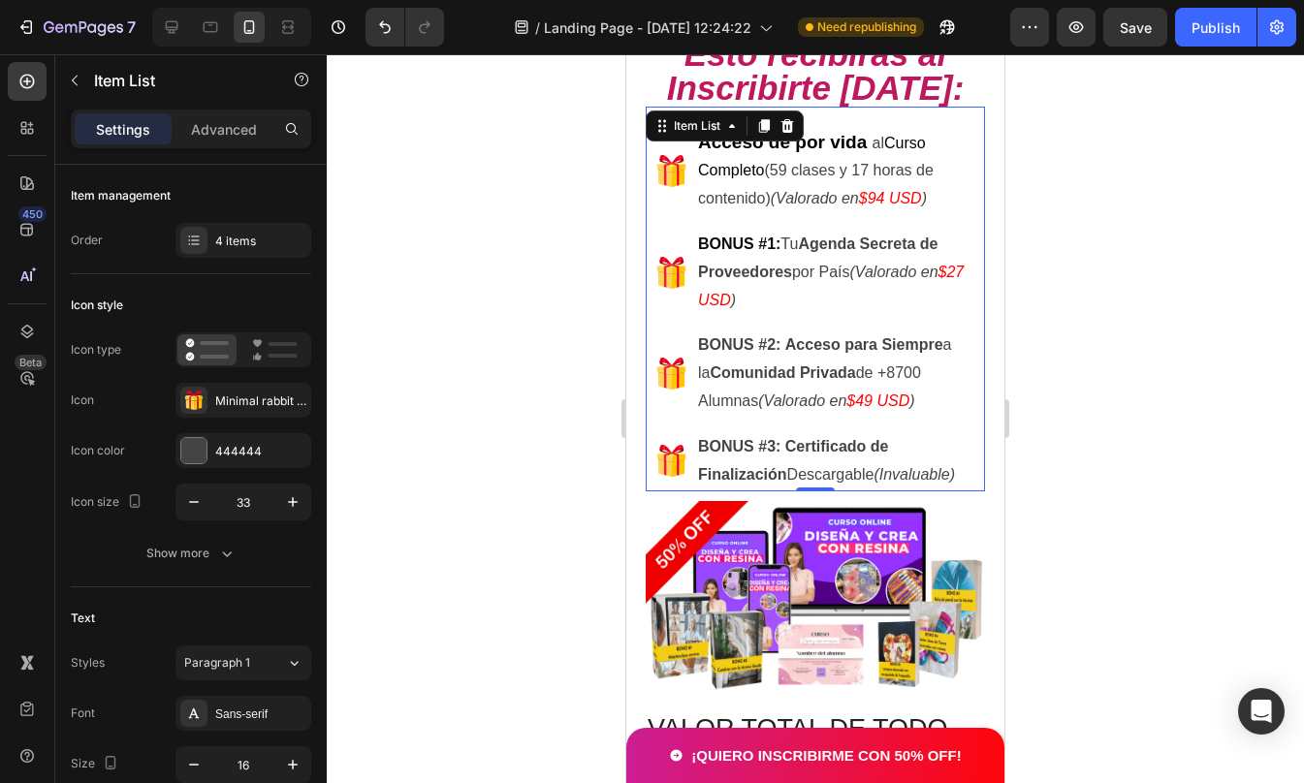
drag, startPoint x: 1118, startPoint y: 380, endPoint x: 1061, endPoint y: 272, distance: 121.9
click at [1061, 272] on div at bounding box center [815, 418] width 977 height 729
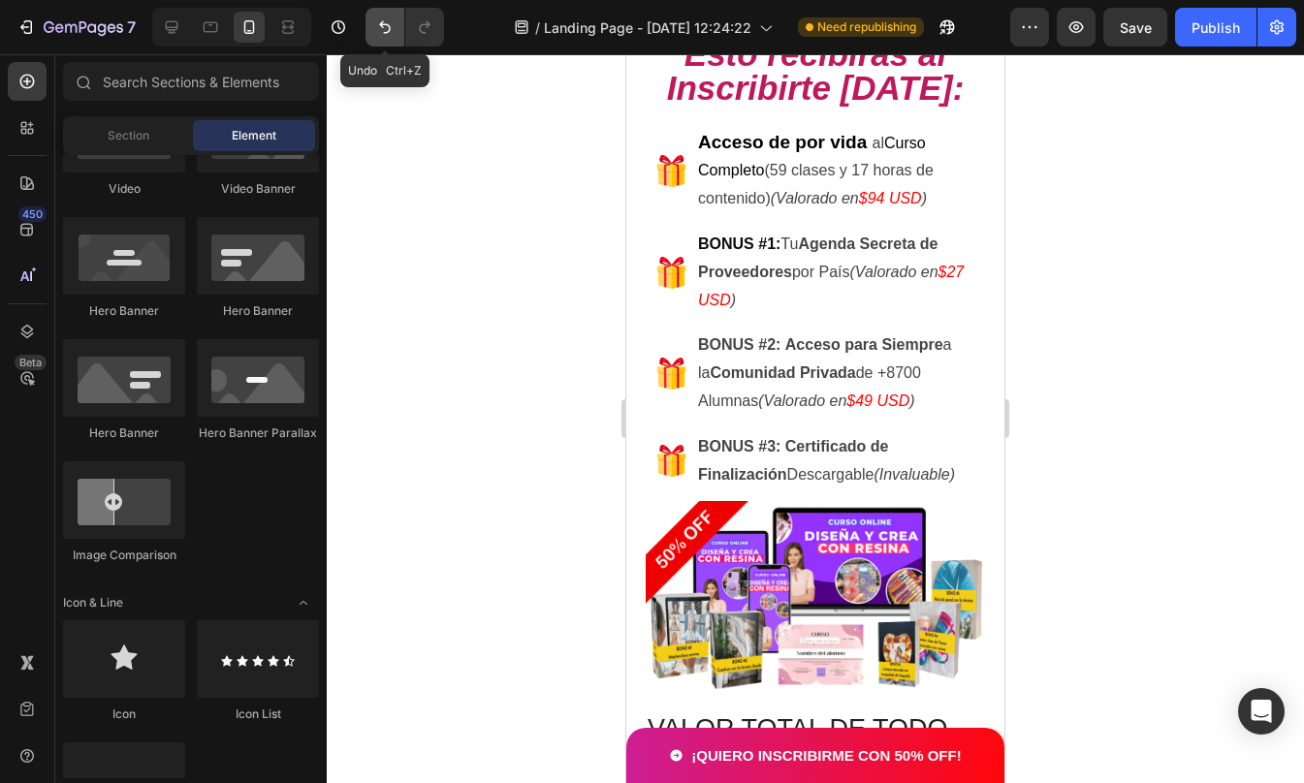
click at [378, 24] on icon "Undo/Redo" at bounding box center [384, 26] width 19 height 19
click at [1085, 368] on div at bounding box center [815, 418] width 977 height 729
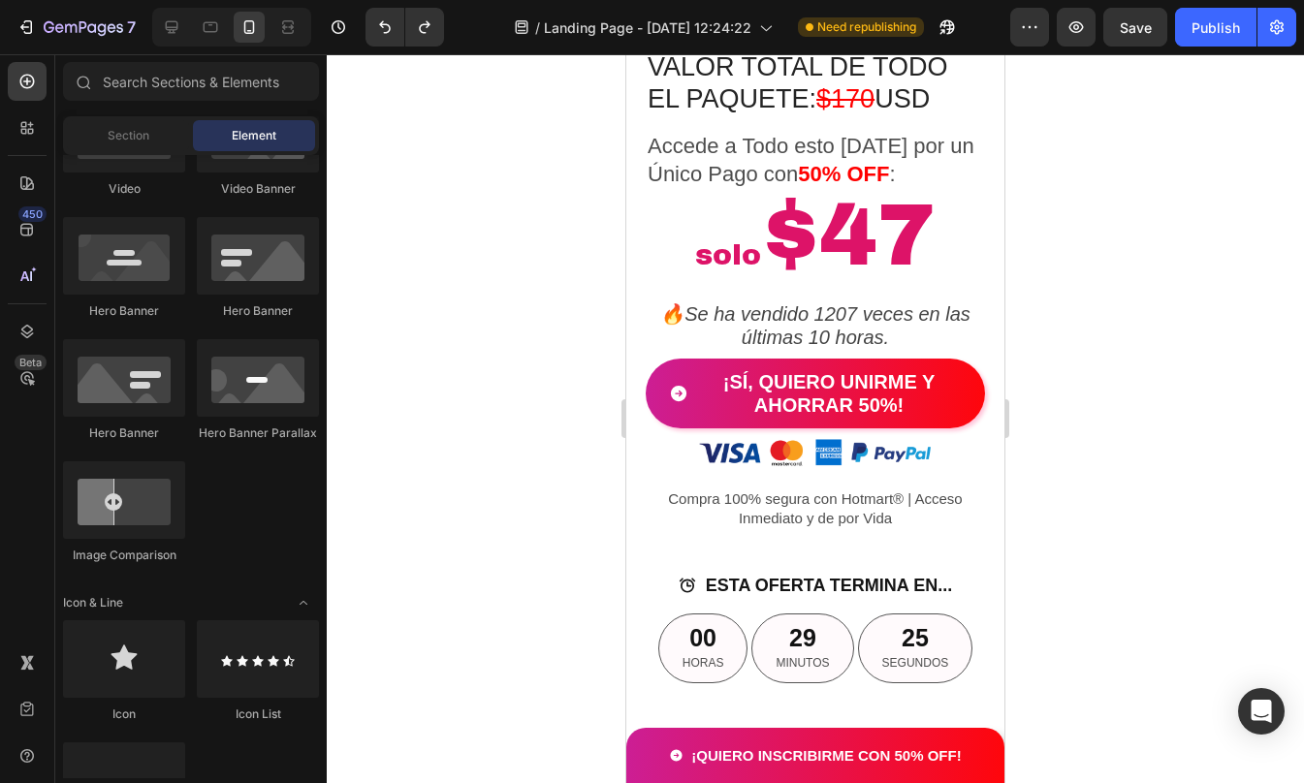
scroll to position [3915, 0]
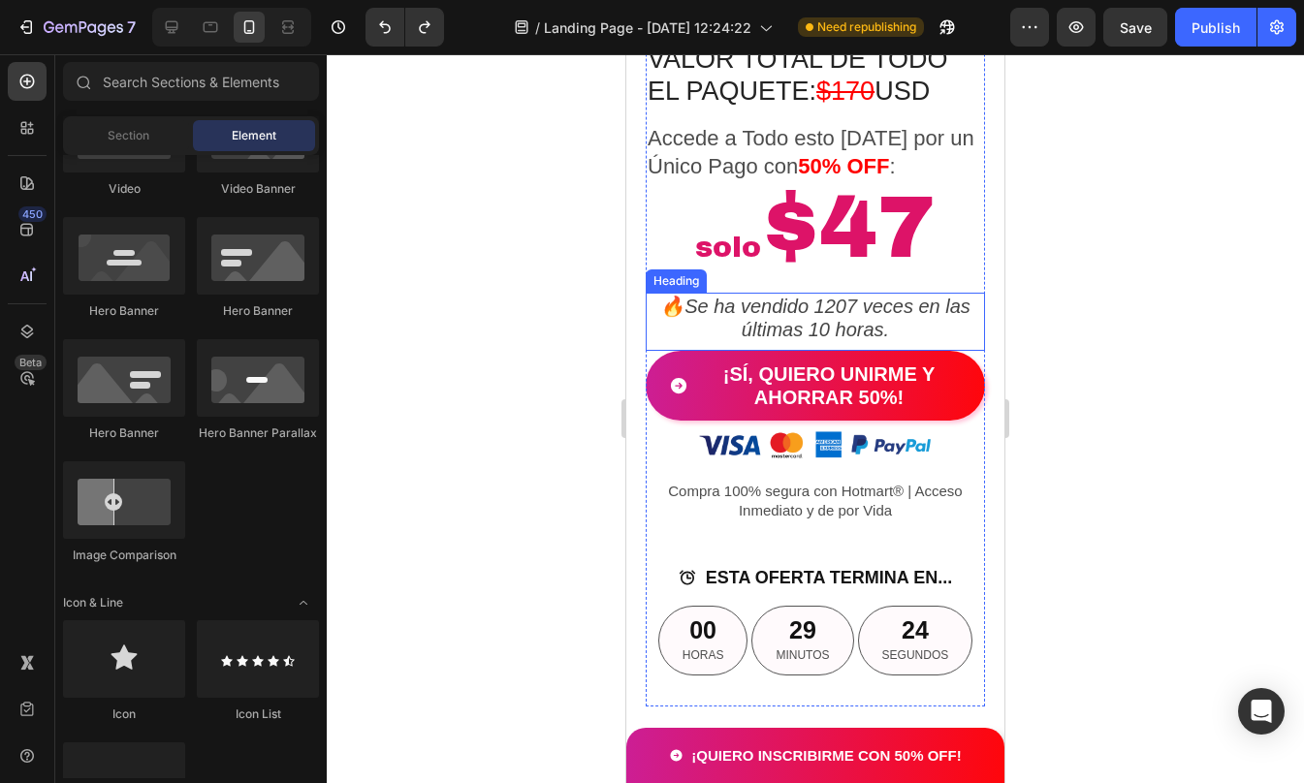
click at [853, 332] on h2 "🔥Se ha vendido 1207 veces en las últimas 10 horas." at bounding box center [815, 318] width 339 height 50
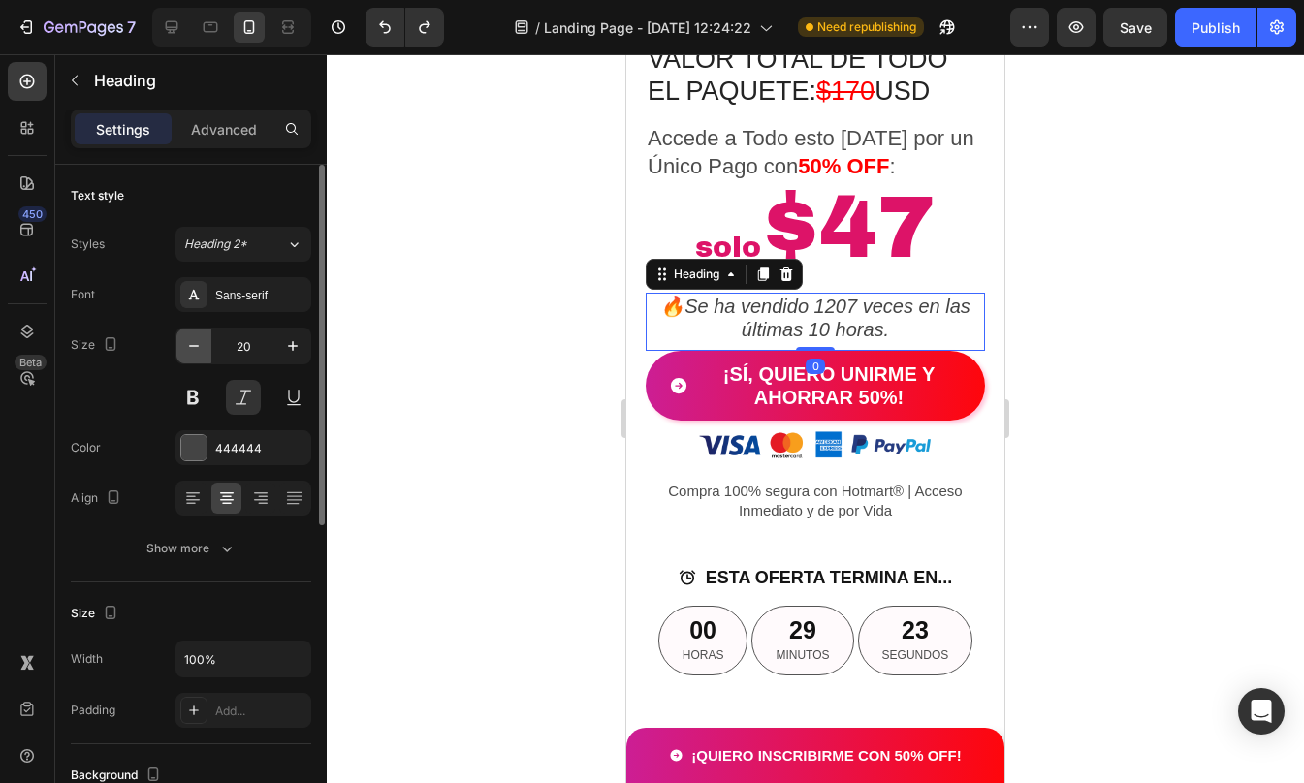
click at [196, 346] on icon "button" at bounding box center [194, 346] width 10 height 2
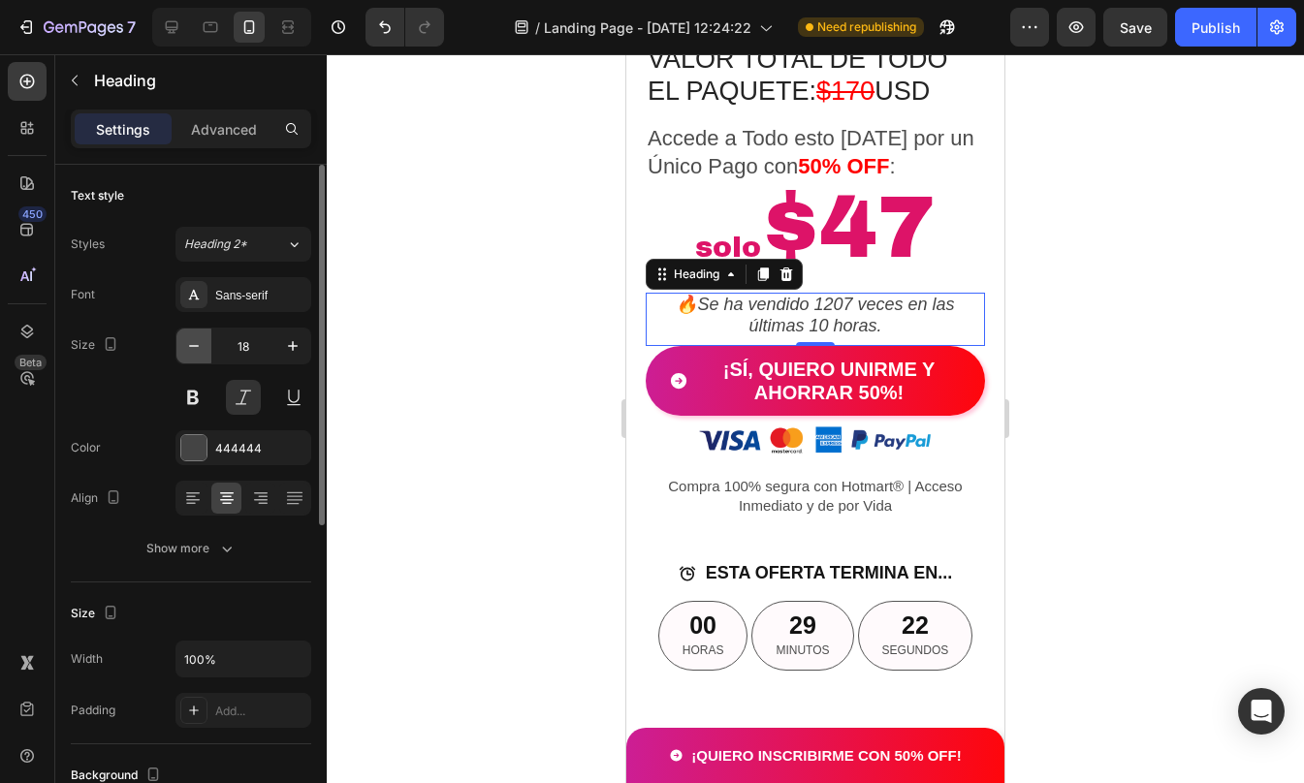
click at [196, 346] on icon "button" at bounding box center [194, 346] width 10 height 2
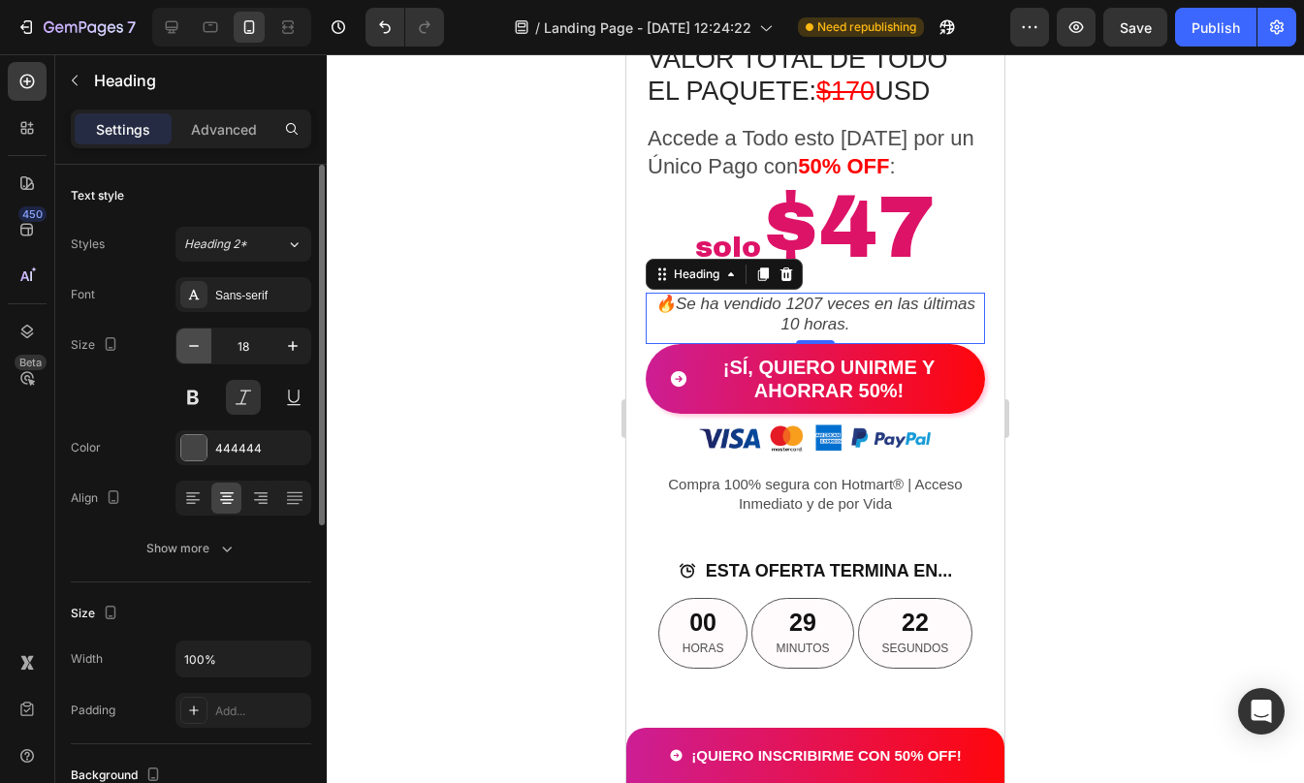
type input "17"
click at [1128, 419] on div at bounding box center [815, 418] width 977 height 729
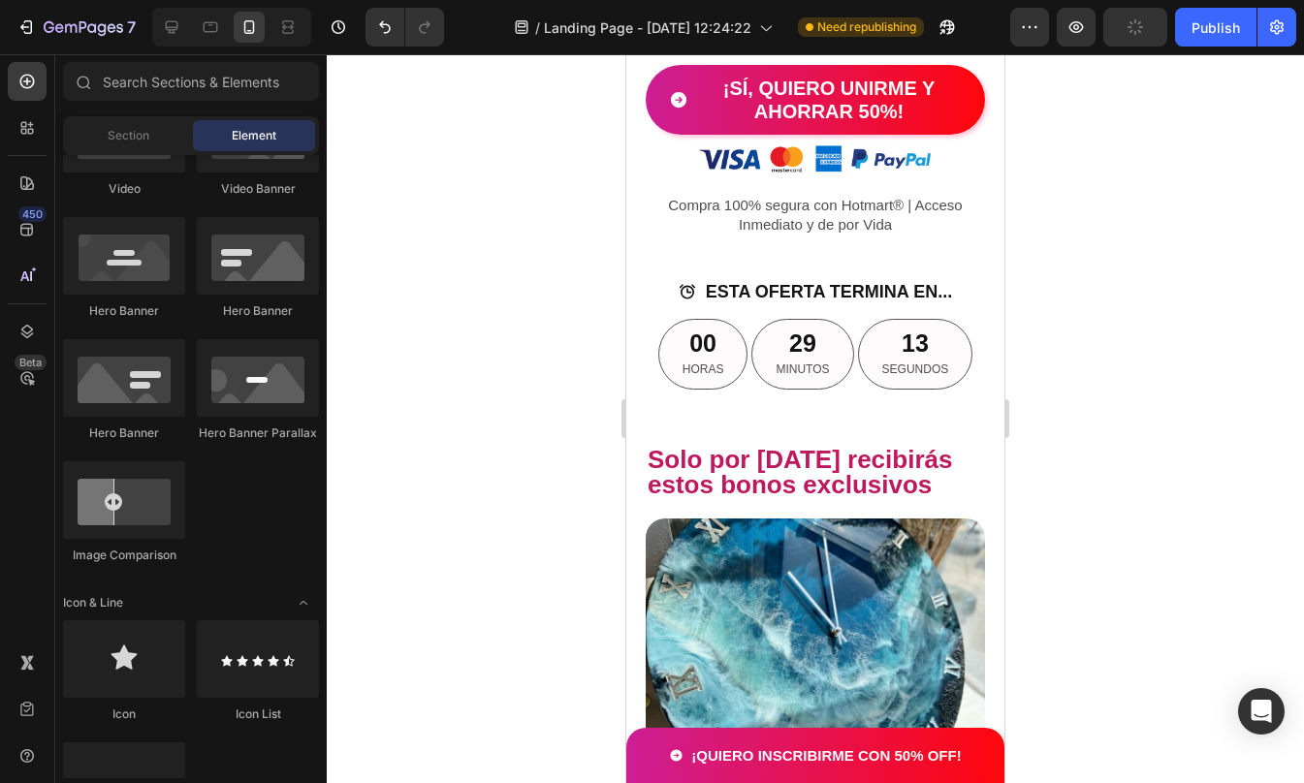
scroll to position [4178, 0]
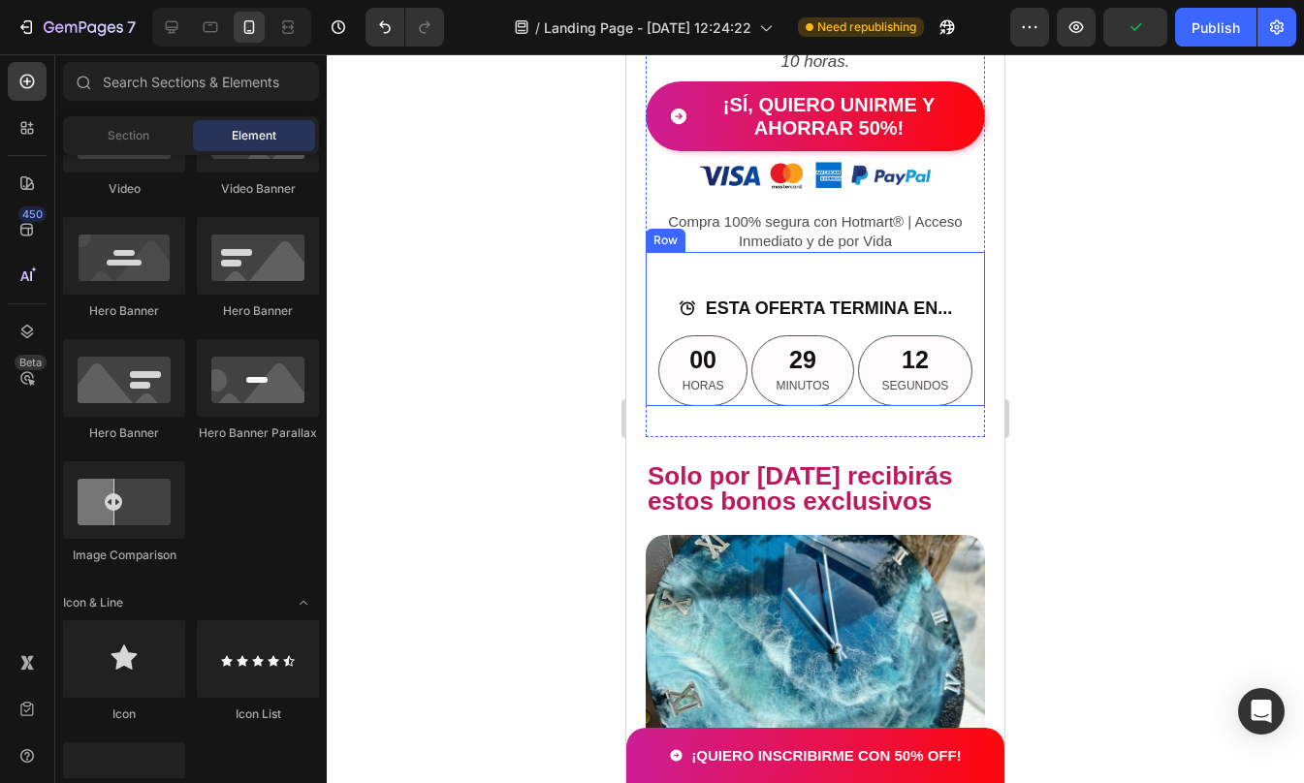
click at [864, 297] on div "ESTA OFERTA TERMINA EN... Button 00 HORAS 29 MINUTOS 12 SEGUNDOS Countdown Time…" at bounding box center [815, 329] width 339 height 154
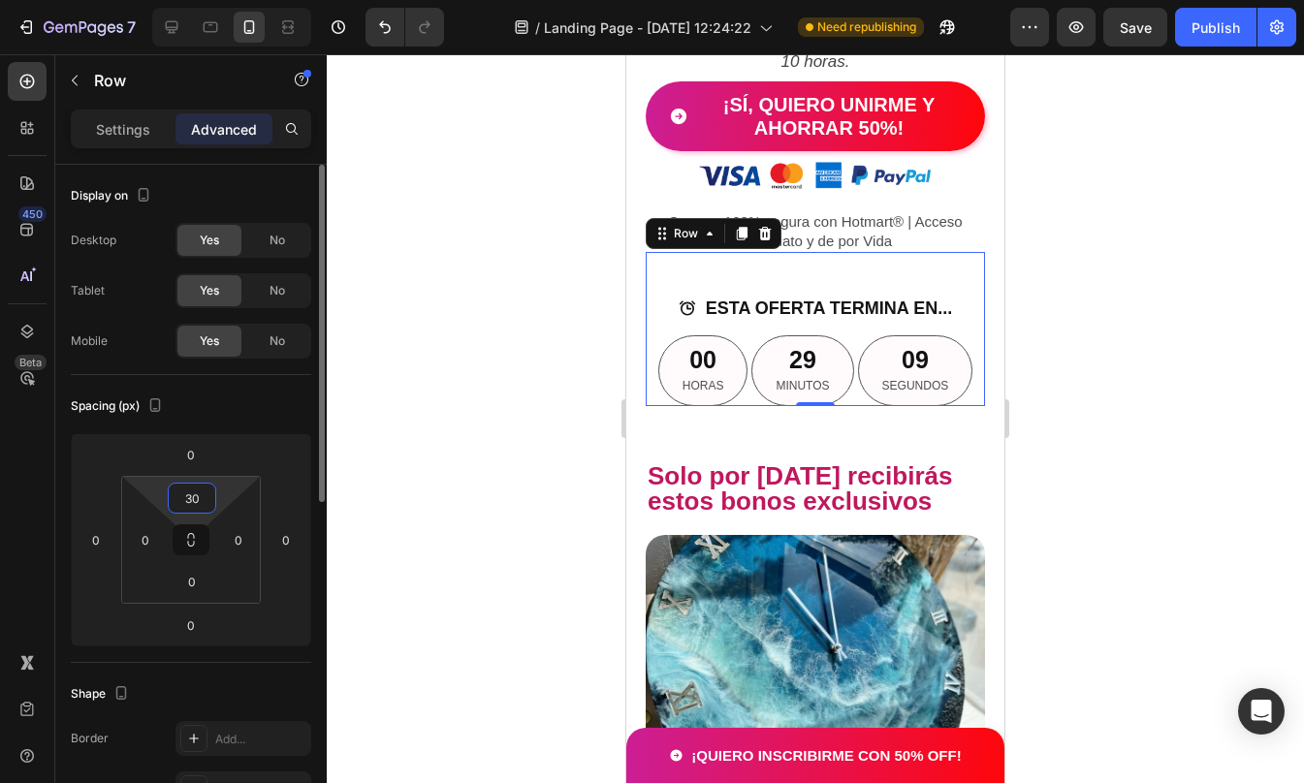
click at [196, 501] on input "30" at bounding box center [192, 498] width 39 height 29
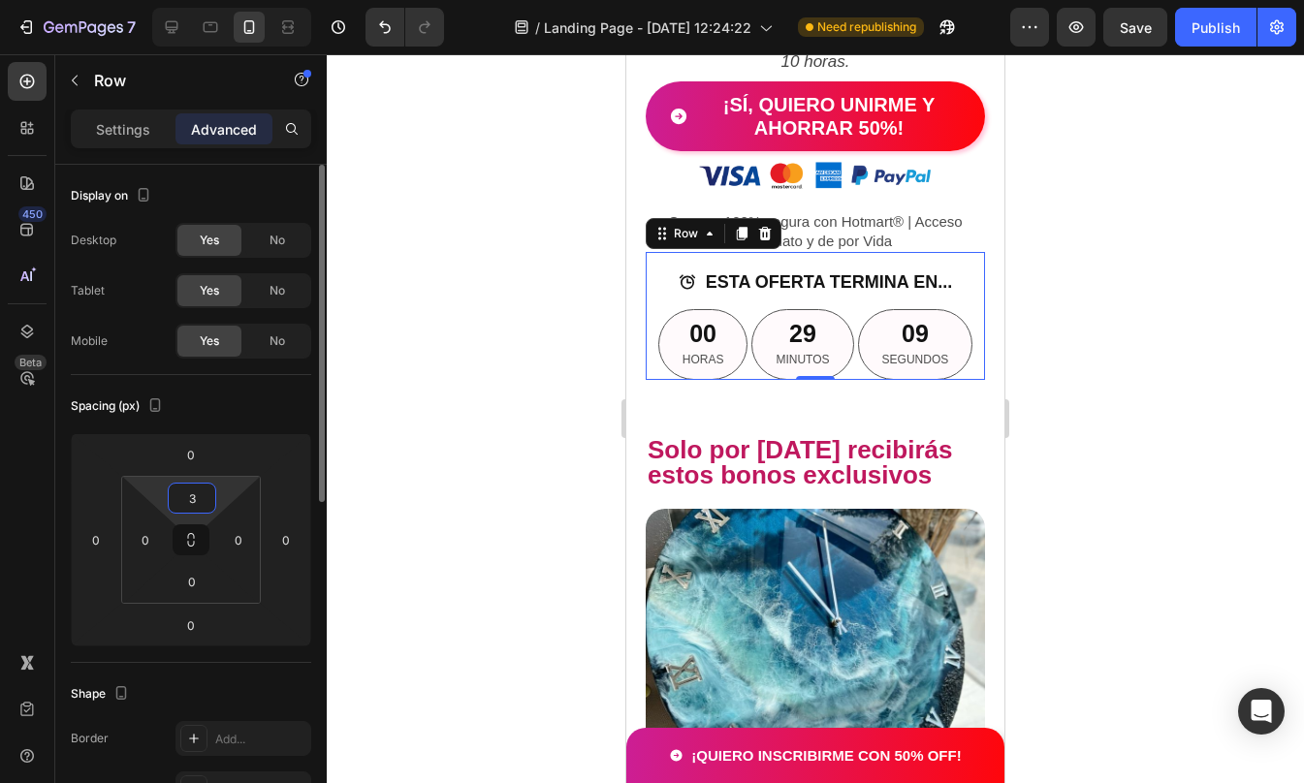
type input "35"
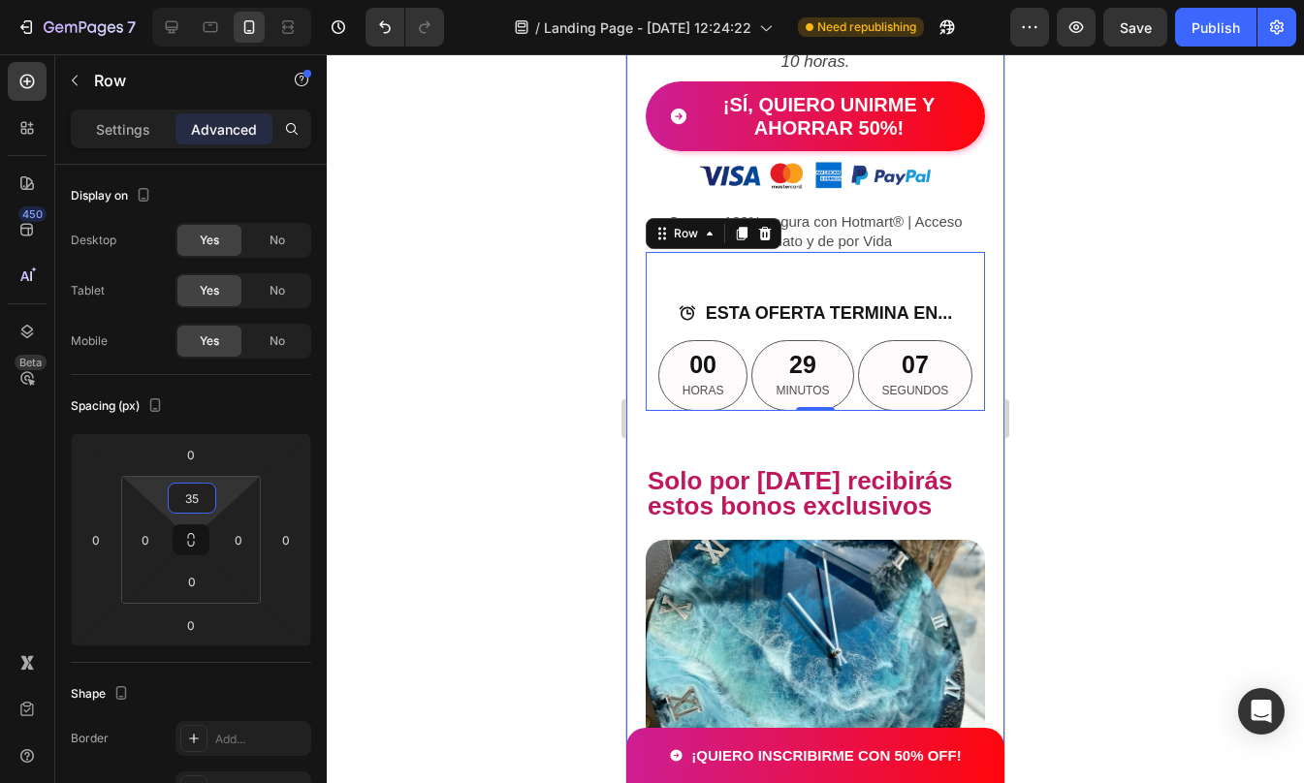
click at [1115, 398] on div at bounding box center [815, 418] width 977 height 729
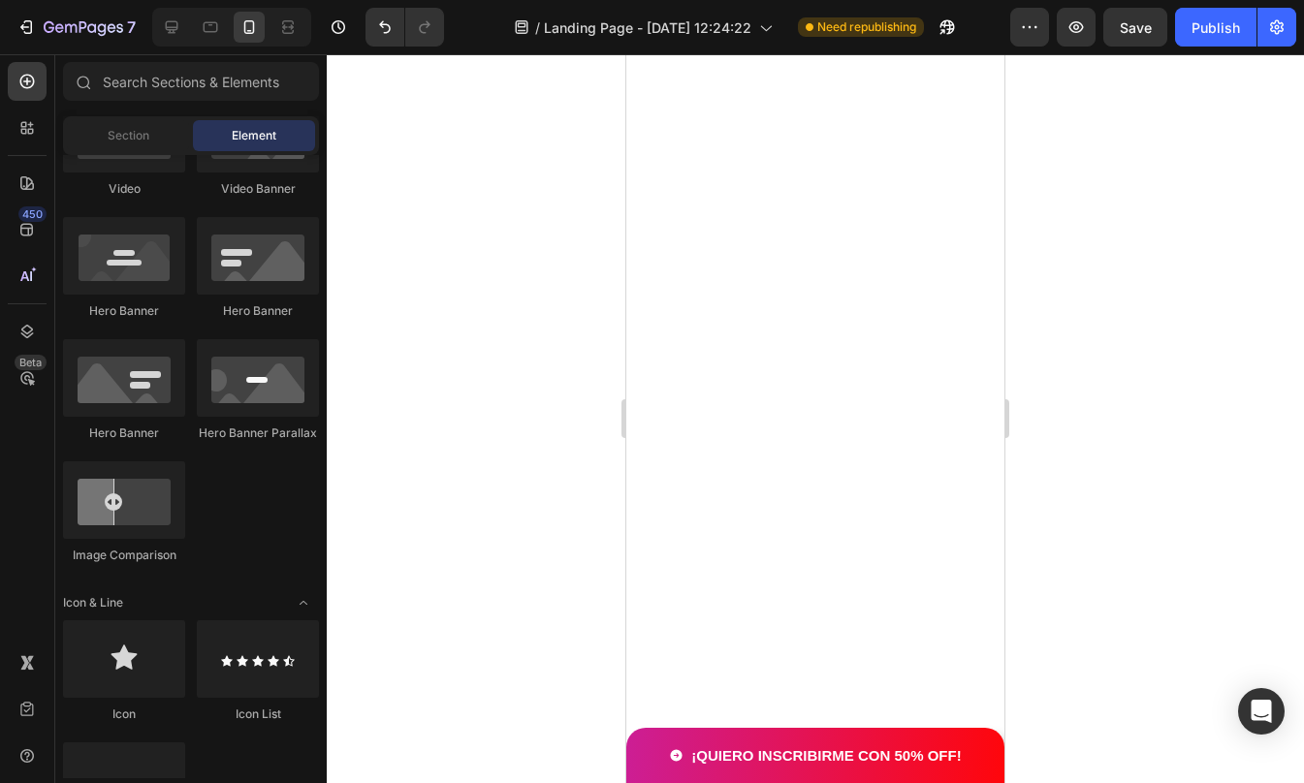
scroll to position [8114, 0]
click at [1120, 550] on div at bounding box center [815, 418] width 977 height 729
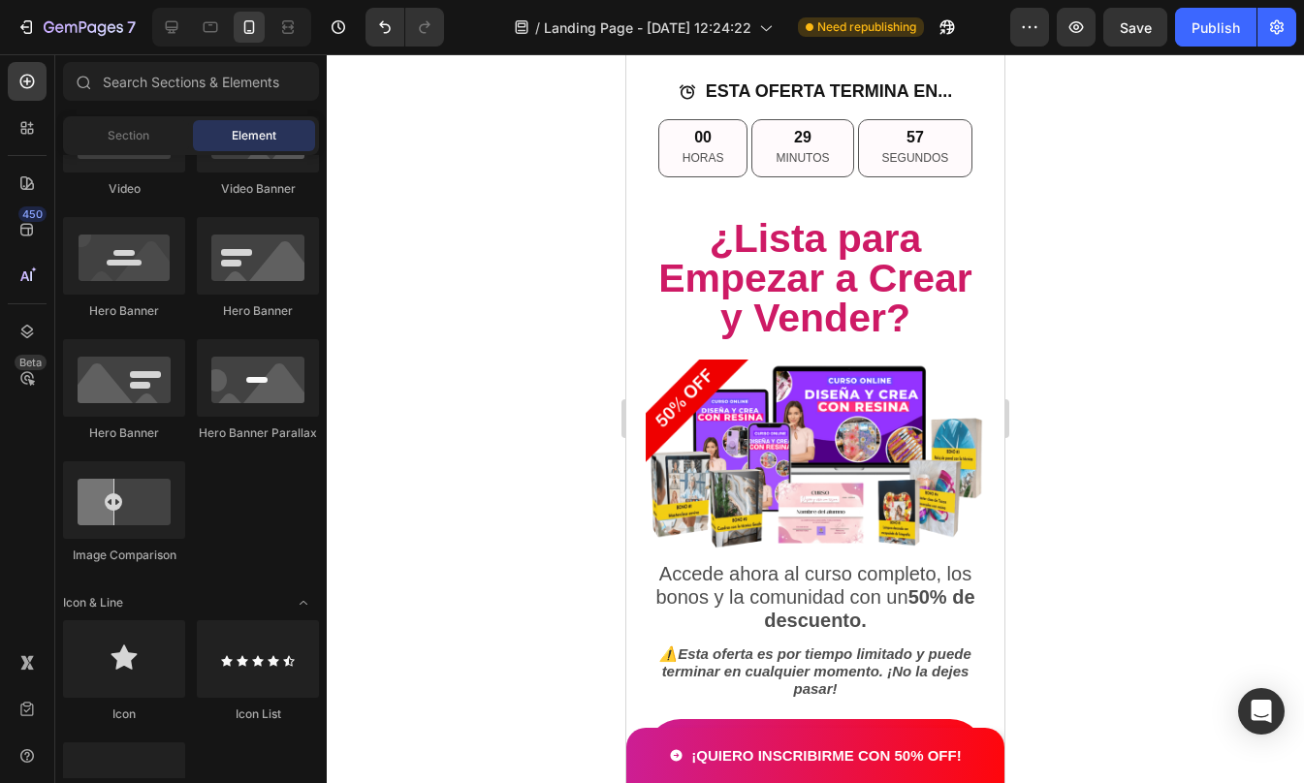
scroll to position [9970, 0]
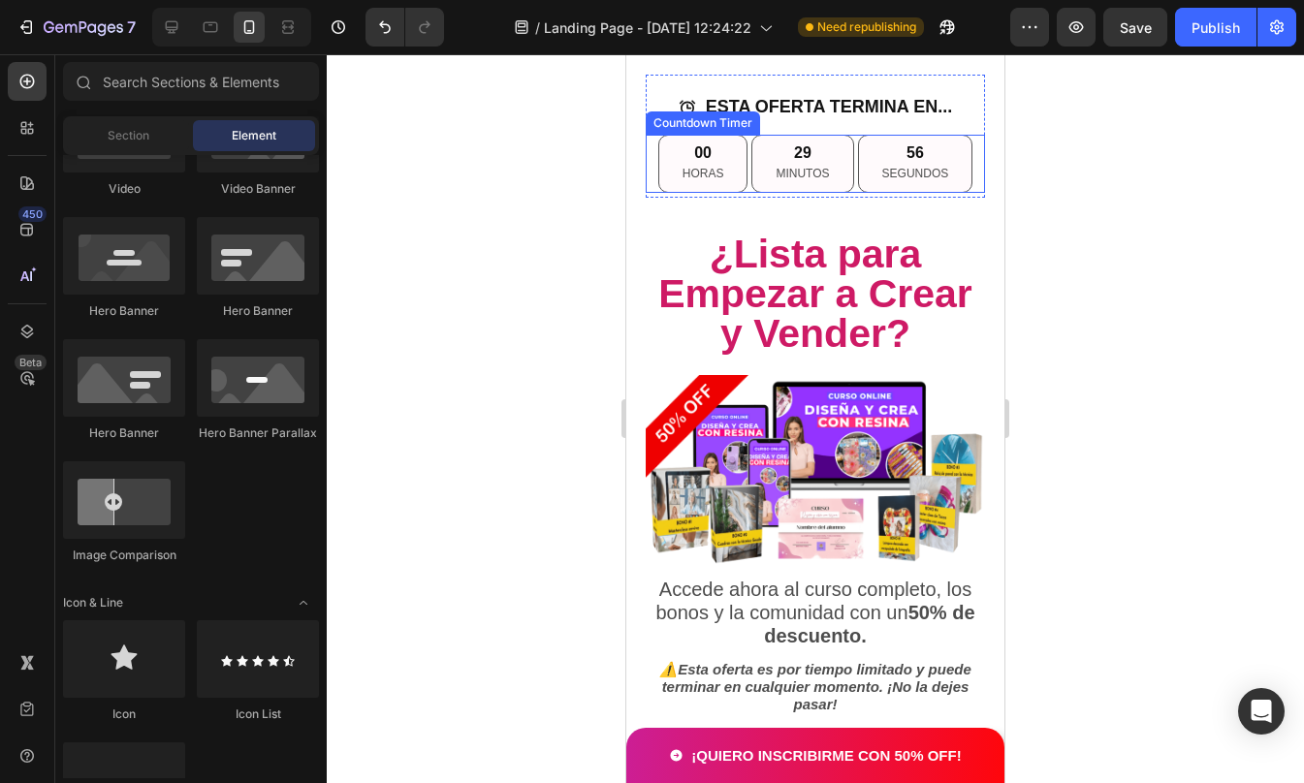
click at [736, 140] on div "00 HORAS" at bounding box center [703, 164] width 90 height 58
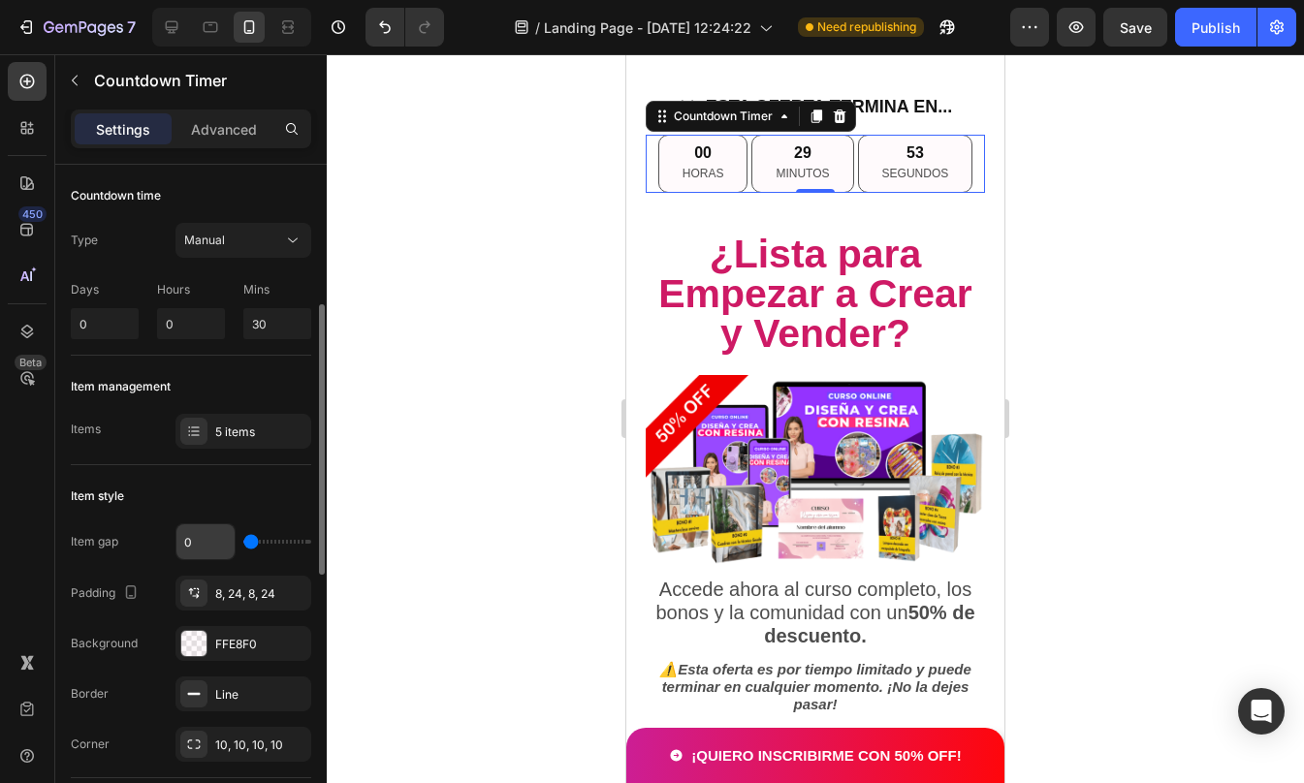
scroll to position [100, 0]
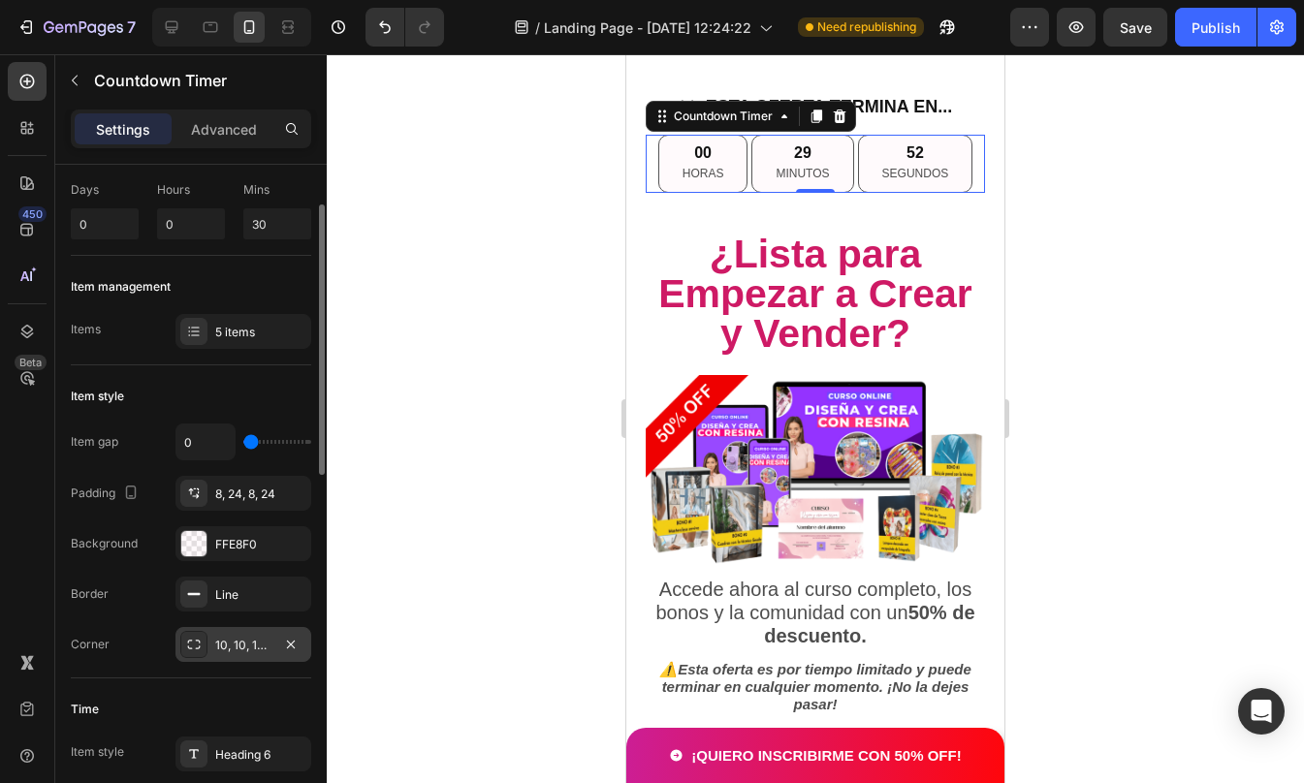
click at [224, 641] on div "10, 10, 10, 10" at bounding box center [243, 645] width 56 height 17
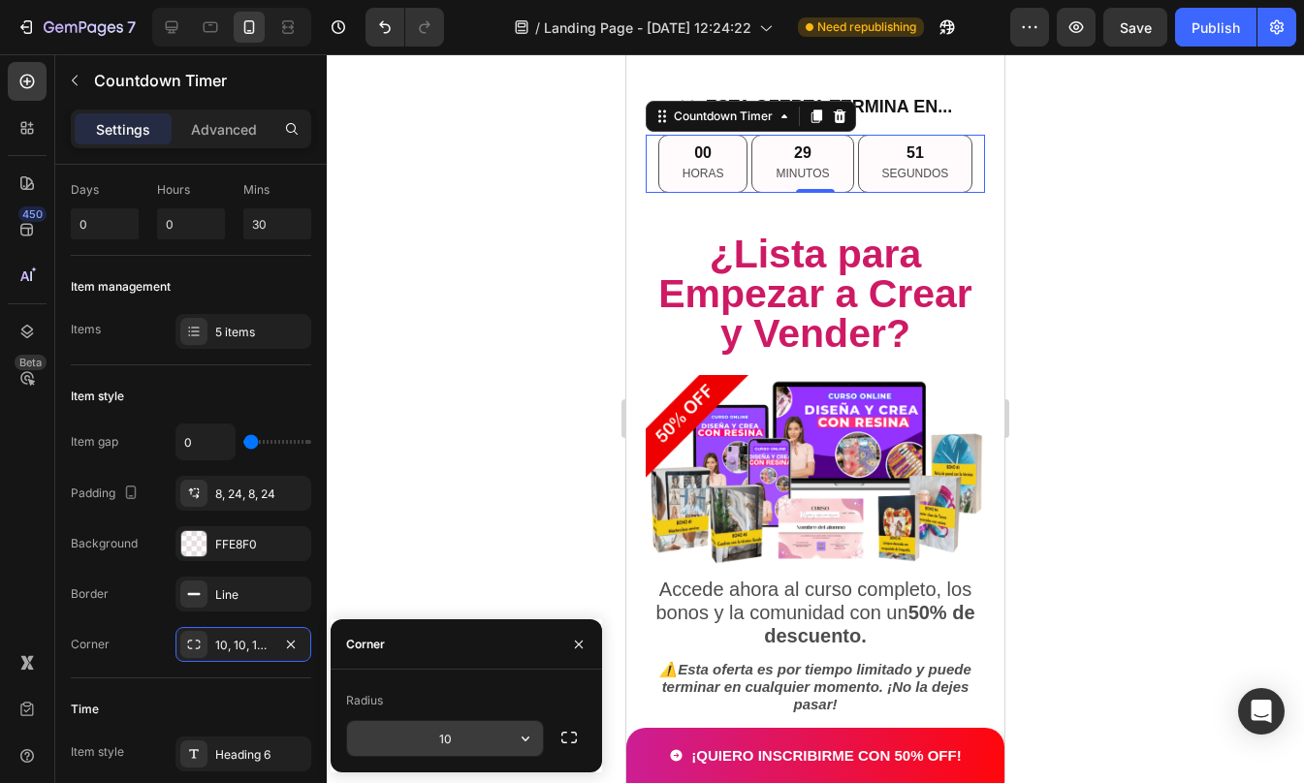
click at [480, 744] on input "10" at bounding box center [445, 738] width 196 height 35
type input "100"
click at [1205, 531] on div at bounding box center [815, 418] width 977 height 729
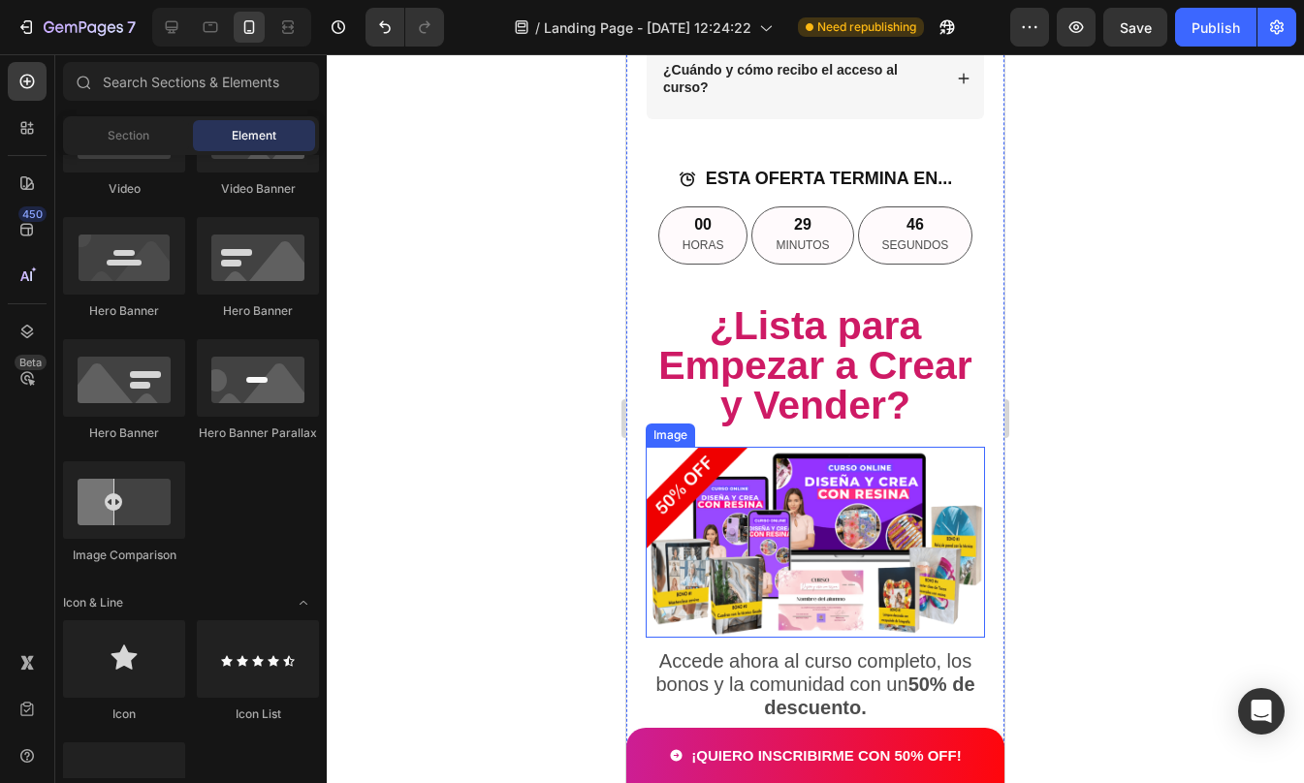
scroll to position [9897, 0]
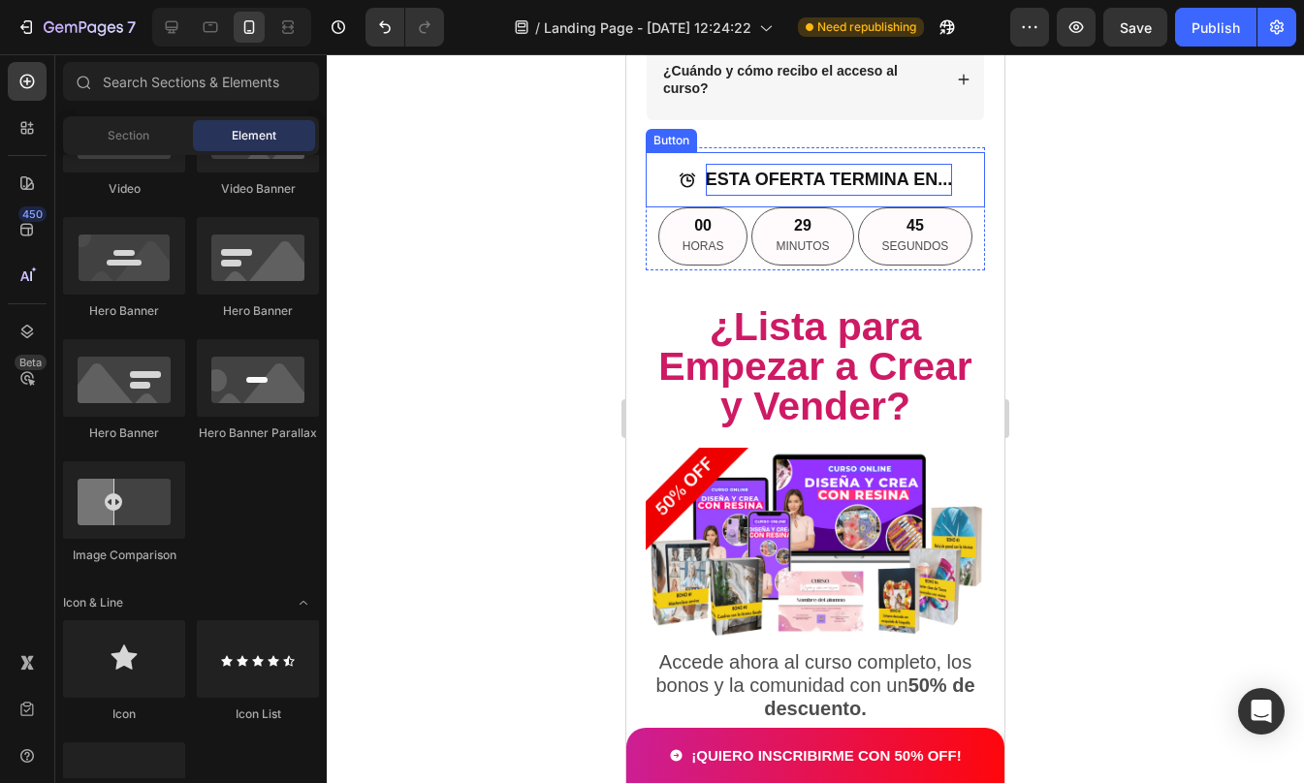
click at [865, 179] on p "ESTA OFERTA TERMINA EN..." at bounding box center [829, 179] width 246 height 31
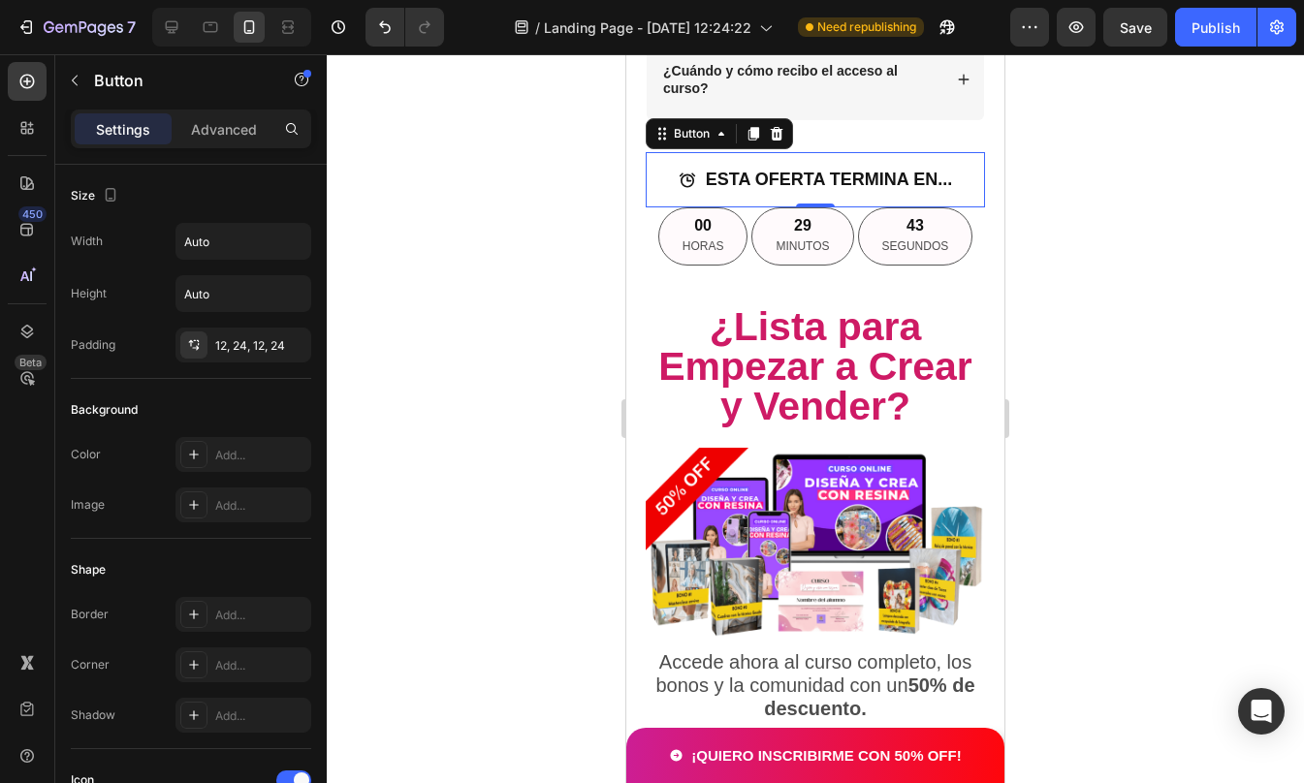
scroll to position [685, 0]
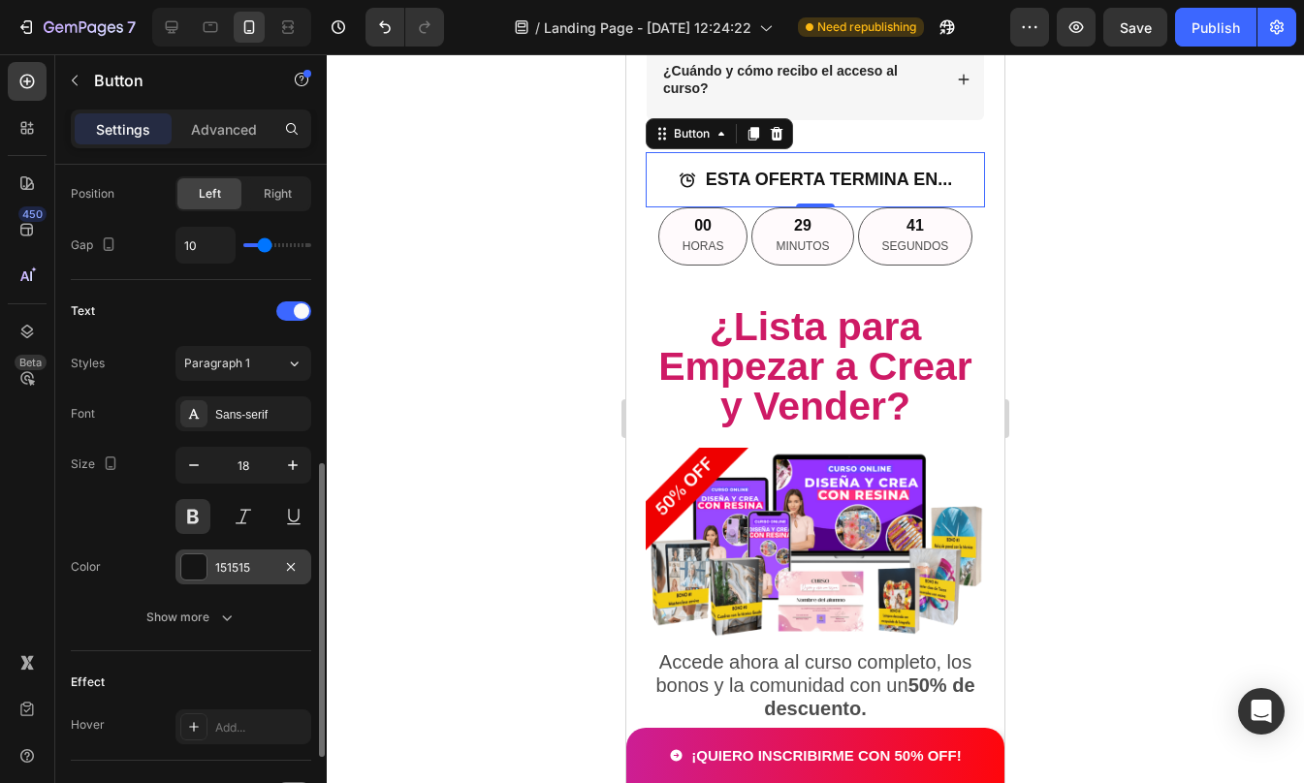
click at [202, 563] on div at bounding box center [193, 566] width 25 height 25
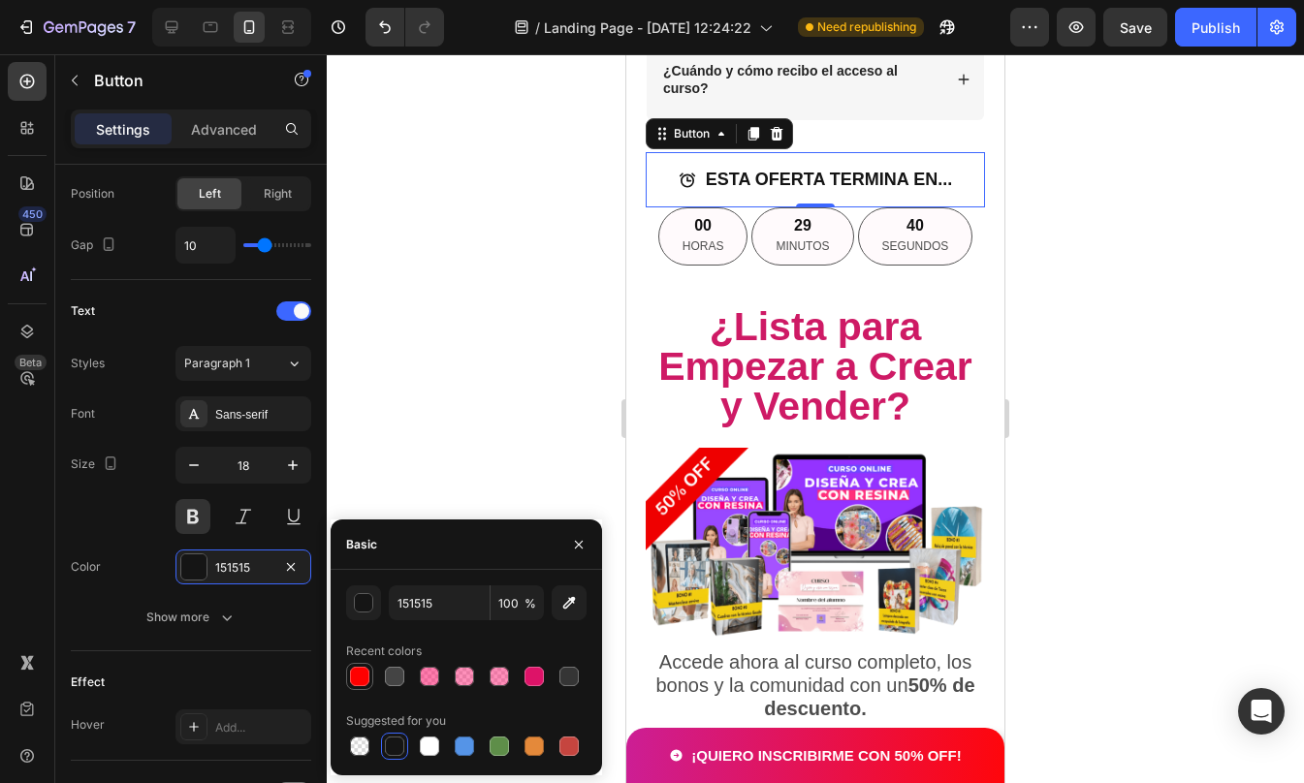
click at [363, 680] on div at bounding box center [359, 676] width 19 height 19
type input "FF0000"
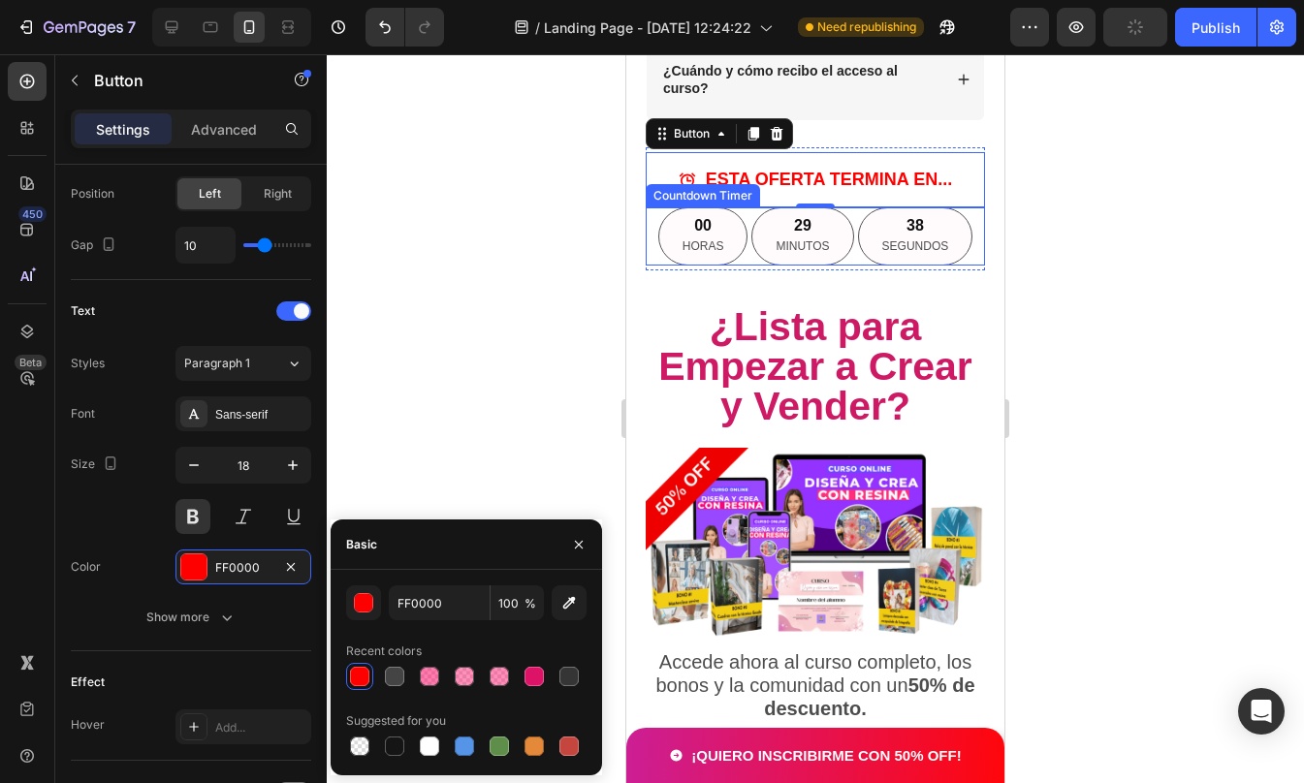
click at [700, 227] on div "00" at bounding box center [703, 226] width 42 height 20
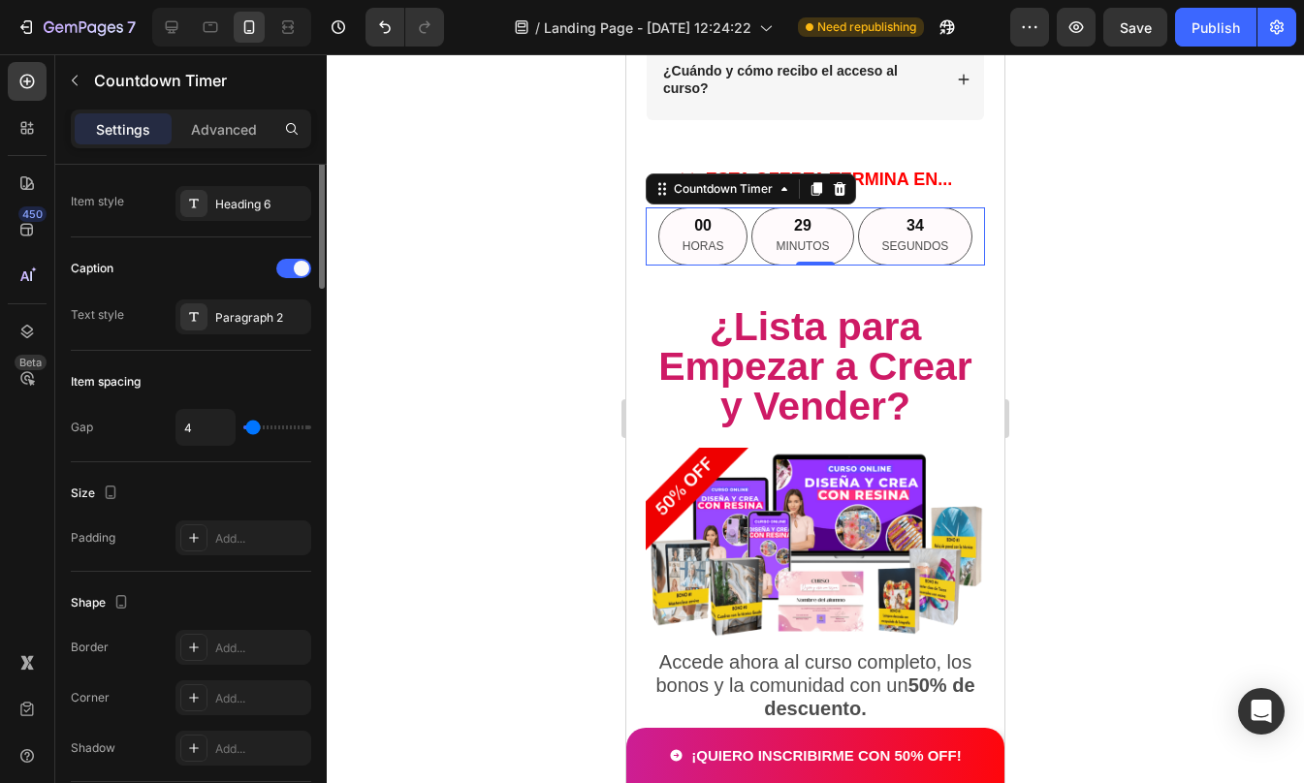
scroll to position [360, 0]
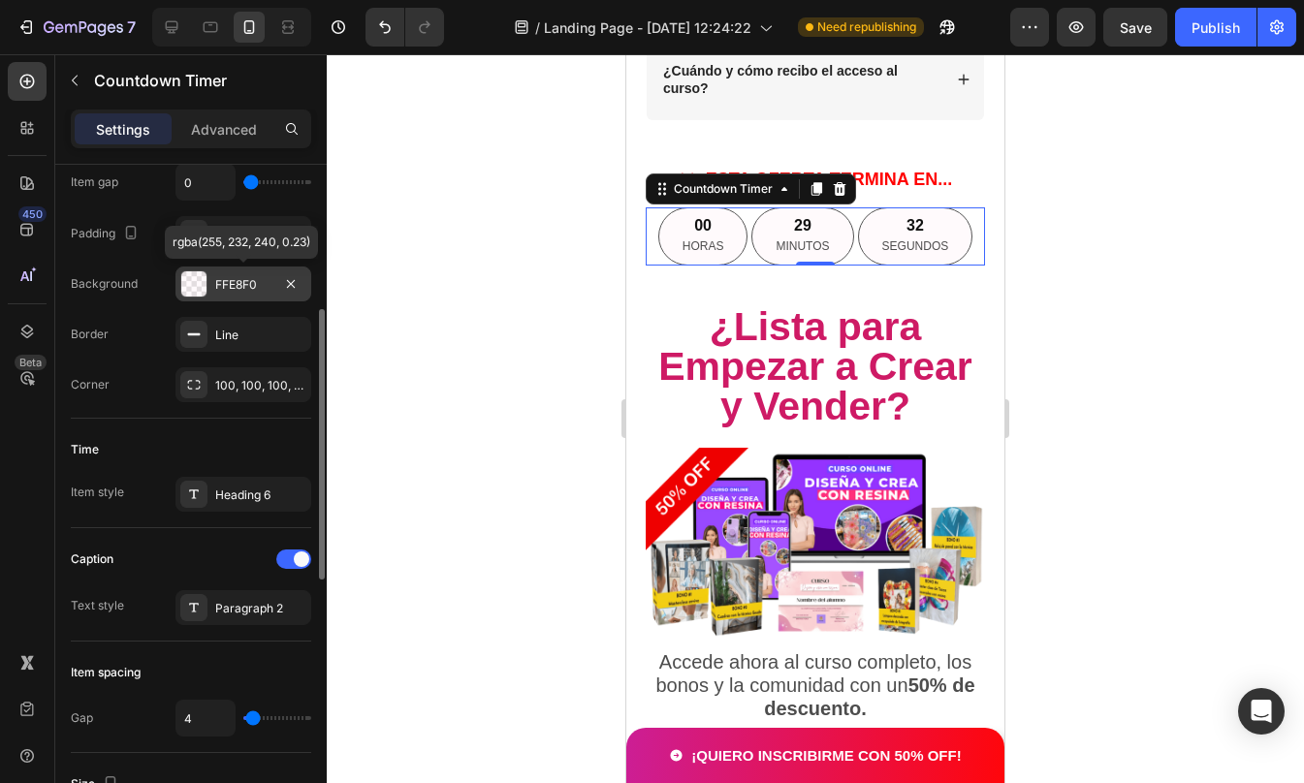
click at [217, 288] on div "FFE8F0" at bounding box center [243, 284] width 56 height 17
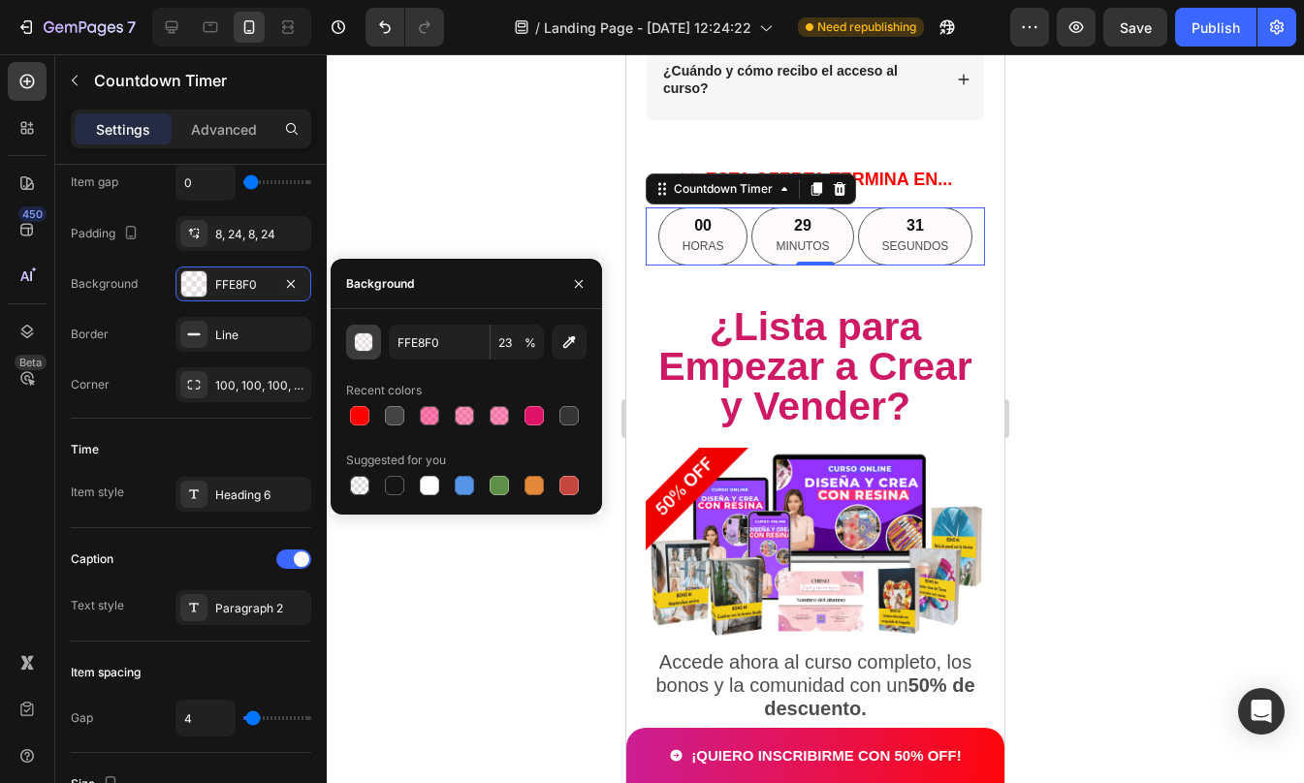
click at [364, 347] on div "button" at bounding box center [364, 342] width 19 height 19
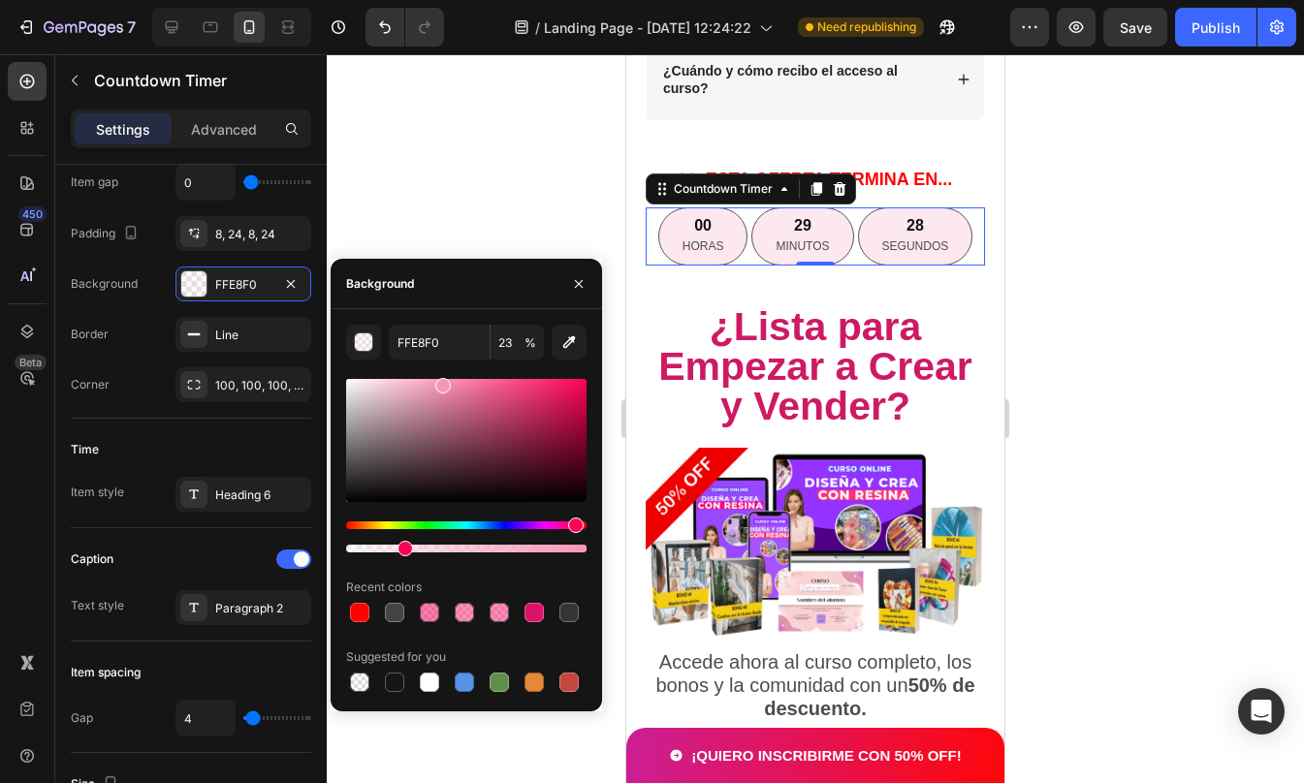
drag, startPoint x: 372, startPoint y: 385, endPoint x: 432, endPoint y: 382, distance: 60.2
click at [435, 382] on div at bounding box center [443, 386] width 16 height 16
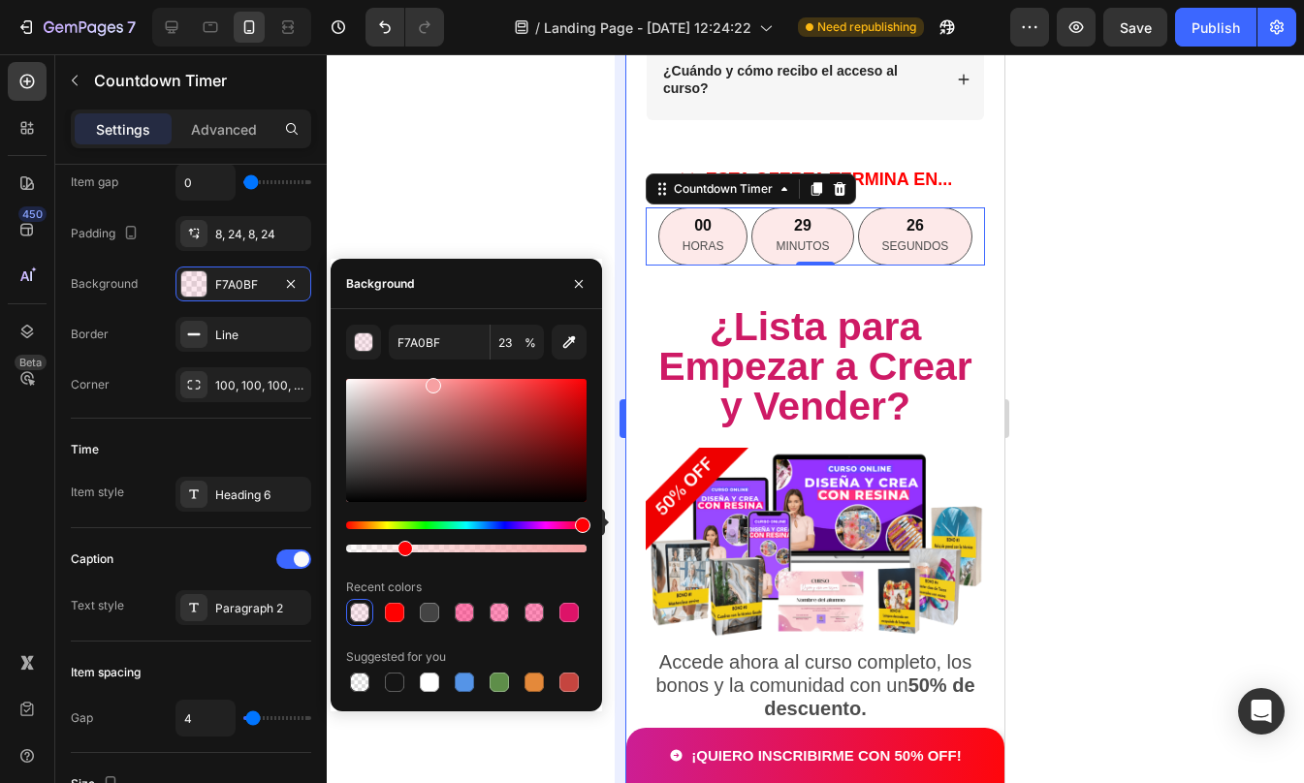
drag, startPoint x: 576, startPoint y: 523, endPoint x: 621, endPoint y: 521, distance: 45.7
click at [621, 0] on div "7 / Landing Page - Aug 23, 12:24:22 Need republishing Preview Save Publish 450 …" at bounding box center [652, 0] width 1304 height 0
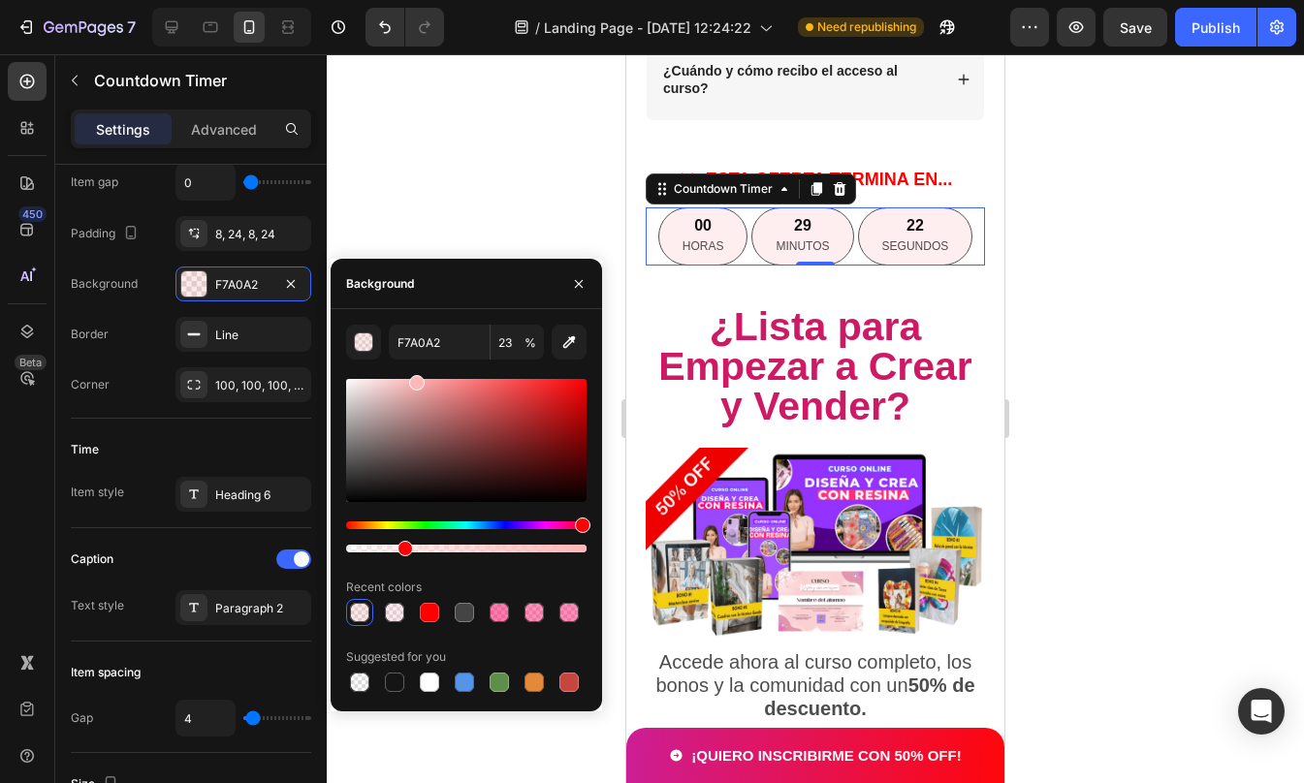
type input "FFB7B8"
drag, startPoint x: 432, startPoint y: 382, endPoint x: 414, endPoint y: 379, distance: 18.6
click at [414, 379] on div at bounding box center [417, 383] width 16 height 16
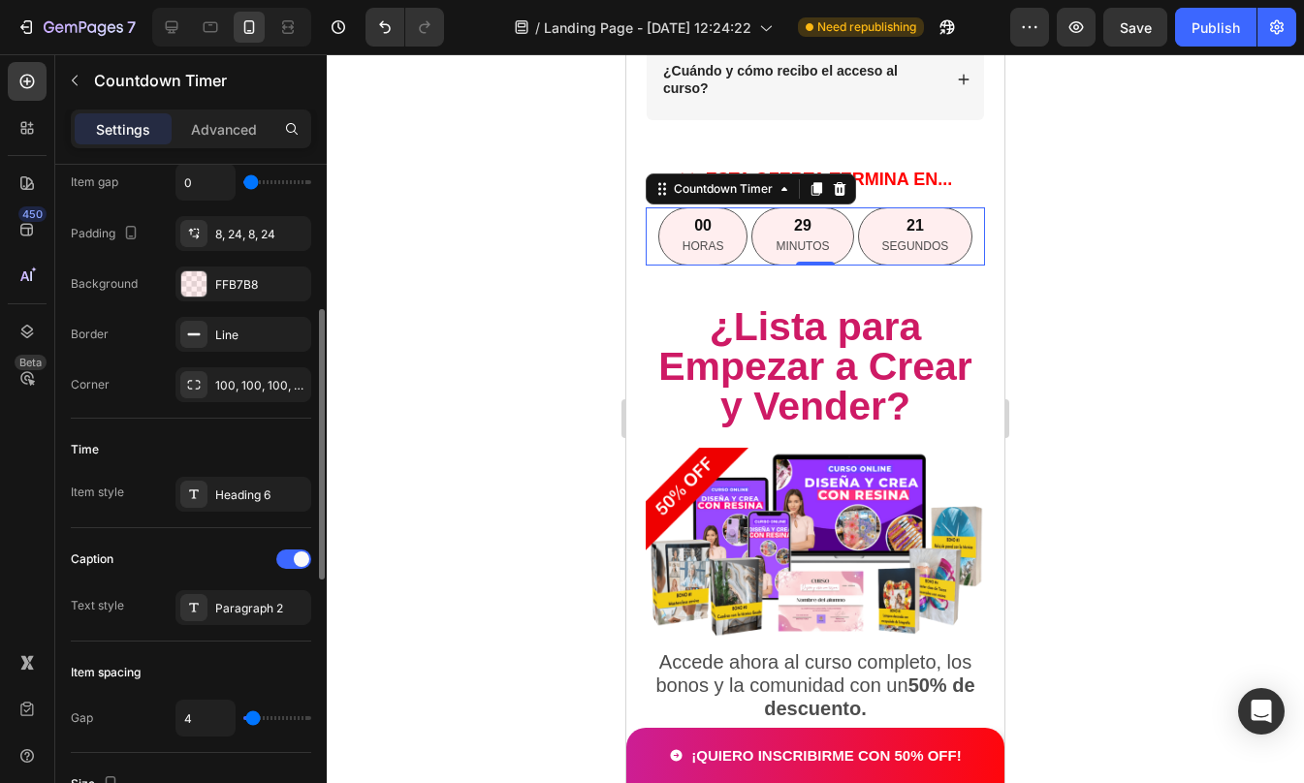
click at [200, 420] on div "Time Item style Heading 6" at bounding box center [191, 474] width 240 height 110
click at [1094, 312] on div at bounding box center [815, 418] width 977 height 729
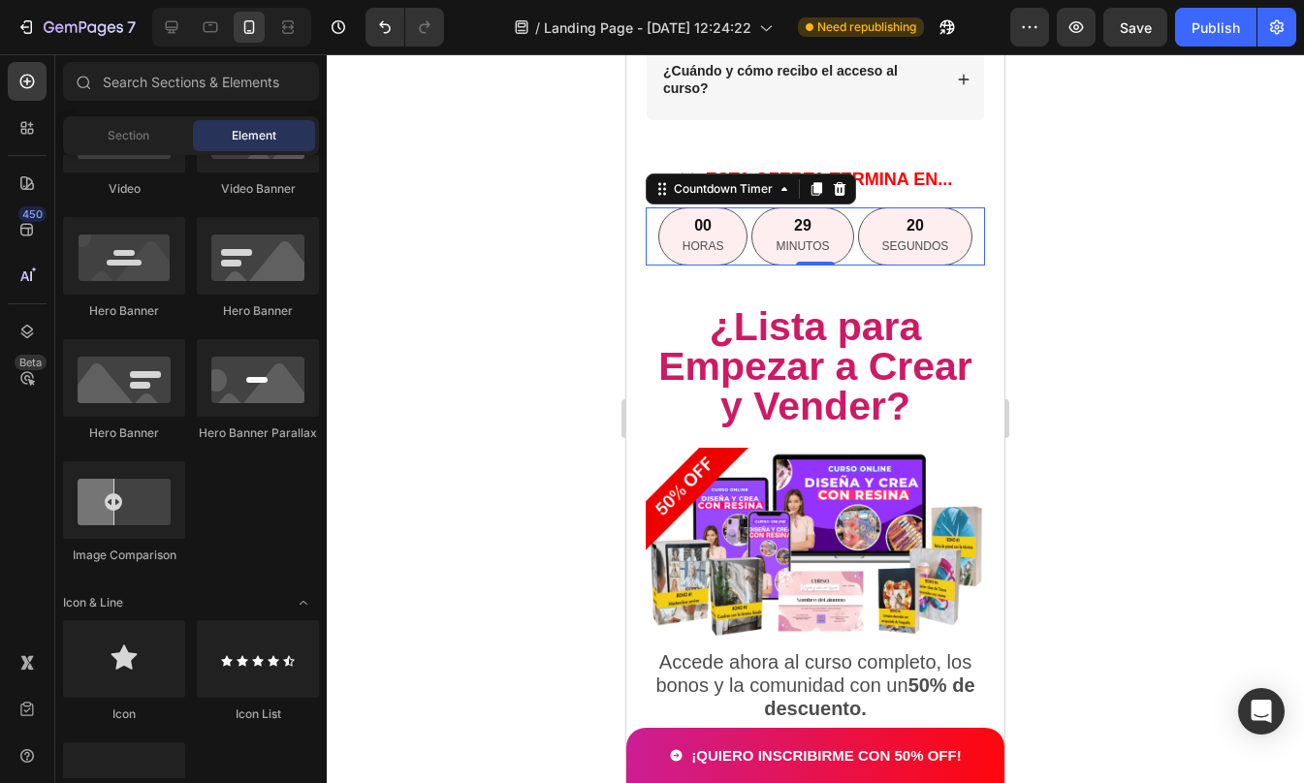
click at [1094, 312] on div at bounding box center [815, 418] width 977 height 729
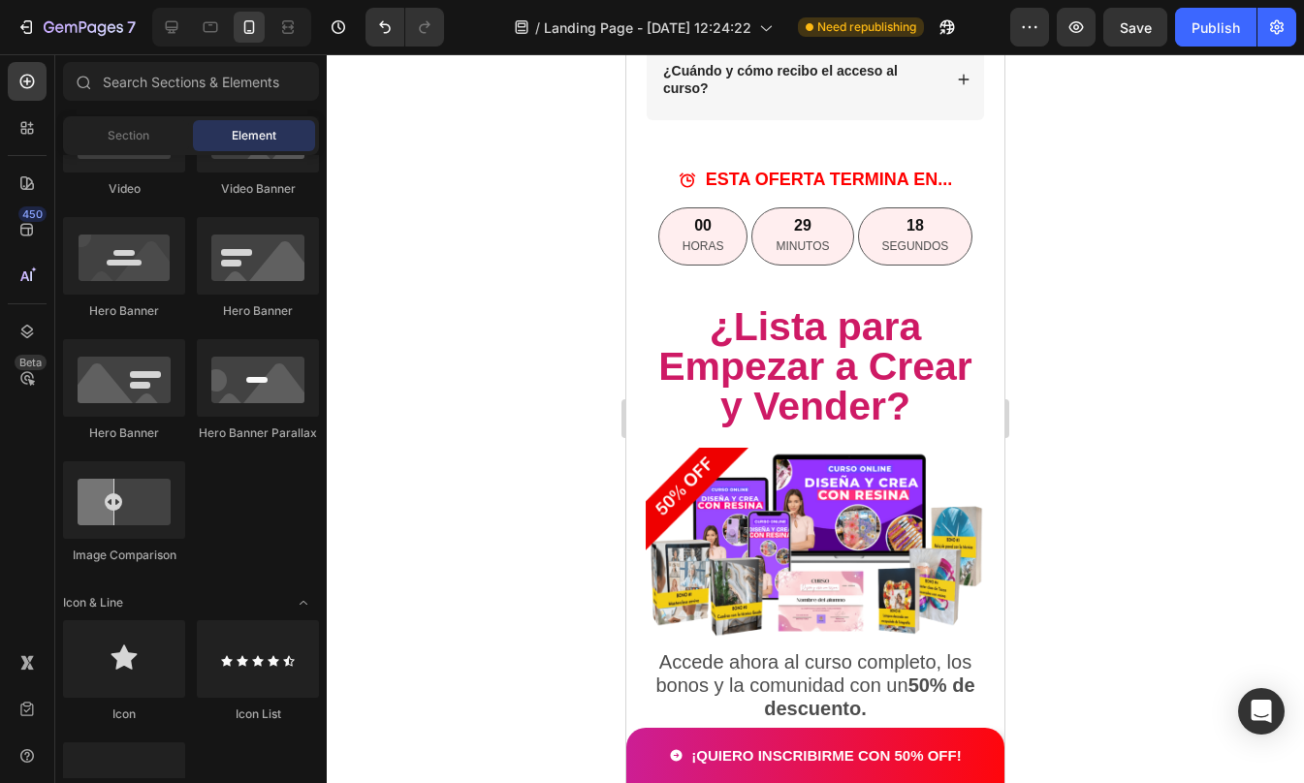
click at [1122, 302] on div at bounding box center [815, 418] width 977 height 729
click at [709, 221] on div "00" at bounding box center [703, 226] width 42 height 20
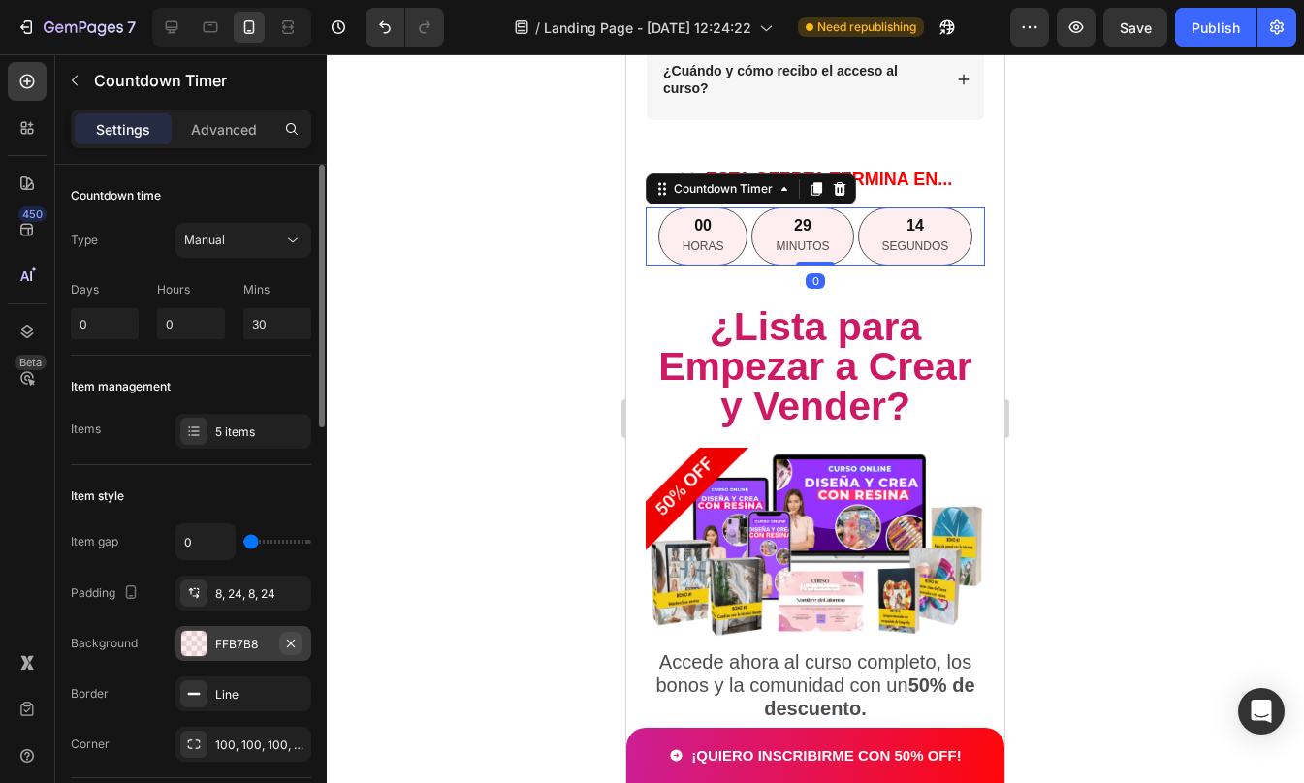
click at [301, 646] on button "button" at bounding box center [290, 643] width 23 height 23
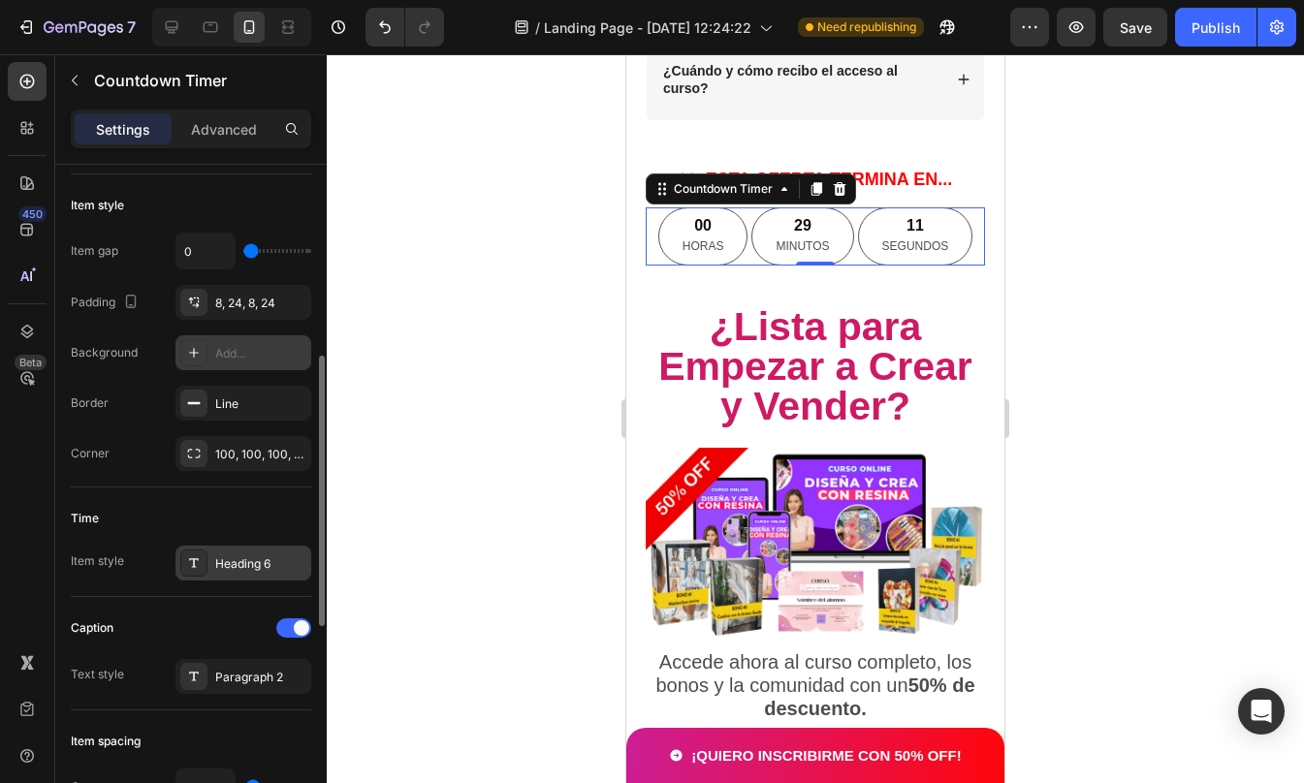
scroll to position [344, 0]
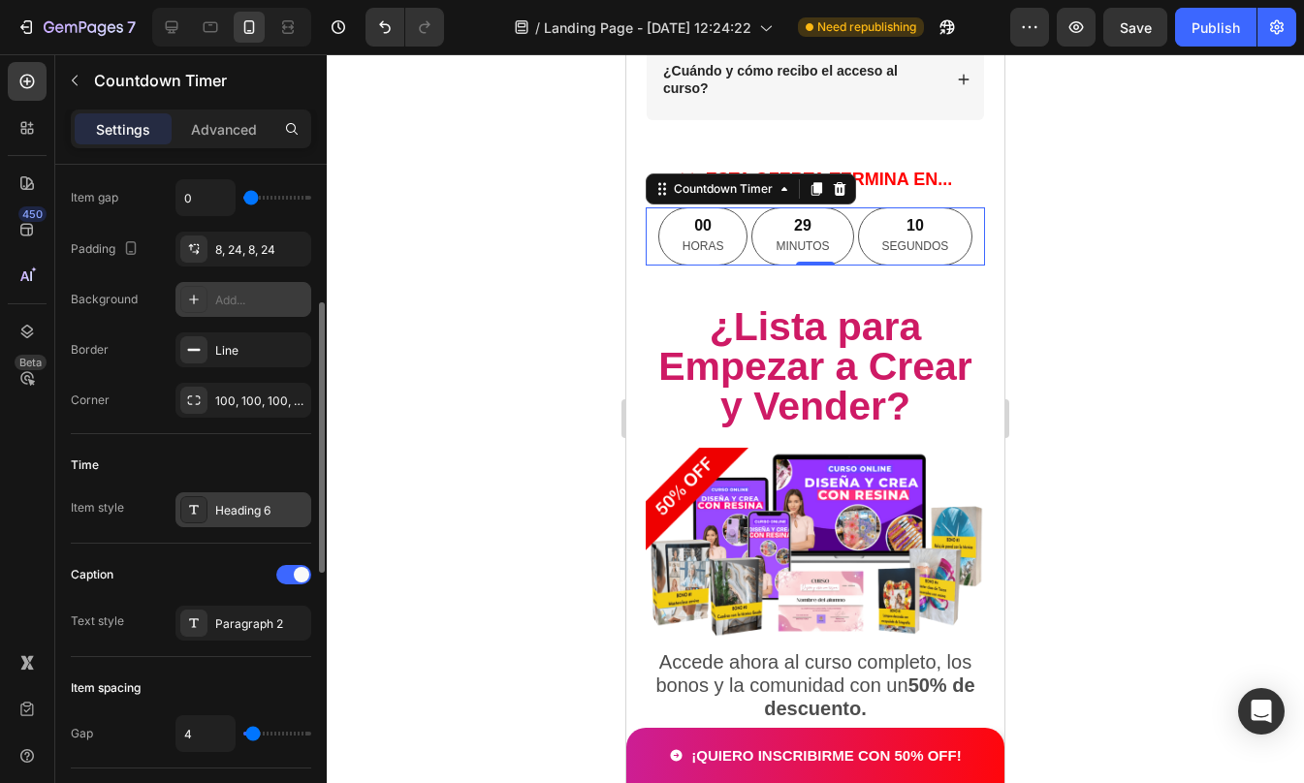
click at [195, 523] on div "Heading 6" at bounding box center [243, 509] width 136 height 35
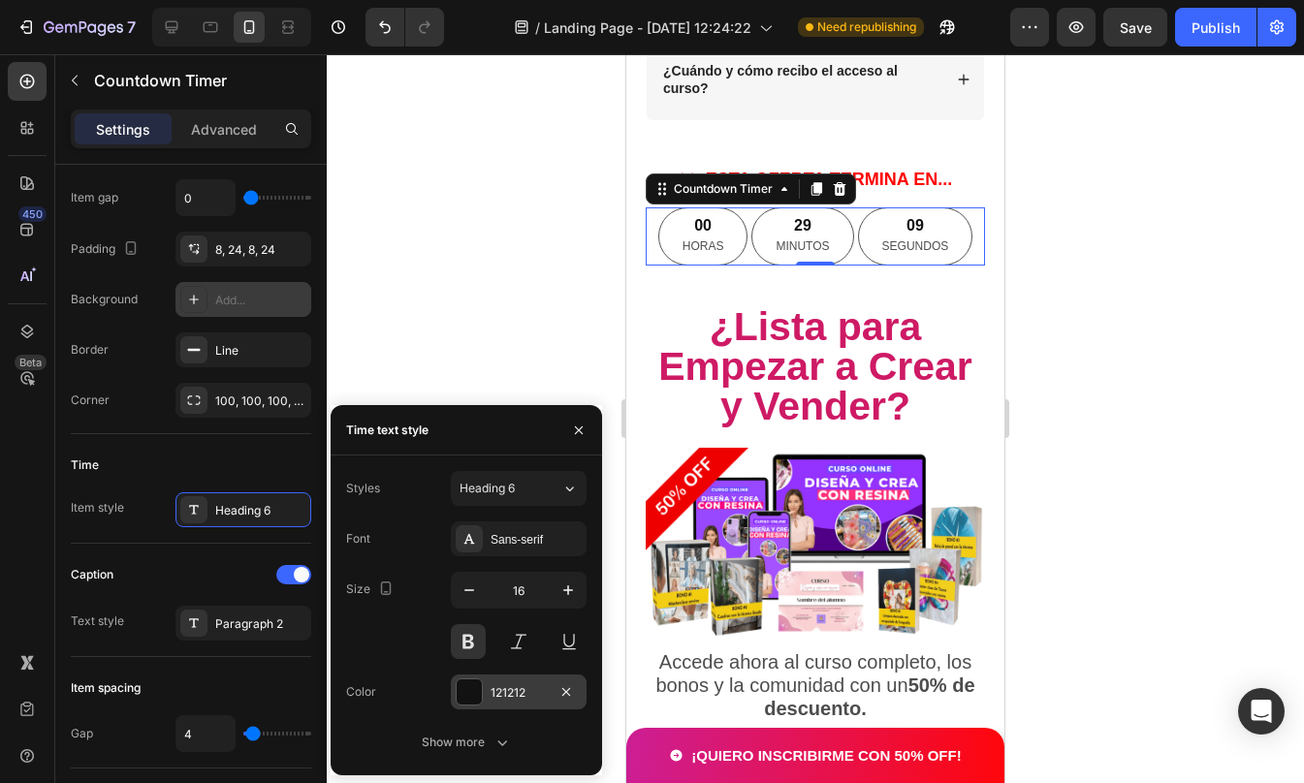
click at [475, 695] on div at bounding box center [469, 692] width 25 height 25
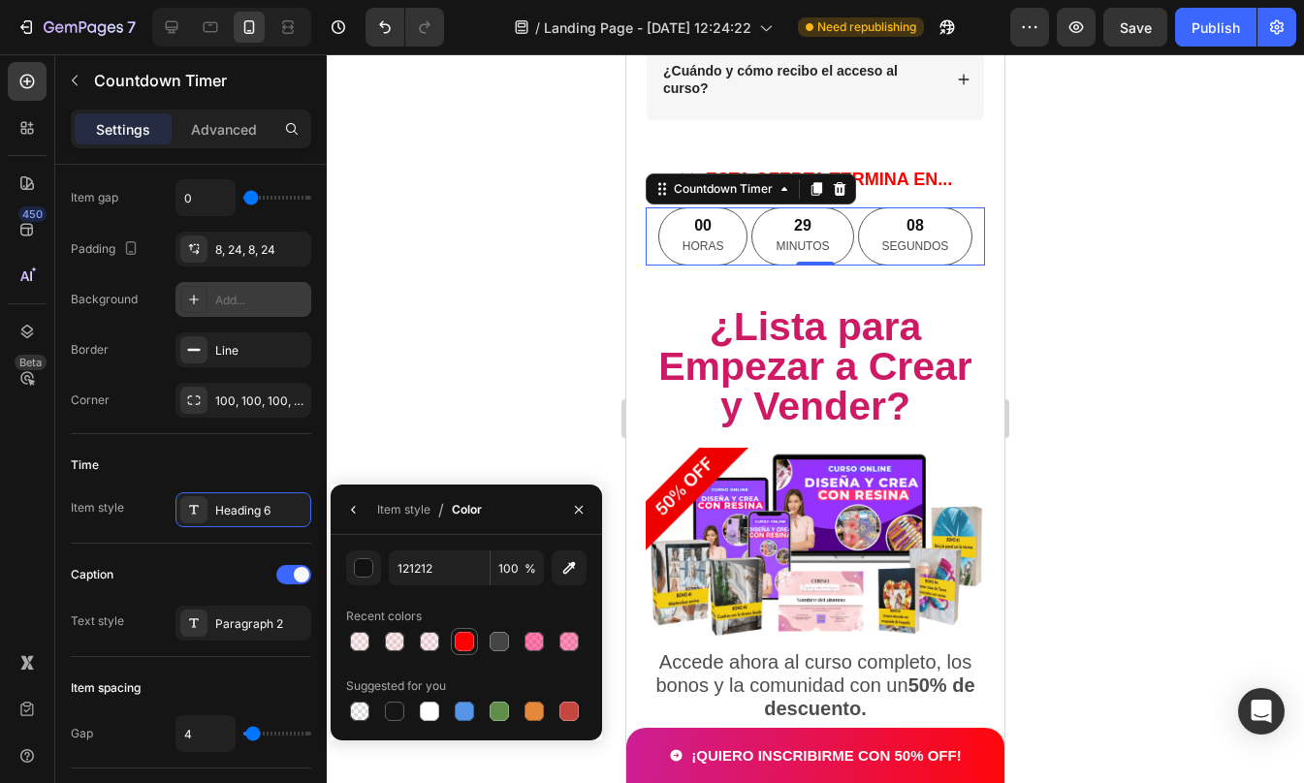
click at [467, 648] on div at bounding box center [464, 641] width 19 height 19
type input "FF0000"
click at [202, 620] on div at bounding box center [193, 623] width 27 height 27
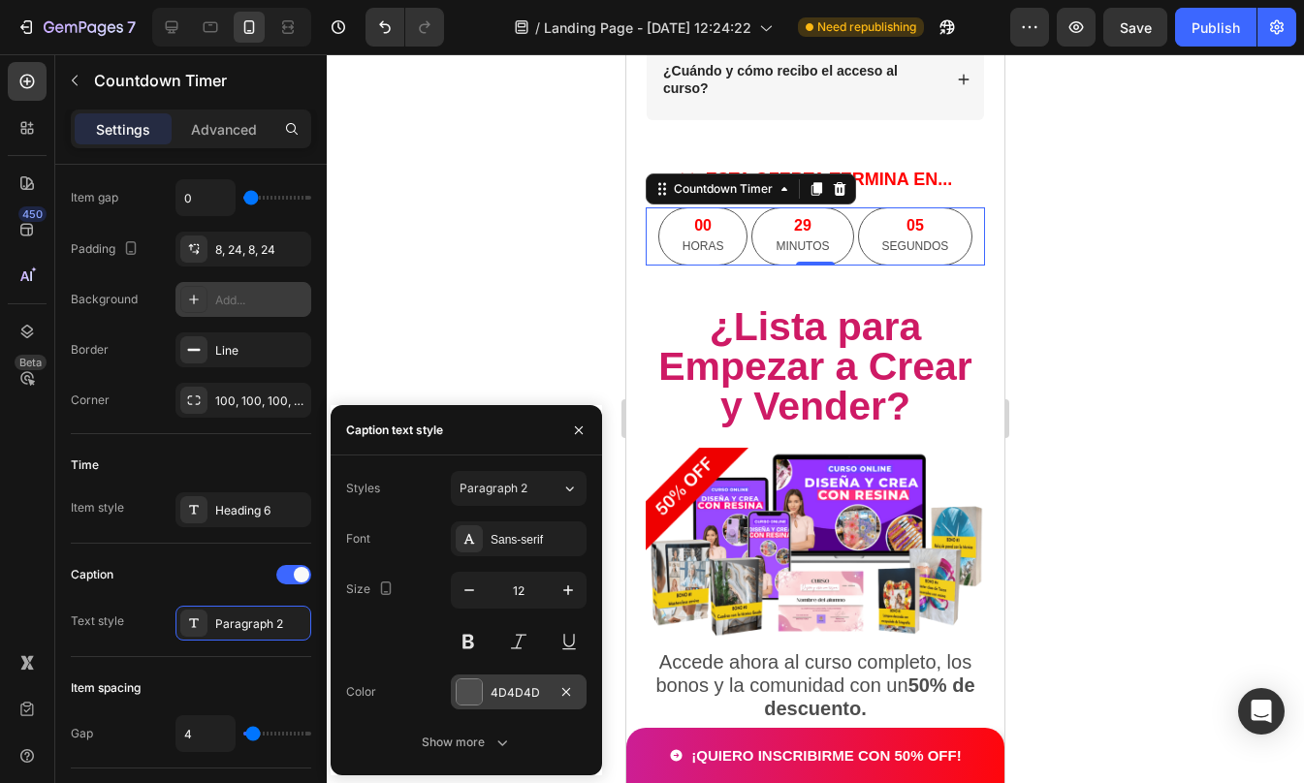
click at [478, 696] on div at bounding box center [469, 692] width 25 height 25
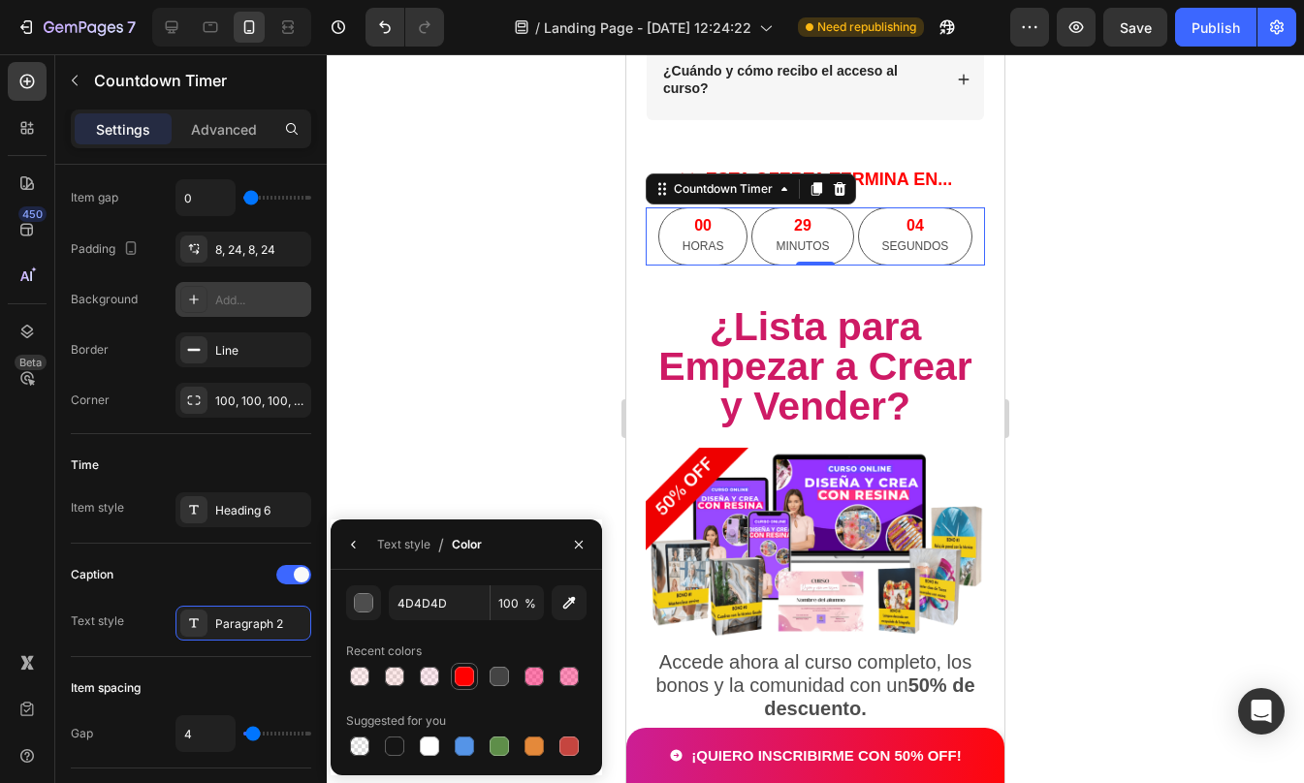
click at [462, 682] on div at bounding box center [464, 676] width 19 height 19
type input "FF0000"
click at [190, 578] on div "Caption" at bounding box center [191, 574] width 240 height 31
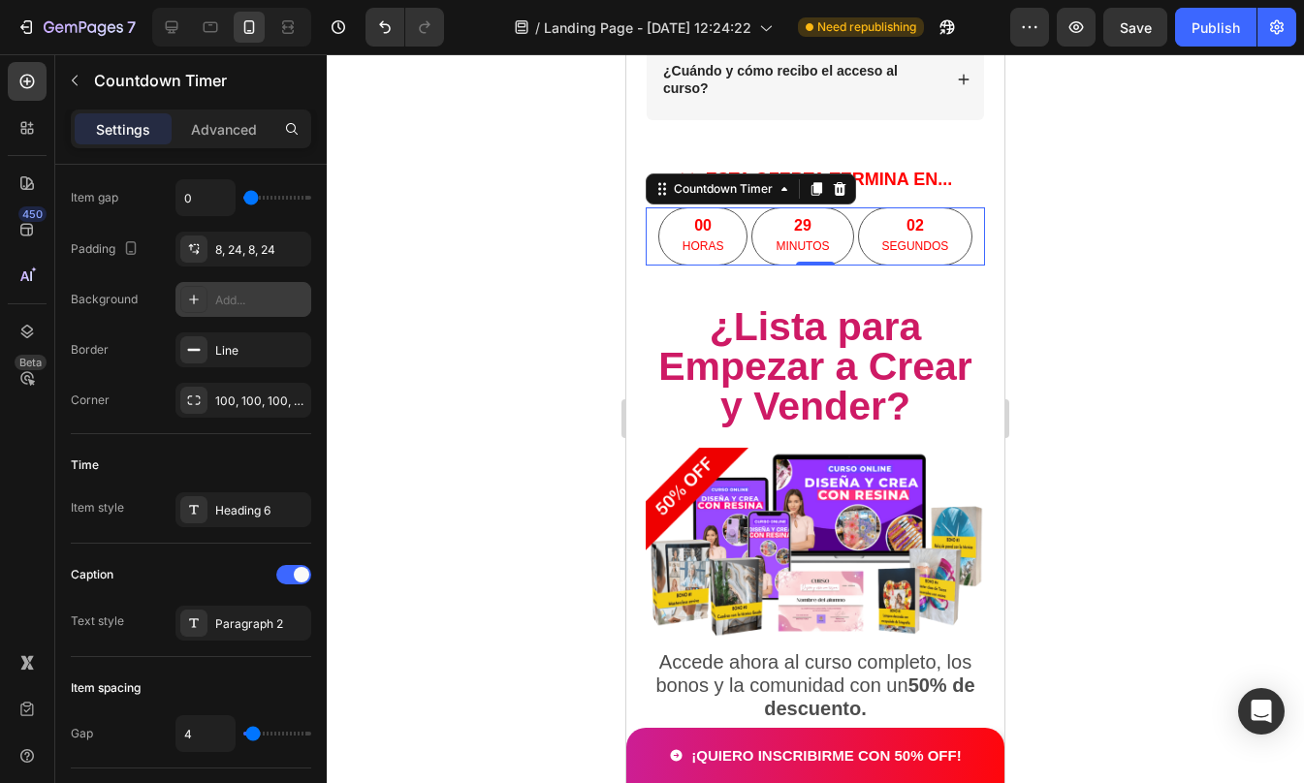
click at [1107, 350] on div at bounding box center [815, 418] width 977 height 729
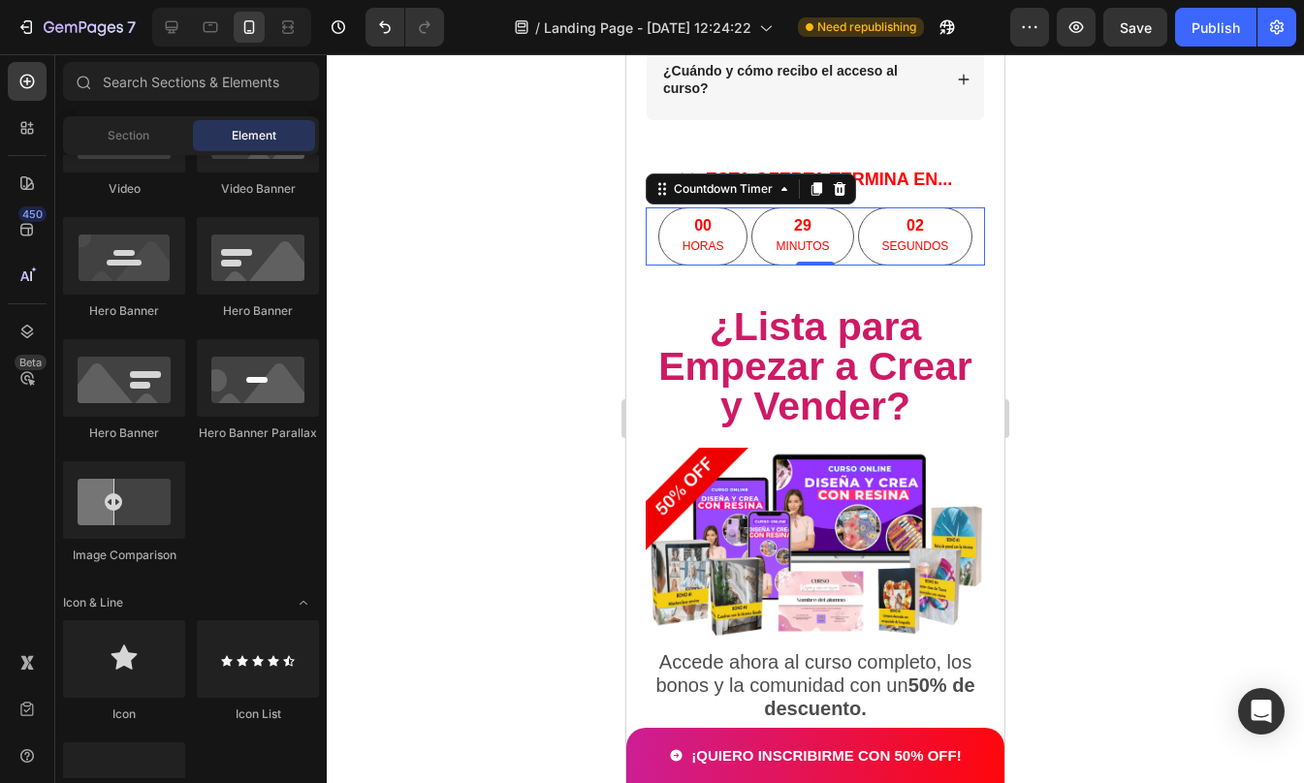
click at [1107, 350] on div at bounding box center [815, 418] width 977 height 729
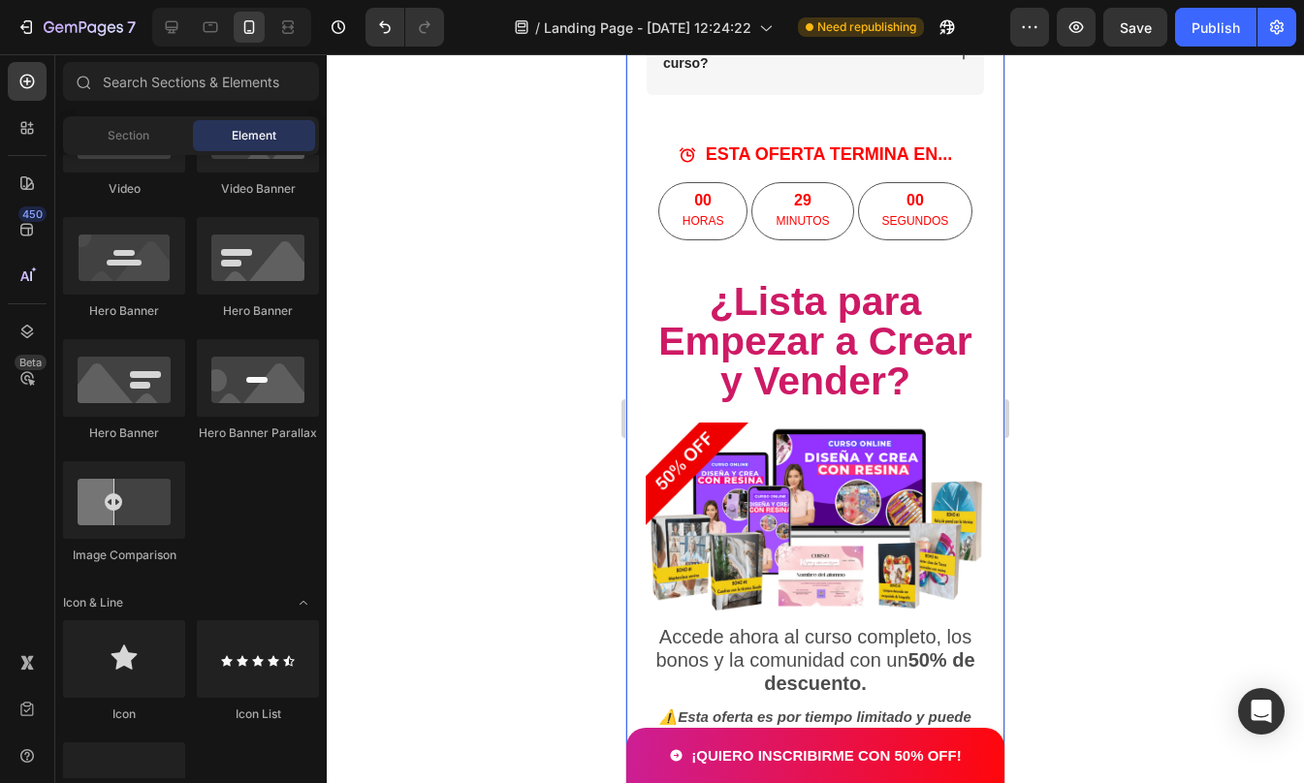
scroll to position [9946, 0]
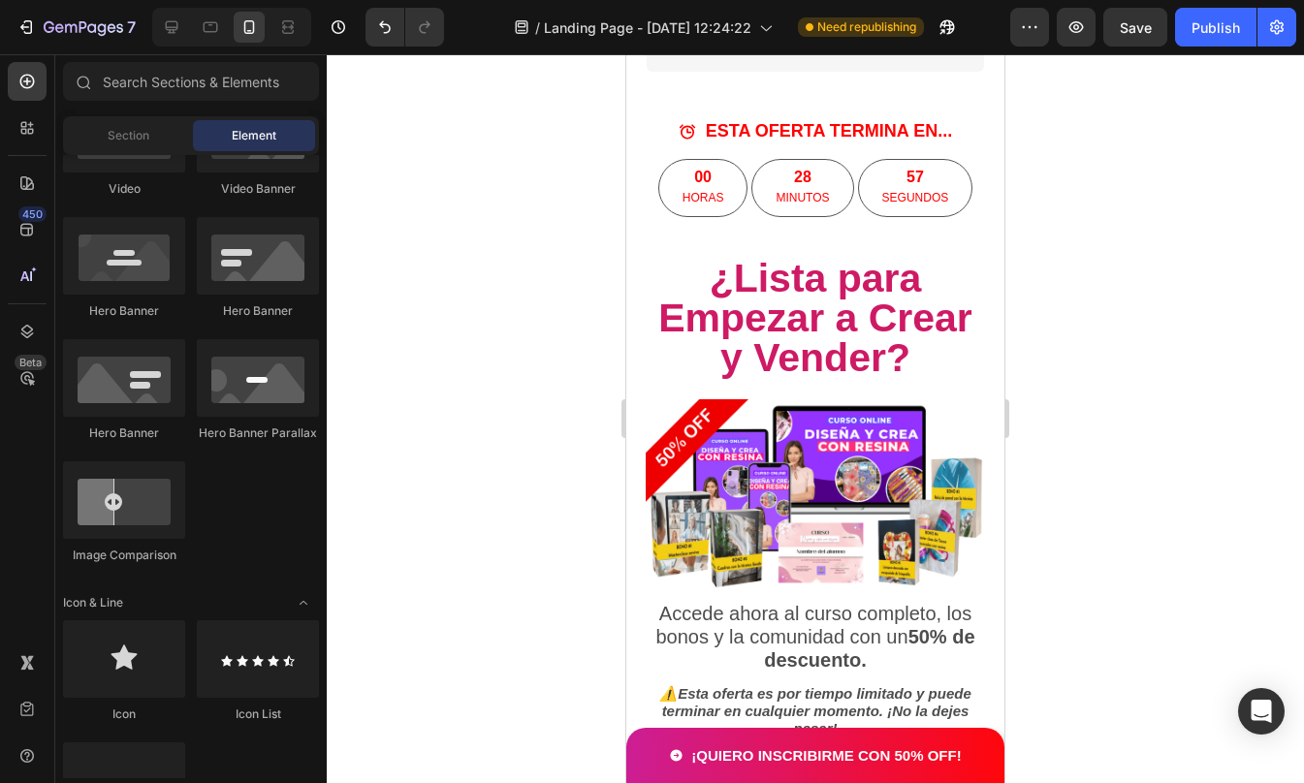
click at [1149, 313] on div at bounding box center [815, 418] width 977 height 729
click at [718, 184] on div "00 HORAS" at bounding box center [703, 188] width 90 height 58
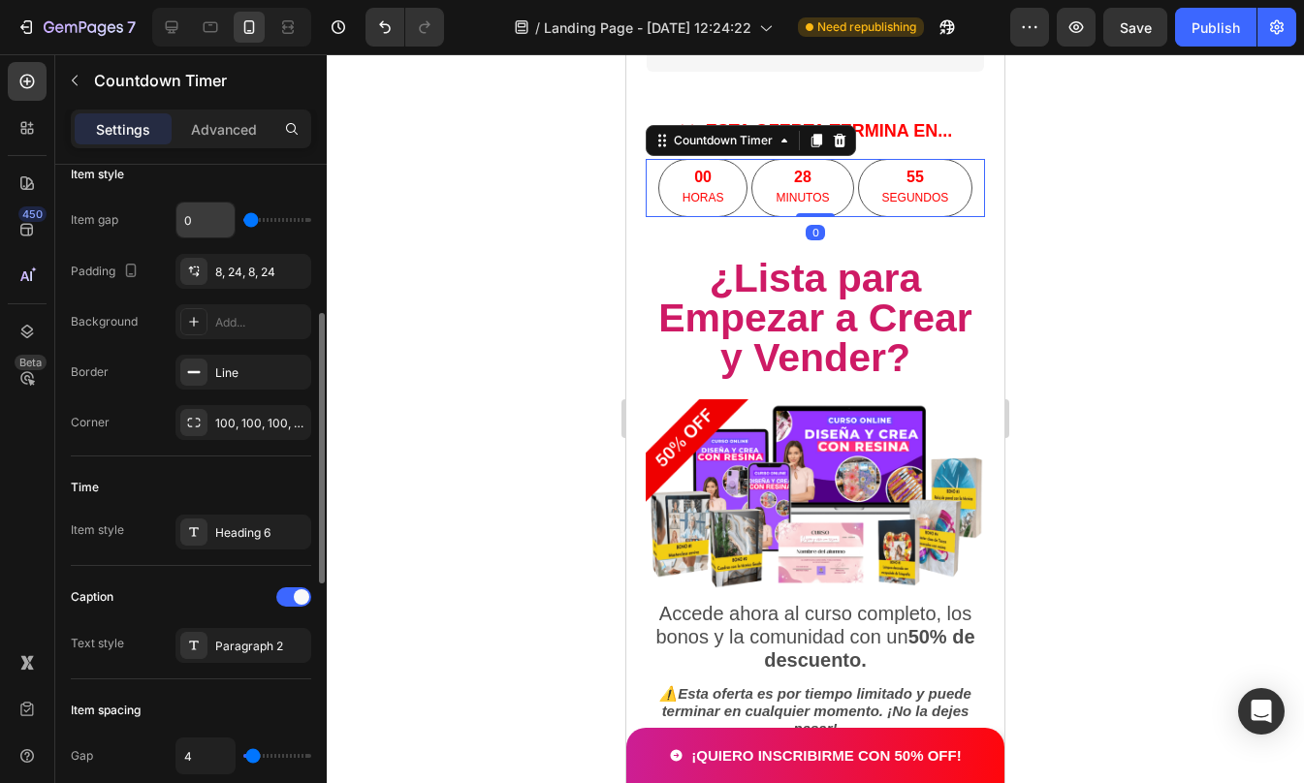
scroll to position [335, 0]
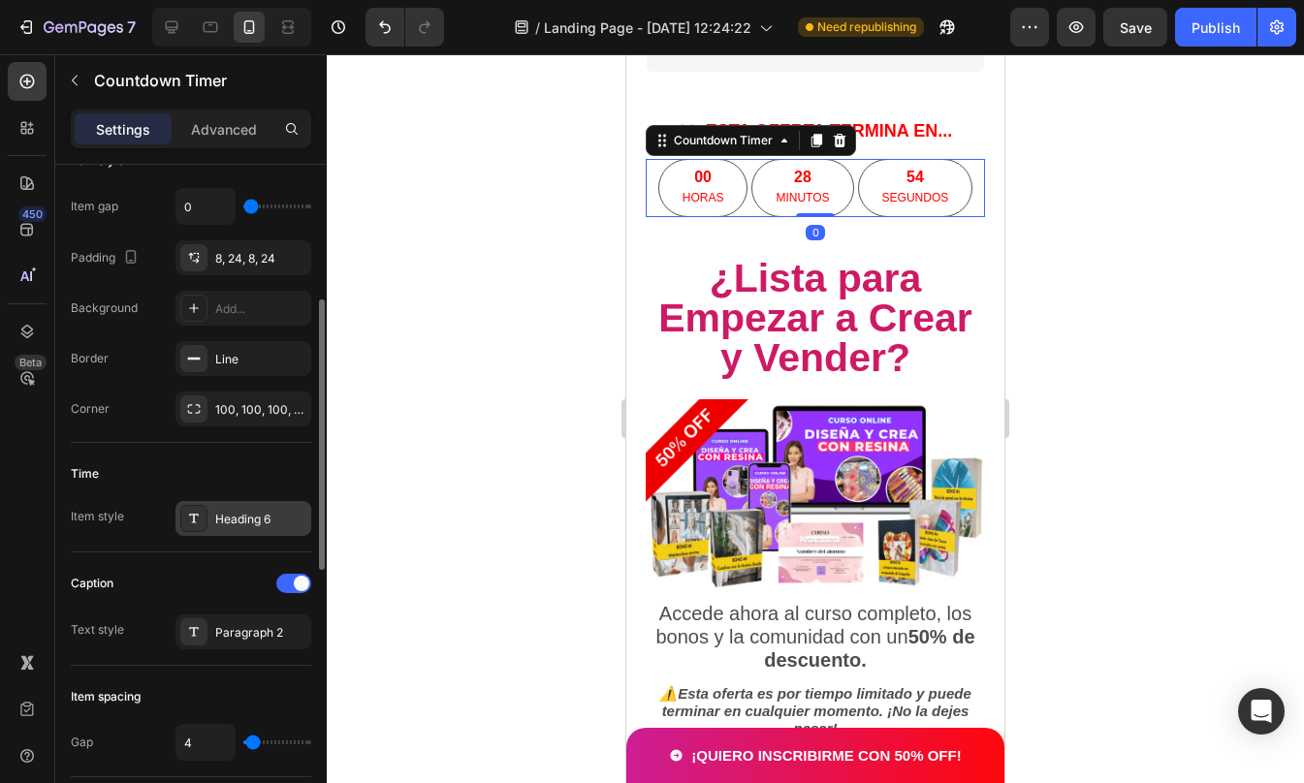
click at [253, 502] on div "Heading 6" at bounding box center [243, 518] width 136 height 35
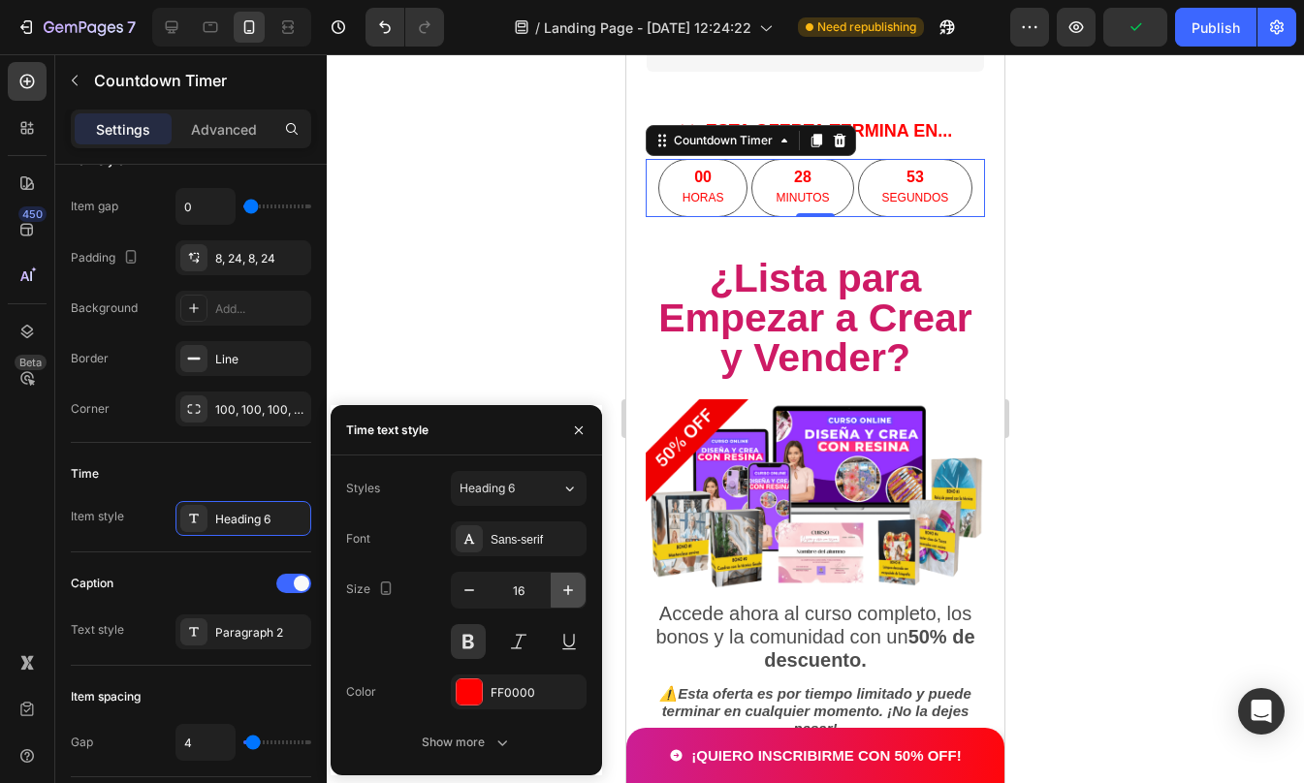
click at [562, 593] on icon "button" at bounding box center [567, 590] width 19 height 19
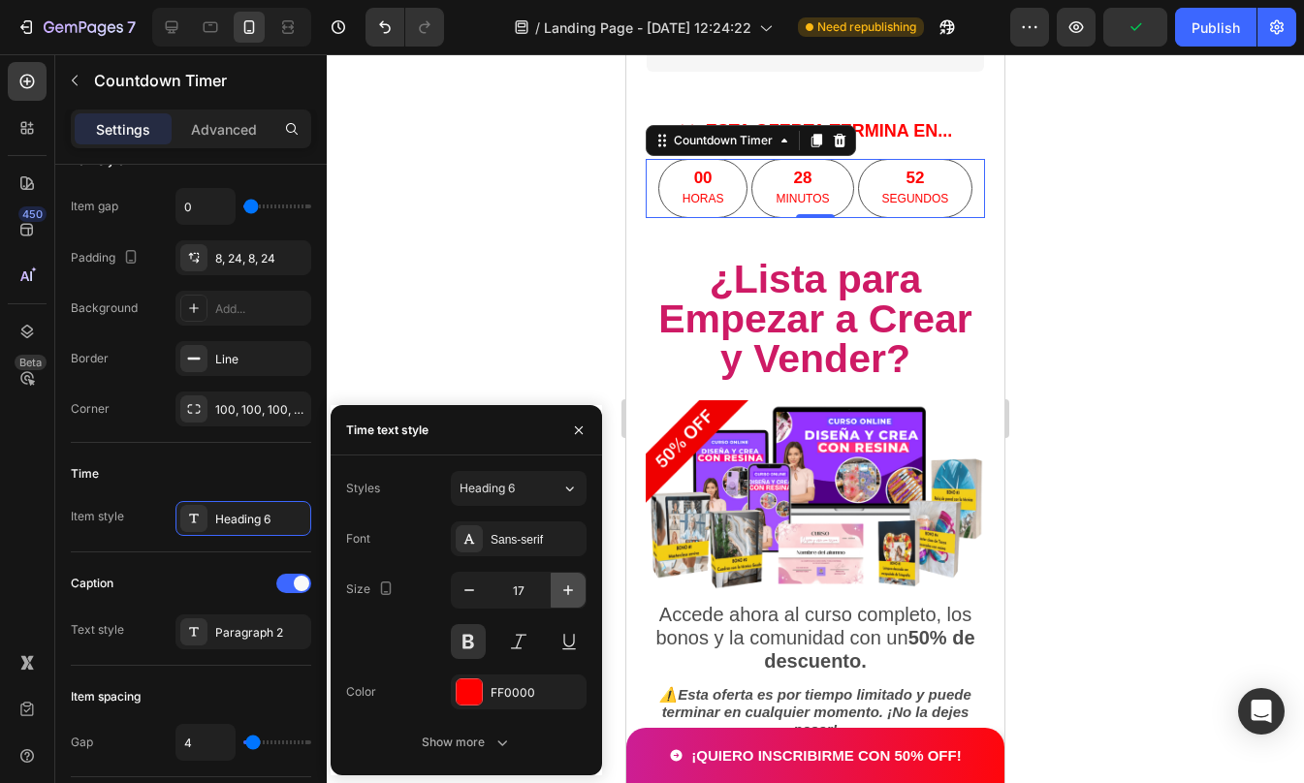
click at [562, 593] on icon "button" at bounding box center [567, 590] width 19 height 19
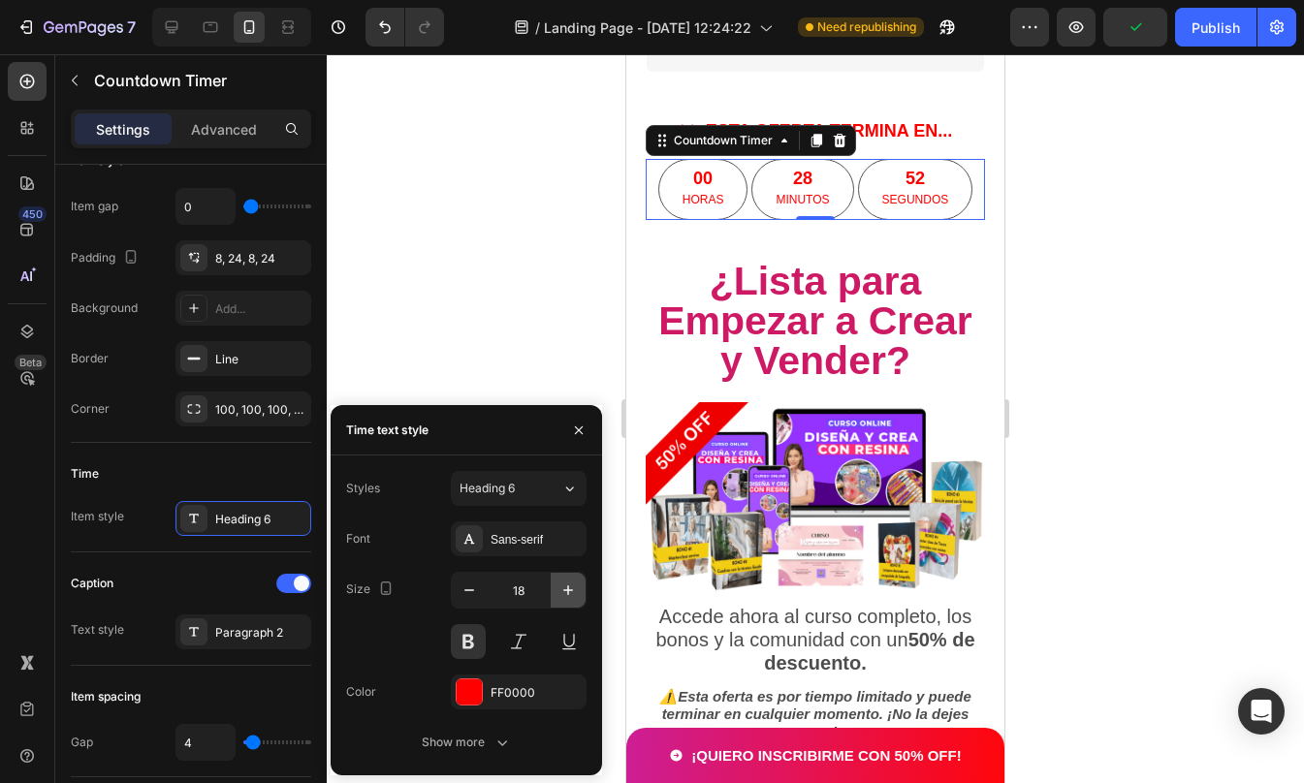
click at [562, 593] on icon "button" at bounding box center [567, 590] width 19 height 19
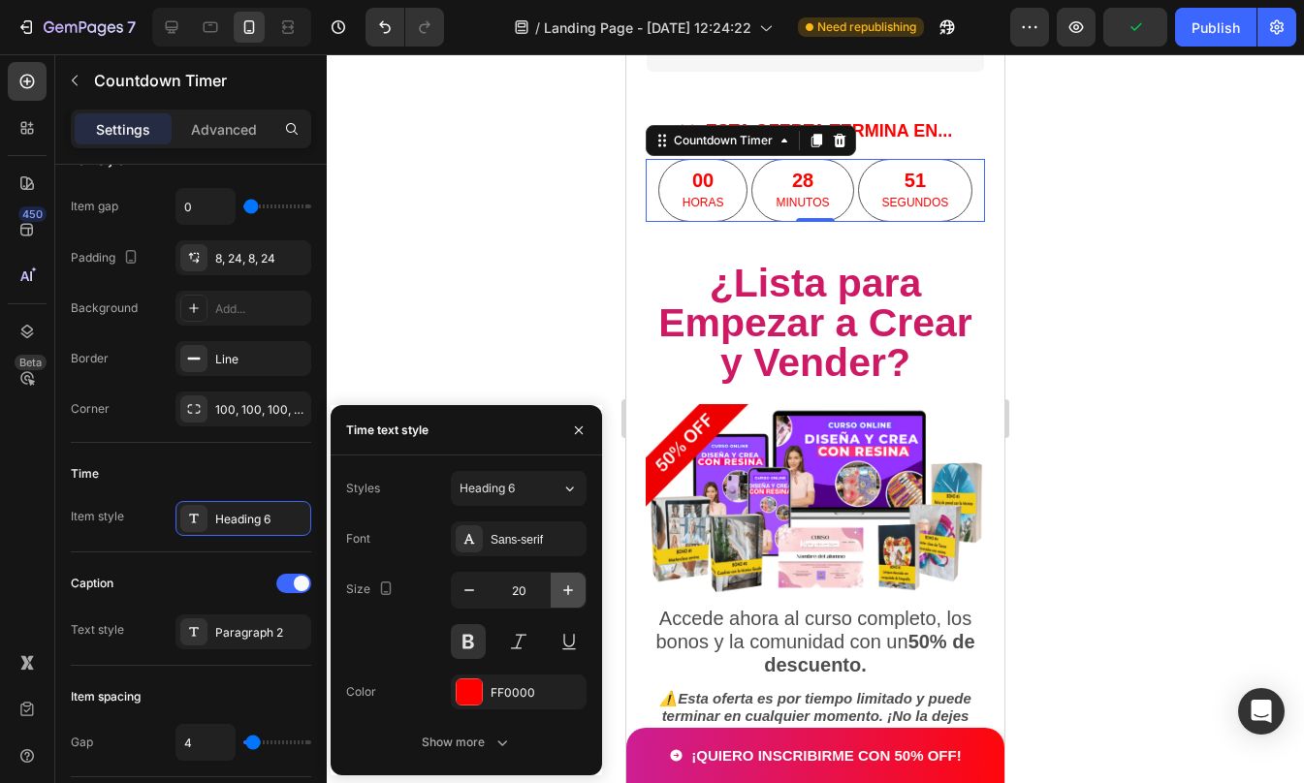
click at [562, 593] on icon "button" at bounding box center [567, 590] width 19 height 19
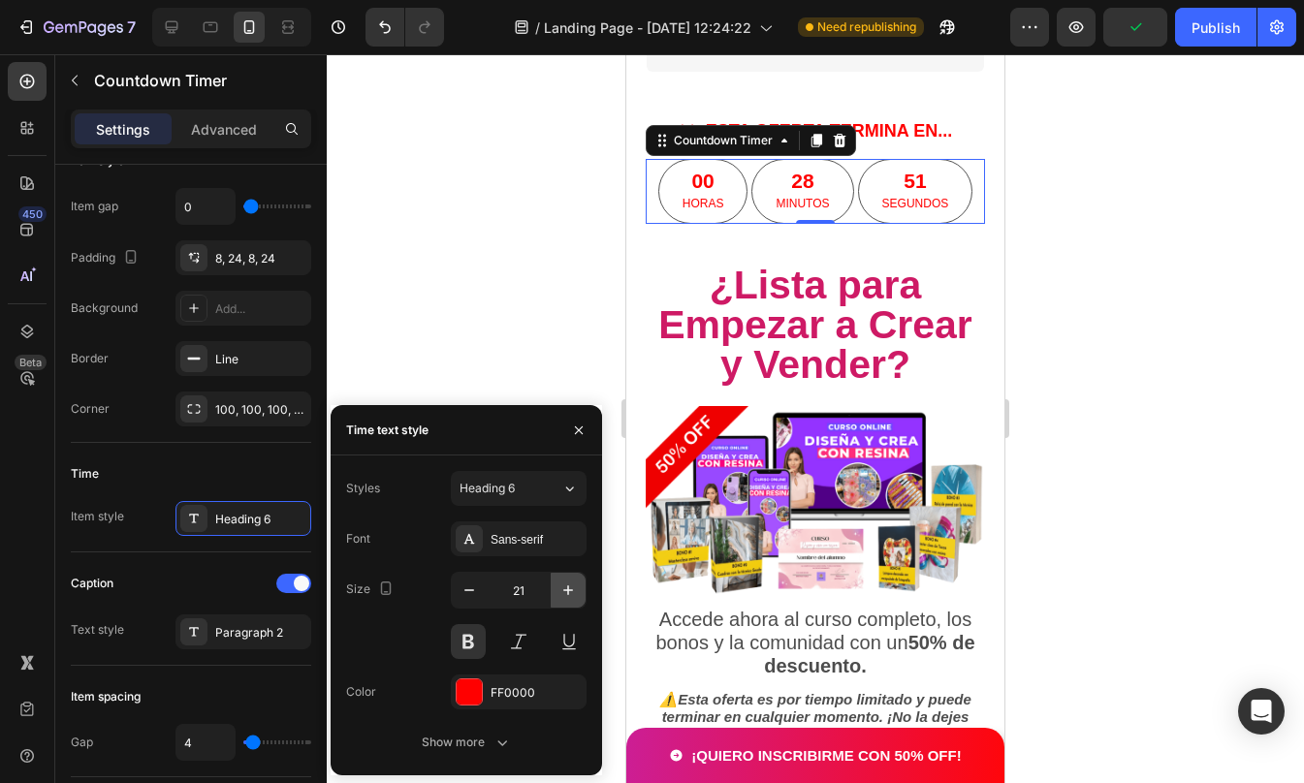
click at [562, 593] on icon "button" at bounding box center [567, 590] width 19 height 19
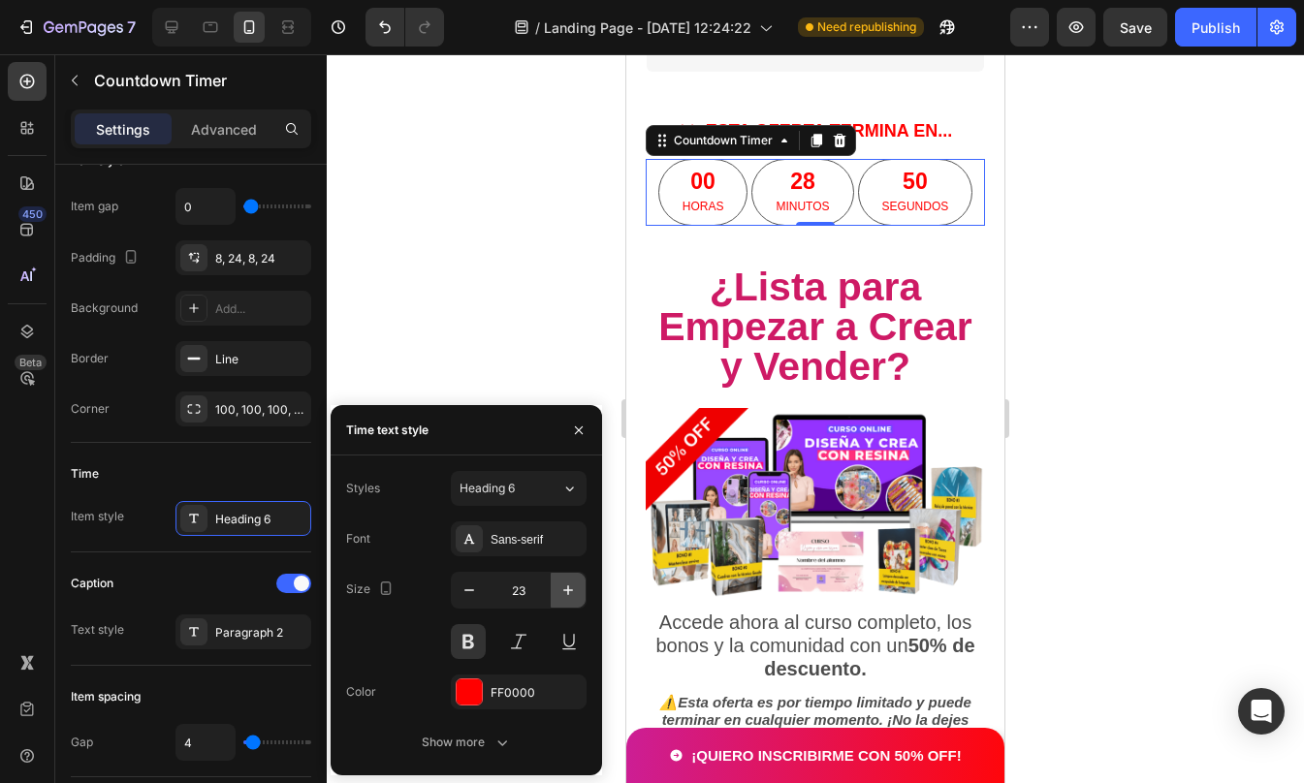
click at [562, 593] on icon "button" at bounding box center [567, 590] width 19 height 19
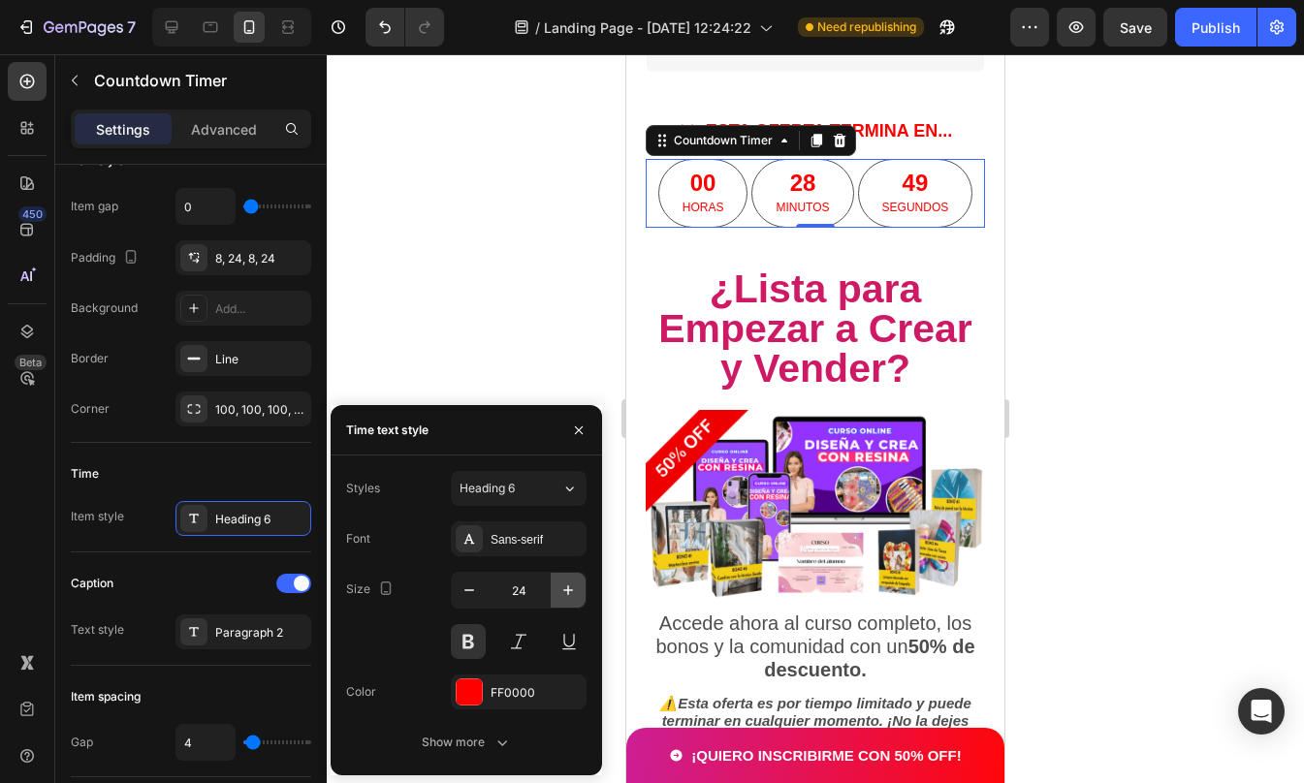
click at [562, 593] on icon "button" at bounding box center [567, 590] width 19 height 19
type input "25"
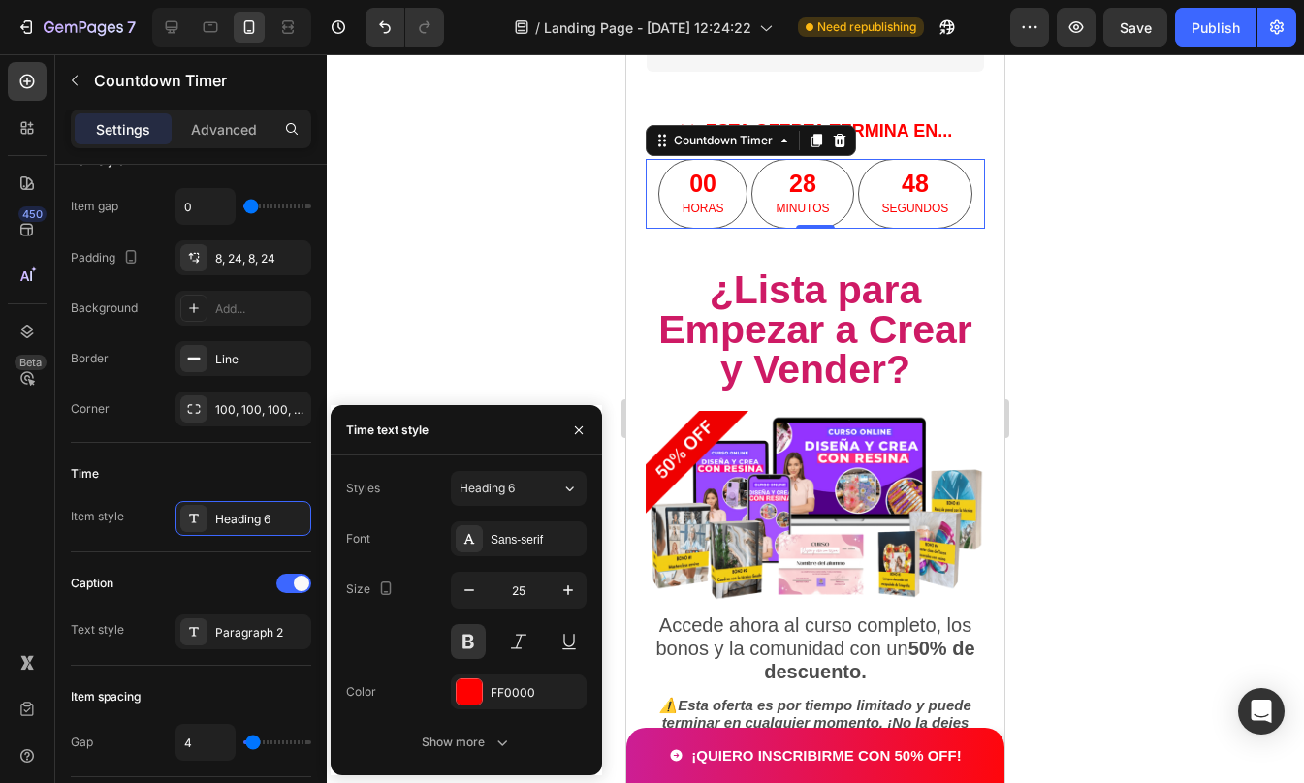
click at [1263, 400] on div at bounding box center [815, 418] width 977 height 729
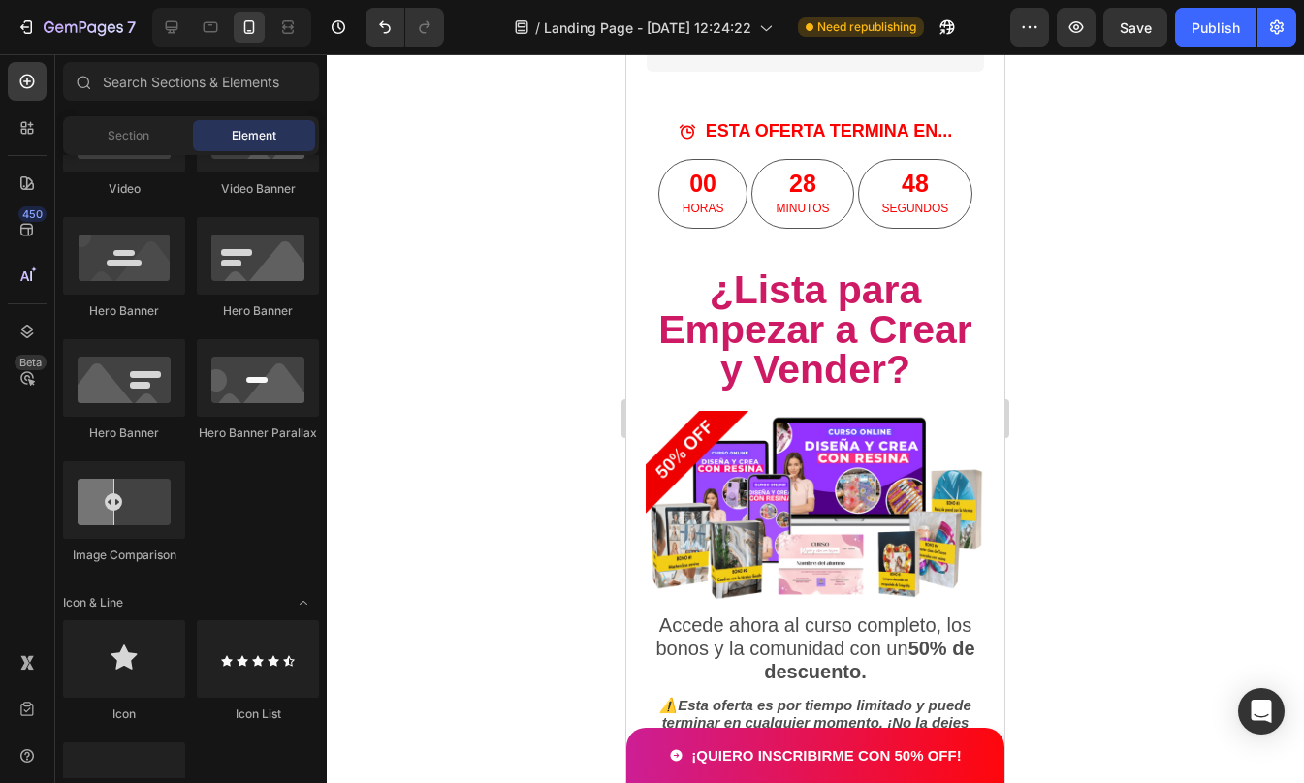
click at [1263, 400] on div at bounding box center [815, 418] width 977 height 729
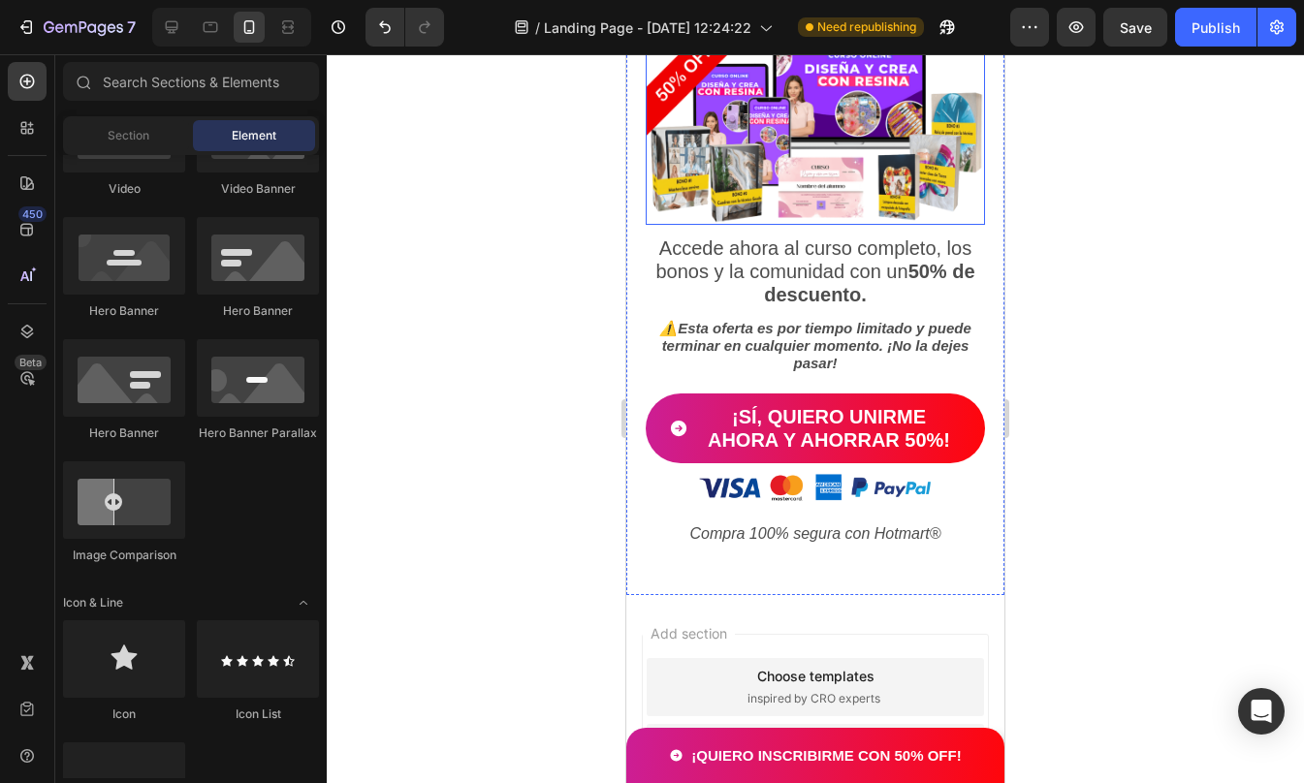
scroll to position [10440, 0]
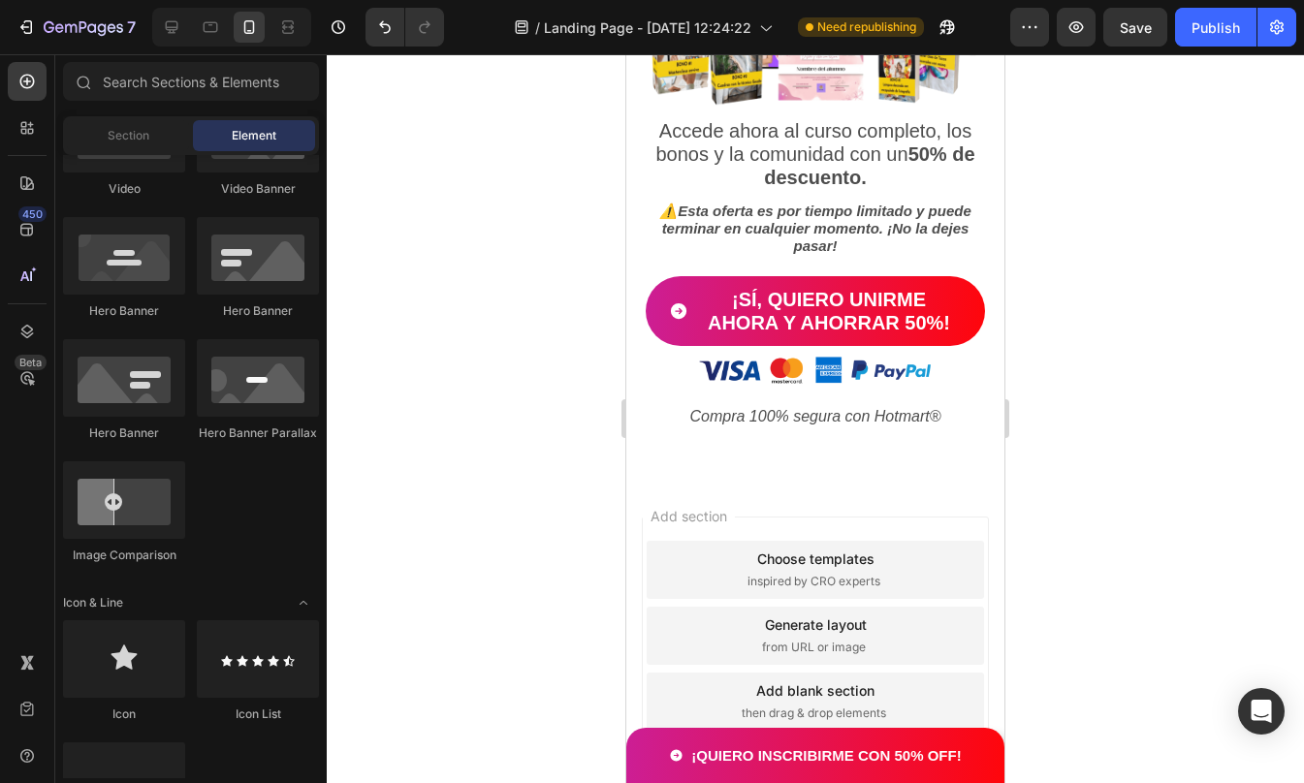
click at [1127, 475] on div at bounding box center [815, 418] width 977 height 729
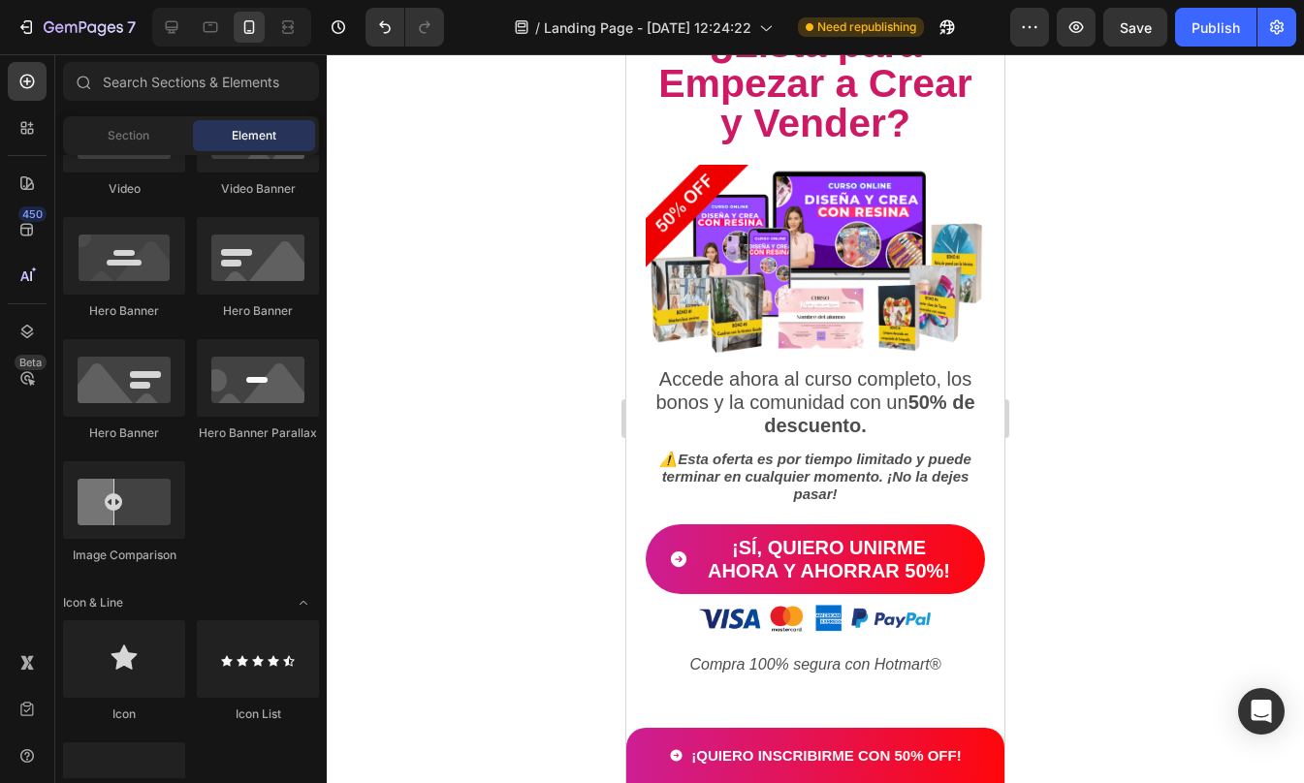
scroll to position [10194, 0]
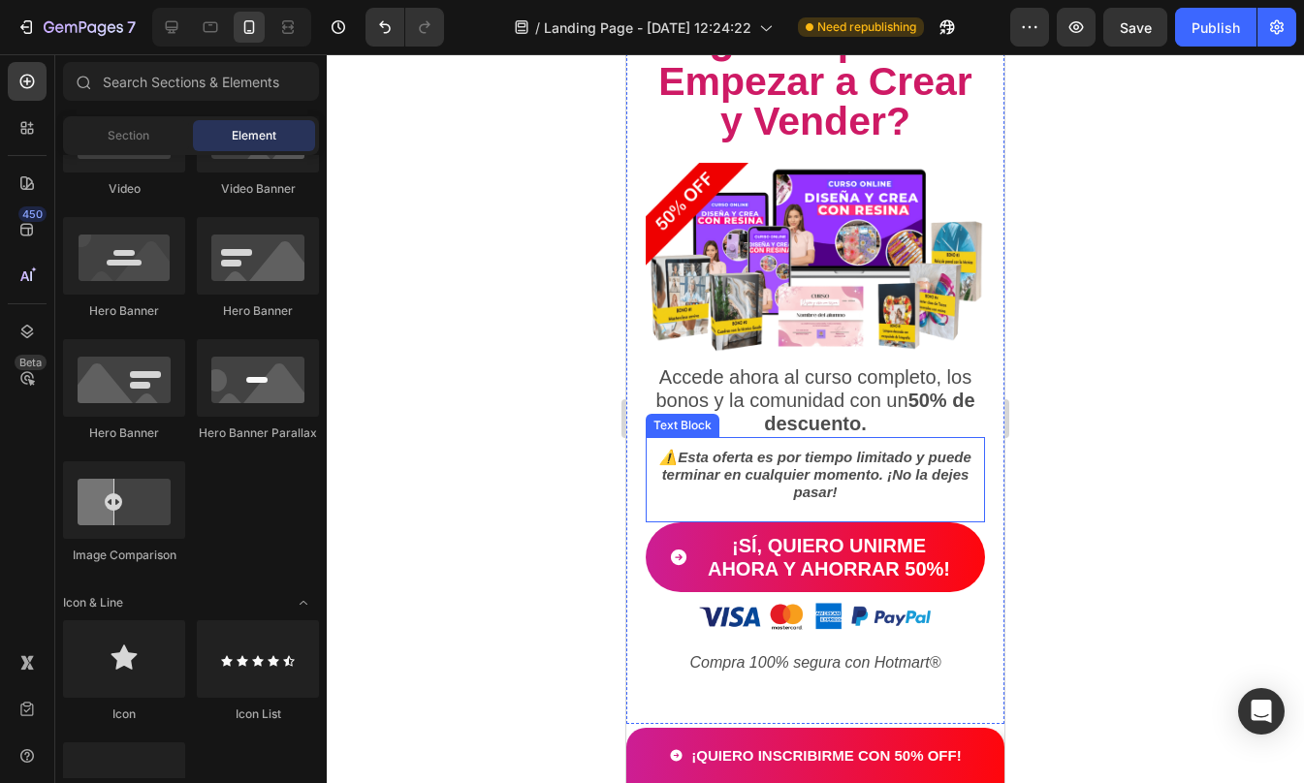
click at [791, 455] on strong "Esta oferta es por tiempo limitado y puede terminar en cualquier momento. ¡No l…" at bounding box center [816, 474] width 309 height 51
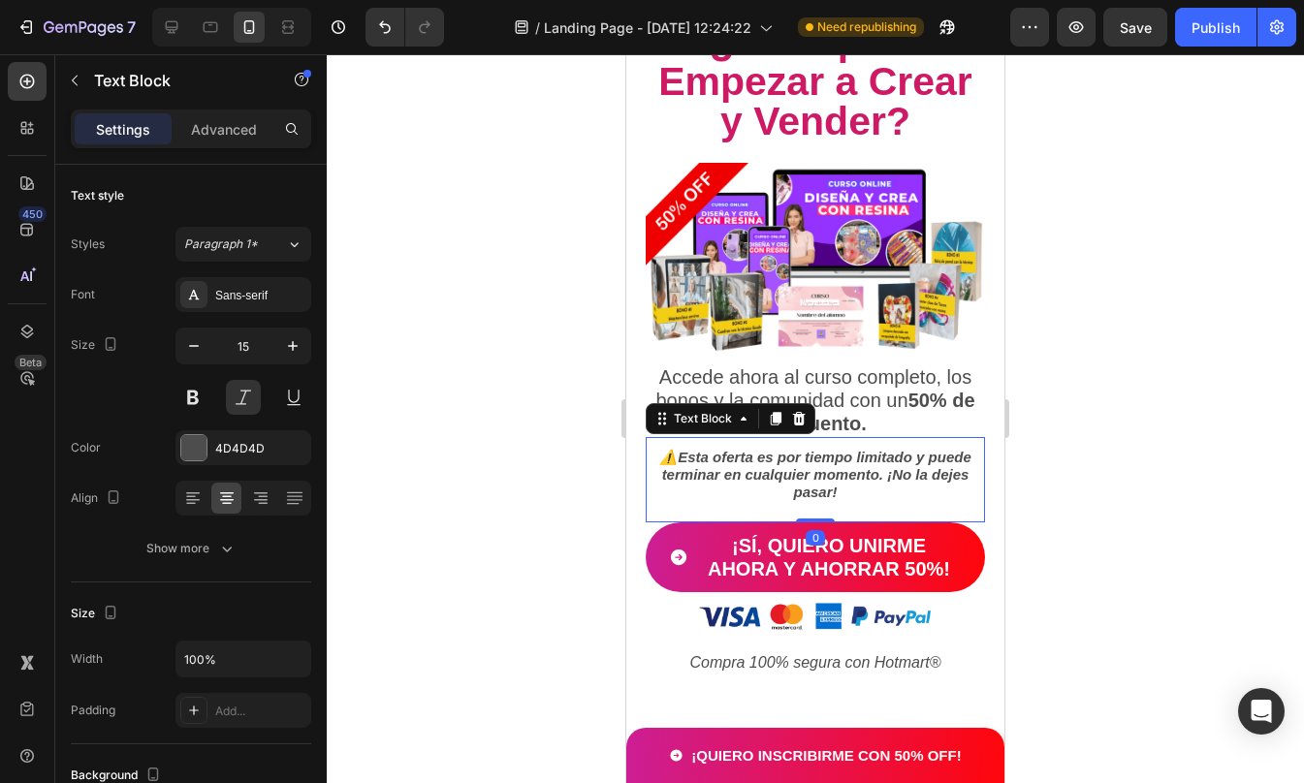
click at [791, 455] on strong "Esta oferta es por tiempo limitado y puede terminar en cualquier momento. ¡No l…" at bounding box center [816, 474] width 309 height 51
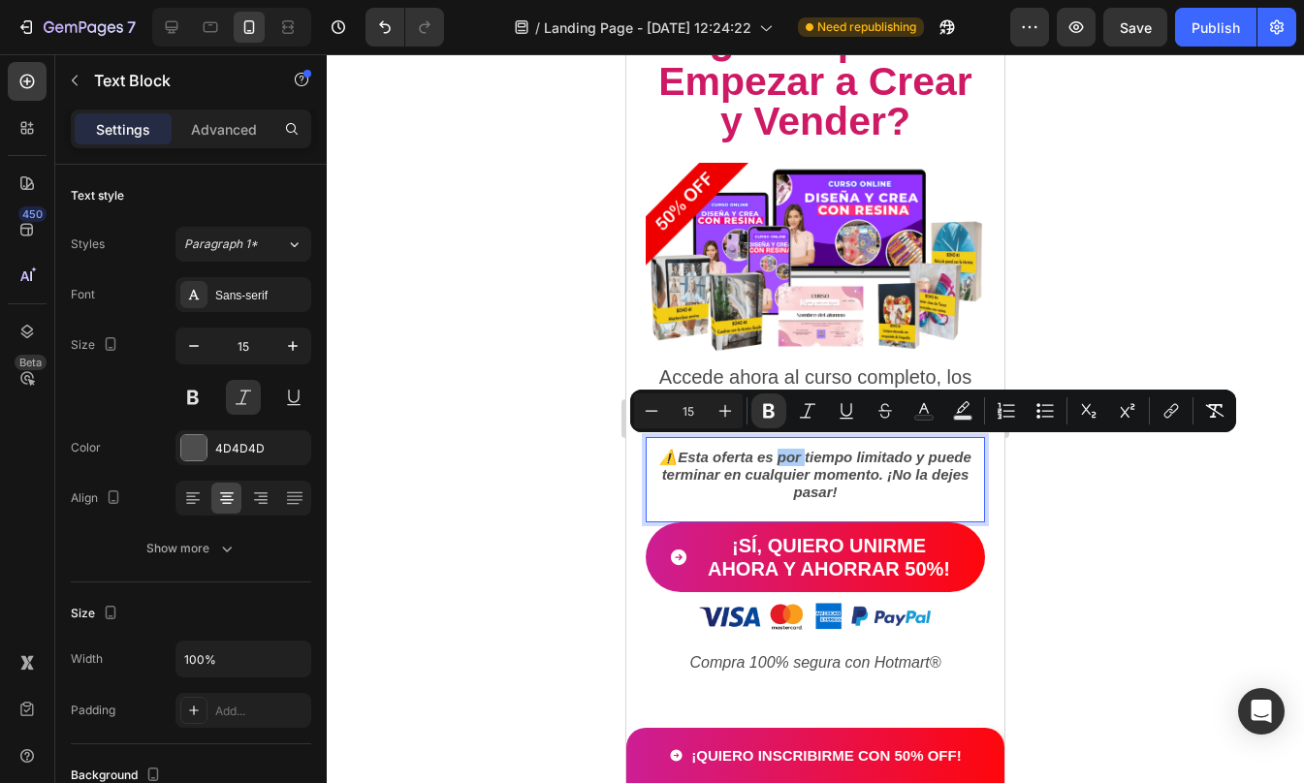
click at [1207, 474] on div at bounding box center [815, 418] width 977 height 729
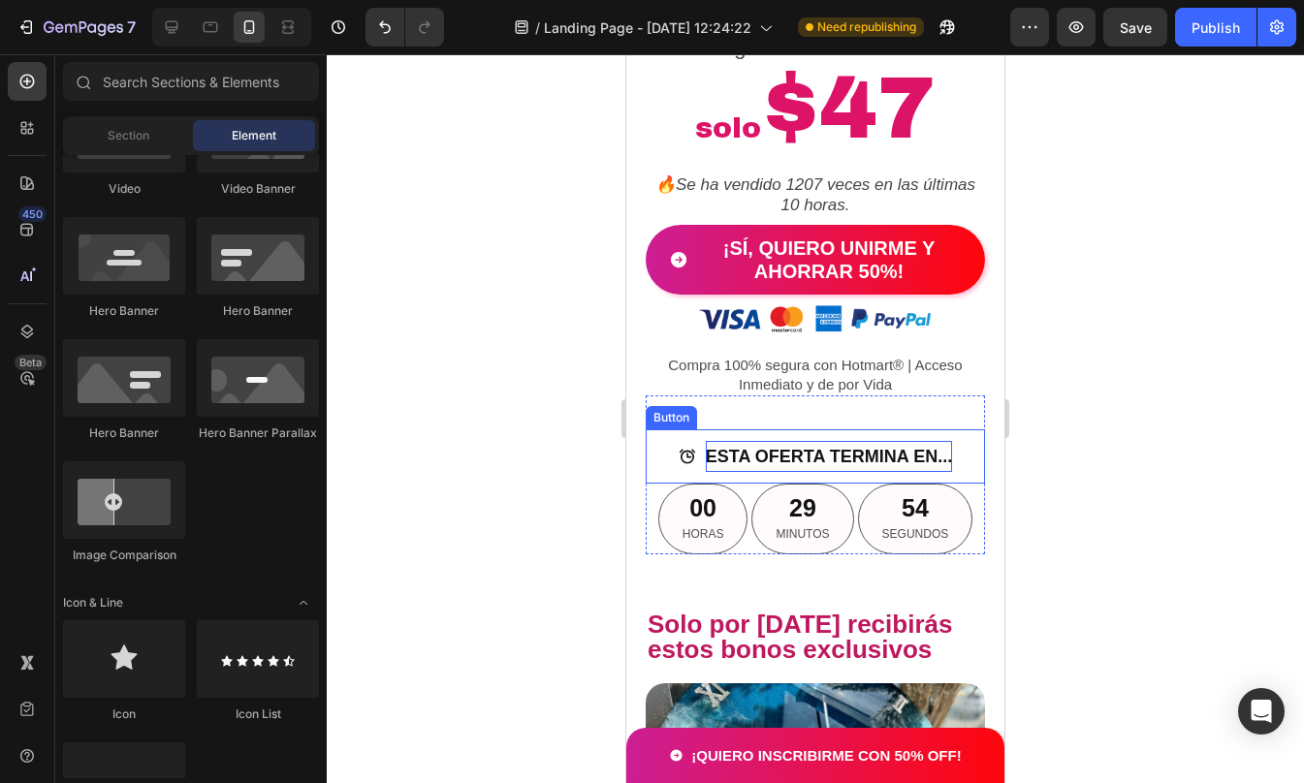
scroll to position [4074, 0]
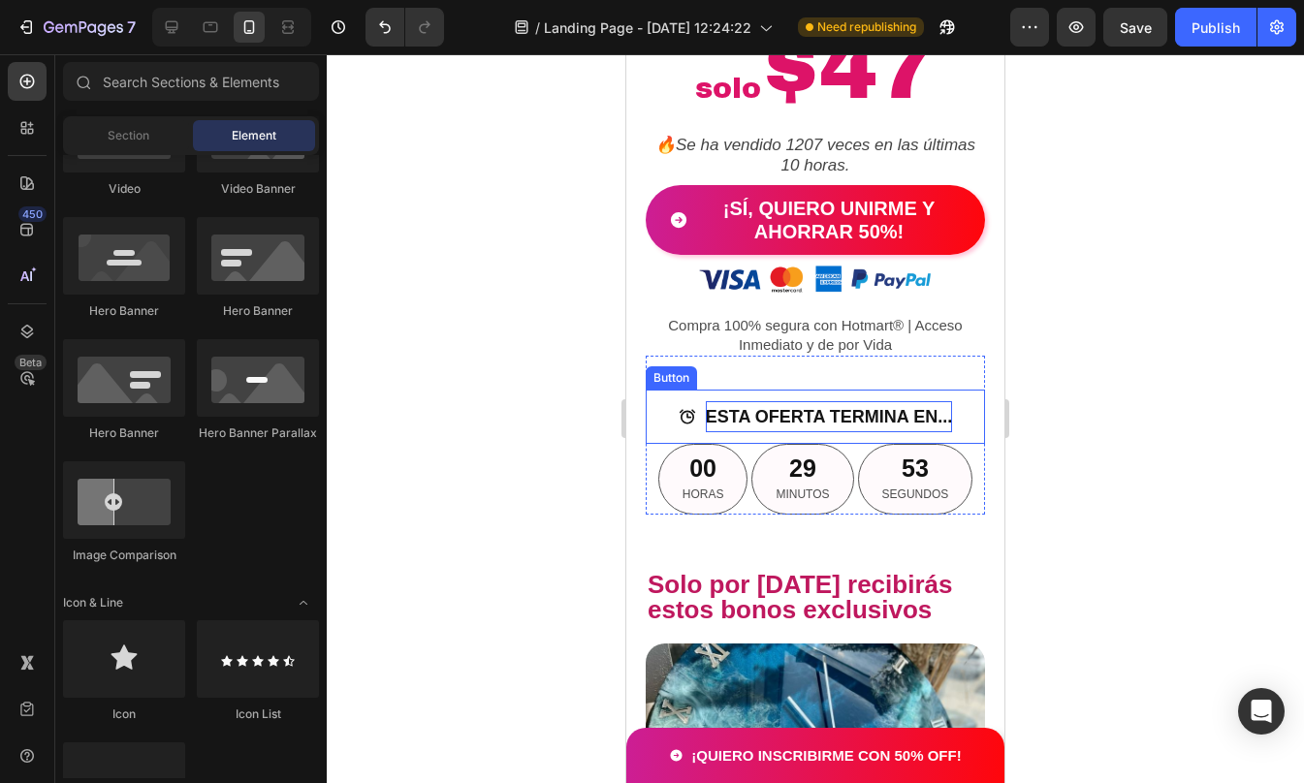
click at [794, 432] on p "ESTA OFERTA TERMINA EN..." at bounding box center [829, 416] width 246 height 31
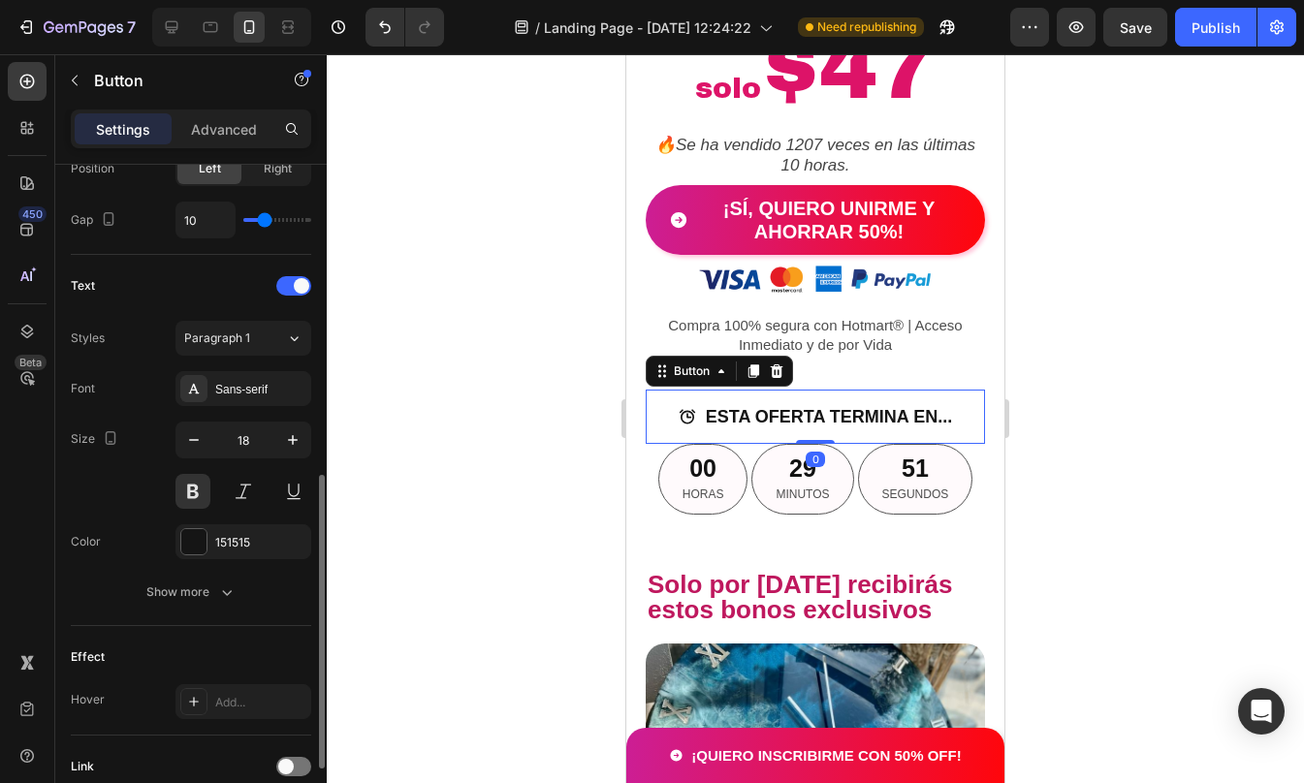
scroll to position [711, 0]
click at [204, 540] on div at bounding box center [193, 541] width 25 height 25
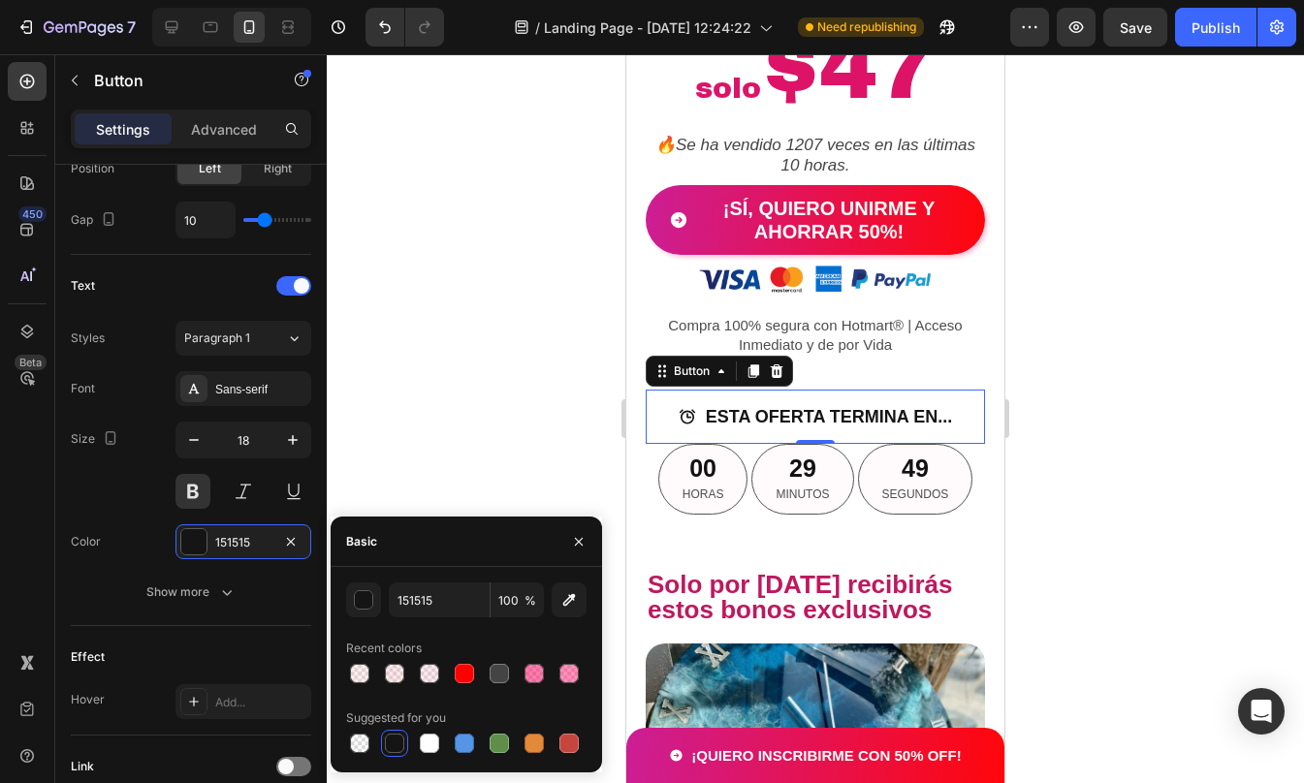
click at [459, 676] on div at bounding box center [464, 673] width 19 height 19
type input "FF0000"
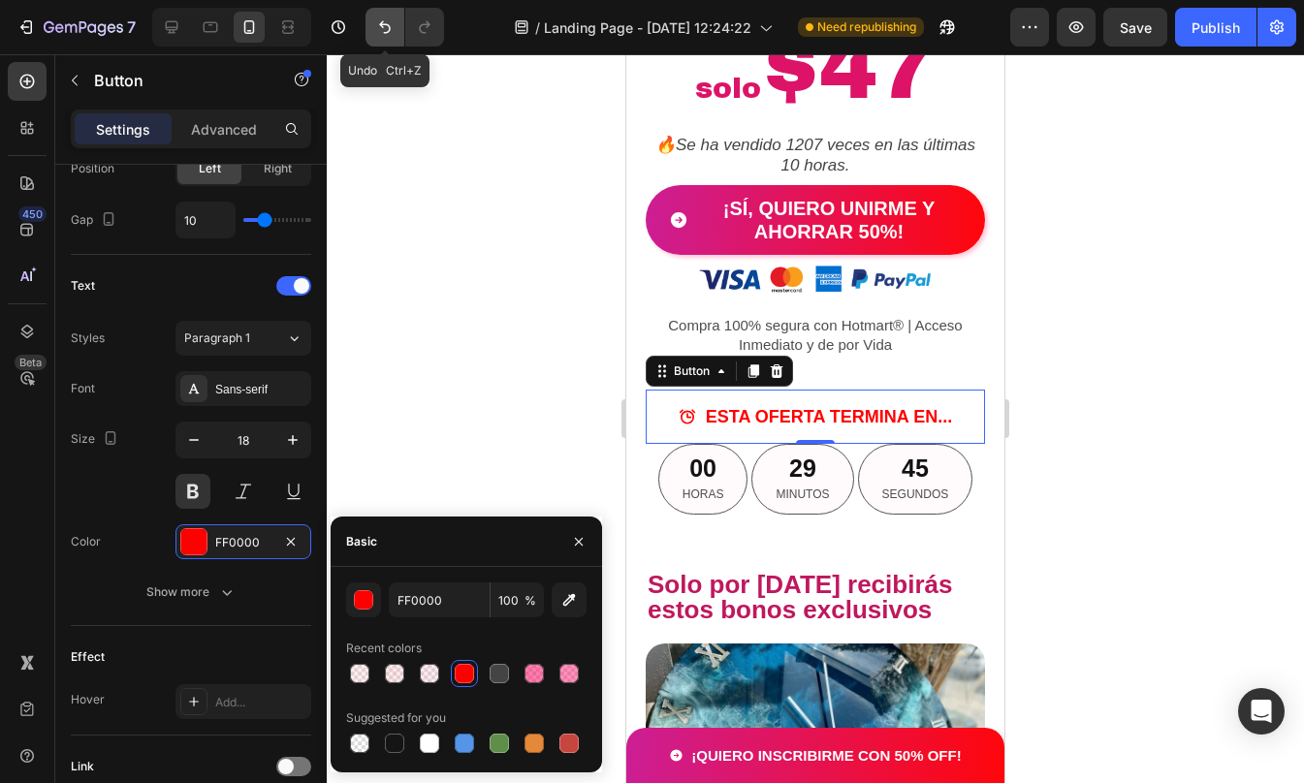
click at [378, 26] on icon "Undo/Redo" at bounding box center [384, 26] width 19 height 19
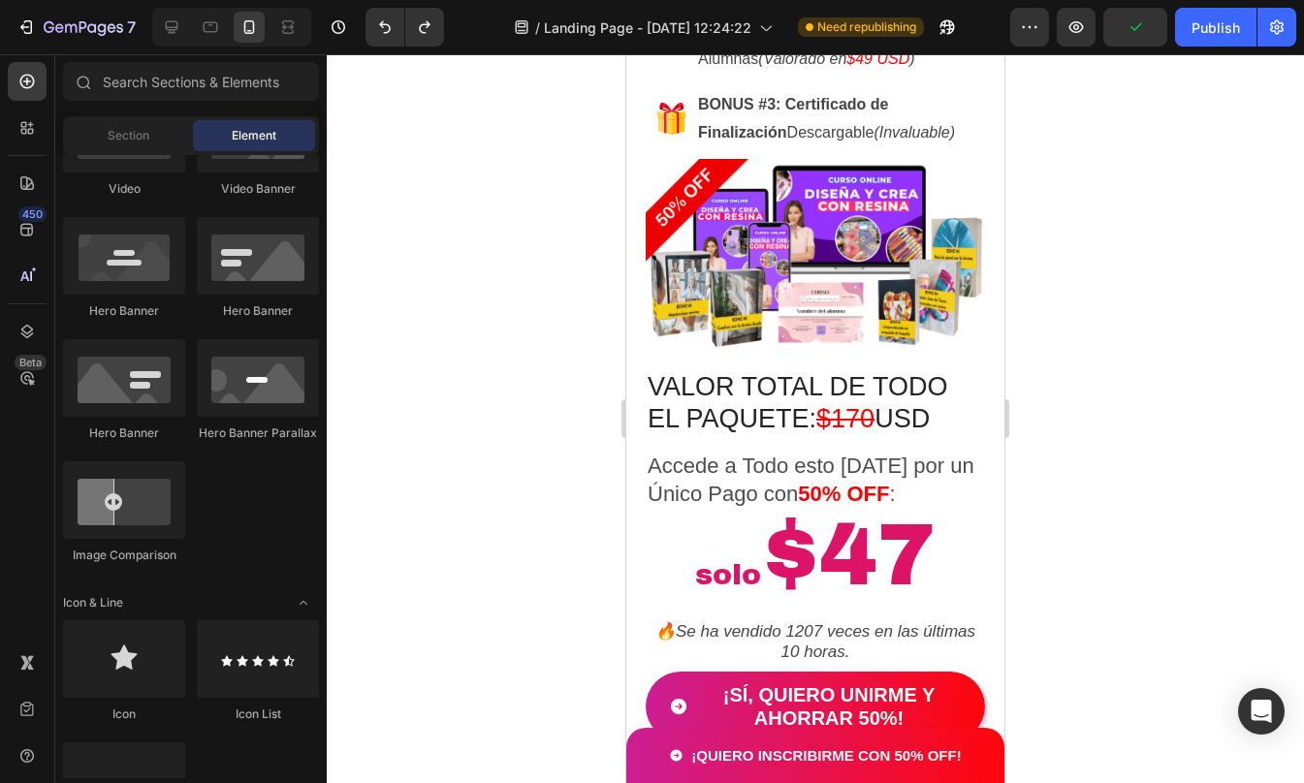
scroll to position [3604, 0]
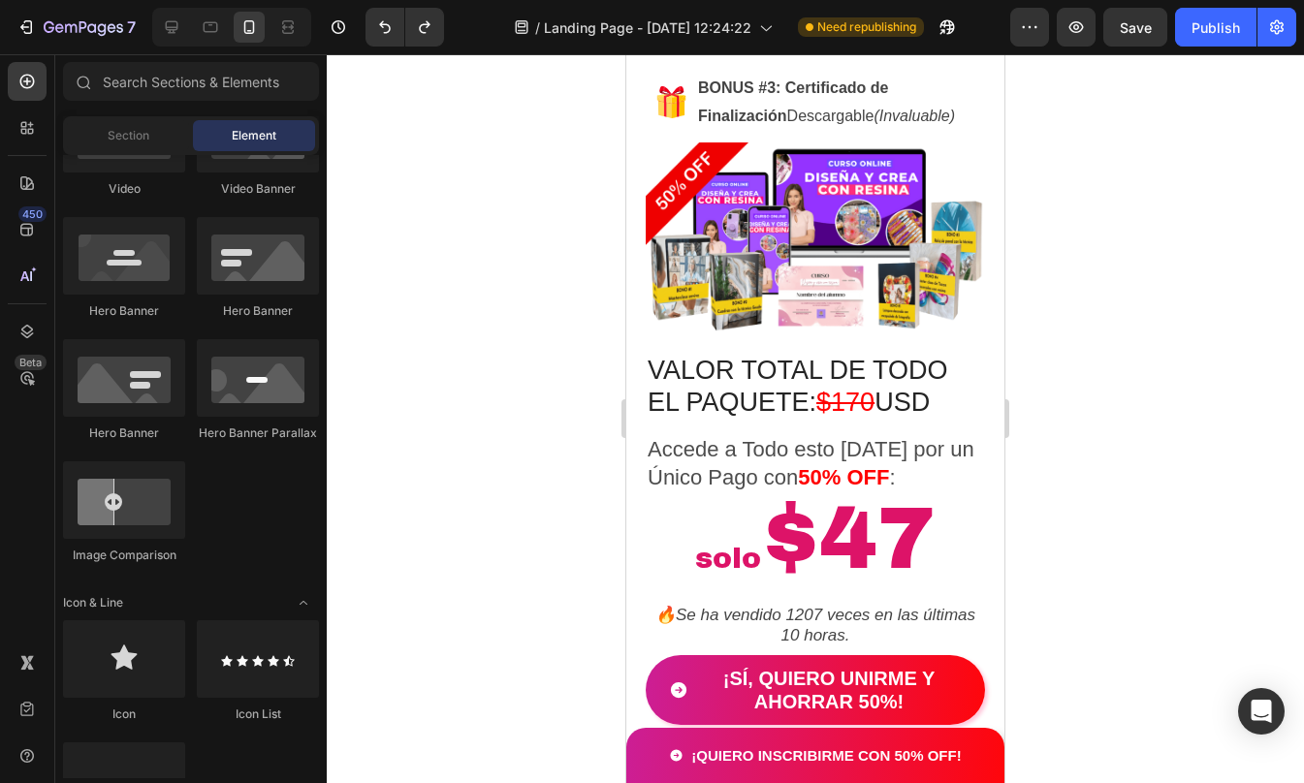
click at [1115, 458] on div at bounding box center [815, 418] width 977 height 729
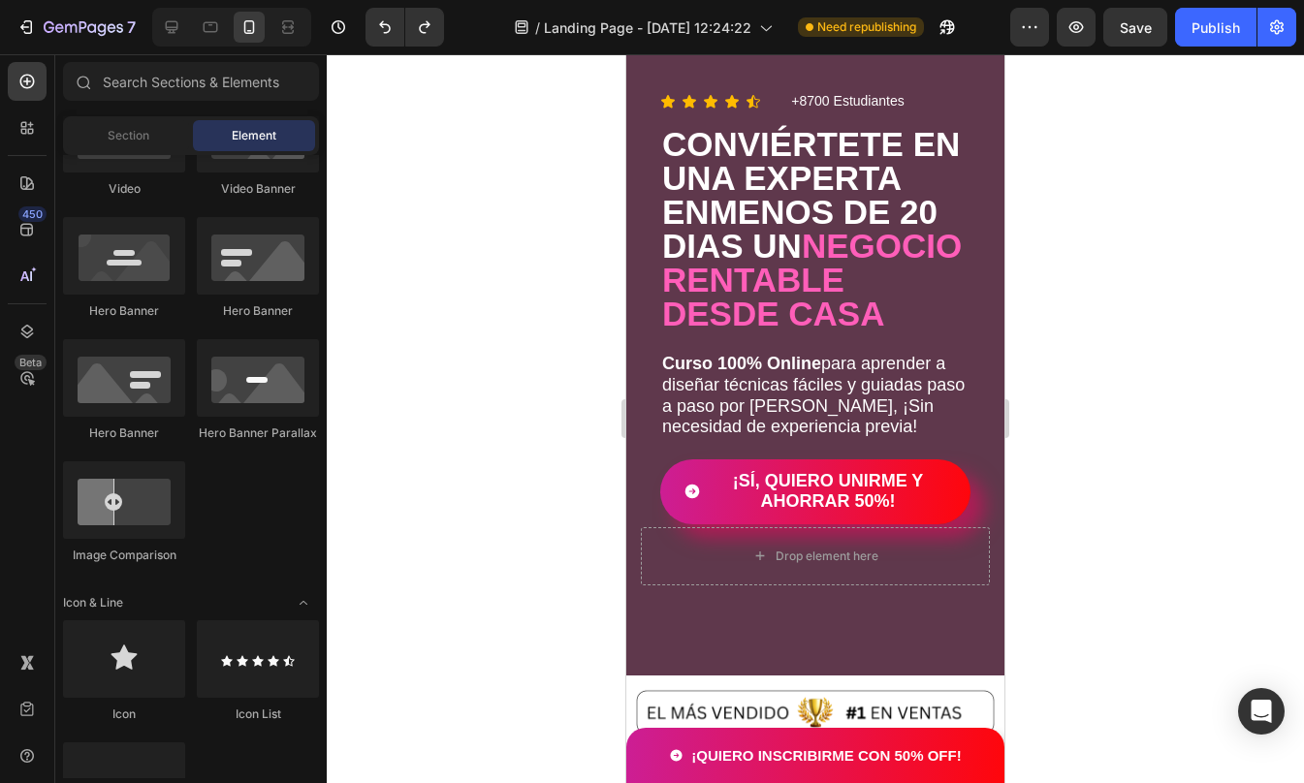
scroll to position [0, 0]
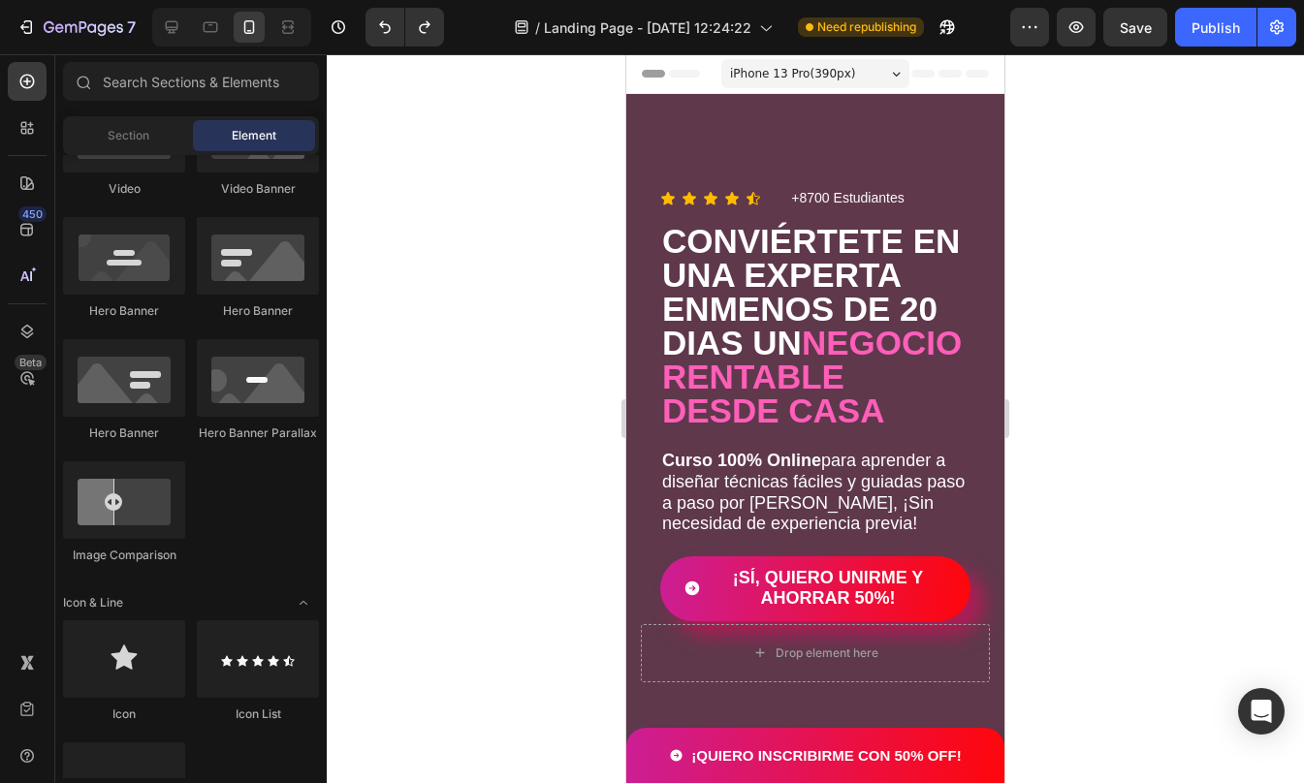
drag, startPoint x: 1001, startPoint y: 318, endPoint x: 1652, endPoint y: 137, distance: 675.2
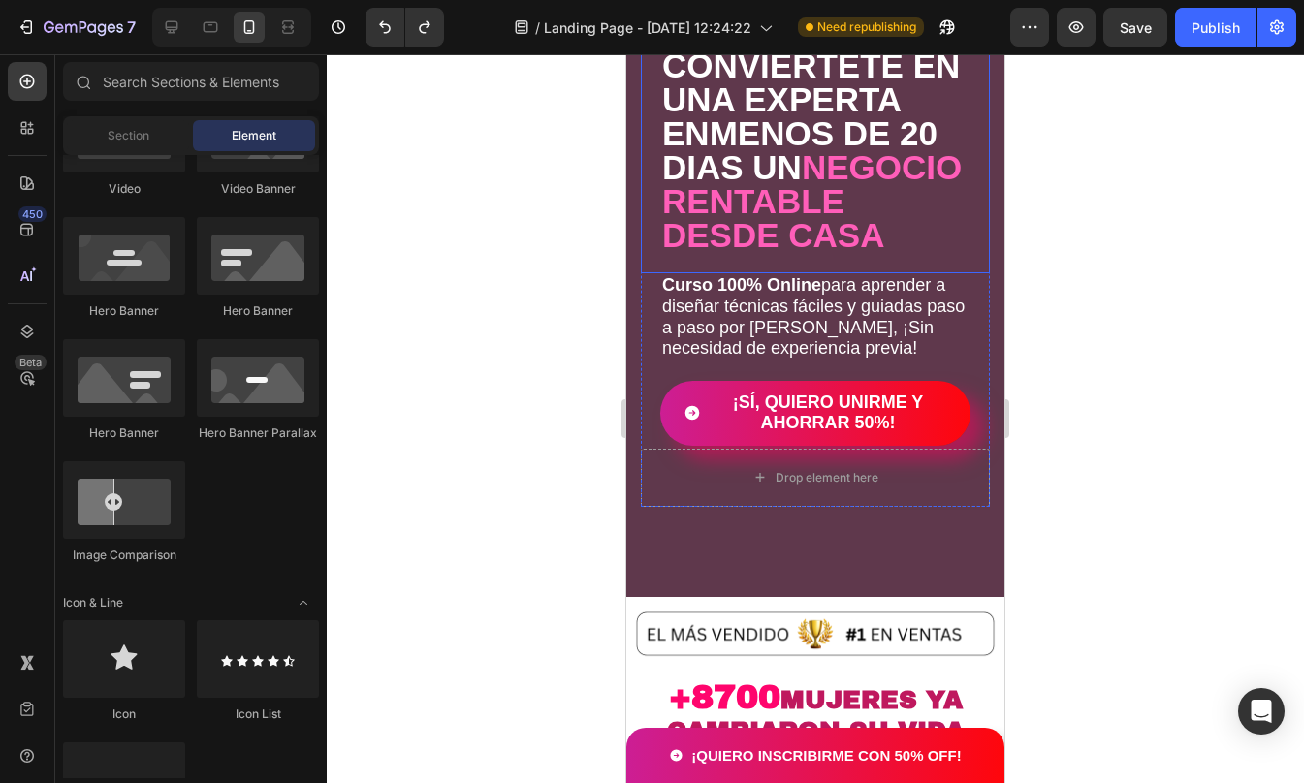
scroll to position [176, 0]
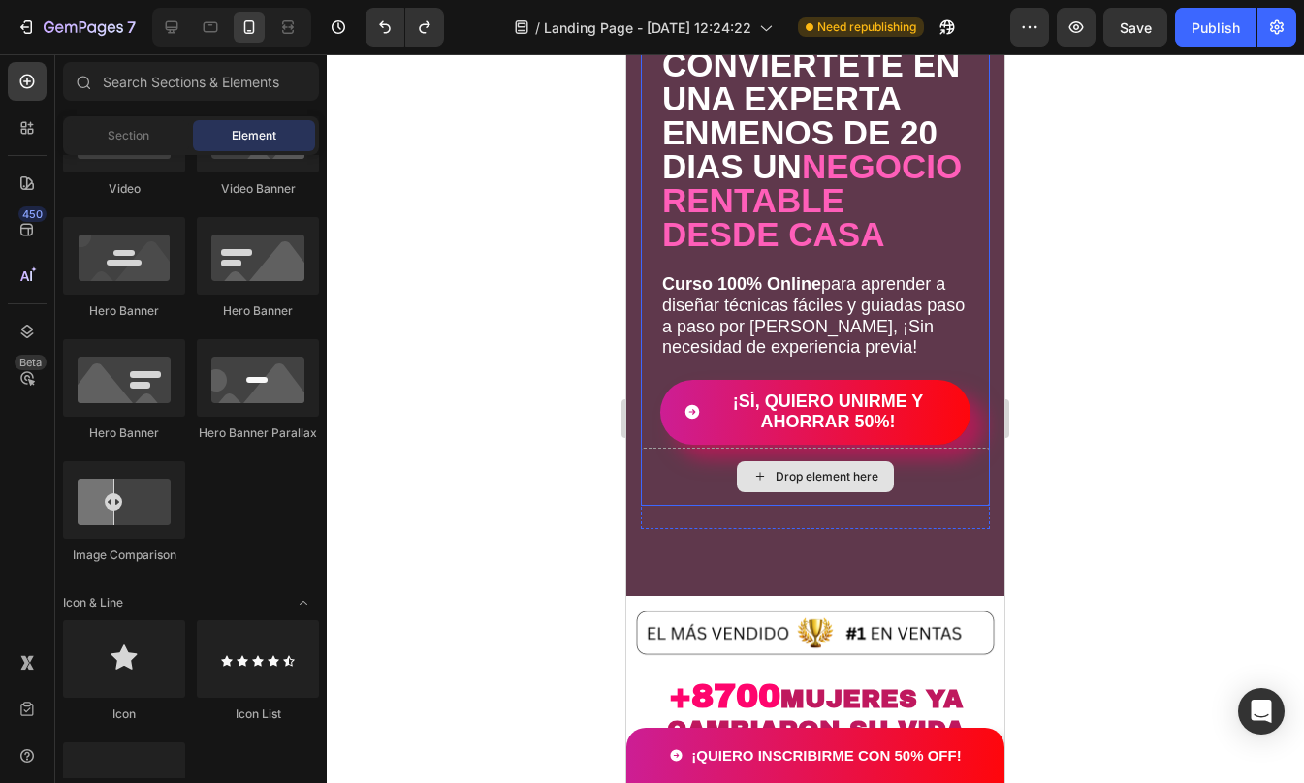
click at [947, 494] on div "Drop element here" at bounding box center [815, 477] width 349 height 58
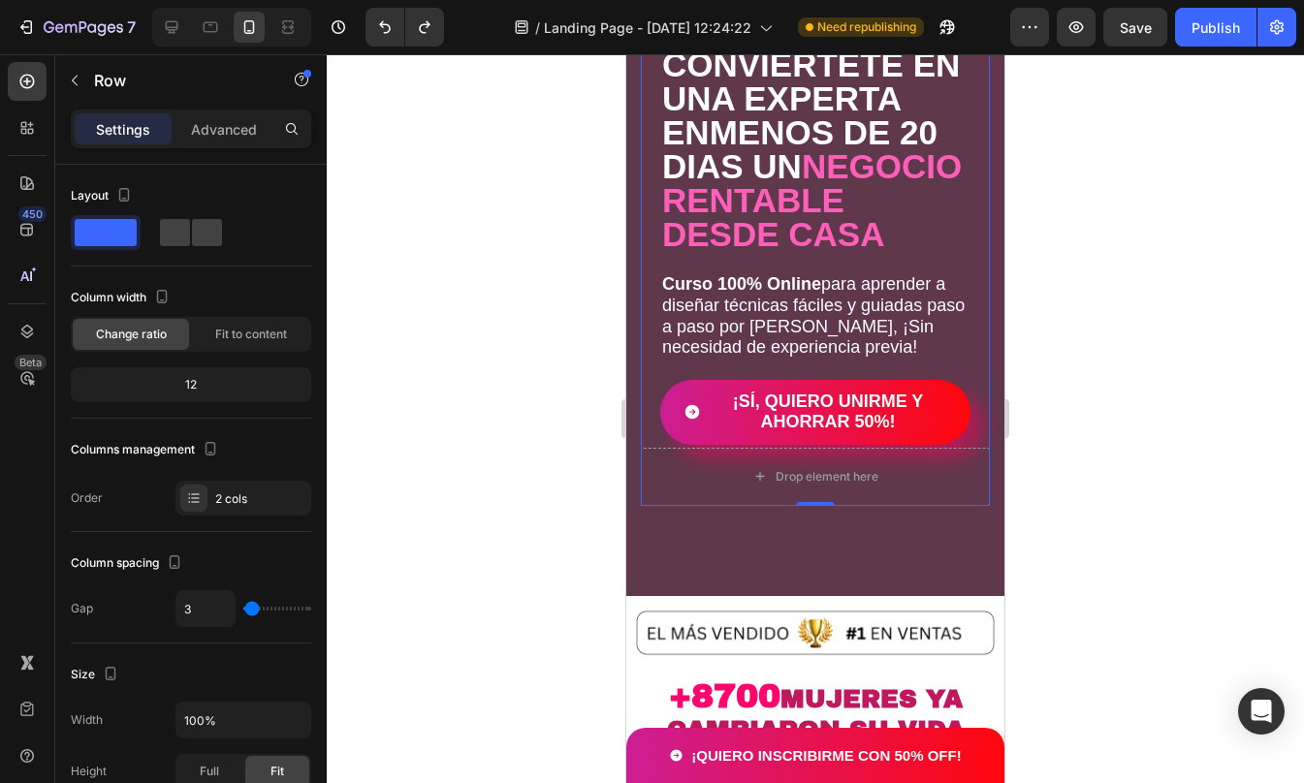
click at [1060, 399] on div at bounding box center [815, 418] width 977 height 729
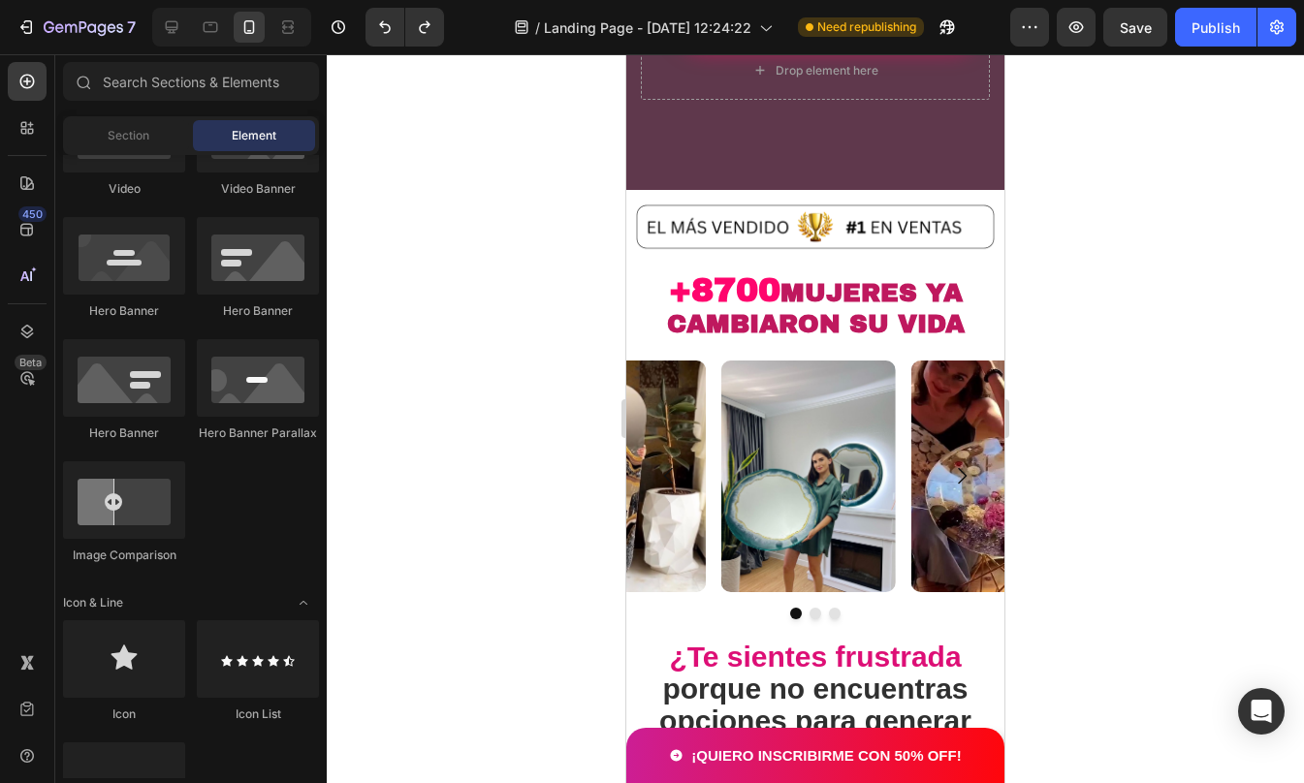
scroll to position [686, 0]
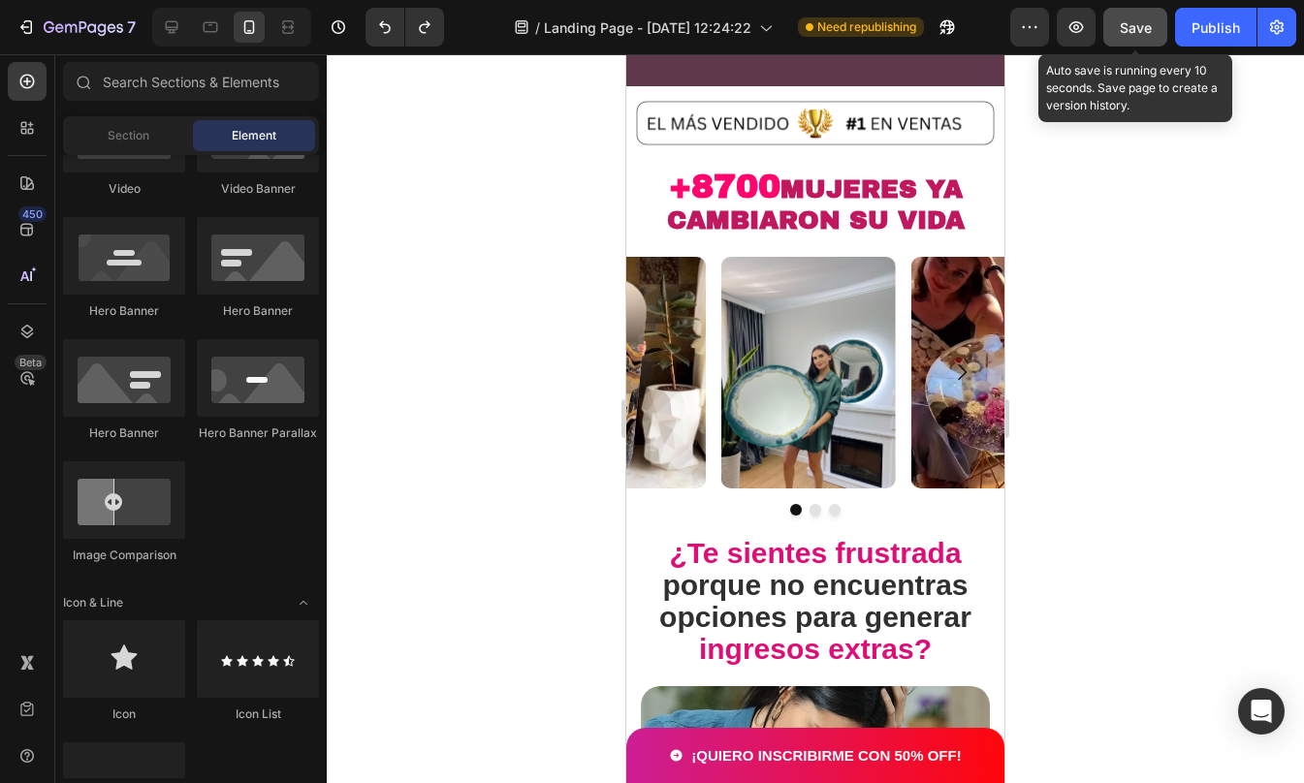
click at [1118, 39] on button "Save" at bounding box center [1135, 27] width 64 height 39
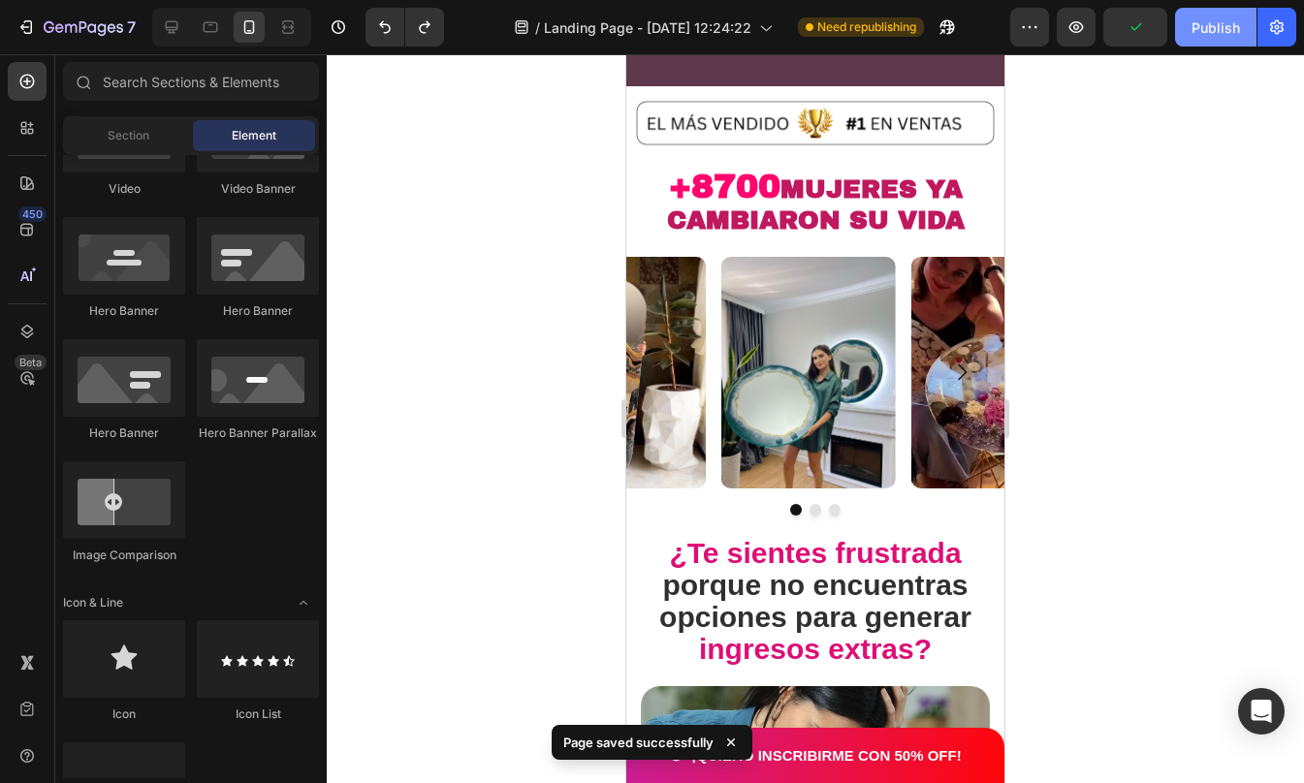
click at [1216, 40] on button "Publish" at bounding box center [1215, 27] width 81 height 39
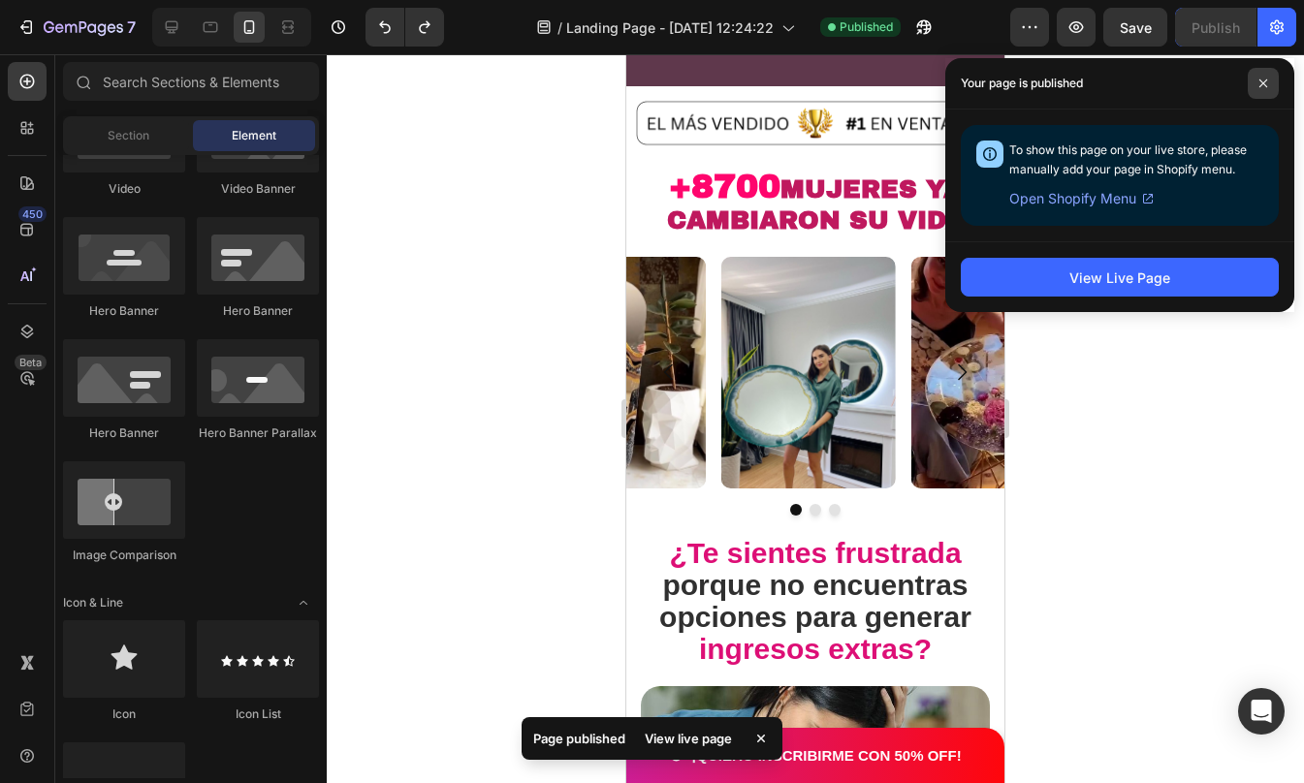
click at [1254, 95] on span at bounding box center [1263, 83] width 31 height 31
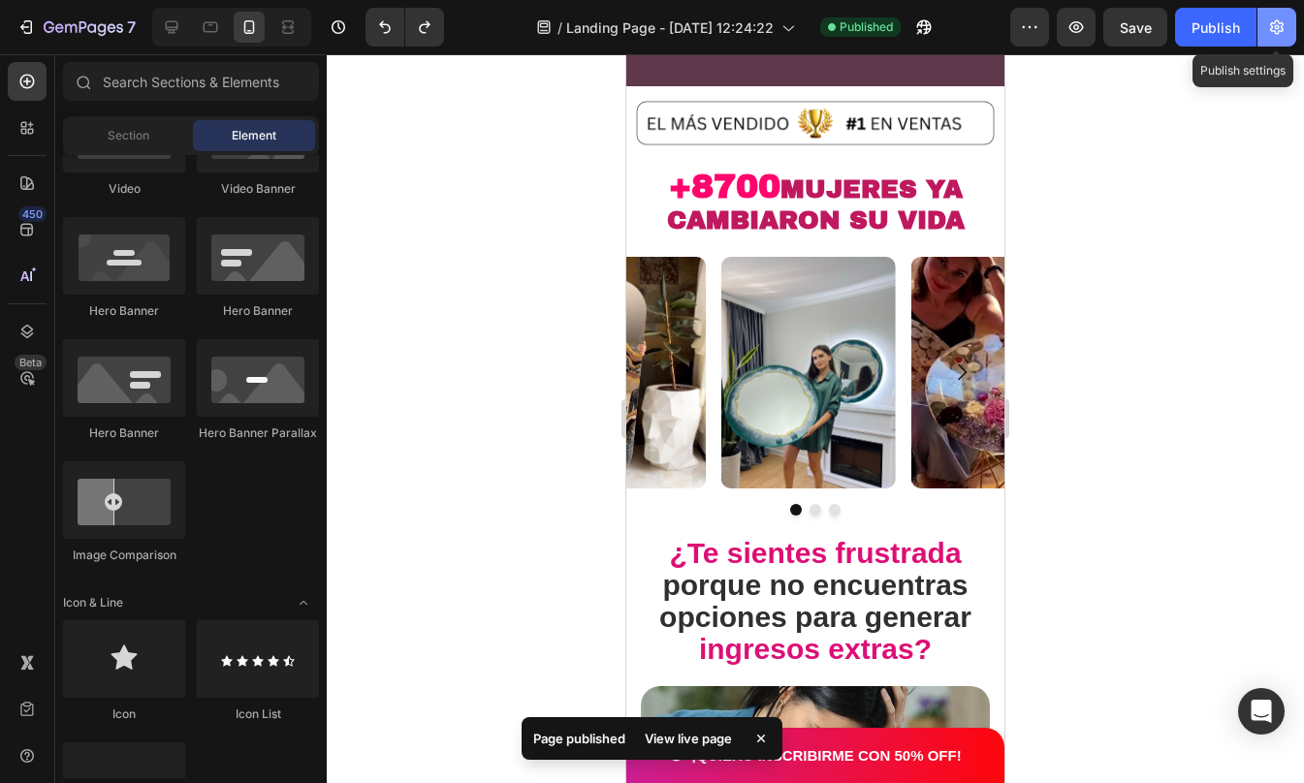
click at [1279, 21] on icon "button" at bounding box center [1276, 26] width 19 height 19
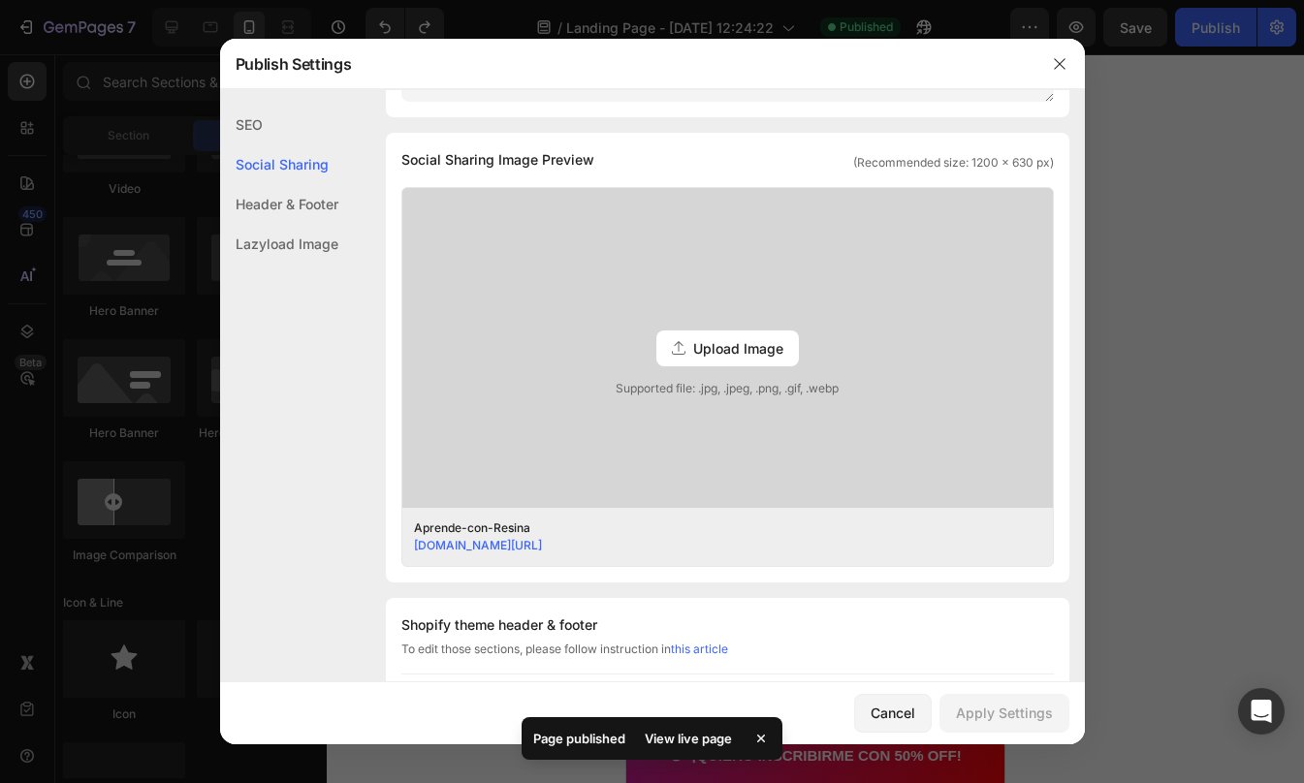
scroll to position [418, 0]
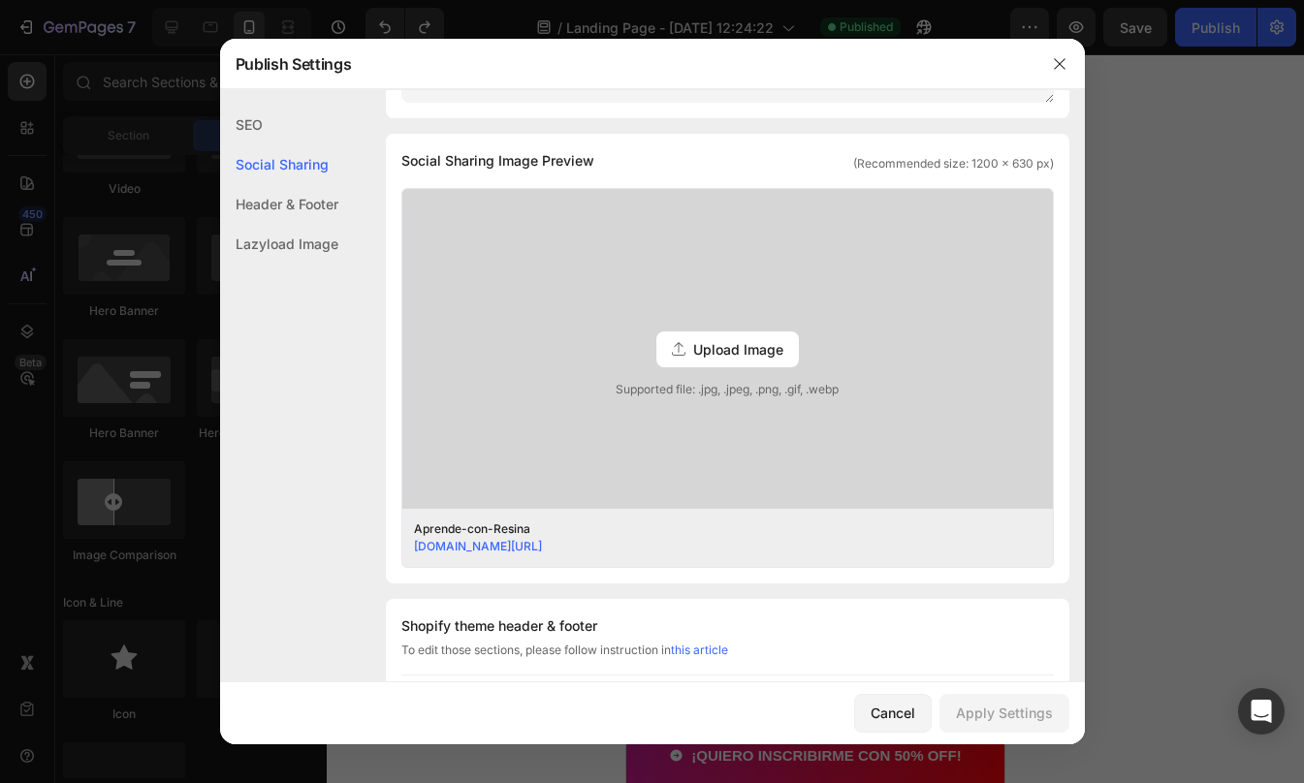
click at [699, 340] on span "Upload Image" at bounding box center [738, 349] width 90 height 20
click at [0, 0] on input "Upload Image Supported file: .jpg, .jpeg, .png, .gif, .webp" at bounding box center [0, 0] width 0 height 0
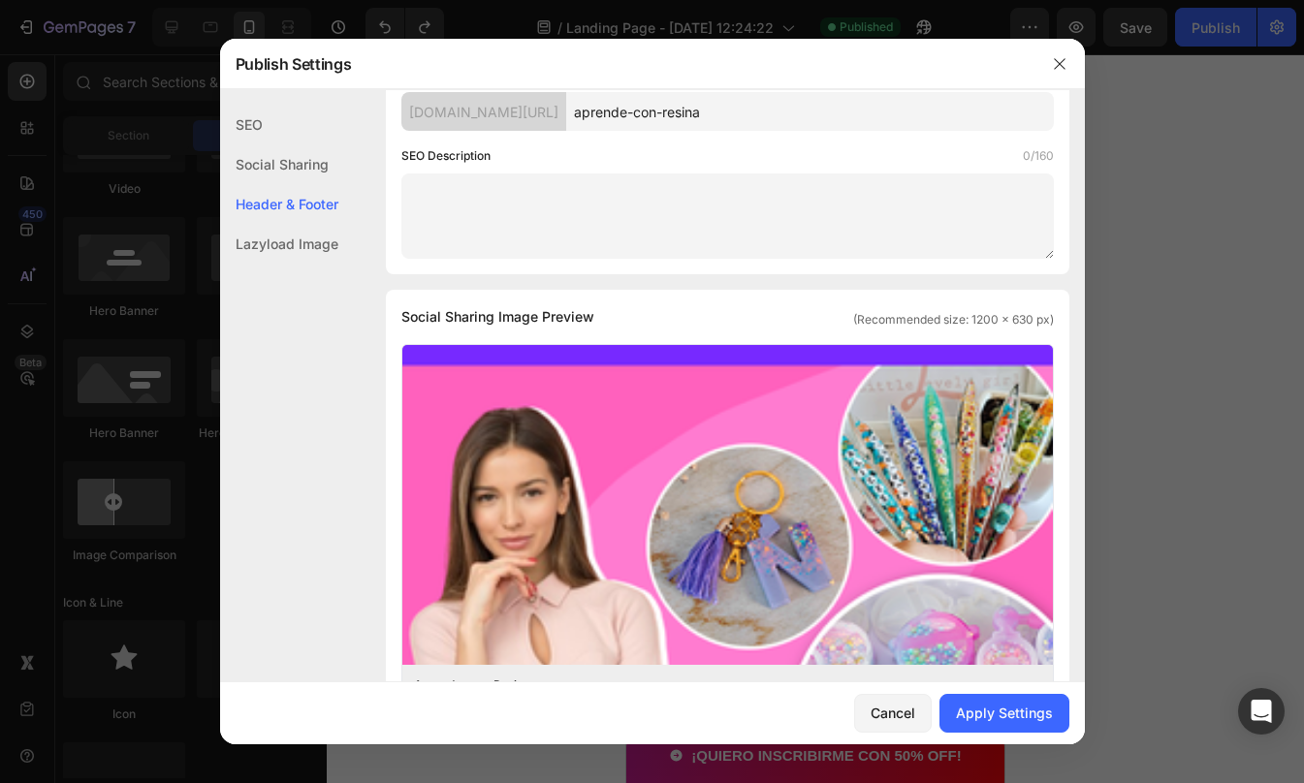
scroll to position [0, 0]
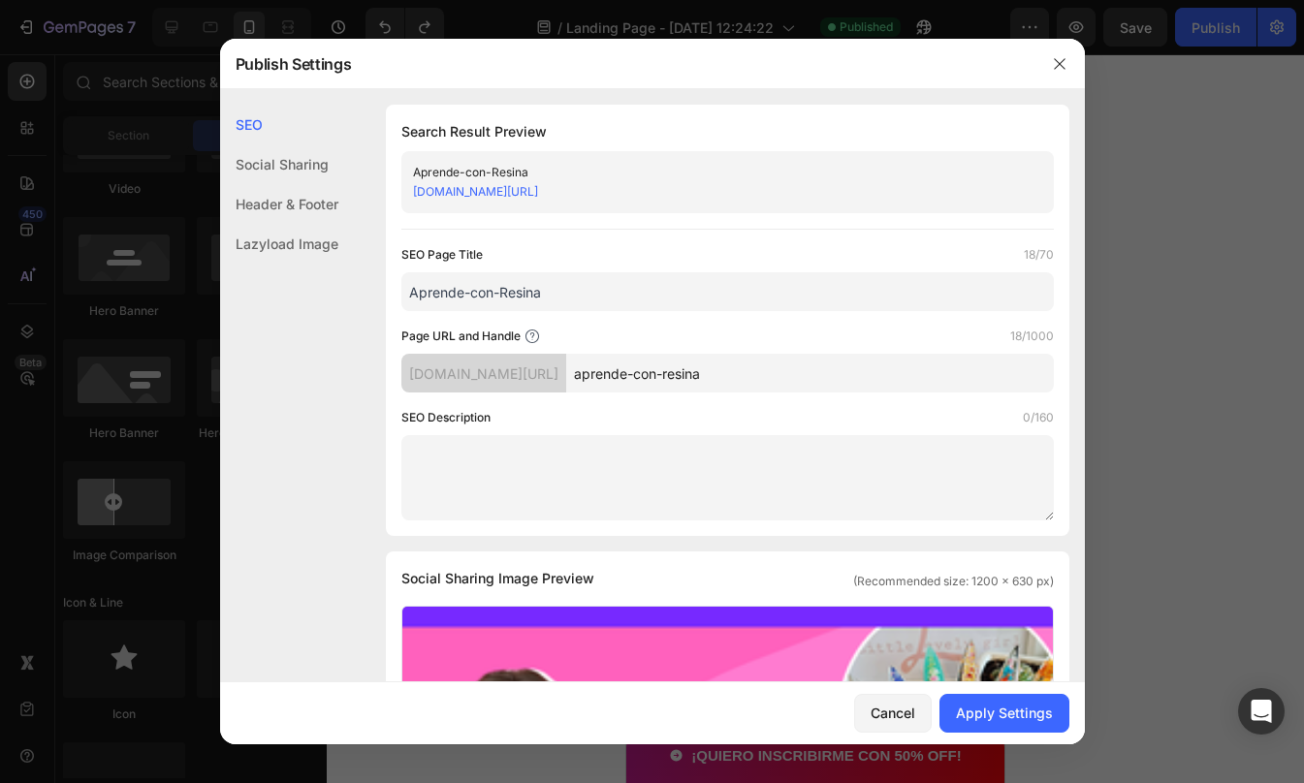
click at [333, 254] on div "Lazyload Image" at bounding box center [279, 244] width 118 height 40
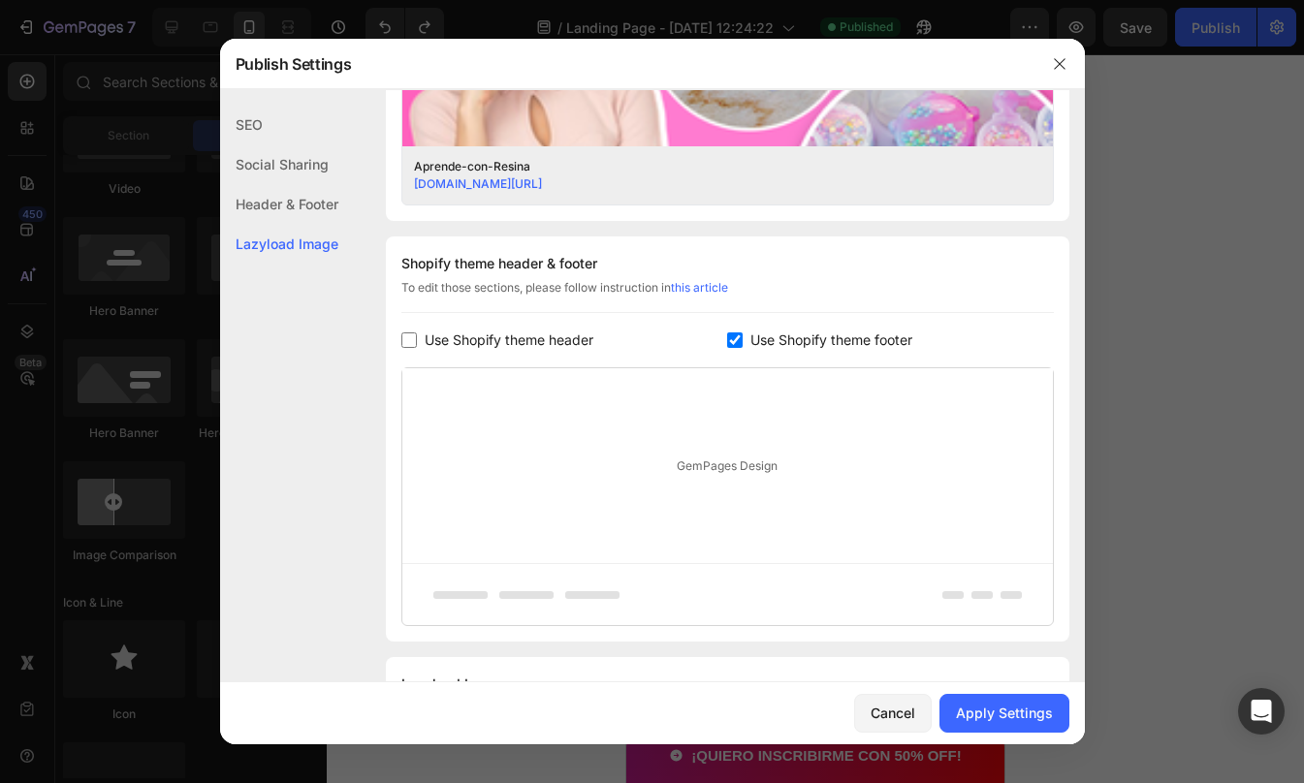
scroll to position [884, 0]
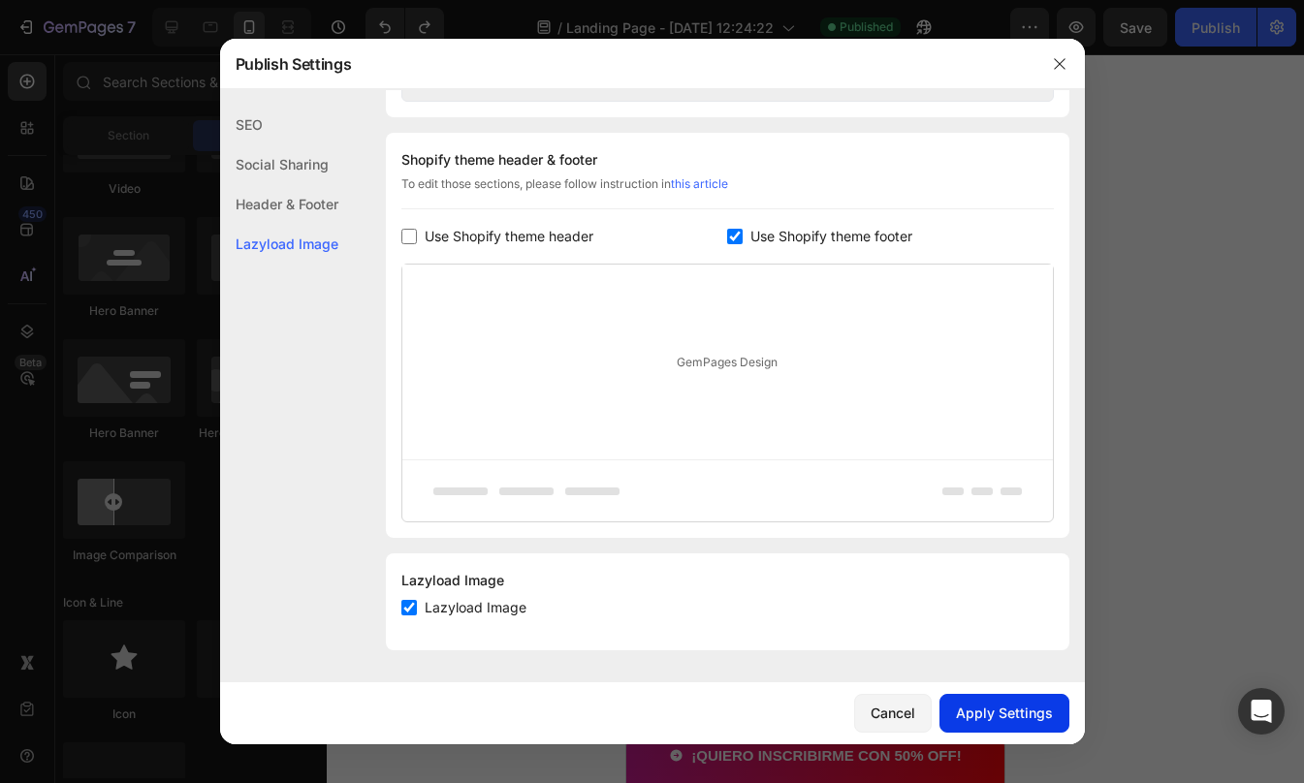
click at [990, 713] on div "Apply Settings" at bounding box center [1004, 713] width 97 height 20
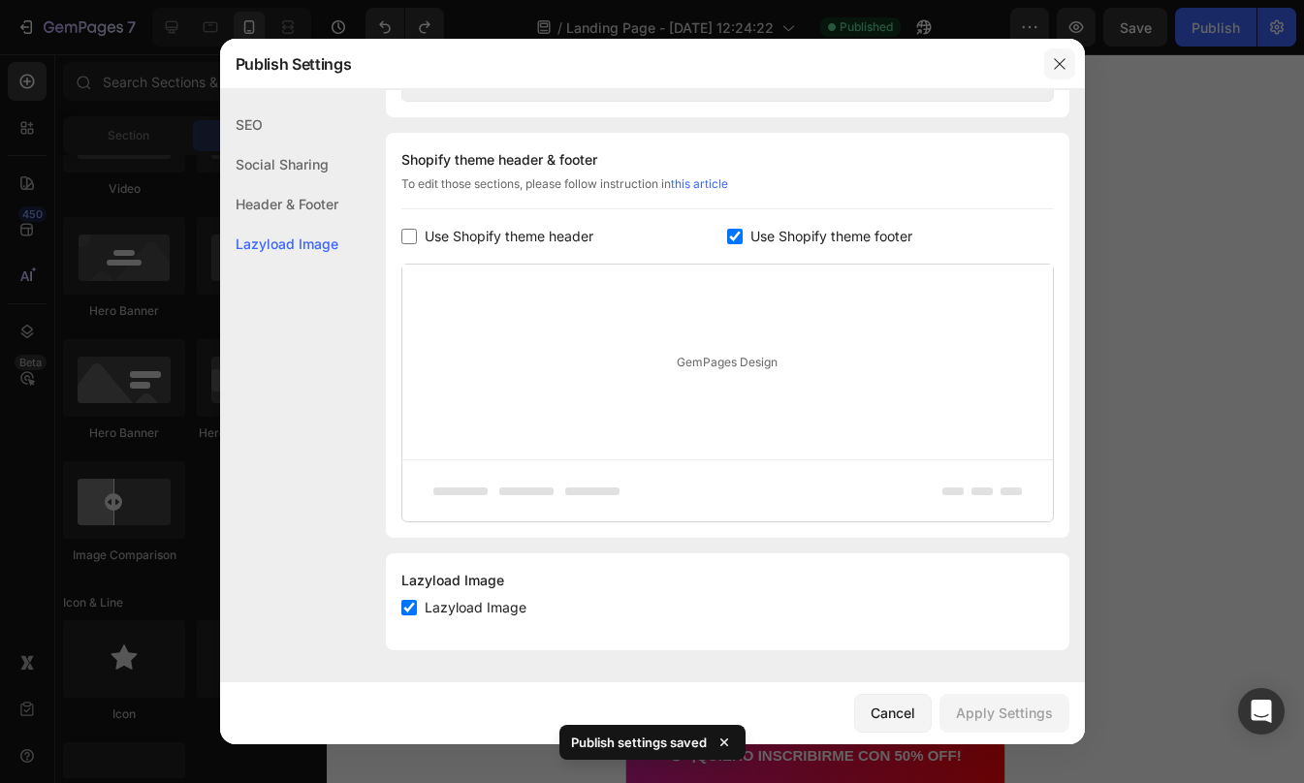
click at [1063, 64] on icon "button" at bounding box center [1060, 64] width 16 height 16
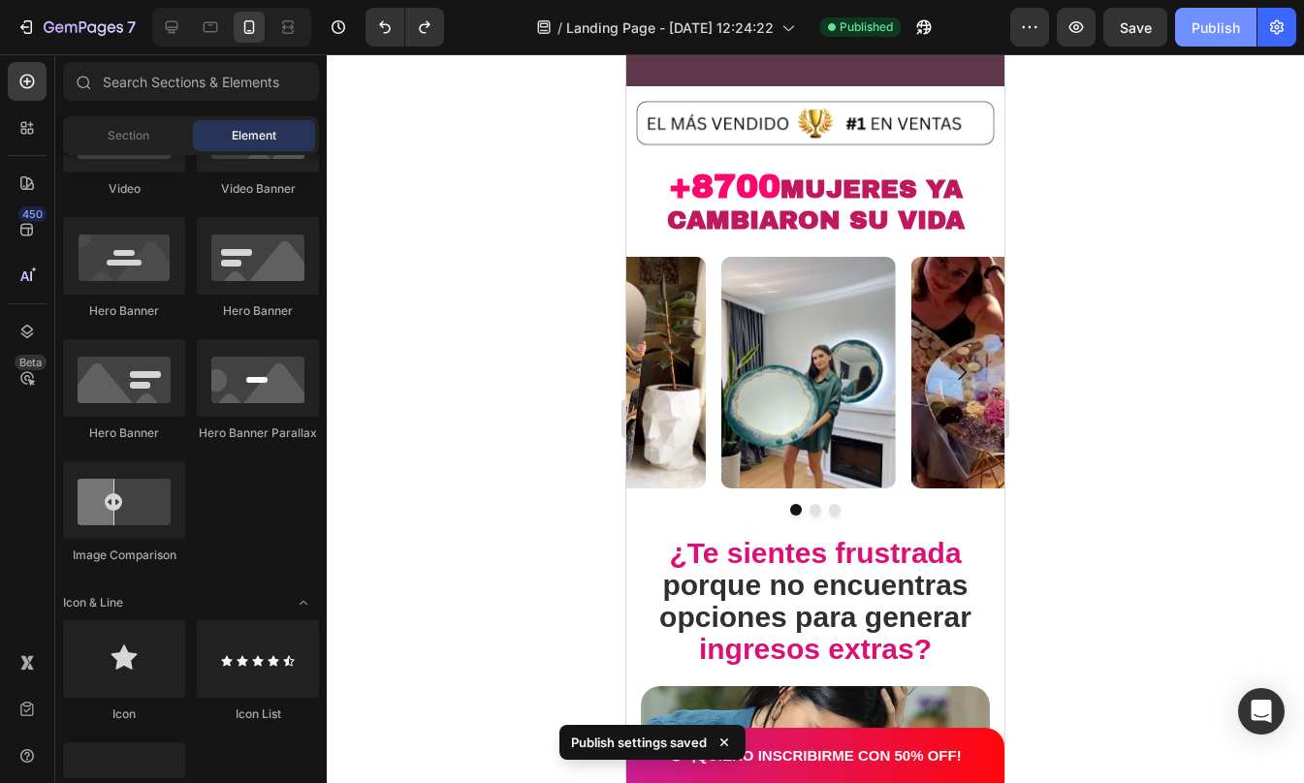
click at [1206, 33] on div "Publish" at bounding box center [1215, 27] width 48 height 20
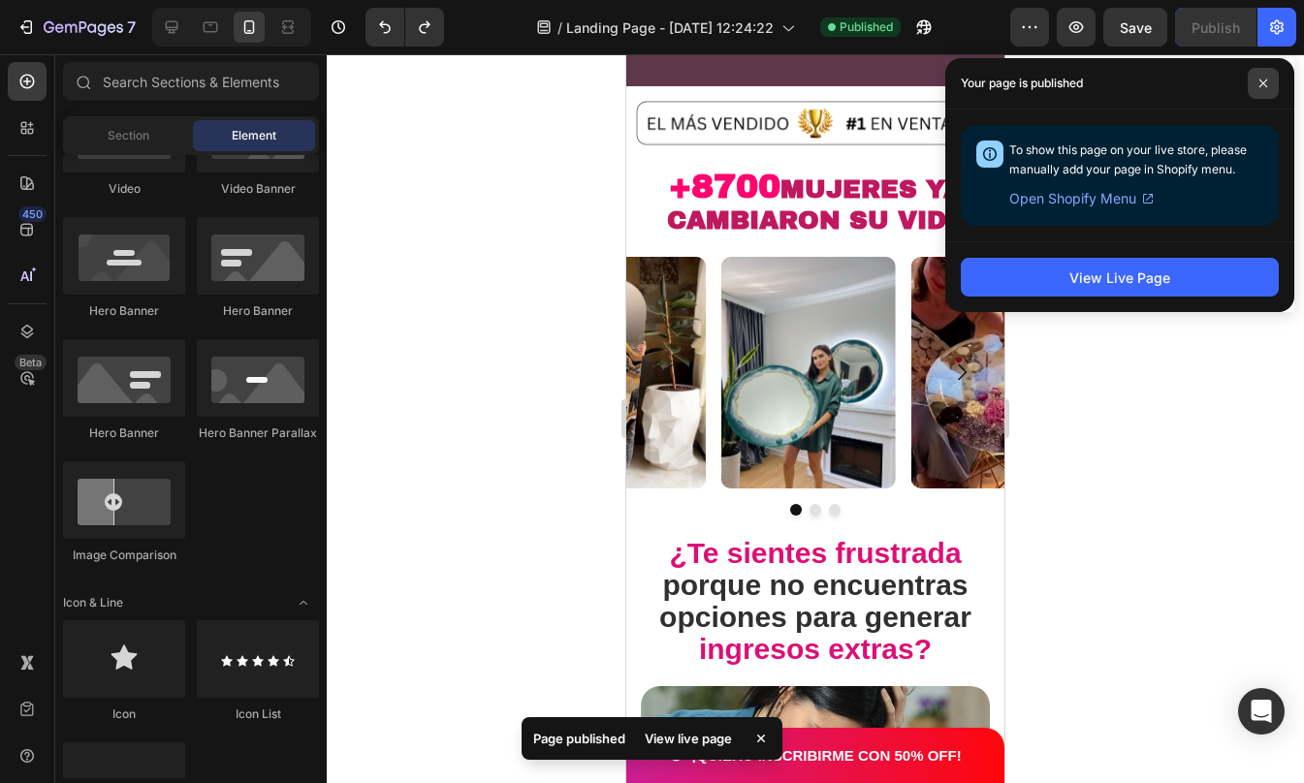
click at [1263, 90] on span at bounding box center [1263, 83] width 31 height 31
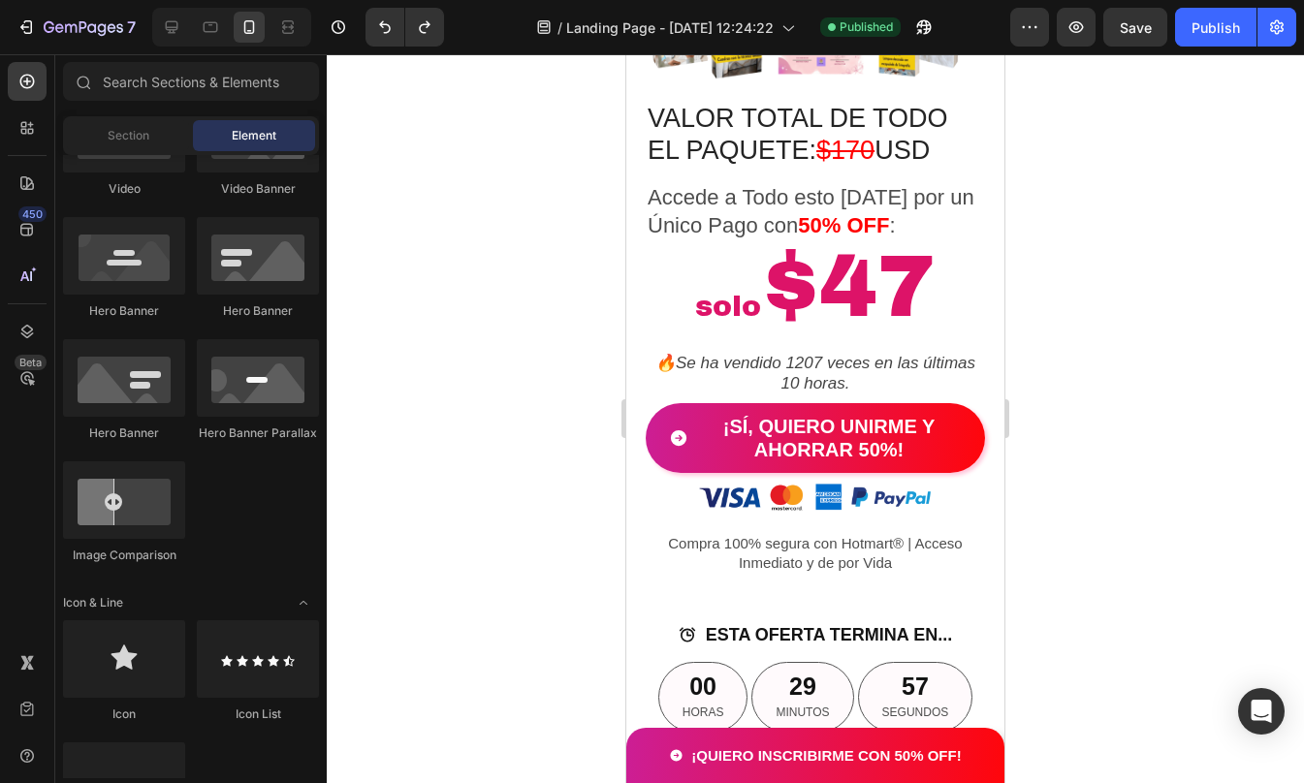
scroll to position [3865, 0]
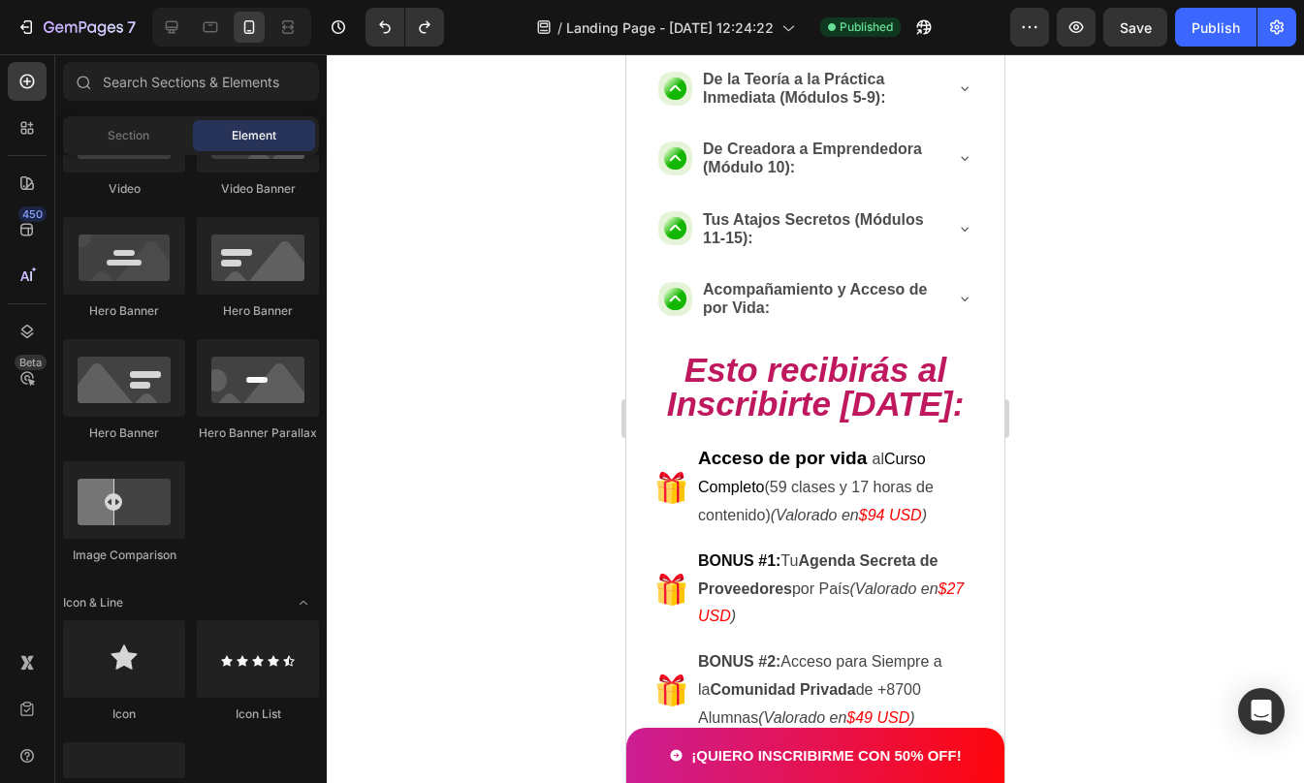
drag, startPoint x: 995, startPoint y: 261, endPoint x: 1688, endPoint y: 325, distance: 696.1
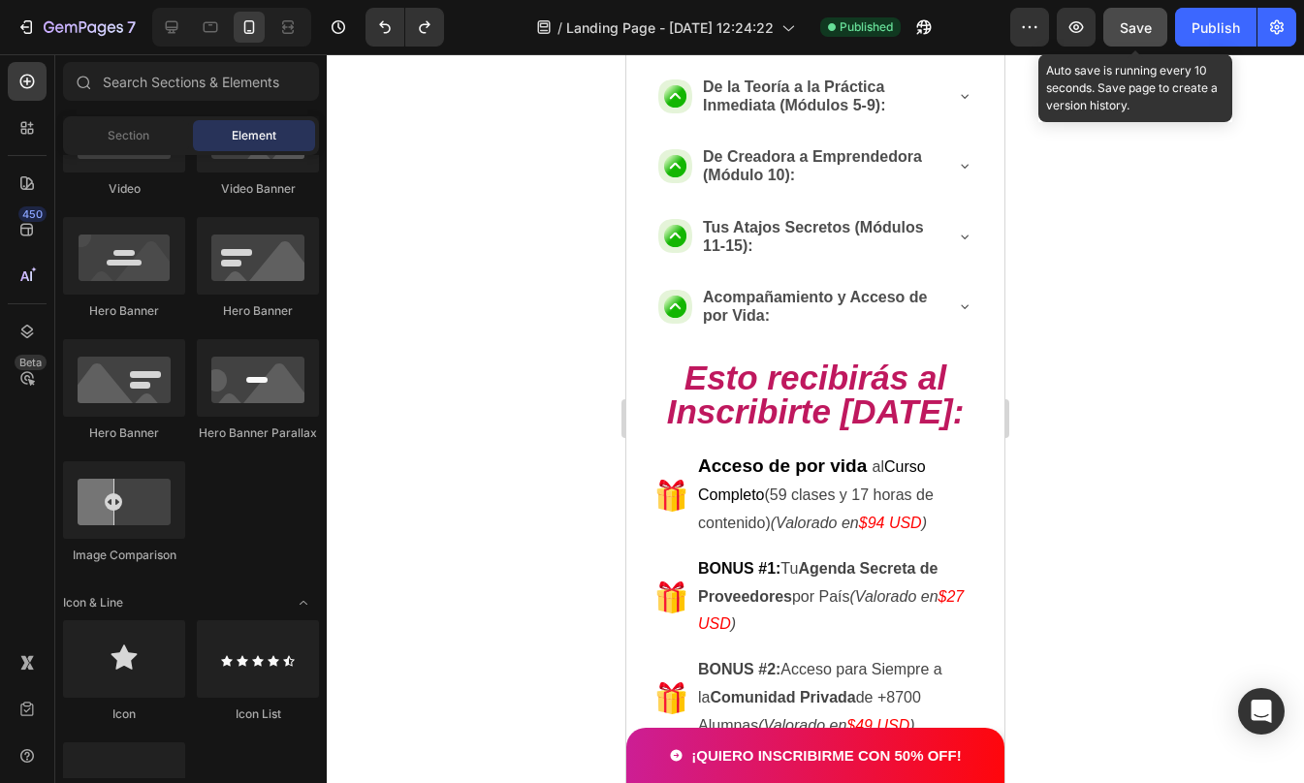
click at [1143, 36] on div "Save" at bounding box center [1136, 27] width 32 height 20
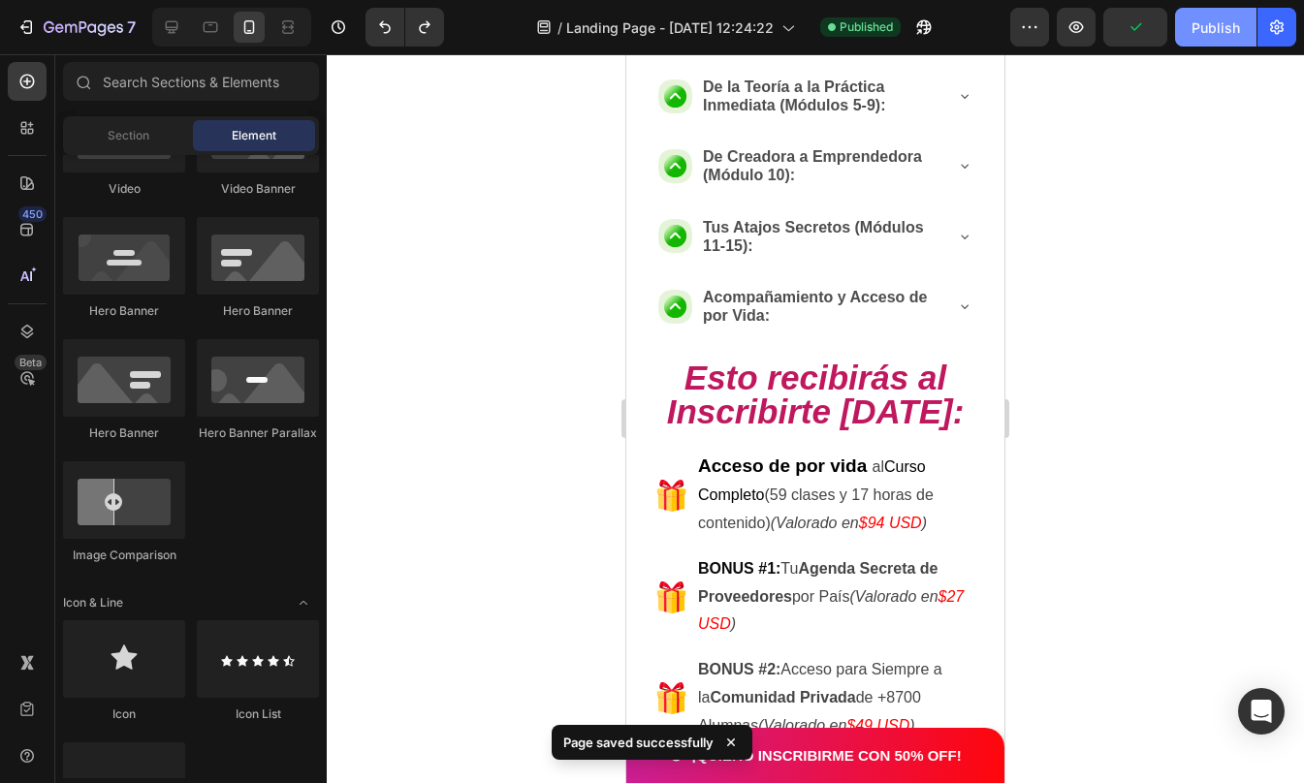
click at [1235, 36] on div "Publish" at bounding box center [1215, 27] width 48 height 20
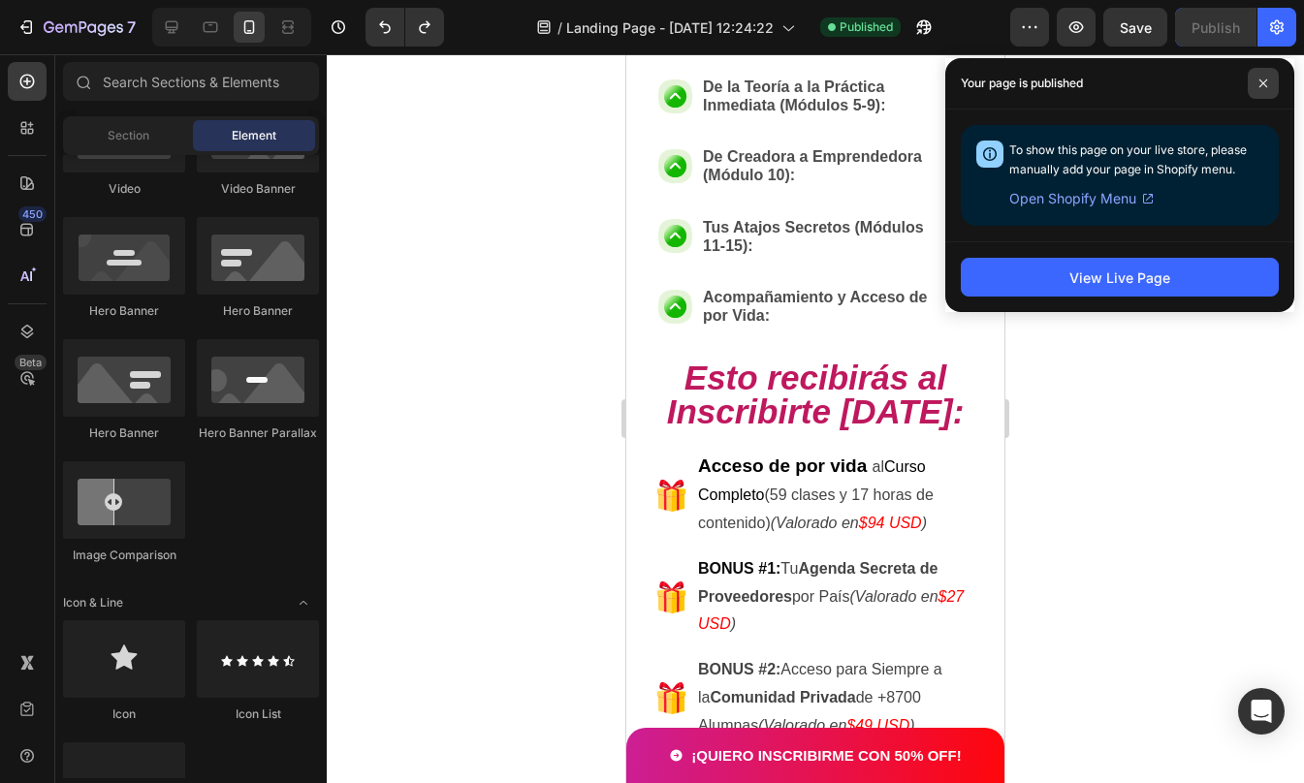
click at [1268, 79] on span at bounding box center [1263, 83] width 31 height 31
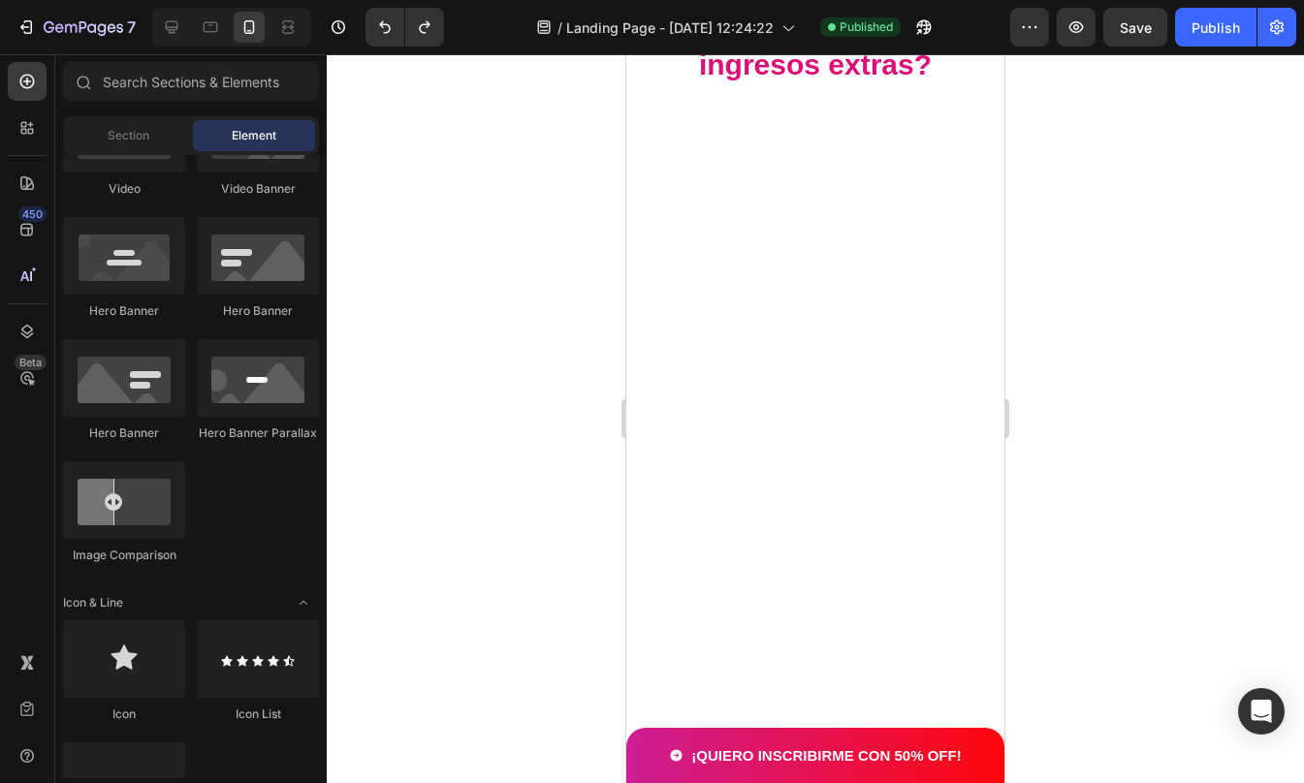
scroll to position [0, 0]
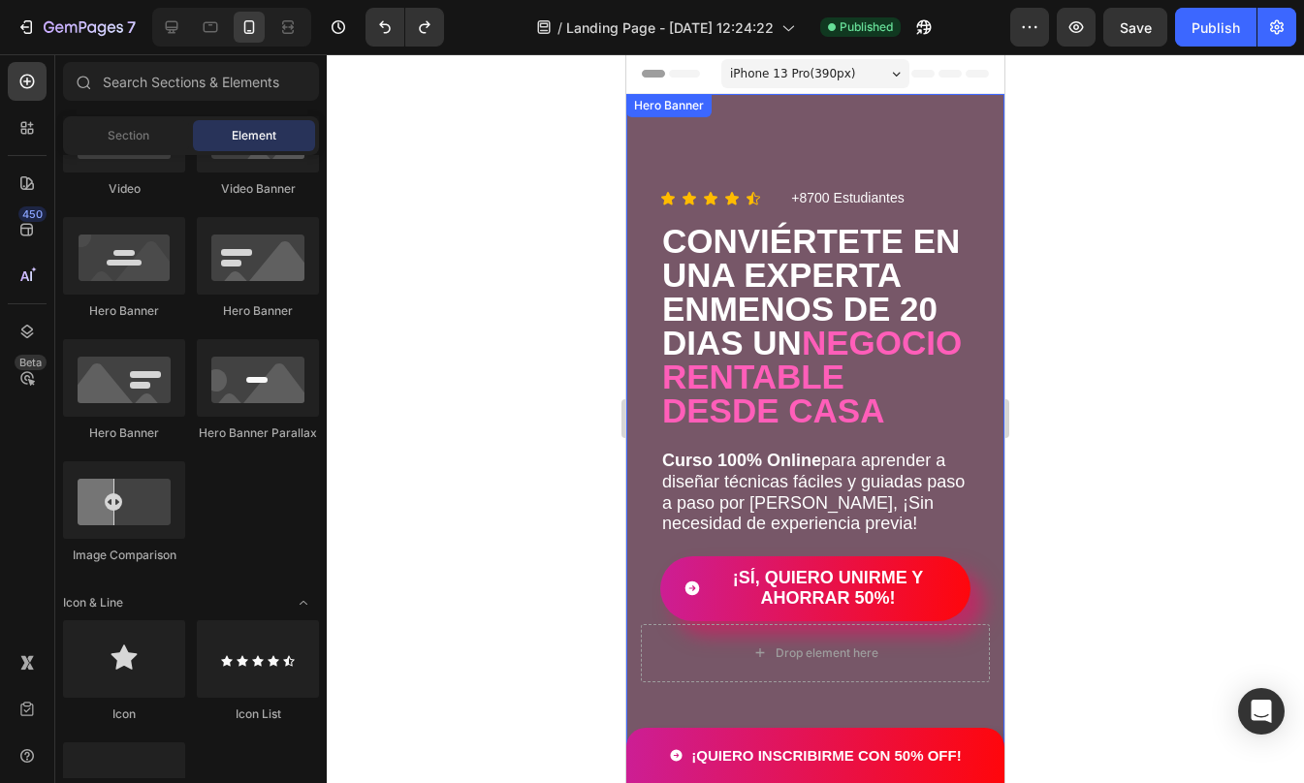
click at [791, 105] on div "Overlay" at bounding box center [815, 433] width 378 height 679
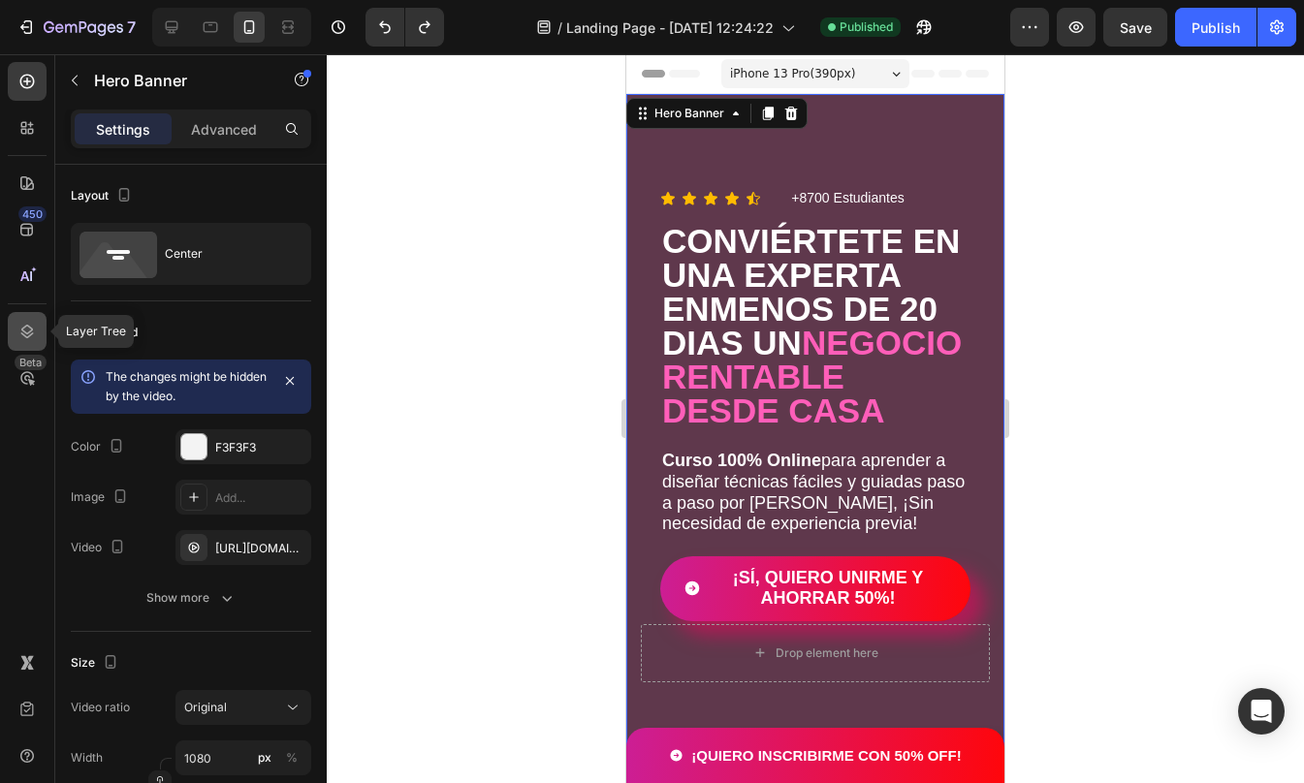
click at [28, 321] on div at bounding box center [27, 331] width 39 height 39
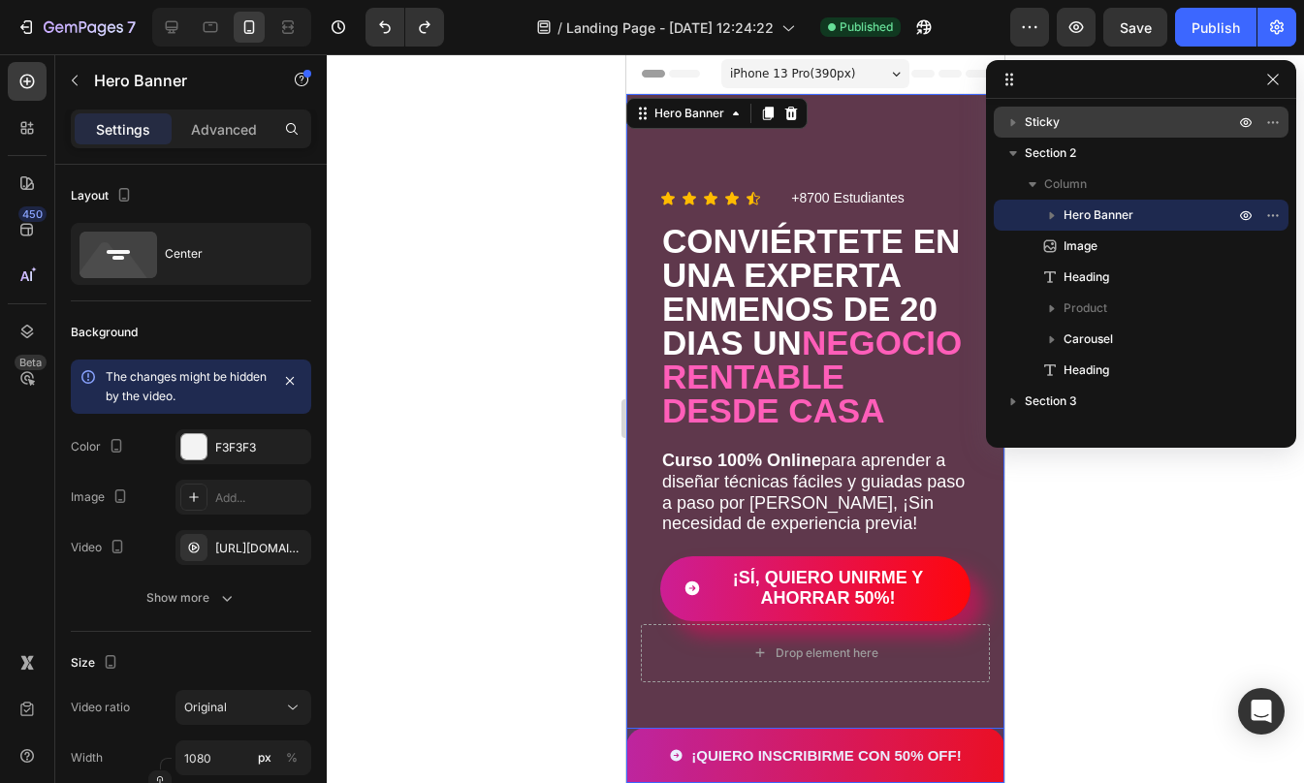
click at [1040, 116] on span "Sticky" at bounding box center [1042, 121] width 35 height 19
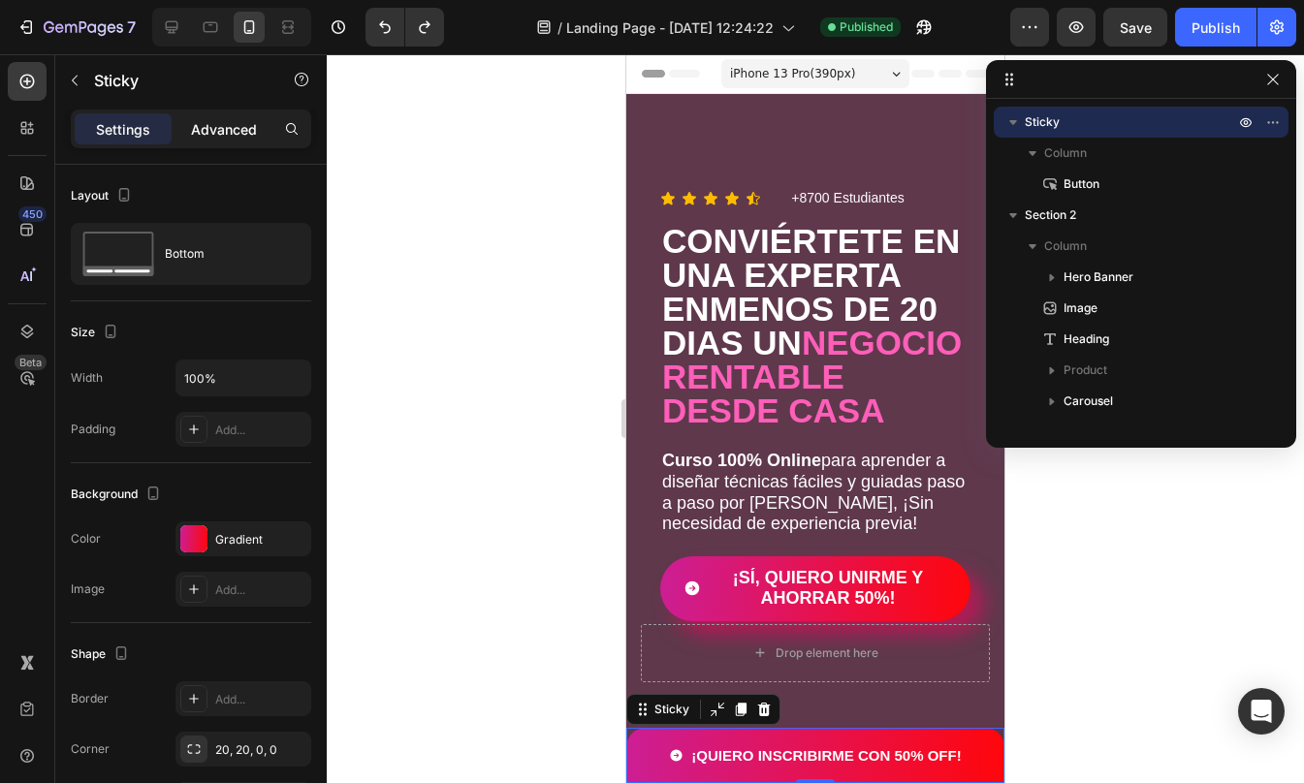
click at [229, 128] on p "Advanced" at bounding box center [224, 129] width 66 height 20
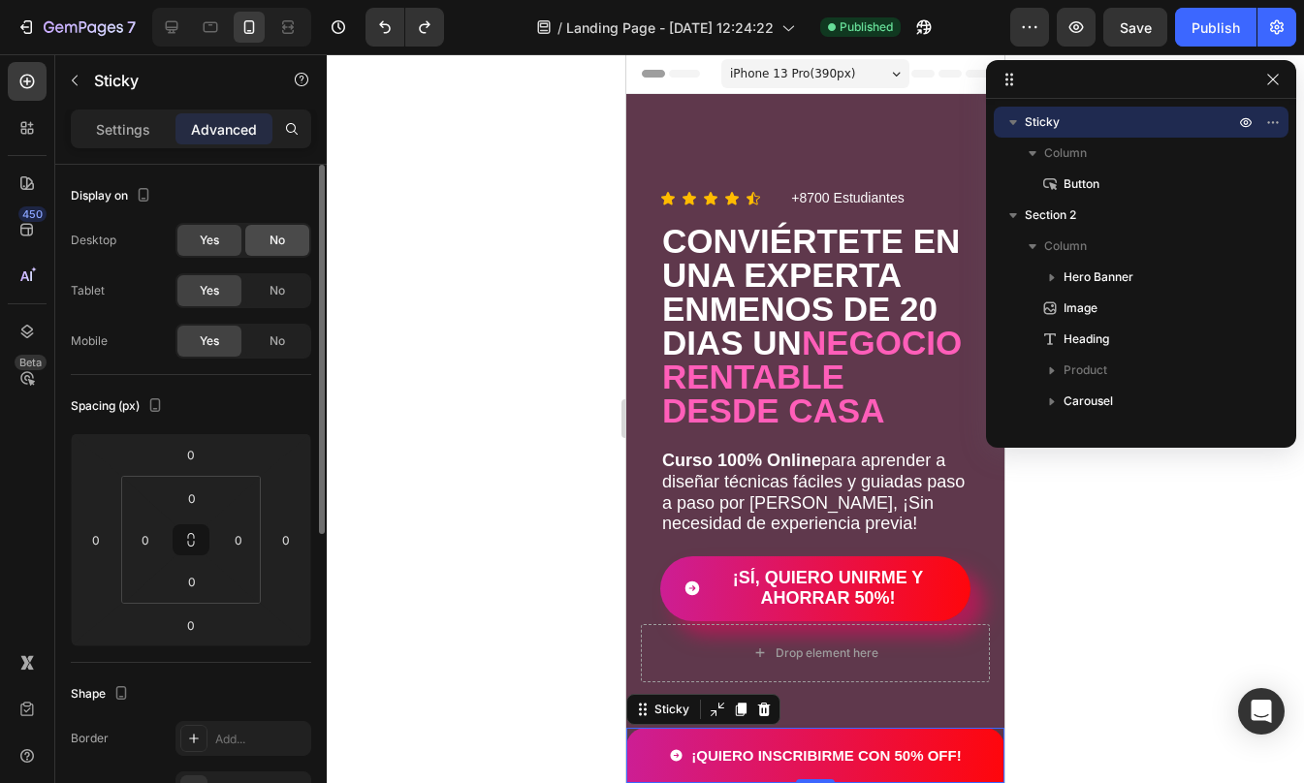
click at [269, 239] on span "No" at bounding box center [277, 240] width 16 height 17
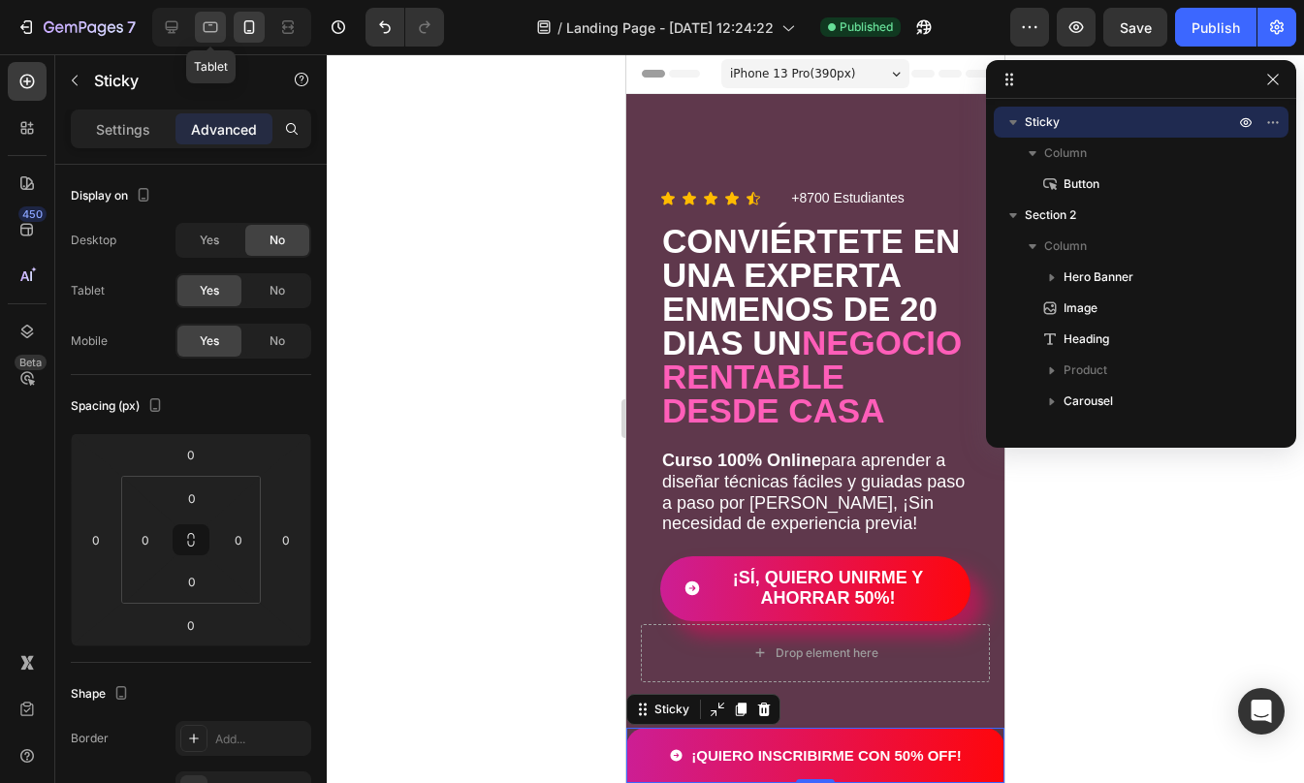
click at [214, 31] on icon at bounding box center [211, 27] width 15 height 11
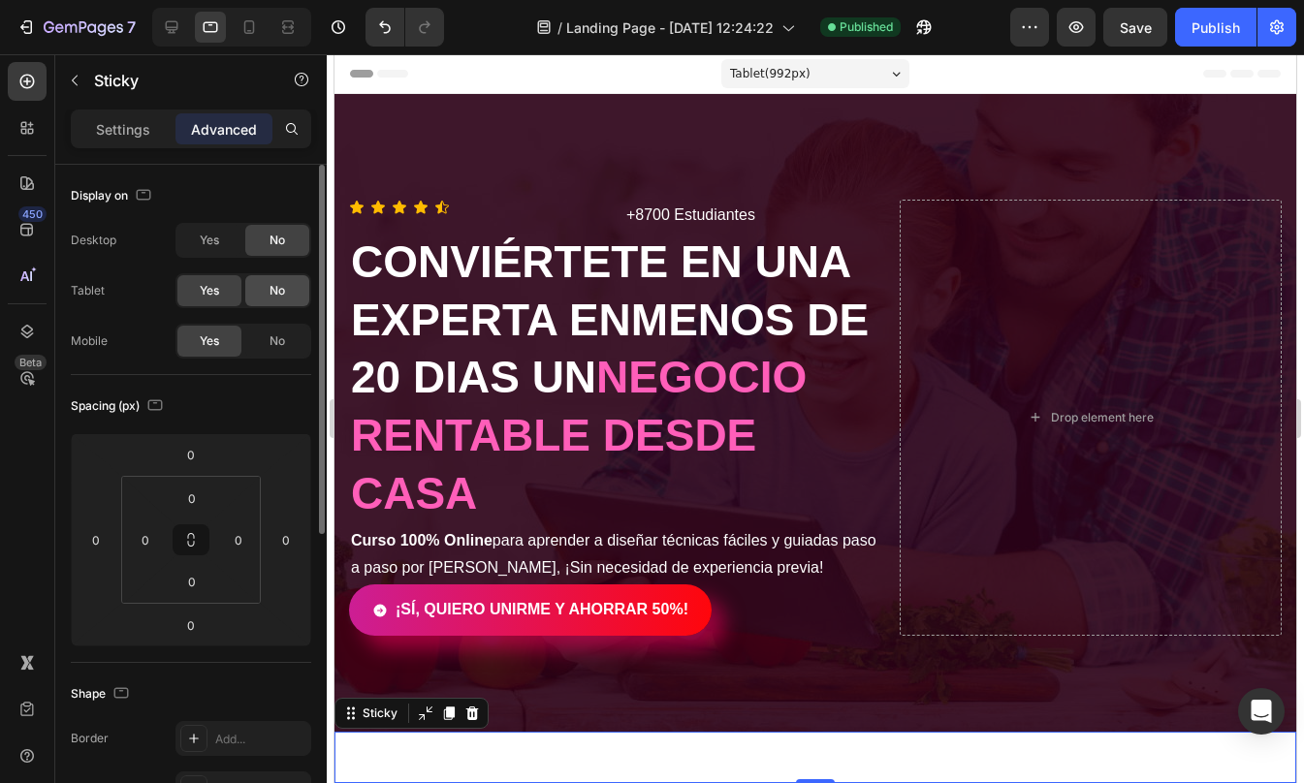
click at [266, 296] on div "No" at bounding box center [277, 290] width 64 height 31
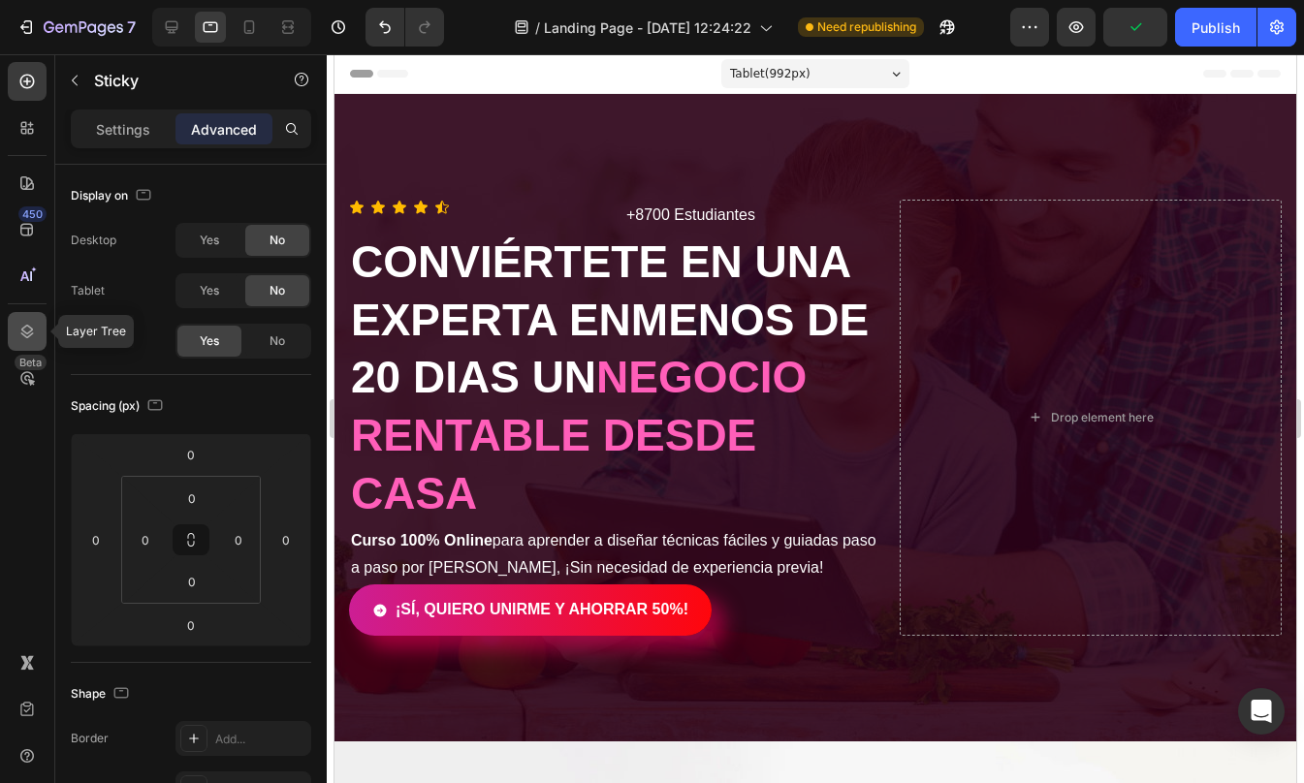
click at [33, 321] on div at bounding box center [27, 331] width 39 height 39
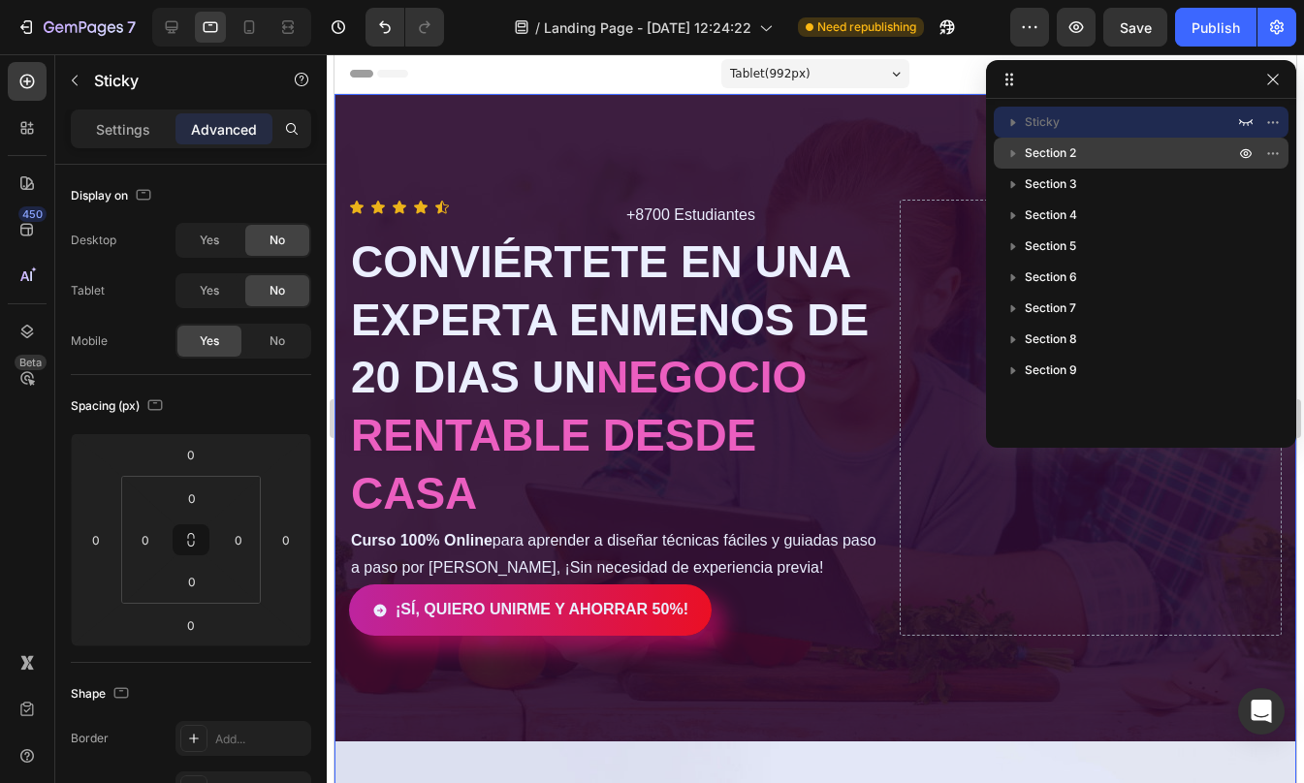
click at [1058, 150] on span "Section 2" at bounding box center [1050, 152] width 51 height 19
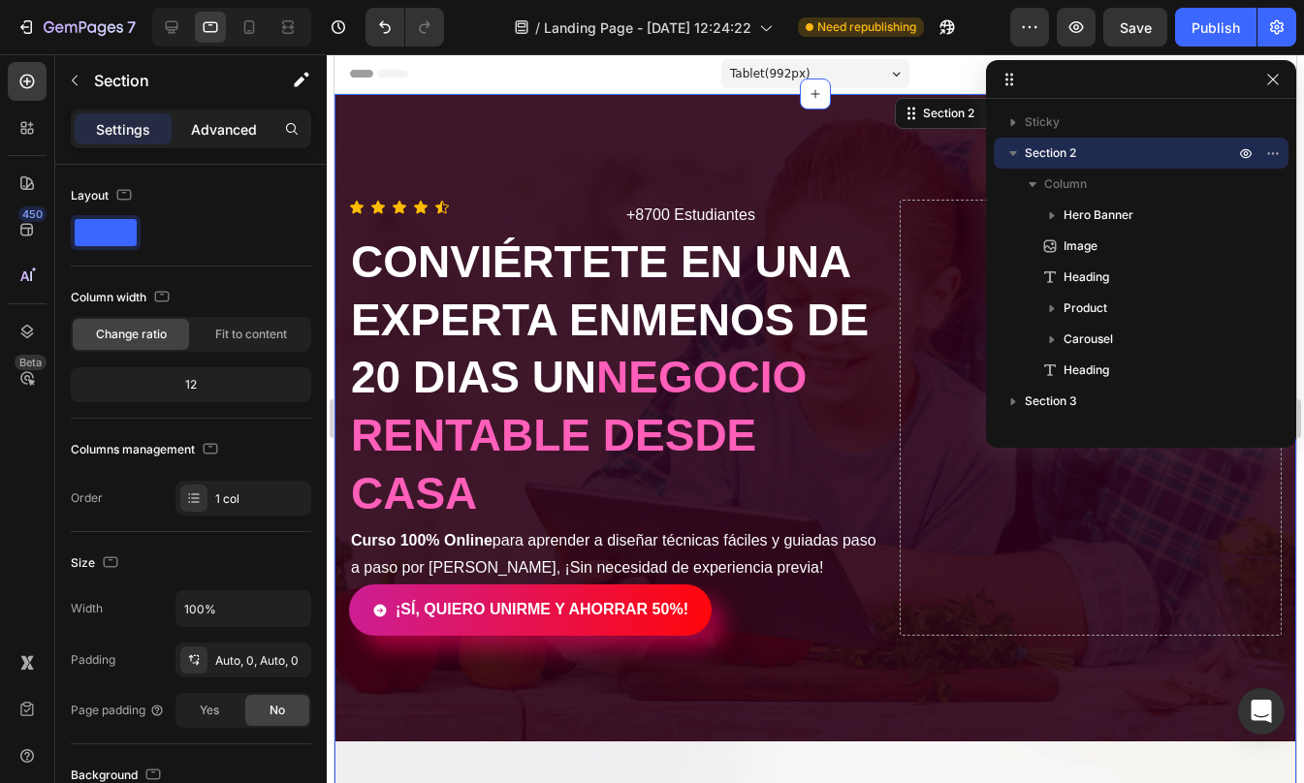
click at [217, 122] on p "Advanced" at bounding box center [224, 129] width 66 height 20
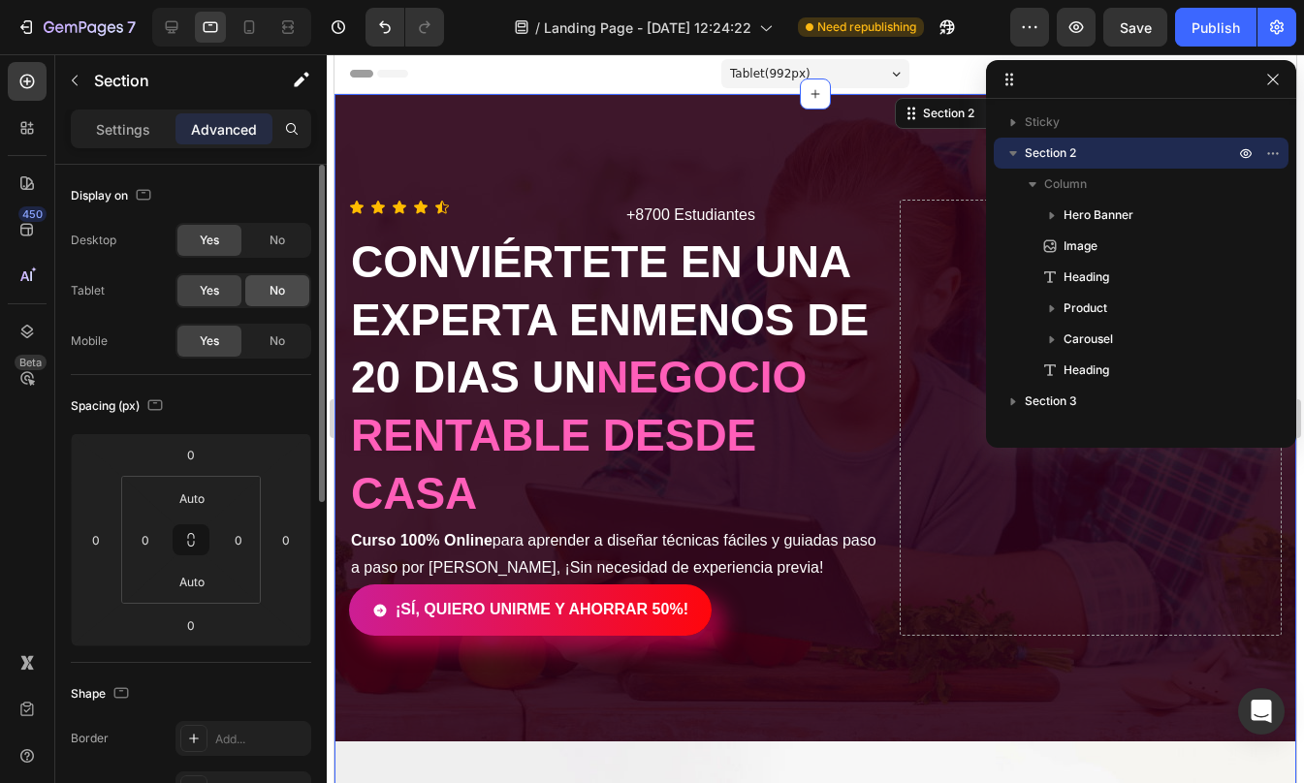
click at [272, 301] on div "No" at bounding box center [277, 290] width 64 height 31
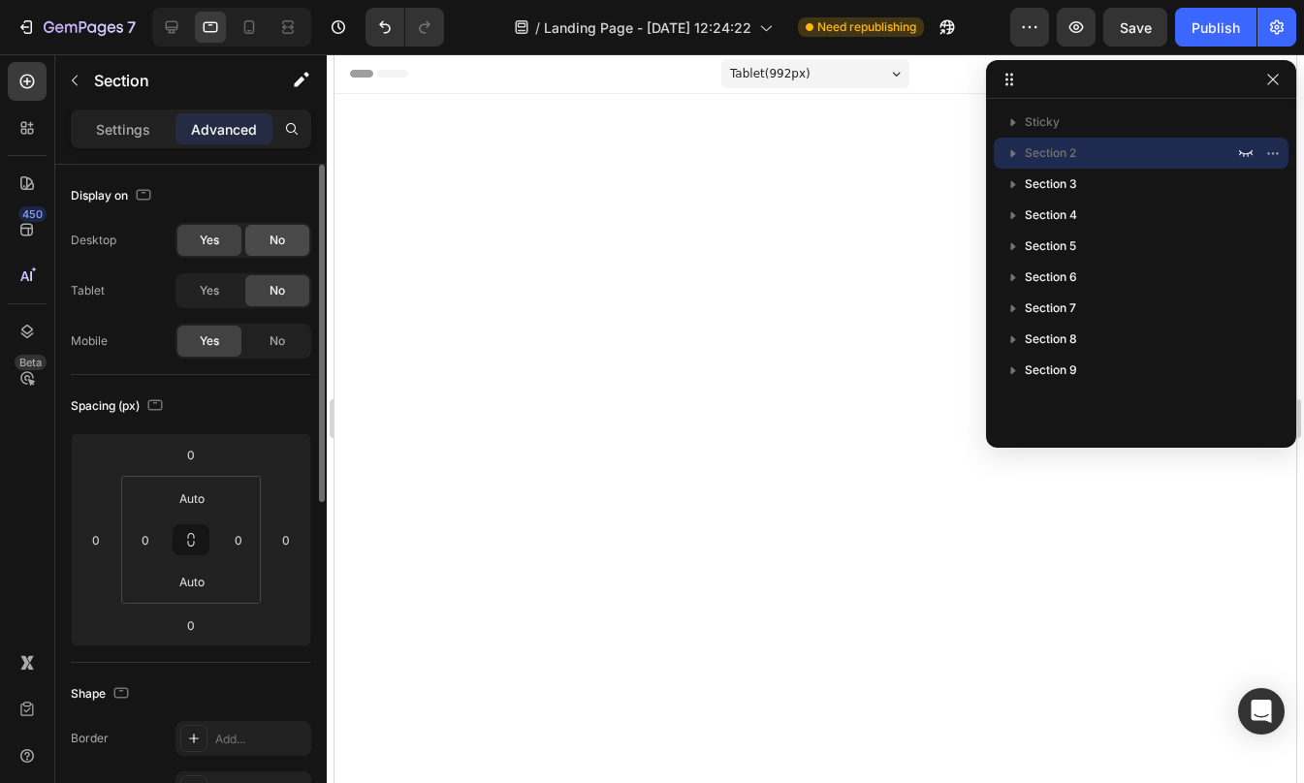
click at [278, 237] on span "No" at bounding box center [277, 240] width 16 height 17
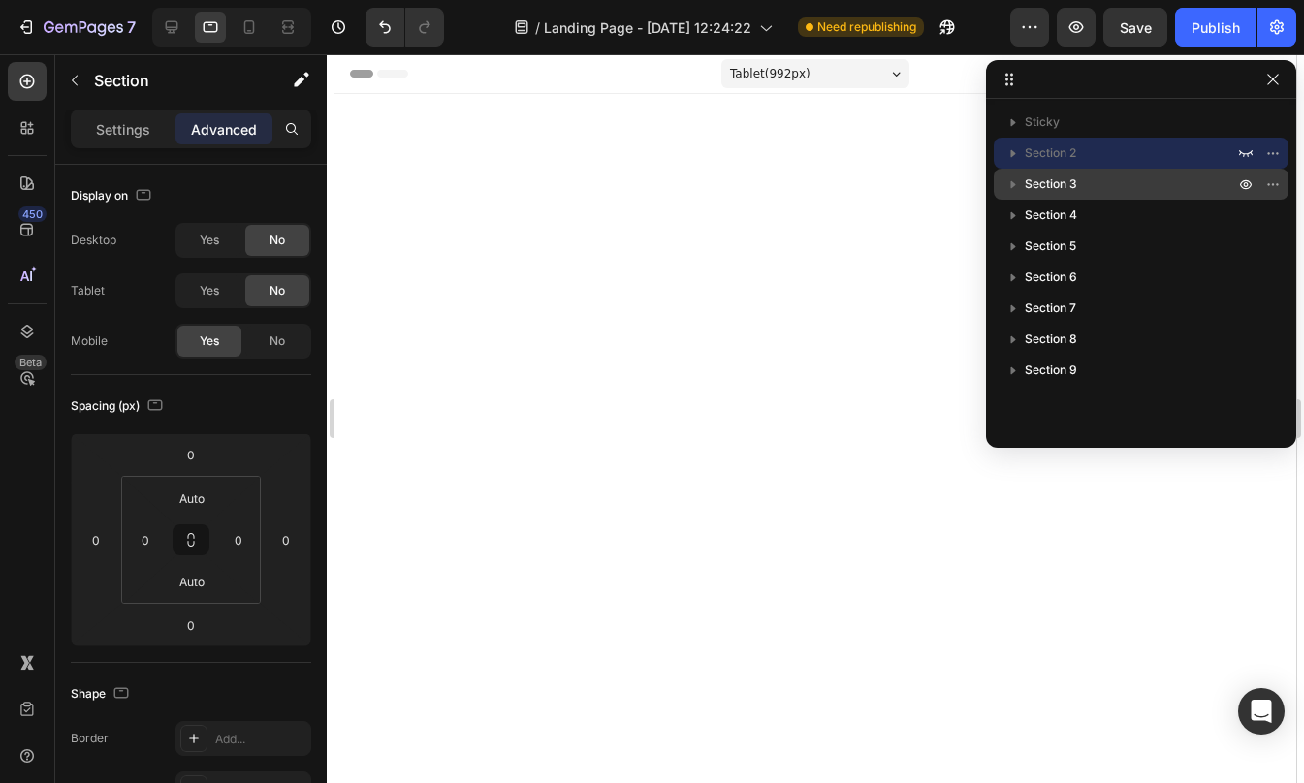
click at [1132, 176] on p "Section 3" at bounding box center [1131, 183] width 213 height 19
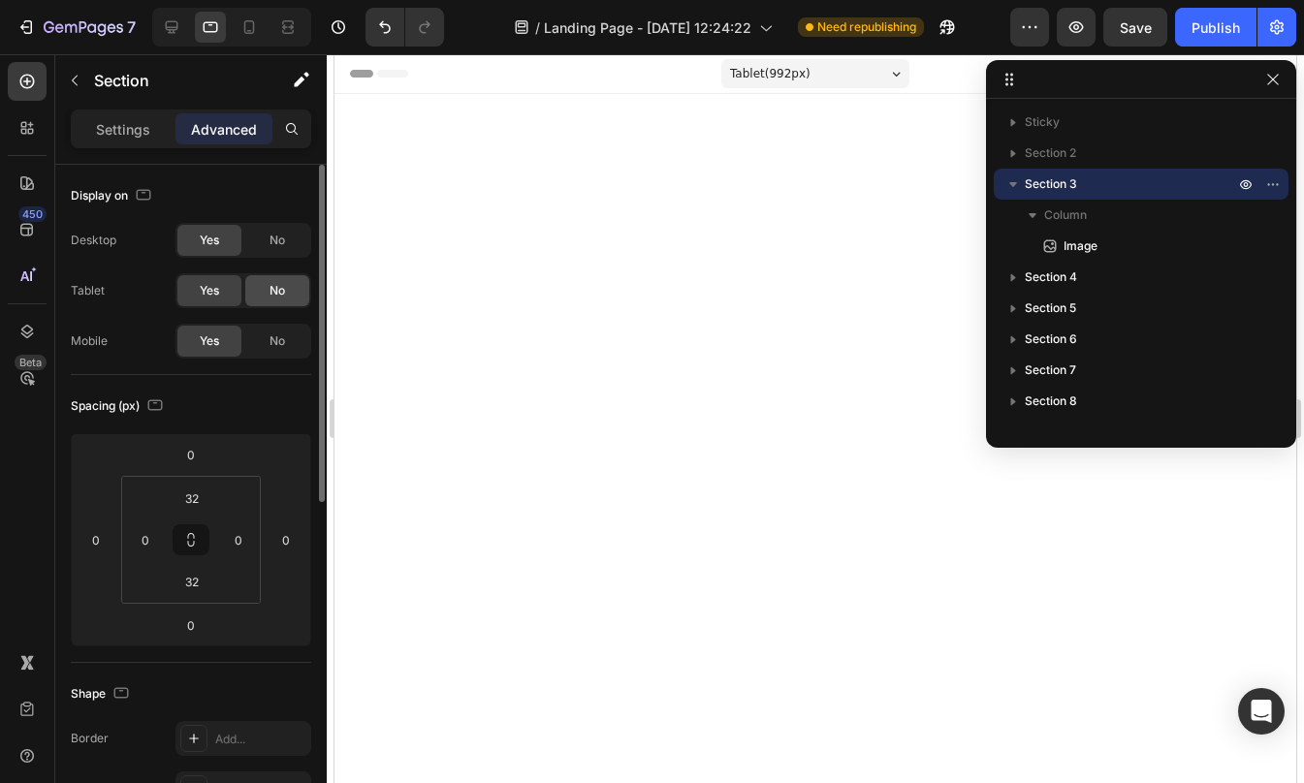
click at [284, 294] on span "No" at bounding box center [277, 290] width 16 height 17
click at [276, 232] on span "No" at bounding box center [277, 240] width 16 height 17
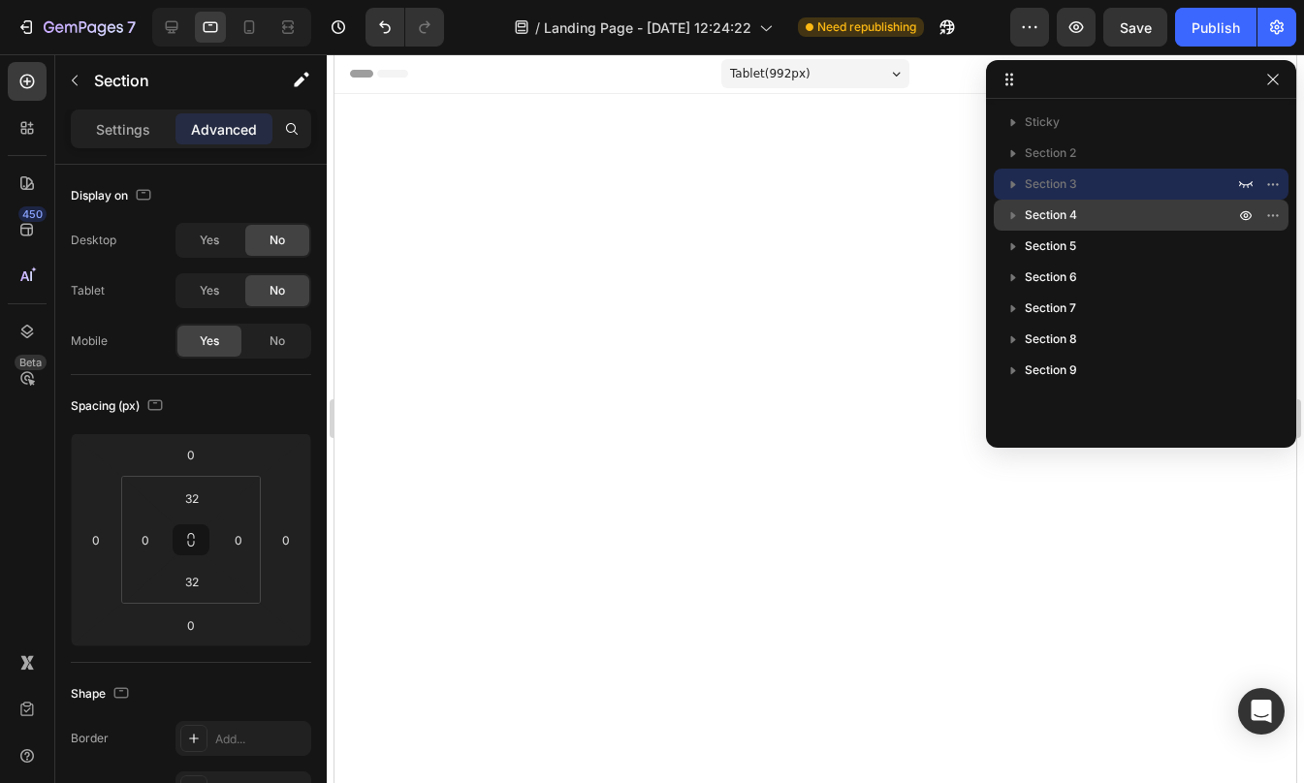
click at [1062, 216] on span "Section 4" at bounding box center [1051, 215] width 52 height 19
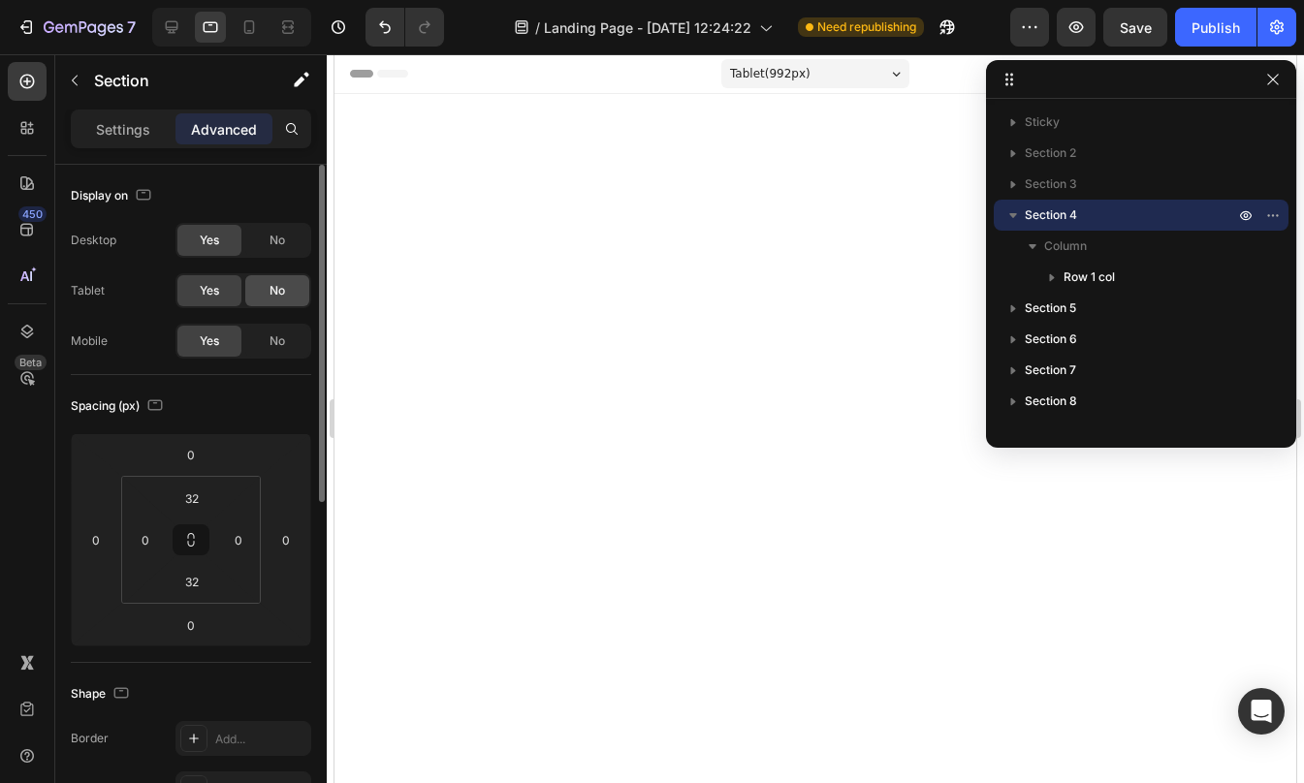
click at [269, 281] on div "No" at bounding box center [277, 290] width 64 height 31
click at [273, 238] on span "No" at bounding box center [277, 240] width 16 height 17
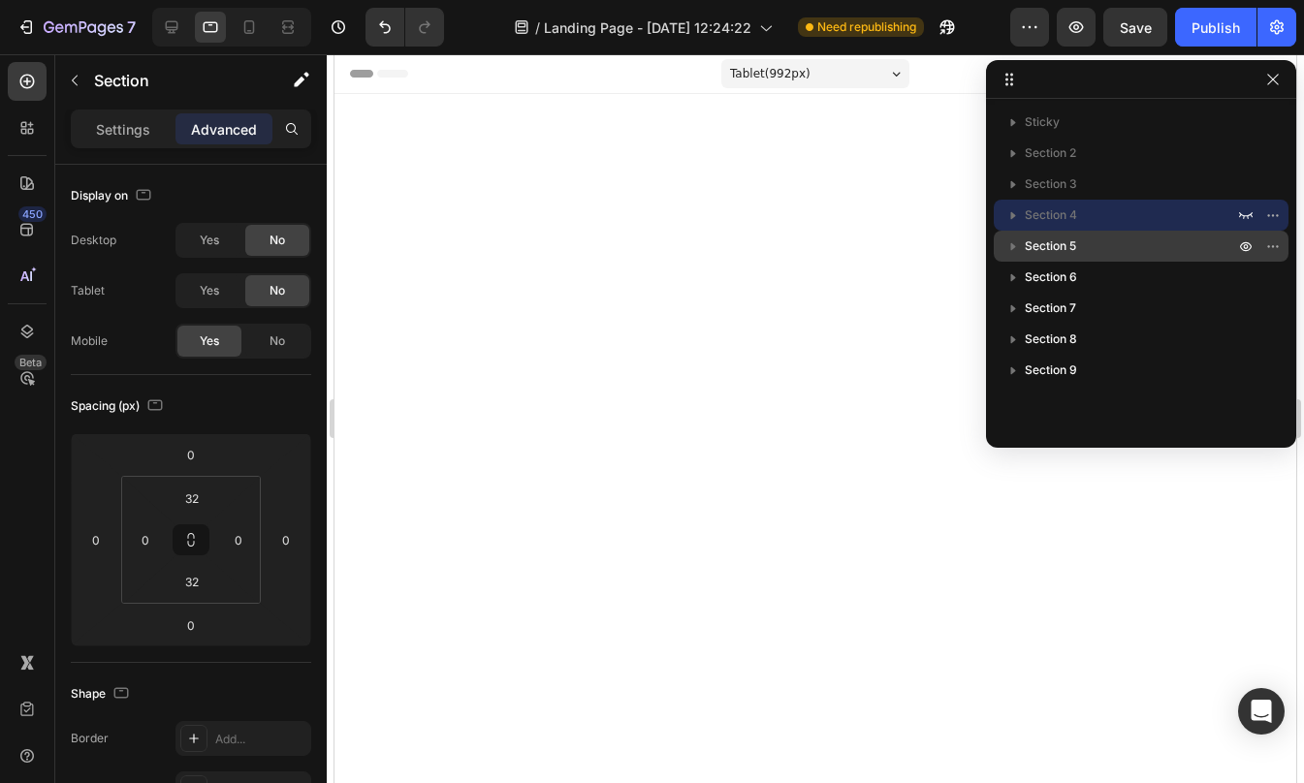
click at [1092, 245] on p "Section 5" at bounding box center [1131, 246] width 213 height 19
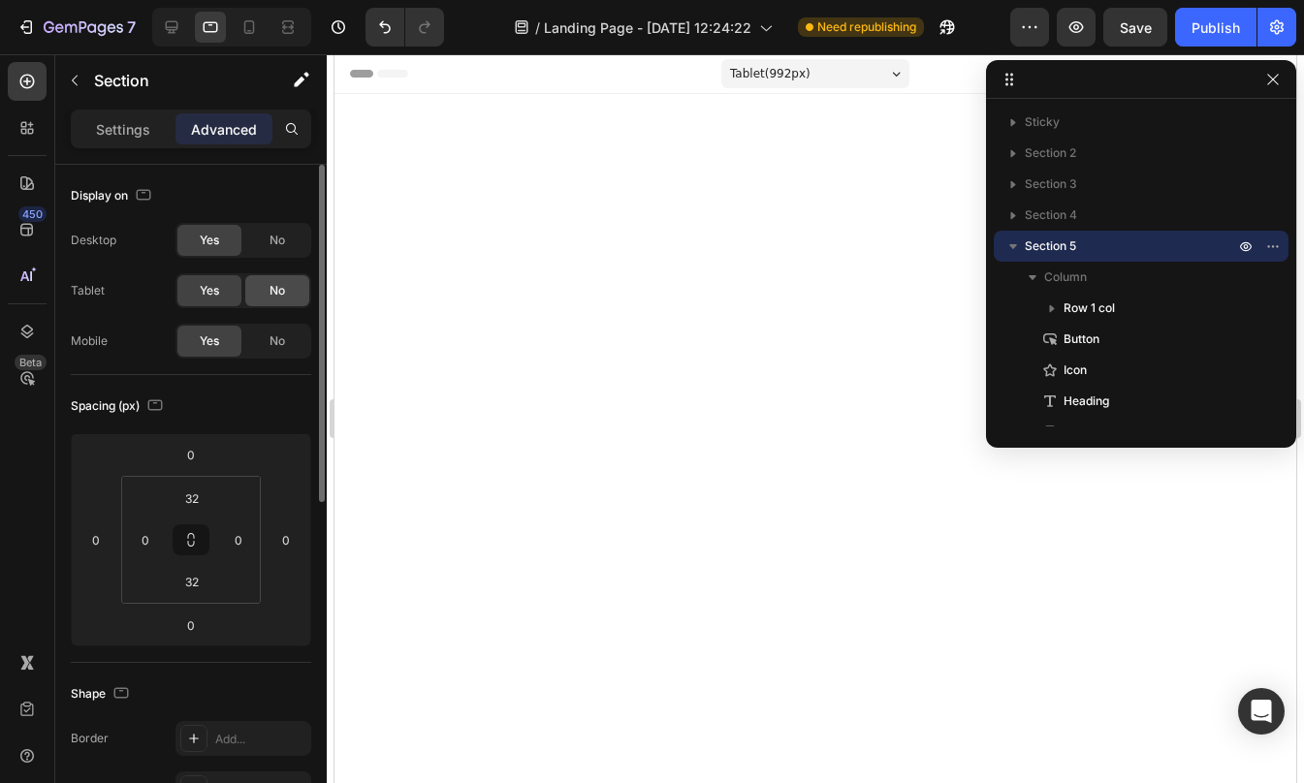
click at [282, 282] on span "No" at bounding box center [277, 290] width 16 height 17
click at [280, 248] on span "No" at bounding box center [277, 240] width 16 height 17
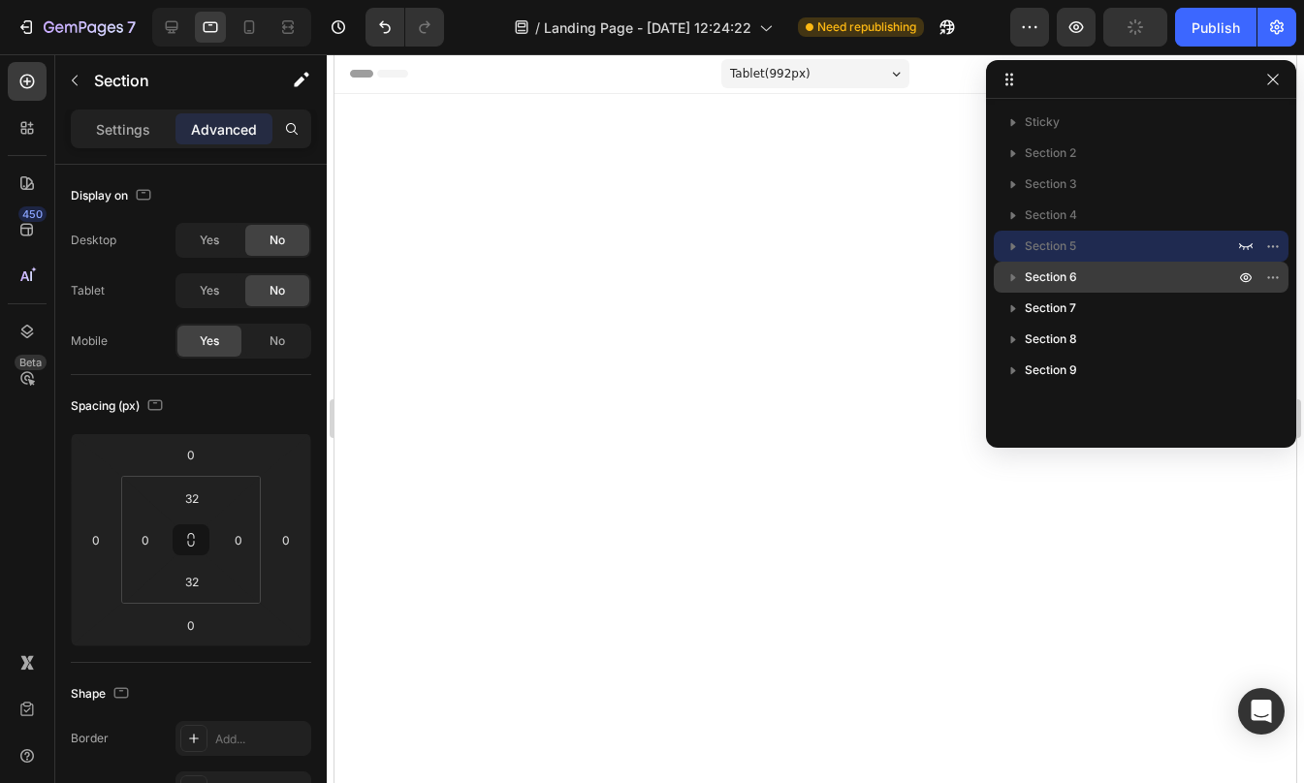
click at [1074, 279] on span "Section 6" at bounding box center [1051, 277] width 52 height 19
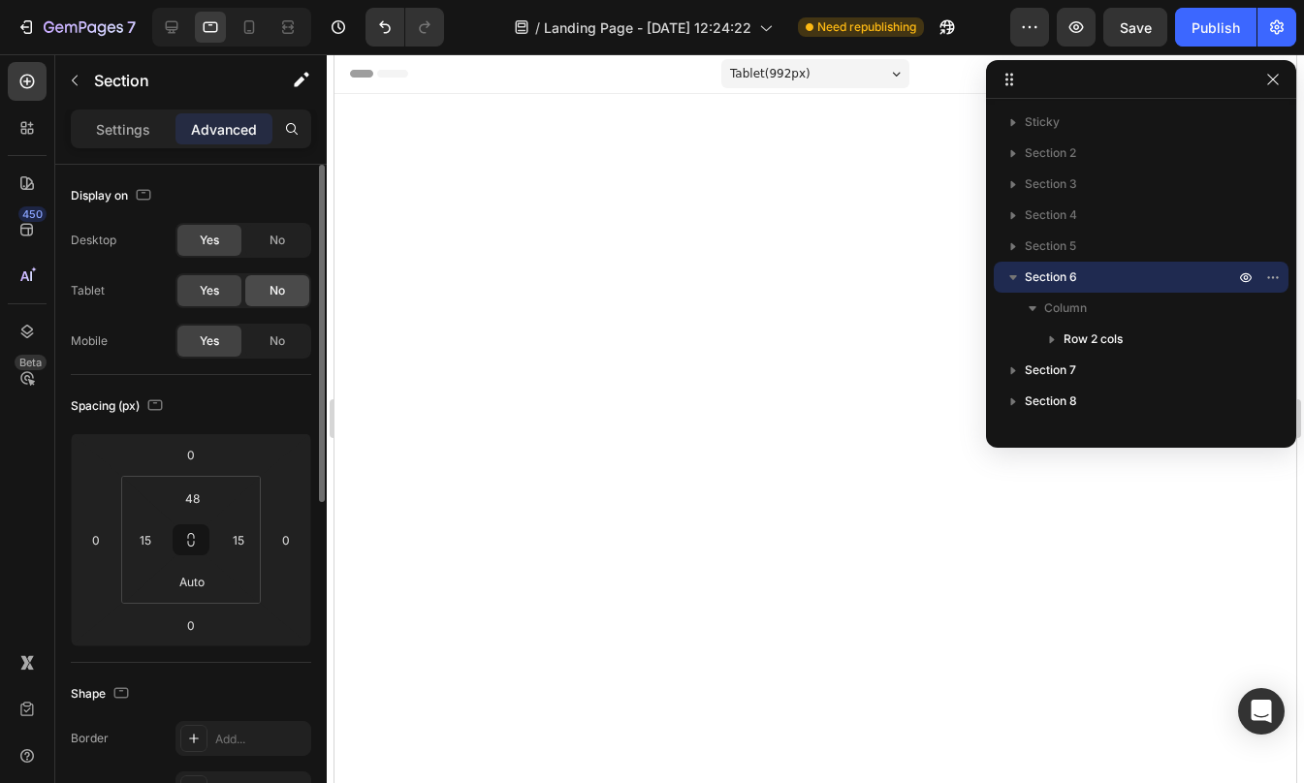
click at [301, 297] on div "No" at bounding box center [277, 290] width 64 height 31
click at [269, 236] on span "No" at bounding box center [277, 240] width 16 height 17
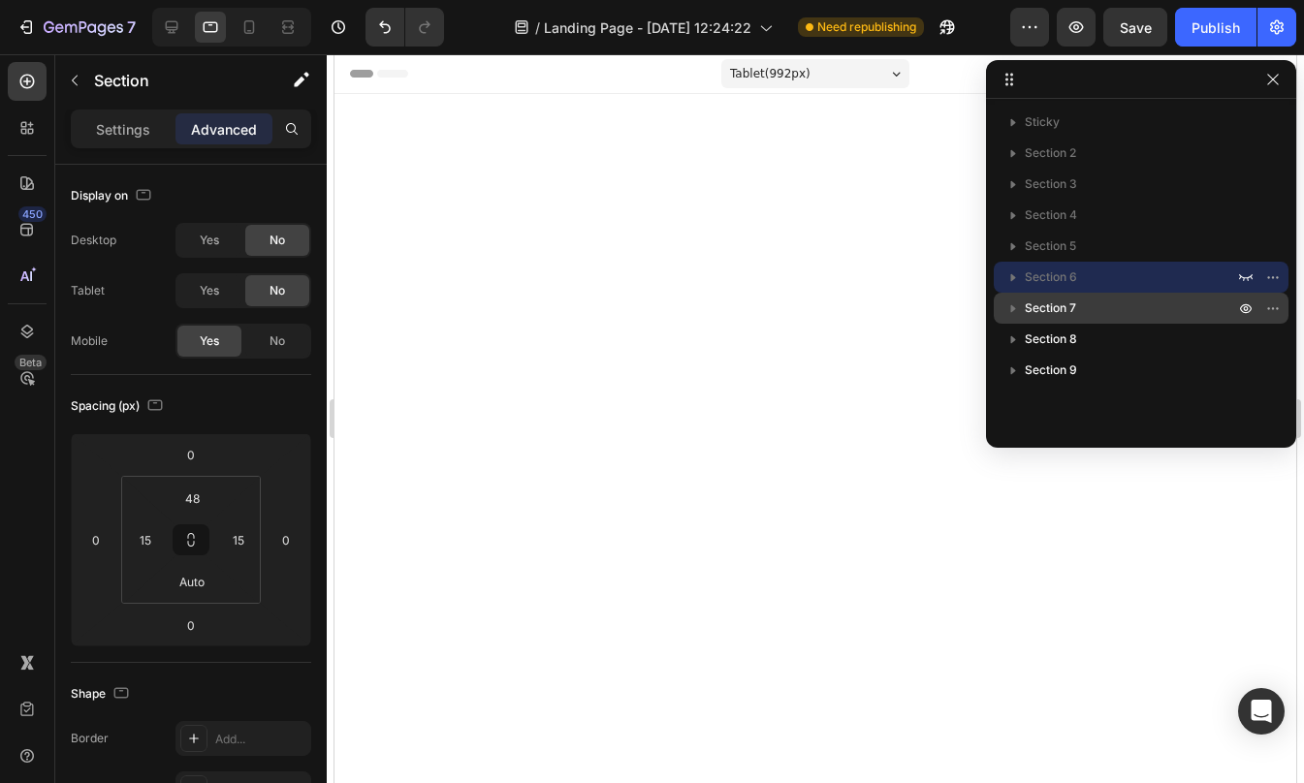
click at [1056, 308] on span "Section 7" at bounding box center [1050, 308] width 51 height 19
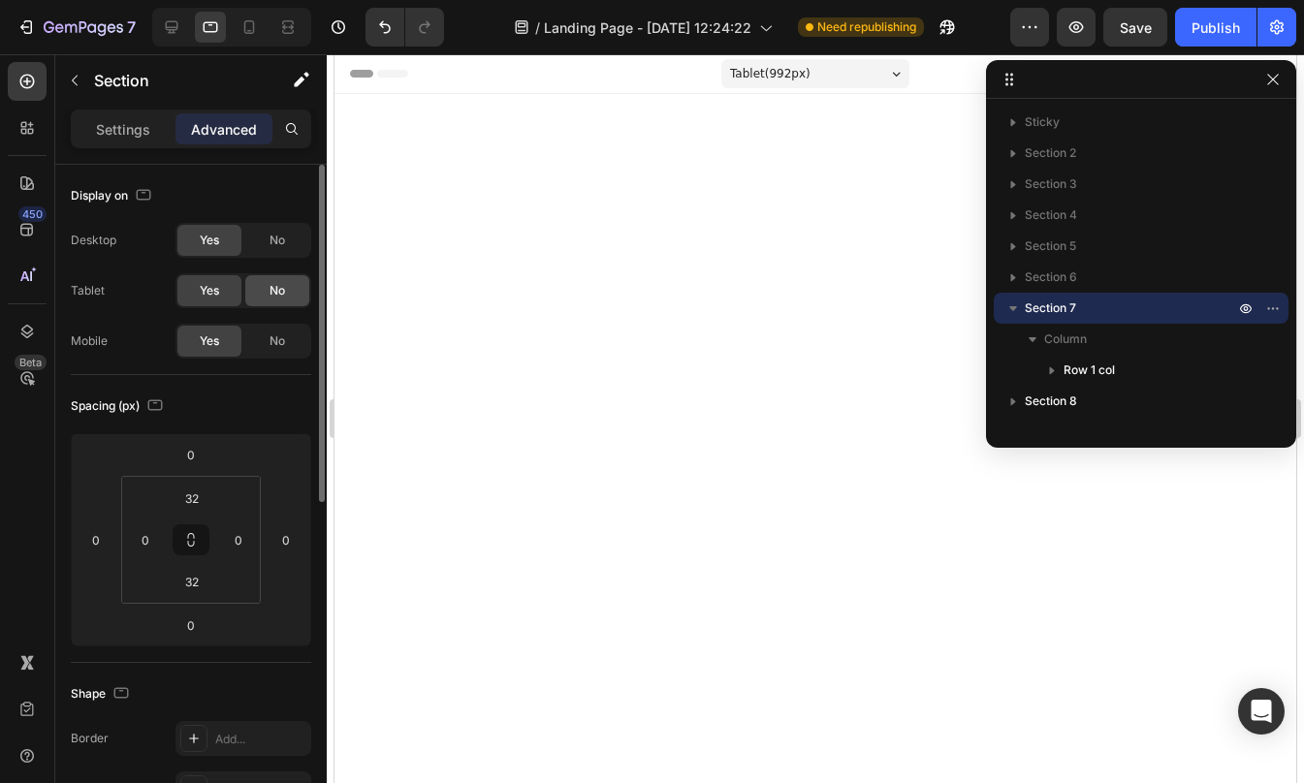
click at [277, 291] on span "No" at bounding box center [277, 290] width 16 height 17
click at [277, 244] on span "No" at bounding box center [277, 240] width 16 height 17
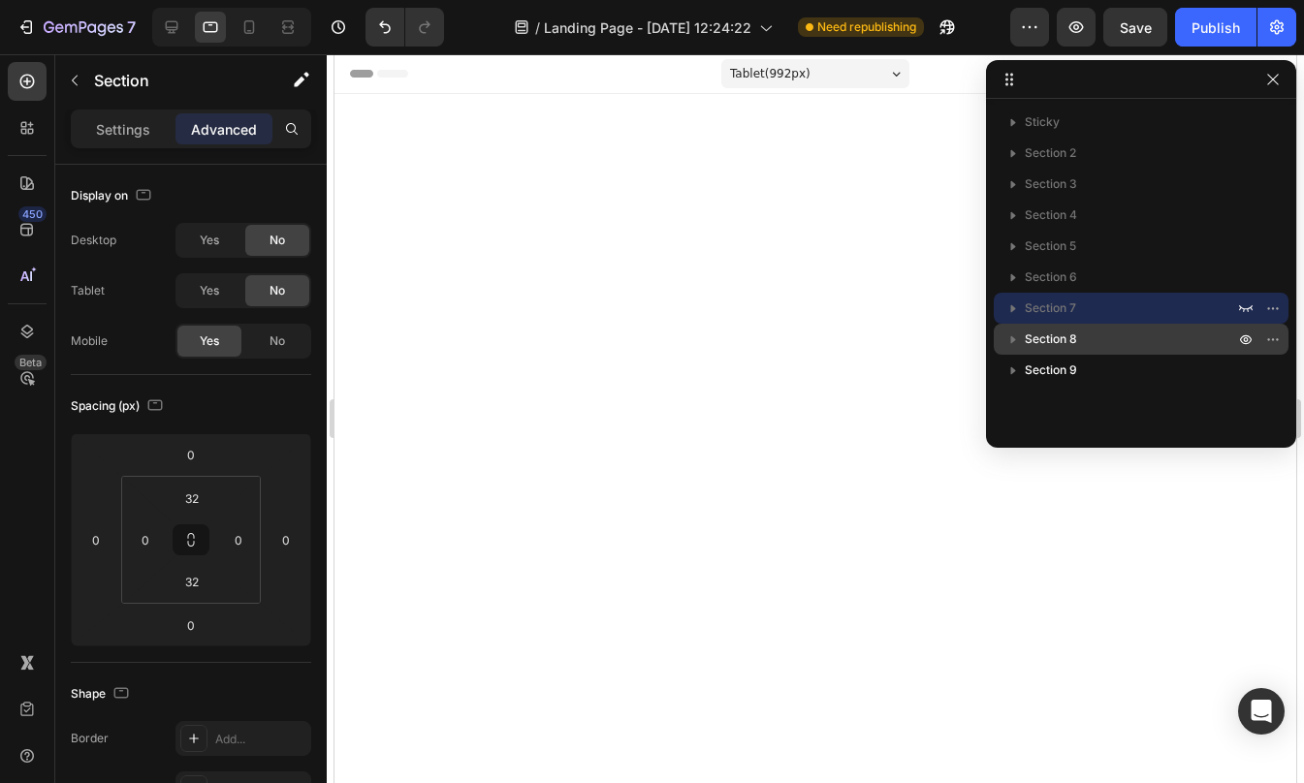
click at [1111, 341] on p "Section 8" at bounding box center [1131, 339] width 213 height 19
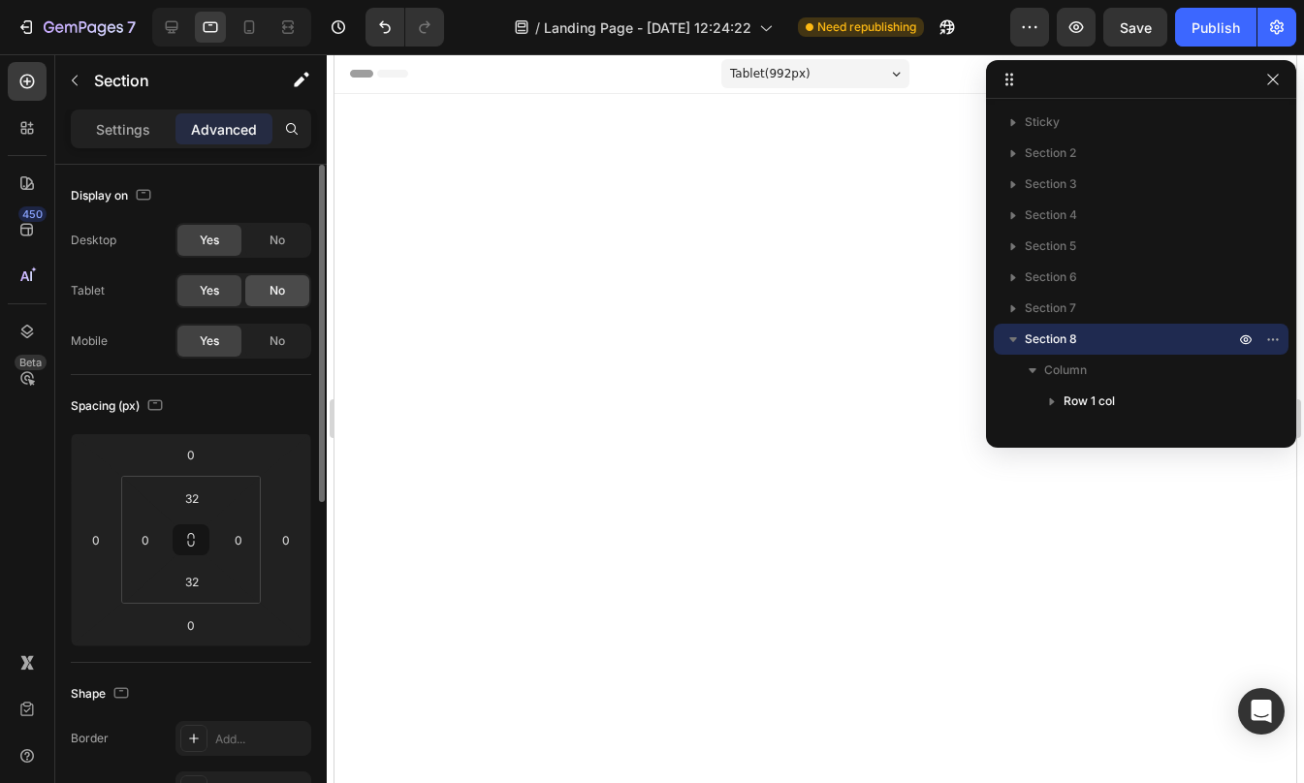
click at [271, 289] on span "No" at bounding box center [277, 290] width 16 height 17
click at [270, 242] on span "No" at bounding box center [277, 240] width 16 height 17
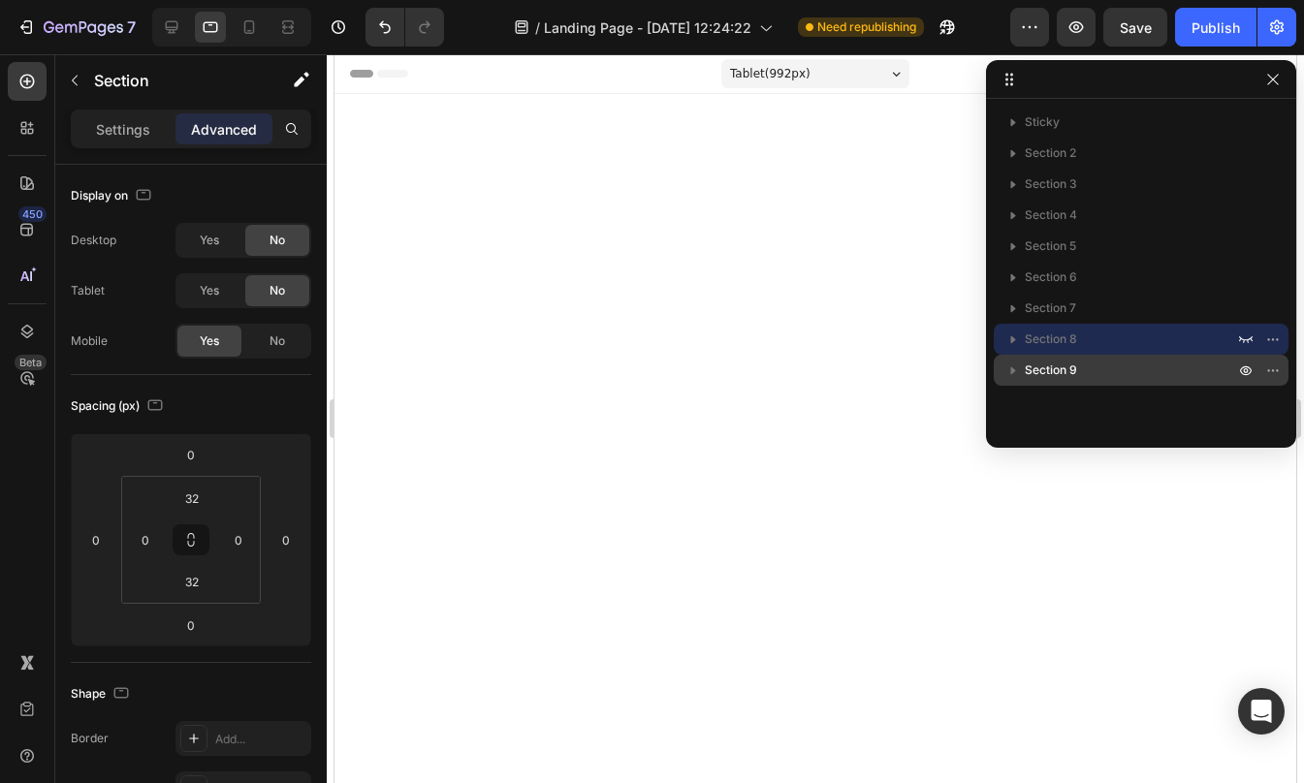
click at [1112, 375] on p "Section 9" at bounding box center [1131, 370] width 213 height 19
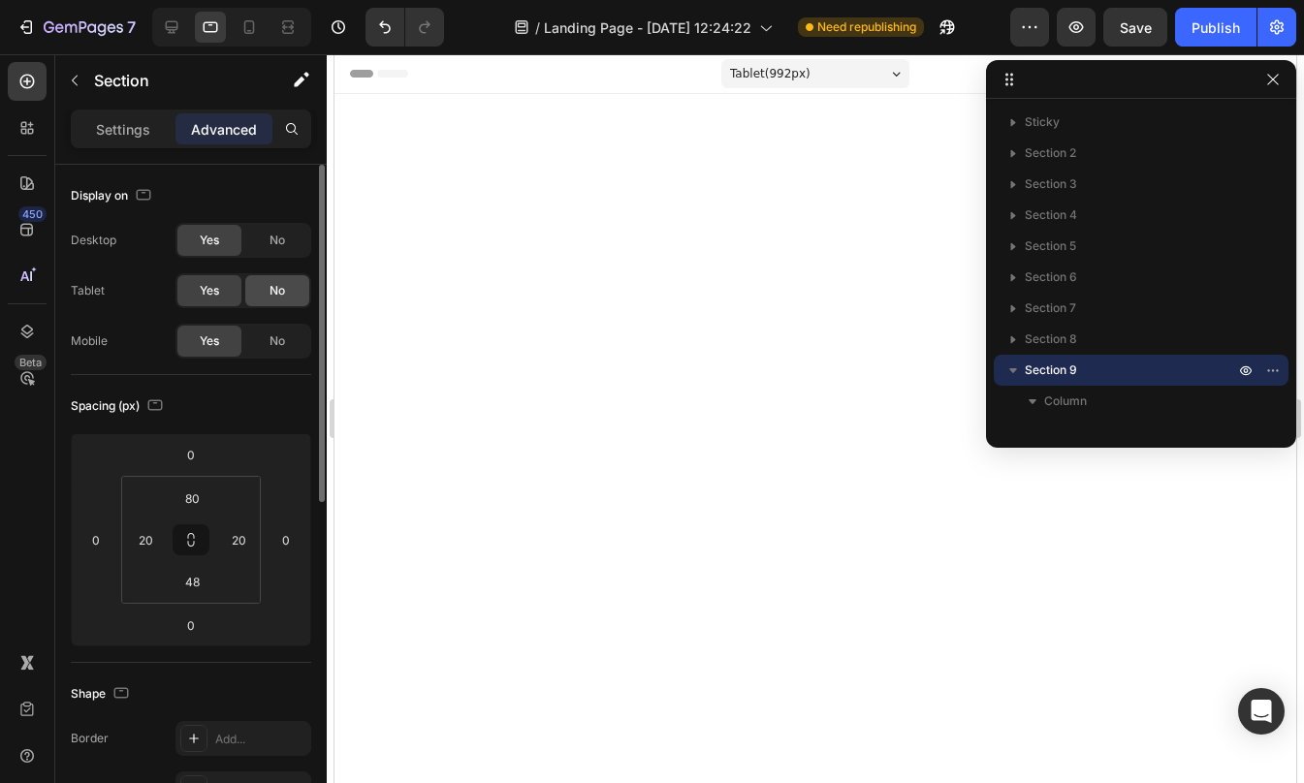
click at [306, 301] on div "No" at bounding box center [277, 290] width 64 height 31
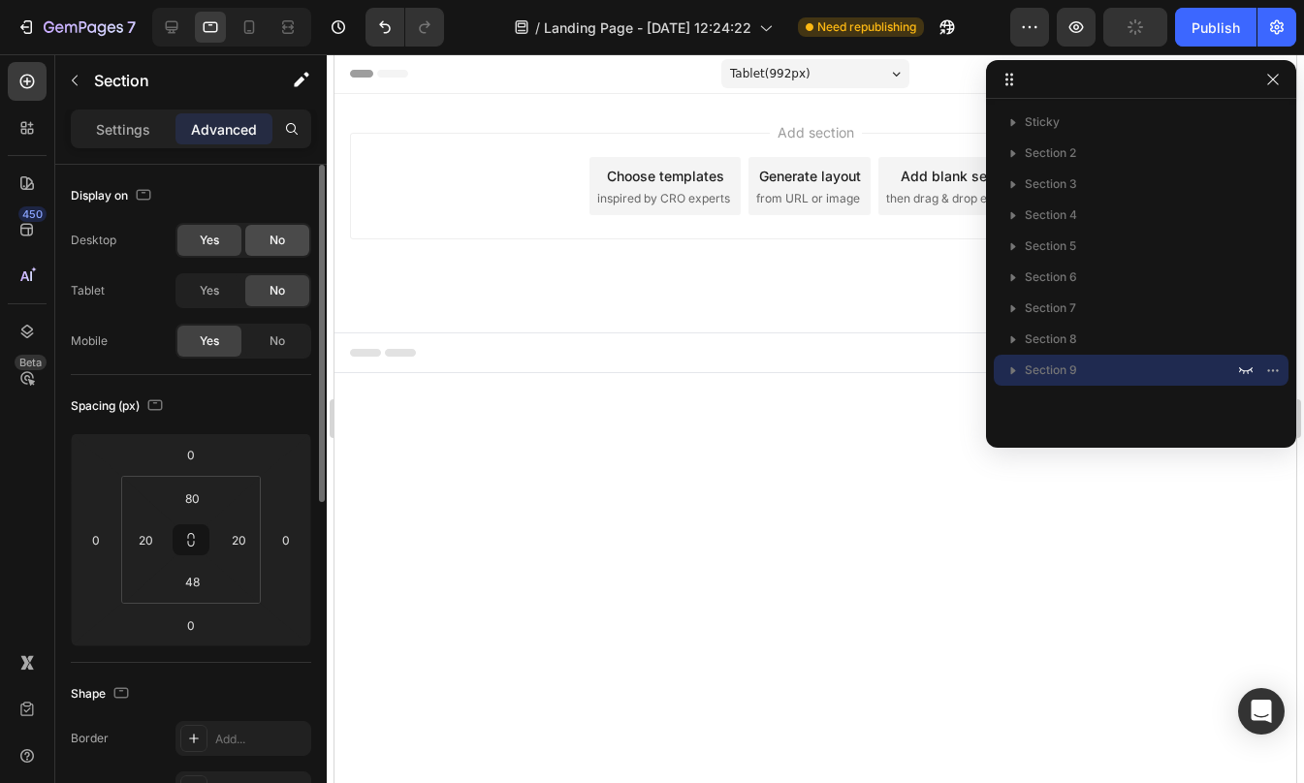
click at [275, 225] on div "No" at bounding box center [277, 240] width 64 height 31
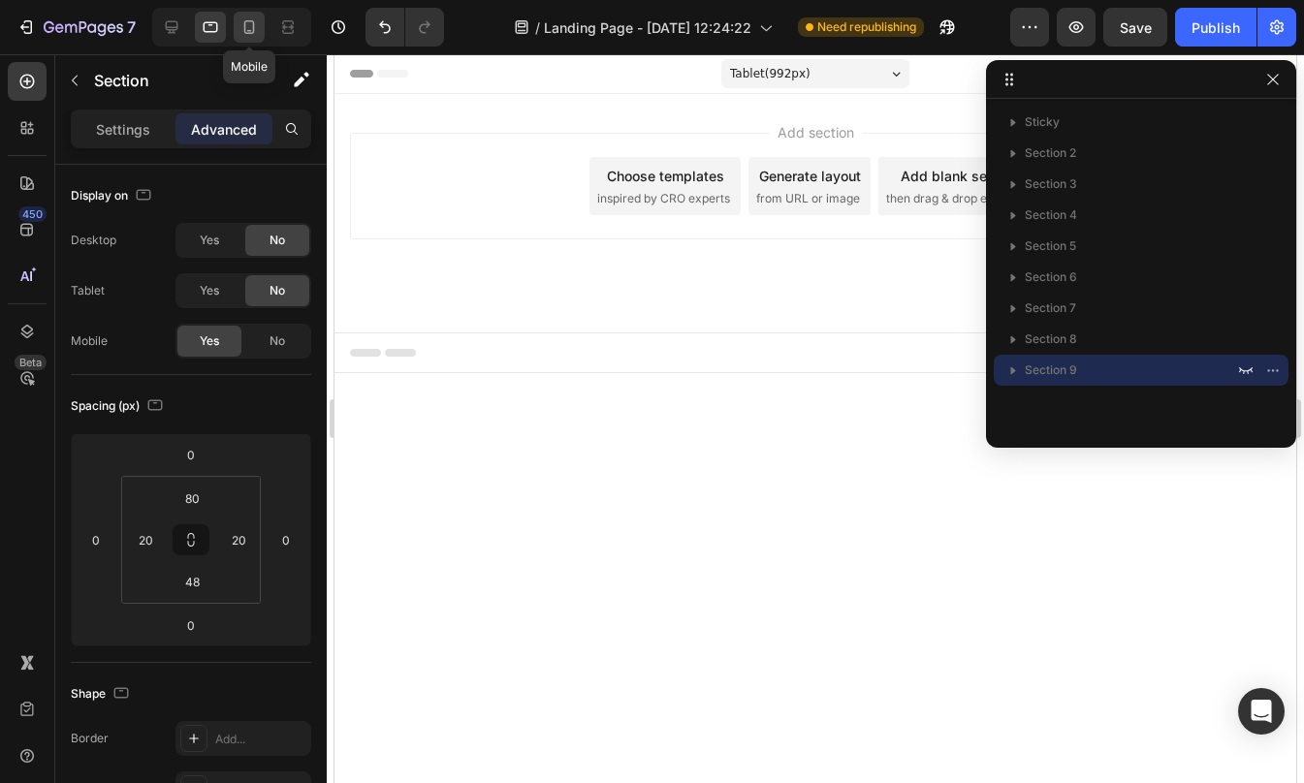
click at [255, 34] on icon at bounding box center [248, 26] width 19 height 19
type input "10"
type input "42"
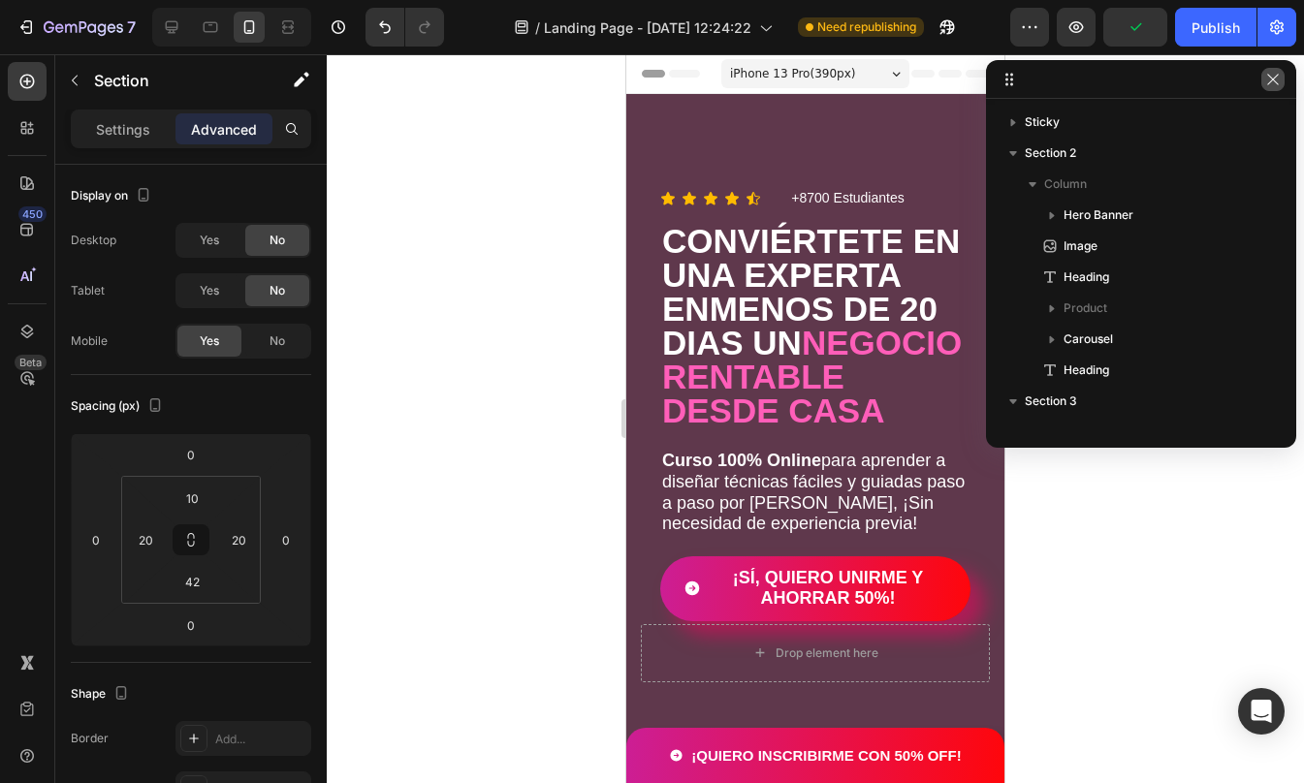
click at [1282, 77] on button "button" at bounding box center [1272, 79] width 23 height 23
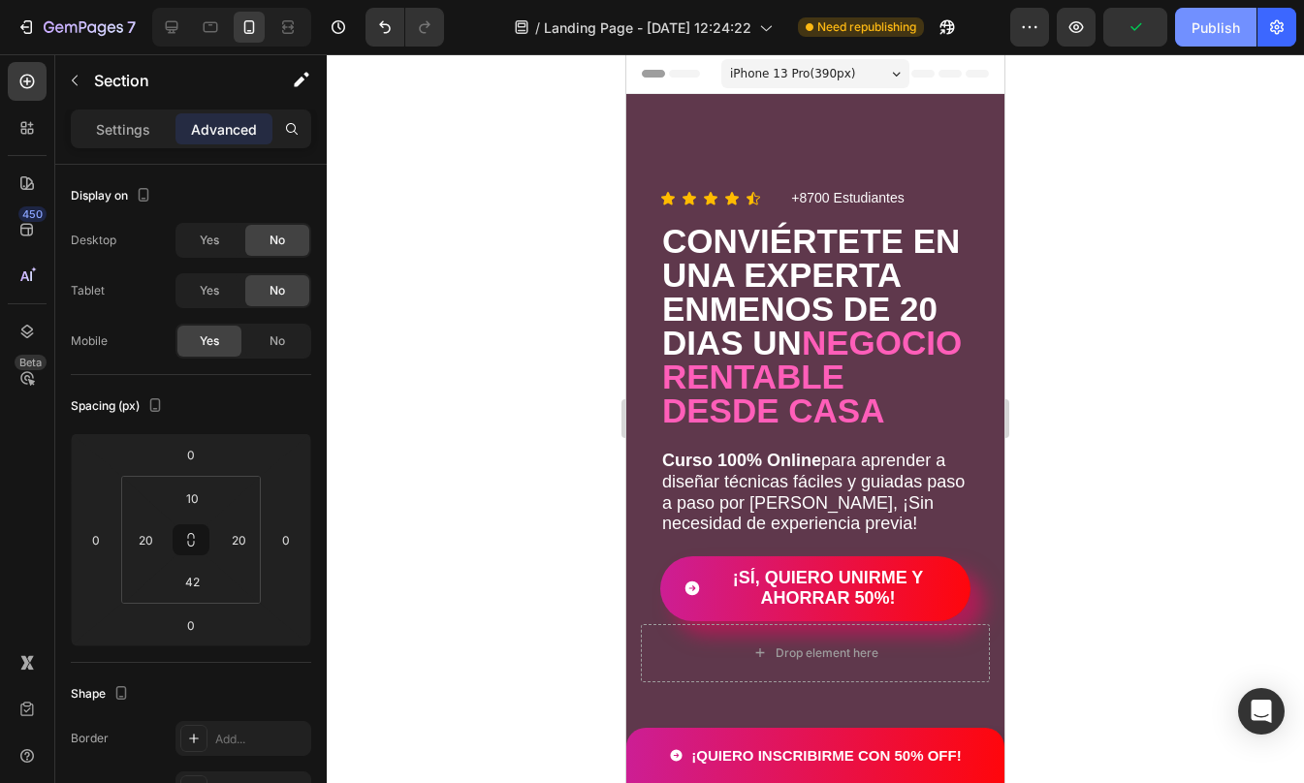
click at [1222, 14] on button "Publish" at bounding box center [1215, 27] width 81 height 39
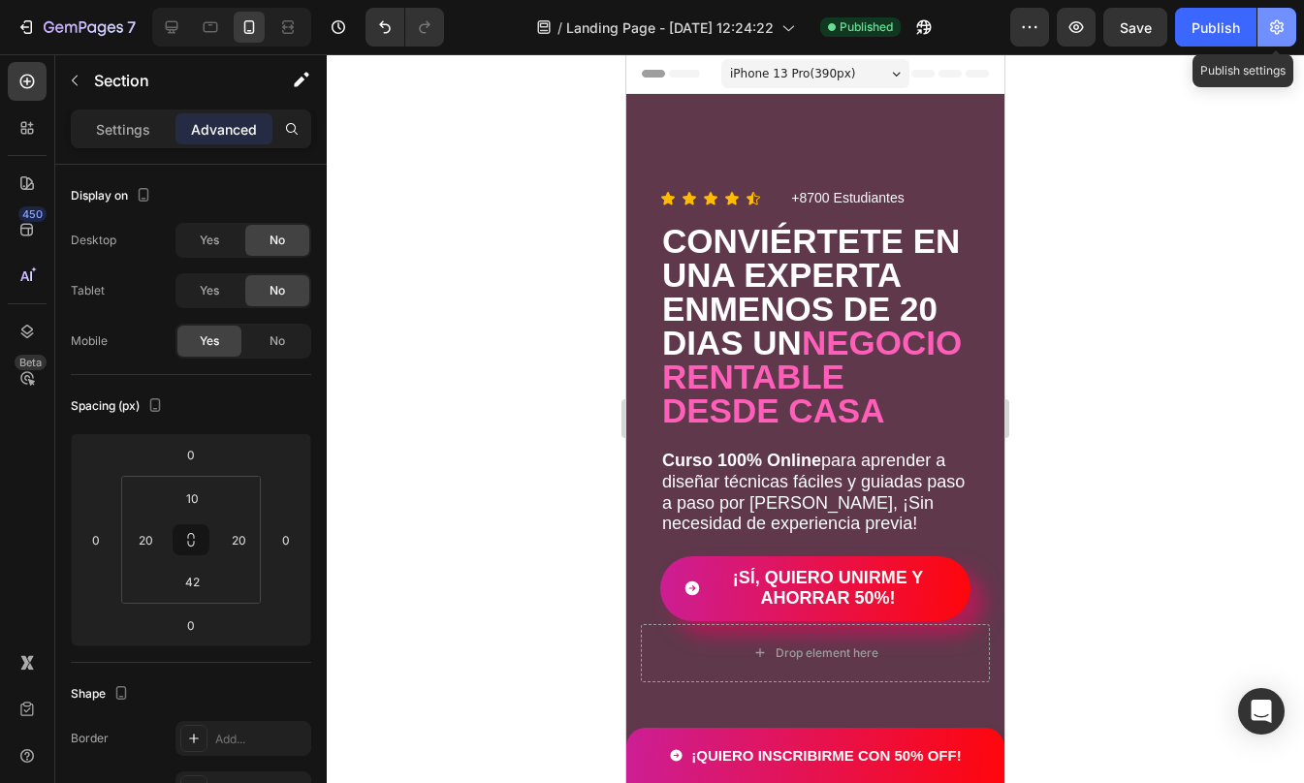
click at [1267, 23] on icon "button" at bounding box center [1276, 26] width 19 height 19
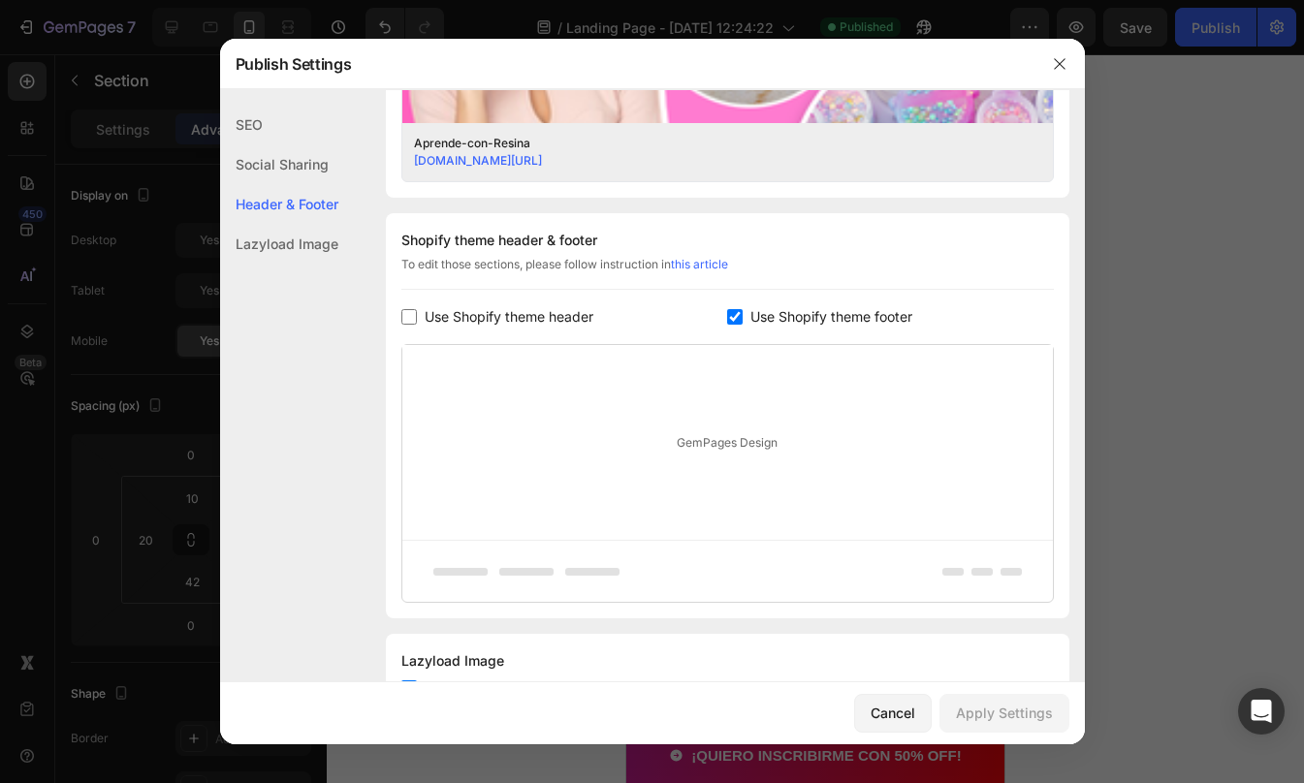
scroll to position [884, 0]
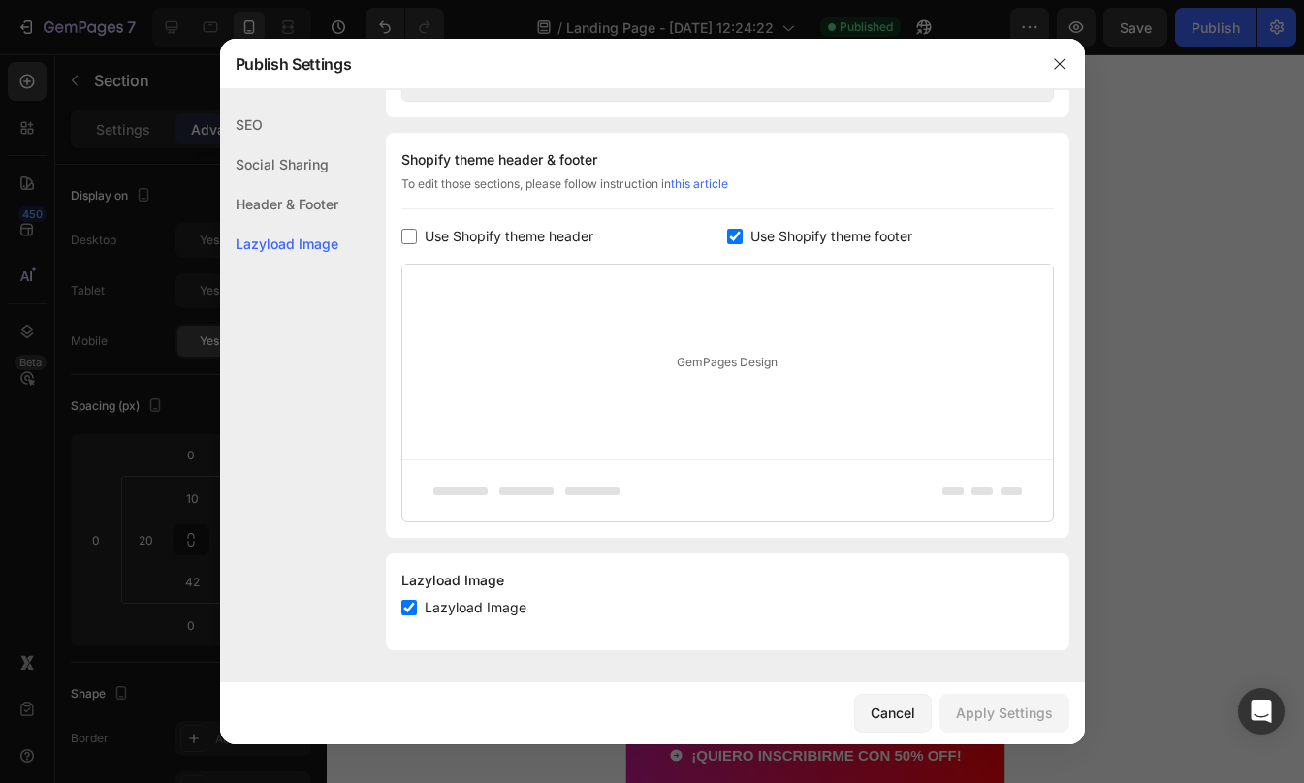
click at [411, 612] on input "checkbox" at bounding box center [409, 608] width 16 height 16
checkbox input "false"
click at [1012, 716] on div "Apply Settings" at bounding box center [1004, 713] width 97 height 20
click at [1058, 70] on icon "button" at bounding box center [1060, 64] width 16 height 16
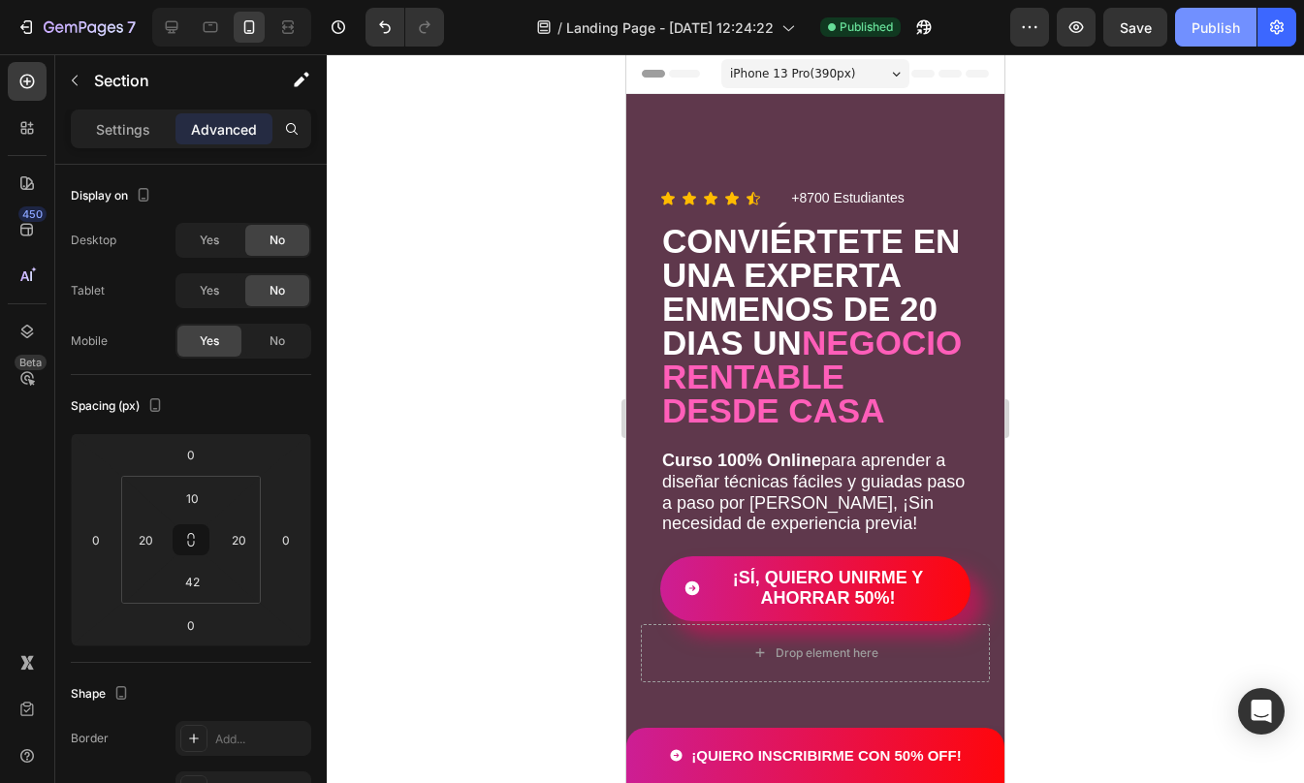
click at [1226, 20] on div "Publish" at bounding box center [1215, 27] width 48 height 20
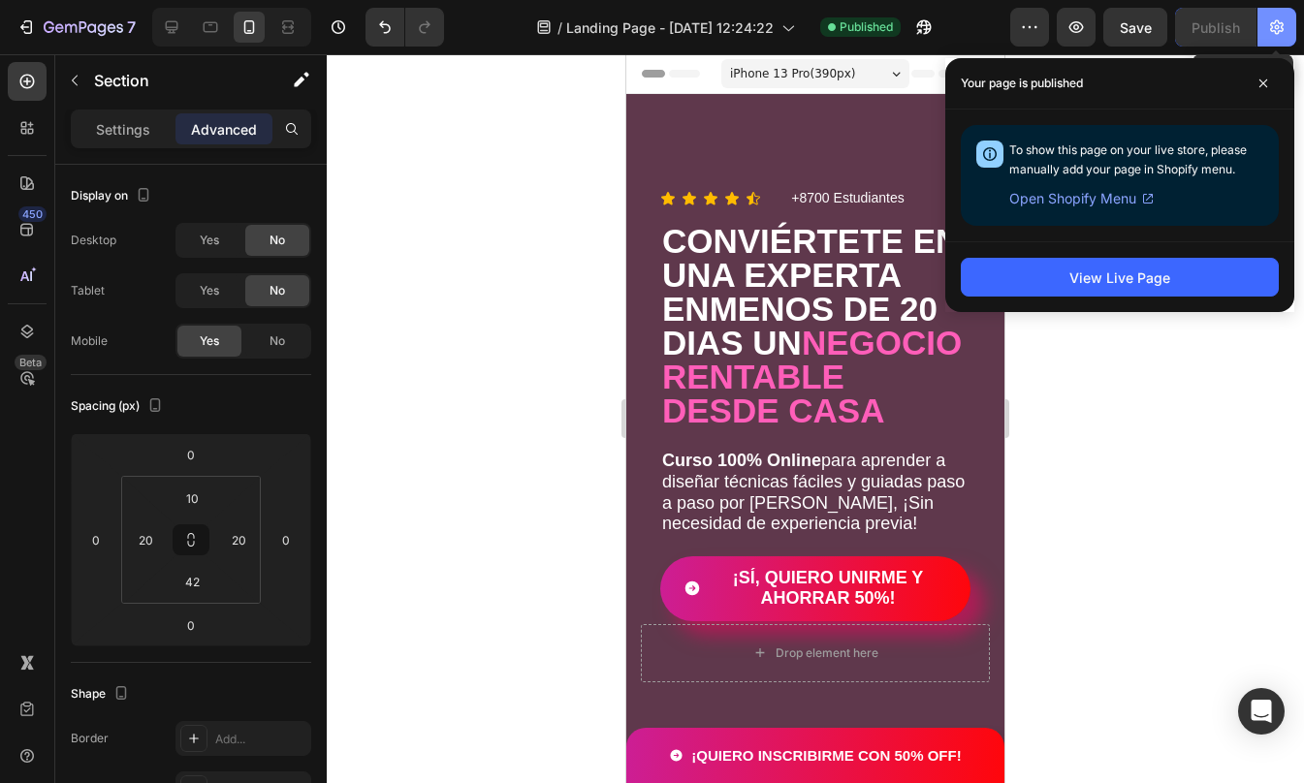
click at [1277, 30] on icon "button" at bounding box center [1276, 26] width 19 height 19
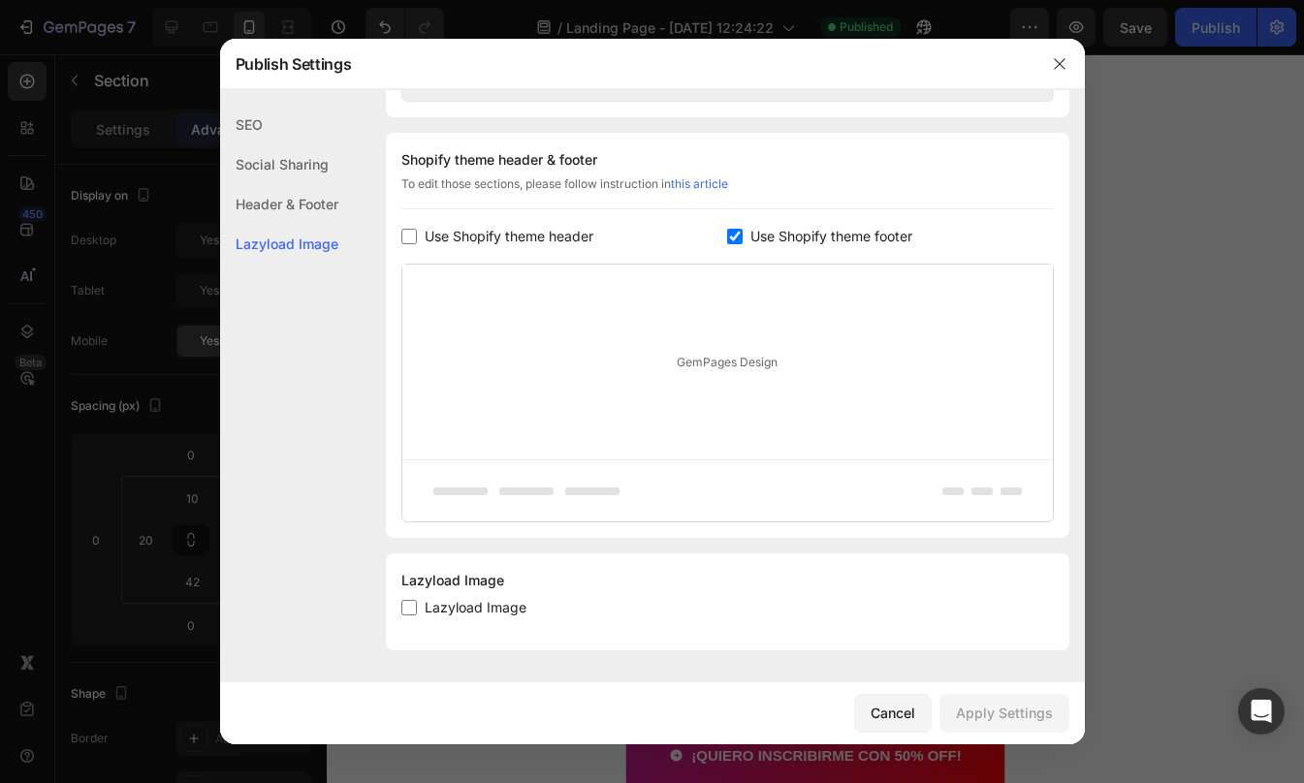
click at [402, 612] on input "checkbox" at bounding box center [409, 608] width 16 height 16
click at [413, 608] on input "checkbox" at bounding box center [409, 608] width 16 height 16
checkbox input "true"
click at [1018, 716] on div "Apply Settings" at bounding box center [1004, 713] width 97 height 20
click at [1066, 58] on button "button" at bounding box center [1059, 63] width 31 height 31
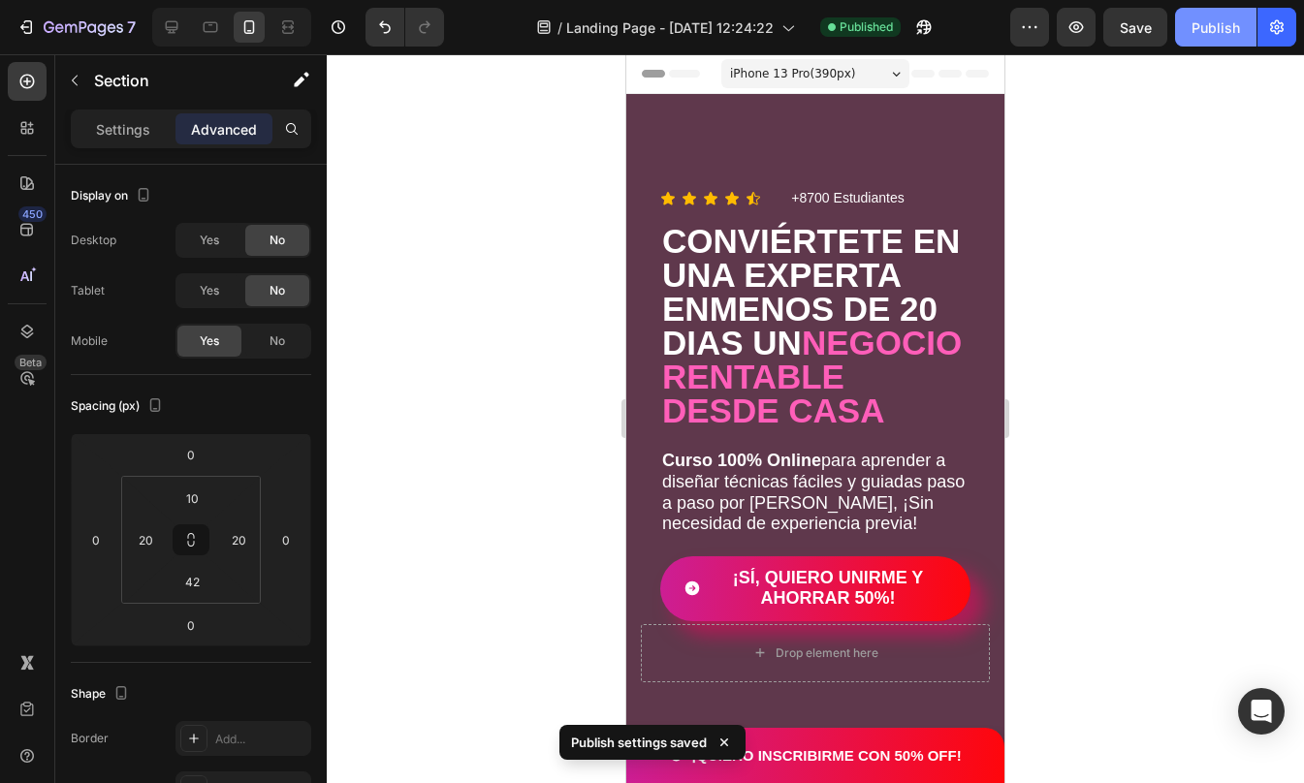
click at [1220, 18] on div "Publish" at bounding box center [1215, 27] width 48 height 20
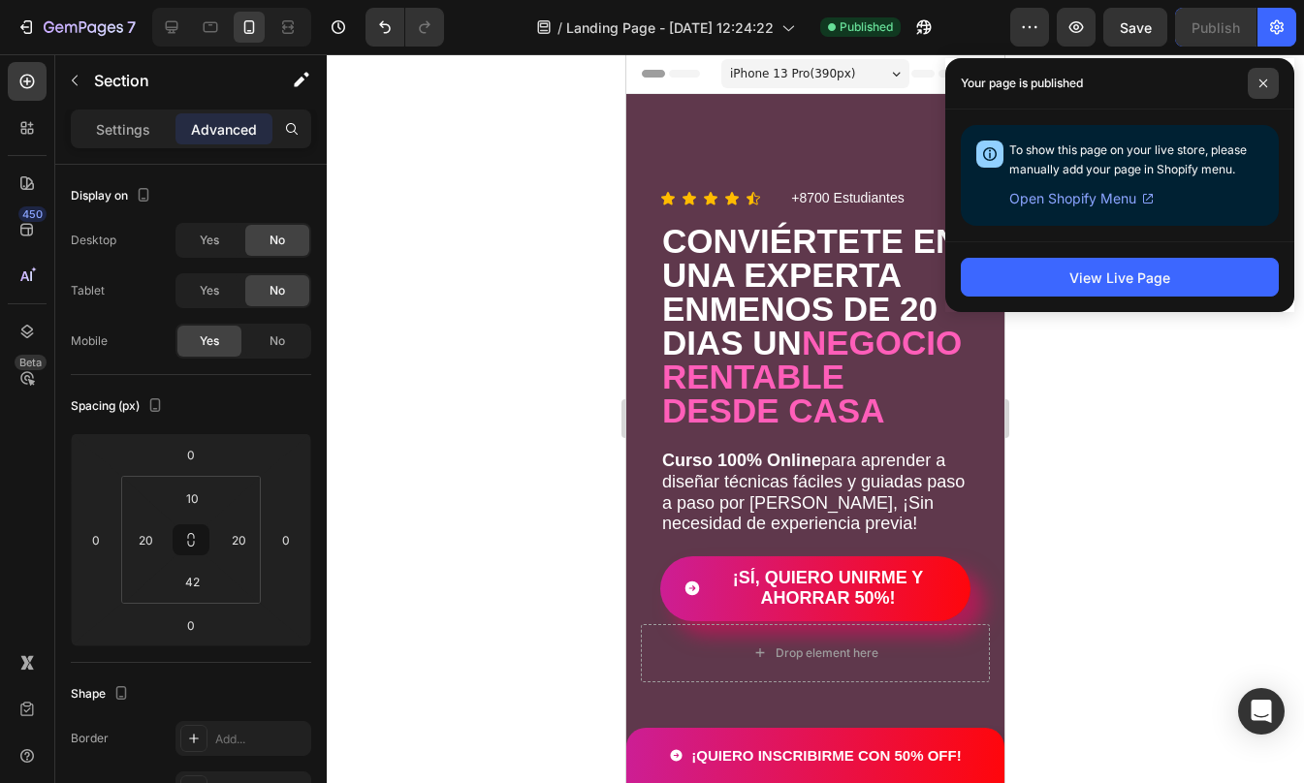
click at [1262, 80] on icon at bounding box center [1263, 84] width 10 height 10
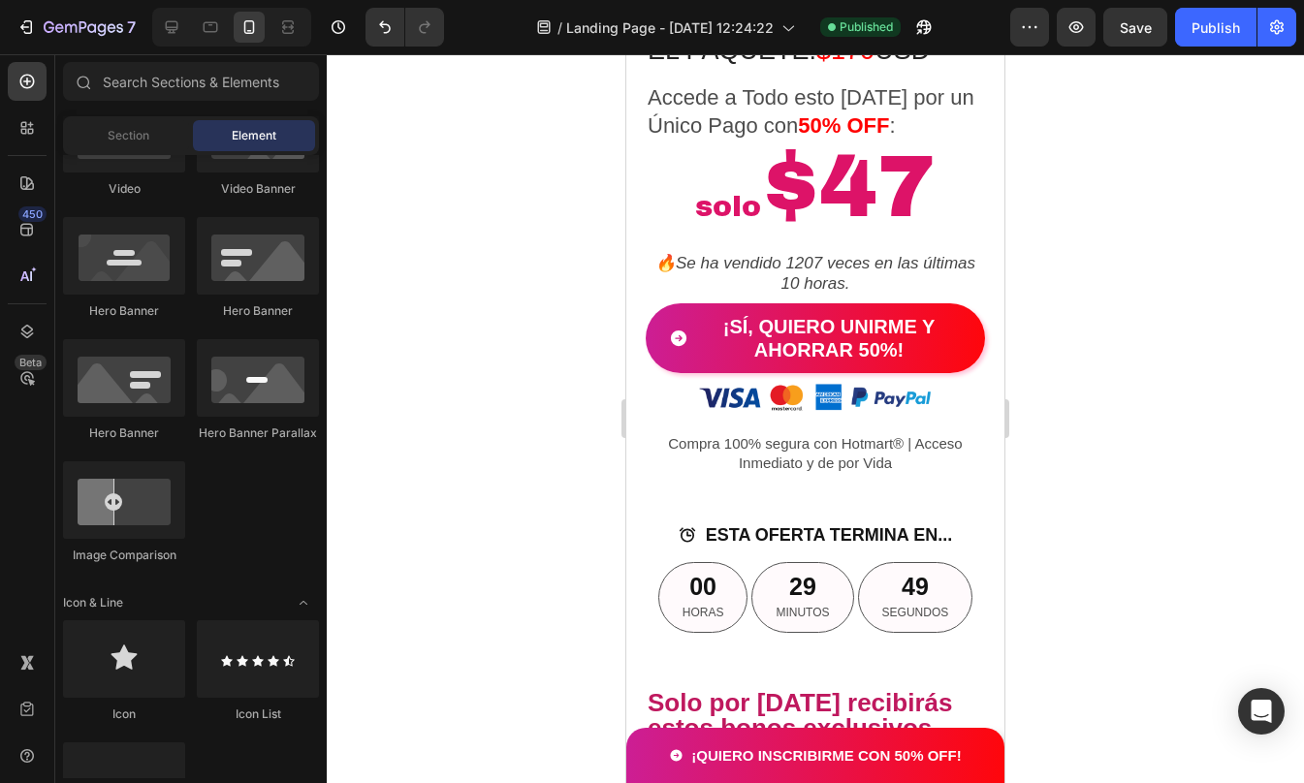
scroll to position [3979, 0]
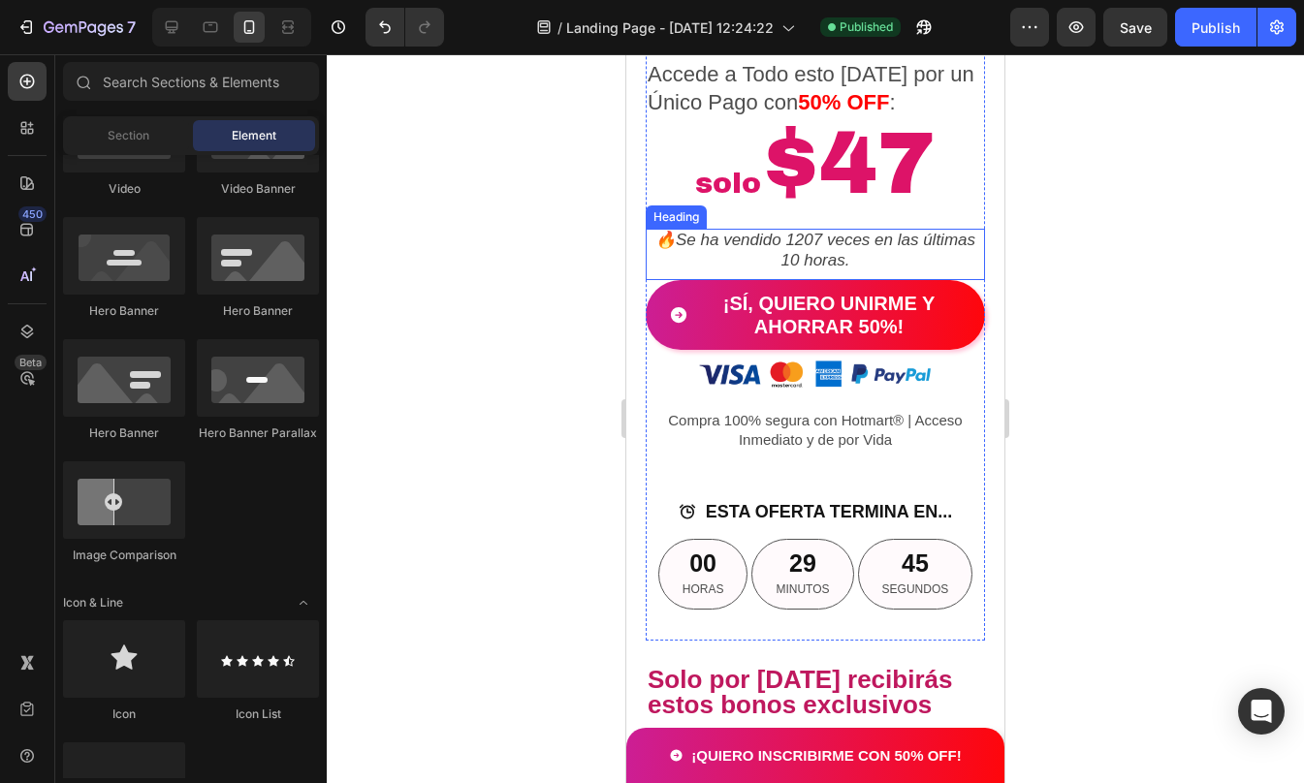
click at [806, 272] on h2 "🔥Se ha vendido 1207 veces en las últimas 10 horas." at bounding box center [815, 251] width 339 height 44
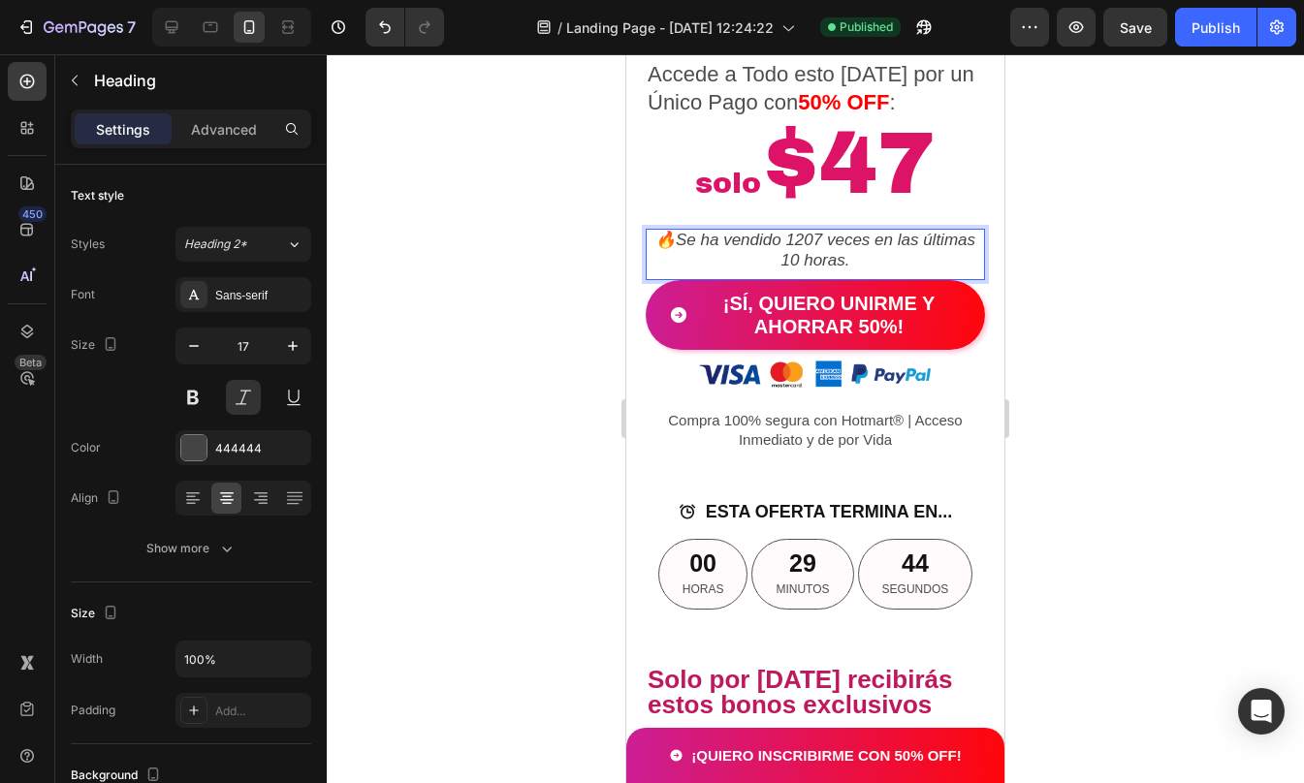
click at [811, 269] on p "🔥Se ha vendido 1207 veces en las últimas 10 horas." at bounding box center [815, 251] width 335 height 40
drag, startPoint x: 808, startPoint y: 262, endPoint x: 846, endPoint y: 259, distance: 37.9
click at [846, 259] on p "🔥Se ha vendido 1207 veces en las últimas 10 horas." at bounding box center [815, 251] width 335 height 40
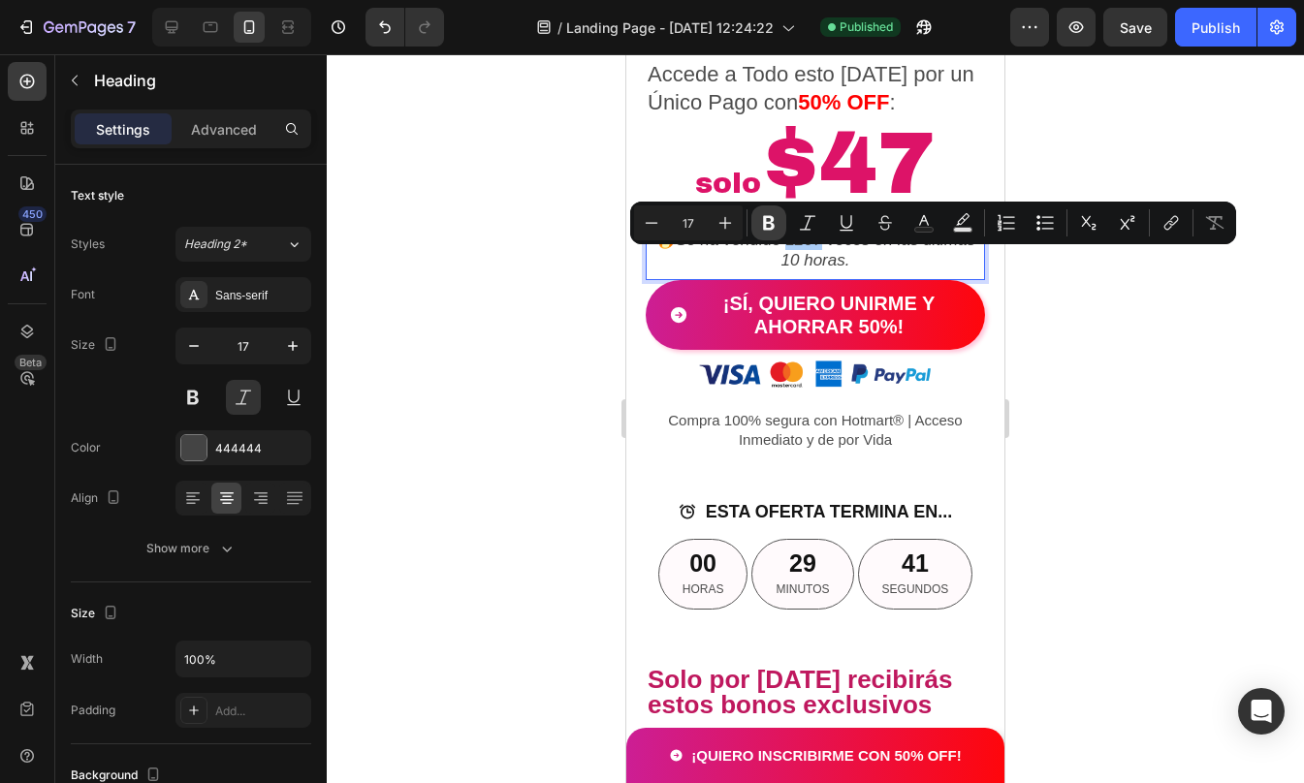
click at [766, 231] on icon "Editor contextual toolbar" at bounding box center [768, 222] width 19 height 19
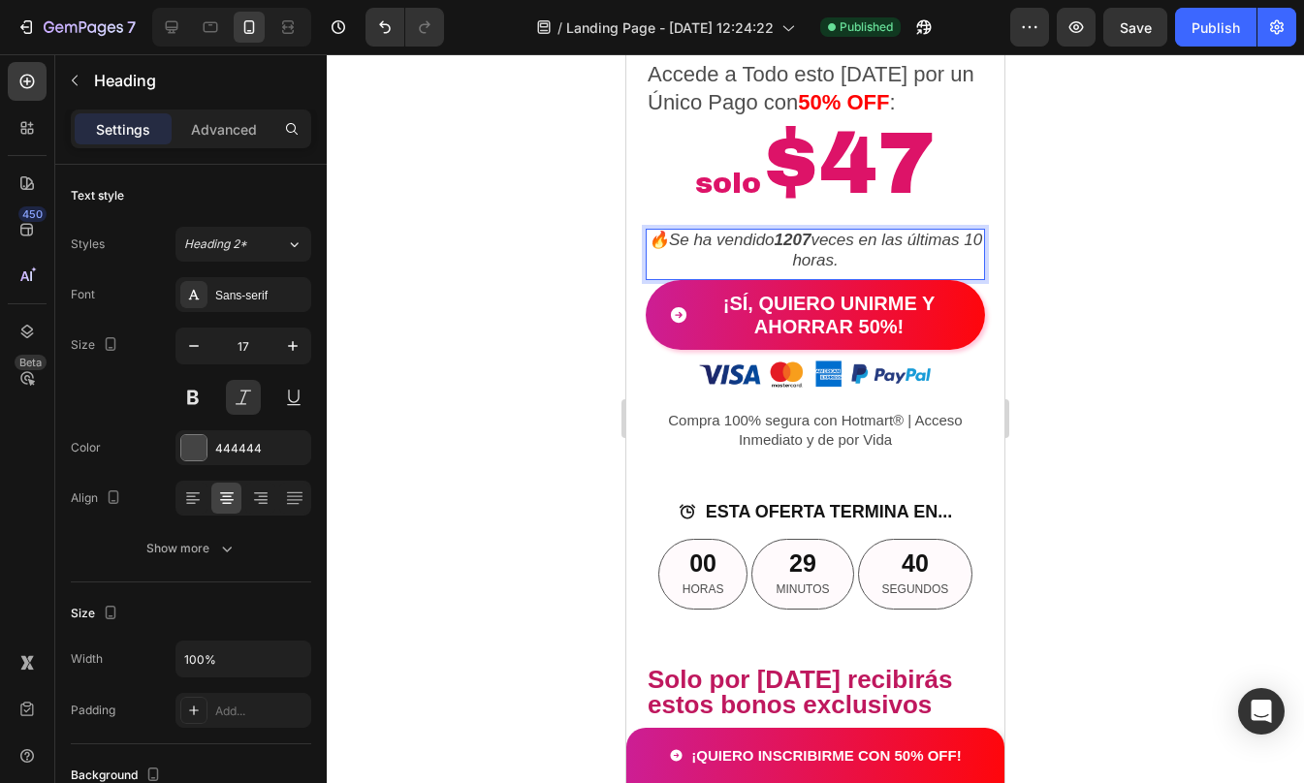
click at [1035, 311] on div at bounding box center [815, 418] width 977 height 729
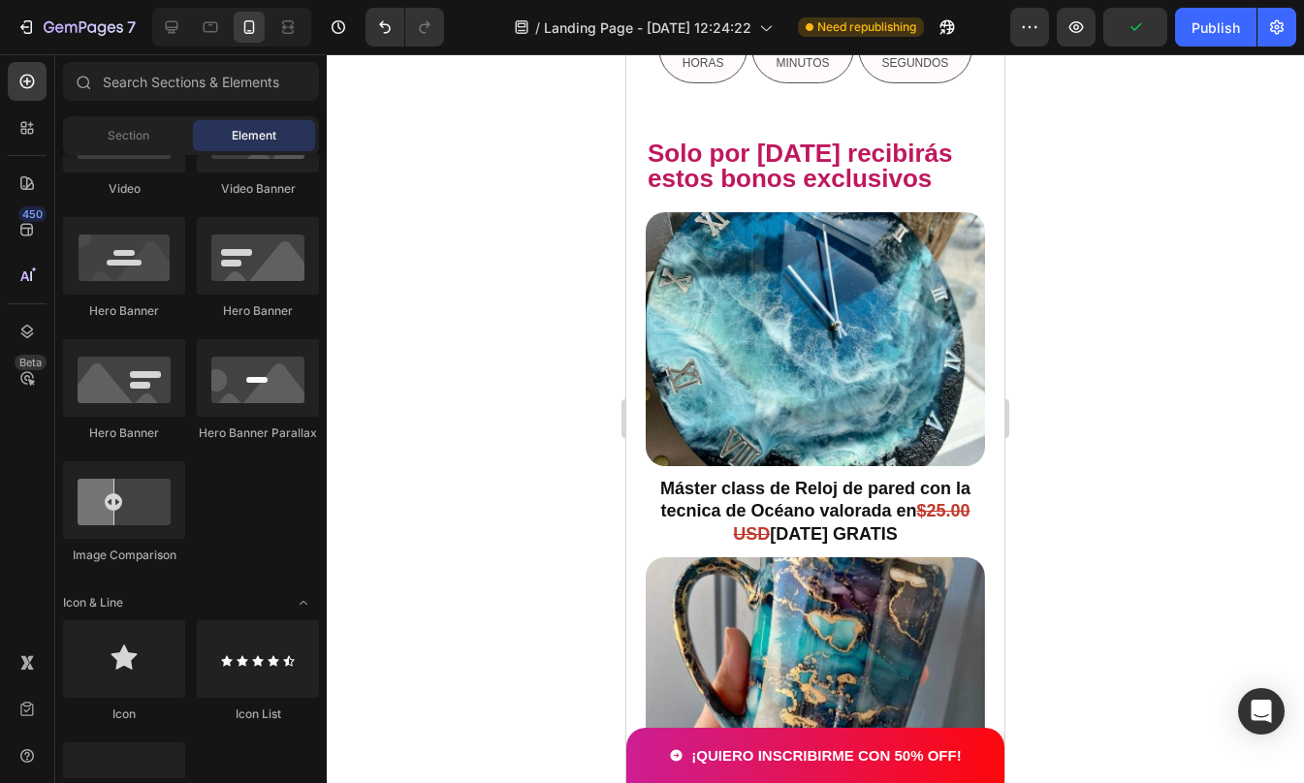
scroll to position [4522, 0]
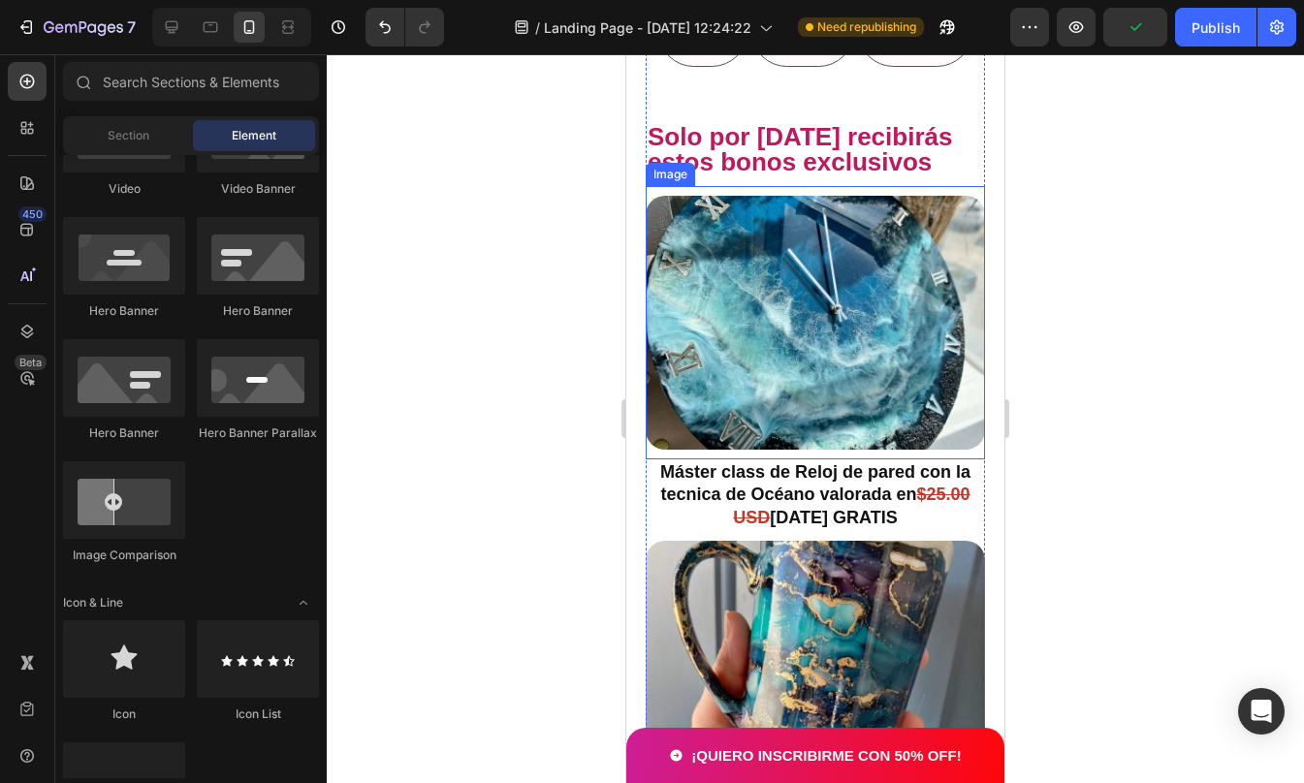
click at [836, 360] on img at bounding box center [815, 323] width 339 height 255
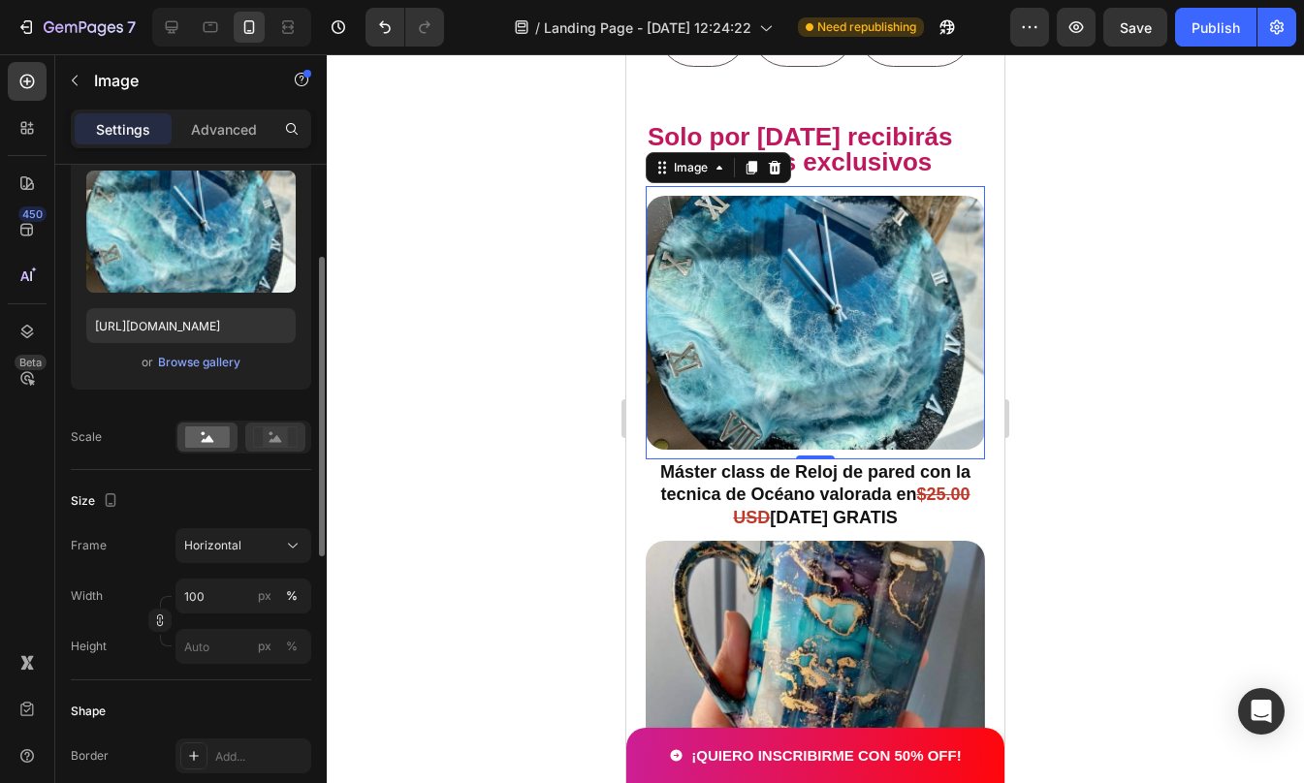
scroll to position [206, 0]
click at [272, 427] on rect at bounding box center [275, 436] width 25 height 19
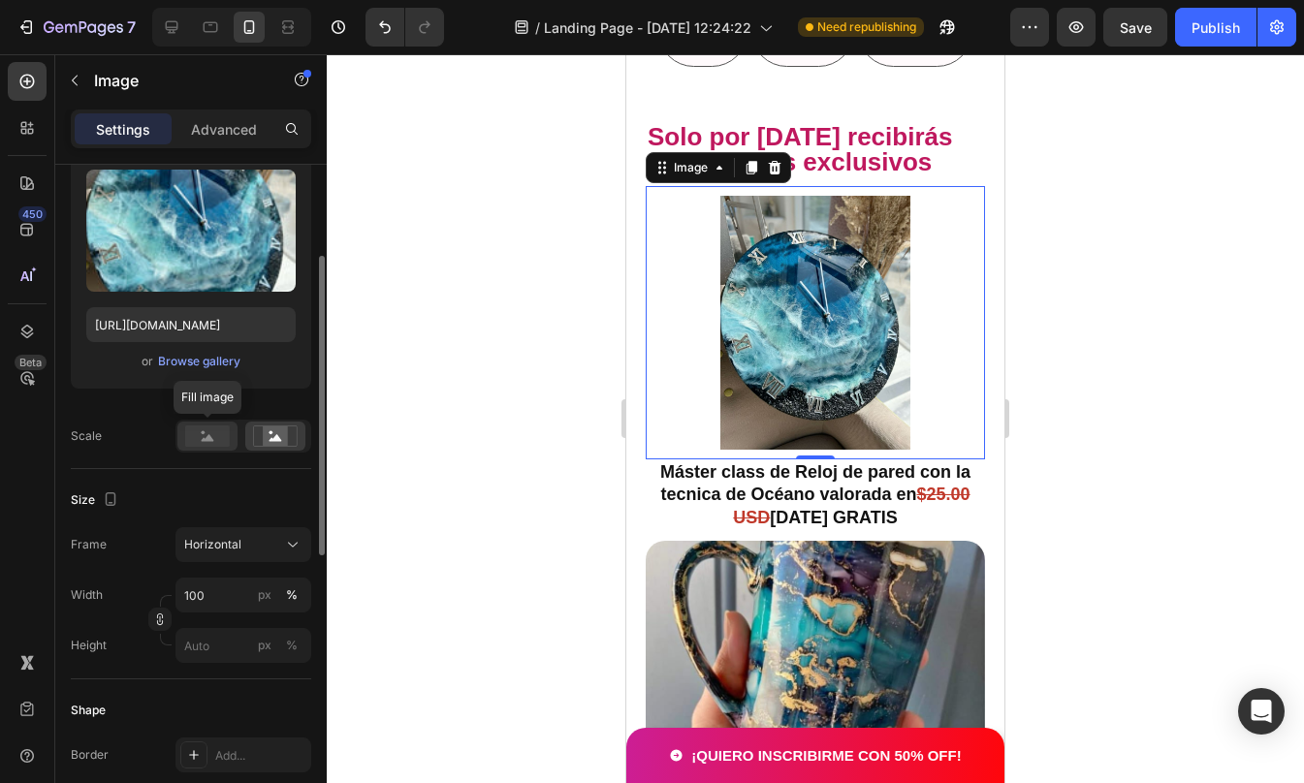
click at [194, 434] on rect at bounding box center [207, 436] width 45 height 21
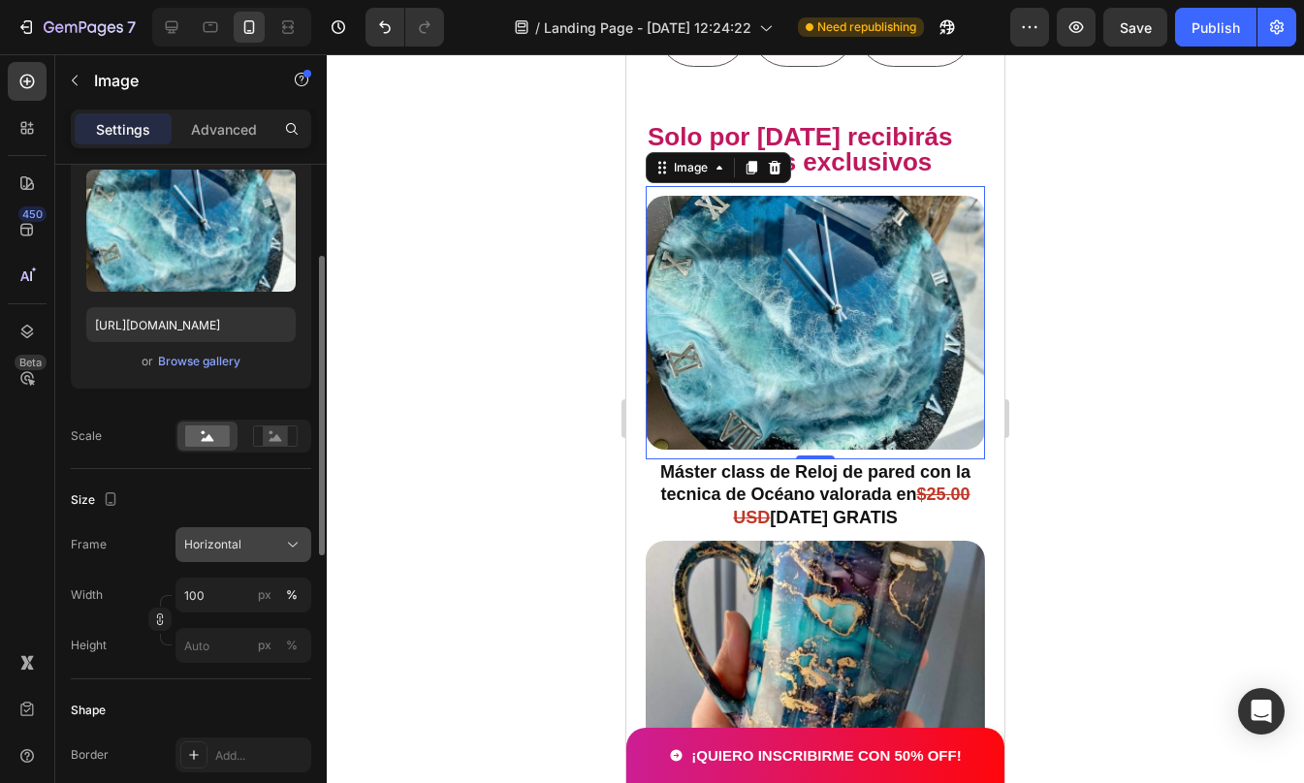
click at [272, 542] on div "Horizontal" at bounding box center [231, 544] width 95 height 17
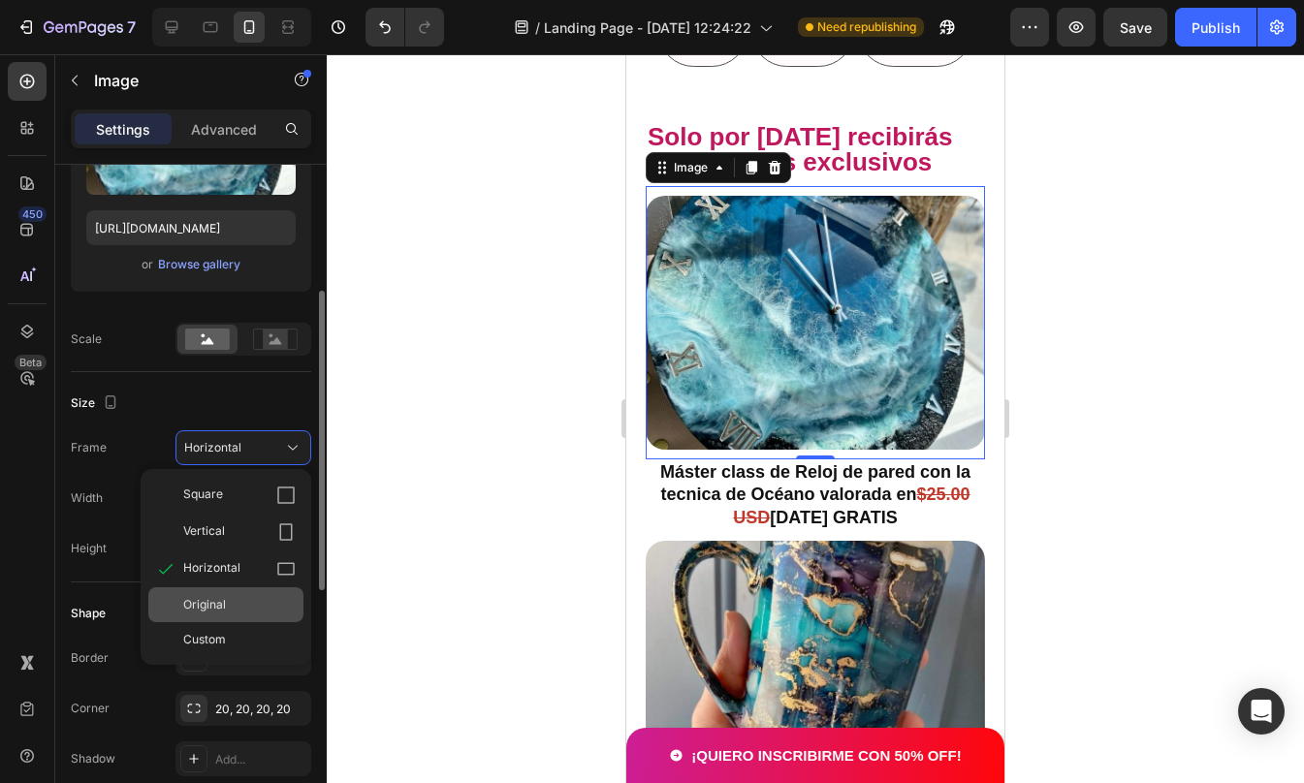
scroll to position [303, 0]
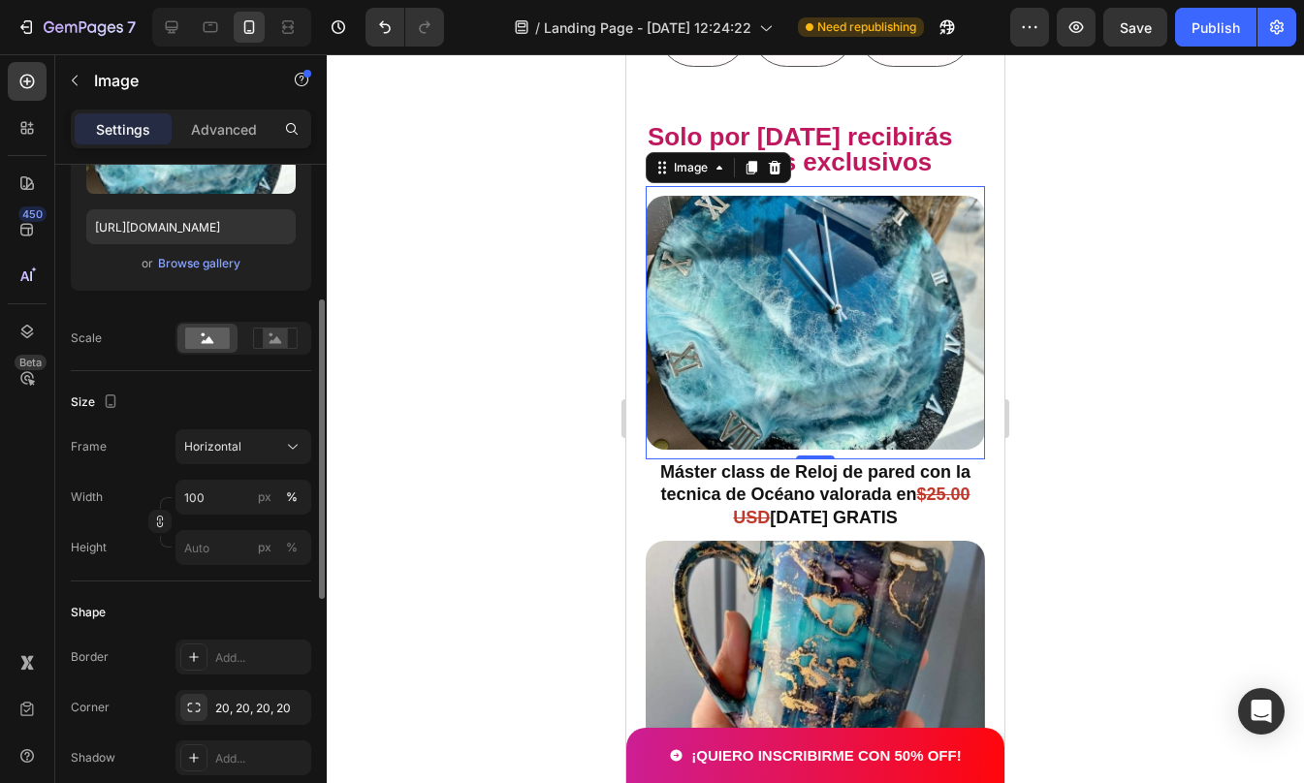
click at [171, 406] on div "Size" at bounding box center [191, 402] width 240 height 31
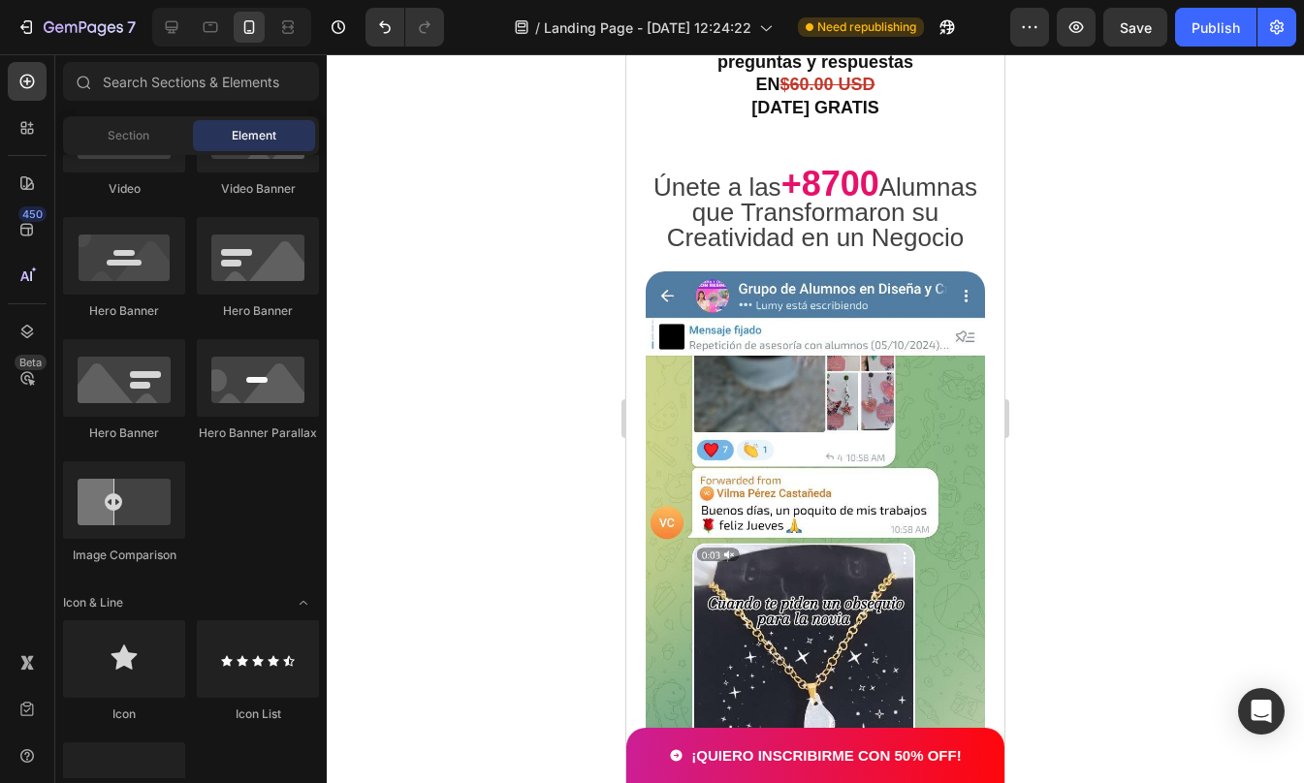
scroll to position [5981, 0]
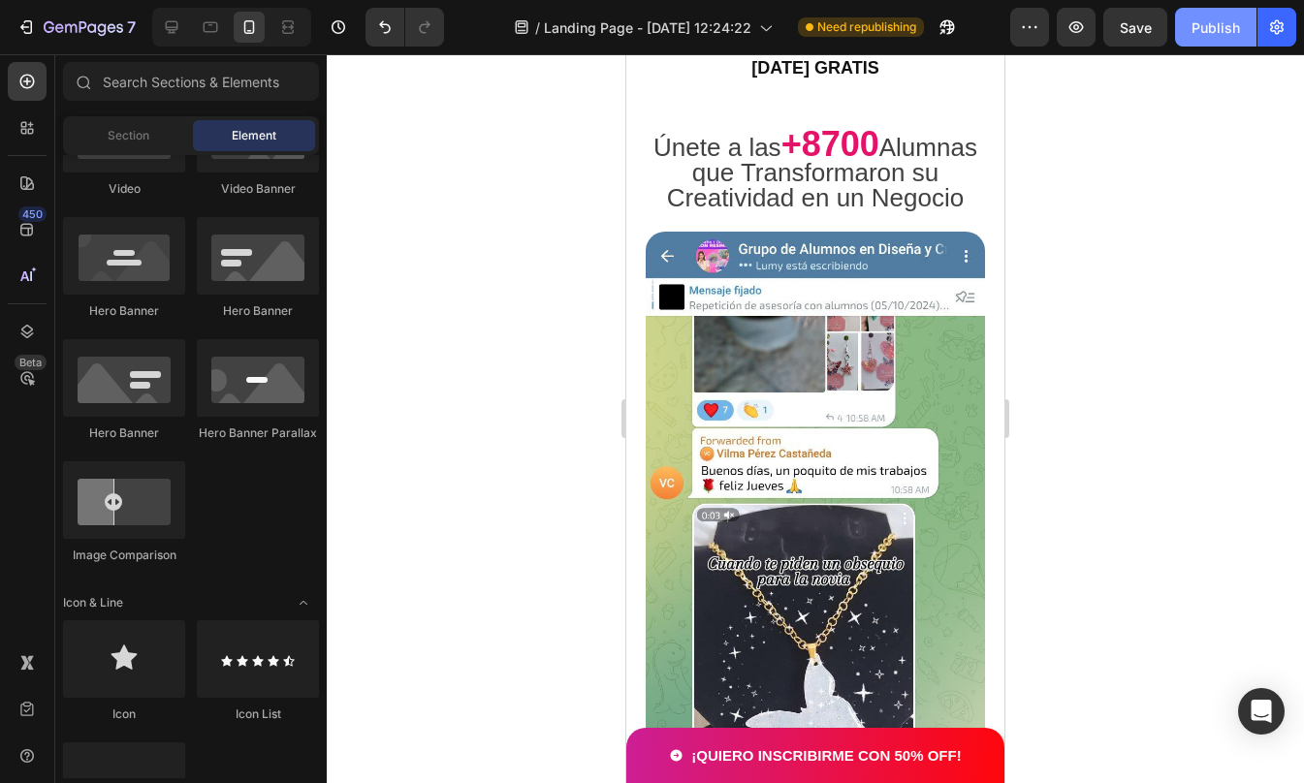
click at [1215, 26] on div "Publish" at bounding box center [1215, 27] width 48 height 20
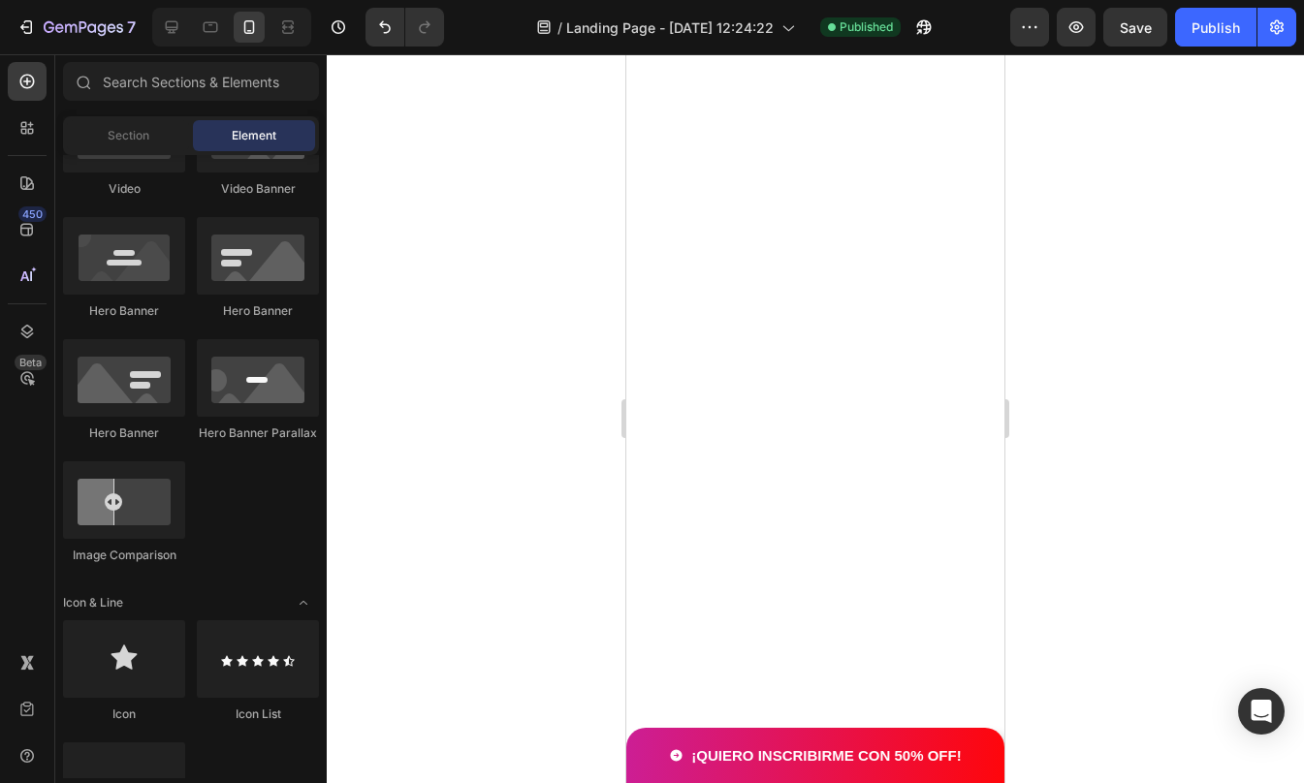
scroll to position [0, 0]
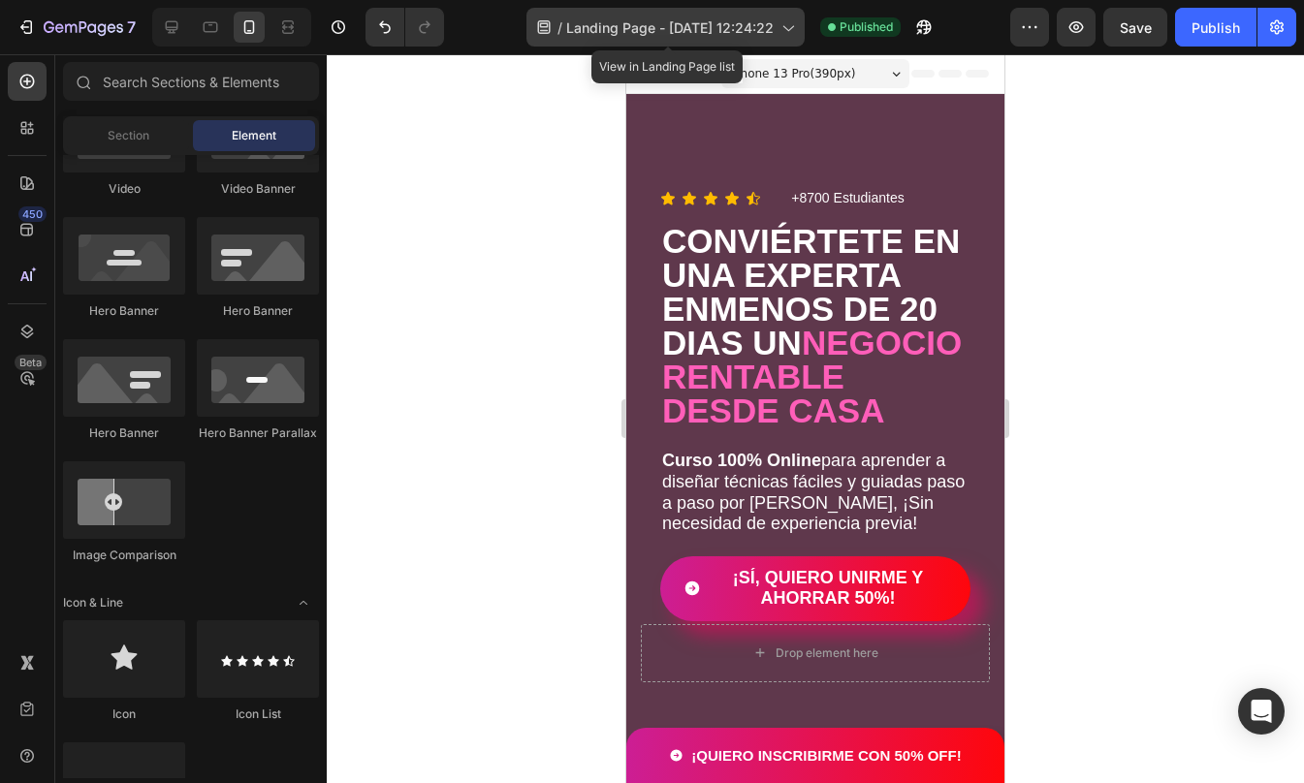
click at [755, 16] on div "/ Landing Page - Aug 23, 12:24:22" at bounding box center [665, 27] width 278 height 39
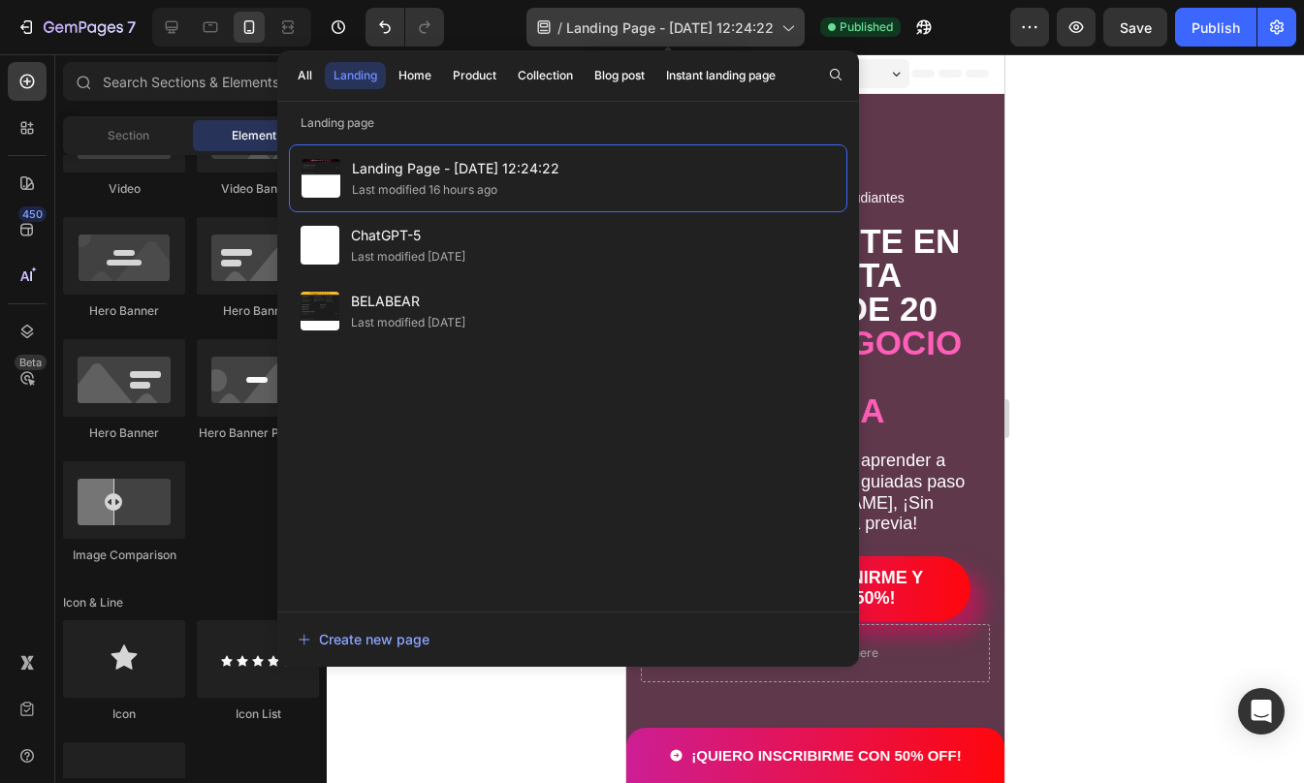
drag, startPoint x: 683, startPoint y: 38, endPoint x: 640, endPoint y: 22, distance: 46.3
click at [640, 22] on span "Landing Page - [DATE] 12:24:22" at bounding box center [669, 27] width 207 height 20
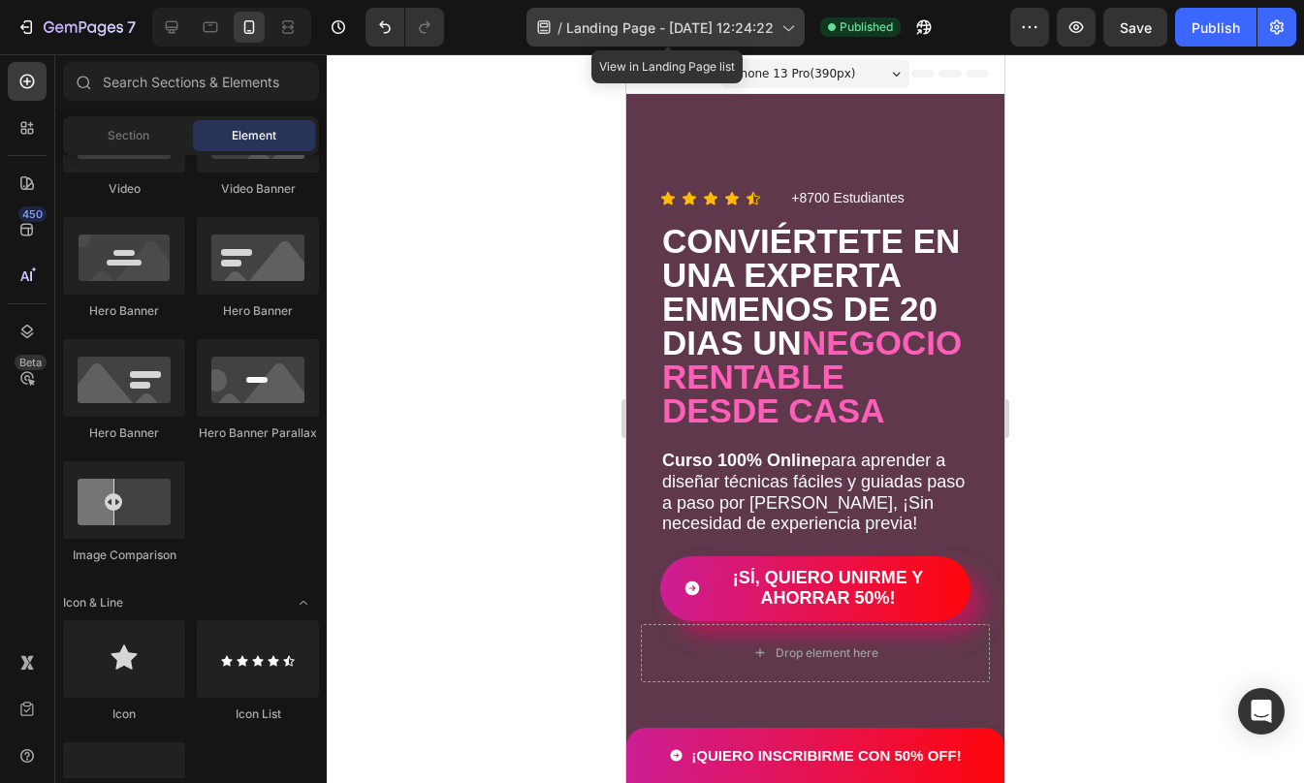
click at [640, 22] on span "Landing Page - [DATE] 12:24:22" at bounding box center [669, 27] width 207 height 20
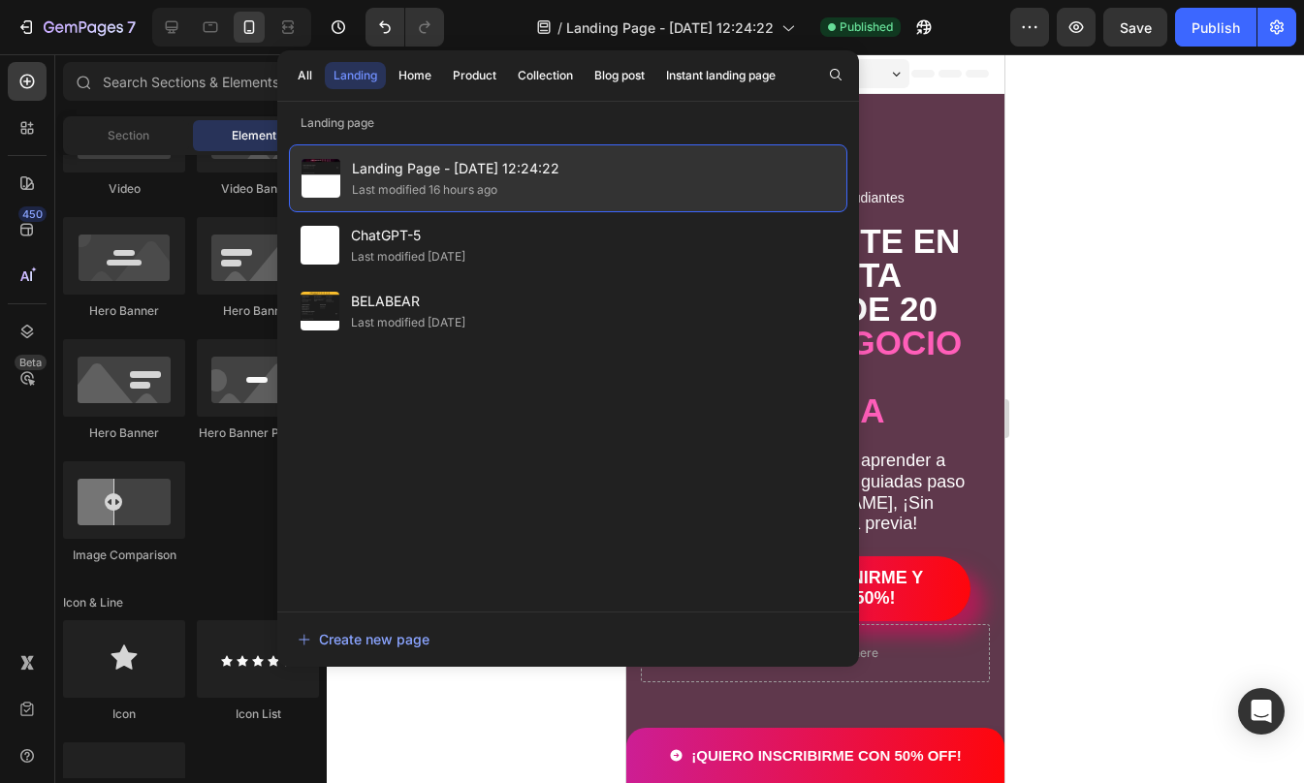
click at [501, 171] on span "Landing Page - [DATE] 12:24:22" at bounding box center [455, 168] width 207 height 23
